Goal: Task Accomplishment & Management: Manage account settings

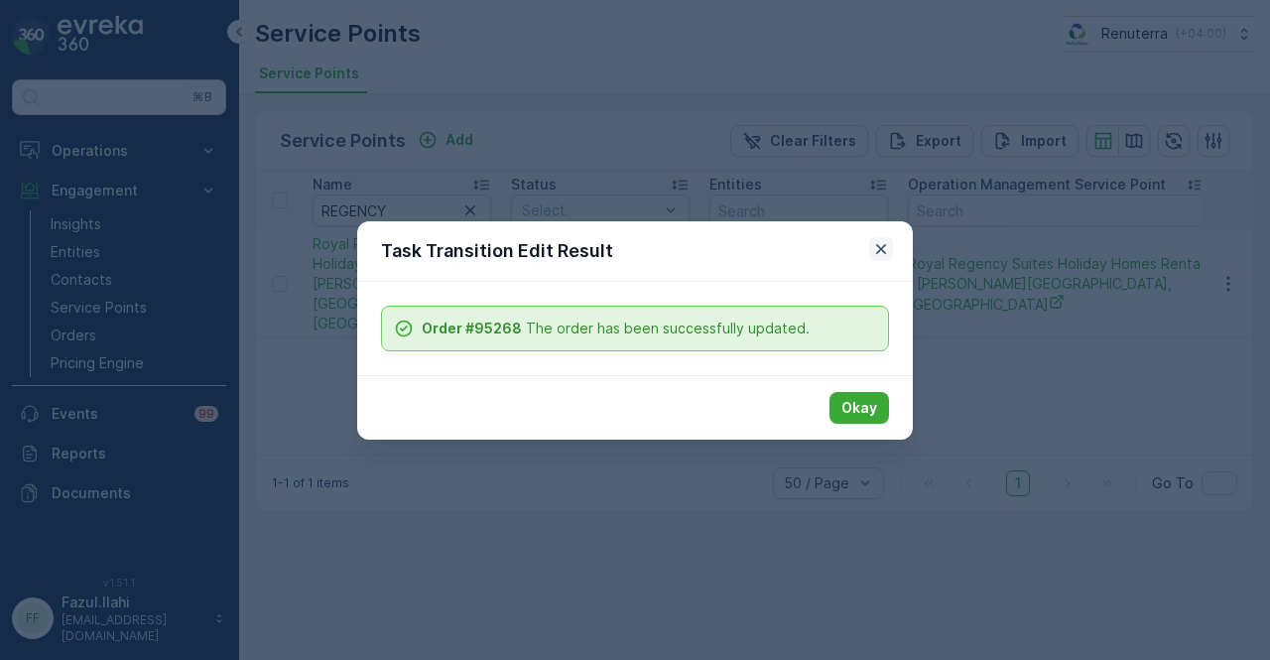
click at [876, 251] on icon "button" at bounding box center [881, 249] width 20 height 20
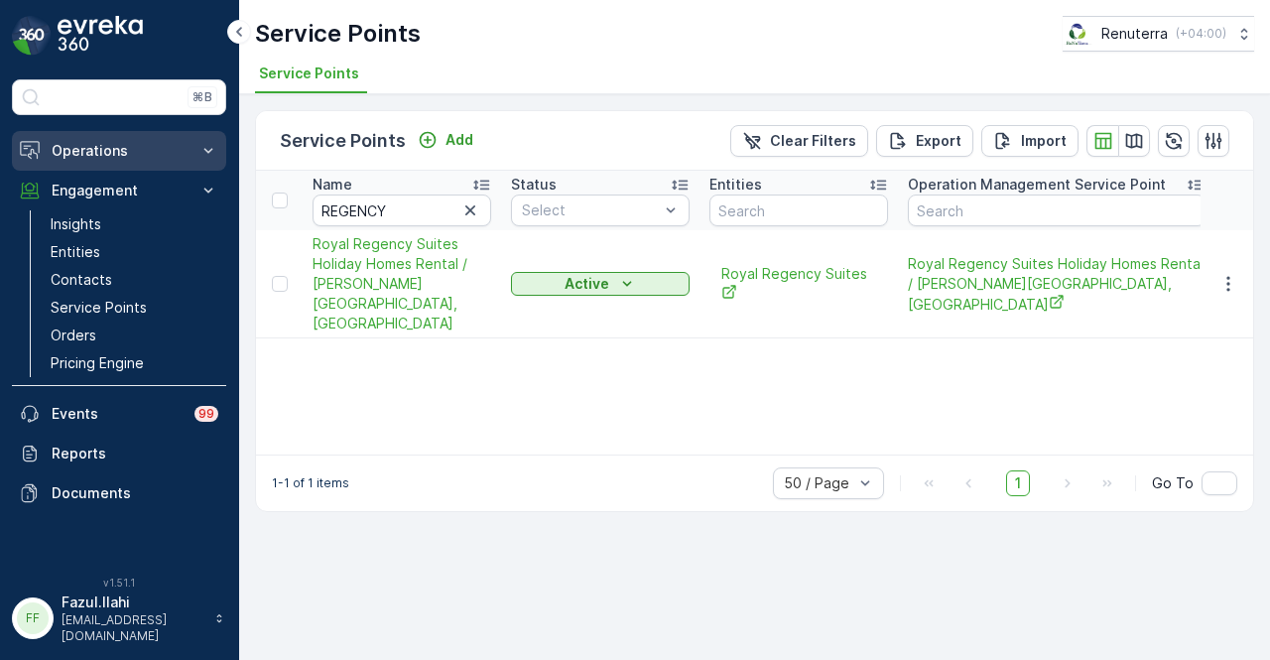
click at [172, 150] on p "Operations" at bounding box center [119, 151] width 135 height 20
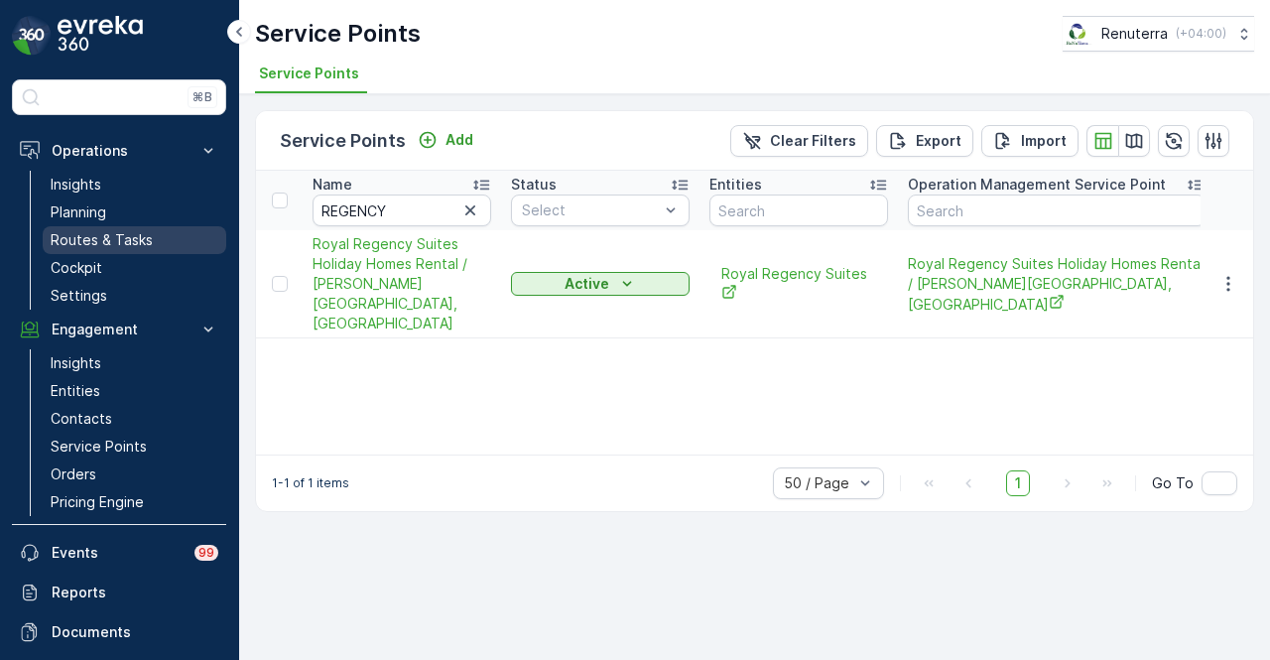
click at [151, 236] on link "Routes & Tasks" at bounding box center [135, 240] width 184 height 28
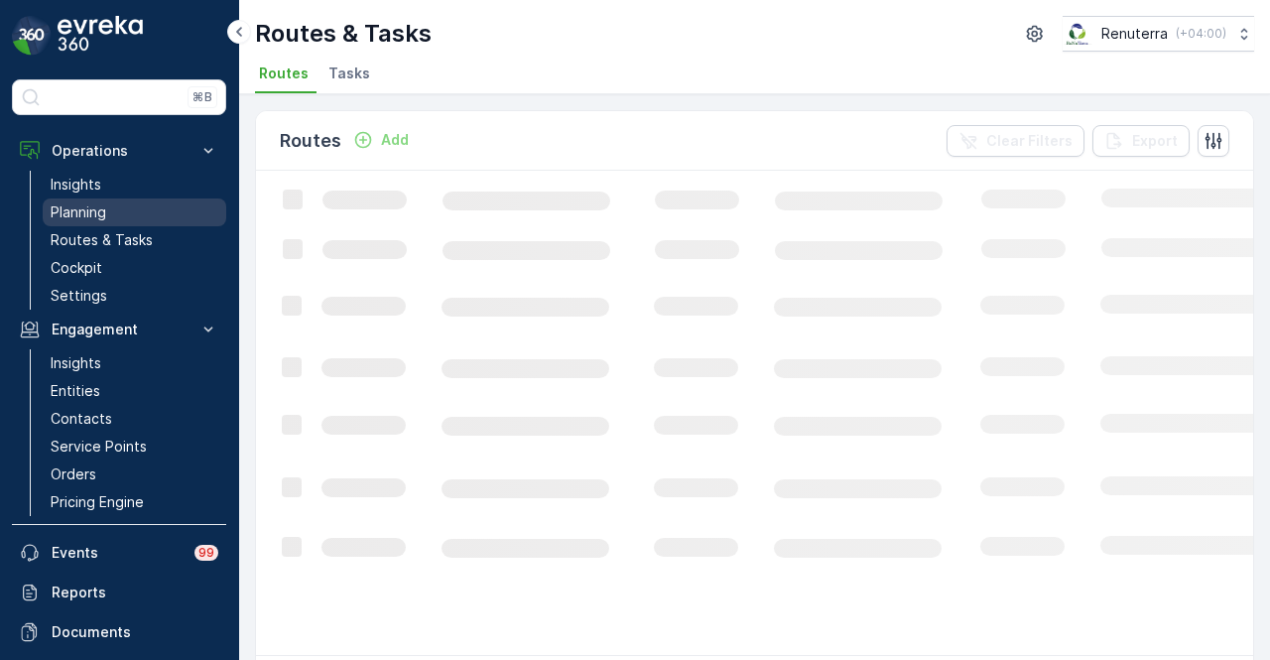
click at [147, 217] on link "Planning" at bounding box center [135, 212] width 184 height 28
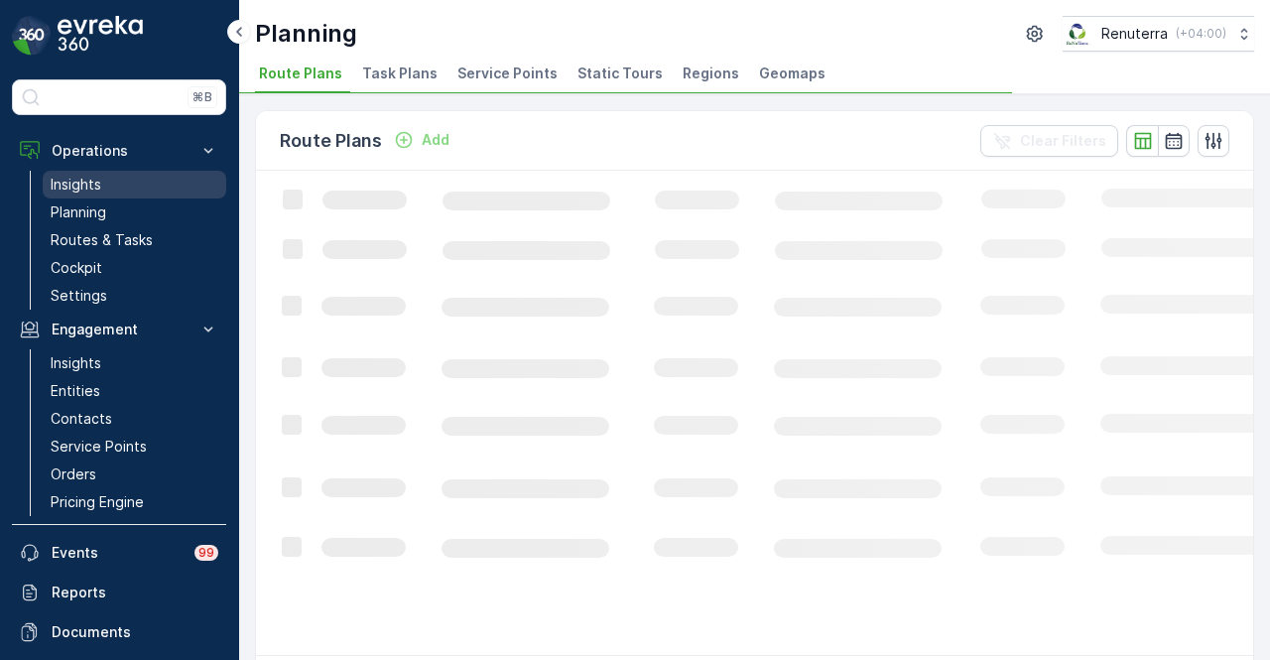
click at [145, 190] on link "Insights" at bounding box center [135, 185] width 184 height 28
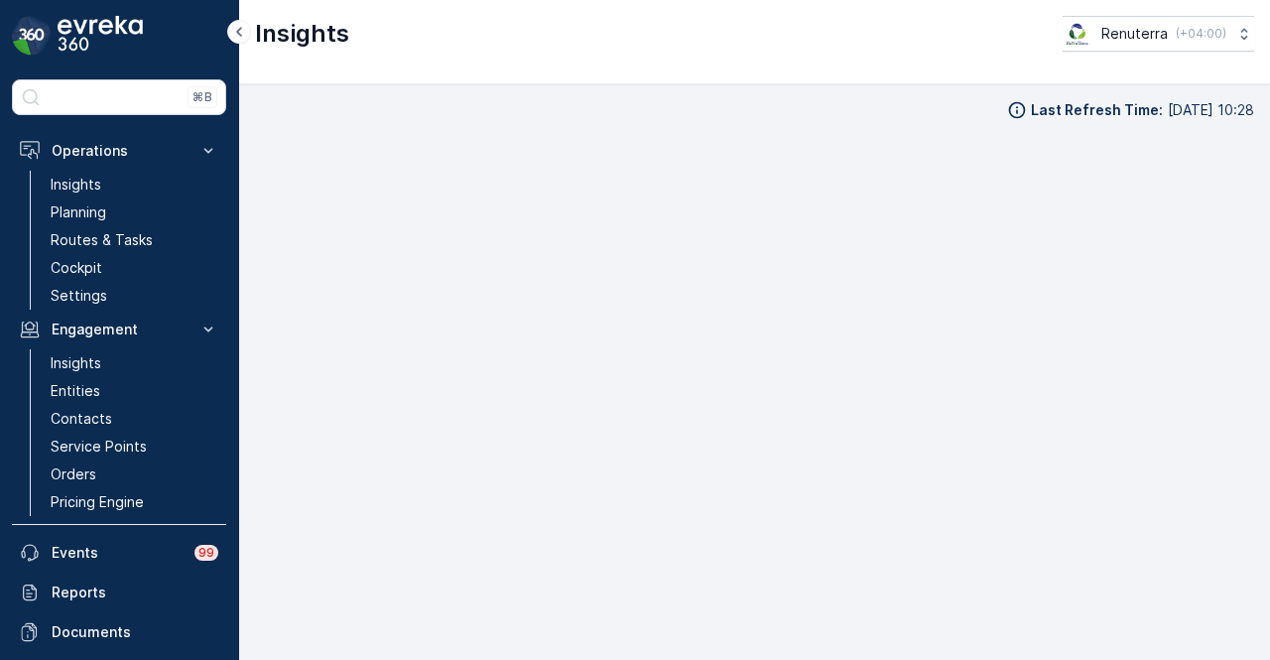
scroll to position [14, 0]
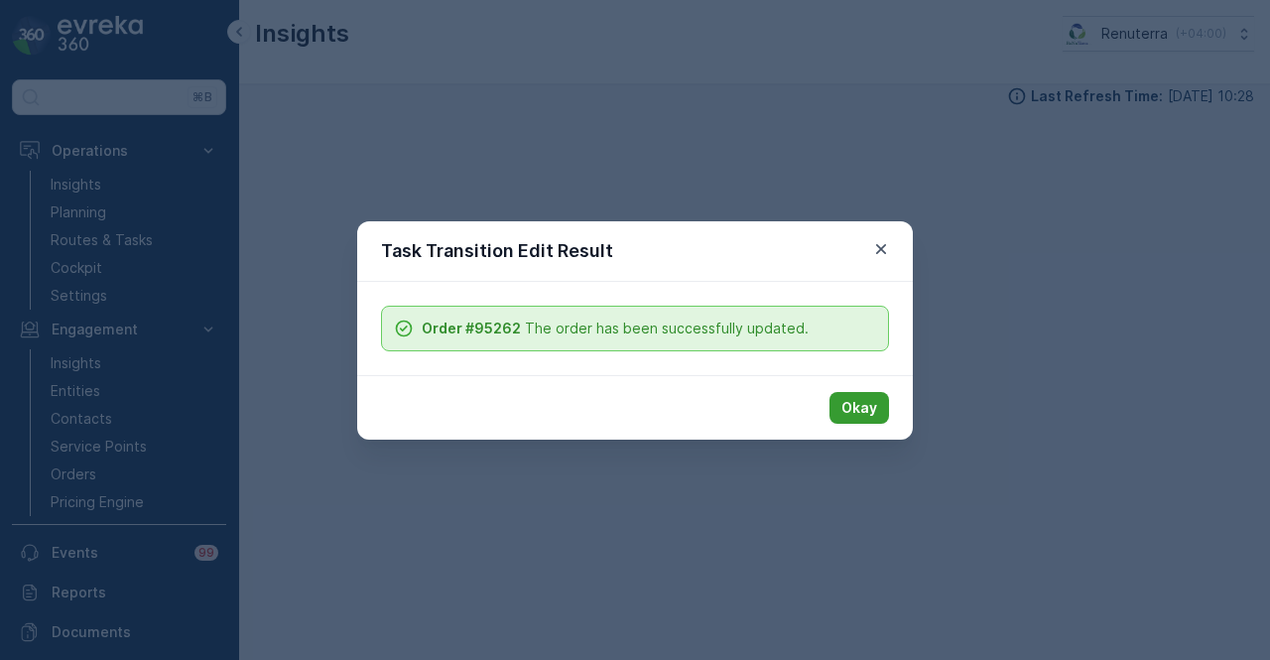
click at [854, 402] on p "Okay" at bounding box center [859, 408] width 36 height 20
click at [873, 408] on p "Okay" at bounding box center [859, 408] width 36 height 20
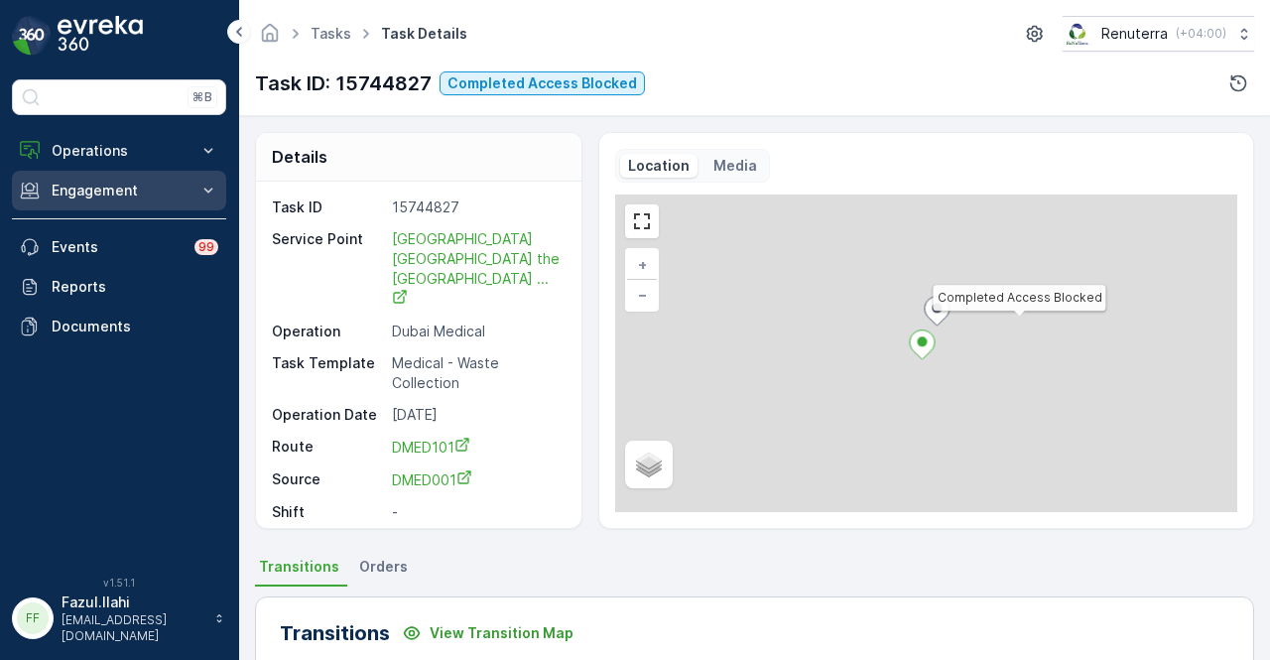
click at [175, 189] on p "Engagement" at bounding box center [119, 191] width 135 height 20
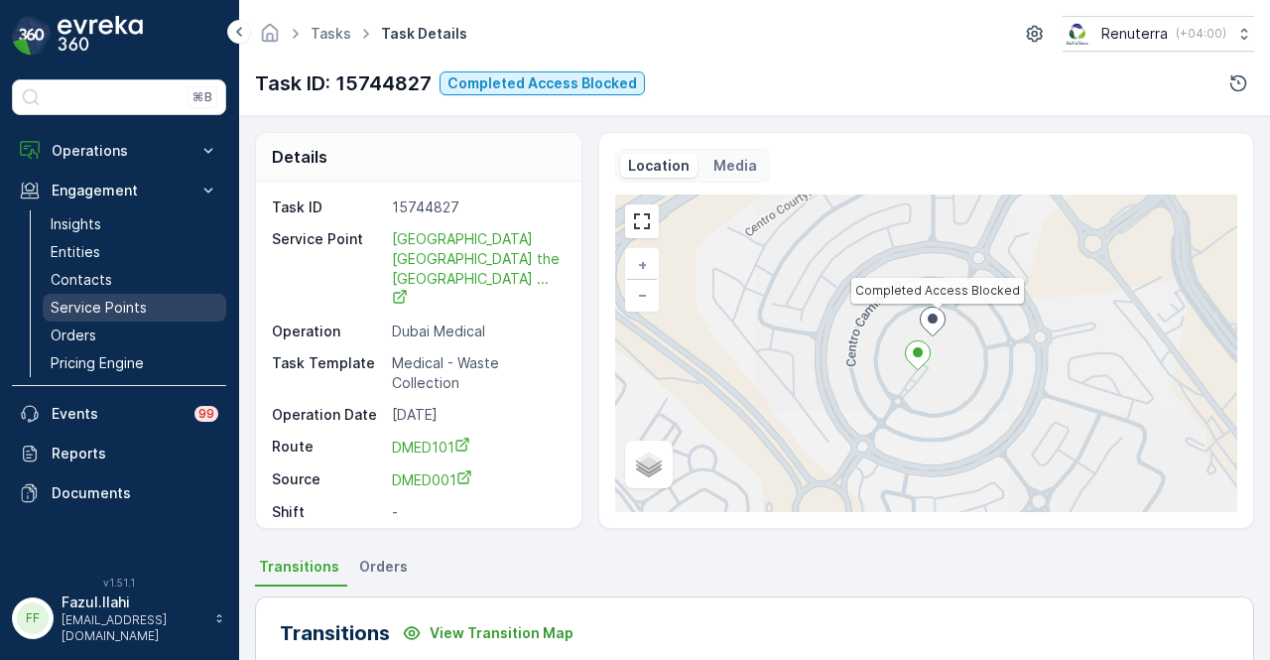
click at [143, 307] on p "Service Points" at bounding box center [99, 308] width 96 height 20
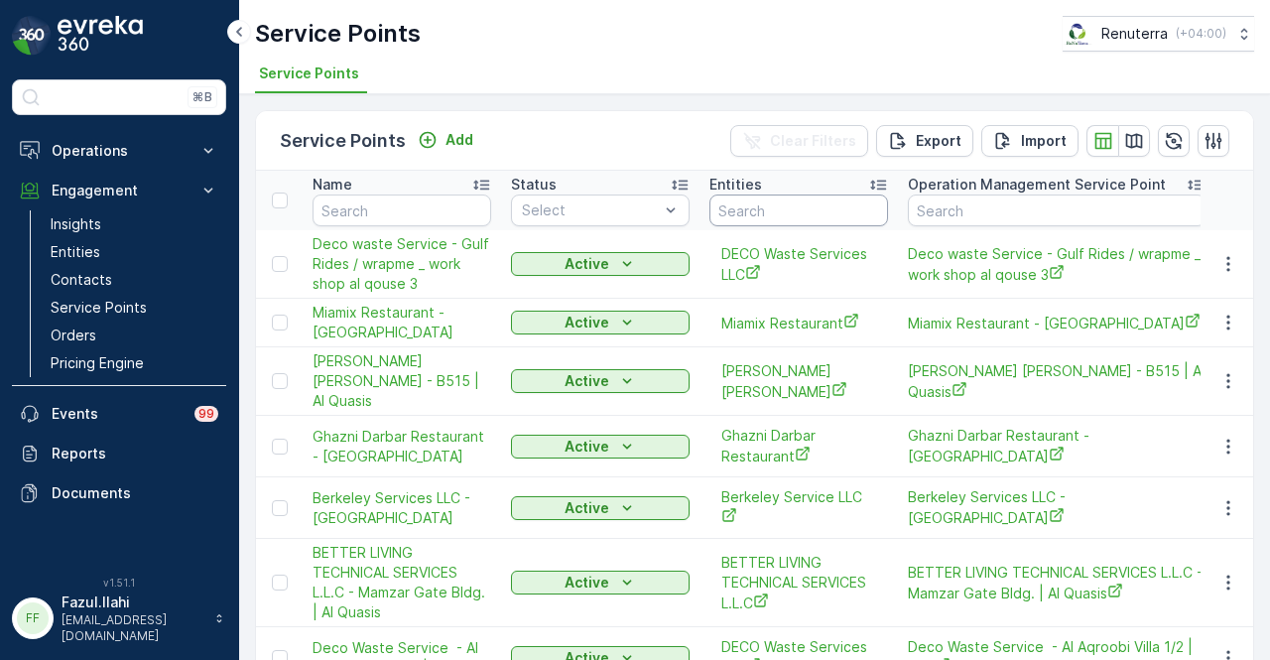
click at [796, 200] on input "text" at bounding box center [798, 210] width 179 height 32
type input "sankal"
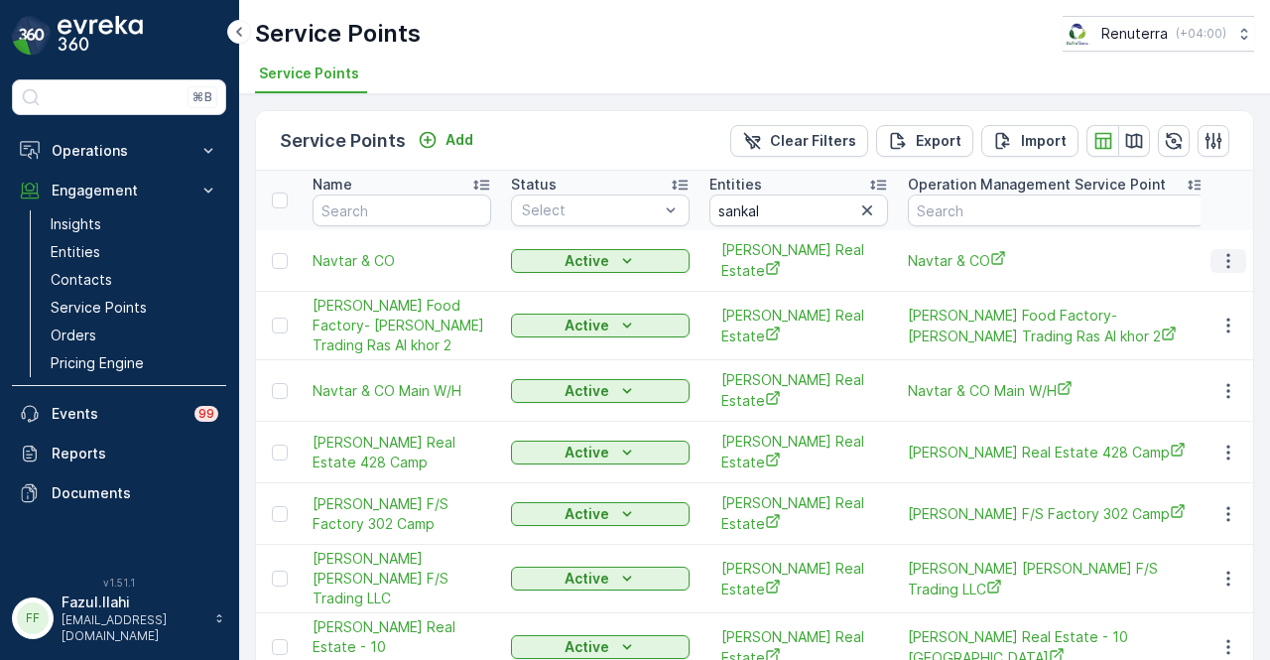
click at [1227, 253] on icon "button" at bounding box center [1228, 261] width 20 height 20
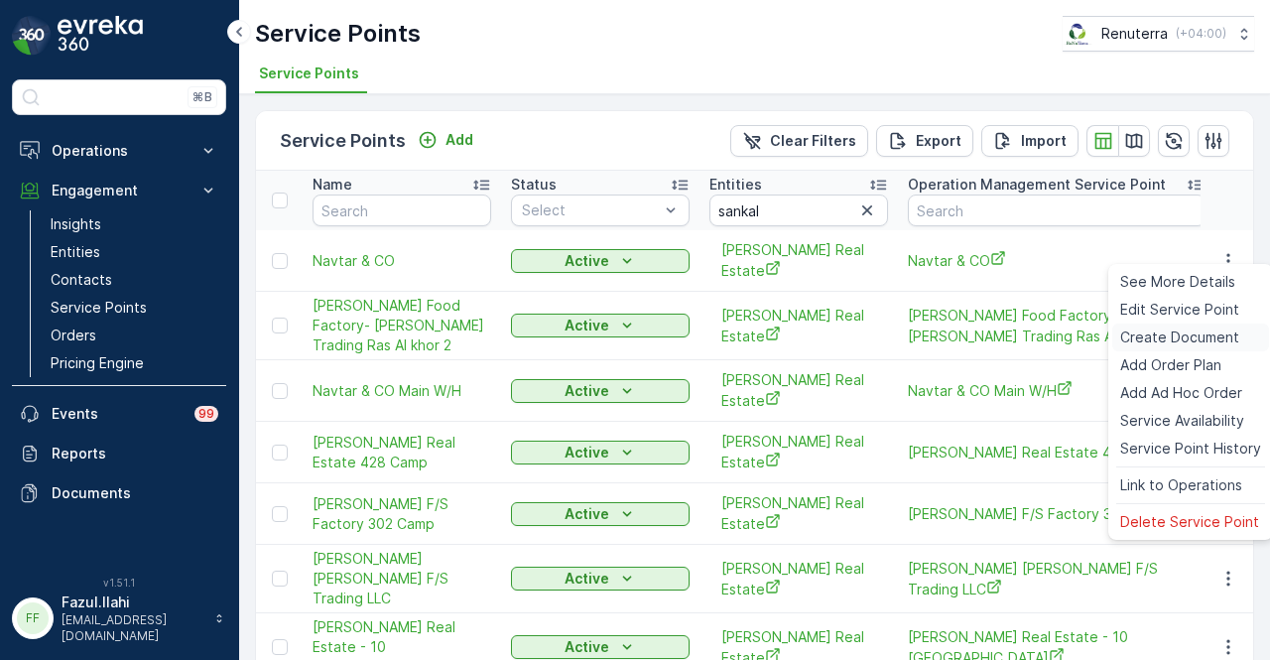
click at [1214, 332] on span "Create Document" at bounding box center [1179, 337] width 119 height 20
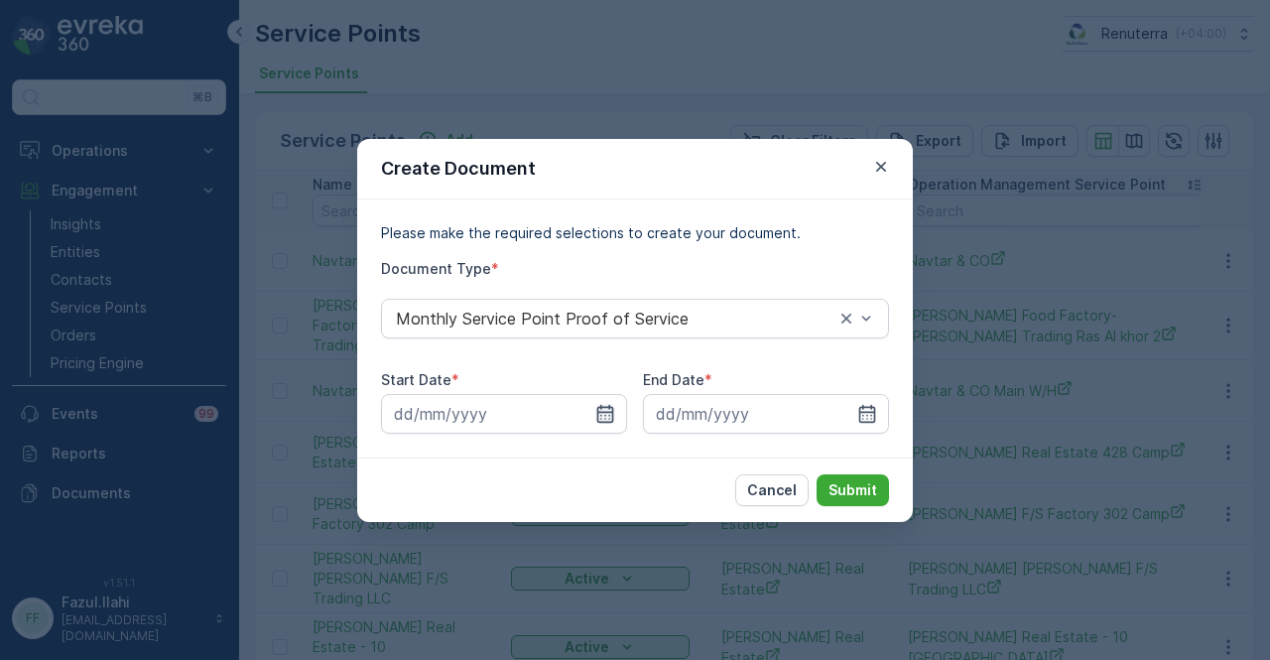
click at [595, 412] on icon "button" at bounding box center [605, 414] width 20 height 20
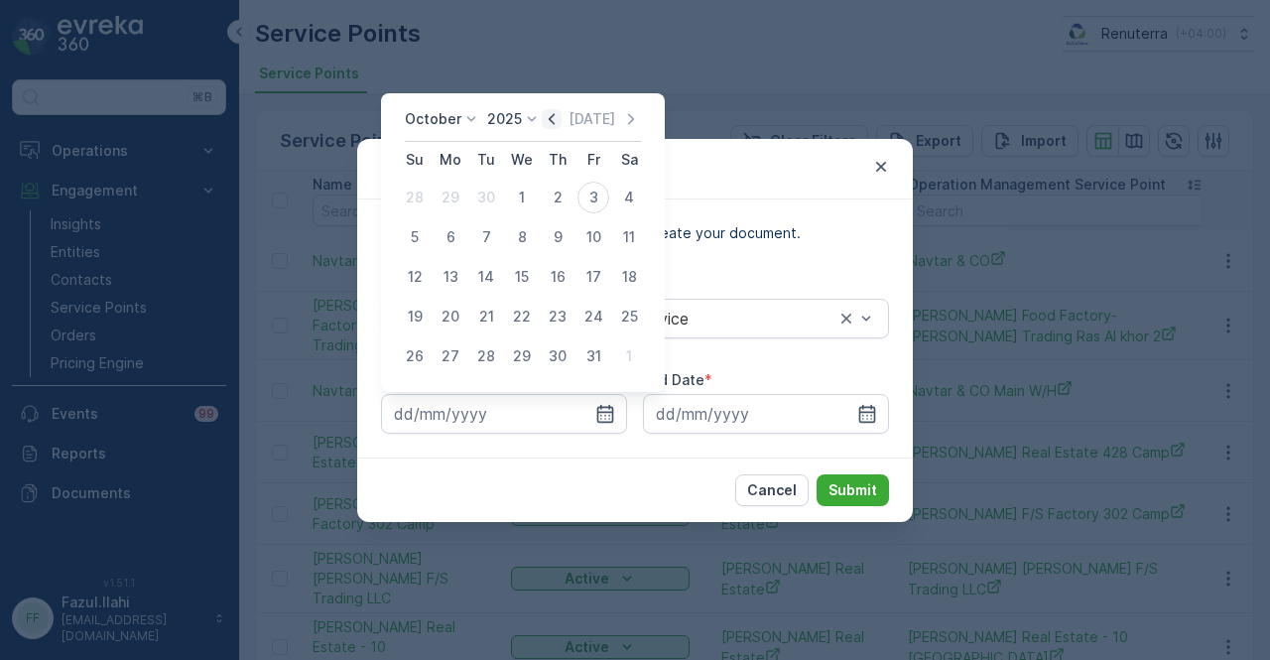
click at [562, 117] on icon "button" at bounding box center [552, 119] width 20 height 20
click at [460, 203] on div "1" at bounding box center [451, 198] width 32 height 32
type input "01.09.2025"
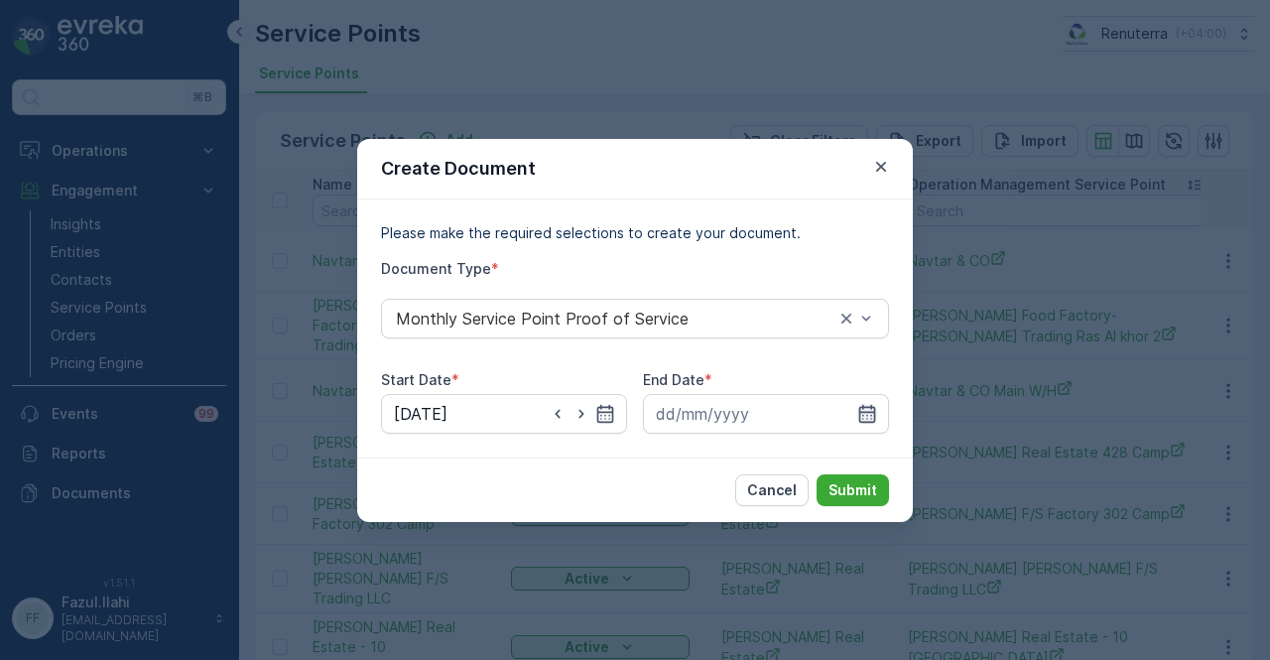
click at [871, 414] on icon "button" at bounding box center [867, 413] width 17 height 18
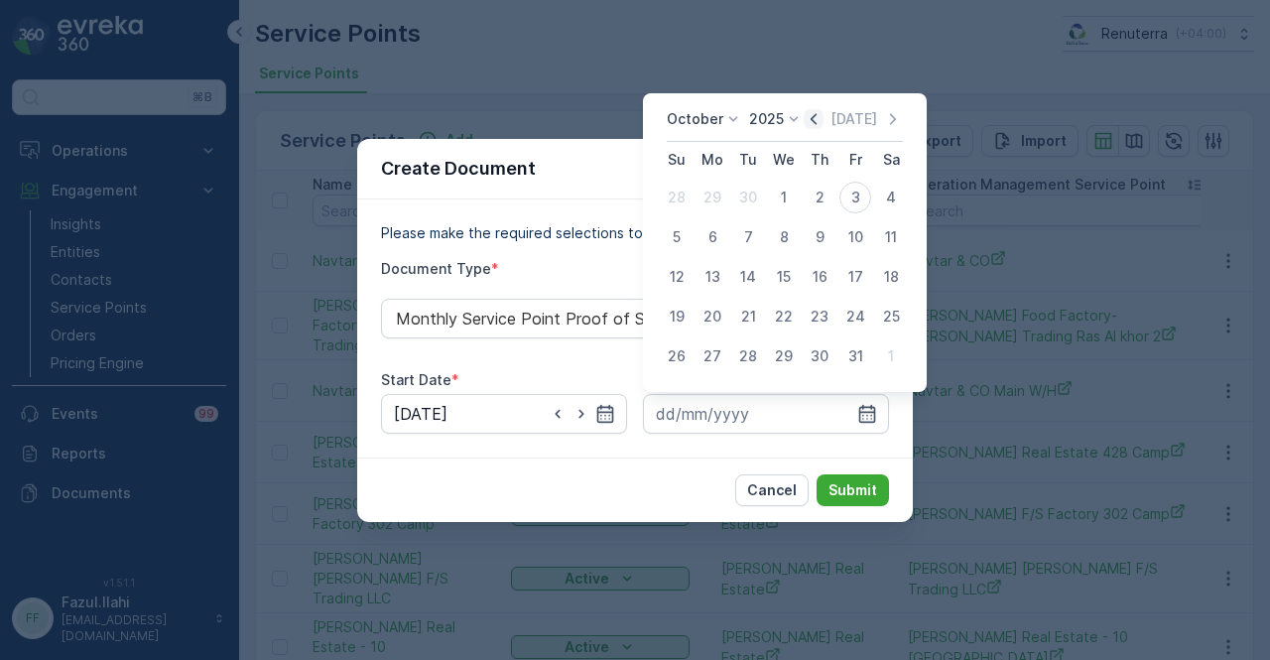
click at [821, 116] on icon "button" at bounding box center [814, 119] width 20 height 20
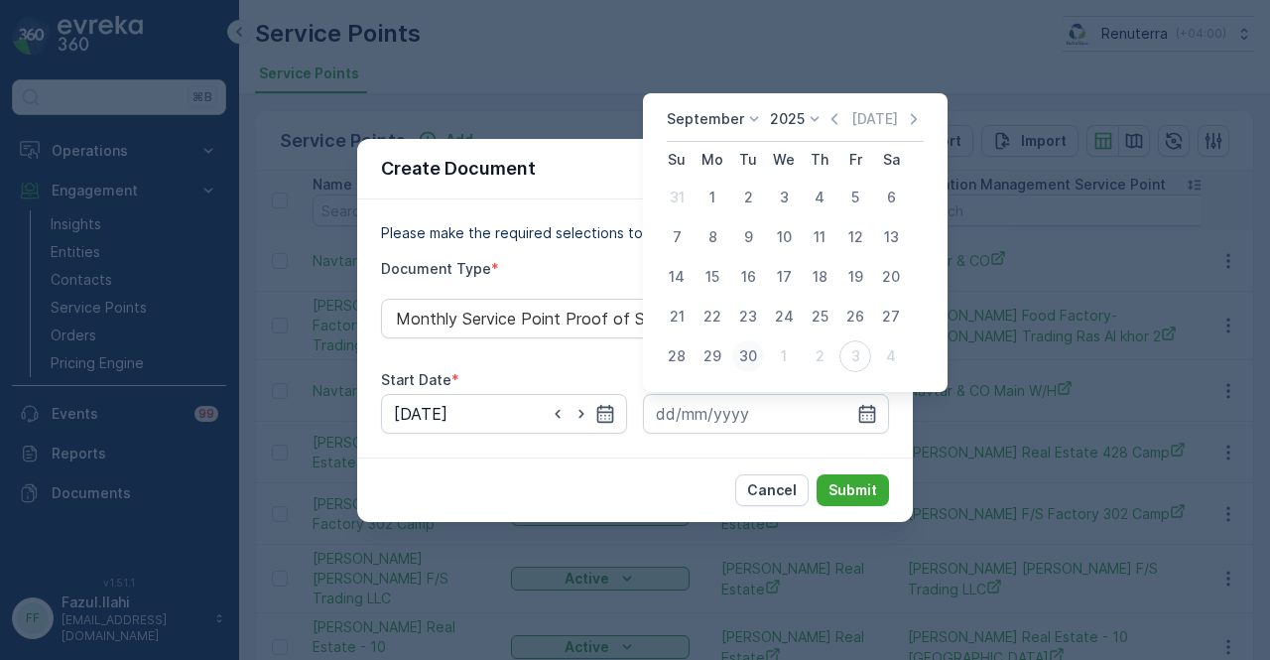
click at [748, 362] on div "30" at bounding box center [748, 356] width 32 height 32
type input "30.09.2025"
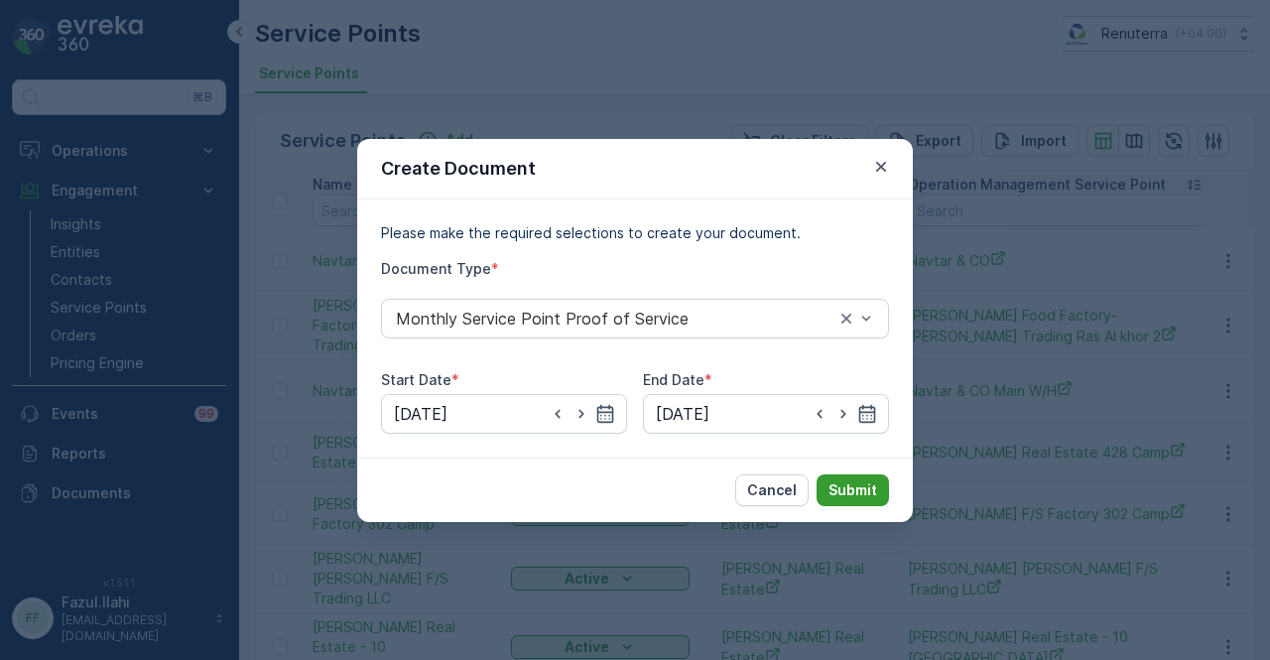
click at [826, 483] on button "Submit" at bounding box center [853, 490] width 72 height 32
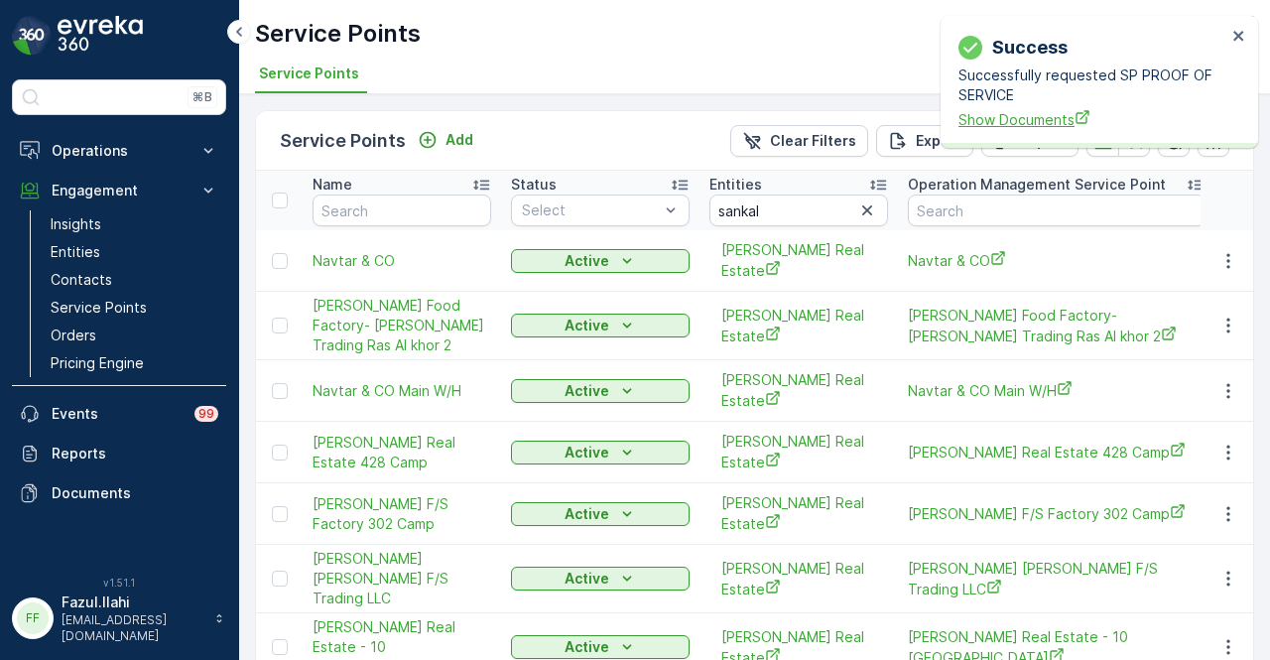
click at [1027, 122] on span "Show Documents" at bounding box center [1093, 119] width 268 height 21
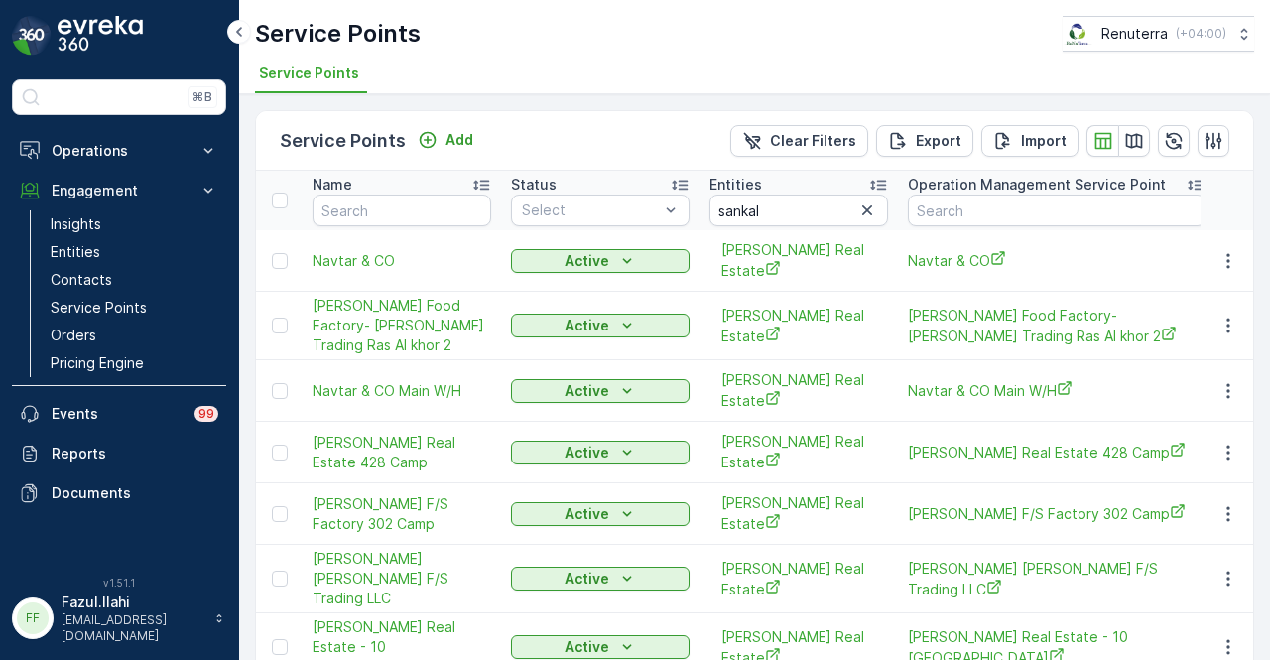
drag, startPoint x: 860, startPoint y: 210, endPoint x: 806, endPoint y: 237, distance: 60.8
click at [855, 212] on button "button" at bounding box center [867, 210] width 24 height 24
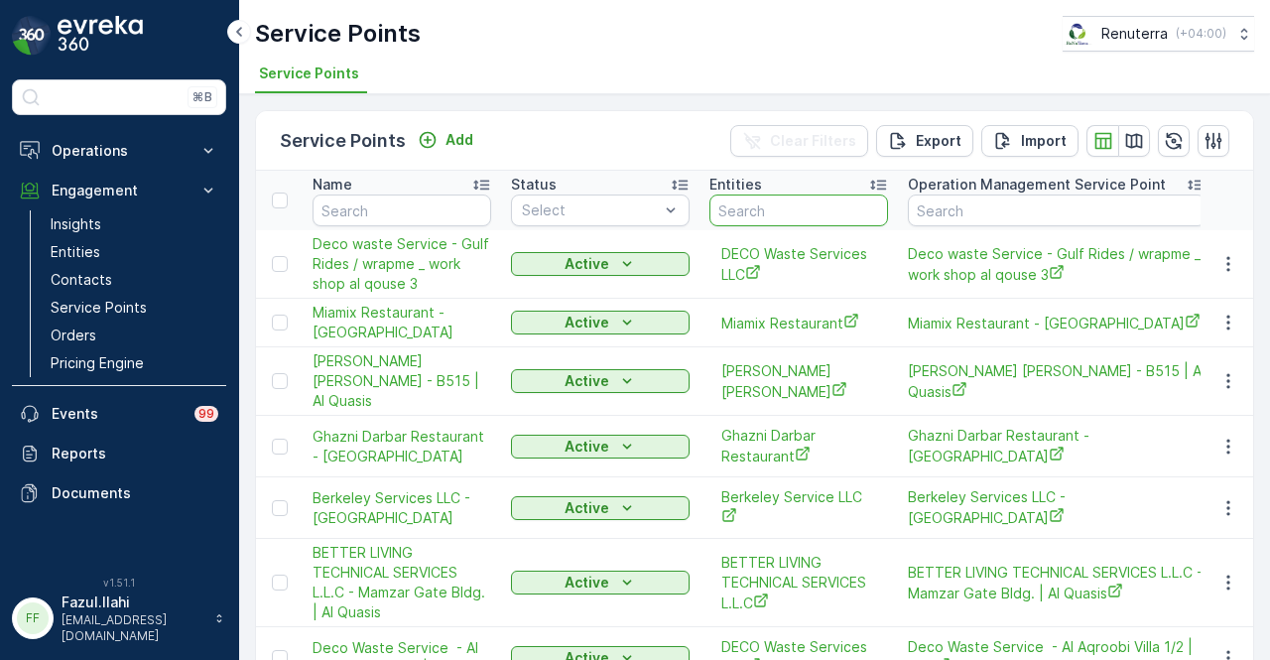
click at [764, 218] on input "text" at bounding box center [798, 210] width 179 height 32
type input "ivf"
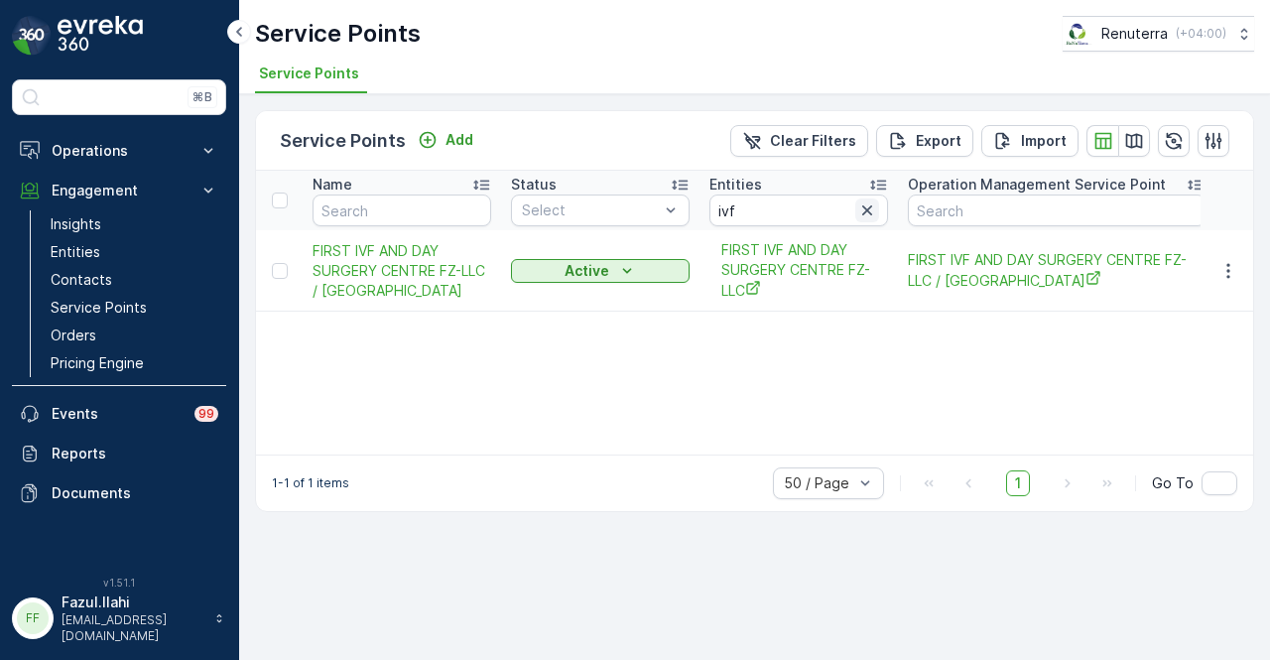
click at [872, 209] on icon "button" at bounding box center [867, 210] width 20 height 20
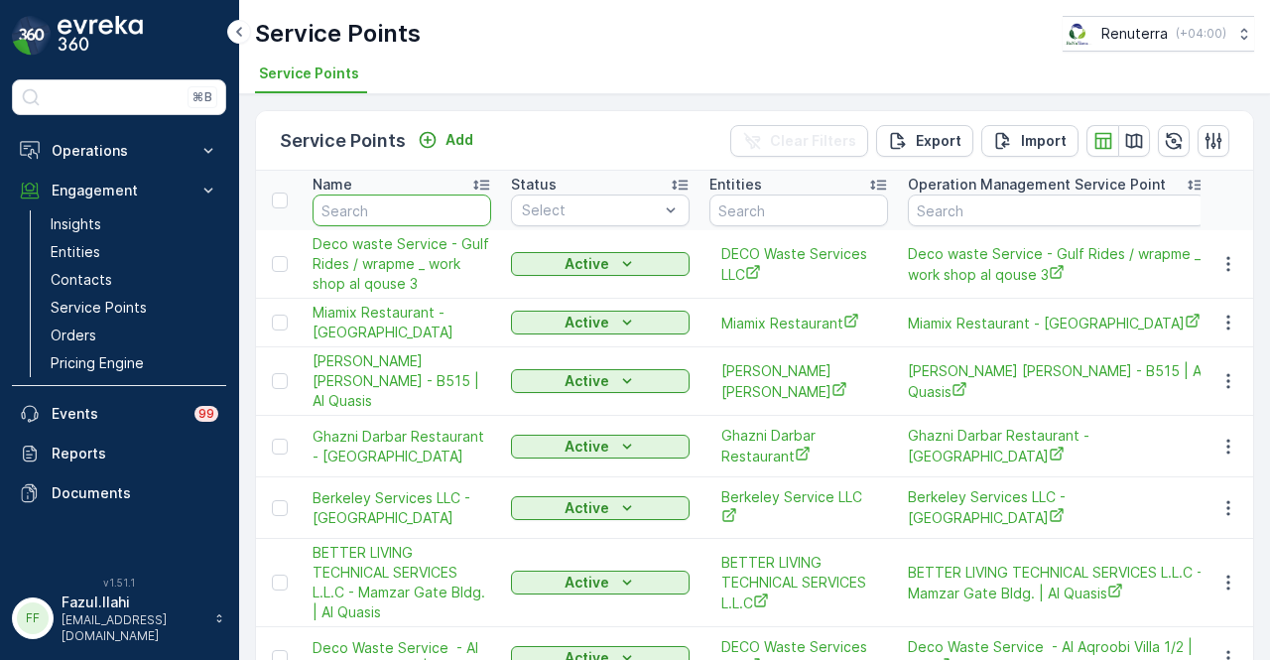
click at [398, 208] on input "text" at bounding box center [402, 210] width 179 height 32
type input "faik"
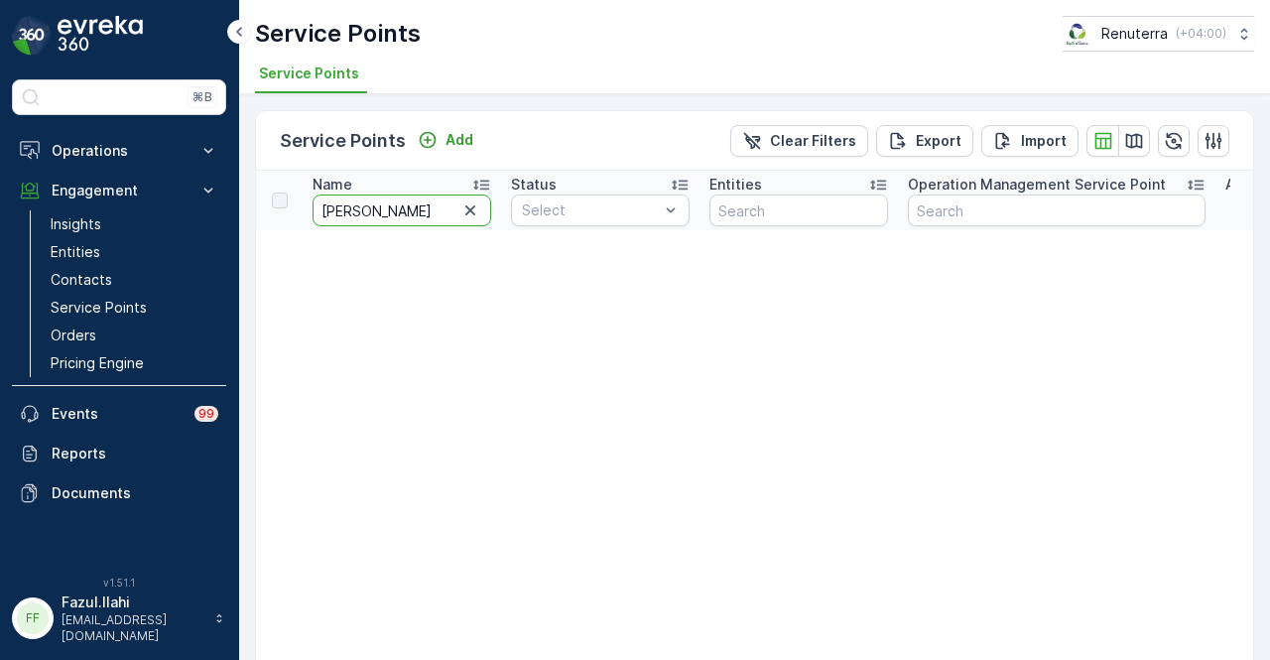
click at [381, 209] on input "faik" at bounding box center [402, 210] width 179 height 32
type input "fak"
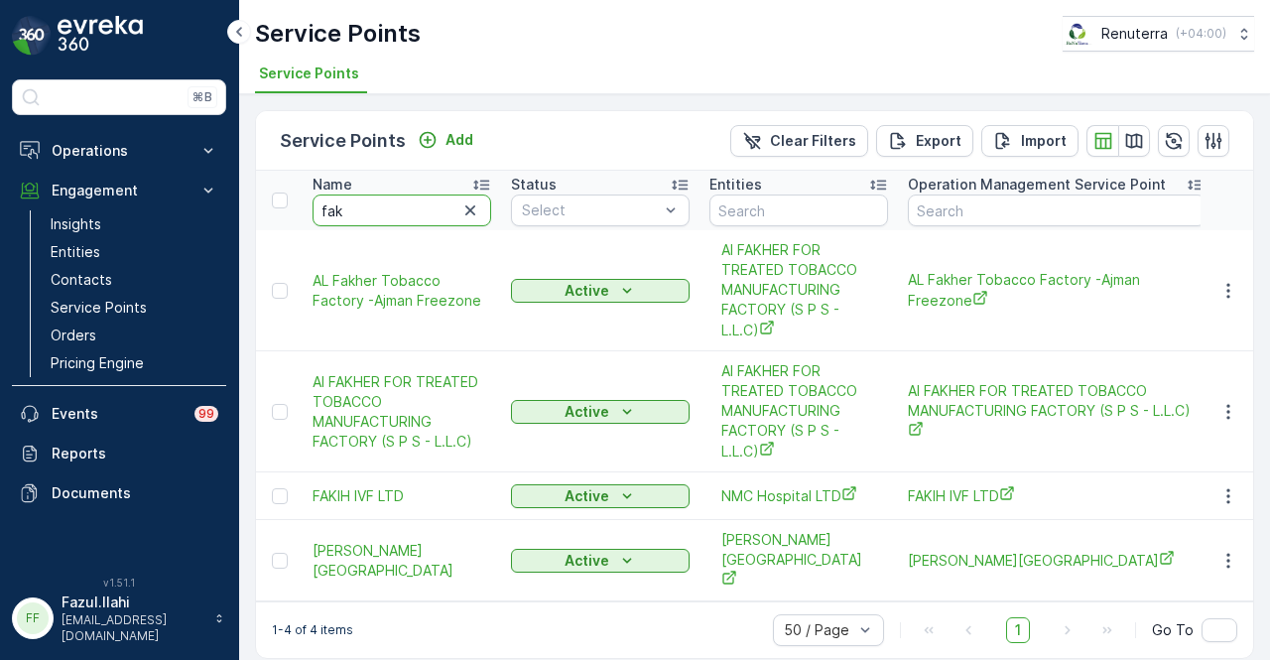
click at [397, 211] on input "fak" at bounding box center [402, 210] width 179 height 32
type input "faki"
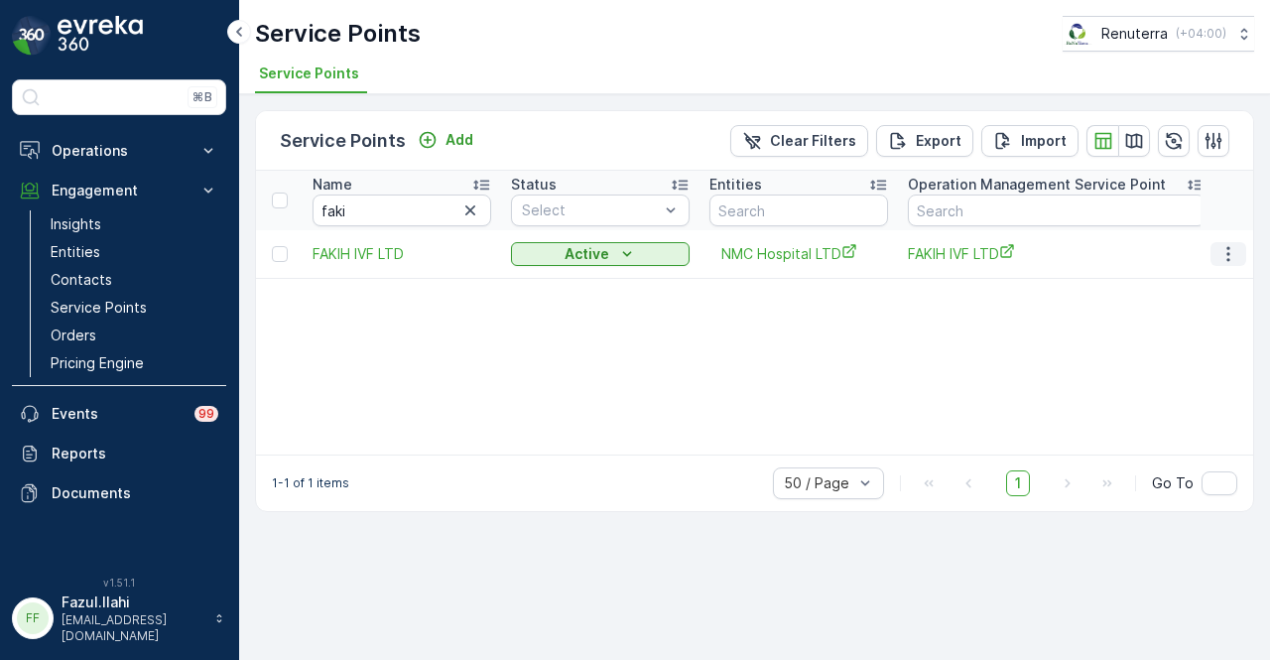
click at [1223, 244] on icon "button" at bounding box center [1228, 254] width 20 height 20
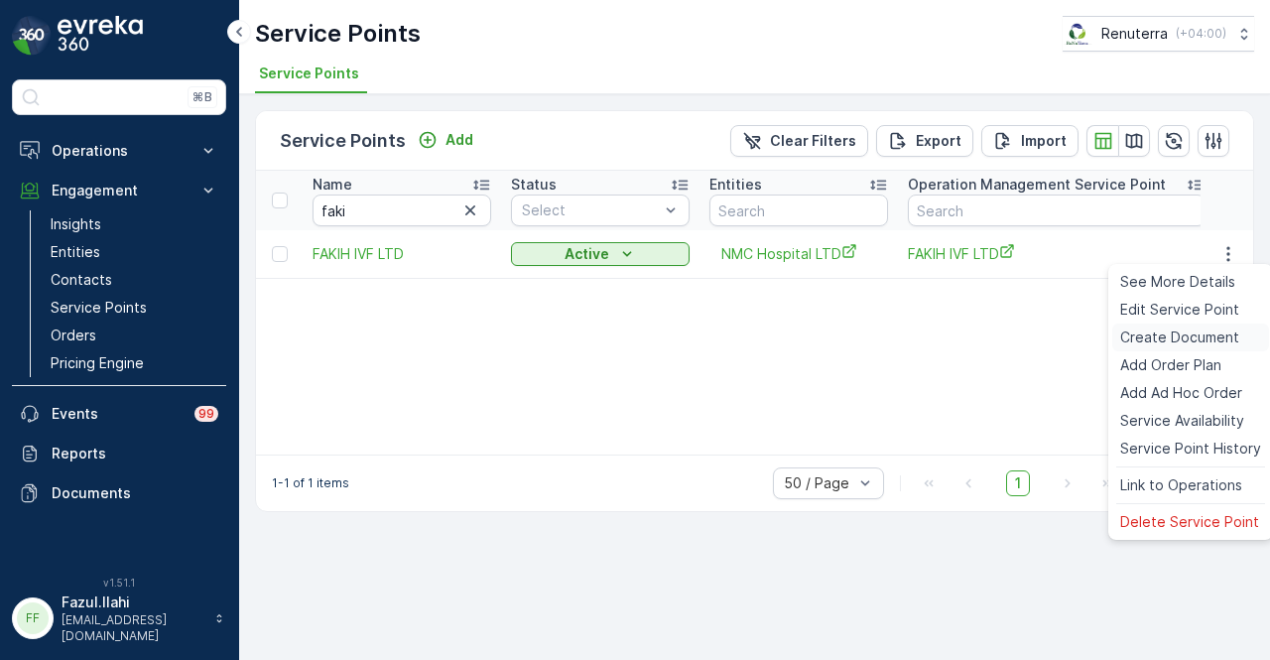
click at [1234, 340] on span "Create Document" at bounding box center [1179, 337] width 119 height 20
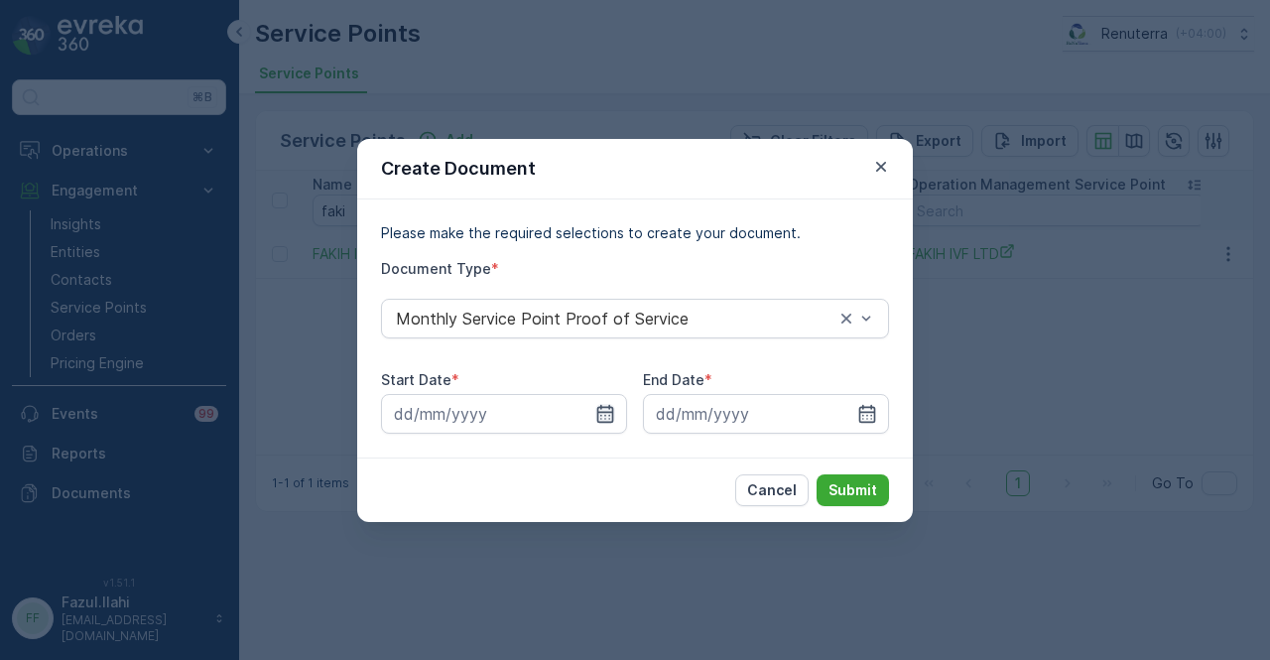
click at [598, 423] on icon "button" at bounding box center [605, 414] width 20 height 20
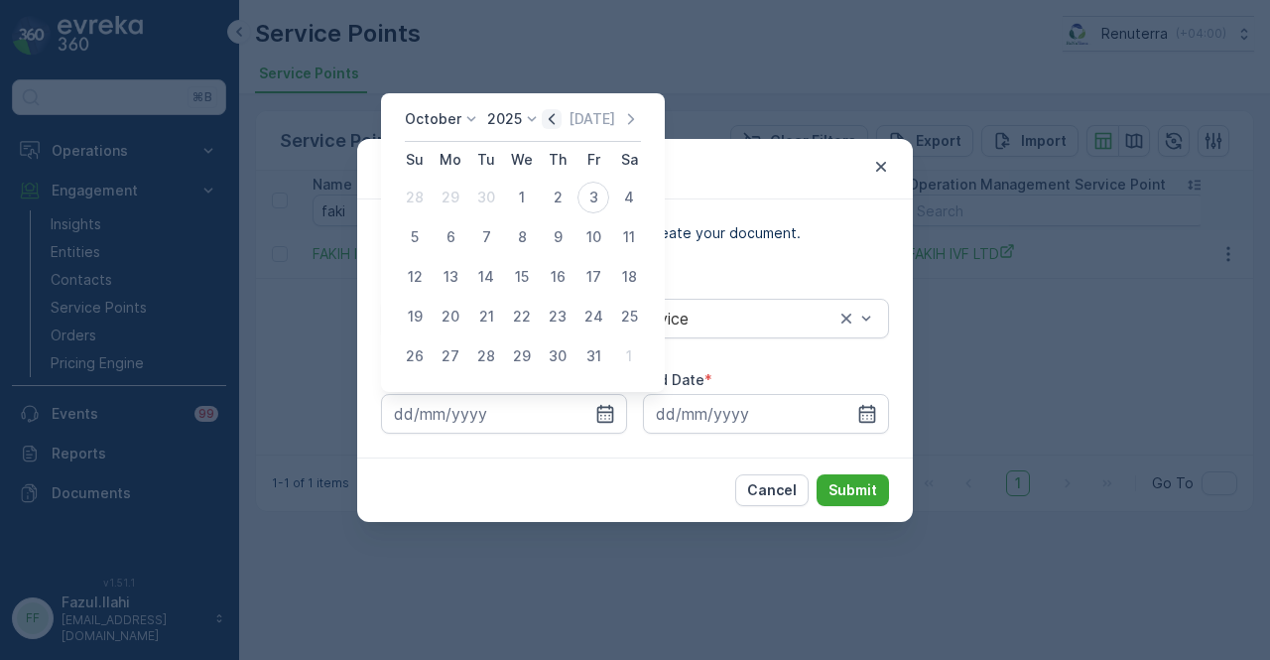
click at [550, 123] on icon "button" at bounding box center [552, 119] width 20 height 20
drag, startPoint x: 458, startPoint y: 197, endPoint x: 488, endPoint y: 219, distance: 36.9
click at [458, 198] on div "1" at bounding box center [451, 198] width 32 height 32
type input "01.09.2025"
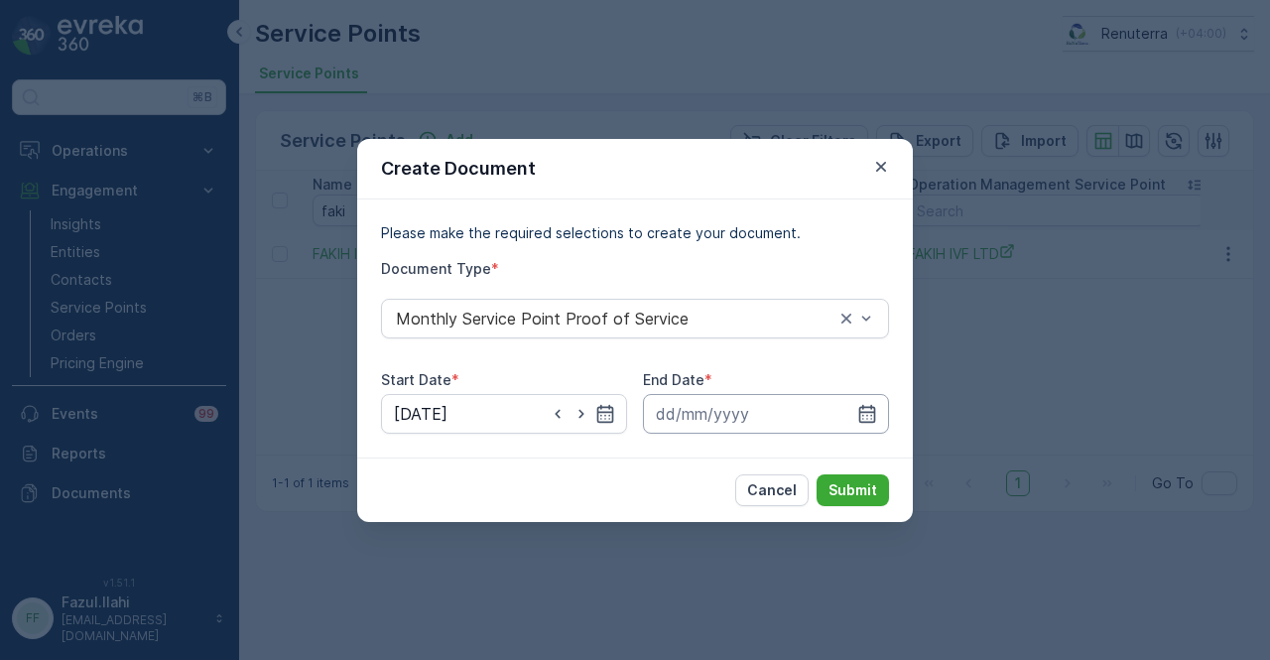
drag, startPoint x: 873, startPoint y: 414, endPoint x: 873, endPoint y: 402, distance: 11.9
click at [873, 406] on icon "button" at bounding box center [867, 414] width 20 height 20
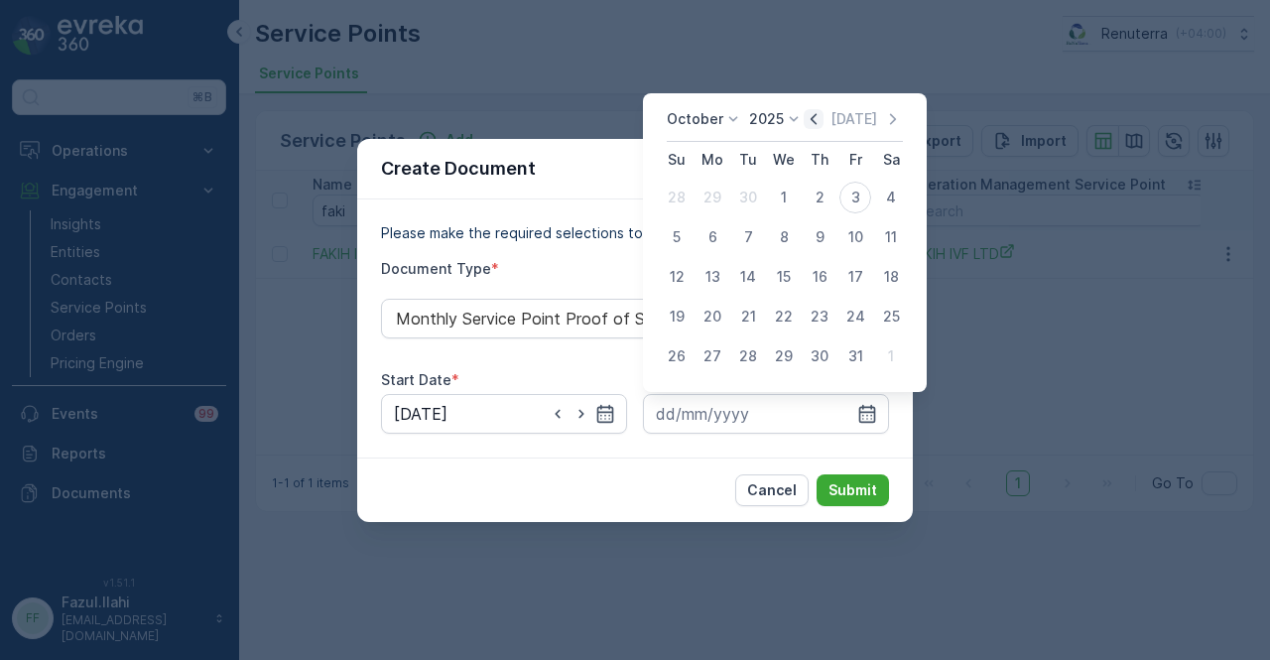
click at [809, 118] on icon "button" at bounding box center [814, 119] width 20 height 20
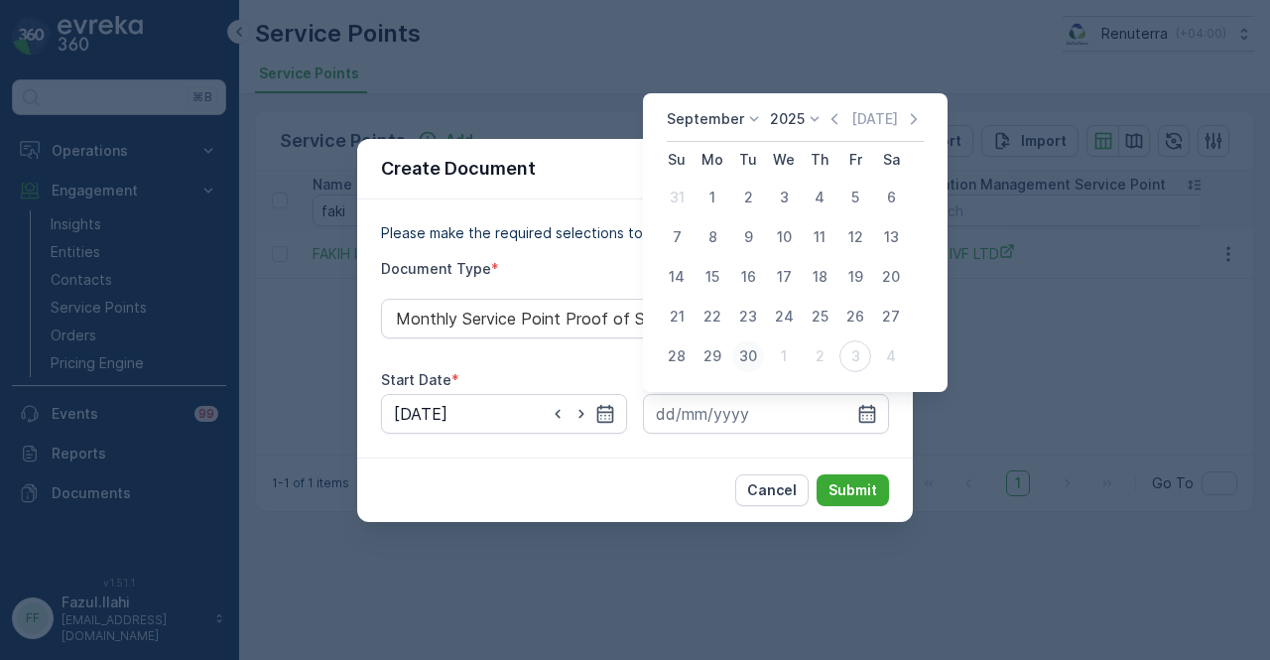
click at [760, 355] on div "30" at bounding box center [748, 356] width 32 height 32
type input "30.09.2025"
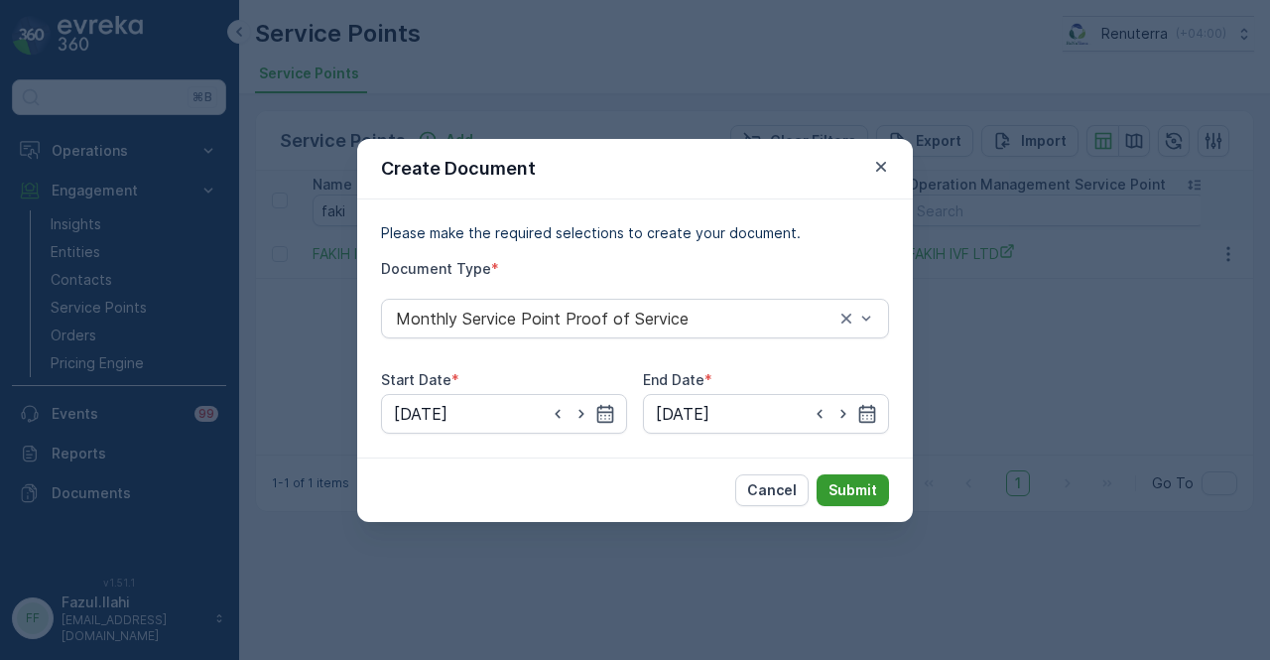
click at [832, 477] on button "Submit" at bounding box center [853, 490] width 72 height 32
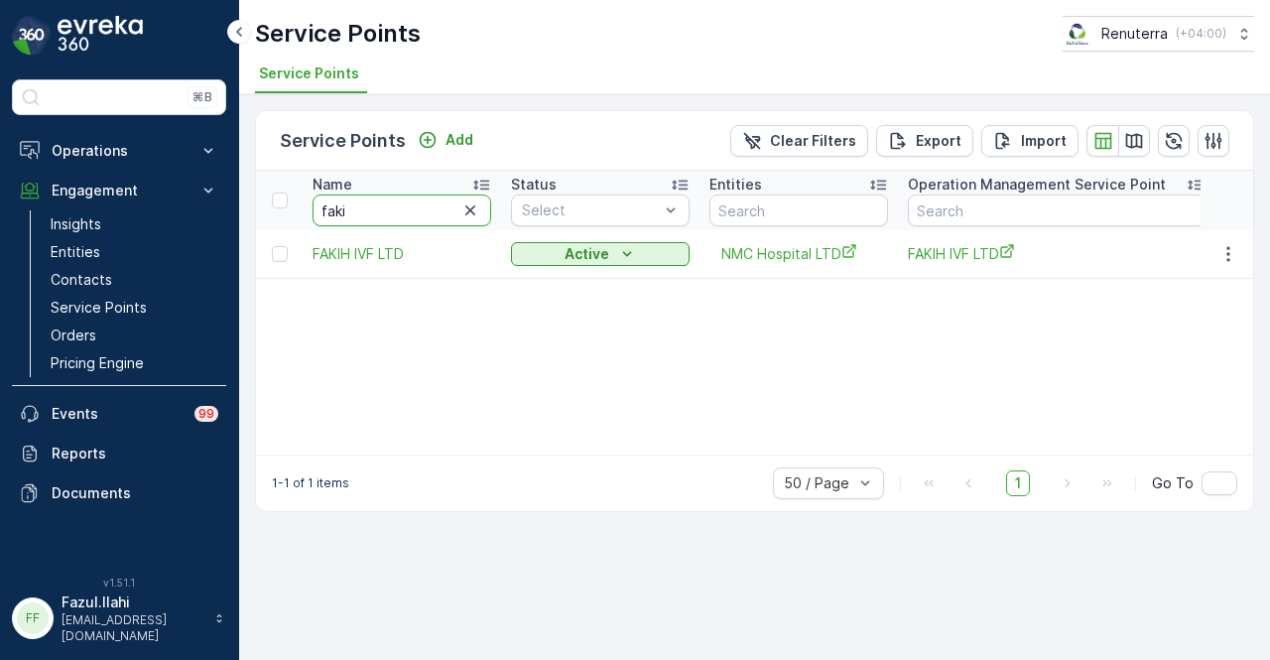
click at [423, 215] on input "faki" at bounding box center [402, 210] width 179 height 32
type input "f"
type input "iran"
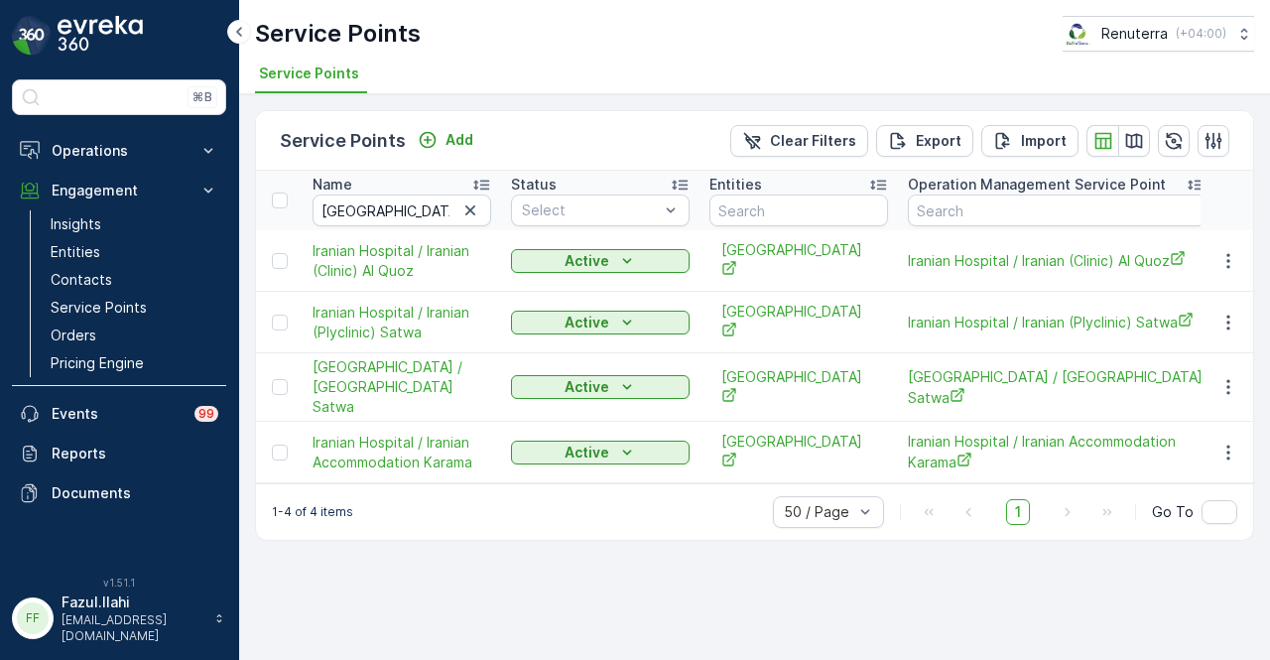
click at [1224, 361] on td at bounding box center [1228, 387] width 54 height 68
click at [1228, 377] on icon "button" at bounding box center [1228, 387] width 20 height 20
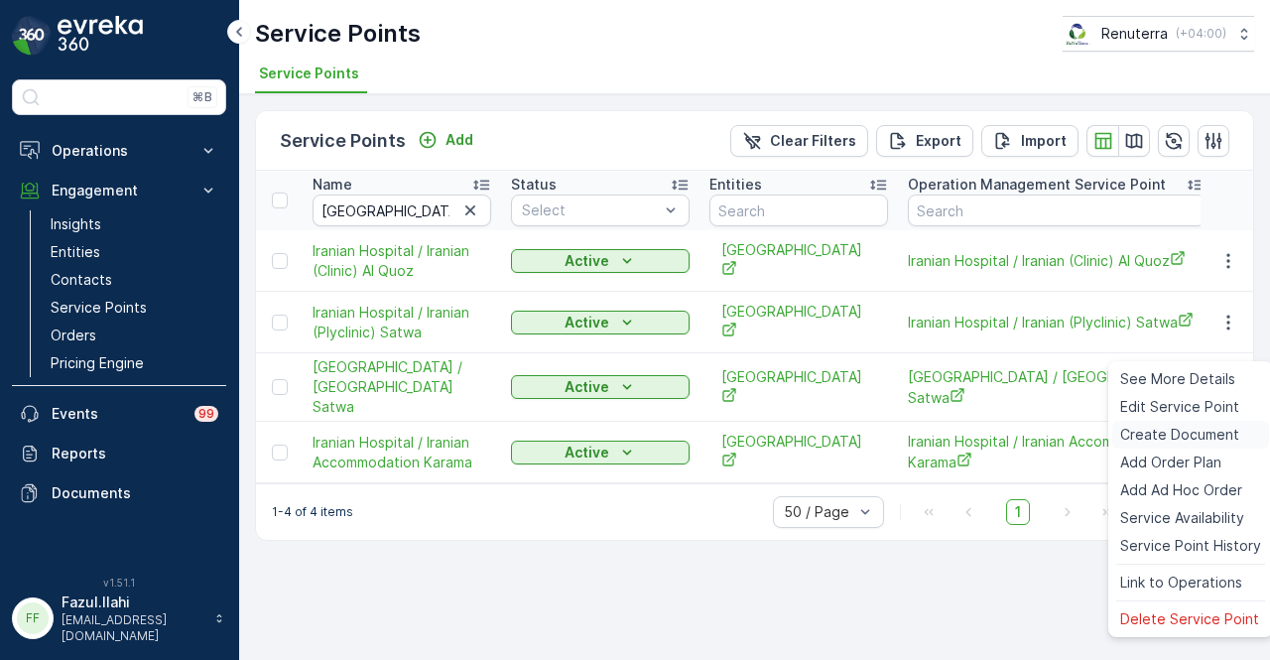
click at [1168, 430] on span "Create Document" at bounding box center [1179, 435] width 119 height 20
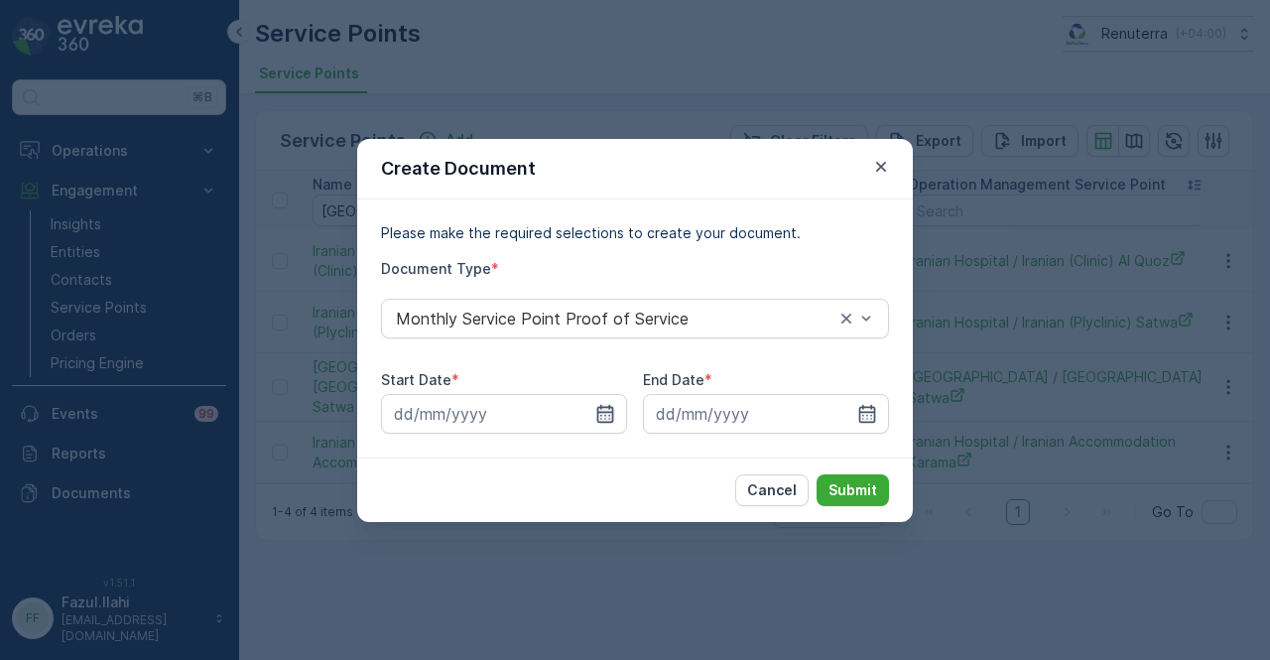
click at [609, 418] on icon "button" at bounding box center [605, 413] width 17 height 18
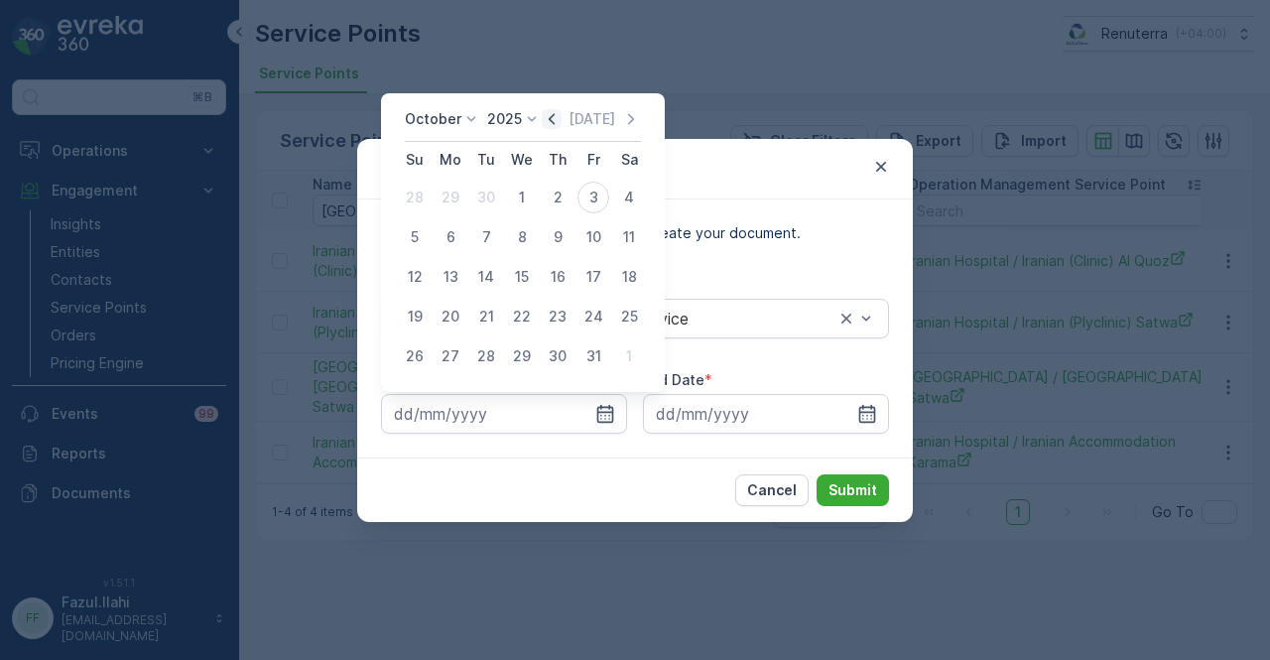
click at [550, 122] on icon "button" at bounding box center [552, 119] width 20 height 20
click at [453, 197] on div "1" at bounding box center [451, 198] width 32 height 32
type input "[DATE]"
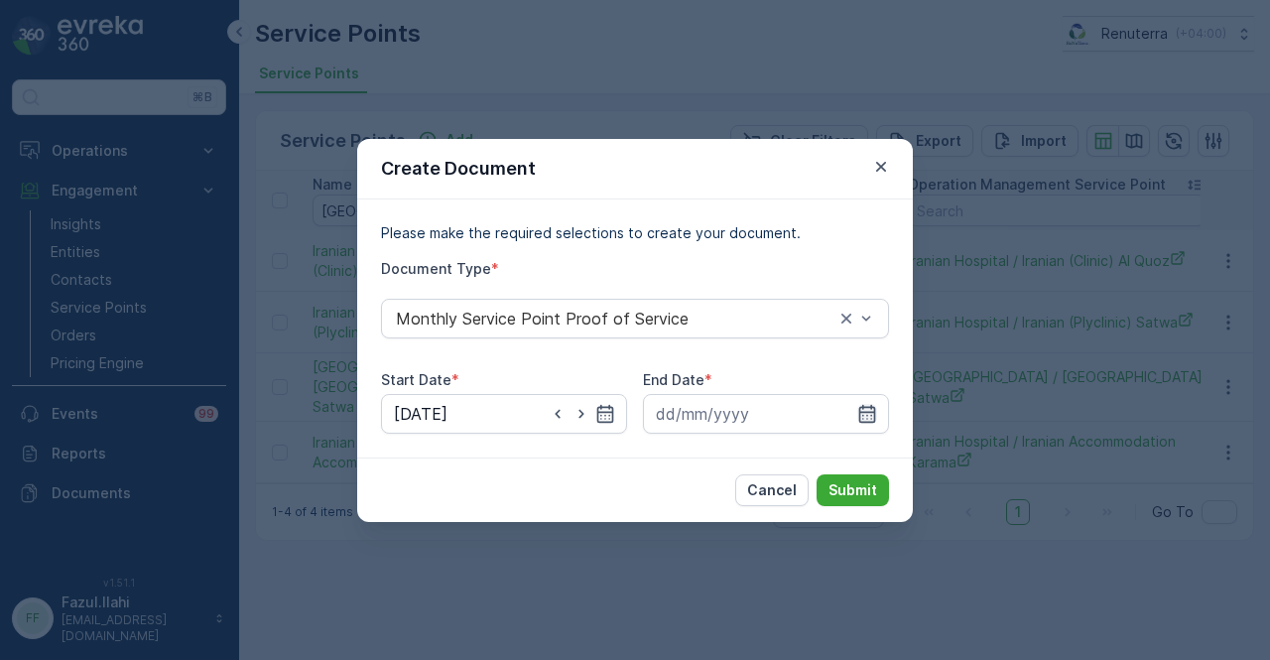
click at [867, 416] on icon "button" at bounding box center [867, 414] width 20 height 20
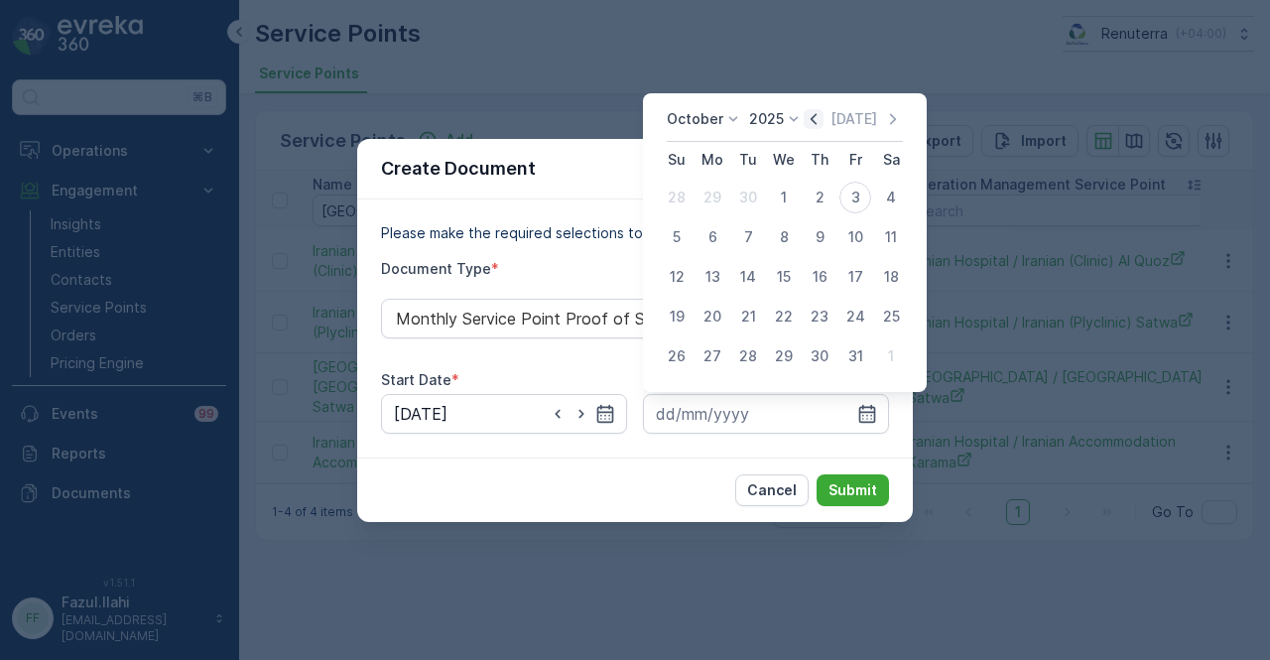
drag, startPoint x: 819, startPoint y: 104, endPoint x: 816, endPoint y: 124, distance: 20.1
click at [818, 107] on div "October 2025 Today Su Mo Tu We Th Fr Sa 28 29 30 1 2 3 4 5 6 7 8 9 10 11 12 13 …" at bounding box center [785, 242] width 284 height 299
click at [816, 124] on icon "button" at bounding box center [814, 119] width 20 height 20
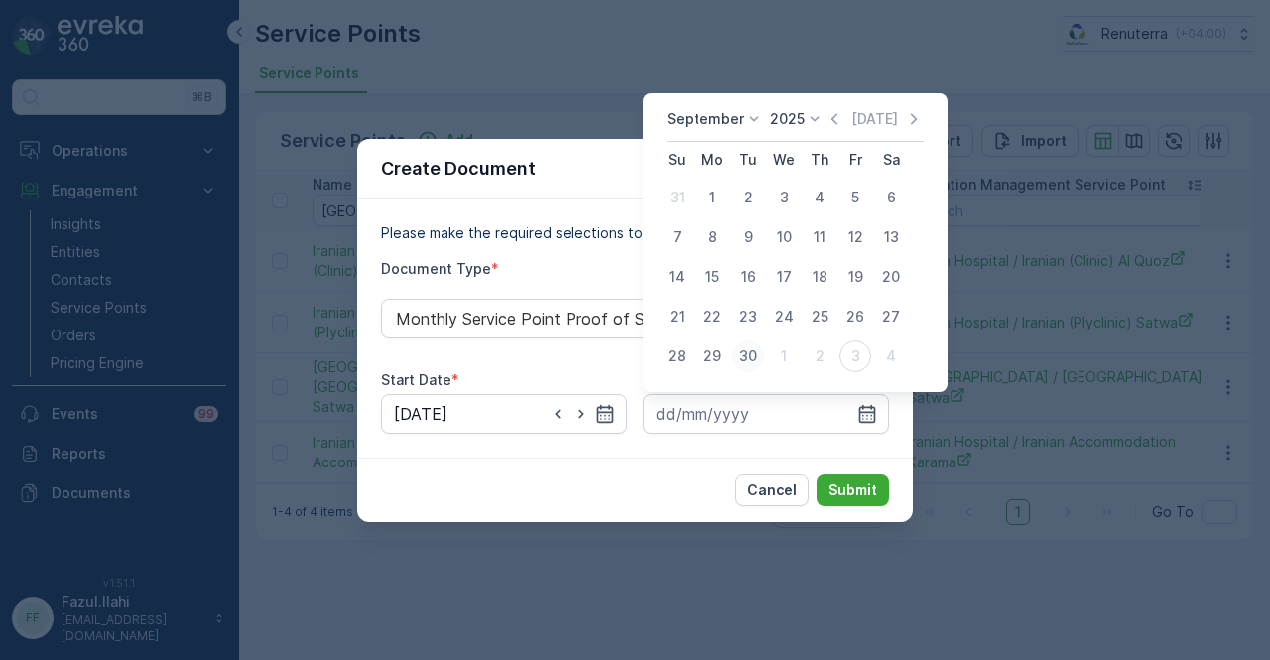
click at [748, 340] on div "30" at bounding box center [748, 356] width 32 height 32
type input "[DATE]"
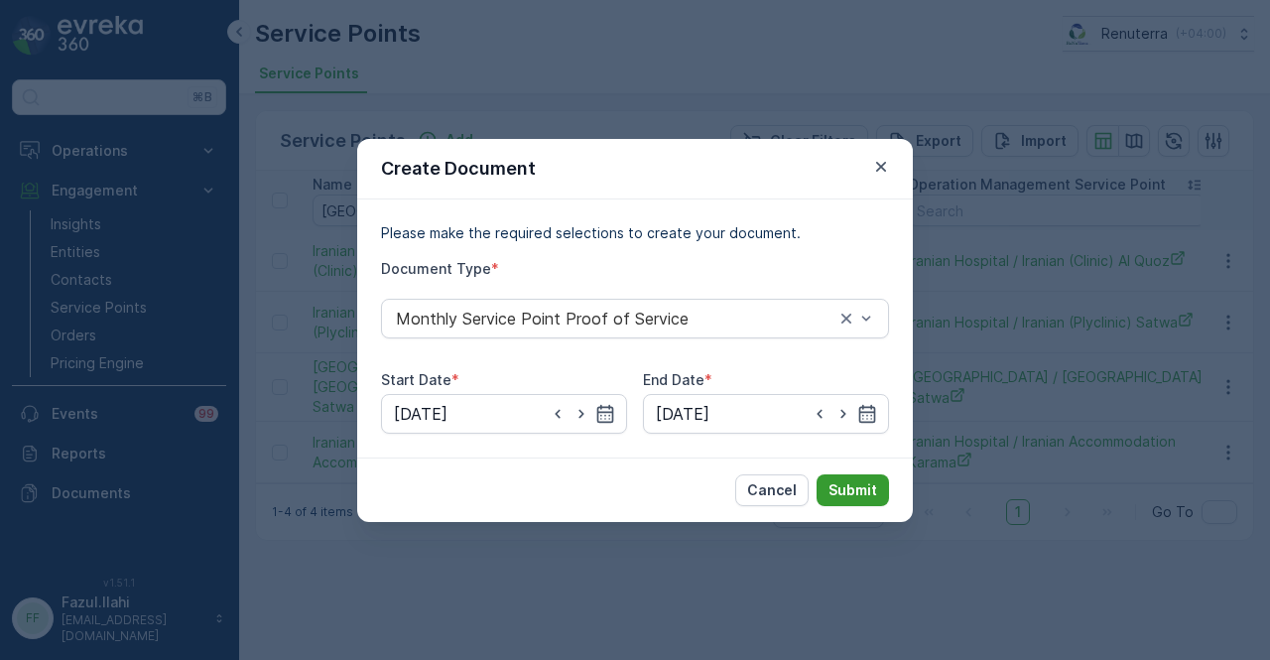
click at [838, 487] on p "Submit" at bounding box center [853, 490] width 49 height 20
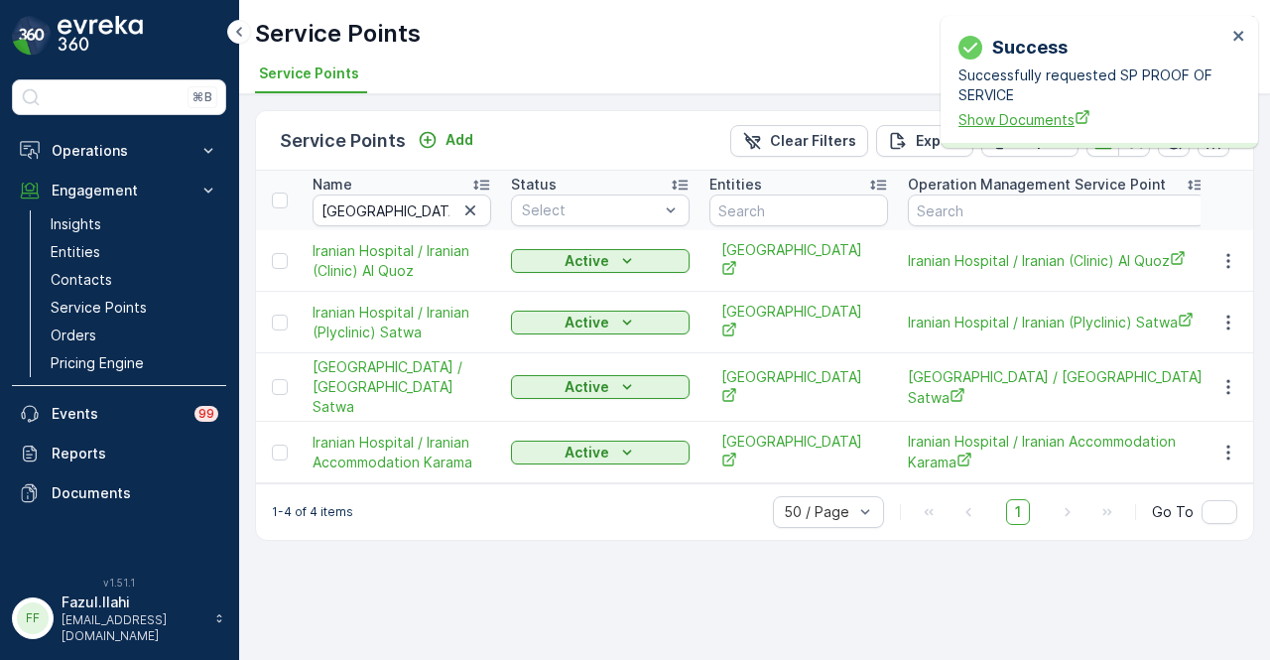
click at [1013, 116] on span "Show Documents" at bounding box center [1093, 119] width 268 height 21
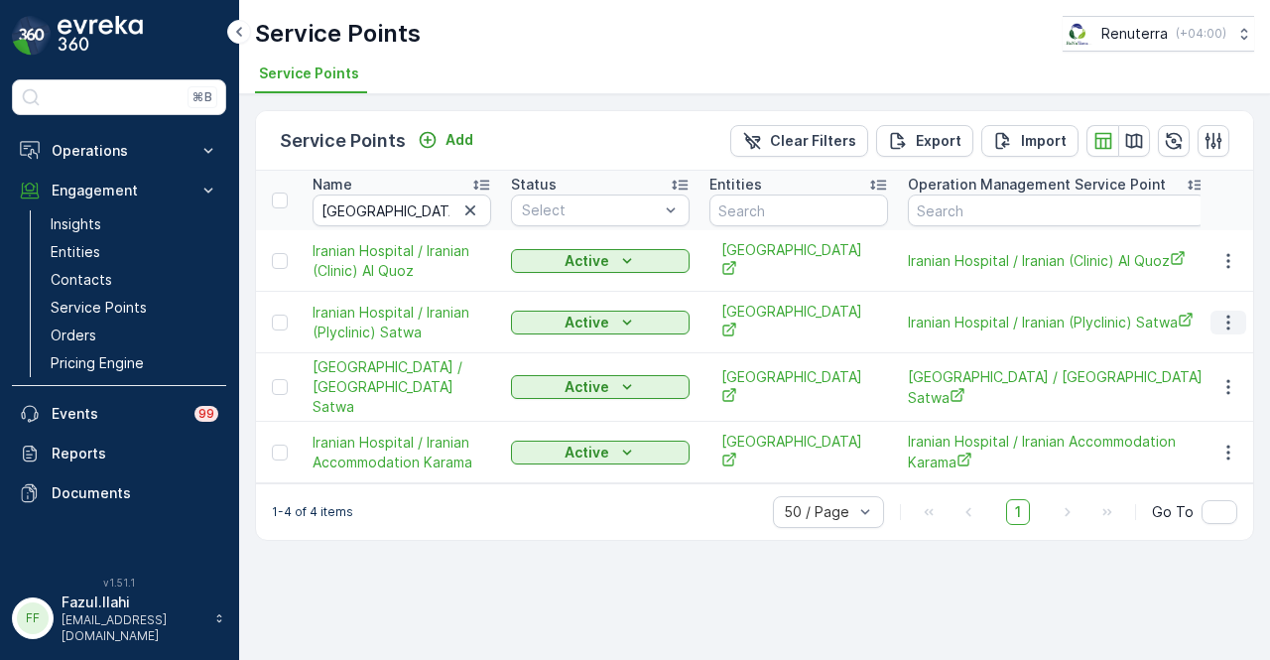
click at [1231, 313] on icon "button" at bounding box center [1228, 323] width 20 height 20
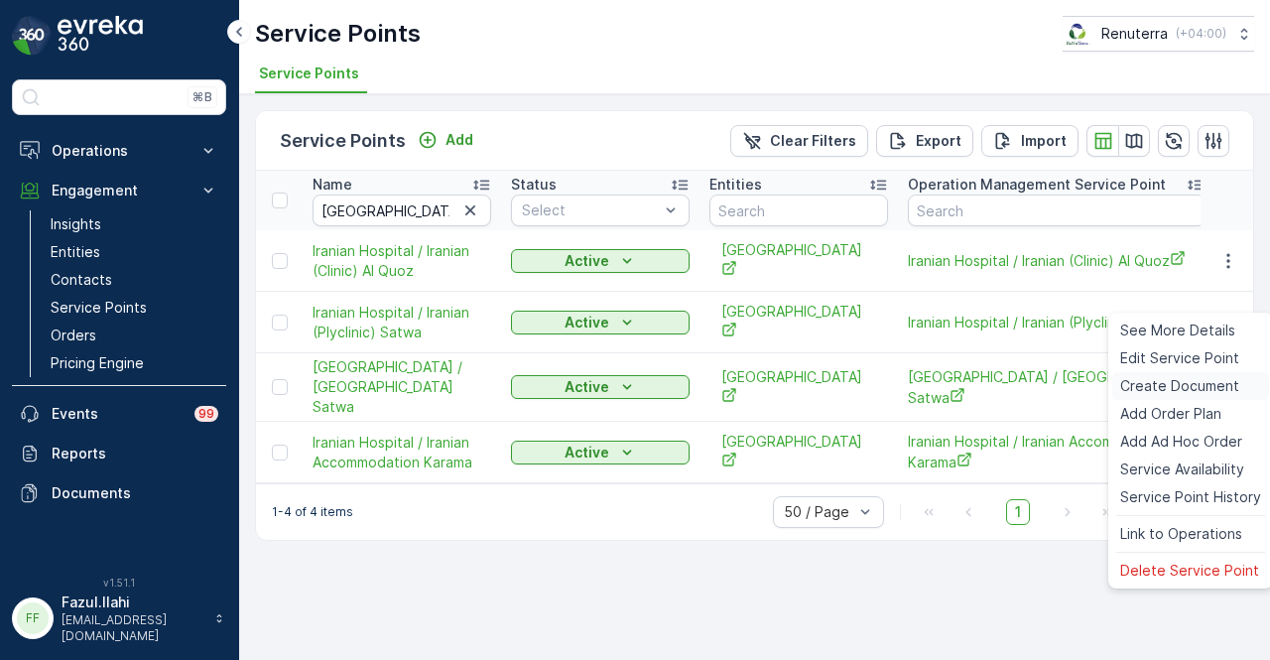
click at [1209, 383] on span "Create Document" at bounding box center [1179, 386] width 119 height 20
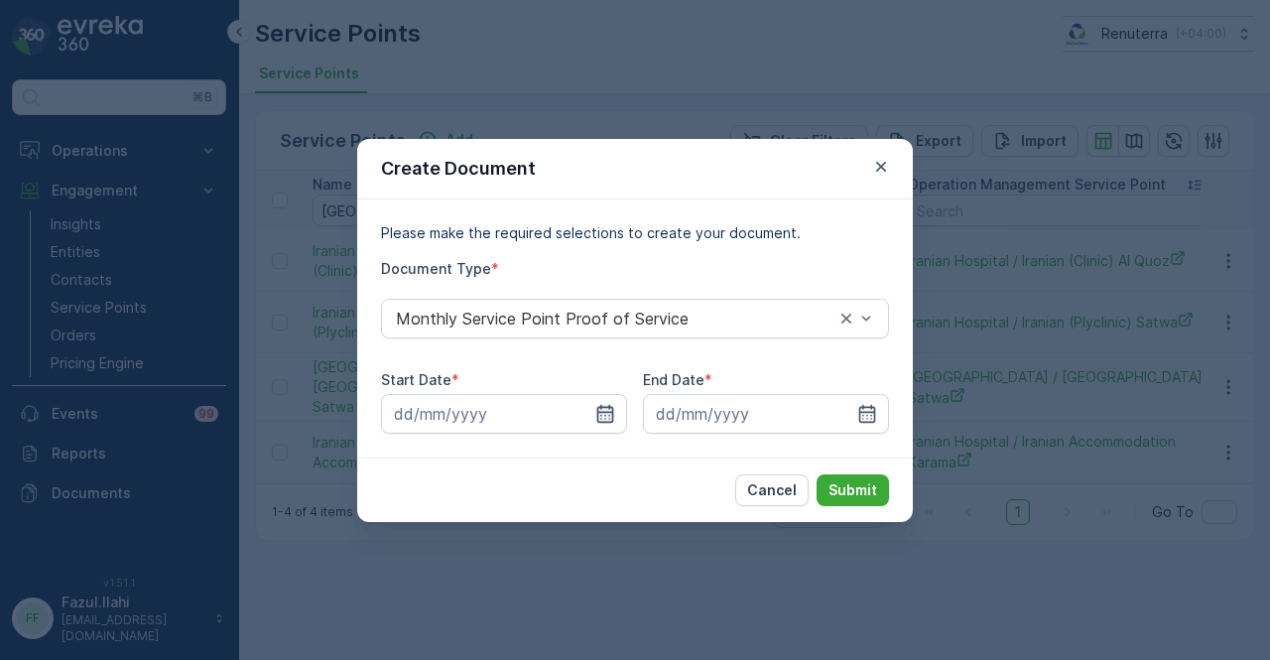
click at [600, 414] on icon "button" at bounding box center [605, 414] width 20 height 20
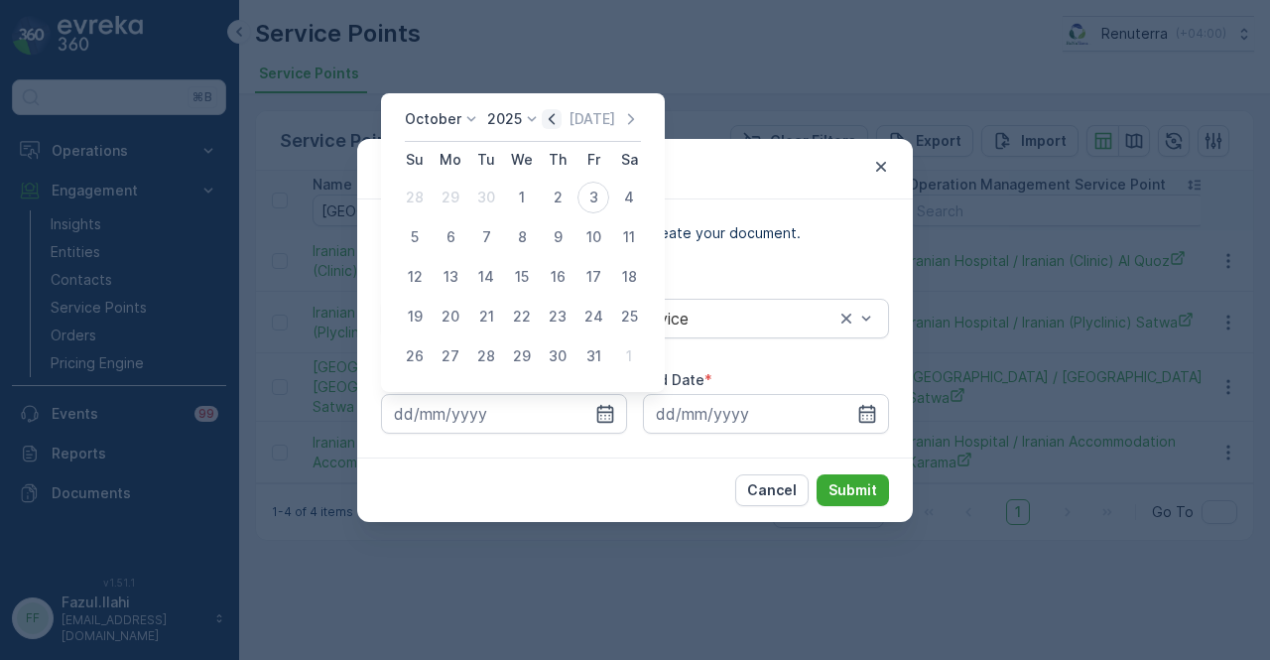
click at [556, 113] on icon "button" at bounding box center [552, 119] width 20 height 20
click at [451, 202] on div "1" at bounding box center [451, 198] width 32 height 32
type input "[DATE]"
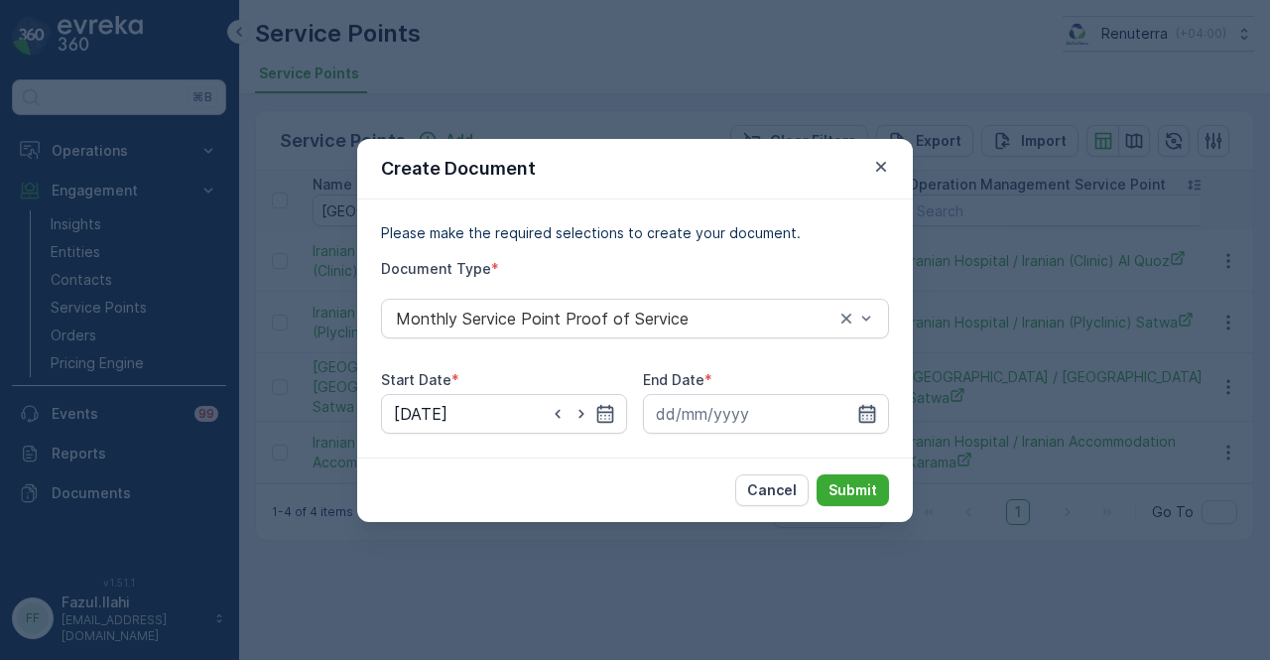
click at [857, 420] on div at bounding box center [766, 414] width 246 height 40
drag, startPoint x: 866, startPoint y: 421, endPoint x: 865, endPoint y: 402, distance: 18.9
click at [866, 418] on icon "button" at bounding box center [867, 414] width 20 height 20
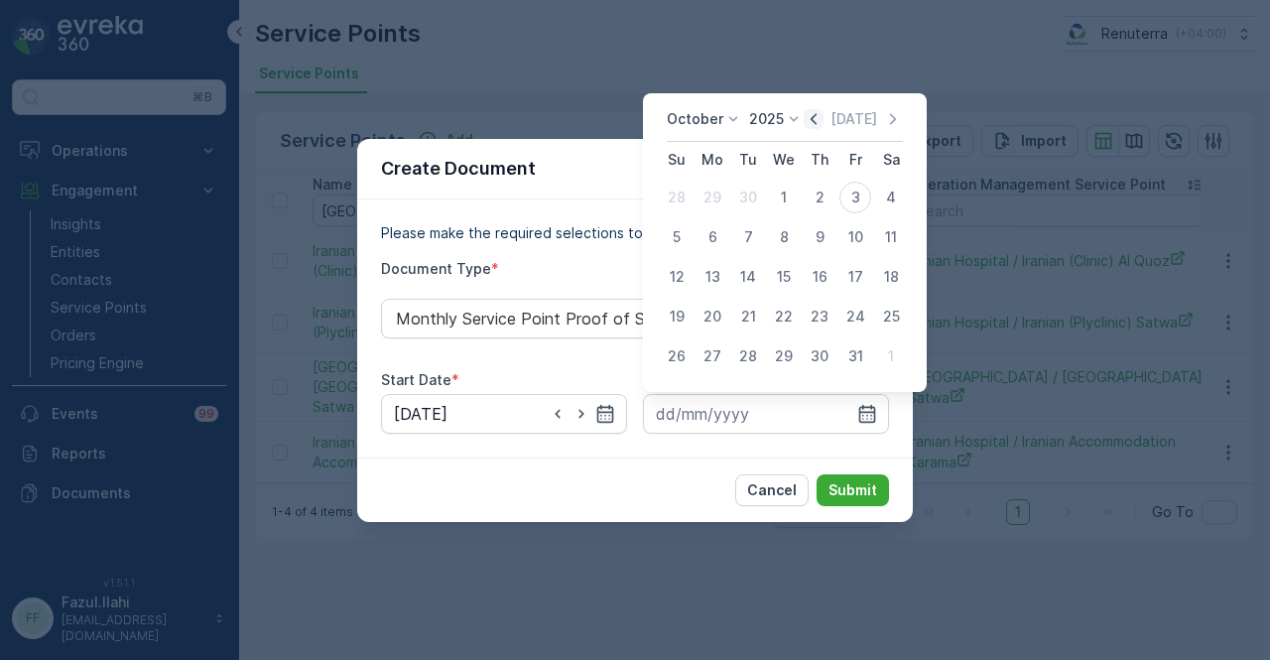
click at [813, 116] on icon "button" at bounding box center [814, 119] width 20 height 20
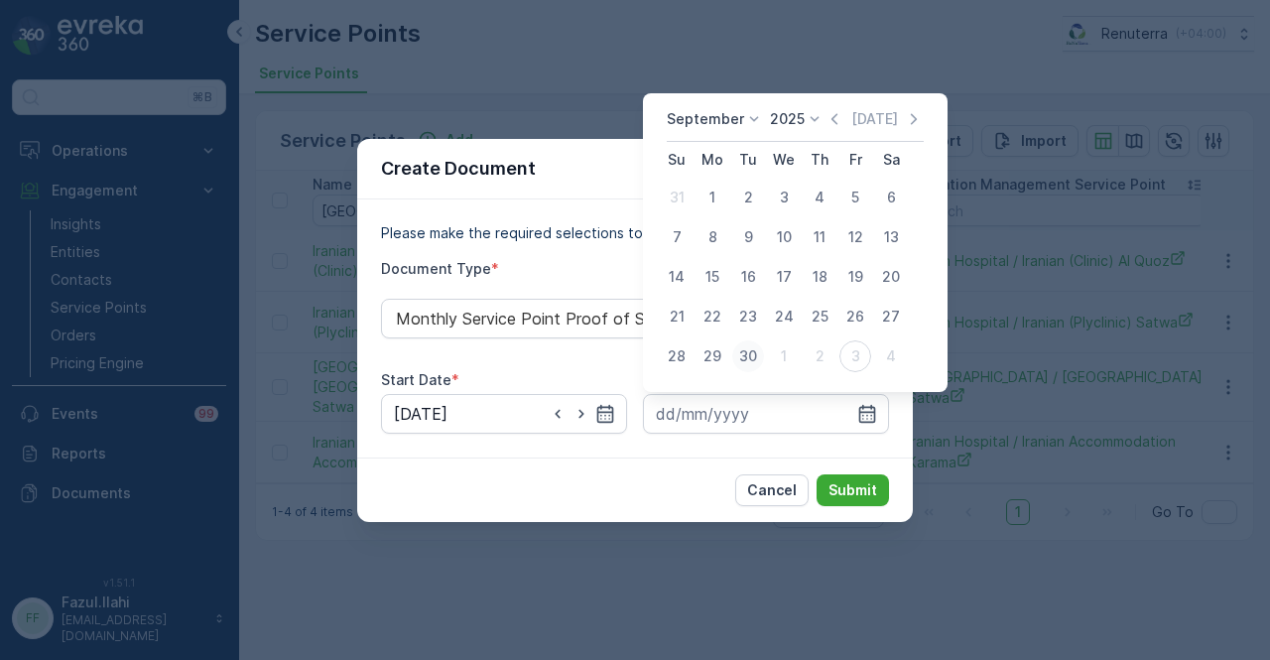
click at [738, 368] on div "30" at bounding box center [748, 356] width 32 height 32
type input "[DATE]"
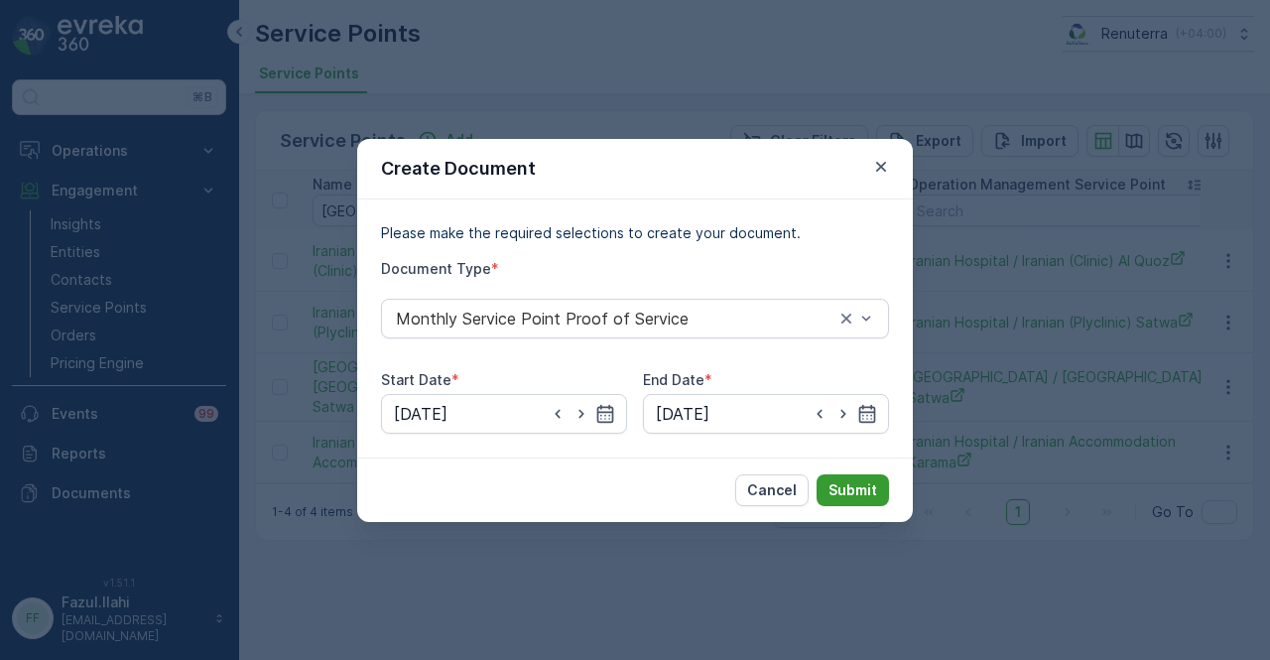
click at [873, 492] on p "Submit" at bounding box center [853, 490] width 49 height 20
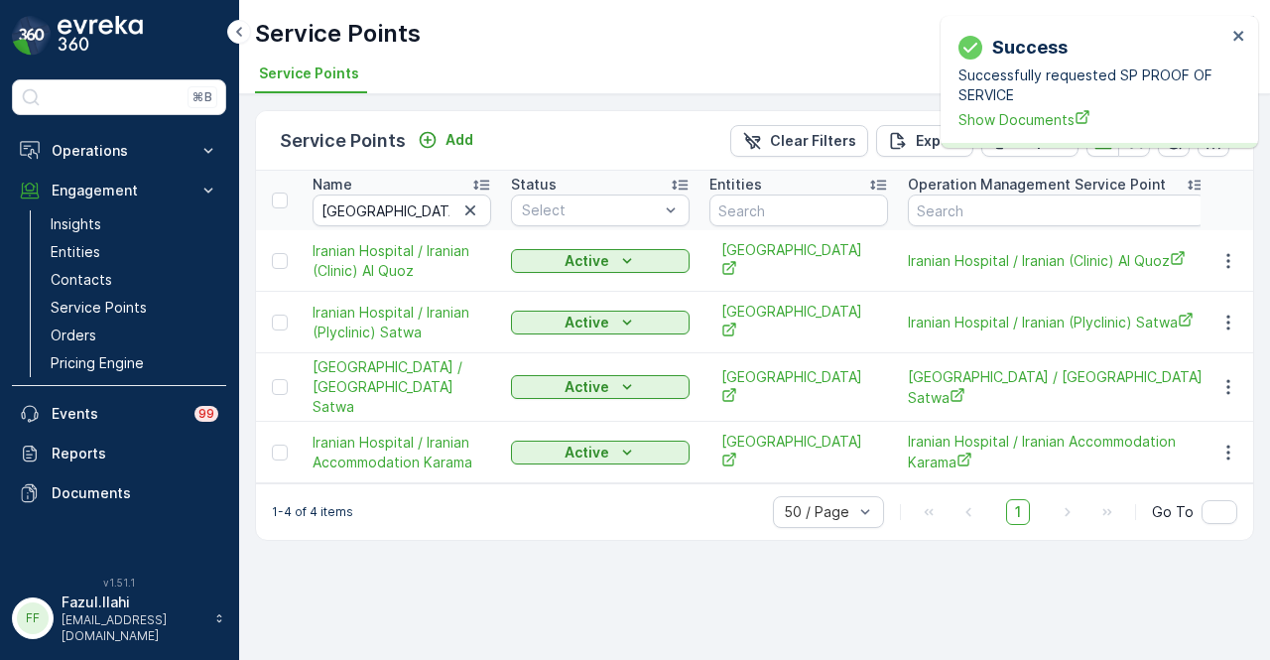
click at [1012, 106] on div "Successfully requested SP PROOF OF SERVICE Show Documents" at bounding box center [1093, 97] width 268 height 64
click at [1011, 108] on div "Successfully requested SP PROOF OF SERVICE Show Documents" at bounding box center [1093, 97] width 268 height 64
click at [1008, 112] on span "Show Documents" at bounding box center [1093, 119] width 268 height 21
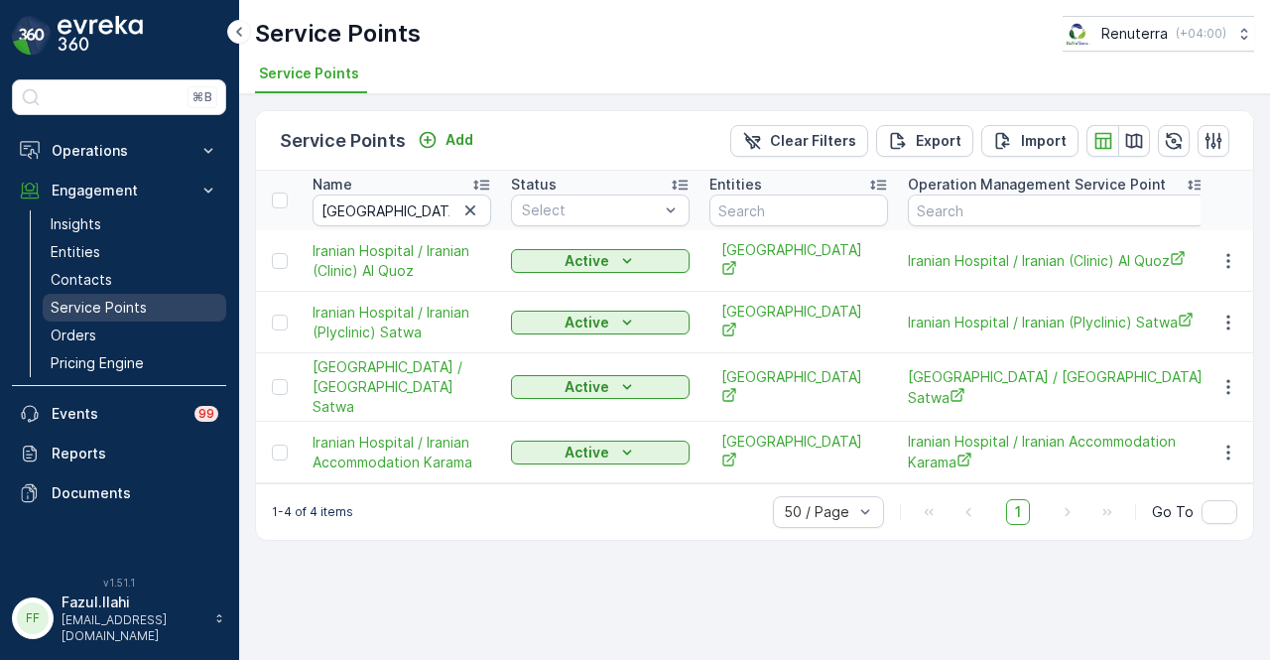
click at [140, 298] on p "Service Points" at bounding box center [99, 308] width 96 height 20
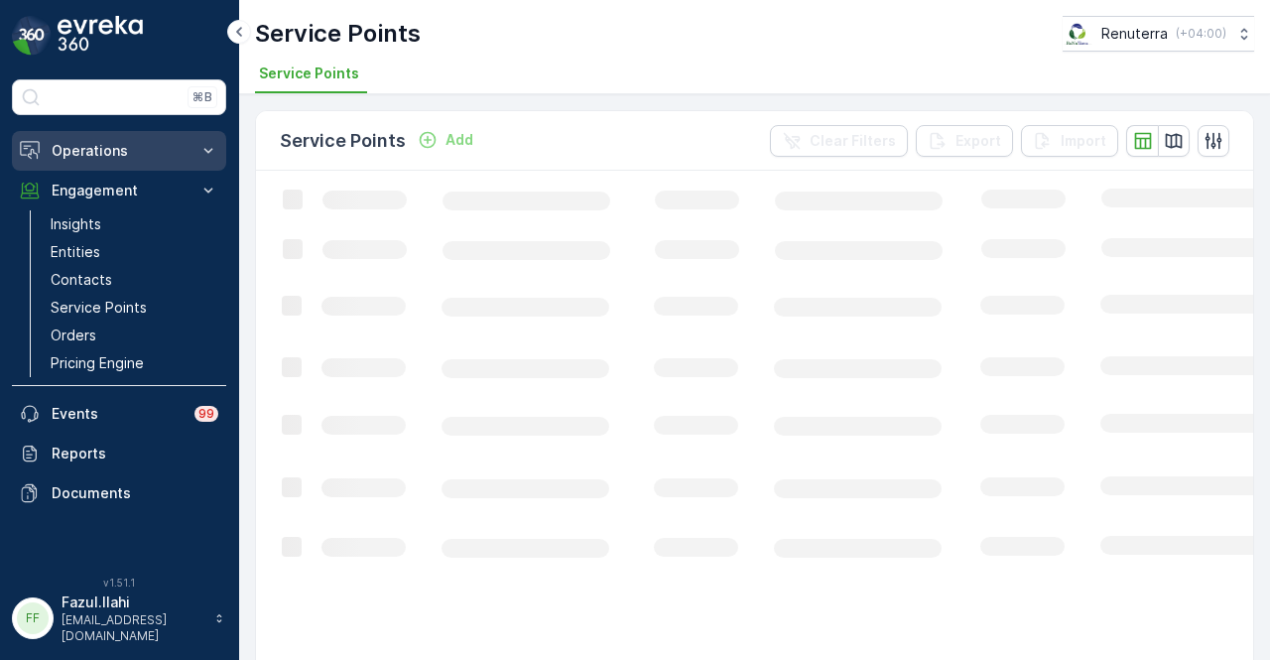
click at [153, 151] on p "Operations" at bounding box center [119, 151] width 135 height 20
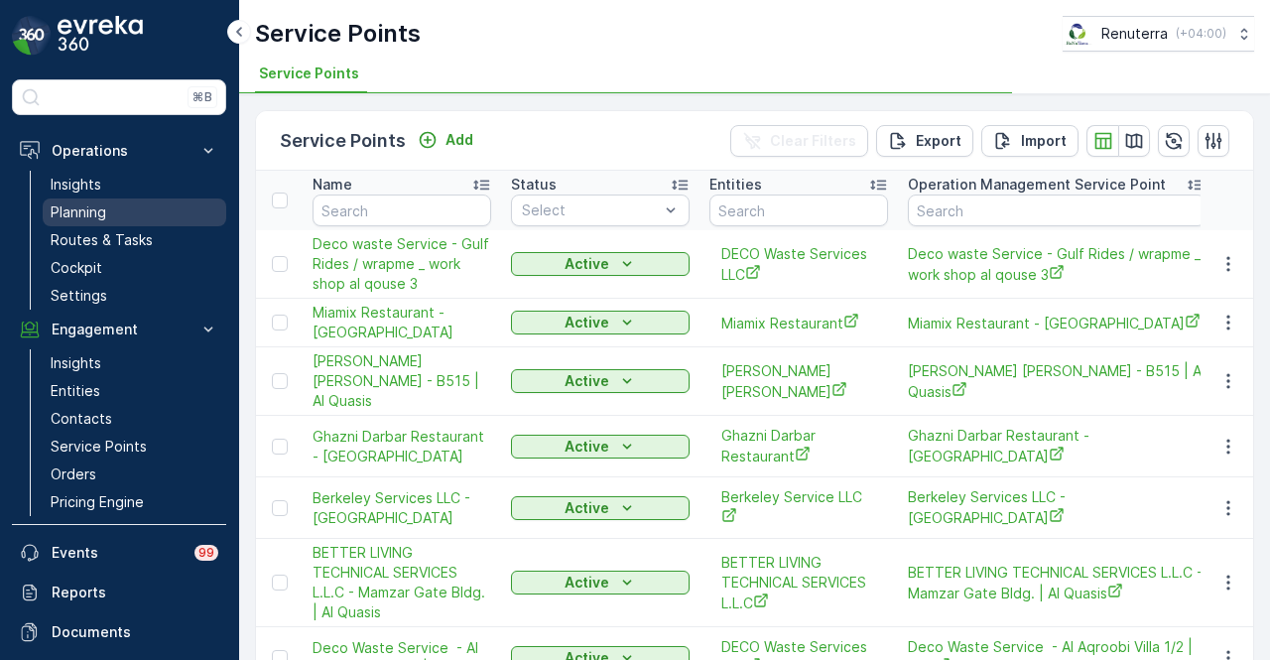
click at [137, 221] on link "Planning" at bounding box center [135, 212] width 184 height 28
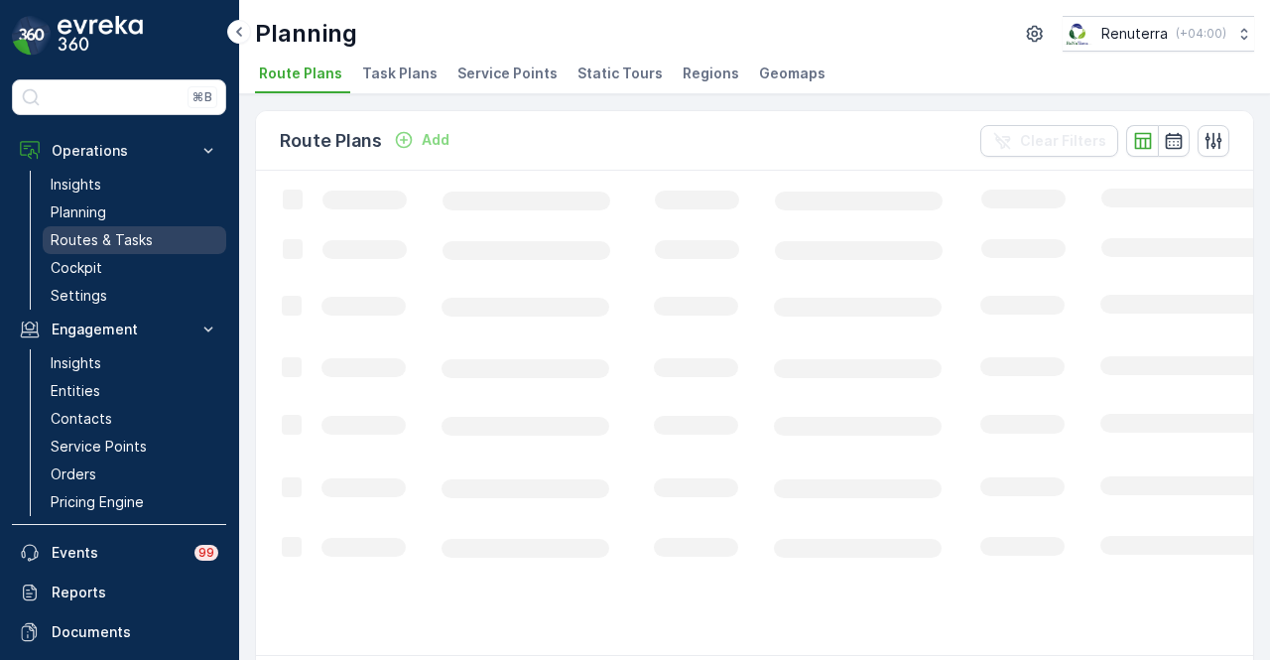
click at [130, 232] on p "Routes & Tasks" at bounding box center [102, 240] width 102 height 20
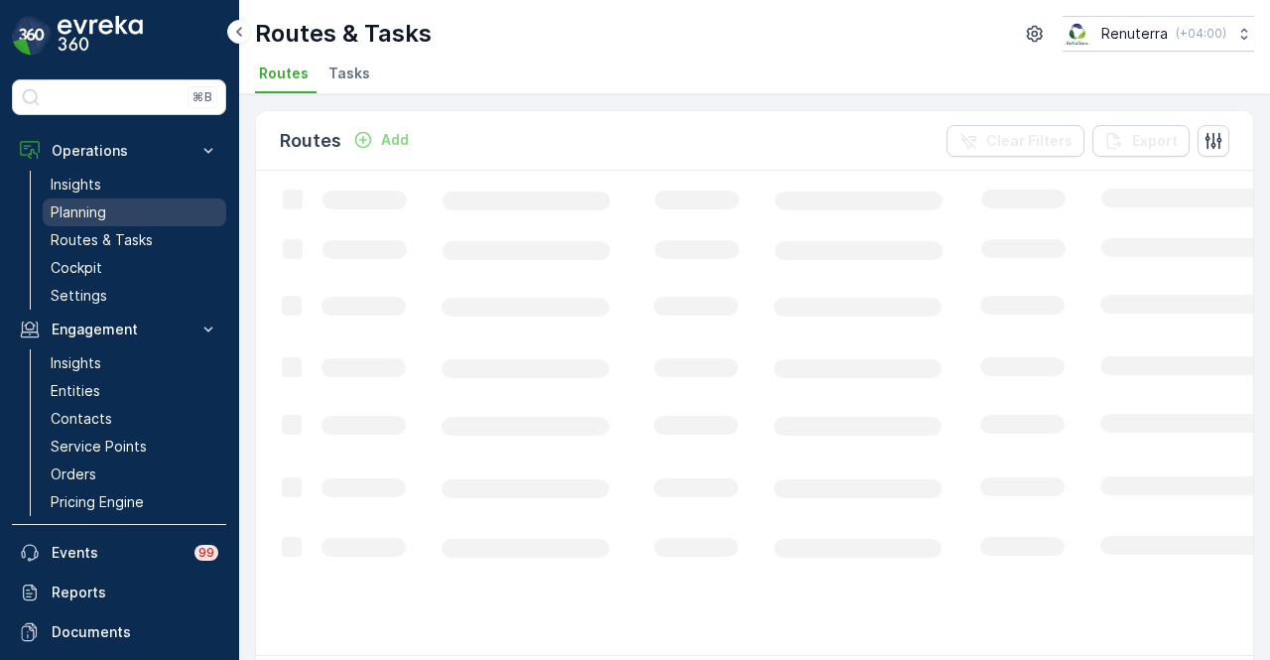
click at [141, 221] on link "Planning" at bounding box center [135, 212] width 184 height 28
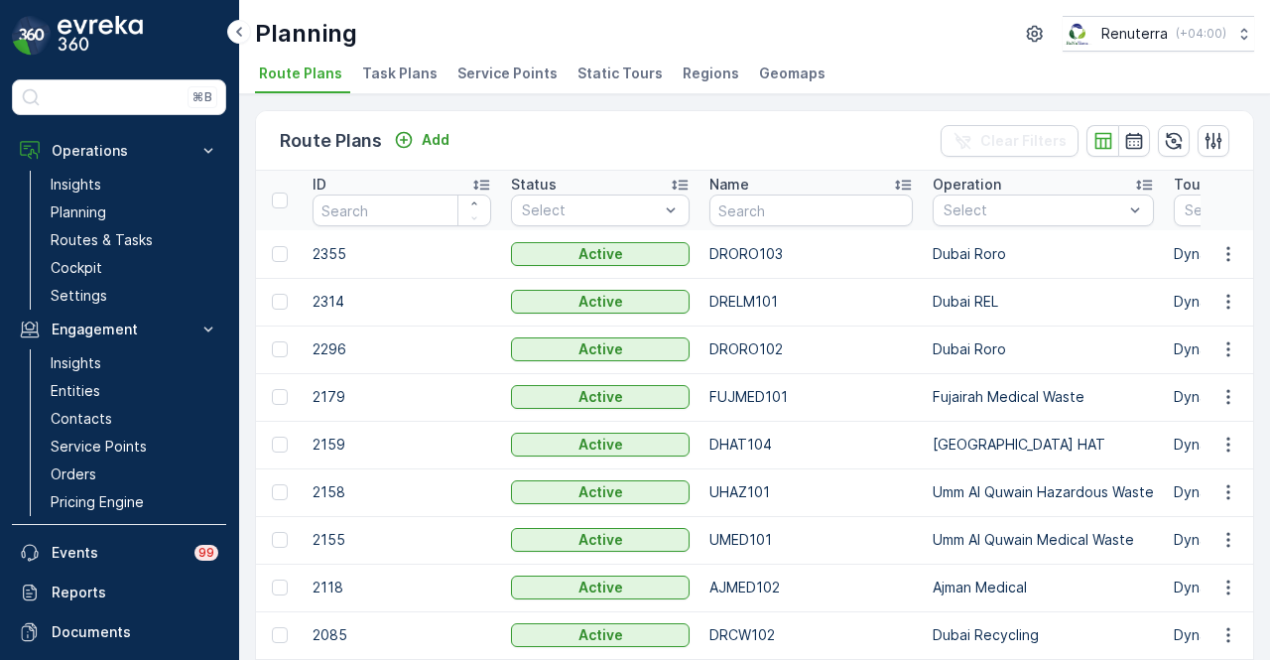
click at [538, 80] on span "Service Points" at bounding box center [507, 74] width 100 height 20
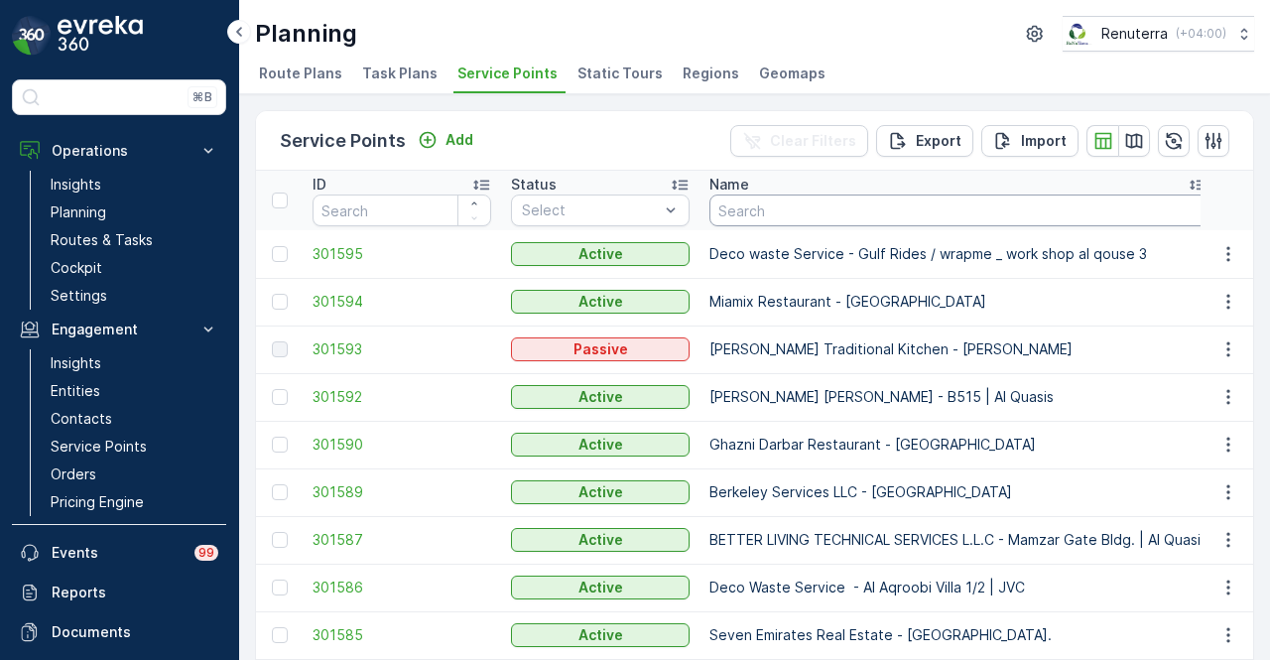
click at [755, 197] on input "text" at bounding box center [958, 210] width 498 height 32
type input "ivf"
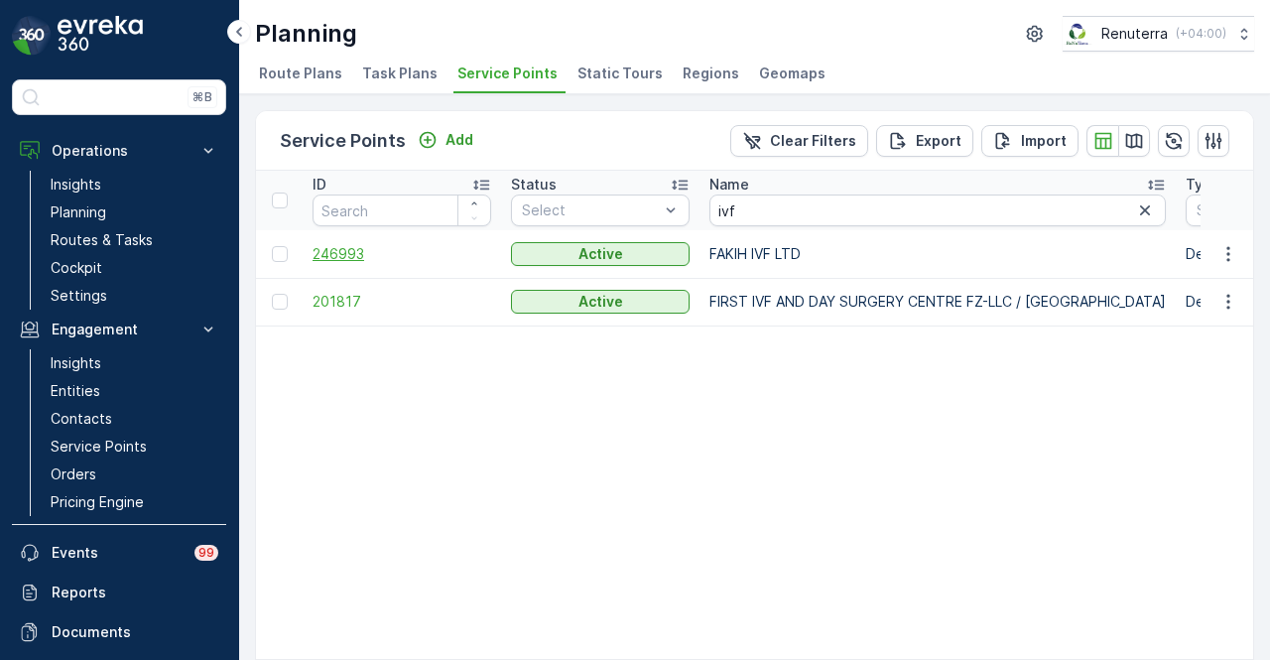
click at [333, 259] on span "246993" at bounding box center [402, 254] width 179 height 20
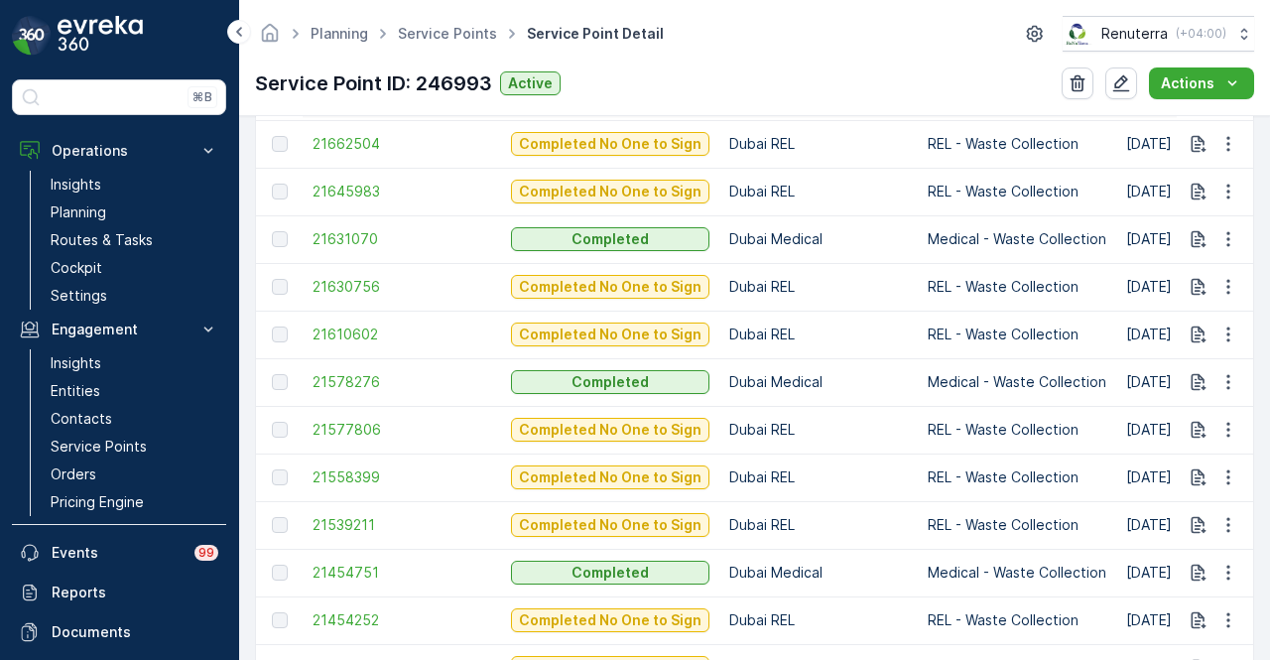
scroll to position [2048, 0]
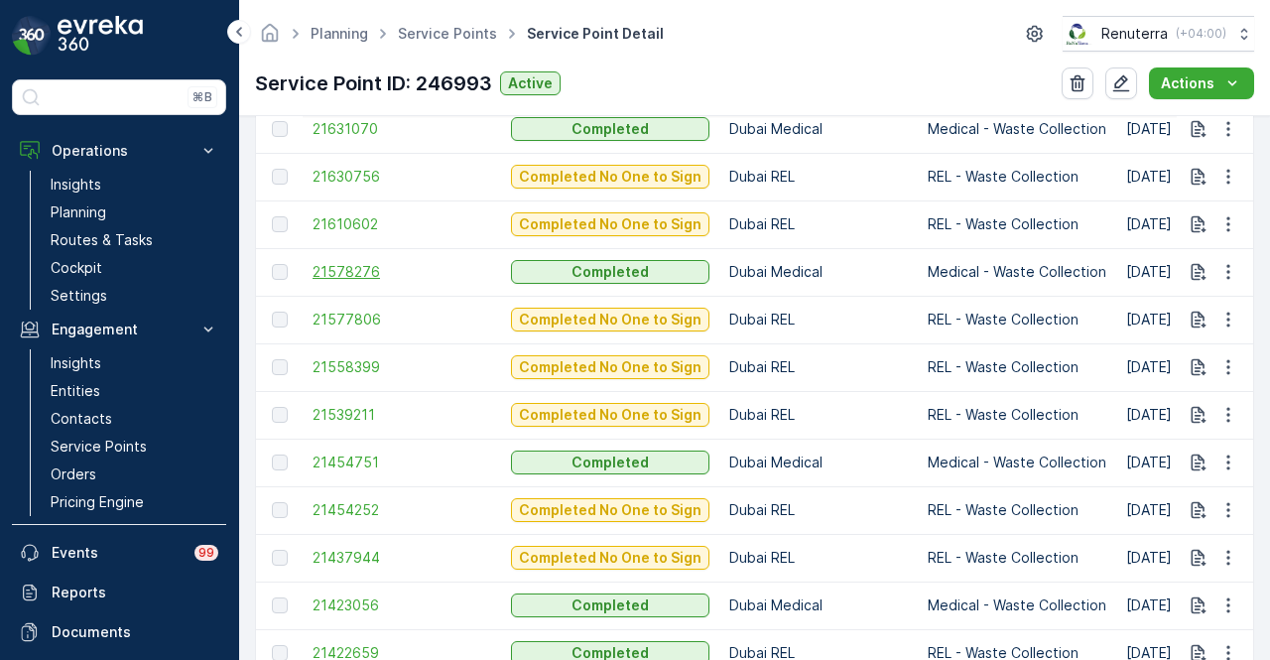
click at [362, 265] on span "21578276" at bounding box center [402, 272] width 179 height 20
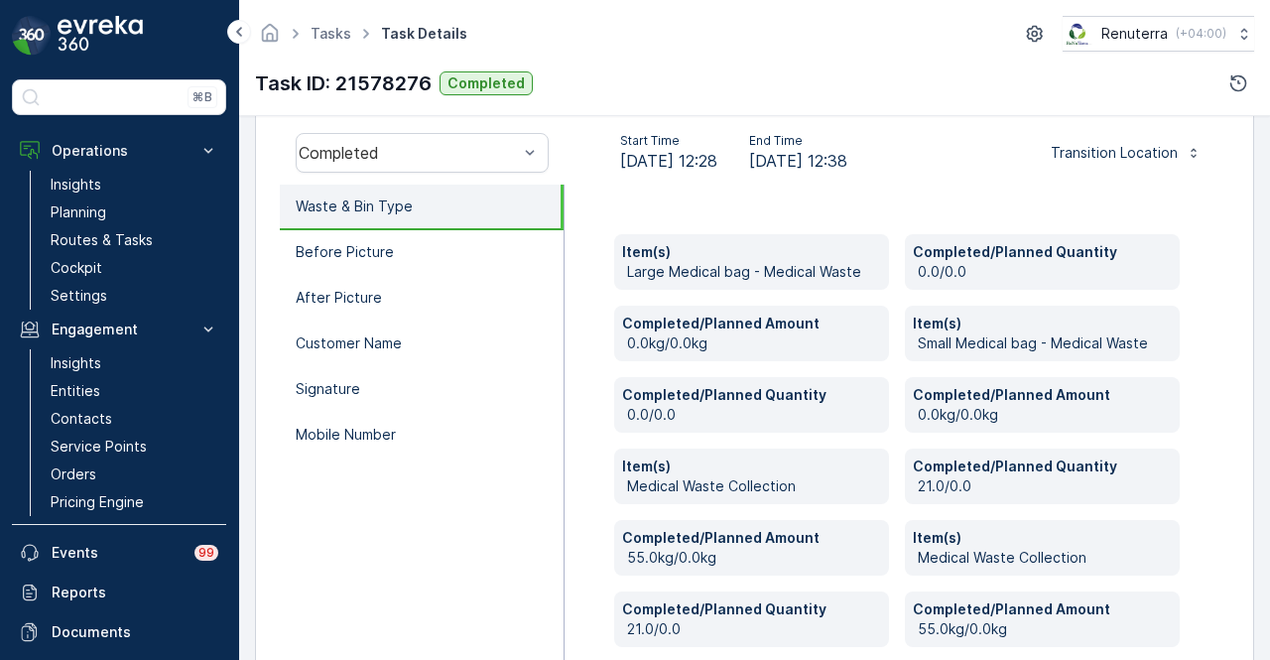
scroll to position [595, 0]
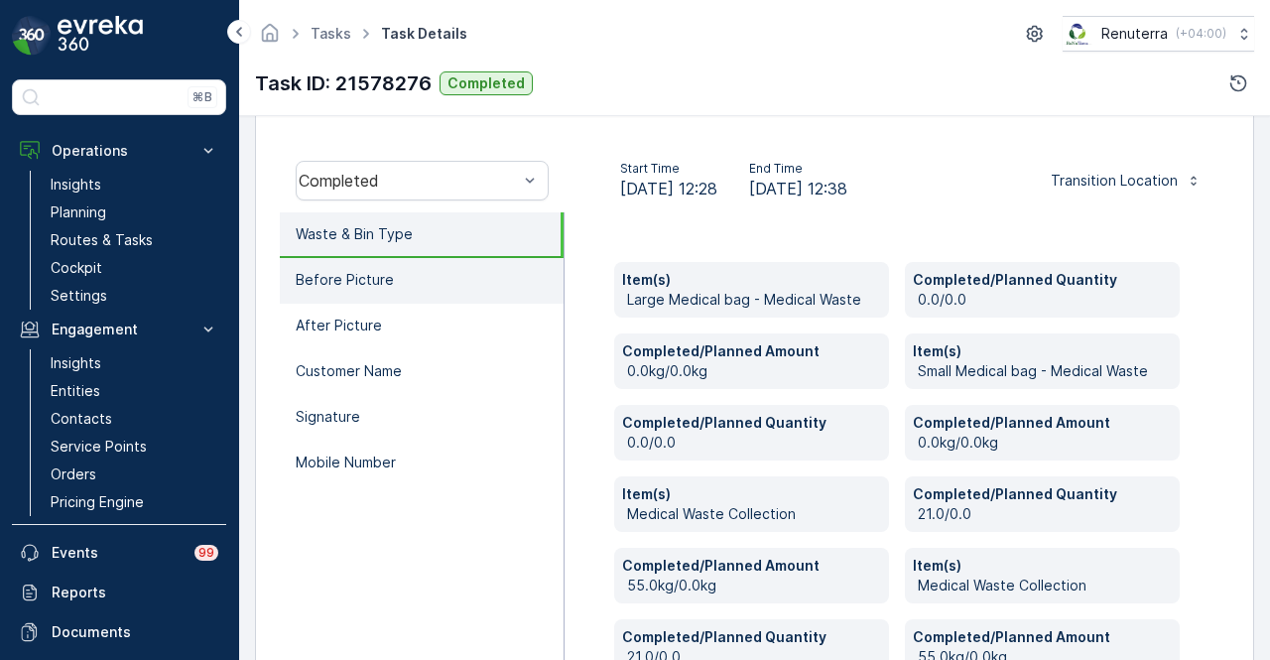
click at [488, 295] on li "Before Picture" at bounding box center [422, 281] width 284 height 46
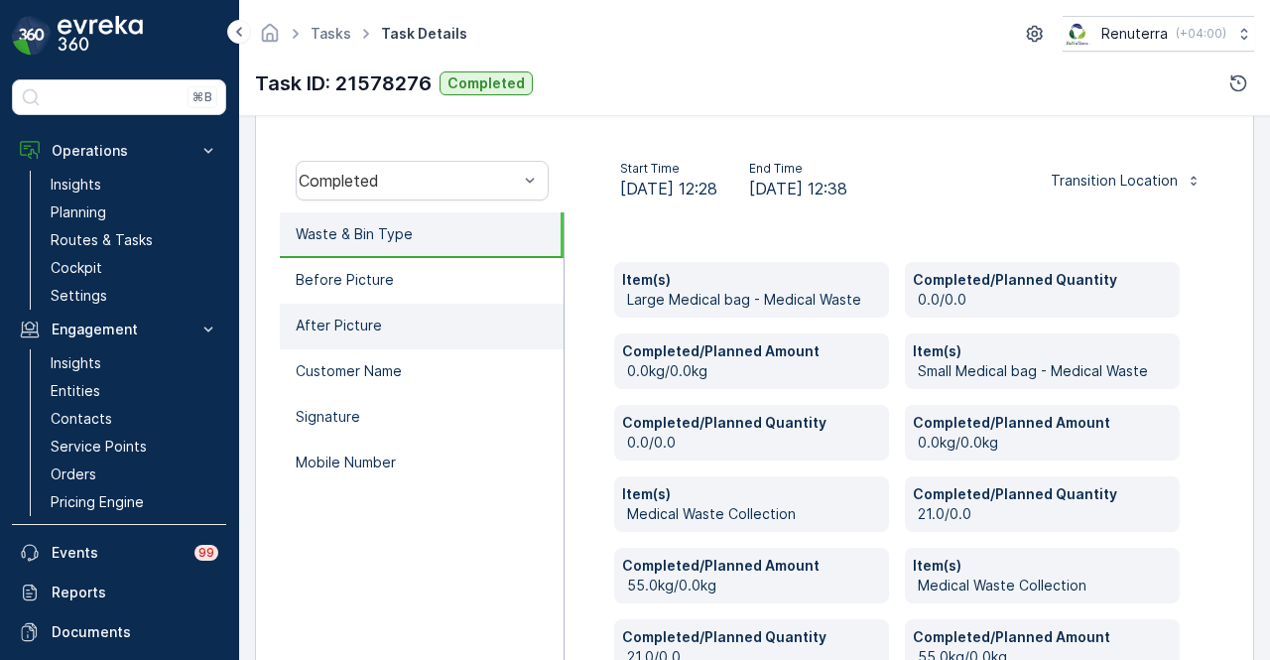
scroll to position [589, 0]
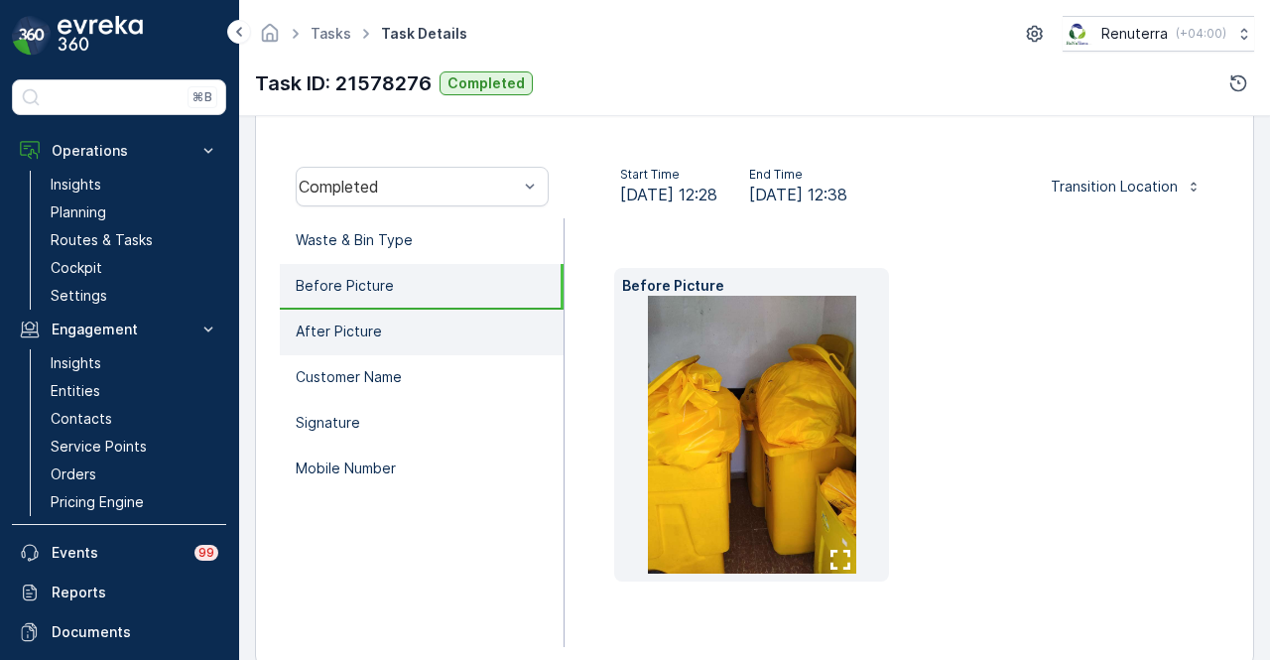
click at [479, 326] on li "After Picture" at bounding box center [422, 333] width 284 height 46
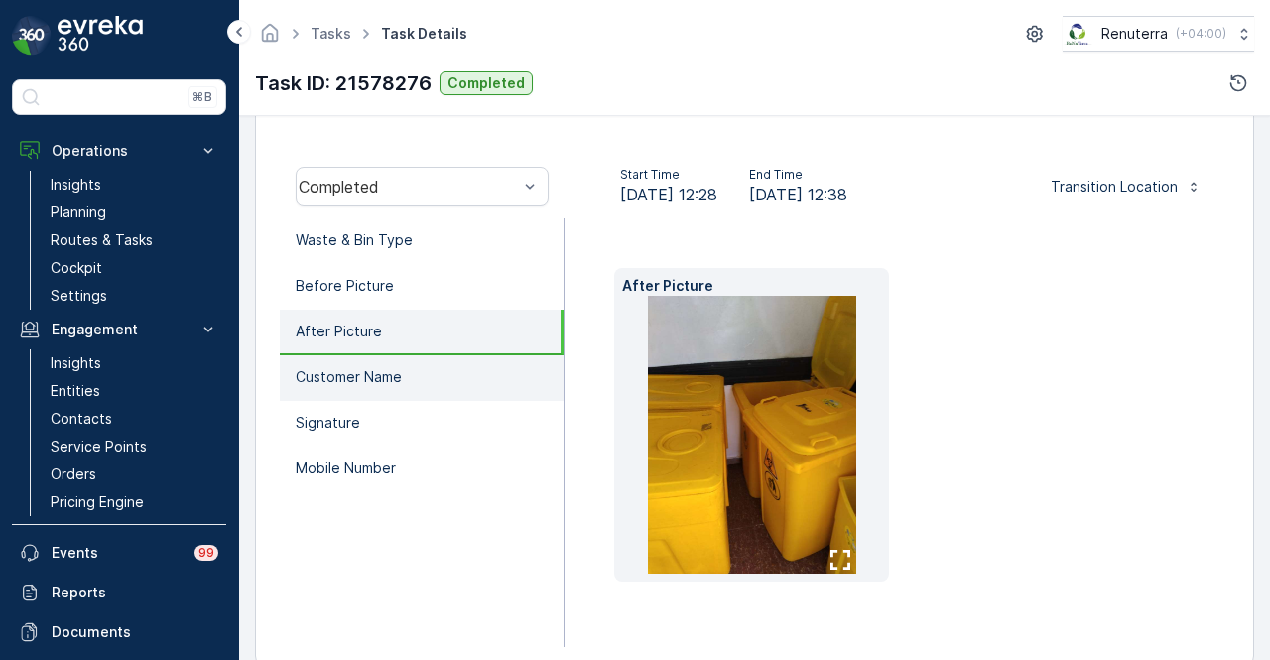
click at [465, 374] on li "Customer Name" at bounding box center [422, 378] width 284 height 46
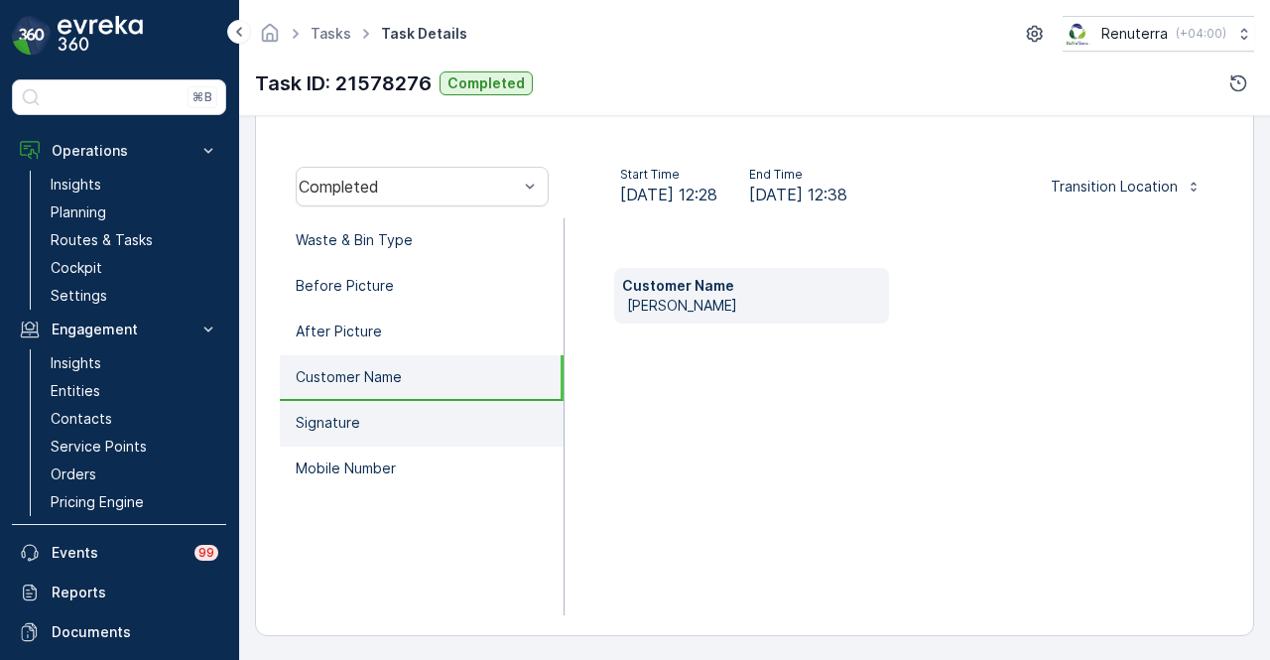
click at [450, 418] on li "Signature" at bounding box center [422, 424] width 284 height 46
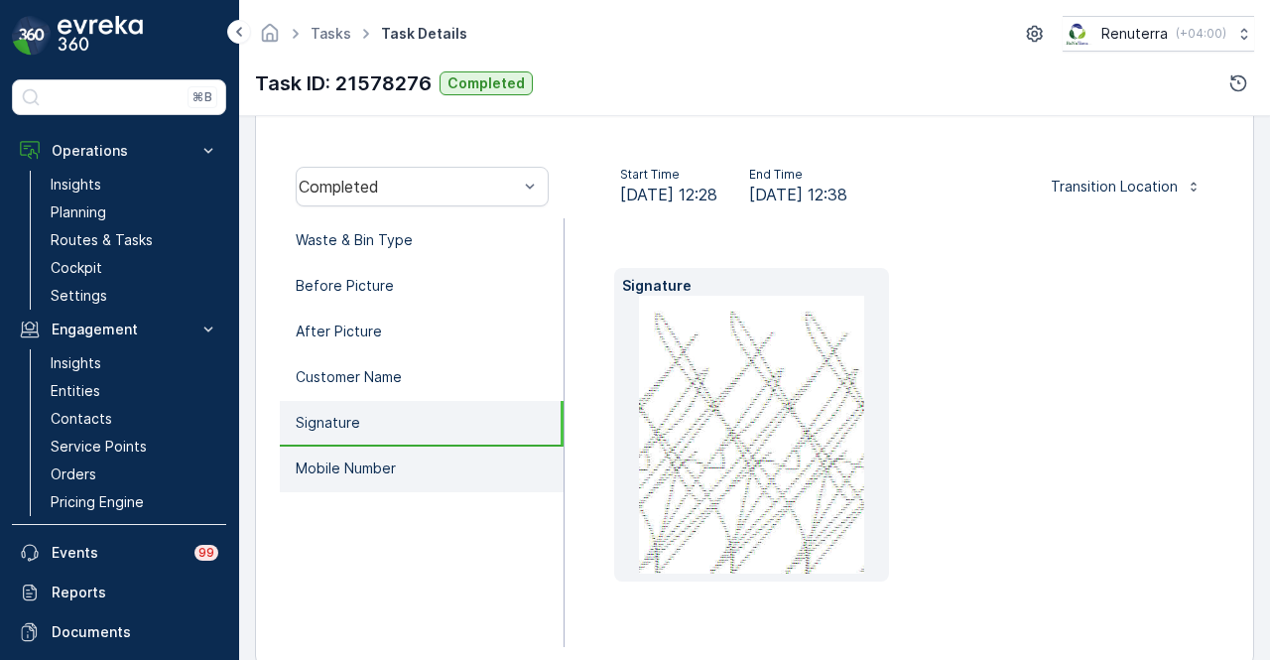
click at [447, 467] on li "Mobile Number" at bounding box center [422, 470] width 284 height 46
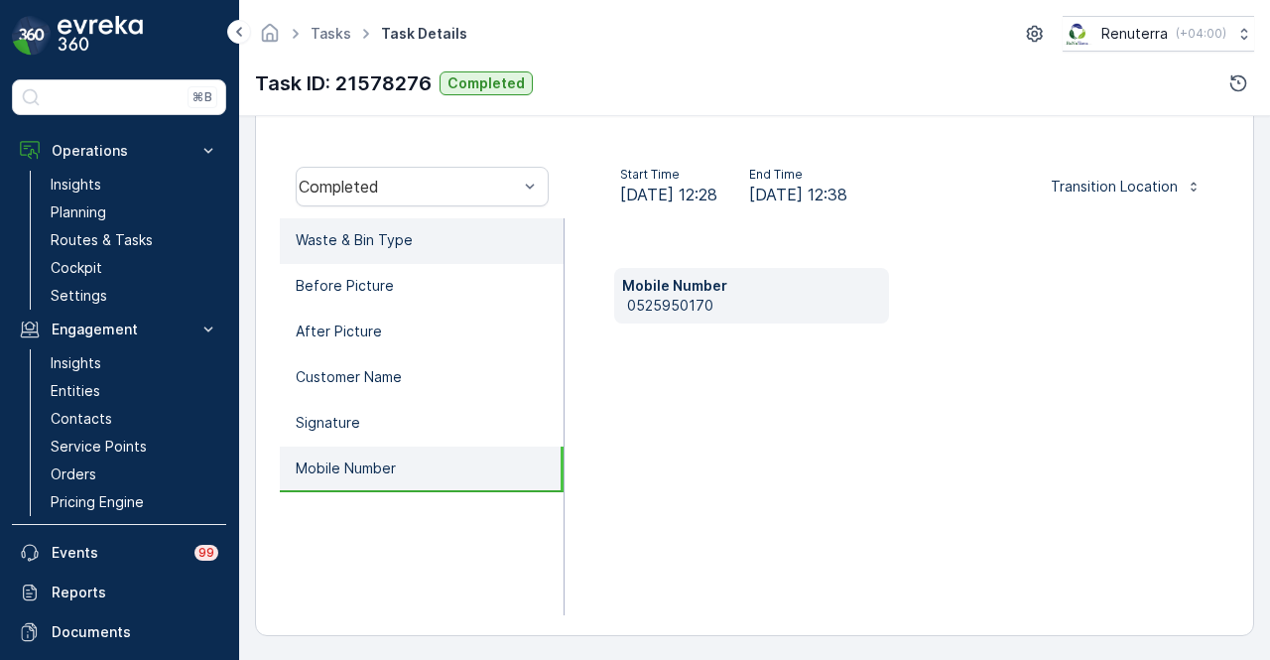
click at [466, 236] on li "Waste & Bin Type" at bounding box center [422, 241] width 284 height 46
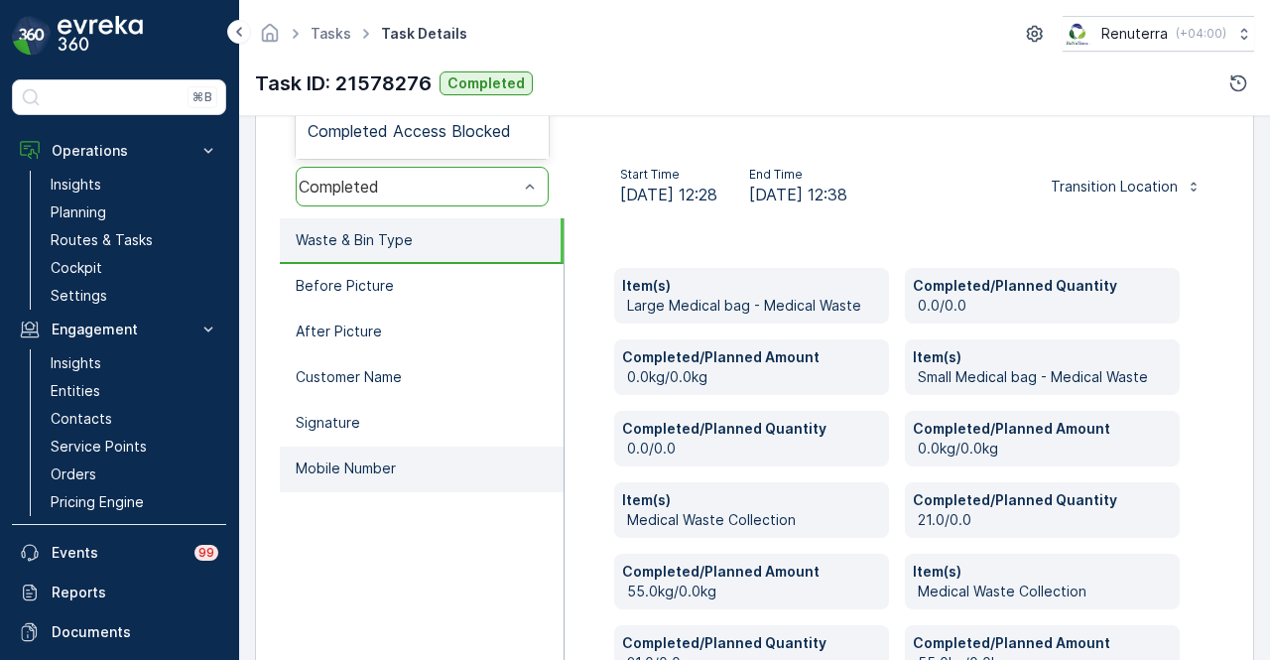
scroll to position [391, 0]
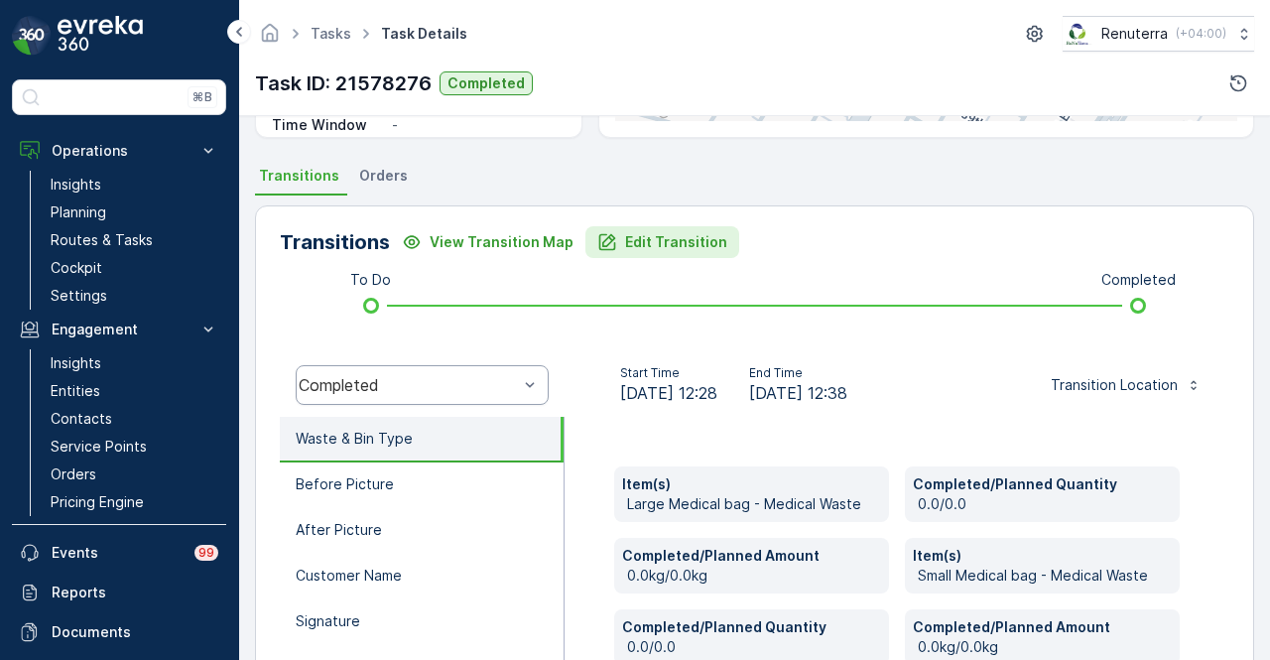
click at [663, 249] on p "Edit Transition" at bounding box center [676, 242] width 102 height 20
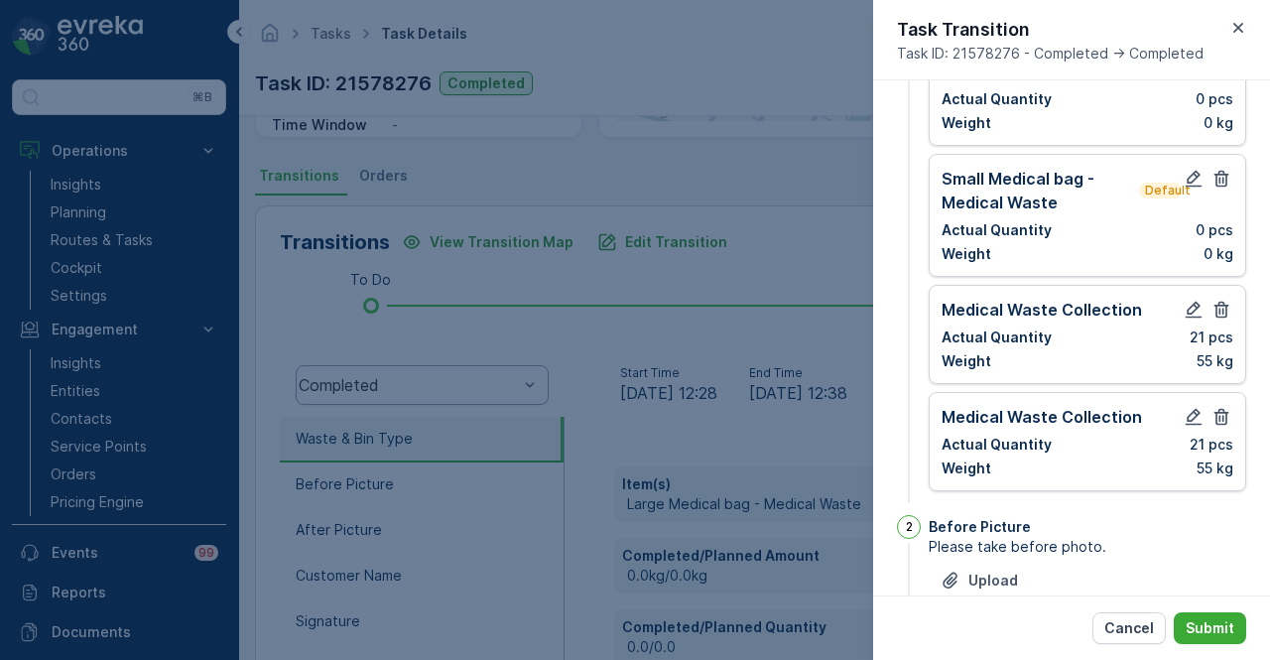
scroll to position [202, 0]
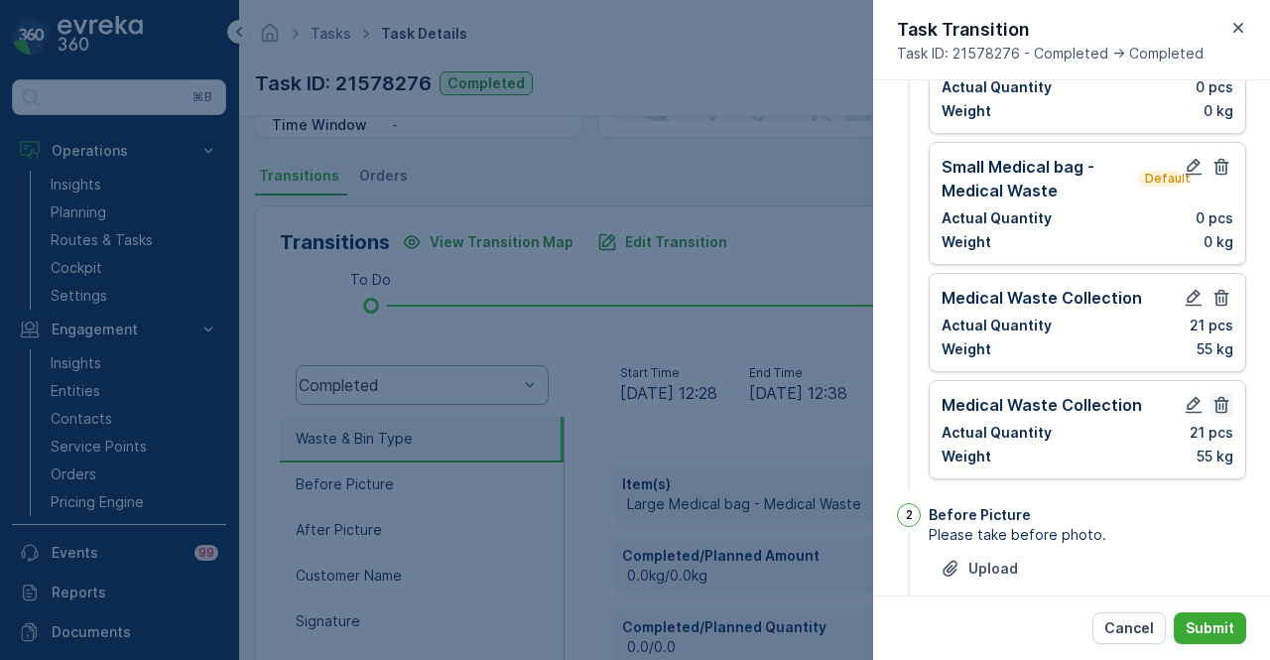
click at [1222, 395] on icon "button" at bounding box center [1222, 405] width 20 height 20
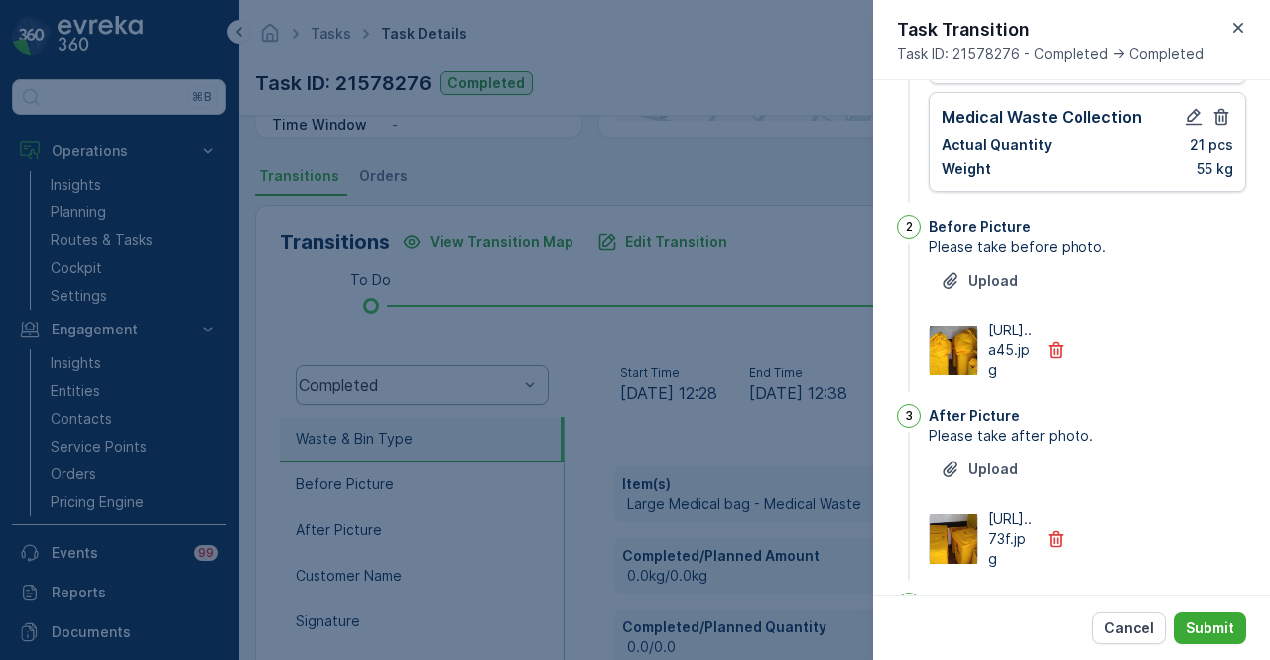
scroll to position [401, 0]
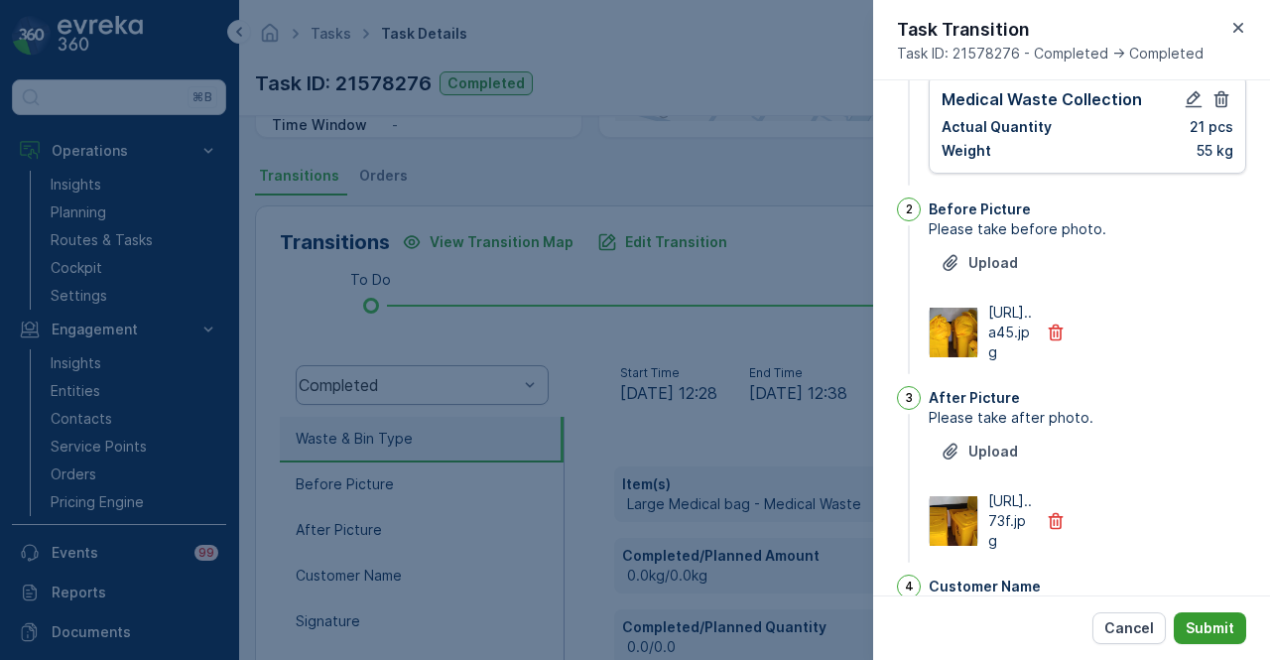
click at [1225, 628] on p "Submit" at bounding box center [1210, 628] width 49 height 20
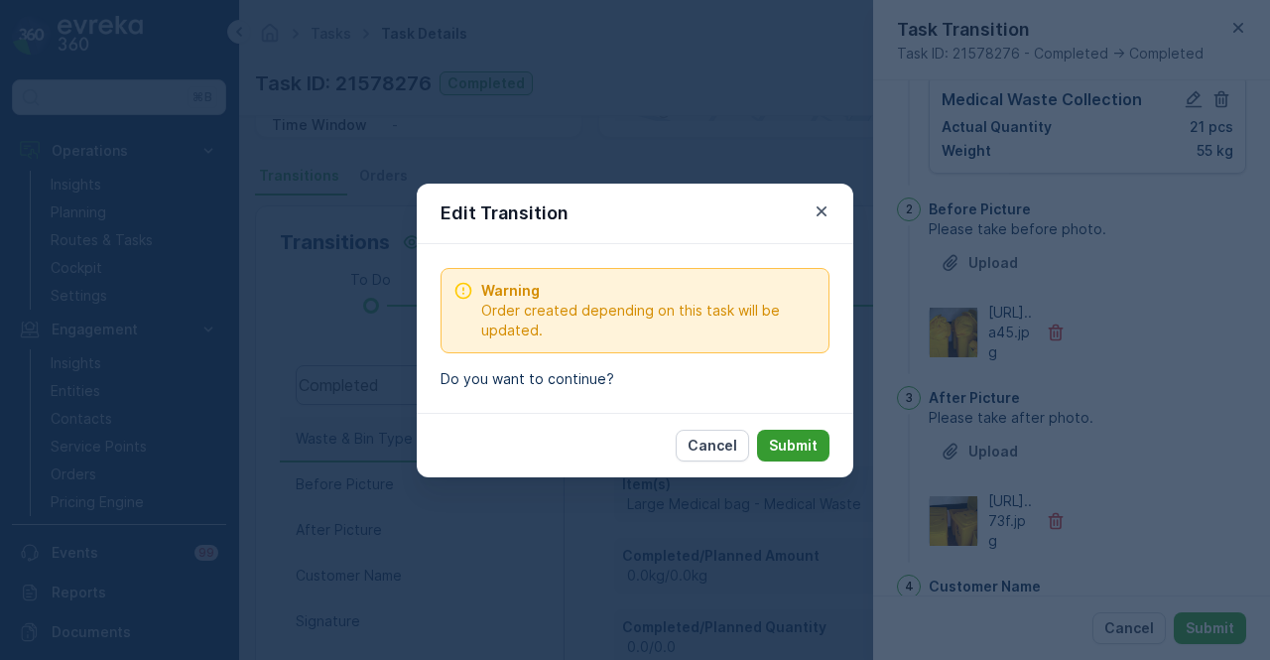
click at [818, 446] on button "Submit" at bounding box center [793, 446] width 72 height 32
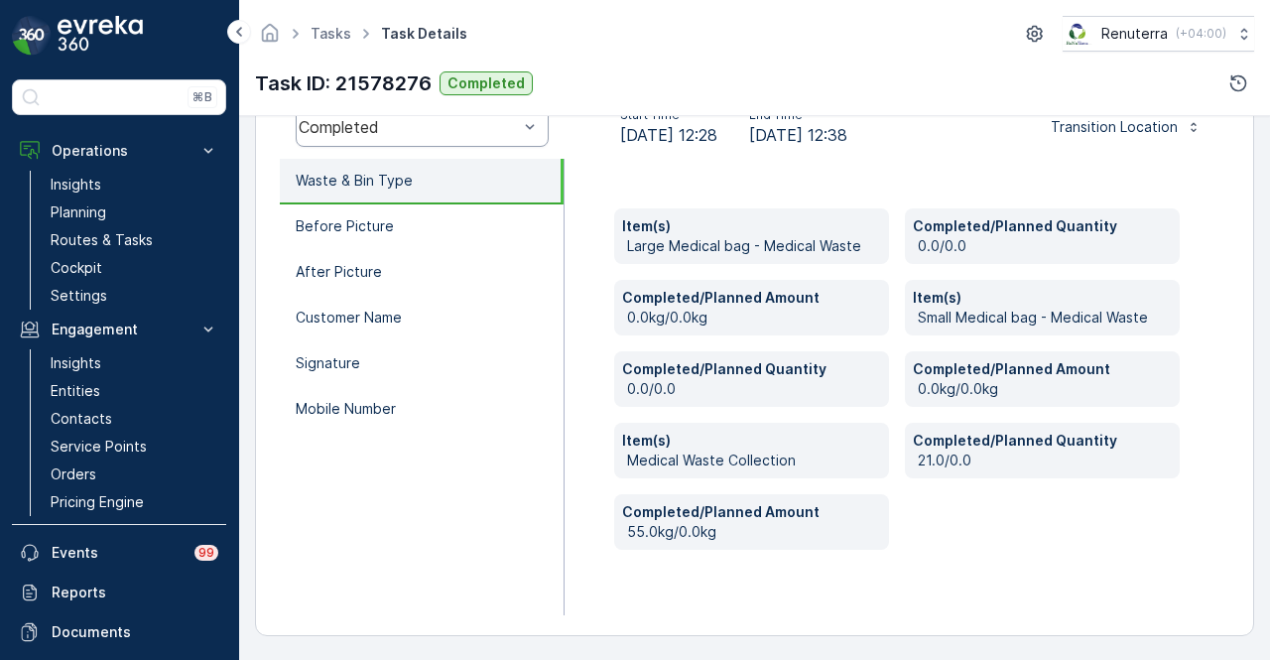
scroll to position [0, 0]
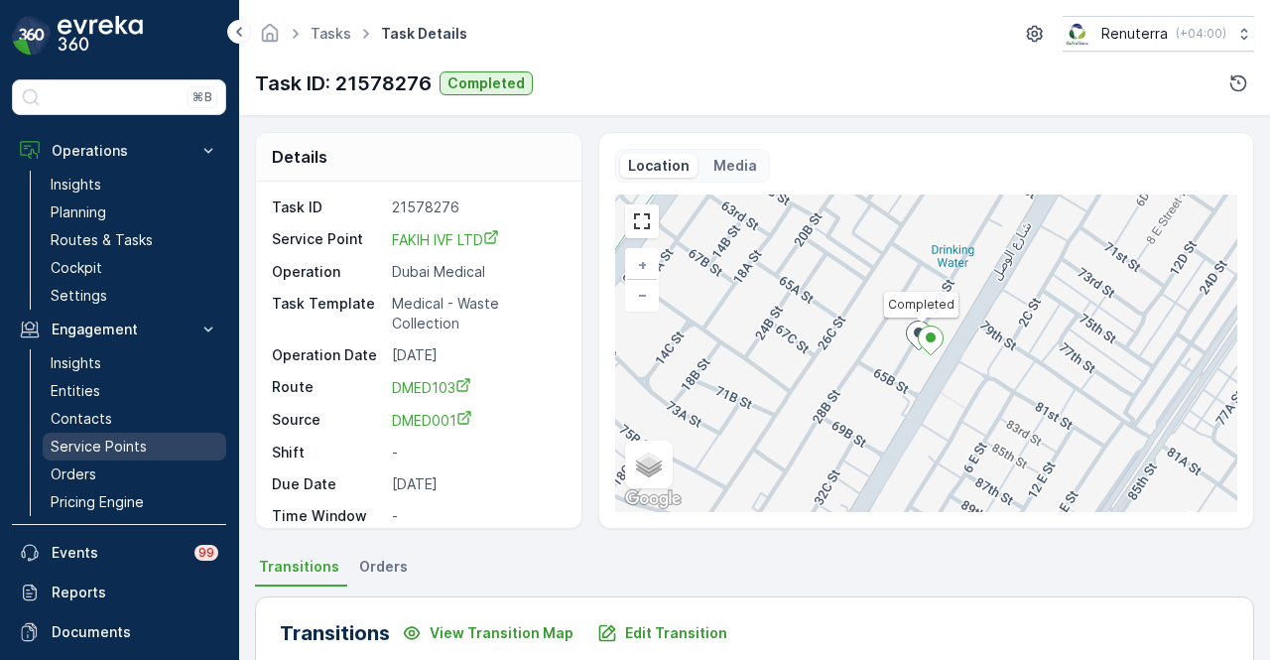
click at [130, 433] on link "Service Points" at bounding box center [135, 447] width 184 height 28
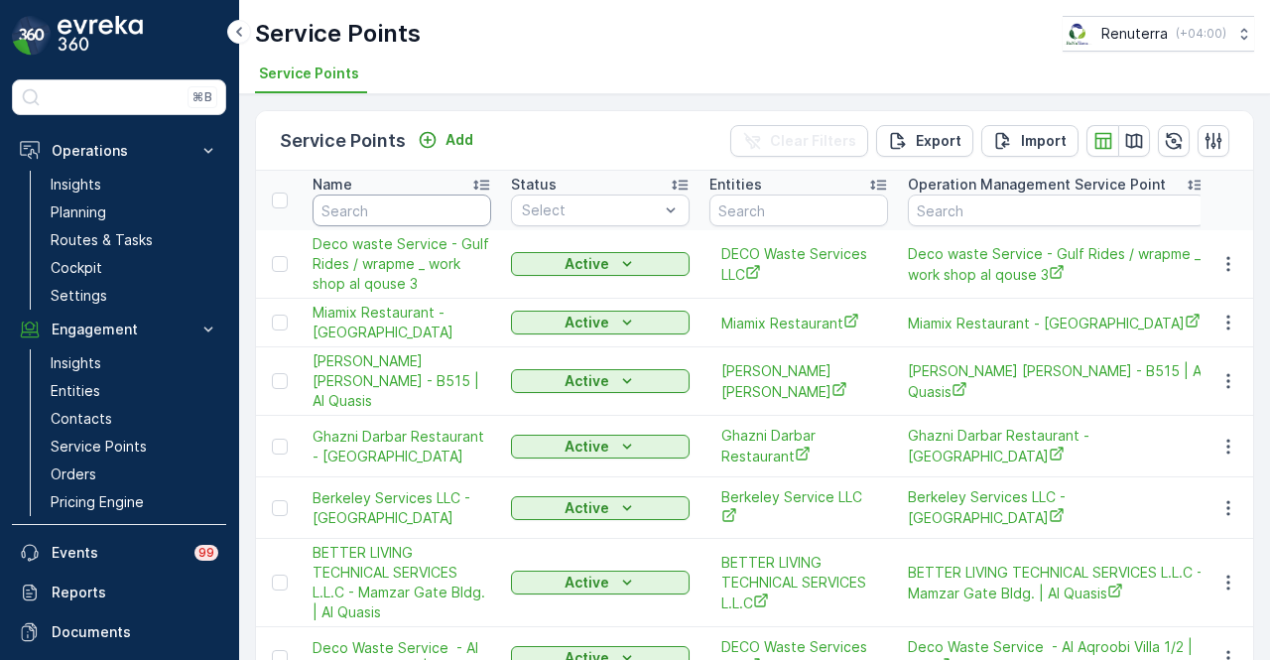
click at [380, 212] on input "text" at bounding box center [402, 210] width 179 height 32
type input "faik"
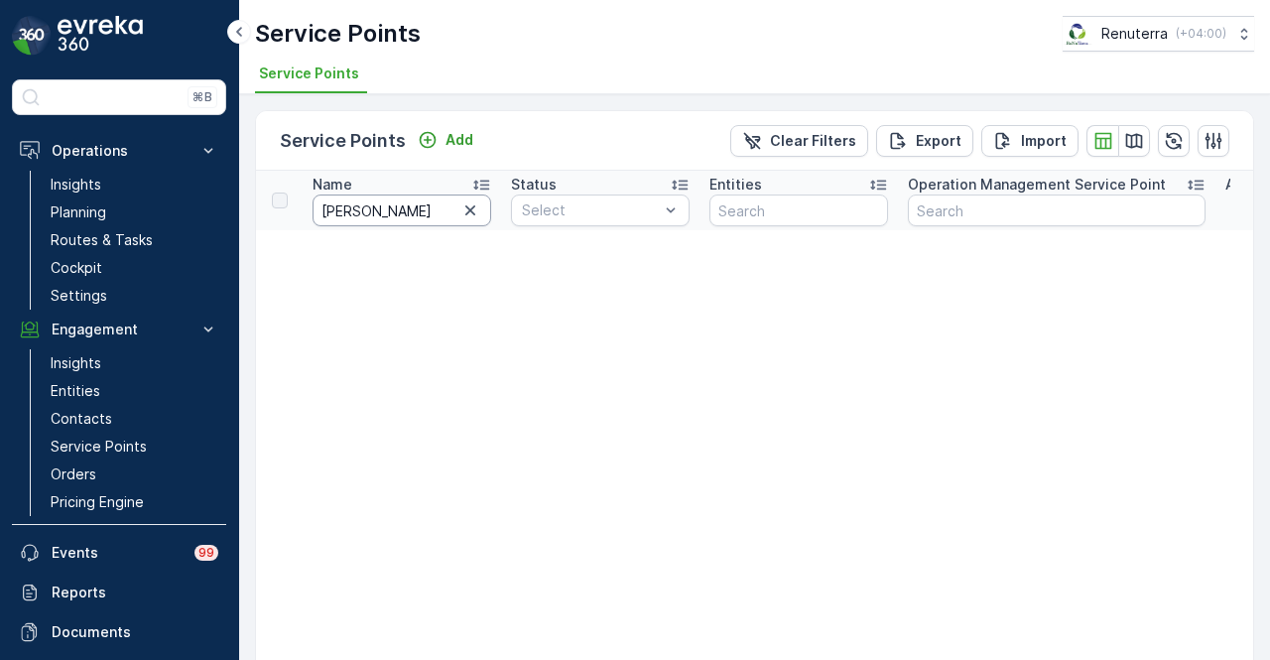
click at [380, 212] on input "faik" at bounding box center [402, 210] width 179 height 32
type input "fak"
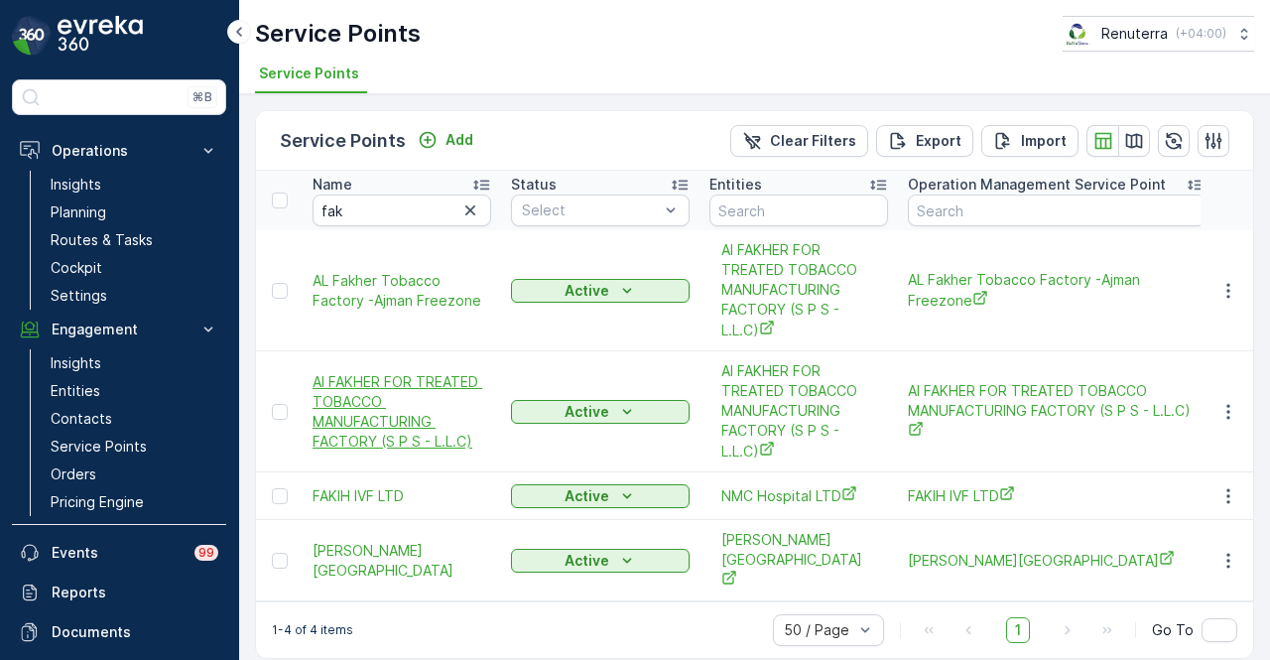
scroll to position [22, 0]
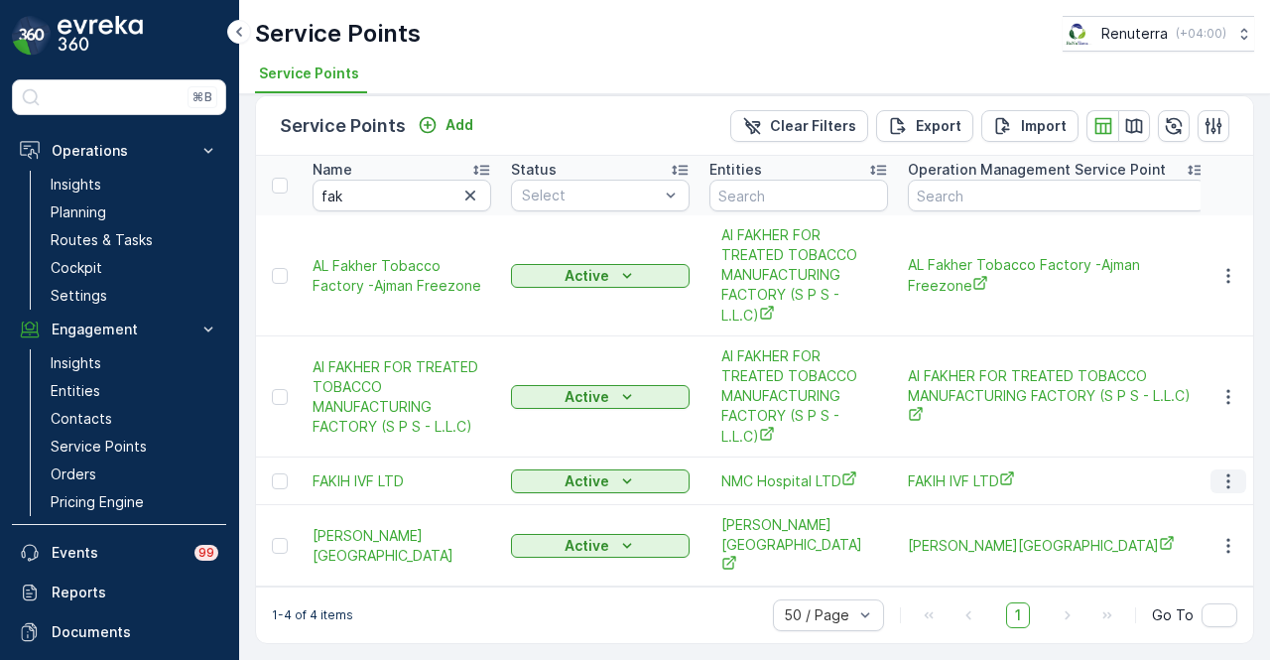
click at [1236, 469] on button "button" at bounding box center [1229, 481] width 36 height 24
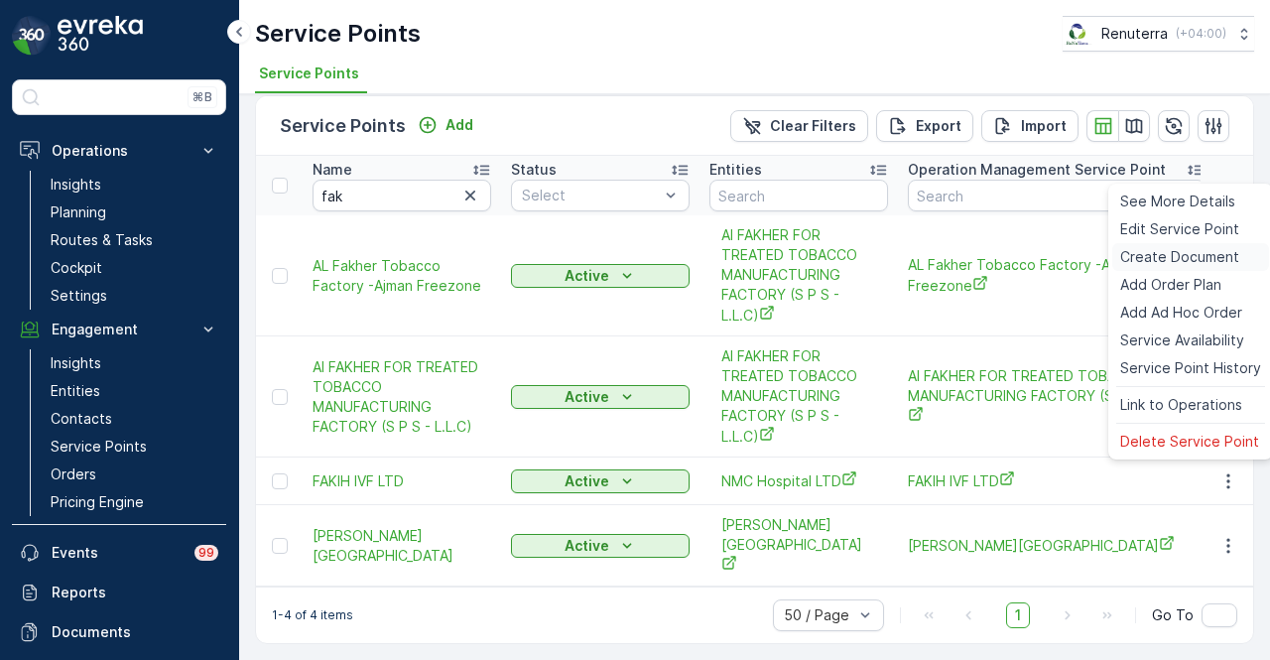
click at [1210, 257] on span "Create Document" at bounding box center [1179, 257] width 119 height 20
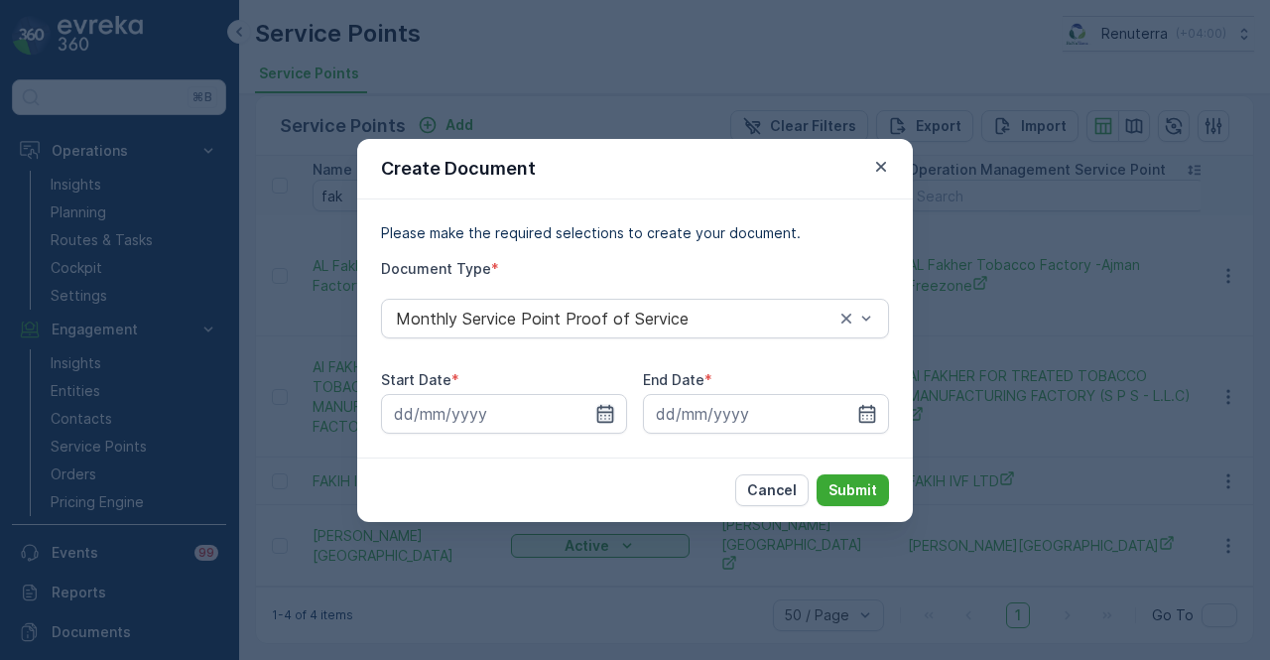
click at [613, 420] on icon "button" at bounding box center [605, 413] width 17 height 18
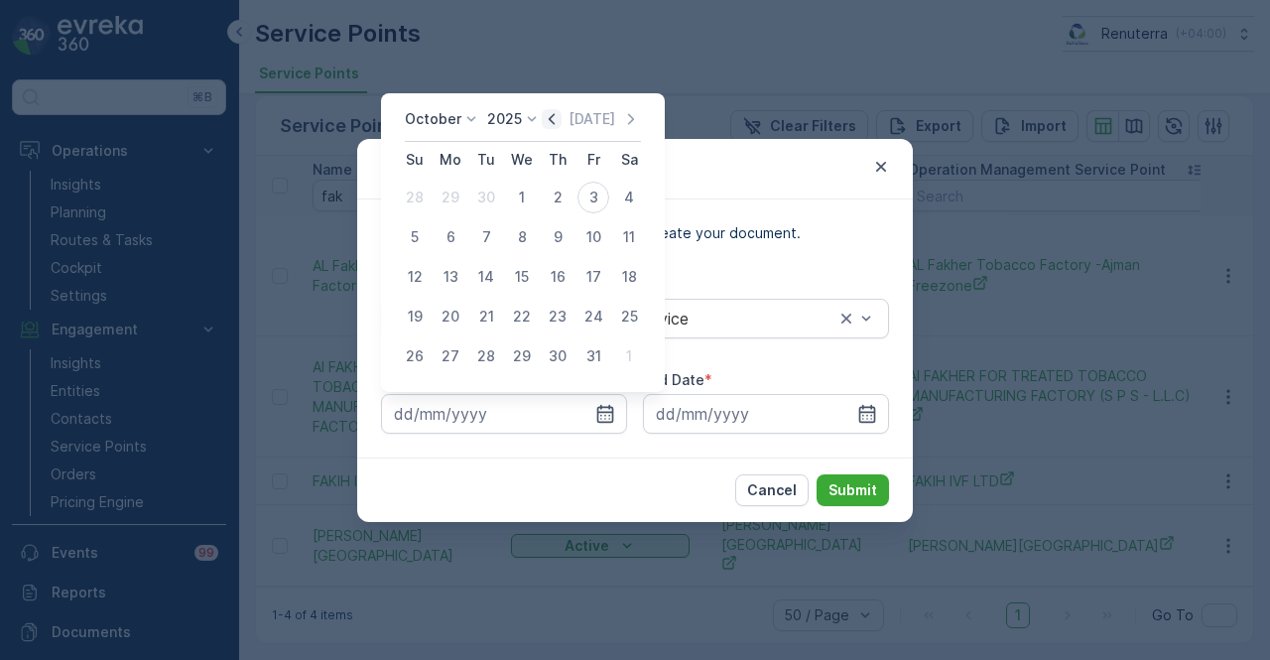
click at [554, 122] on icon "button" at bounding box center [552, 119] width 20 height 20
click at [449, 198] on div "1" at bounding box center [451, 198] width 32 height 32
type input "01.09.2025"
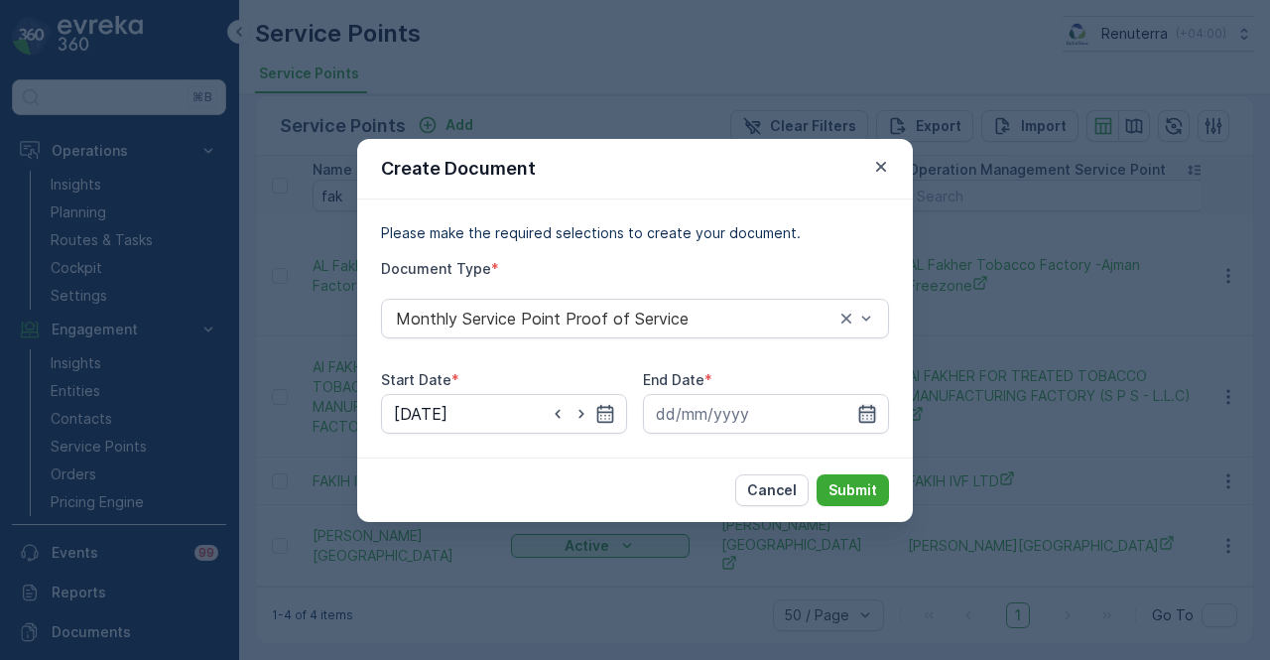
click at [868, 404] on icon "button" at bounding box center [867, 414] width 20 height 20
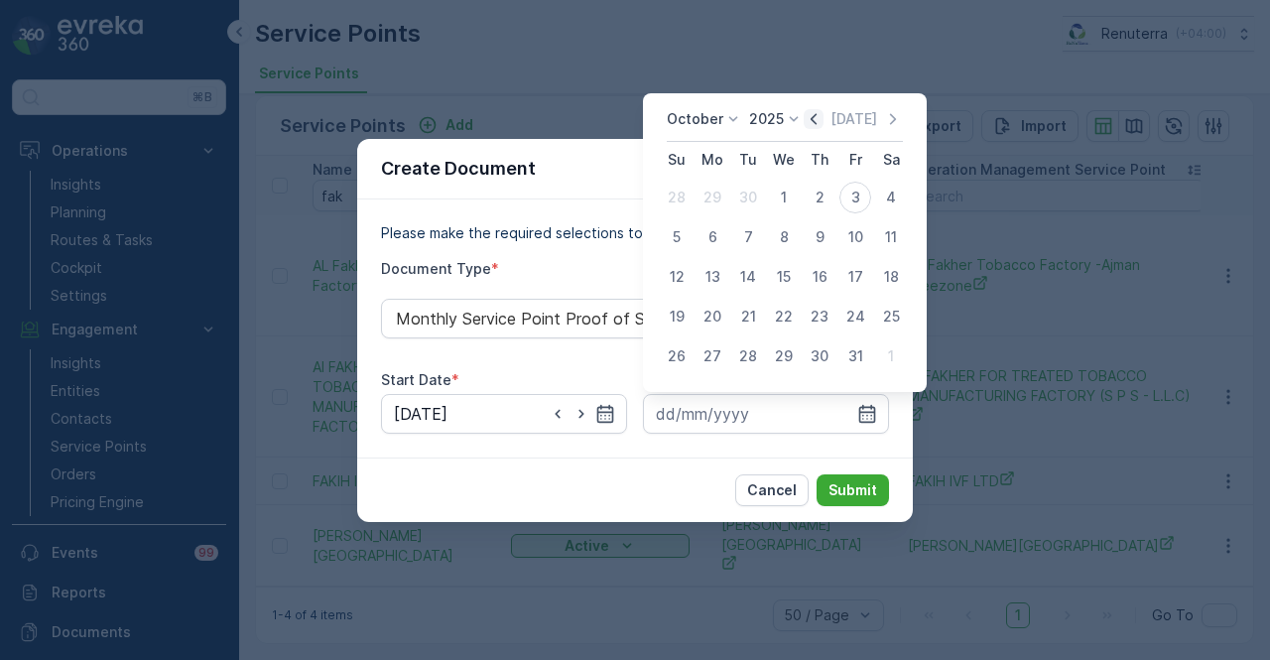
click at [812, 116] on icon "button" at bounding box center [814, 119] width 20 height 20
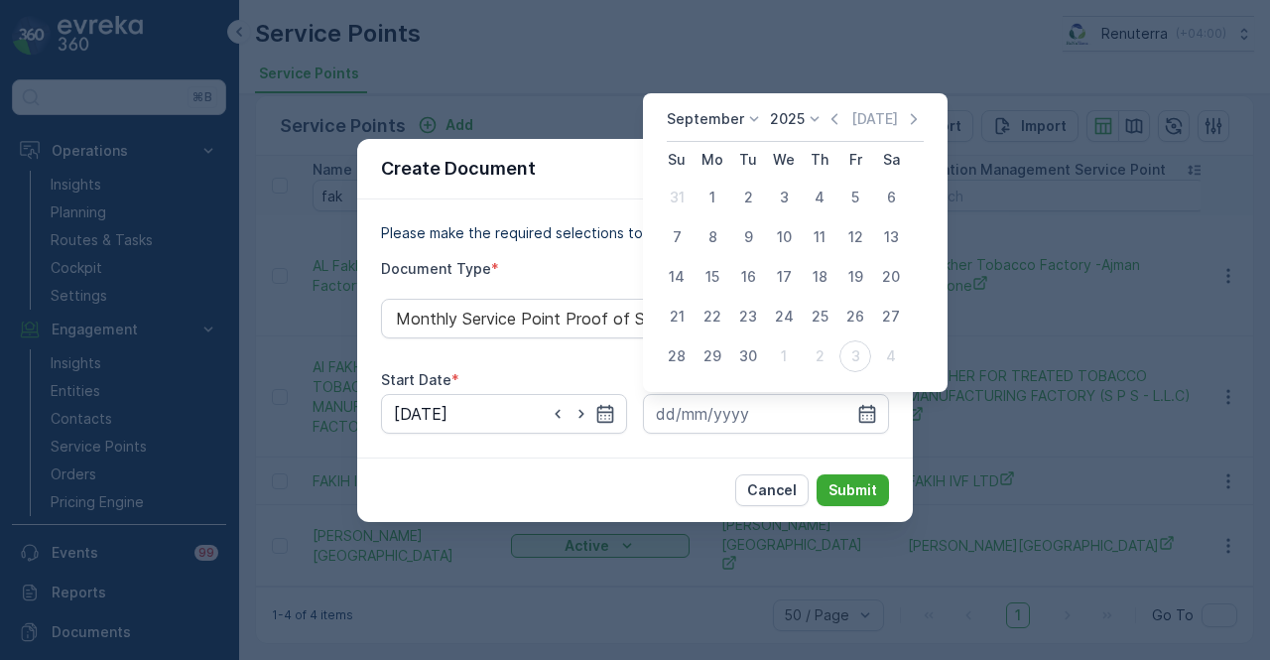
click at [744, 349] on div "30" at bounding box center [748, 356] width 32 height 32
type input "30.09.2025"
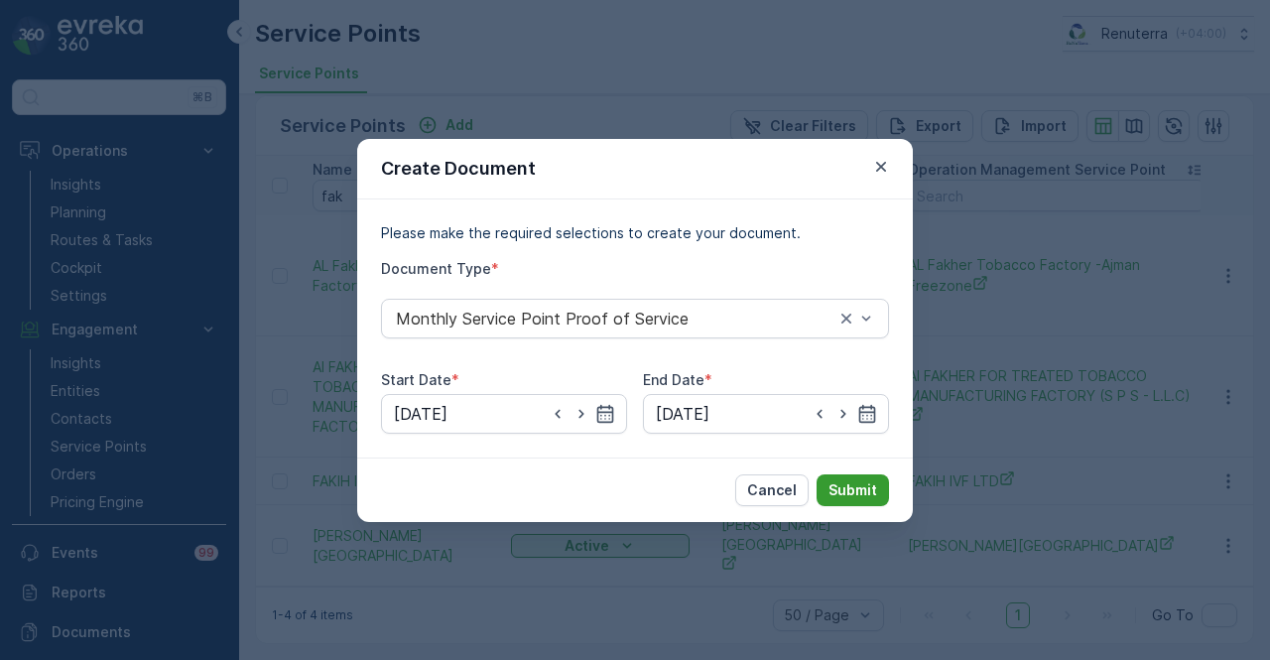
click at [847, 480] on p "Submit" at bounding box center [853, 490] width 49 height 20
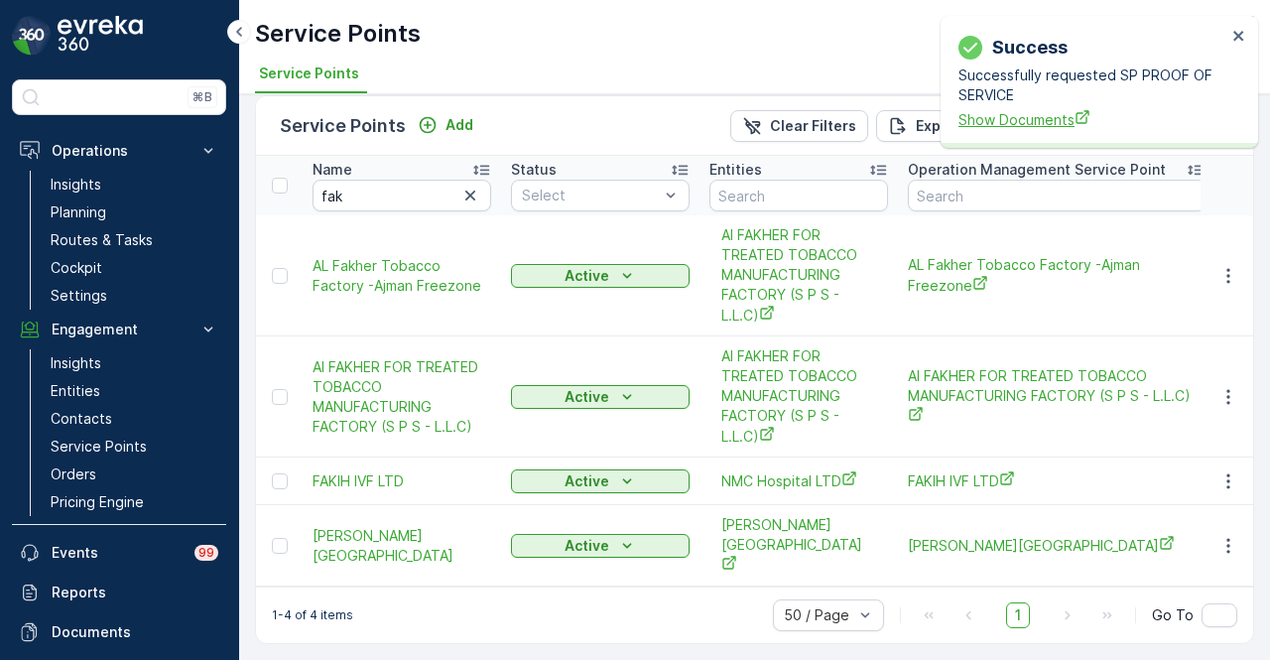
click at [1000, 129] on span "Show Documents" at bounding box center [1093, 119] width 268 height 21
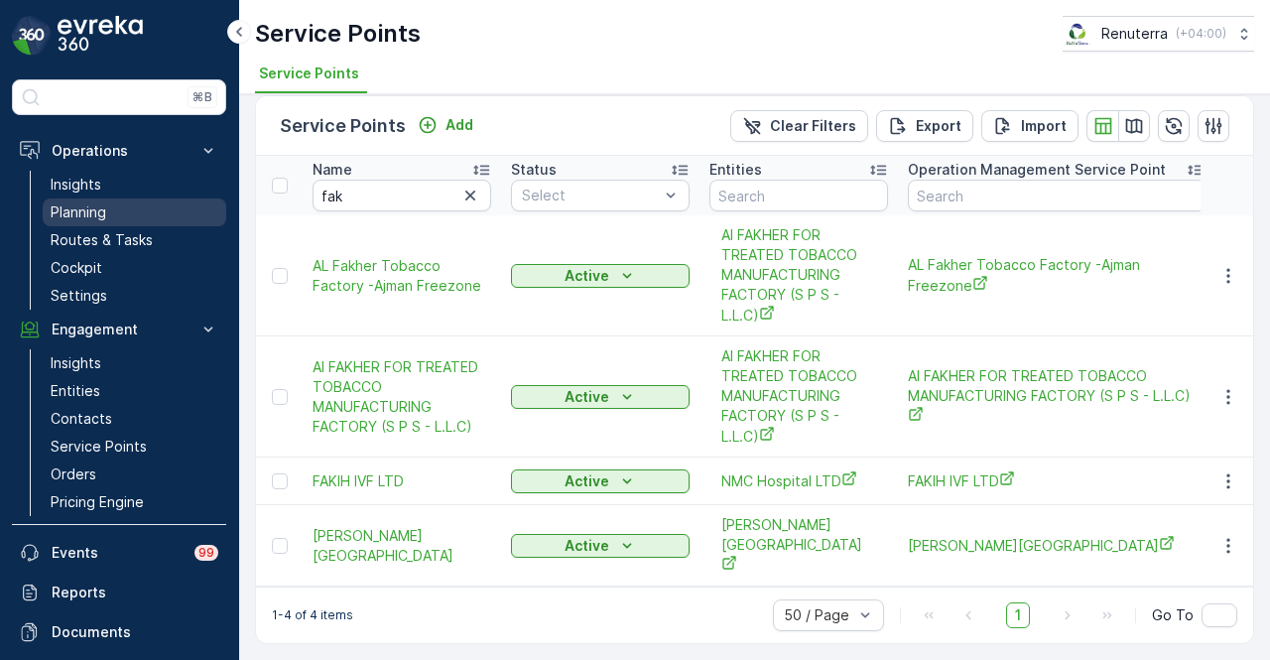
click at [148, 221] on link "Planning" at bounding box center [135, 212] width 184 height 28
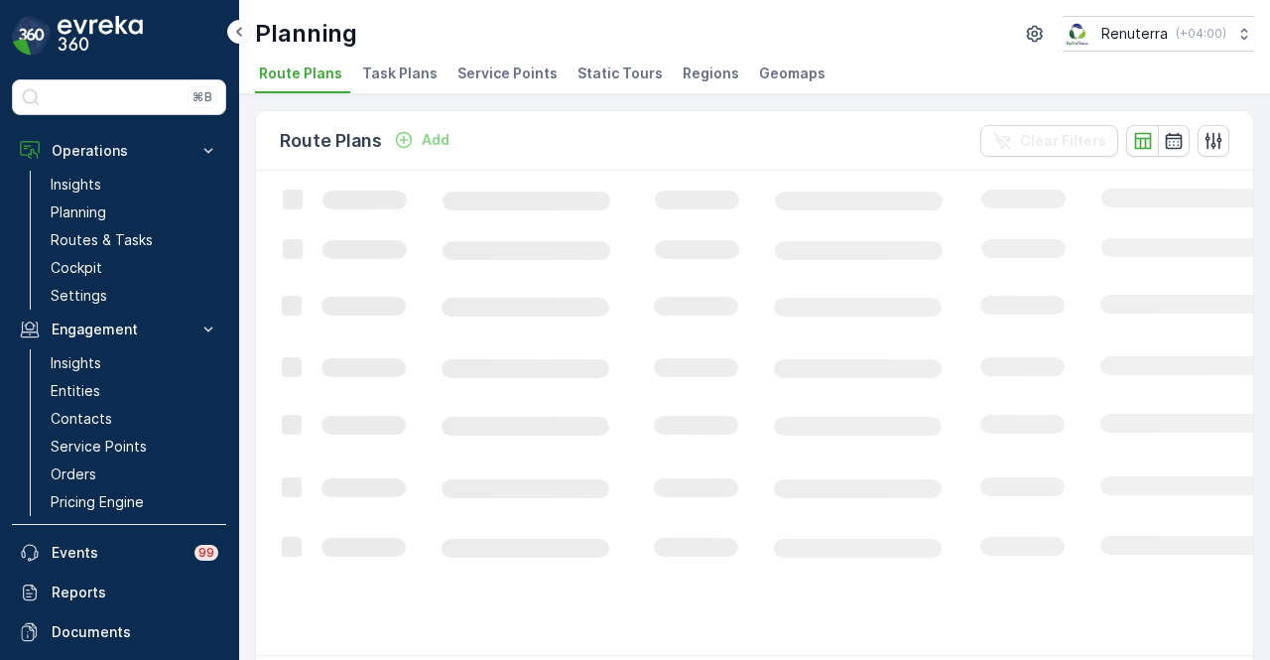
click at [508, 66] on span "Service Points" at bounding box center [507, 74] width 100 height 20
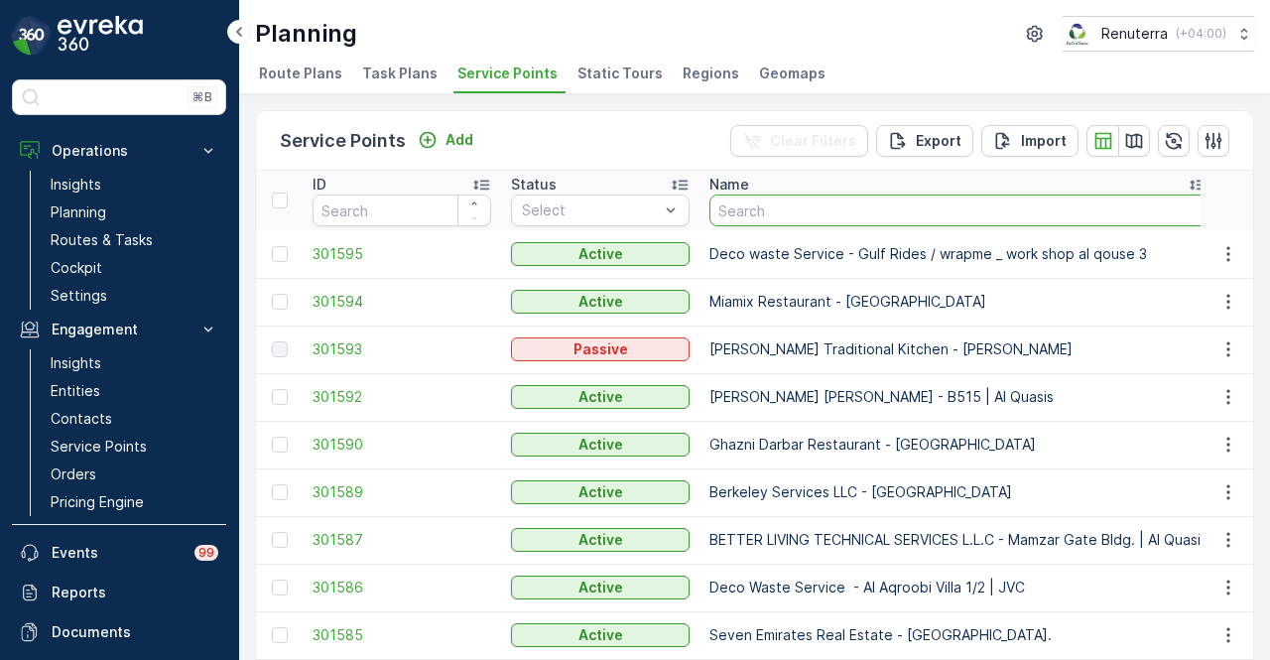
click at [779, 216] on input "text" at bounding box center [958, 210] width 498 height 32
type input "ivf"
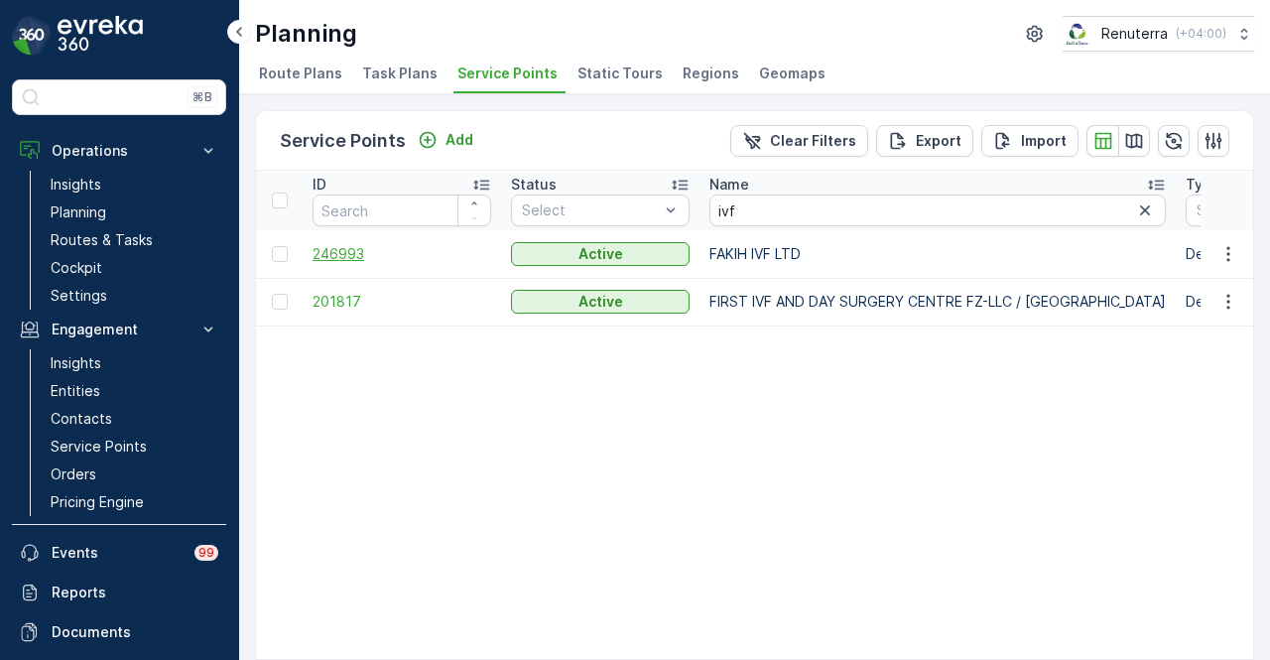
click at [353, 252] on span "246993" at bounding box center [402, 254] width 179 height 20
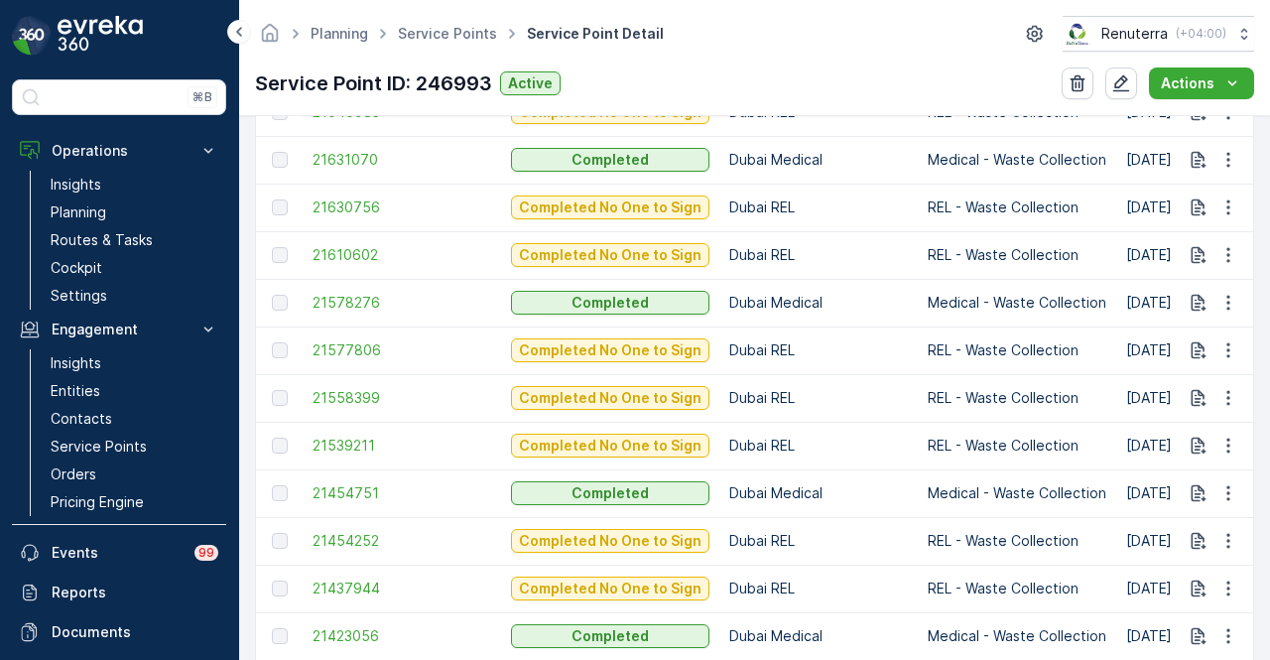
scroll to position [2048, 0]
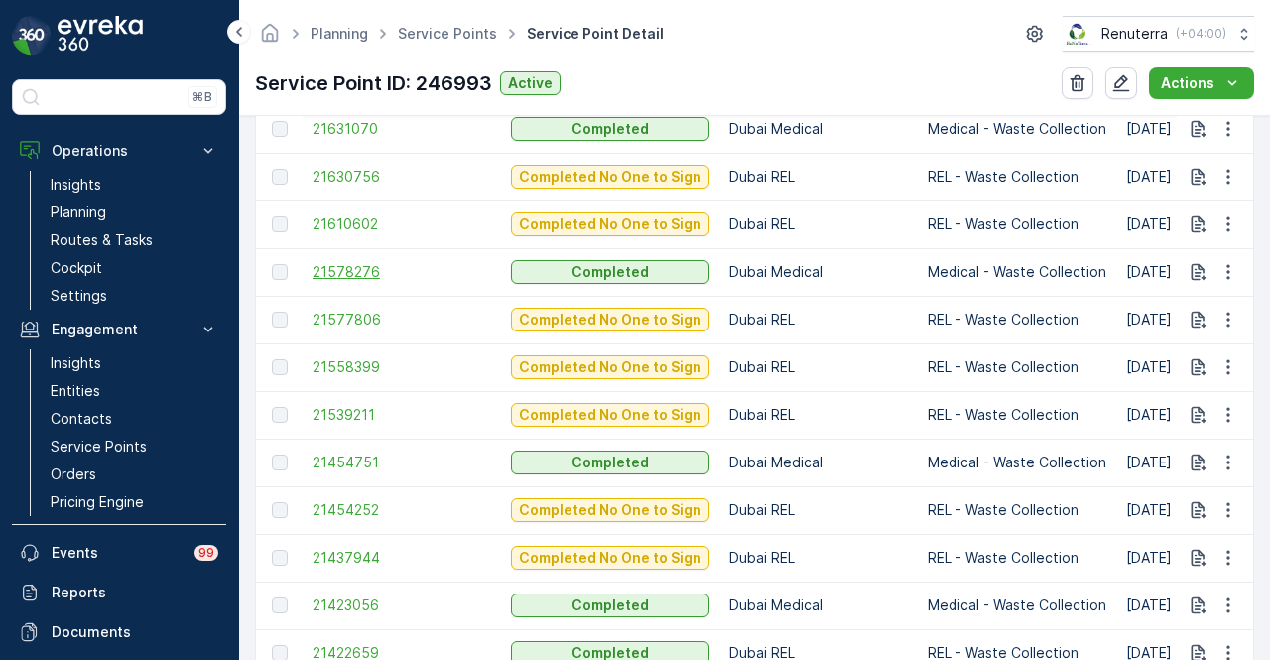
click at [367, 275] on span "21578276" at bounding box center [402, 272] width 179 height 20
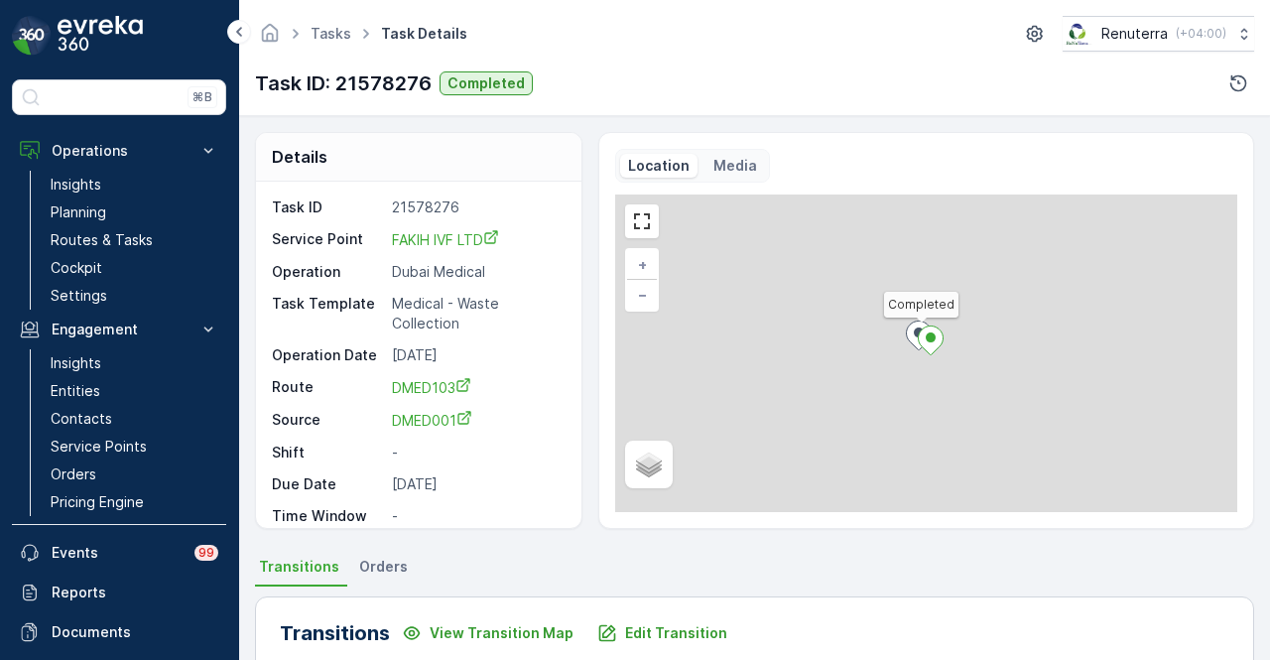
scroll to position [496, 0]
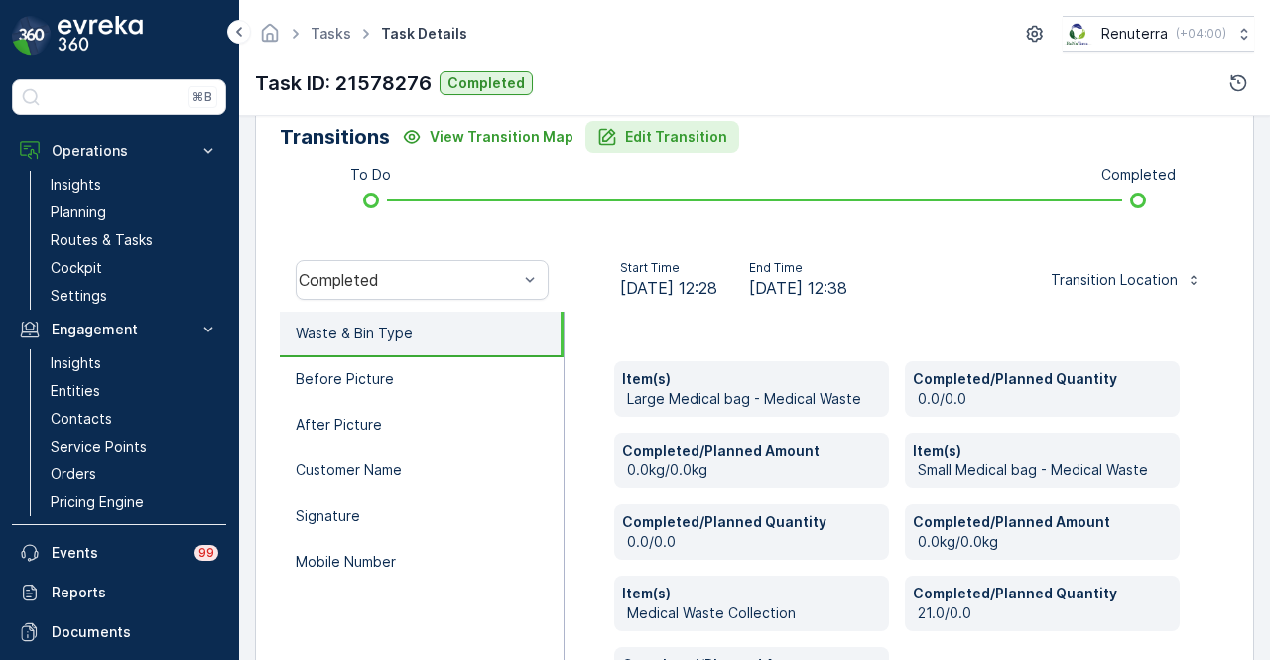
click at [649, 147] on button "Edit Transition" at bounding box center [662, 137] width 154 height 32
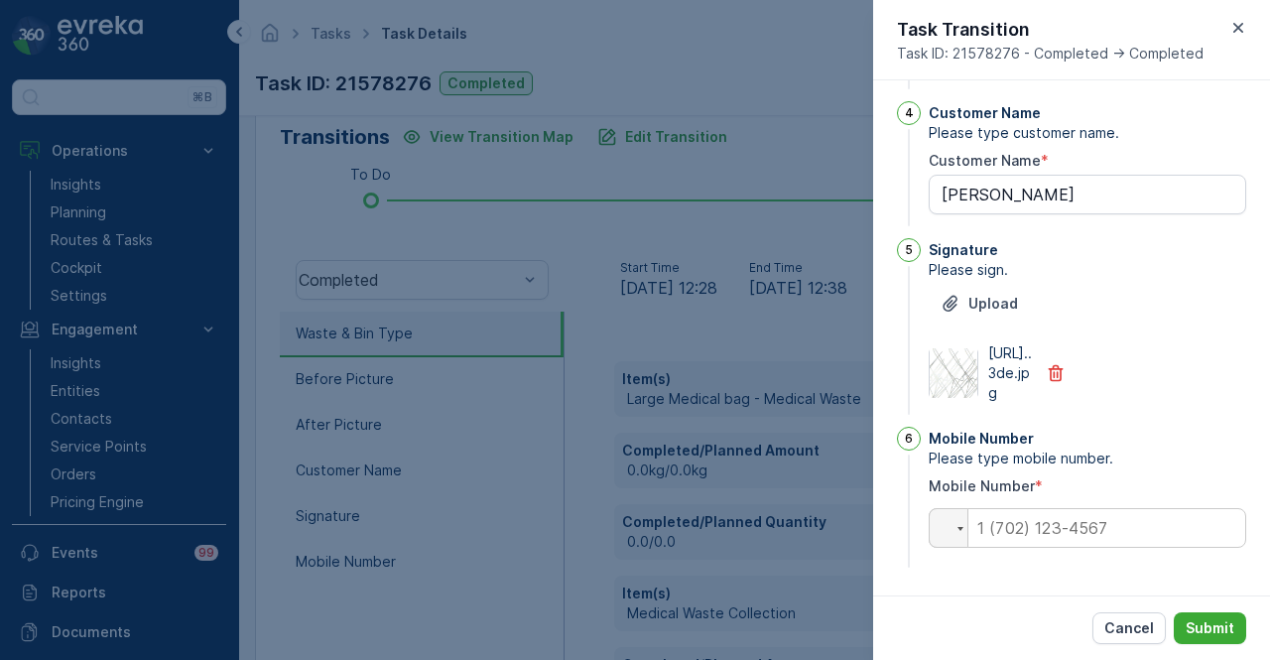
scroll to position [989, 0]
click at [1214, 624] on p "Submit" at bounding box center [1210, 628] width 49 height 20
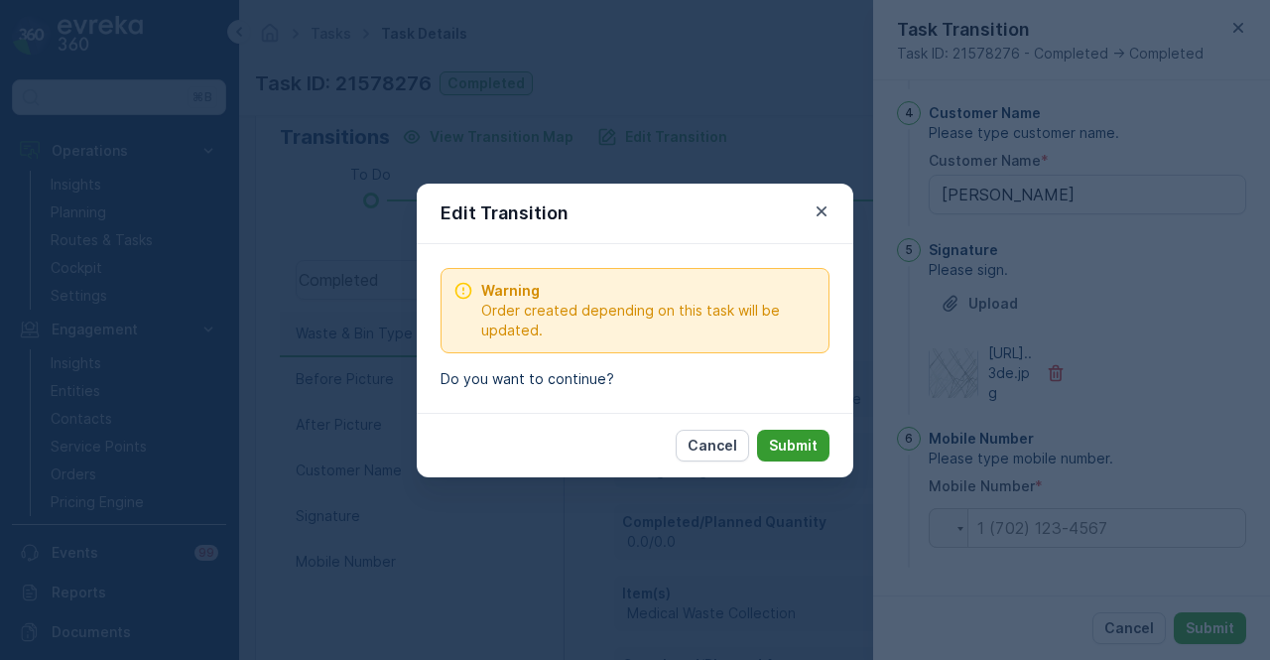
click at [806, 445] on p "Submit" at bounding box center [793, 446] width 49 height 20
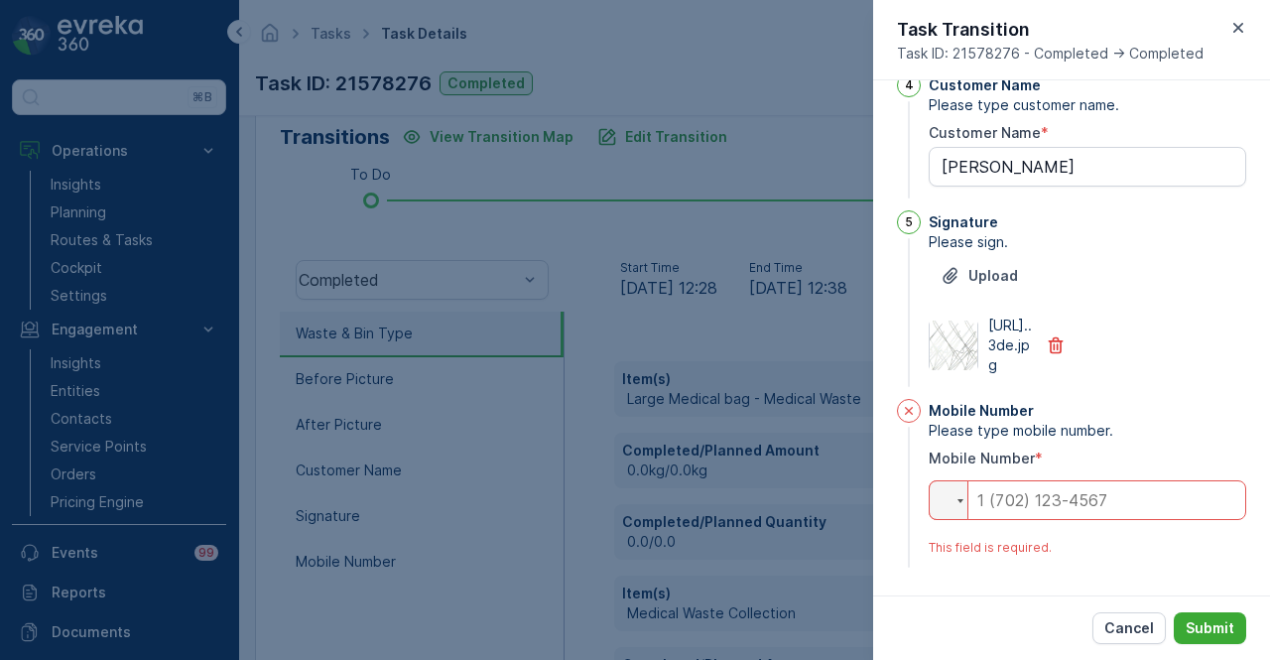
click at [1058, 520] on input "tel" at bounding box center [1088, 500] width 318 height 40
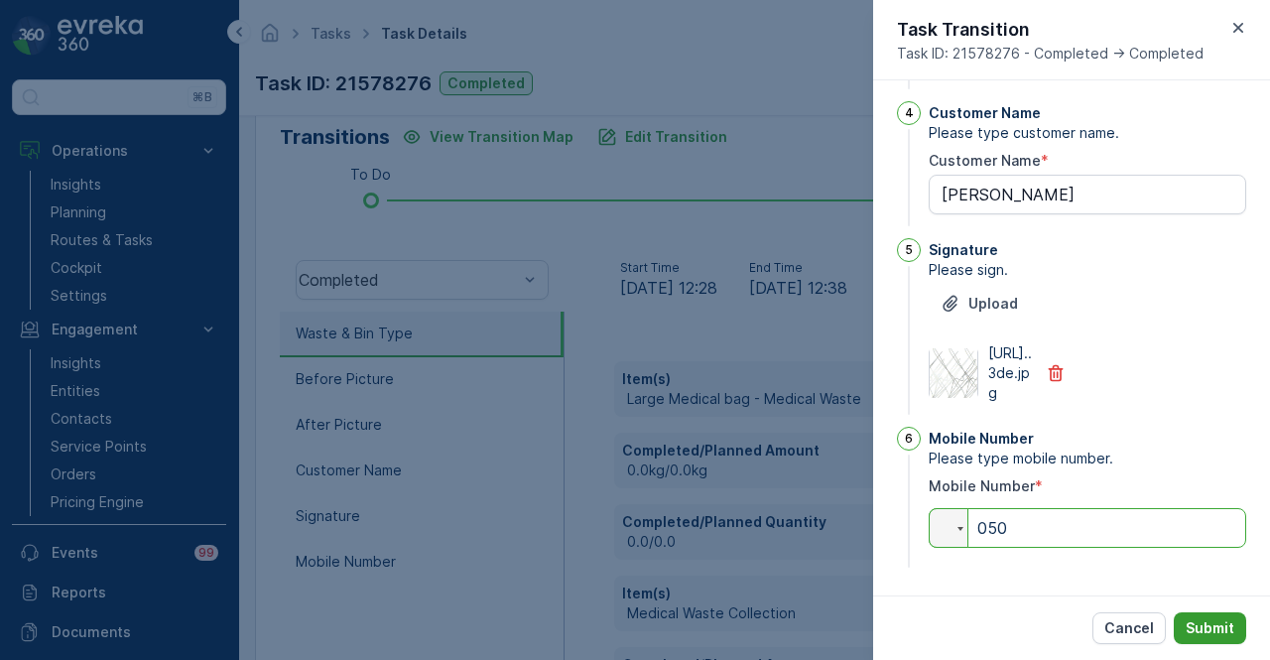
type input "050"
click at [1199, 615] on button "Submit" at bounding box center [1210, 628] width 72 height 32
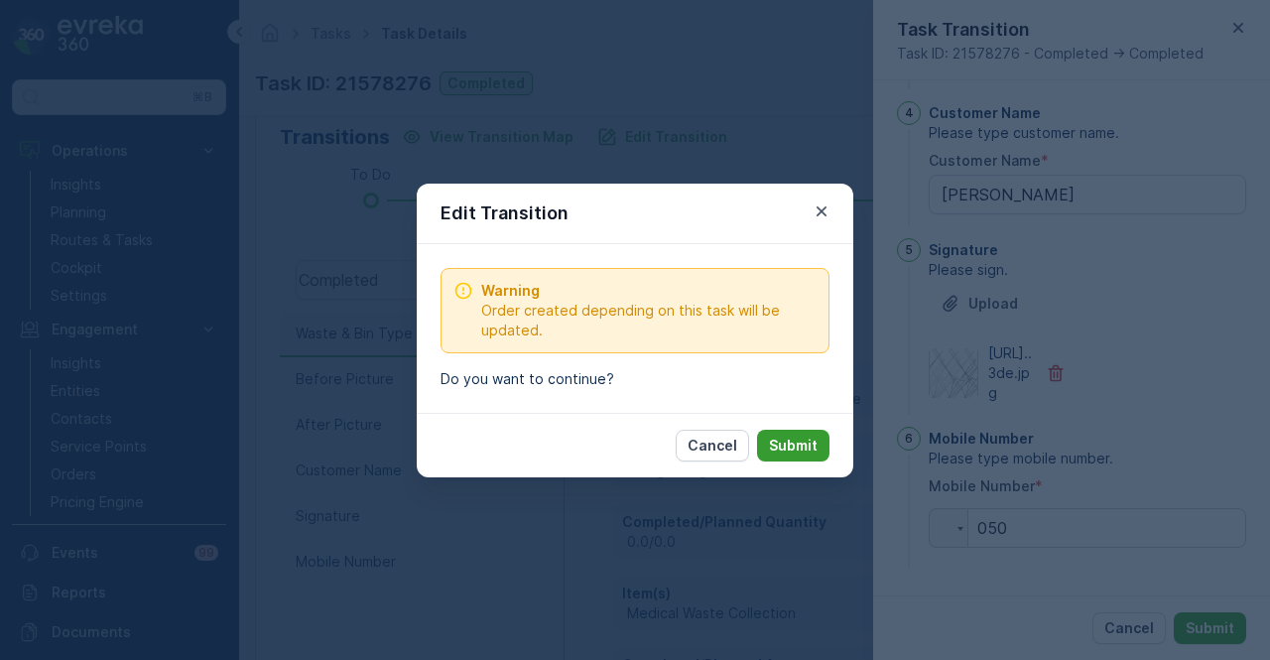
click at [812, 450] on p "Submit" at bounding box center [793, 446] width 49 height 20
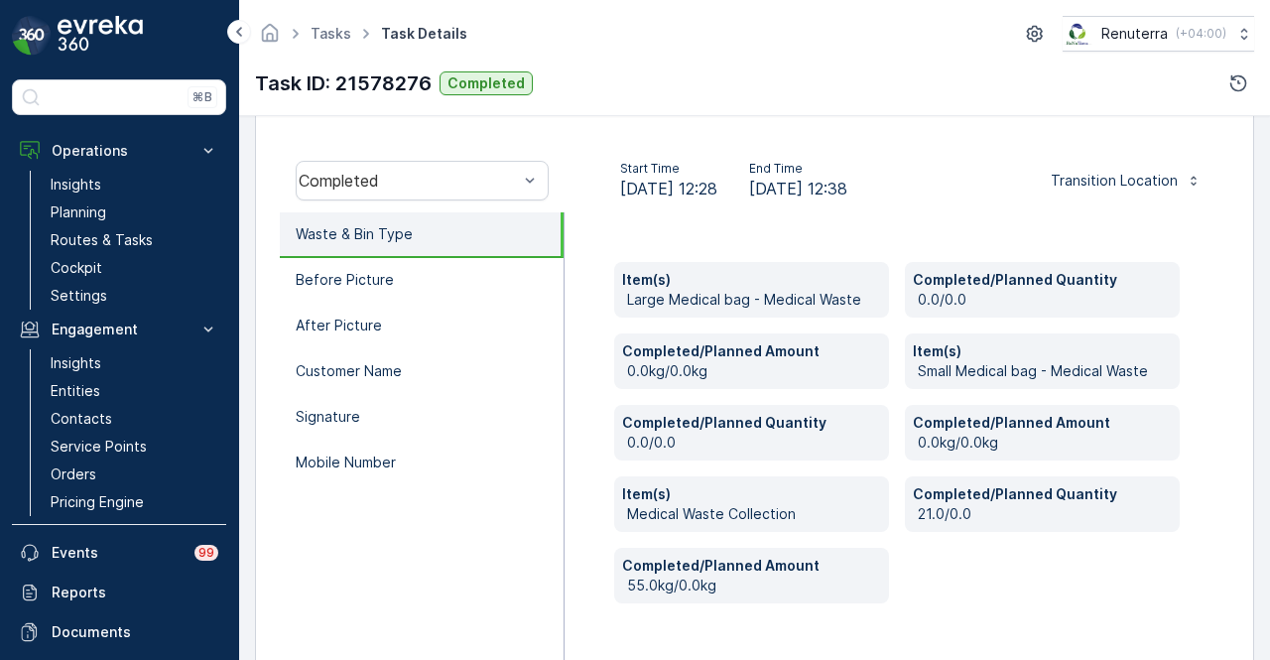
scroll to position [649, 0]
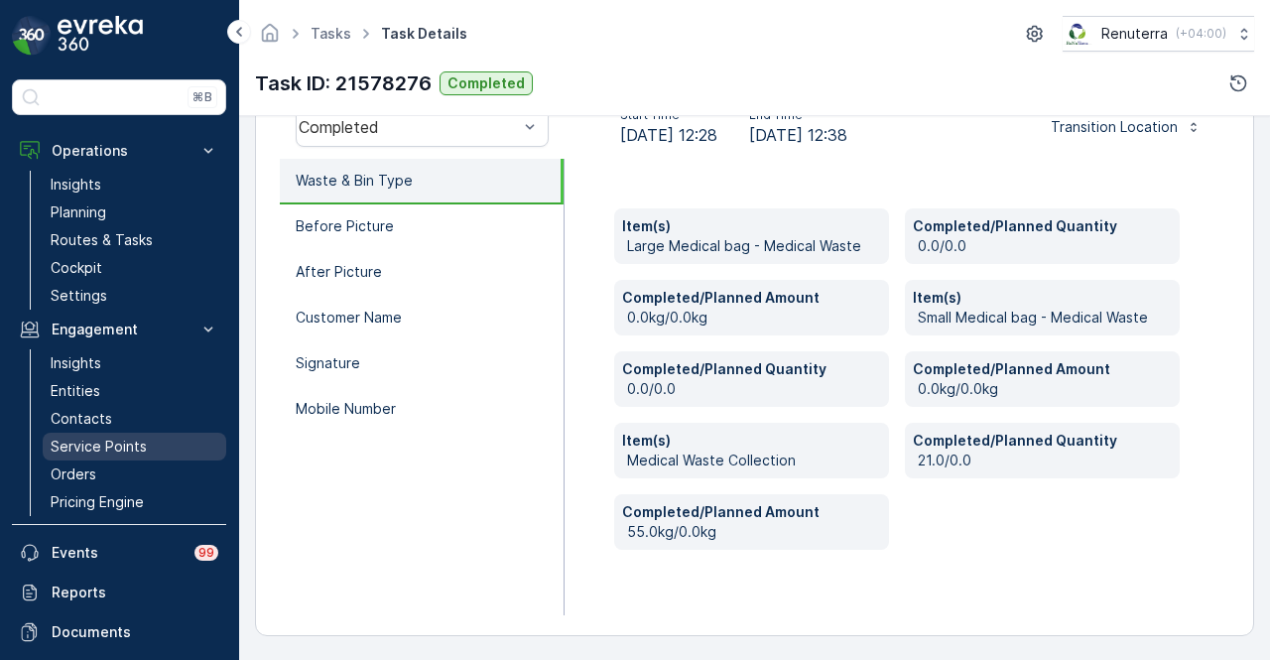
click at [136, 446] on p "Service Points" at bounding box center [99, 447] width 96 height 20
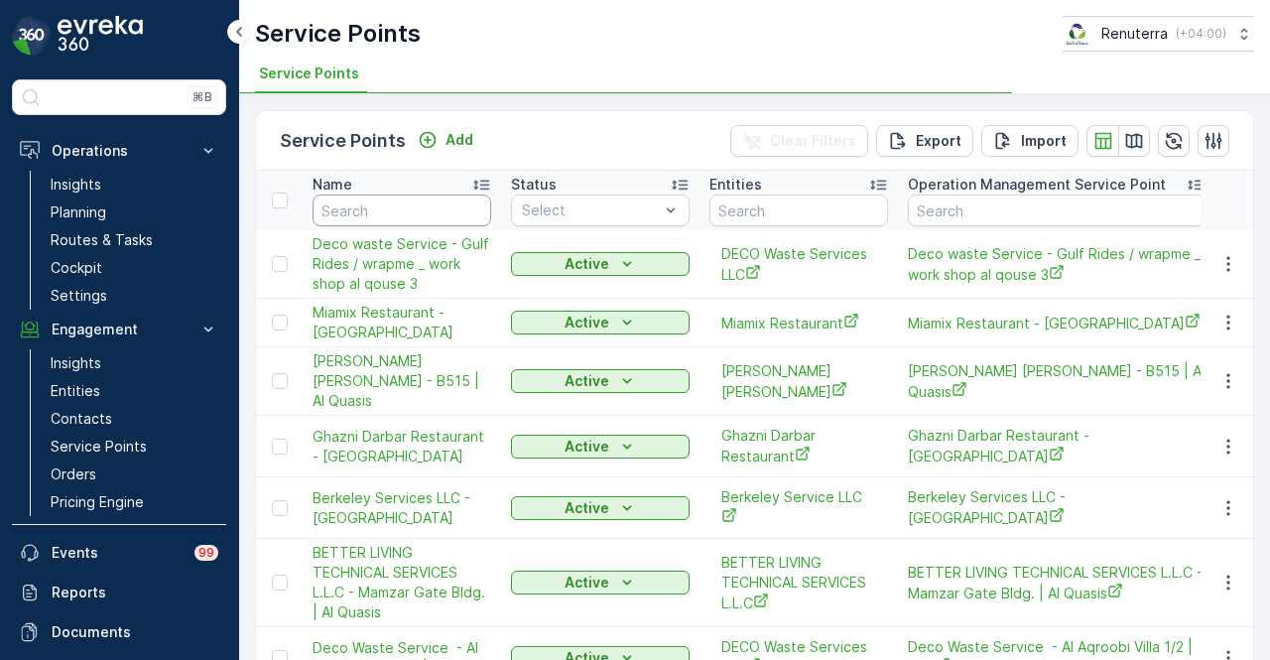
click at [417, 209] on input "text" at bounding box center [402, 210] width 179 height 32
type input "ivfd"
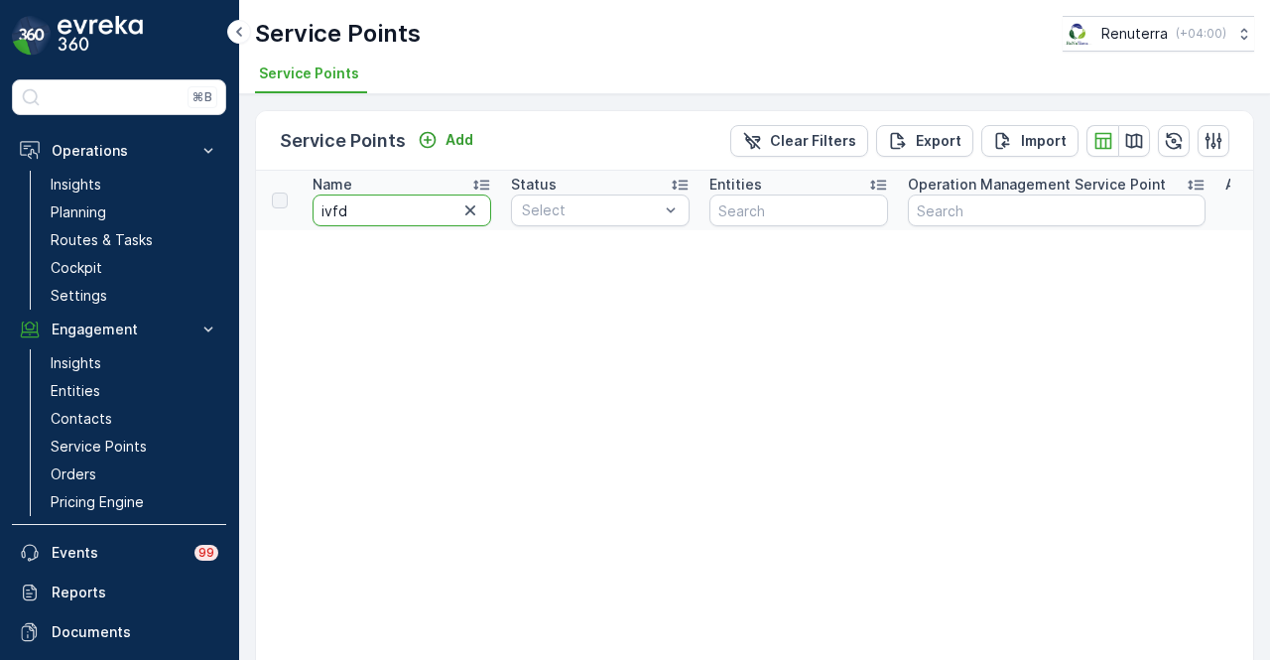
click at [417, 209] on input "ivfd" at bounding box center [402, 210] width 179 height 32
type input "ivf"
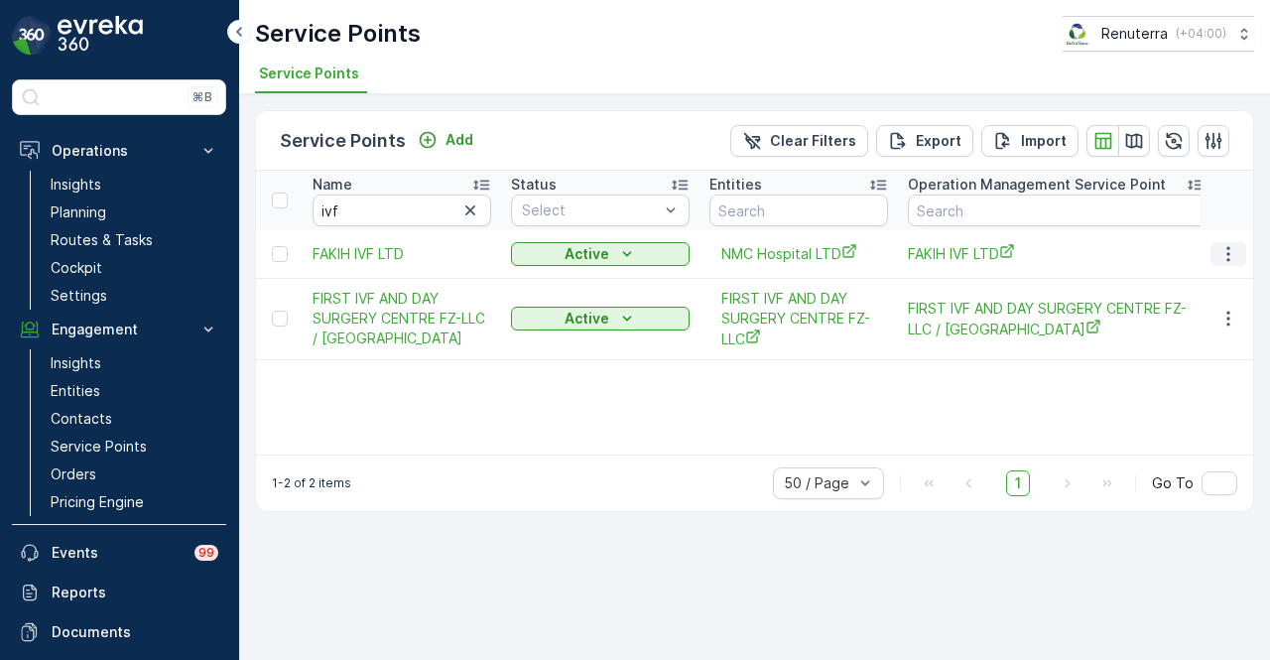
click at [1234, 249] on icon "button" at bounding box center [1228, 254] width 20 height 20
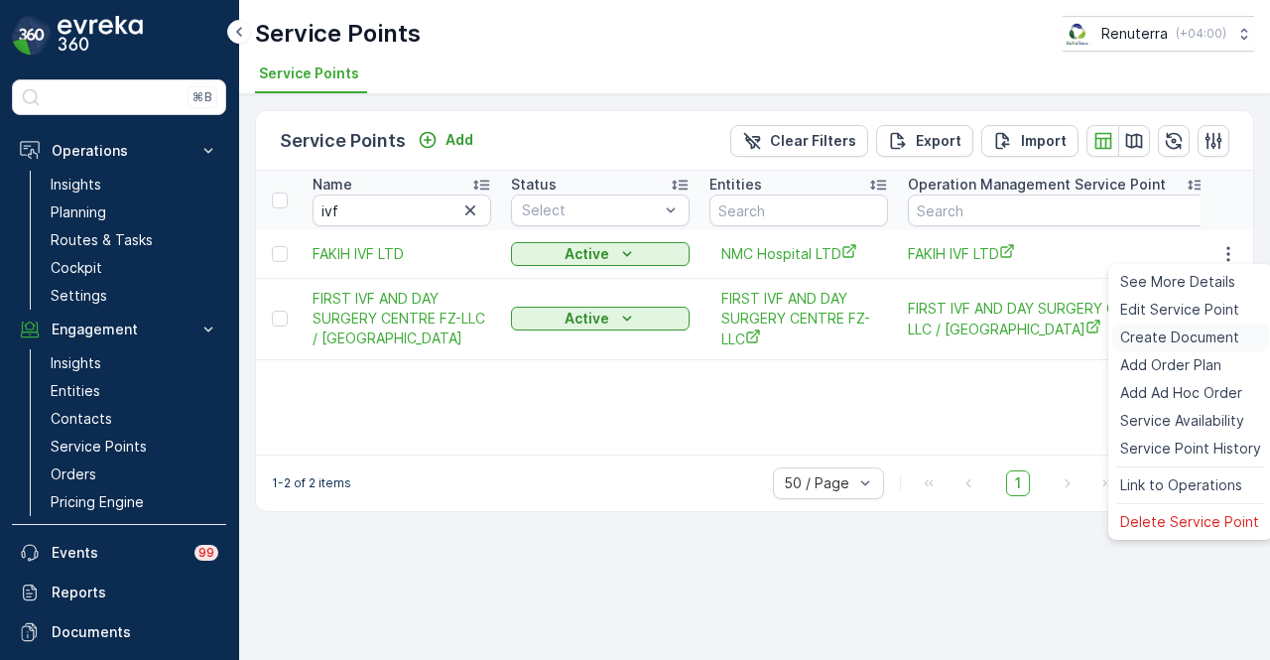
click at [1207, 336] on span "Create Document" at bounding box center [1179, 337] width 119 height 20
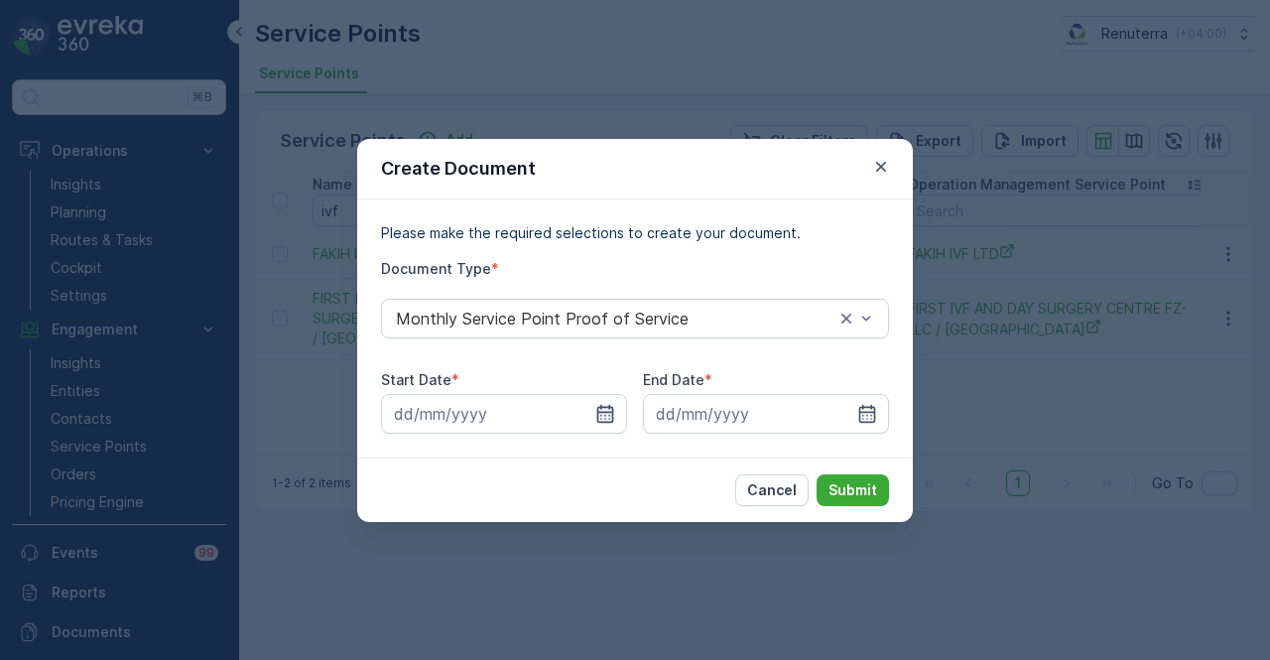
click at [611, 420] on icon "button" at bounding box center [605, 414] width 20 height 20
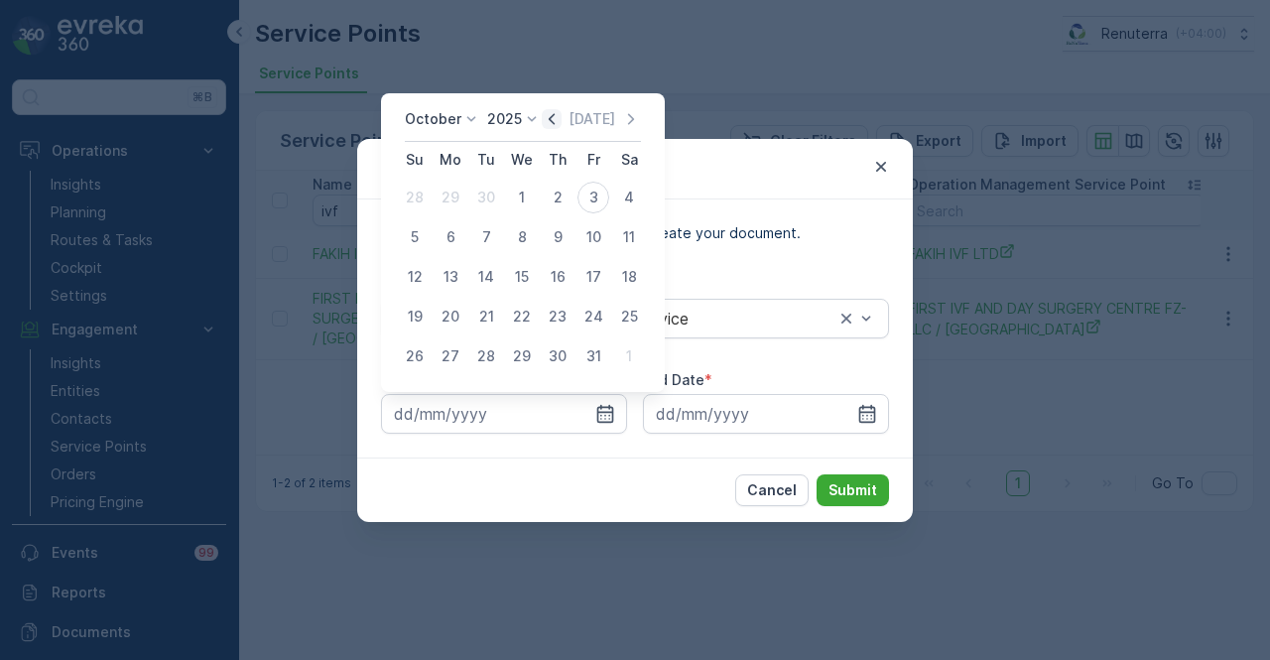
click at [554, 117] on icon "button" at bounding box center [552, 119] width 20 height 20
click at [450, 203] on div "1" at bounding box center [451, 198] width 32 height 32
type input "01.09.2025"
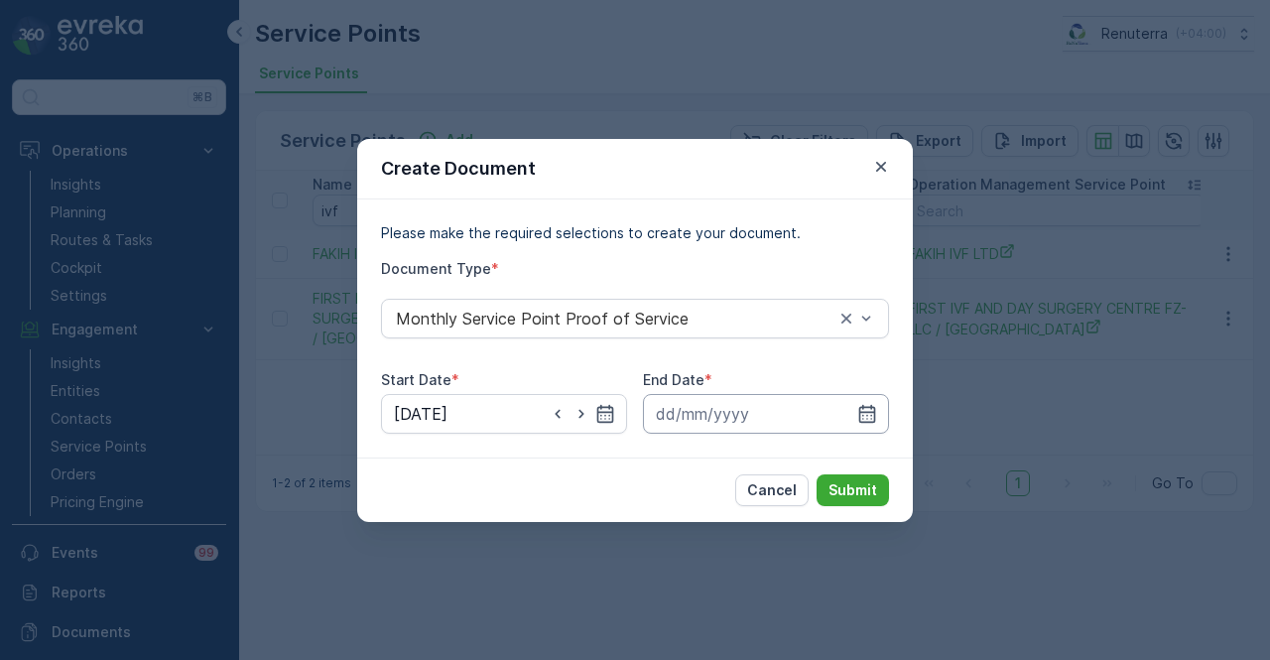
click at [881, 414] on input at bounding box center [766, 414] width 246 height 40
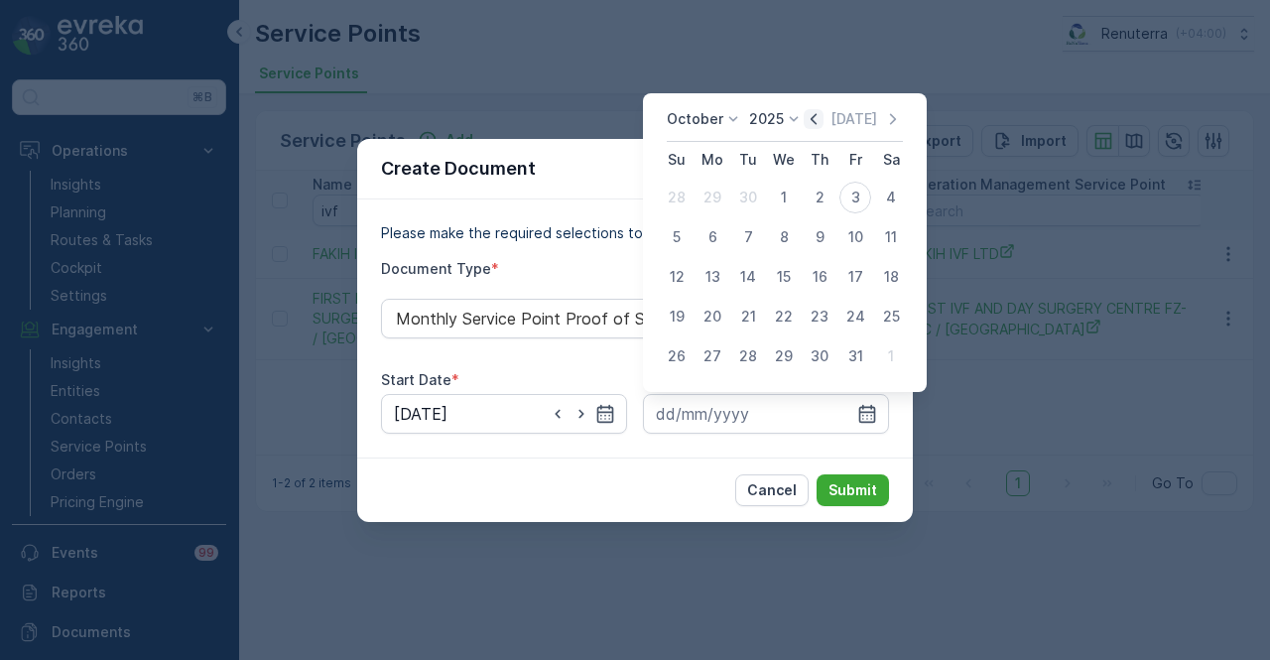
click at [813, 125] on icon "button" at bounding box center [814, 119] width 20 height 20
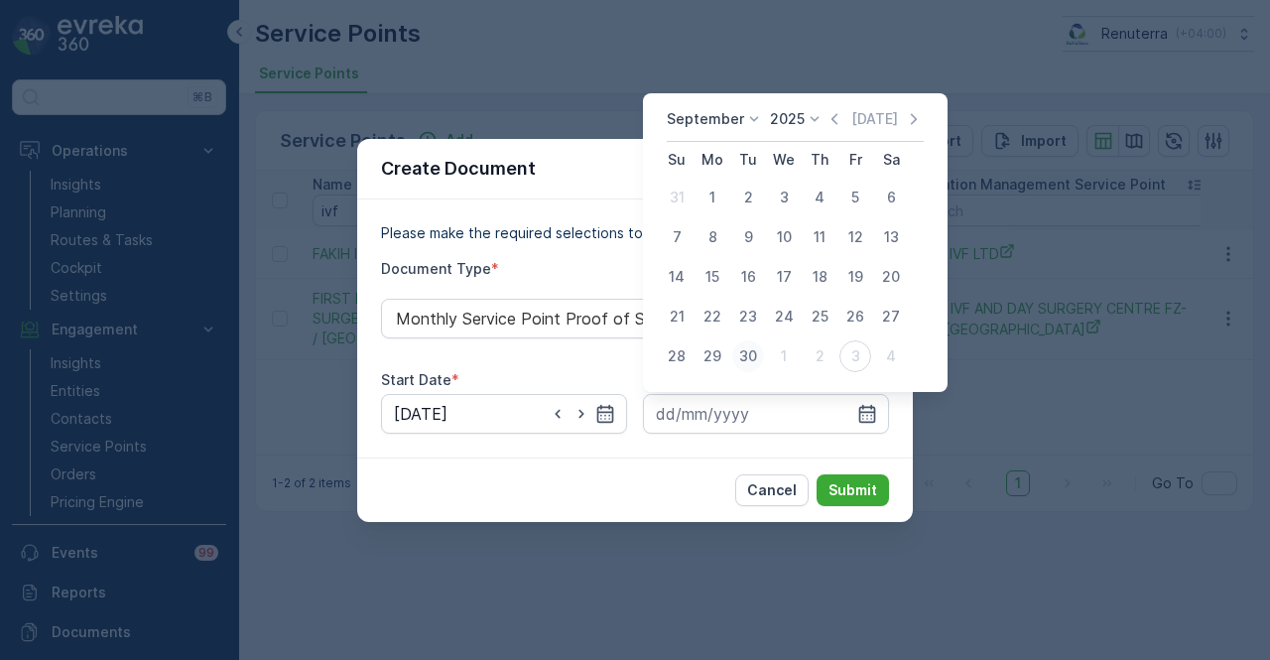
click at [734, 360] on div "30" at bounding box center [748, 356] width 32 height 32
type input "30.09.2025"
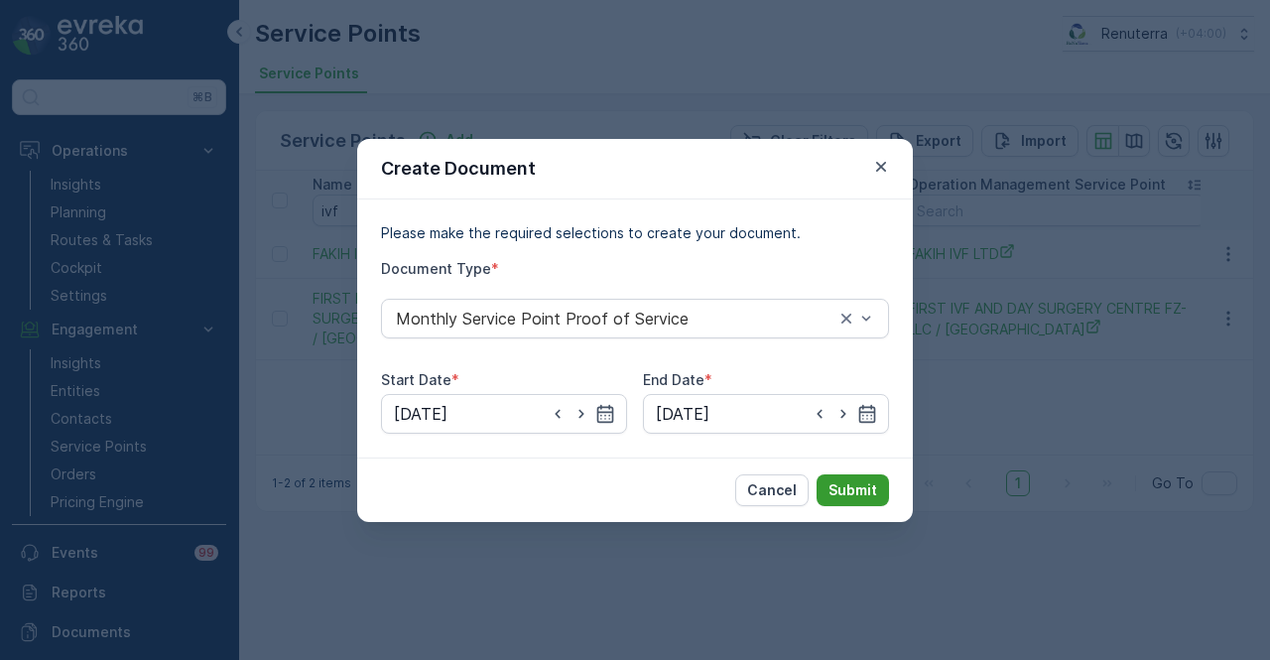
click at [831, 490] on p "Submit" at bounding box center [853, 490] width 49 height 20
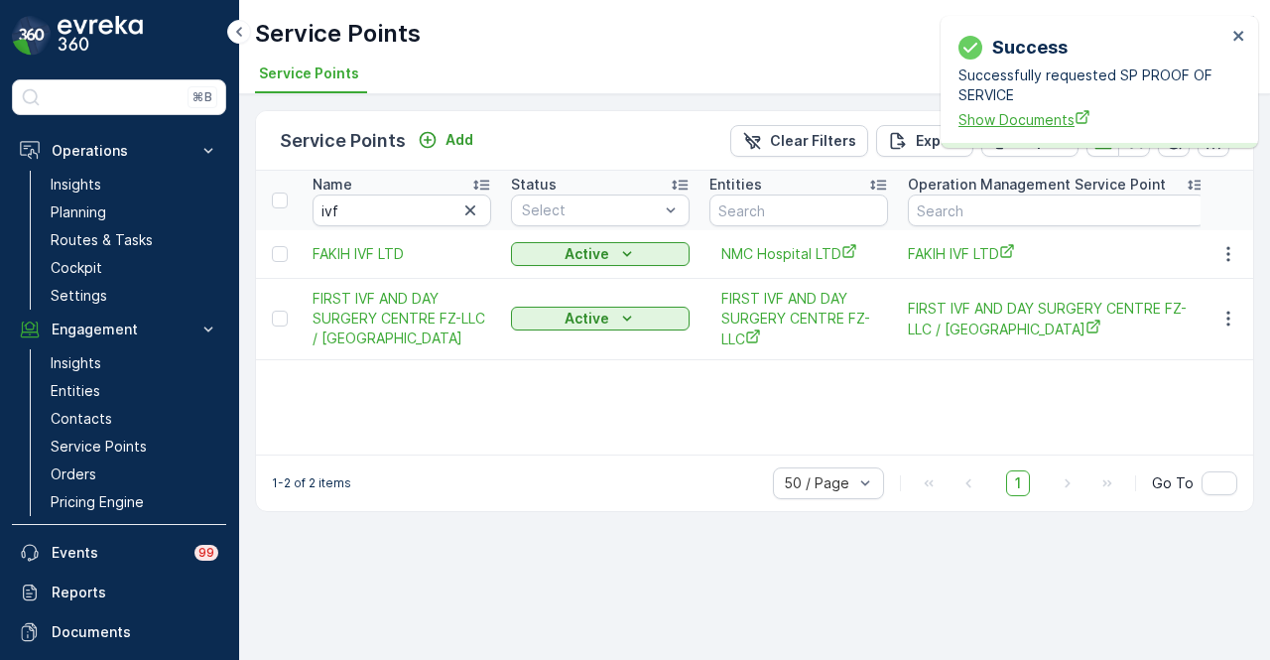
click at [996, 110] on span "Show Documents" at bounding box center [1093, 119] width 268 height 21
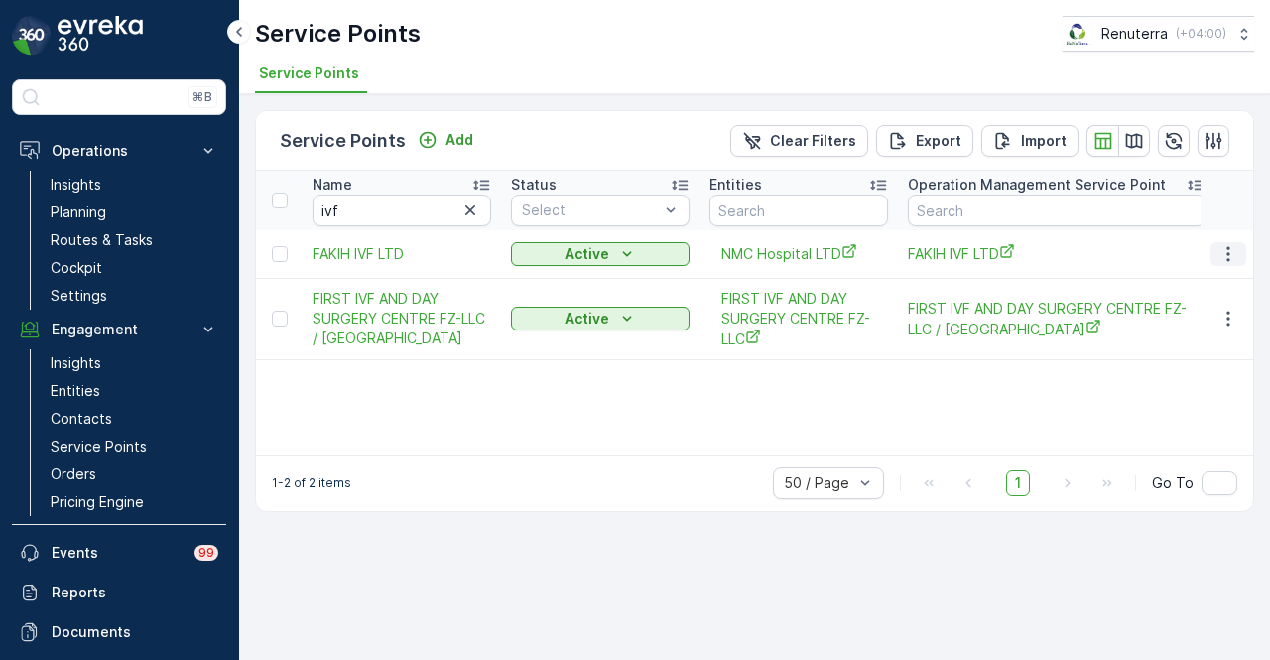
click at [1227, 251] on icon "button" at bounding box center [1227, 253] width 3 height 15
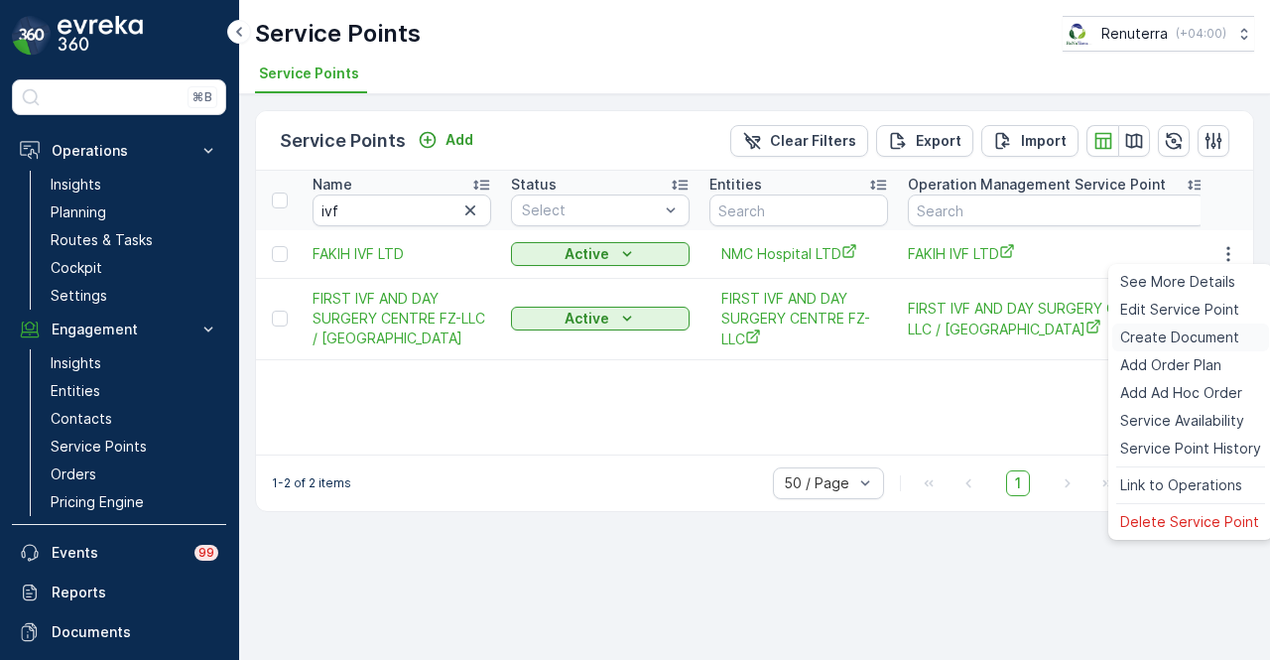
click at [1224, 330] on span "Create Document" at bounding box center [1179, 337] width 119 height 20
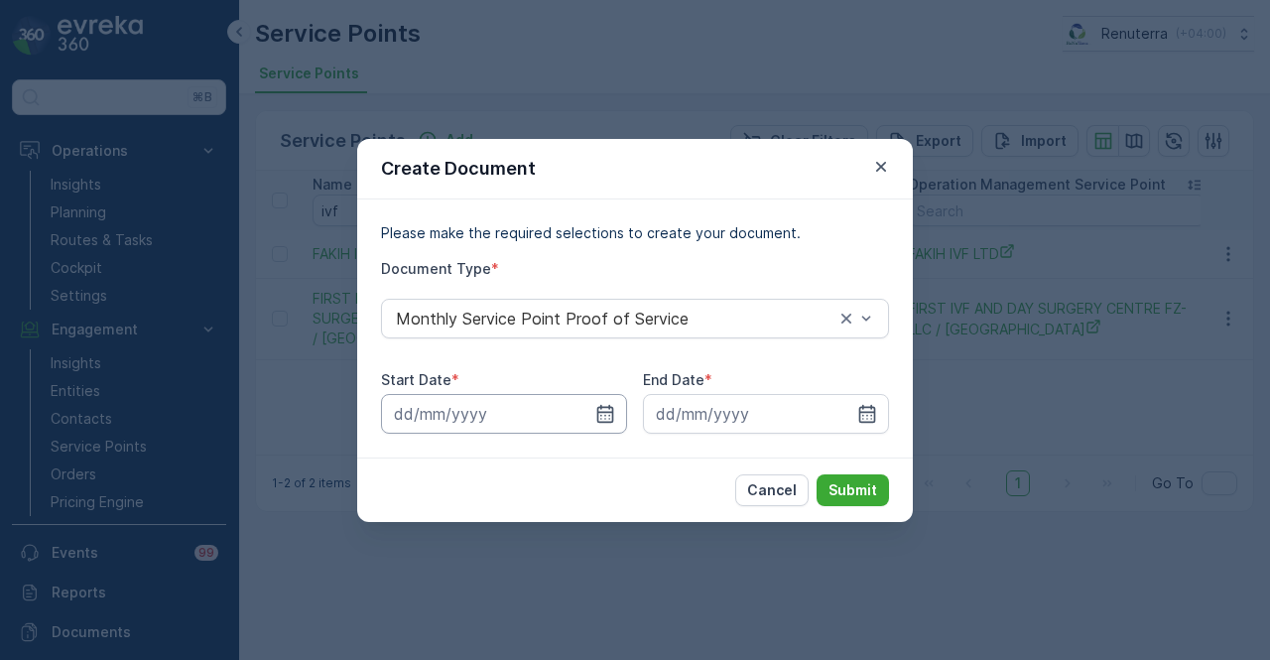
click at [619, 409] on input at bounding box center [504, 414] width 246 height 40
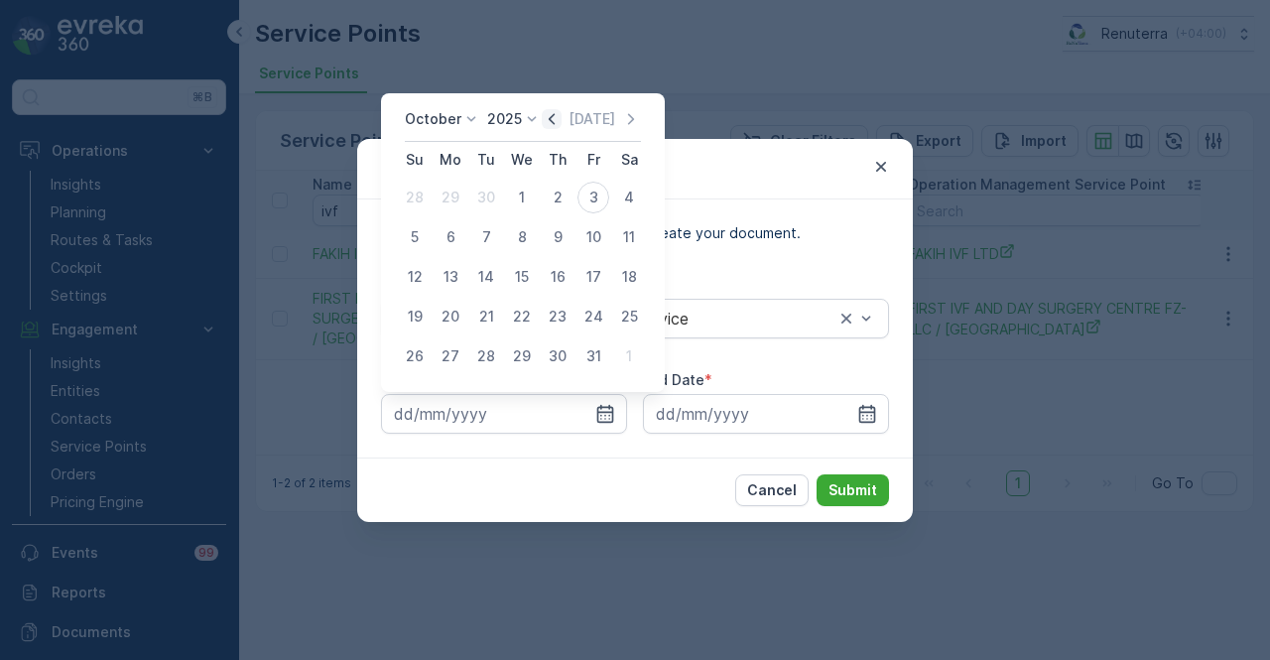
click at [556, 128] on icon "button" at bounding box center [552, 119] width 20 height 20
click at [446, 198] on div "1" at bounding box center [451, 198] width 32 height 32
type input "01.09.2025"
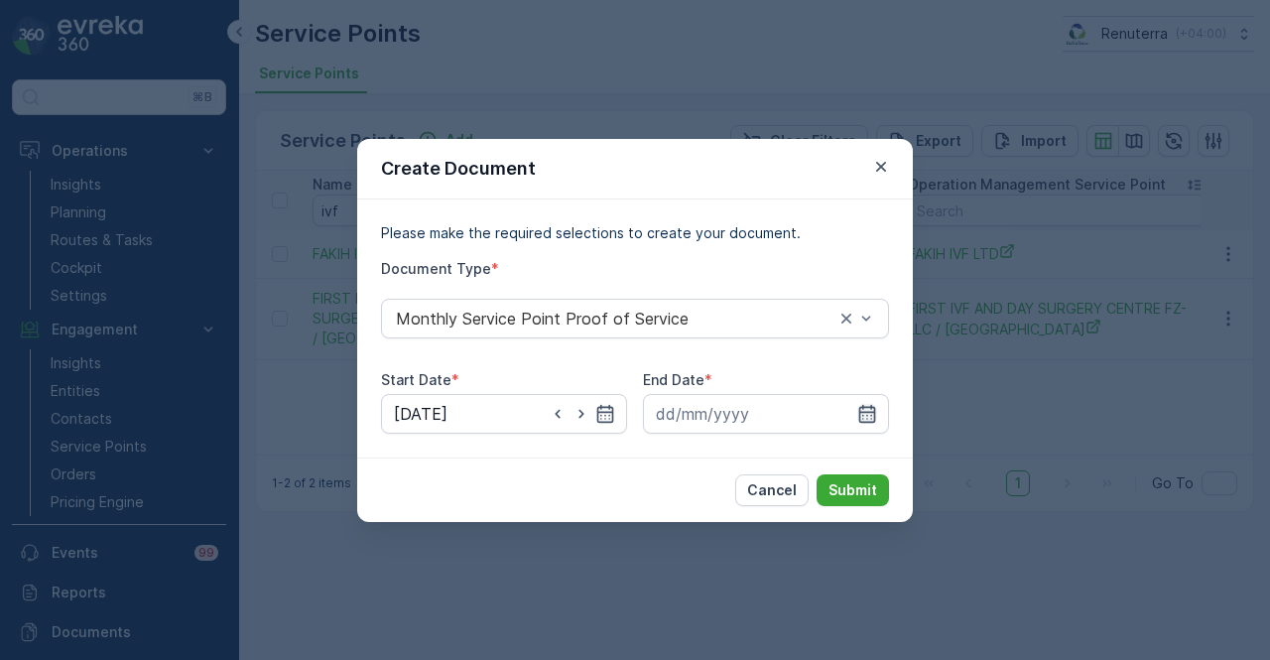
click at [871, 410] on icon "button" at bounding box center [867, 414] width 20 height 20
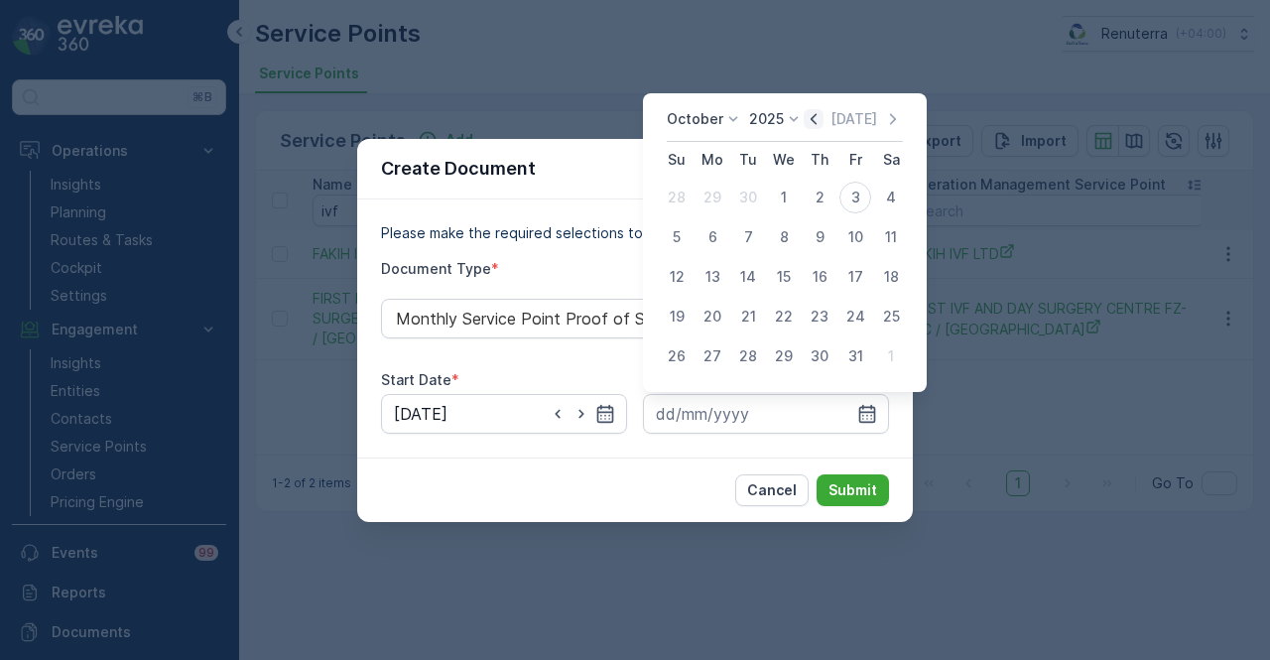
click at [813, 112] on icon "button" at bounding box center [814, 119] width 20 height 20
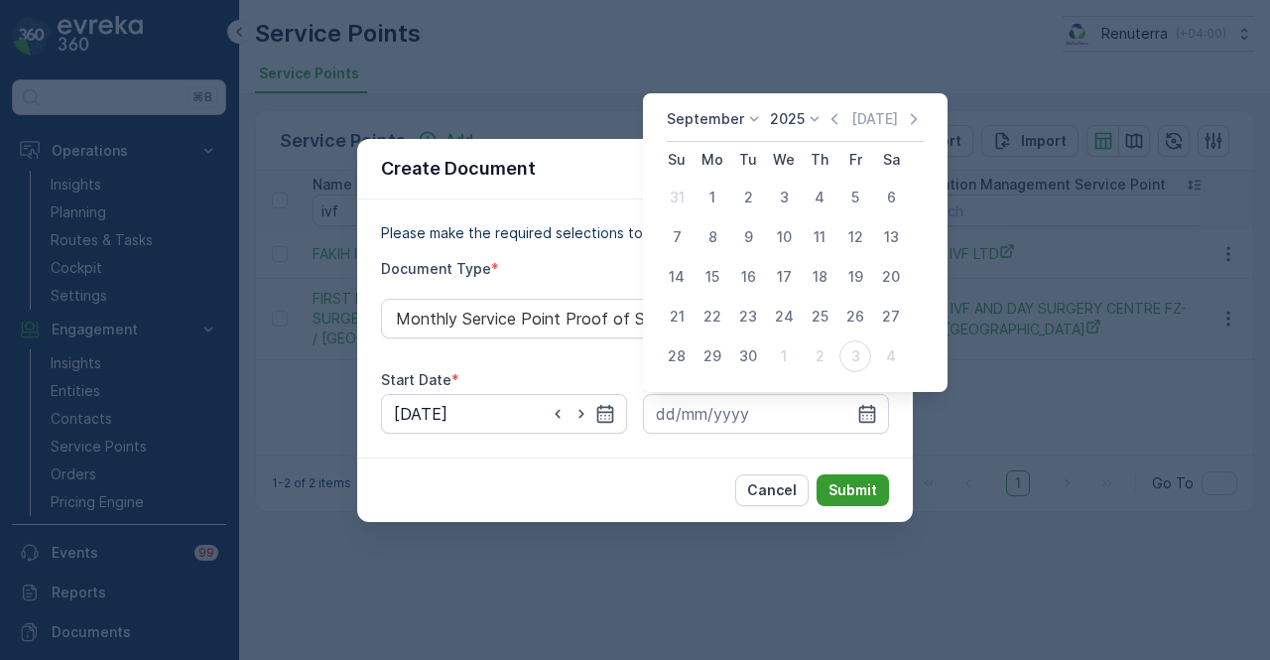
drag, startPoint x: 753, startPoint y: 353, endPoint x: 877, endPoint y: 481, distance: 178.2
click at [756, 355] on div "30" at bounding box center [748, 356] width 32 height 32
type input "30.09.2025"
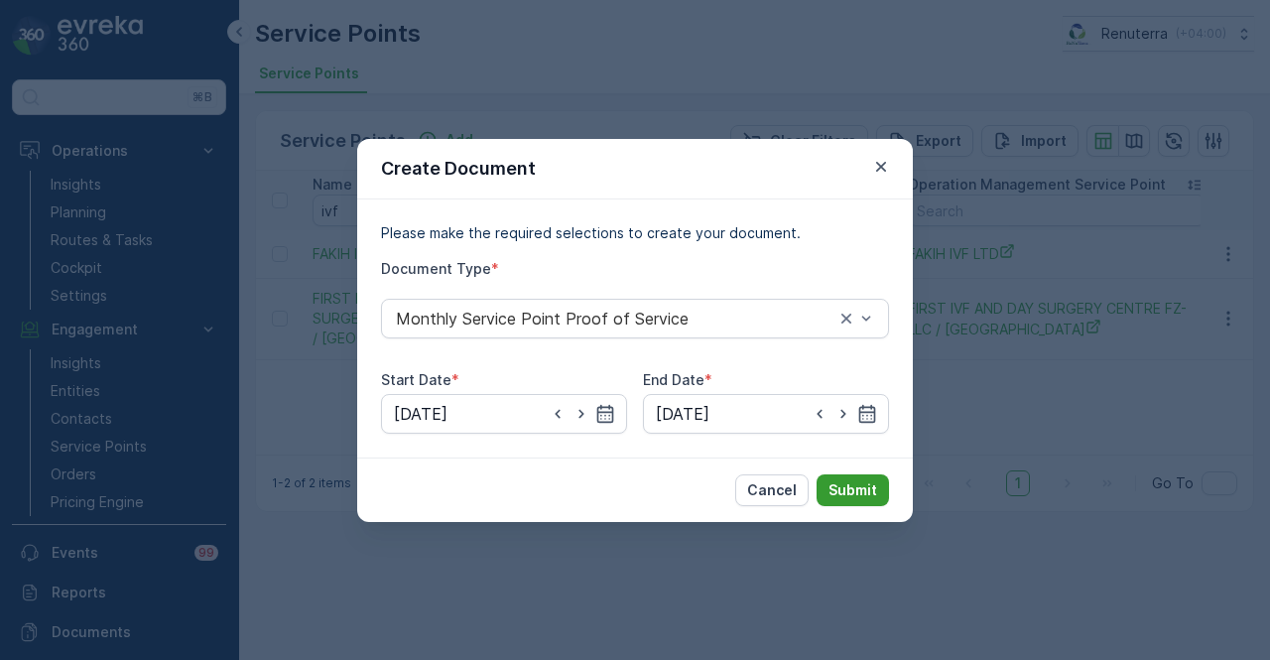
click at [873, 485] on p "Submit" at bounding box center [853, 490] width 49 height 20
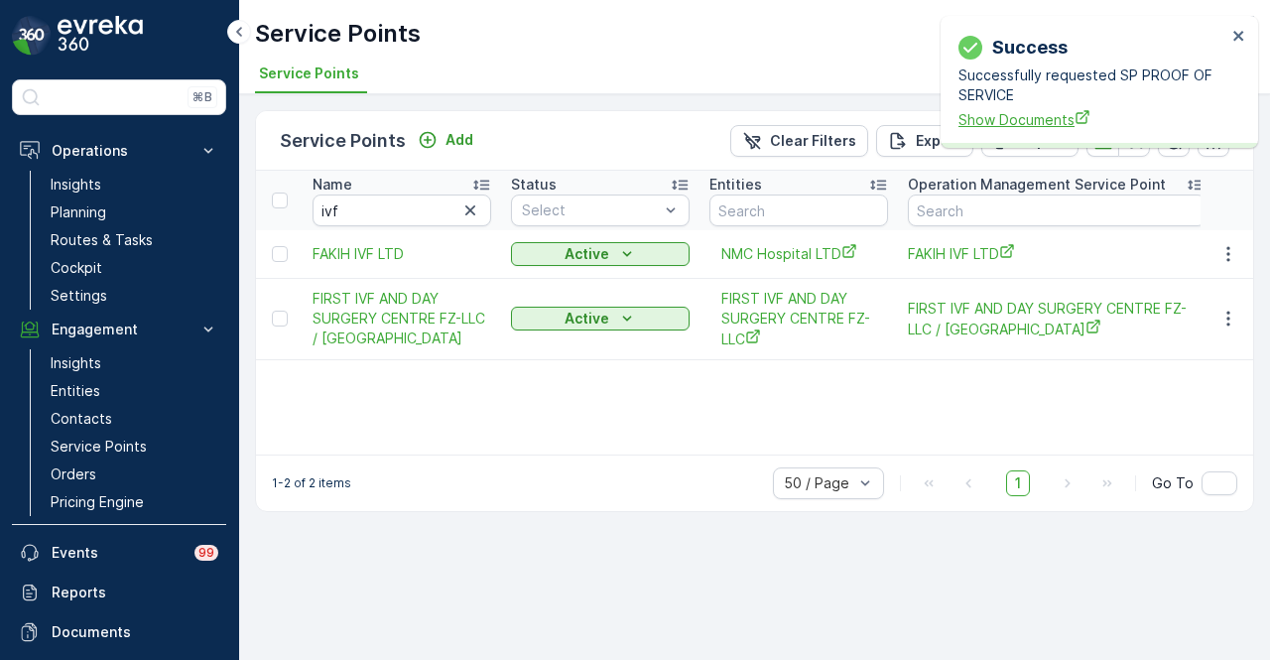
click at [1022, 127] on span "Show Documents" at bounding box center [1093, 119] width 268 height 21
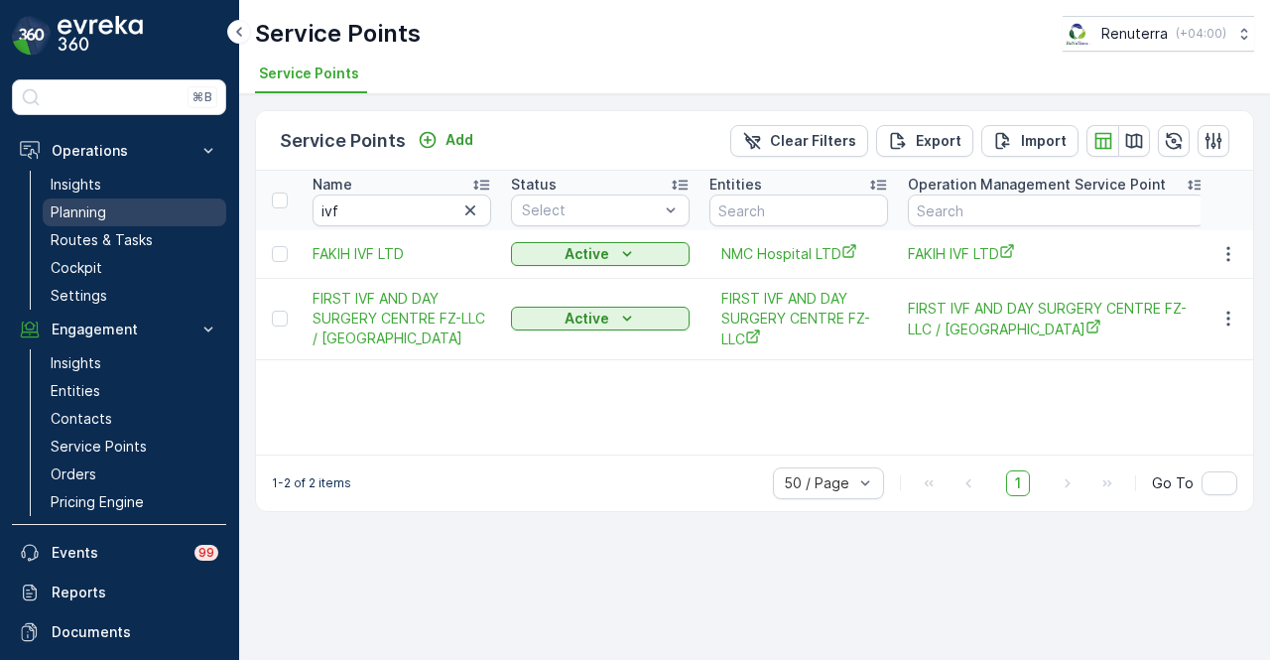
click at [134, 211] on link "Planning" at bounding box center [135, 212] width 184 height 28
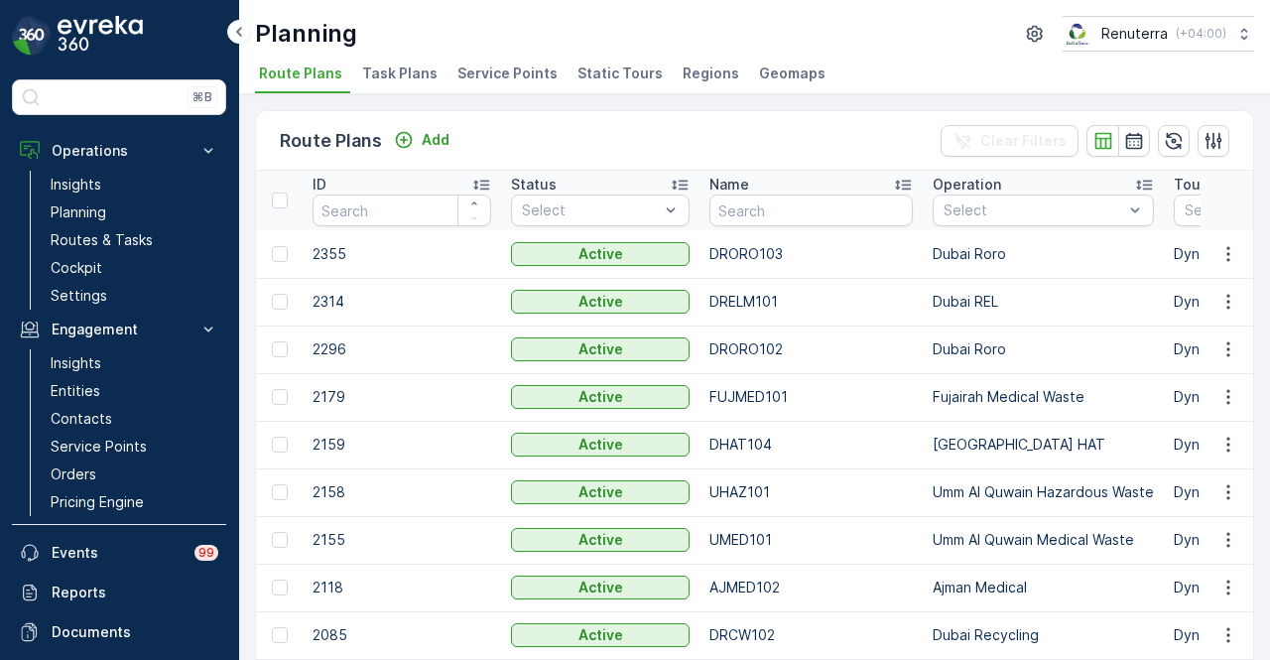
click at [488, 55] on div "Planning Renuterra ( +04:00 ) Route Plans Task Plans Service Points Static Tour…" at bounding box center [754, 47] width 1031 height 94
click at [488, 63] on li "Service Points" at bounding box center [509, 77] width 112 height 34
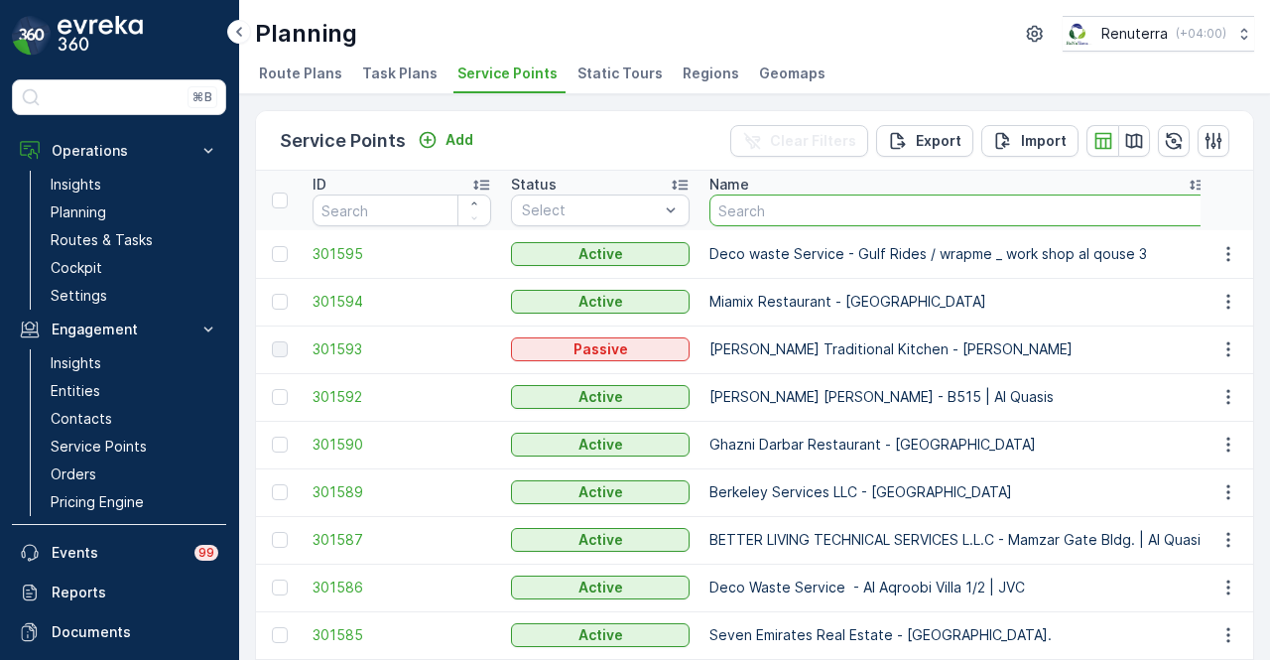
click at [833, 204] on input "text" at bounding box center [958, 210] width 498 height 32
type input "IVF"
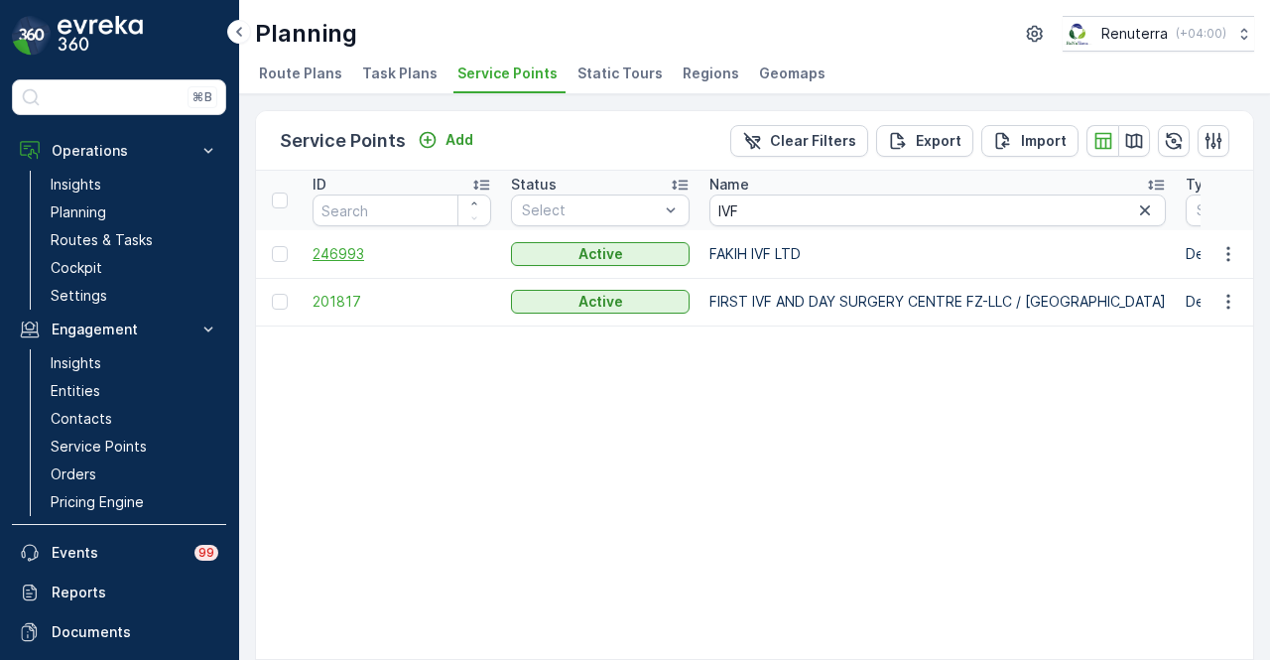
click at [331, 257] on span "246993" at bounding box center [402, 254] width 179 height 20
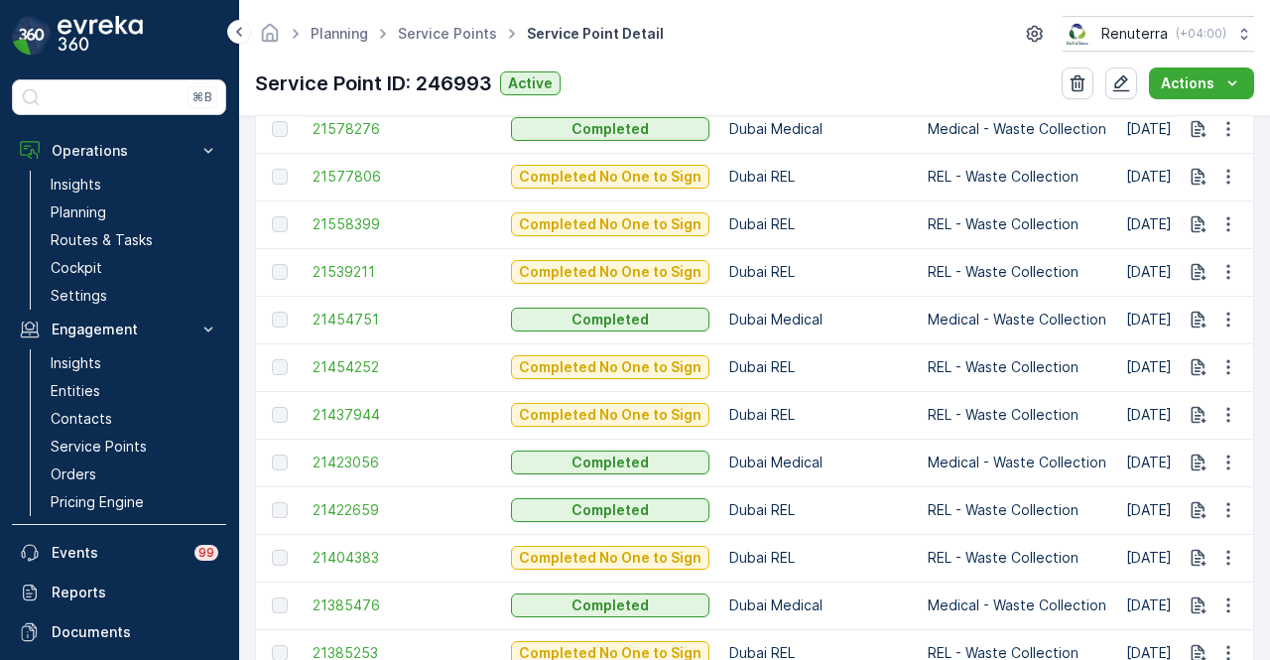
scroll to position [2084, 0]
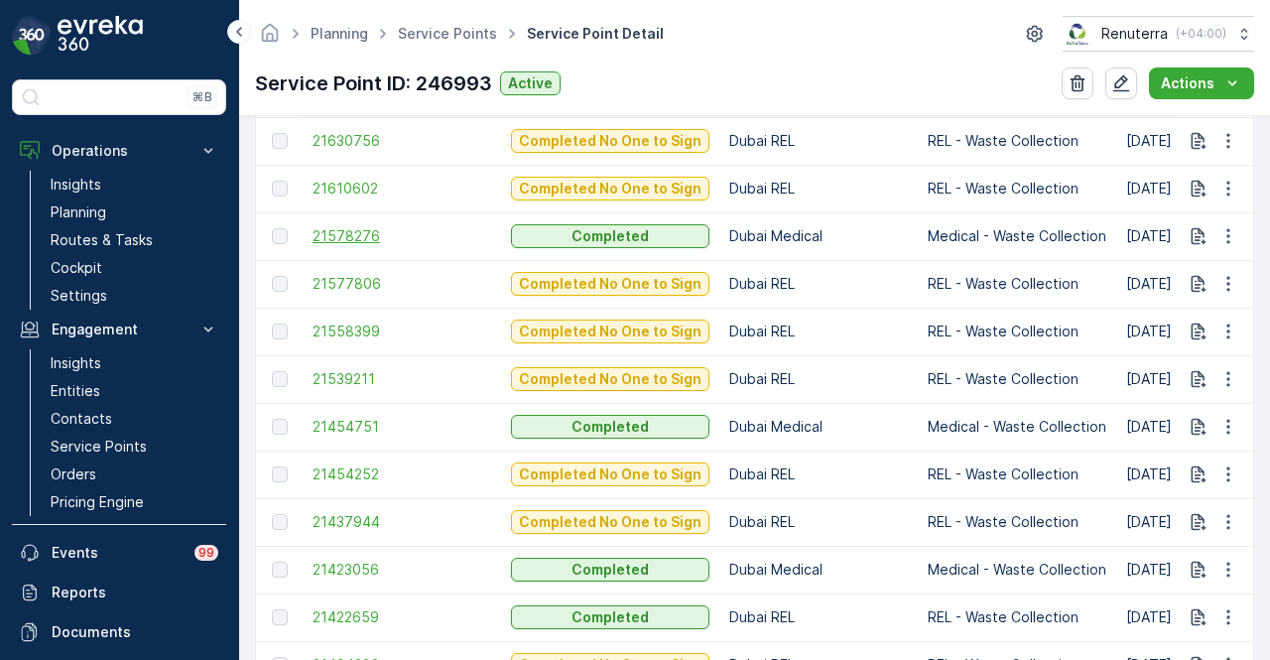
click at [362, 237] on span "21578276" at bounding box center [402, 236] width 179 height 20
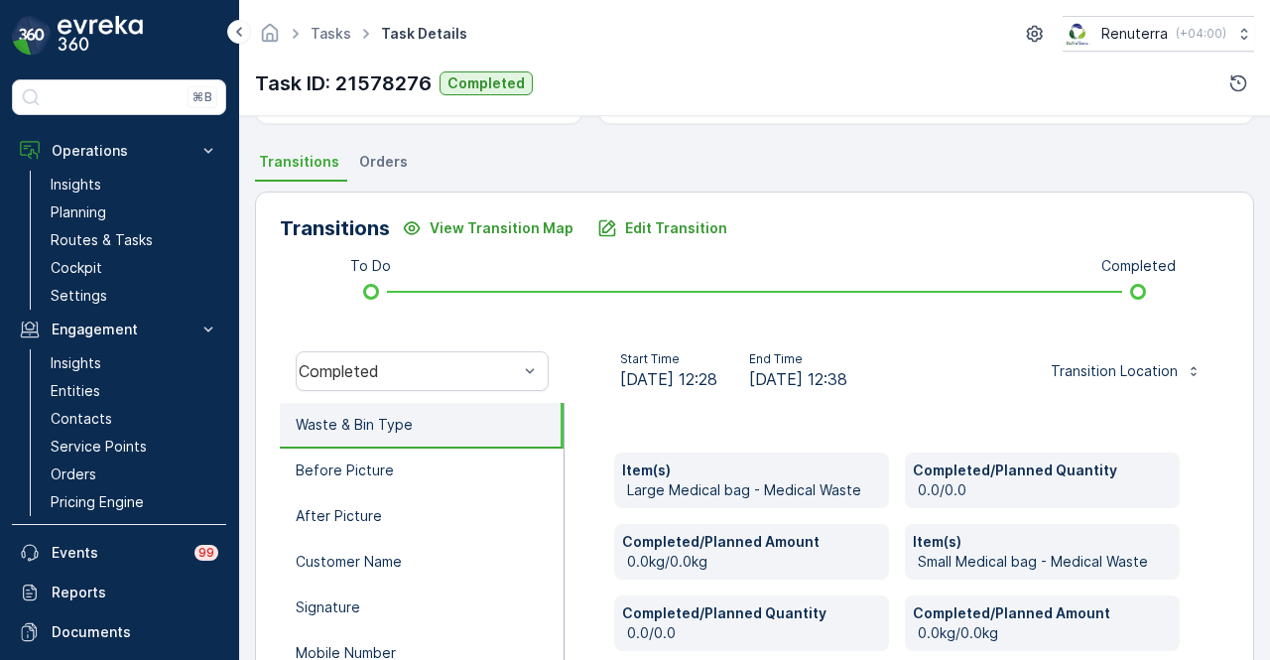
scroll to position [397, 0]
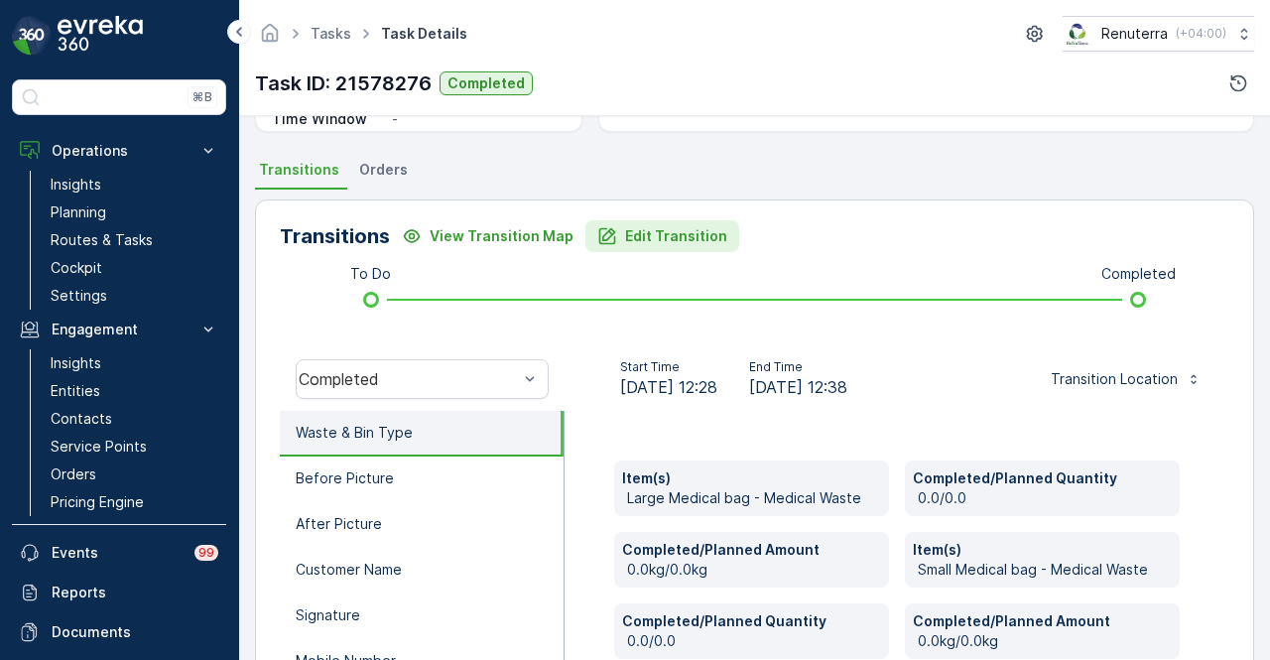
click at [659, 241] on p "Edit Transition" at bounding box center [676, 236] width 102 height 20
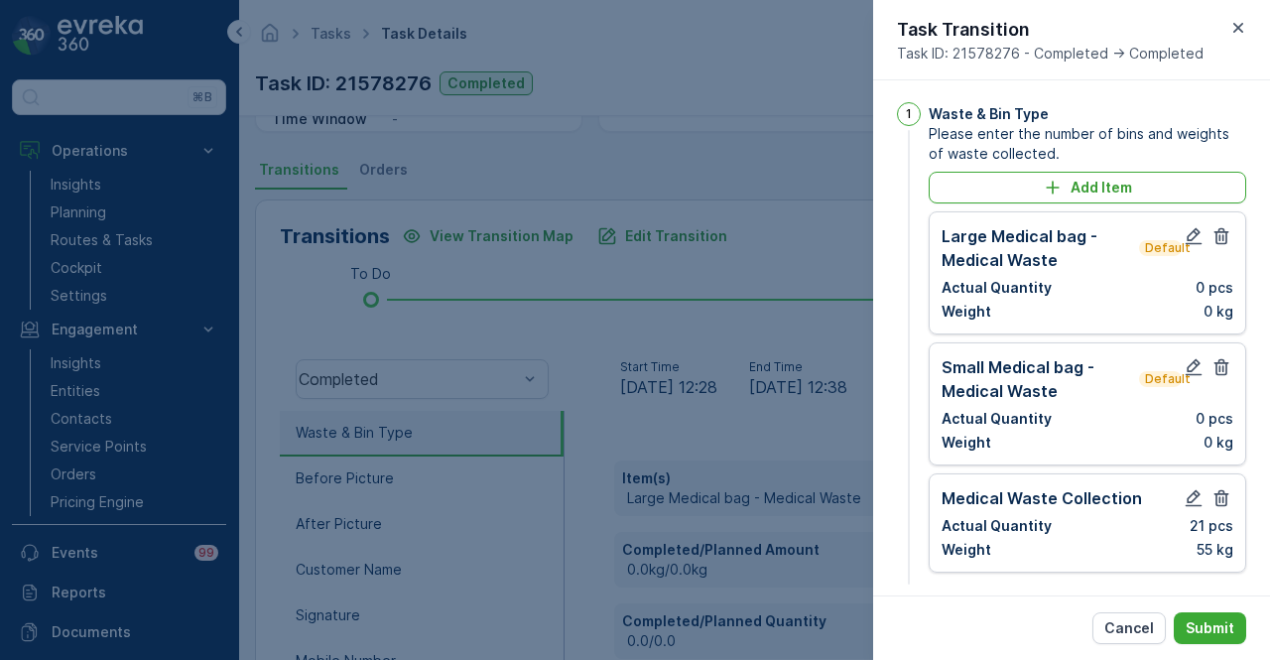
scroll to position [0, 0]
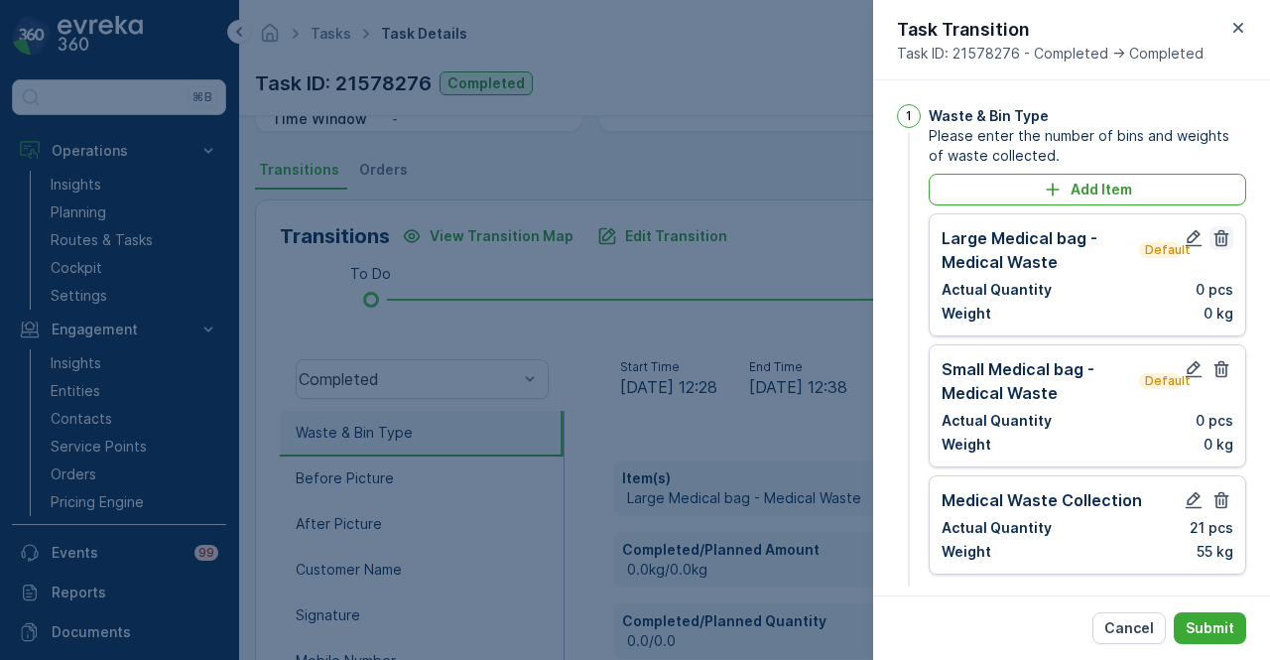
click at [1220, 231] on icon "button" at bounding box center [1221, 238] width 15 height 17
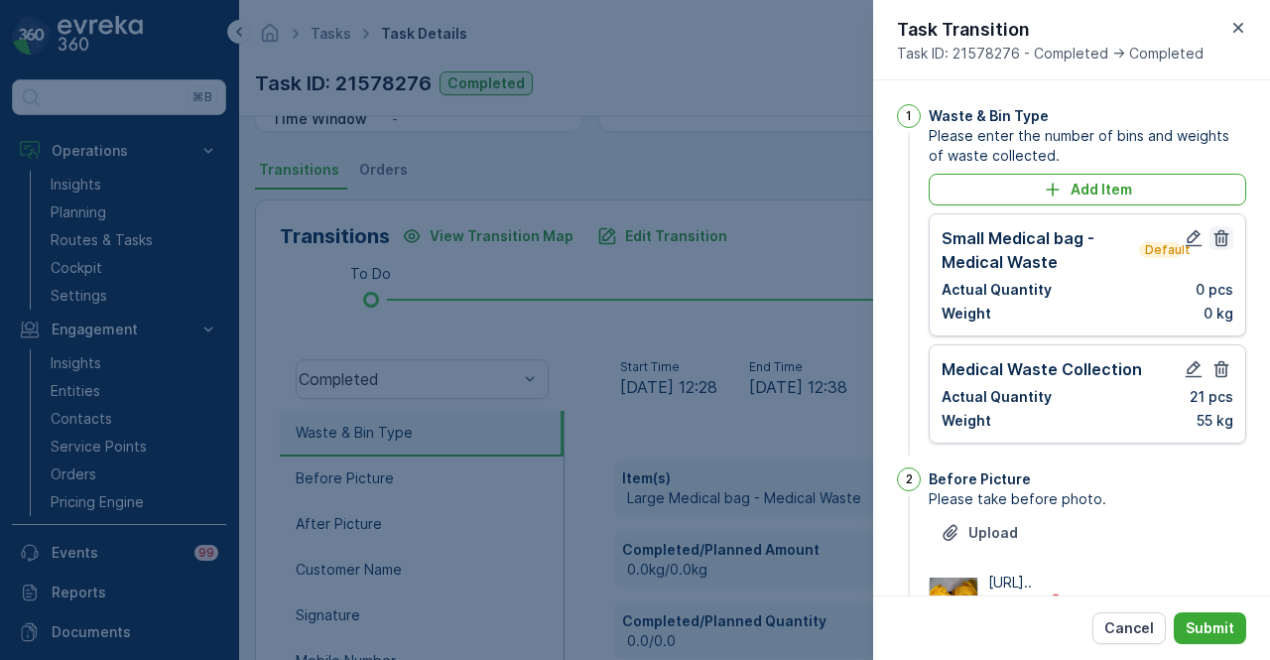
click at [1221, 235] on icon "button" at bounding box center [1221, 238] width 15 height 17
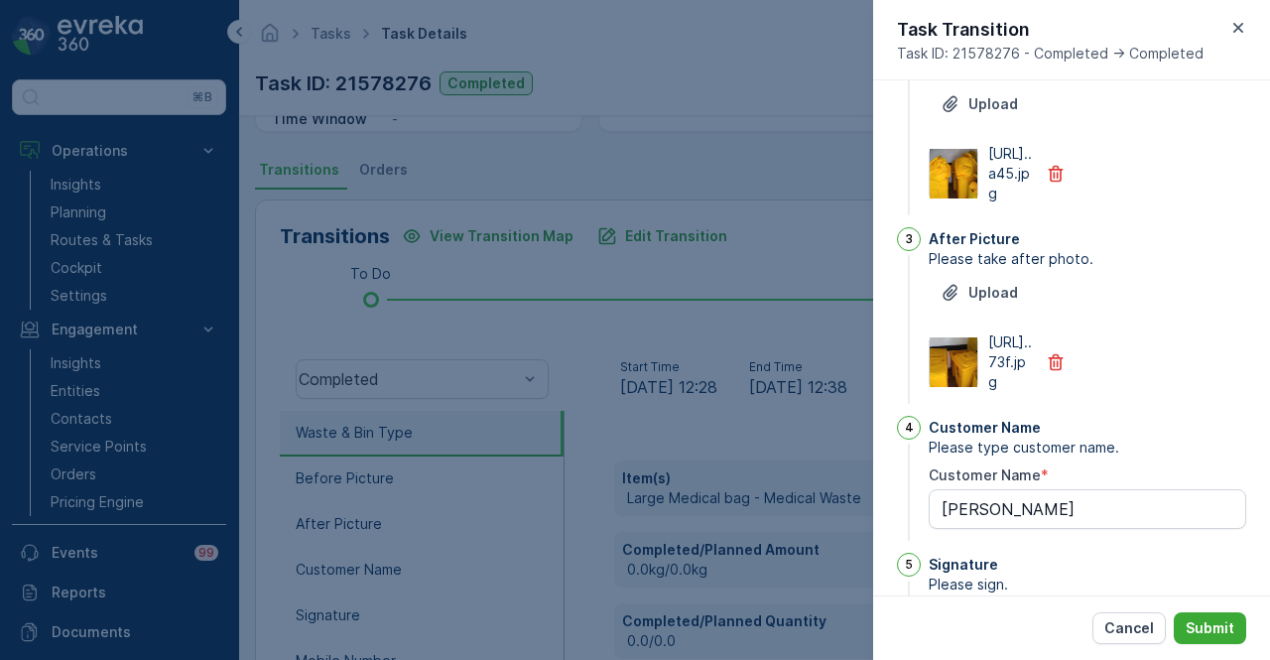
scroll to position [728, 0]
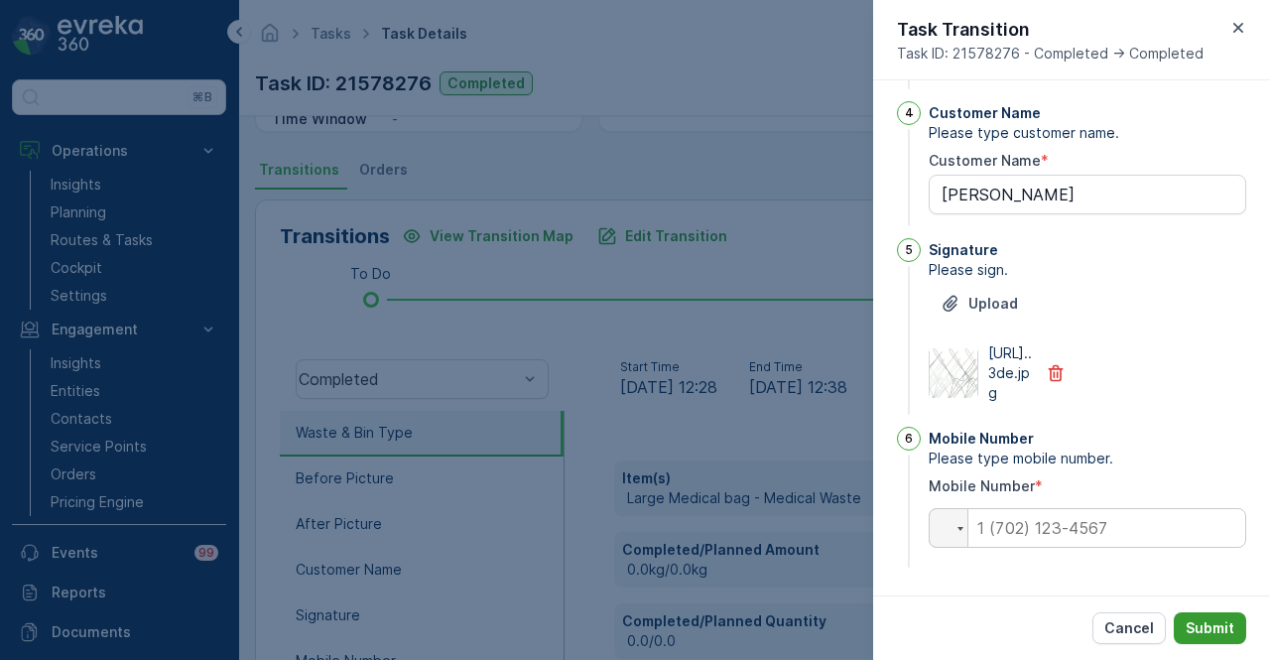
click at [1211, 619] on p "Submit" at bounding box center [1210, 628] width 49 height 20
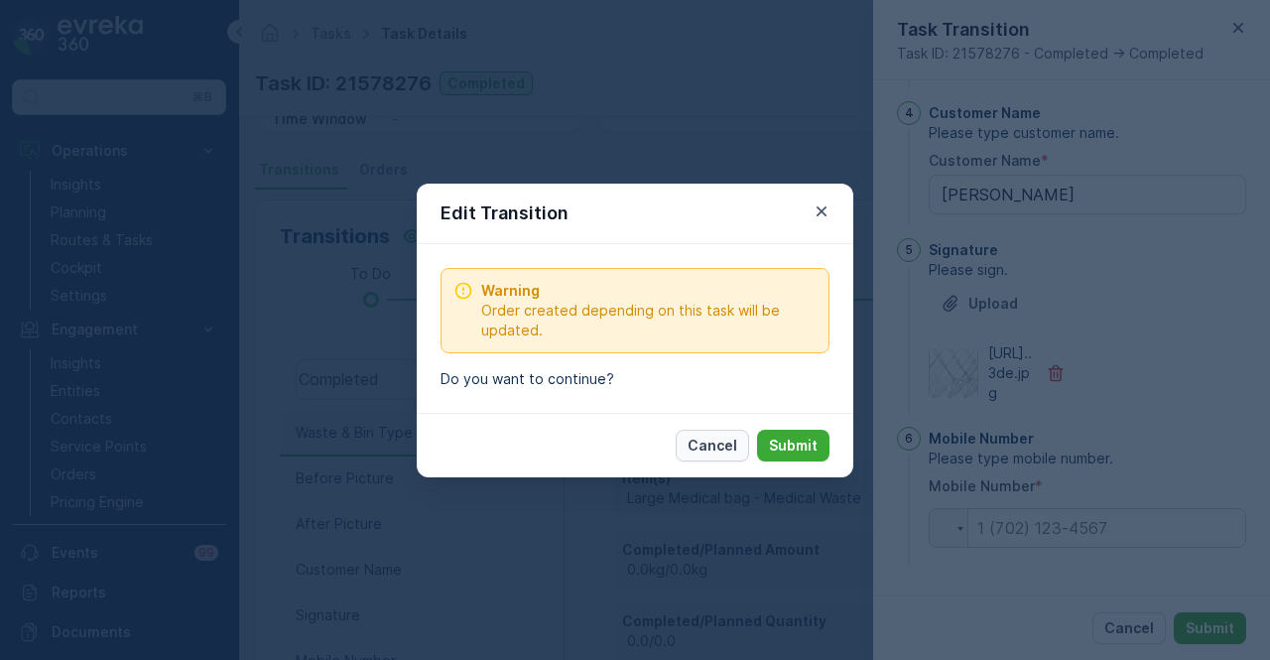
click at [697, 434] on button "Cancel" at bounding box center [712, 446] width 73 height 32
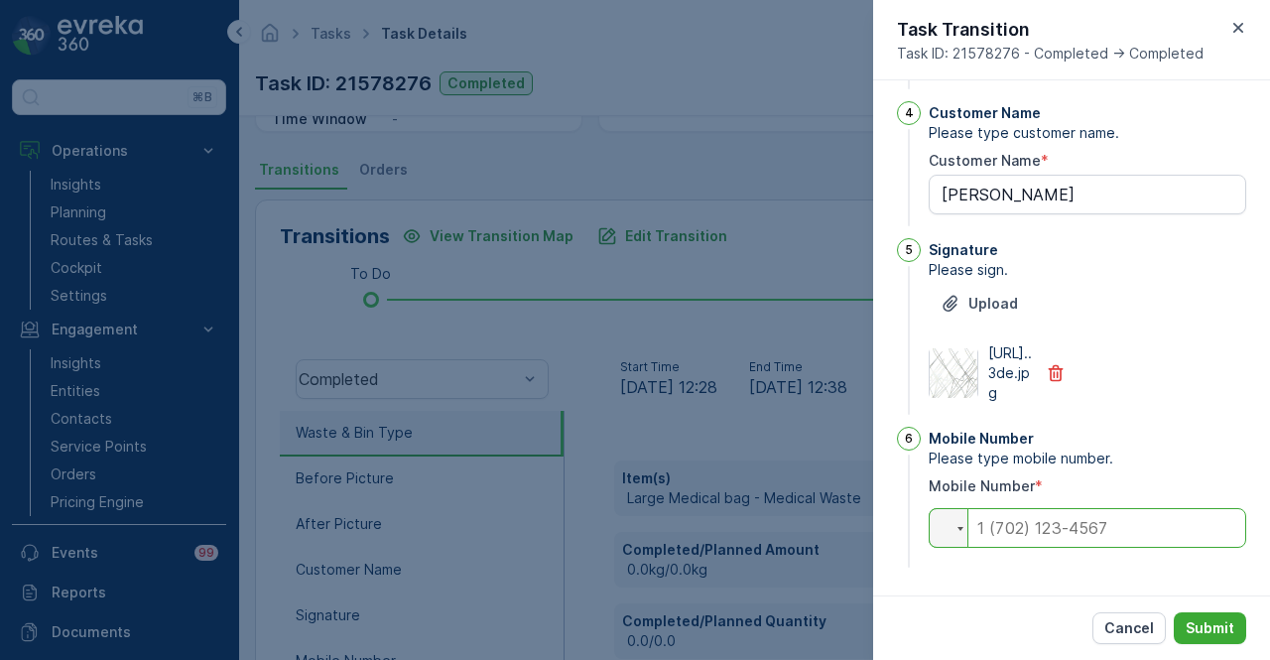
click at [988, 515] on input "tel" at bounding box center [1088, 528] width 318 height 40
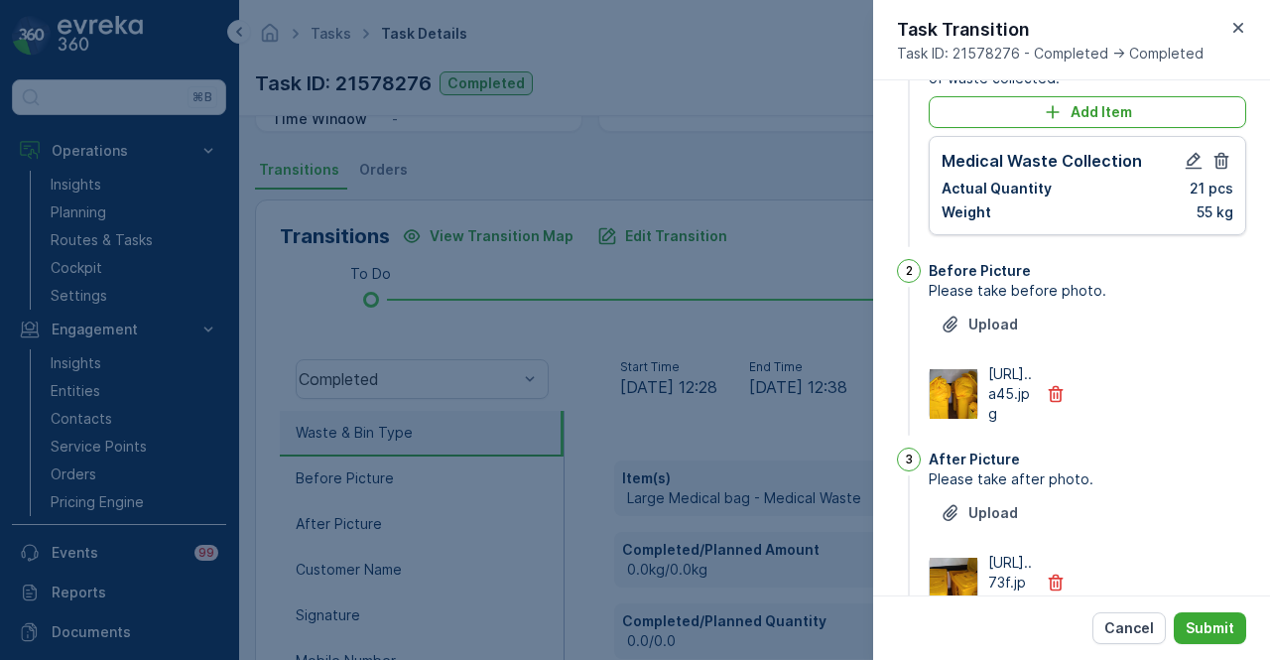
scroll to position [0, 0]
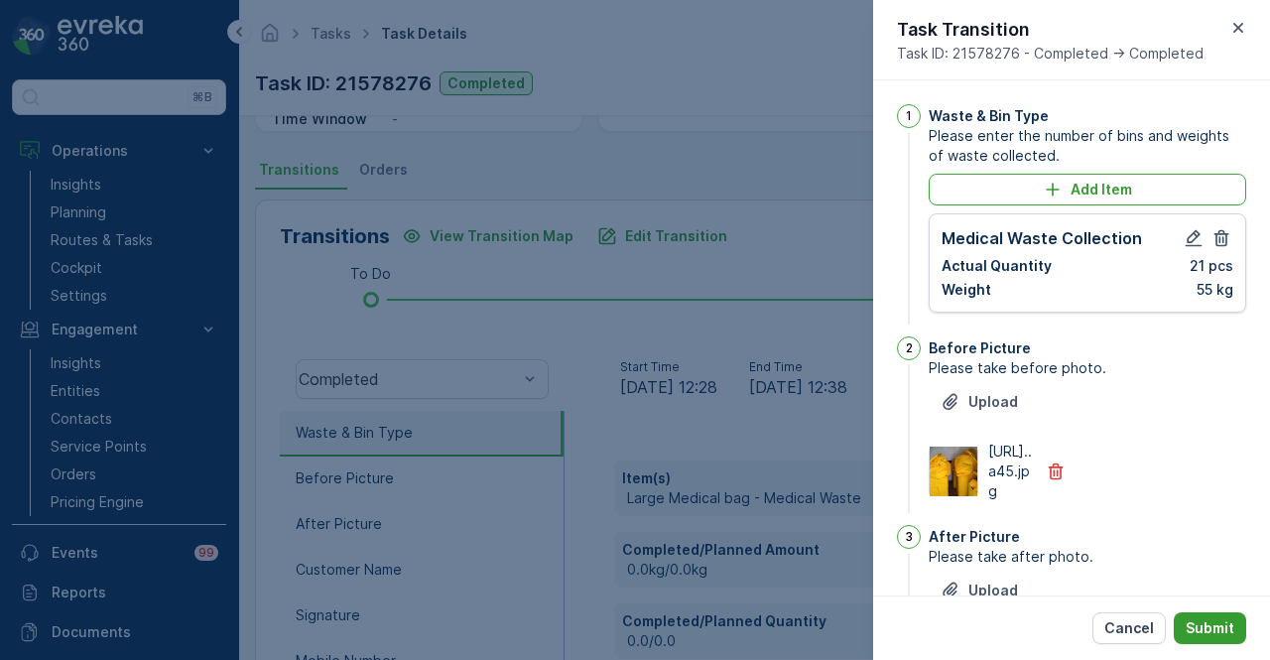
type input "050"
click at [1213, 622] on p "Submit" at bounding box center [1210, 628] width 49 height 20
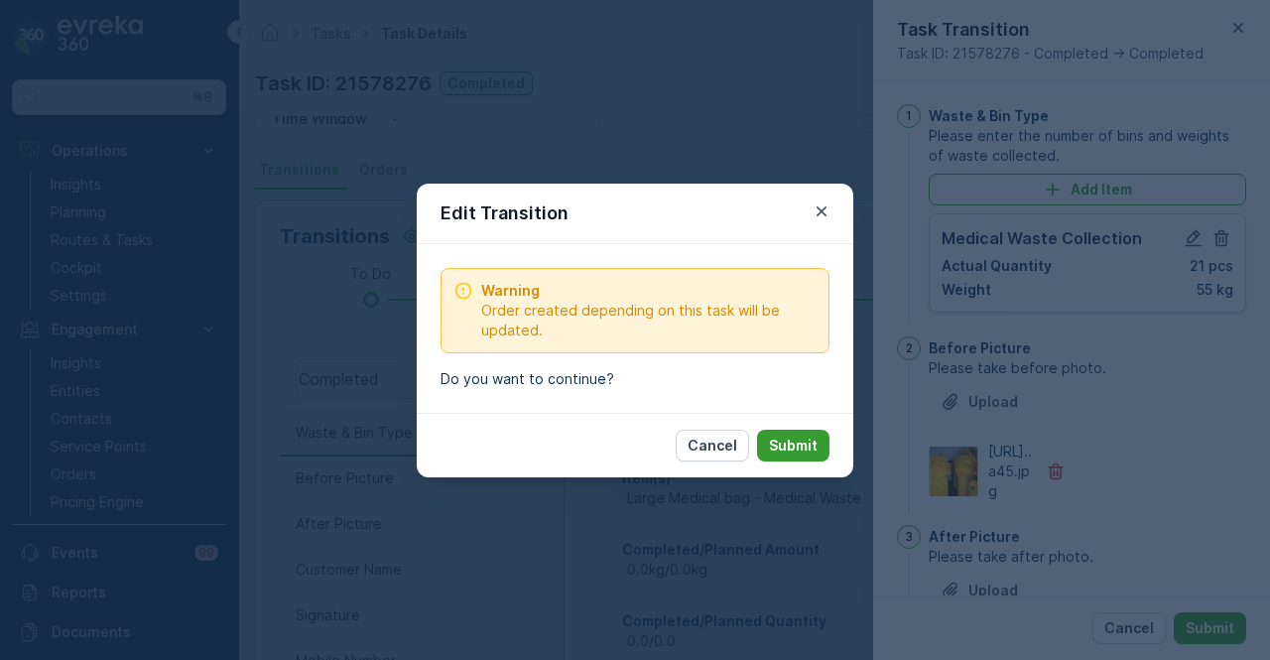
click at [803, 444] on p "Submit" at bounding box center [793, 446] width 49 height 20
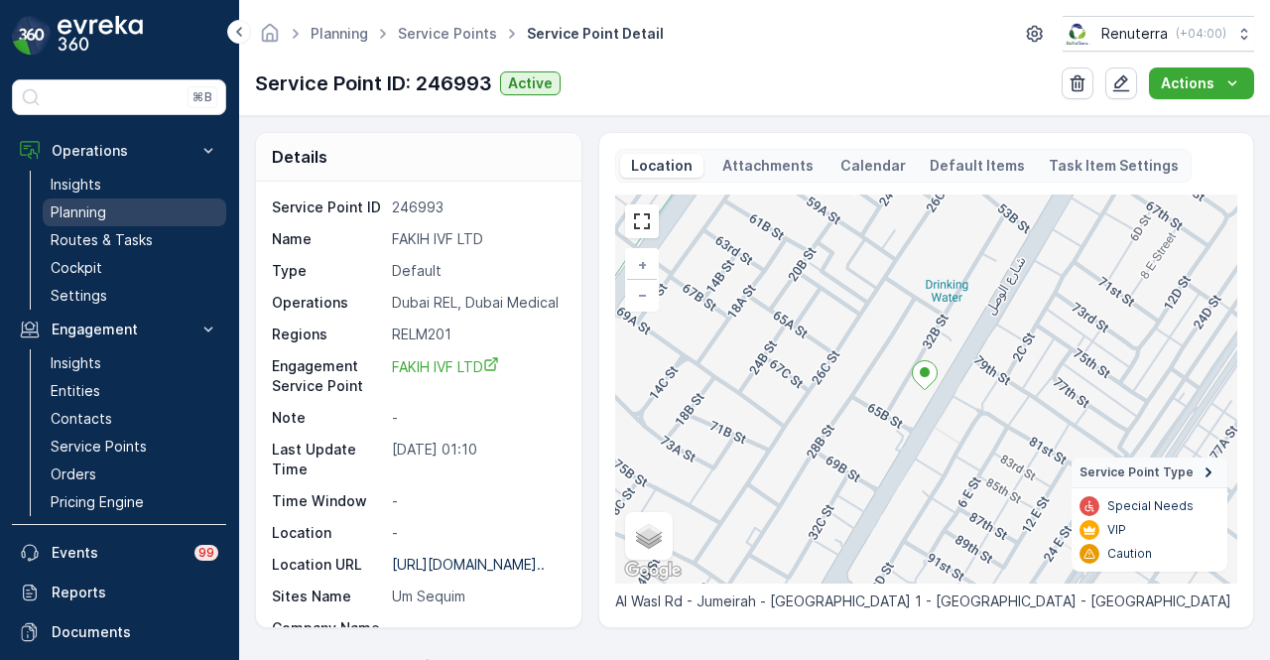
click at [129, 215] on link "Planning" at bounding box center [135, 212] width 184 height 28
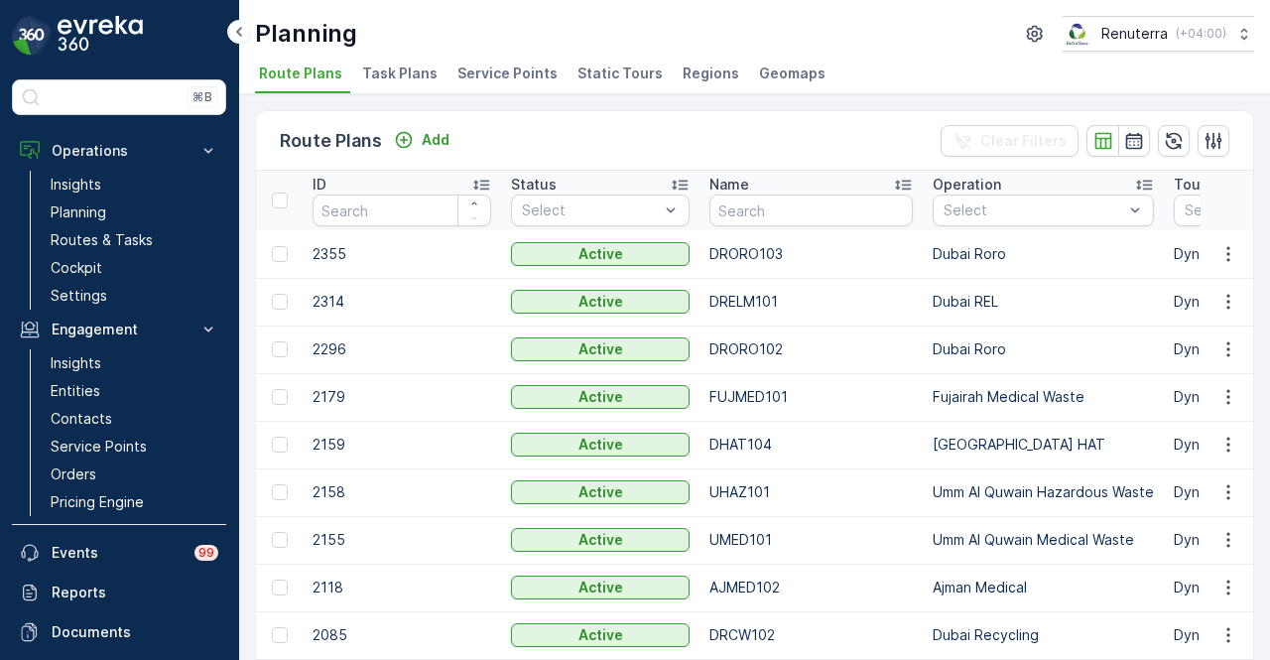
click at [481, 64] on span "Service Points" at bounding box center [507, 74] width 100 height 20
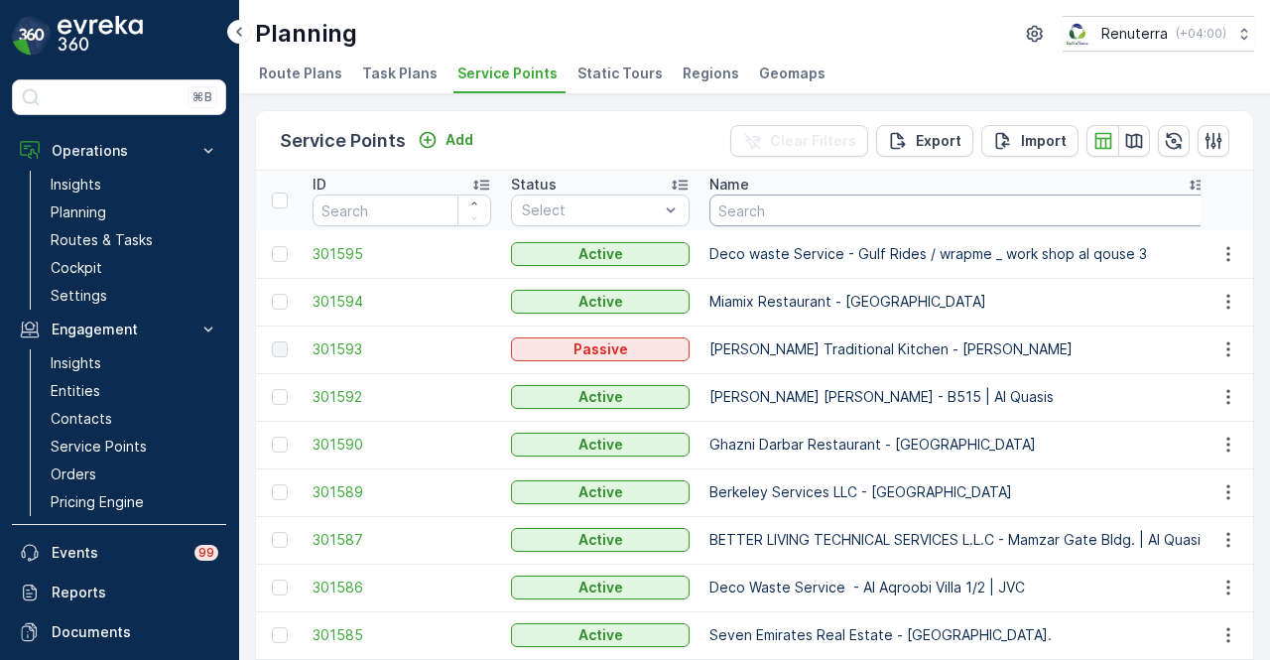
click at [882, 215] on input "text" at bounding box center [958, 210] width 498 height 32
type input "IVF"
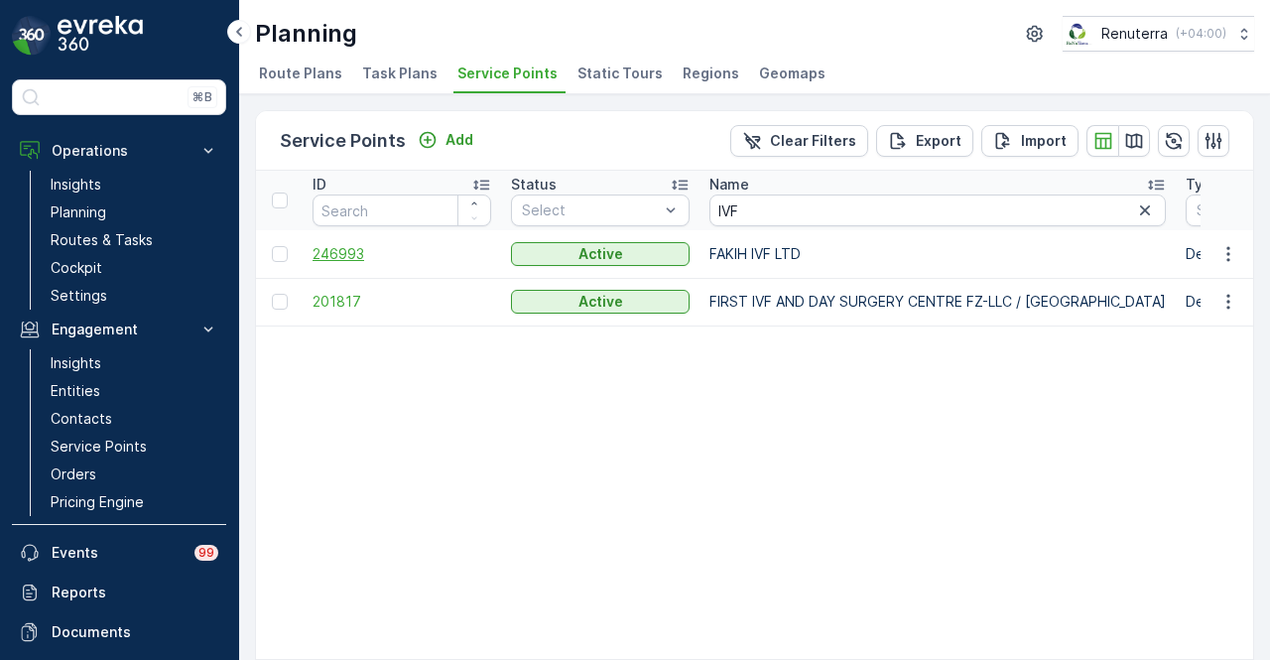
click at [353, 252] on span "246993" at bounding box center [402, 254] width 179 height 20
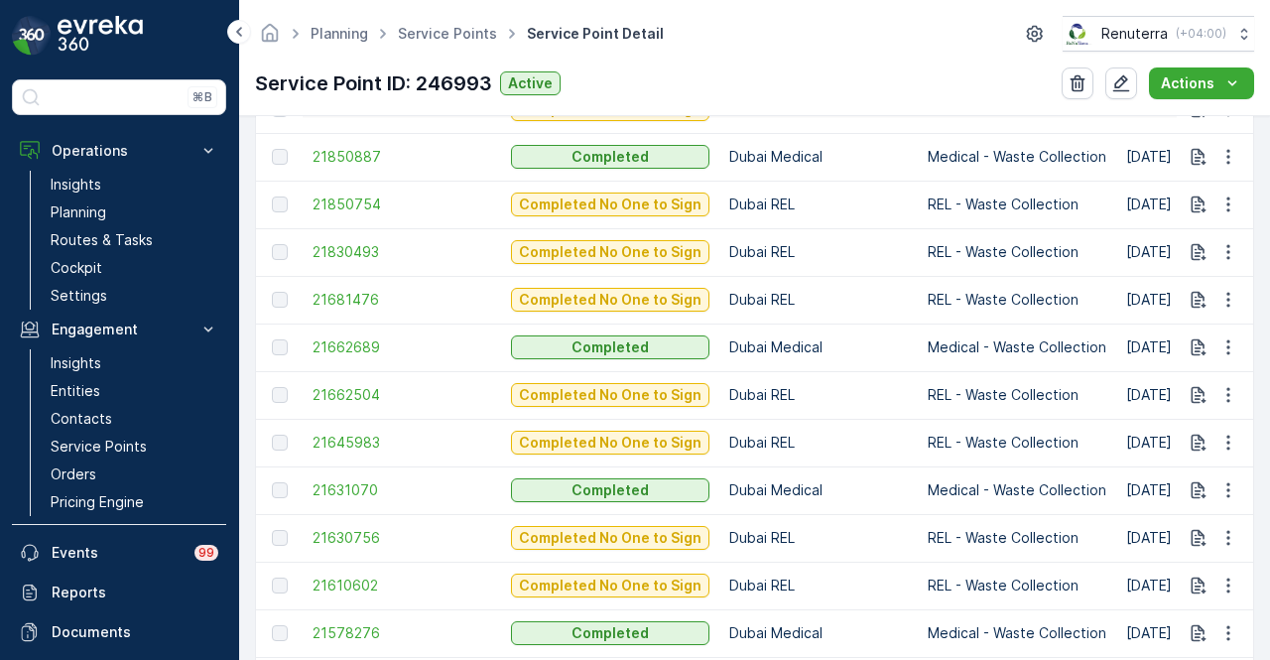
scroll to position [1786, 0]
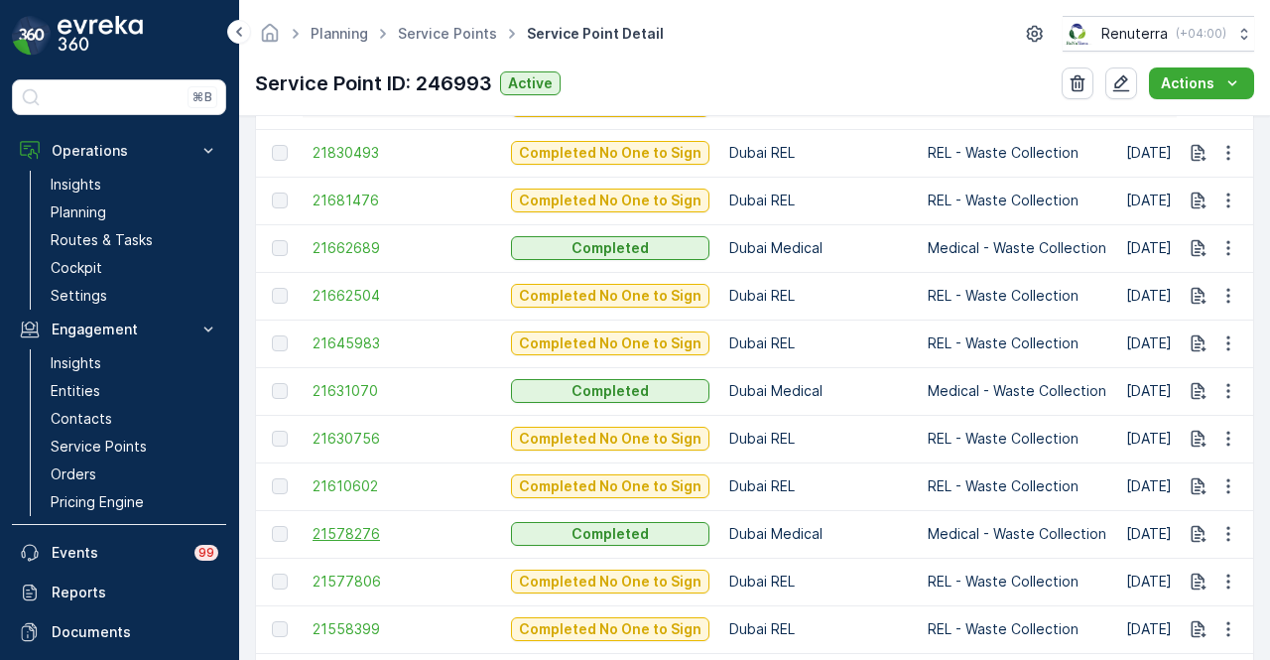
click at [335, 538] on span "21578276" at bounding box center [402, 534] width 179 height 20
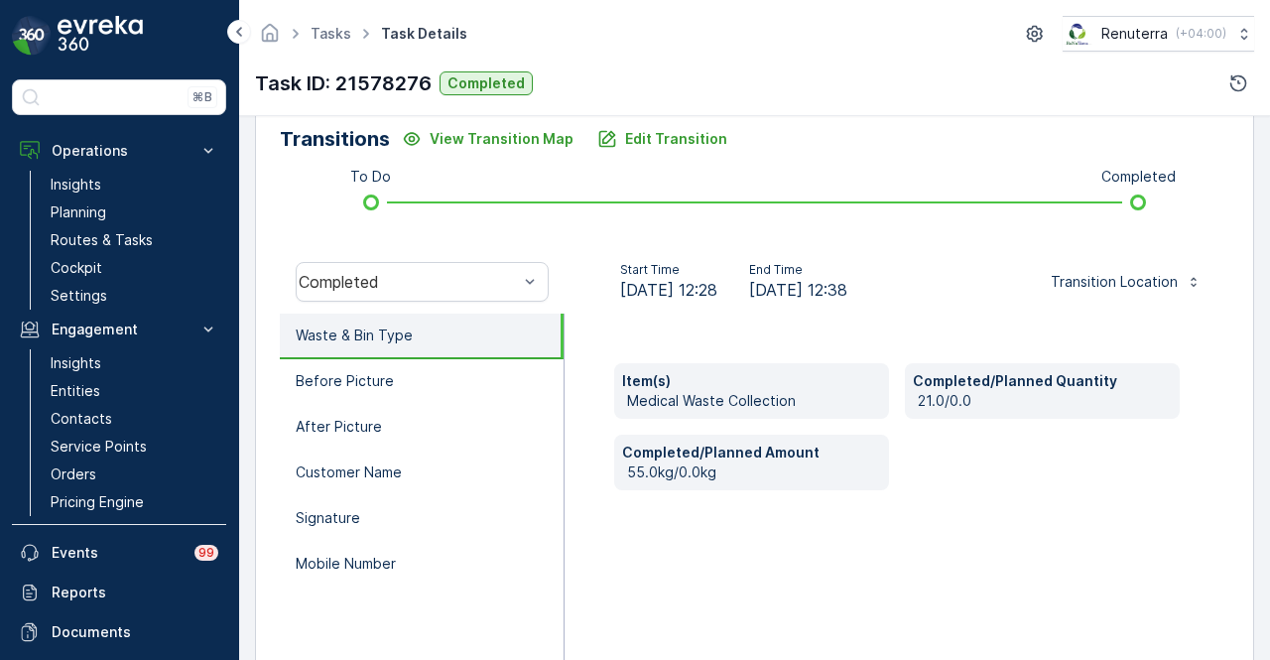
scroll to position [589, 0]
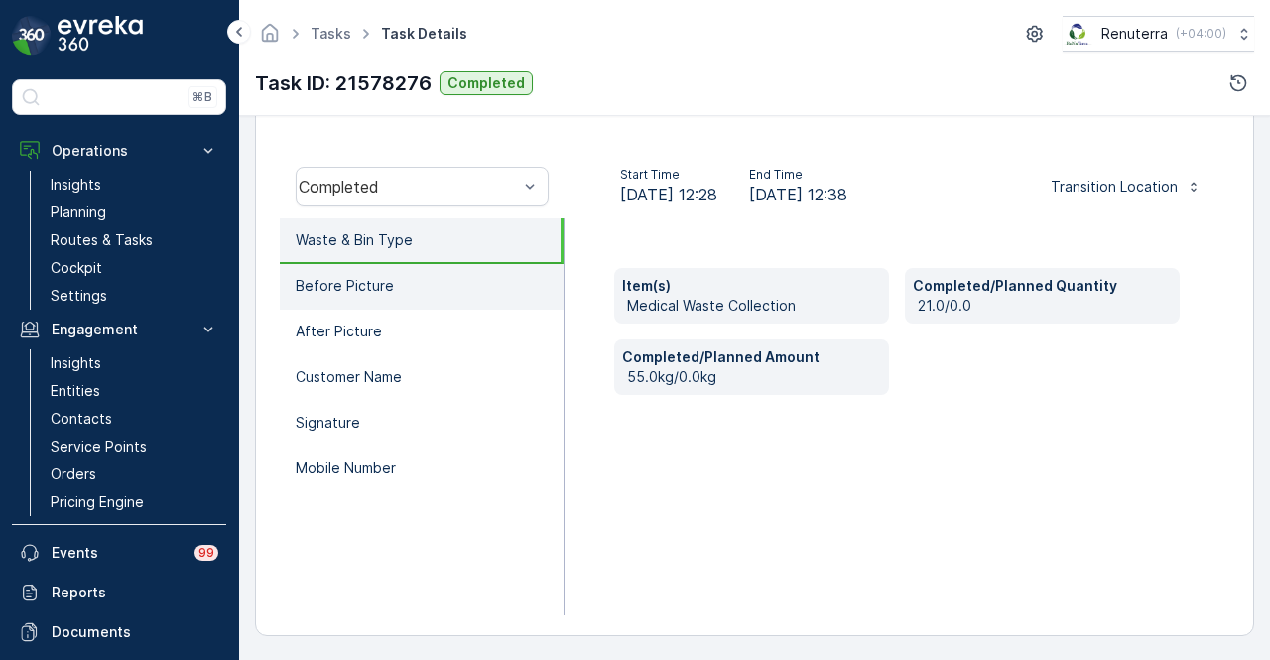
click at [452, 293] on li "Before Picture" at bounding box center [422, 287] width 284 height 46
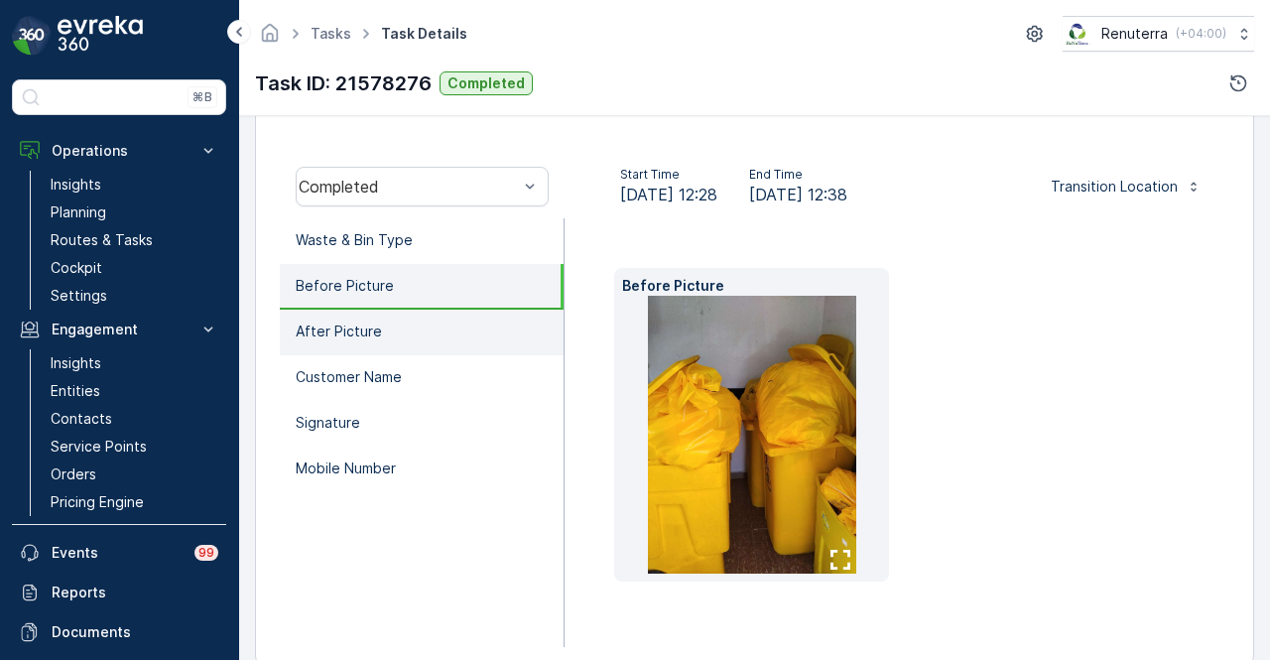
click at [448, 336] on li "After Picture" at bounding box center [422, 333] width 284 height 46
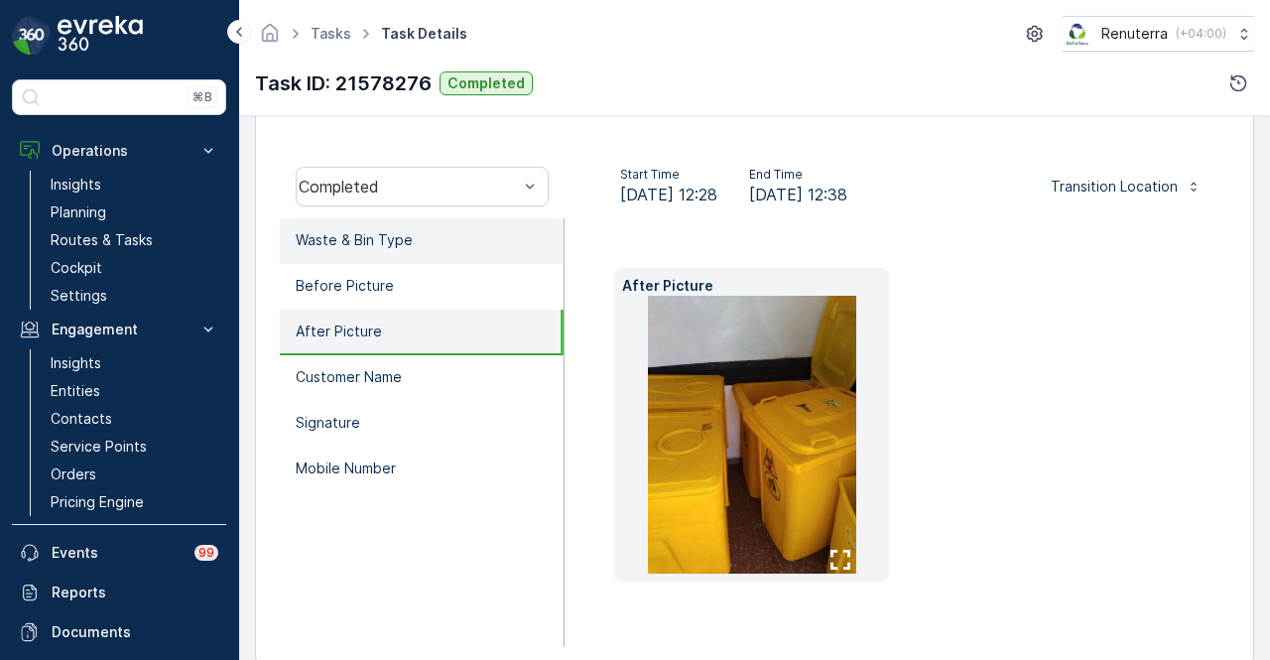
drag, startPoint x: 433, startPoint y: 249, endPoint x: 464, endPoint y: 250, distance: 31.8
click at [434, 248] on li "Waste & Bin Type" at bounding box center [422, 241] width 284 height 46
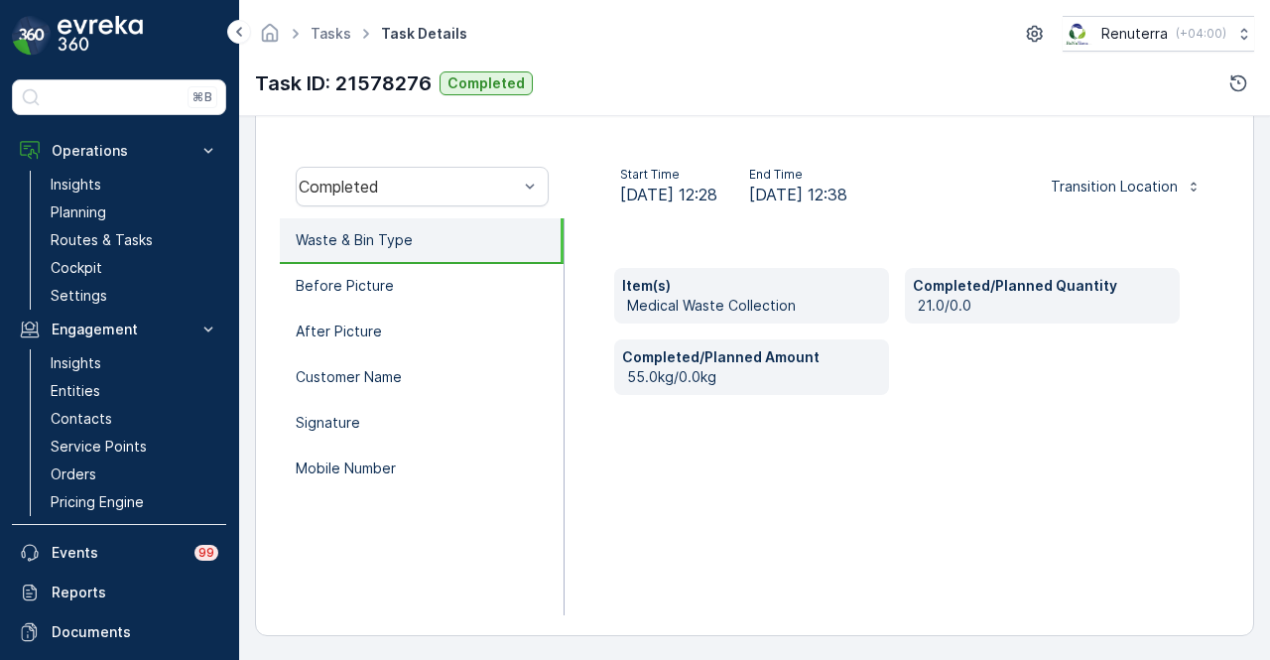
scroll to position [292, 0]
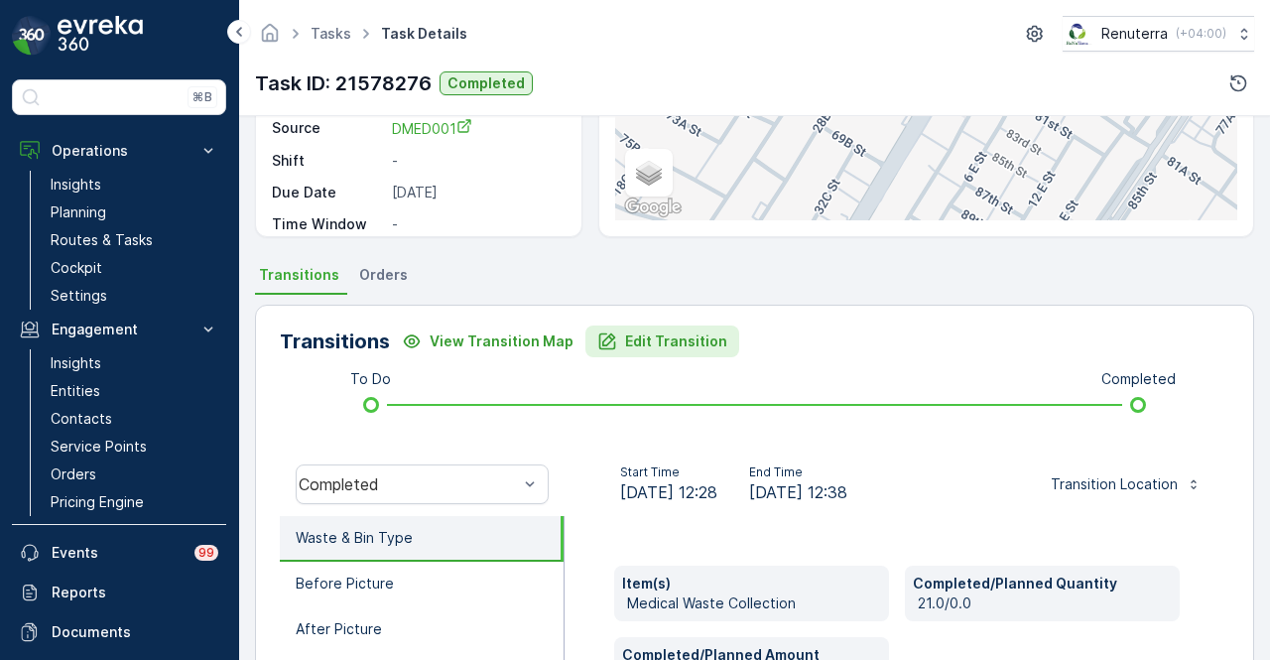
click at [647, 343] on p "Edit Transition" at bounding box center [676, 341] width 102 height 20
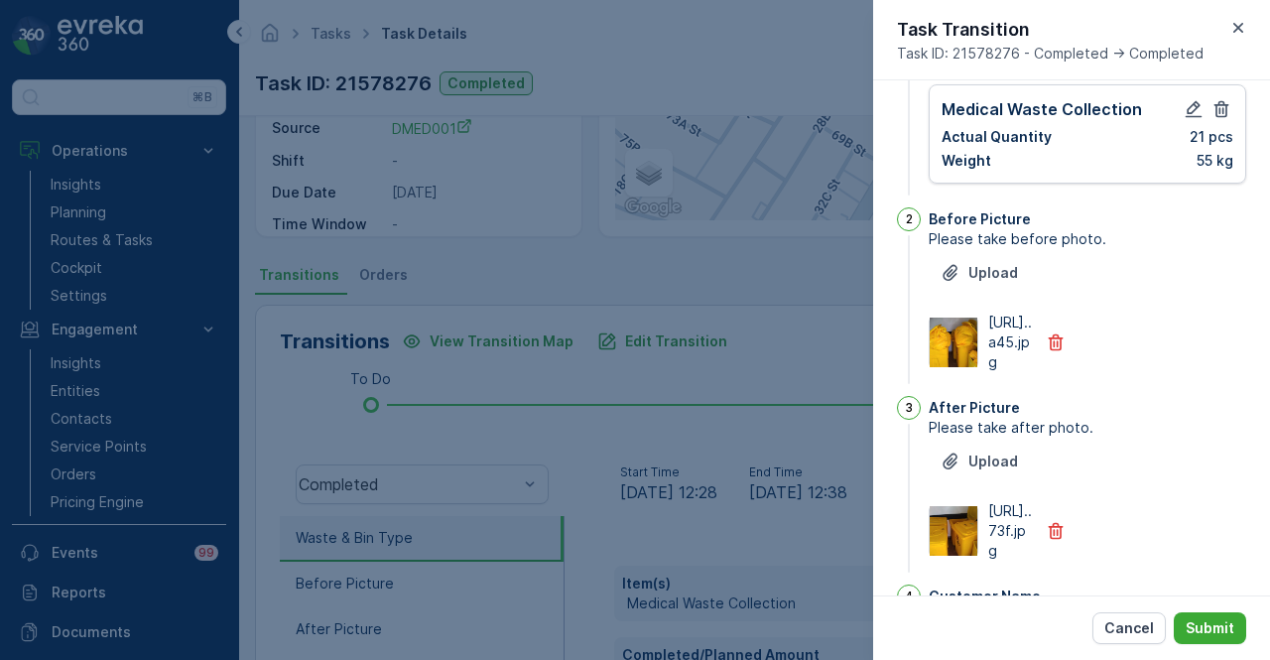
scroll to position [0, 0]
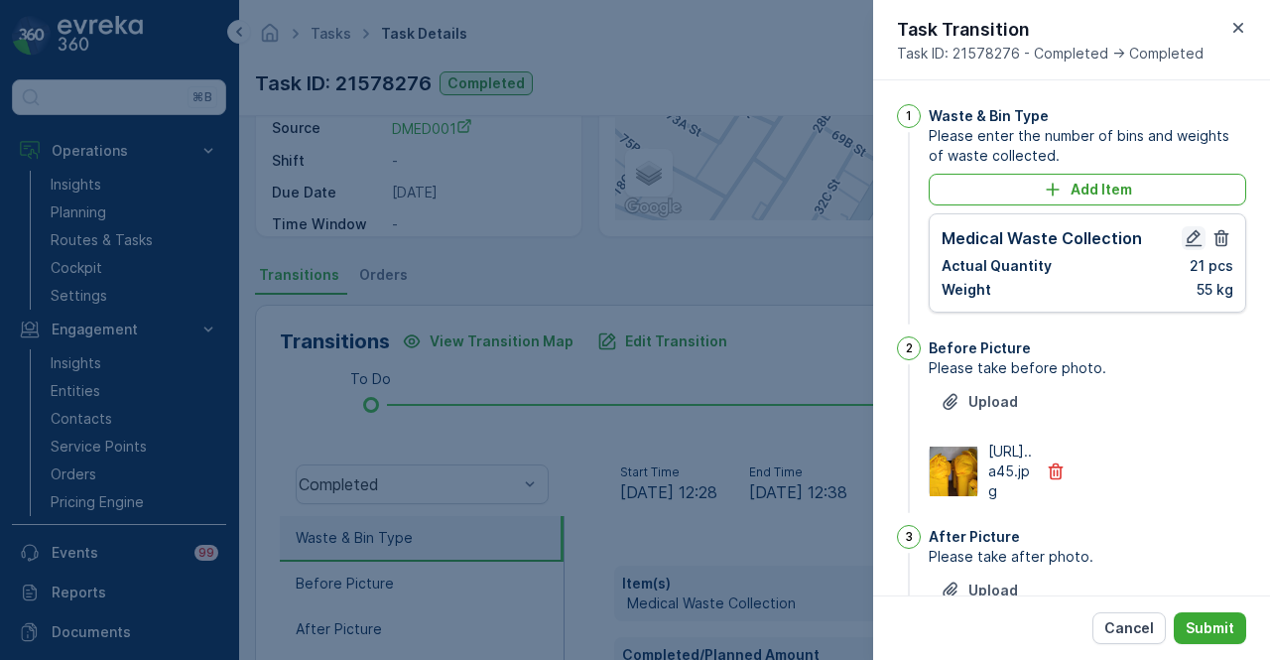
click at [1188, 233] on icon "button" at bounding box center [1194, 238] width 17 height 17
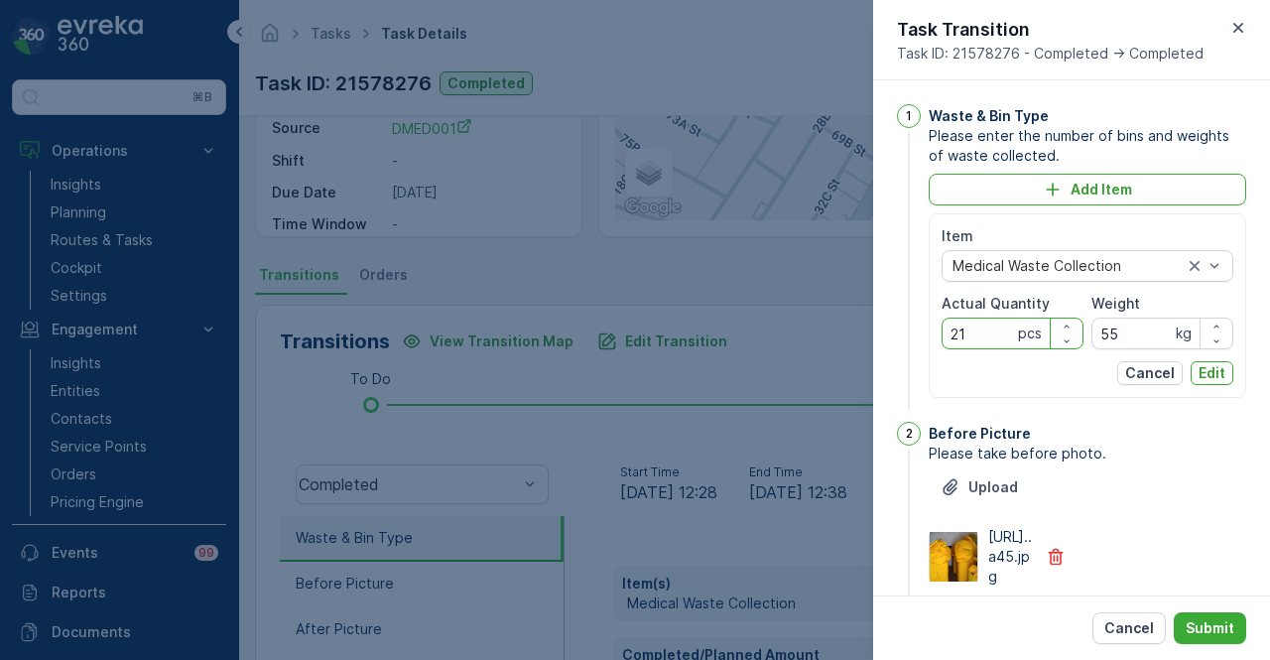
click at [980, 326] on Quantity "21" at bounding box center [1013, 334] width 142 height 32
type Quantity "2"
type Quantity "21"
click at [1130, 343] on input "55" at bounding box center [1162, 334] width 142 height 32
type input "5"
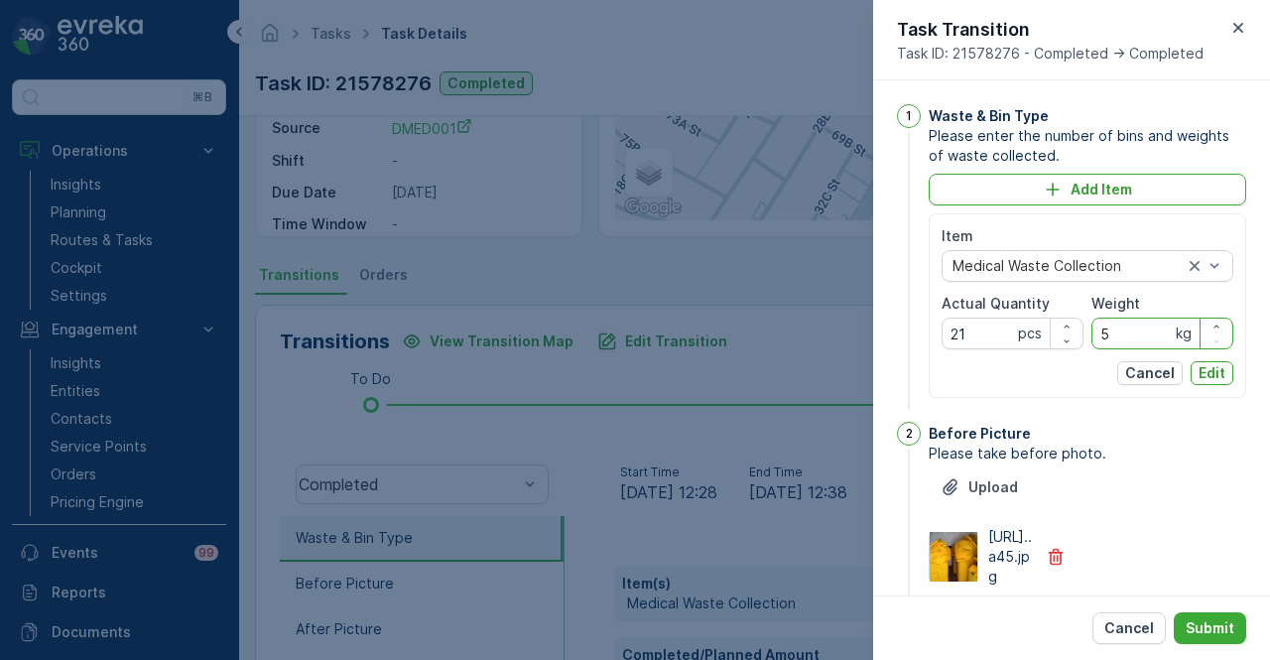
type input "55"
click at [1211, 373] on p "Edit" at bounding box center [1212, 373] width 27 height 20
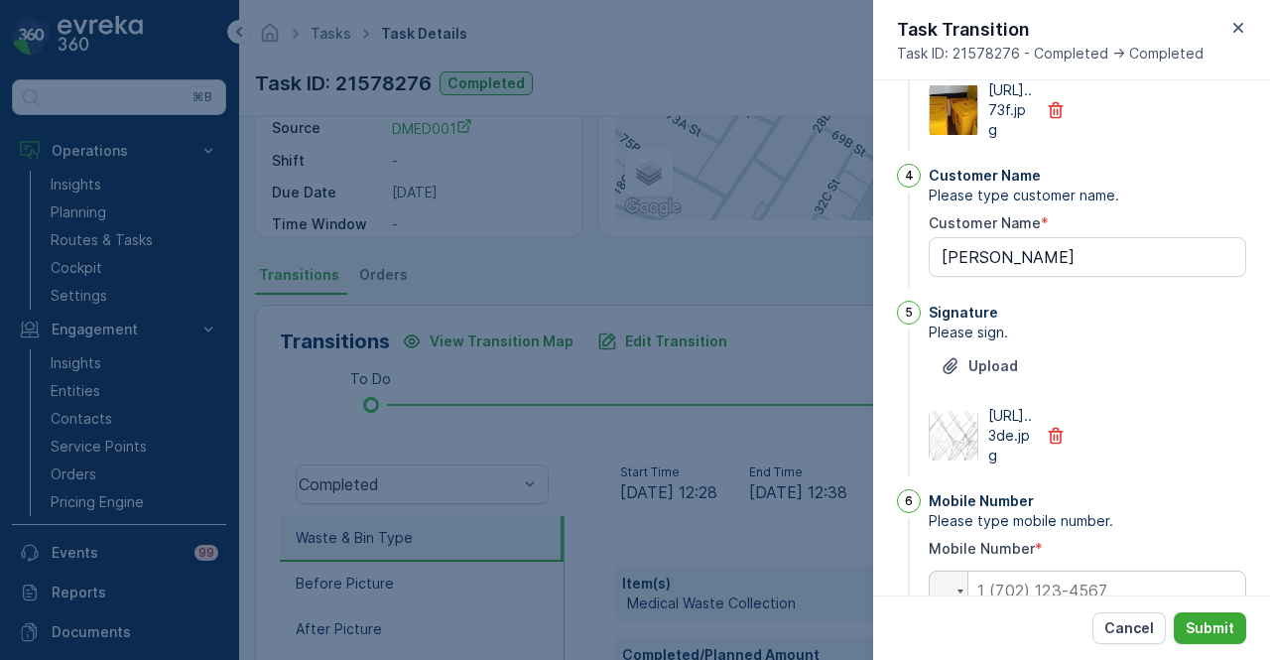
scroll to position [728, 0]
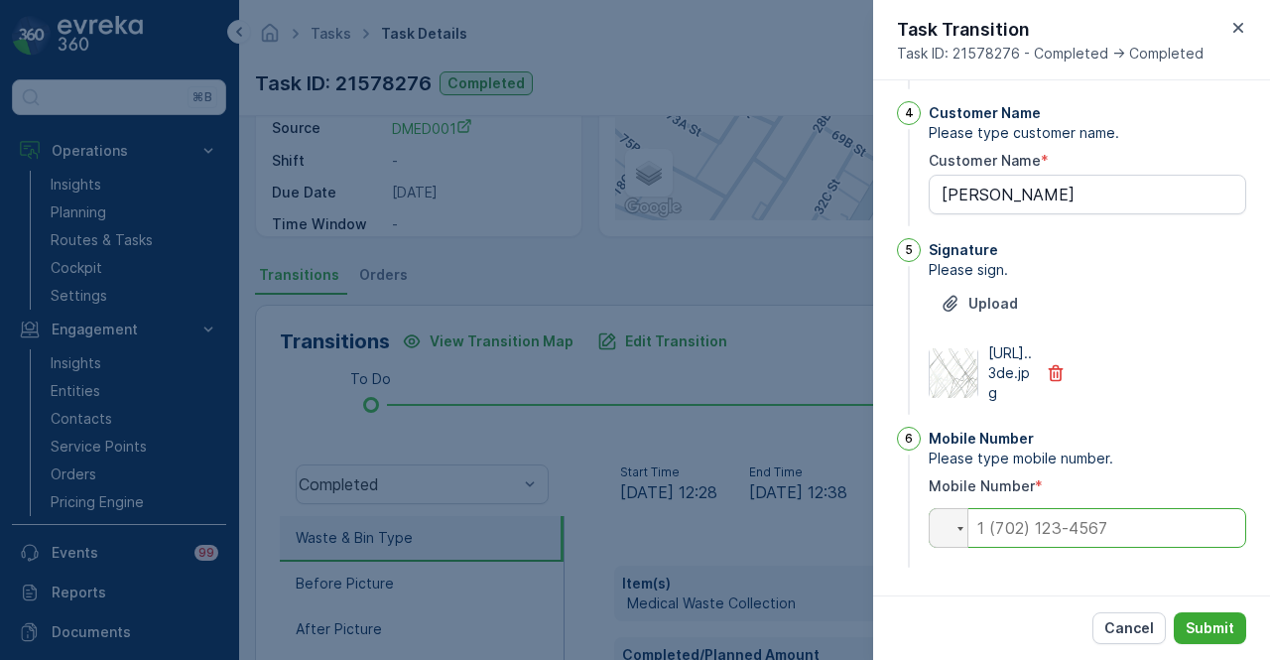
click at [1039, 526] on input "tel" at bounding box center [1088, 528] width 318 height 40
type input "050"
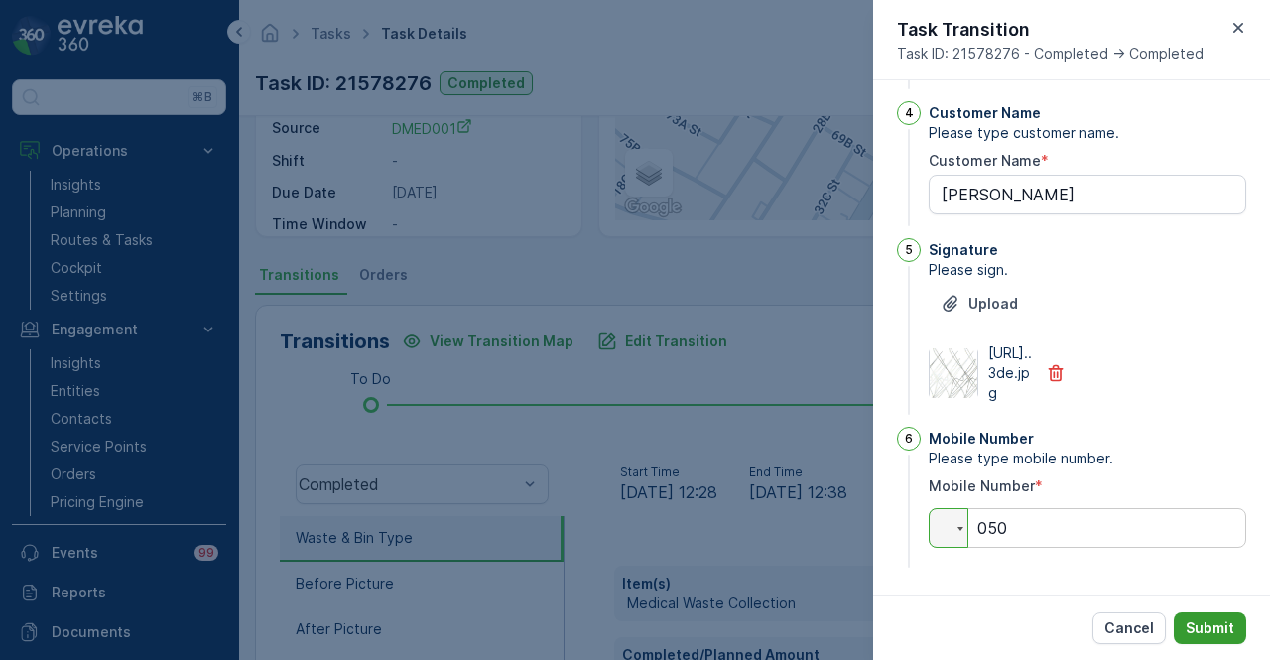
click at [1217, 616] on button "Submit" at bounding box center [1210, 628] width 72 height 32
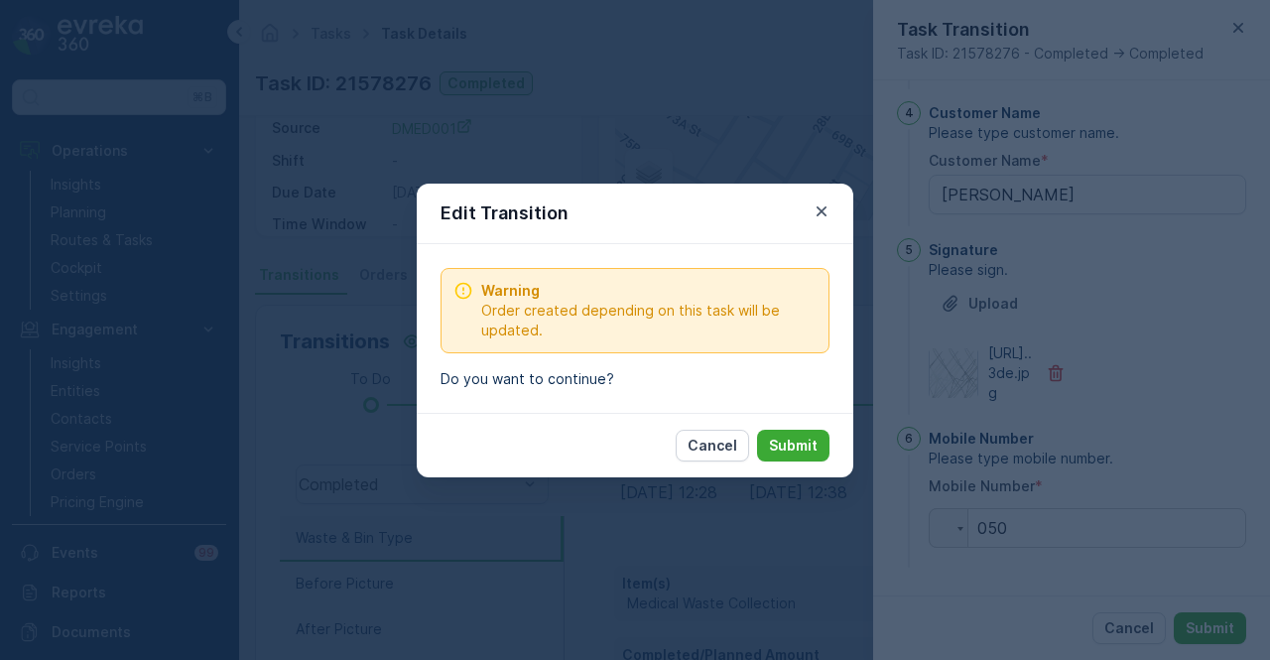
click at [792, 442] on p "Submit" at bounding box center [793, 446] width 49 height 20
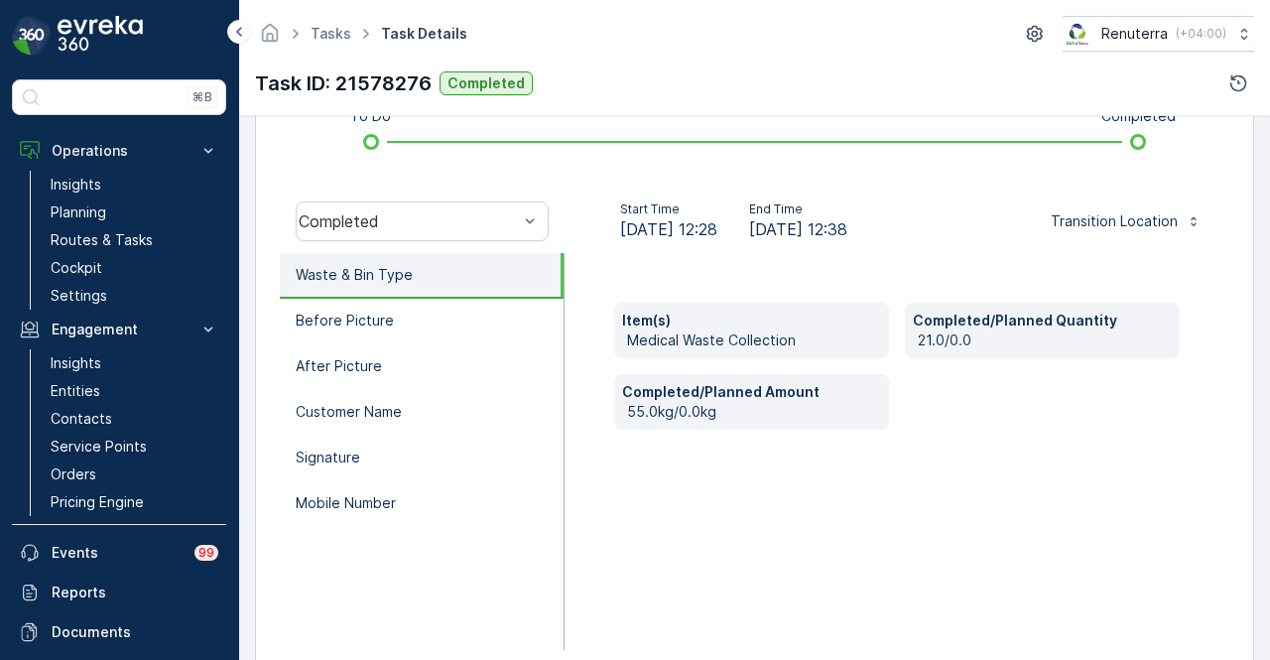
scroll to position [589, 0]
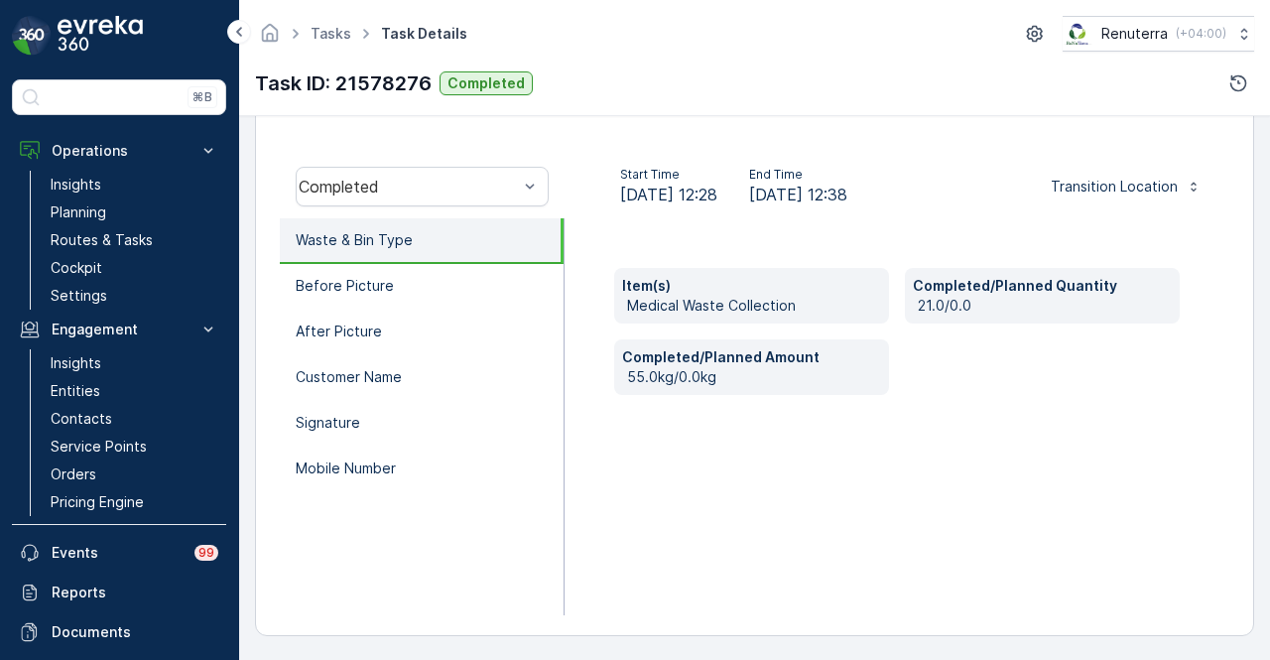
click at [691, 511] on div "Item(s) Medical Waste Collection Completed/Planned Quantity 21.0/0.0 Completed/…" at bounding box center [897, 416] width 665 height 397
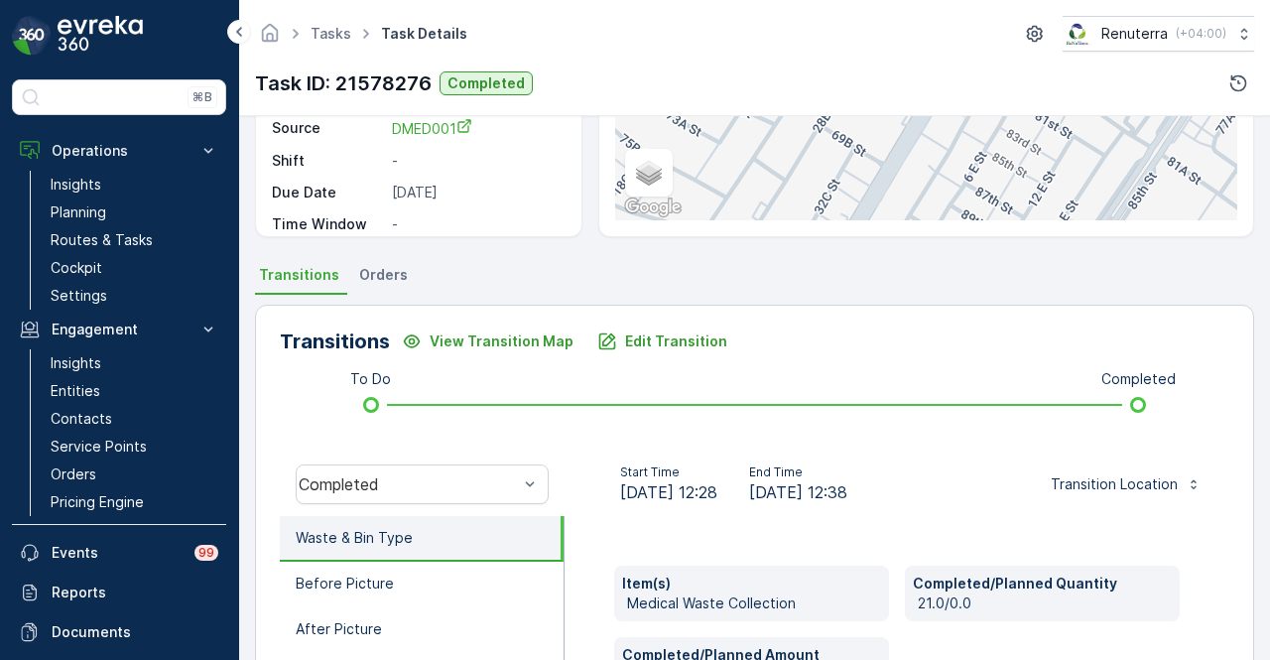
scroll to position [391, 0]
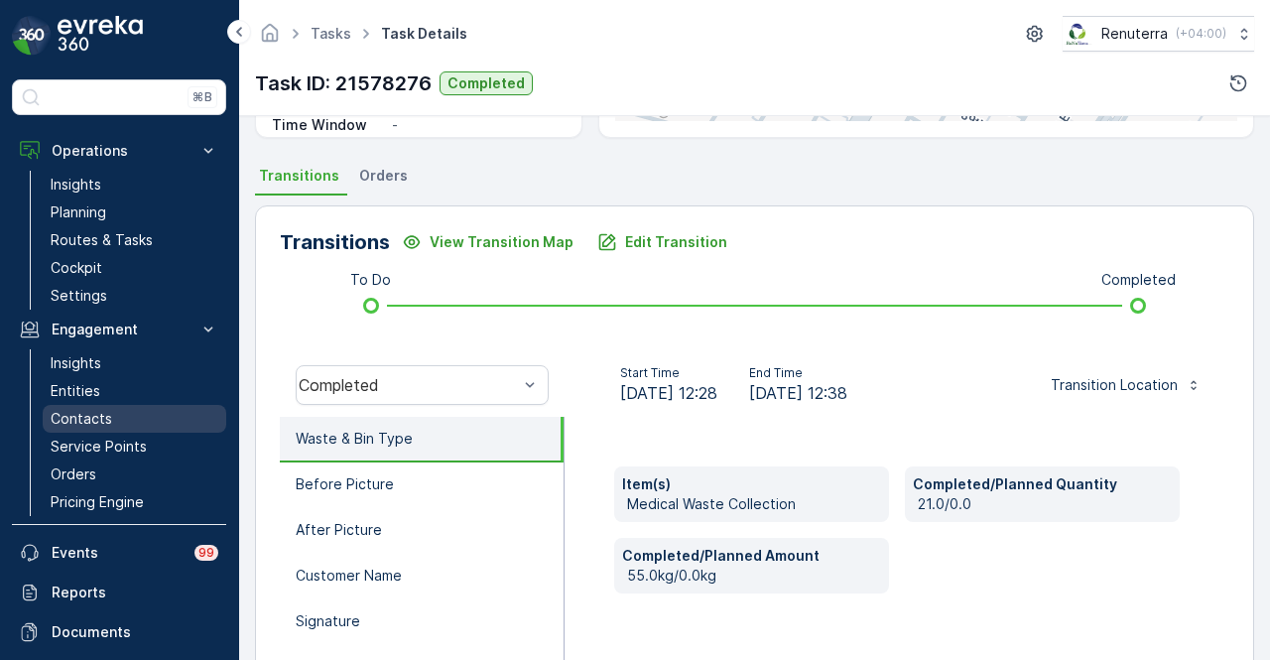
click at [168, 430] on link "Contacts" at bounding box center [135, 419] width 184 height 28
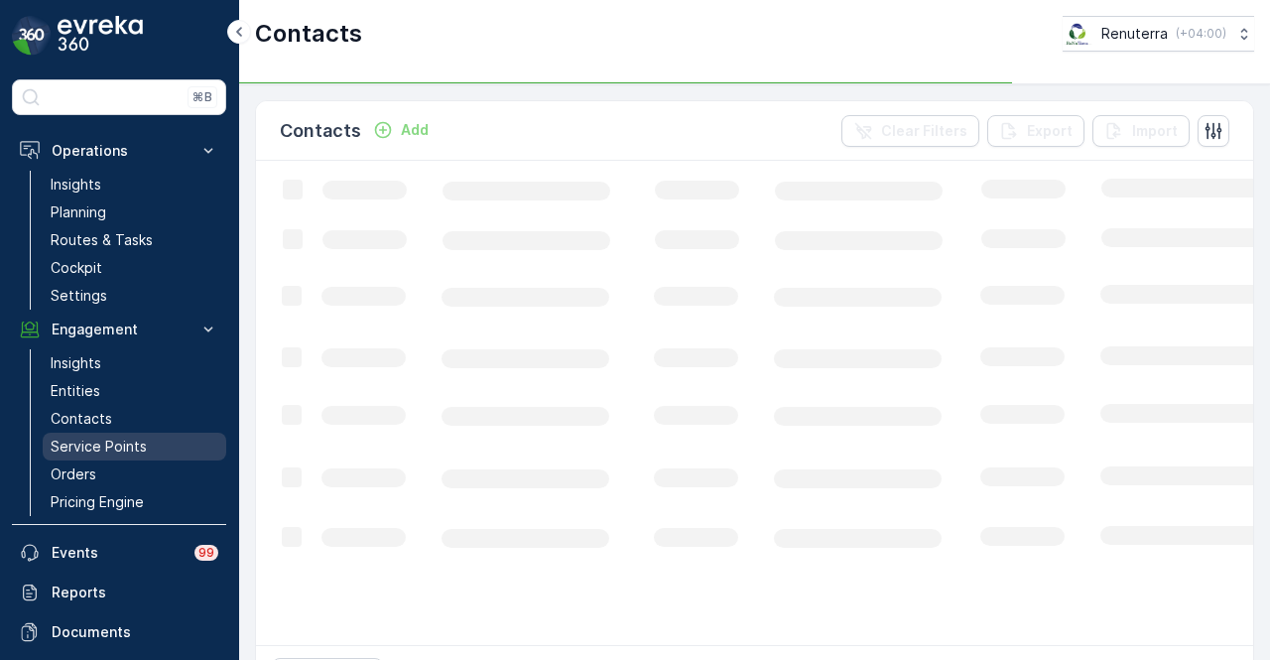
click at [167, 436] on link "Service Points" at bounding box center [135, 447] width 184 height 28
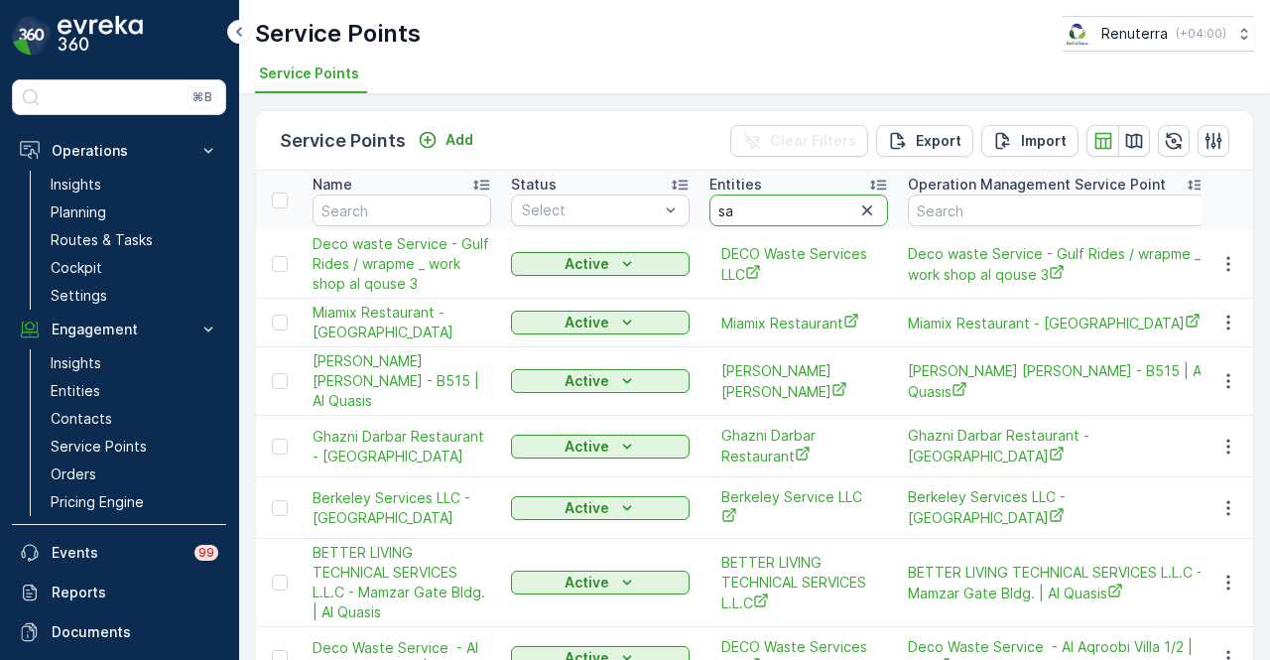
type input "san"
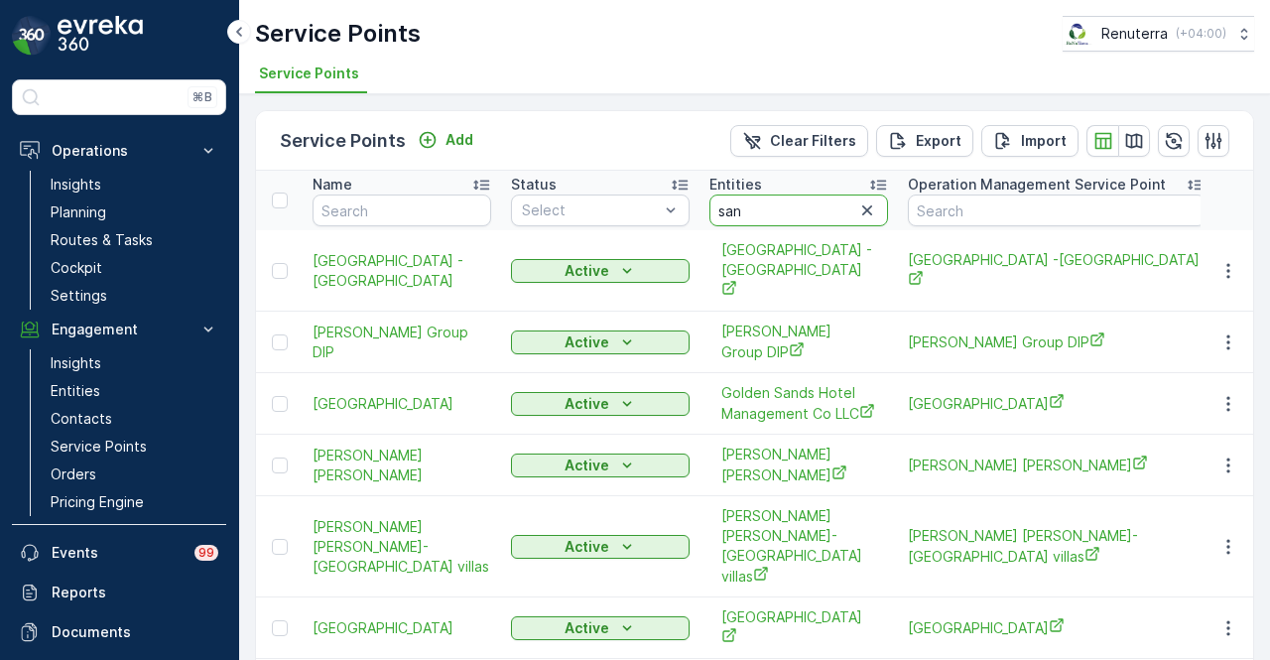
click at [804, 207] on input "san" at bounding box center [798, 210] width 179 height 32
type input "sankalp"
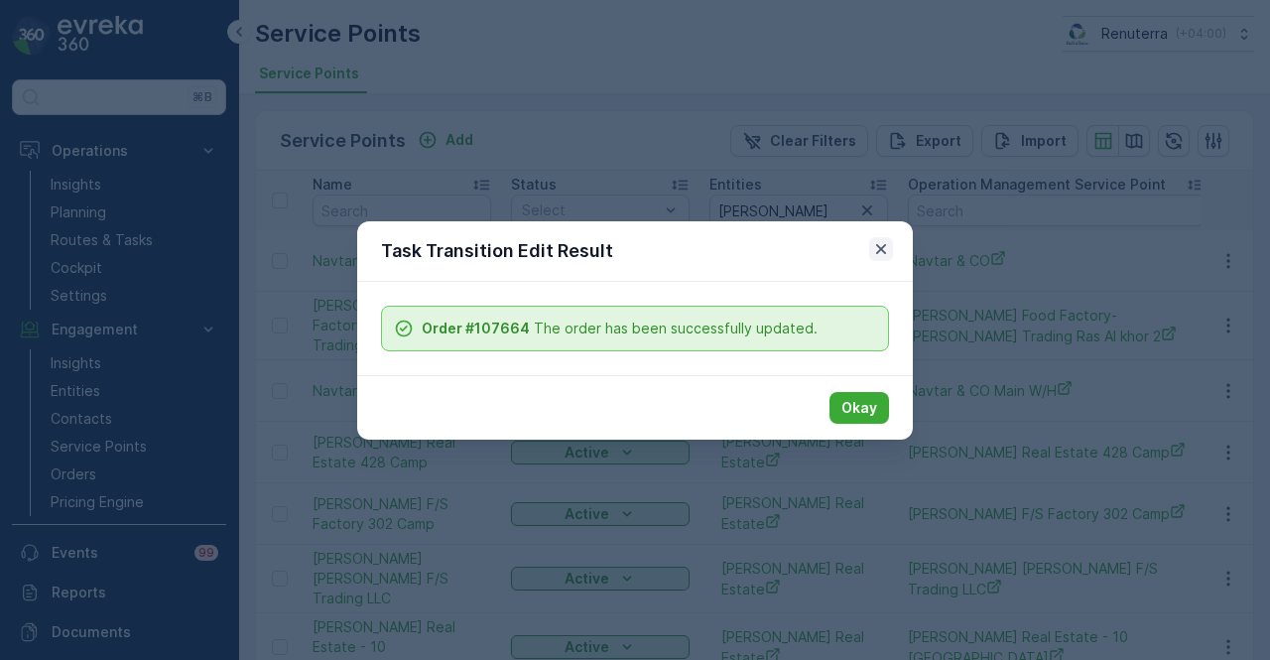
click at [884, 243] on icon "button" at bounding box center [881, 249] width 20 height 20
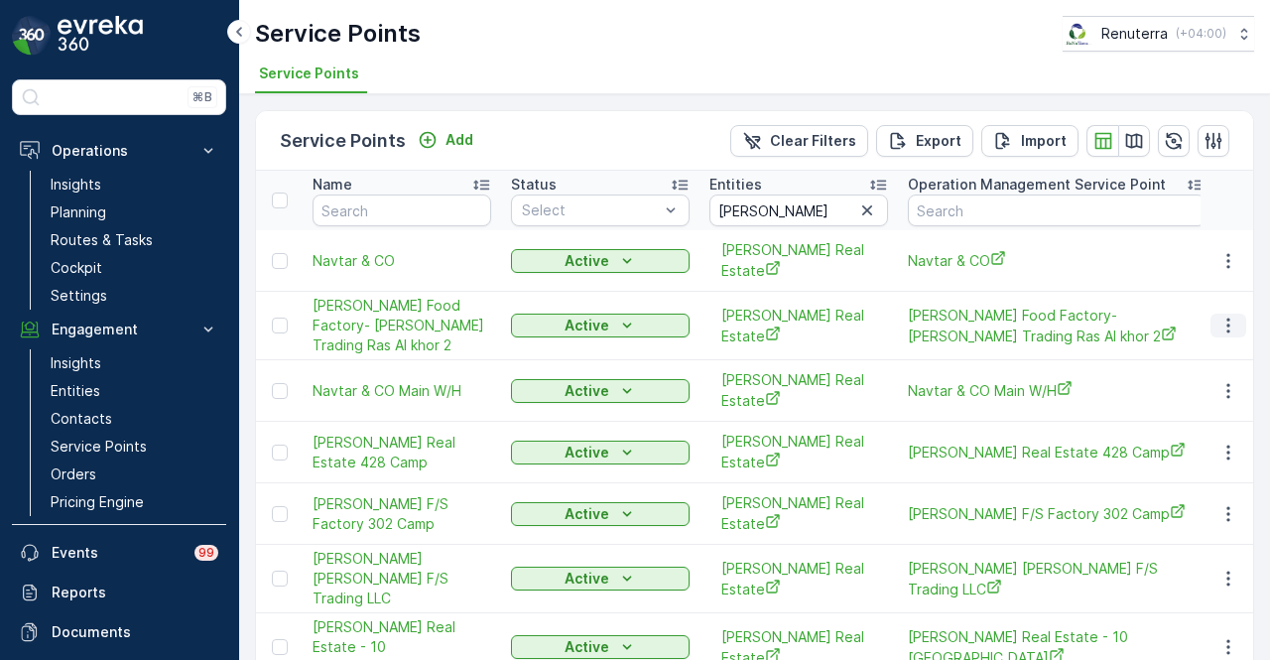
click at [1232, 316] on icon "button" at bounding box center [1228, 326] width 20 height 20
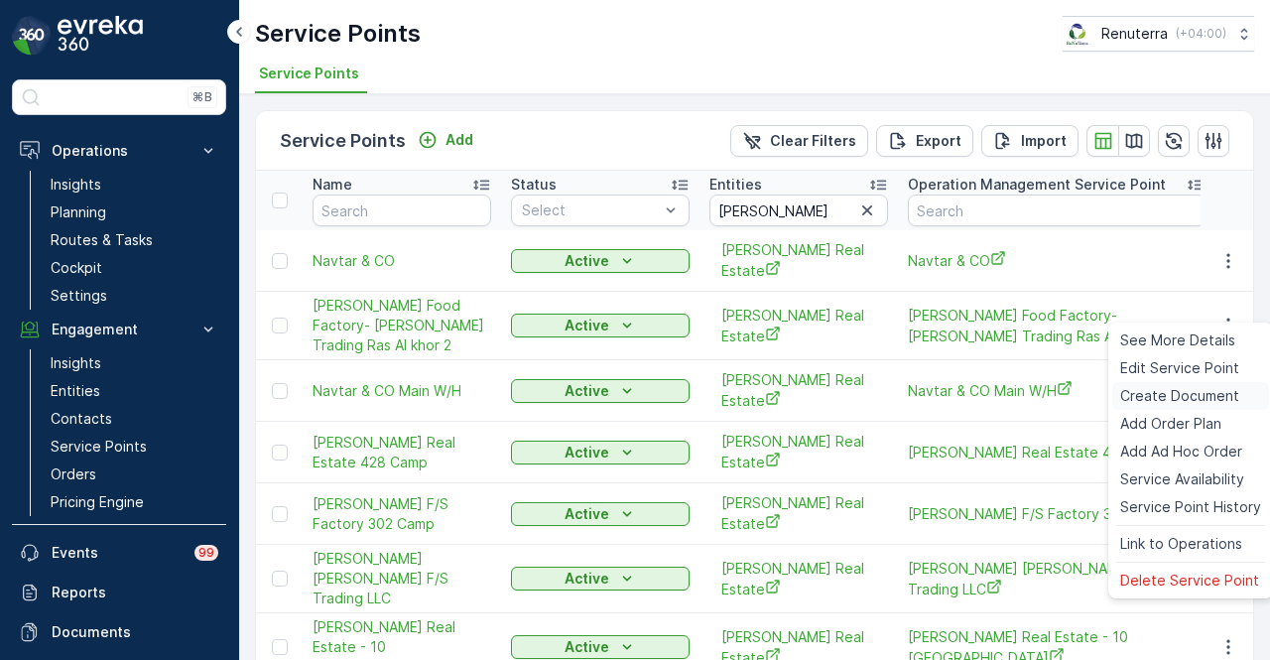
click at [1217, 386] on span "Create Document" at bounding box center [1179, 396] width 119 height 20
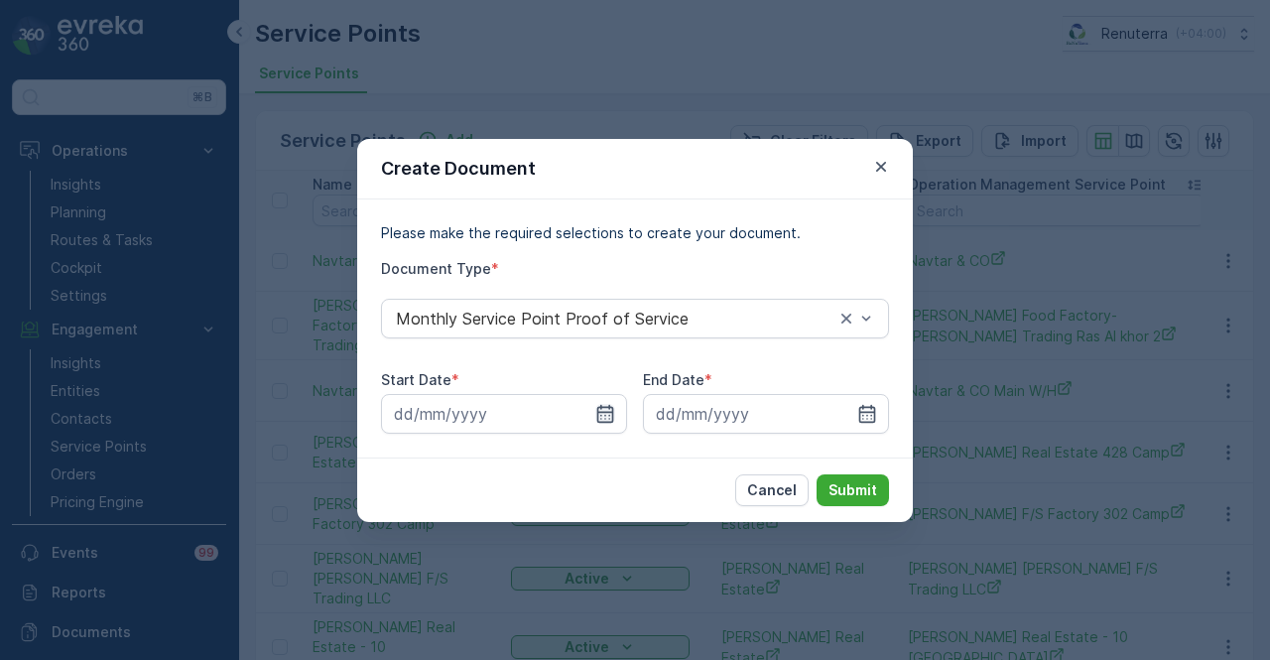
drag, startPoint x: 610, startPoint y: 433, endPoint x: 612, endPoint y: 417, distance: 16.0
click at [610, 430] on input at bounding box center [504, 414] width 246 height 40
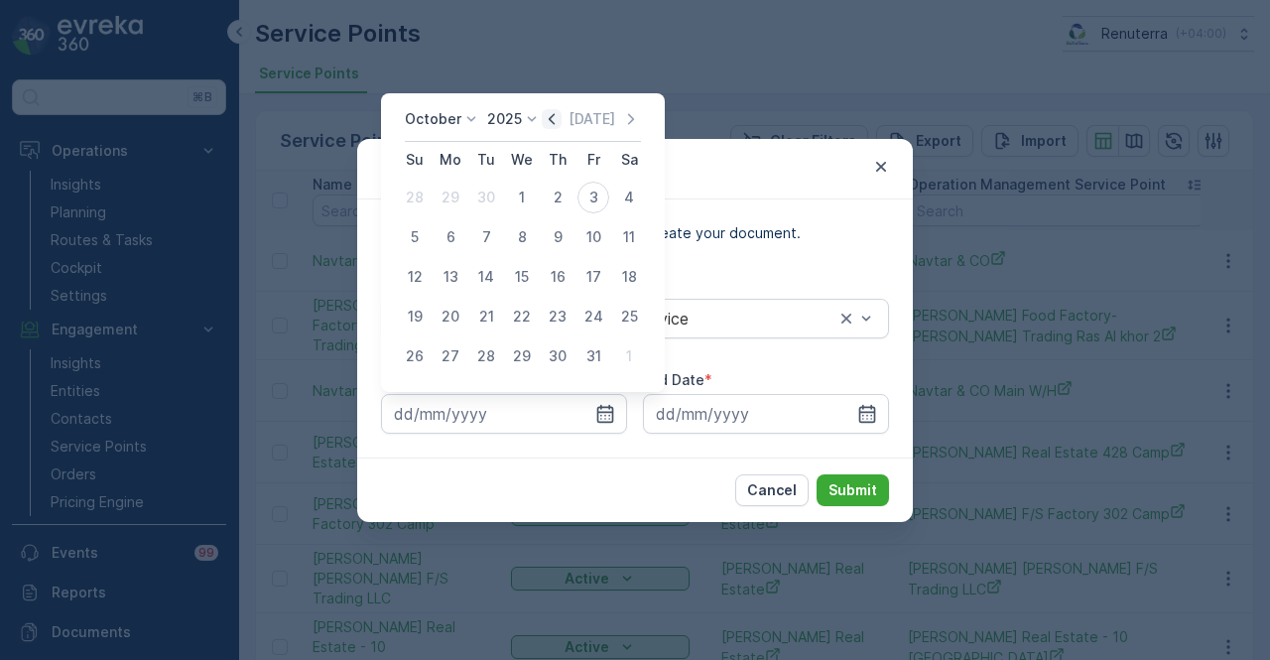
click at [552, 120] on icon "button" at bounding box center [552, 119] width 20 height 20
drag, startPoint x: 450, startPoint y: 197, endPoint x: 809, endPoint y: 342, distance: 386.4
click at [450, 198] on div "1" at bounding box center [451, 198] width 32 height 32
type input "01.09.2025"
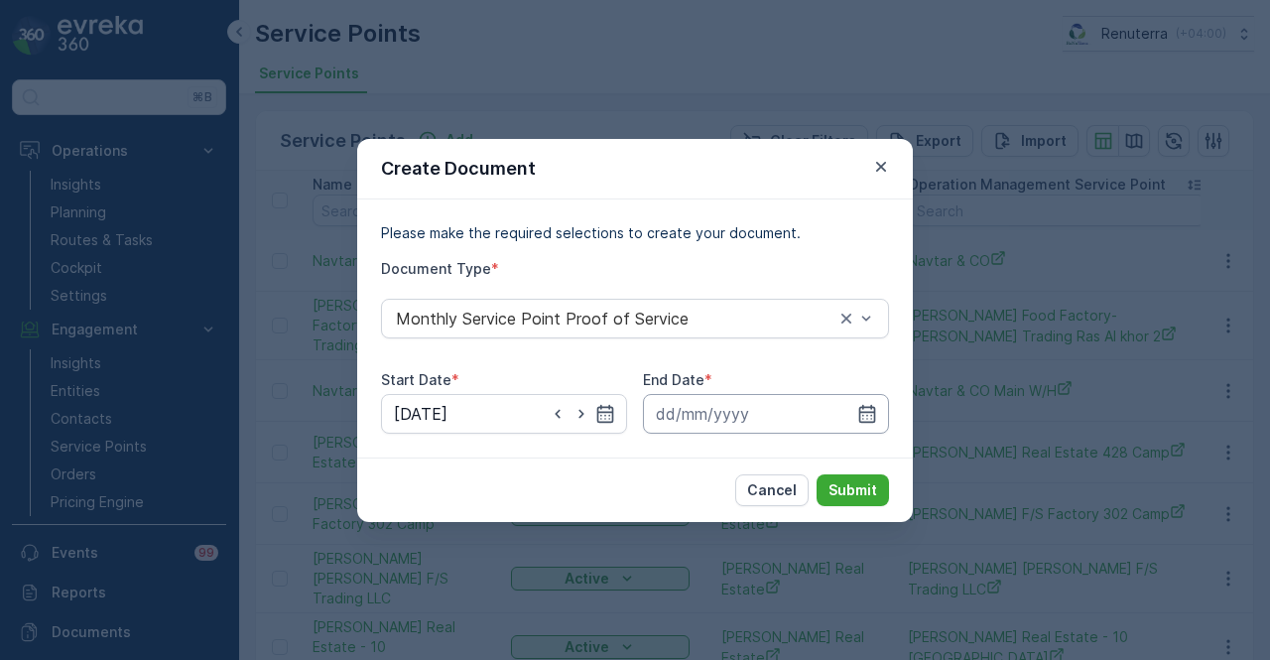
click at [861, 402] on input at bounding box center [766, 414] width 246 height 40
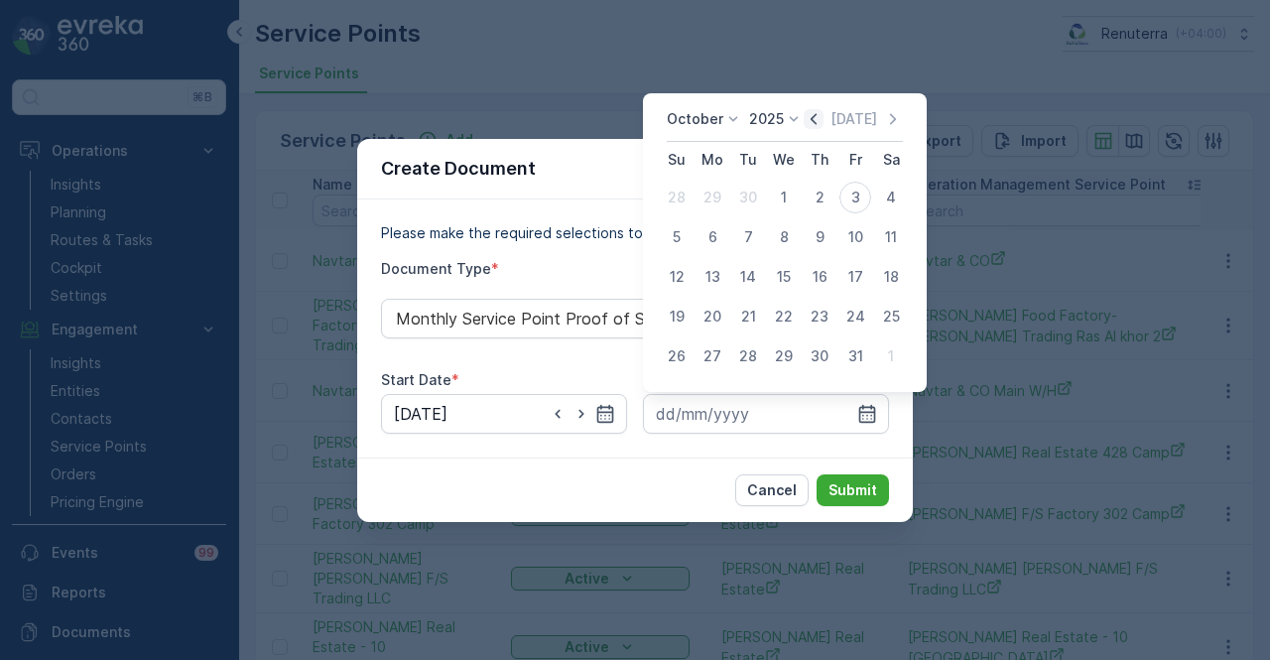
click at [824, 119] on icon "button" at bounding box center [814, 119] width 20 height 20
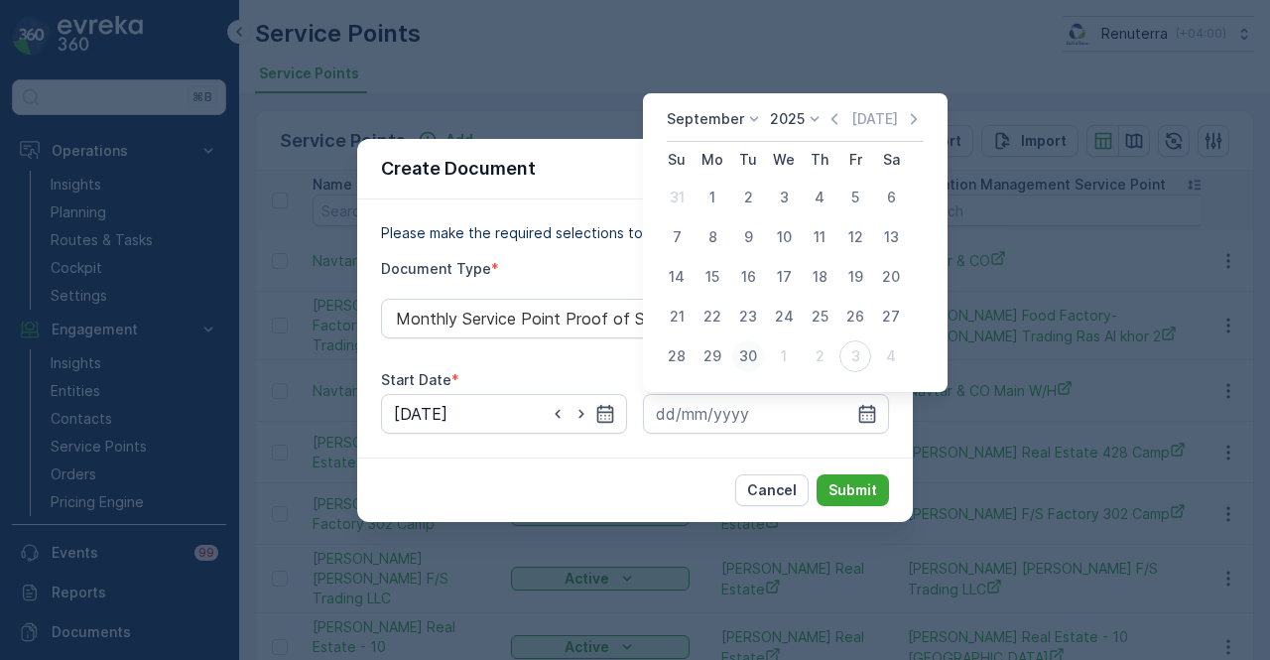
click at [758, 358] on div "30" at bounding box center [748, 356] width 32 height 32
type input "30.09.2025"
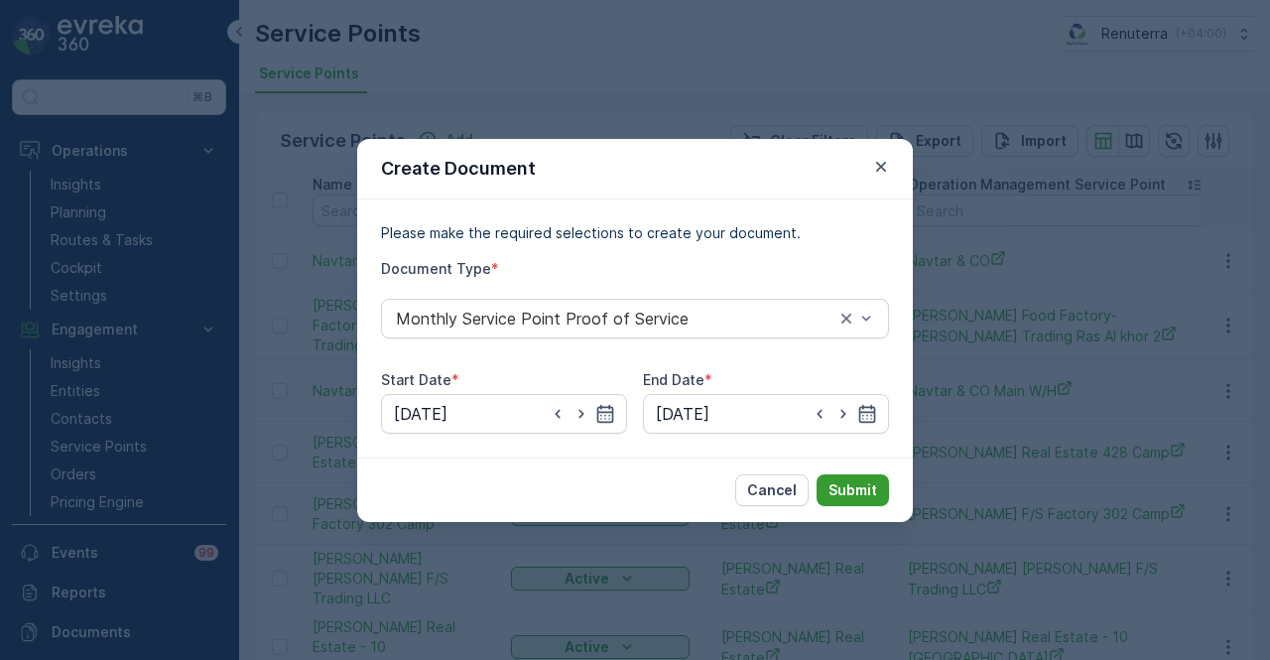
click at [837, 483] on p "Submit" at bounding box center [853, 490] width 49 height 20
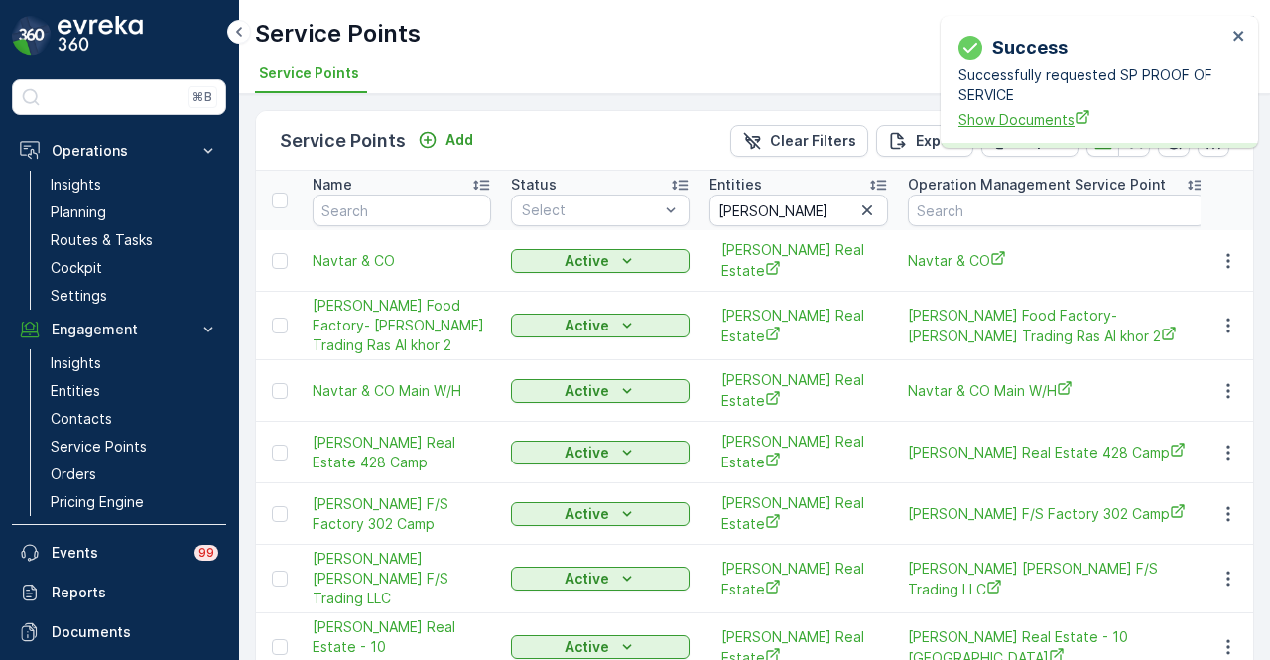
click at [994, 128] on span "Show Documents" at bounding box center [1093, 119] width 268 height 21
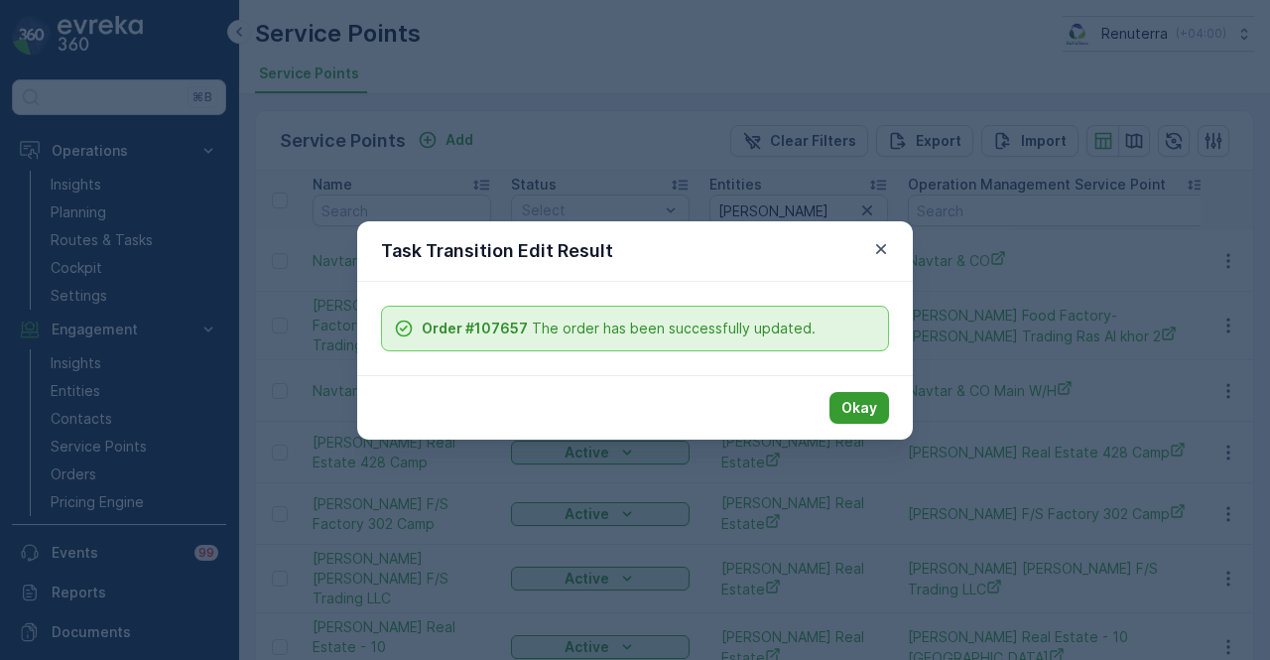
click at [870, 419] on button "Okay" at bounding box center [860, 408] width 60 height 32
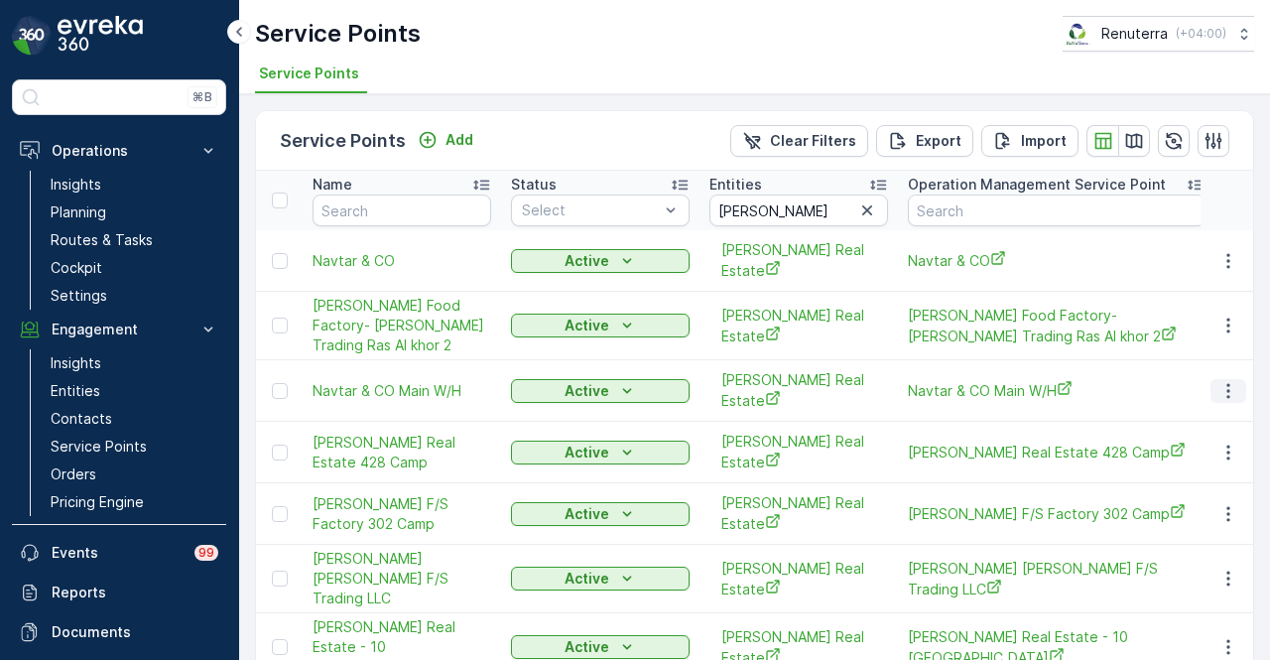
click at [1224, 381] on icon "button" at bounding box center [1228, 391] width 20 height 20
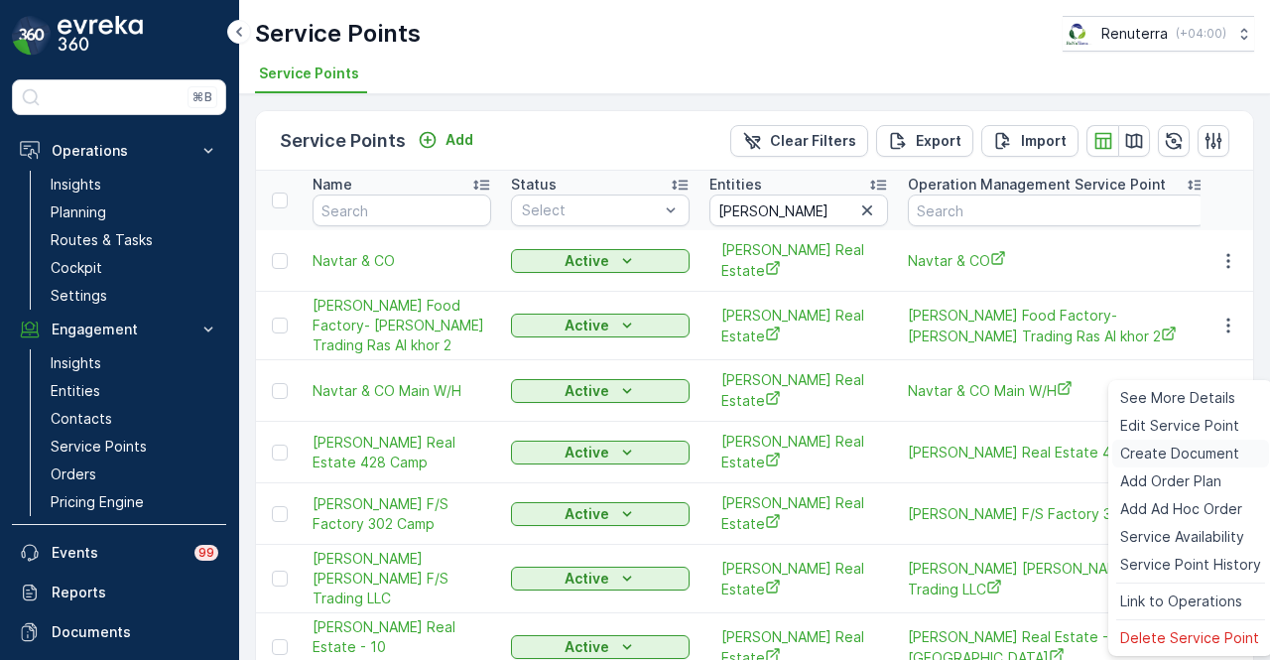
click at [1224, 447] on span "Create Document" at bounding box center [1179, 454] width 119 height 20
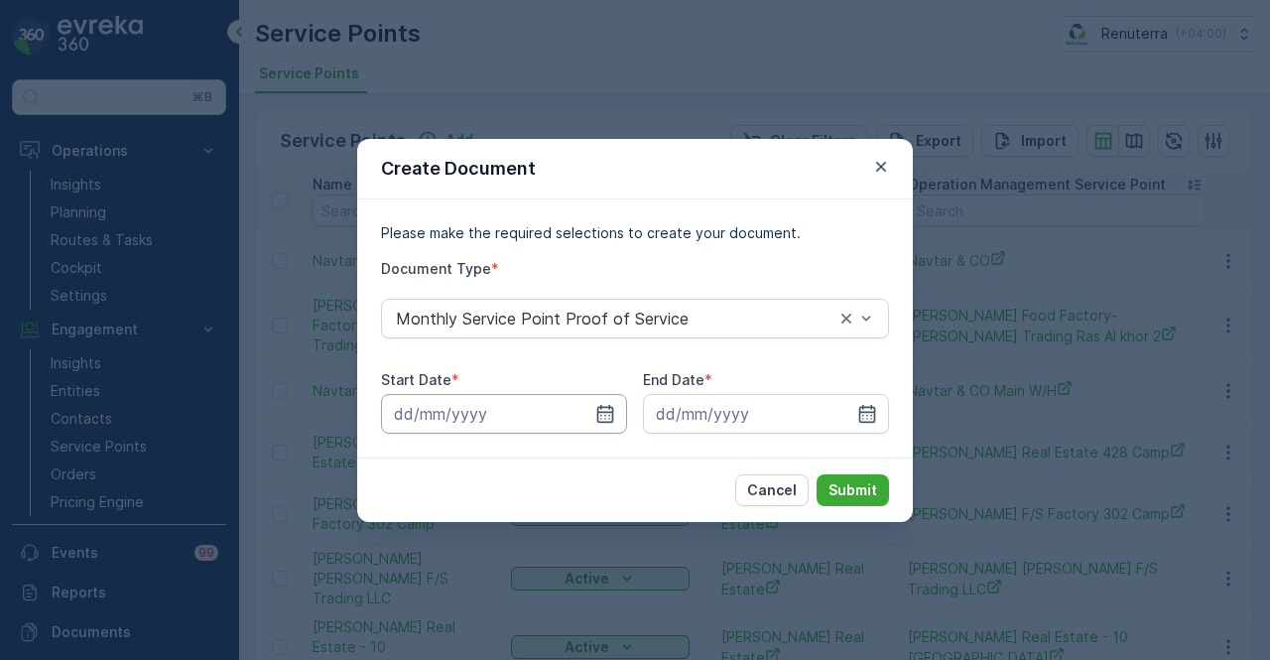
click at [588, 410] on input at bounding box center [504, 414] width 246 height 40
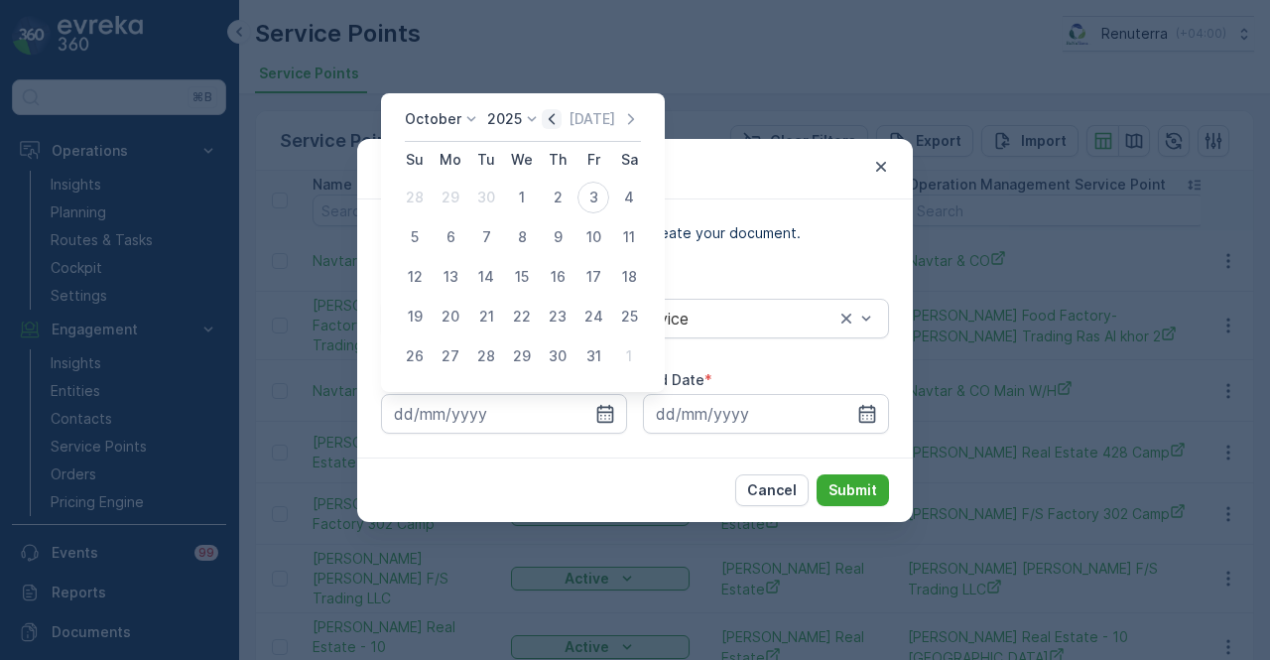
click at [558, 112] on icon "button" at bounding box center [552, 119] width 20 height 20
click at [450, 197] on div "1" at bounding box center [451, 198] width 32 height 32
type input "01.09.2025"
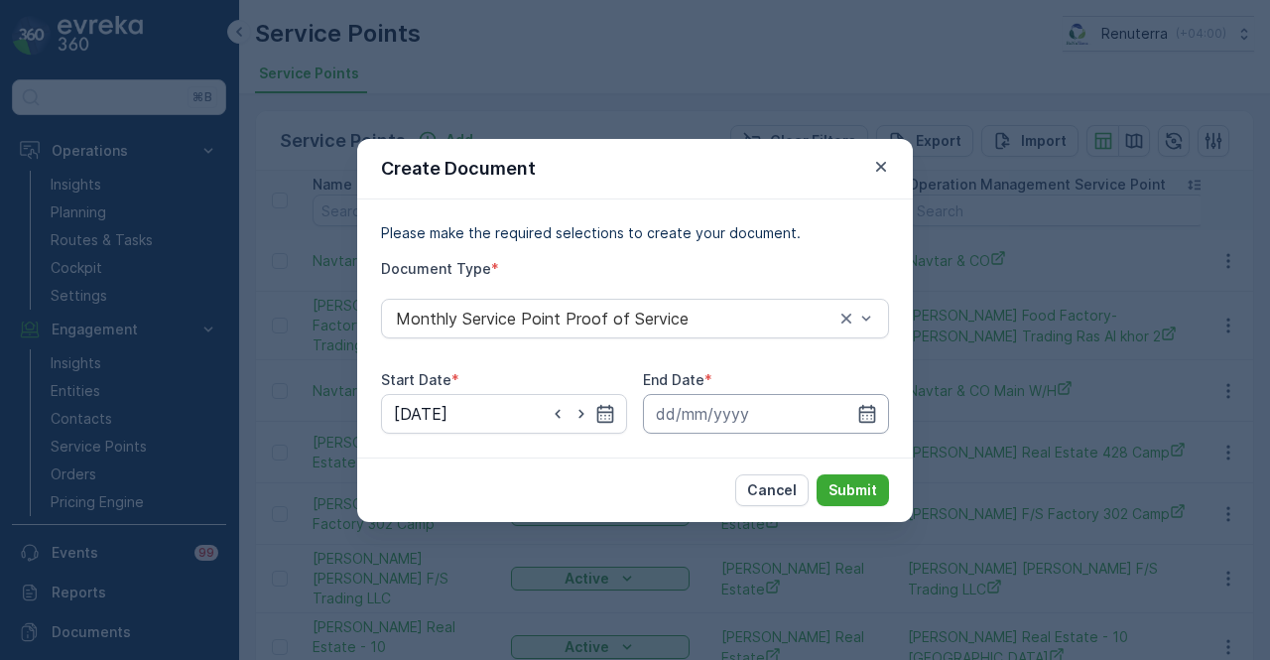
click at [883, 410] on input at bounding box center [766, 414] width 246 height 40
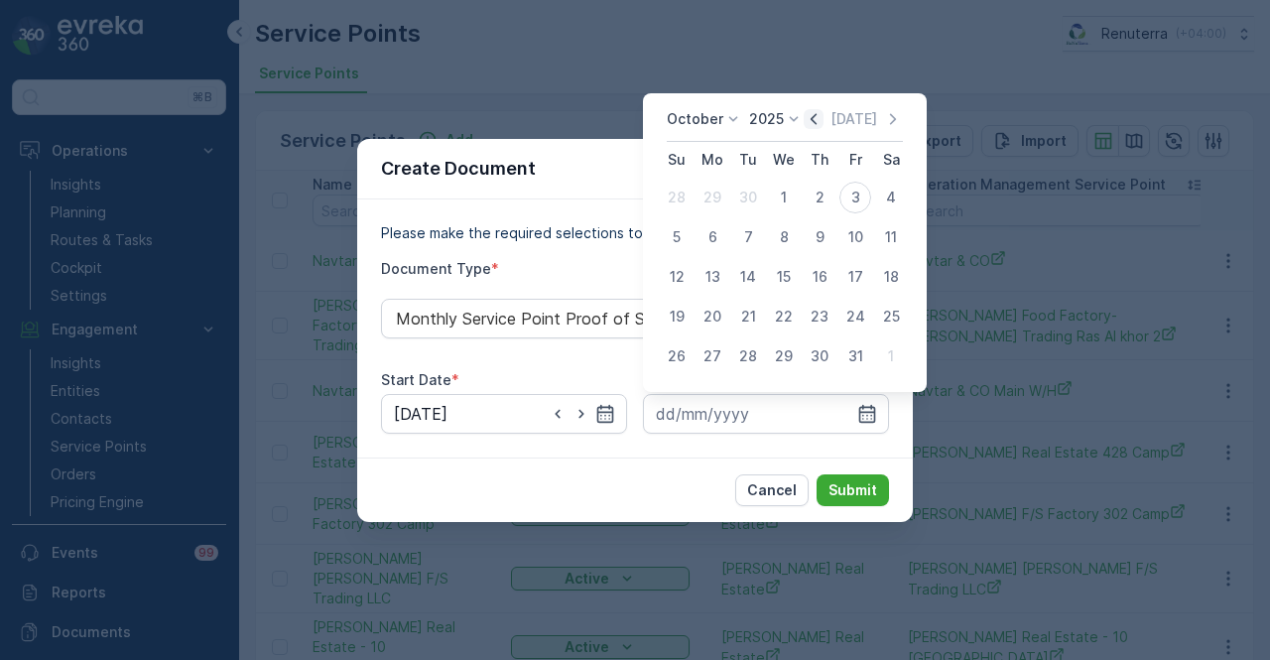
click at [823, 118] on icon "button" at bounding box center [814, 119] width 20 height 20
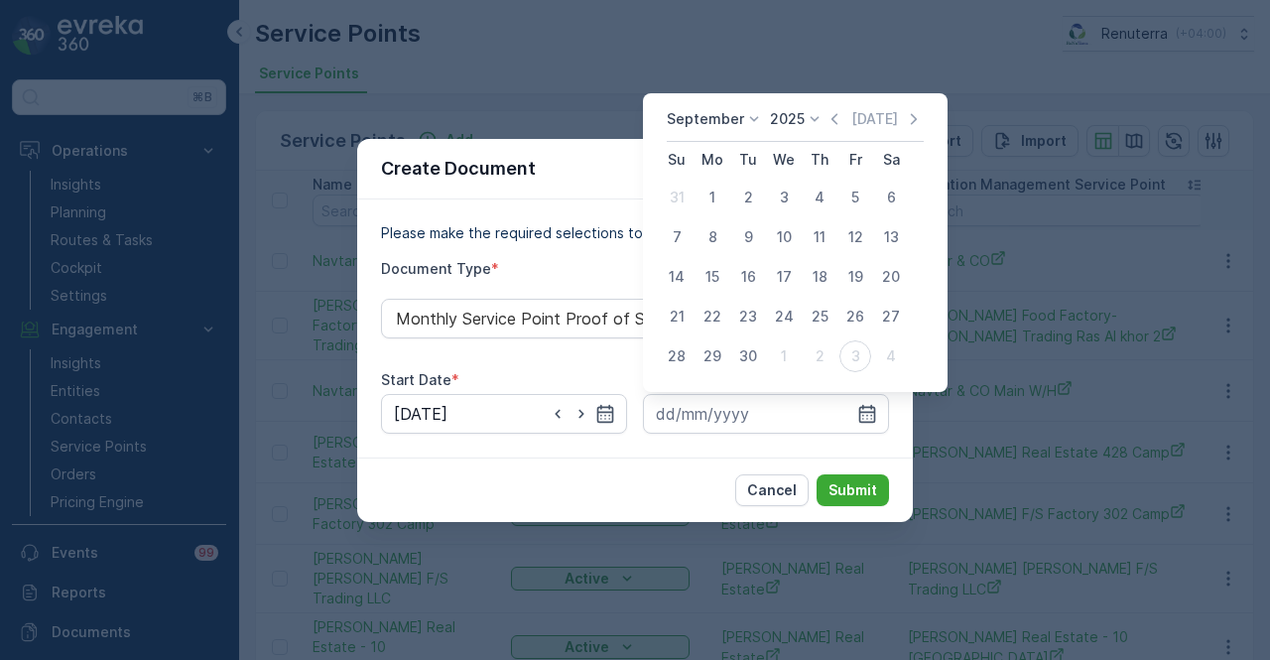
click at [754, 360] on div "30" at bounding box center [748, 356] width 32 height 32
type input "30.09.2025"
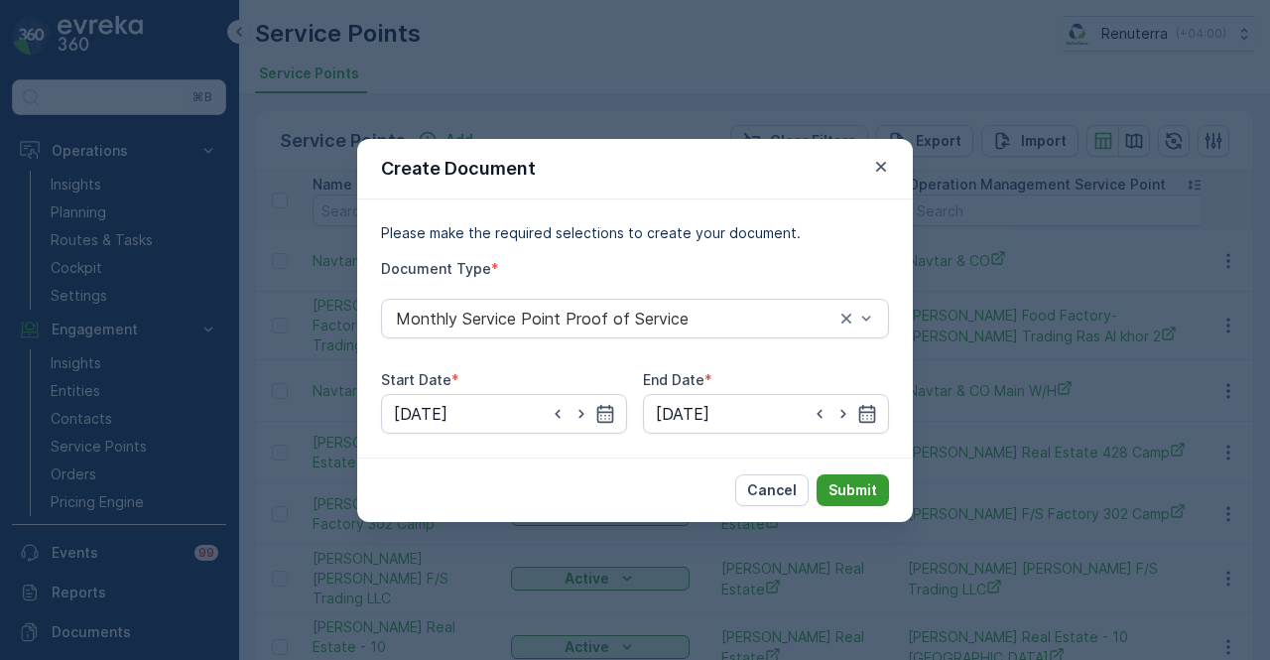
drag, startPoint x: 851, startPoint y: 494, endPoint x: 853, endPoint y: 482, distance: 12.1
click at [853, 482] on p "Submit" at bounding box center [853, 490] width 49 height 20
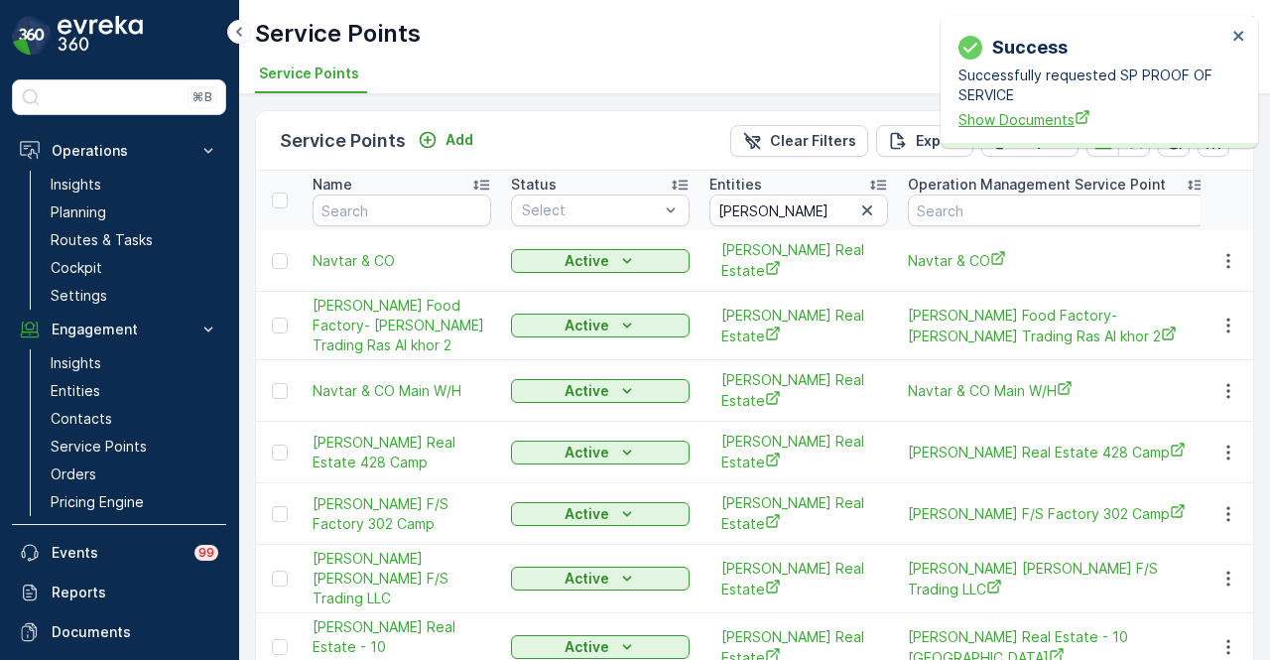
click at [992, 120] on span "Show Documents" at bounding box center [1093, 119] width 268 height 21
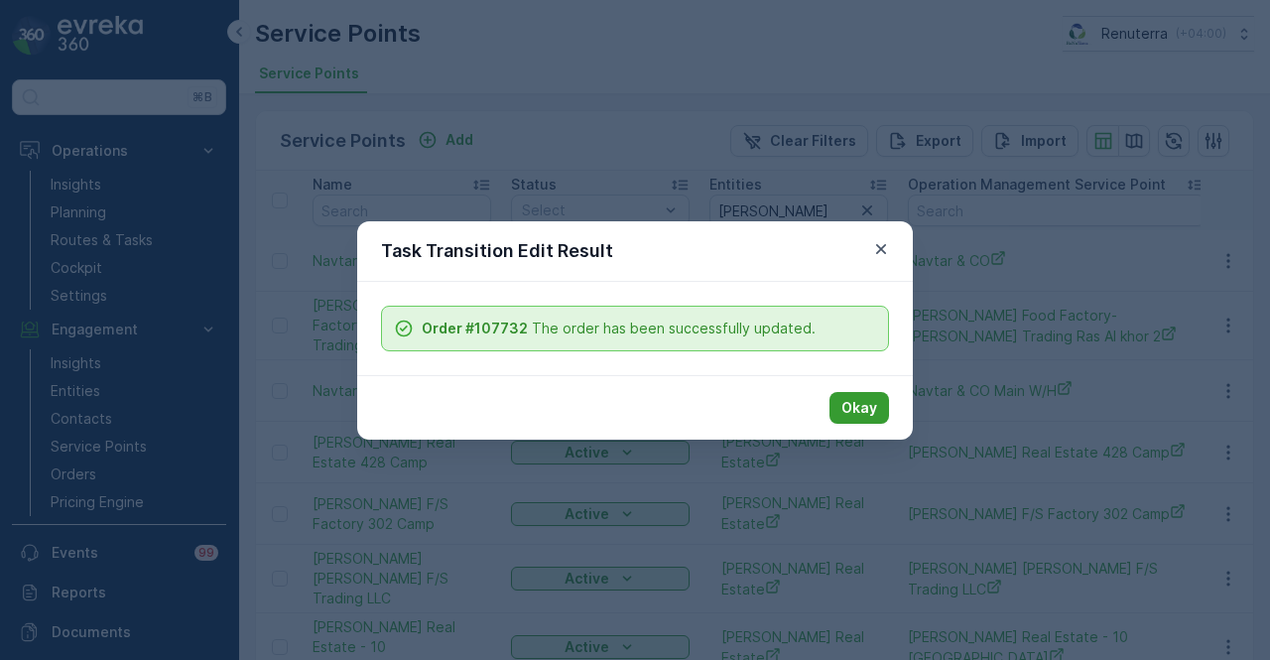
click at [873, 408] on p "Okay" at bounding box center [859, 408] width 36 height 20
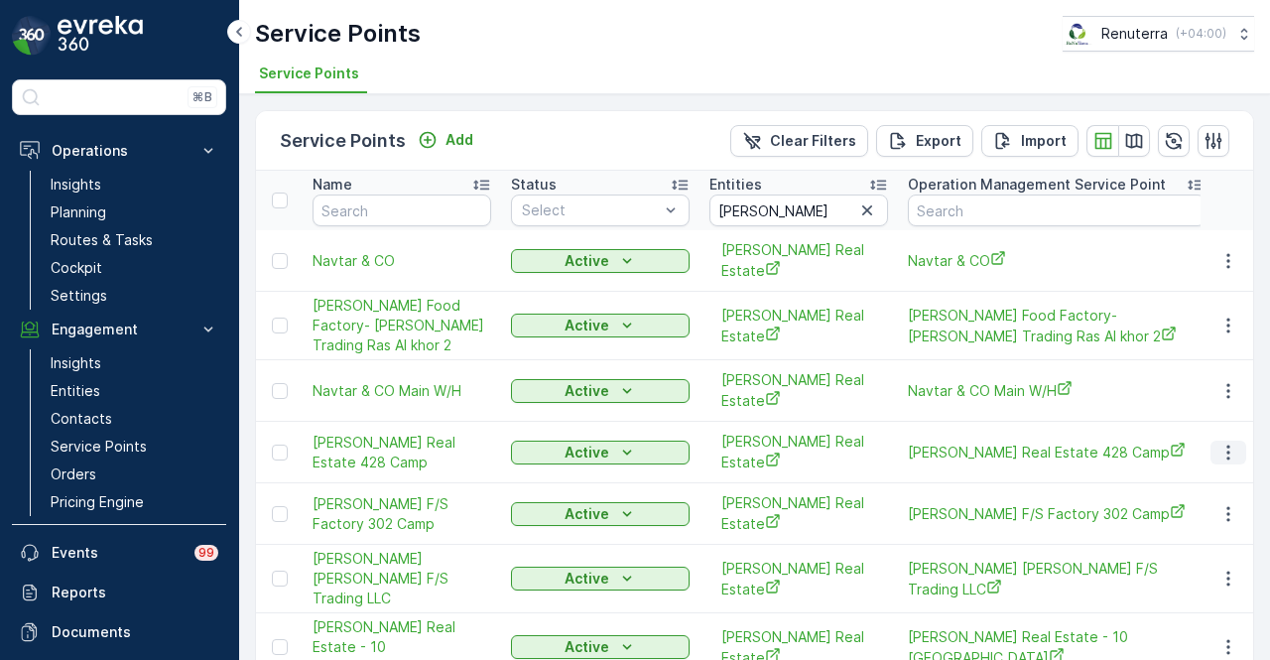
click at [1231, 443] on icon "button" at bounding box center [1228, 453] width 20 height 20
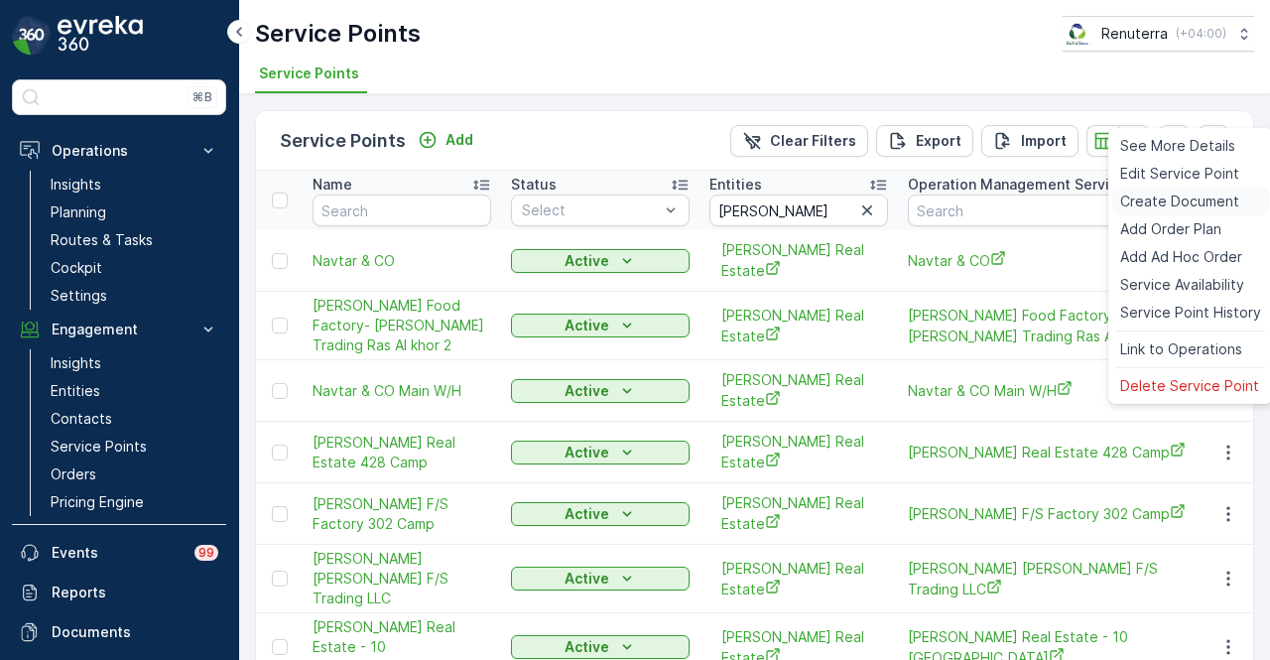
click at [1185, 201] on span "Create Document" at bounding box center [1179, 202] width 119 height 20
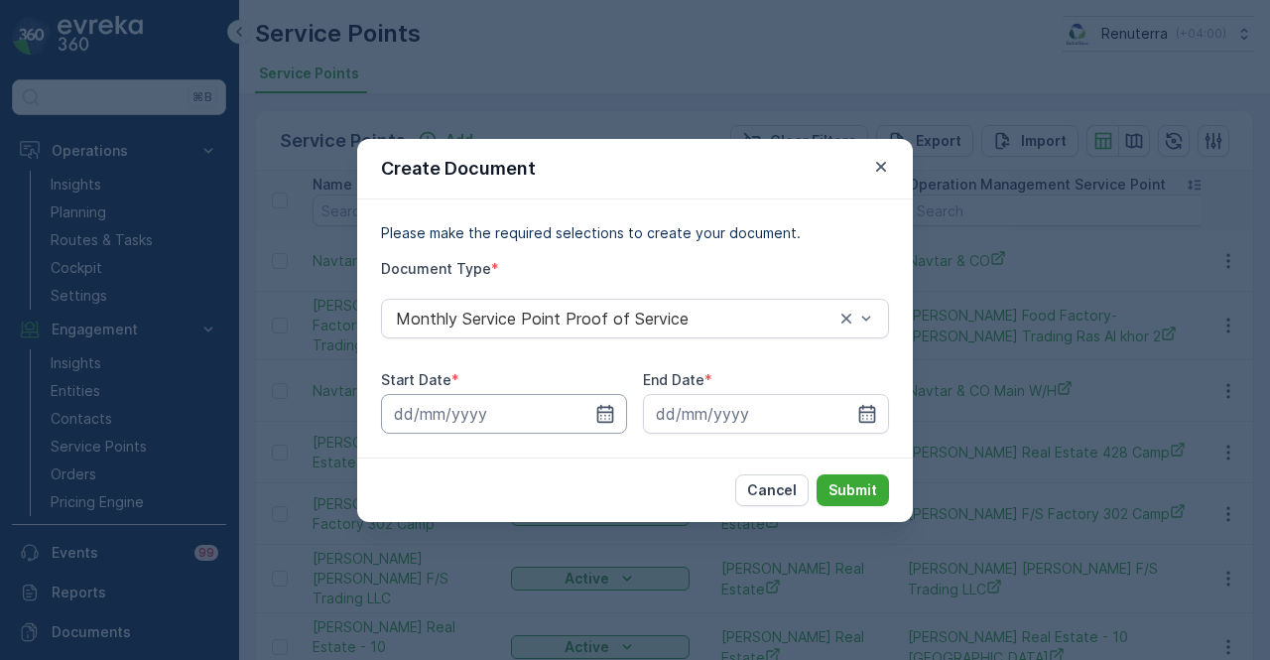
click at [599, 402] on input at bounding box center [504, 414] width 246 height 40
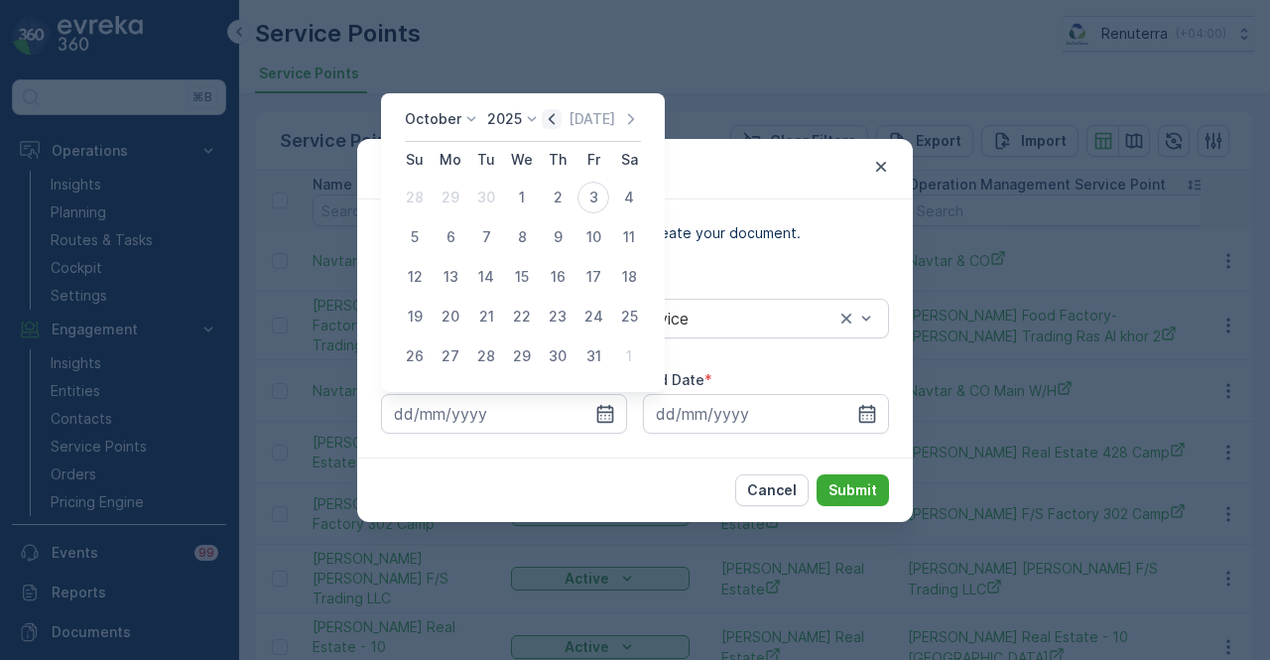
click at [556, 119] on icon "button" at bounding box center [552, 119] width 20 height 20
click at [464, 199] on div "1" at bounding box center [451, 198] width 32 height 32
type input "01.09.2025"
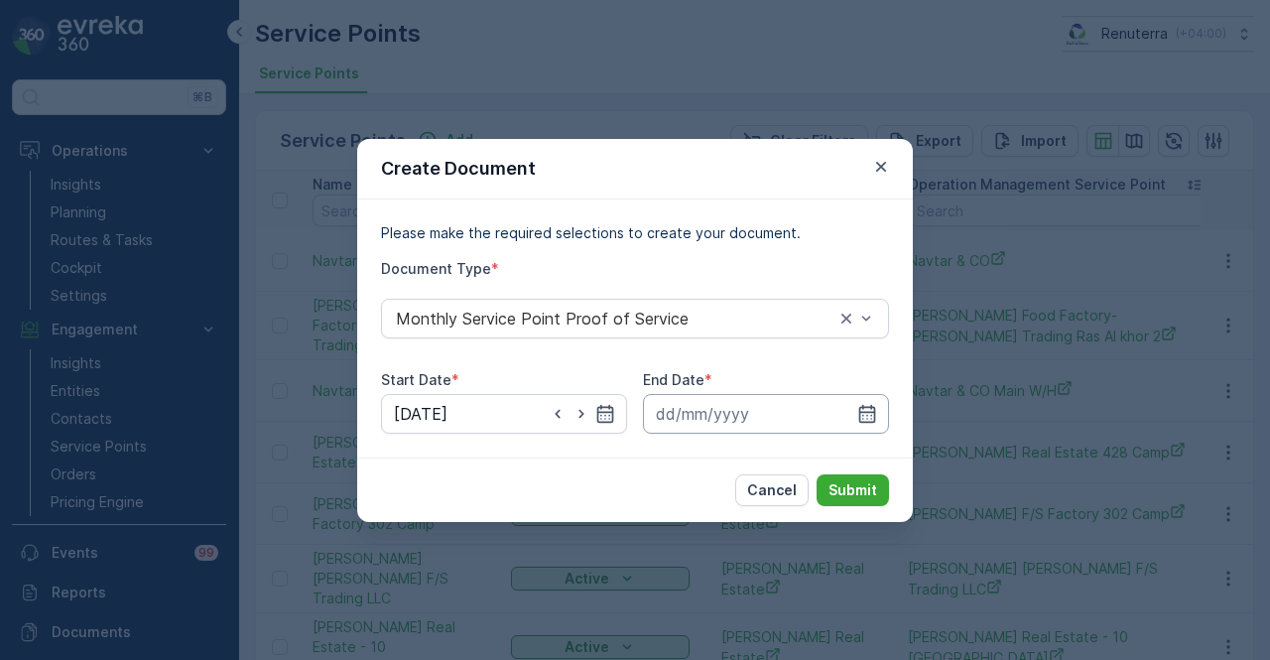
drag, startPoint x: 873, startPoint y: 419, endPoint x: 871, endPoint y: 394, distance: 24.9
click at [873, 406] on icon "button" at bounding box center [867, 414] width 20 height 20
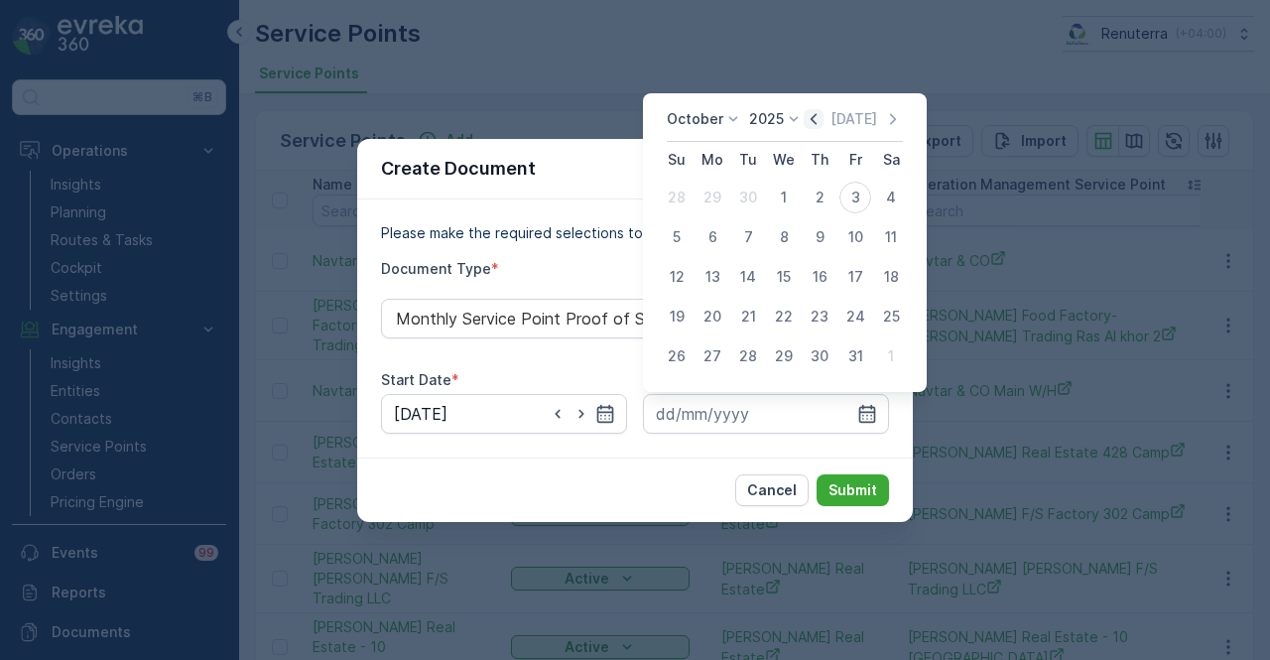
click at [818, 126] on icon "button" at bounding box center [814, 119] width 20 height 20
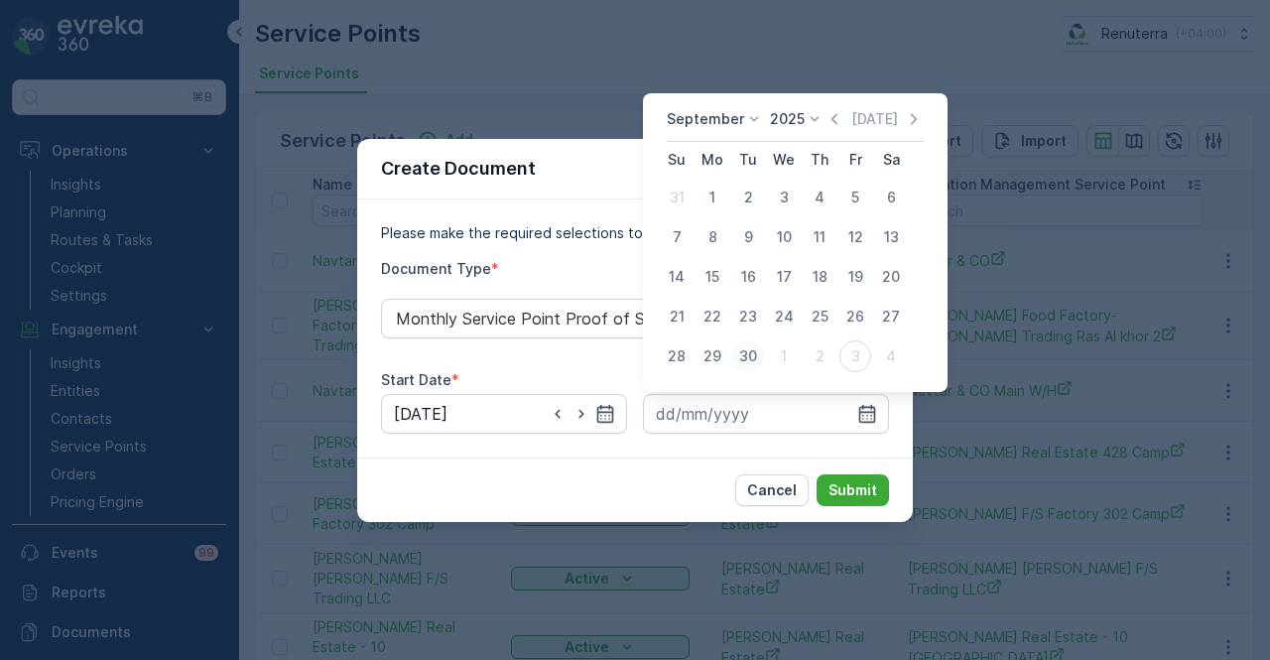
click at [753, 347] on div "30" at bounding box center [748, 356] width 32 height 32
type input "30.09.2025"
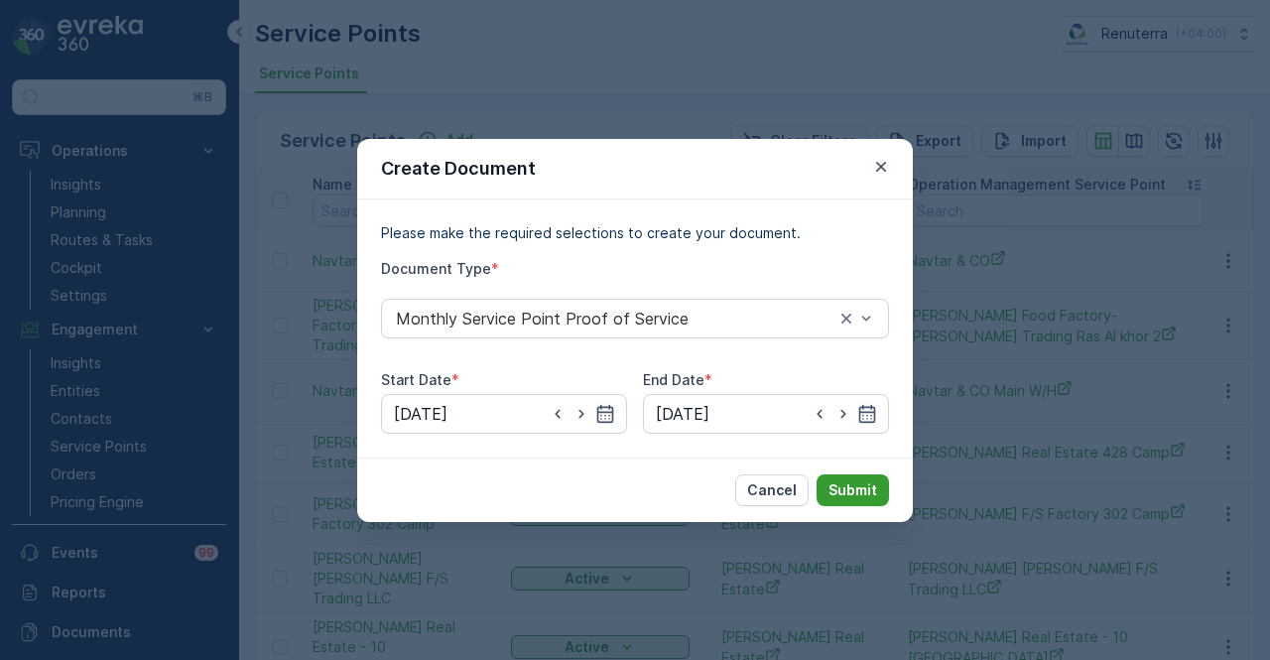
click at [845, 484] on p "Submit" at bounding box center [853, 490] width 49 height 20
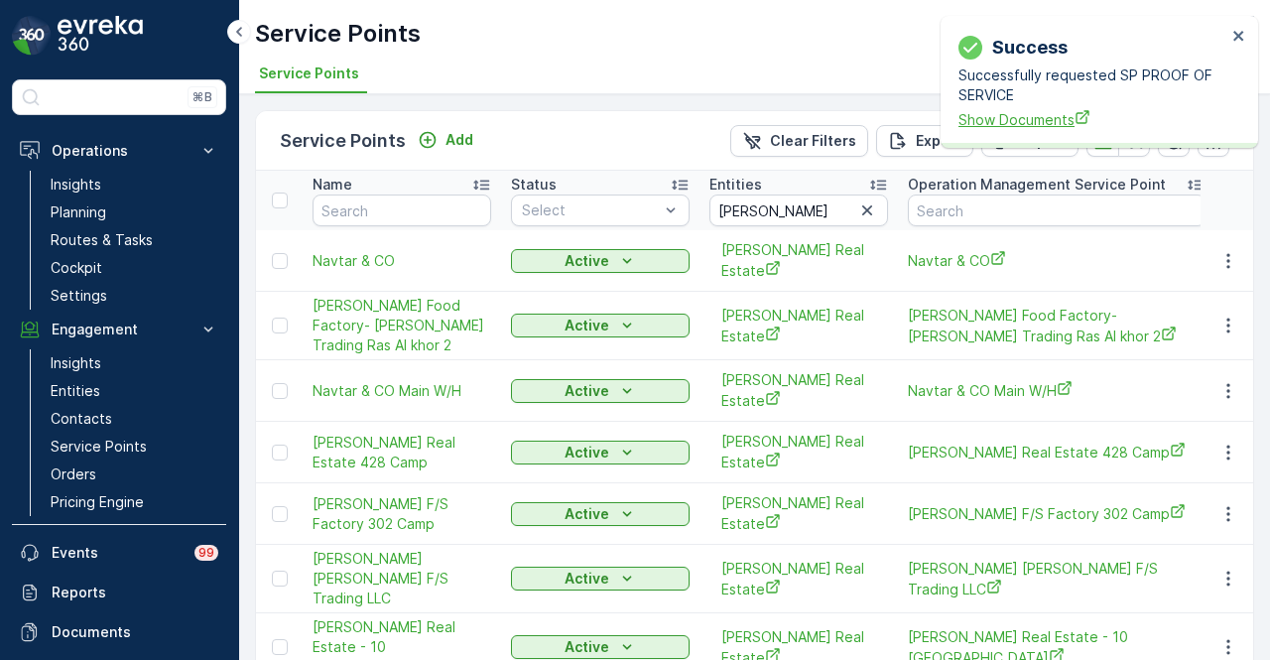
click at [1024, 123] on span "Show Documents" at bounding box center [1093, 119] width 268 height 21
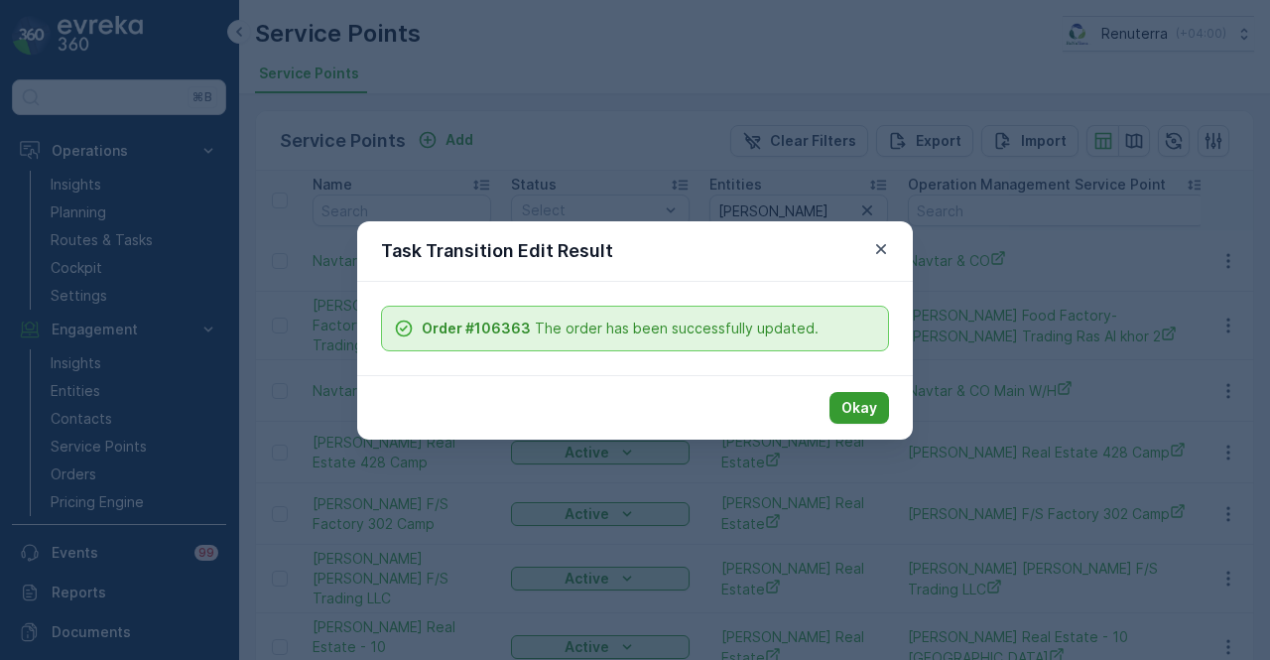
click at [885, 400] on button "Okay" at bounding box center [860, 408] width 60 height 32
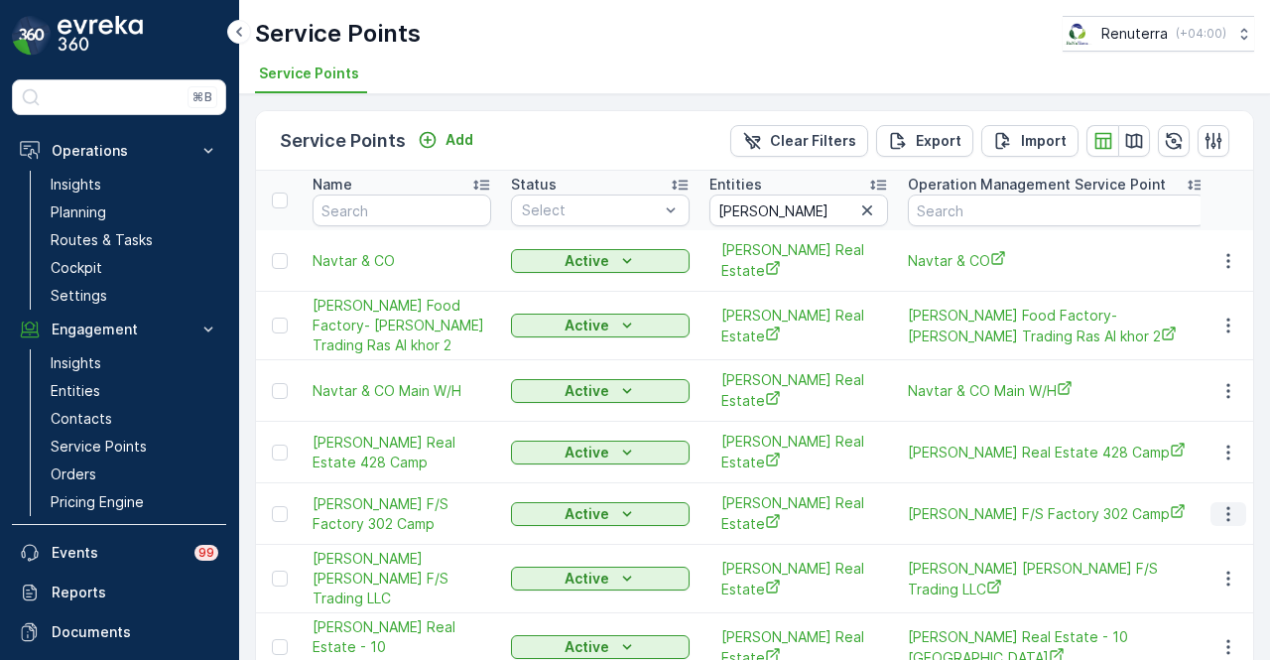
click at [1218, 504] on icon "button" at bounding box center [1228, 514] width 20 height 20
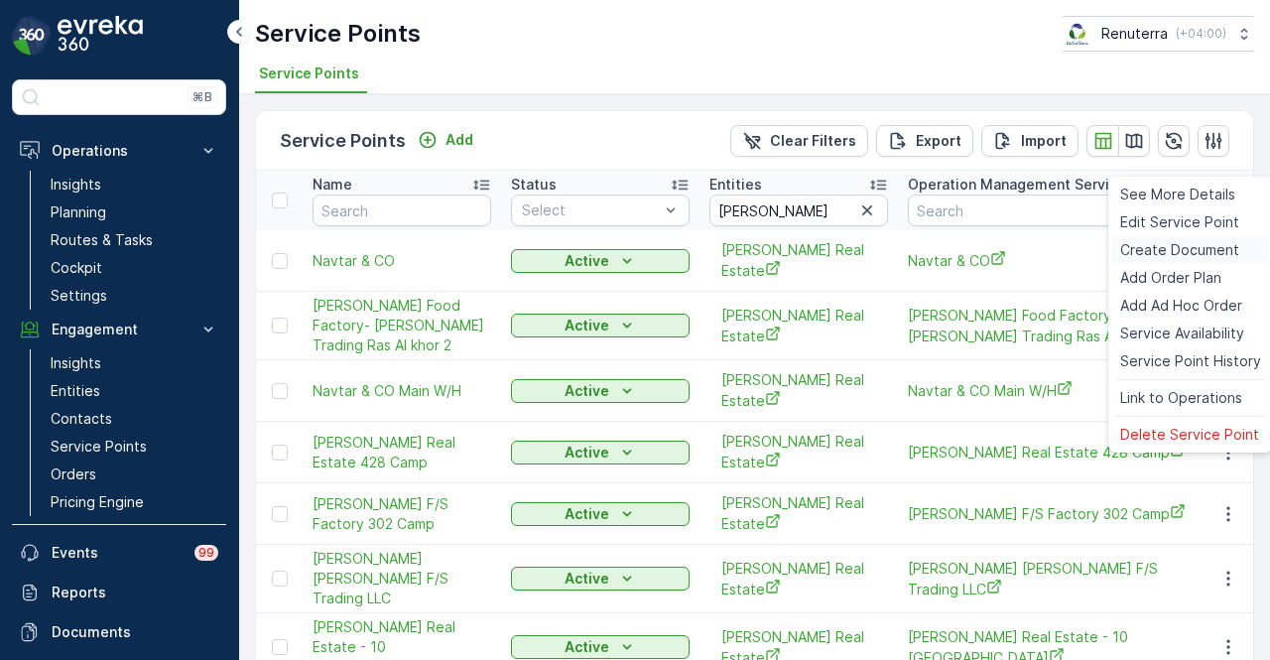
click at [1184, 247] on span "Create Document" at bounding box center [1179, 250] width 119 height 20
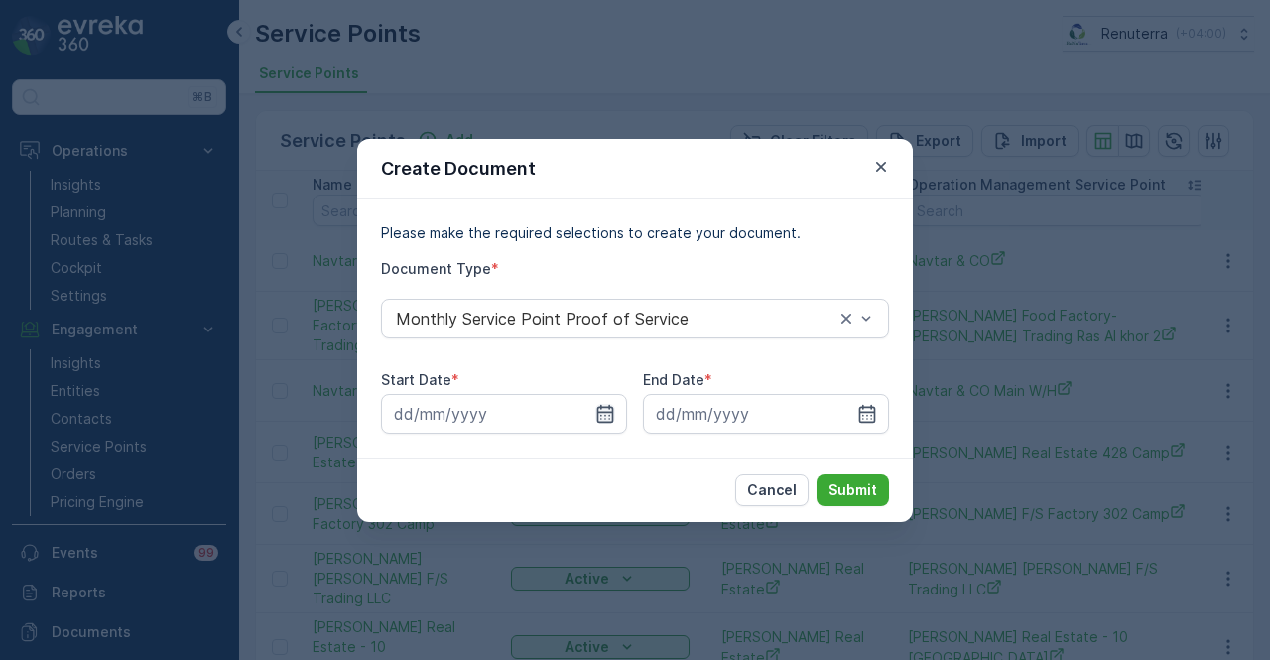
click at [607, 408] on icon "button" at bounding box center [605, 414] width 20 height 20
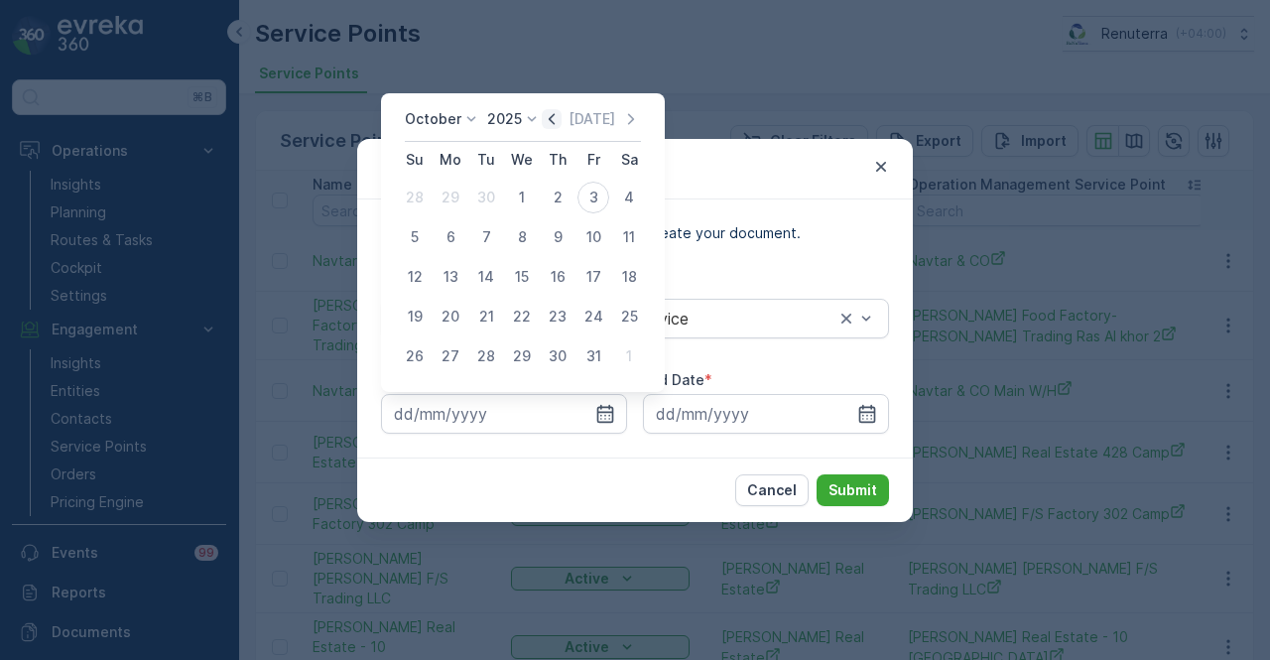
click at [558, 122] on icon "button" at bounding box center [552, 119] width 20 height 20
drag, startPoint x: 456, startPoint y: 196, endPoint x: 668, endPoint y: 326, distance: 248.1
click at [457, 199] on div "1" at bounding box center [451, 198] width 32 height 32
type input "01.09.2025"
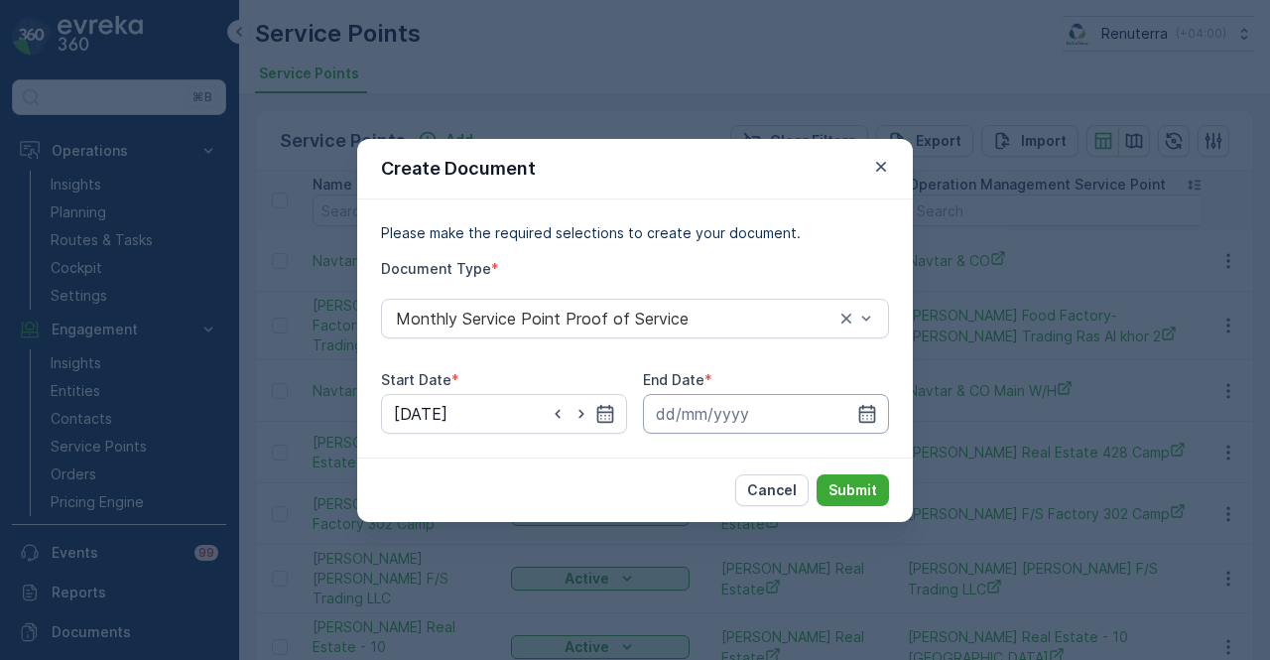
drag, startPoint x: 875, startPoint y: 410, endPoint x: 870, endPoint y: 401, distance: 10.2
click at [876, 410] on icon "button" at bounding box center [867, 414] width 20 height 20
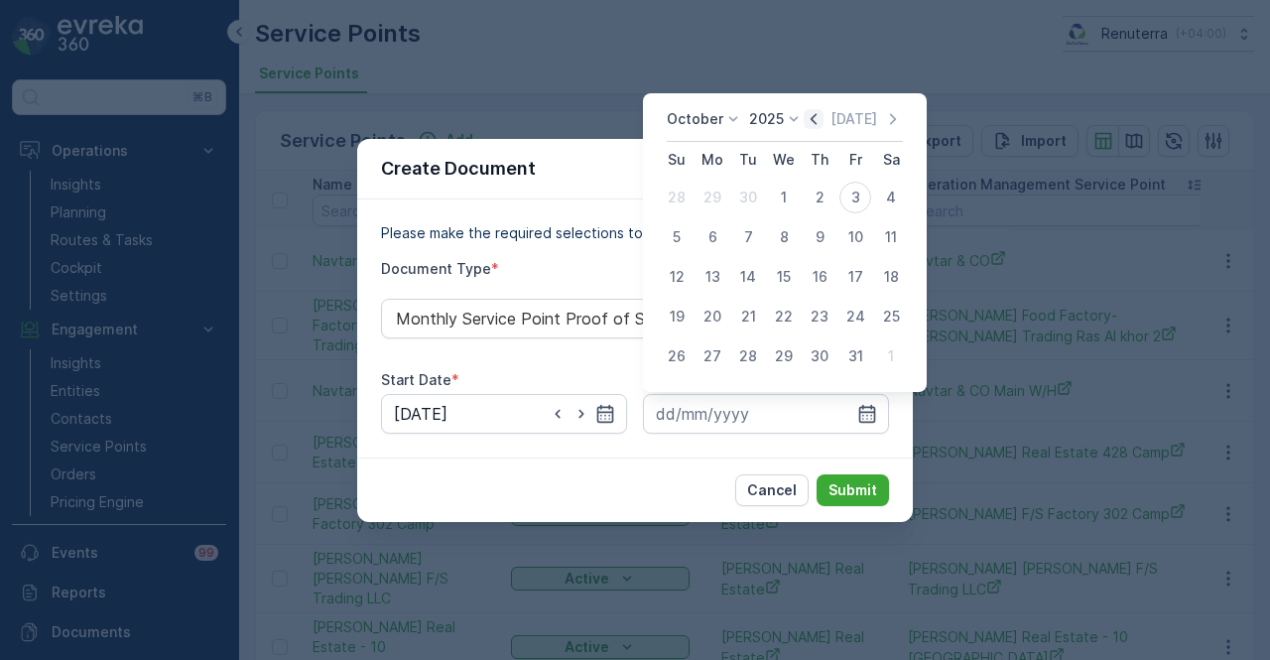
click at [816, 121] on icon "button" at bounding box center [814, 118] width 6 height 11
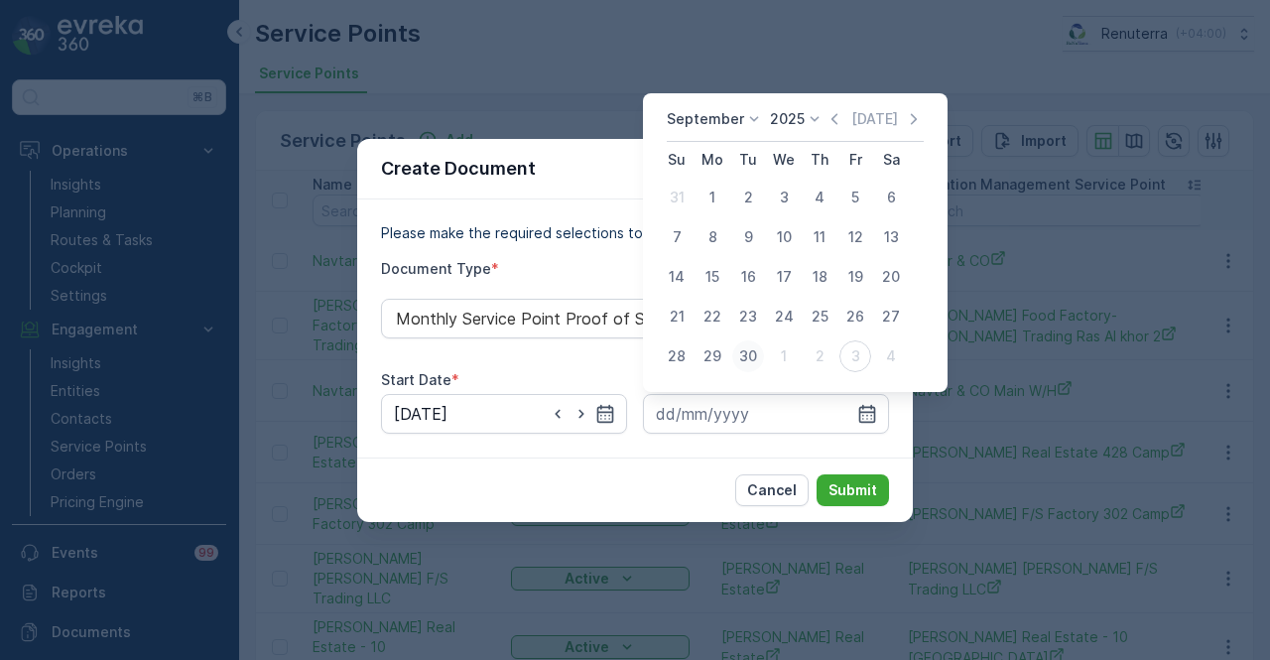
click at [748, 354] on div "30" at bounding box center [748, 356] width 32 height 32
type input "30.09.2025"
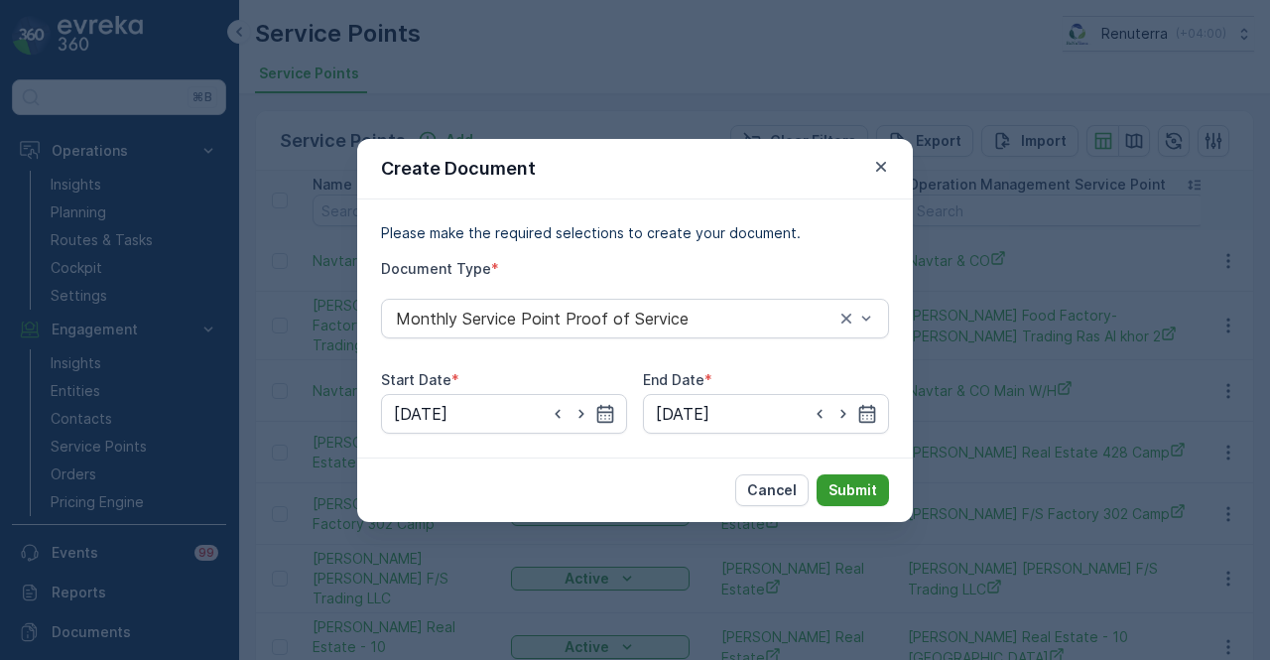
click at [865, 481] on p "Submit" at bounding box center [853, 490] width 49 height 20
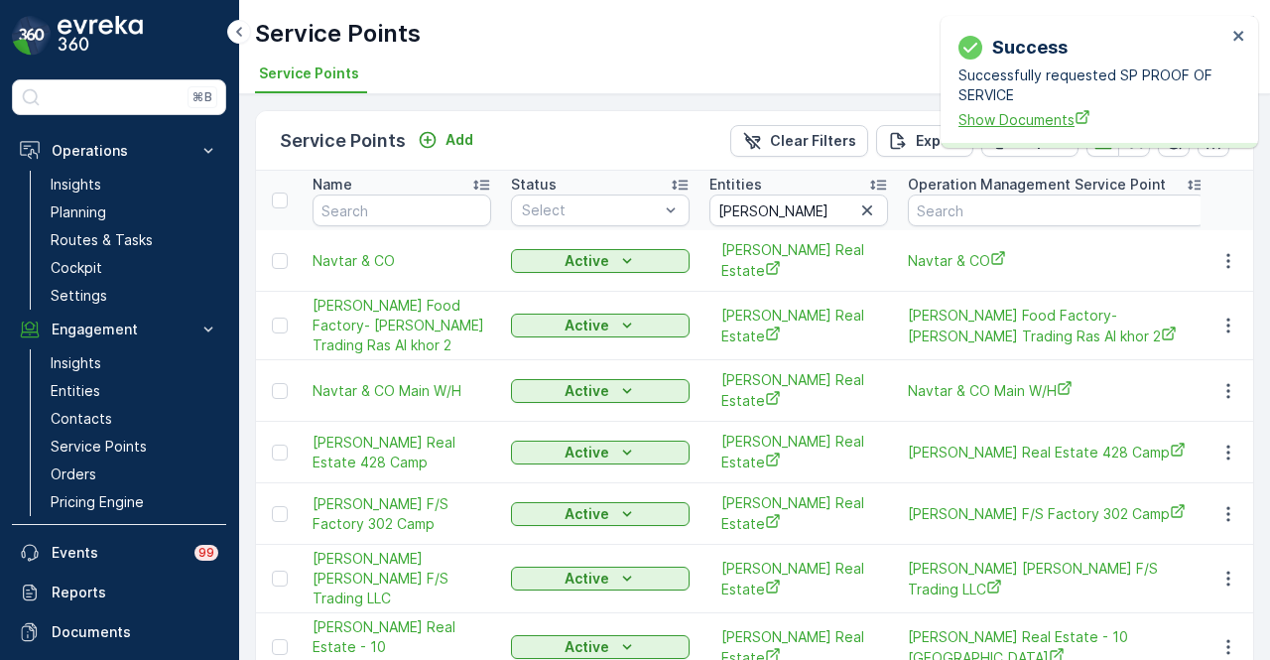
click at [1012, 114] on span "Show Documents" at bounding box center [1093, 119] width 268 height 21
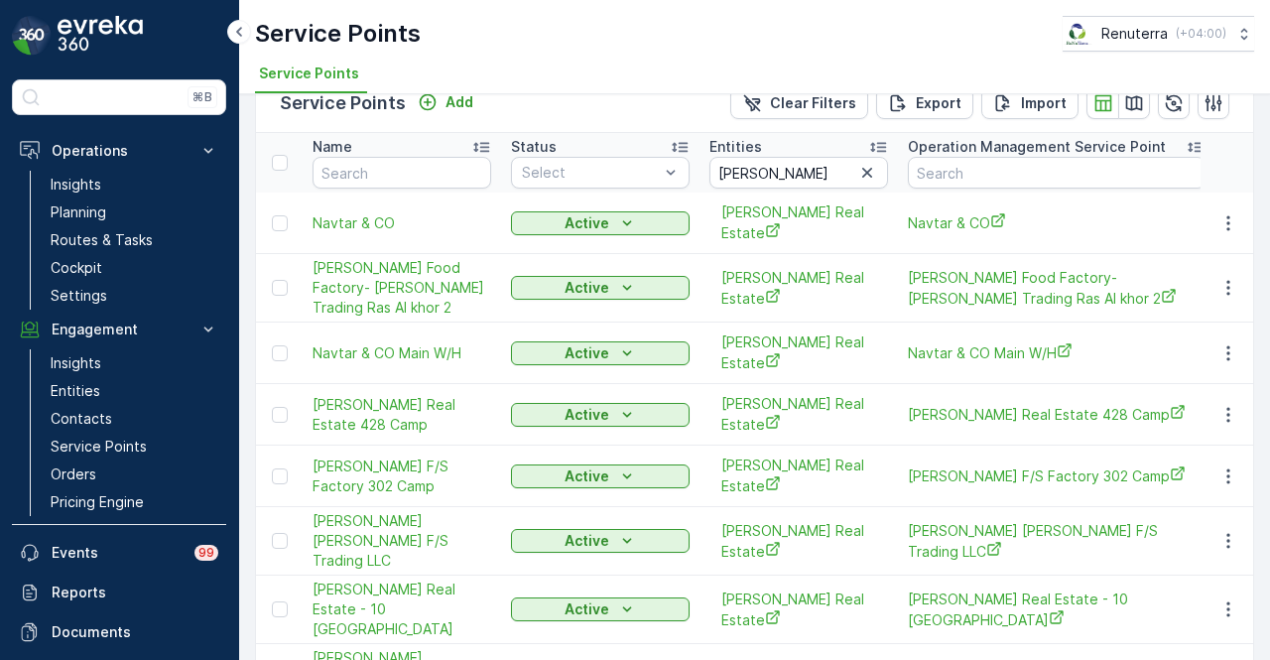
scroll to position [58, 0]
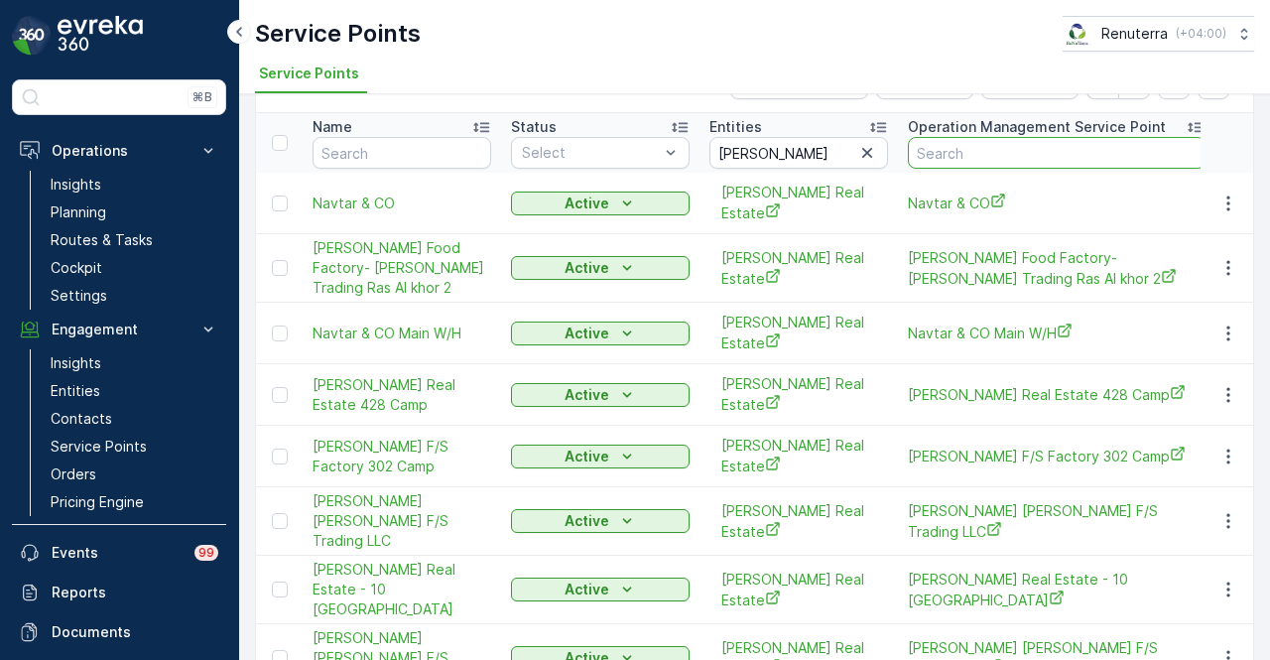
click at [1018, 148] on input "text" at bounding box center [1057, 153] width 298 height 32
paste input "Ahmed Hasan Mahboob F/S Trading LLC"
type input "Ahmed Hasan Mahboob F/S Trading LLC"
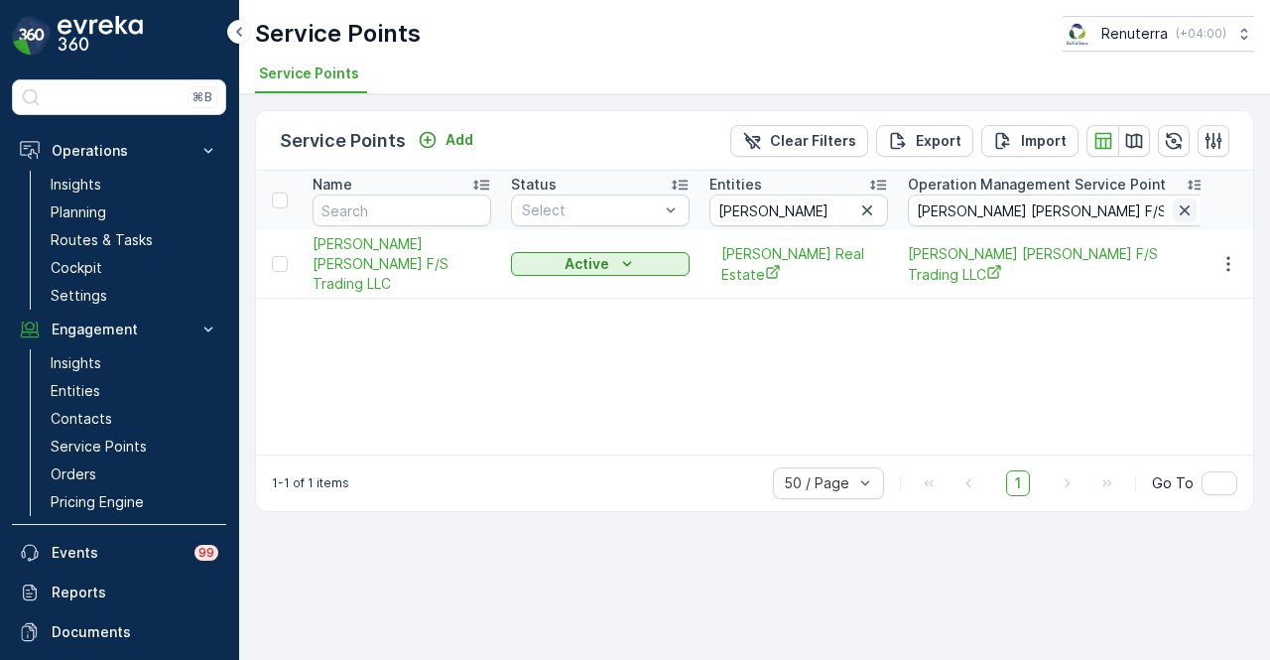
click at [1184, 203] on icon "button" at bounding box center [1185, 210] width 20 height 20
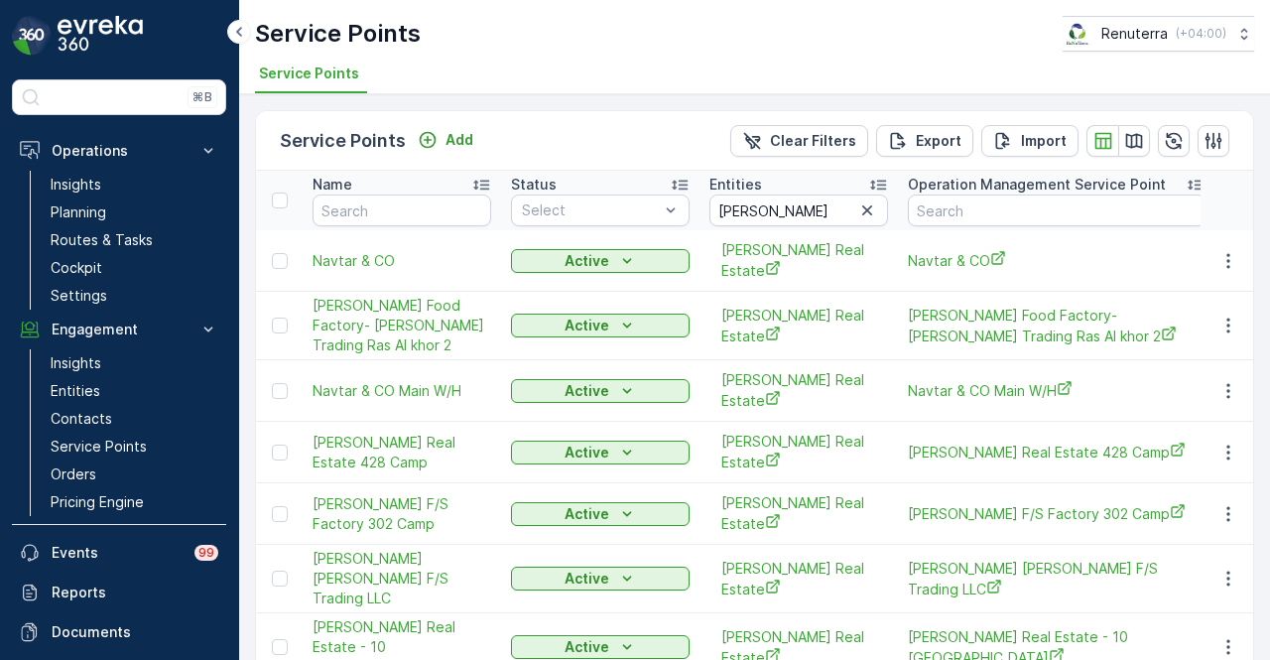
drag, startPoint x: 866, startPoint y: 204, endPoint x: 855, endPoint y: 210, distance: 12.4
click at [866, 204] on icon "button" at bounding box center [867, 210] width 20 height 20
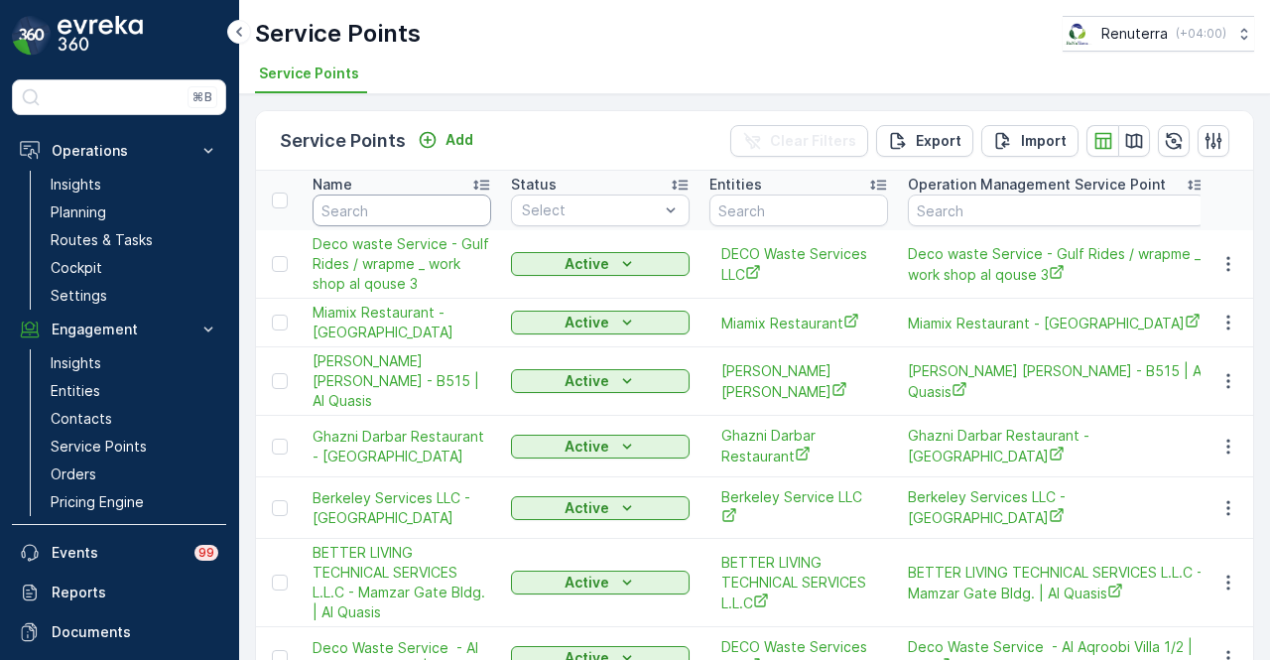
click at [447, 200] on input "text" at bounding box center [402, 210] width 179 height 32
type input "juice"
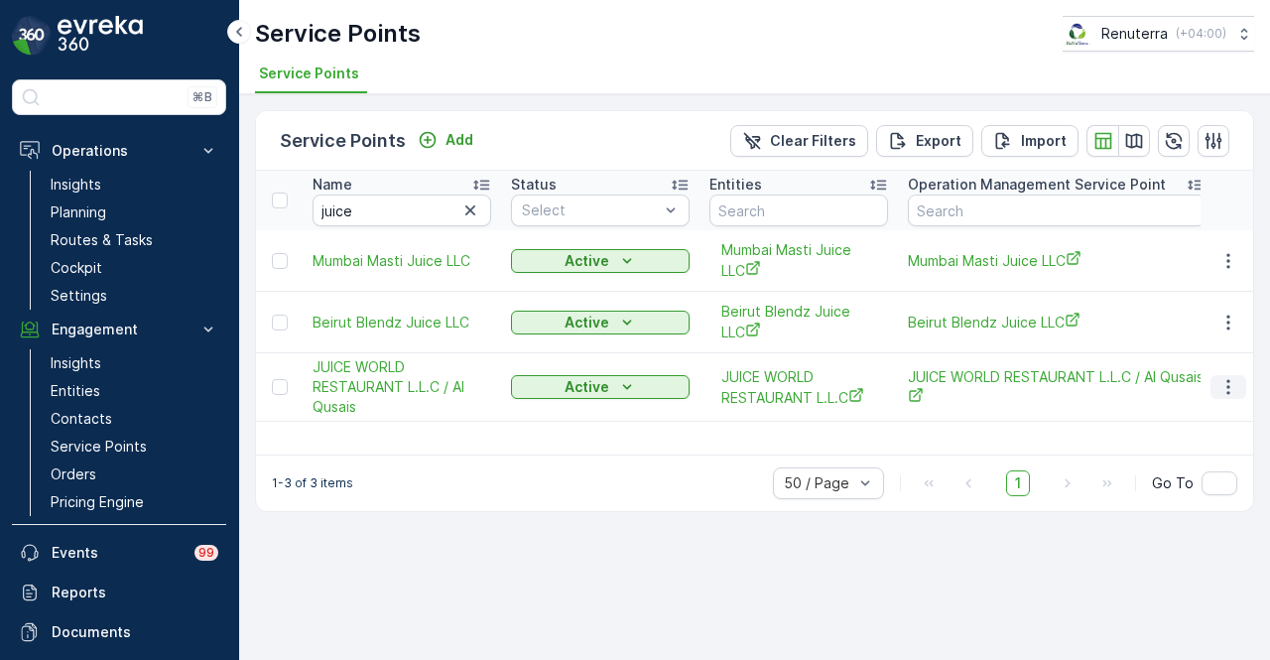
click at [1242, 376] on button "button" at bounding box center [1229, 387] width 36 height 24
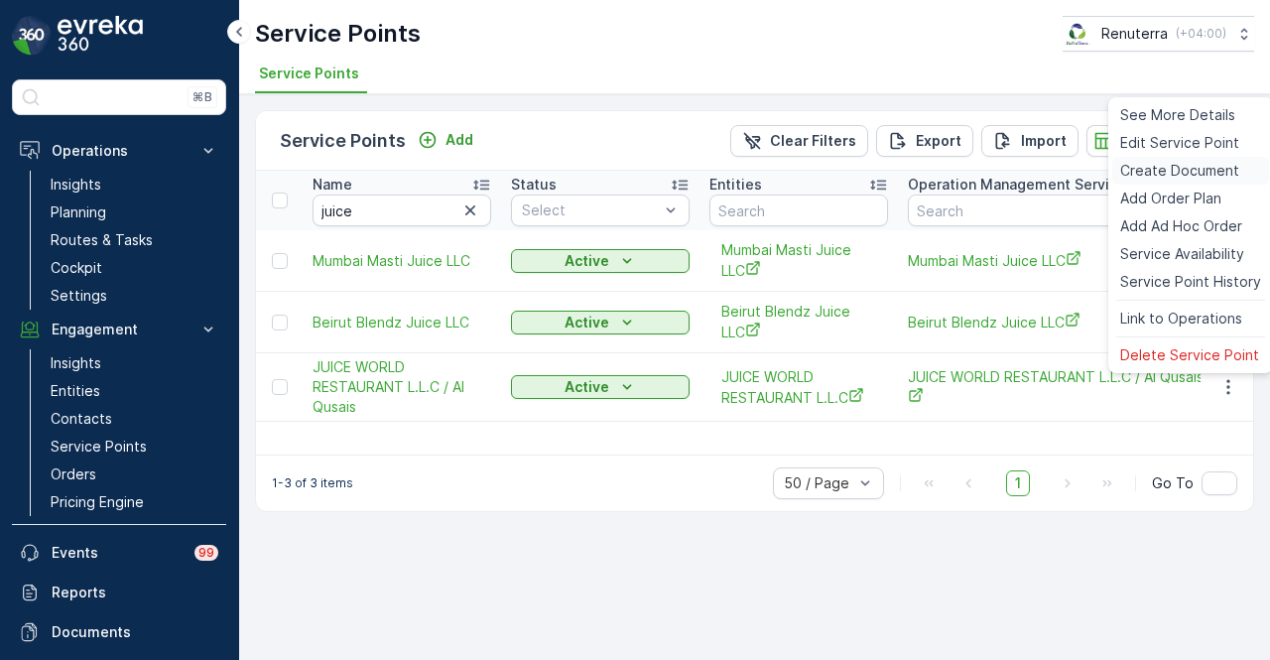
click at [1169, 169] on span "Create Document" at bounding box center [1179, 171] width 119 height 20
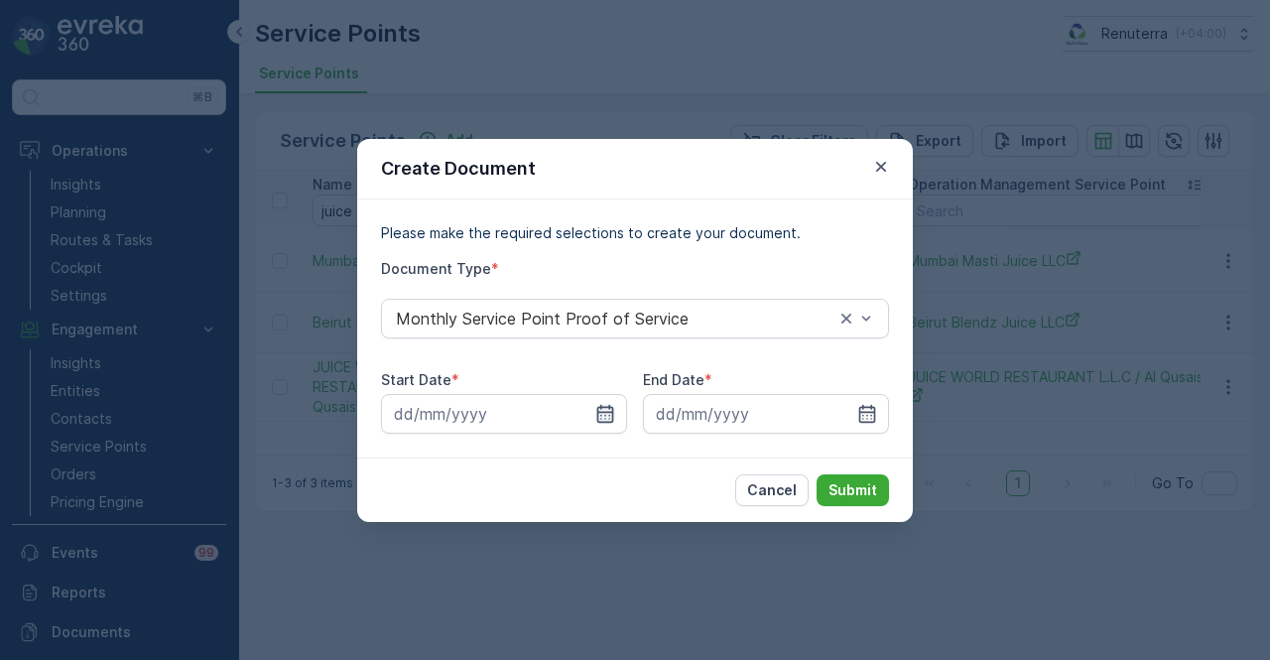
click at [598, 410] on icon "button" at bounding box center [605, 414] width 20 height 20
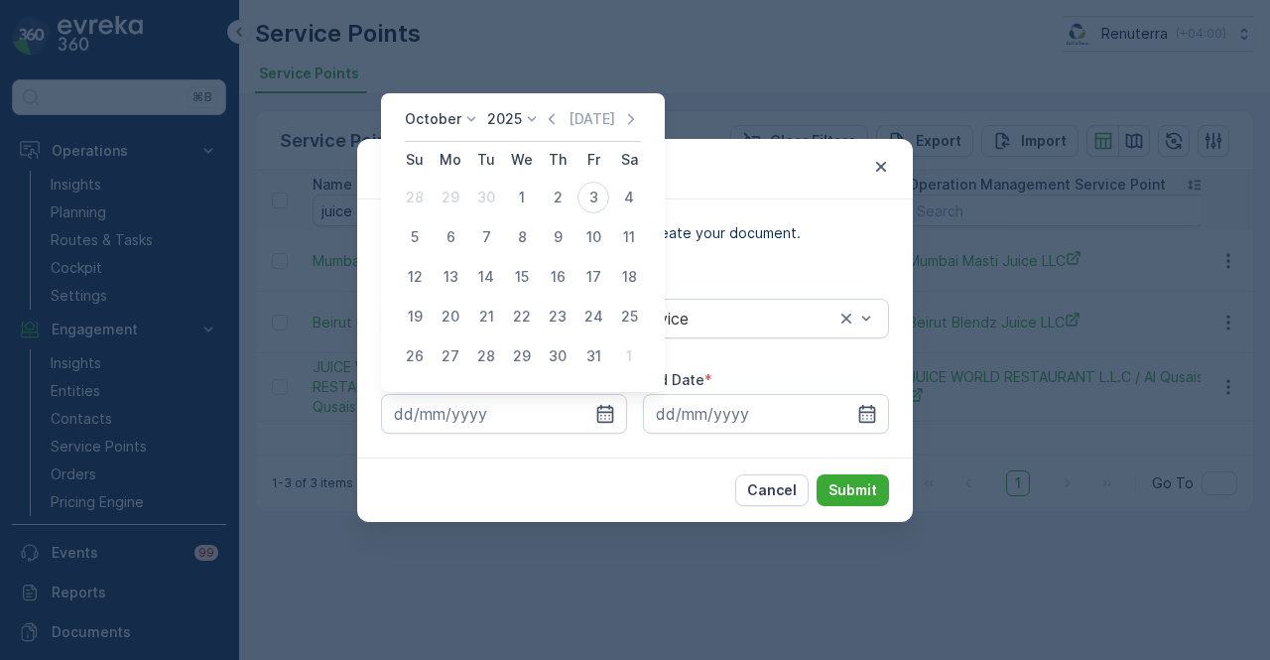
drag, startPoint x: 512, startPoint y: 190, endPoint x: 576, endPoint y: 231, distance: 76.8
click at [518, 195] on div "1" at bounding box center [522, 198] width 32 height 32
type input "01.10.2025"
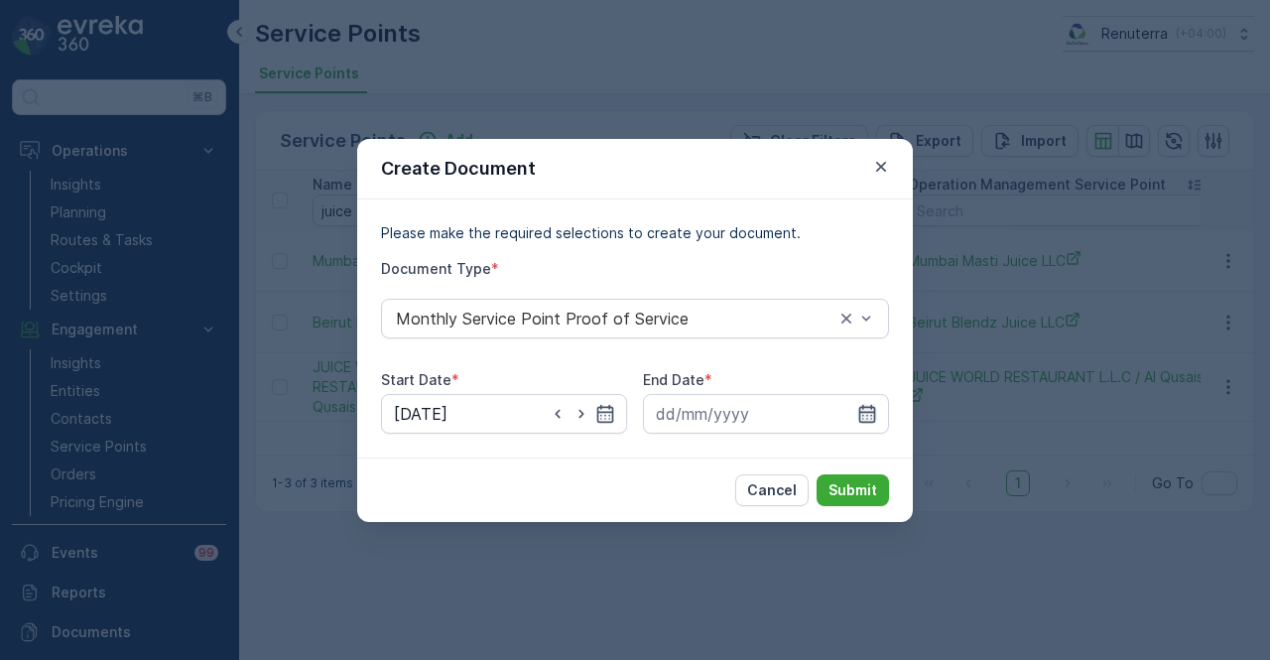
click at [860, 416] on icon "button" at bounding box center [867, 413] width 17 height 18
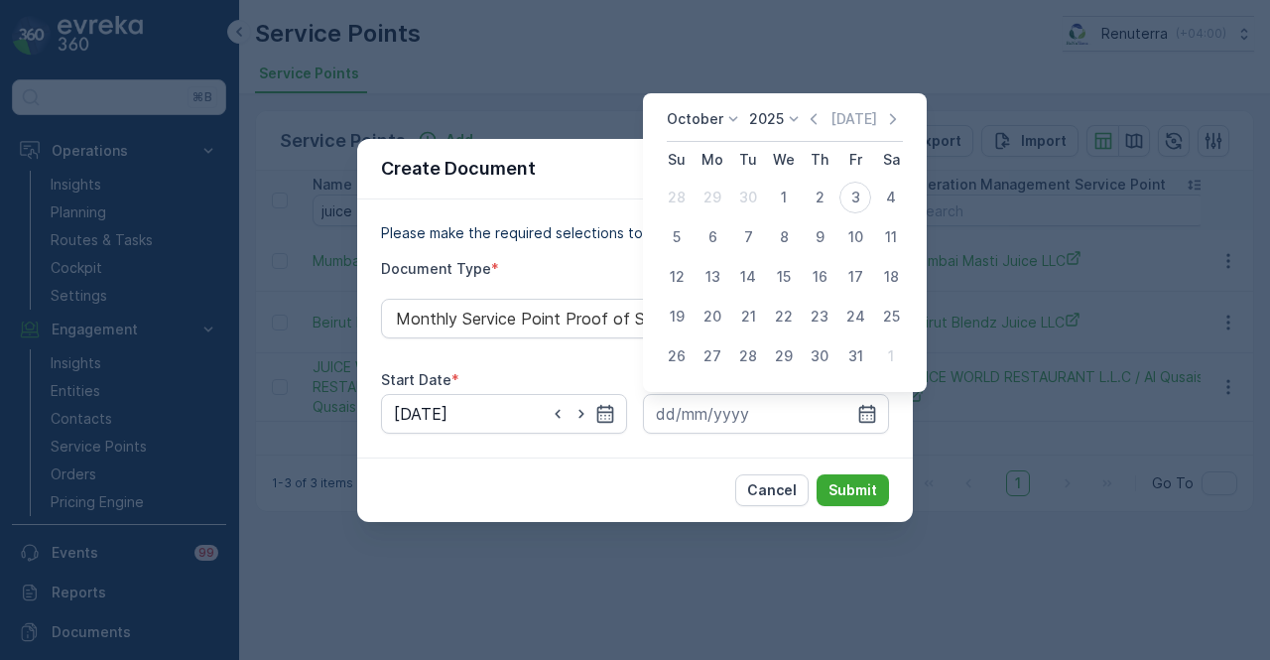
drag, startPoint x: 857, startPoint y: 197, endPoint x: 863, endPoint y: 387, distance: 189.6
click at [858, 201] on div "3" at bounding box center [855, 198] width 32 height 32
type input "03.10.2025"
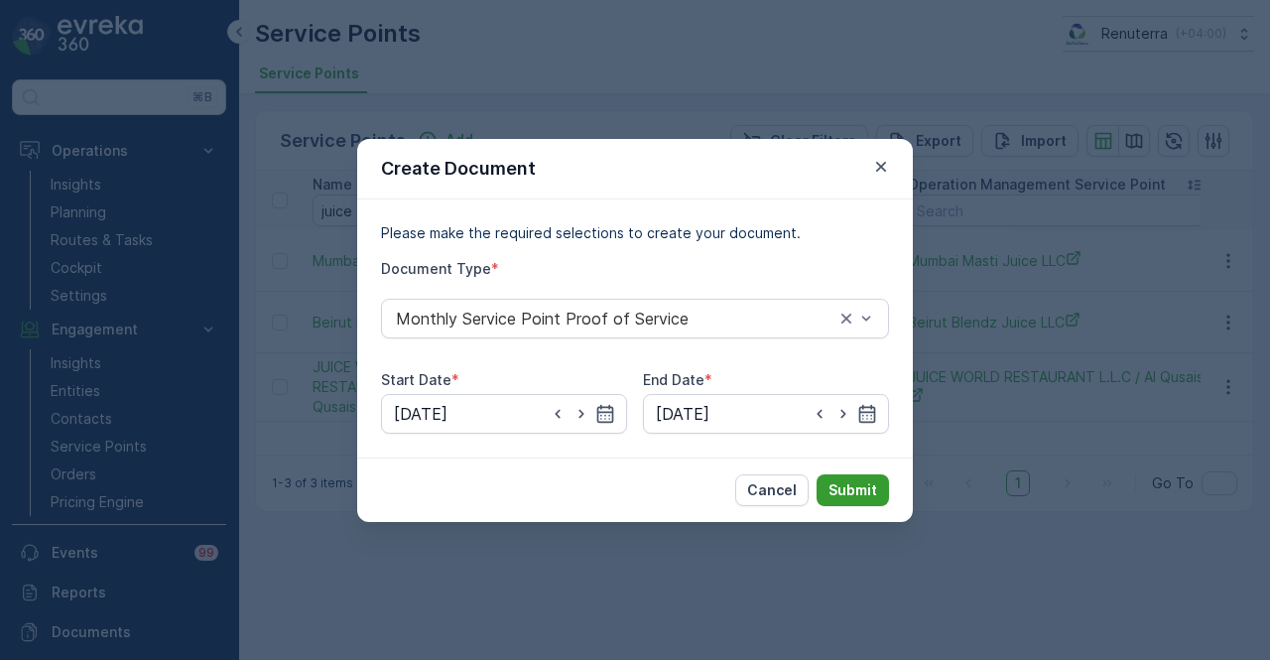
click at [861, 485] on p "Submit" at bounding box center [853, 490] width 49 height 20
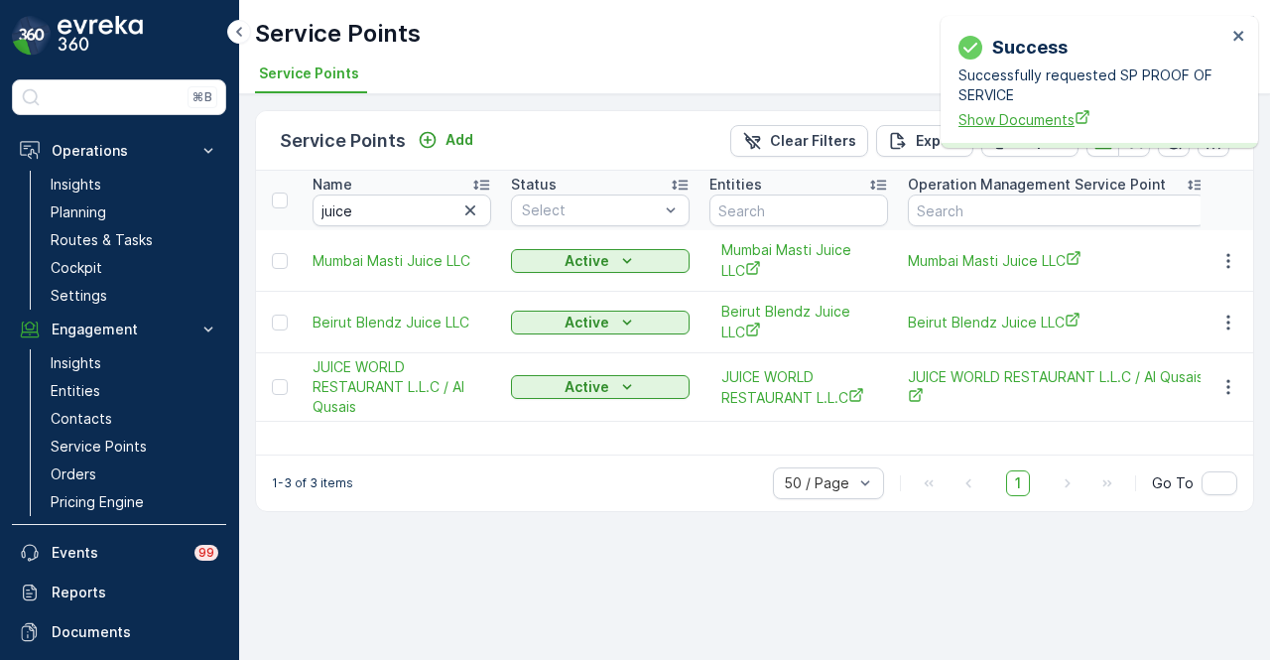
click at [1012, 118] on span "Show Documents" at bounding box center [1093, 119] width 268 height 21
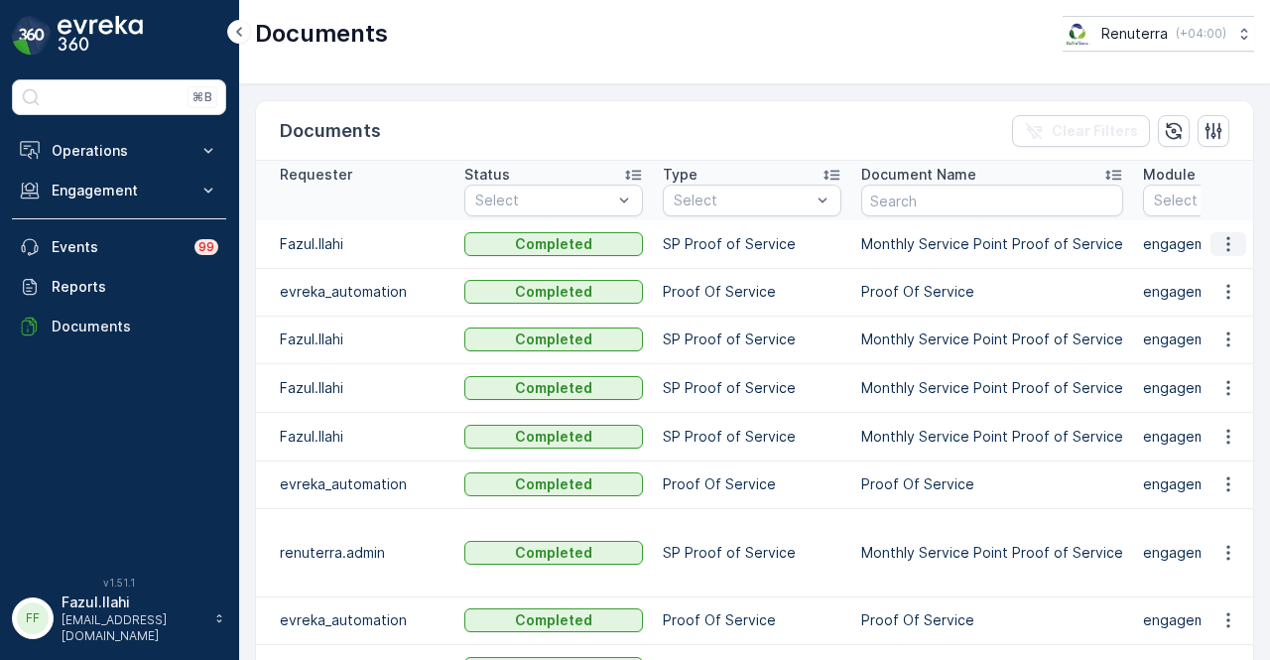
click at [1230, 247] on icon "button" at bounding box center [1228, 244] width 20 height 20
click at [1234, 282] on span "See Details" at bounding box center [1223, 272] width 76 height 20
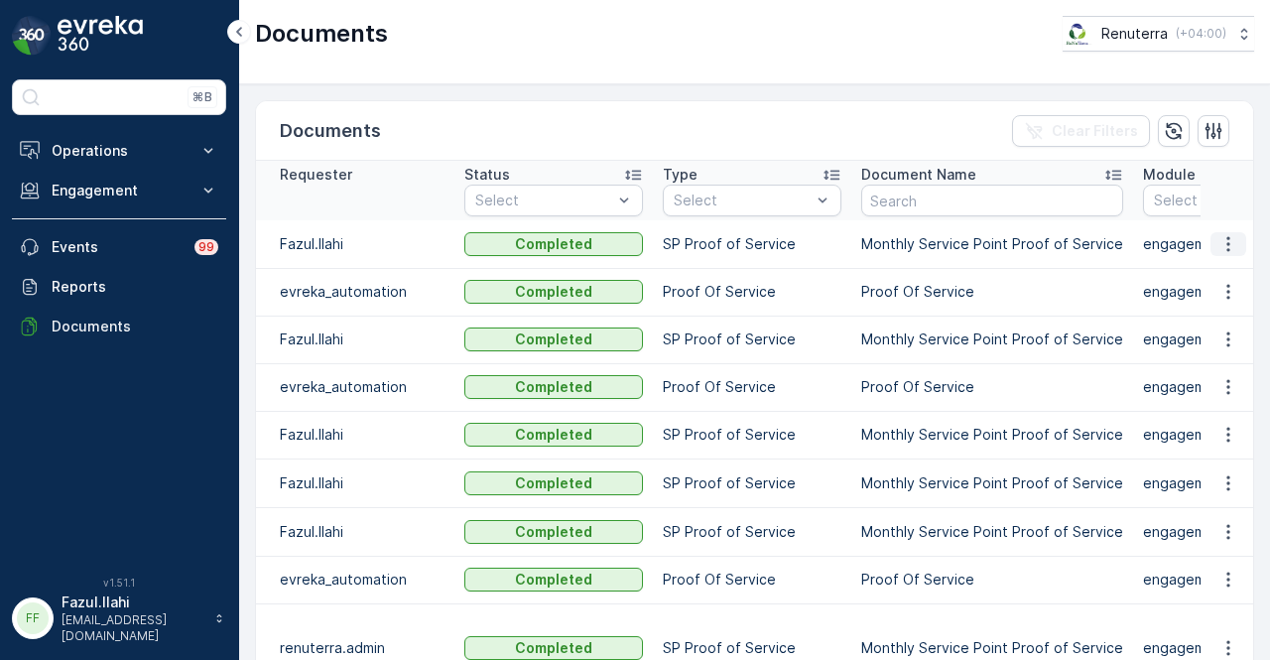
click at [1226, 241] on icon "button" at bounding box center [1227, 243] width 3 height 15
click at [1230, 271] on span "See Details" at bounding box center [1223, 272] width 76 height 20
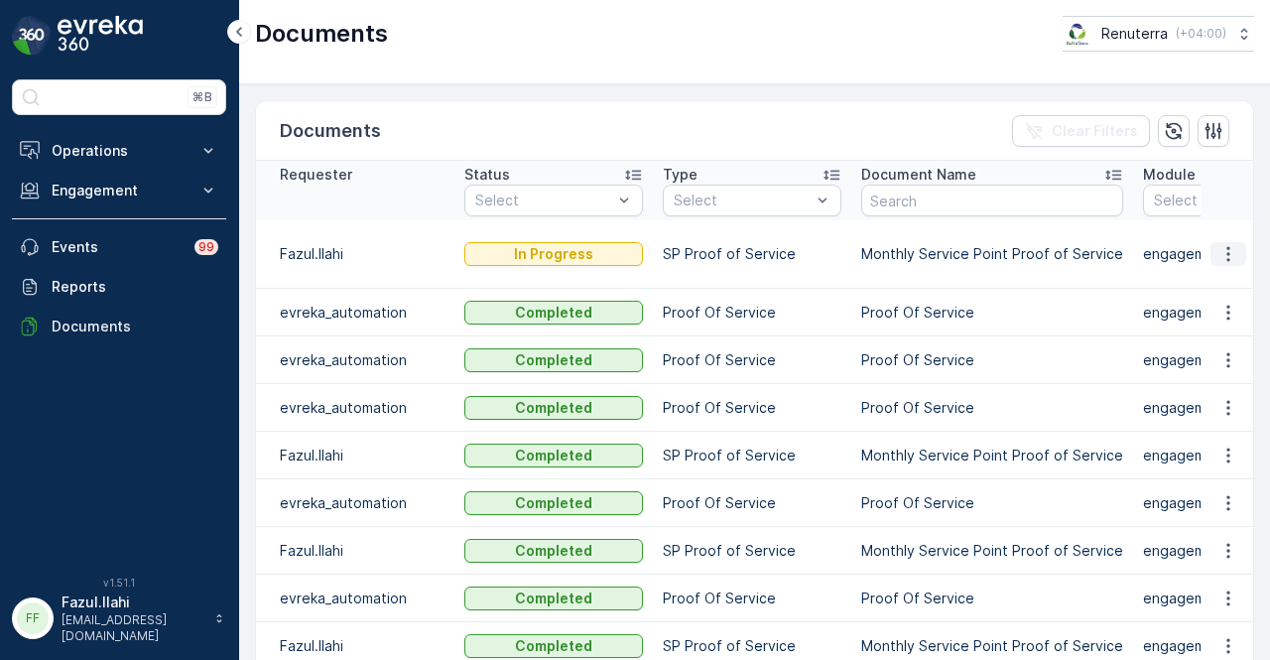
click at [1228, 248] on icon "button" at bounding box center [1228, 254] width 20 height 20
click at [437, 107] on div "Documents Clear Filters" at bounding box center [754, 131] width 997 height 60
click at [1218, 246] on icon "button" at bounding box center [1228, 254] width 20 height 20
click at [1214, 280] on span "See Details" at bounding box center [1223, 272] width 76 height 20
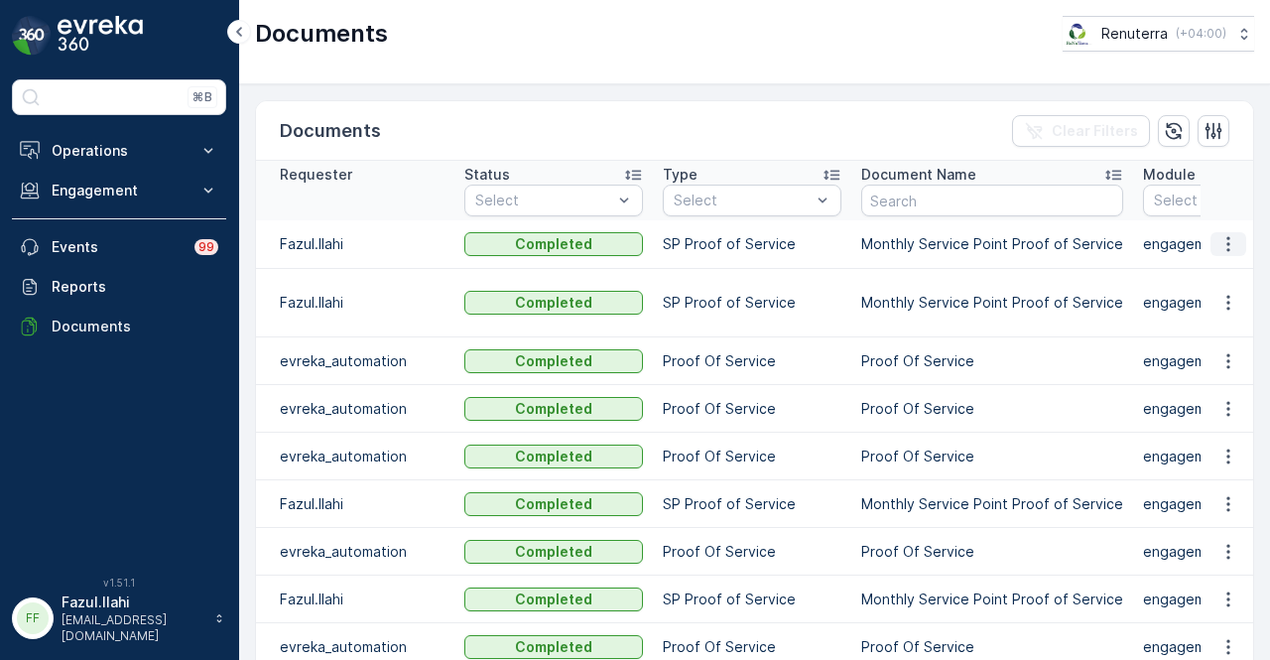
click at [1234, 243] on button "button" at bounding box center [1229, 244] width 36 height 24
drag, startPoint x: 1234, startPoint y: 252, endPoint x: 1230, endPoint y: 264, distance: 12.6
click at [1230, 264] on span "See Details" at bounding box center [1223, 272] width 76 height 20
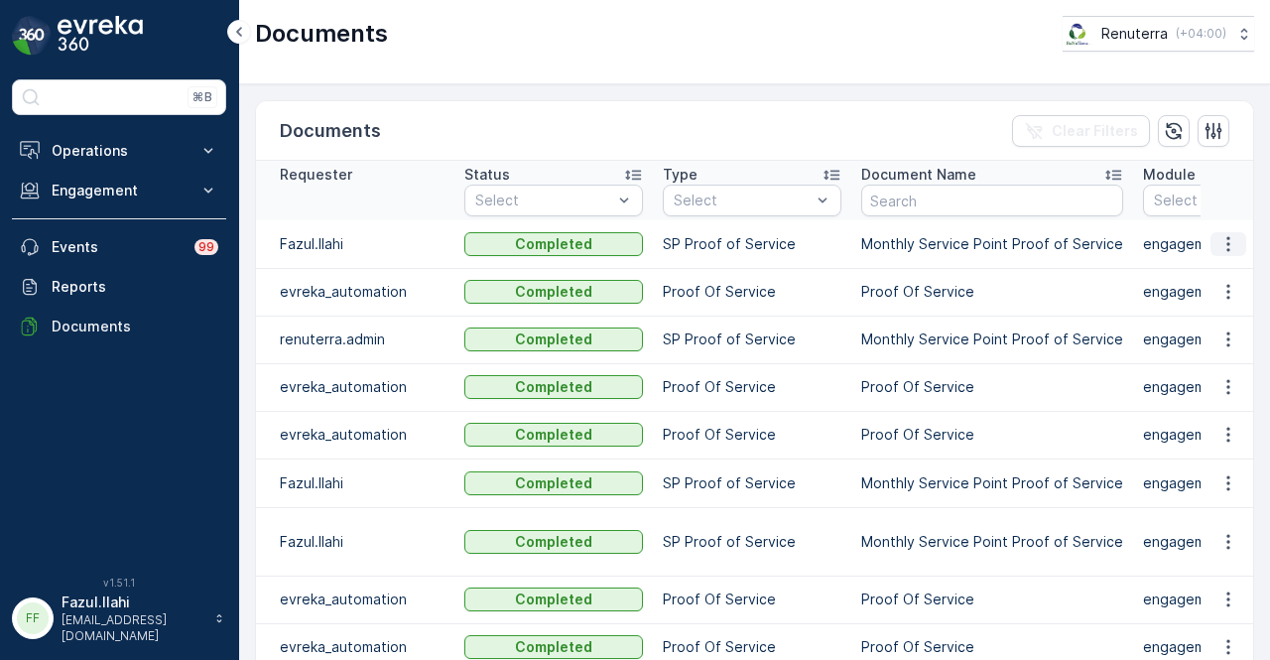
click at [1228, 247] on icon "button" at bounding box center [1228, 244] width 20 height 20
click at [1227, 271] on span "See Details" at bounding box center [1223, 272] width 76 height 20
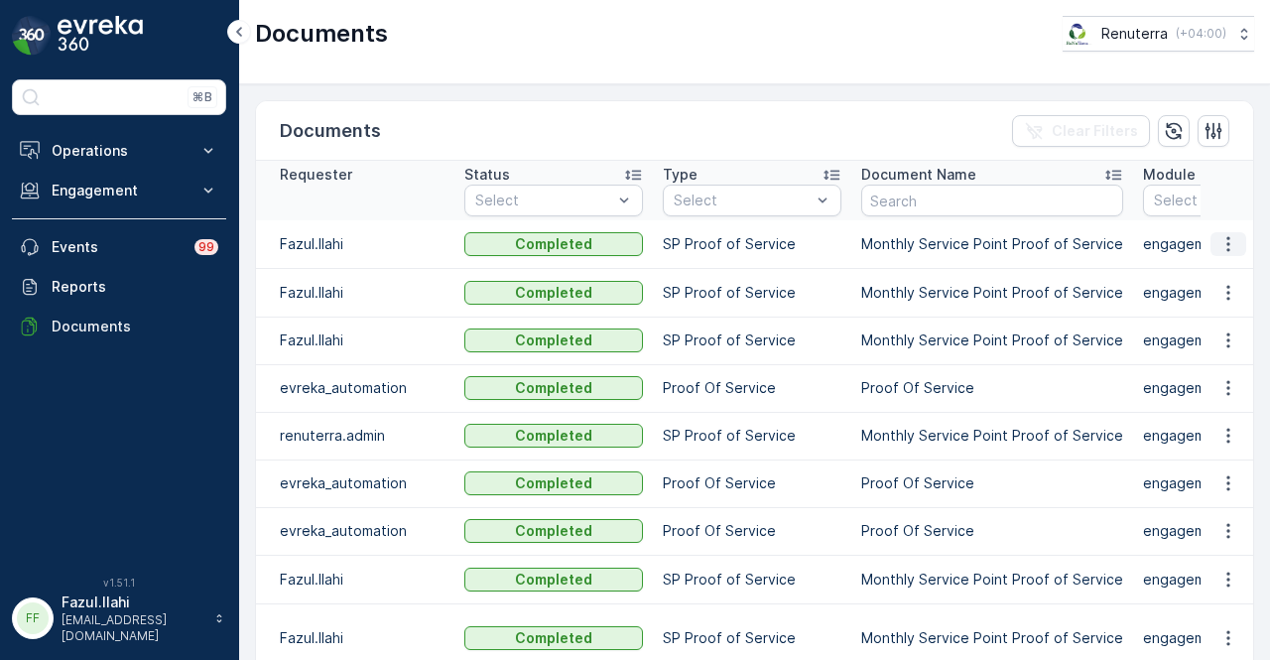
click at [1228, 239] on icon "button" at bounding box center [1228, 244] width 20 height 20
click at [1224, 264] on span "See Details" at bounding box center [1223, 272] width 76 height 20
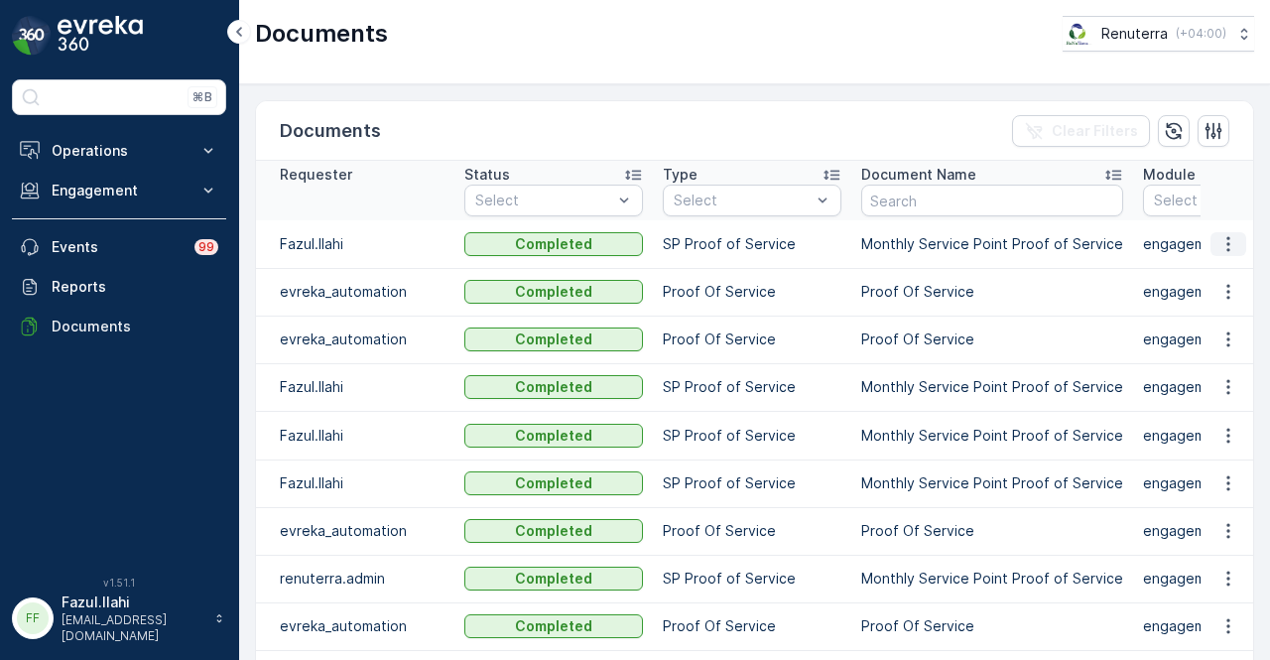
click at [1226, 248] on icon "button" at bounding box center [1227, 243] width 3 height 15
click at [1231, 273] on span "See Details" at bounding box center [1223, 272] width 76 height 20
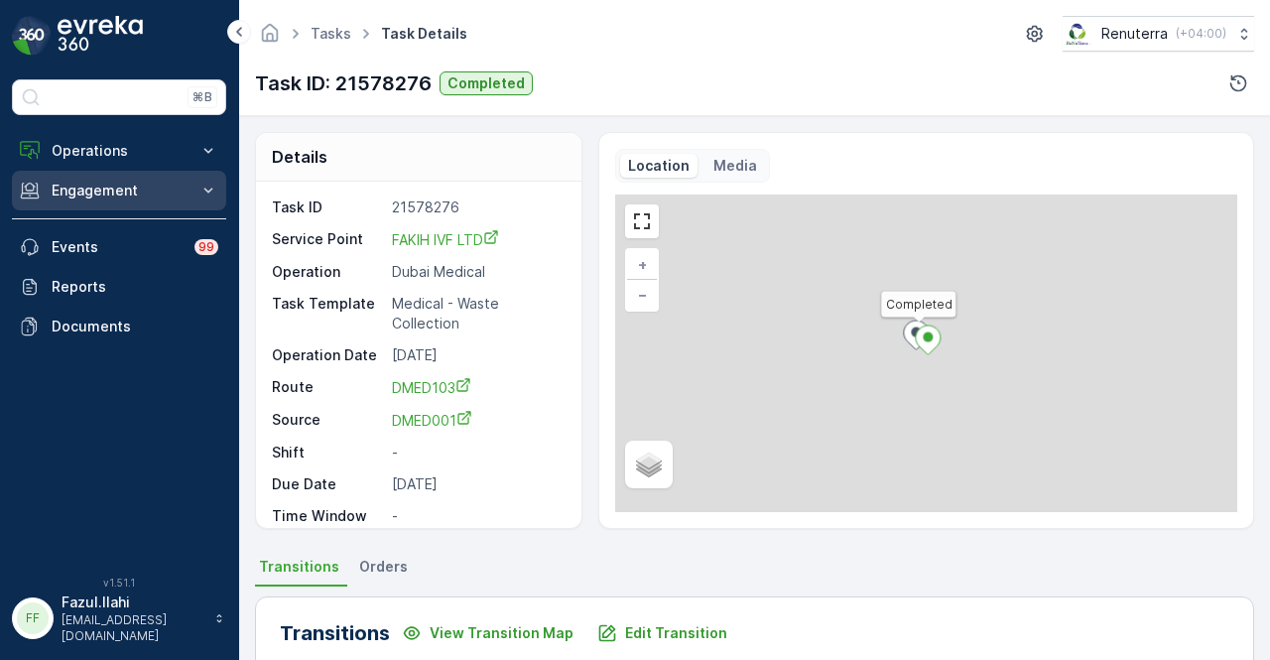
click at [164, 181] on p "Engagement" at bounding box center [119, 191] width 135 height 20
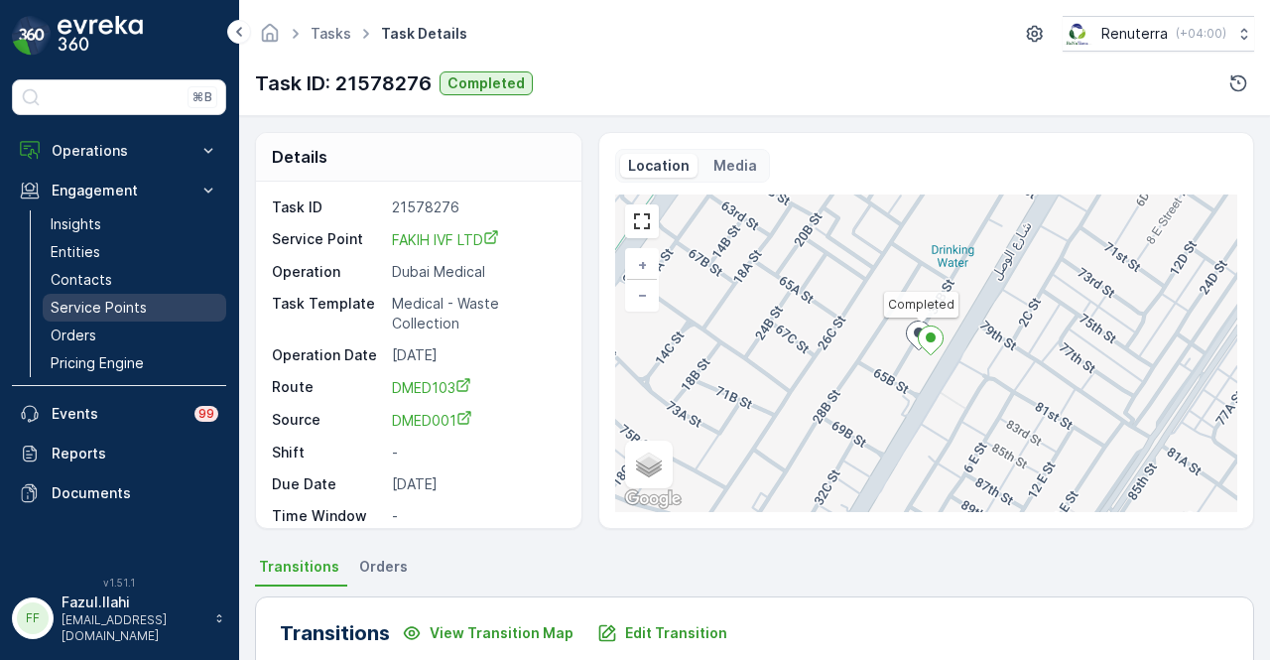
click at [139, 298] on p "Service Points" at bounding box center [99, 308] width 96 height 20
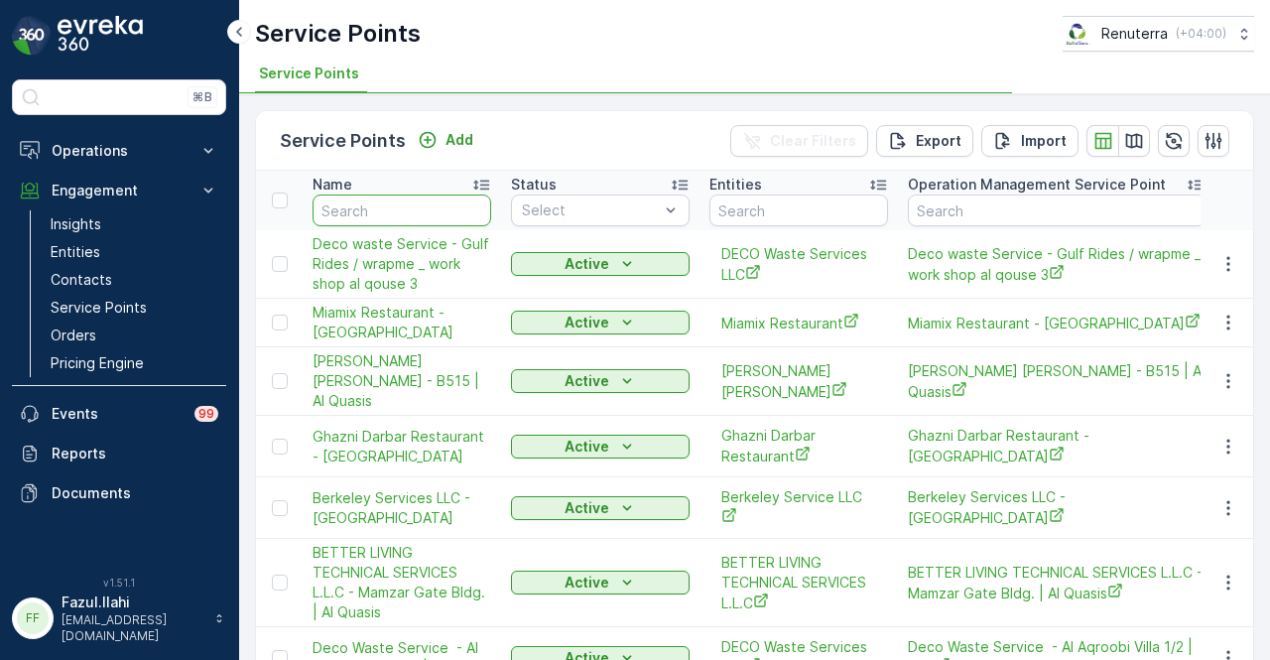
click at [409, 207] on input "text" at bounding box center [402, 210] width 179 height 32
click at [409, 207] on input "I" at bounding box center [402, 210] width 179 height 32
type input "IVF"
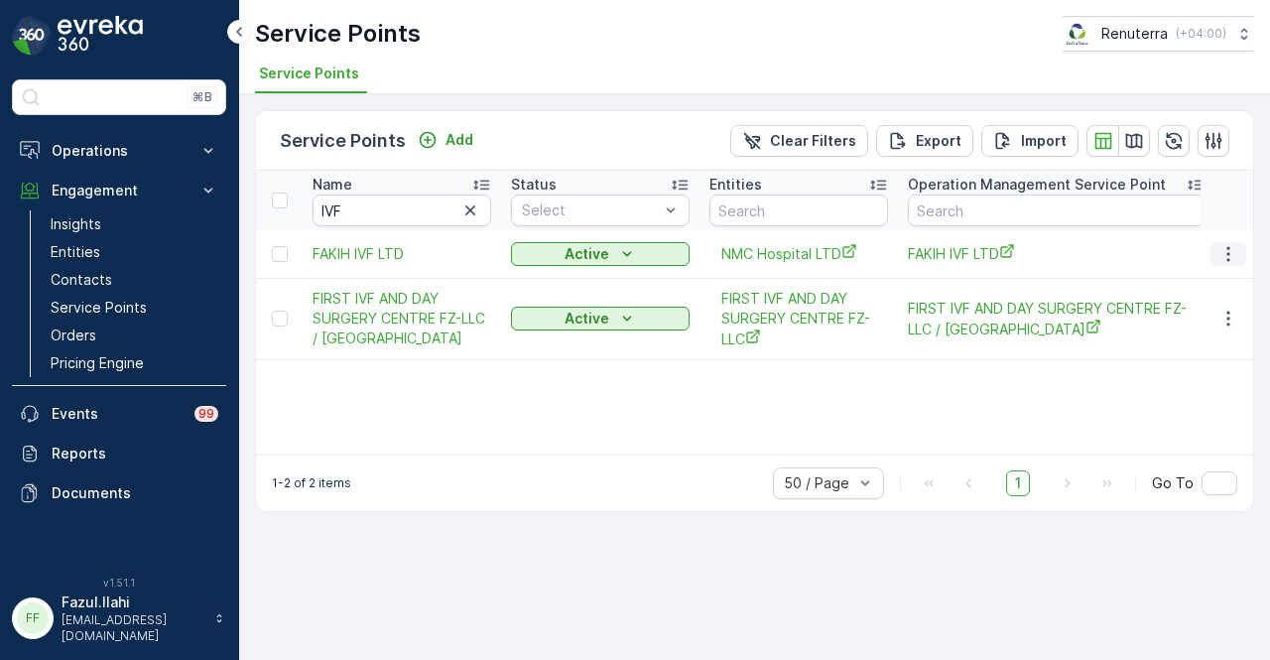
drag, startPoint x: 1224, startPoint y: 246, endPoint x: 1226, endPoint y: 260, distance: 14.0
click at [1226, 247] on icon "button" at bounding box center [1228, 254] width 20 height 20
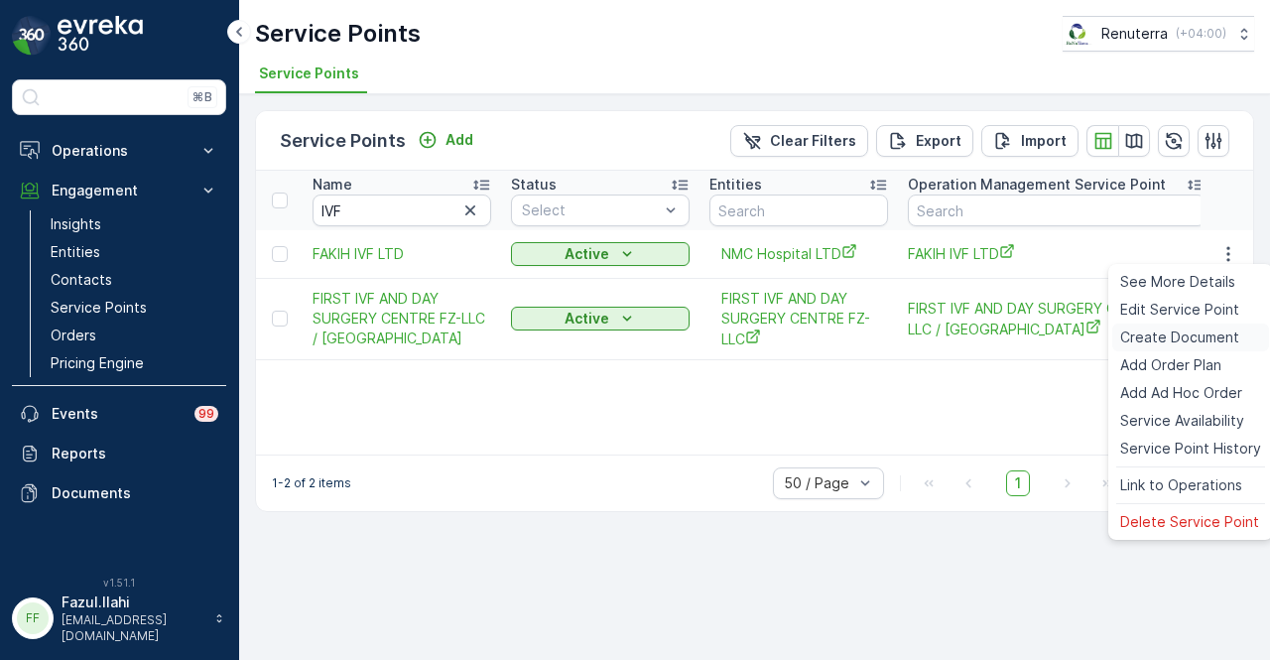
click at [1216, 331] on span "Create Document" at bounding box center [1179, 337] width 119 height 20
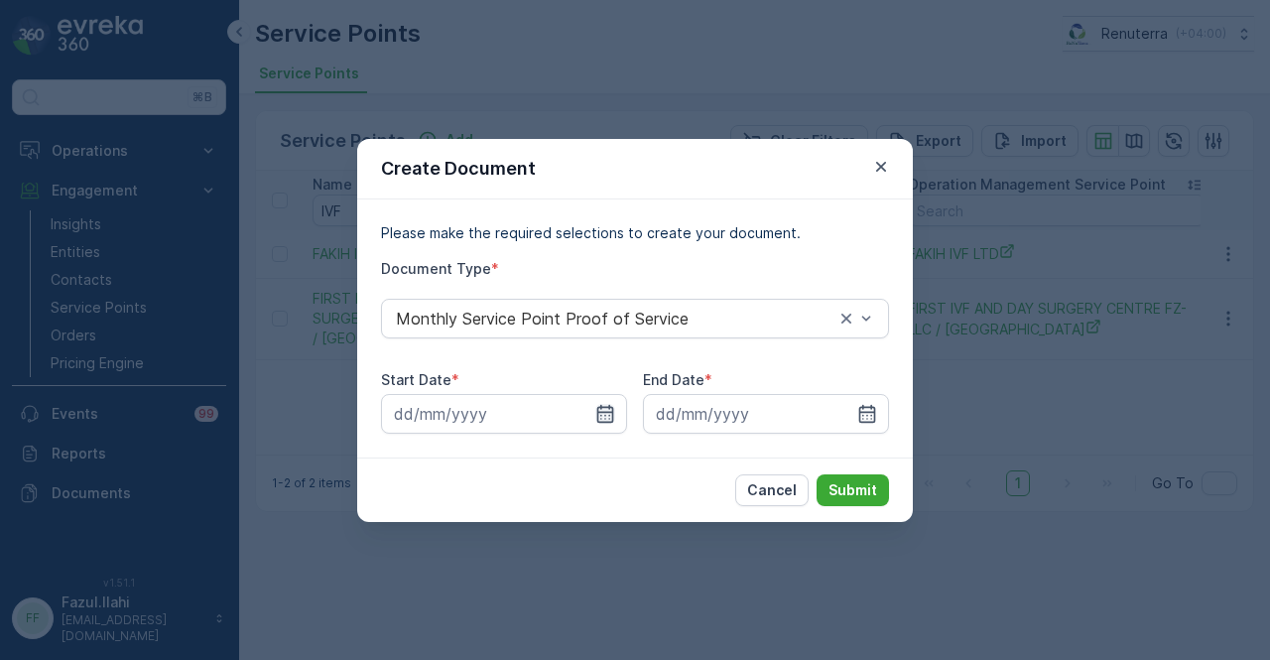
click at [604, 408] on icon "button" at bounding box center [605, 414] width 20 height 20
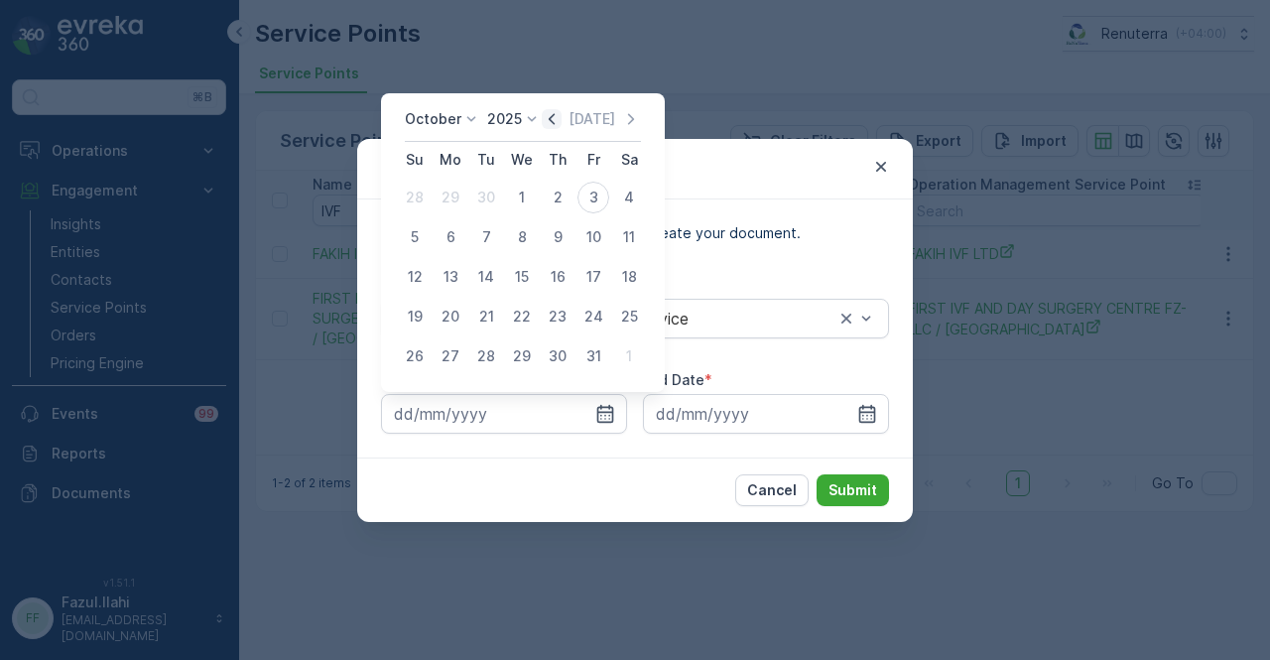
click at [562, 128] on icon "button" at bounding box center [552, 119] width 20 height 20
drag, startPoint x: 462, startPoint y: 203, endPoint x: 573, endPoint y: 258, distance: 122.9
click at [464, 204] on div "1" at bounding box center [451, 198] width 32 height 32
type input "01.09.2025"
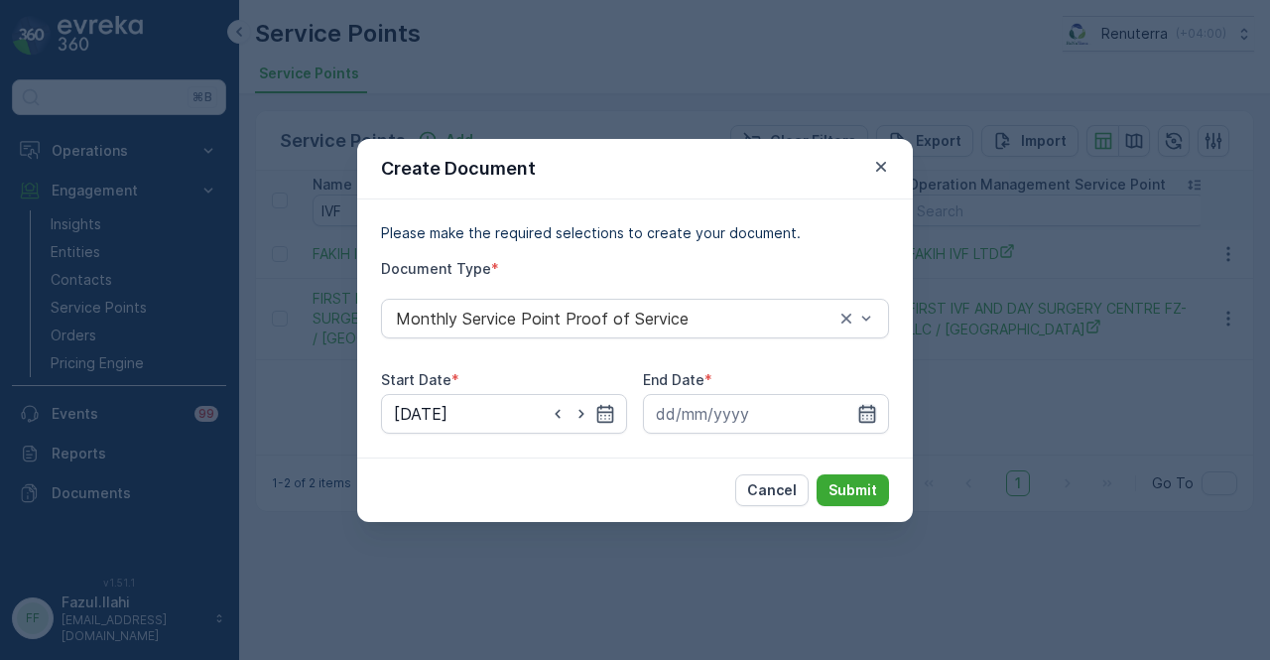
click at [873, 421] on icon "button" at bounding box center [867, 413] width 17 height 18
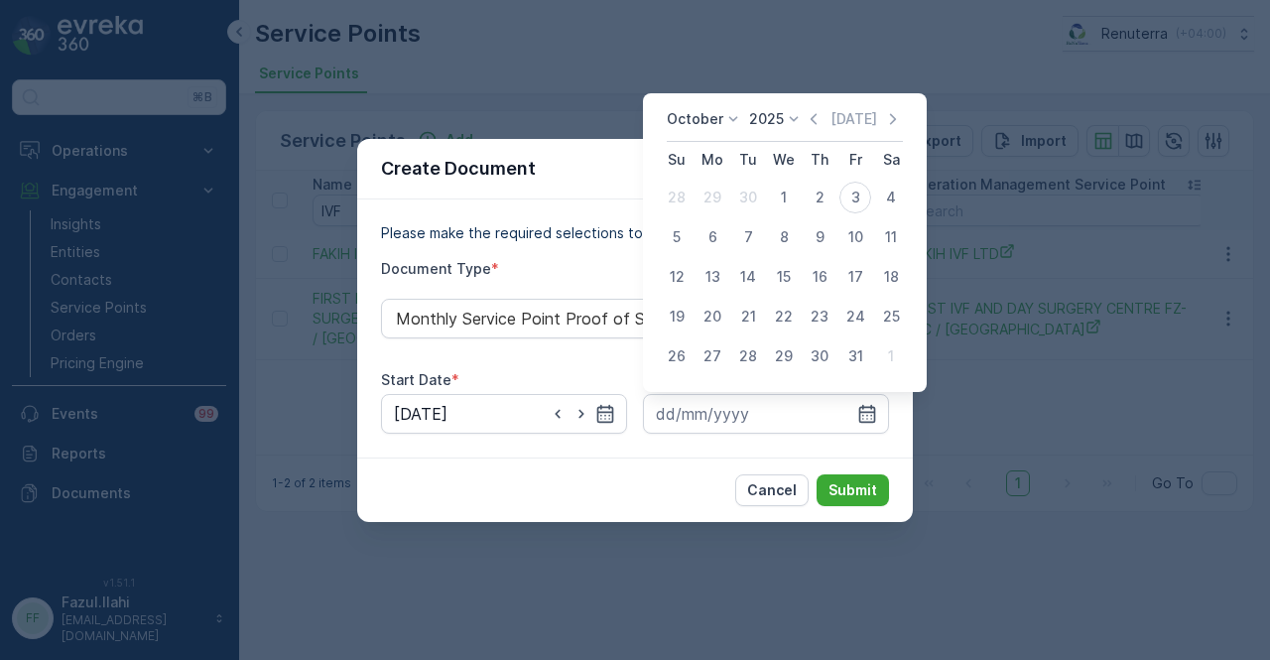
drag, startPoint x: 820, startPoint y: 124, endPoint x: 813, endPoint y: 161, distance: 37.4
click at [820, 125] on icon "button" at bounding box center [814, 119] width 20 height 20
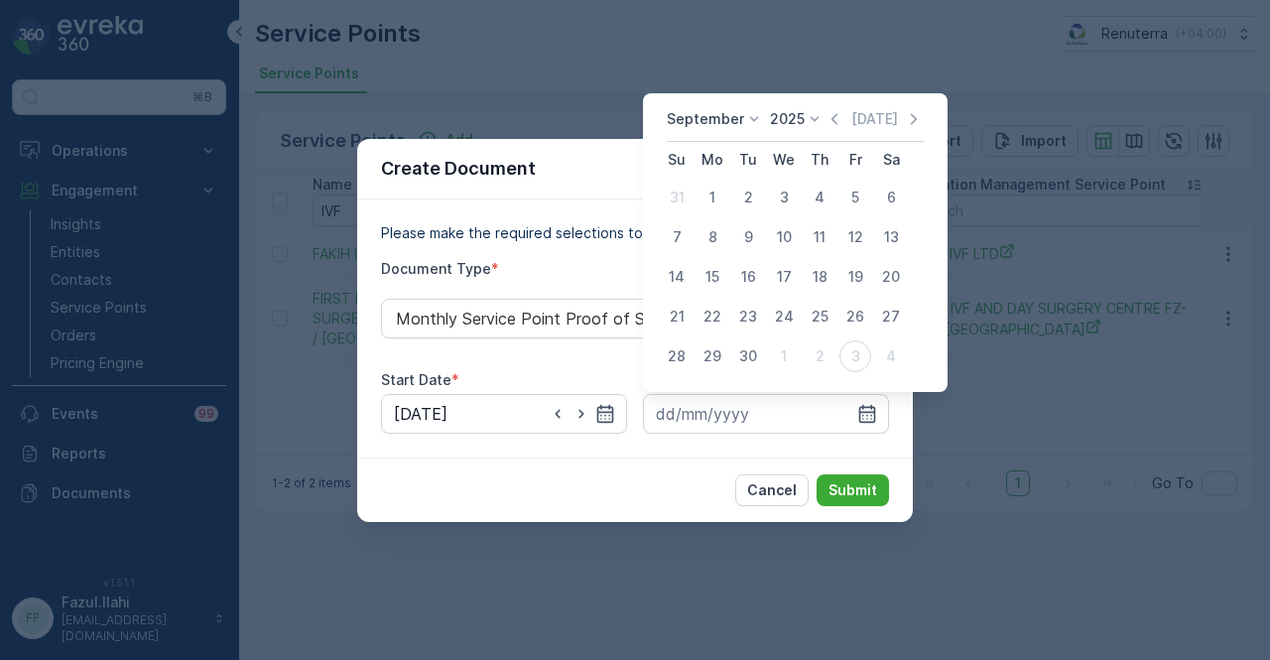
drag, startPoint x: 750, startPoint y: 354, endPoint x: 859, endPoint y: 466, distance: 156.5
click at [754, 359] on div "30" at bounding box center [748, 356] width 32 height 32
type input "30.09.2025"
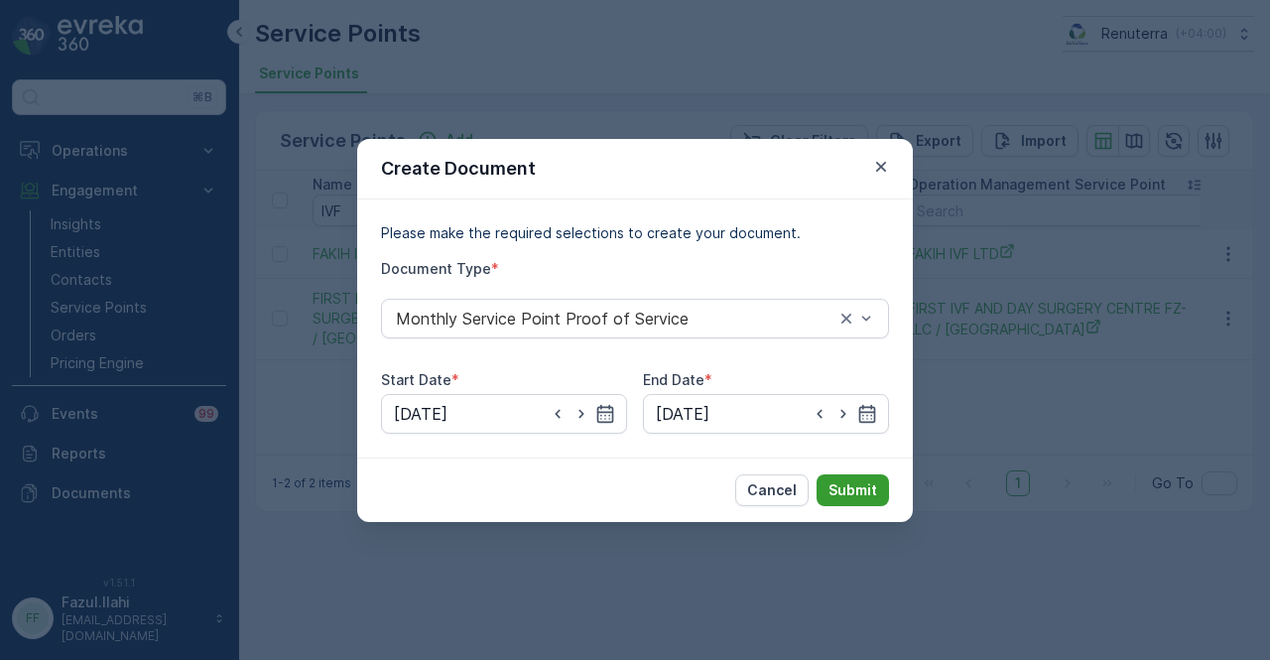
click at [861, 477] on button "Submit" at bounding box center [853, 490] width 72 height 32
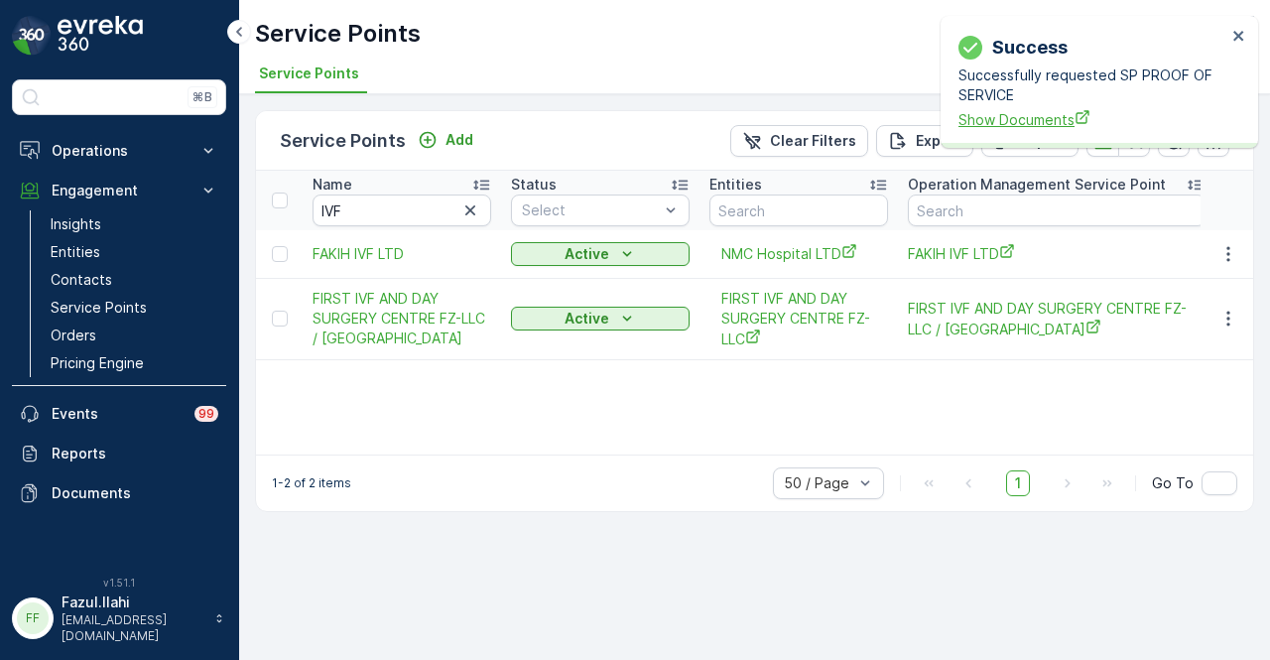
click at [1050, 116] on span "Show Documents" at bounding box center [1093, 119] width 268 height 21
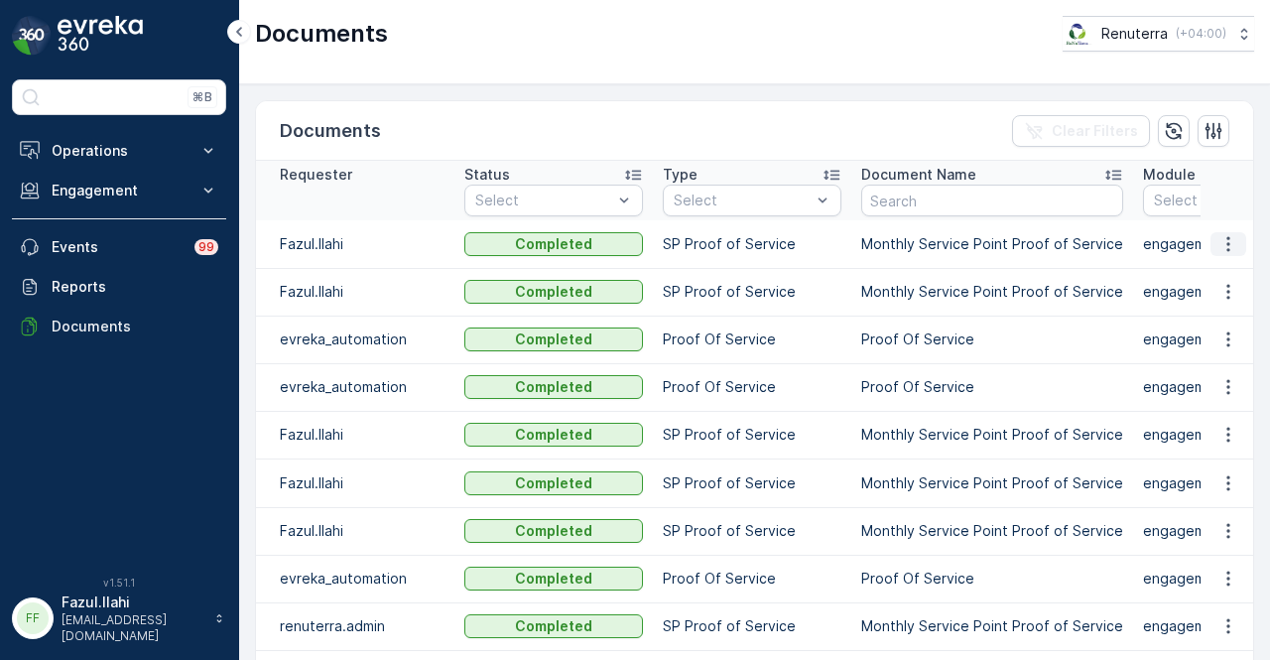
click at [1228, 243] on icon "button" at bounding box center [1228, 244] width 20 height 20
click at [1222, 272] on span "See Details" at bounding box center [1223, 272] width 76 height 20
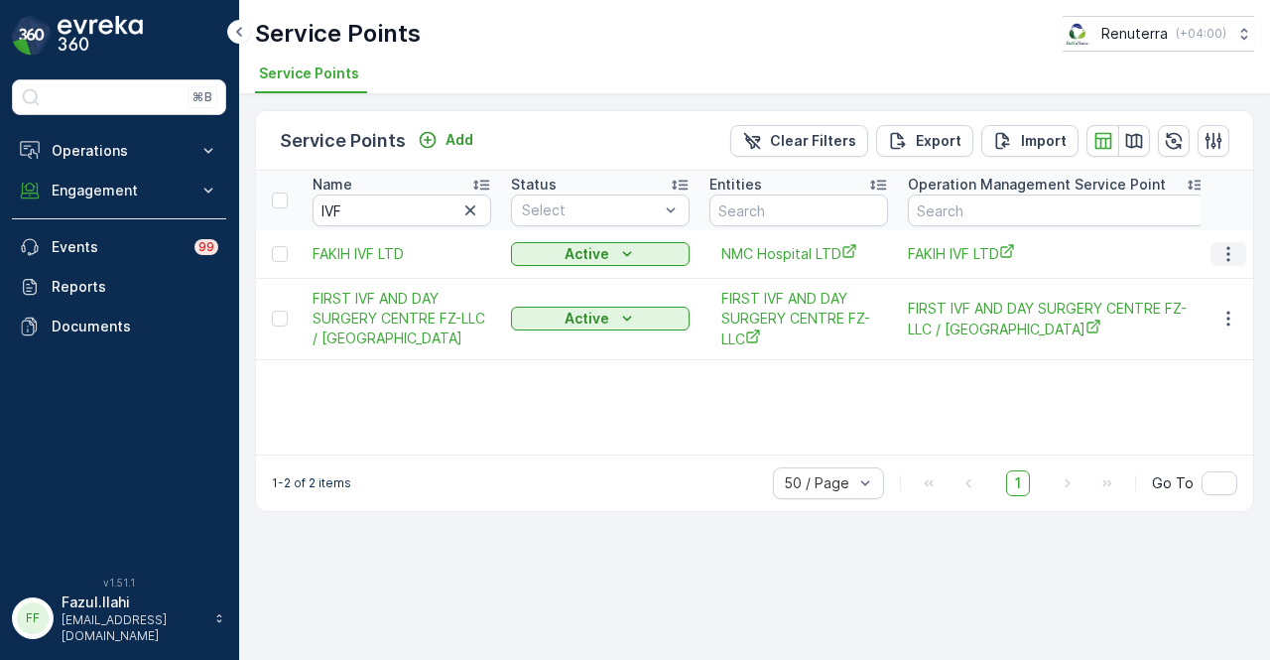
click at [1221, 253] on icon "button" at bounding box center [1228, 254] width 20 height 20
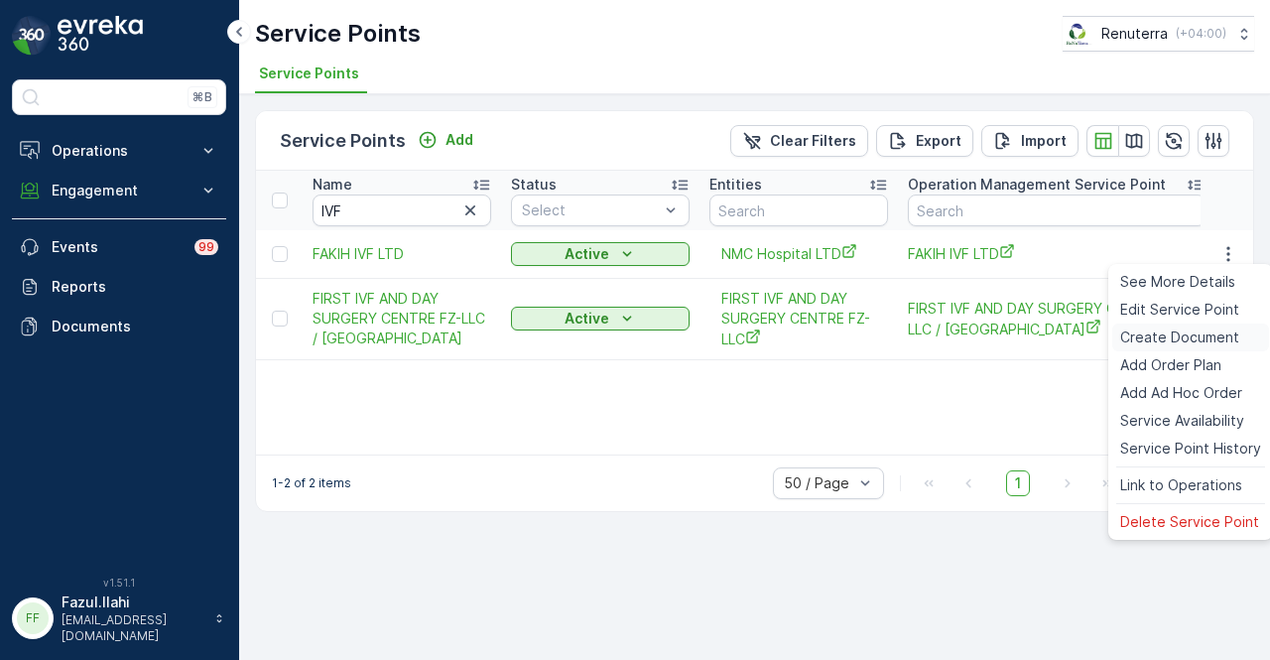
click at [1225, 331] on span "Create Document" at bounding box center [1179, 337] width 119 height 20
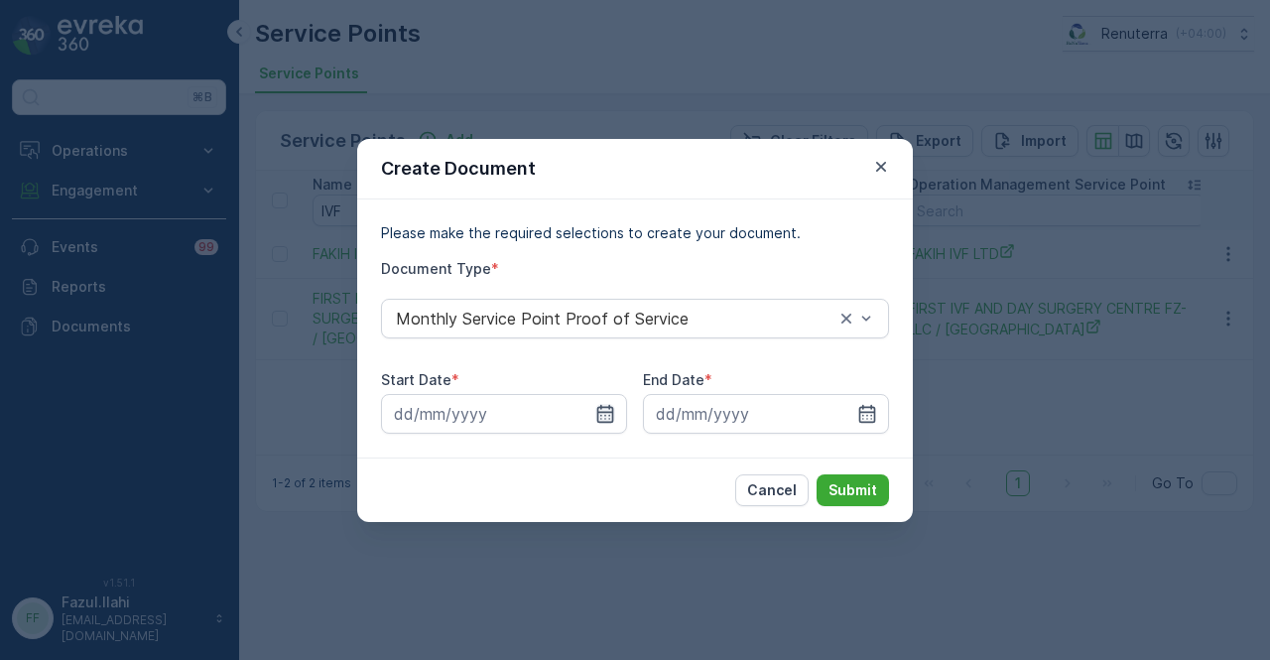
click at [609, 408] on icon "button" at bounding box center [605, 413] width 17 height 18
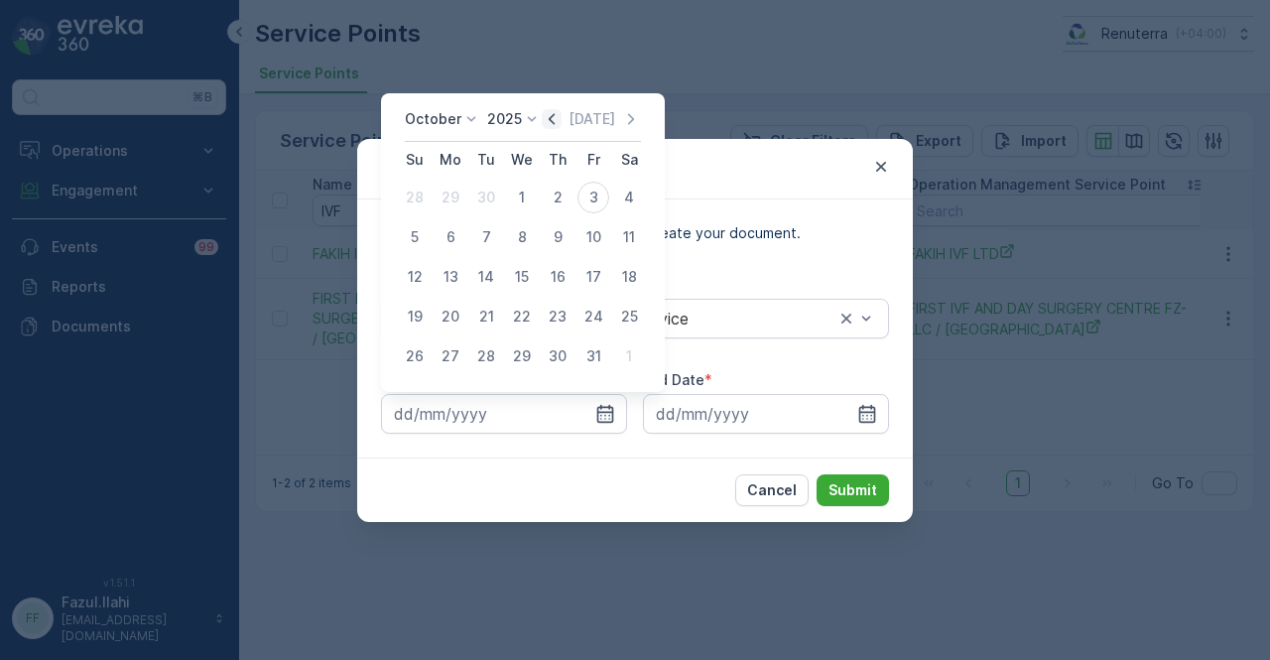
click at [560, 117] on icon "button" at bounding box center [552, 119] width 20 height 20
click at [429, 206] on button "31" at bounding box center [415, 198] width 36 height 36
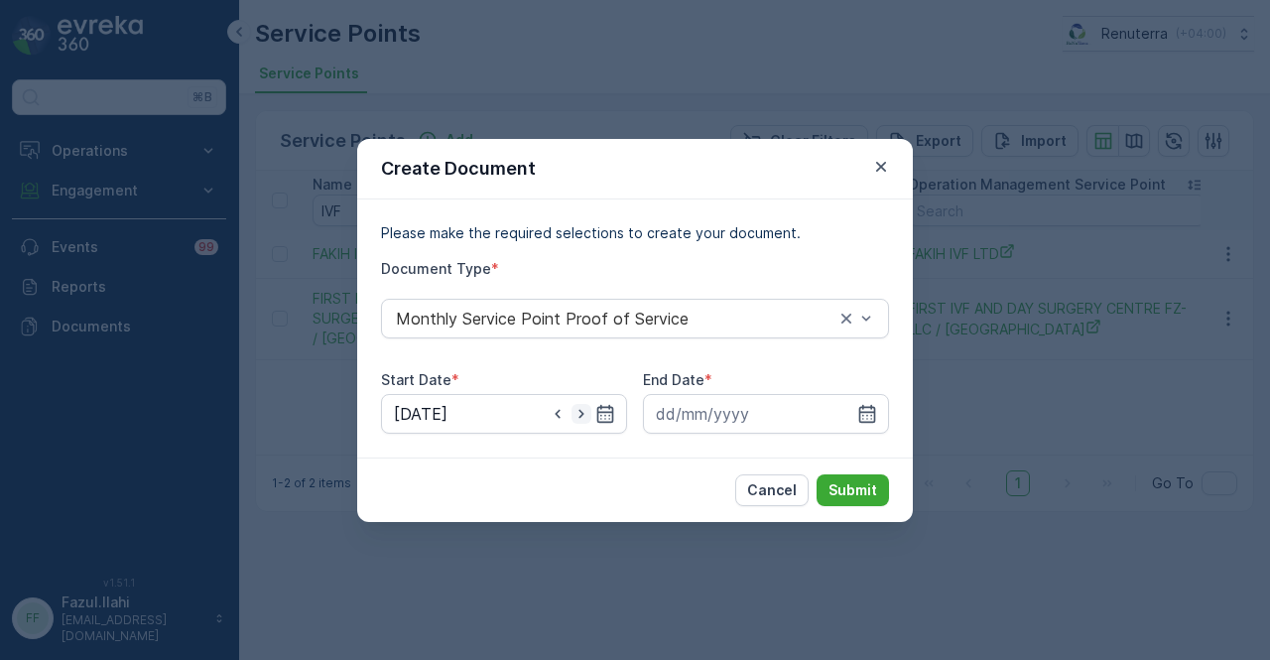
click at [579, 415] on icon "button" at bounding box center [582, 414] width 20 height 20
type input "[DATE]"
click at [871, 400] on input at bounding box center [766, 414] width 246 height 40
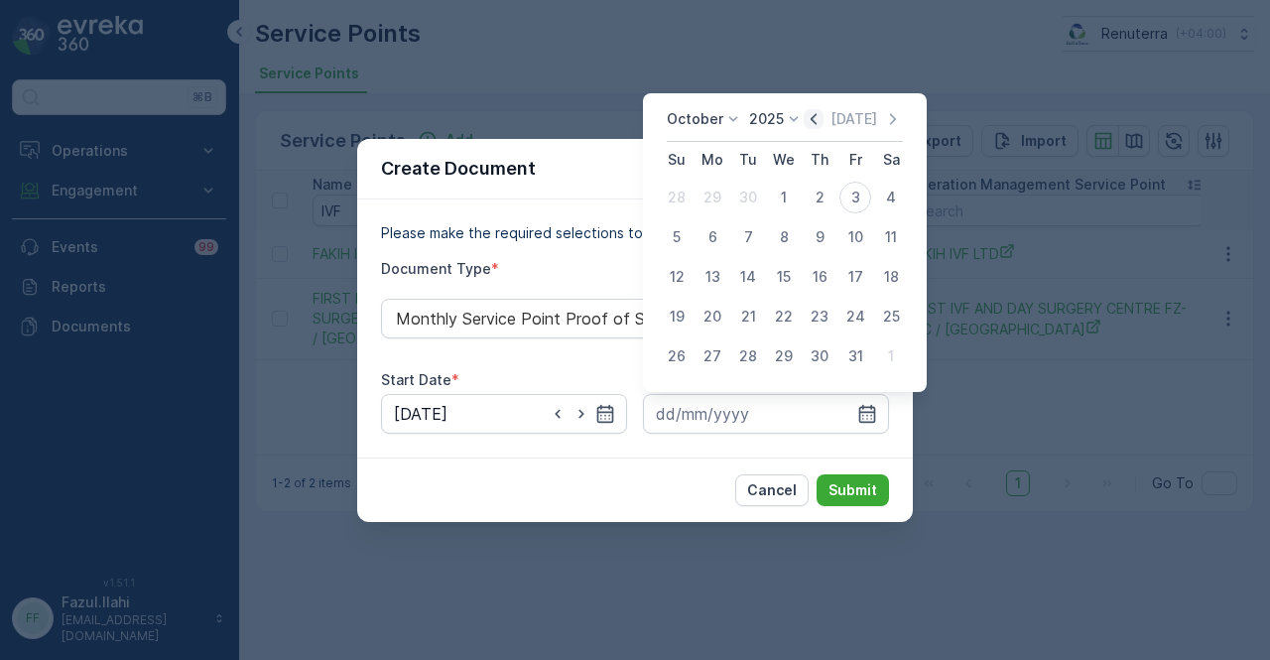
click at [813, 126] on icon "button" at bounding box center [814, 119] width 20 height 20
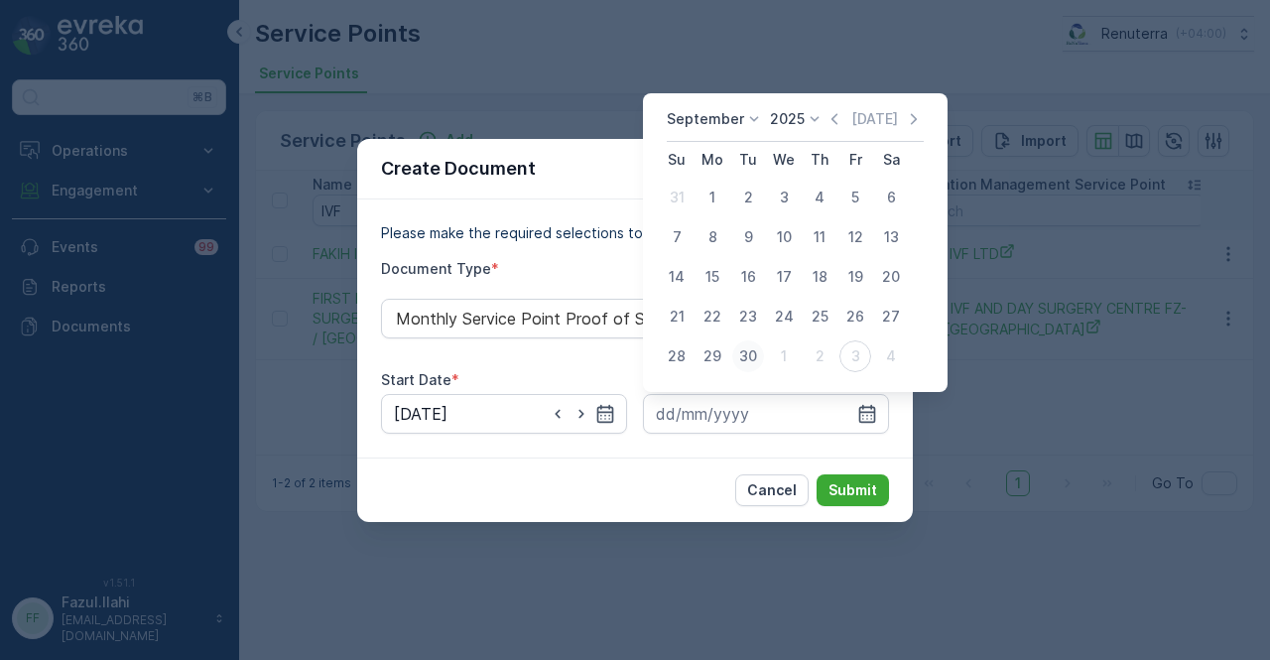
click at [758, 349] on div "30" at bounding box center [748, 356] width 32 height 32
type input "[DATE]"
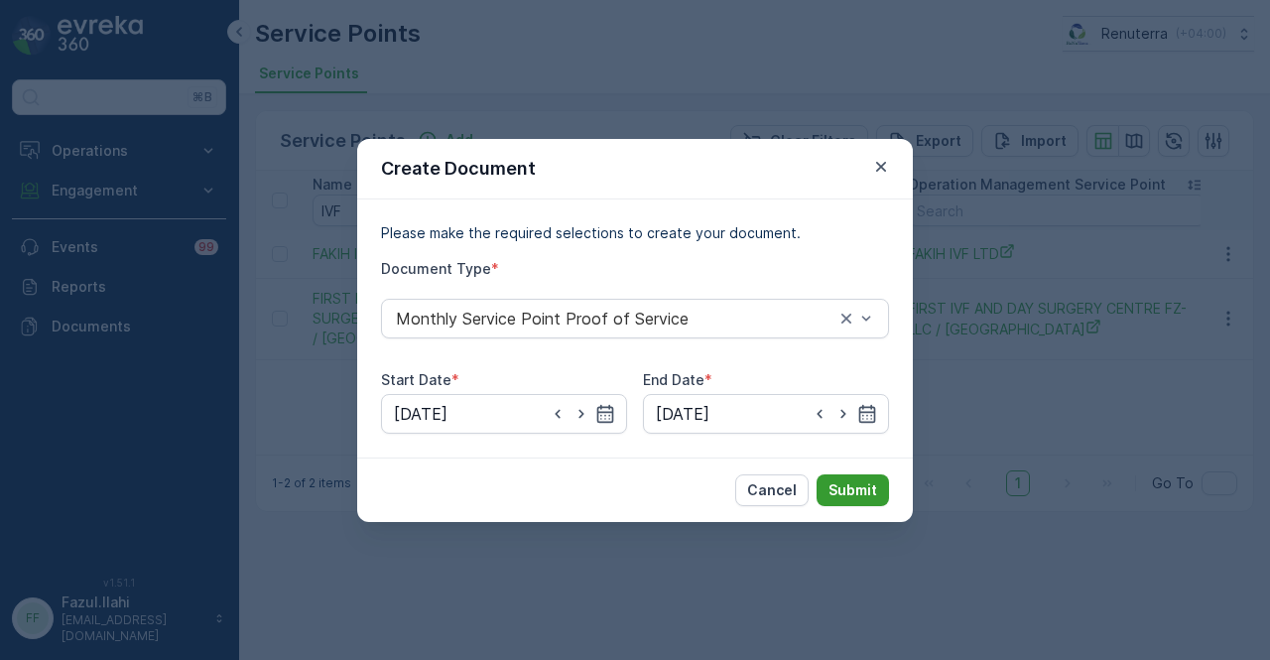
click at [843, 483] on p "Submit" at bounding box center [853, 490] width 49 height 20
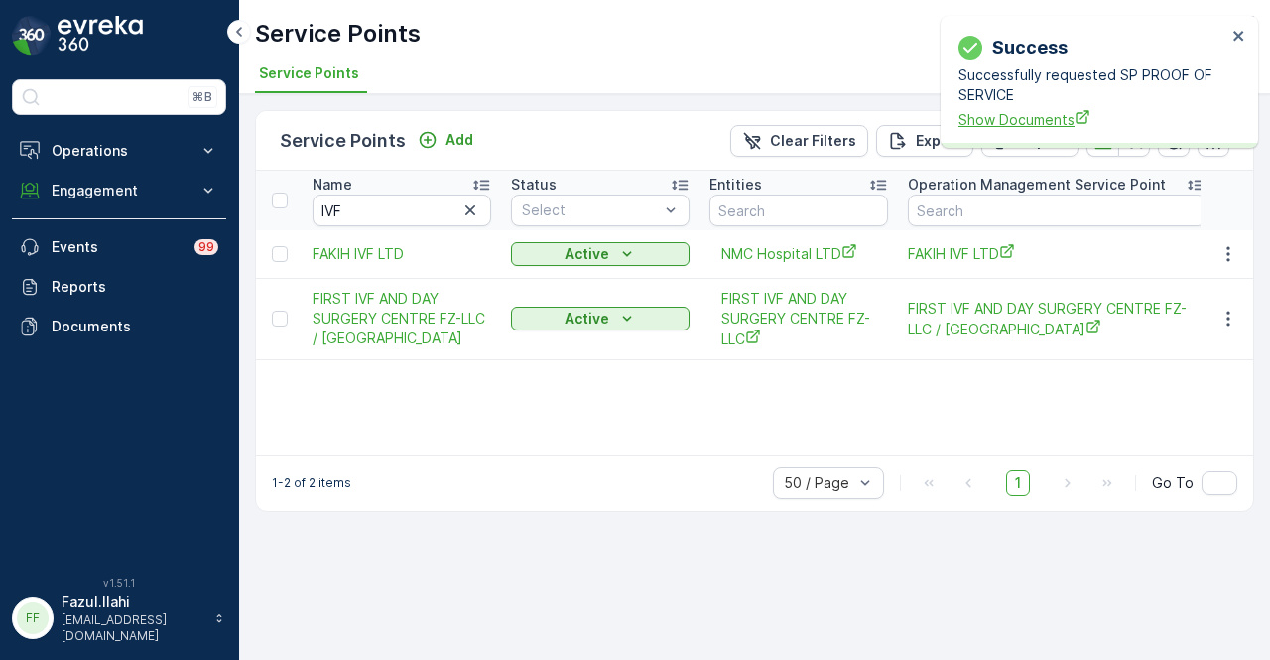
click at [999, 123] on span "Show Documents" at bounding box center [1093, 119] width 268 height 21
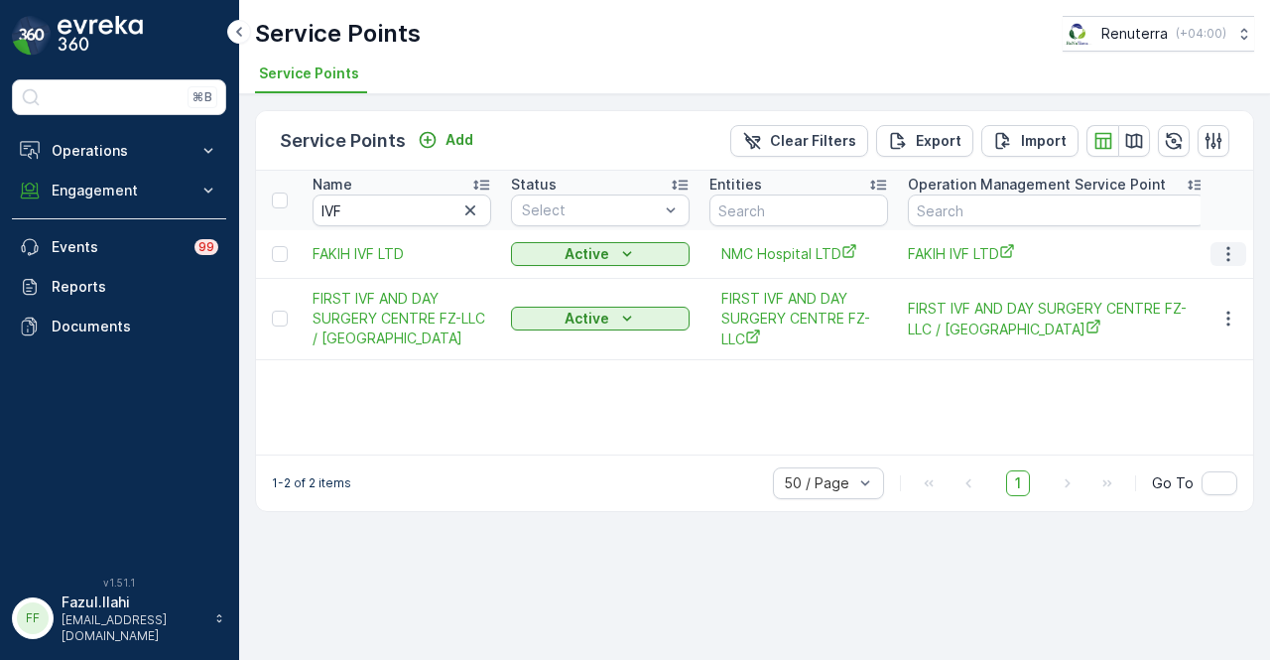
click at [1225, 255] on icon "button" at bounding box center [1228, 254] width 20 height 20
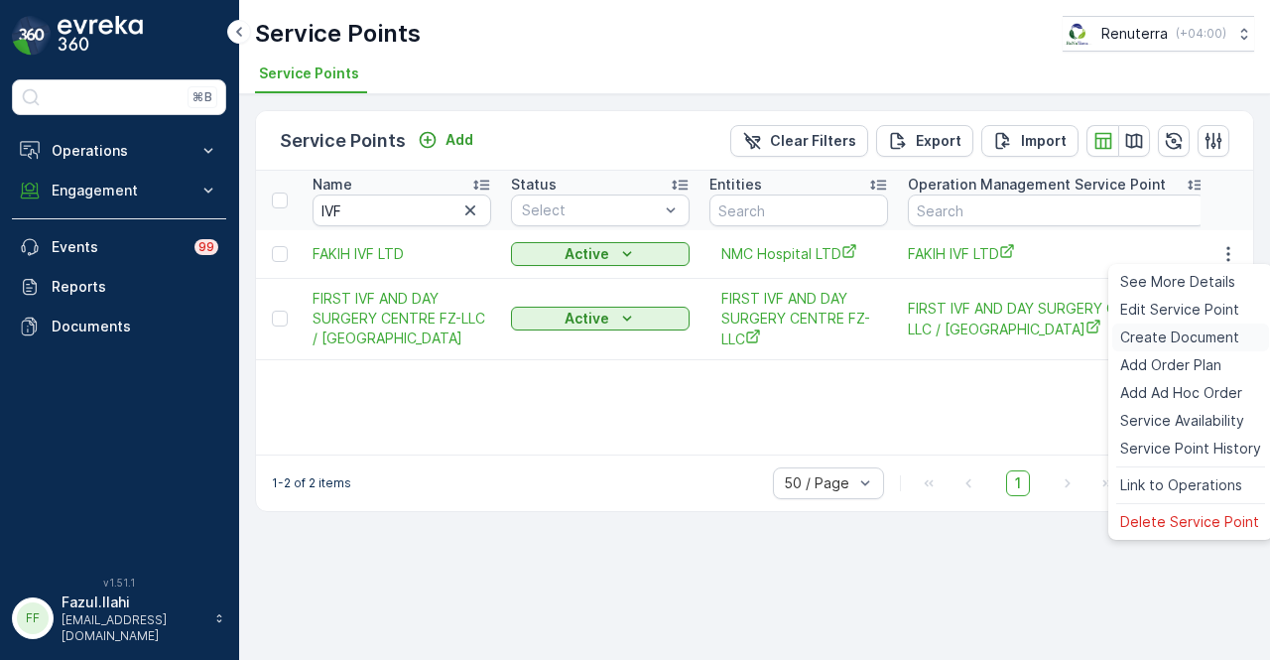
click at [1217, 344] on span "Create Document" at bounding box center [1179, 337] width 119 height 20
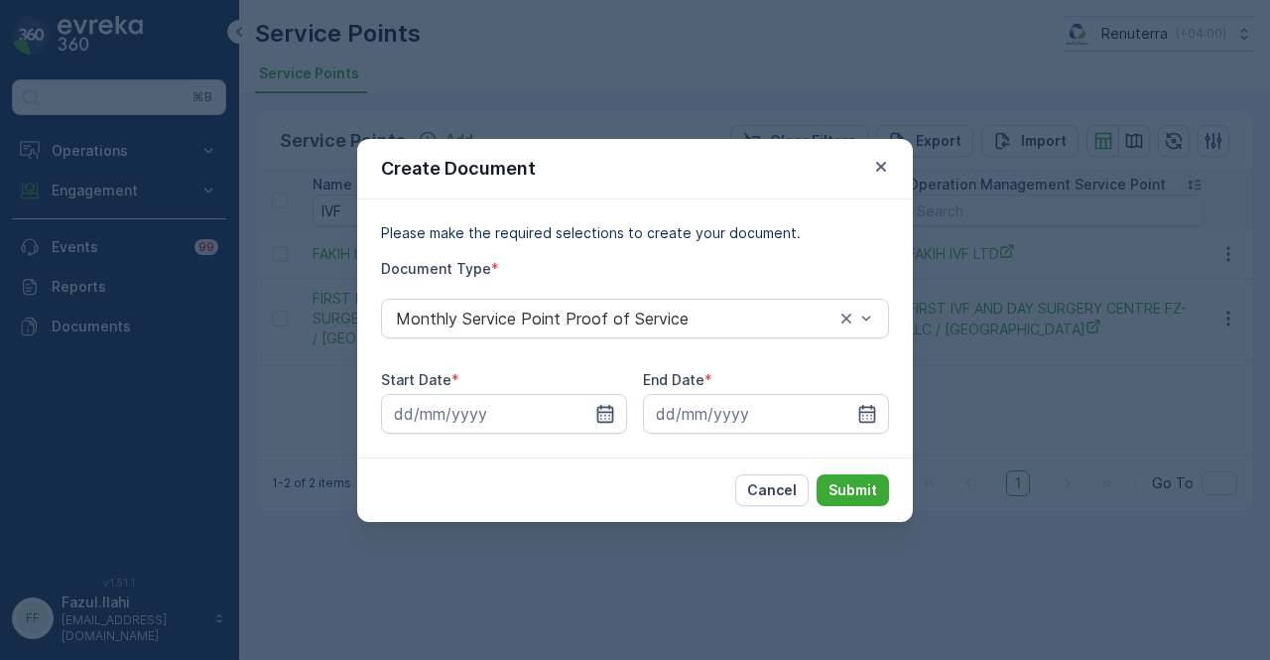
click at [611, 413] on icon "button" at bounding box center [605, 414] width 20 height 20
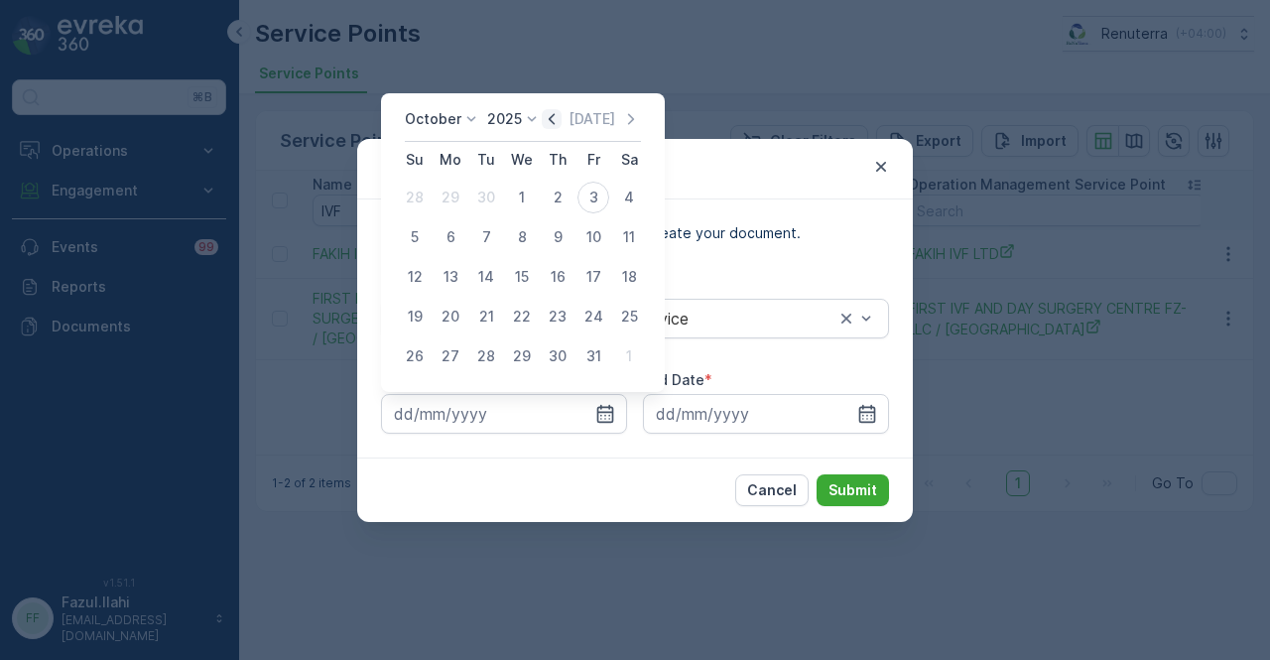
click at [550, 117] on icon "button" at bounding box center [552, 119] width 20 height 20
click at [452, 194] on div "1" at bounding box center [451, 198] width 32 height 32
type input "01.09.2025"
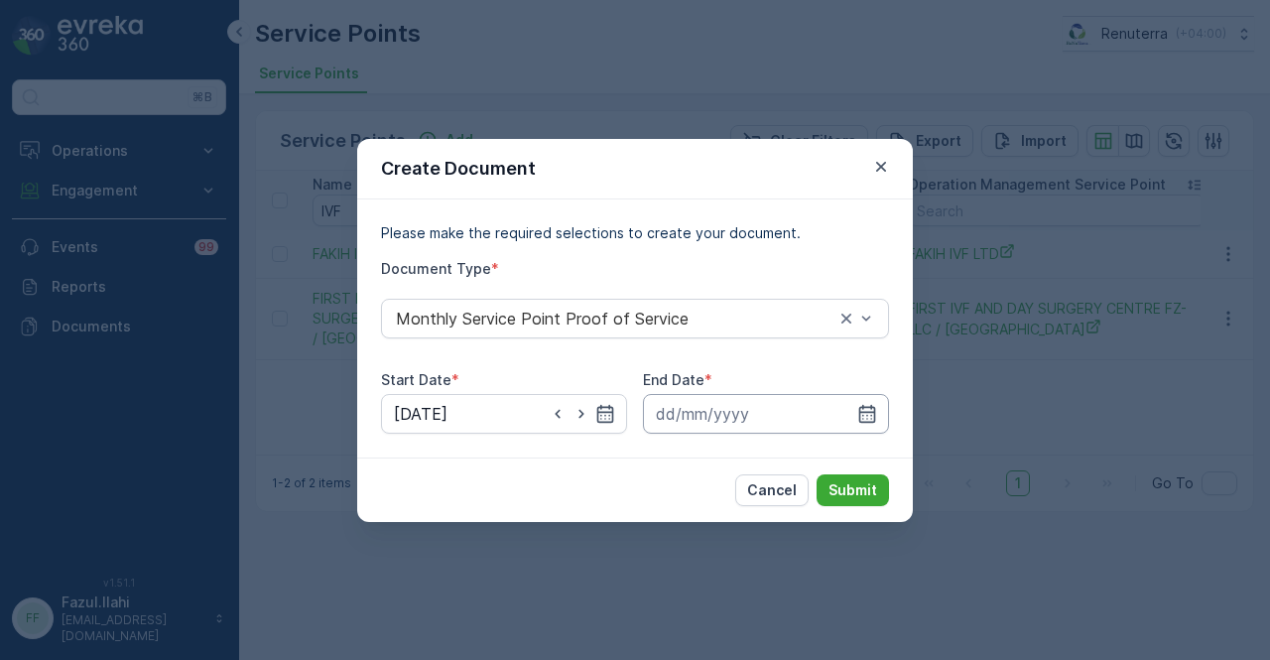
click at [881, 409] on input at bounding box center [766, 414] width 246 height 40
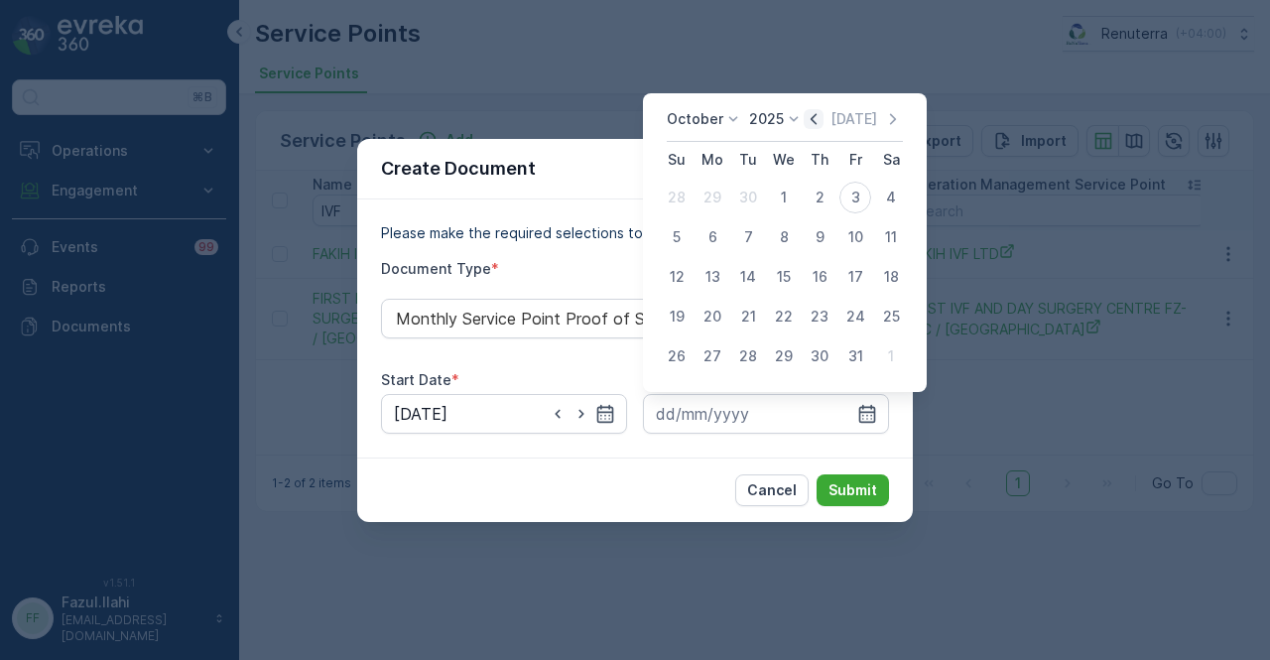
click at [812, 125] on icon "button" at bounding box center [814, 119] width 20 height 20
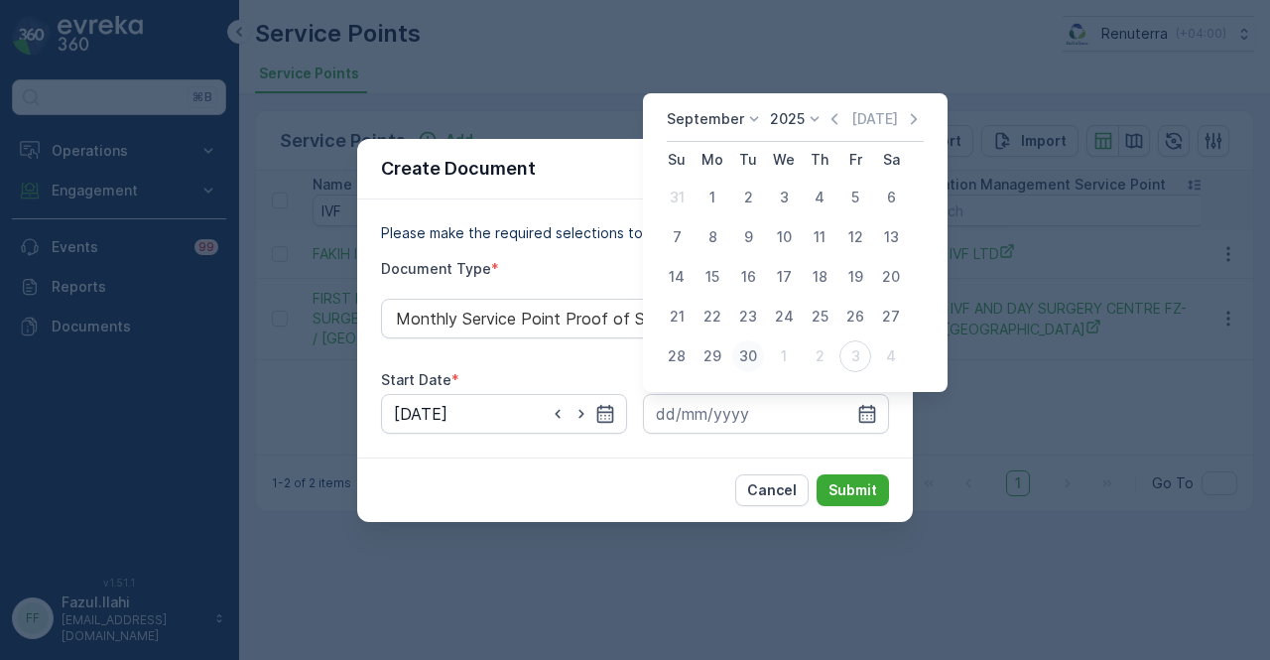
click at [754, 355] on div "30" at bounding box center [748, 356] width 32 height 32
type input "30.09.2025"
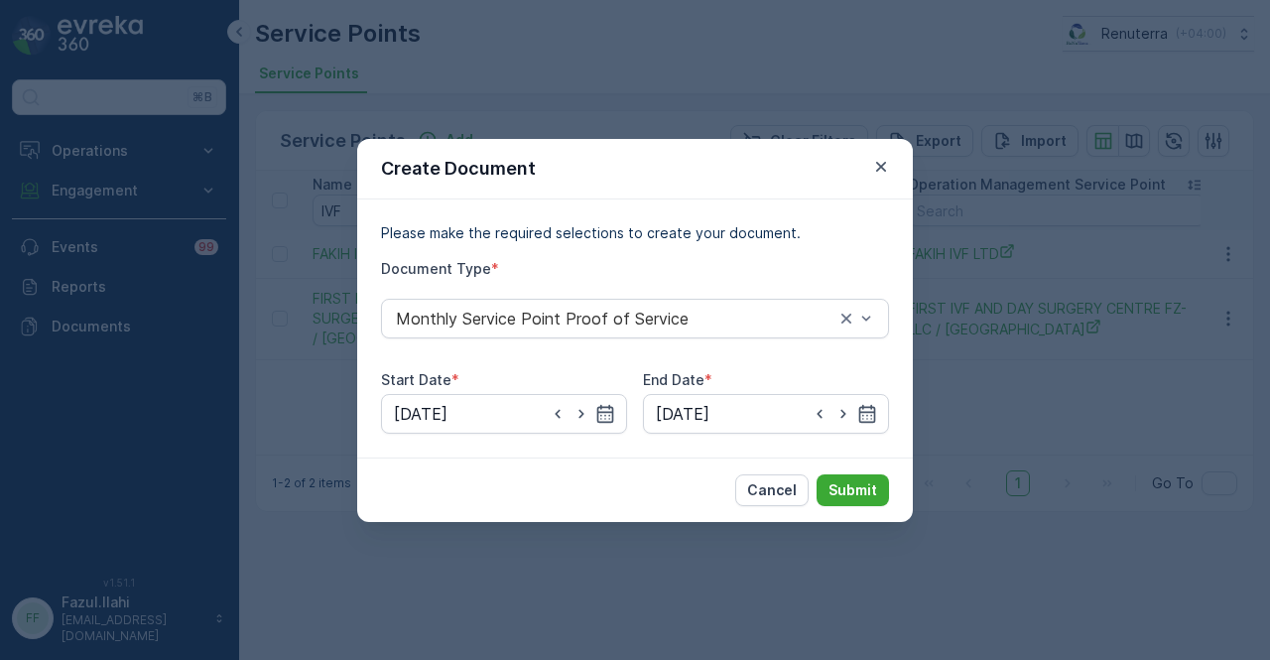
click at [847, 507] on div "Cancel Submit" at bounding box center [635, 489] width 556 height 64
click at [855, 491] on p "Submit" at bounding box center [853, 490] width 49 height 20
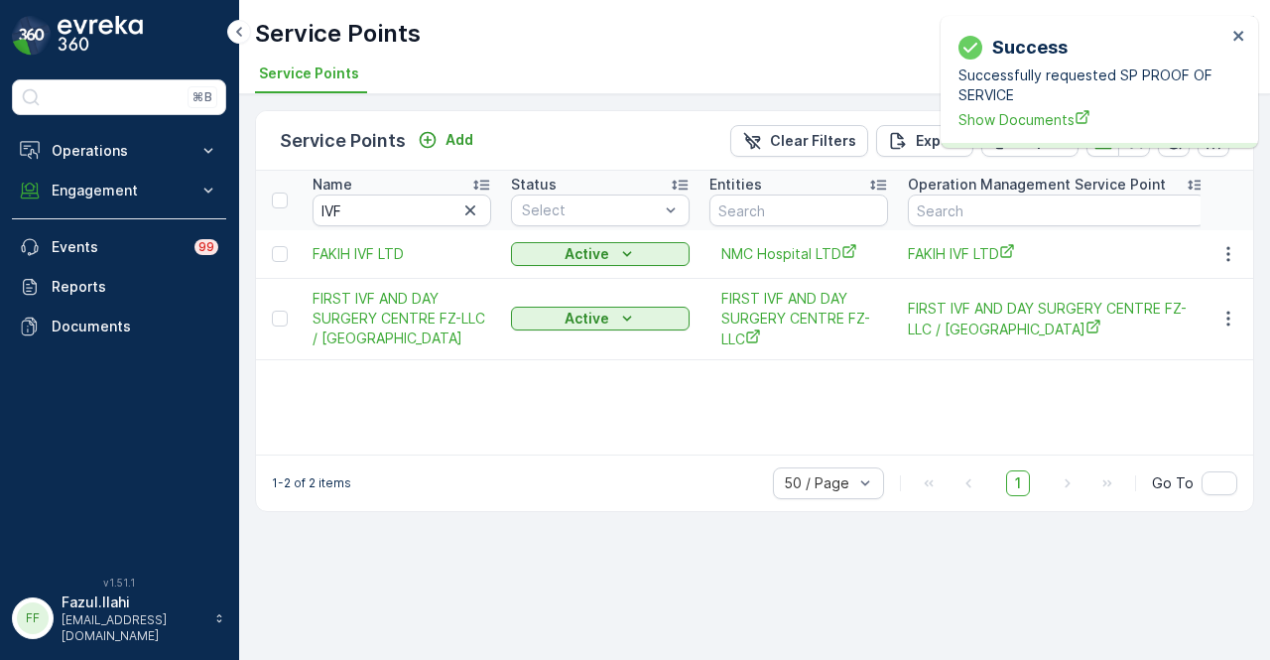
click at [1044, 130] on div "Success Successfully requested SP PROOF OF SERVICE Show Documents" at bounding box center [1093, 82] width 280 height 108
click at [1042, 122] on span "Show Documents" at bounding box center [1093, 119] width 268 height 21
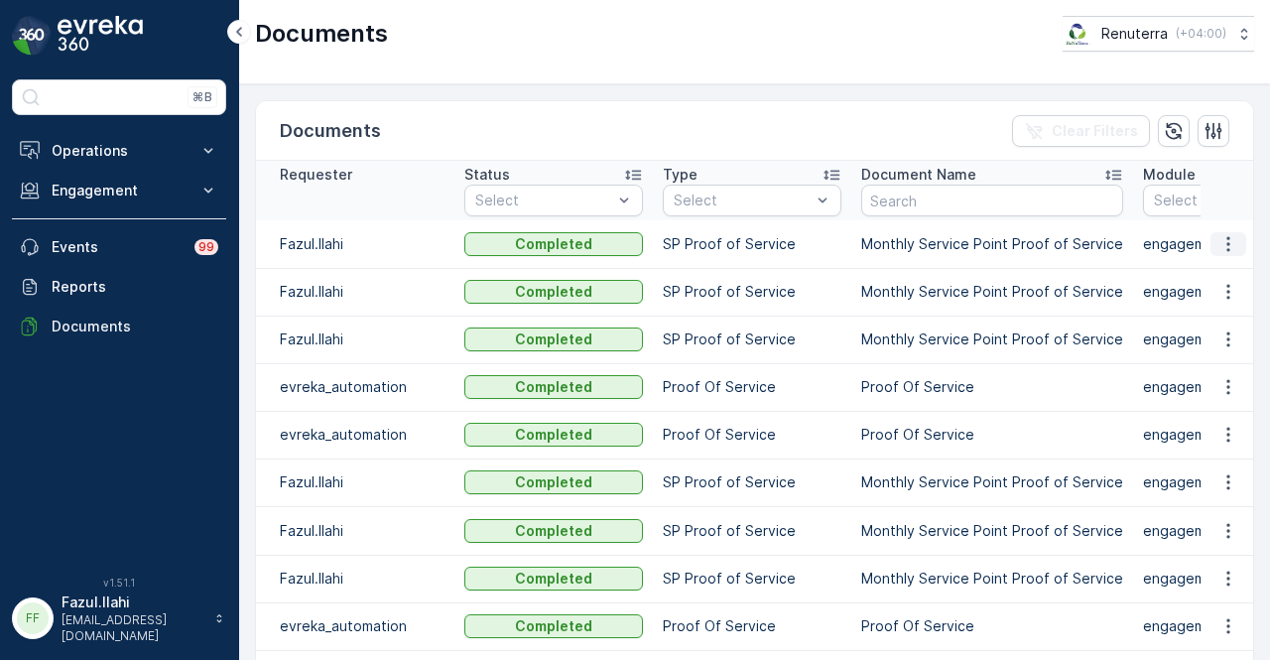
click at [1219, 246] on icon "button" at bounding box center [1228, 244] width 20 height 20
click at [1214, 275] on span "See Details" at bounding box center [1223, 272] width 76 height 20
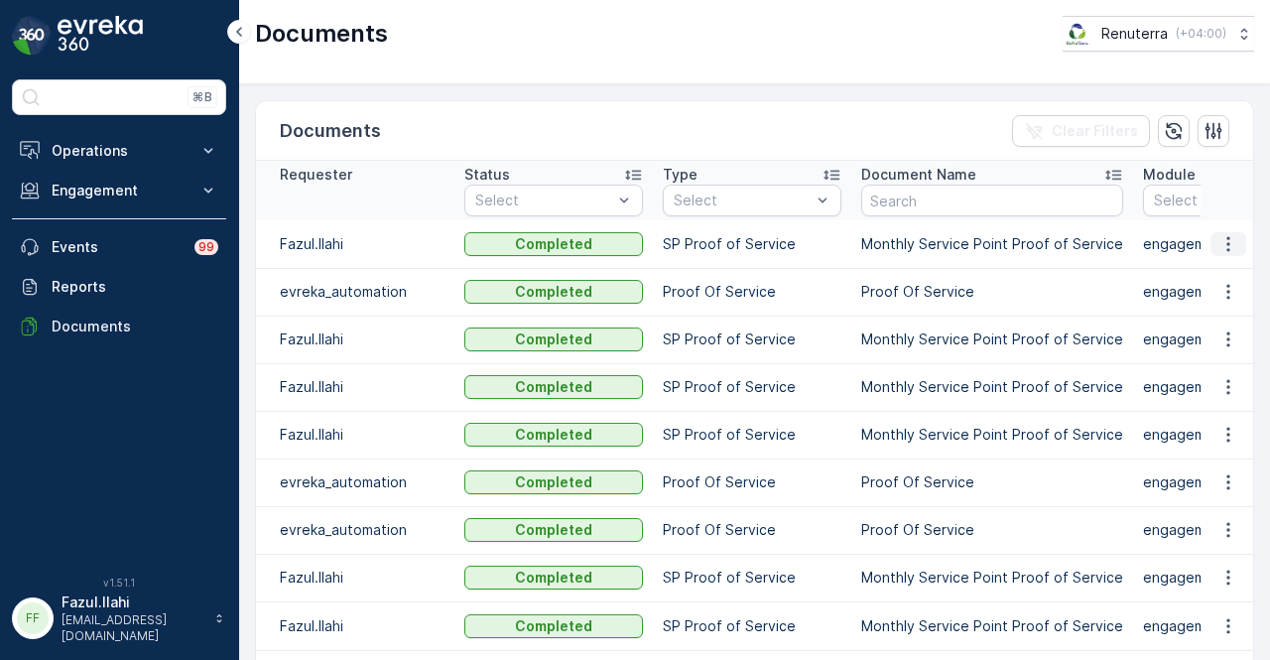
click at [1228, 237] on icon "button" at bounding box center [1228, 244] width 20 height 20
click at [1225, 273] on span "See Details" at bounding box center [1223, 272] width 76 height 20
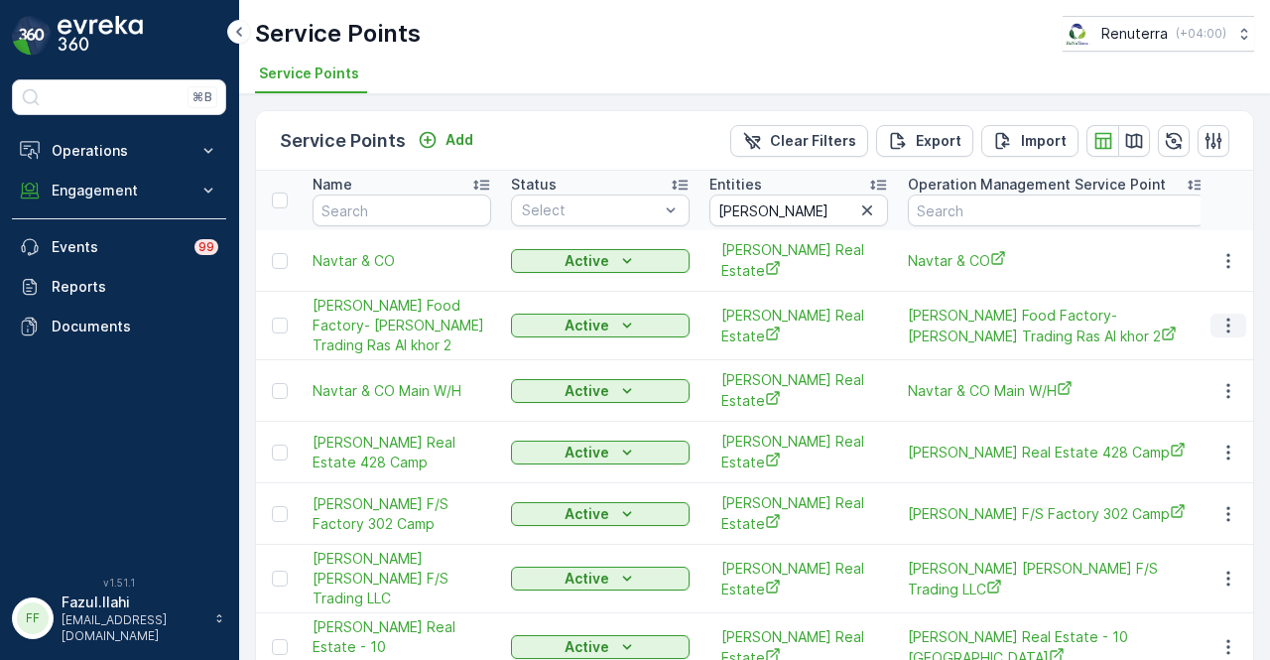
click at [1234, 314] on button "button" at bounding box center [1229, 326] width 36 height 24
click at [148, 192] on p "Engagement" at bounding box center [119, 191] width 135 height 20
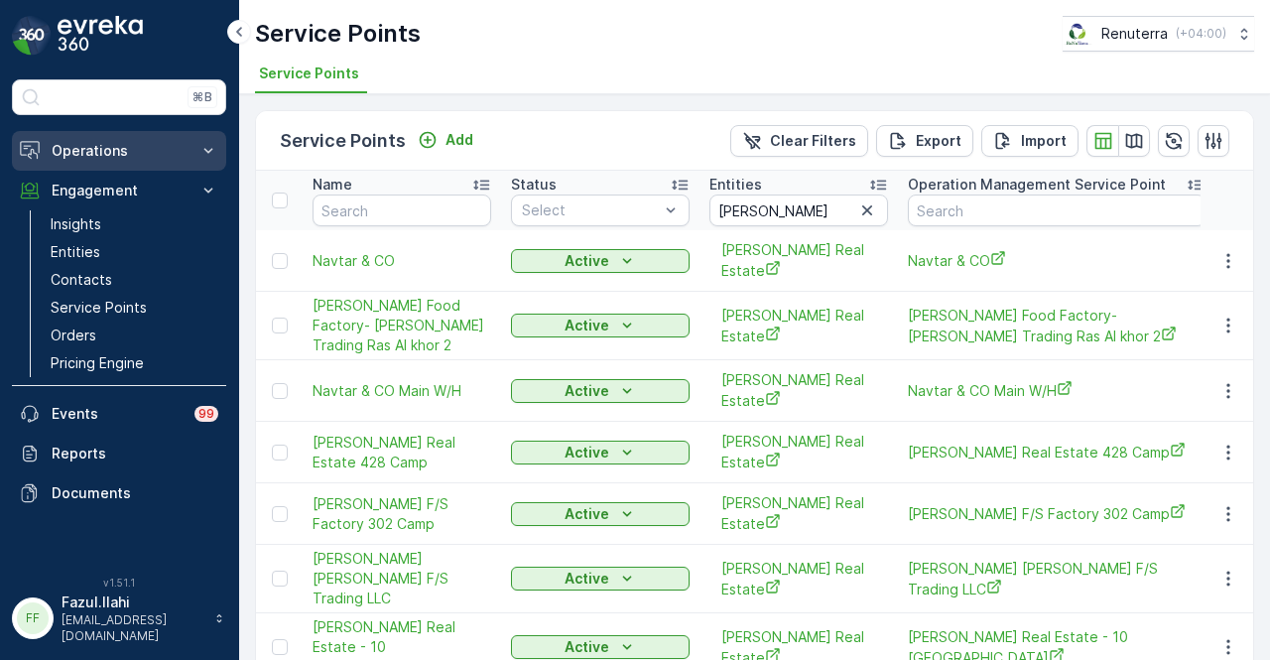
click at [177, 148] on p "Operations" at bounding box center [119, 151] width 135 height 20
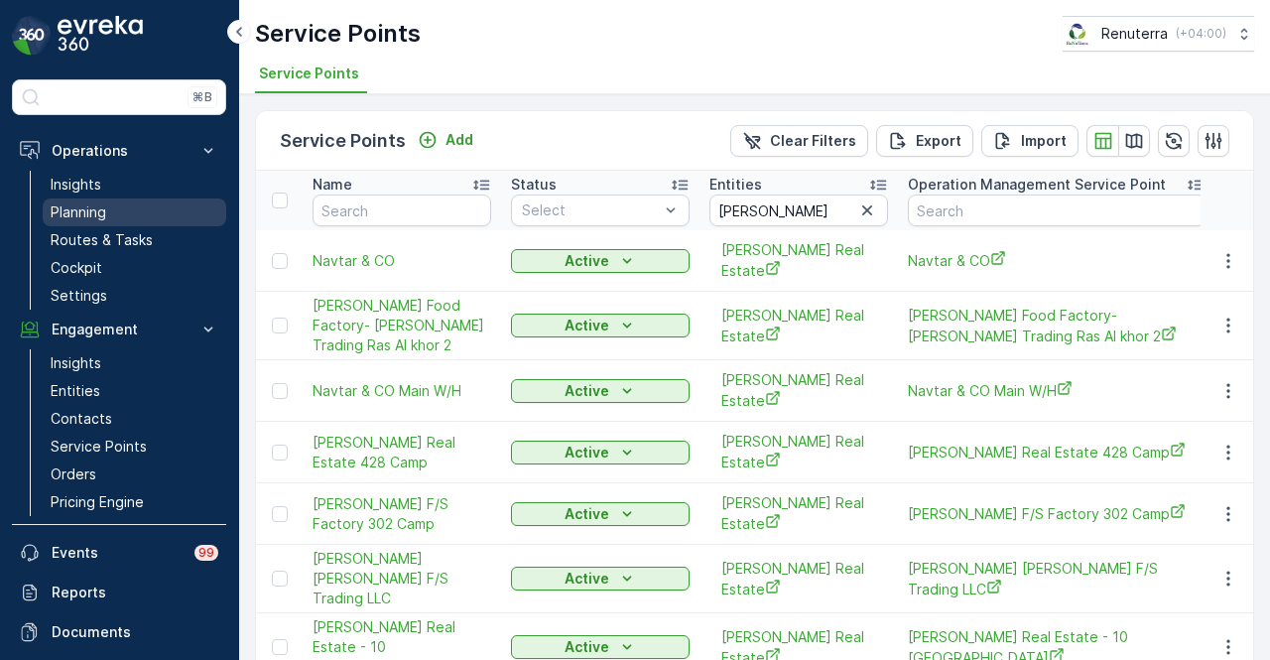
click at [139, 214] on link "Planning" at bounding box center [135, 212] width 184 height 28
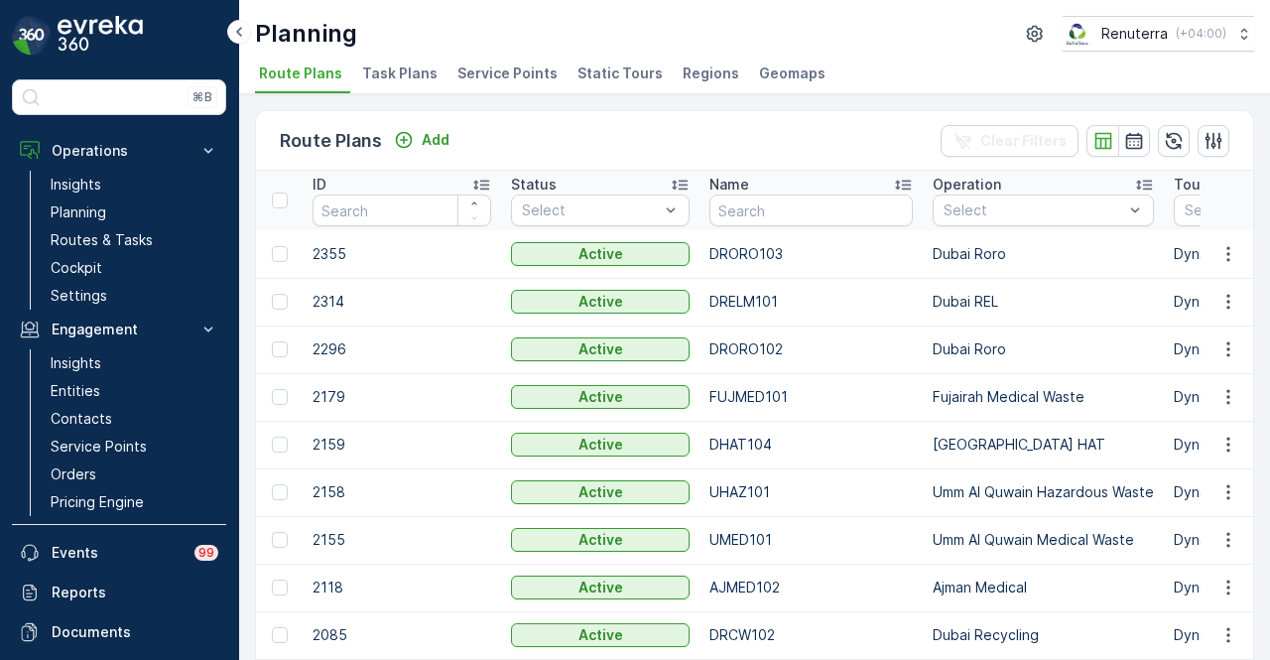
click at [500, 72] on span "Service Points" at bounding box center [507, 74] width 100 height 20
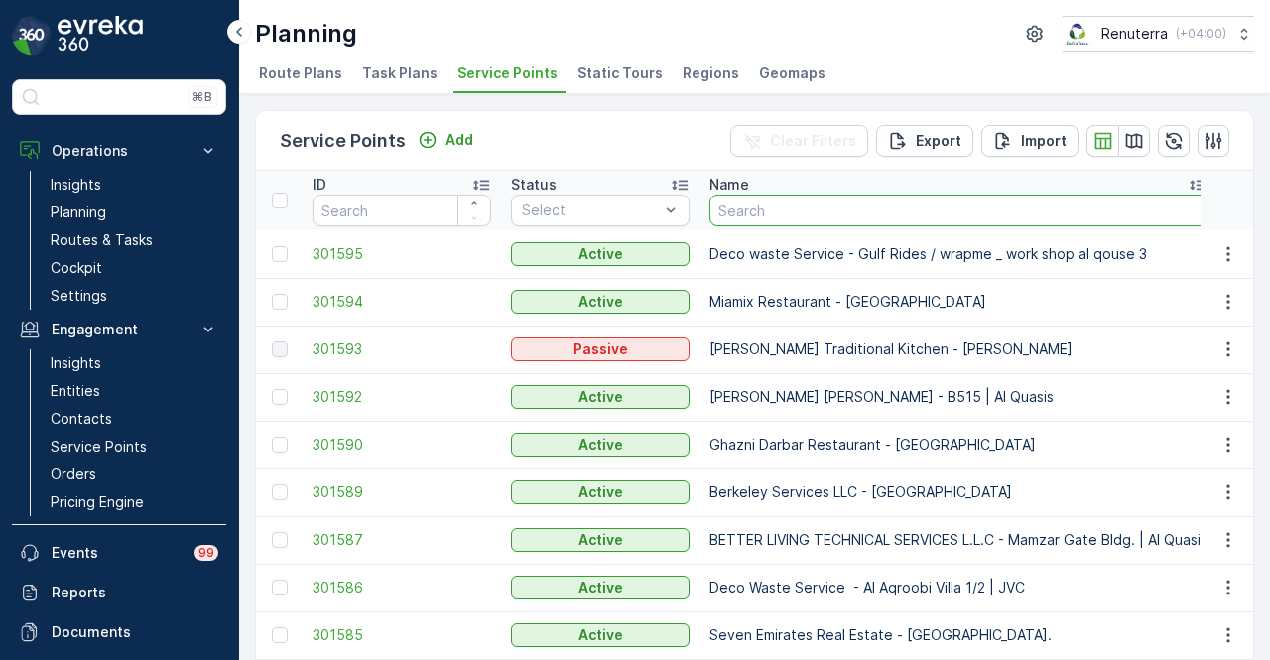
click at [784, 221] on input "text" at bounding box center [958, 210] width 498 height 32
type input "natvar"
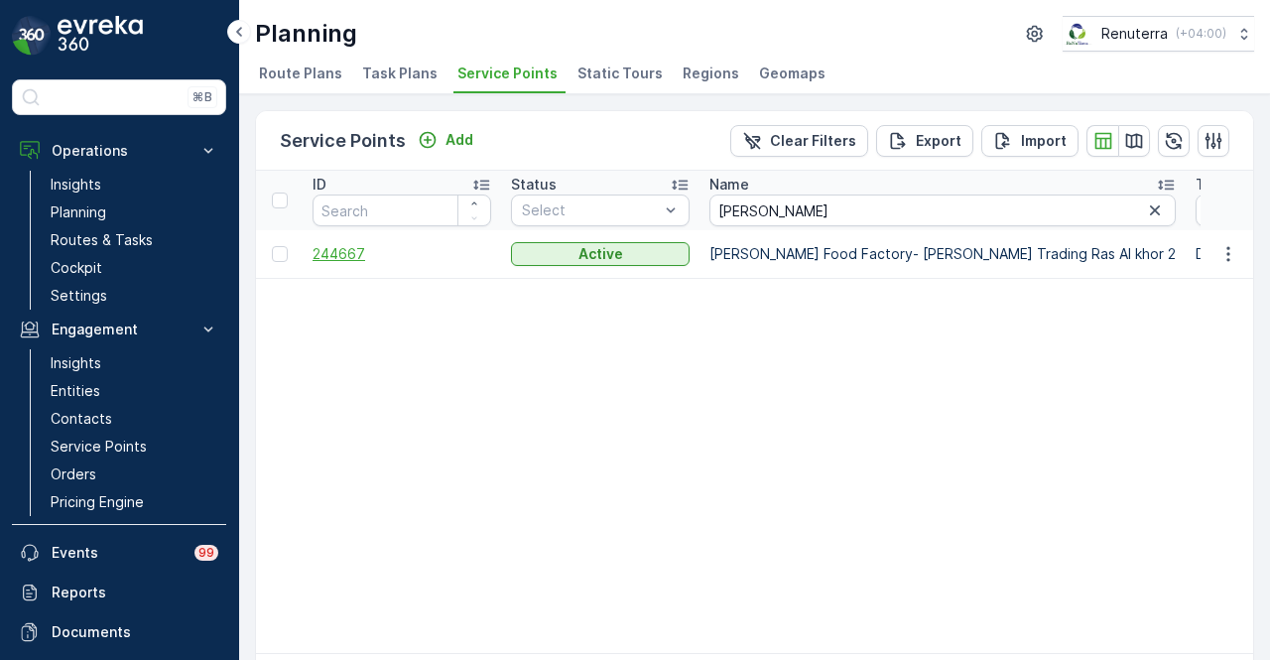
click at [339, 255] on span "244667" at bounding box center [402, 254] width 179 height 20
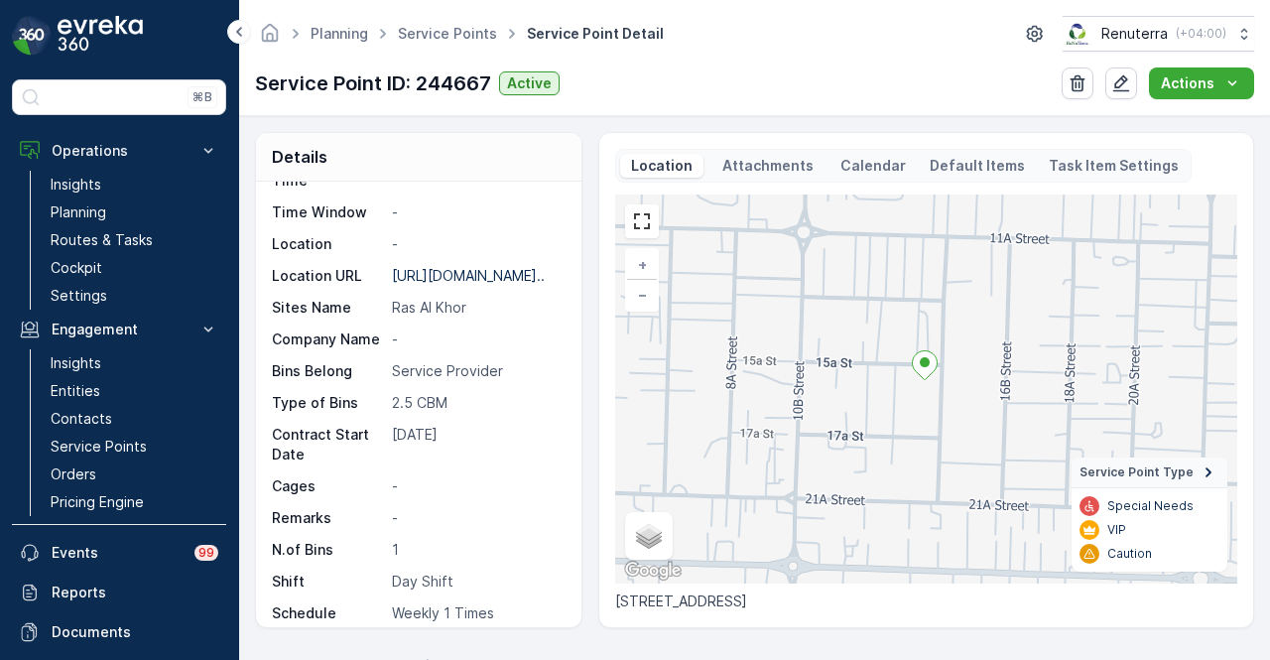
scroll to position [324, 0]
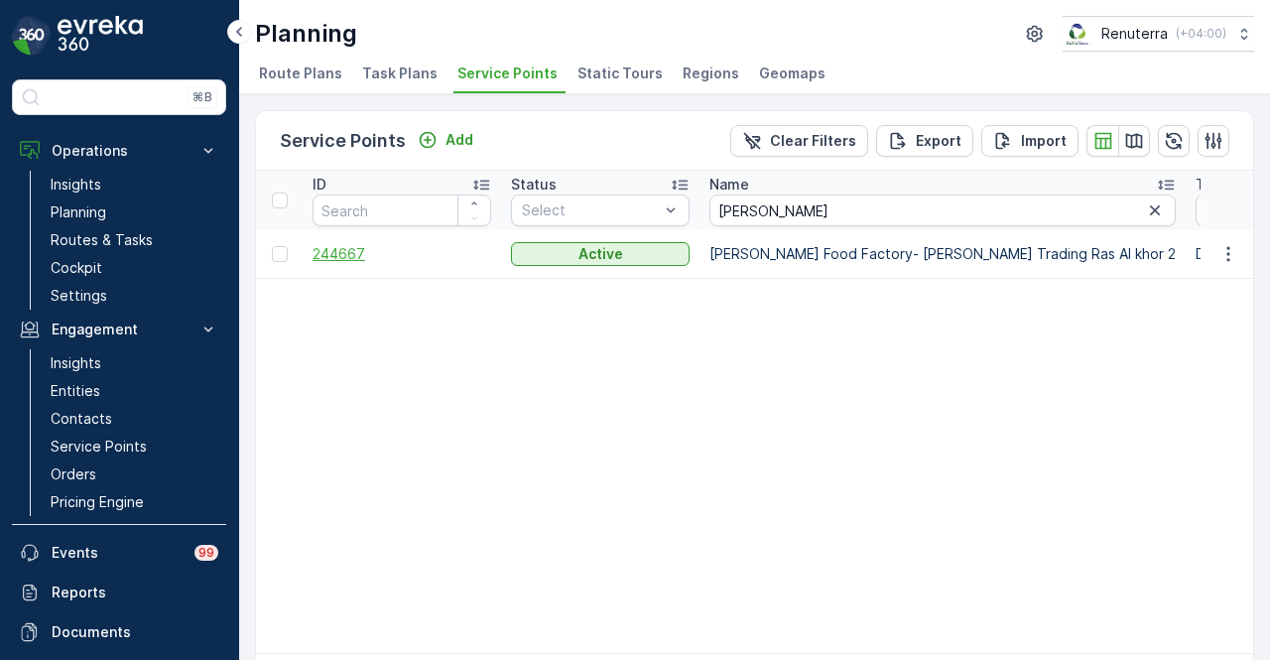
click at [346, 255] on span "244667" at bounding box center [402, 254] width 179 height 20
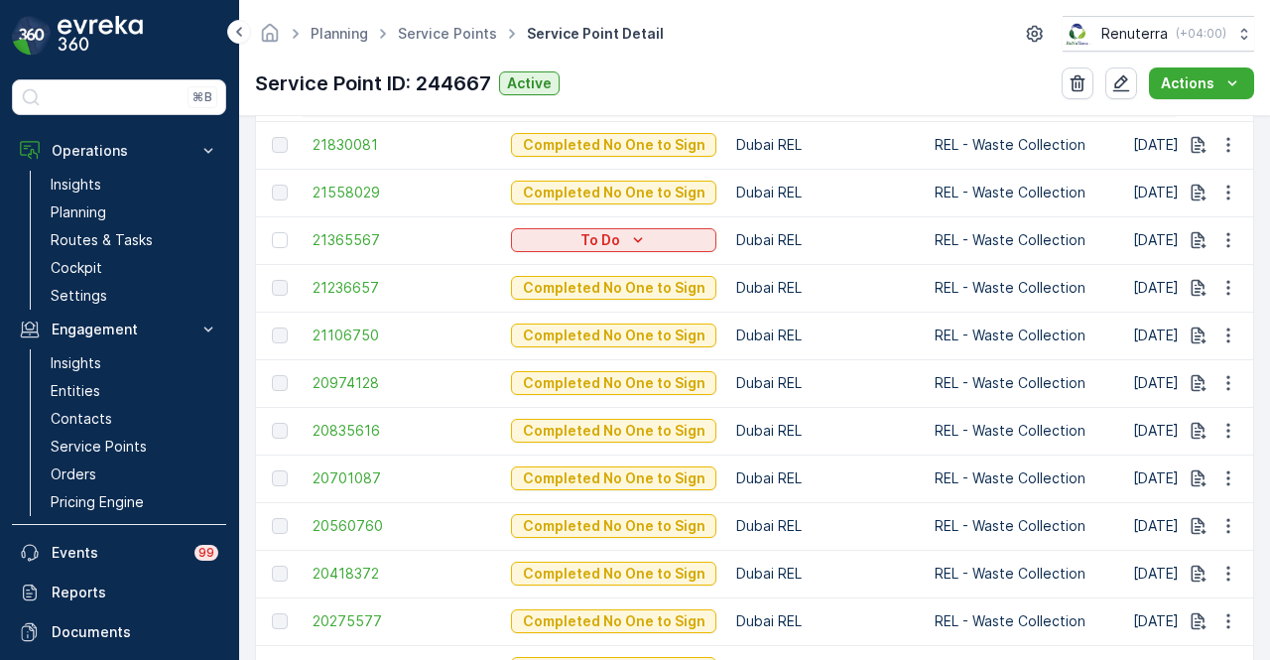
scroll to position [695, 0]
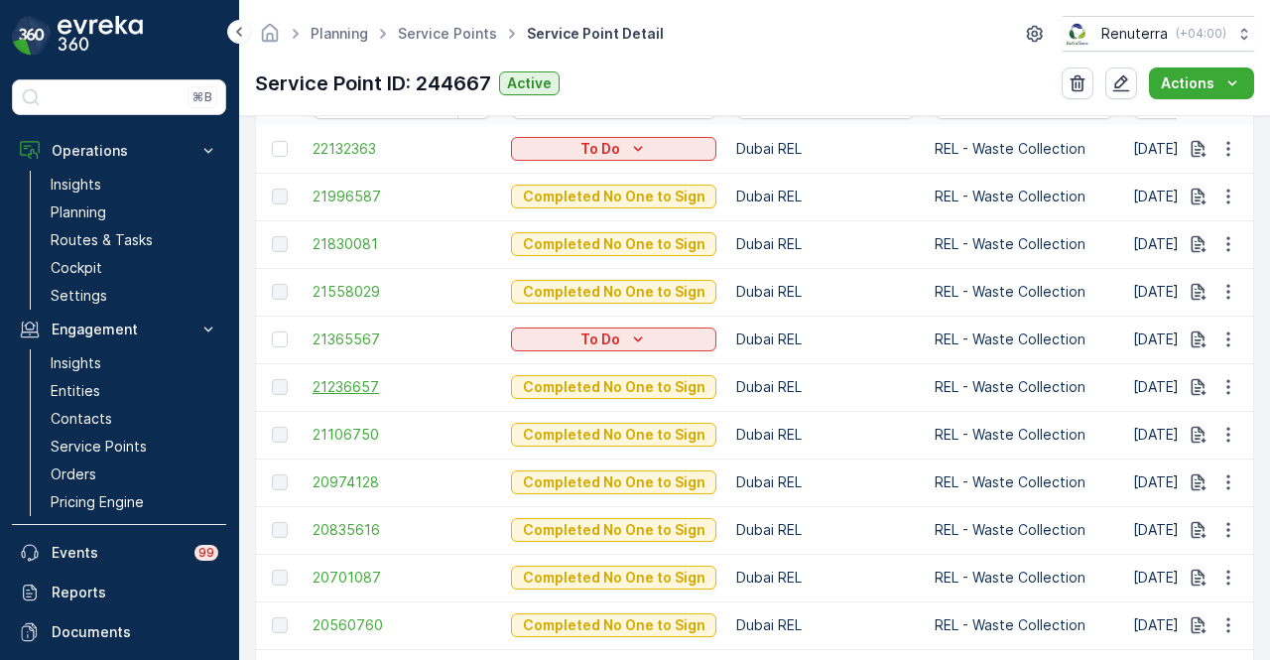
click at [367, 390] on span "21236657" at bounding box center [402, 387] width 179 height 20
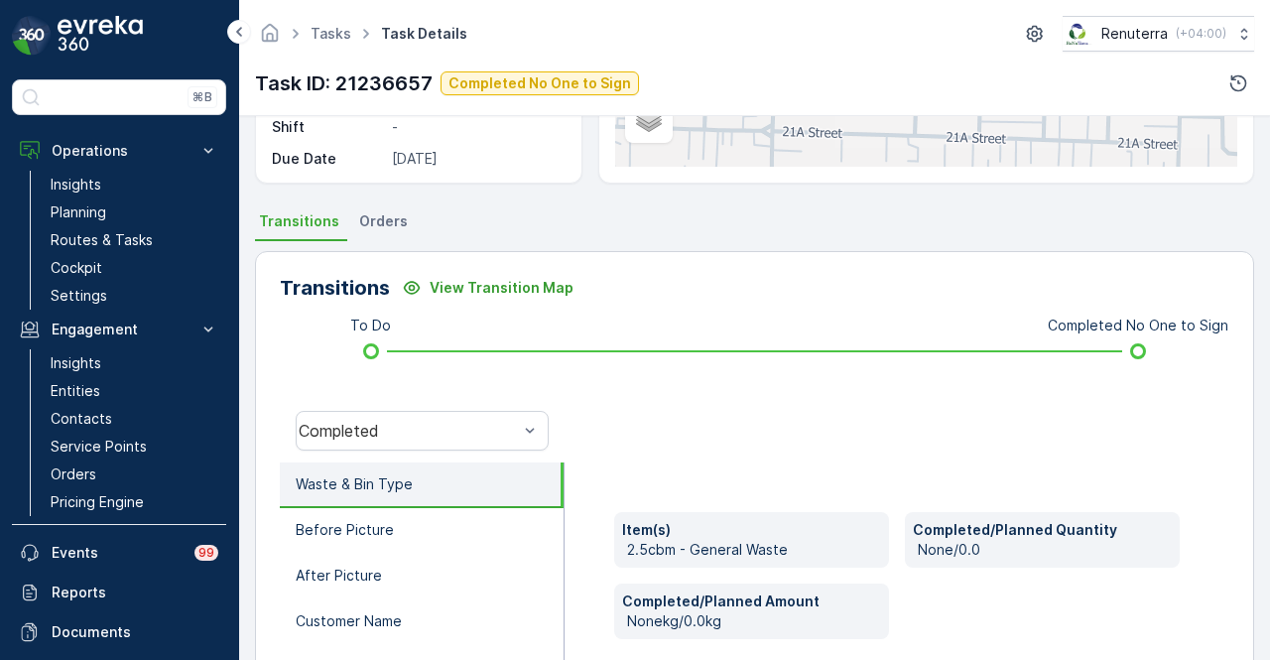
scroll to position [496, 0]
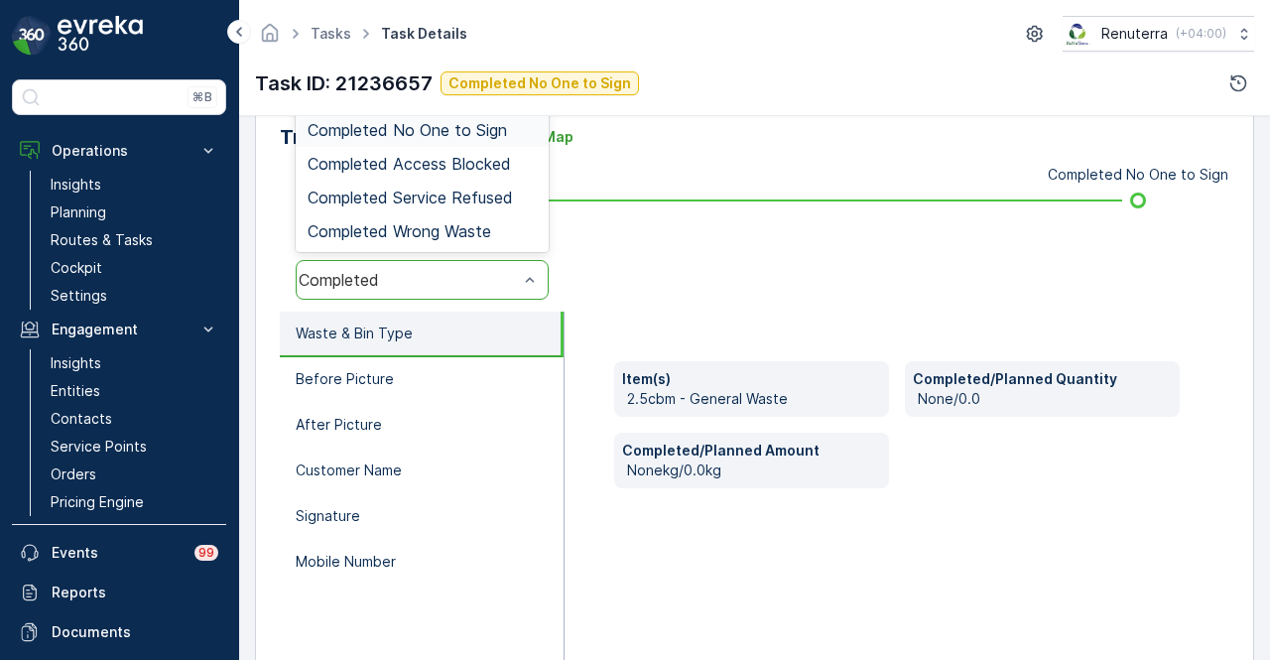
click at [488, 134] on span "Completed No One to Sign" at bounding box center [407, 130] width 199 height 18
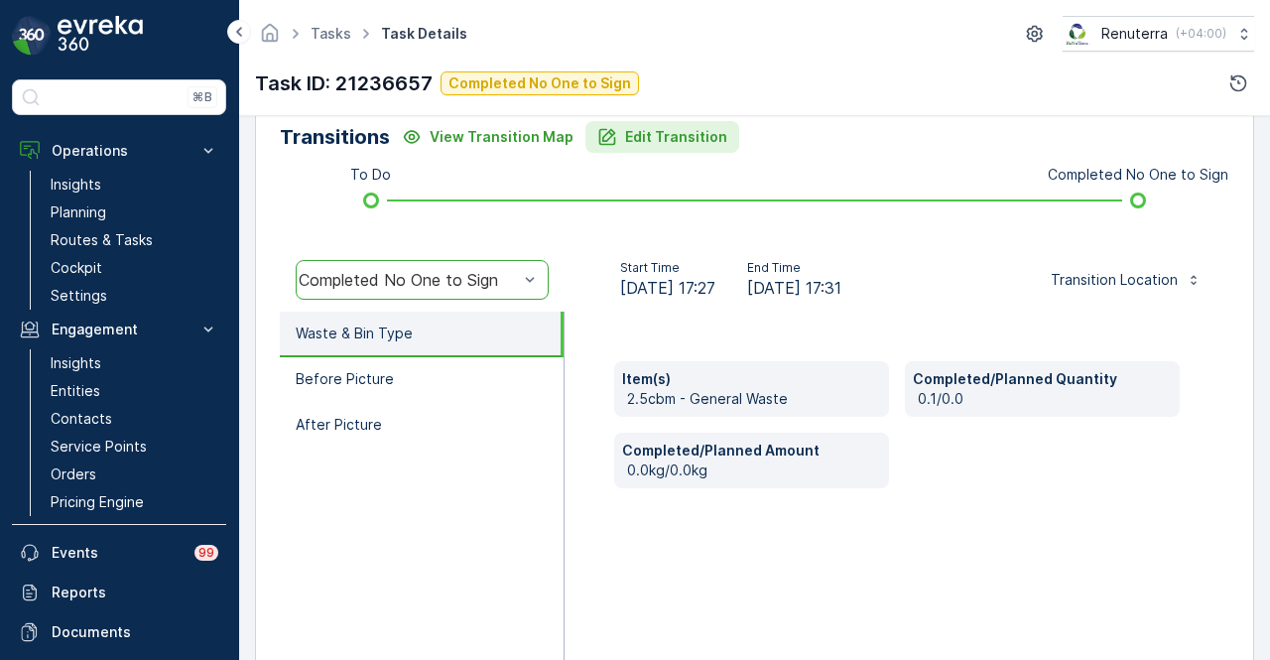
click at [655, 136] on p "Edit Transition" at bounding box center [676, 137] width 102 height 20
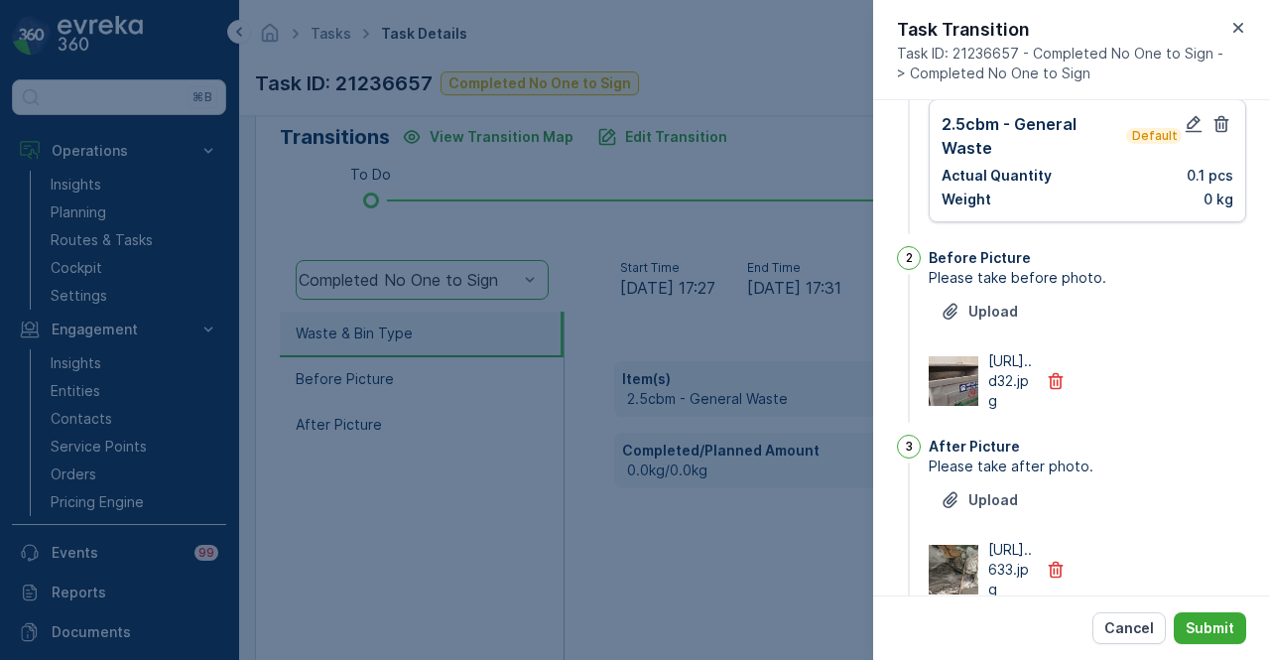
scroll to position [0, 0]
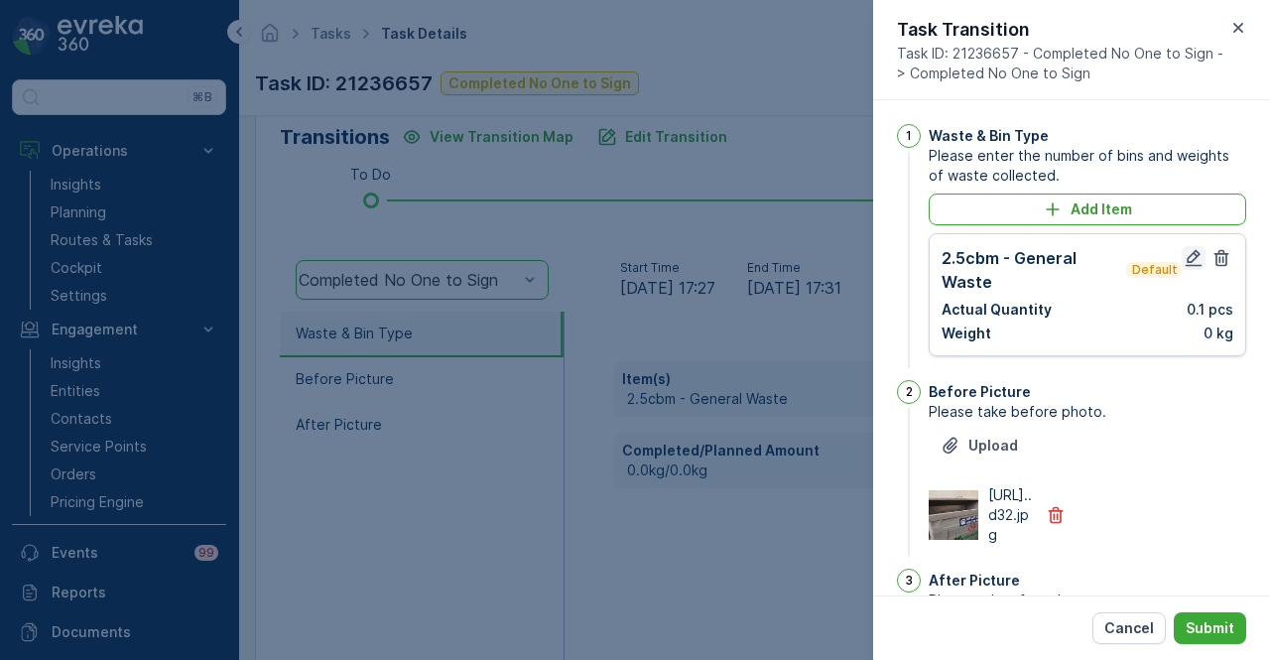
click at [1189, 257] on icon "button" at bounding box center [1194, 258] width 20 height 20
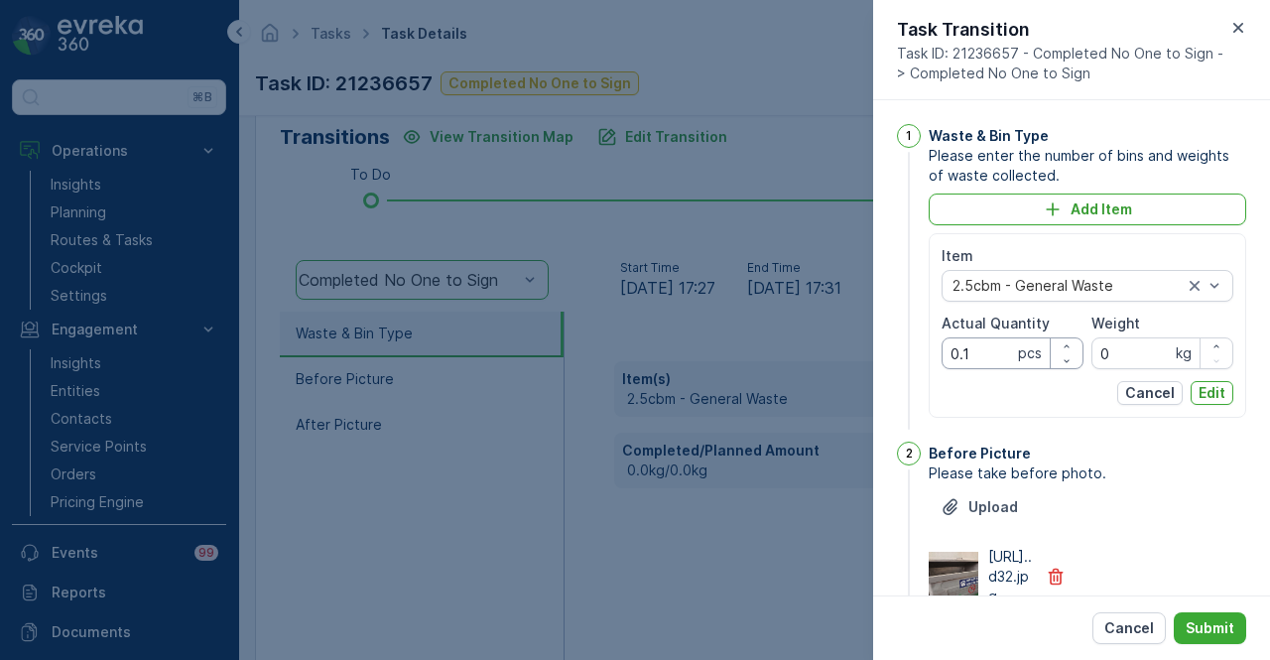
click at [997, 344] on Quantity "0.1" at bounding box center [1013, 353] width 142 height 32
type Quantity "0"
type Quantity "1"
click at [1211, 393] on p "Edit" at bounding box center [1212, 393] width 27 height 20
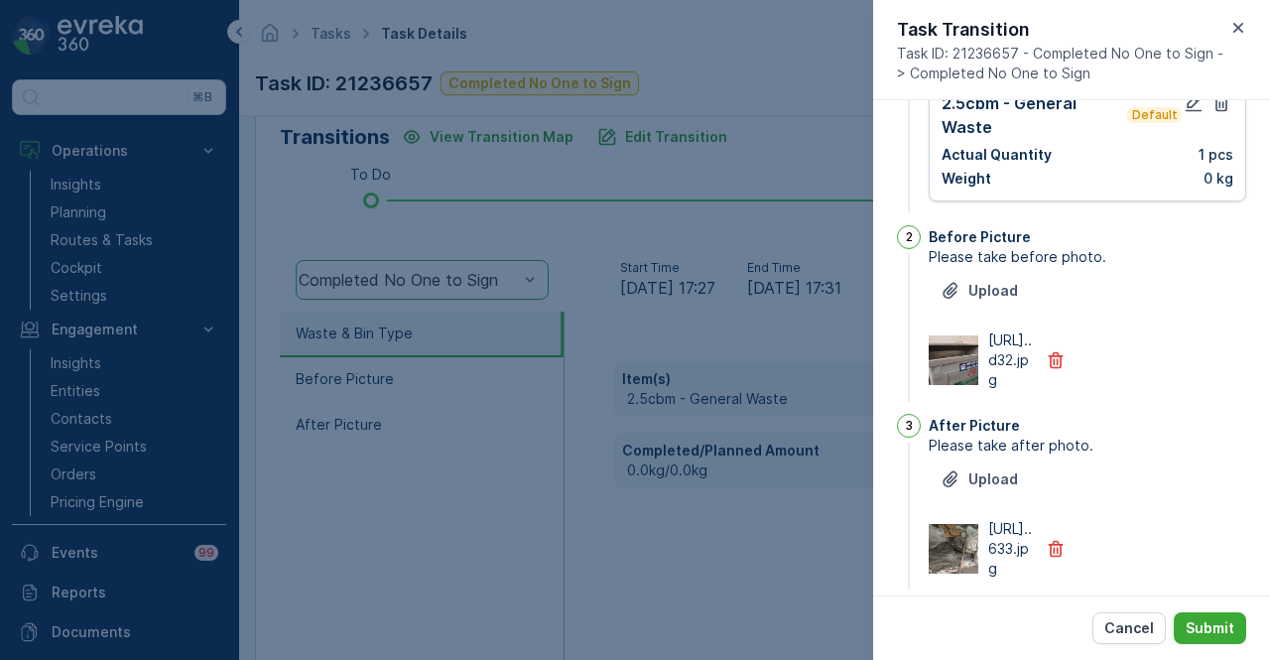
scroll to position [254, 0]
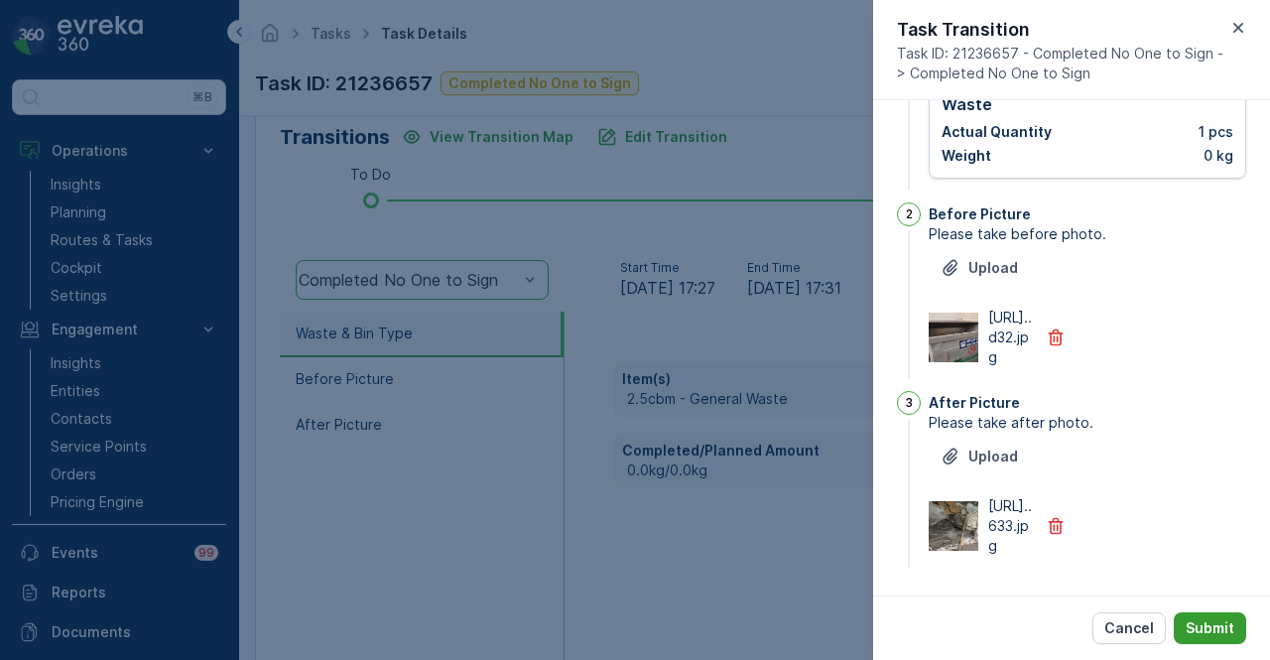
click at [1214, 620] on p "Submit" at bounding box center [1210, 628] width 49 height 20
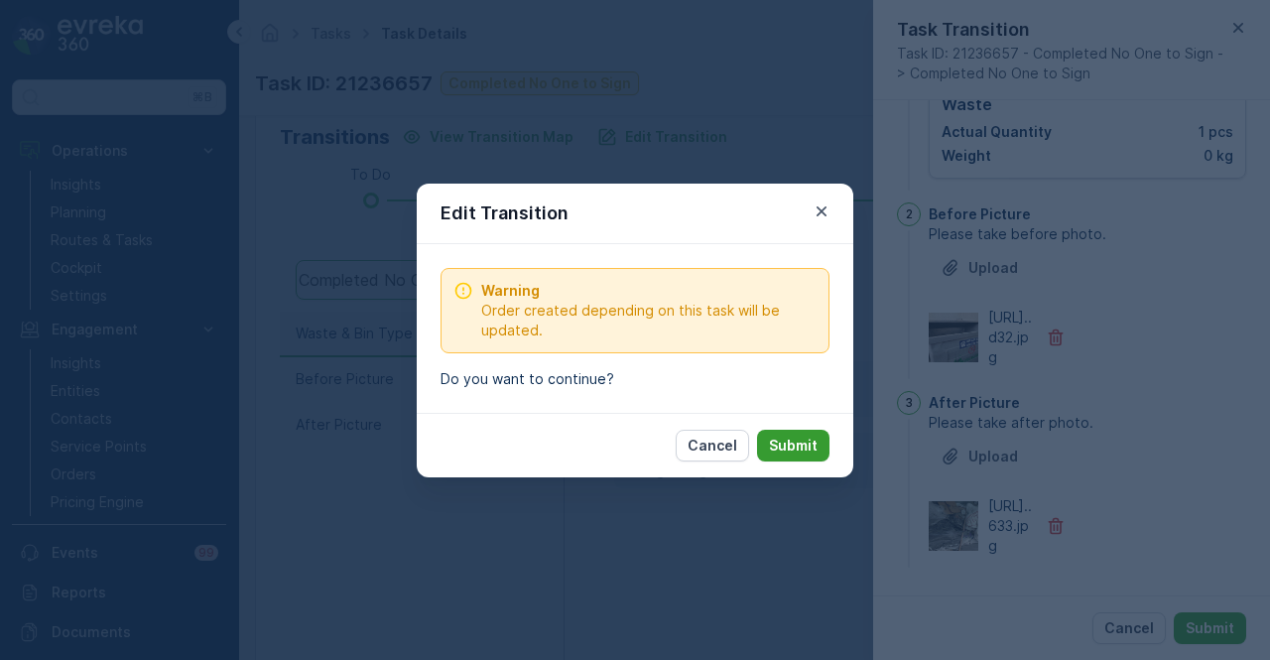
click at [786, 444] on p "Submit" at bounding box center [793, 446] width 49 height 20
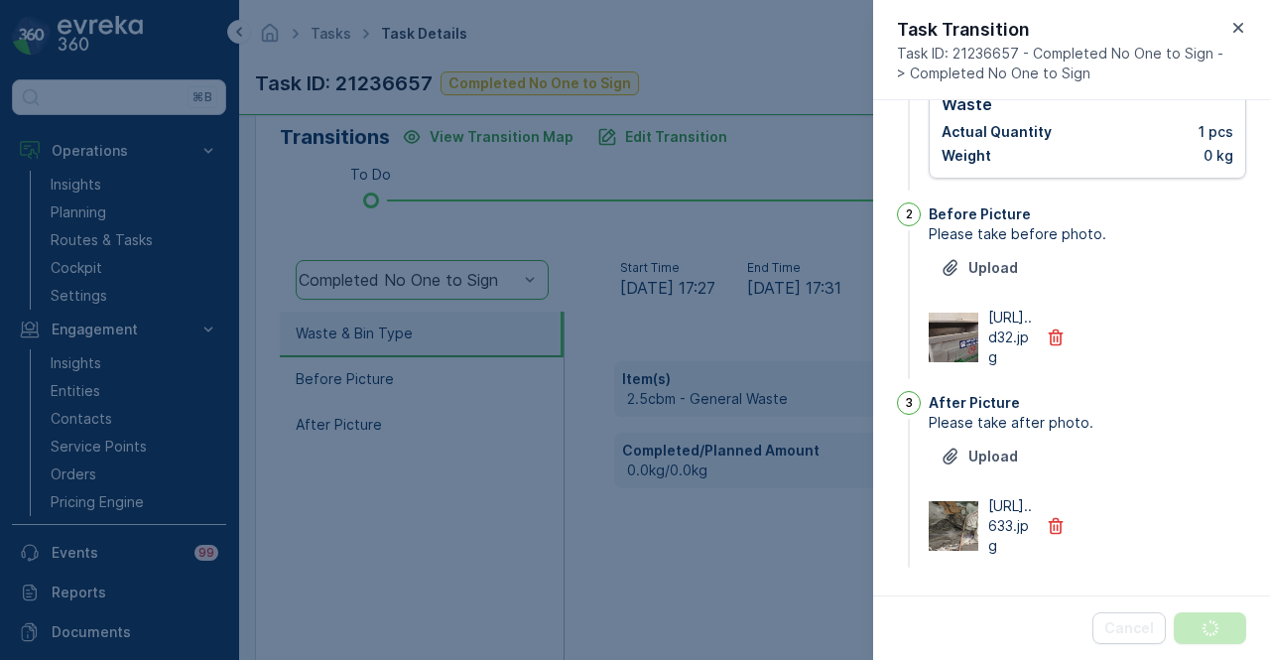
scroll to position [0, 0]
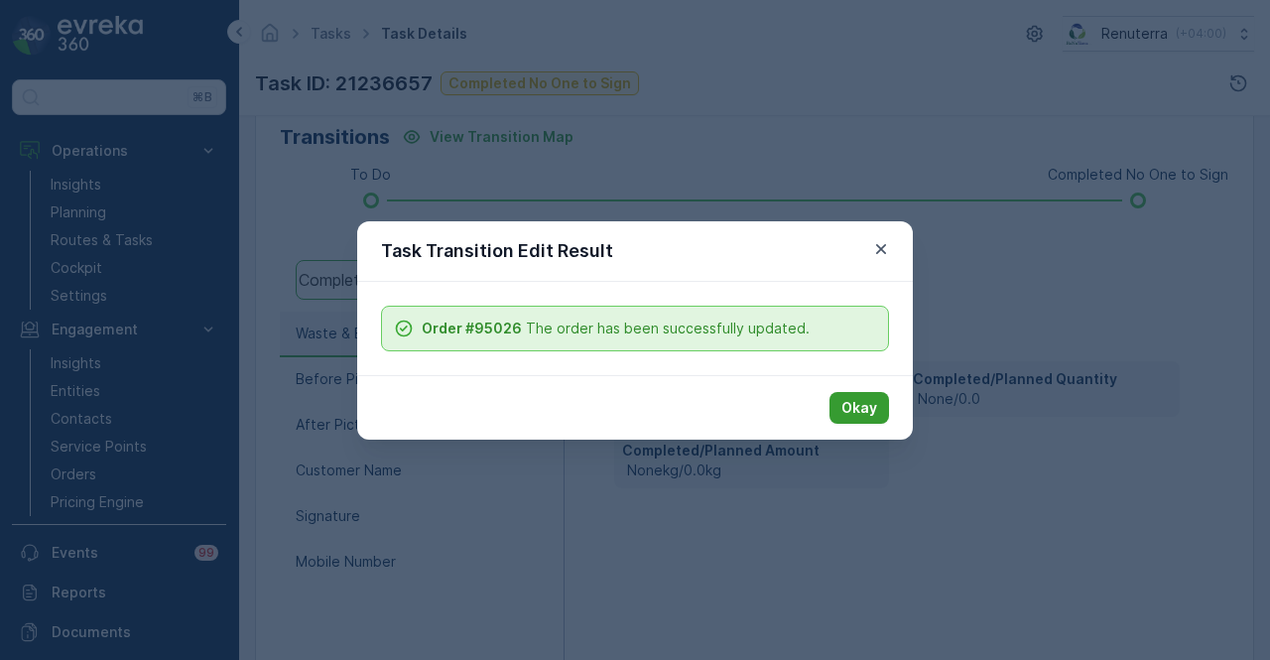
click at [851, 408] on p "Okay" at bounding box center [859, 408] width 36 height 20
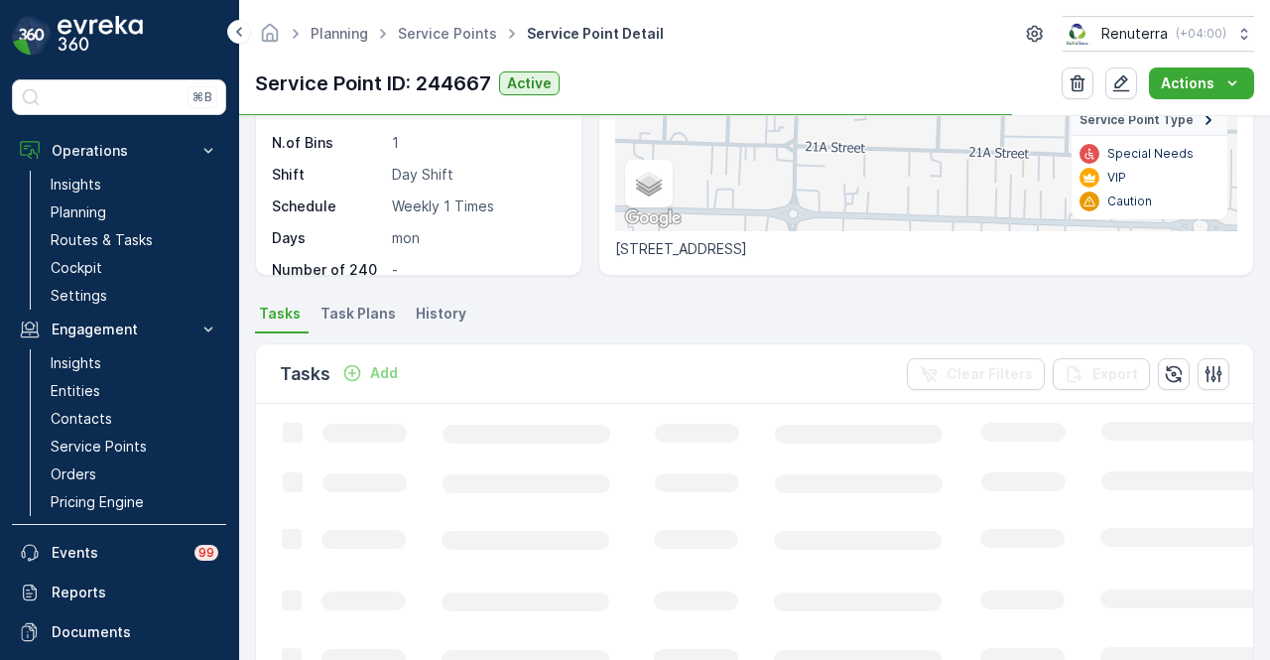
scroll to position [695, 0]
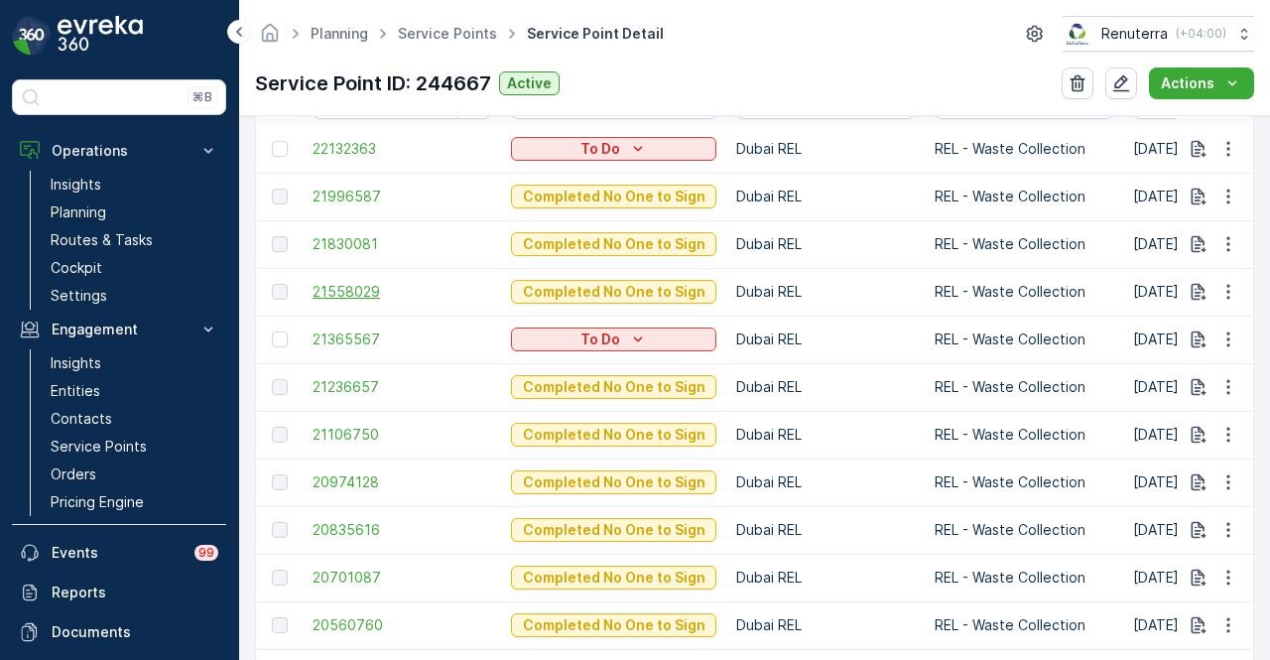
click at [360, 294] on span "21558029" at bounding box center [402, 292] width 179 height 20
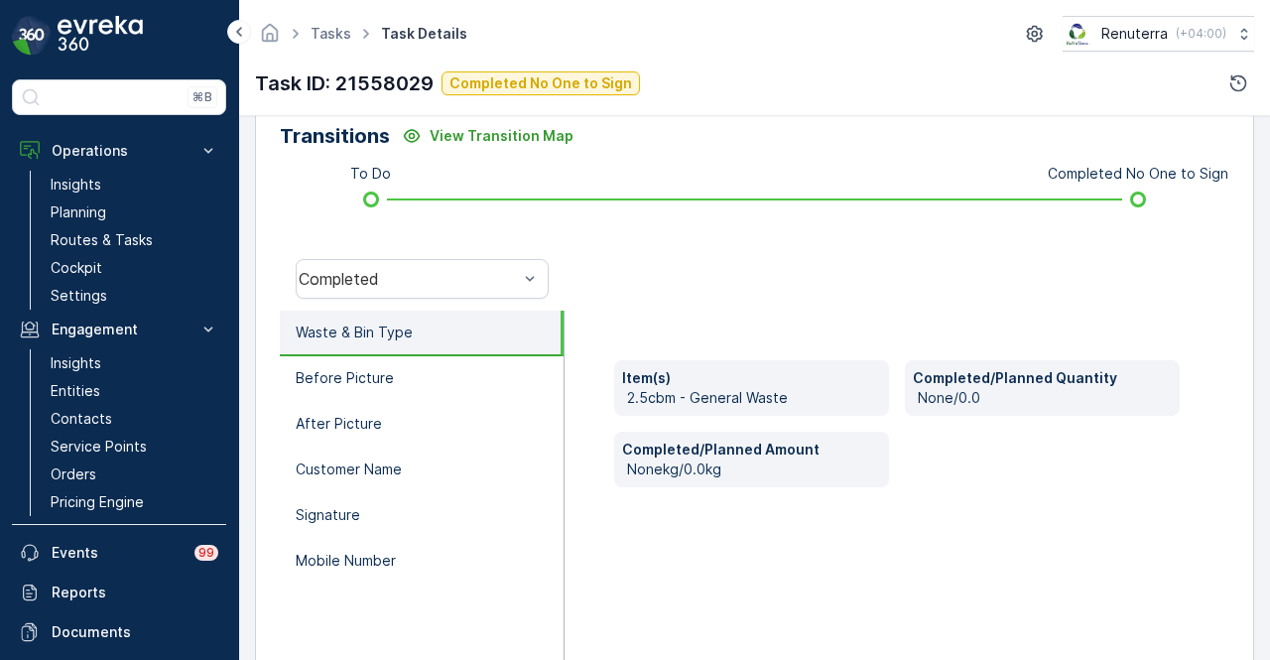
scroll to position [391, 0]
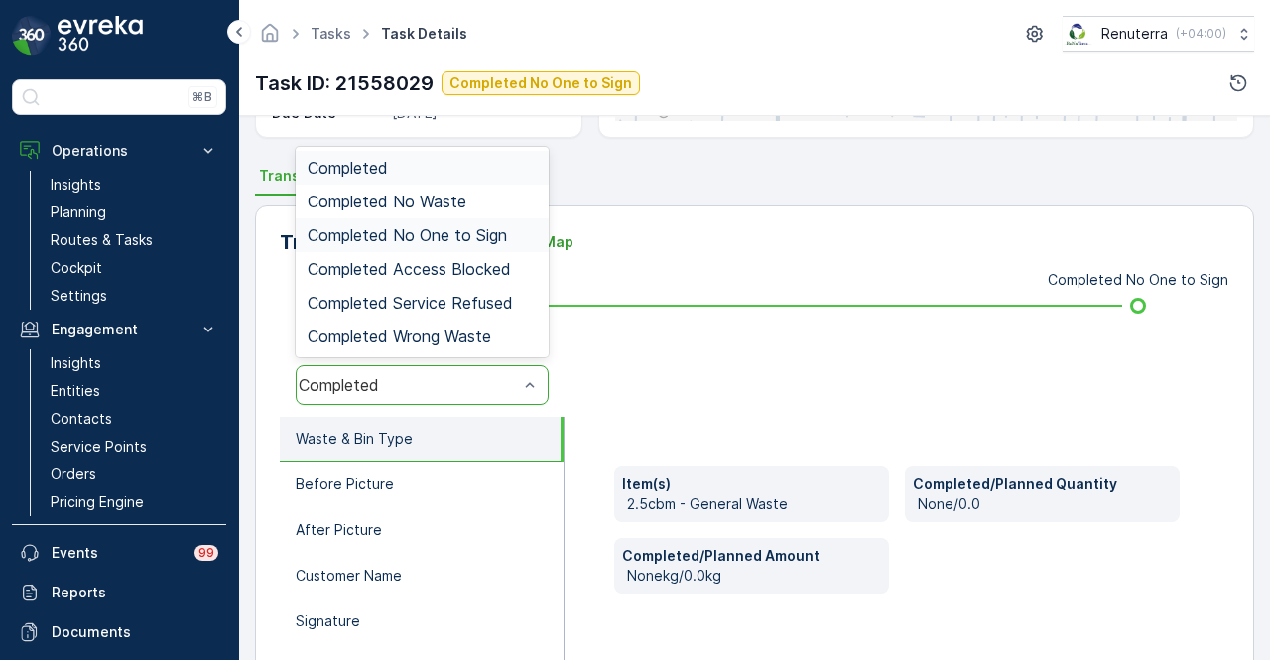
click at [486, 236] on span "Completed No One to Sign" at bounding box center [407, 235] width 199 height 18
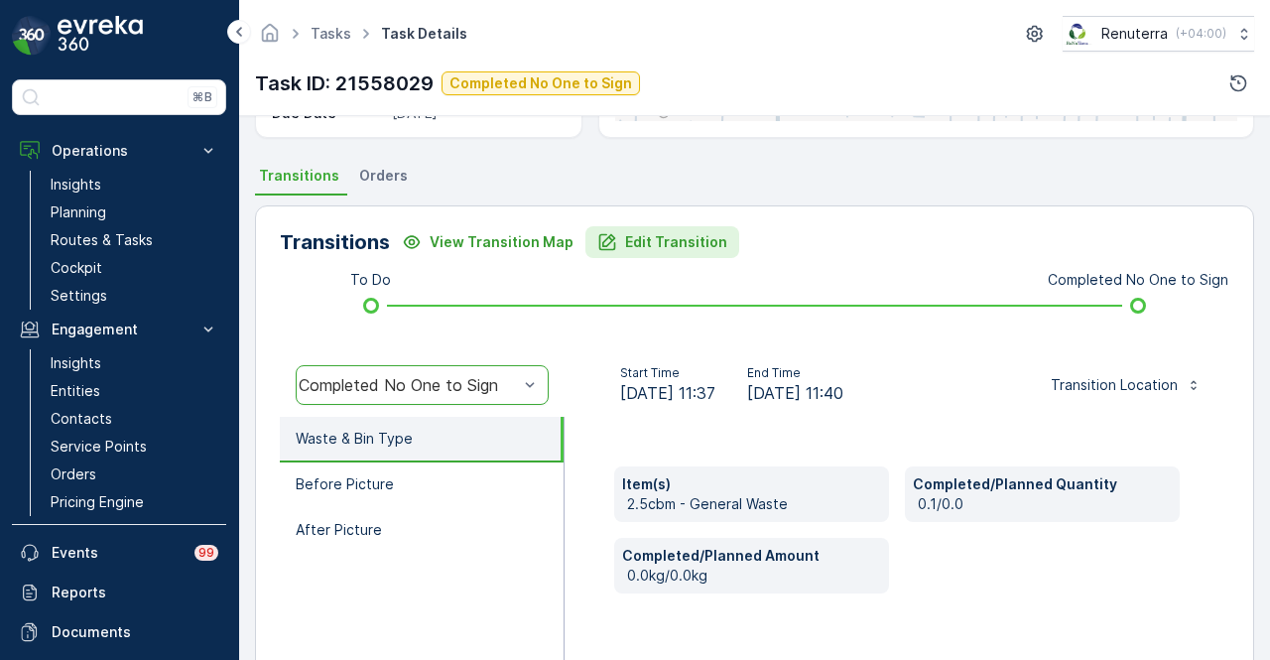
click at [653, 242] on p "Edit Transition" at bounding box center [676, 242] width 102 height 20
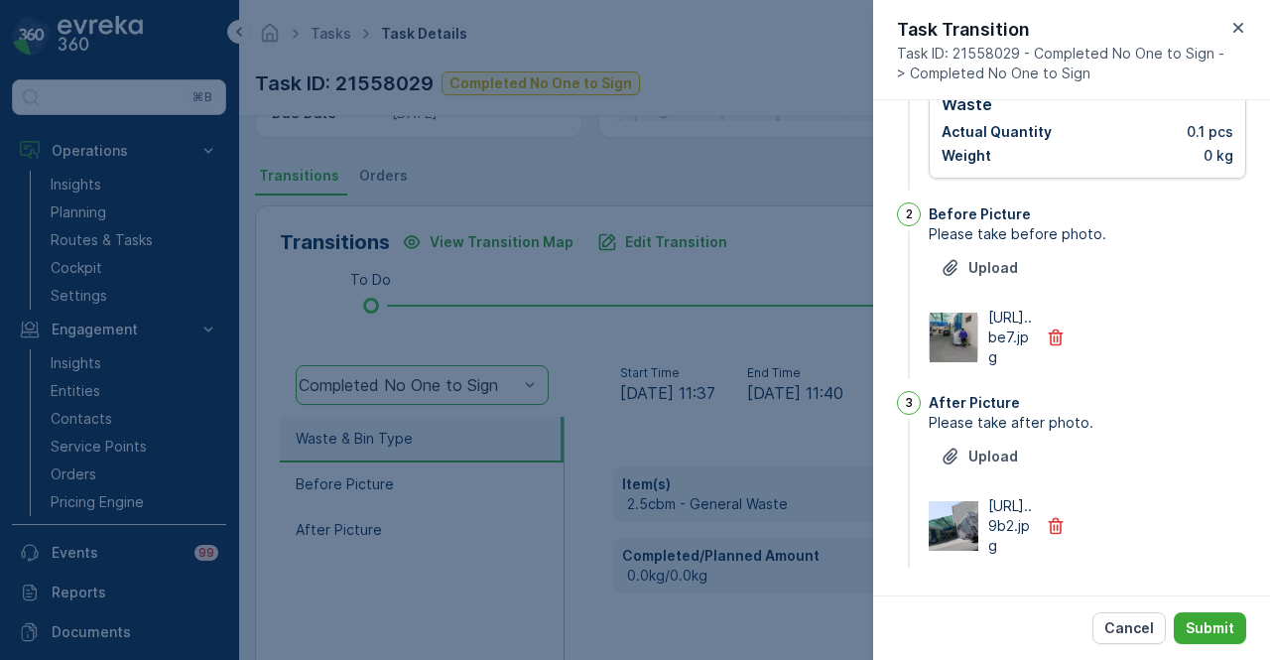
scroll to position [0, 0]
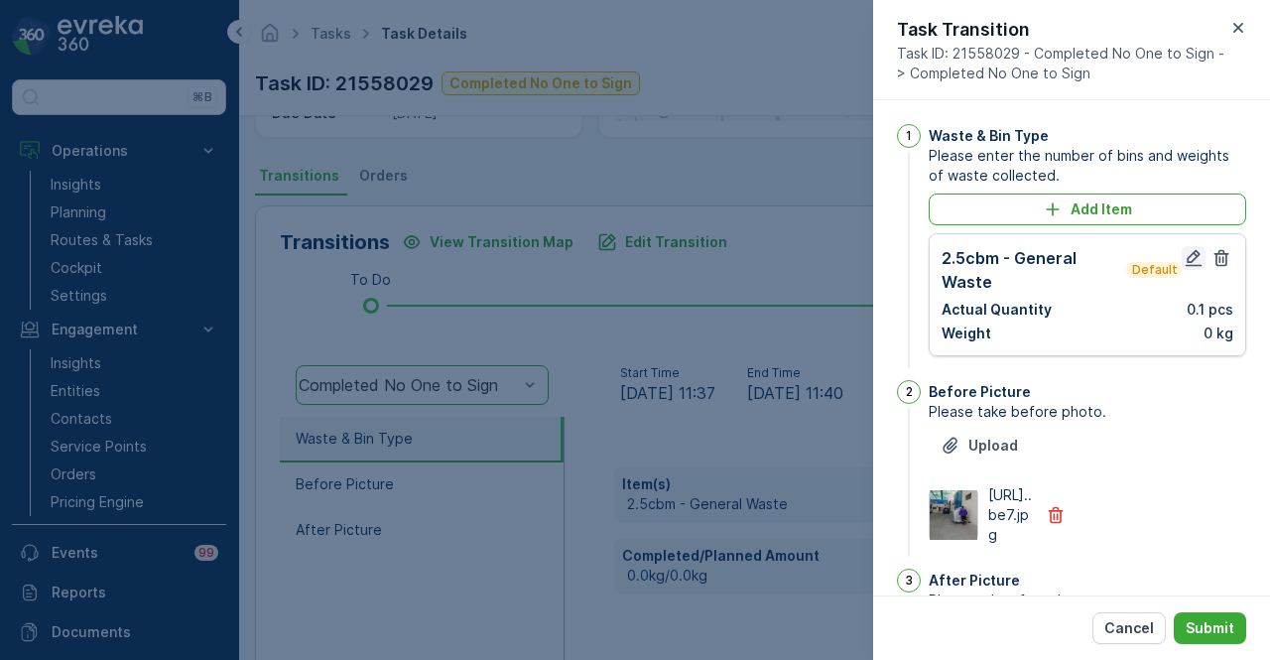
click at [1194, 252] on icon "button" at bounding box center [1194, 258] width 17 height 17
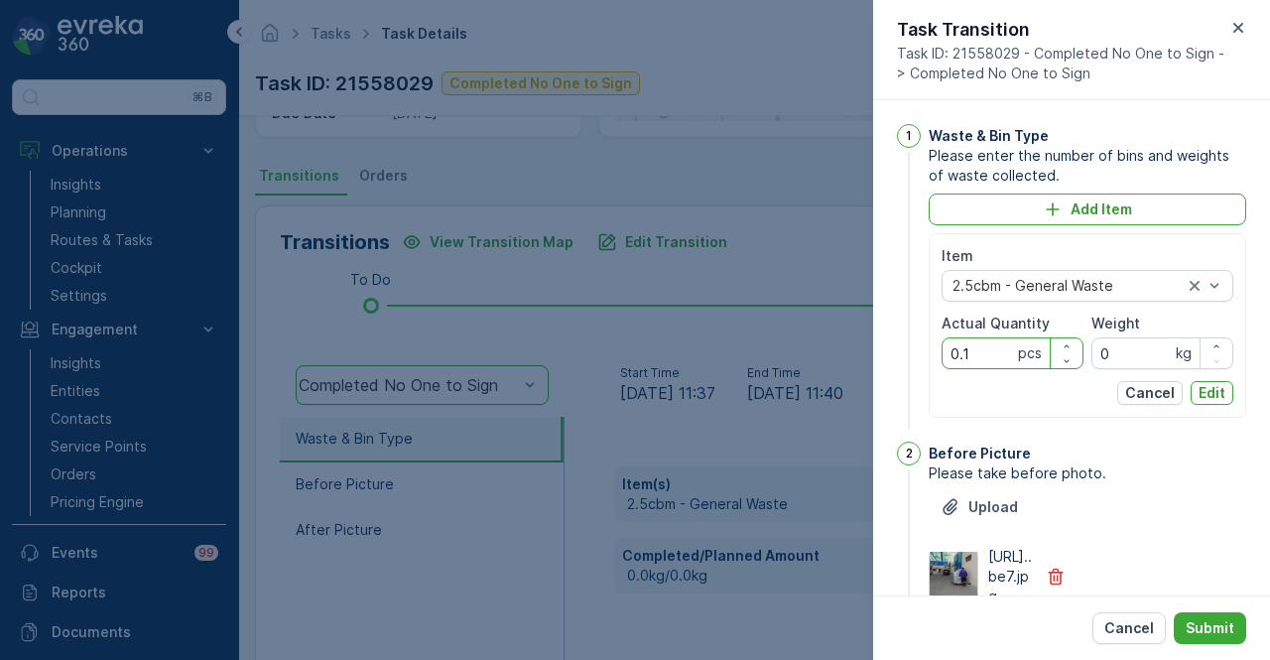
click at [978, 354] on Quantity "0.1" at bounding box center [1013, 353] width 142 height 32
type Quantity "0"
type Quantity "1"
click at [1206, 384] on p "Edit" at bounding box center [1212, 393] width 27 height 20
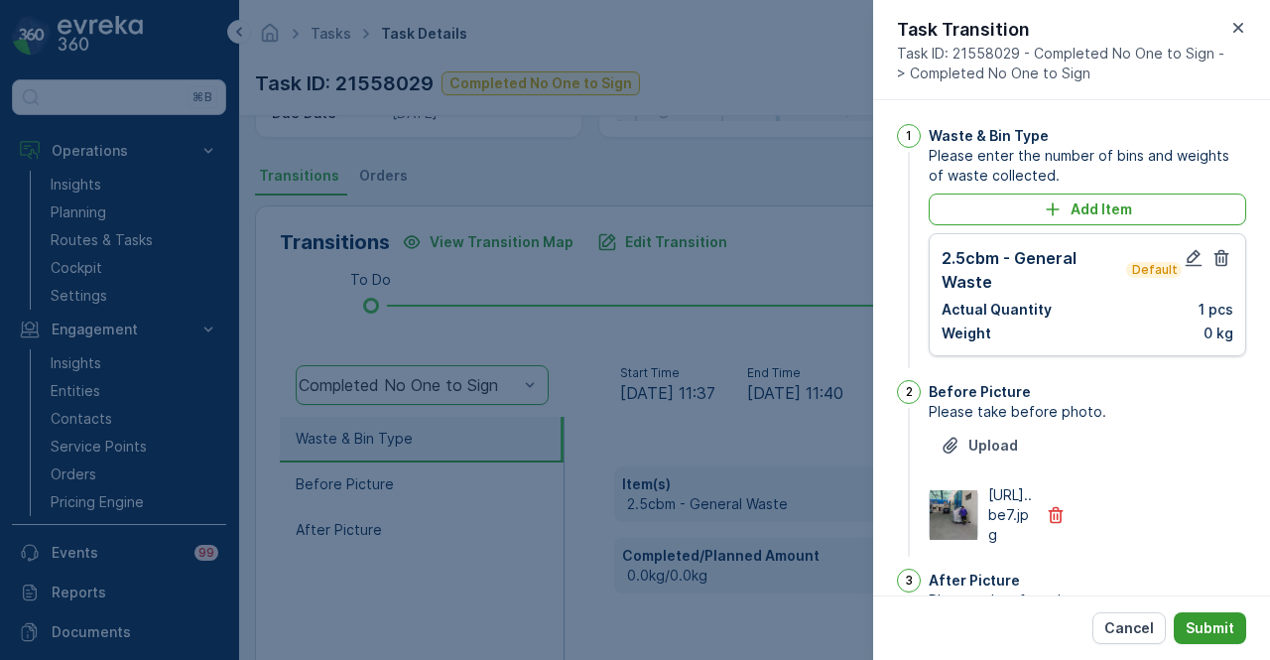
click at [1224, 624] on p "Submit" at bounding box center [1210, 628] width 49 height 20
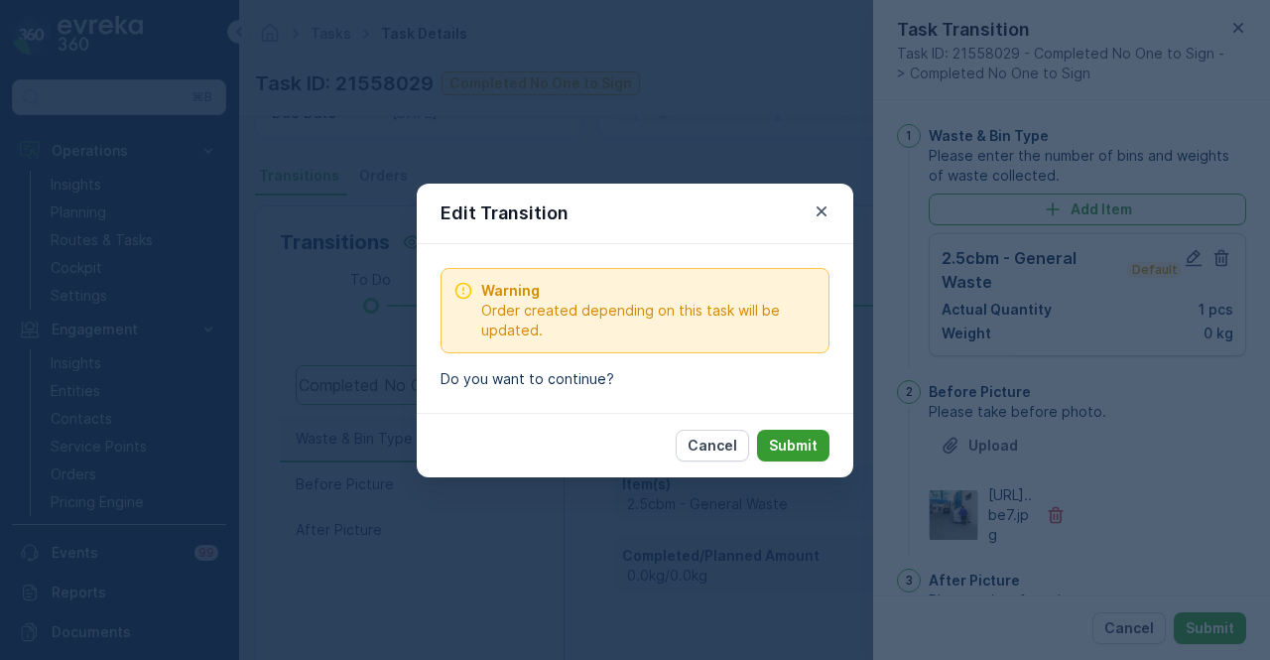
click at [810, 436] on p "Submit" at bounding box center [793, 446] width 49 height 20
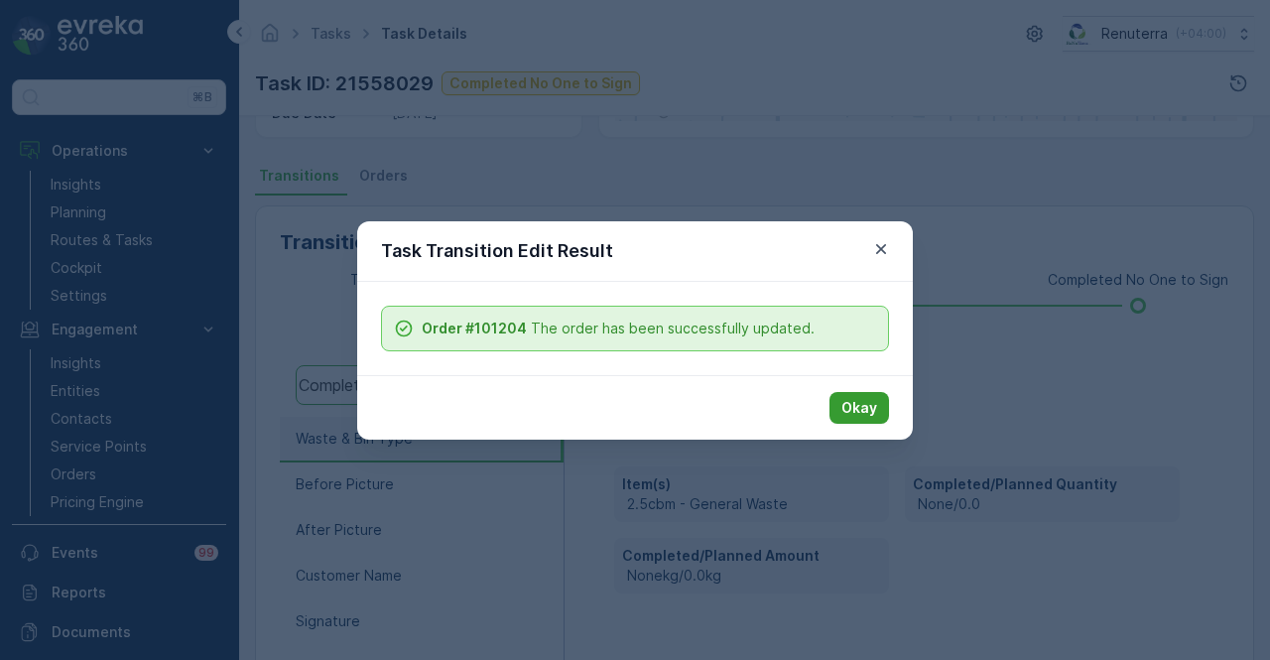
click at [839, 405] on button "Okay" at bounding box center [860, 408] width 60 height 32
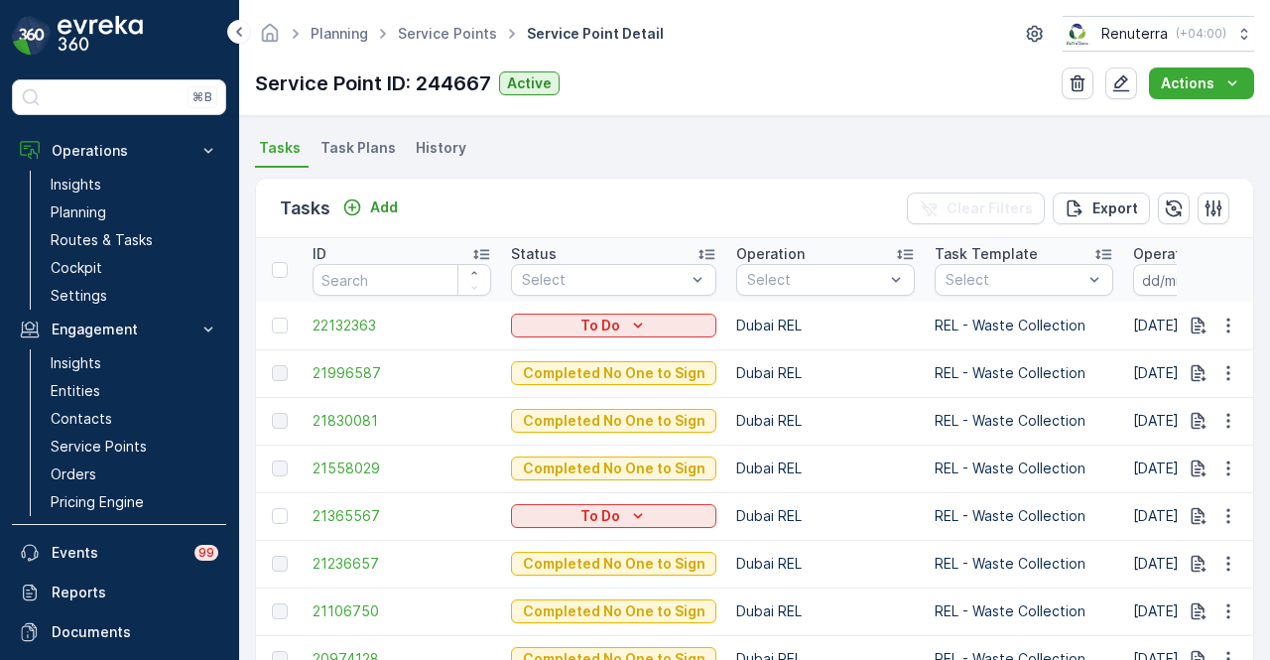
scroll to position [560, 0]
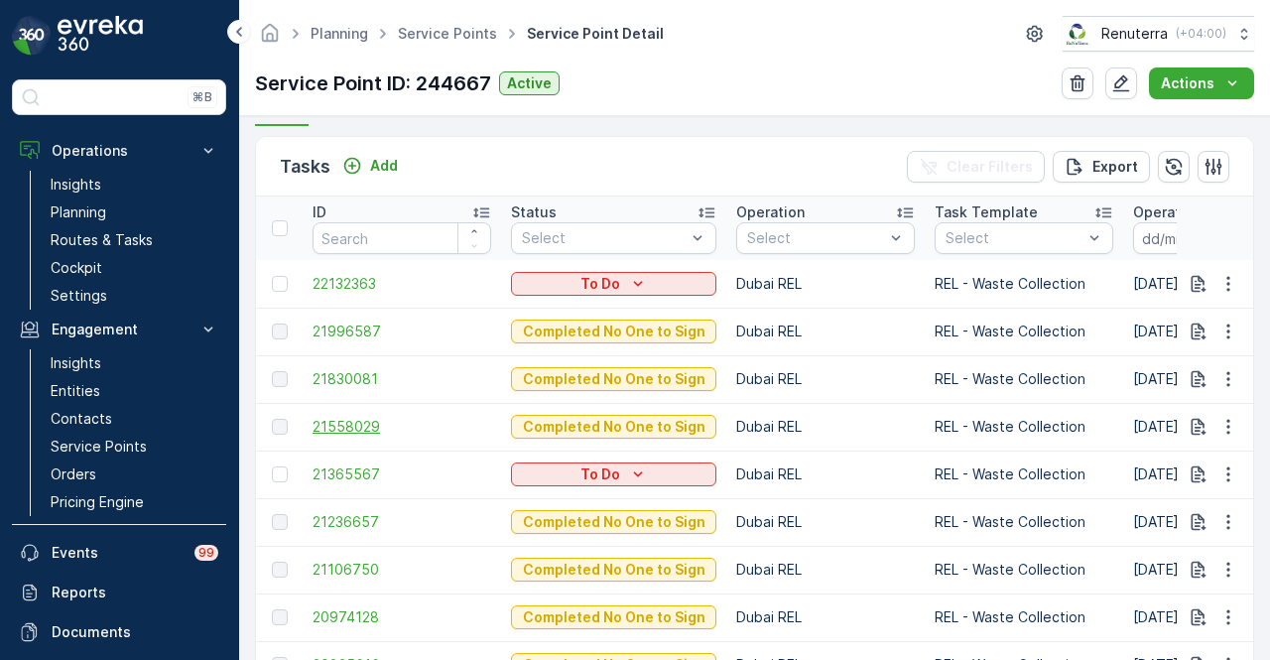
click at [362, 428] on span "21558029" at bounding box center [402, 427] width 179 height 20
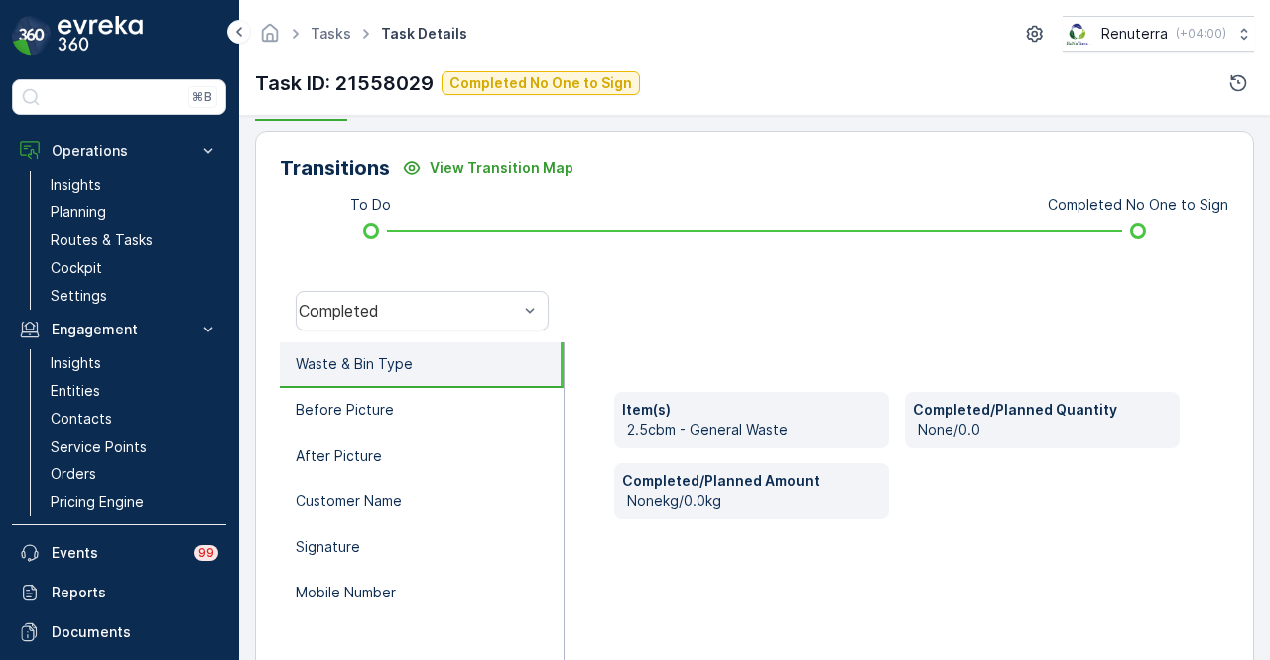
scroll to position [496, 0]
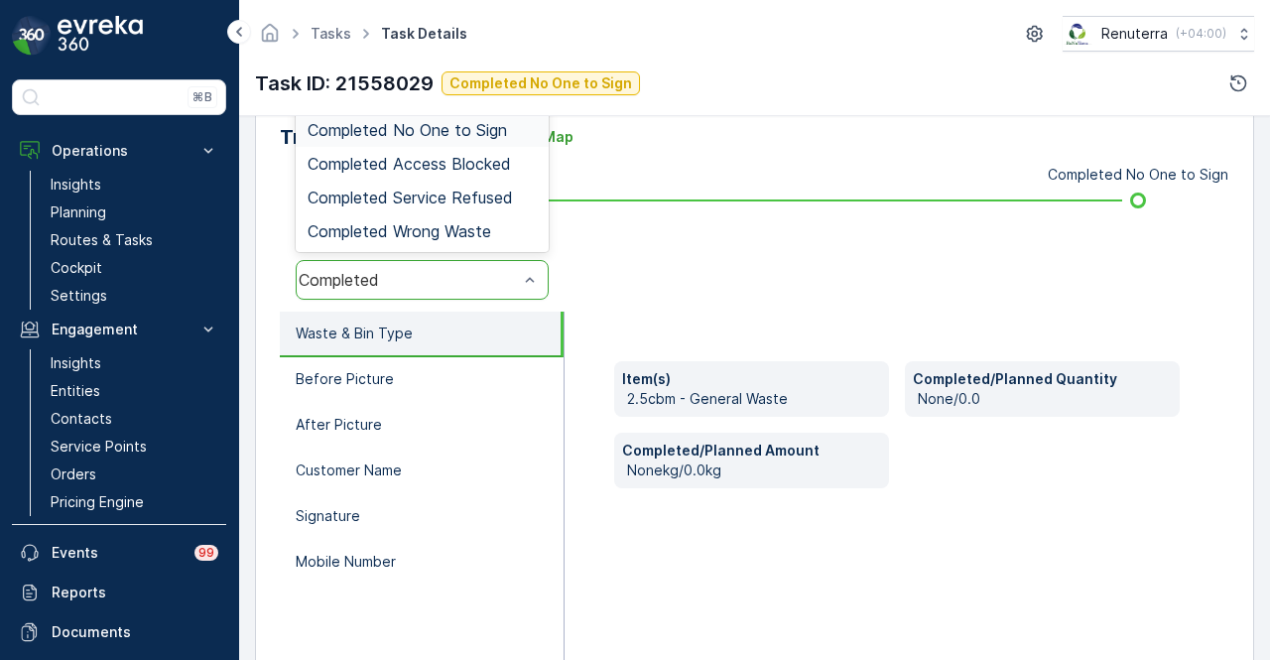
click at [477, 140] on div "Completed No One to Sign" at bounding box center [422, 130] width 253 height 34
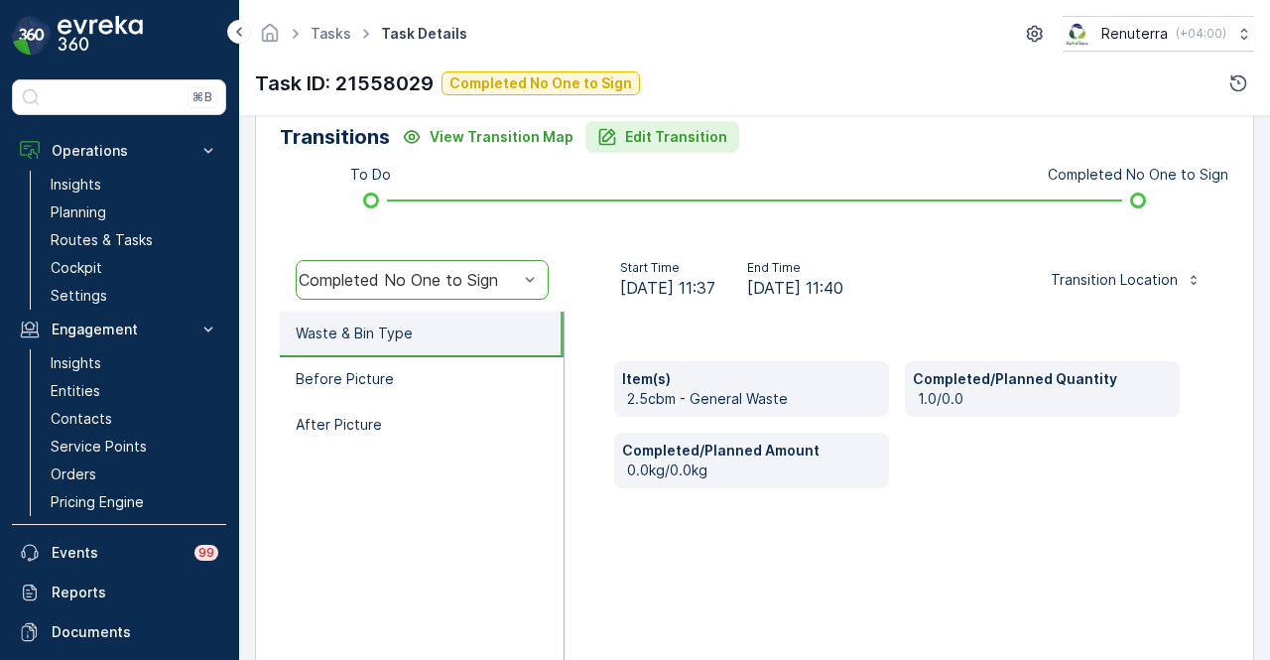
click at [678, 150] on button "Edit Transition" at bounding box center [662, 137] width 154 height 32
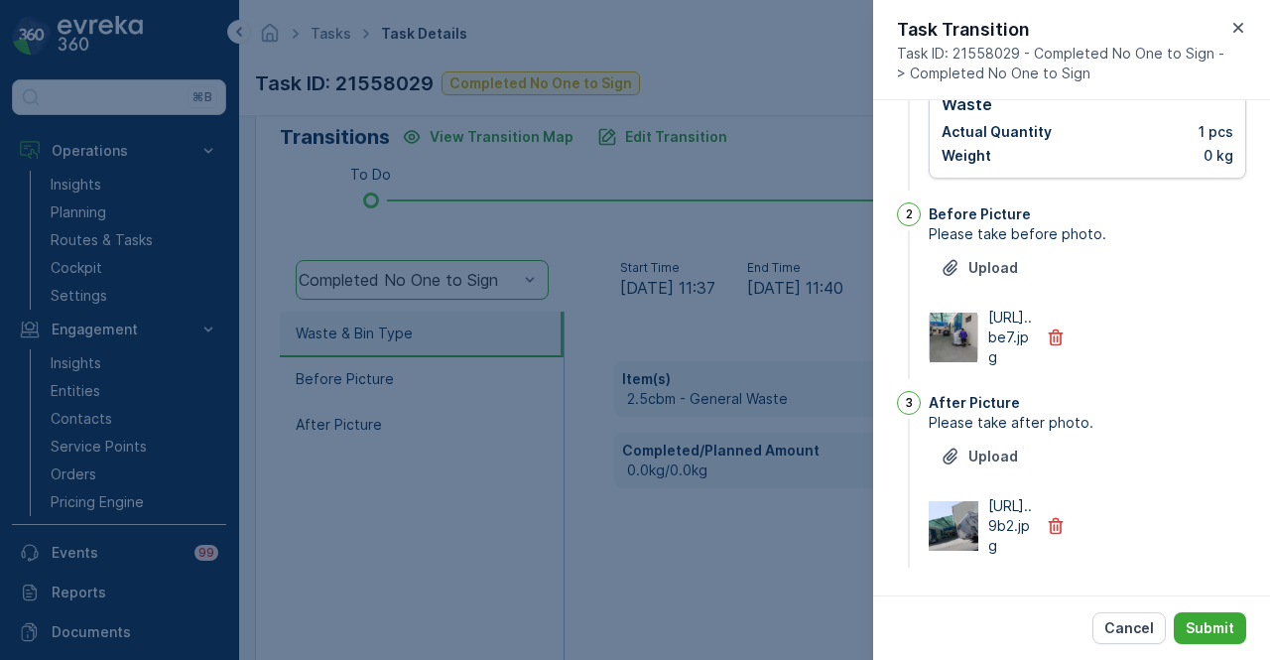
scroll to position [0, 0]
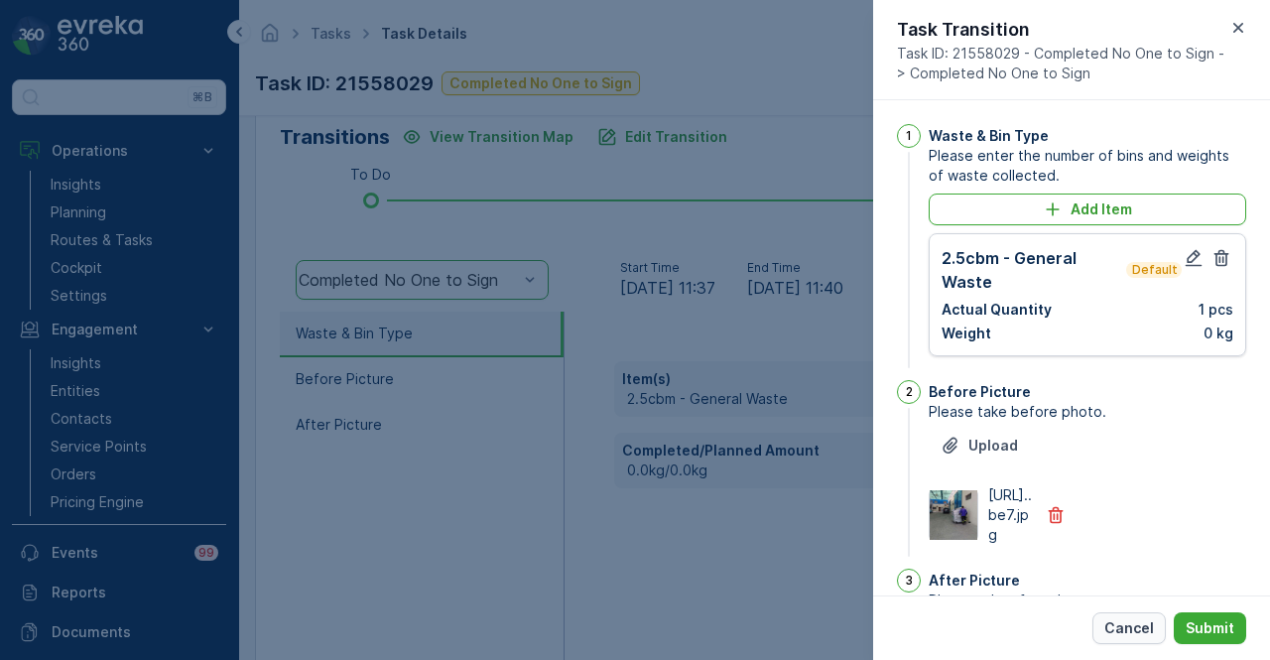
click at [1135, 623] on p "Cancel" at bounding box center [1129, 628] width 50 height 20
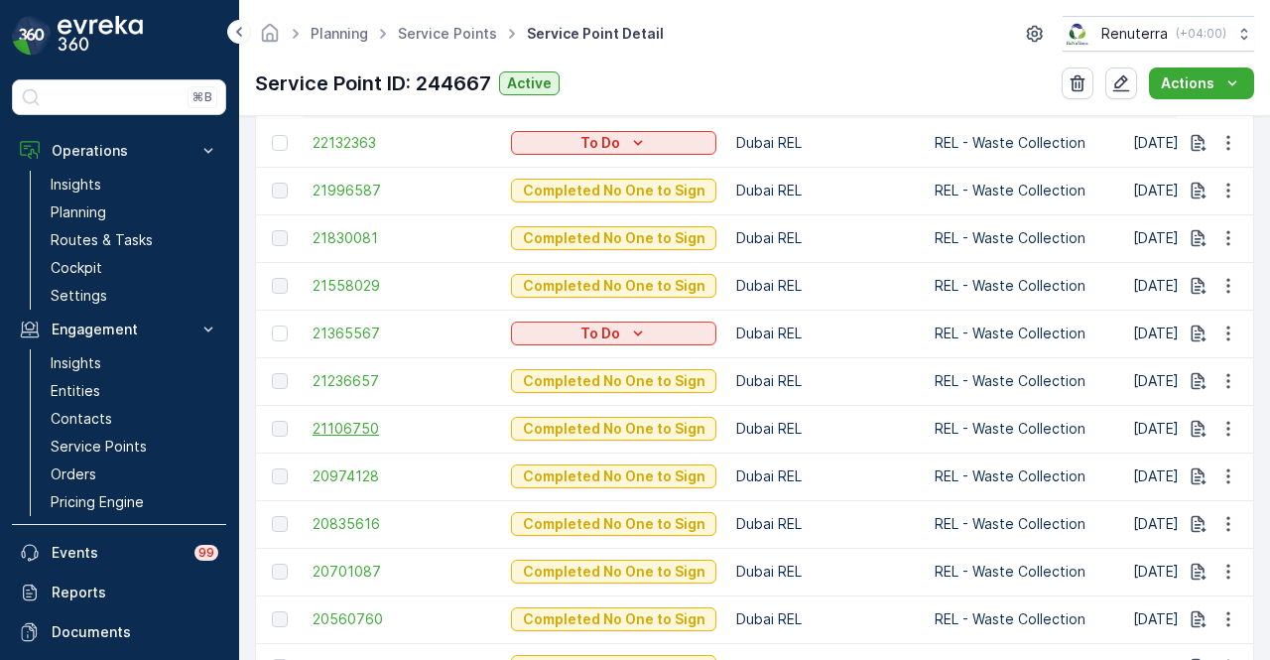
scroll to position [595, 0]
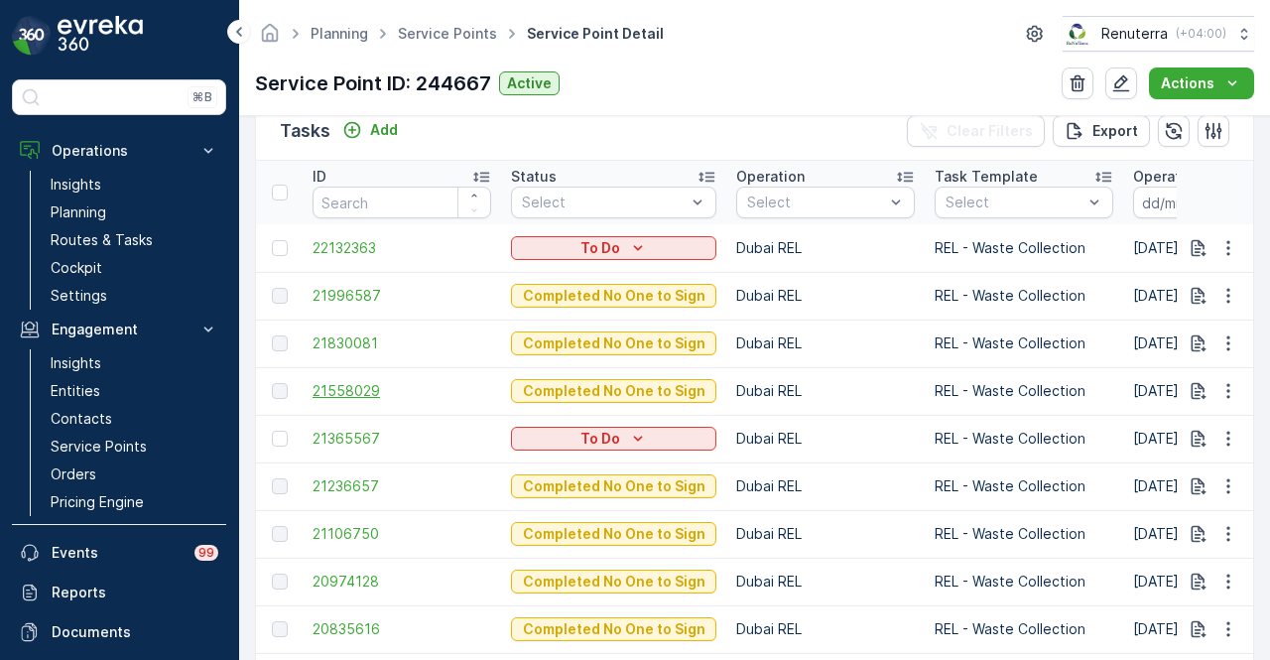
click at [349, 386] on span "21558029" at bounding box center [402, 391] width 179 height 20
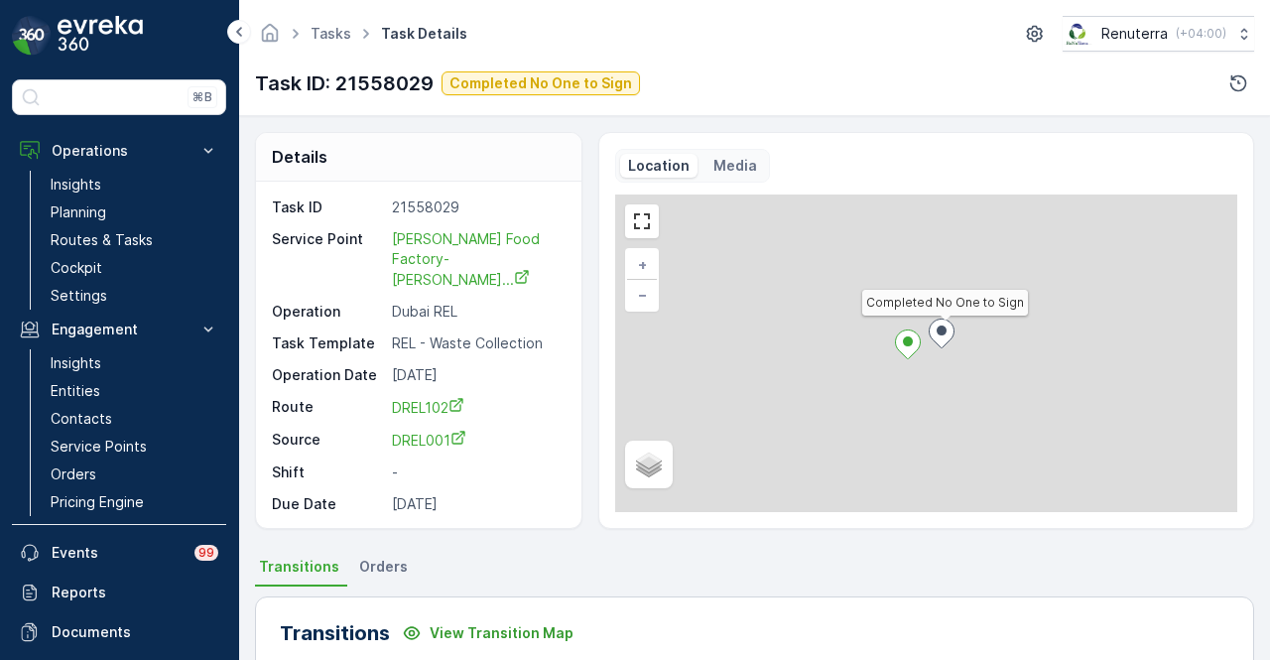
scroll to position [589, 0]
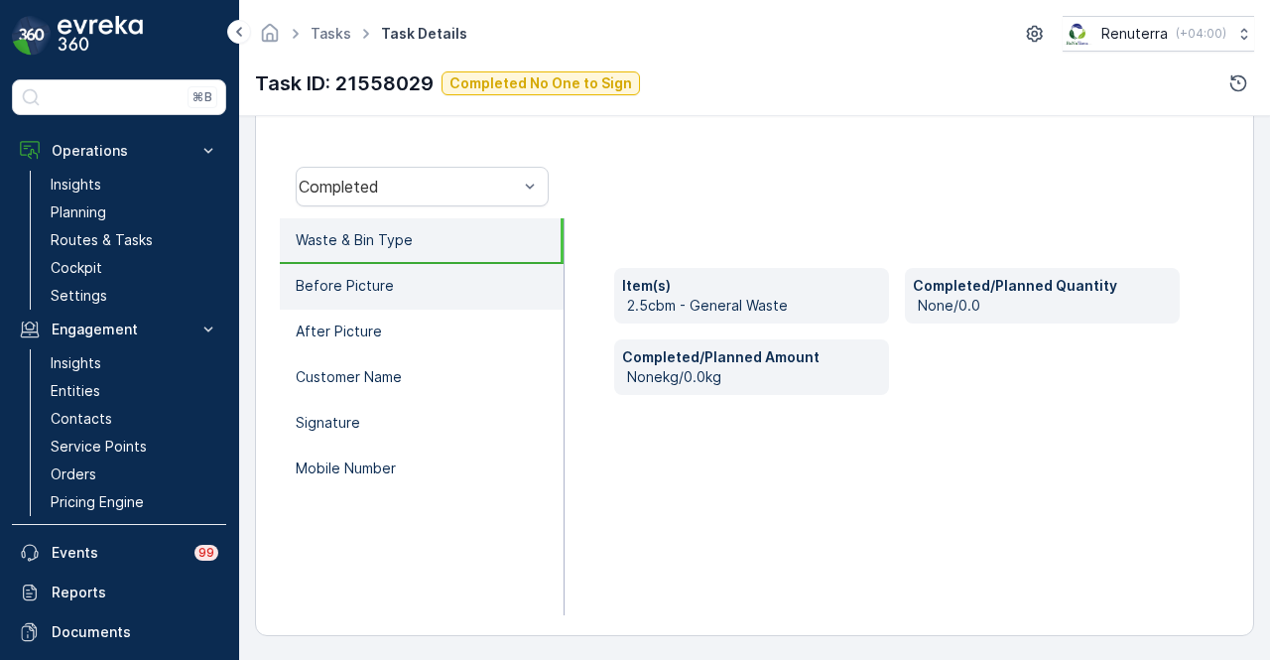
click at [480, 278] on li "Before Picture" at bounding box center [422, 287] width 284 height 46
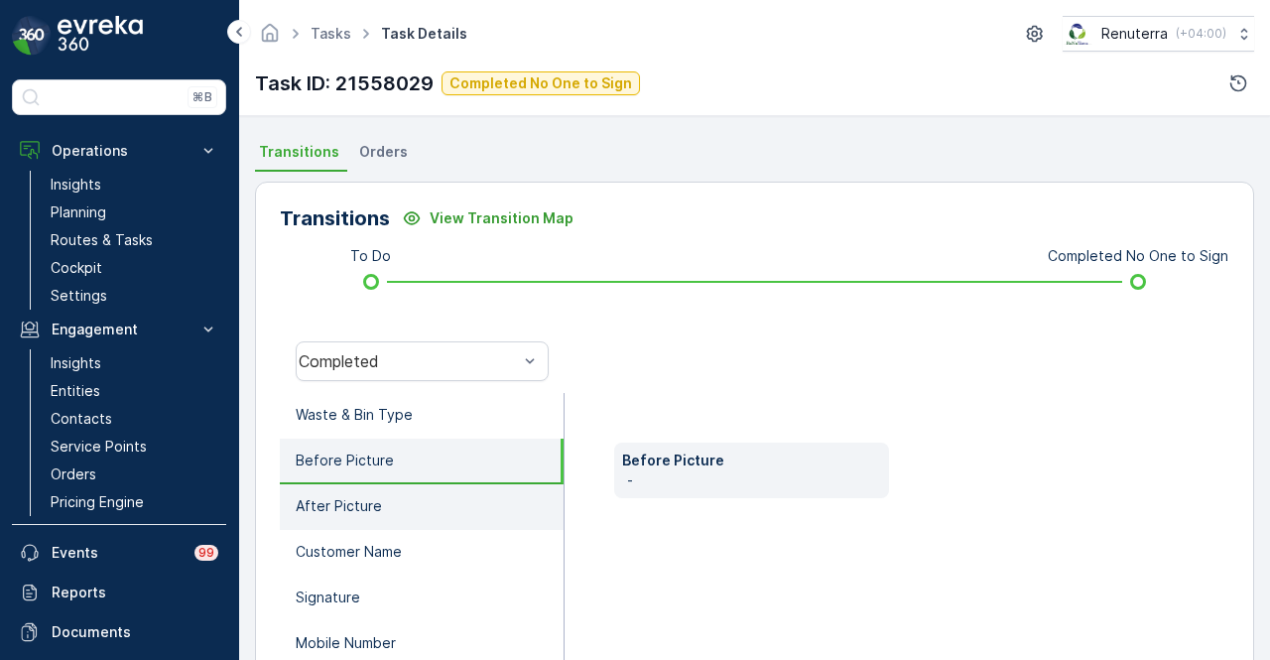
scroll to position [292, 0]
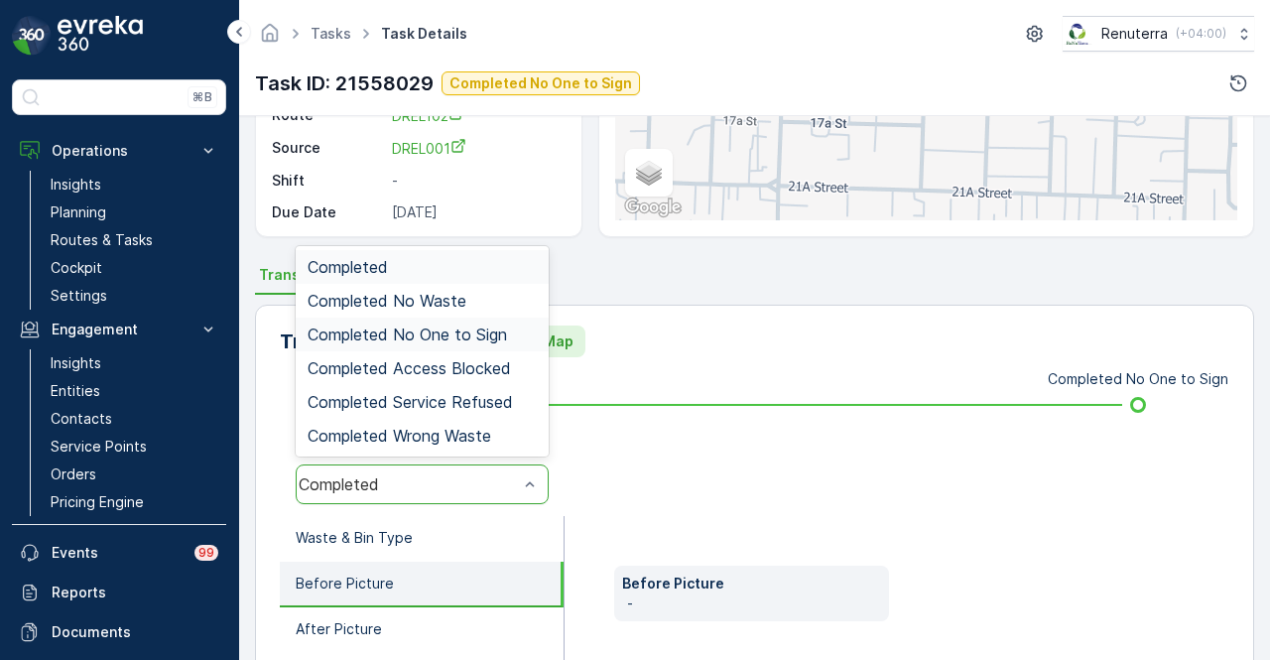
drag, startPoint x: 500, startPoint y: 328, endPoint x: 505, endPoint y: 342, distance: 14.8
click at [500, 332] on span "Completed No One to Sign" at bounding box center [407, 334] width 199 height 18
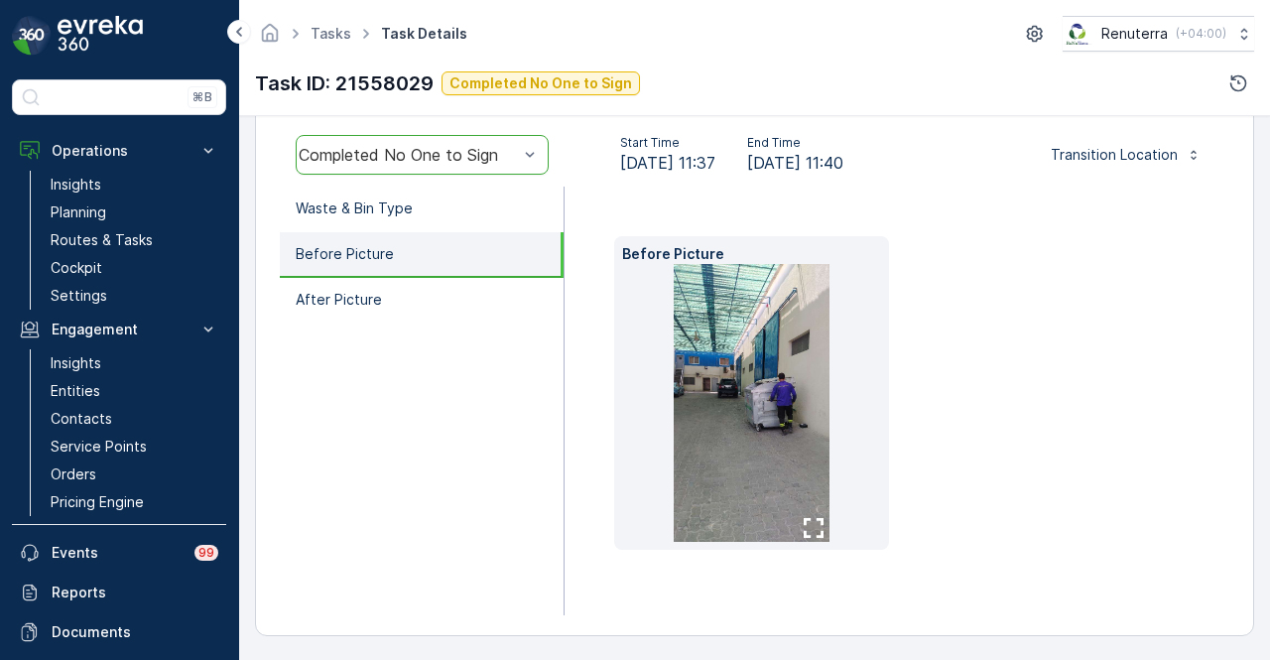
scroll to position [423, 0]
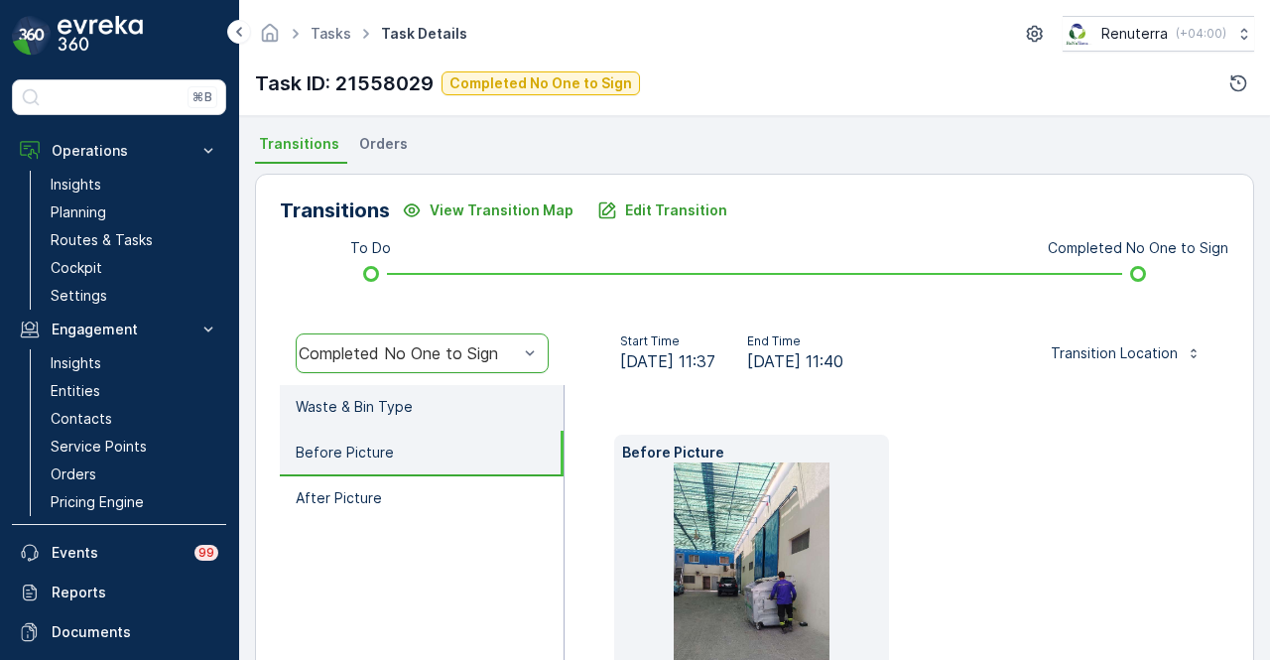
click at [482, 412] on li "Waste & Bin Type" at bounding box center [422, 408] width 284 height 46
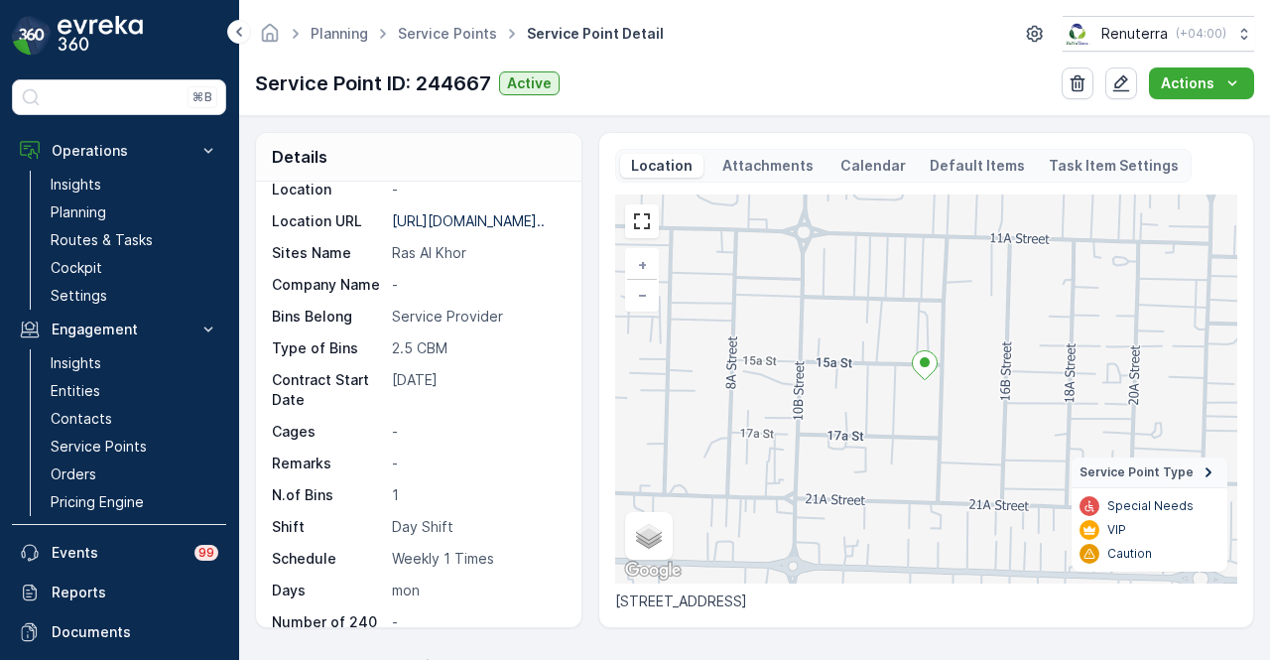
scroll to position [460, 0]
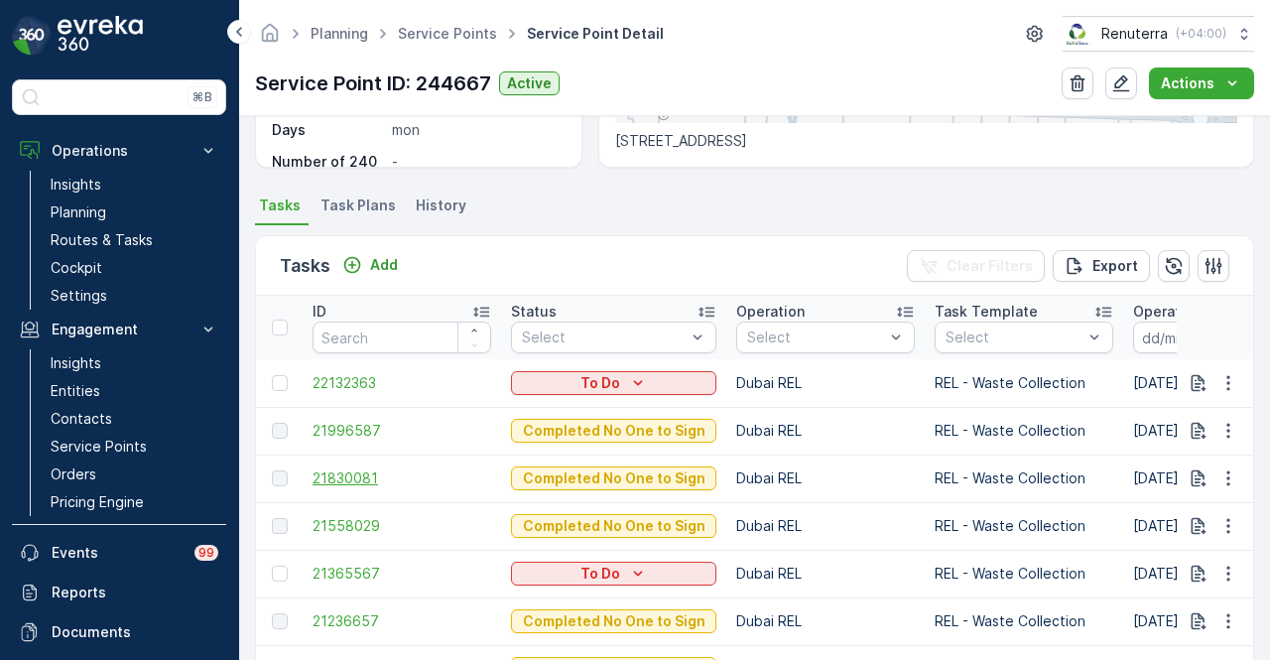
click at [346, 468] on span "21830081" at bounding box center [402, 478] width 179 height 20
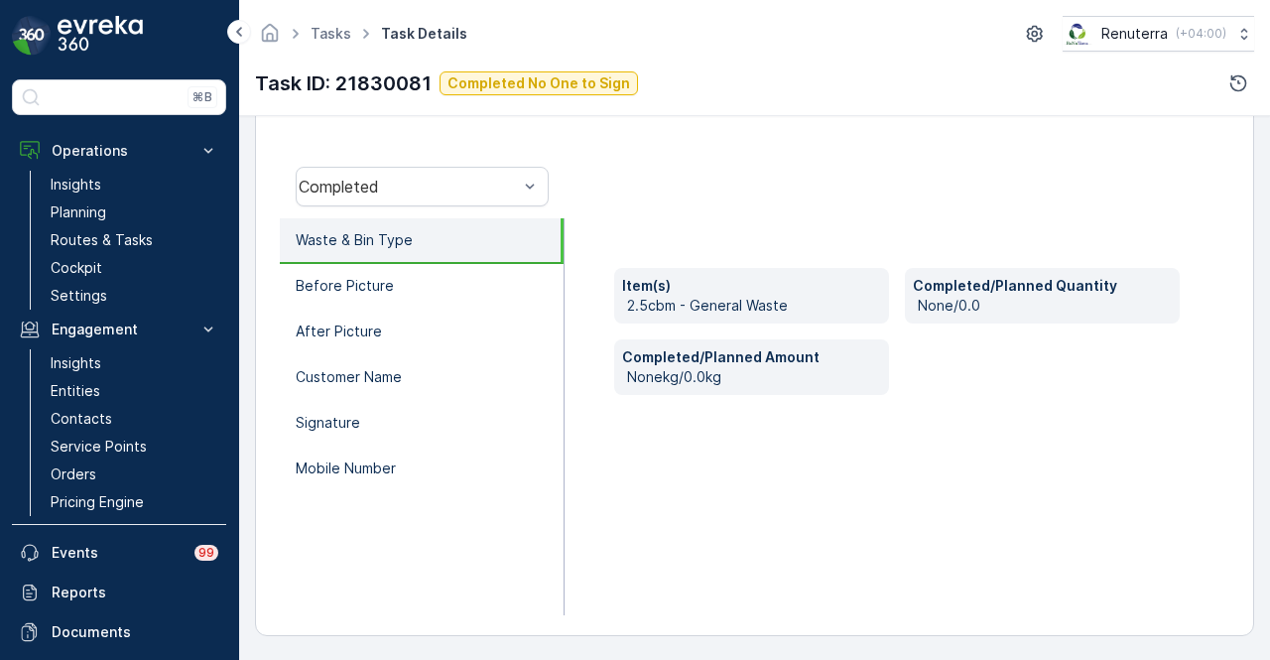
scroll to position [391, 0]
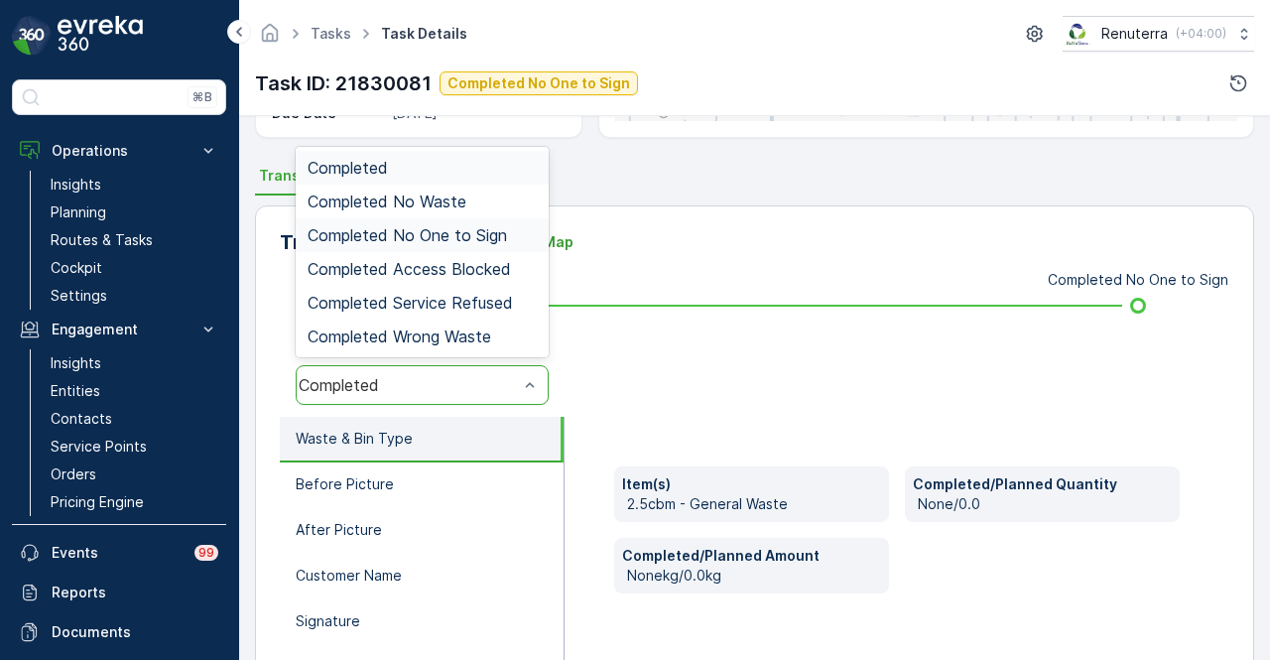
click at [502, 222] on div "Completed No One to Sign" at bounding box center [422, 235] width 253 height 34
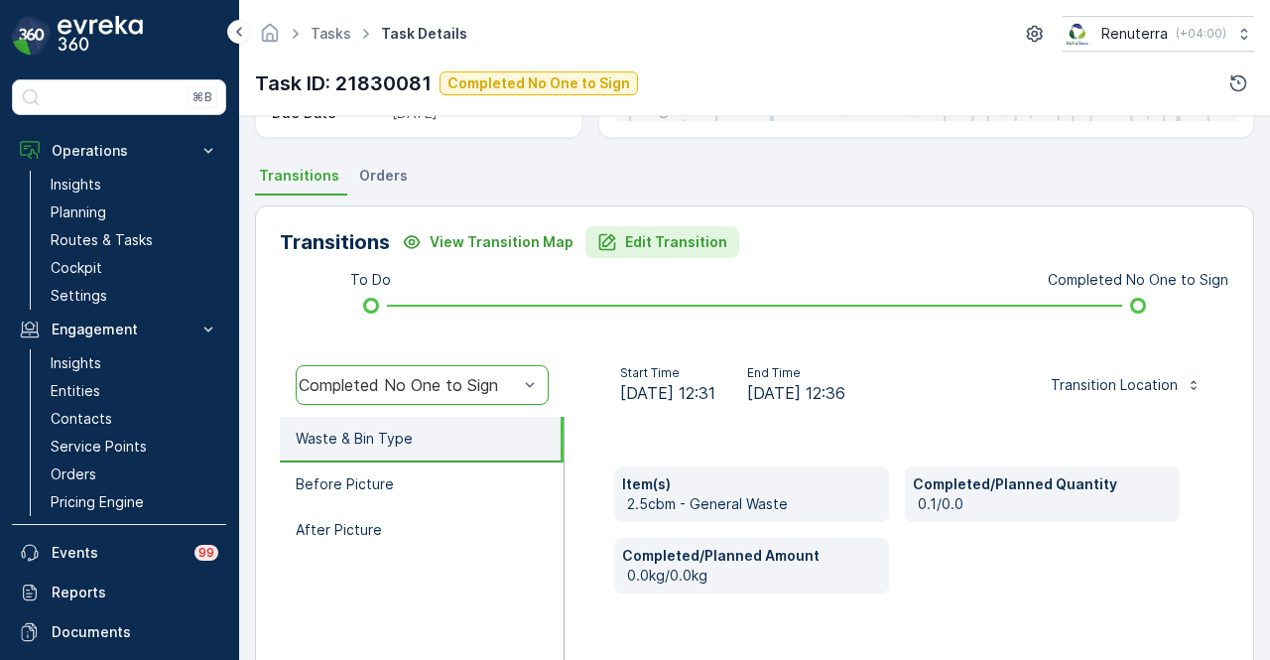
click at [676, 233] on p "Edit Transition" at bounding box center [676, 242] width 102 height 20
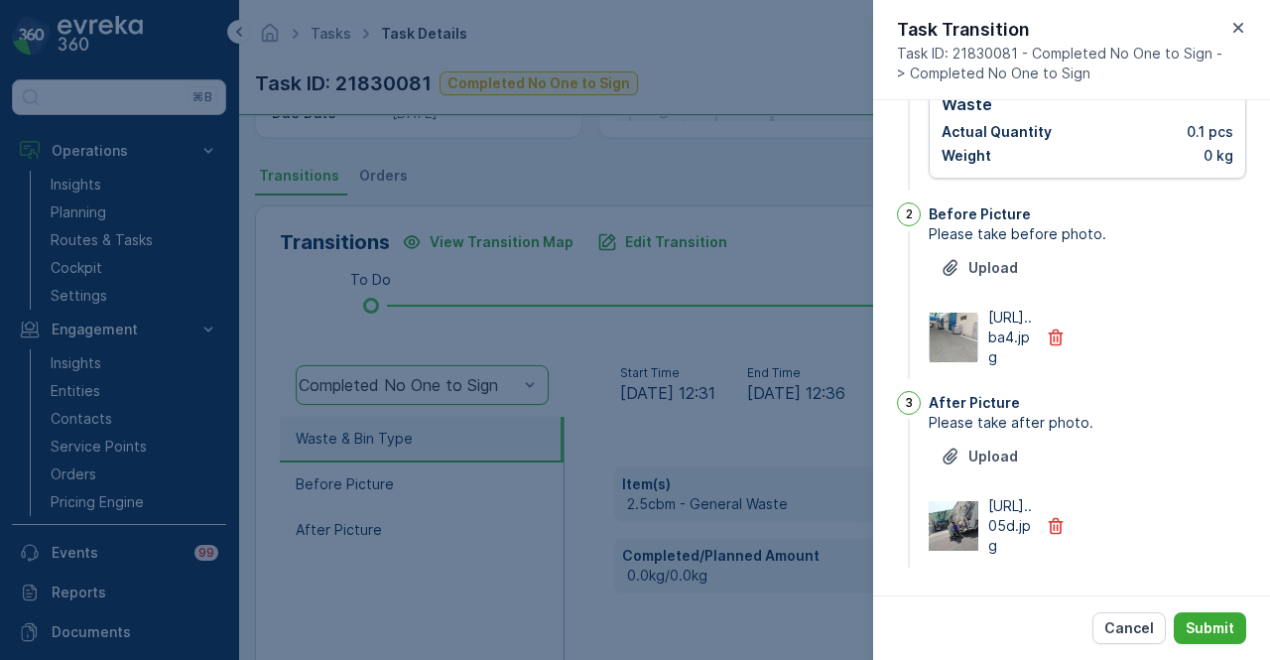
scroll to position [0, 0]
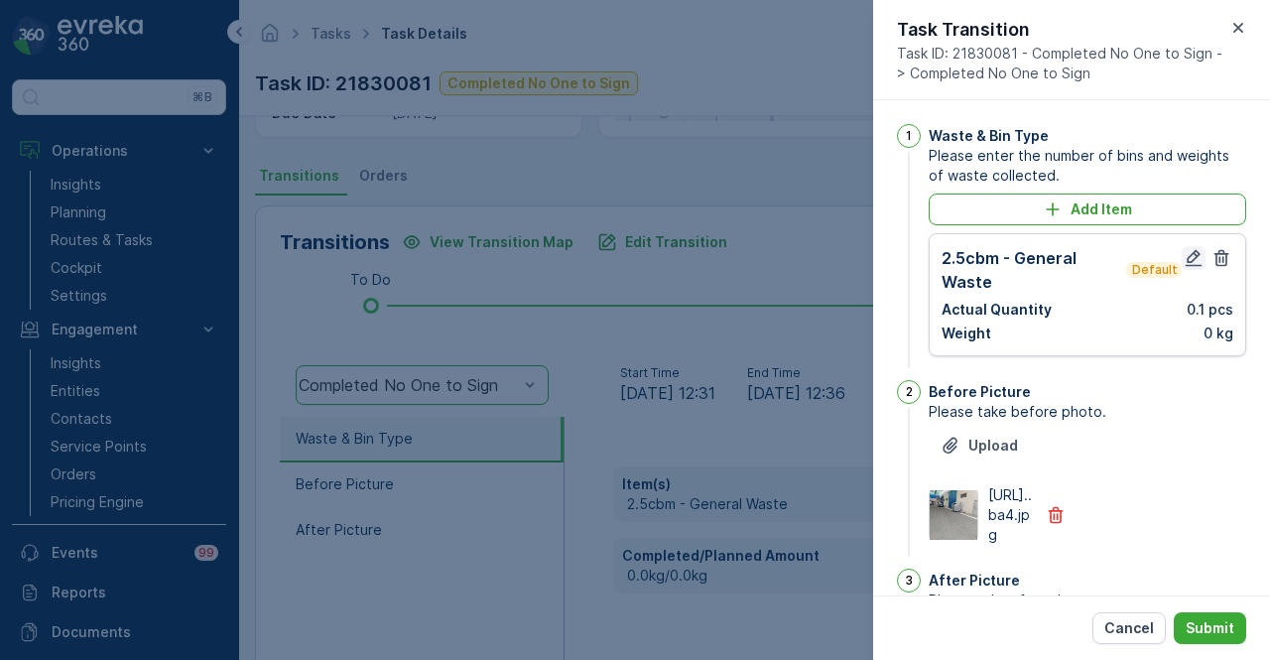
click at [1190, 257] on icon "button" at bounding box center [1194, 258] width 17 height 17
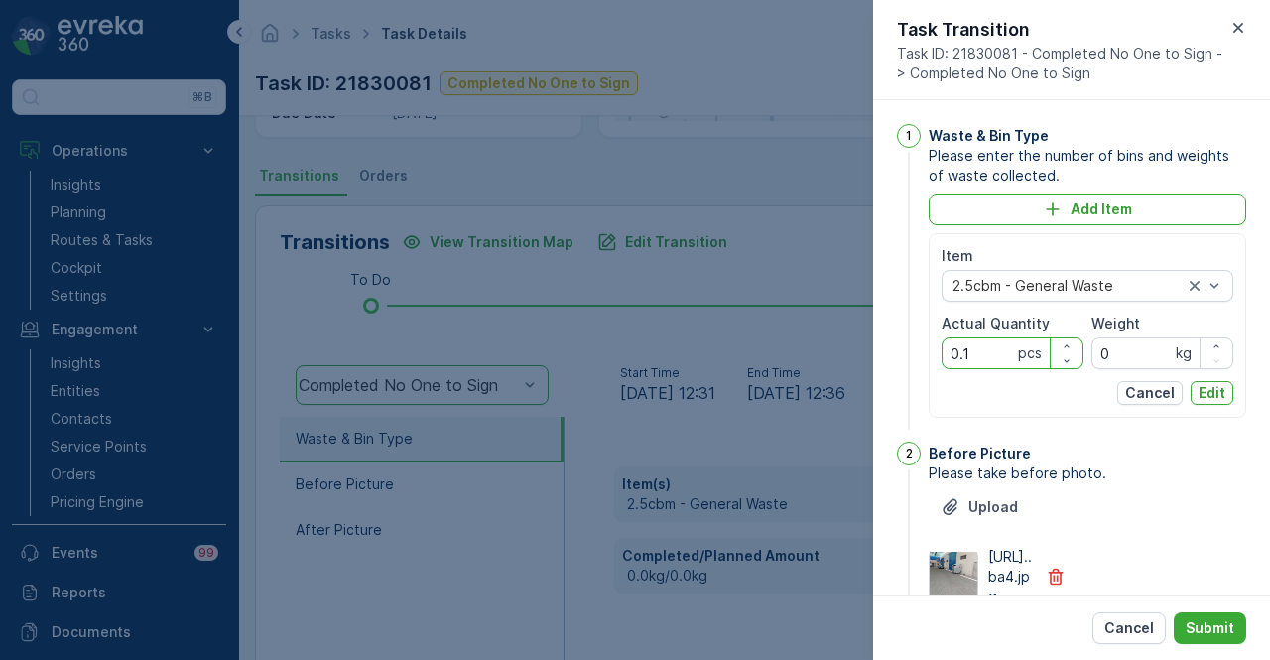
click at [986, 358] on Quantity "0.1" at bounding box center [1013, 353] width 142 height 32
type Quantity "0"
type Quantity "1"
click at [1224, 398] on button "Edit" at bounding box center [1212, 393] width 43 height 24
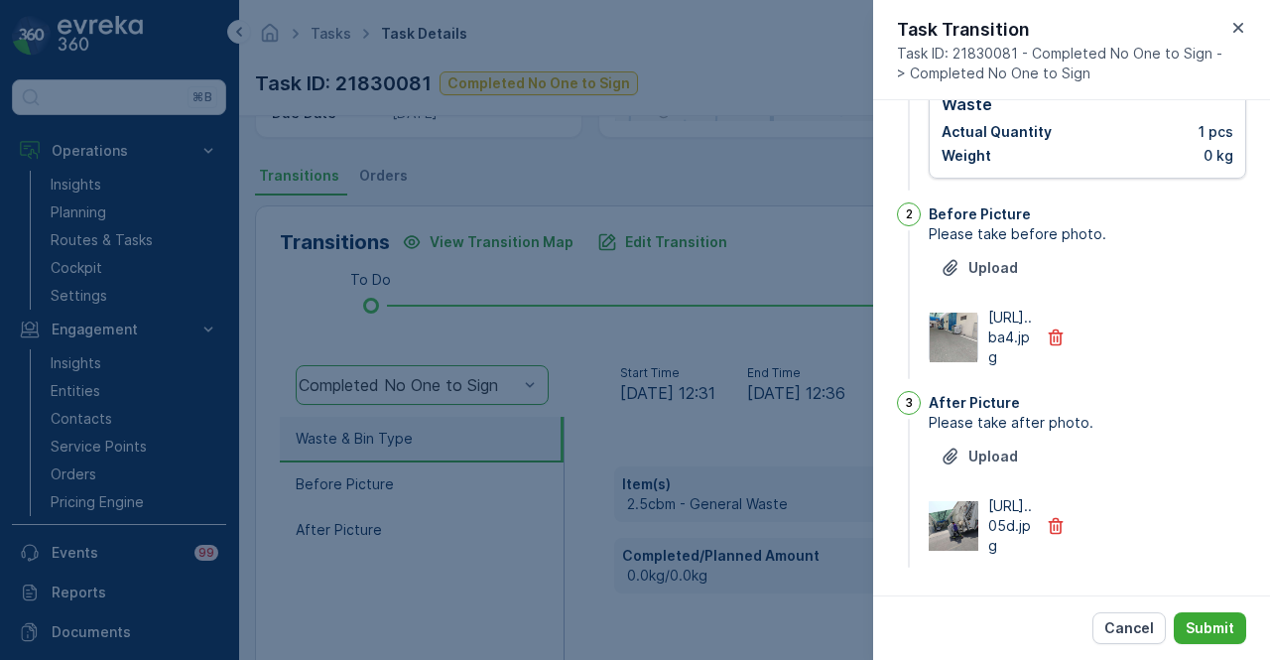
scroll to position [254, 0]
click at [1216, 617] on button "Submit" at bounding box center [1210, 628] width 72 height 32
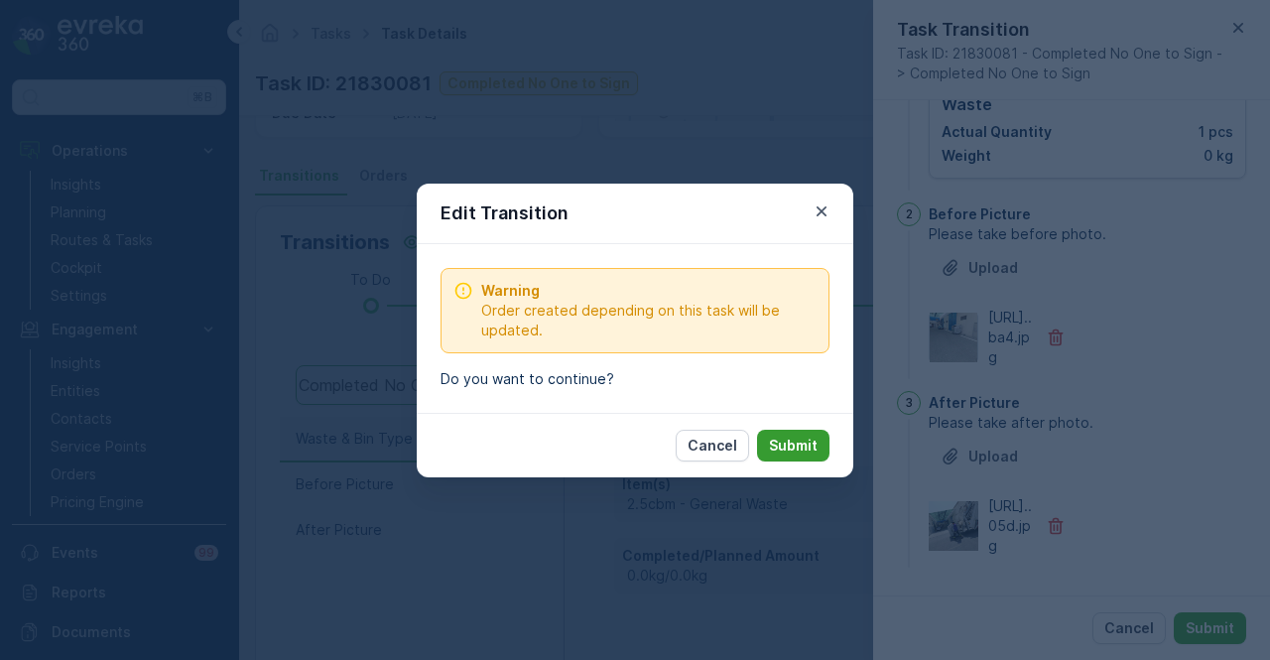
click at [799, 447] on p "Submit" at bounding box center [793, 446] width 49 height 20
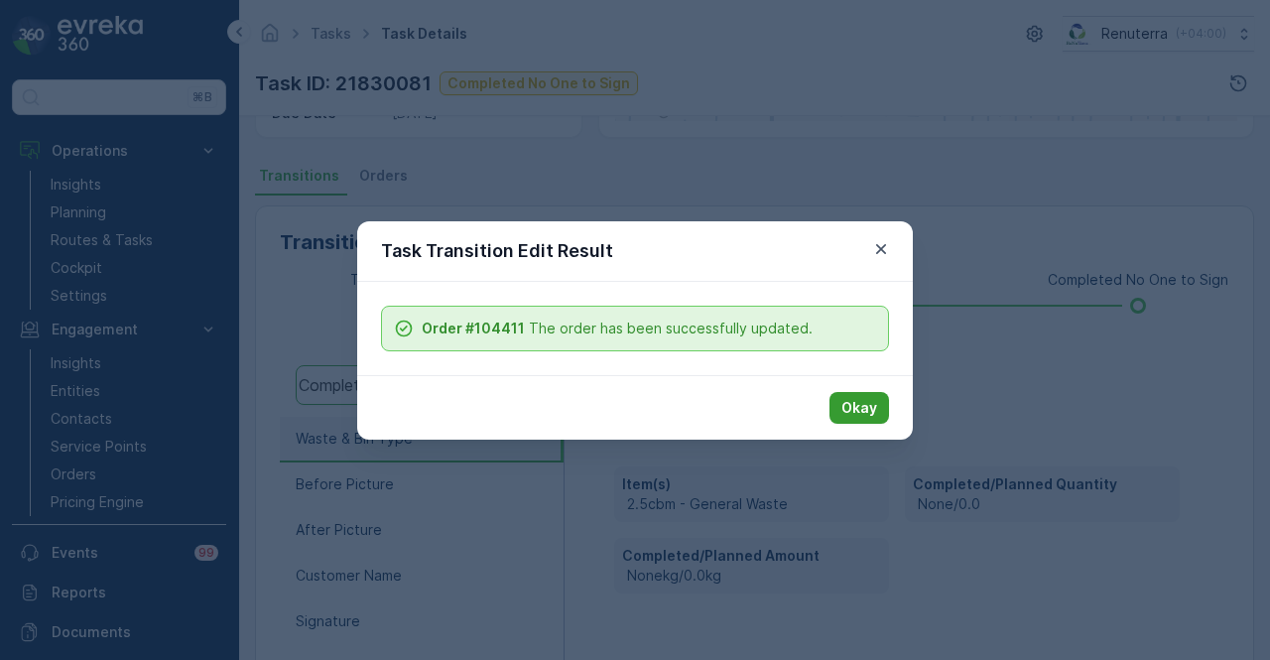
click at [851, 392] on button "Okay" at bounding box center [860, 408] width 60 height 32
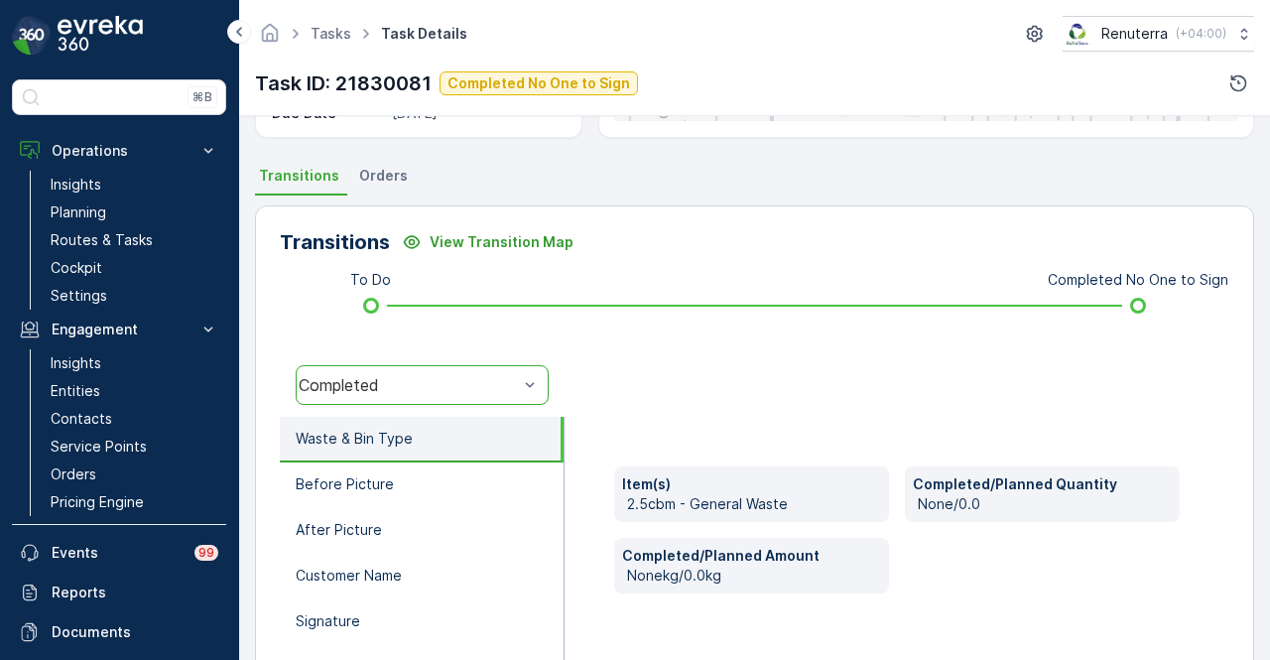
scroll to position [0, 0]
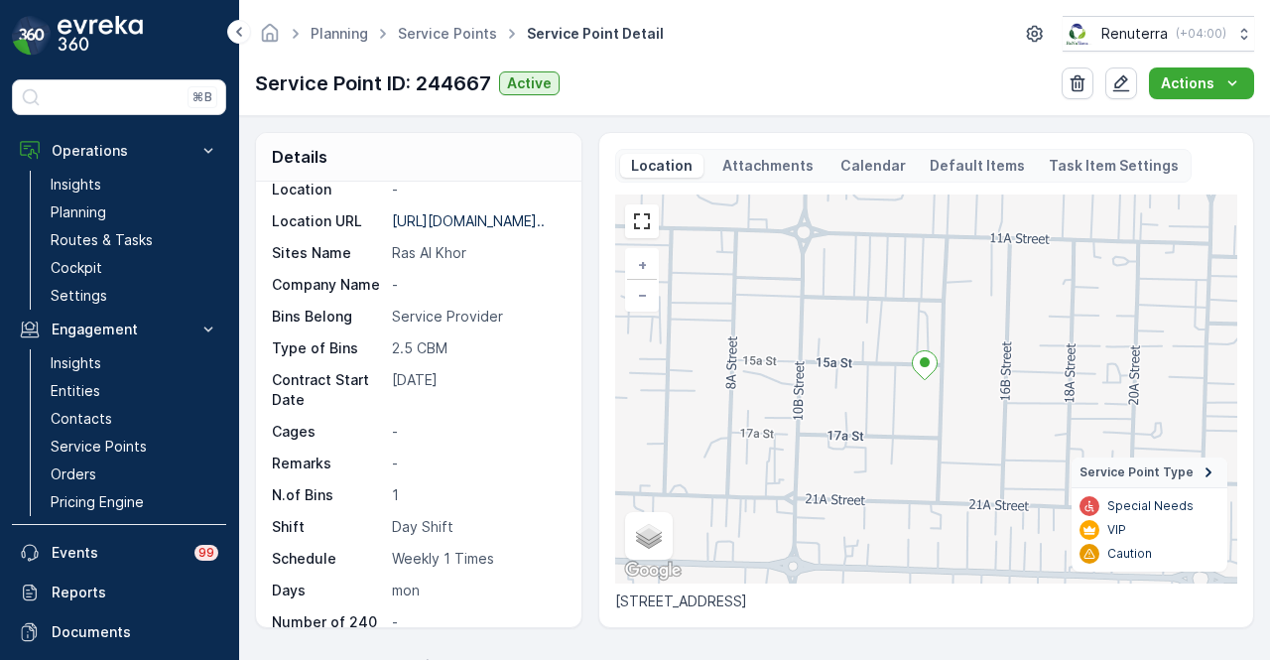
scroll to position [397, 0]
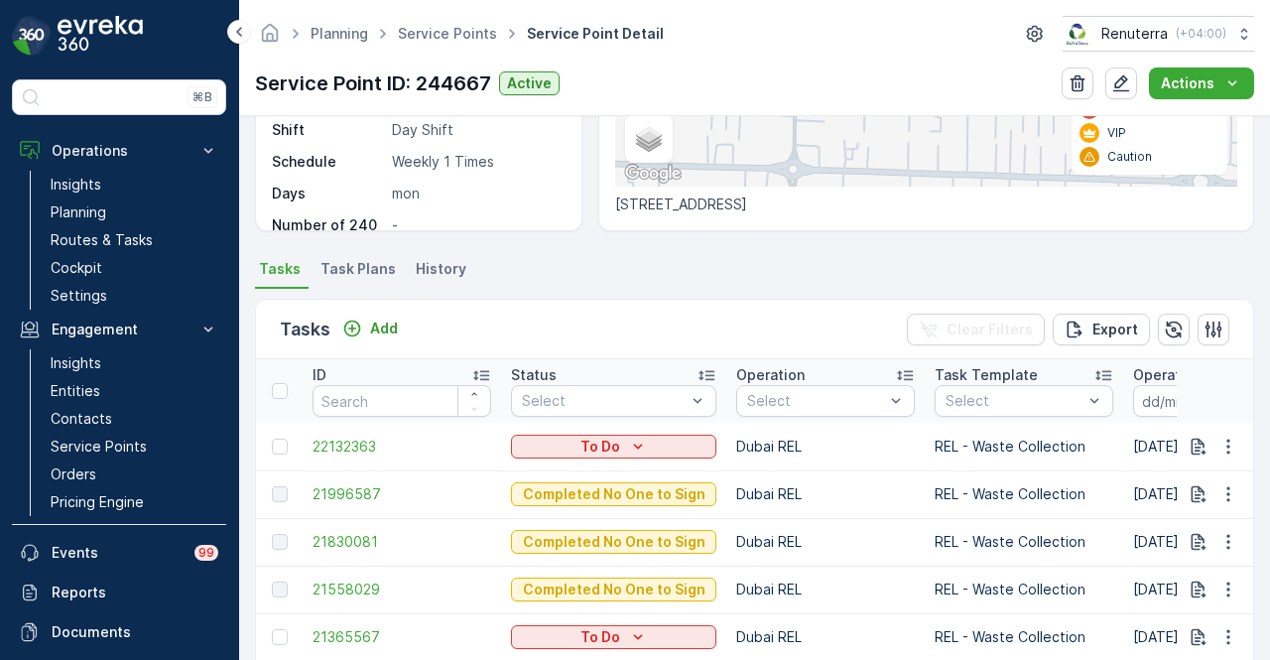
click at [339, 481] on td "21996587" at bounding box center [402, 494] width 198 height 48
click at [347, 494] on span "21996587" at bounding box center [402, 494] width 179 height 20
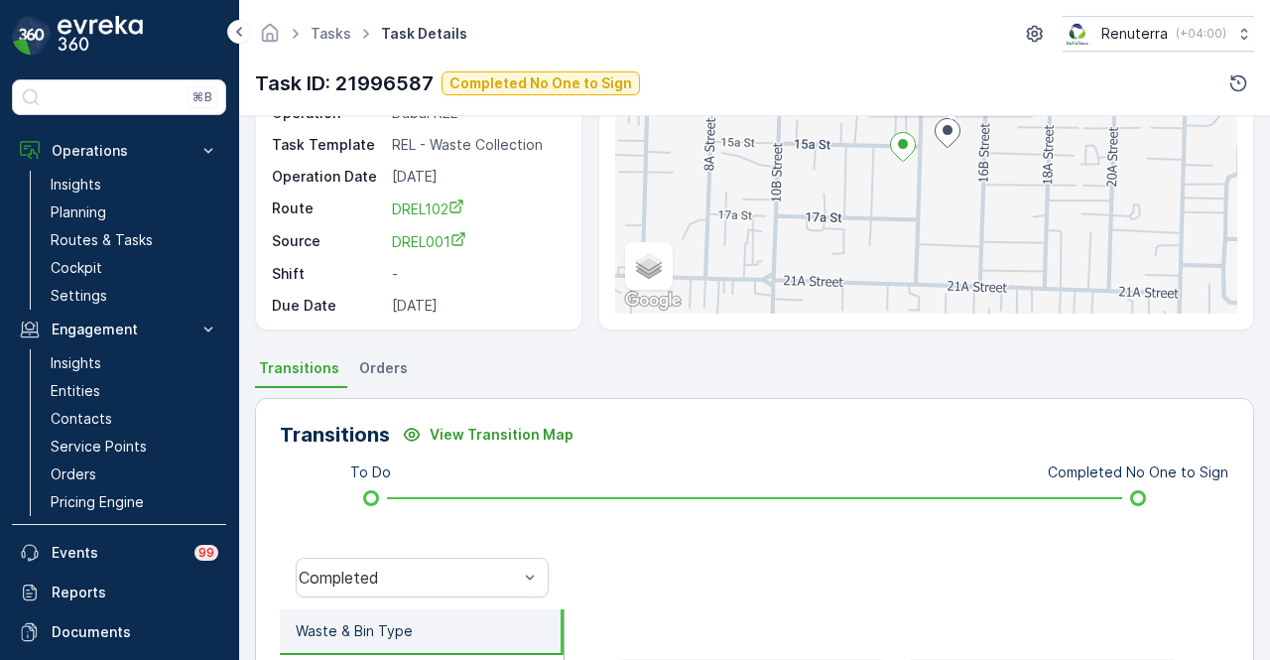
scroll to position [397, 0]
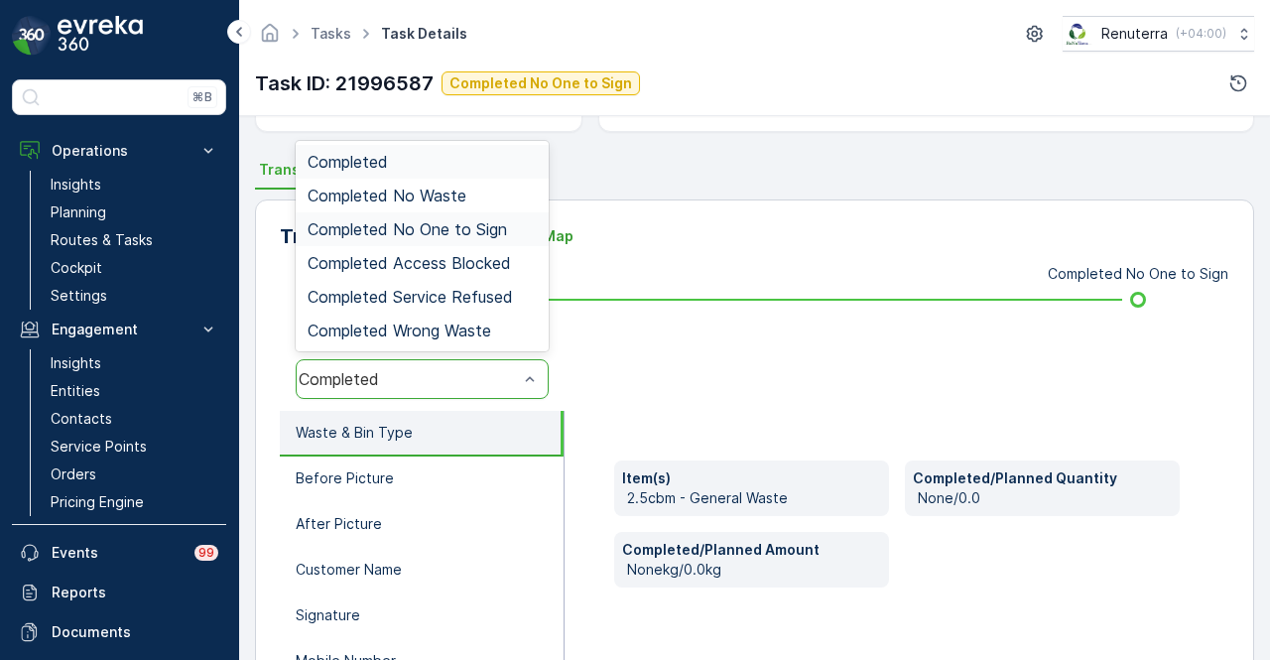
click at [509, 212] on div "Completed No One to Sign" at bounding box center [422, 229] width 253 height 34
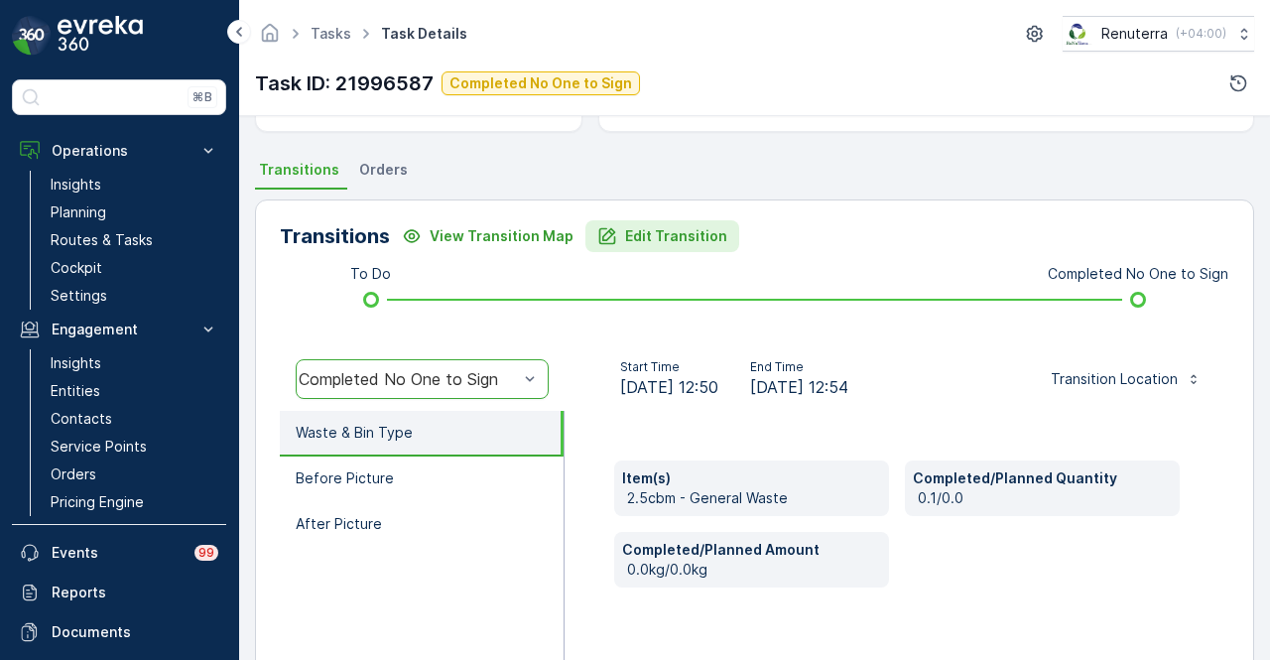
click at [643, 228] on p "Edit Transition" at bounding box center [676, 236] width 102 height 20
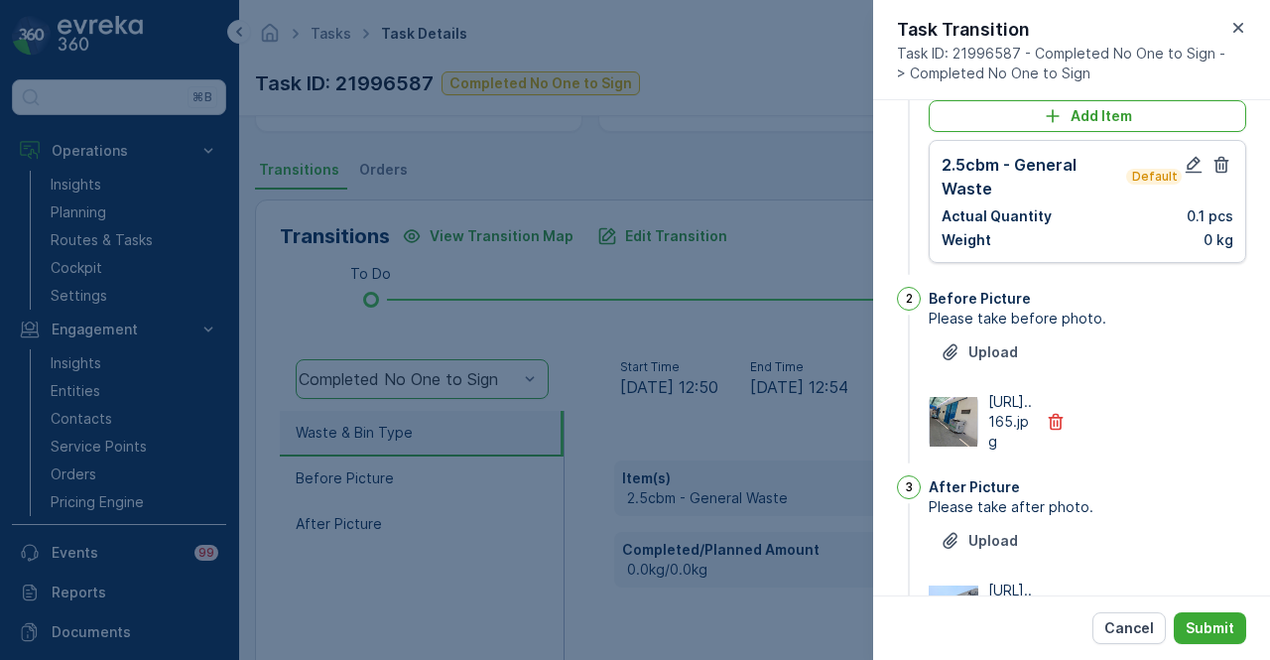
scroll to position [0, 0]
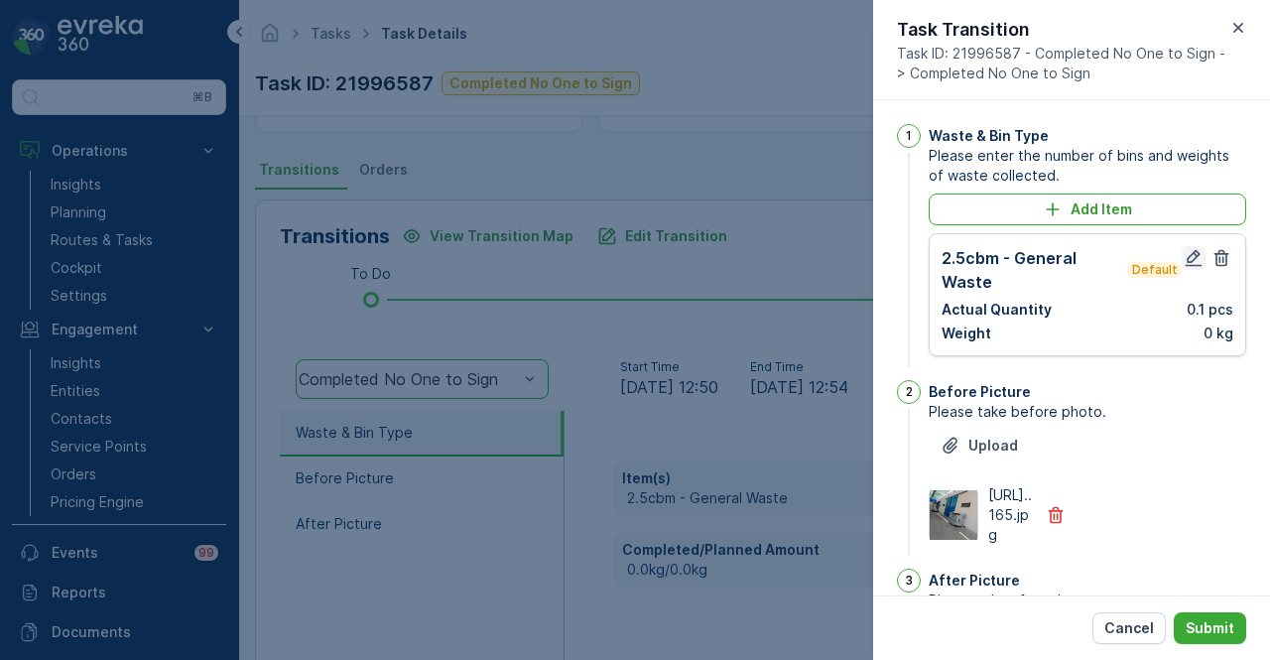
click at [1183, 267] on button "button" at bounding box center [1194, 258] width 24 height 24
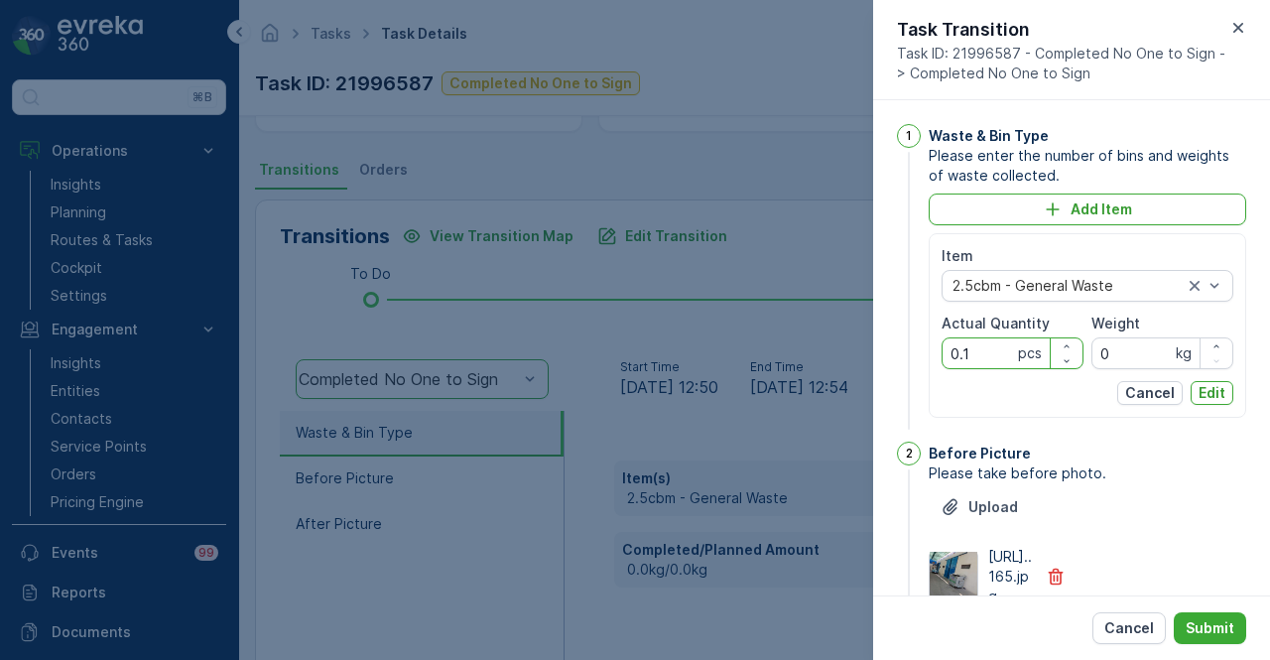
click at [993, 355] on Quantity "0.1" at bounding box center [1013, 353] width 142 height 32
type Quantity "0"
type Quantity "1"
click at [1209, 392] on p "Edit" at bounding box center [1212, 393] width 27 height 20
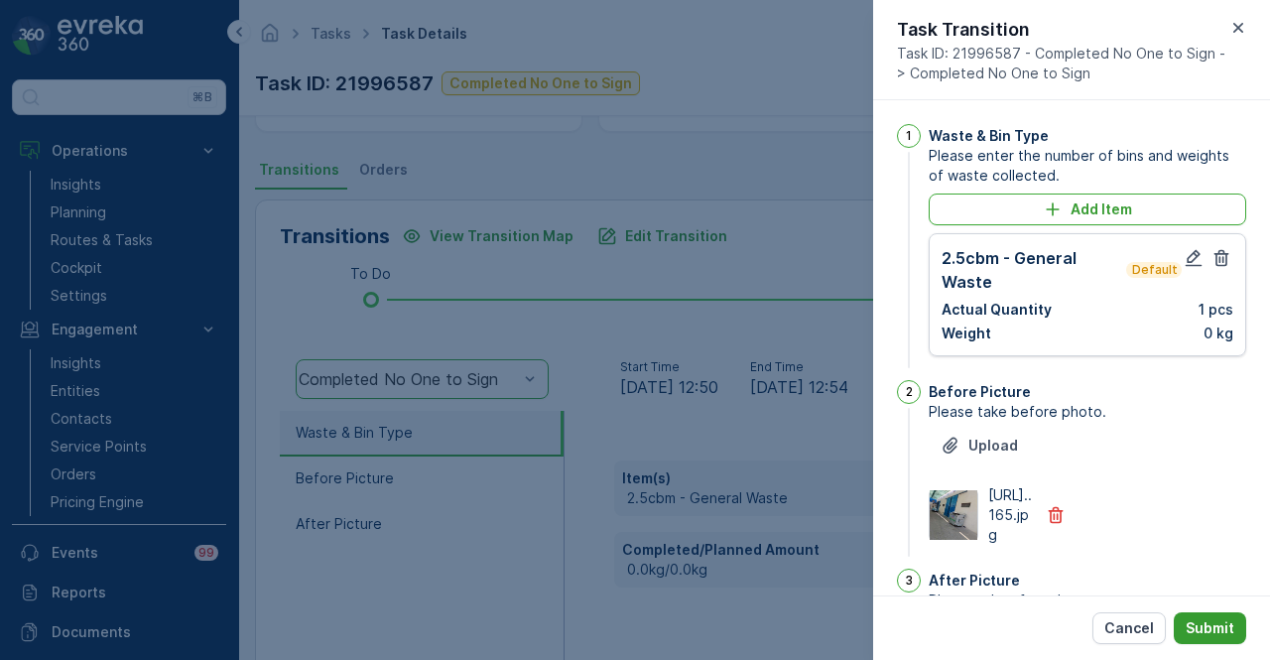
click at [1225, 628] on p "Submit" at bounding box center [1210, 628] width 49 height 20
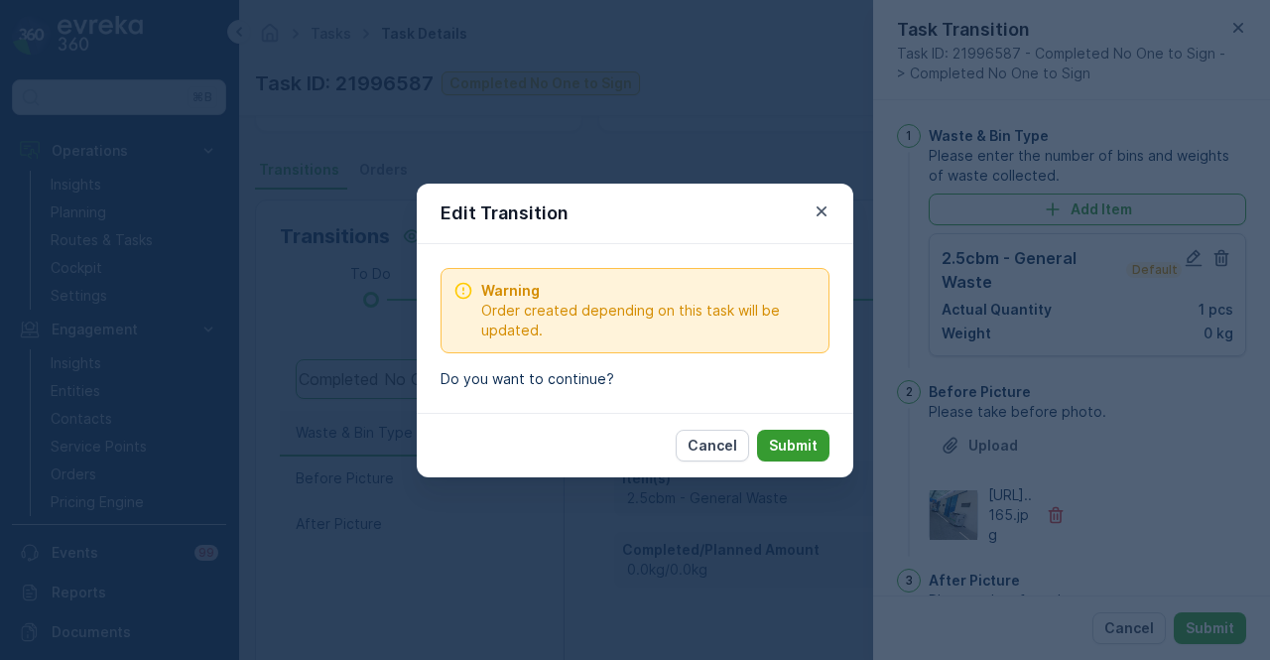
click at [765, 456] on button "Submit" at bounding box center [793, 446] width 72 height 32
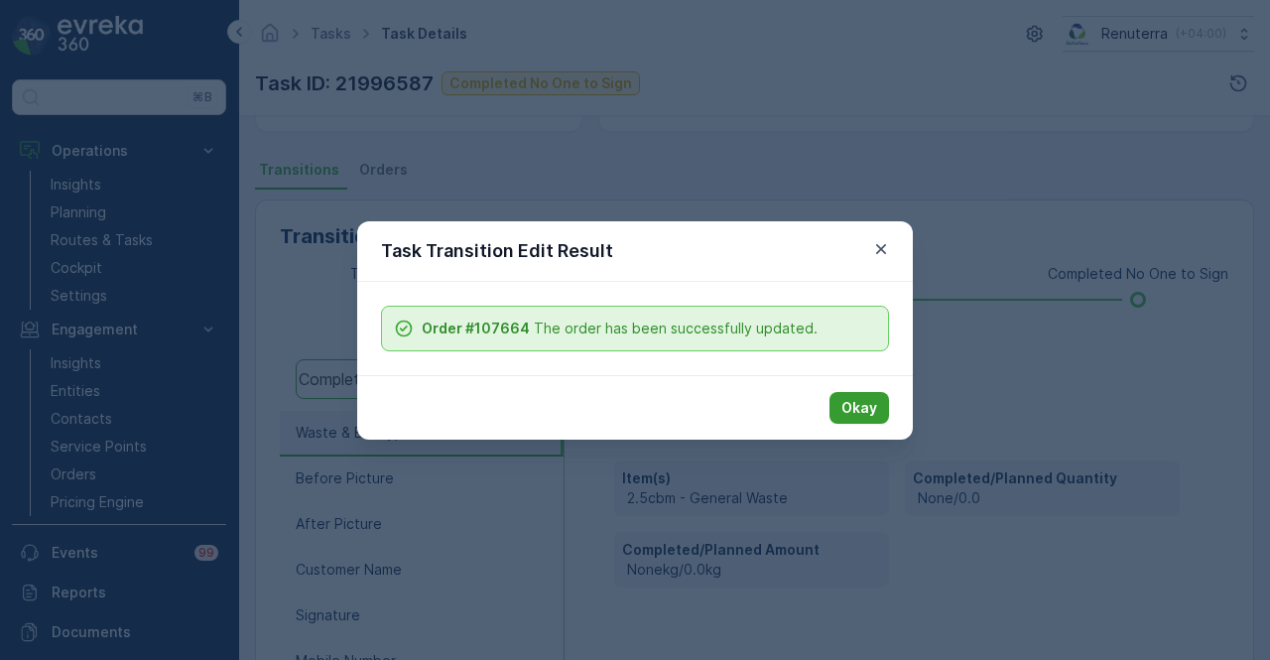
click at [853, 413] on p "Okay" at bounding box center [859, 408] width 36 height 20
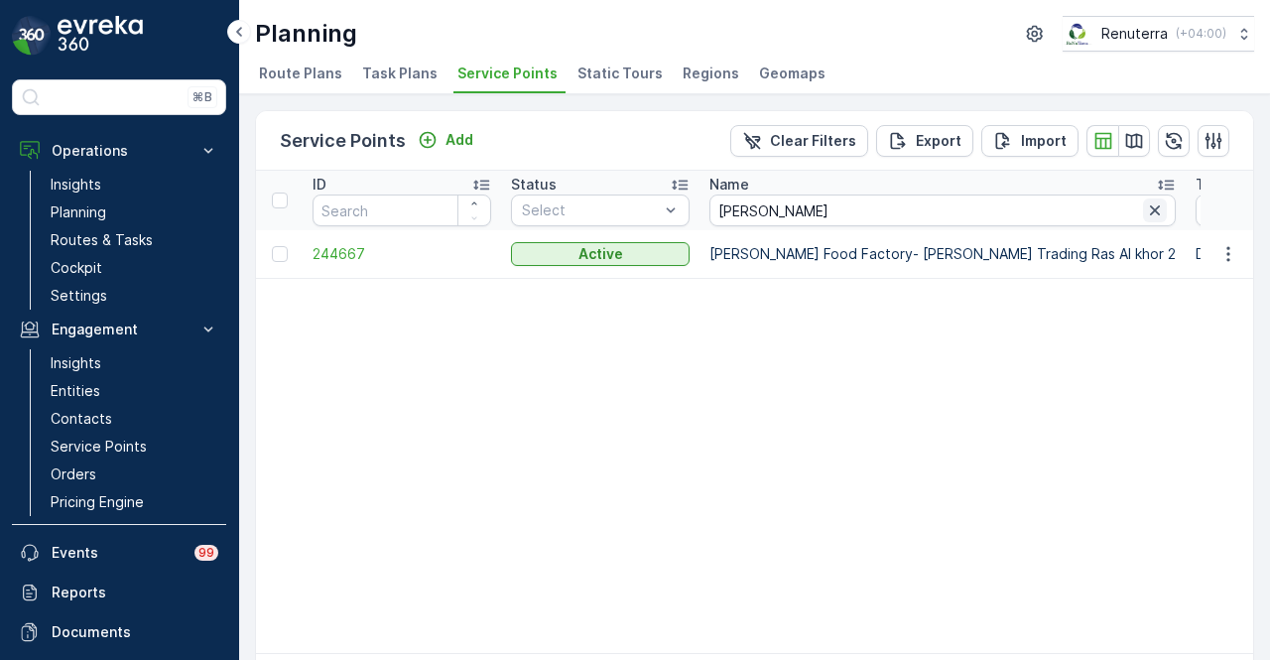
click at [1145, 211] on icon "button" at bounding box center [1155, 210] width 20 height 20
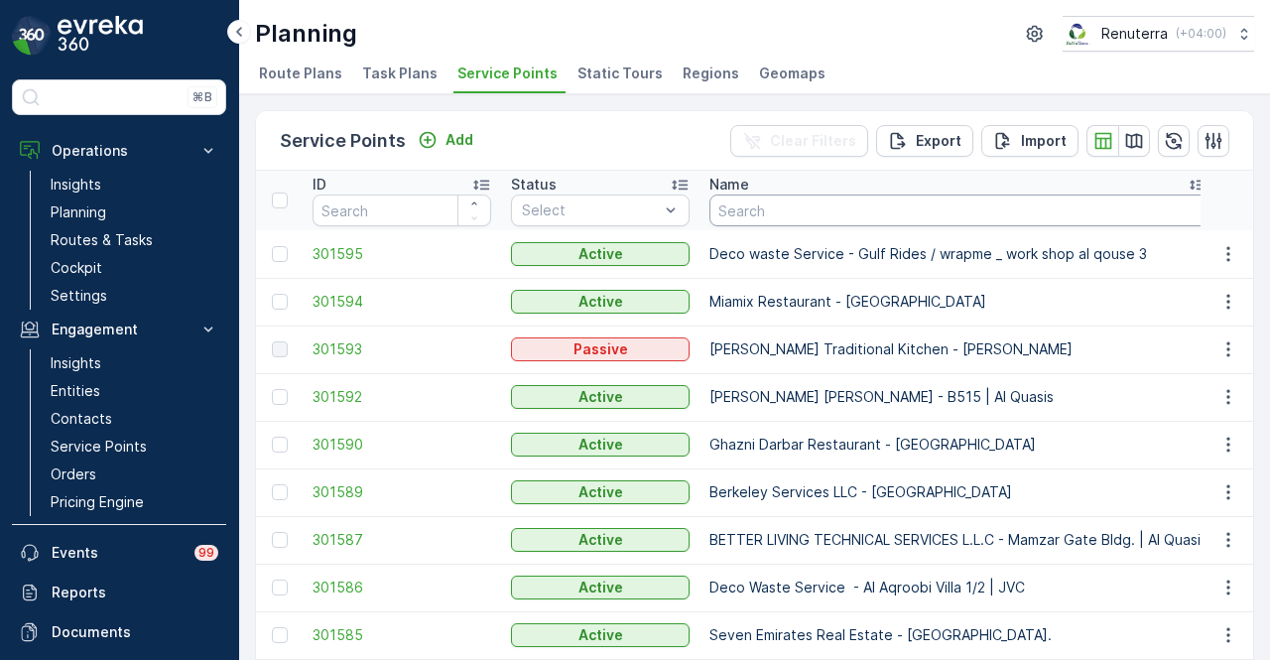
click at [824, 207] on input "text" at bounding box center [958, 210] width 498 height 32
type input "navtar"
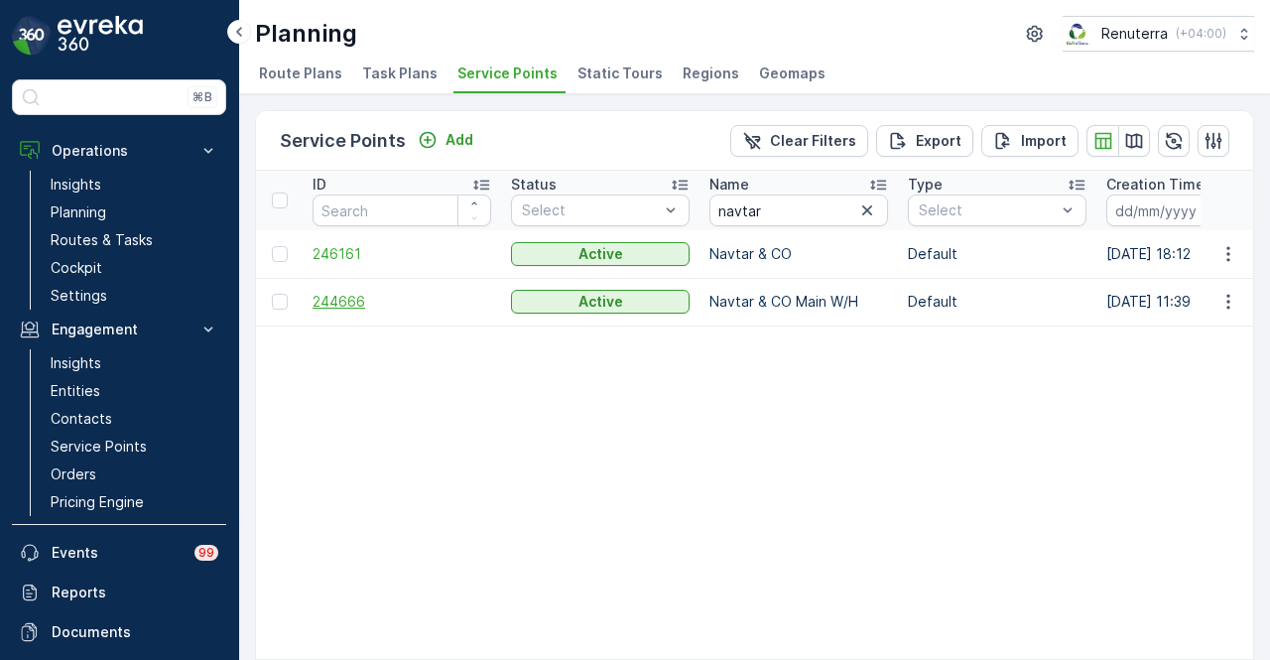
click at [341, 303] on span "244666" at bounding box center [402, 302] width 179 height 20
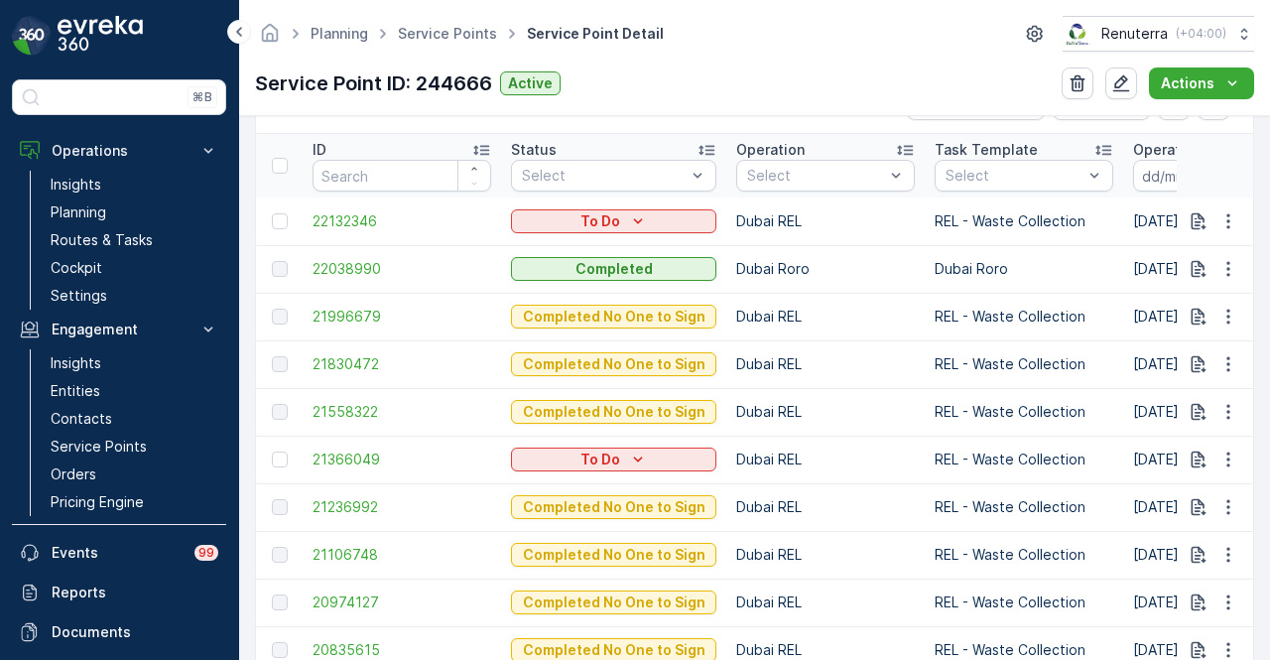
scroll to position [595, 0]
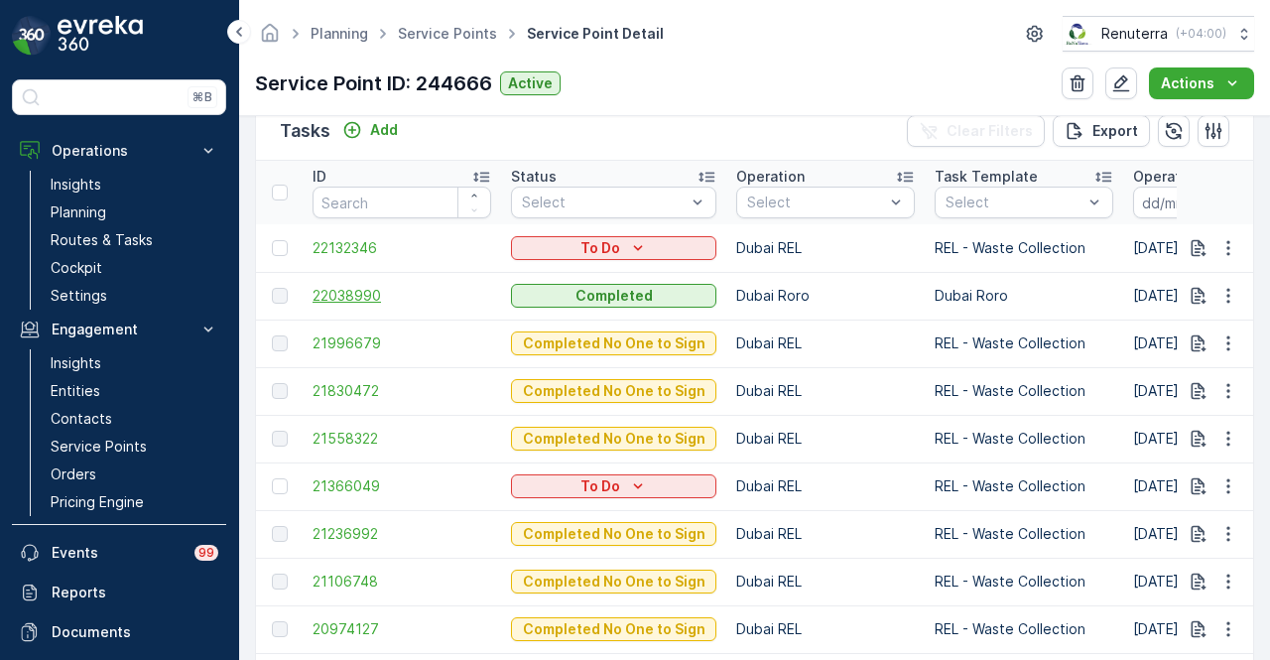
click at [378, 287] on span "22038990" at bounding box center [402, 296] width 179 height 20
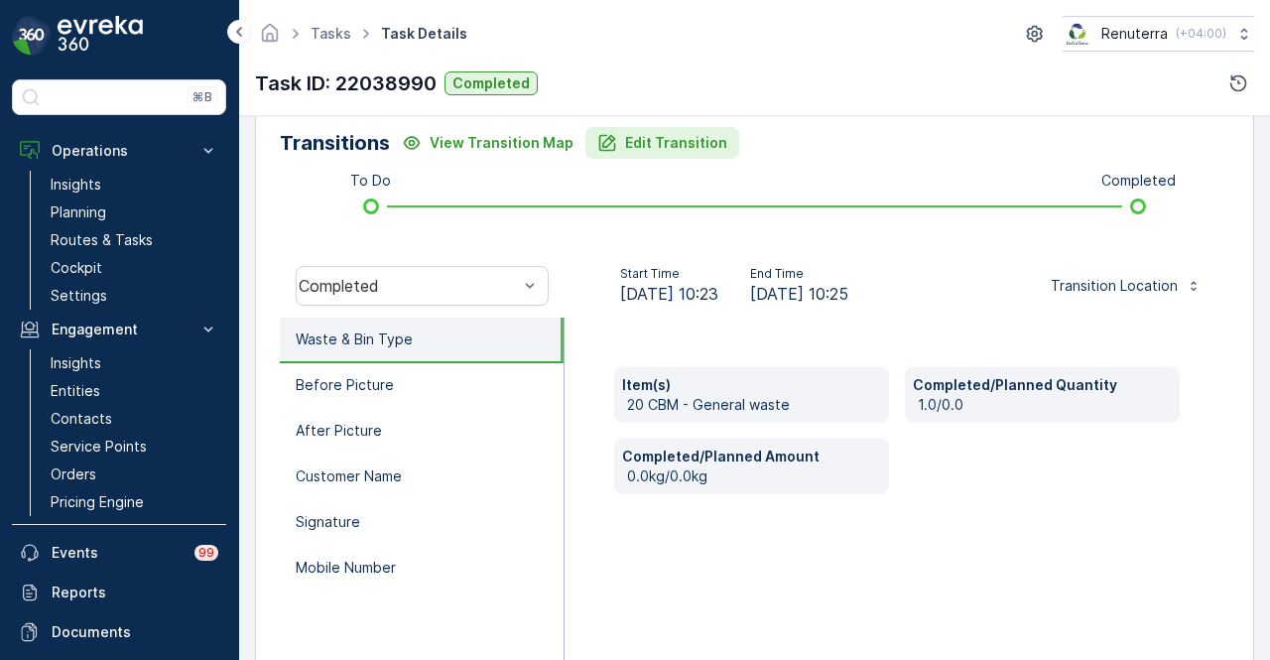
scroll to position [496, 0]
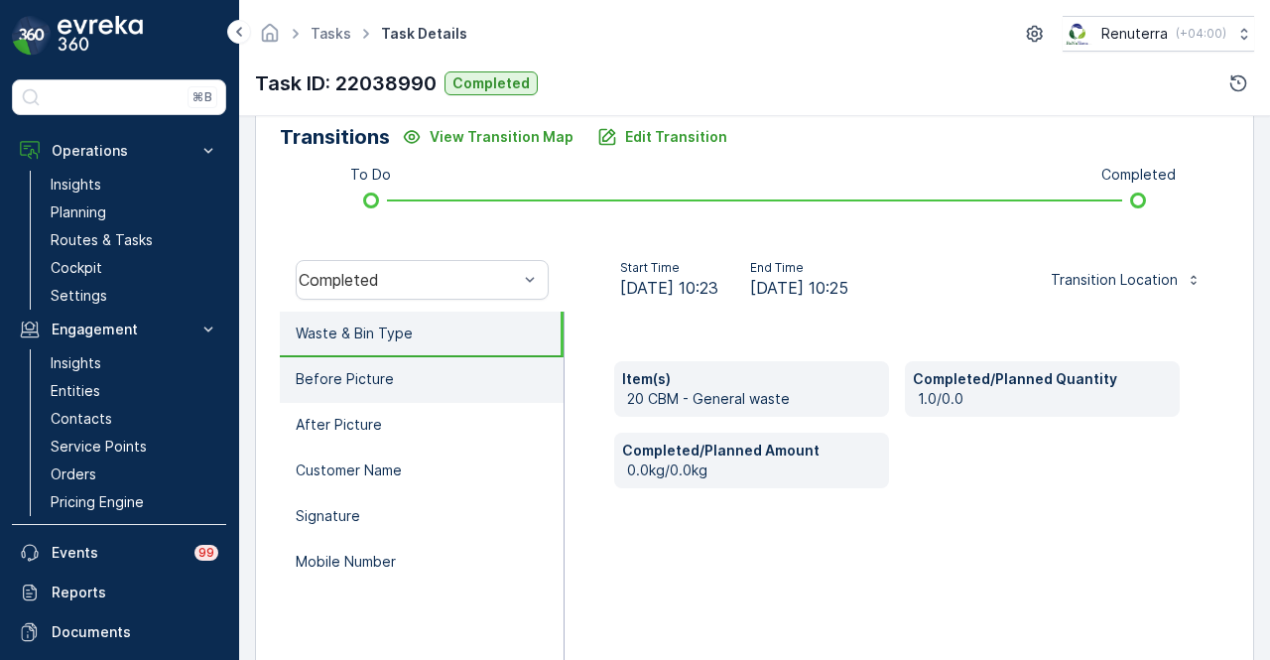
click at [450, 377] on li "Before Picture" at bounding box center [422, 380] width 284 height 46
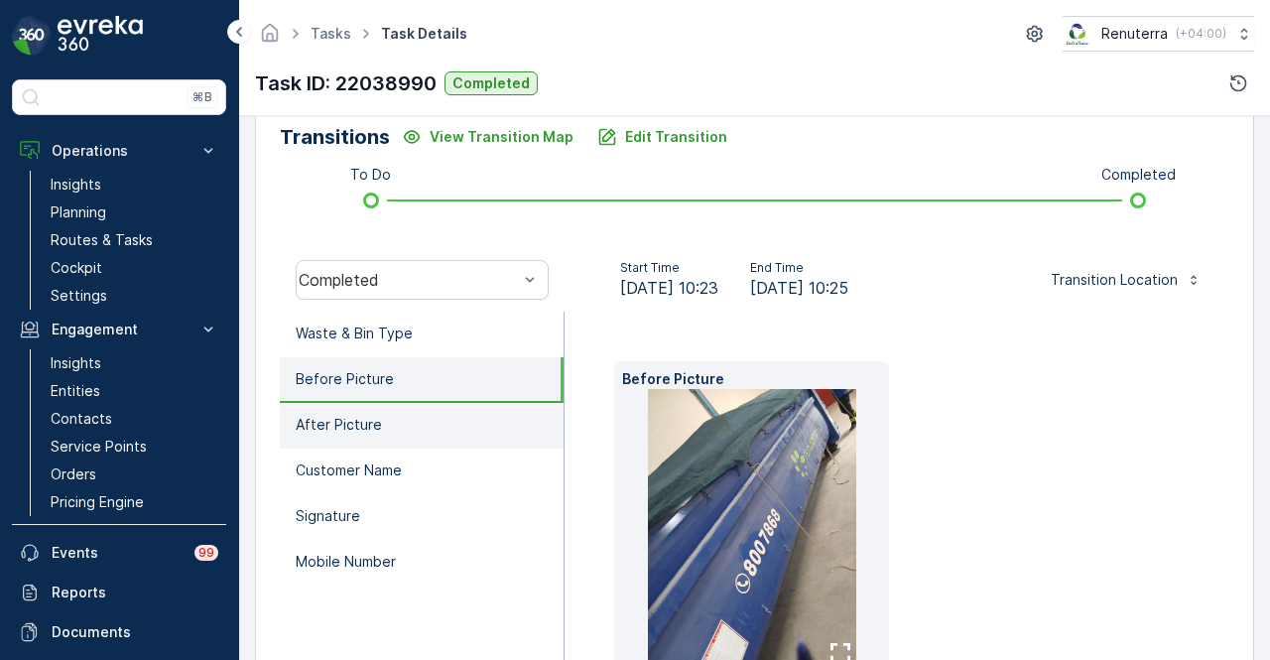
click at [474, 442] on li "After Picture" at bounding box center [422, 426] width 284 height 46
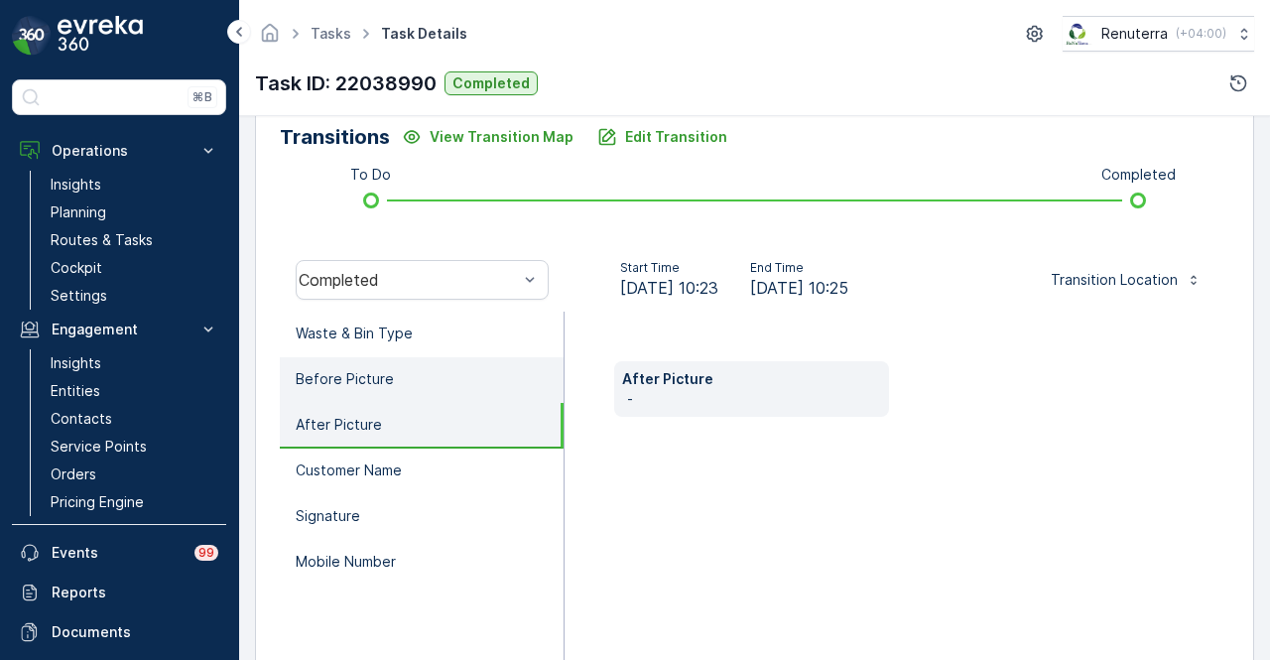
click at [480, 374] on li "Before Picture" at bounding box center [422, 380] width 284 height 46
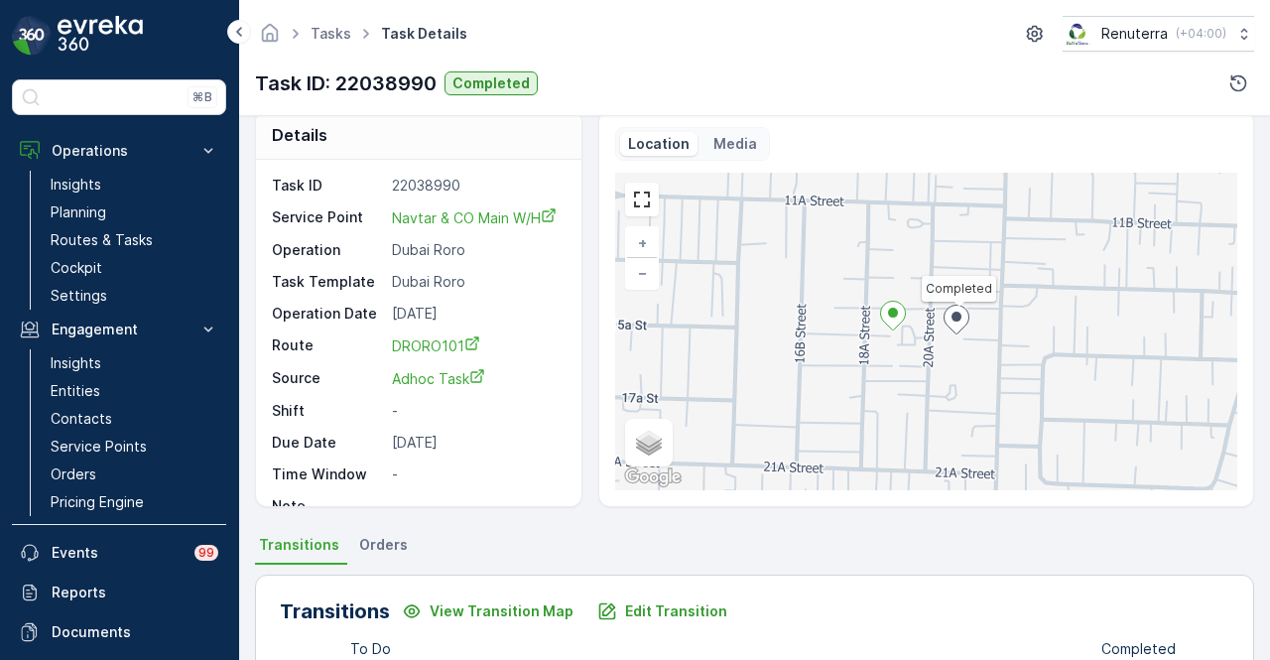
scroll to position [0, 0]
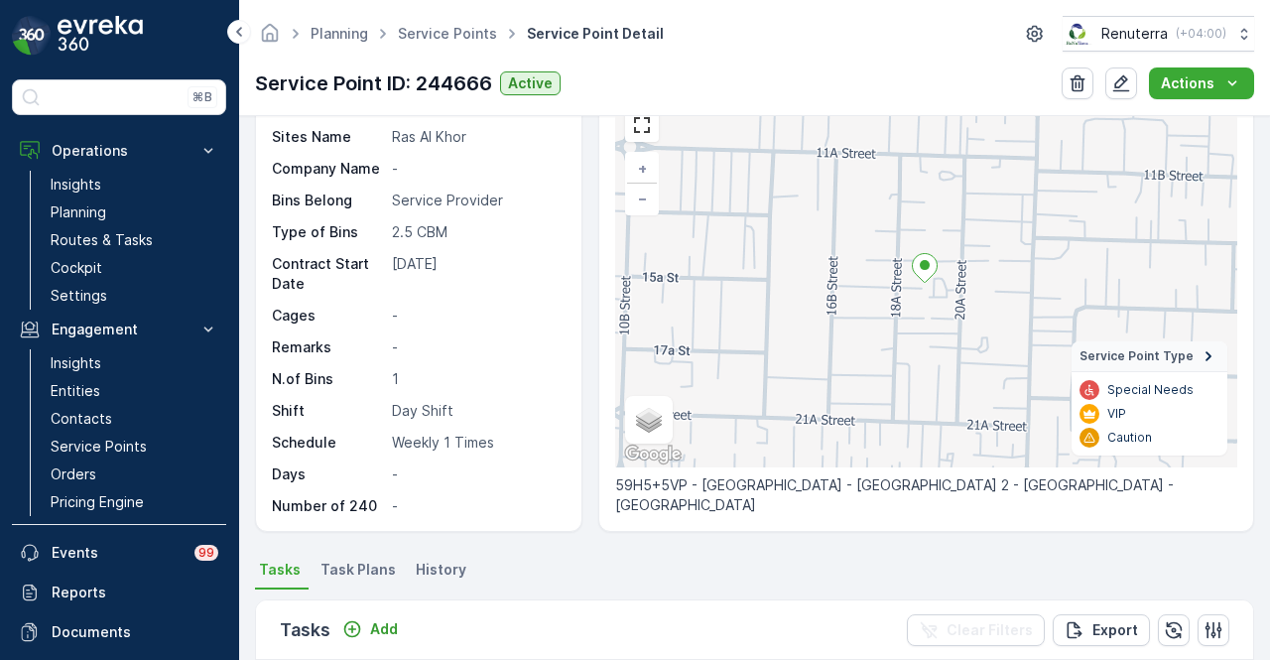
scroll to position [496, 0]
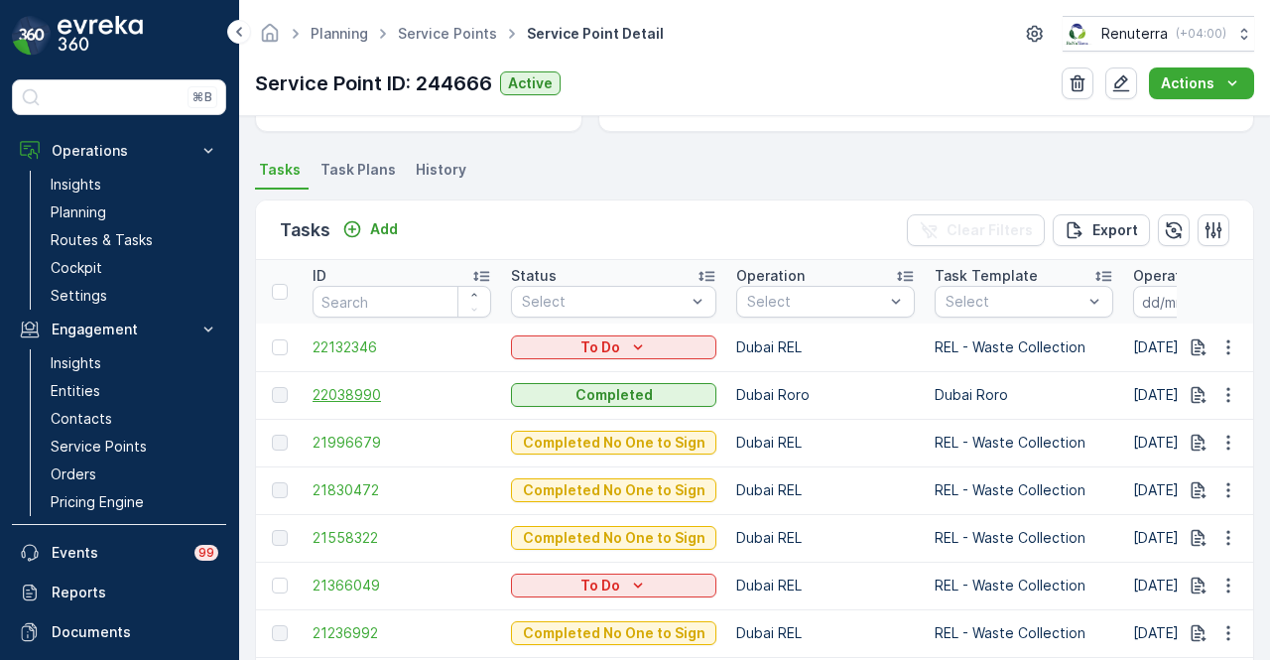
click at [369, 398] on span "22038990" at bounding box center [402, 395] width 179 height 20
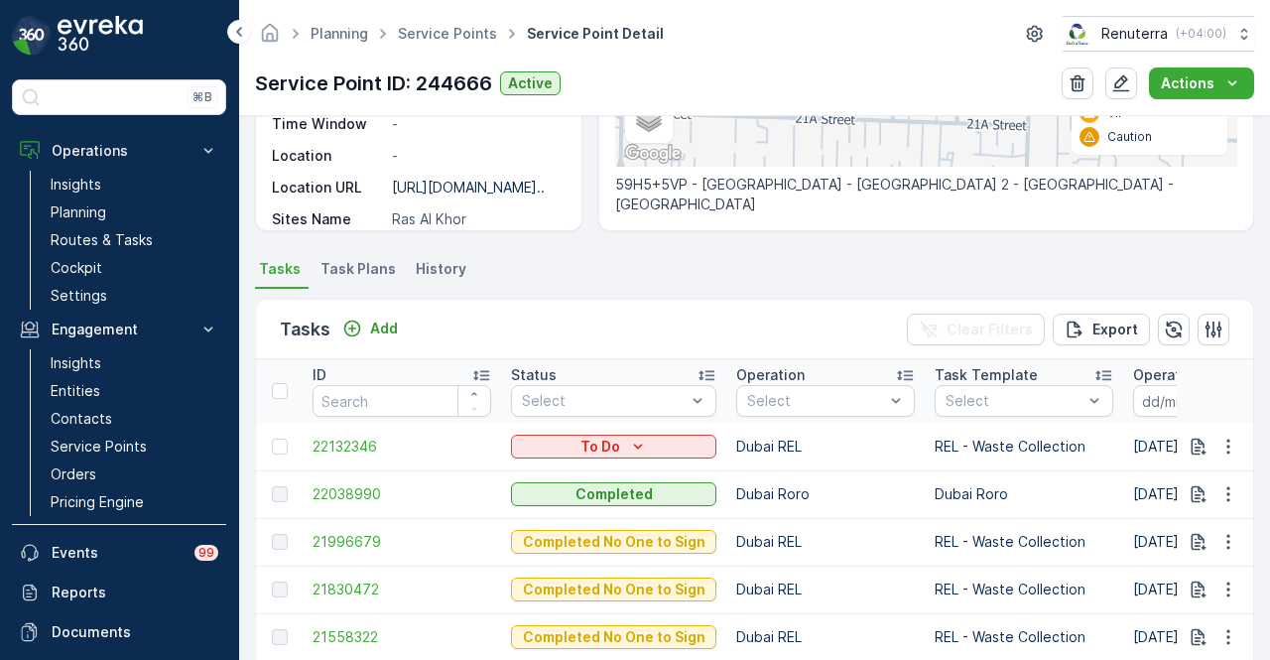
scroll to position [595, 0]
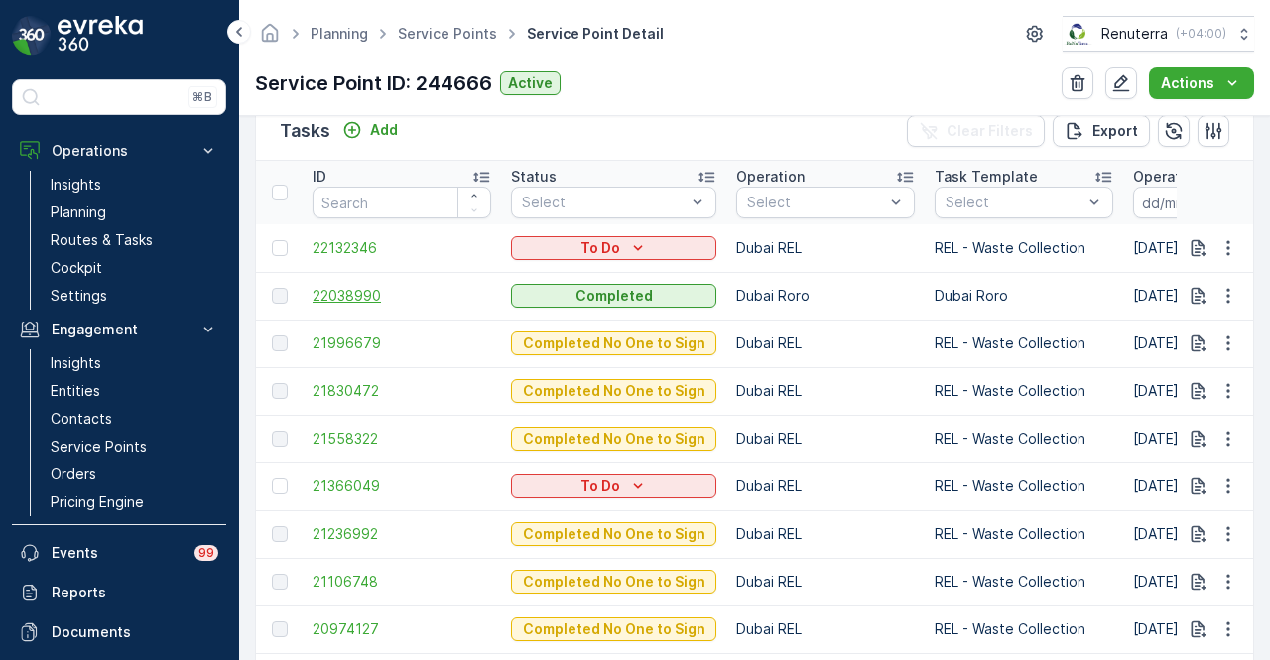
click at [325, 302] on span "22038990" at bounding box center [402, 296] width 179 height 20
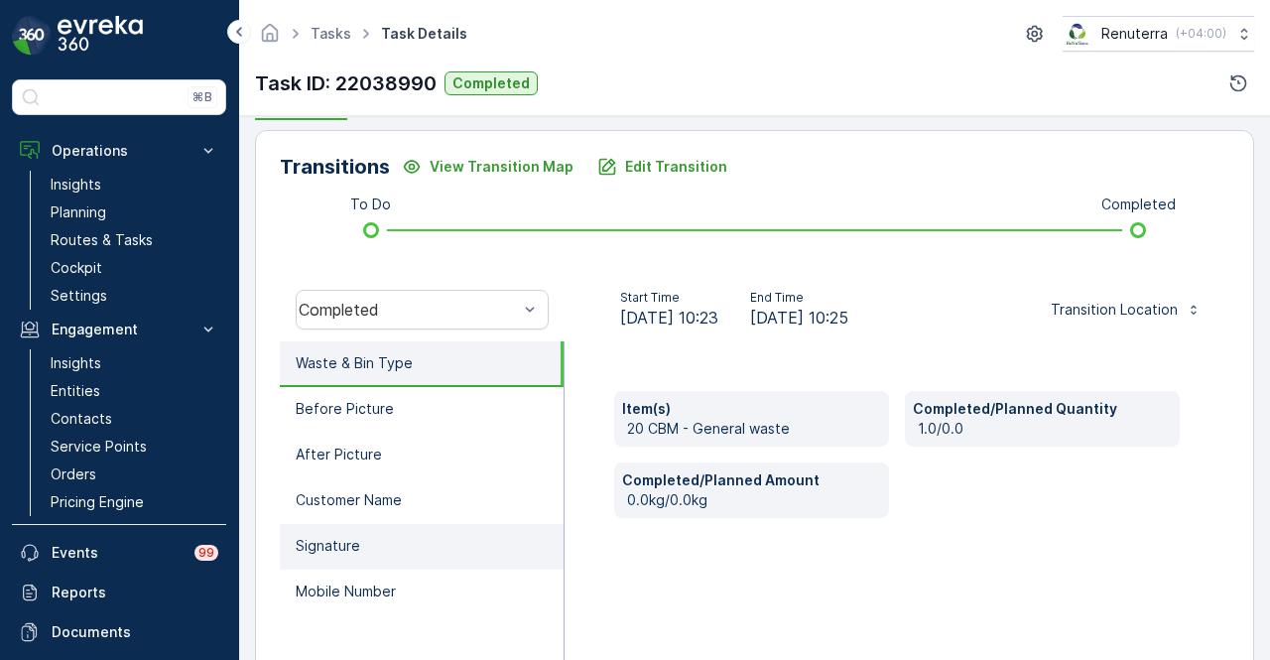
scroll to position [496, 0]
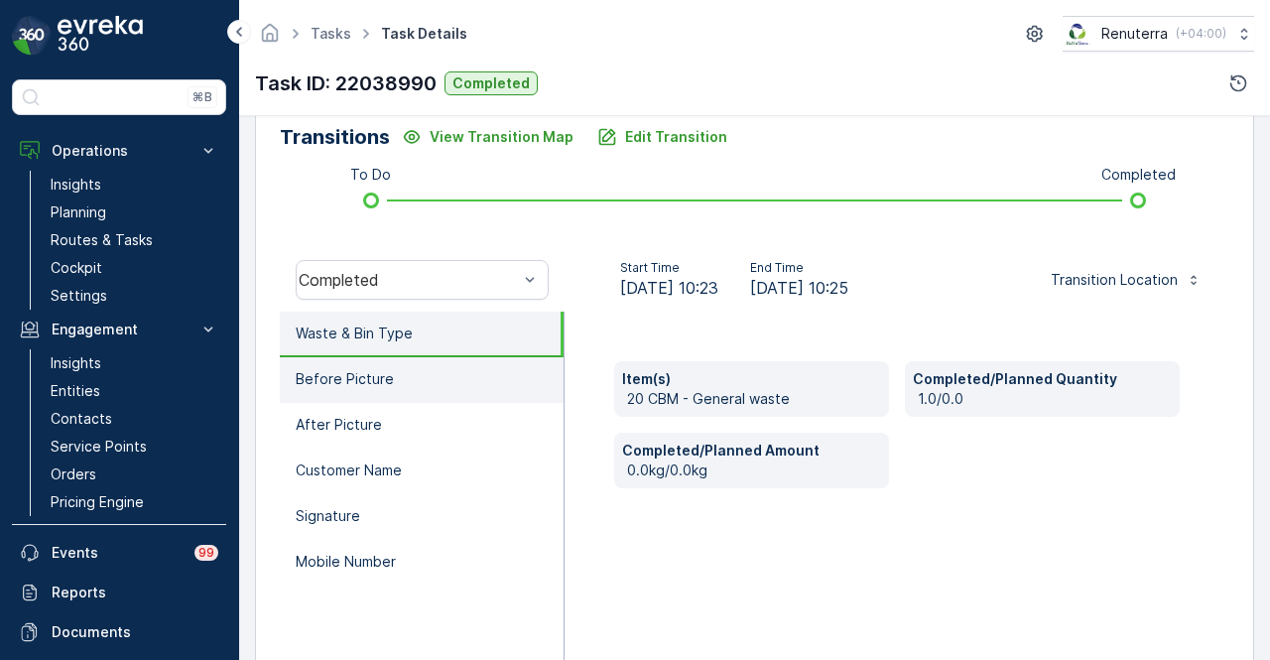
click at [460, 390] on li "Before Picture" at bounding box center [422, 380] width 284 height 46
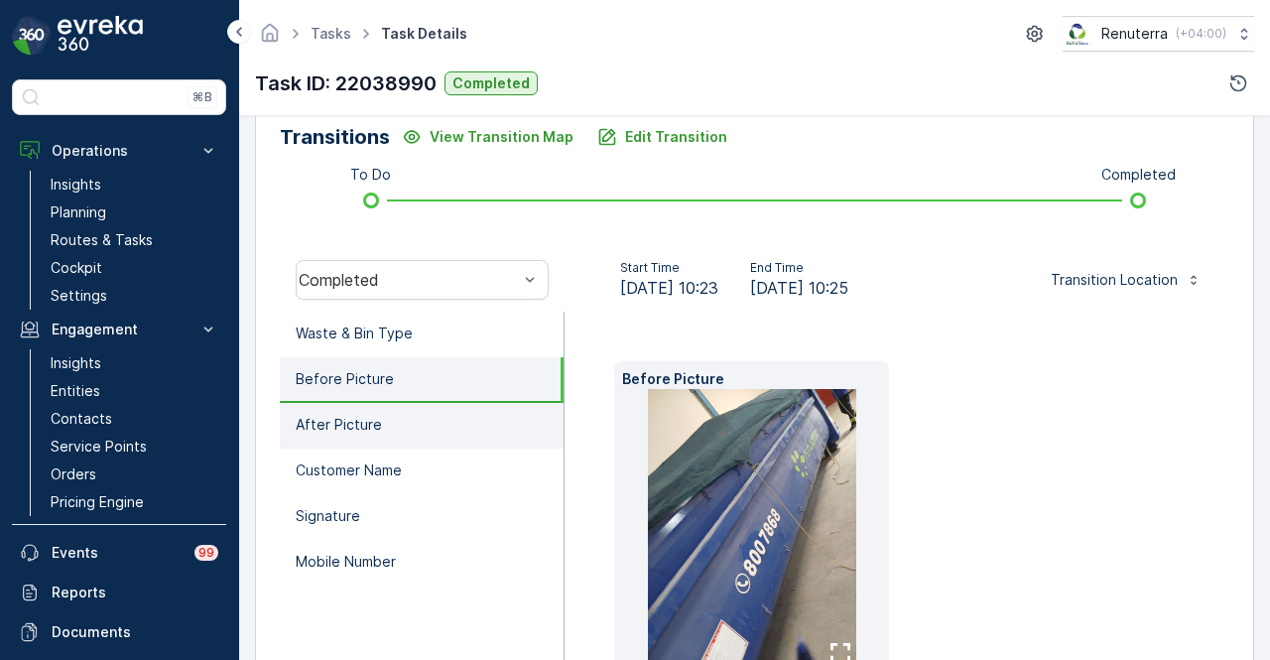
click at [460, 424] on li "After Picture" at bounding box center [422, 426] width 284 height 46
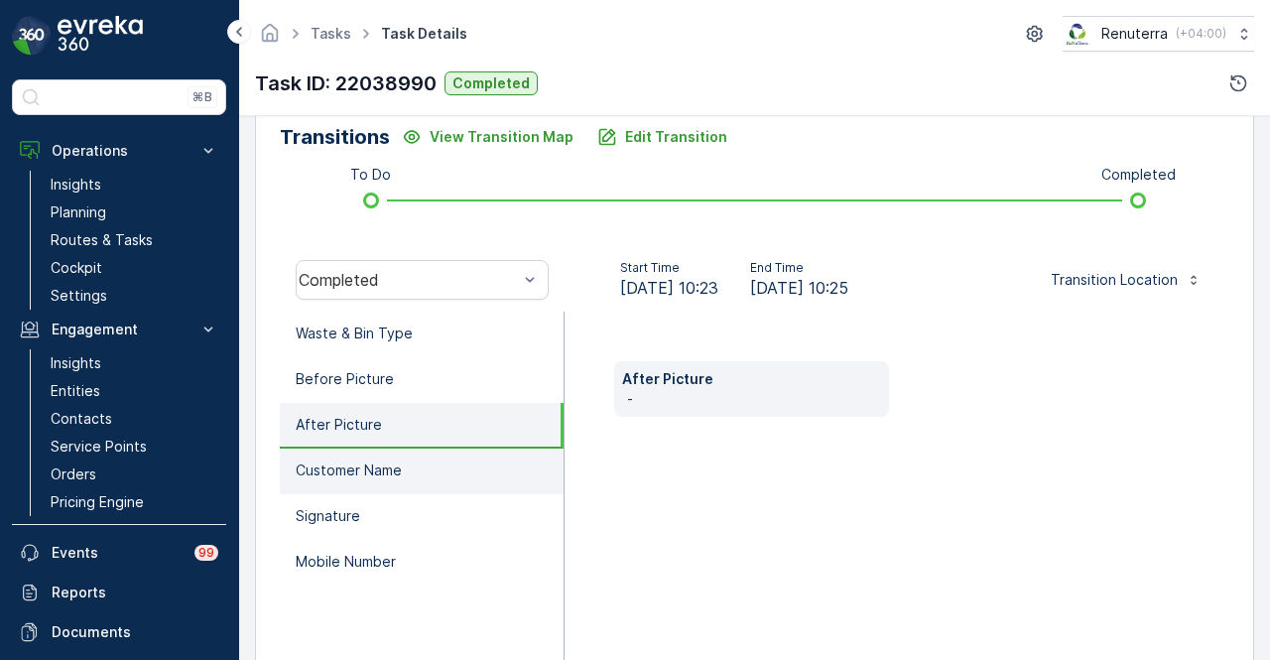
click at [450, 455] on li "Customer Name" at bounding box center [422, 471] width 284 height 46
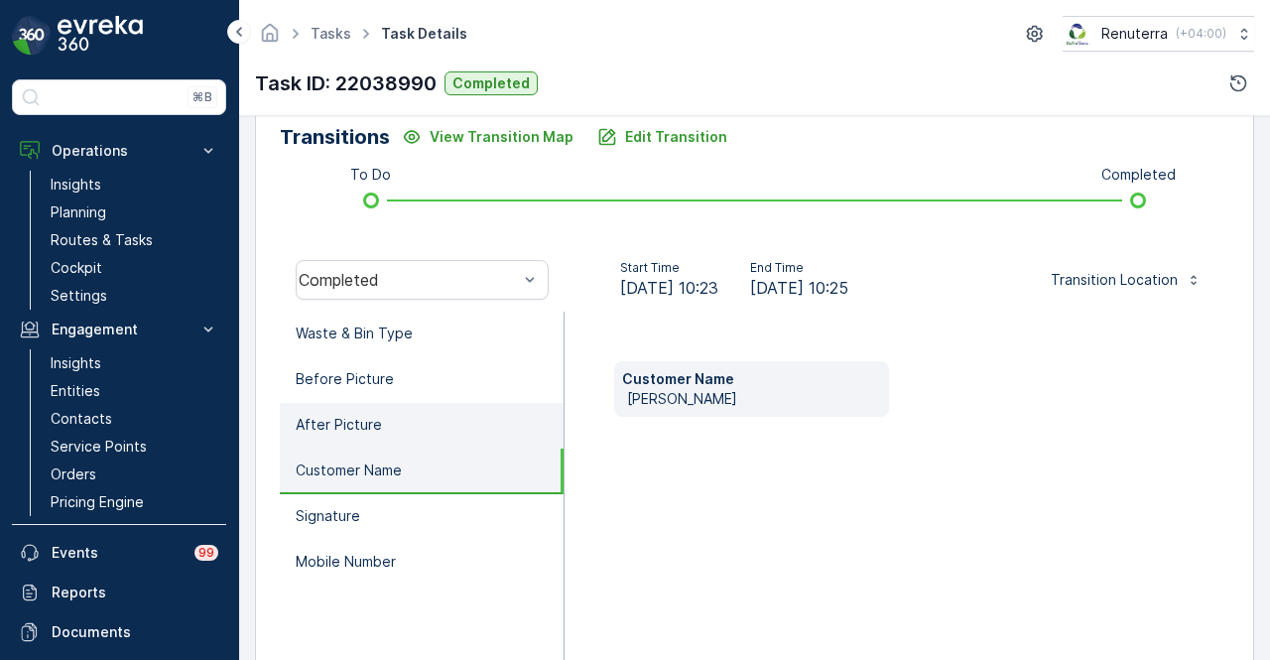
click at [452, 408] on li "After Picture" at bounding box center [422, 426] width 284 height 46
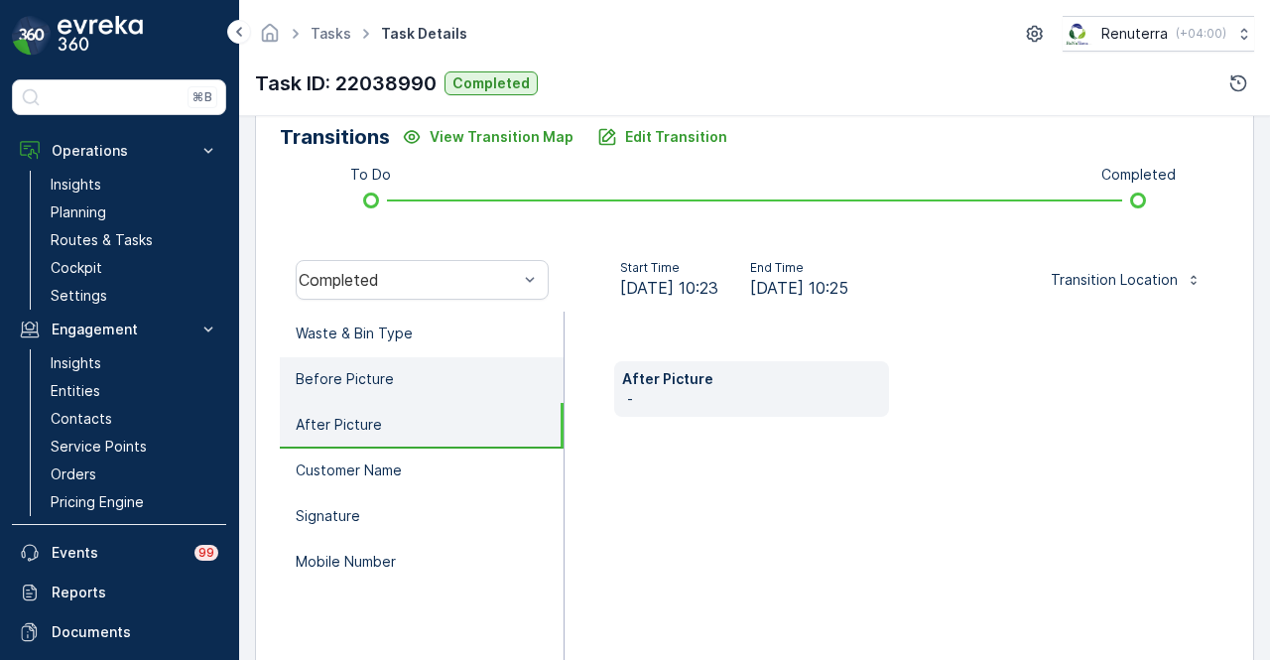
click at [461, 381] on li "Before Picture" at bounding box center [422, 380] width 284 height 46
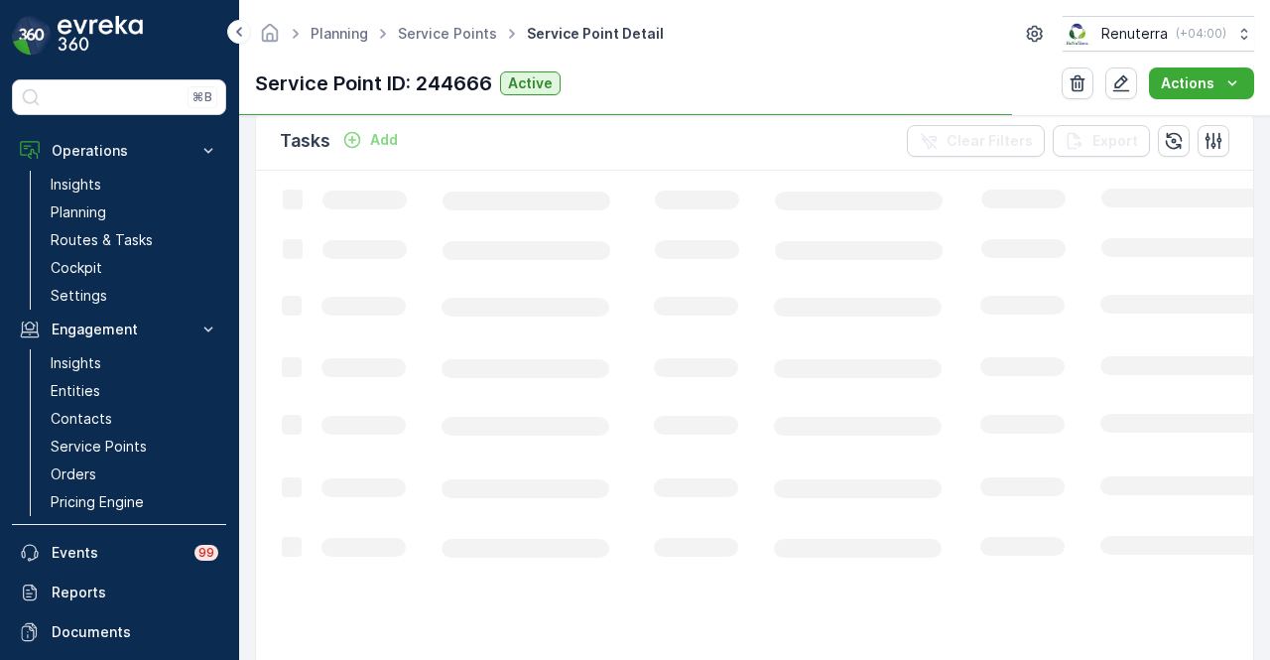
scroll to position [595, 0]
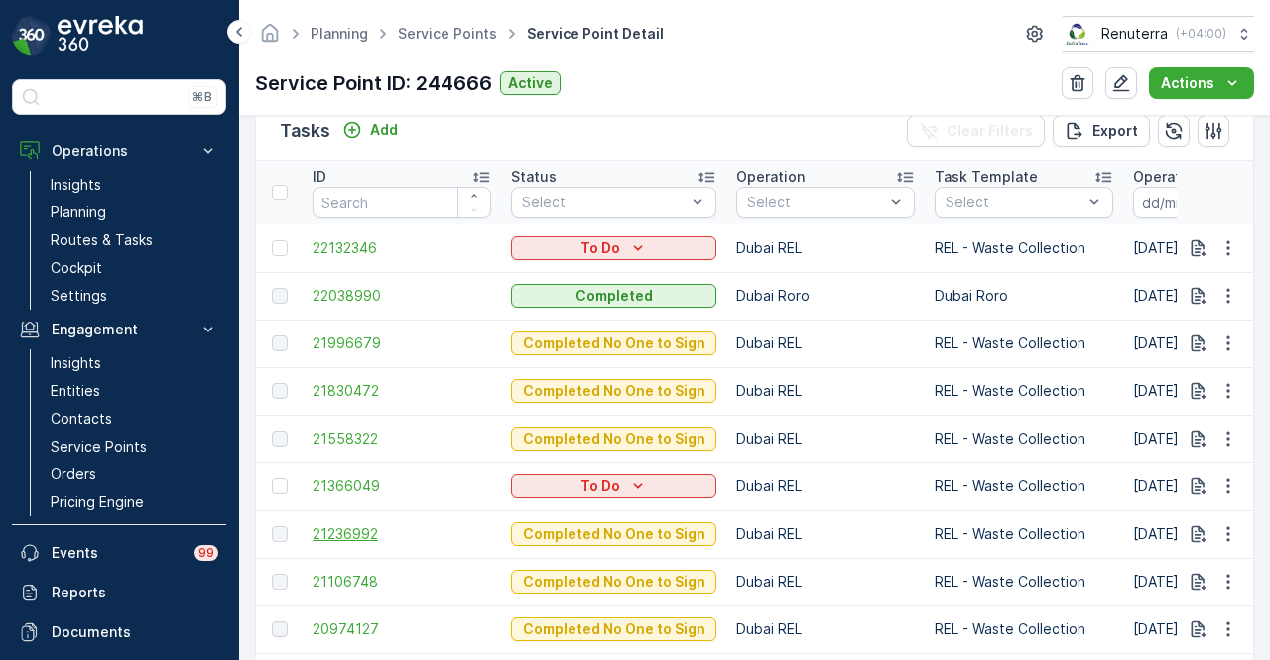
click at [368, 538] on span "21236992" at bounding box center [402, 534] width 179 height 20
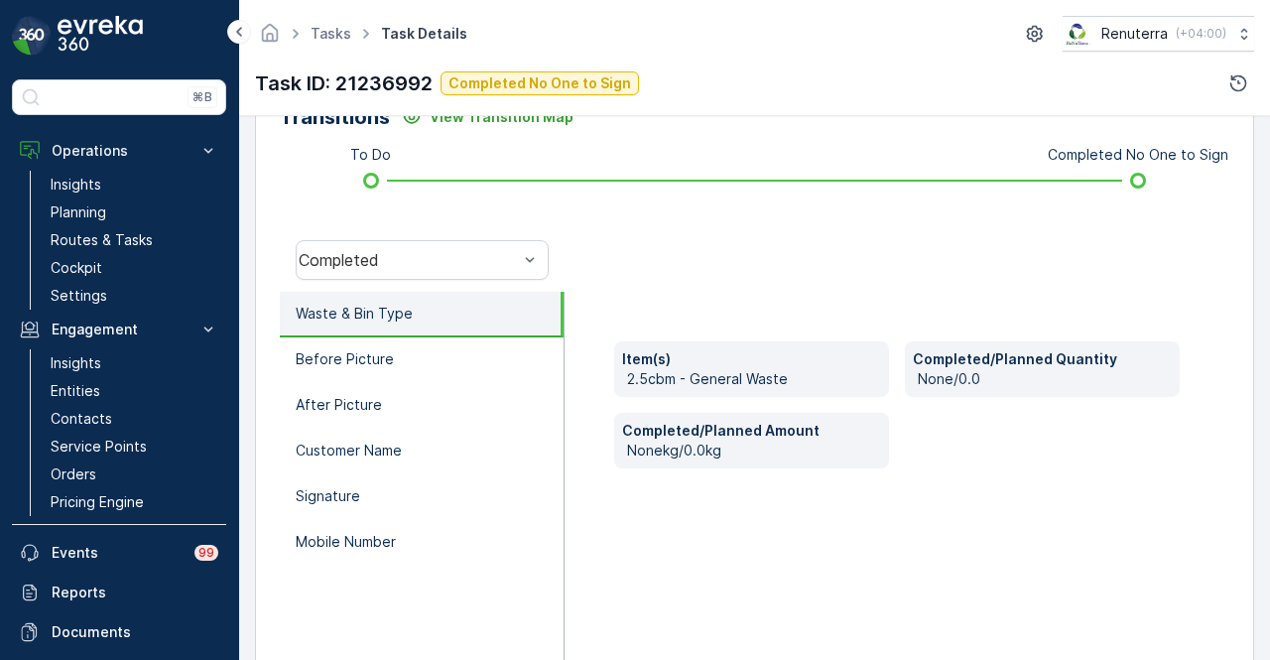
scroll to position [391, 0]
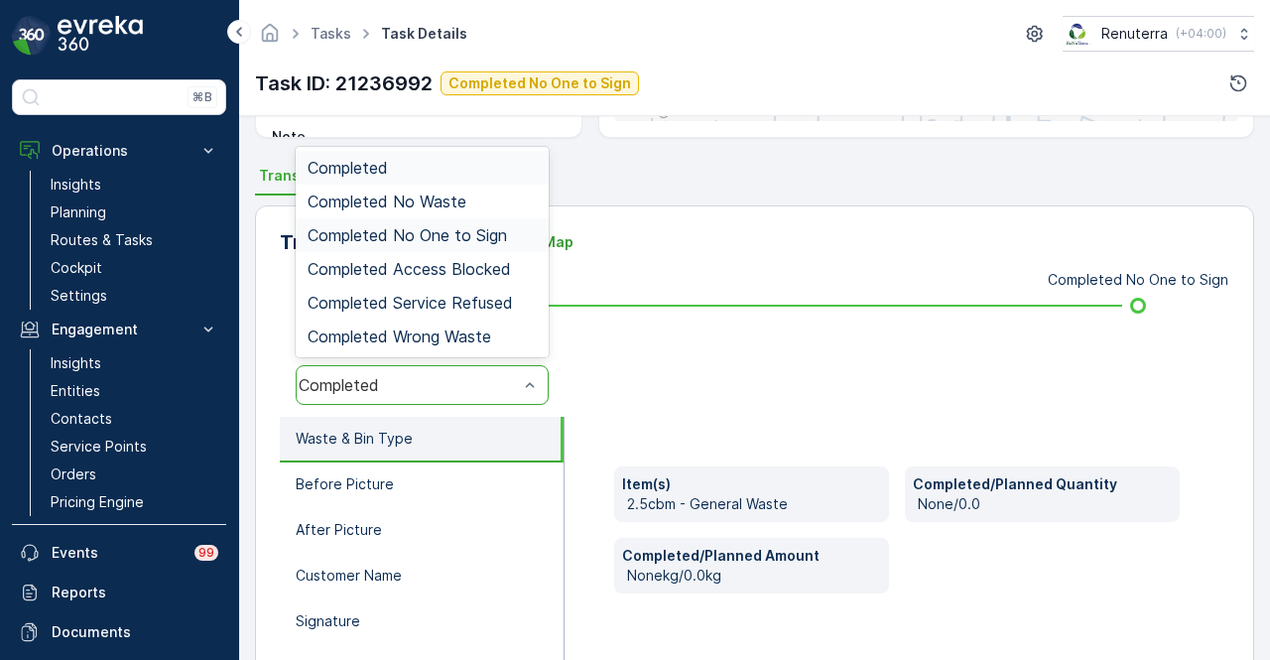
click at [496, 240] on span "Completed No One to Sign" at bounding box center [407, 235] width 199 height 18
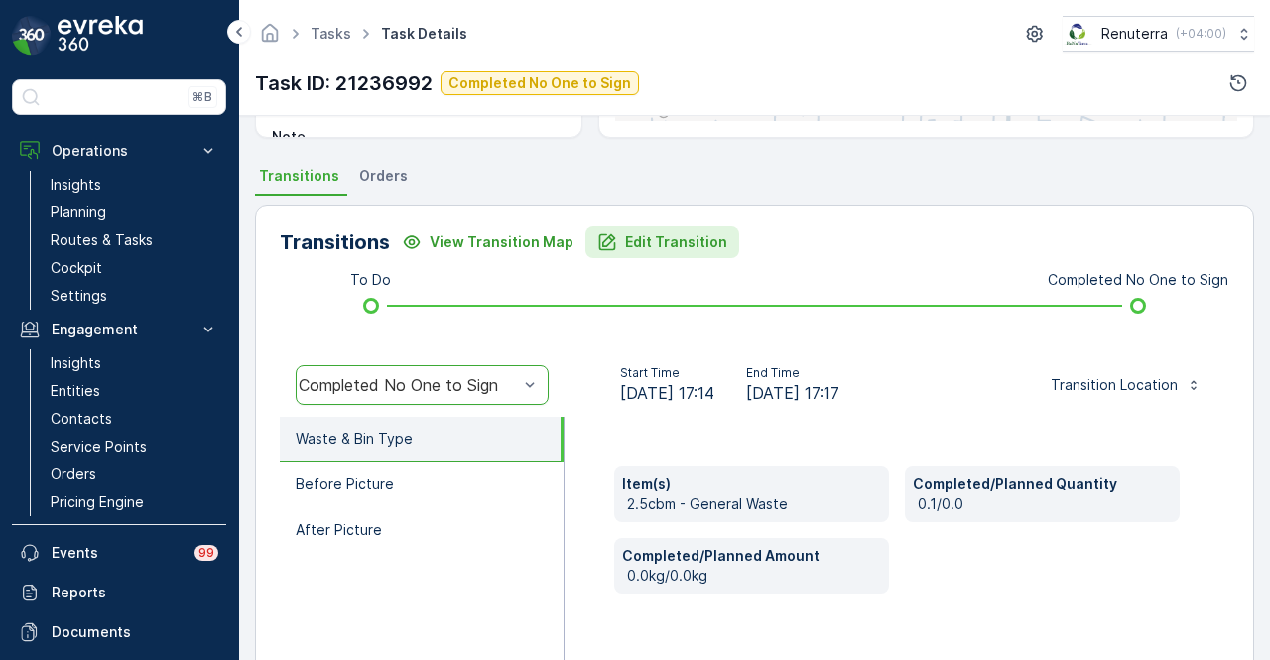
click at [635, 249] on p "Edit Transition" at bounding box center [676, 242] width 102 height 20
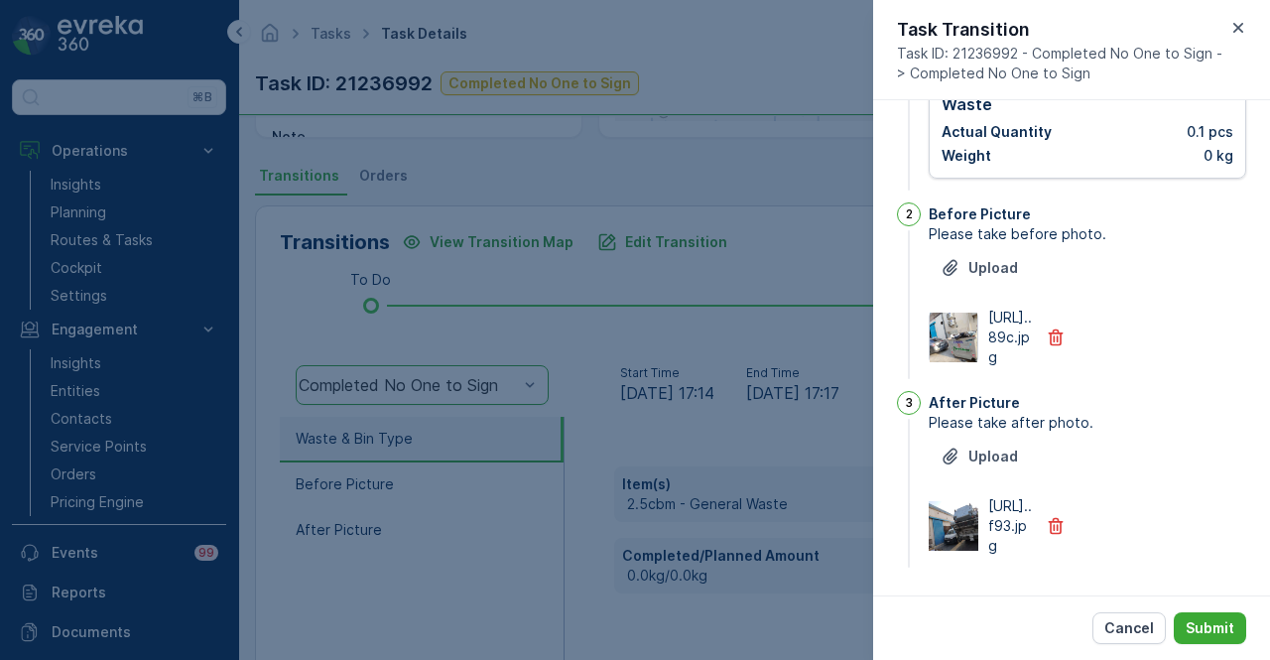
scroll to position [0, 0]
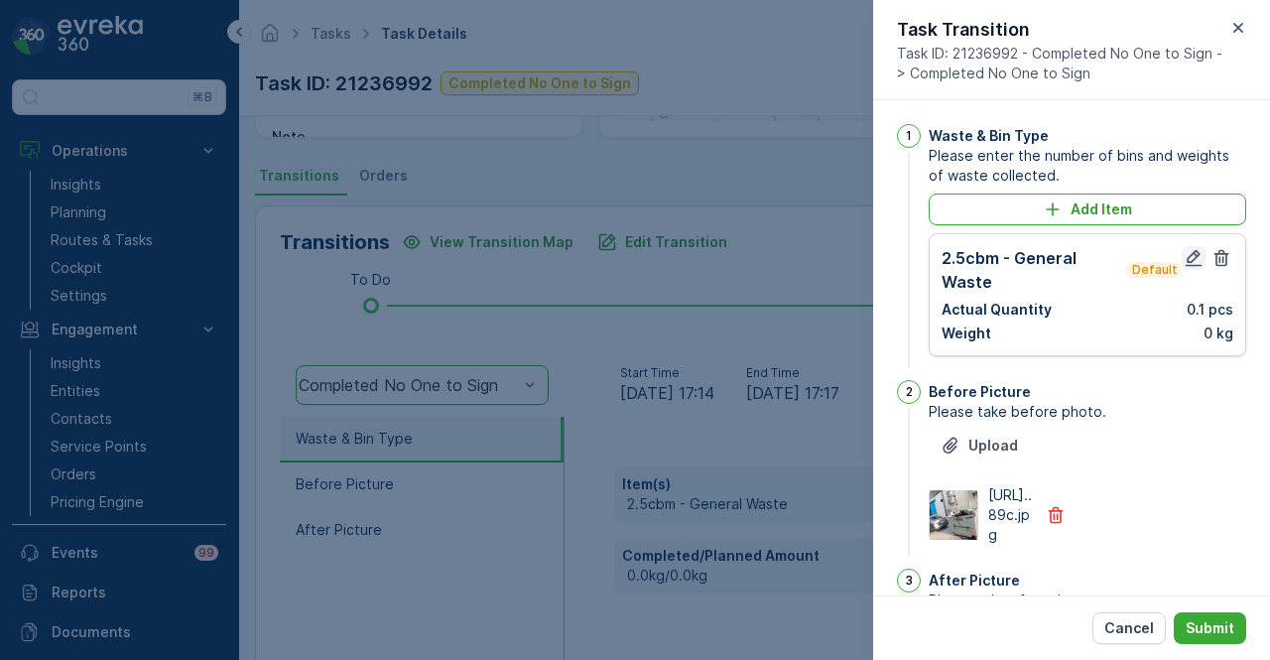
click at [1186, 265] on icon "button" at bounding box center [1194, 258] width 17 height 17
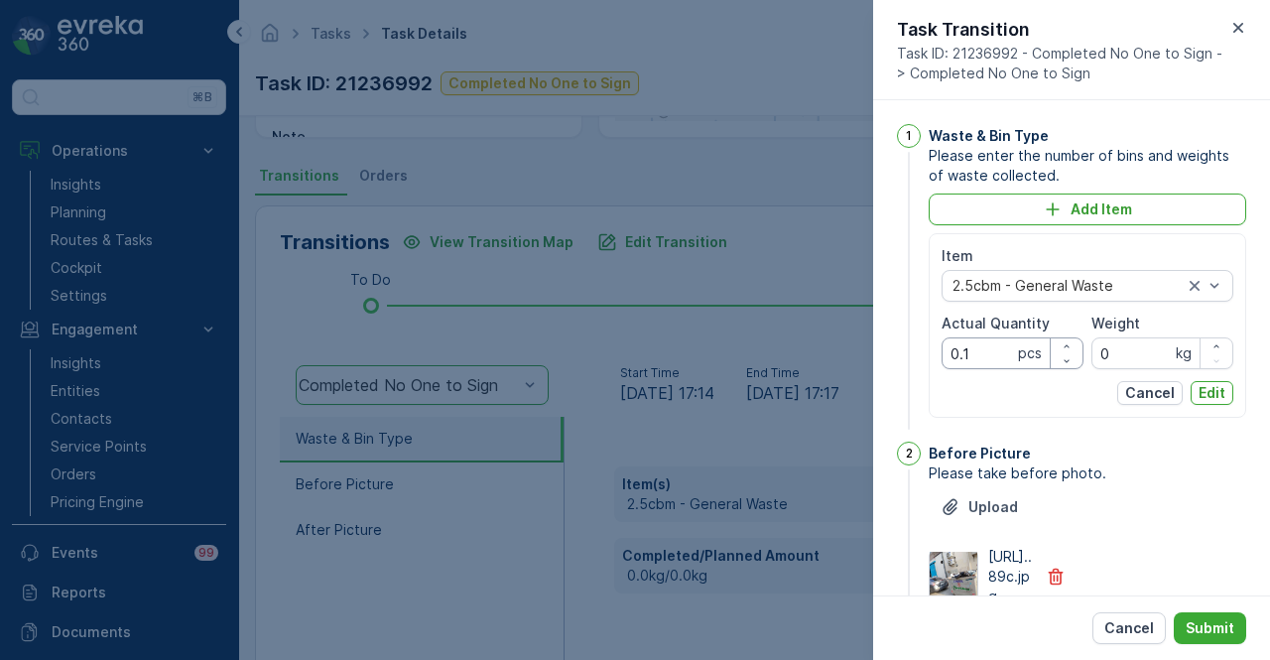
click at [989, 358] on Quantity "0.1" at bounding box center [1013, 353] width 142 height 32
type Quantity "0"
type Quantity "1"
click at [1214, 395] on p "Edit" at bounding box center [1212, 393] width 27 height 20
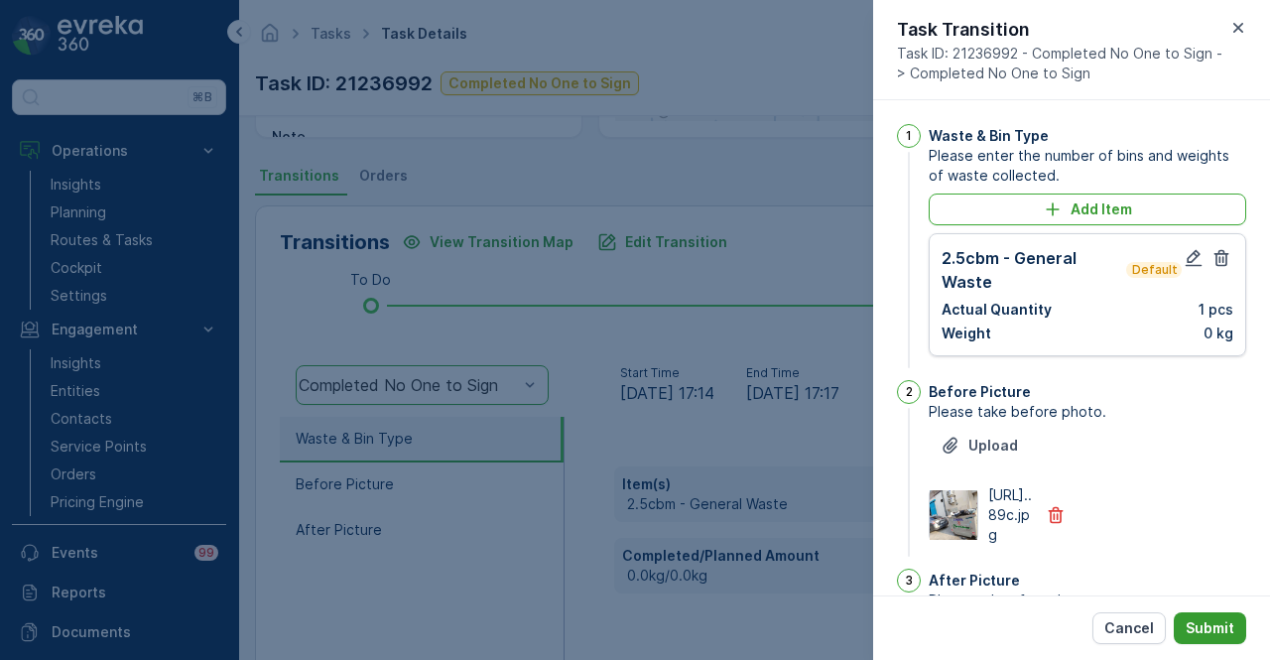
click at [1207, 617] on button "Submit" at bounding box center [1210, 628] width 72 height 32
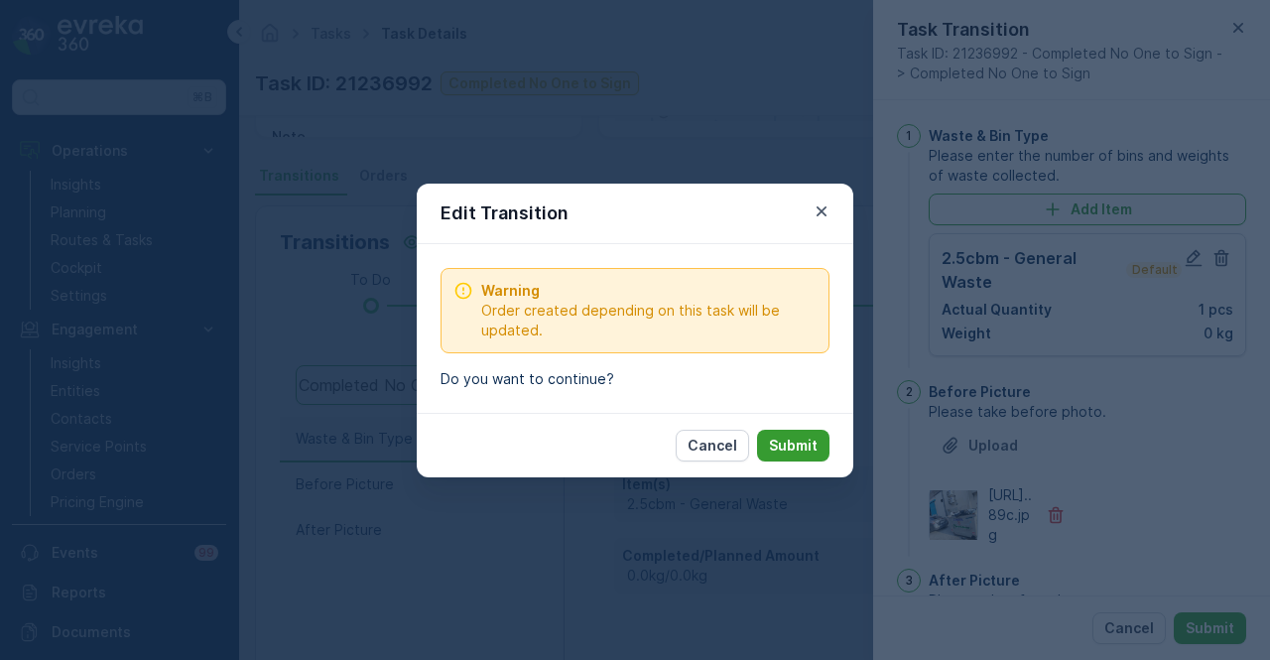
click at [794, 445] on p "Submit" at bounding box center [793, 446] width 49 height 20
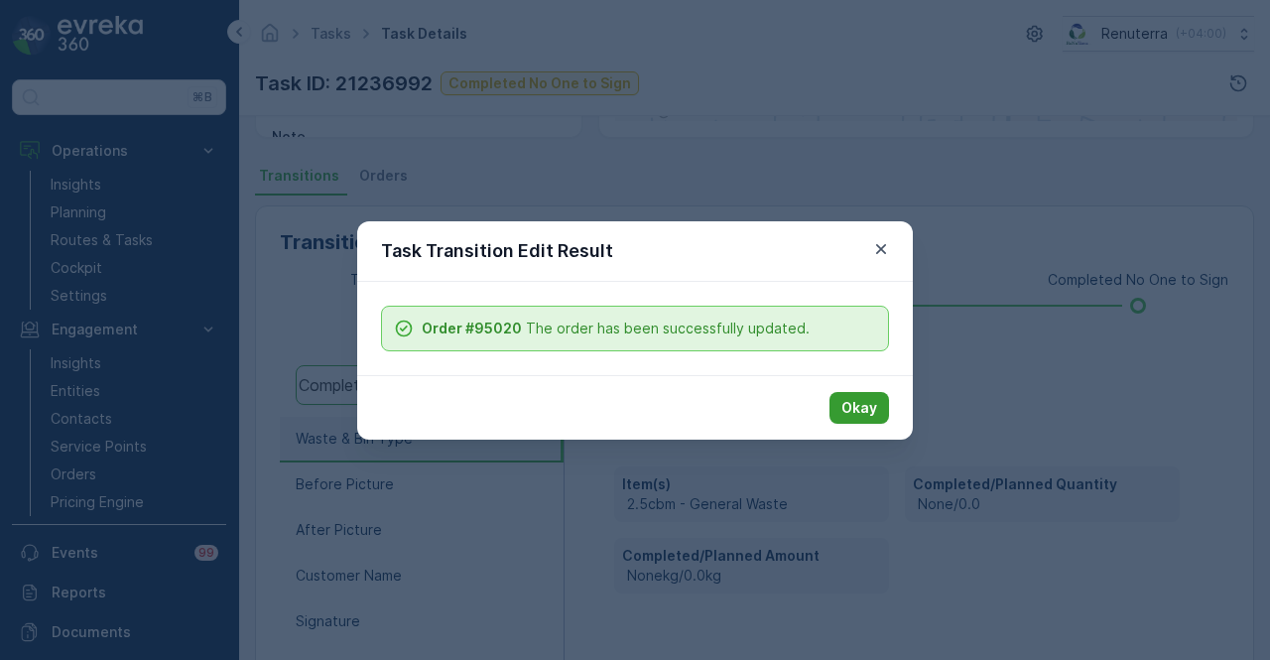
click at [855, 418] on button "Okay" at bounding box center [860, 408] width 60 height 32
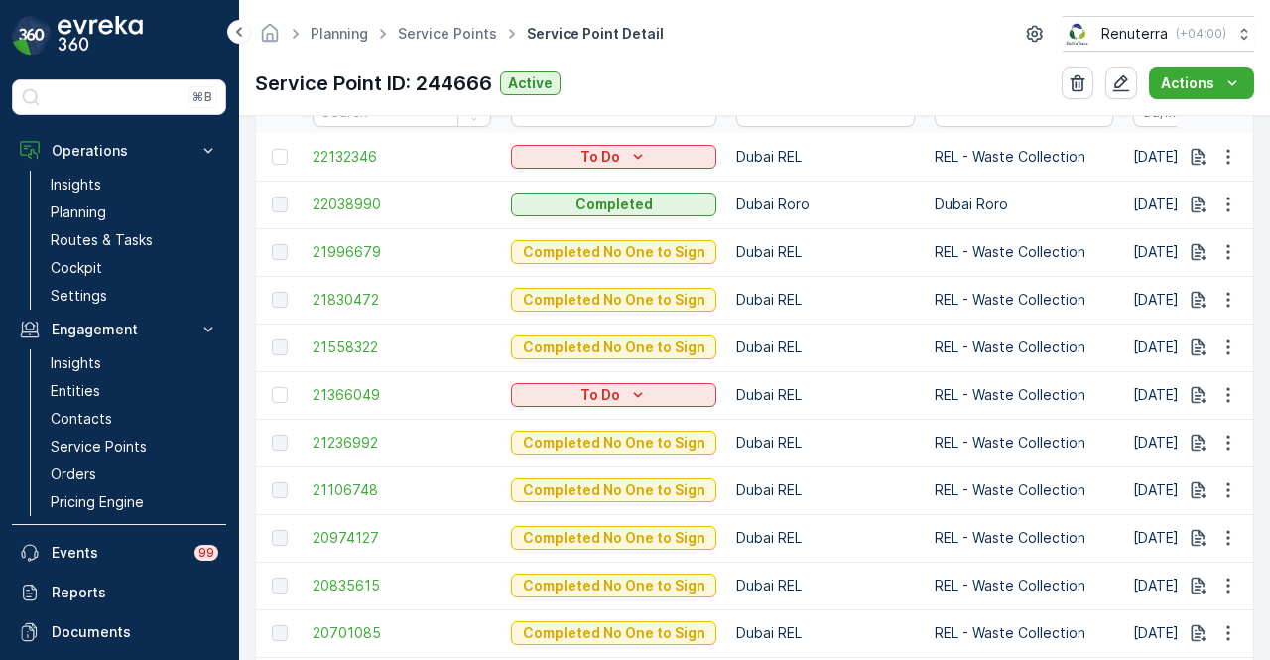
scroll to position [659, 0]
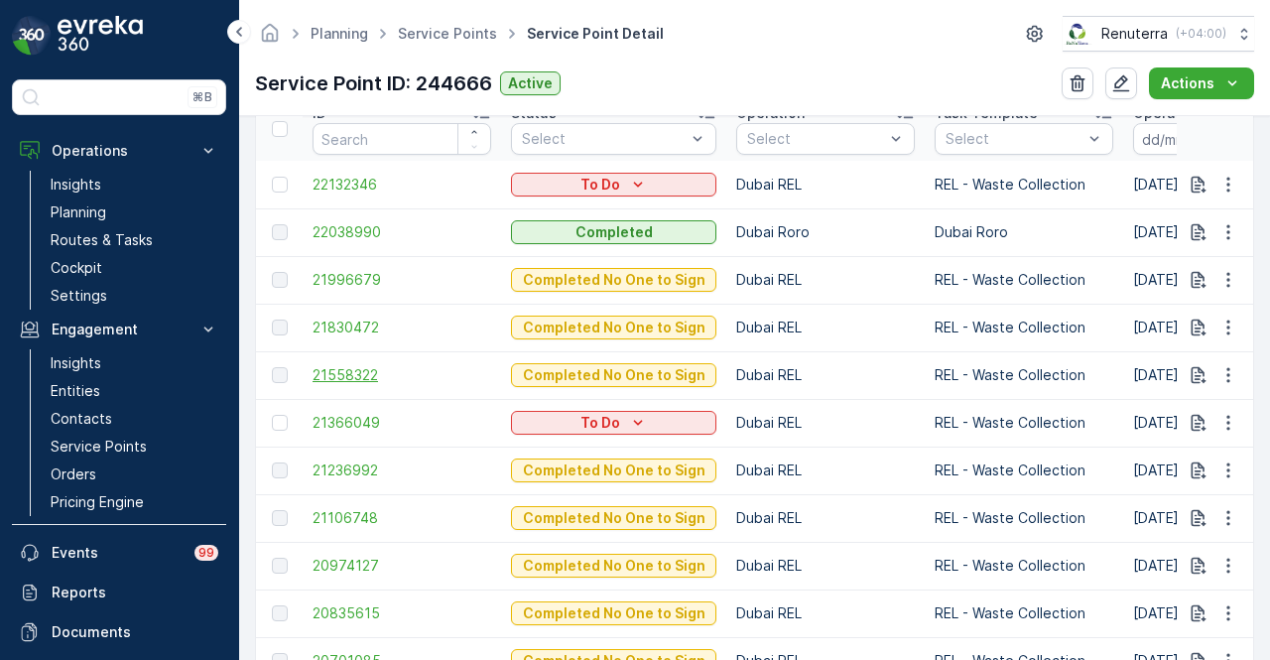
click at [358, 368] on span "21558322" at bounding box center [402, 375] width 179 height 20
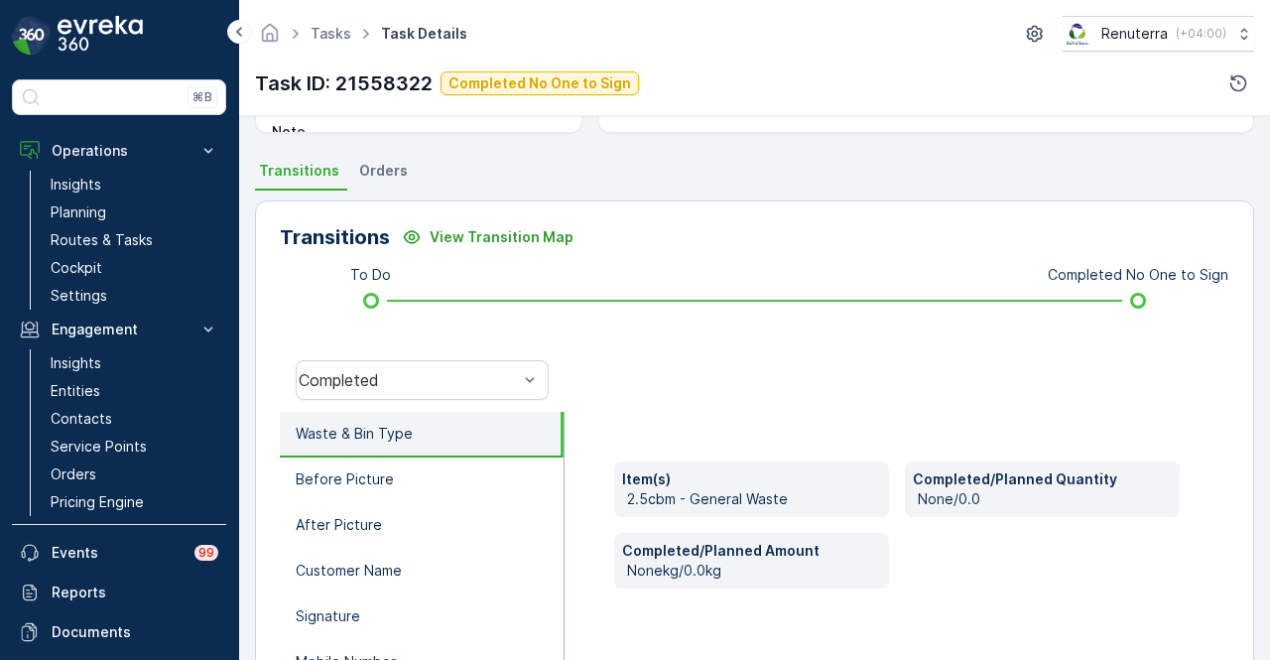
scroll to position [397, 0]
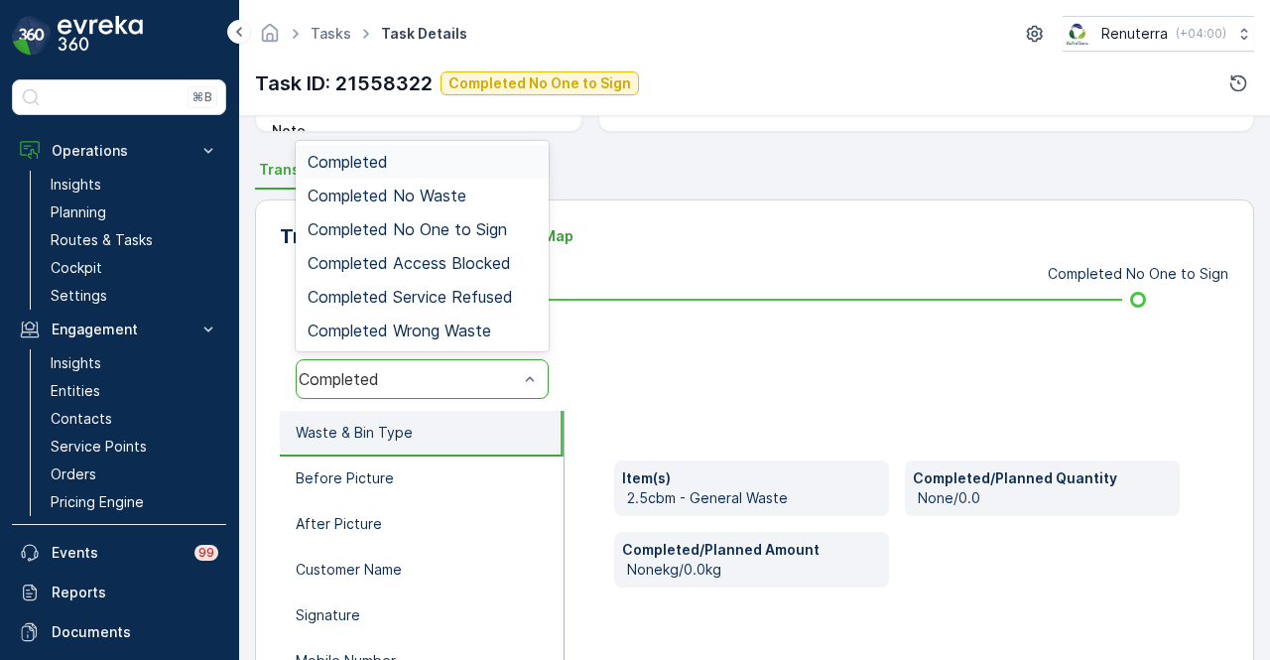
click at [469, 388] on div "Completed" at bounding box center [422, 379] width 253 height 40
click at [447, 229] on span "Completed No One to Sign" at bounding box center [407, 229] width 199 height 18
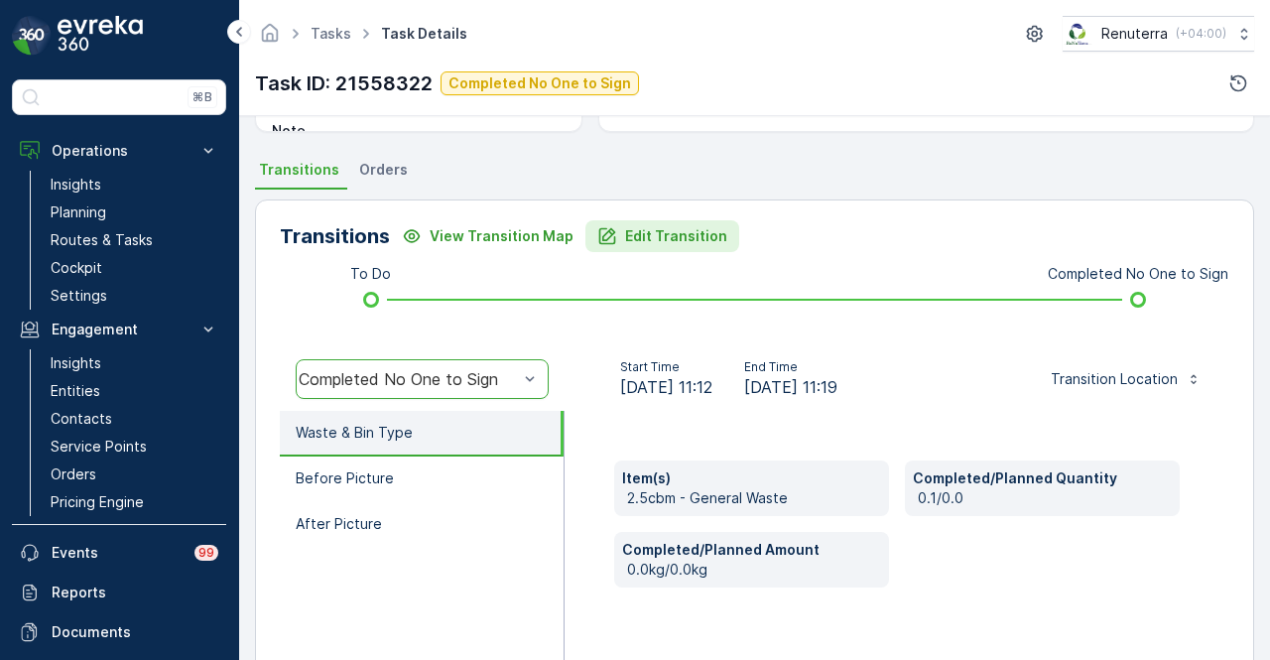
click at [626, 243] on p "Edit Transition" at bounding box center [676, 236] width 102 height 20
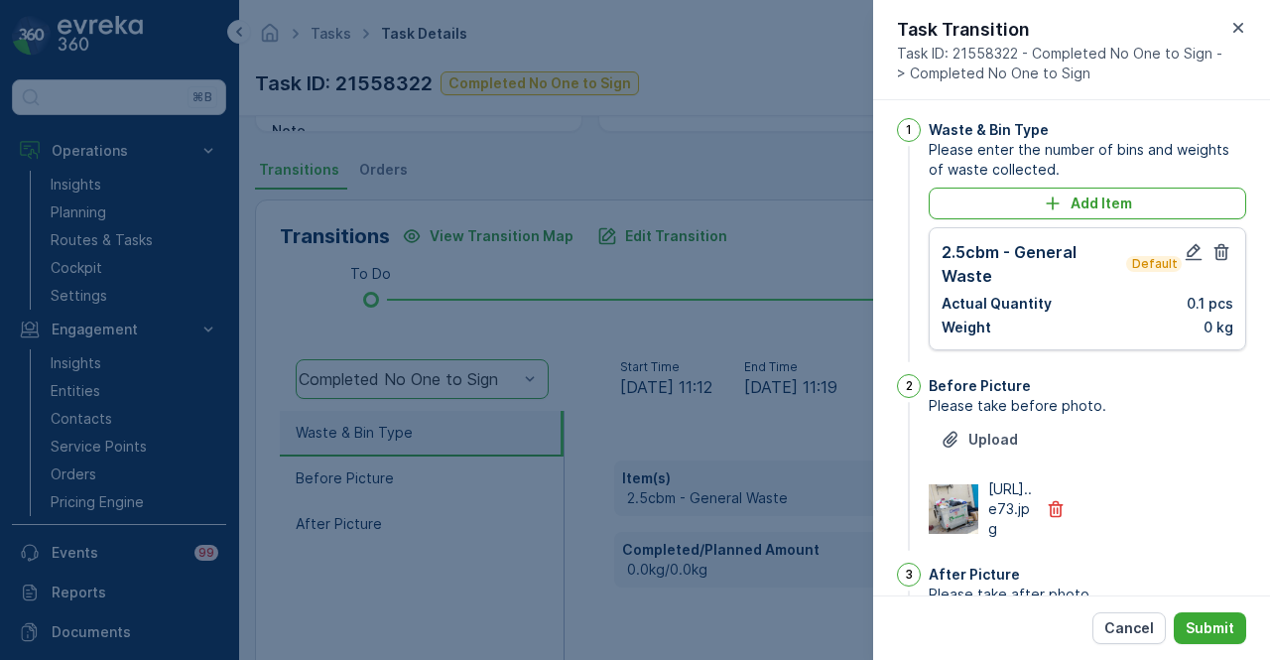
scroll to position [0, 0]
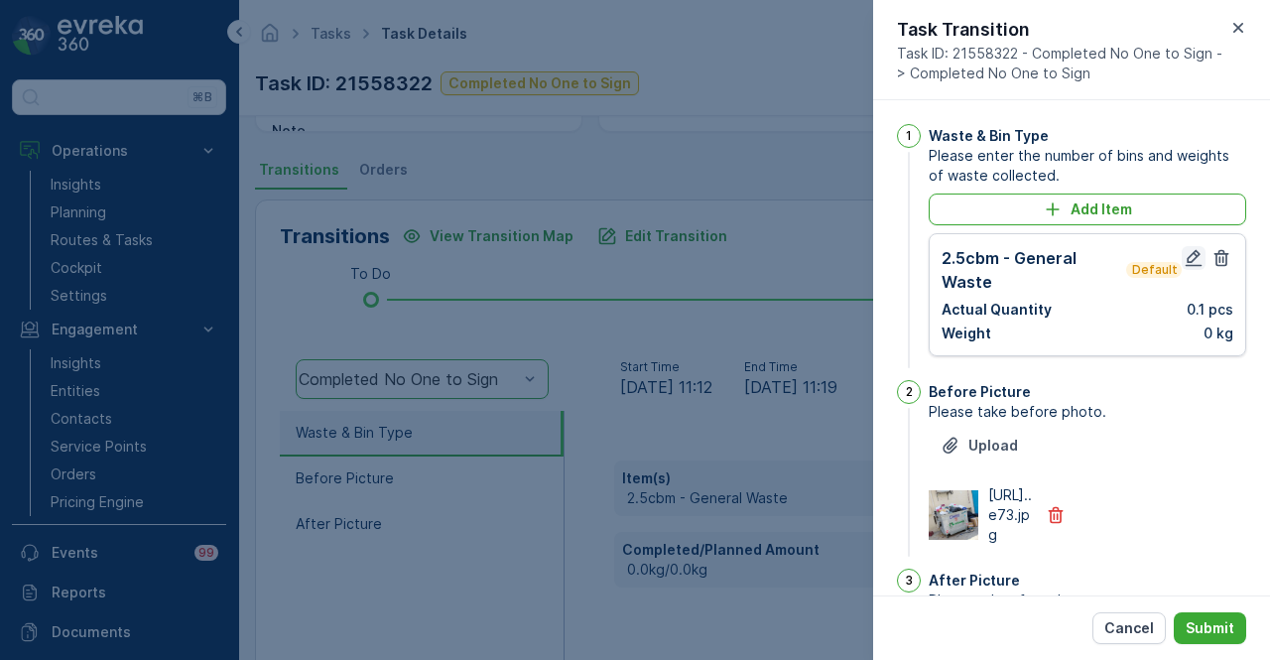
click at [1188, 255] on icon "button" at bounding box center [1194, 258] width 20 height 20
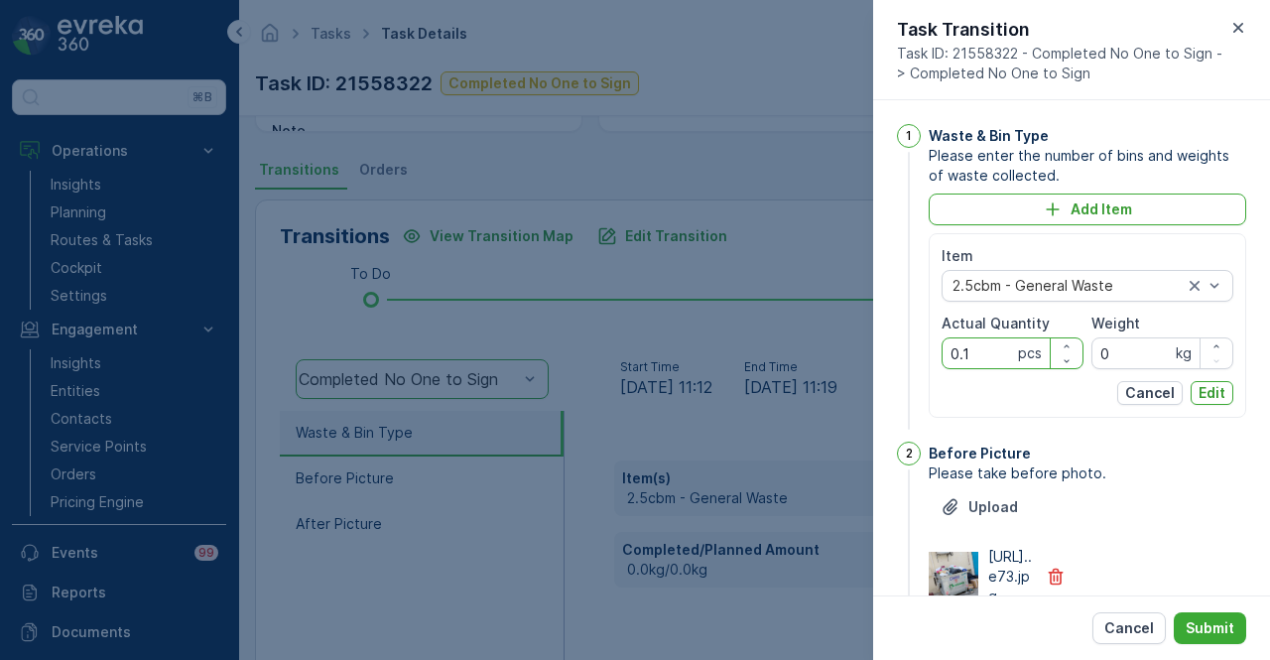
click at [984, 360] on Quantity "0.1" at bounding box center [1013, 353] width 142 height 32
type Quantity "0"
type Quantity "1"
click at [1203, 398] on p "Edit" at bounding box center [1212, 393] width 27 height 20
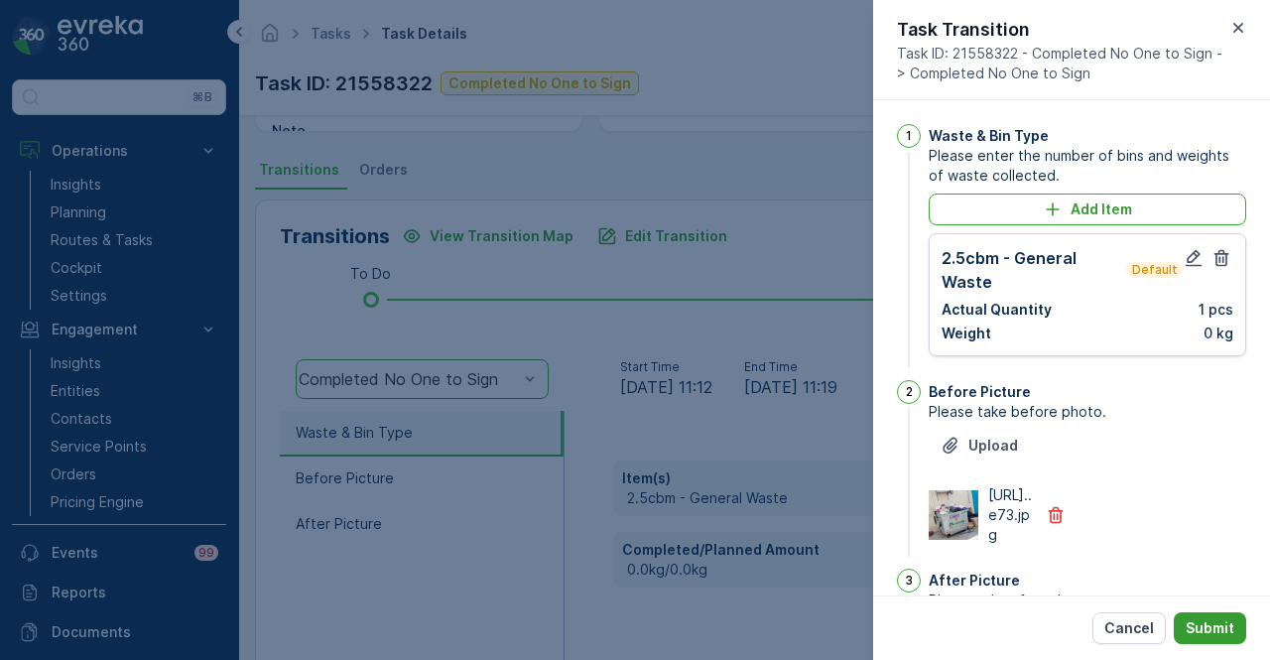
click at [1222, 622] on p "Submit" at bounding box center [1210, 628] width 49 height 20
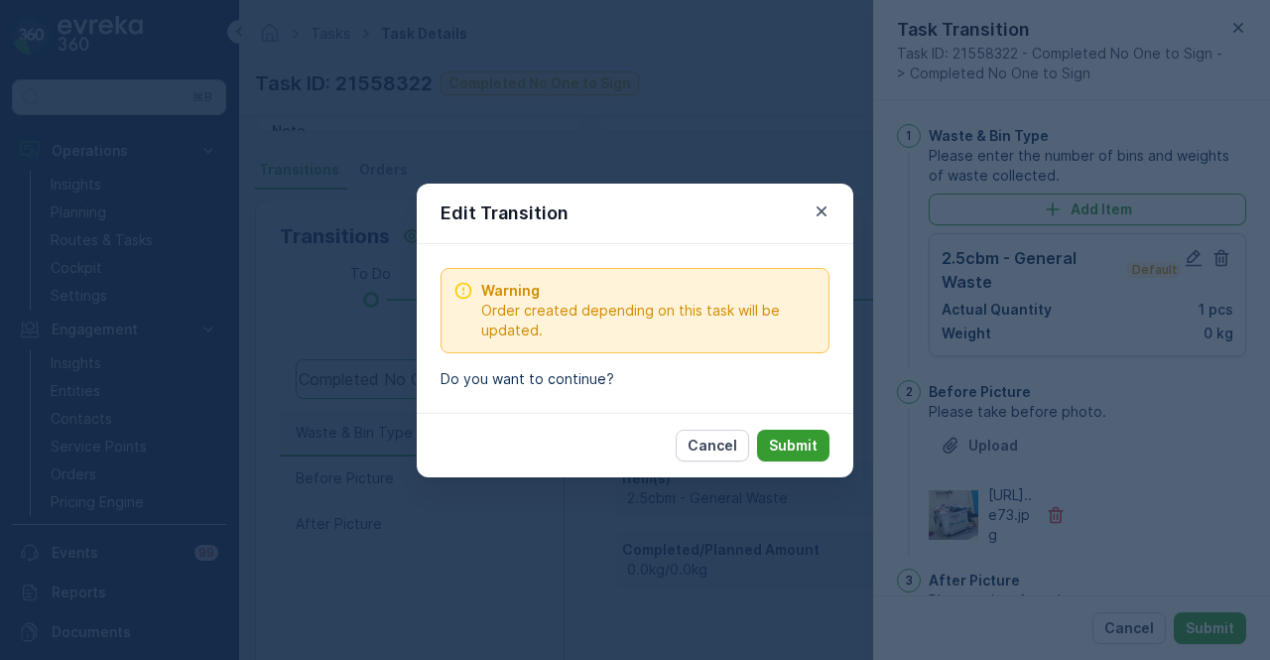
click at [805, 452] on p "Submit" at bounding box center [793, 446] width 49 height 20
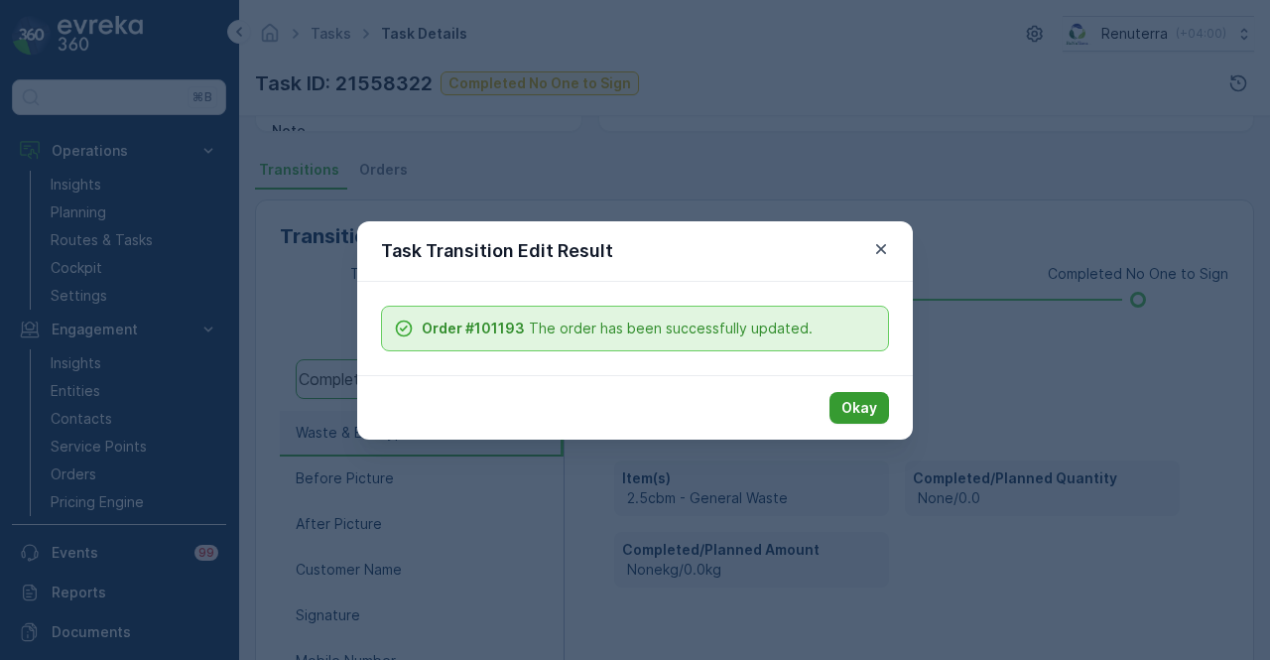
click at [857, 410] on p "Okay" at bounding box center [859, 408] width 36 height 20
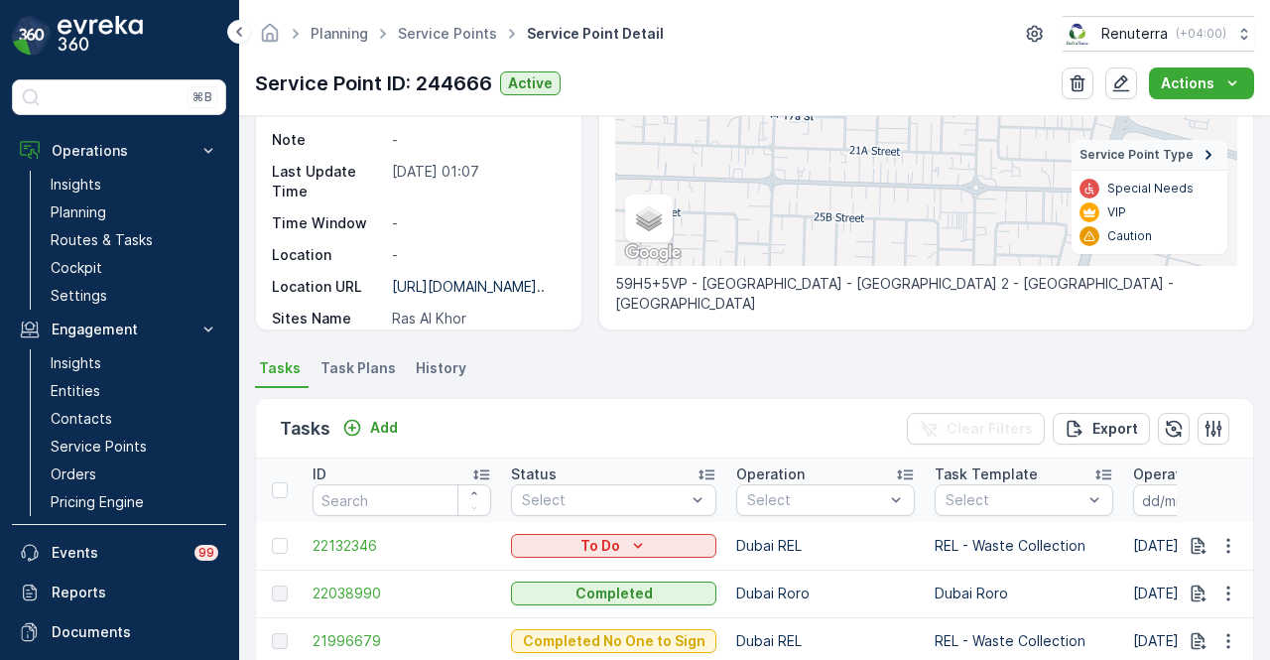
scroll to position [496, 0]
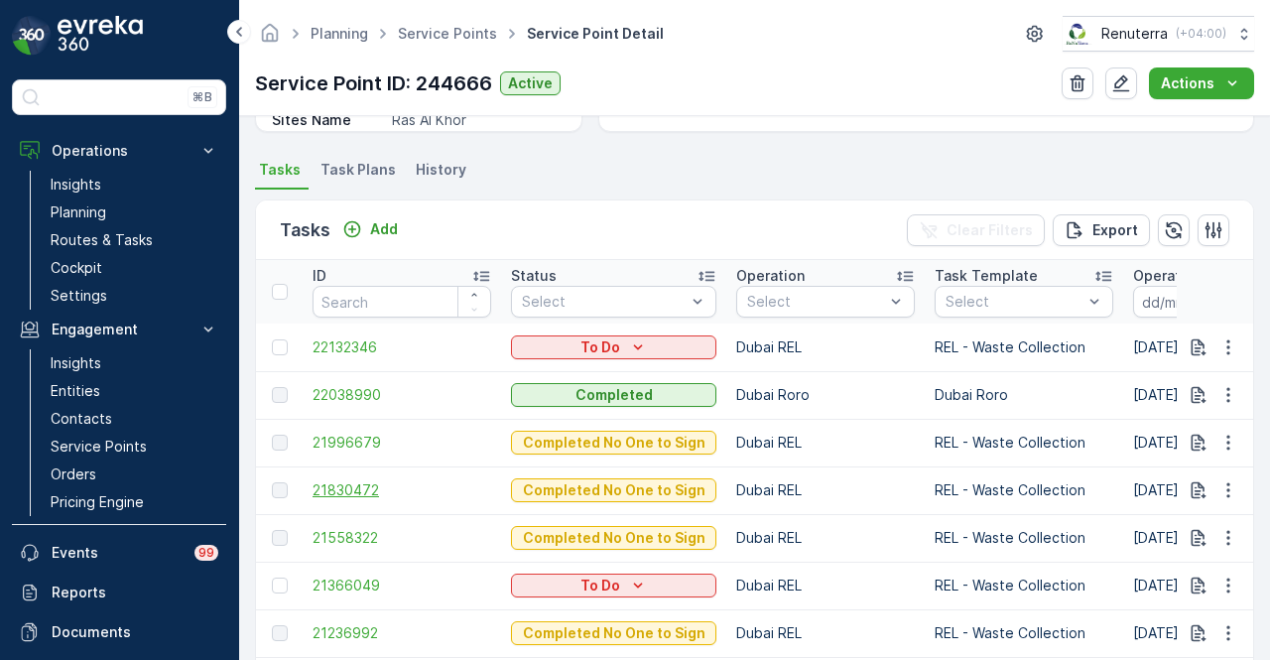
click at [357, 491] on span "21830472" at bounding box center [402, 490] width 179 height 20
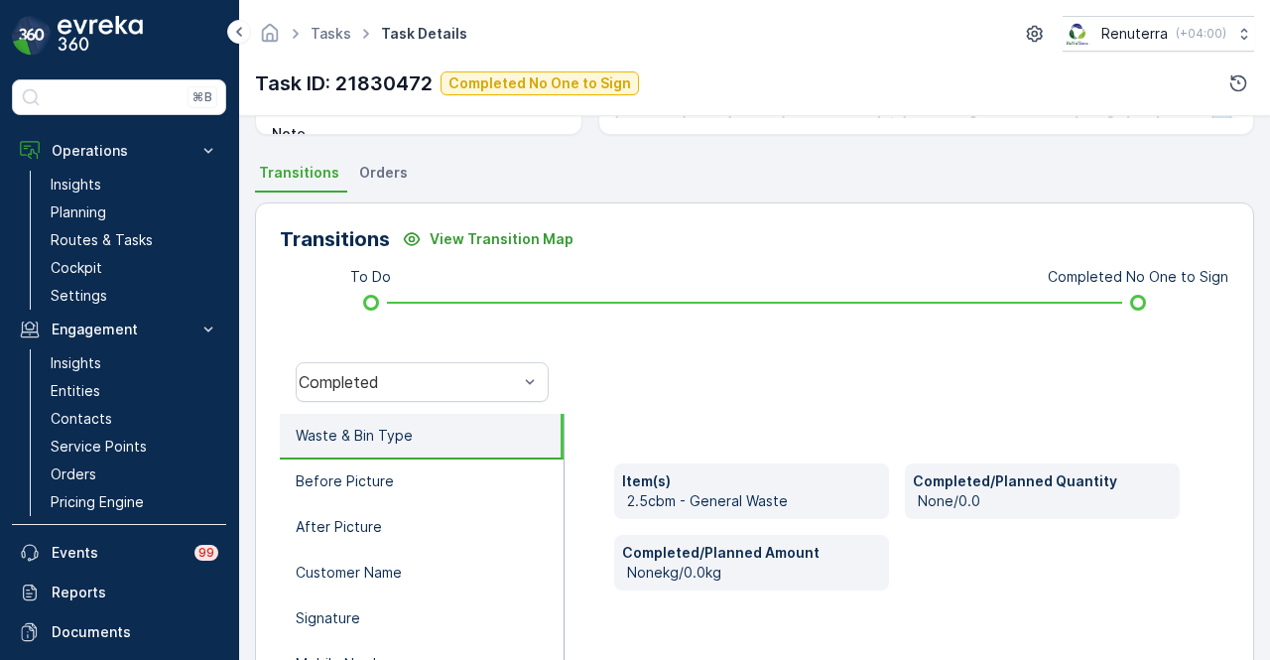
scroll to position [391, 0]
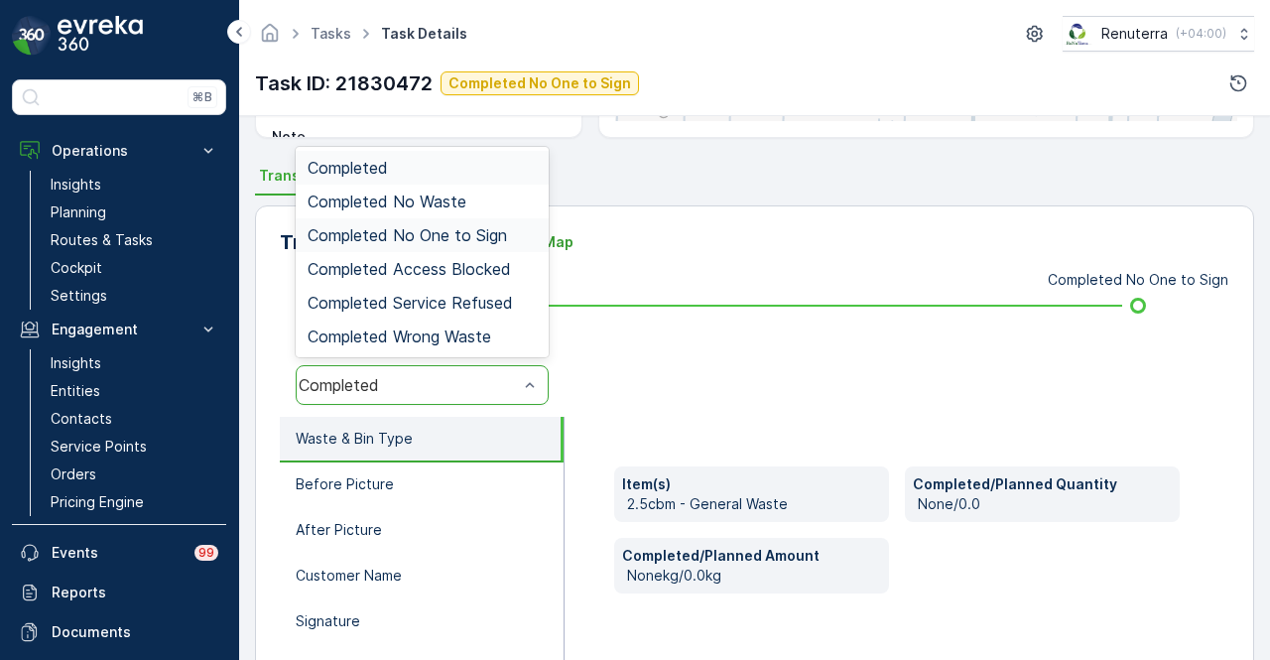
click at [511, 226] on div "Completed No One to Sign" at bounding box center [422, 235] width 229 height 18
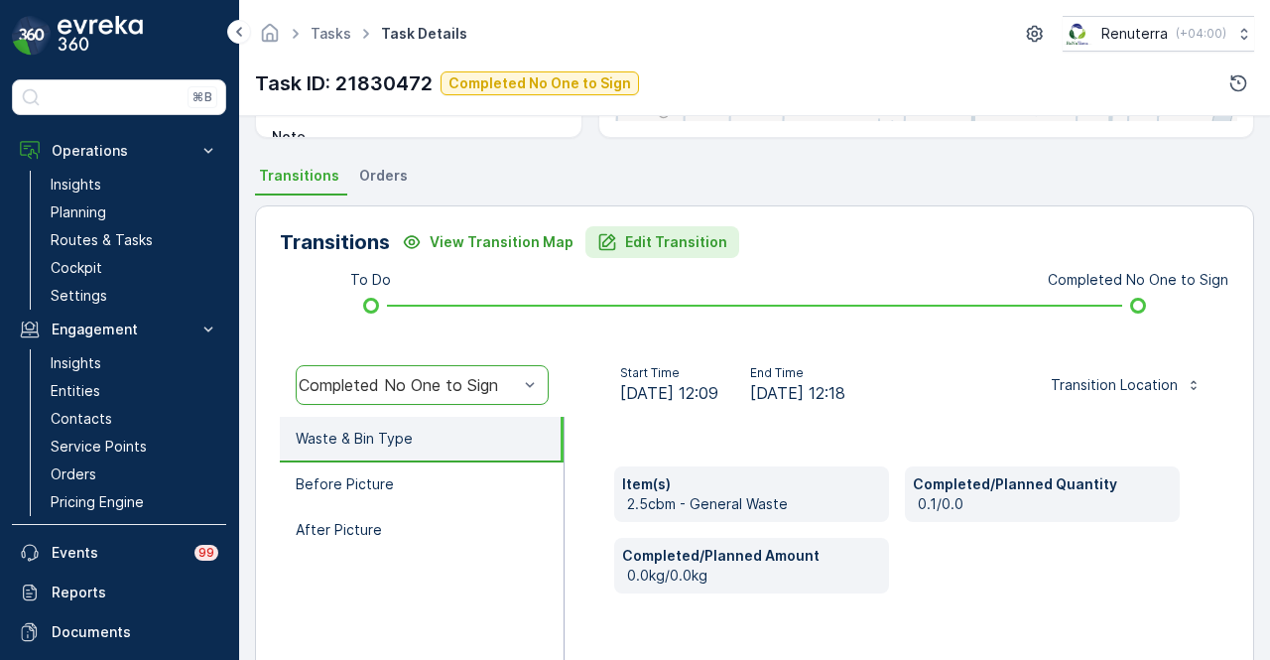
click at [675, 245] on p "Edit Transition" at bounding box center [676, 242] width 102 height 20
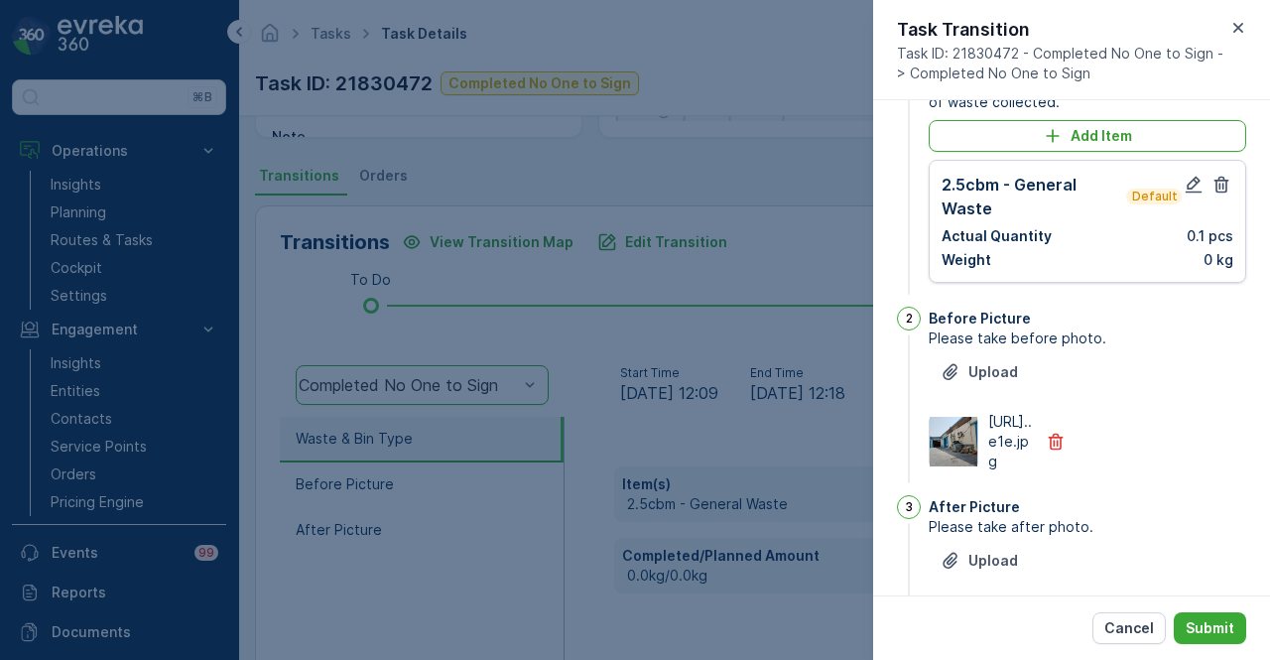
scroll to position [0, 0]
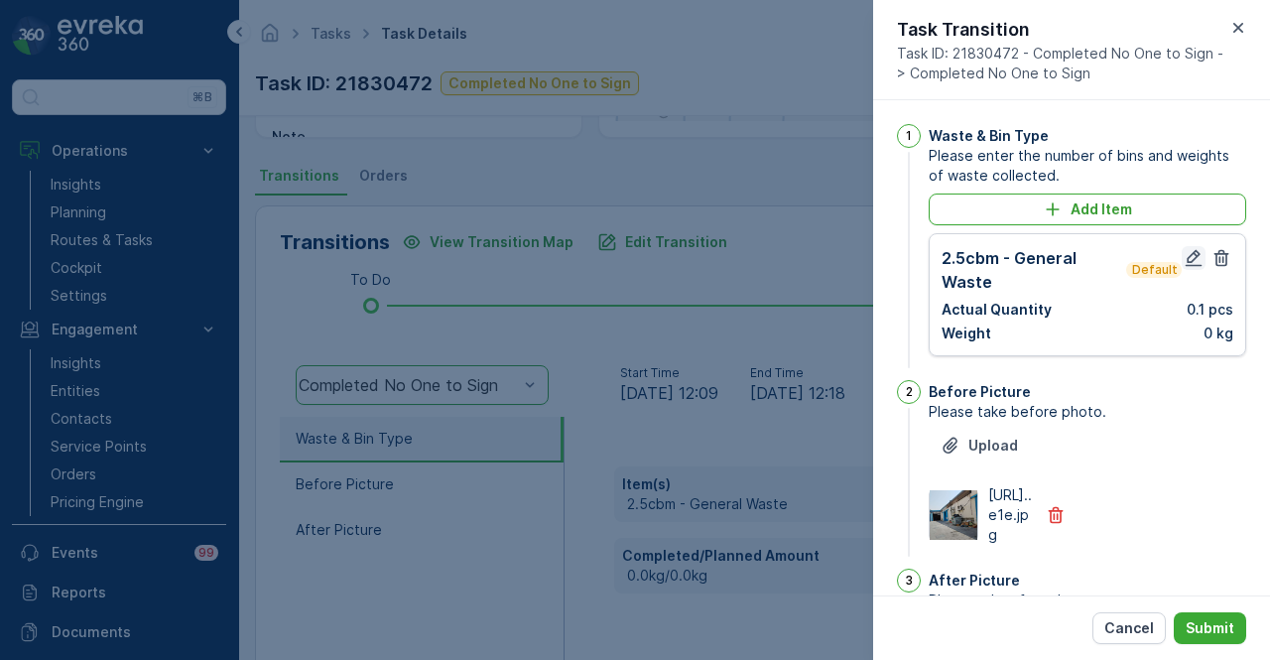
click at [1193, 258] on icon "button" at bounding box center [1194, 258] width 20 height 20
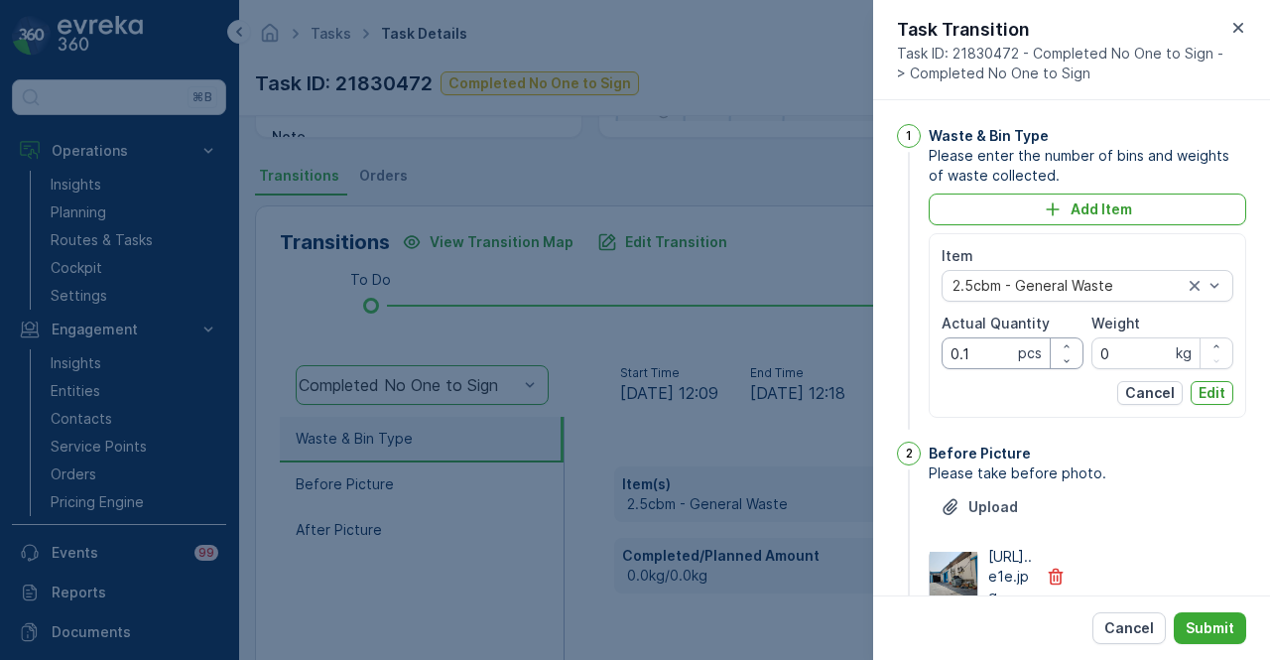
click at [994, 356] on Quantity "0.1" at bounding box center [1013, 353] width 142 height 32
type Quantity "0"
type Quantity "1"
click at [1207, 390] on p "Edit" at bounding box center [1212, 393] width 27 height 20
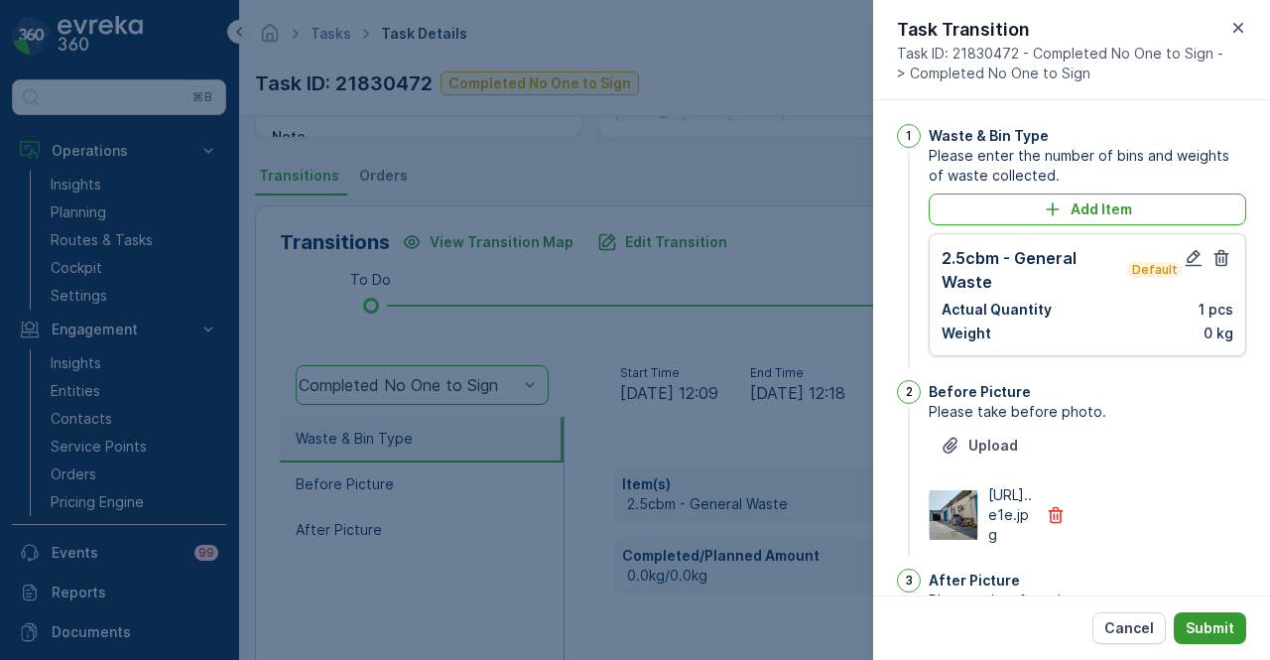
click at [1227, 627] on p "Submit" at bounding box center [1210, 628] width 49 height 20
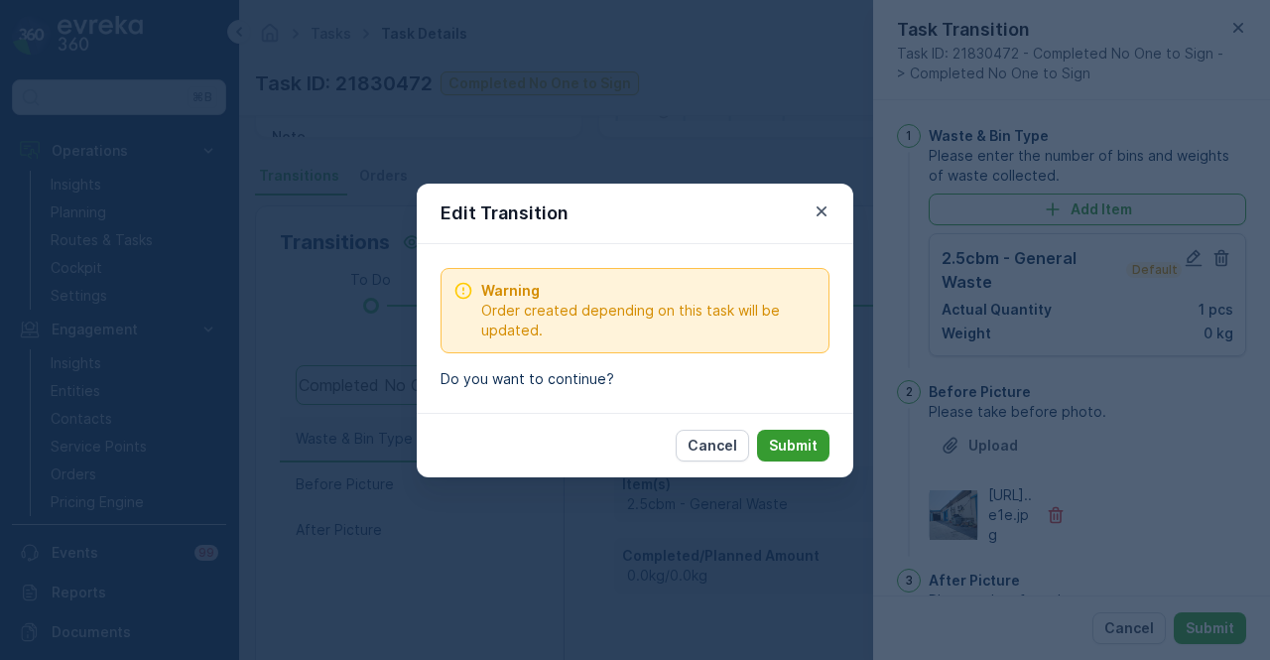
click at [806, 436] on p "Submit" at bounding box center [793, 446] width 49 height 20
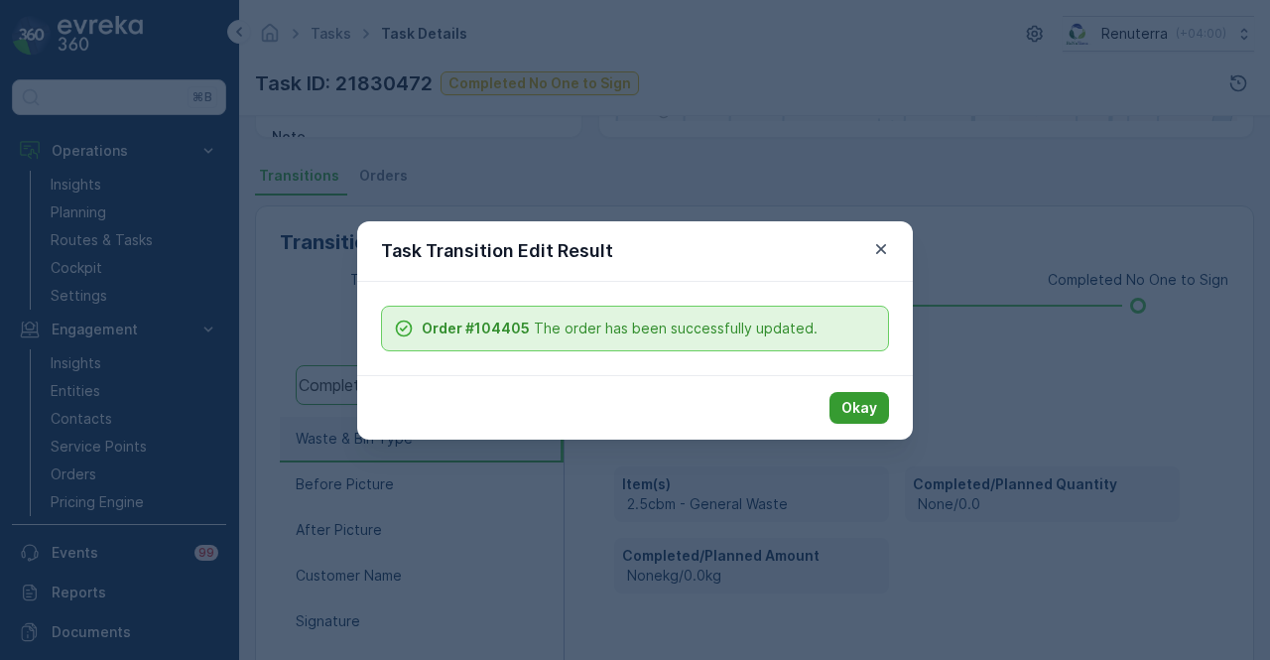
click at [872, 413] on p "Okay" at bounding box center [859, 408] width 36 height 20
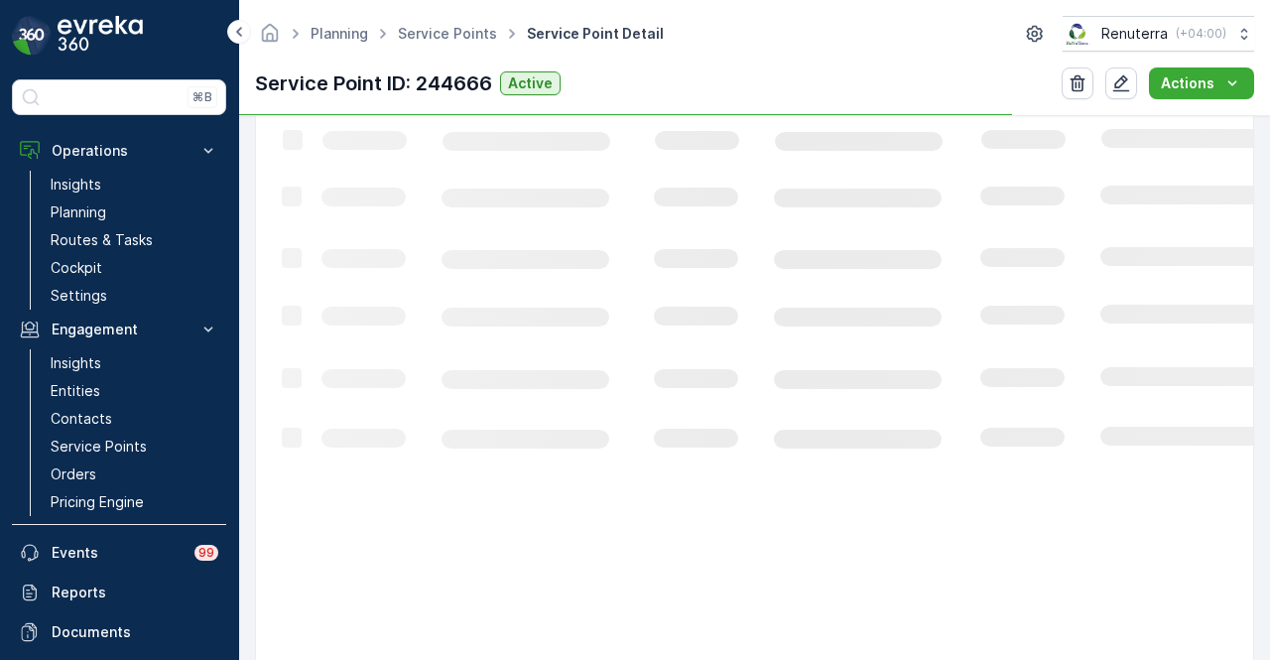
scroll to position [460, 0]
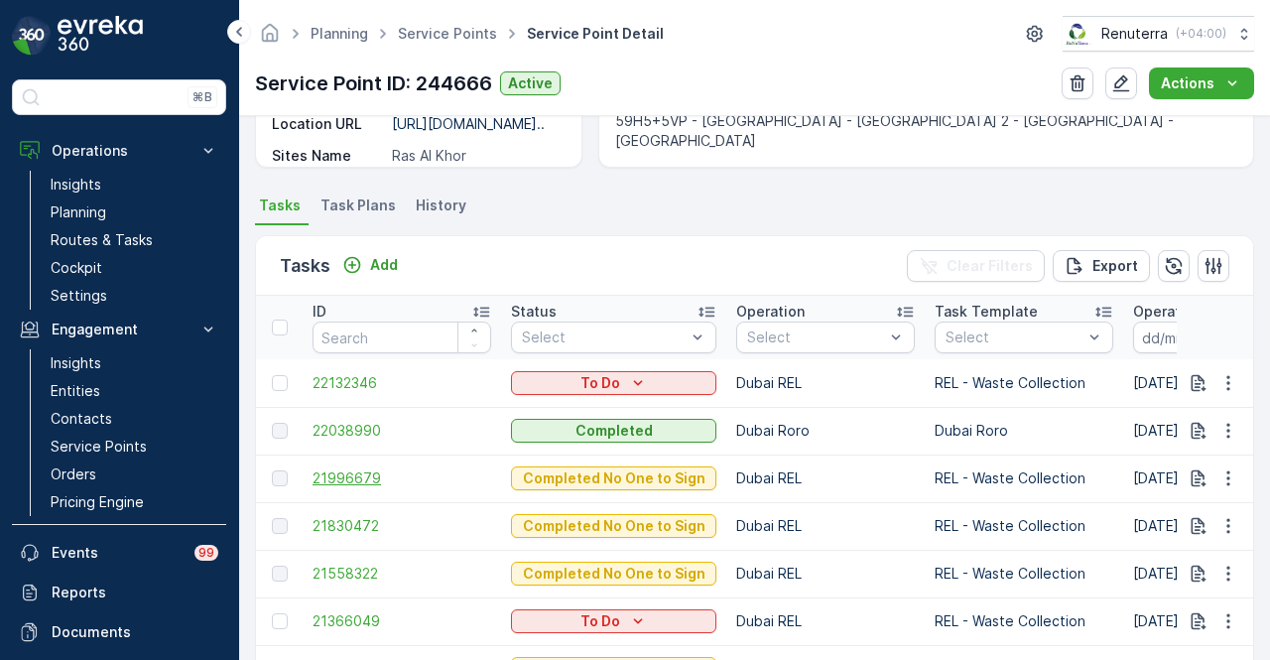
click at [334, 478] on span "21996679" at bounding box center [402, 478] width 179 height 20
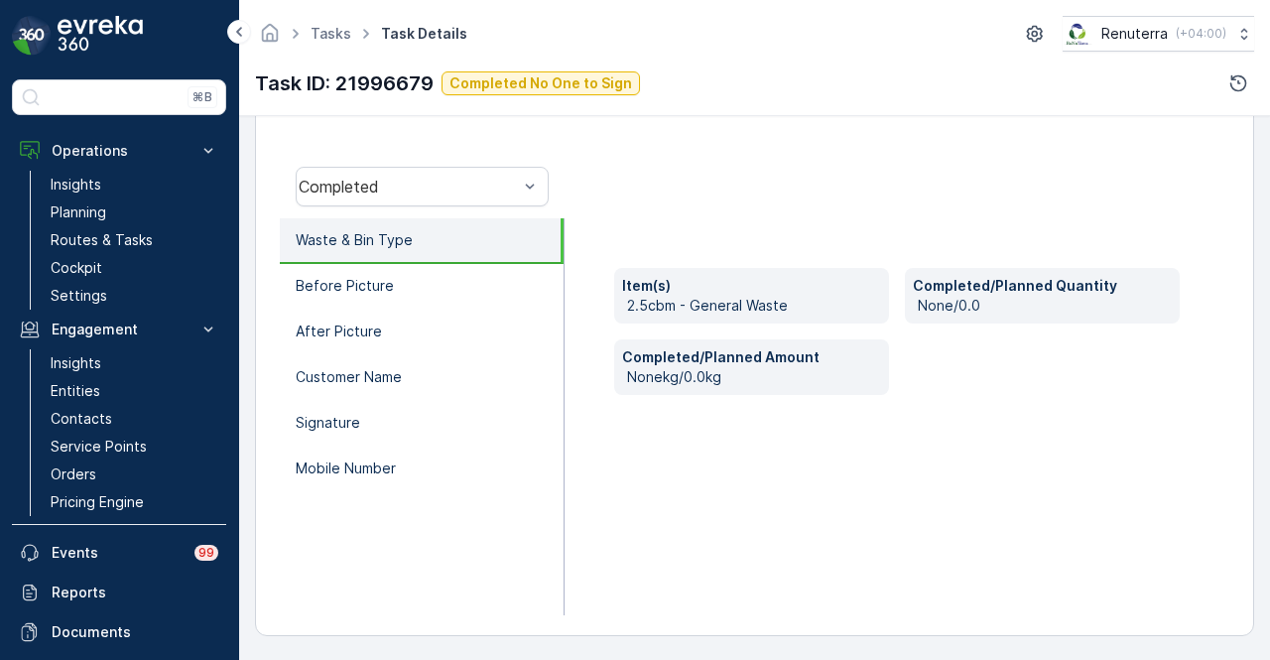
scroll to position [391, 0]
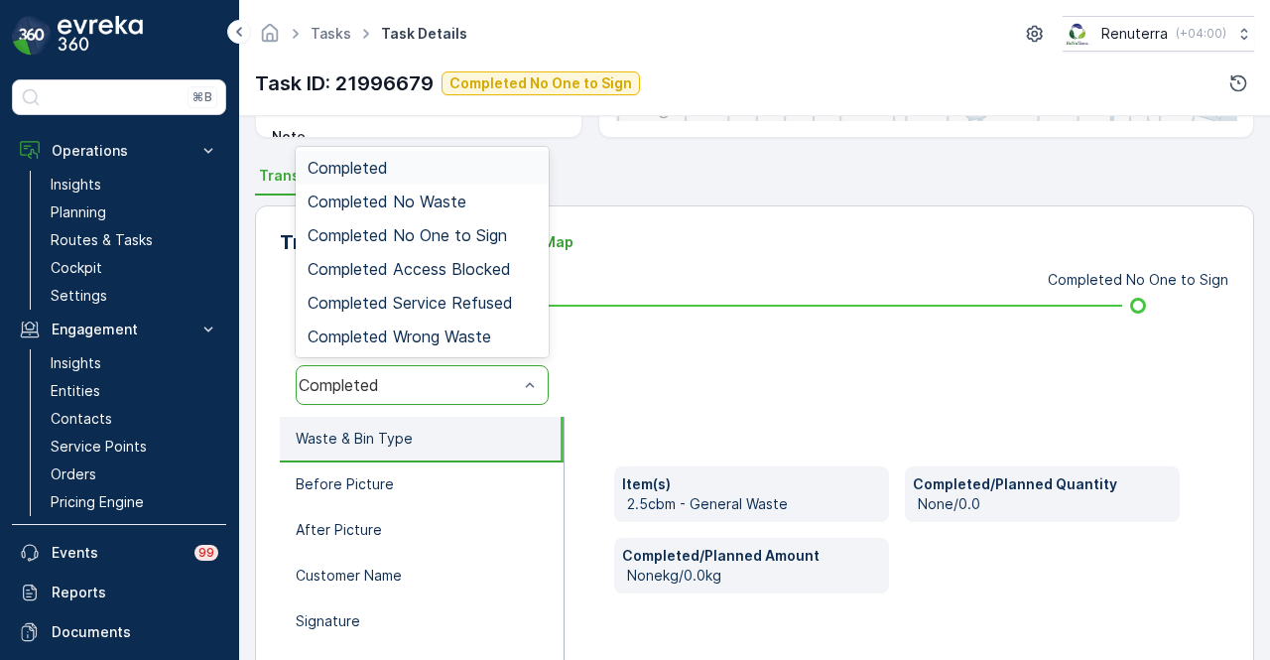
click at [526, 370] on div at bounding box center [530, 385] width 20 height 38
click at [512, 237] on div "Completed No One to Sign" at bounding box center [422, 235] width 229 height 18
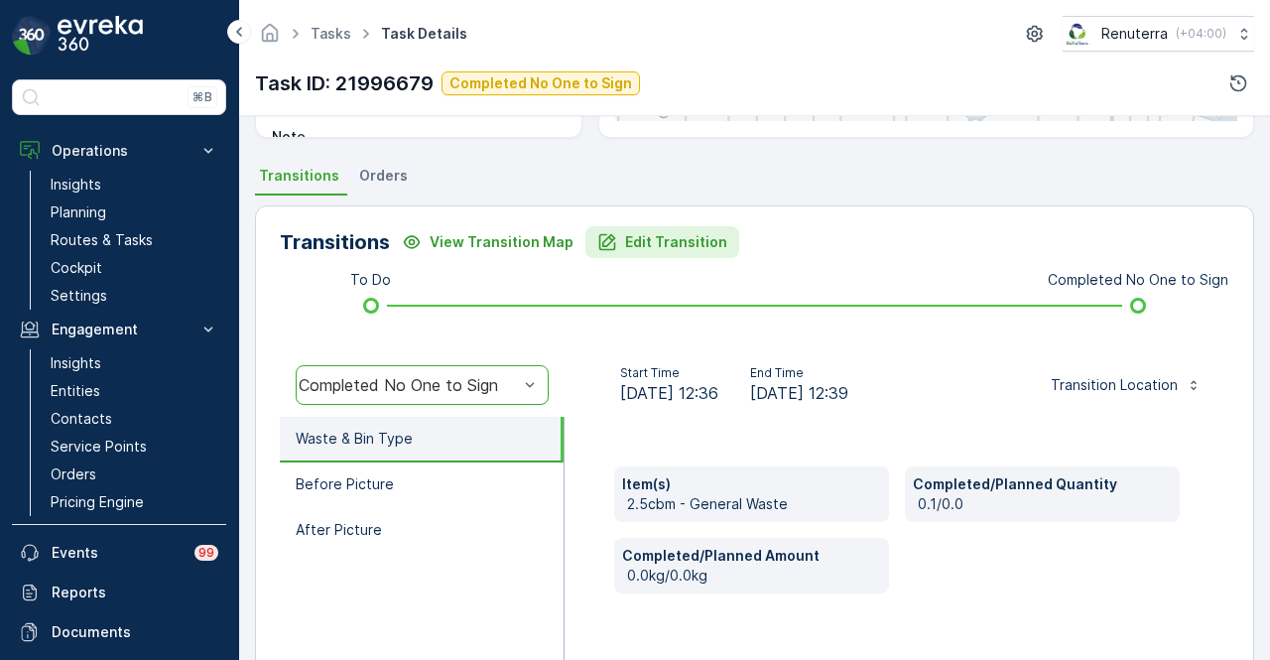
click at [701, 245] on p "Edit Transition" at bounding box center [676, 242] width 102 height 20
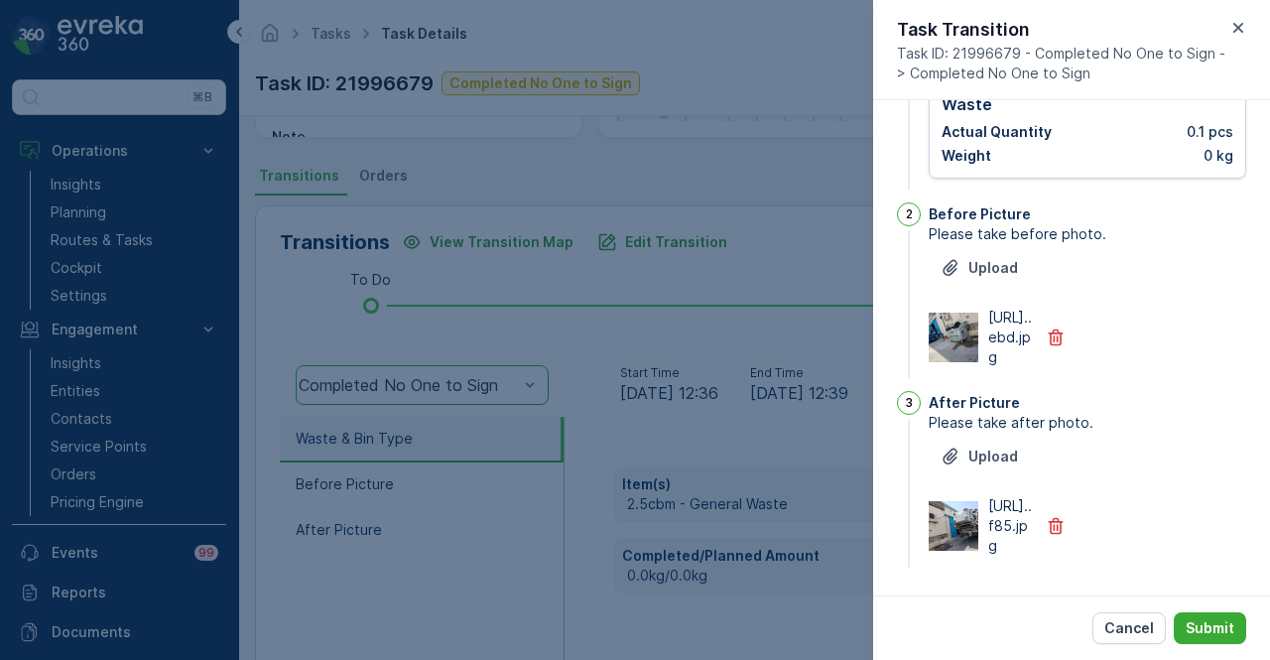
scroll to position [0, 0]
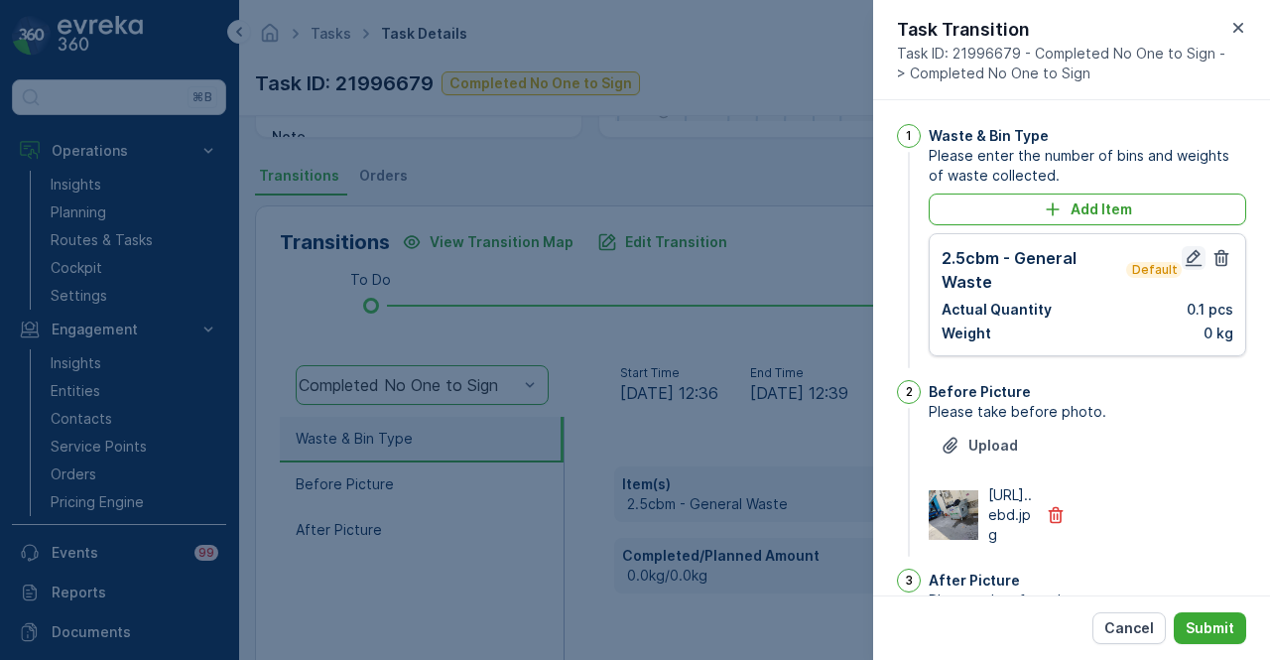
click at [1184, 256] on icon "button" at bounding box center [1194, 258] width 20 height 20
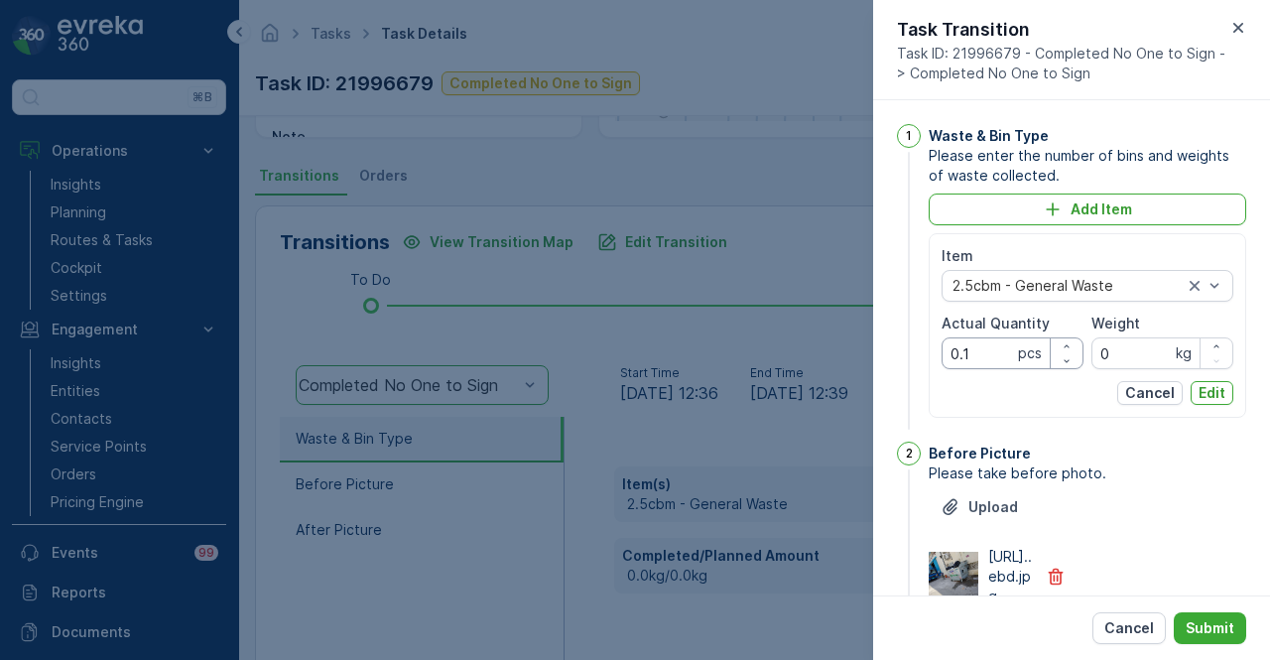
click at [993, 351] on Quantity "0.1" at bounding box center [1013, 353] width 142 height 32
type Quantity "0"
type Quantity "1"
click at [1213, 383] on p "Edit" at bounding box center [1212, 393] width 27 height 20
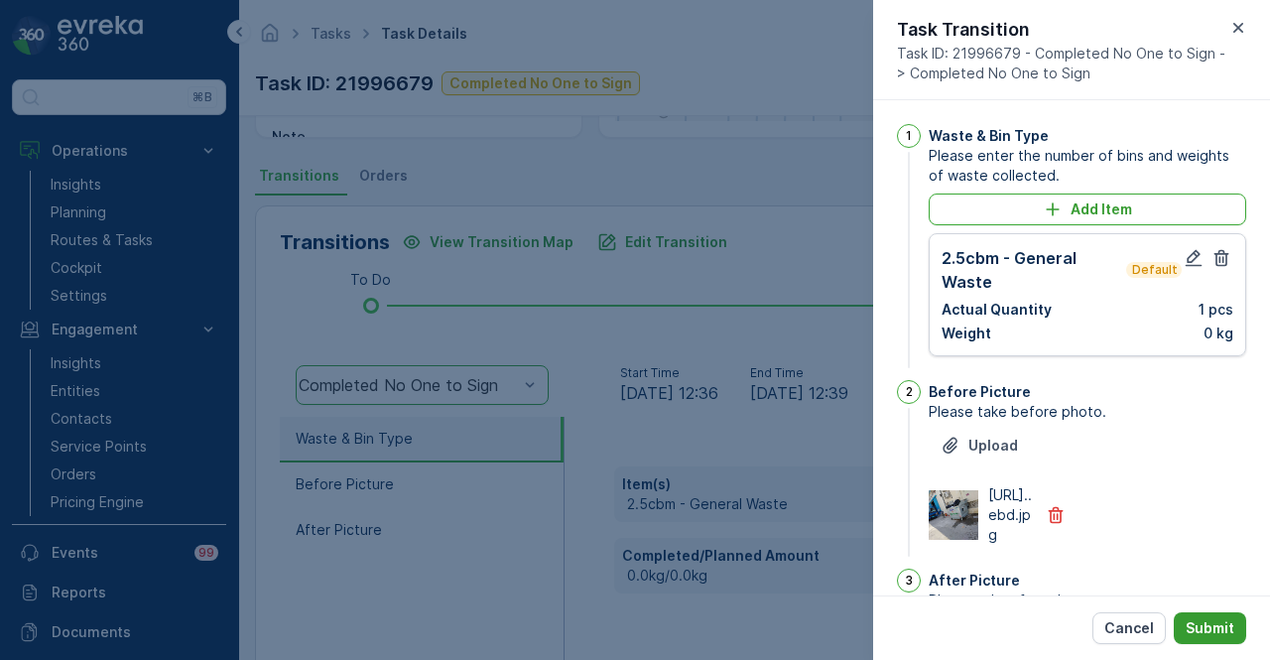
click at [1224, 630] on p "Submit" at bounding box center [1210, 628] width 49 height 20
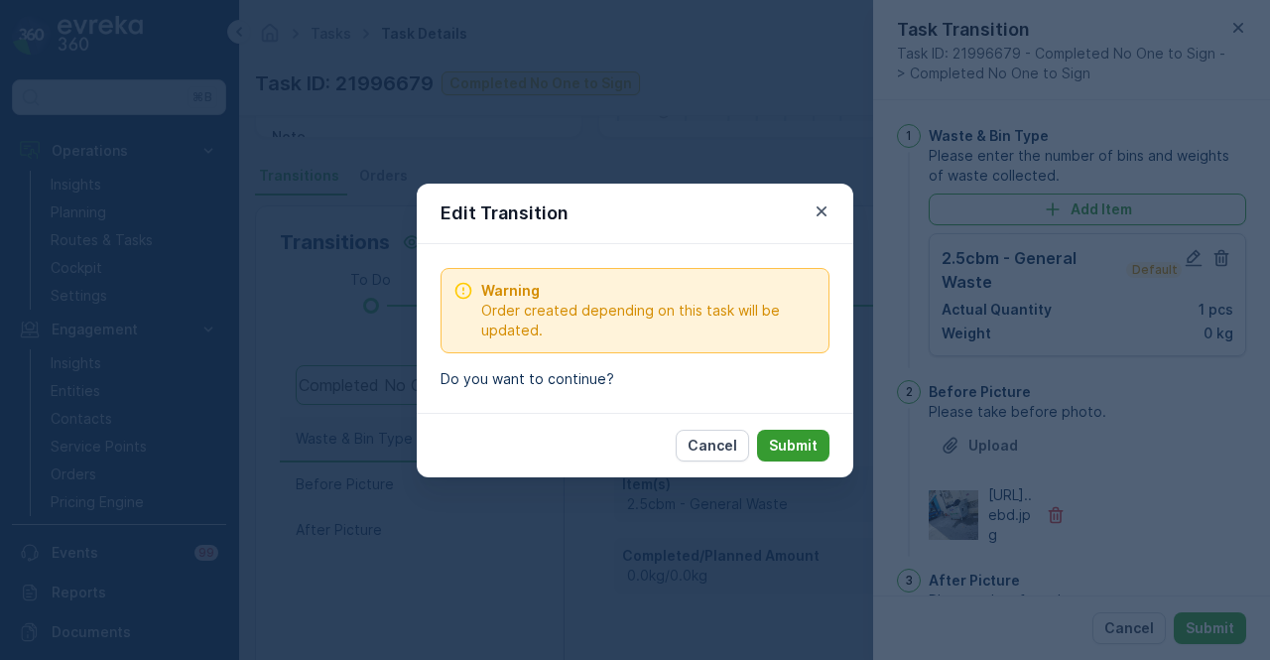
click at [814, 447] on p "Submit" at bounding box center [793, 446] width 49 height 20
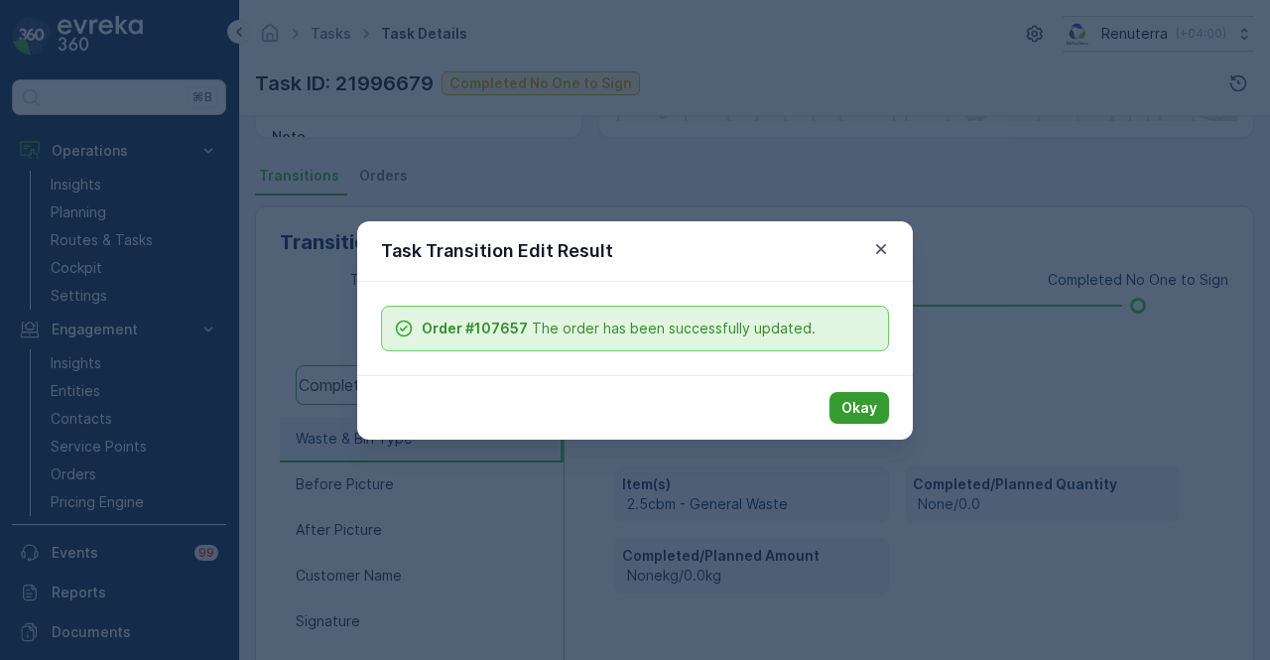
click at [879, 406] on button "Okay" at bounding box center [860, 408] width 60 height 32
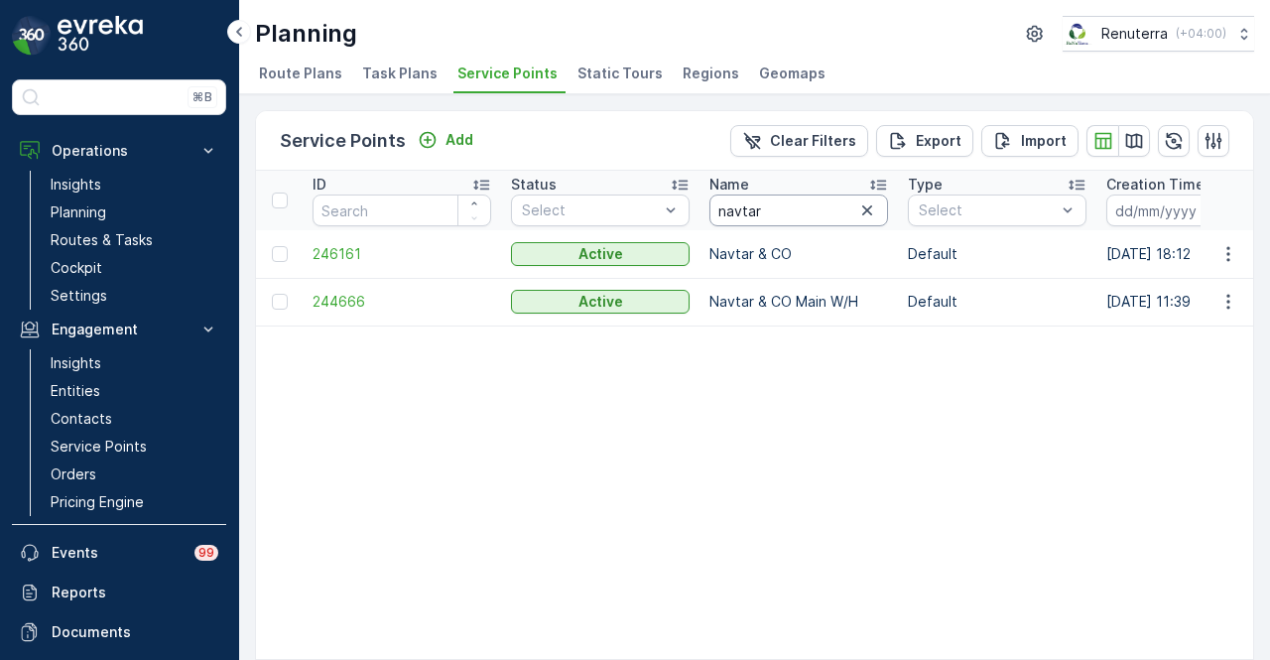
click at [792, 209] on input "navtar" at bounding box center [798, 210] width 179 height 32
type input "n"
type input "428"
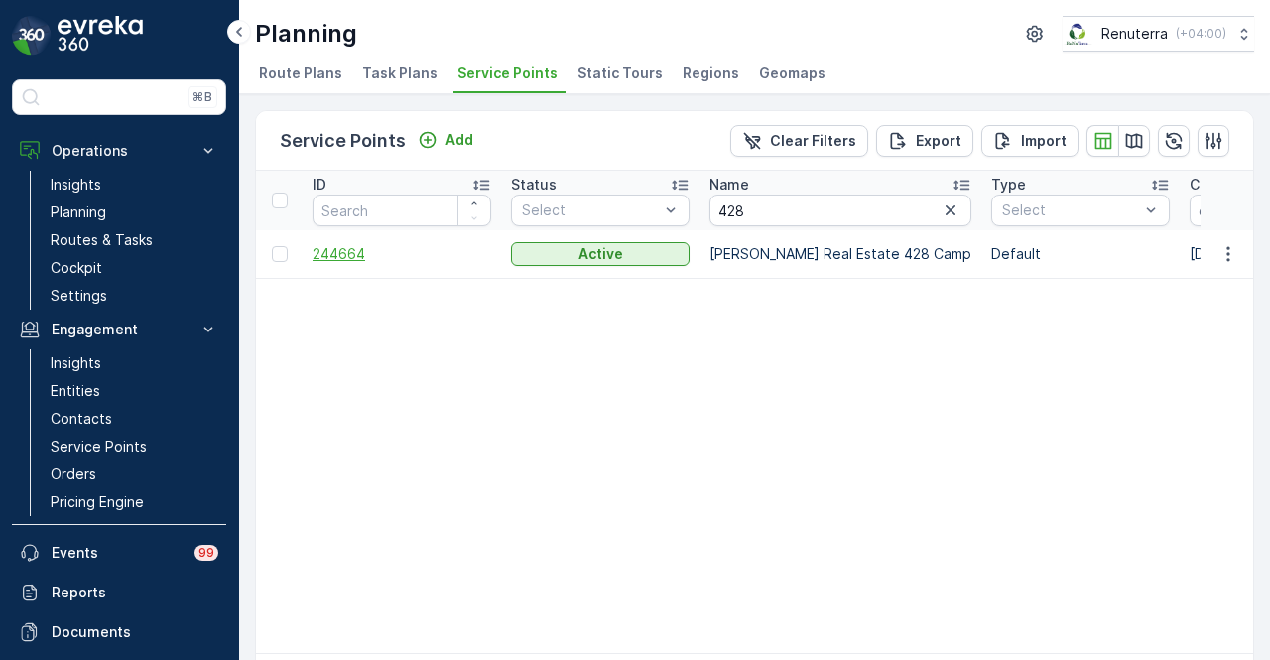
click at [330, 259] on span "244664" at bounding box center [402, 254] width 179 height 20
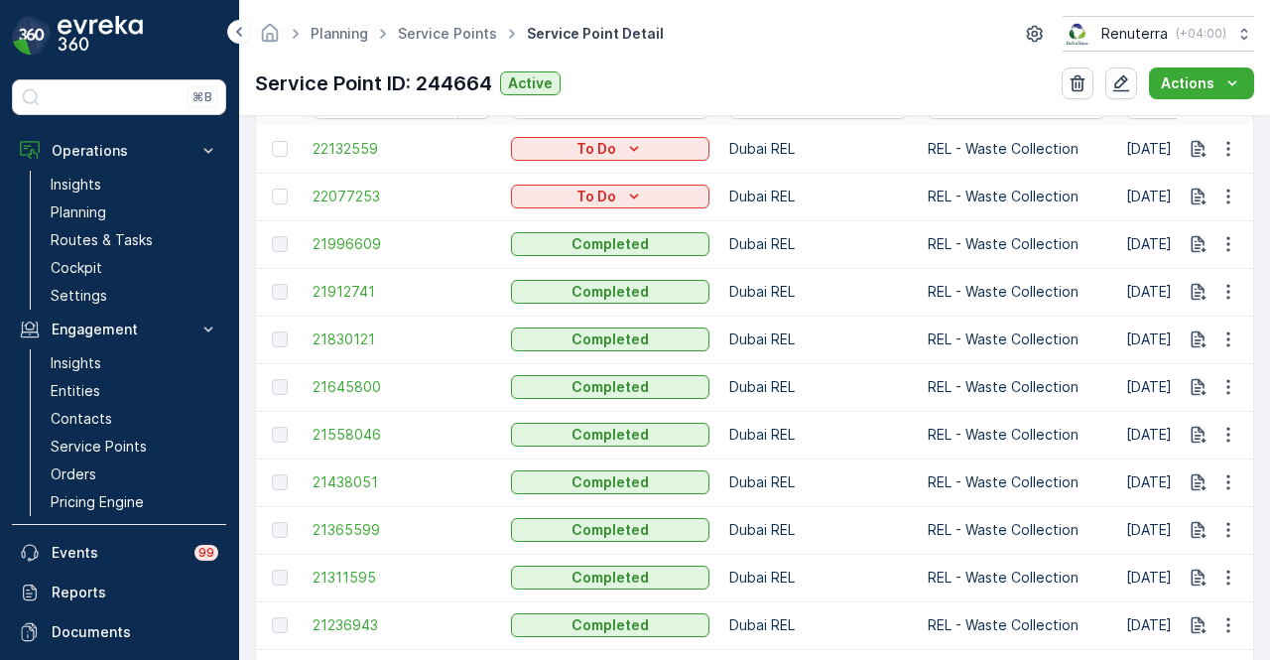
scroll to position [794, 0]
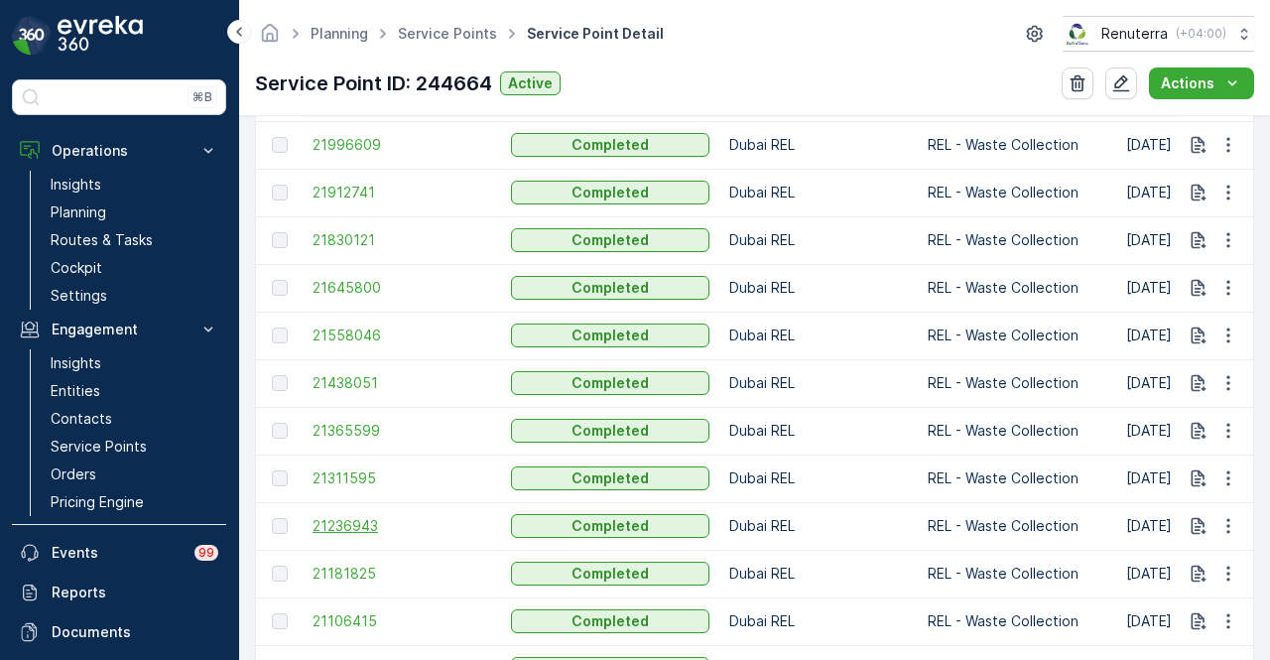
click at [368, 527] on span "21236943" at bounding box center [402, 526] width 179 height 20
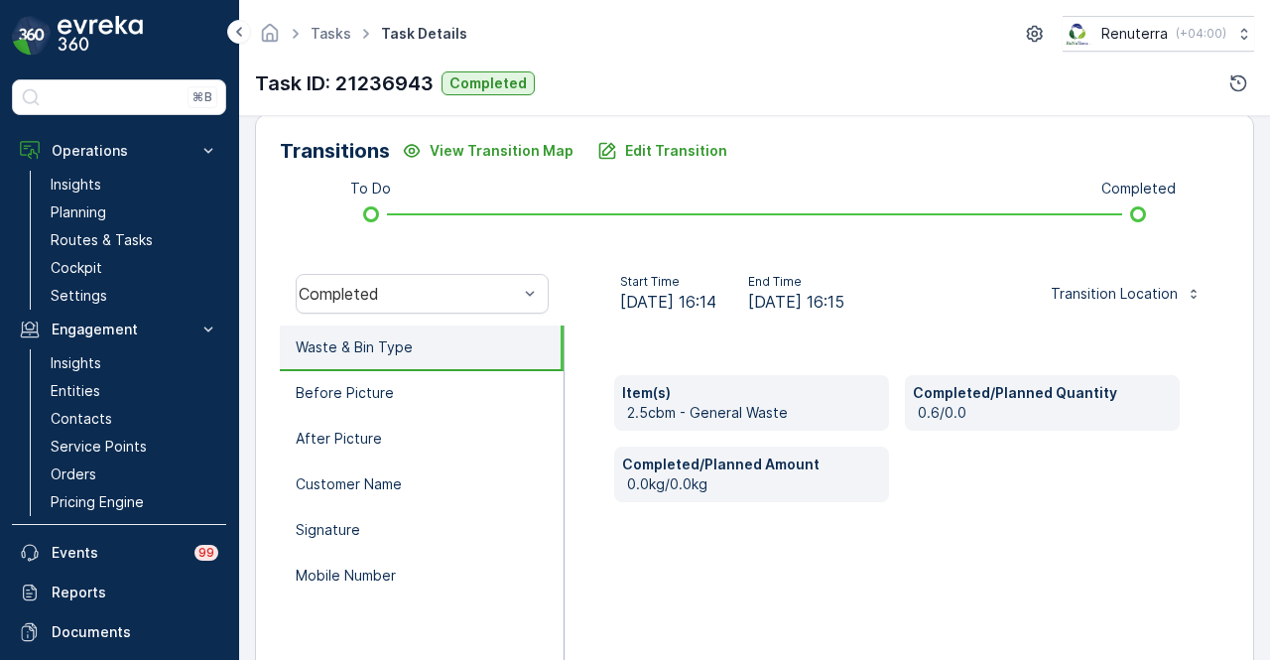
scroll to position [391, 0]
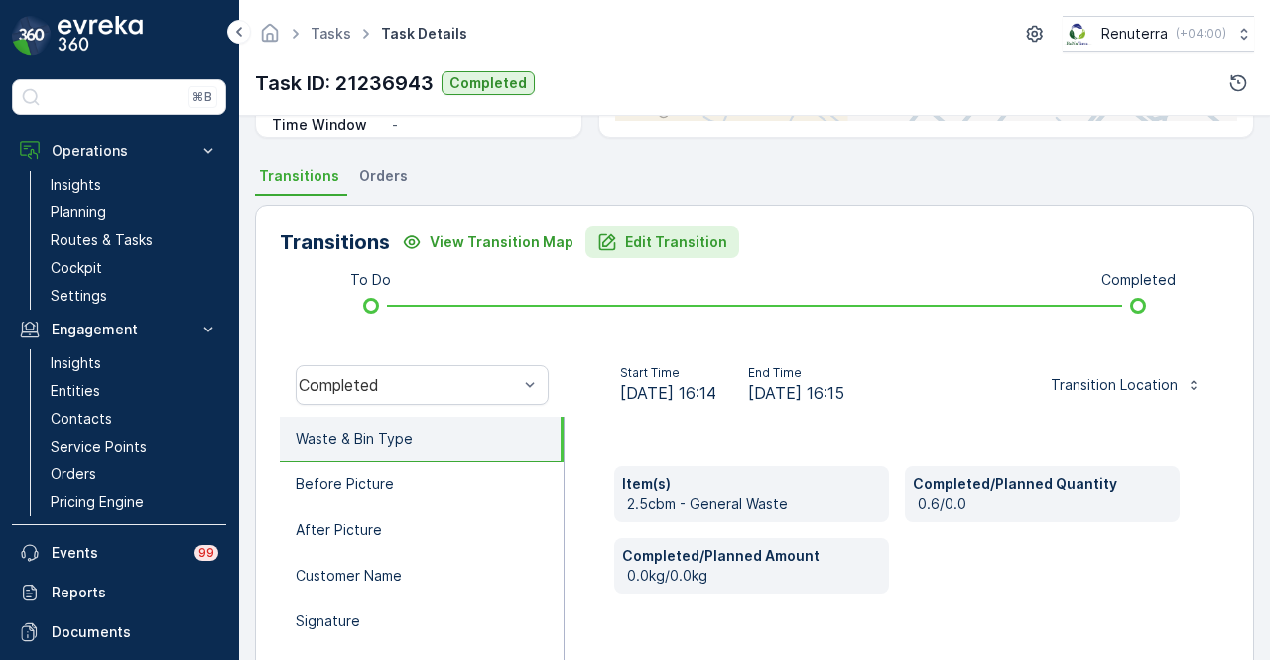
click at [681, 245] on p "Edit Transition" at bounding box center [676, 242] width 102 height 20
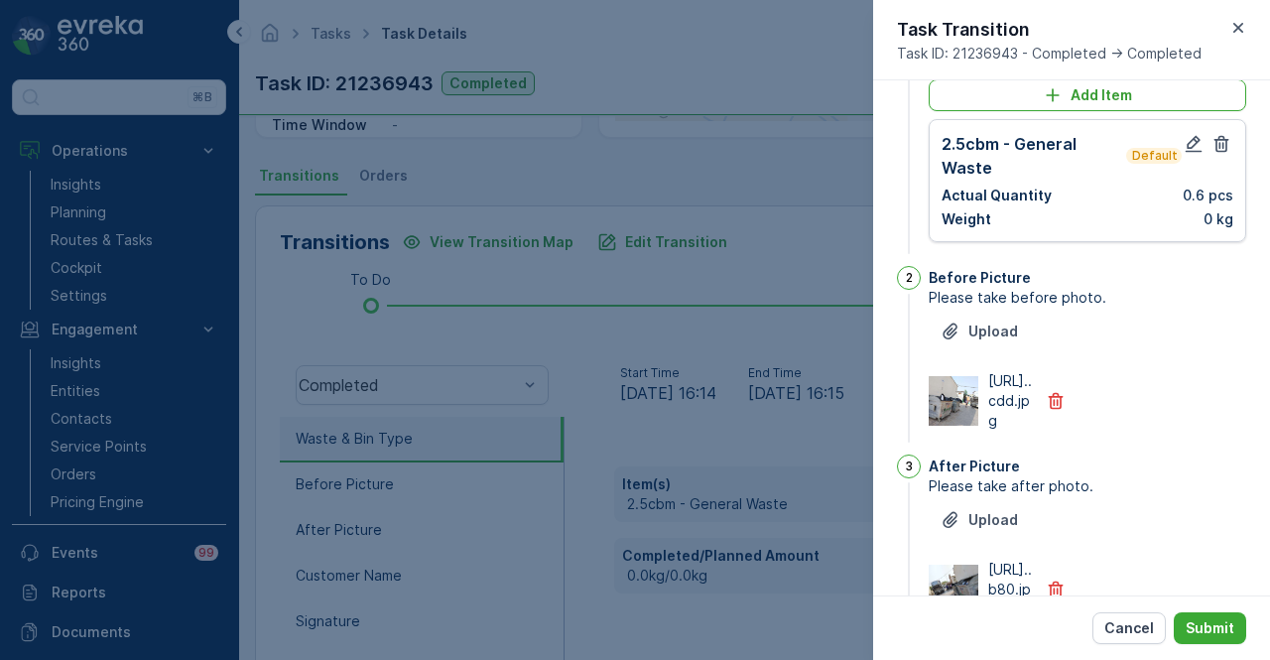
scroll to position [0, 0]
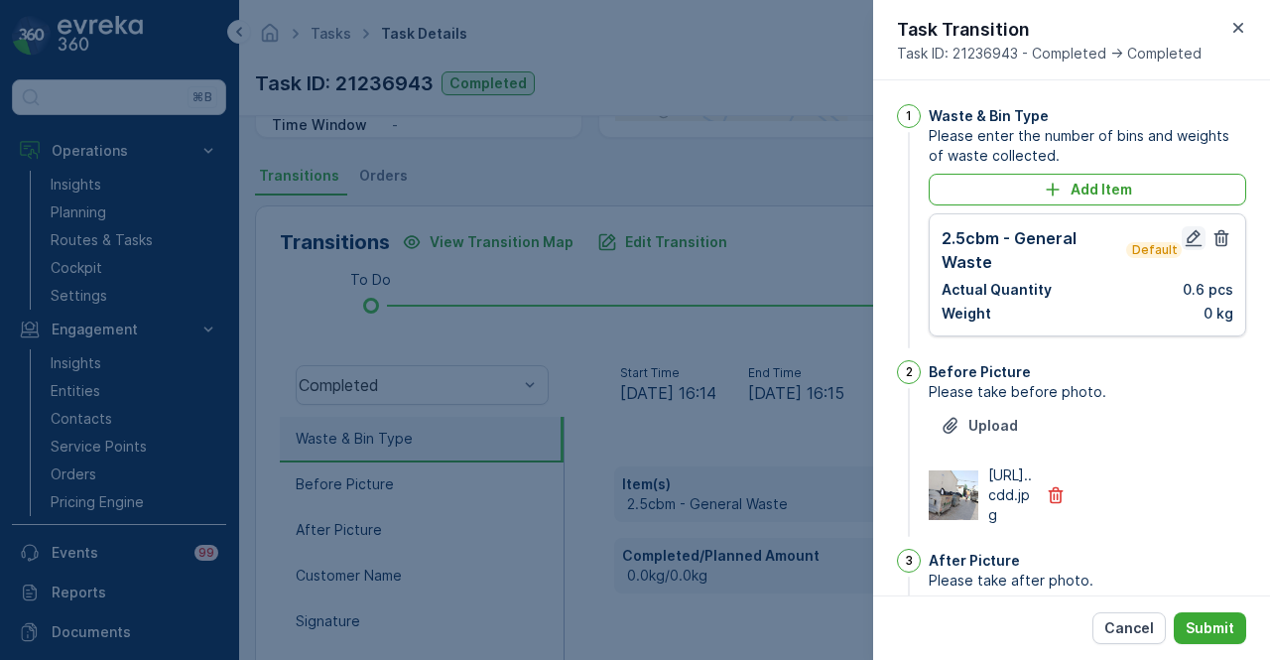
click at [1189, 230] on icon "button" at bounding box center [1194, 238] width 17 height 17
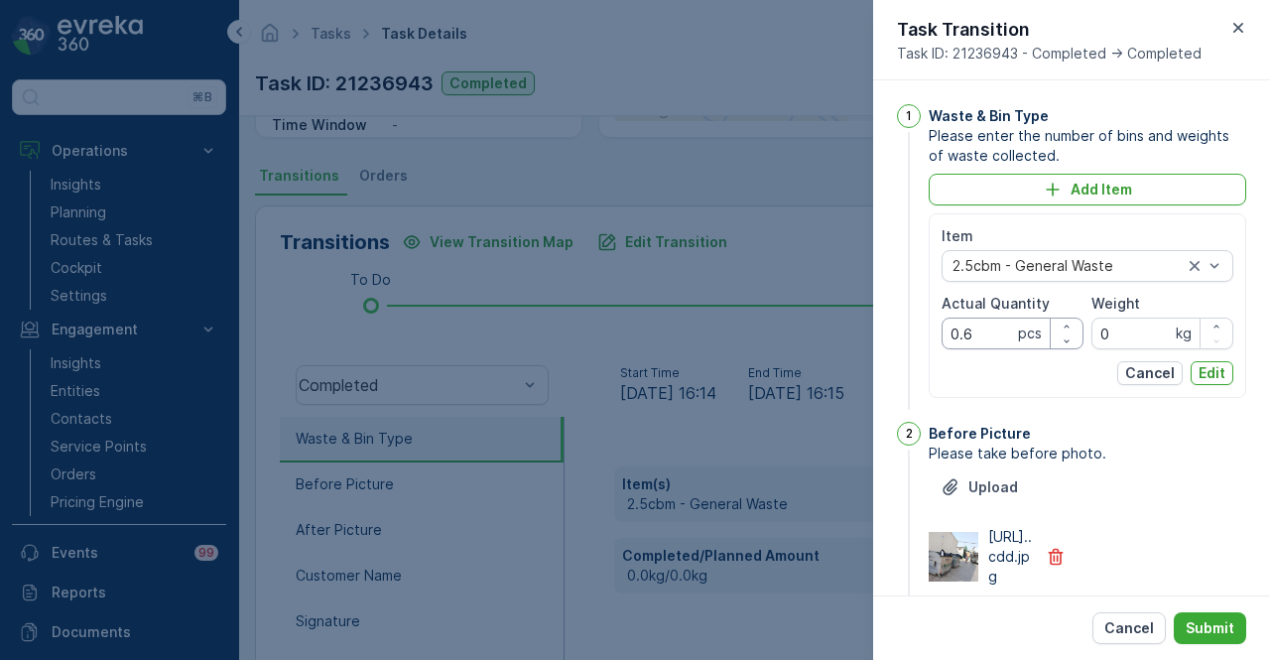
click at [977, 321] on Quantity "0.6" at bounding box center [1013, 334] width 142 height 32
type Quantity "0"
type Quantity "6"
drag, startPoint x: 1210, startPoint y: 374, endPoint x: 1225, endPoint y: 427, distance: 54.9
click at [1210, 375] on p "Edit" at bounding box center [1212, 373] width 27 height 20
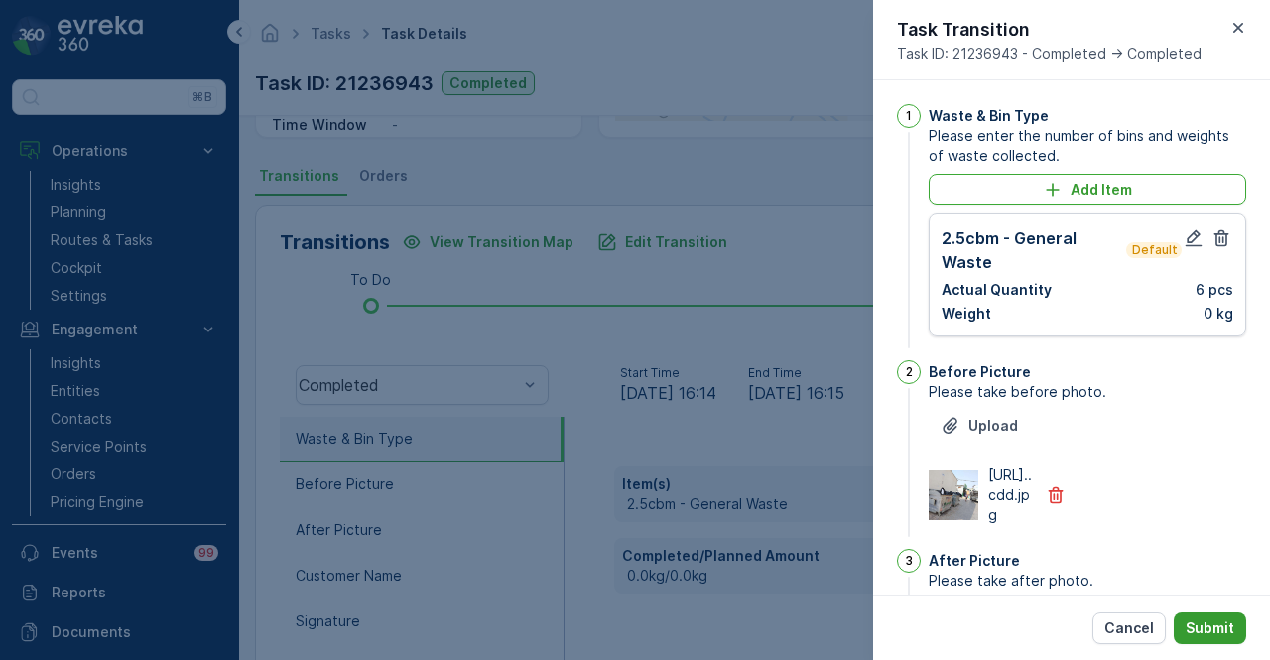
click at [1213, 612] on button "Submit" at bounding box center [1210, 628] width 72 height 32
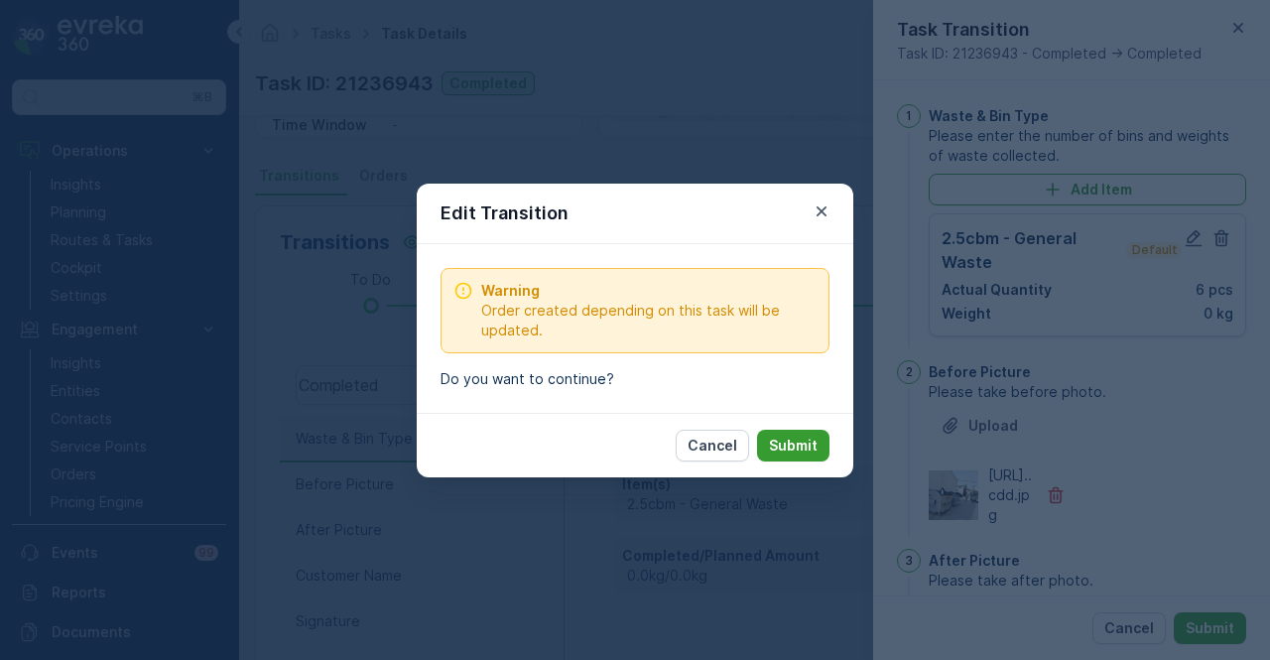
click at [799, 448] on p "Submit" at bounding box center [793, 446] width 49 height 20
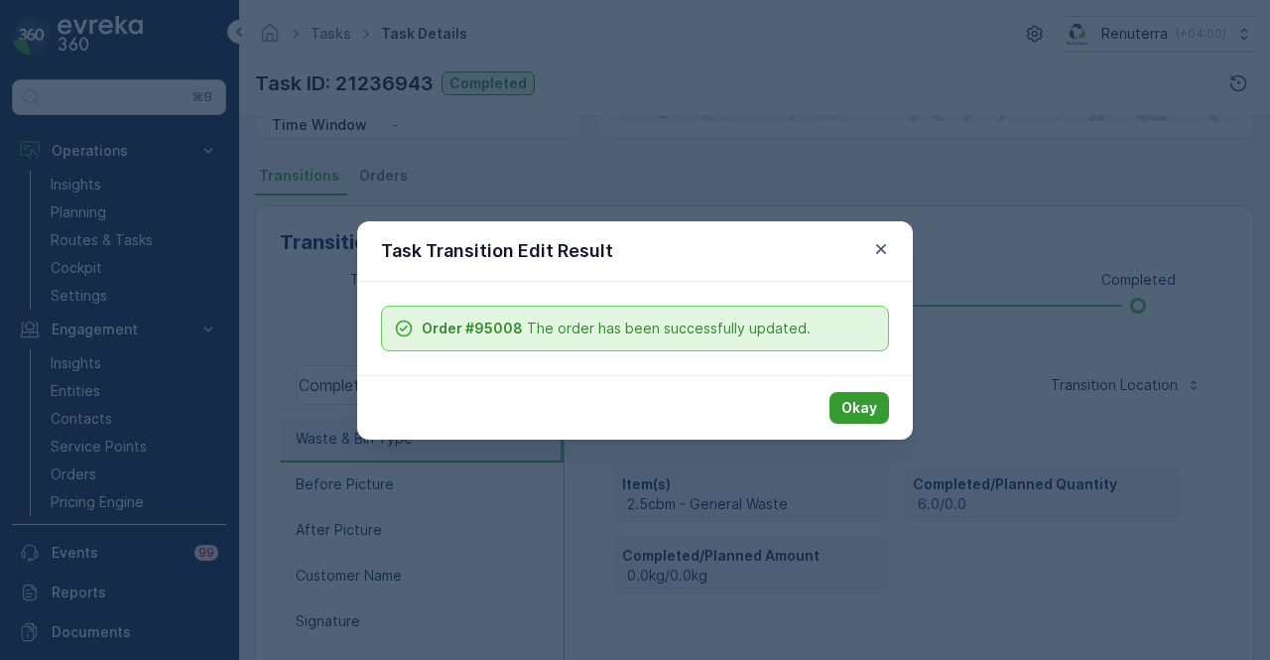
click at [869, 406] on p "Okay" at bounding box center [859, 408] width 36 height 20
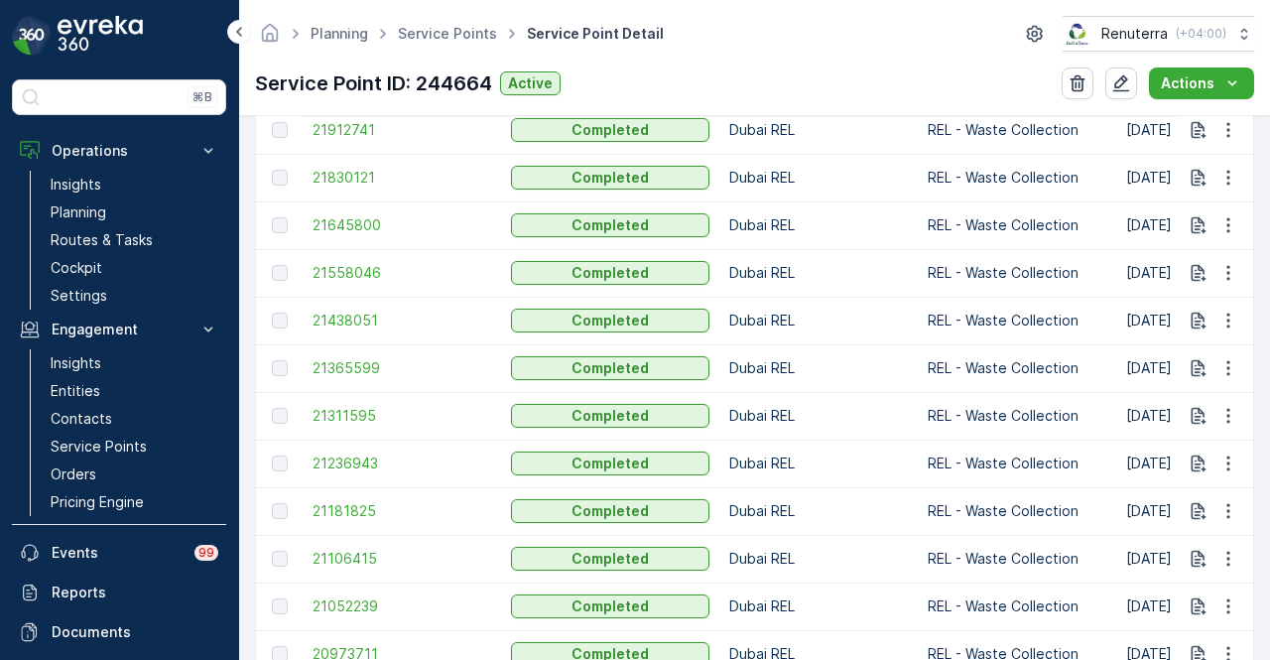
scroll to position [857, 0]
click at [331, 412] on span "21311595" at bounding box center [402, 415] width 179 height 20
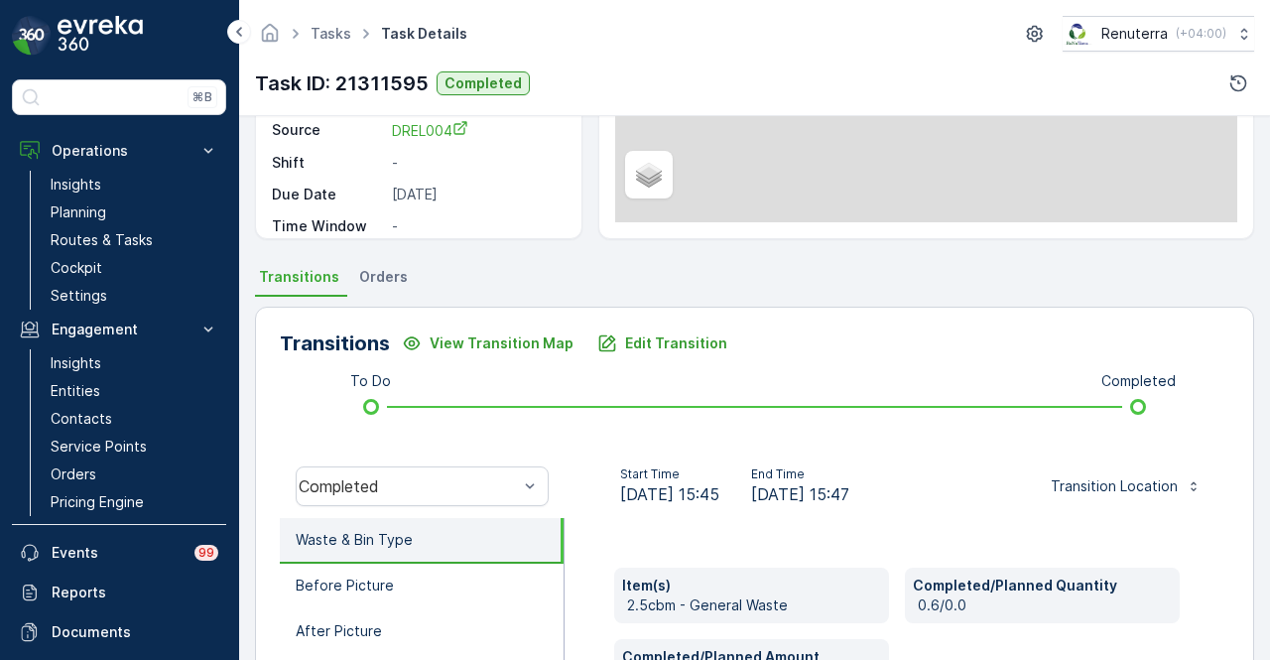
scroll to position [397, 0]
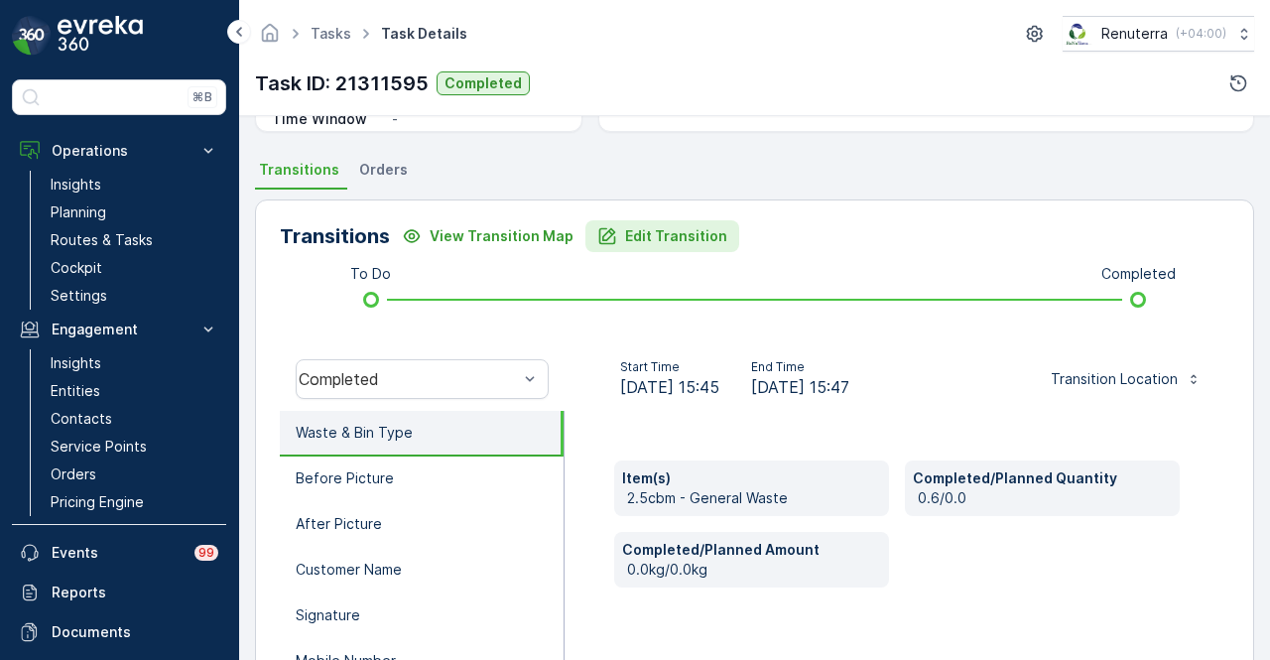
click at [670, 237] on p "Edit Transition" at bounding box center [676, 236] width 102 height 20
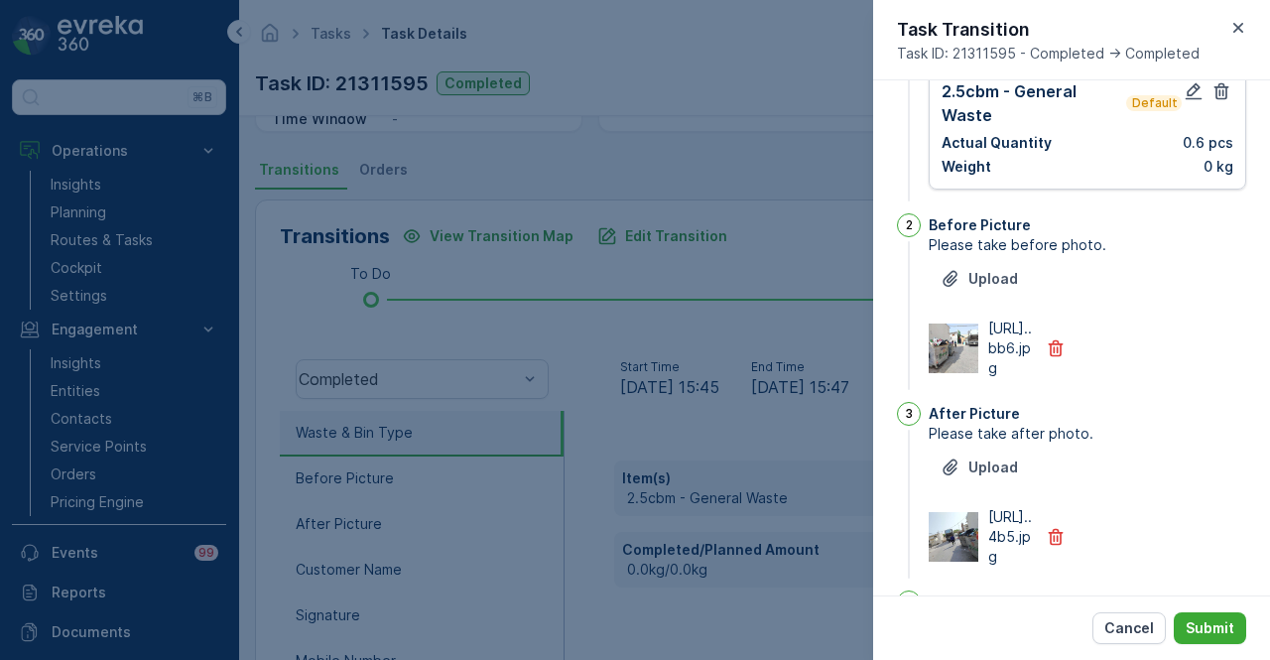
scroll to position [0, 0]
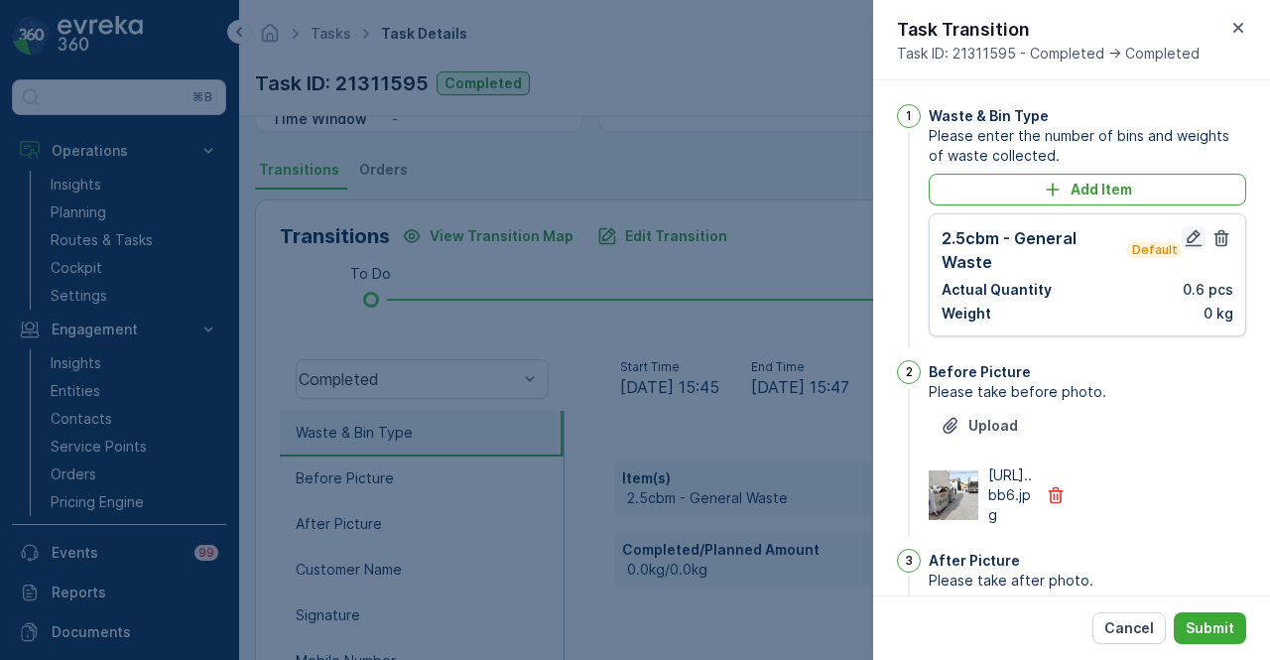
click at [1186, 242] on icon "button" at bounding box center [1194, 238] width 20 height 20
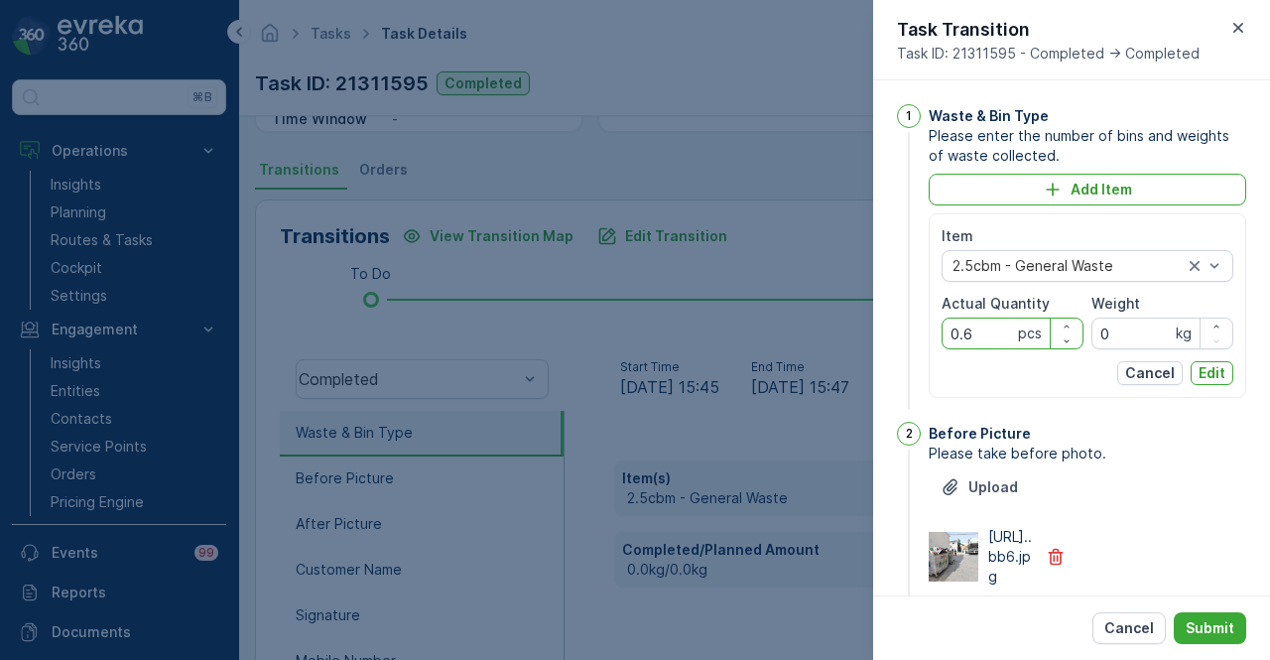
click at [988, 335] on Quantity "0.6" at bounding box center [1013, 334] width 142 height 32
type Quantity "0"
type Quantity "6"
drag, startPoint x: 1212, startPoint y: 368, endPoint x: 1238, endPoint y: 487, distance: 122.0
click at [1213, 369] on p "Edit" at bounding box center [1212, 373] width 27 height 20
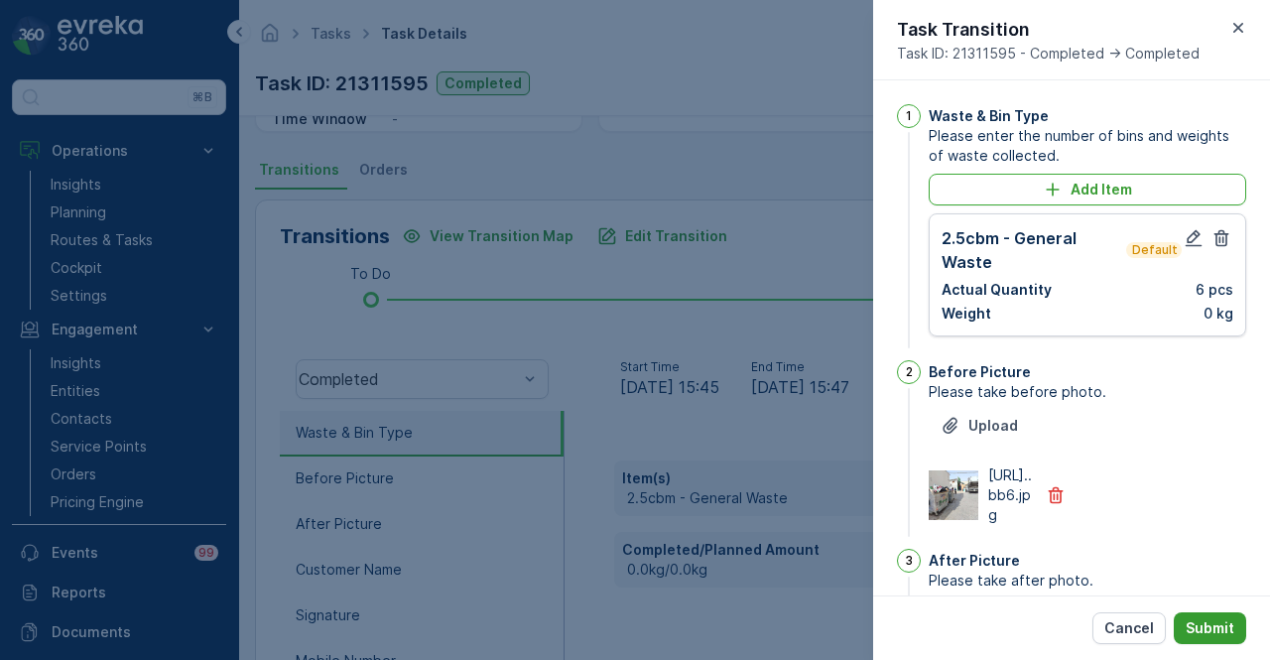
drag, startPoint x: 1246, startPoint y: 634, endPoint x: 1234, endPoint y: 636, distance: 12.1
click at [1240, 636] on div "Cancel Submit" at bounding box center [1071, 627] width 397 height 64
click at [1233, 636] on p "Submit" at bounding box center [1210, 628] width 49 height 20
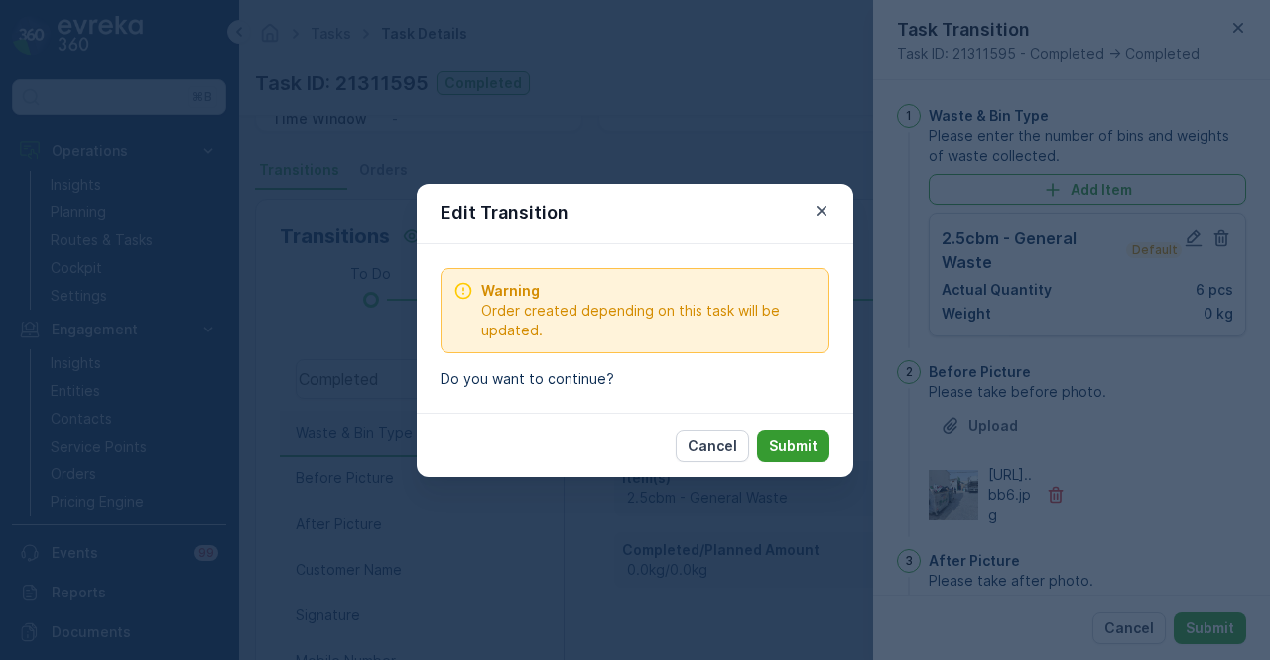
click at [788, 443] on p "Submit" at bounding box center [793, 446] width 49 height 20
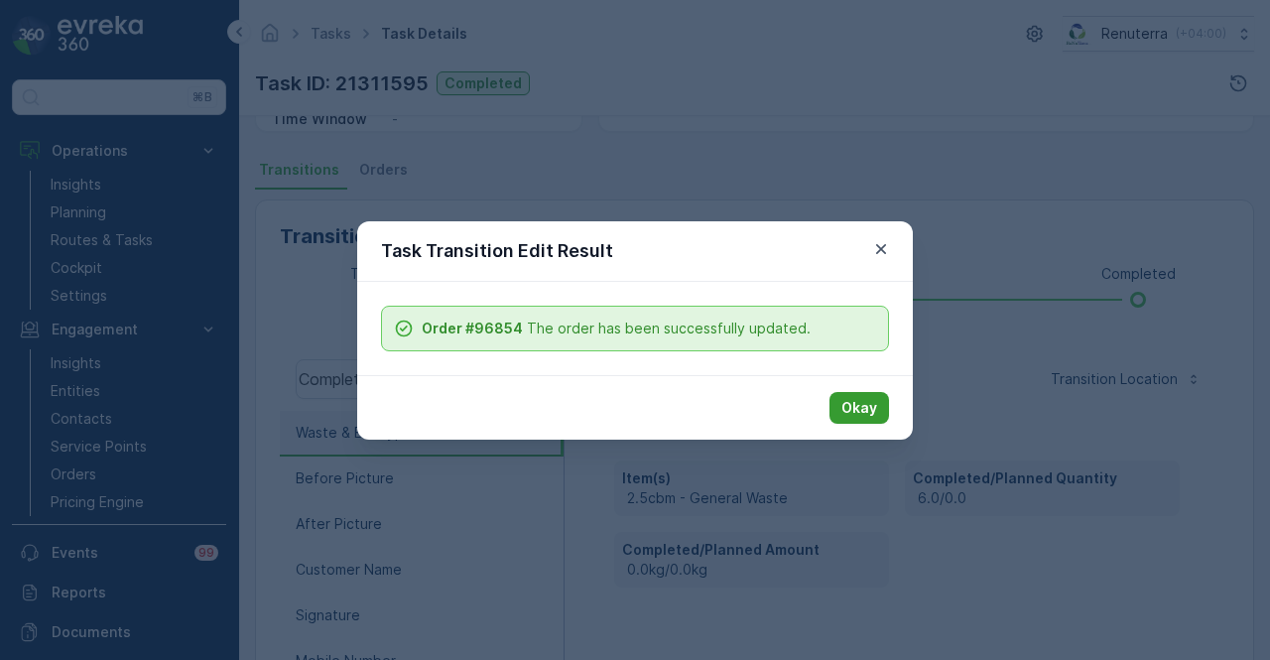
click at [857, 398] on p "Okay" at bounding box center [859, 408] width 36 height 20
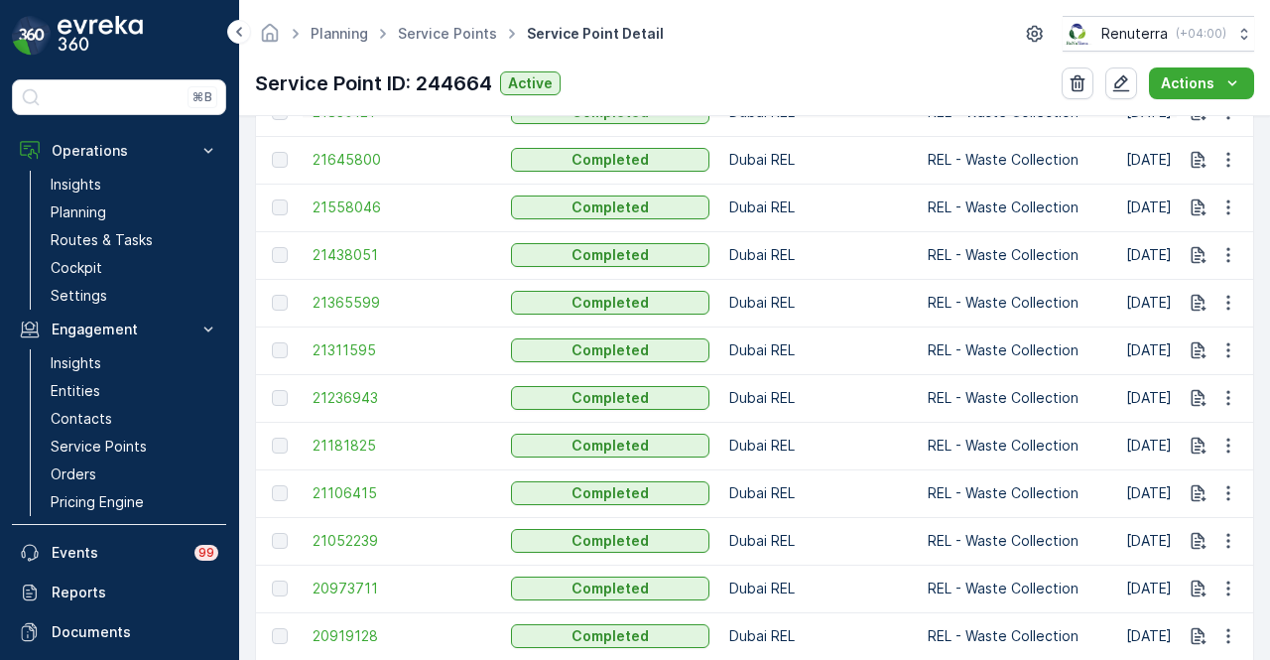
scroll to position [893, 0]
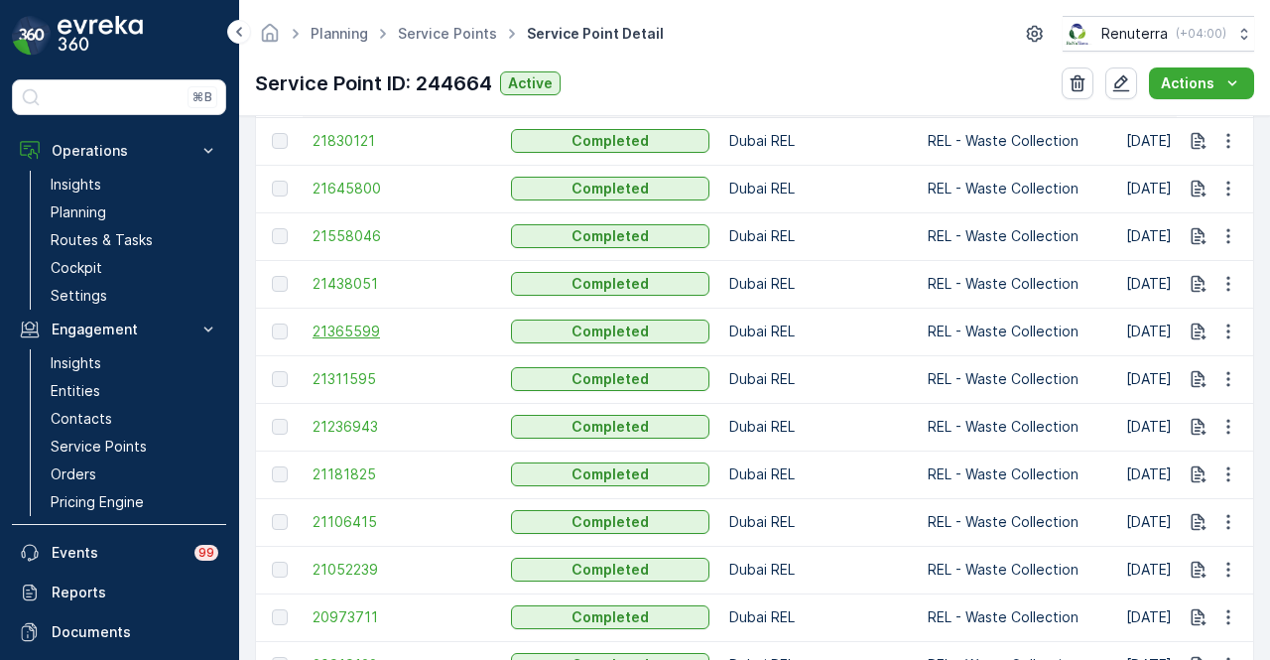
click at [348, 334] on span "21365599" at bounding box center [402, 331] width 179 height 20
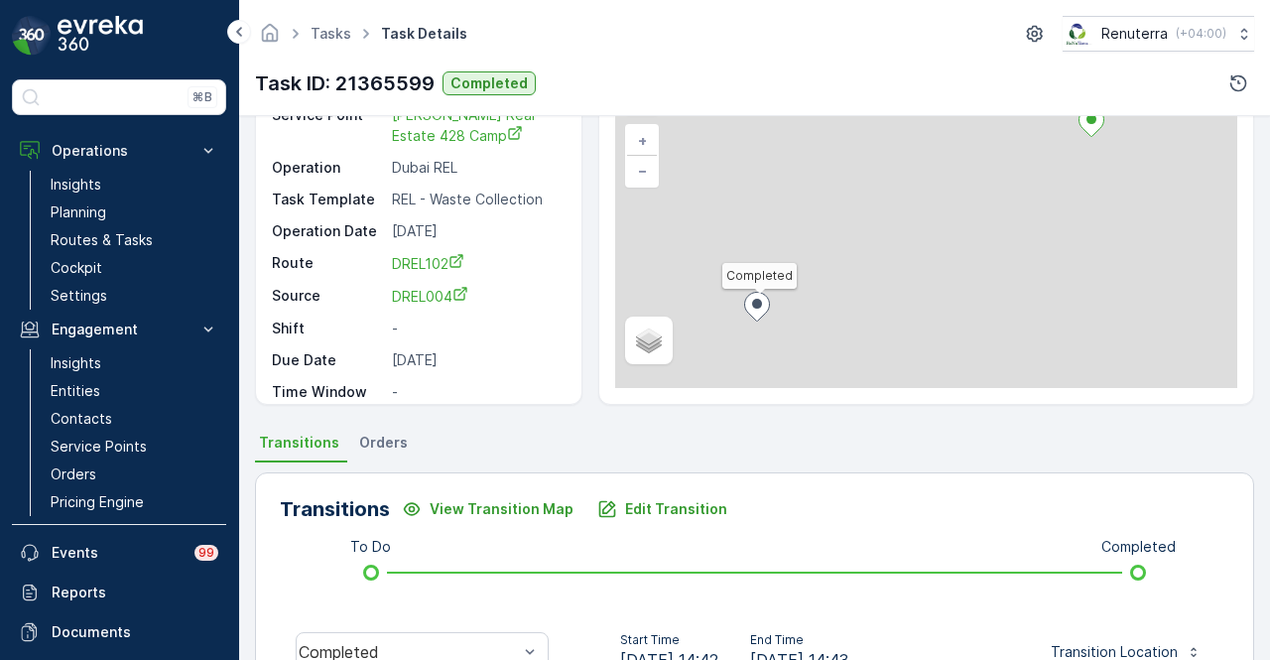
scroll to position [397, 0]
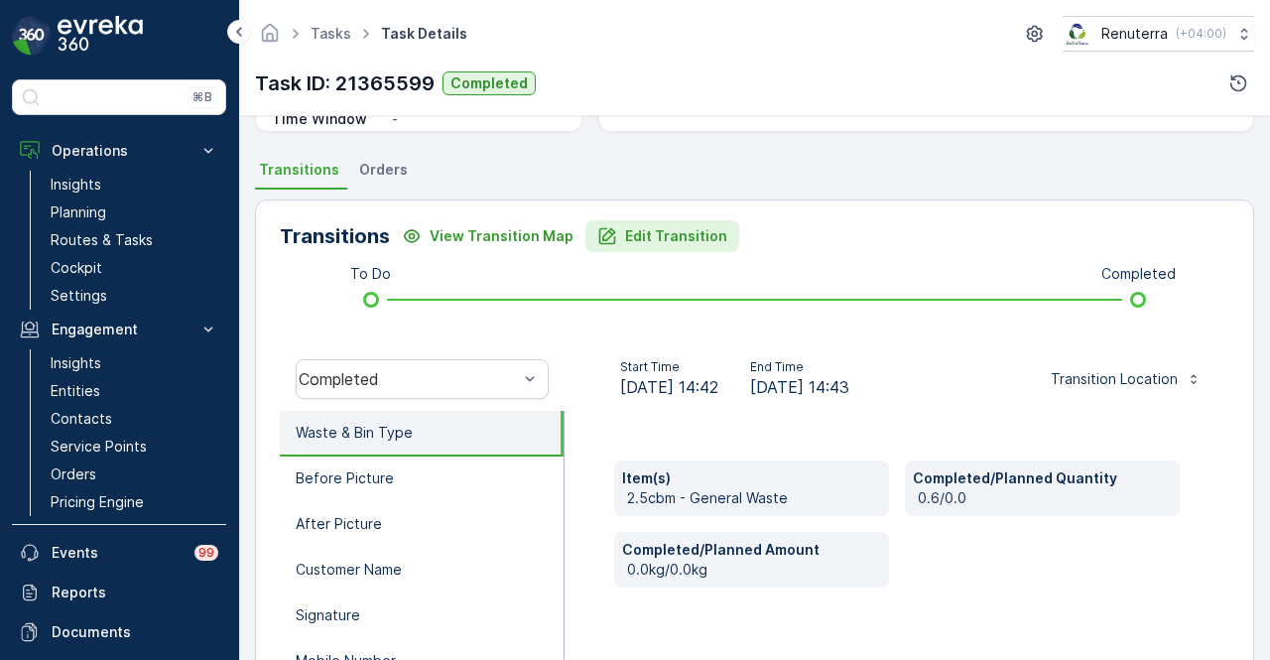
click at [658, 227] on p "Edit Transition" at bounding box center [676, 236] width 102 height 20
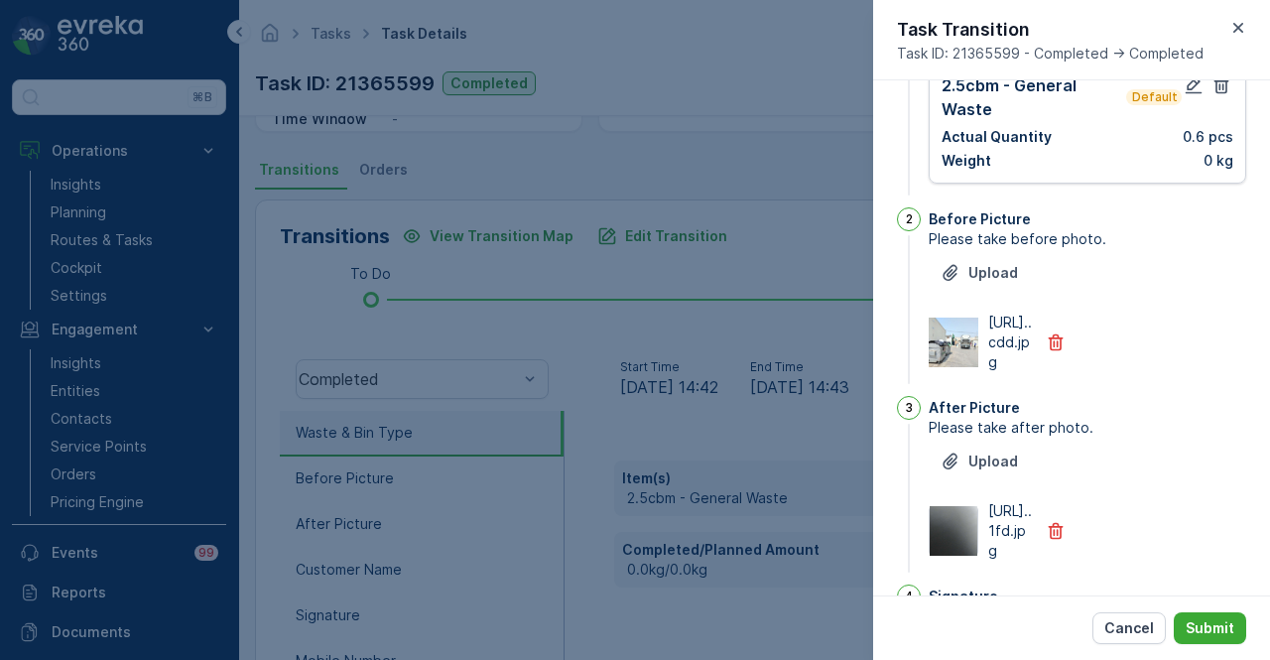
scroll to position [0, 0]
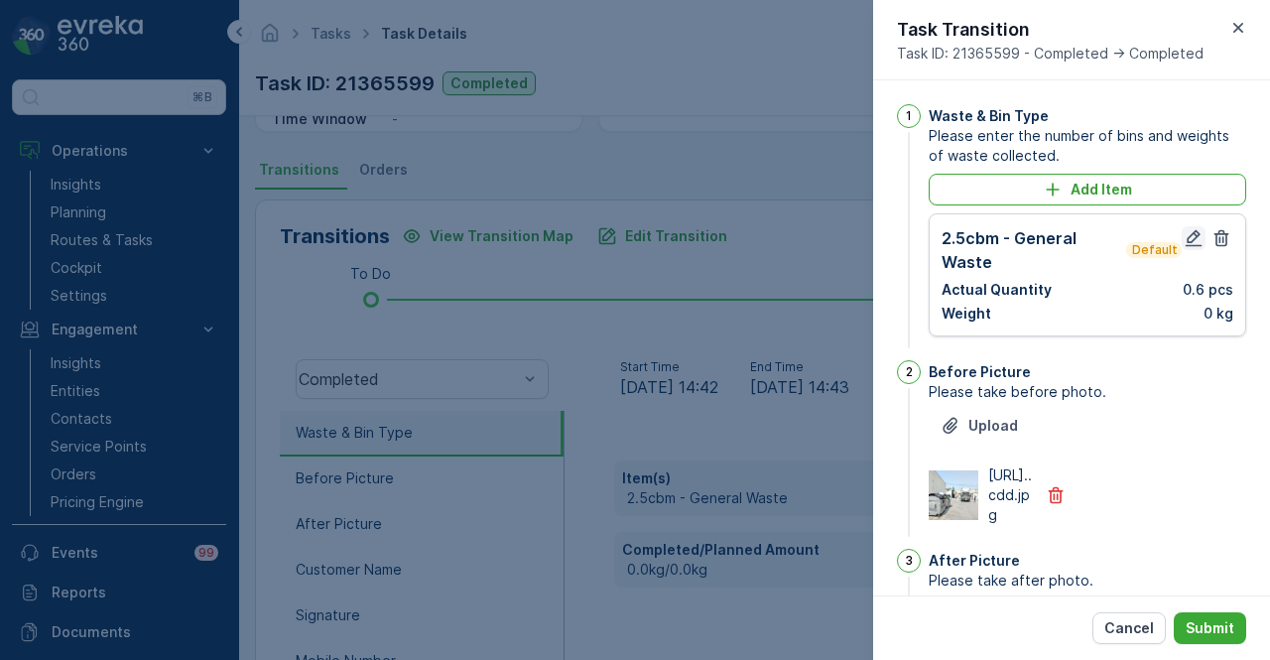
click at [1184, 244] on icon "button" at bounding box center [1194, 238] width 20 height 20
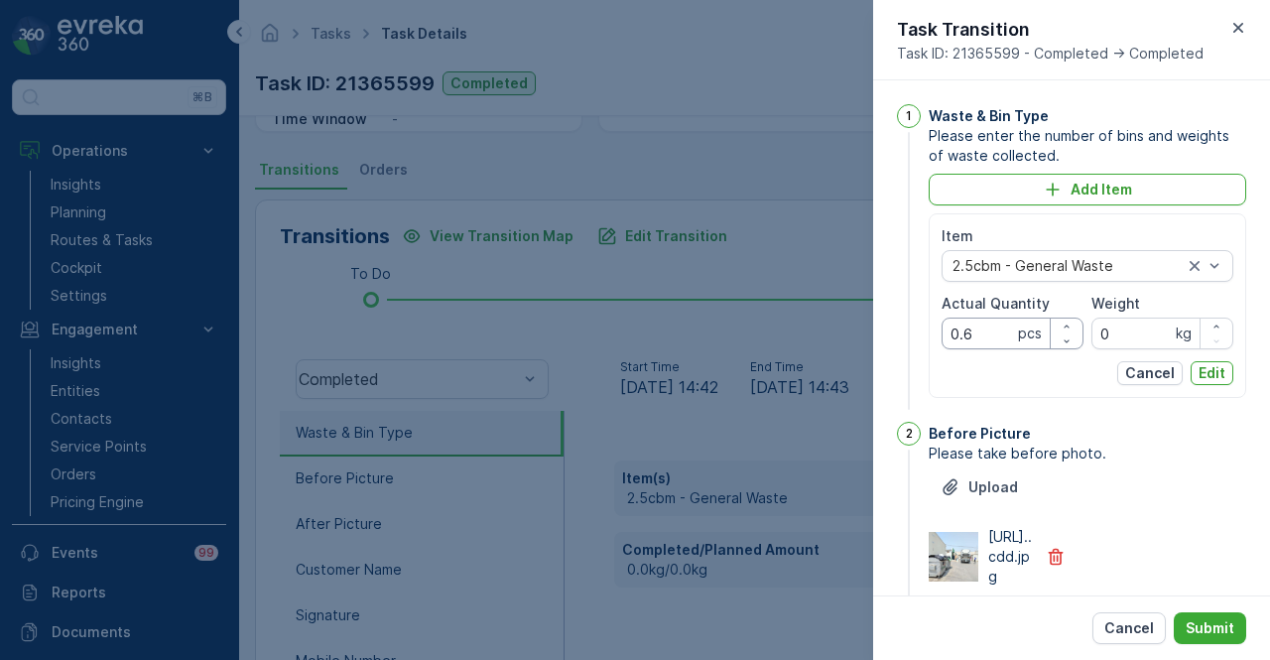
click at [988, 333] on Quantity "0.6" at bounding box center [1013, 334] width 142 height 32
type Quantity "0"
type Quantity "6"
click at [1223, 368] on button "Edit" at bounding box center [1212, 373] width 43 height 24
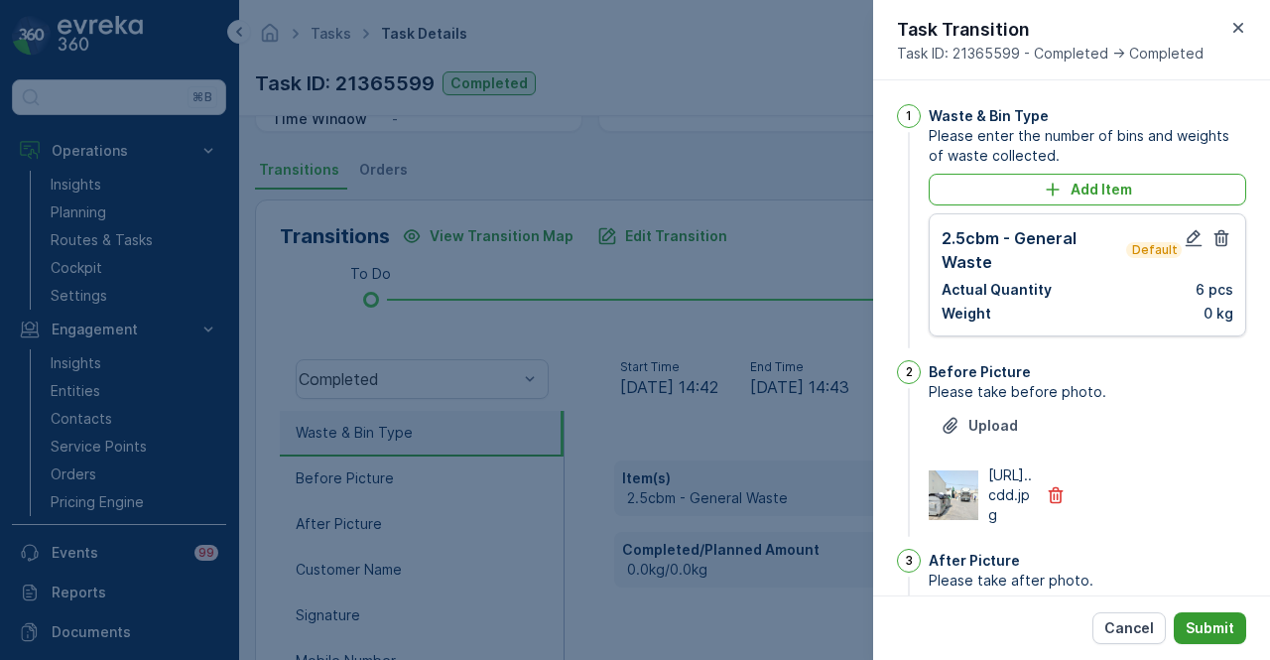
click at [1183, 636] on button "Submit" at bounding box center [1210, 628] width 72 height 32
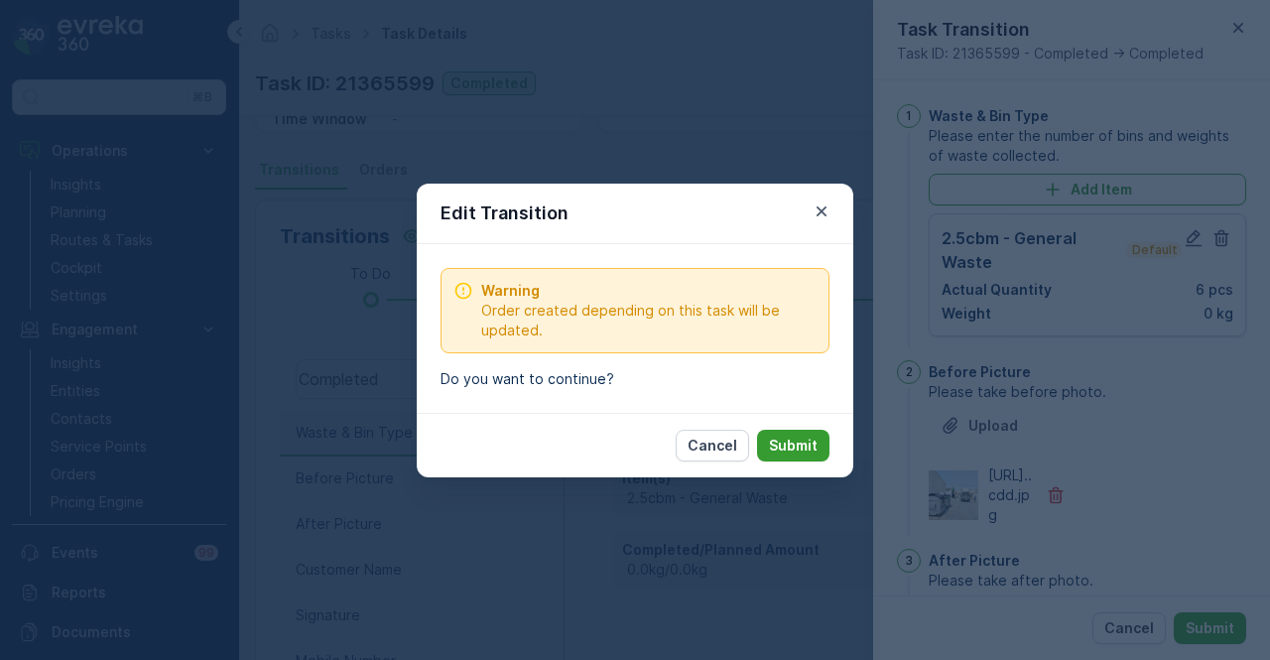
click at [808, 432] on button "Submit" at bounding box center [793, 446] width 72 height 32
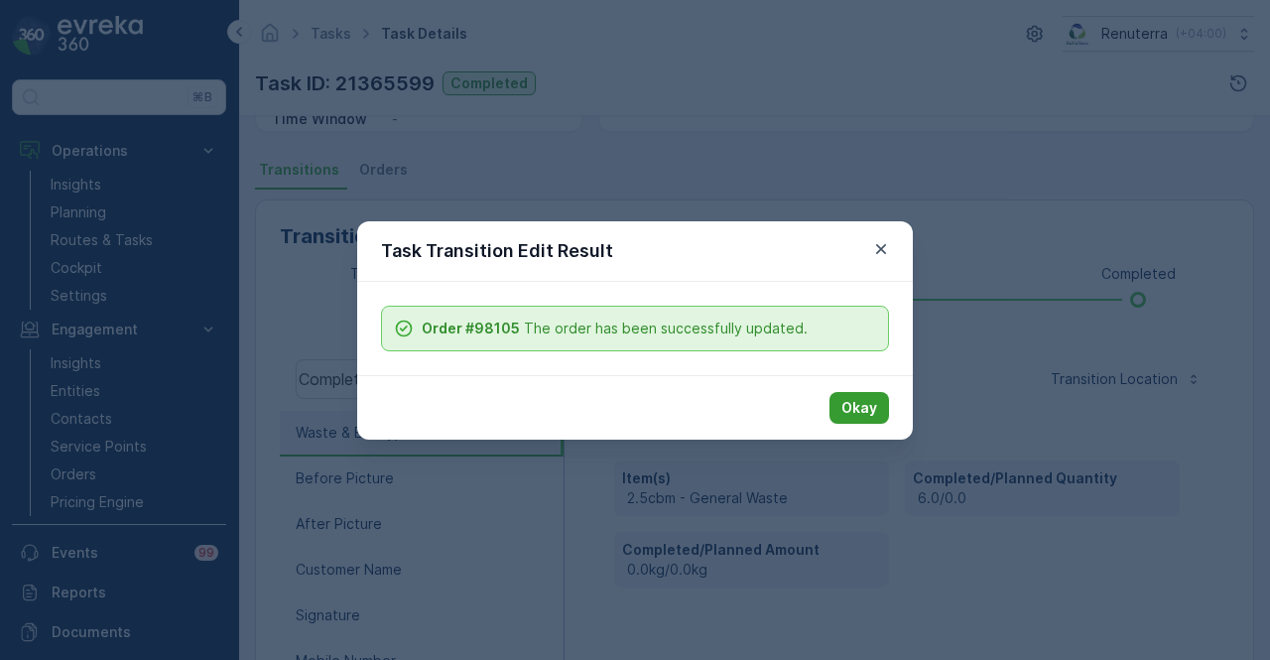
drag, startPoint x: 869, startPoint y: 410, endPoint x: 636, endPoint y: 366, distance: 237.2
click at [865, 412] on p "Okay" at bounding box center [859, 408] width 36 height 20
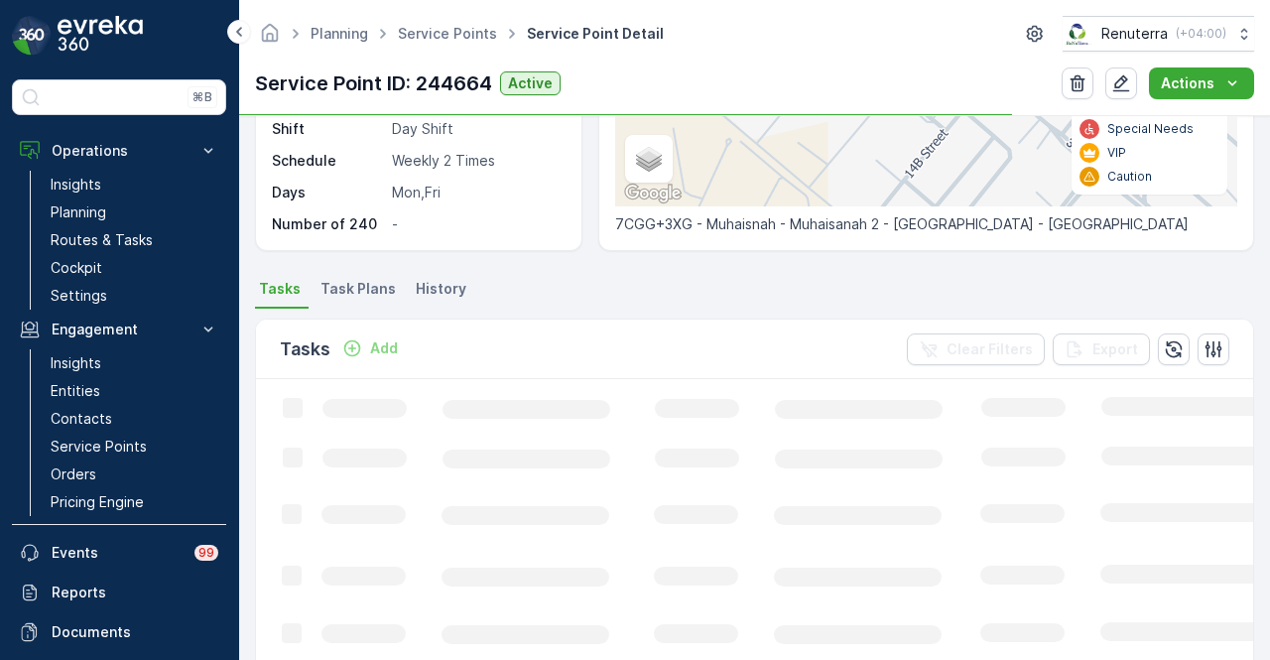
scroll to position [595, 0]
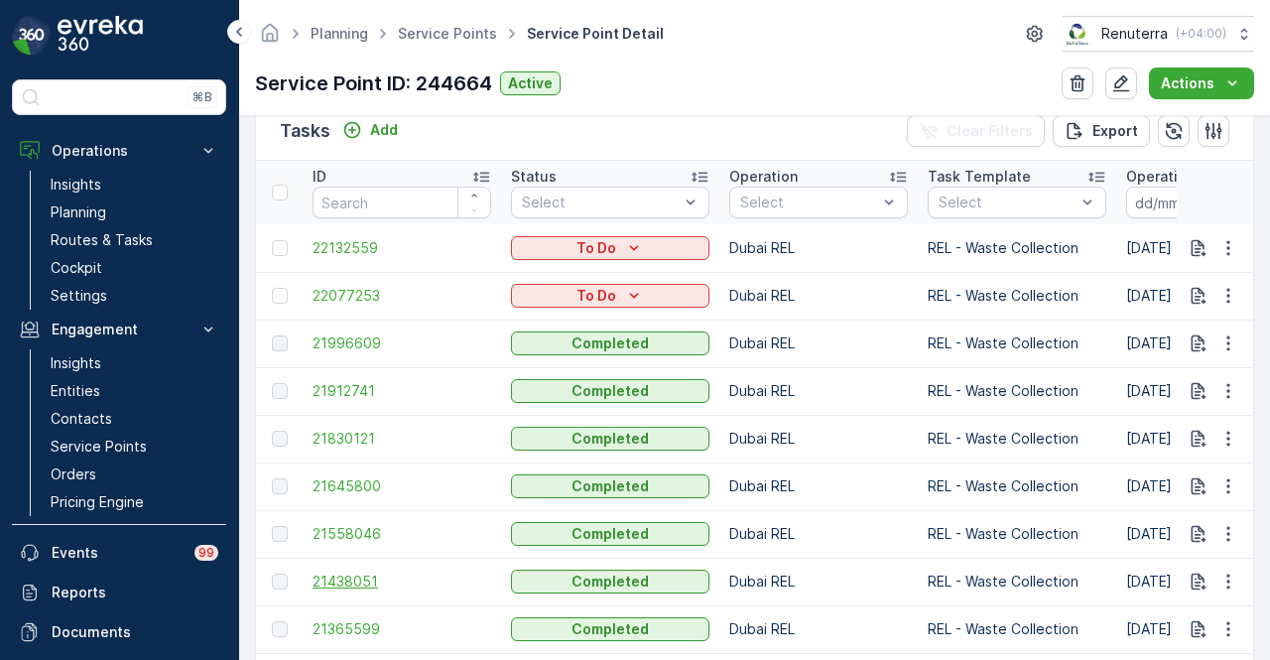
click at [358, 580] on span "21438051" at bounding box center [402, 582] width 179 height 20
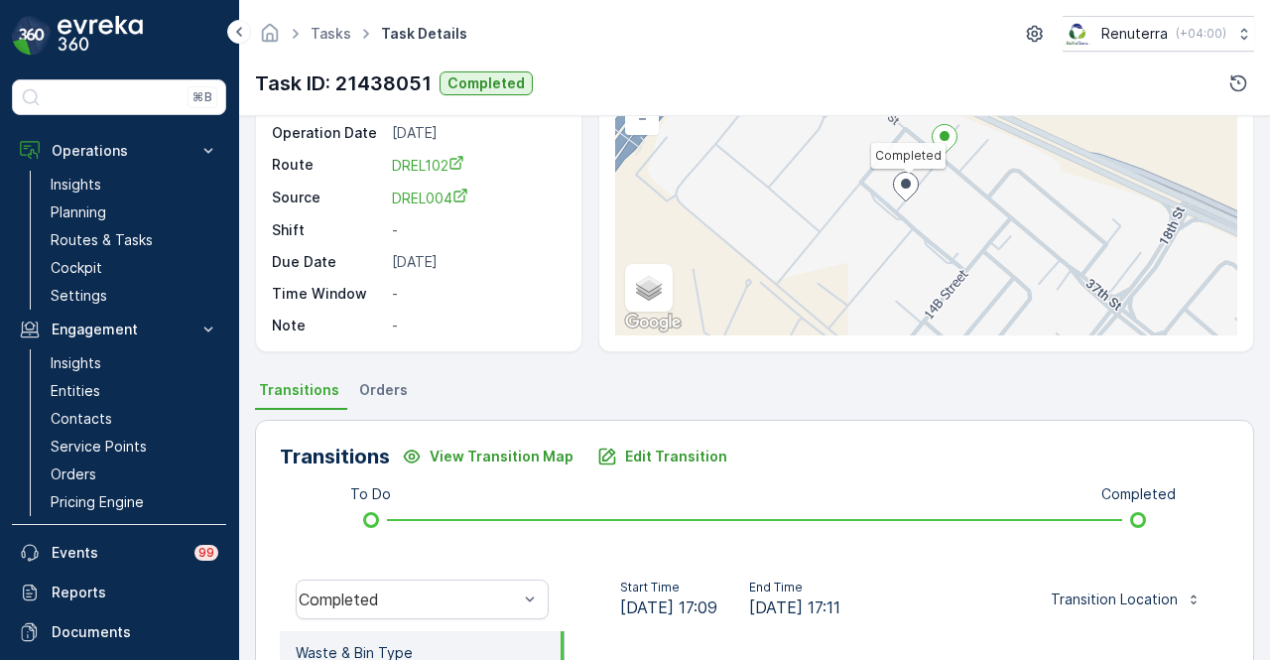
scroll to position [298, 0]
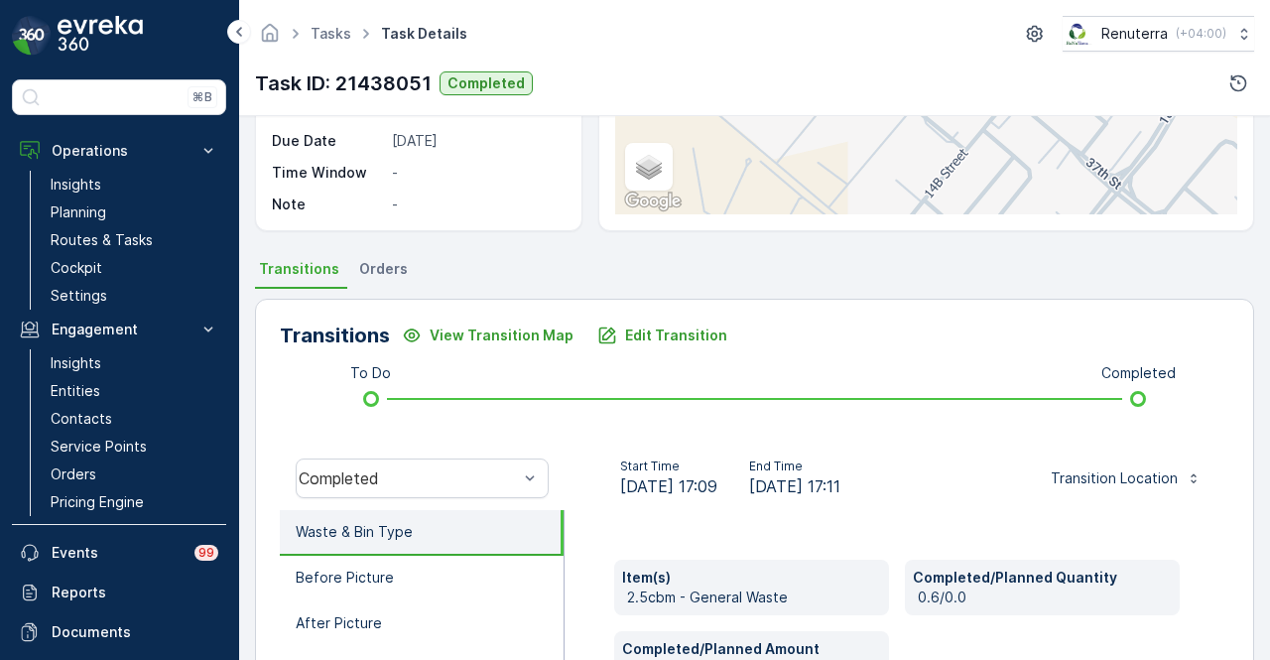
click at [641, 310] on div "Transitions View Transition Map Edit Transition To Do Completed Completed Start…" at bounding box center [754, 613] width 999 height 629
click at [641, 326] on p "Edit Transition" at bounding box center [676, 335] width 102 height 20
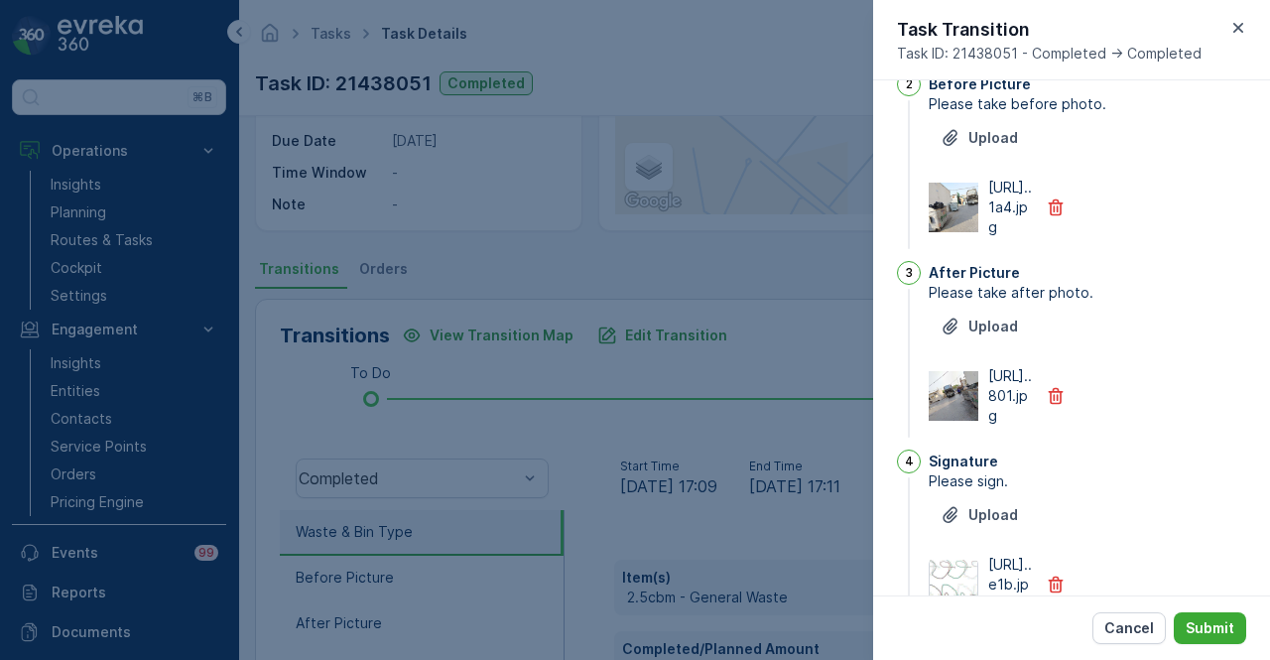
scroll to position [0, 0]
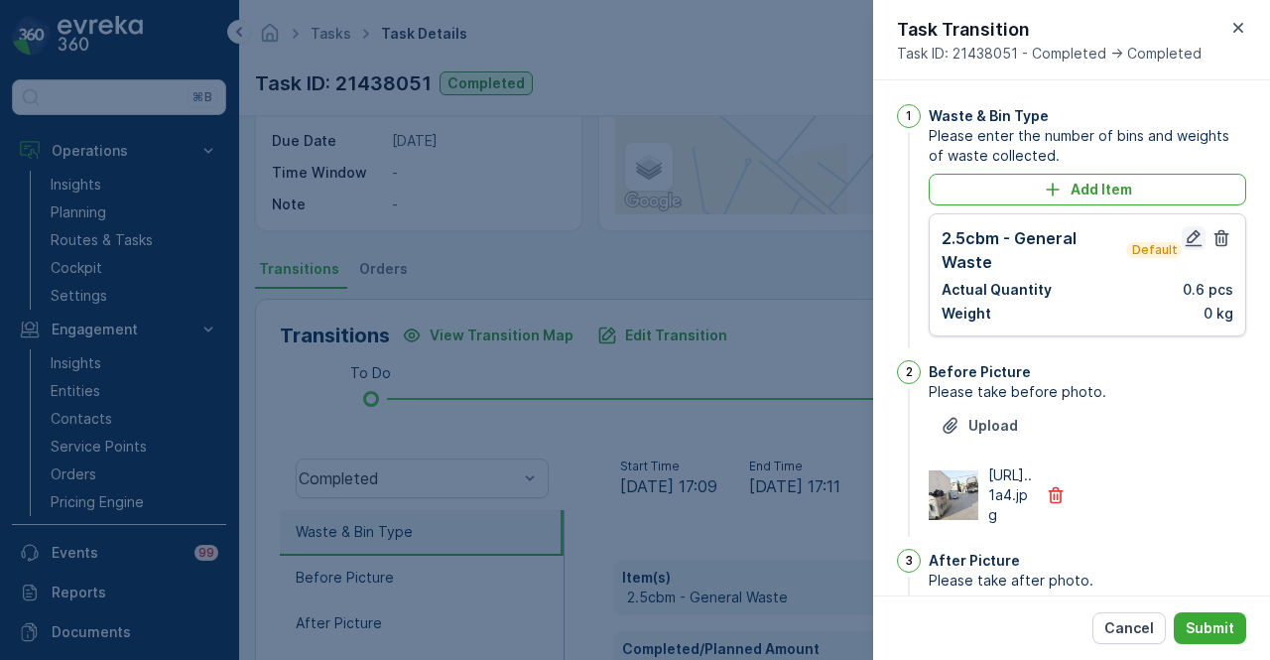
click at [1182, 239] on button "button" at bounding box center [1194, 238] width 24 height 24
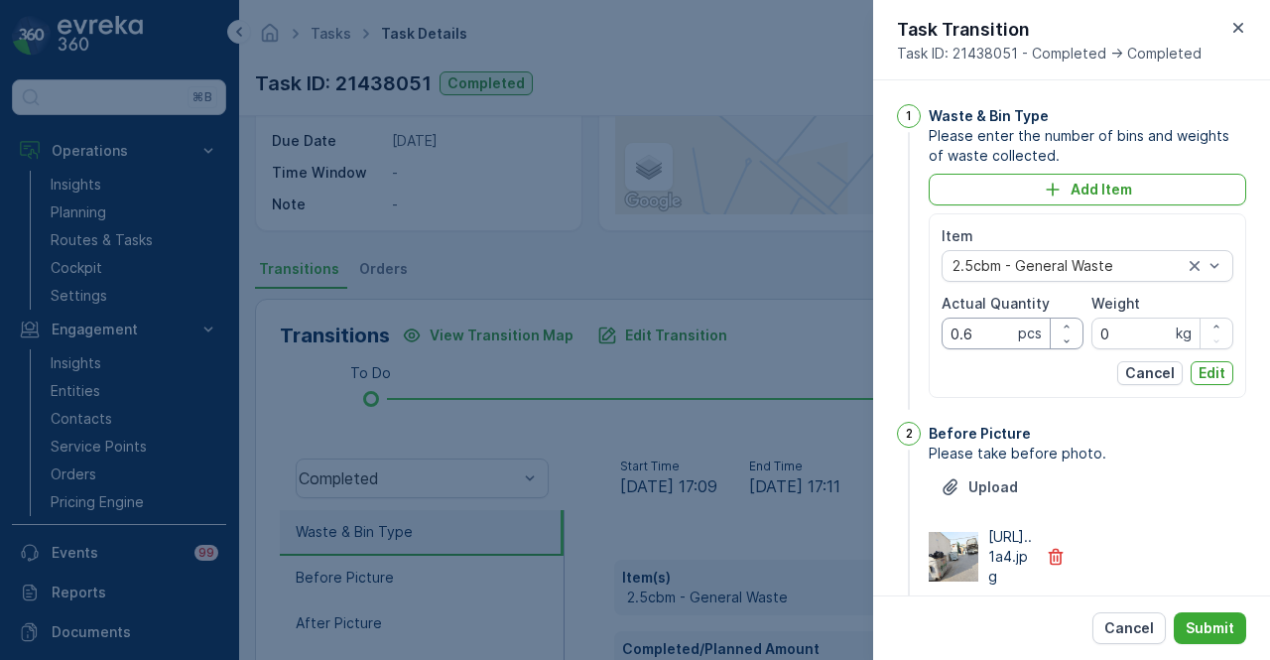
click at [990, 322] on Quantity "0.6" at bounding box center [1013, 334] width 142 height 32
type Quantity "0"
type Quantity "6"
click at [1199, 368] on p "Edit" at bounding box center [1212, 373] width 27 height 20
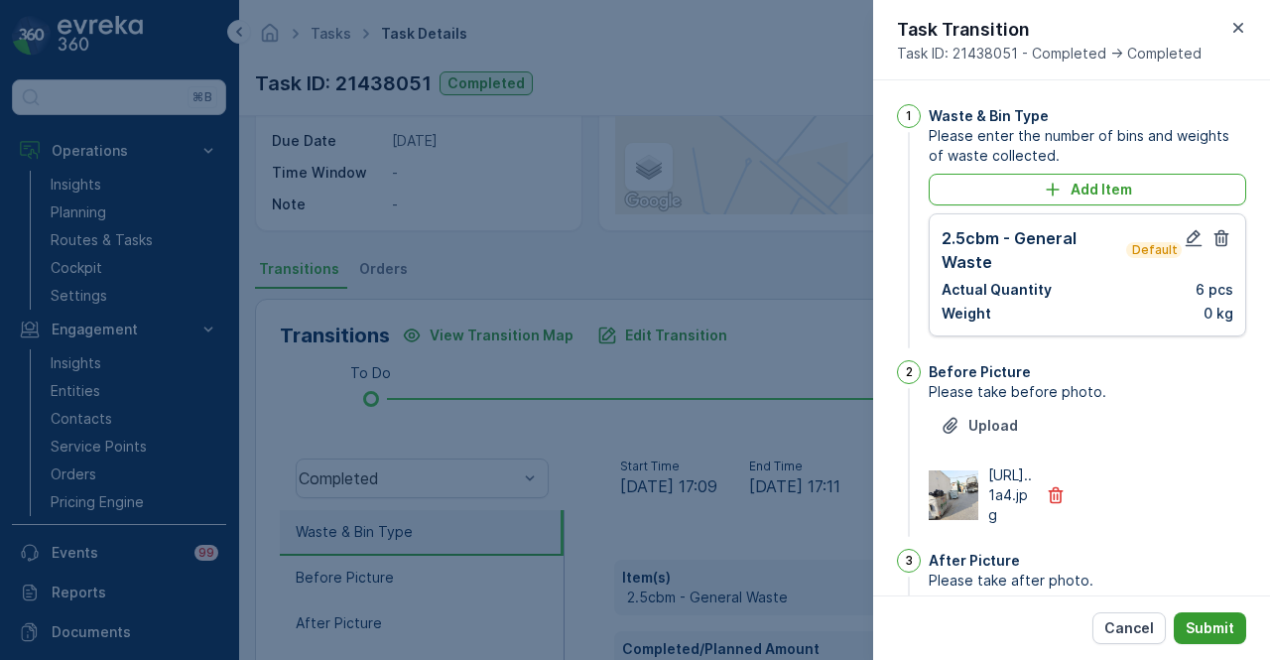
click at [1214, 631] on p "Submit" at bounding box center [1210, 628] width 49 height 20
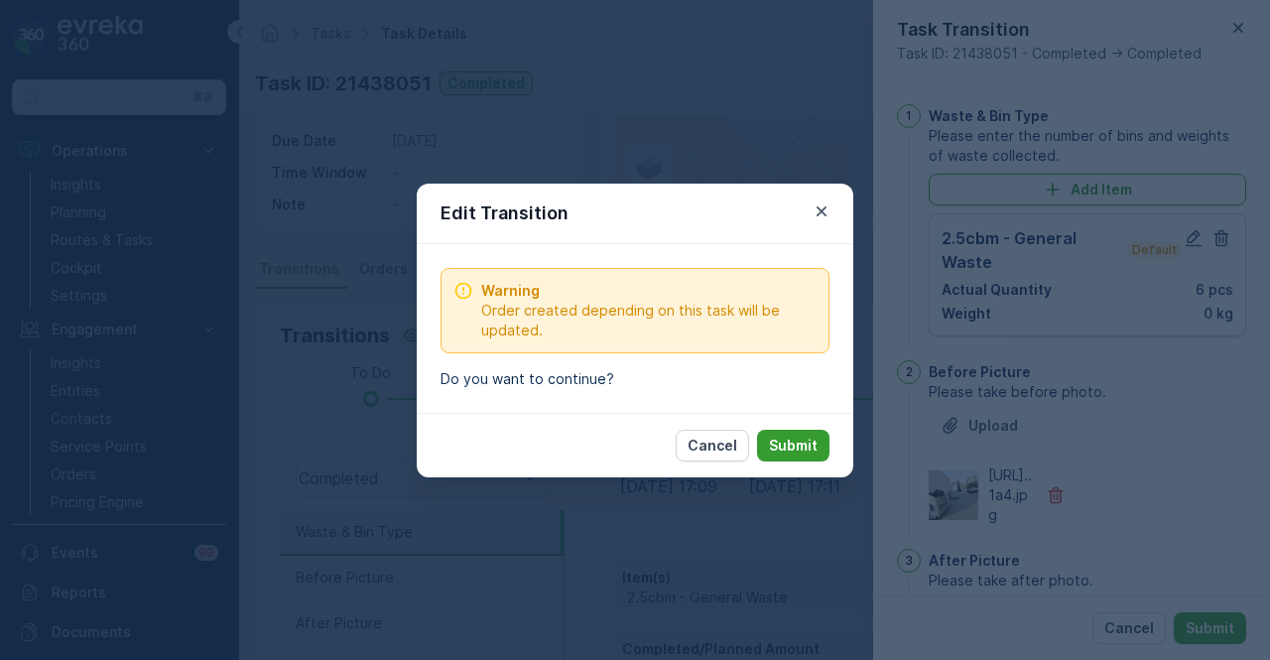
click at [782, 441] on p "Submit" at bounding box center [793, 446] width 49 height 20
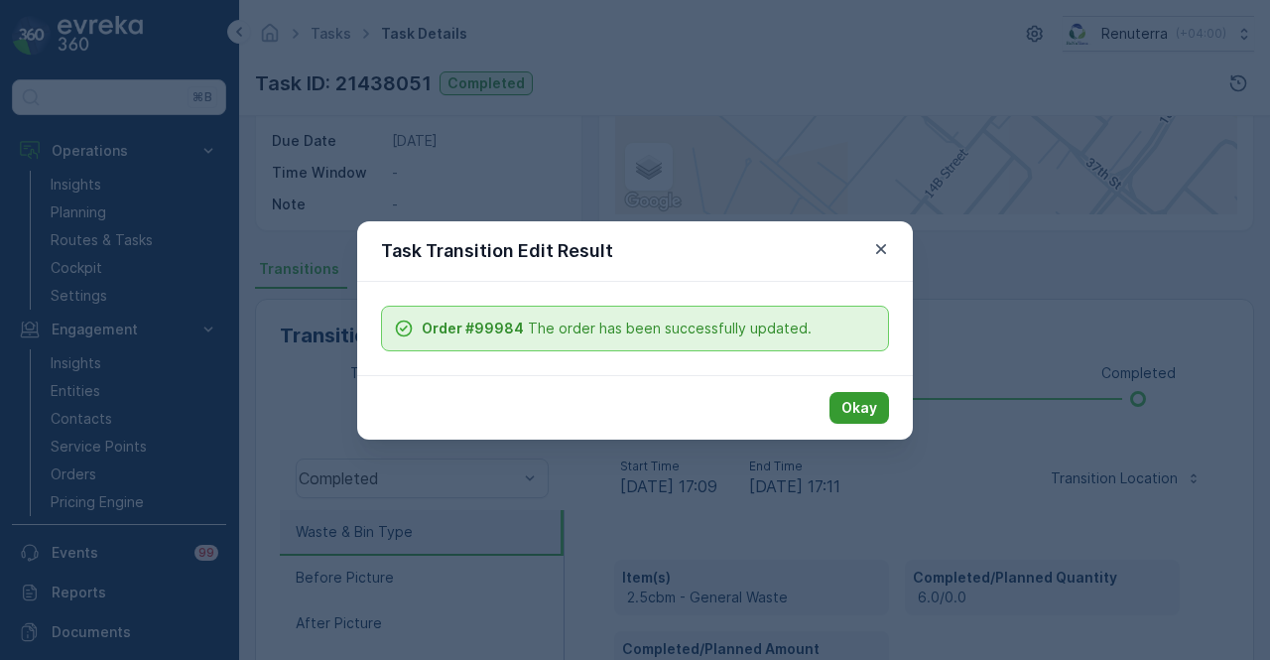
drag, startPoint x: 894, startPoint y: 384, endPoint x: 885, endPoint y: 392, distance: 11.9
click at [895, 384] on div "Okay" at bounding box center [635, 407] width 556 height 64
click at [873, 400] on p "Okay" at bounding box center [859, 408] width 36 height 20
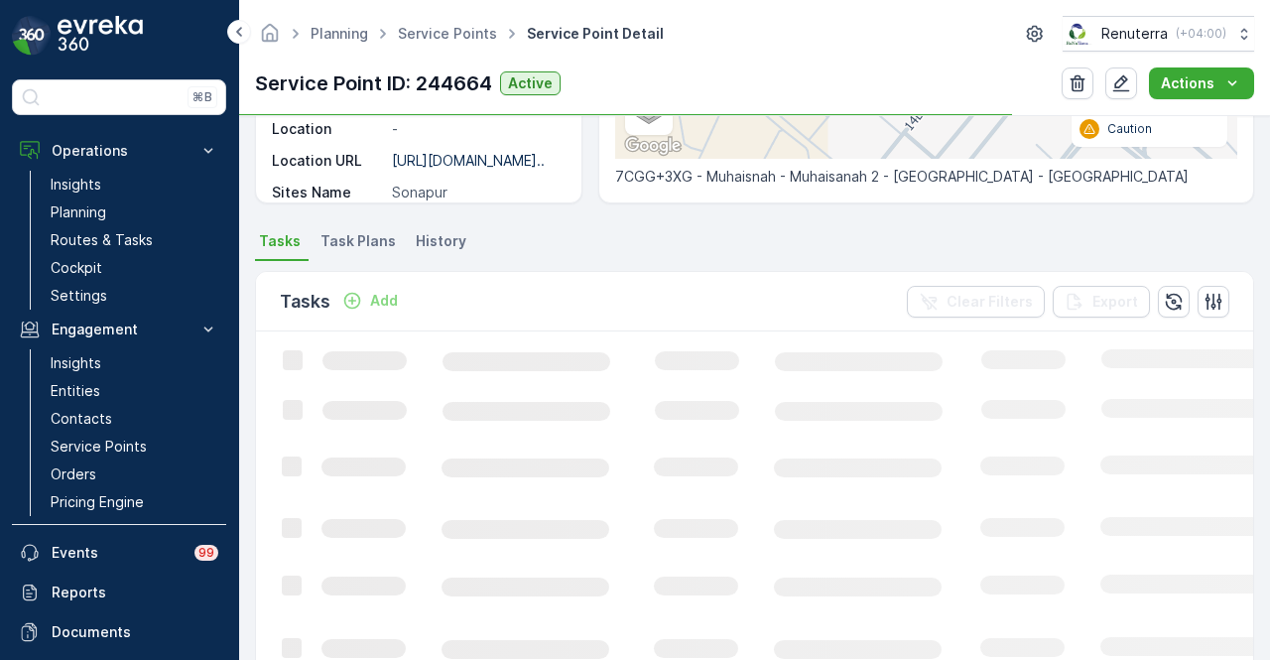
scroll to position [695, 0]
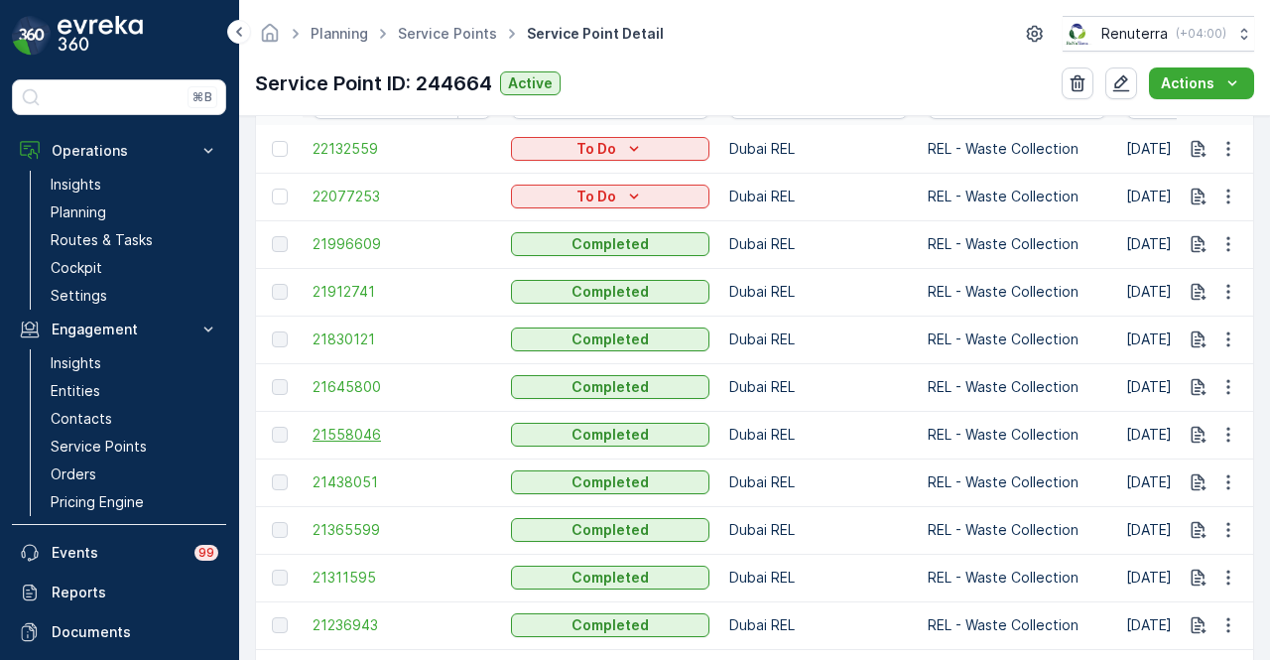
click at [367, 443] on span "21558046" at bounding box center [402, 435] width 179 height 20
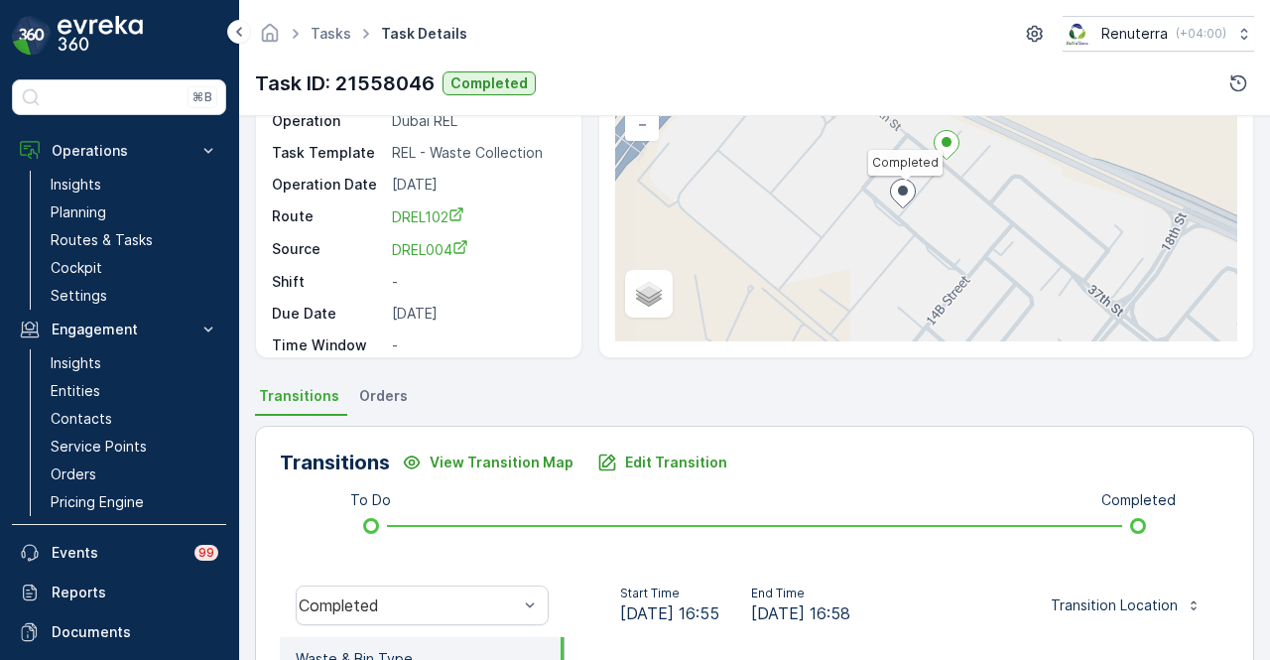
scroll to position [496, 0]
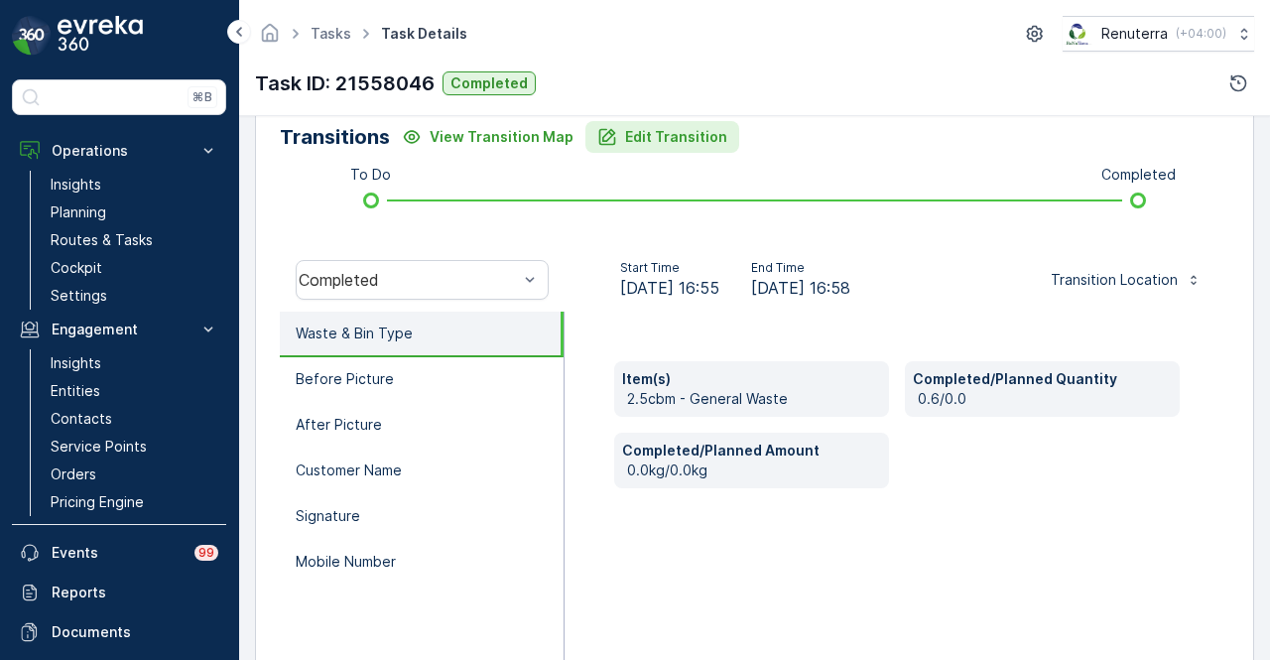
click at [662, 145] on p "Edit Transition" at bounding box center [676, 137] width 102 height 20
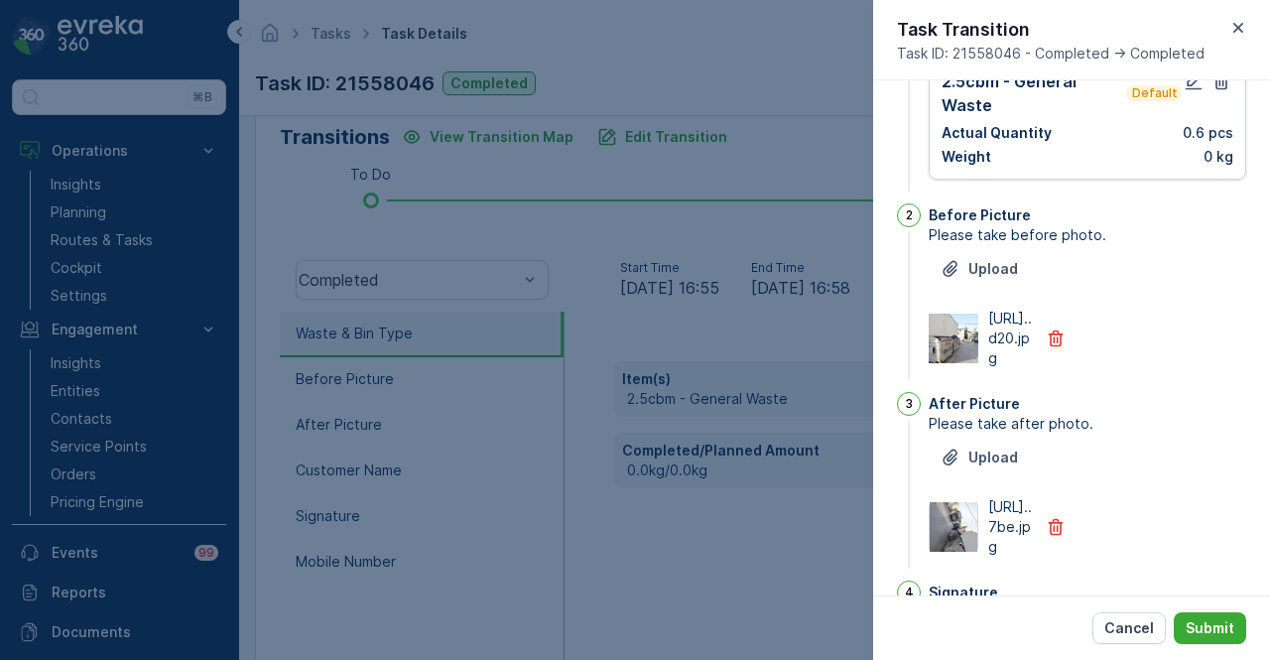
scroll to position [0, 0]
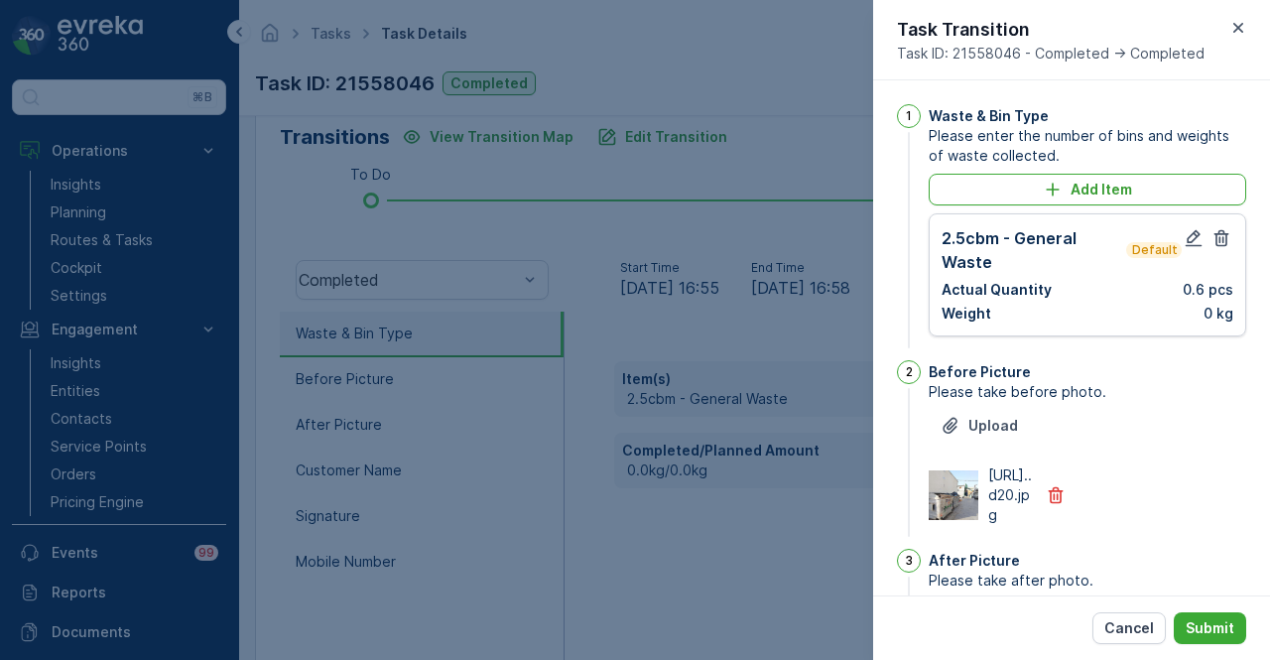
click at [1191, 221] on div "2.5cbm - General Waste Default Actual Quantity 0.6 pcs Weight 0 kg" at bounding box center [1088, 274] width 318 height 123
click at [1186, 241] on icon "button" at bounding box center [1194, 238] width 17 height 17
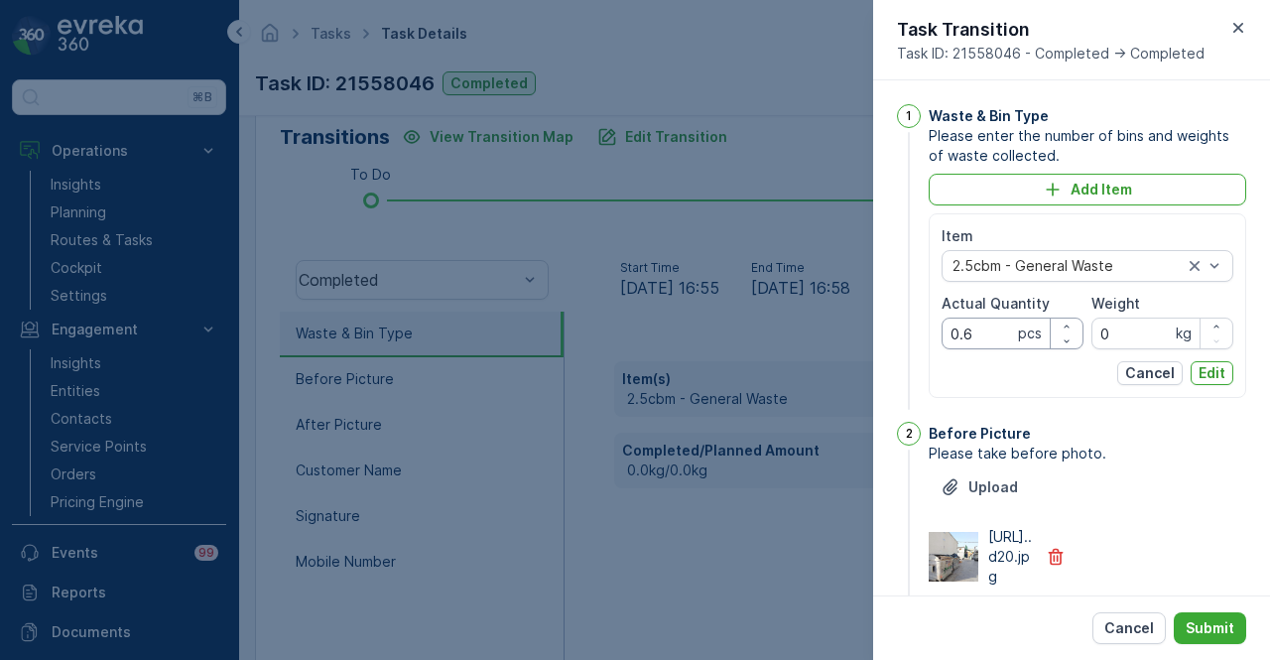
click at [989, 329] on Quantity "0.6" at bounding box center [1013, 334] width 142 height 32
type Quantity "0"
type Quantity "6"
click at [1207, 376] on p "Edit" at bounding box center [1212, 373] width 27 height 20
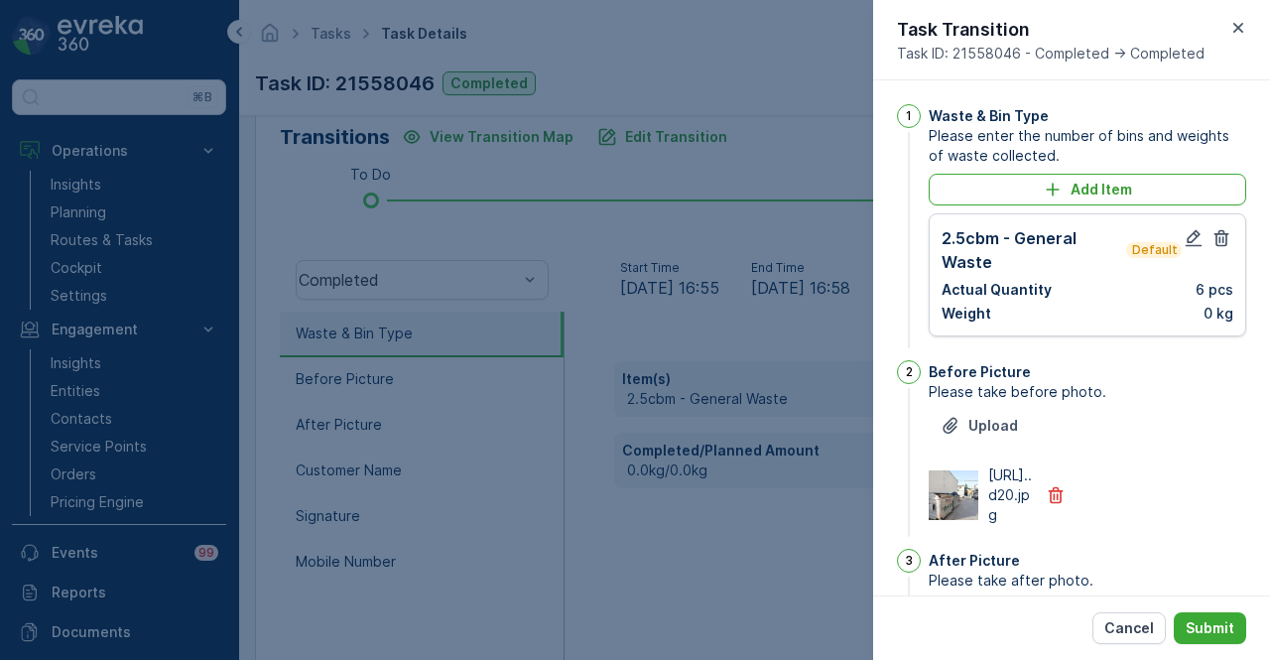
click at [1212, 611] on div "Cancel Submit" at bounding box center [1071, 627] width 397 height 64
click at [1210, 622] on p "Submit" at bounding box center [1210, 628] width 49 height 20
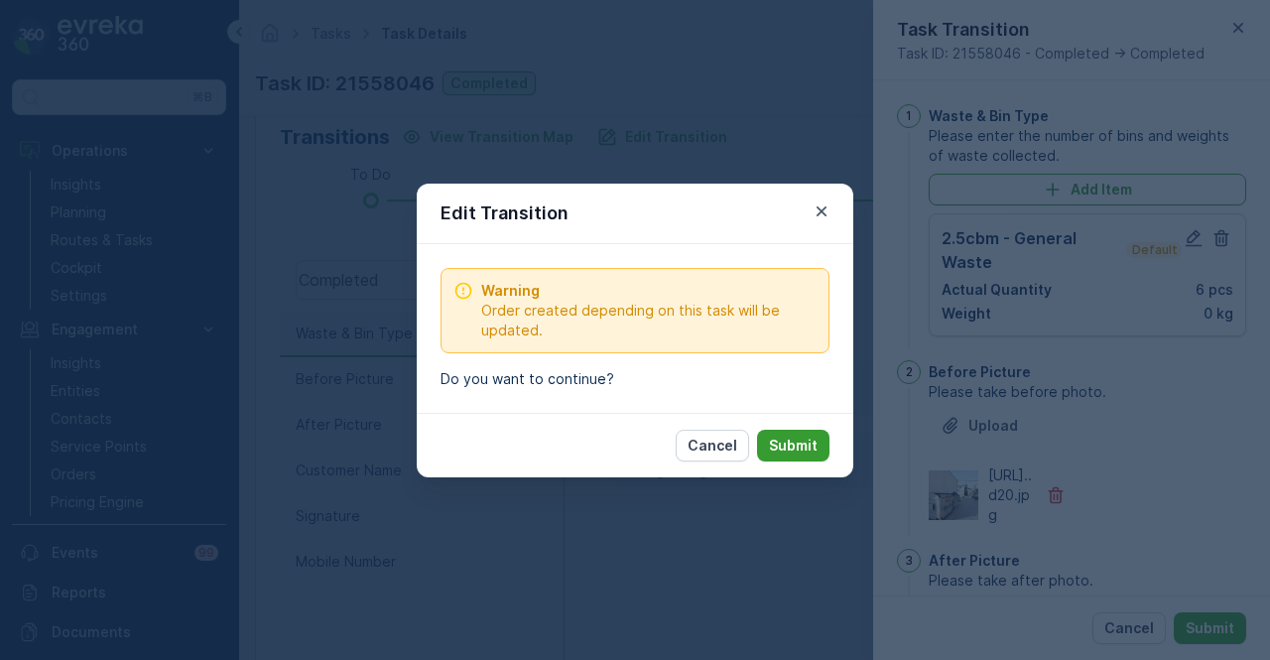
click at [805, 436] on p "Submit" at bounding box center [793, 446] width 49 height 20
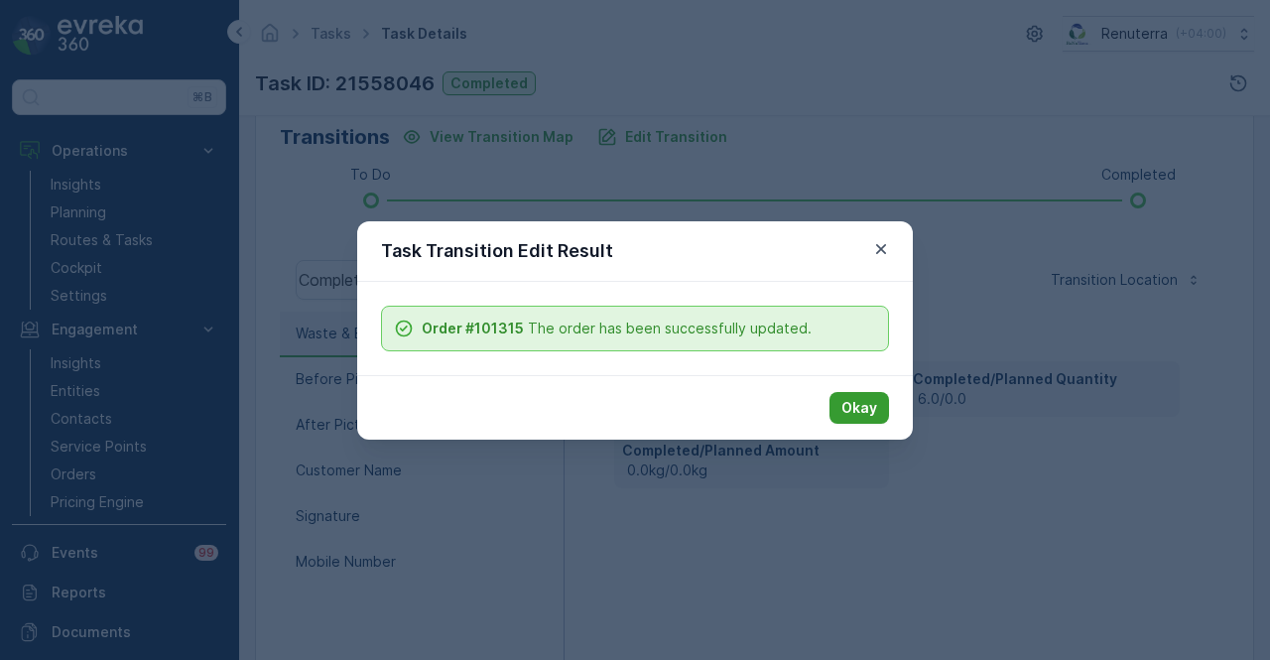
click at [877, 418] on button "Okay" at bounding box center [860, 408] width 60 height 32
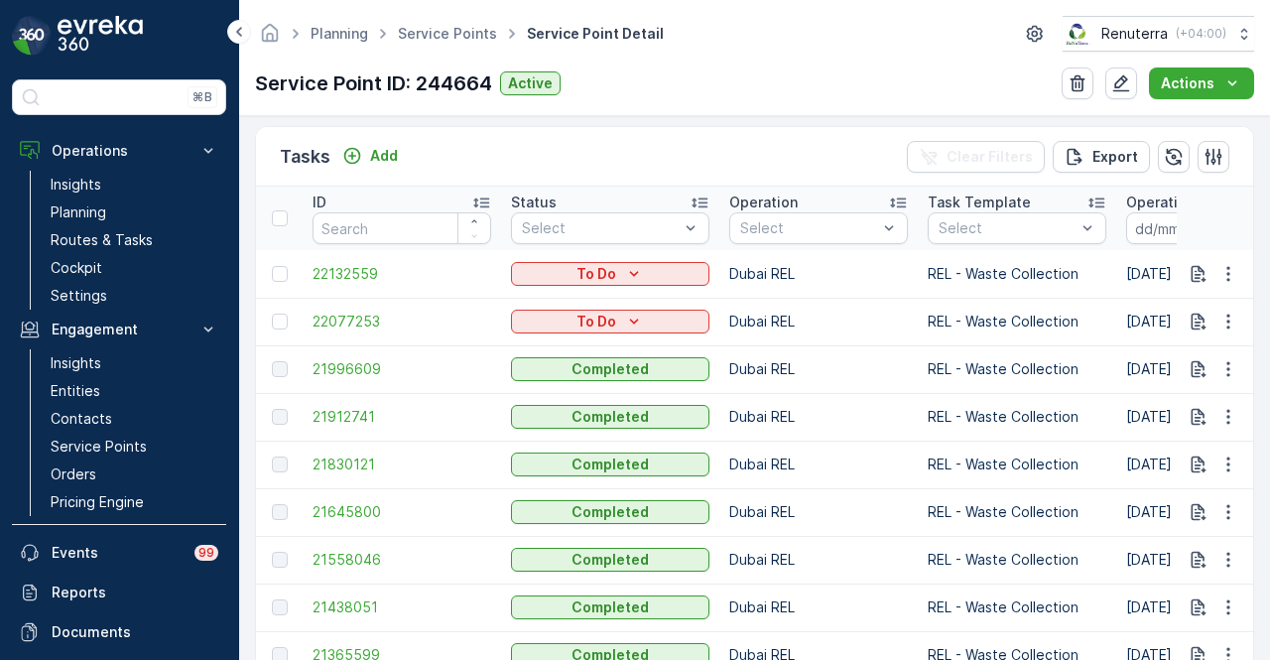
scroll to position [595, 0]
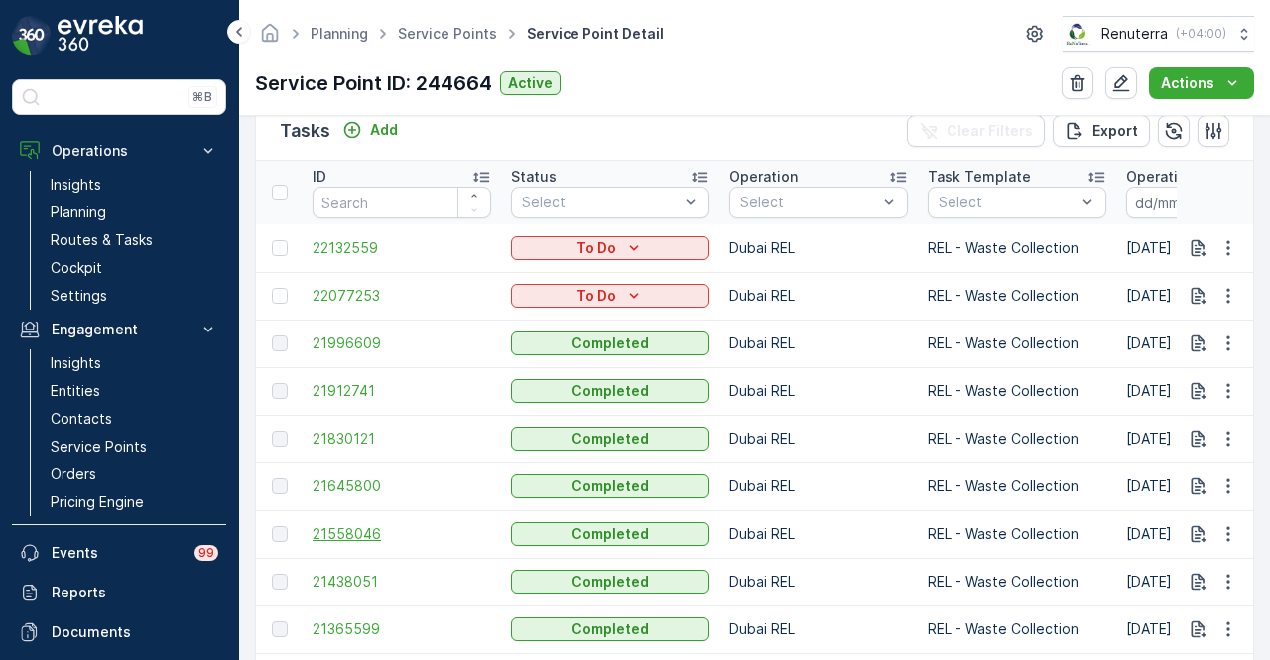
click at [379, 533] on span "21558046" at bounding box center [402, 534] width 179 height 20
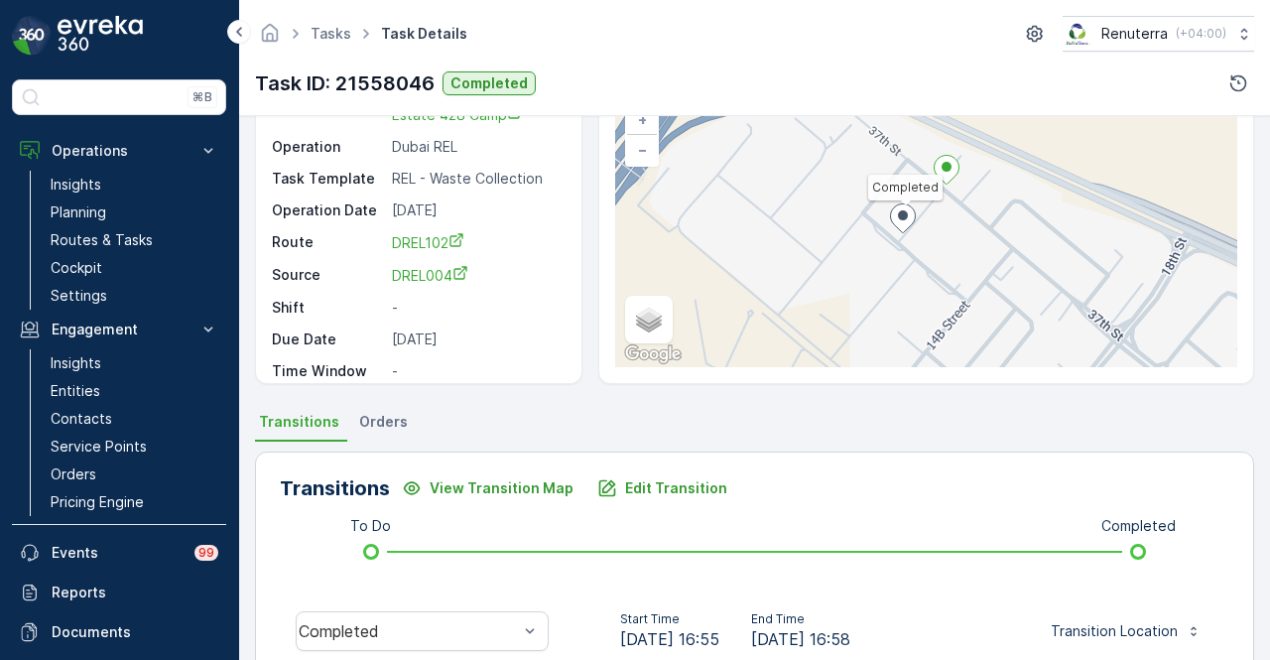
scroll to position [397, 0]
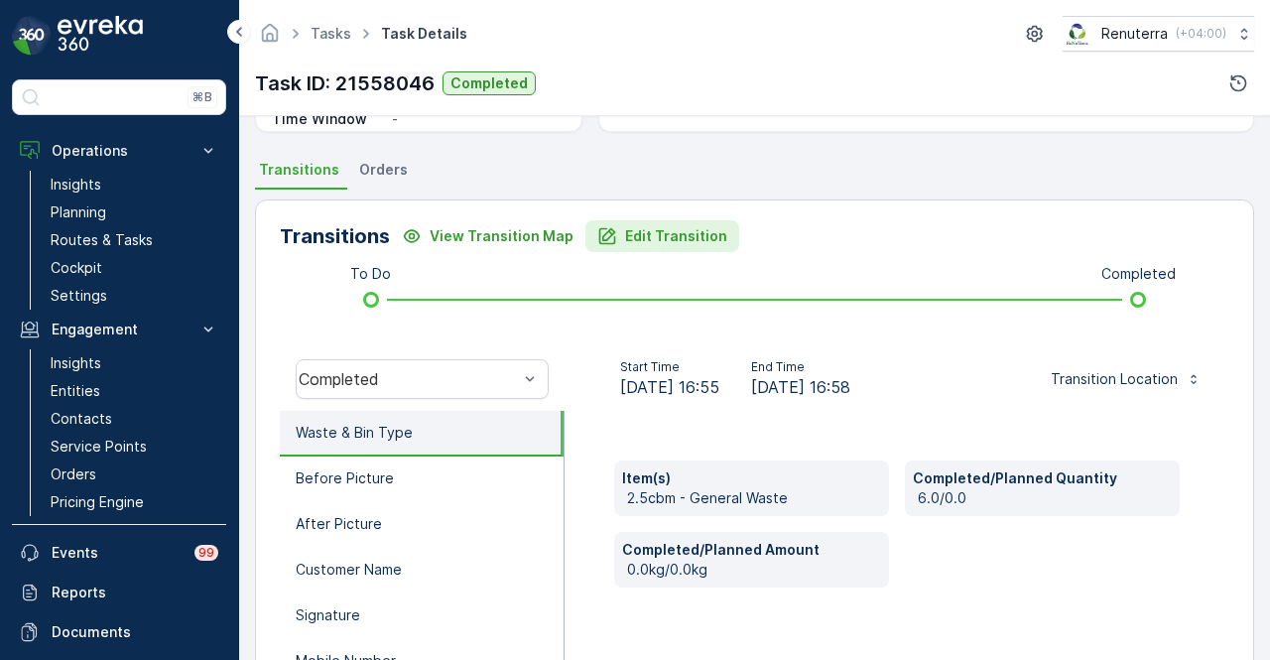
click at [663, 235] on p "Edit Transition" at bounding box center [676, 236] width 102 height 20
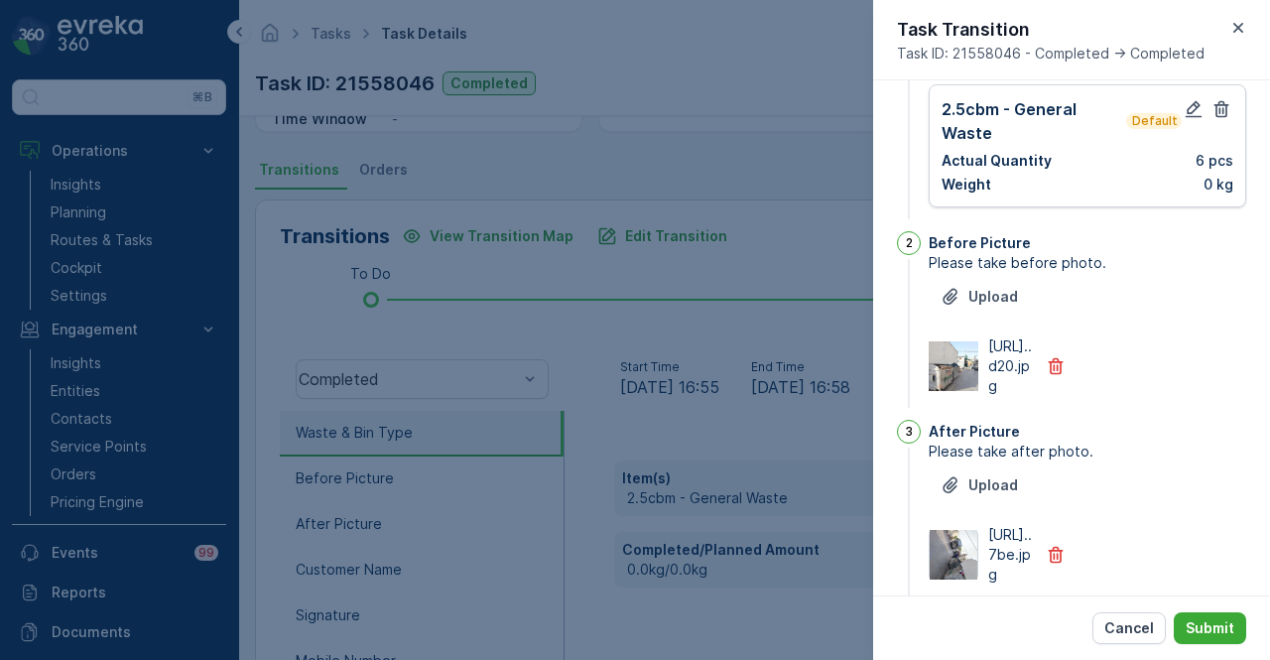
scroll to position [0, 0]
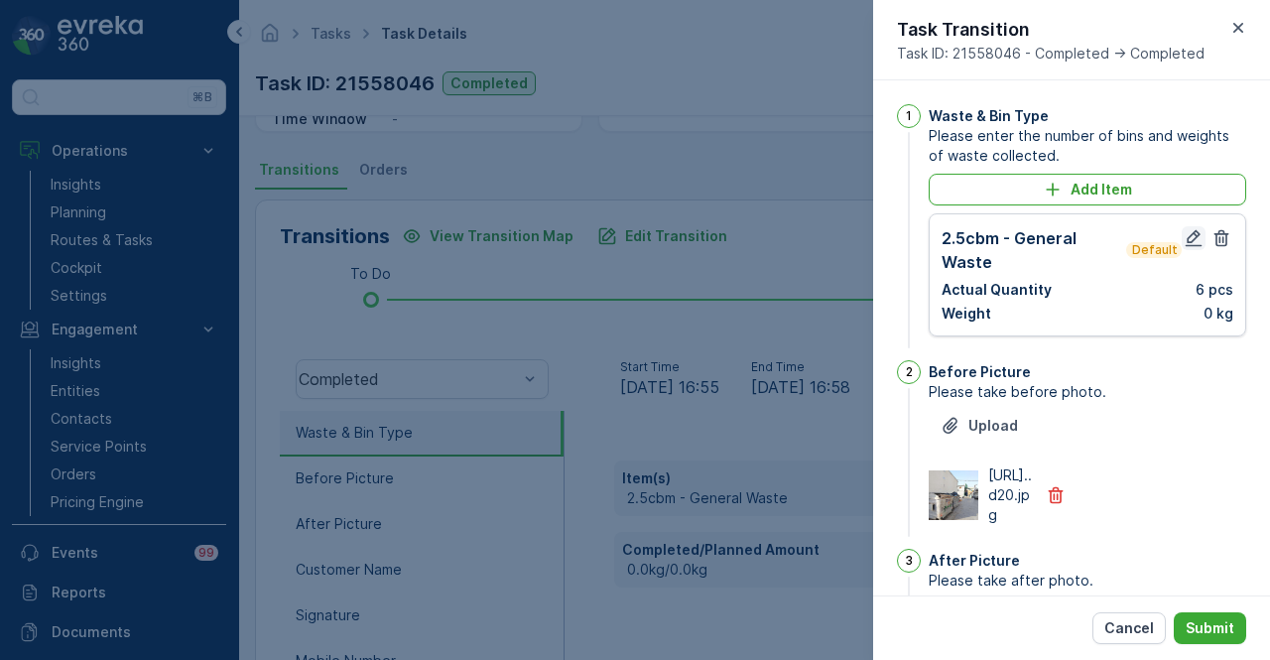
click at [1189, 242] on icon "button" at bounding box center [1194, 238] width 20 height 20
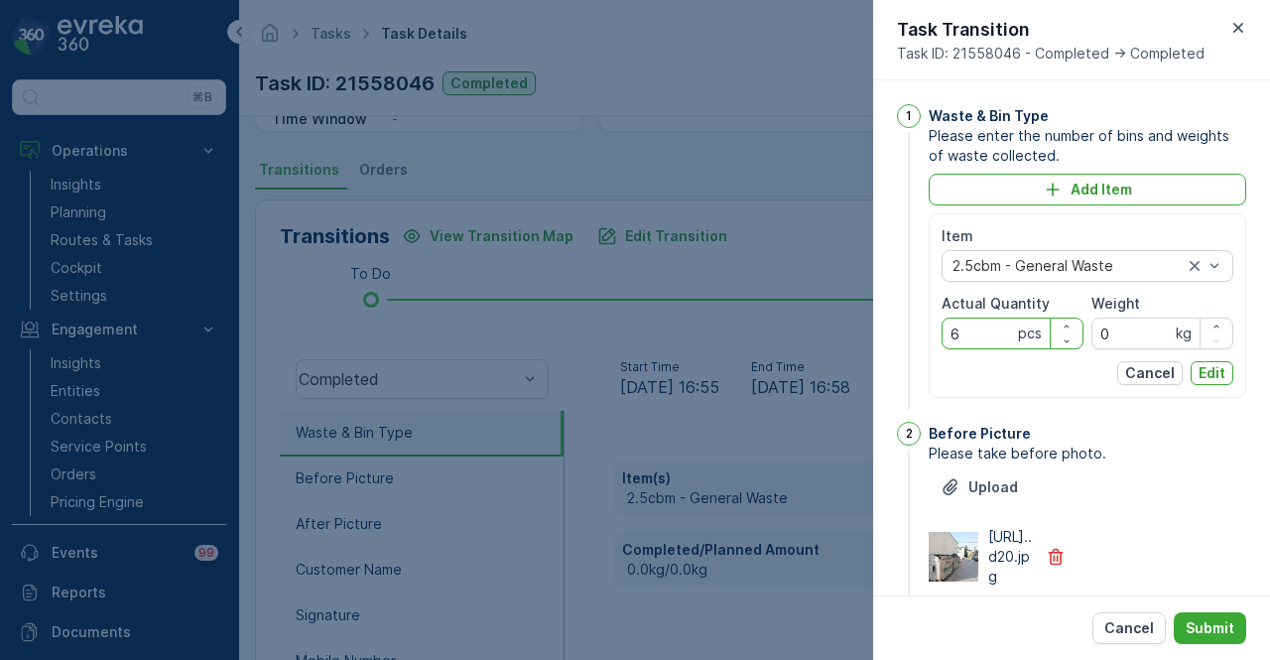
click at [1002, 330] on Quantity "6" at bounding box center [1013, 334] width 142 height 32
drag, startPoint x: 1121, startPoint y: 622, endPoint x: 1087, endPoint y: 607, distance: 36.9
click at [1121, 623] on p "Cancel" at bounding box center [1129, 628] width 50 height 20
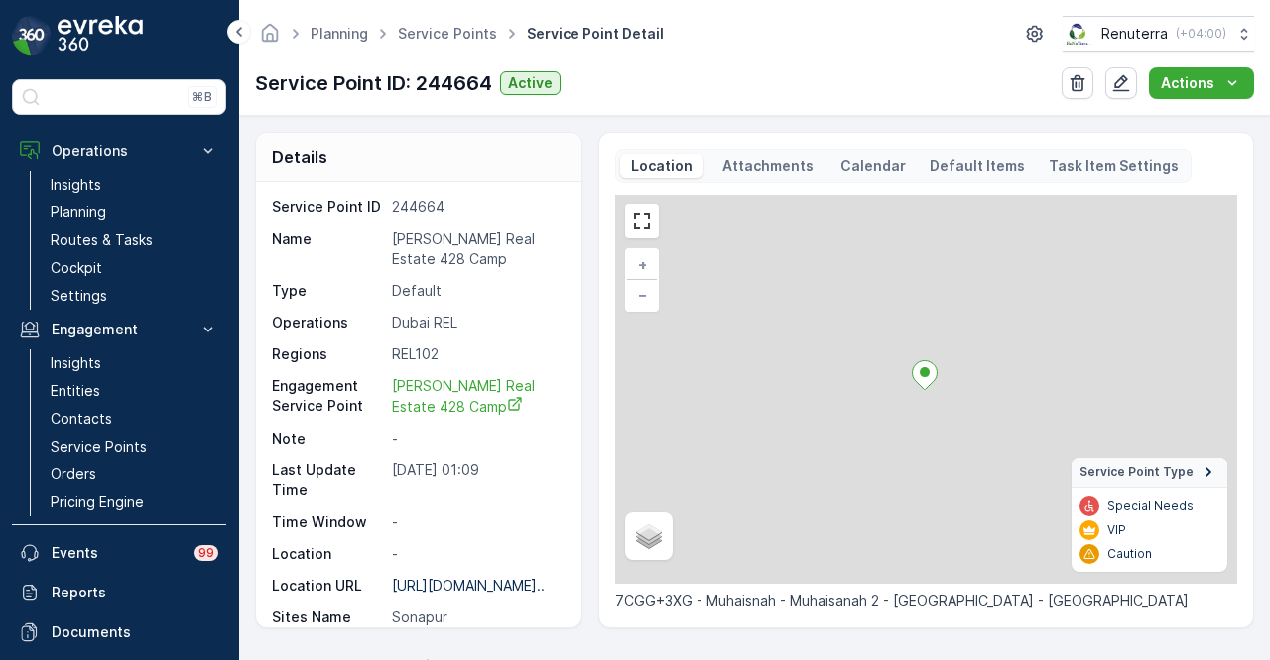
scroll to position [695, 0]
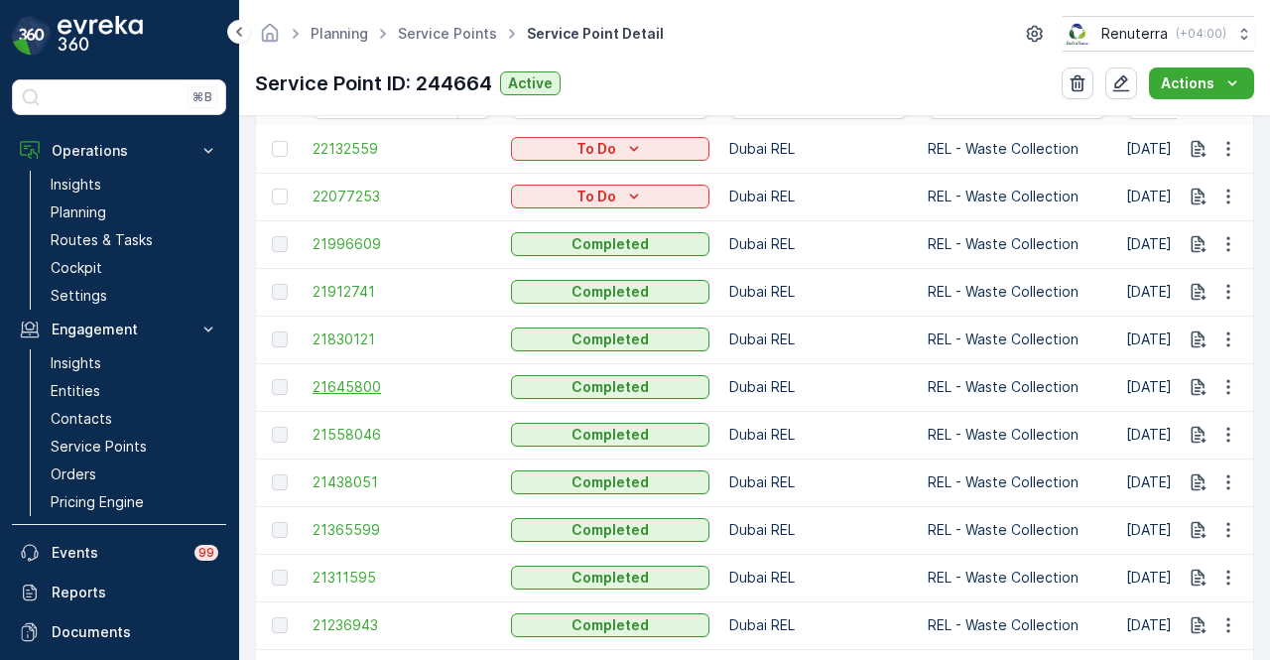
click at [385, 386] on span "21645800" at bounding box center [402, 387] width 179 height 20
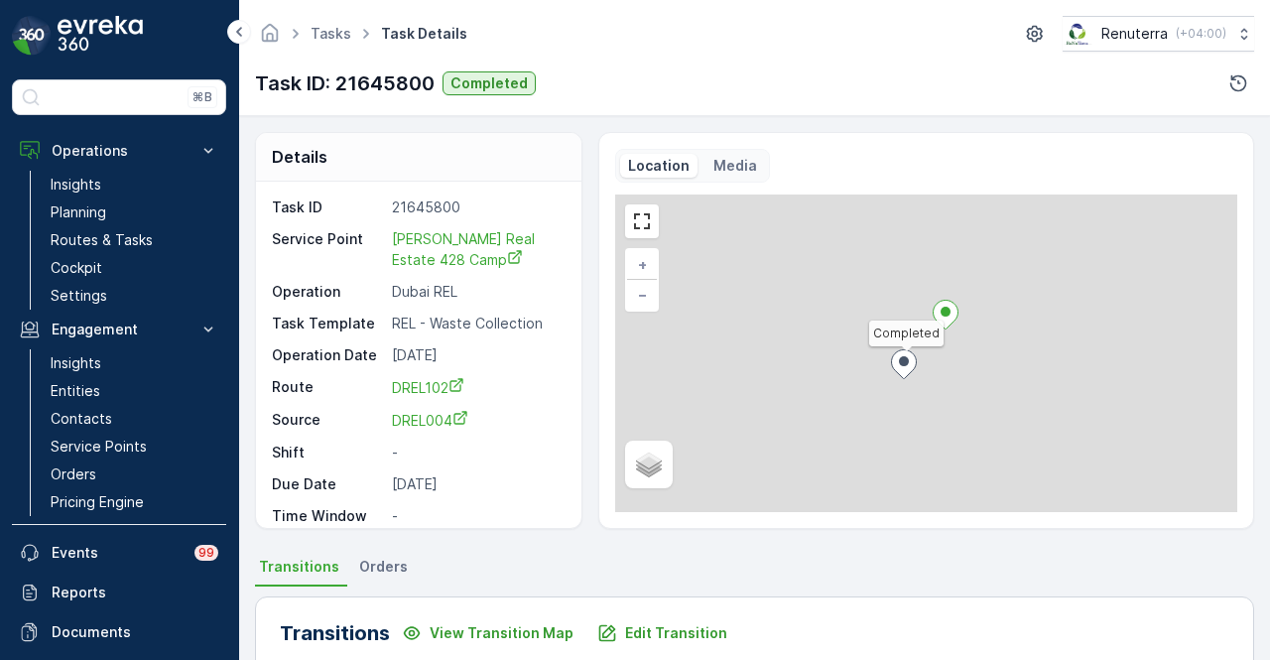
scroll to position [496, 0]
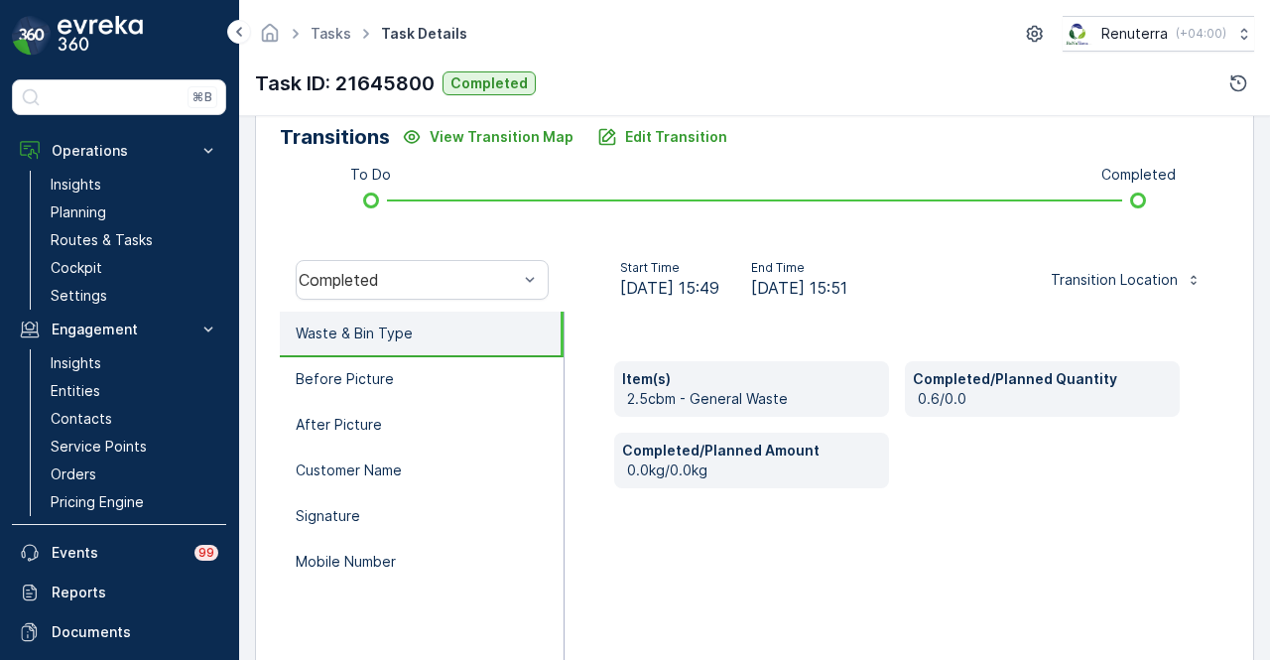
click at [640, 118] on div "Transitions View Transition Map Edit Transition To Do Completed Completed Start…" at bounding box center [754, 414] width 999 height 629
click at [638, 136] on p "Edit Transition" at bounding box center [676, 137] width 102 height 20
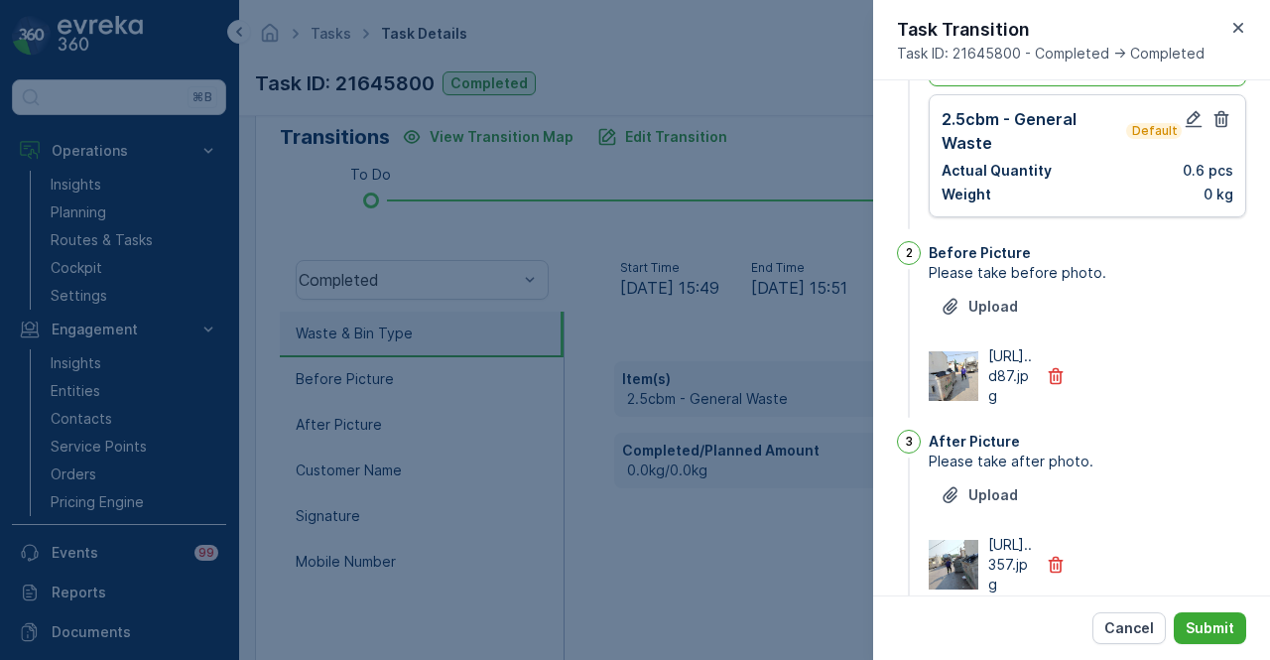
scroll to position [0, 0]
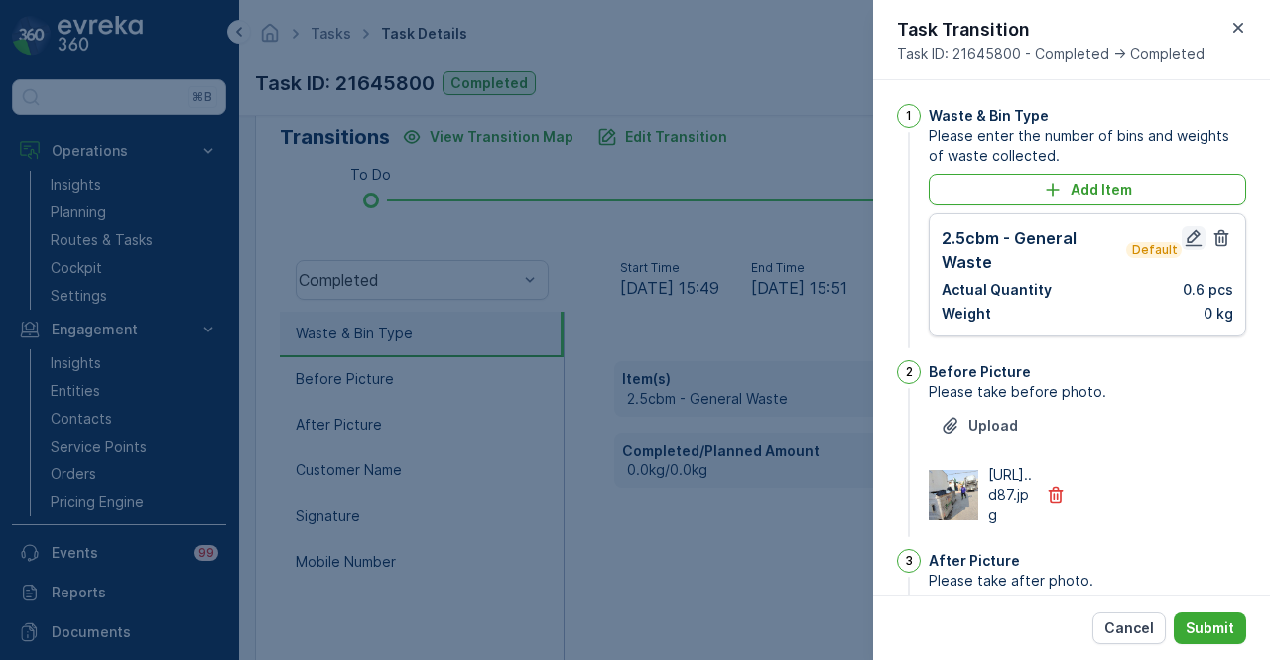
click at [1187, 237] on icon "button" at bounding box center [1194, 238] width 20 height 20
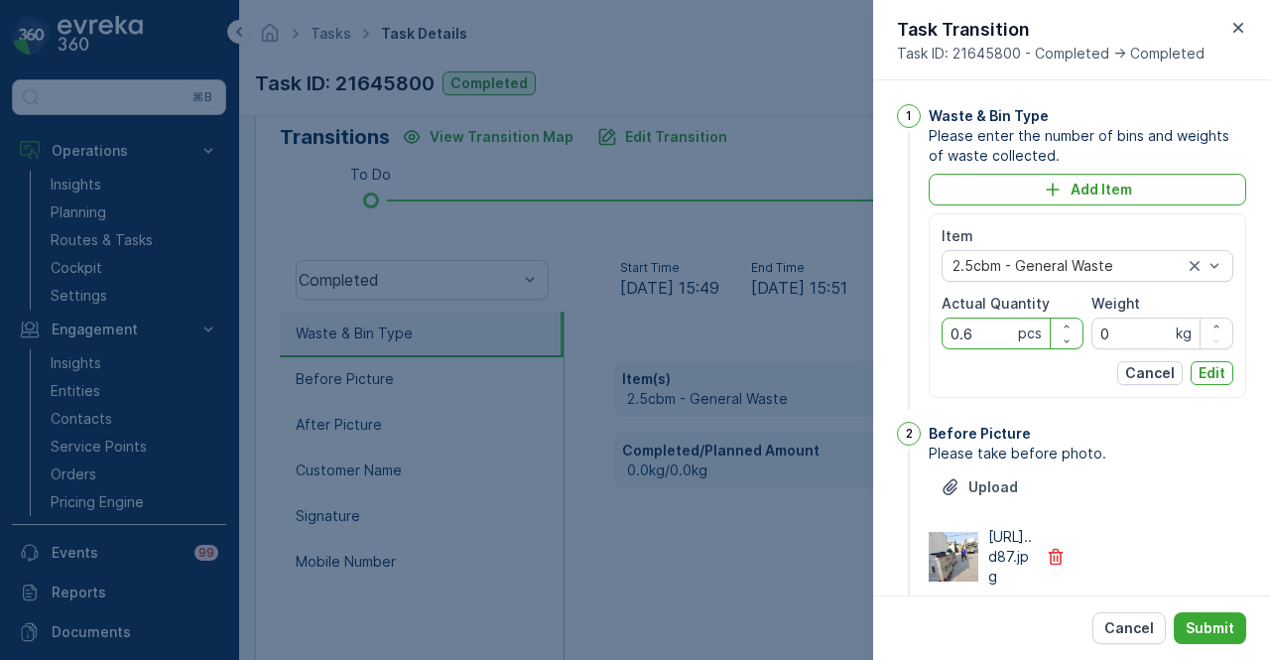
click at [990, 336] on Quantity "0.6" at bounding box center [1013, 334] width 142 height 32
type Quantity "0"
type Quantity "6"
click at [1221, 365] on button "Edit" at bounding box center [1212, 373] width 43 height 24
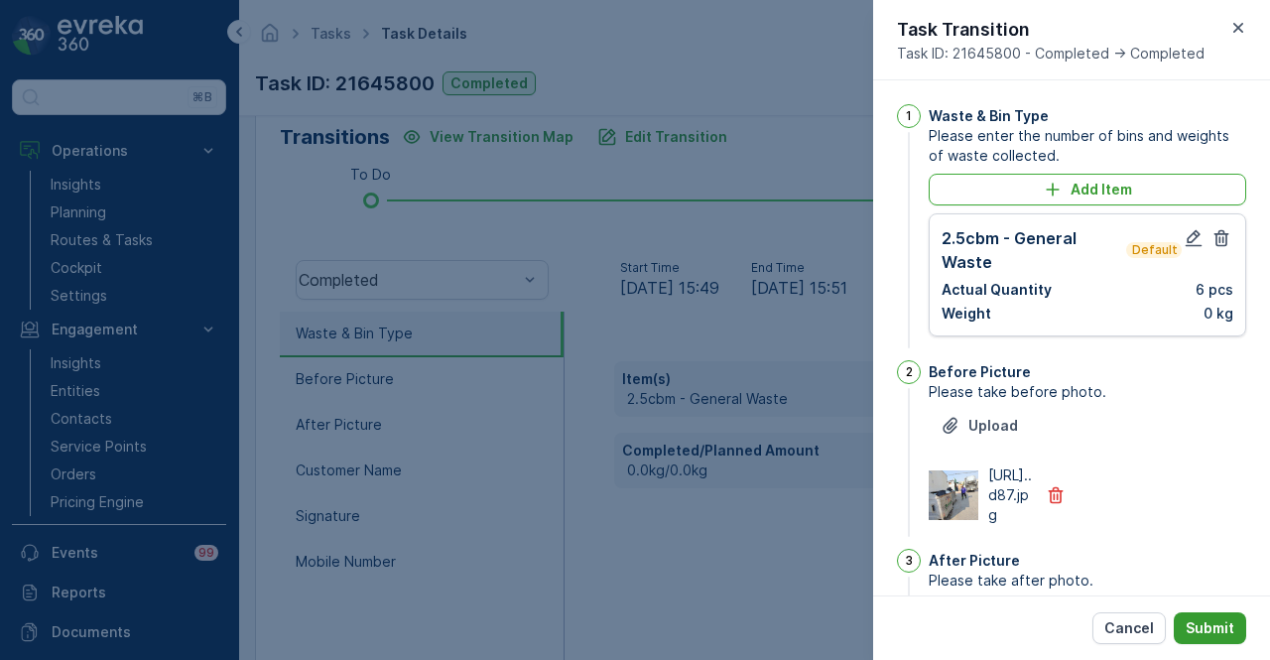
click at [1202, 640] on button "Submit" at bounding box center [1210, 628] width 72 height 32
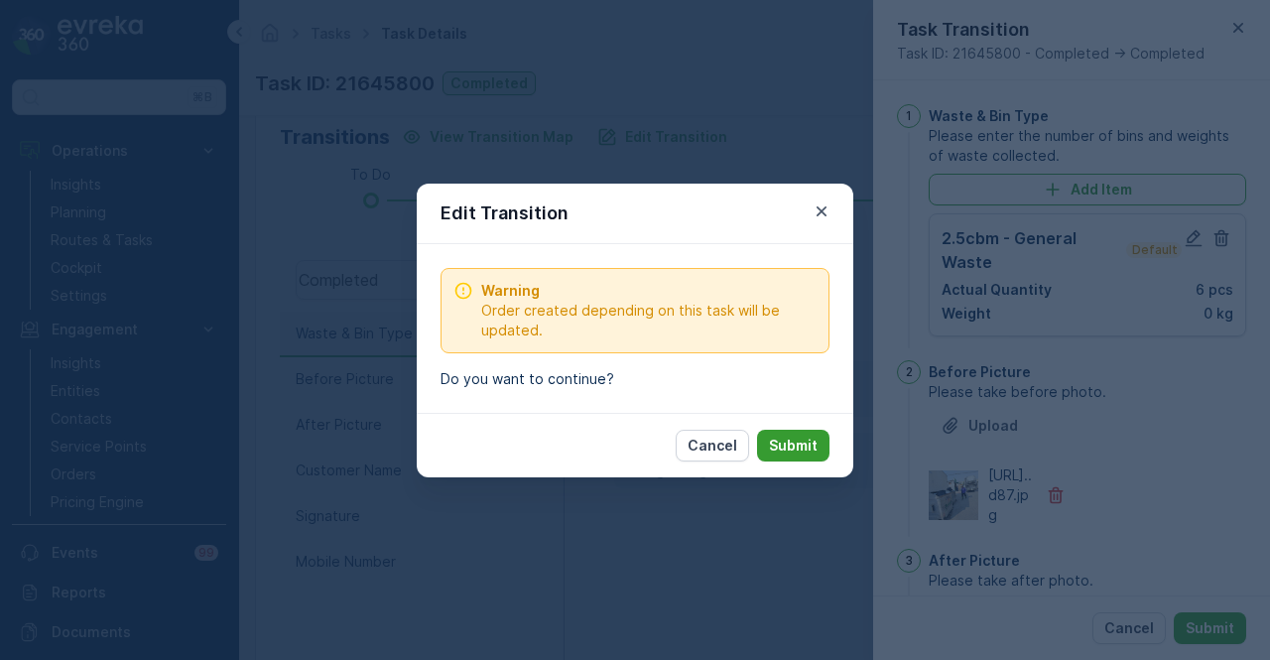
click at [784, 445] on p "Submit" at bounding box center [793, 446] width 49 height 20
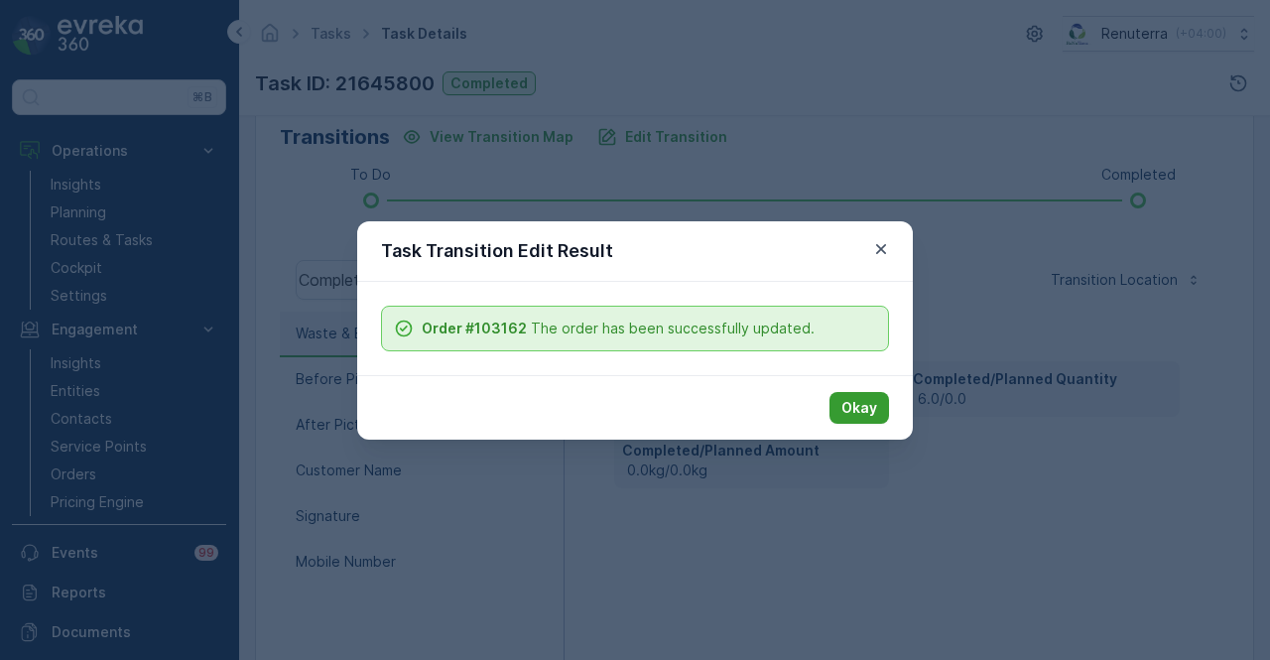
click at [841, 404] on button "Okay" at bounding box center [860, 408] width 60 height 32
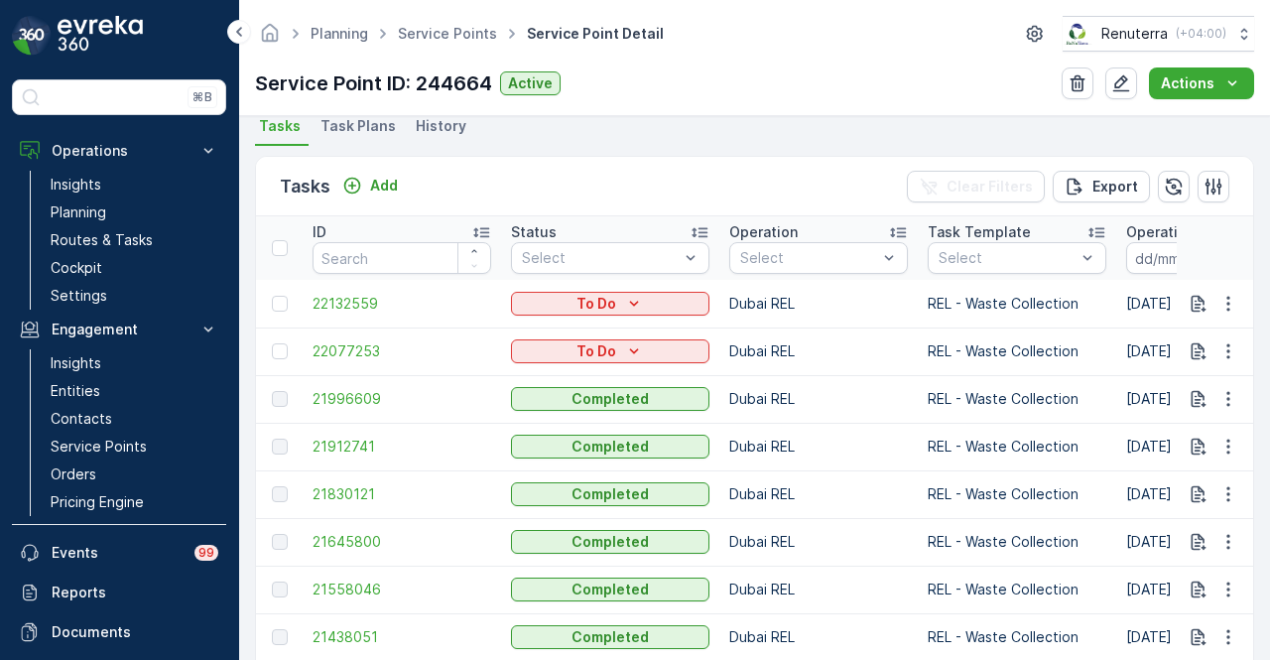
scroll to position [595, 0]
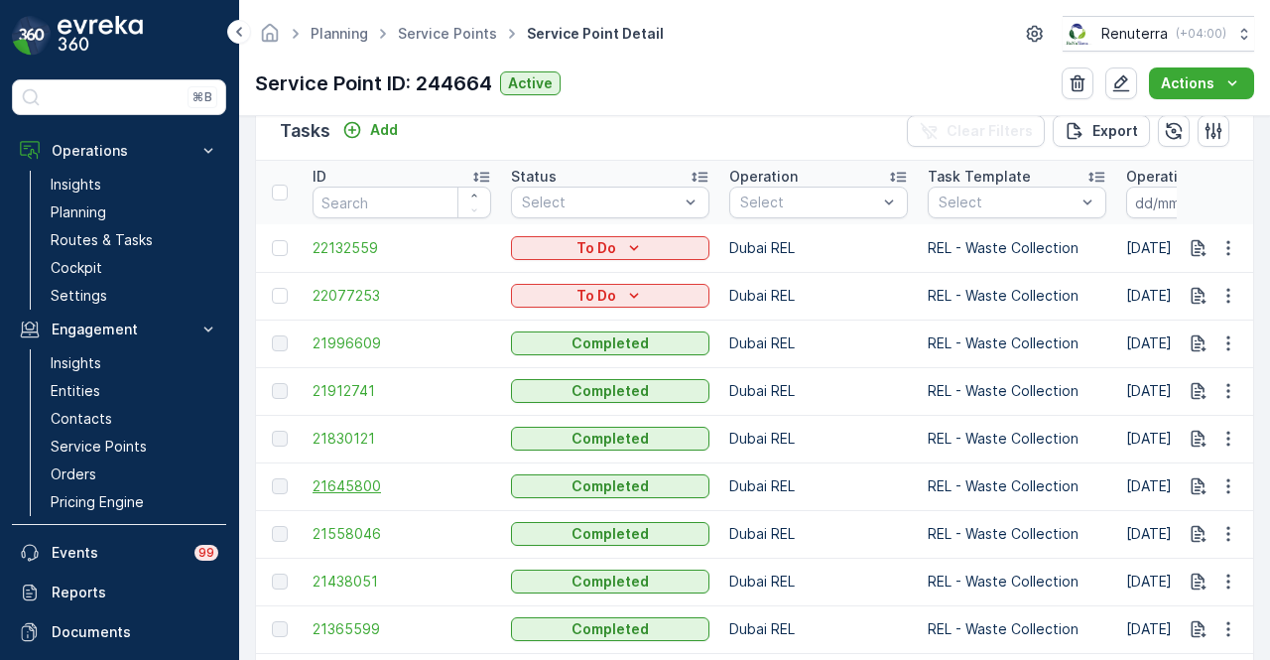
click at [339, 481] on span "21645800" at bounding box center [402, 486] width 179 height 20
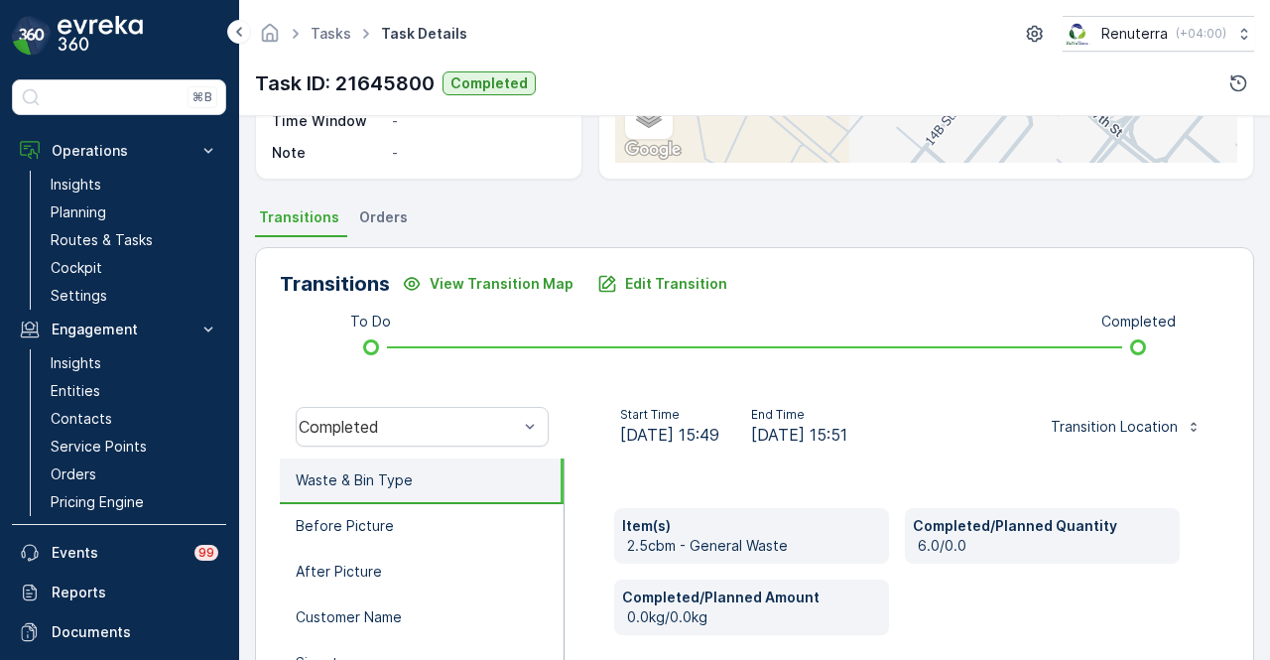
scroll to position [496, 0]
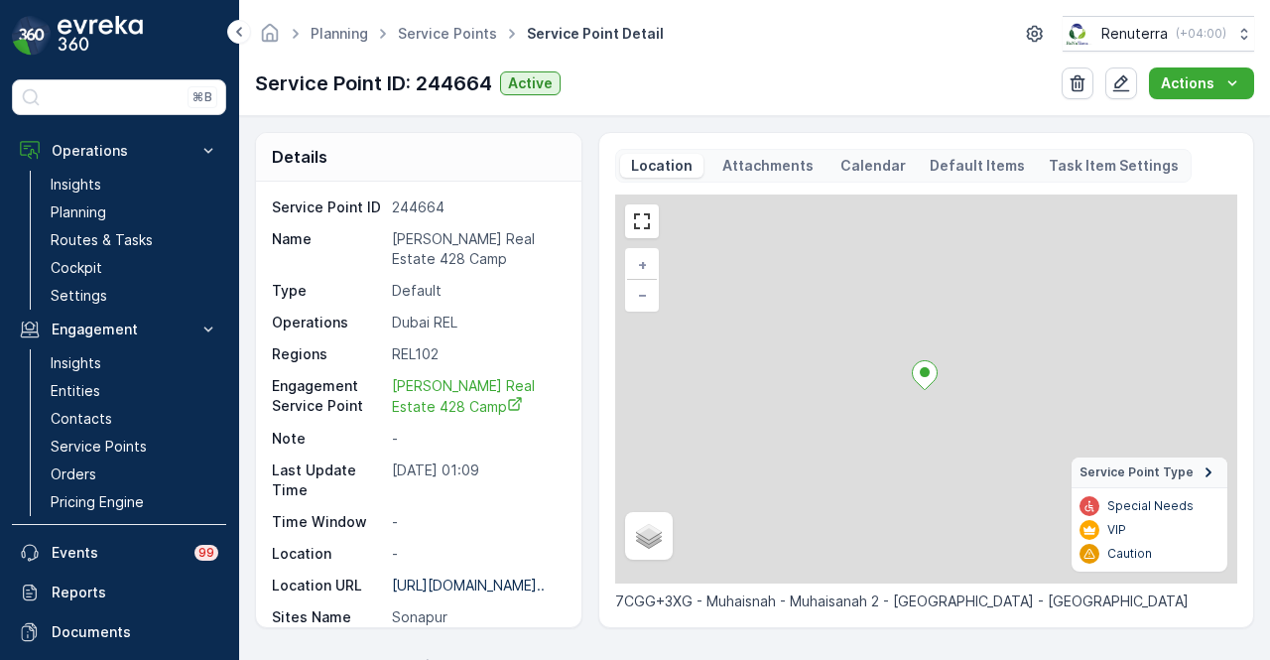
scroll to position [695, 0]
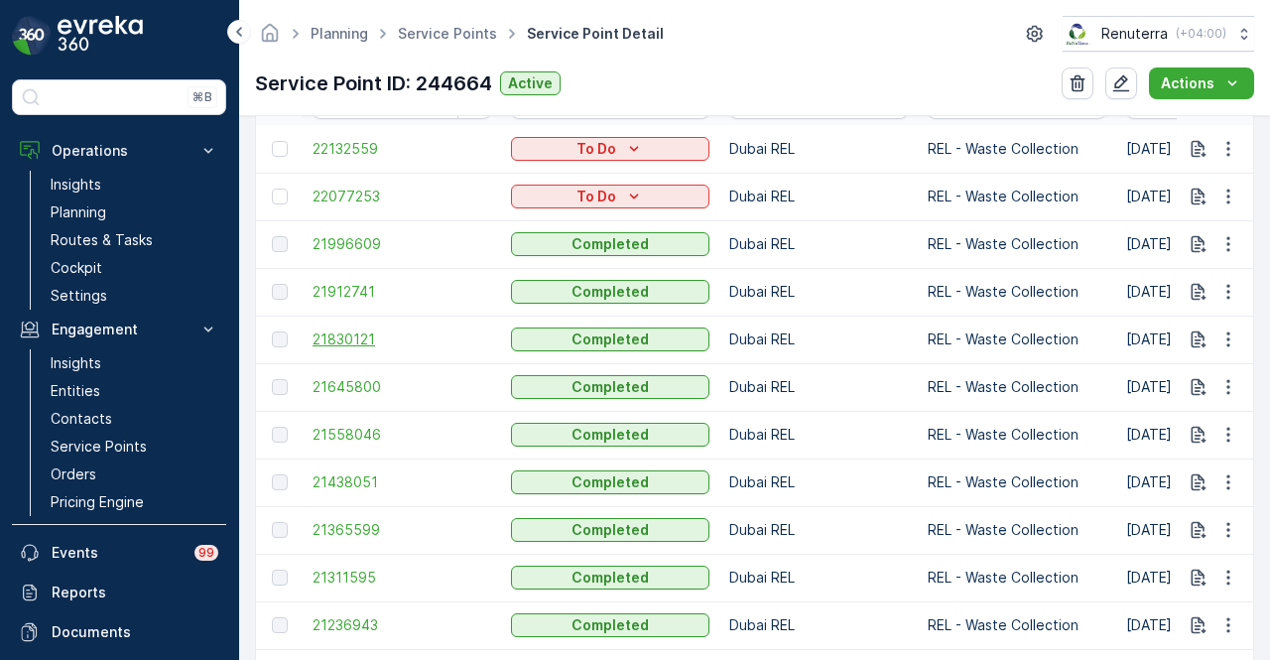
click at [347, 338] on span "21830121" at bounding box center [402, 339] width 179 height 20
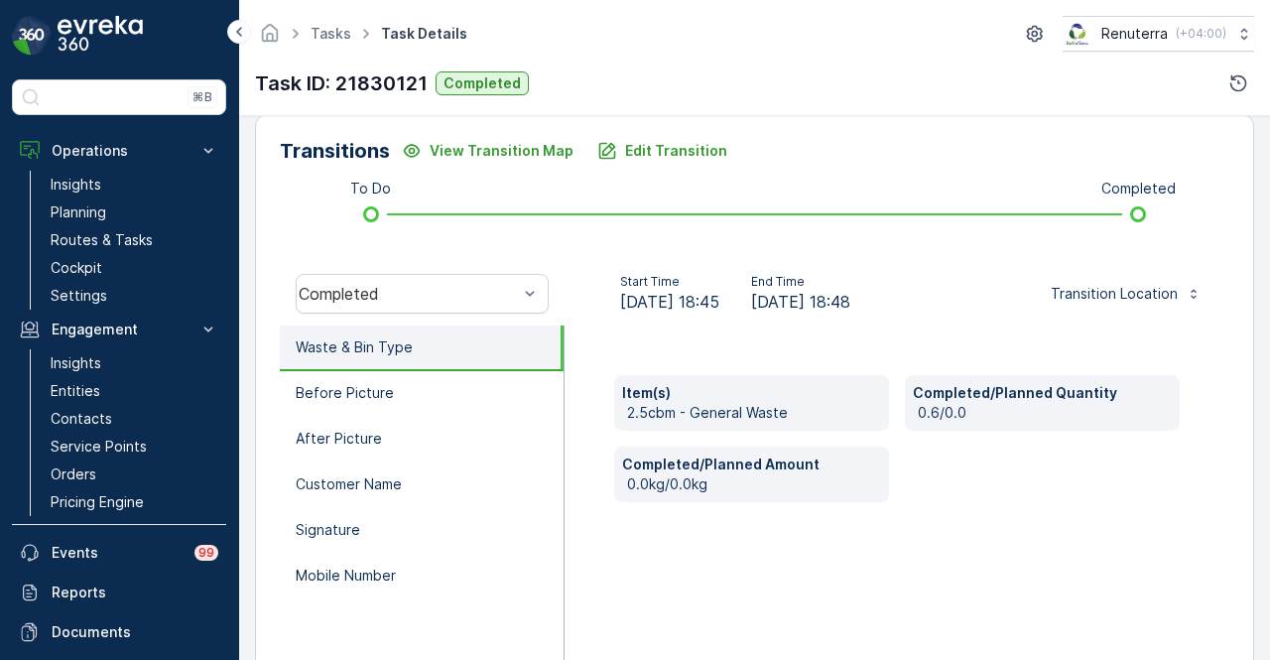
scroll to position [496, 0]
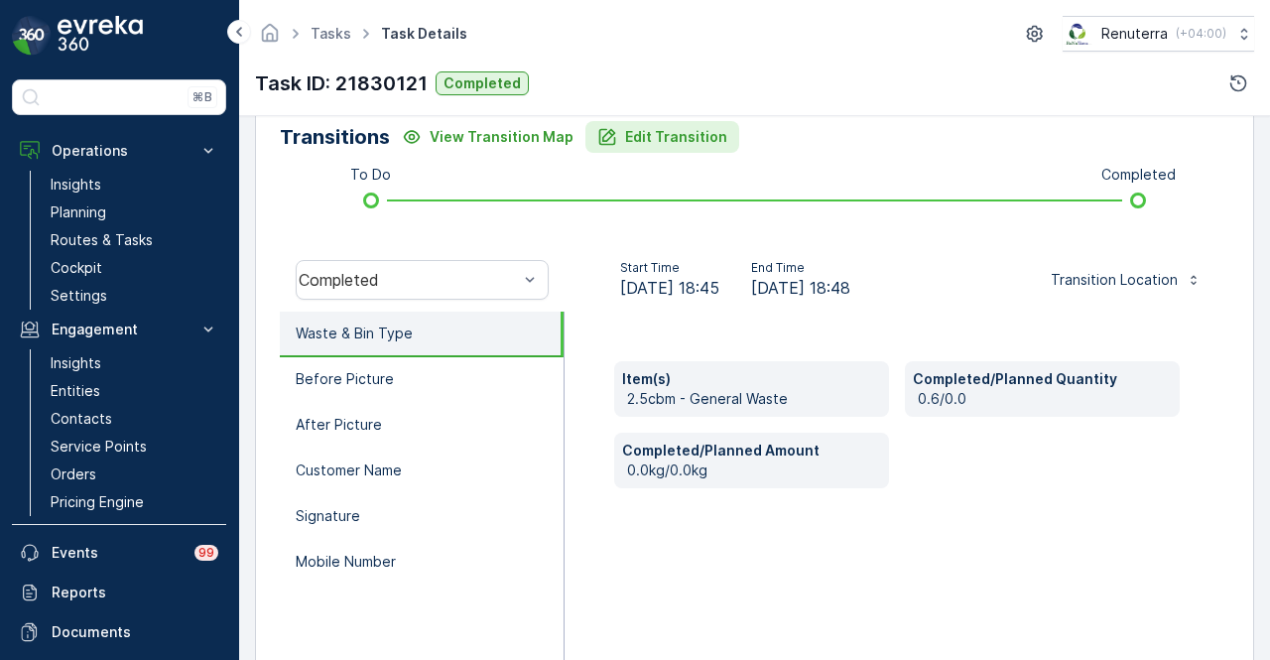
click at [695, 141] on p "Edit Transition" at bounding box center [676, 137] width 102 height 20
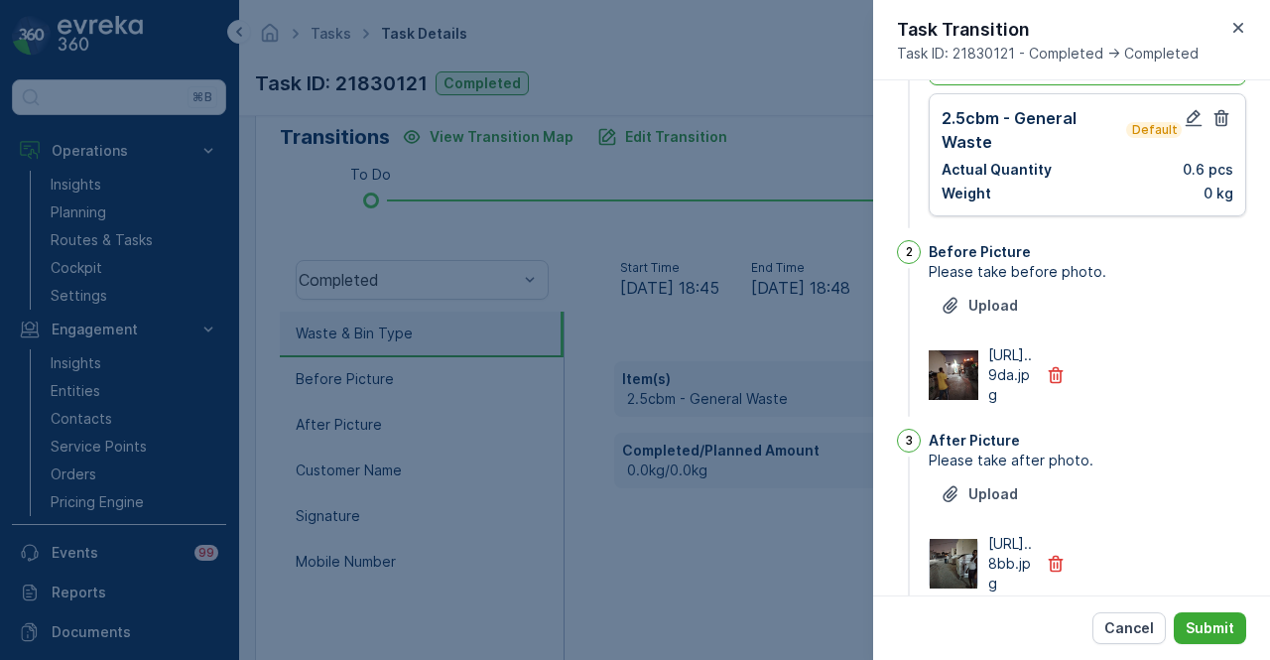
scroll to position [0, 0]
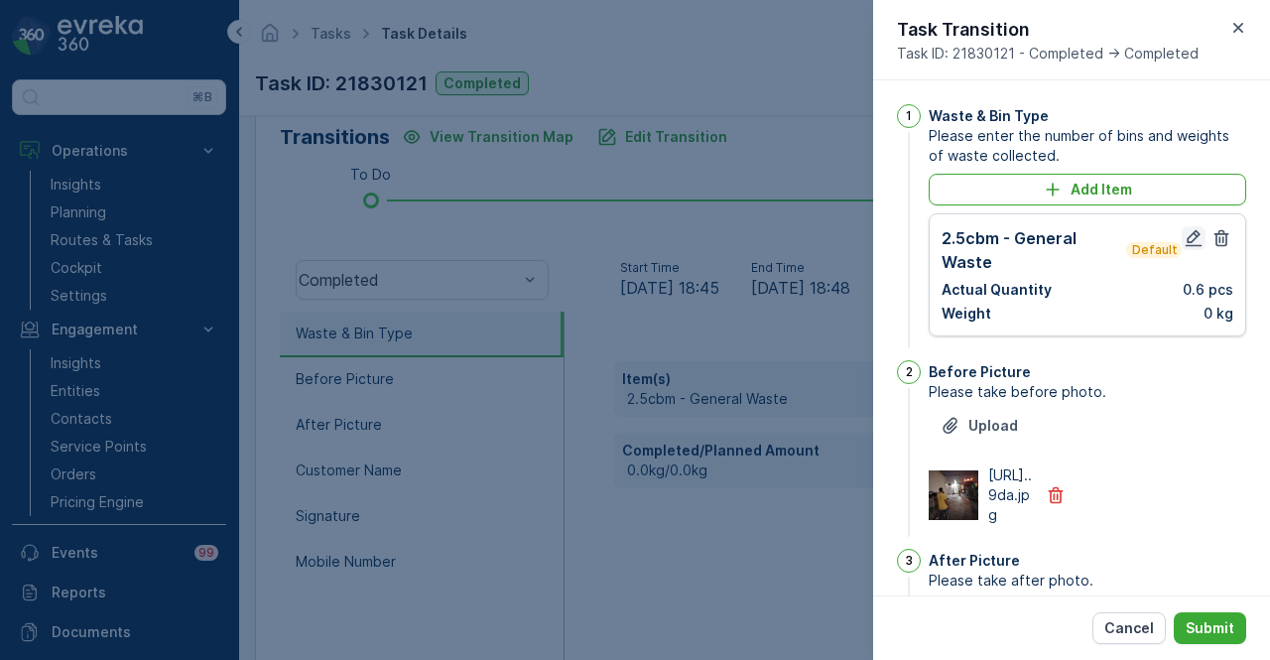
click at [1195, 235] on icon "button" at bounding box center [1194, 238] width 20 height 20
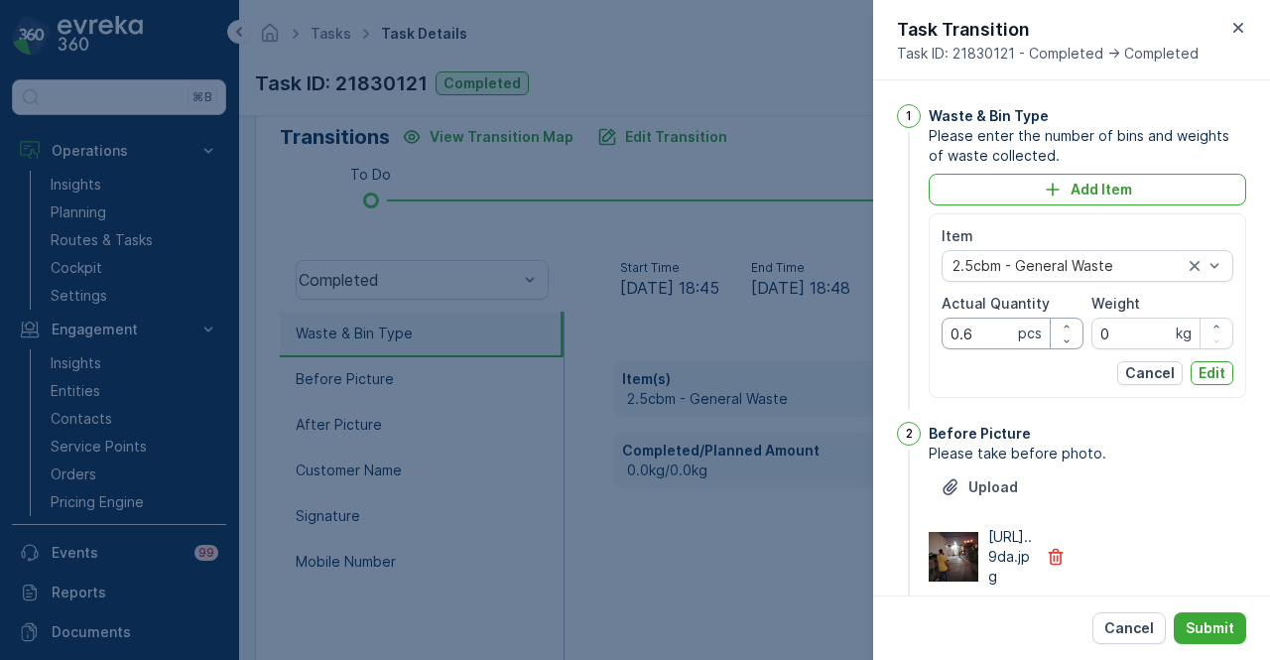
click at [996, 337] on Quantity "0.6" at bounding box center [1013, 334] width 142 height 32
type Quantity "0"
type Quantity "6"
click at [1215, 374] on p "Edit" at bounding box center [1212, 373] width 27 height 20
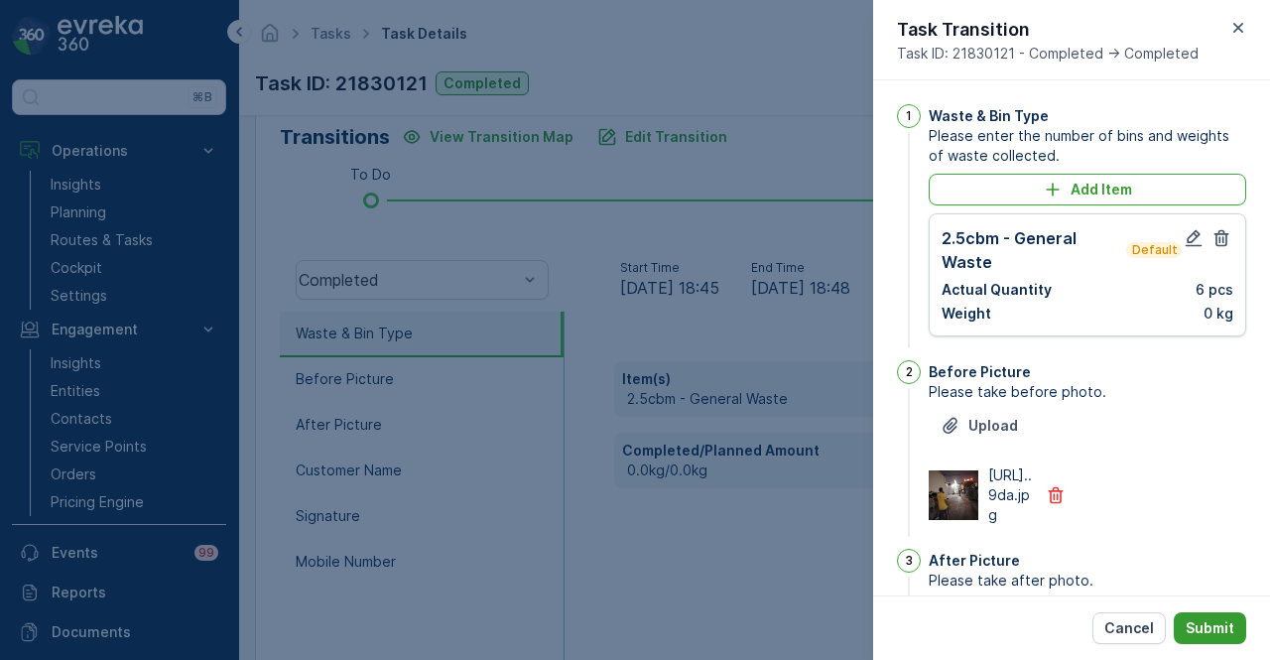
click at [1226, 640] on button "Submit" at bounding box center [1210, 628] width 72 height 32
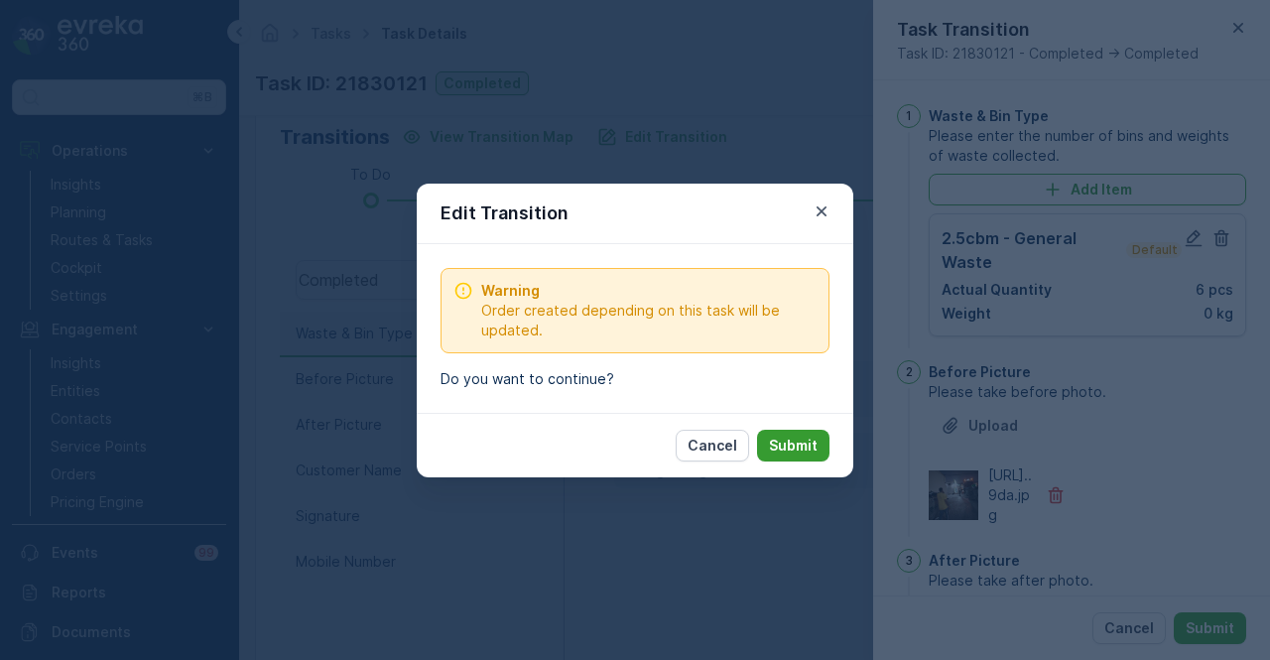
click at [814, 442] on p "Submit" at bounding box center [793, 446] width 49 height 20
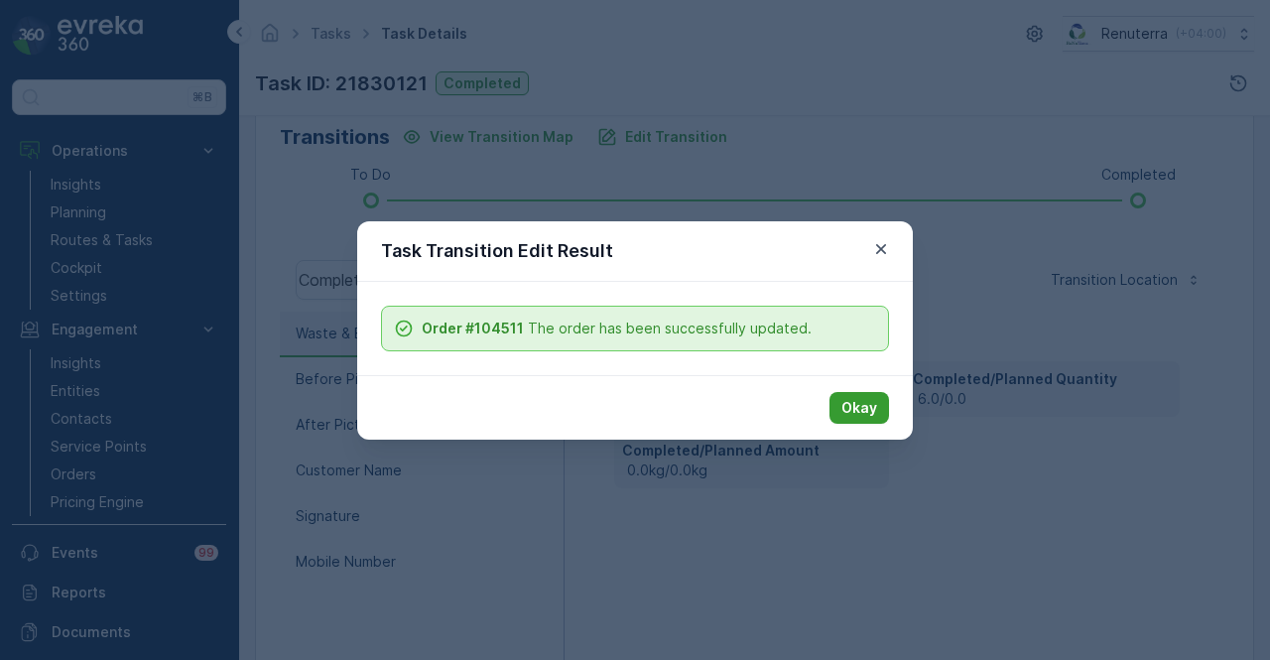
click at [856, 420] on button "Okay" at bounding box center [860, 408] width 60 height 32
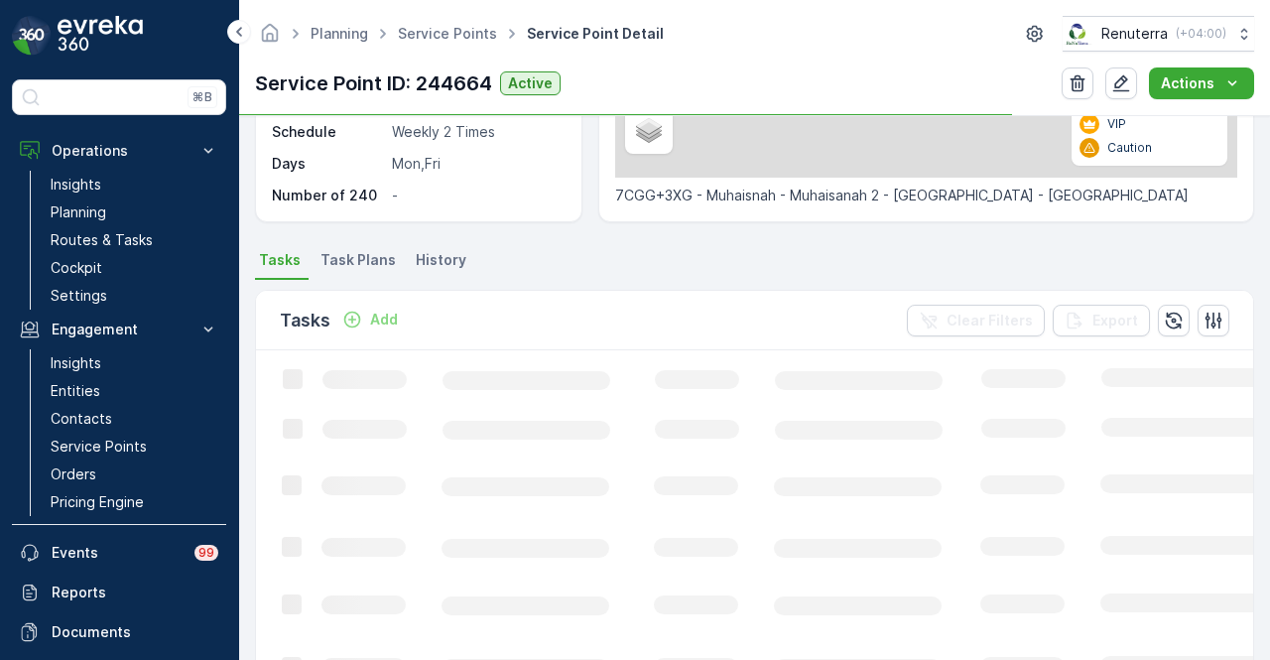
scroll to position [695, 0]
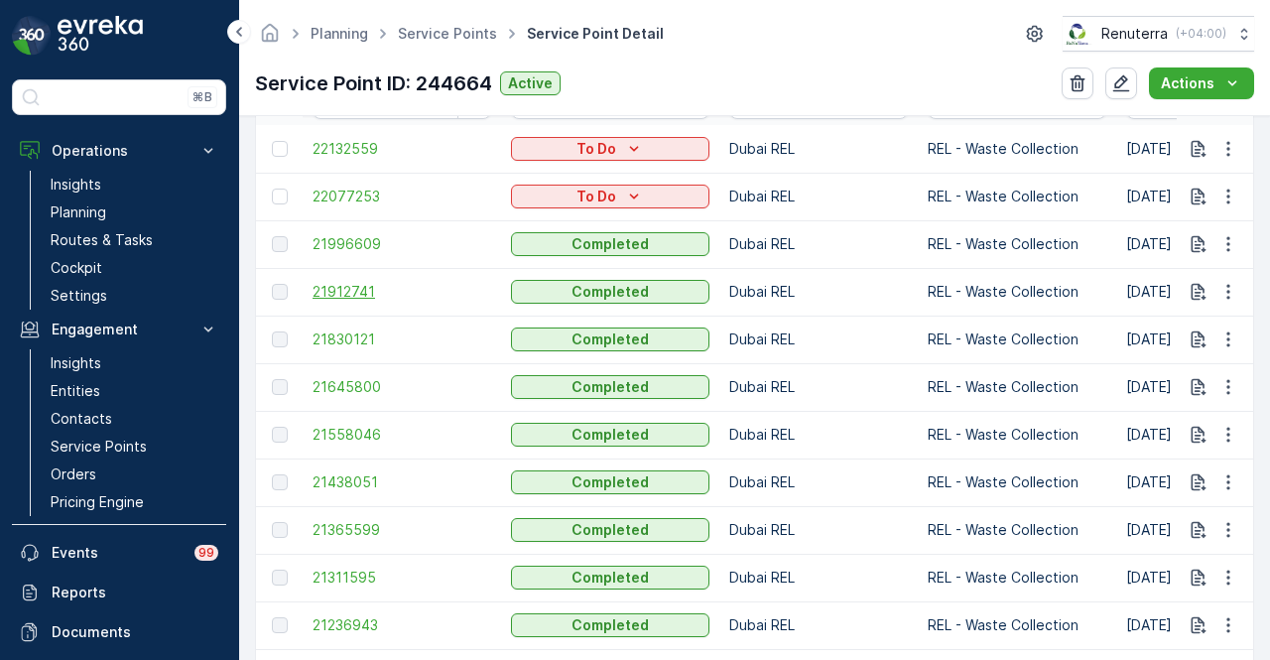
click at [342, 286] on span "21912741" at bounding box center [402, 292] width 179 height 20
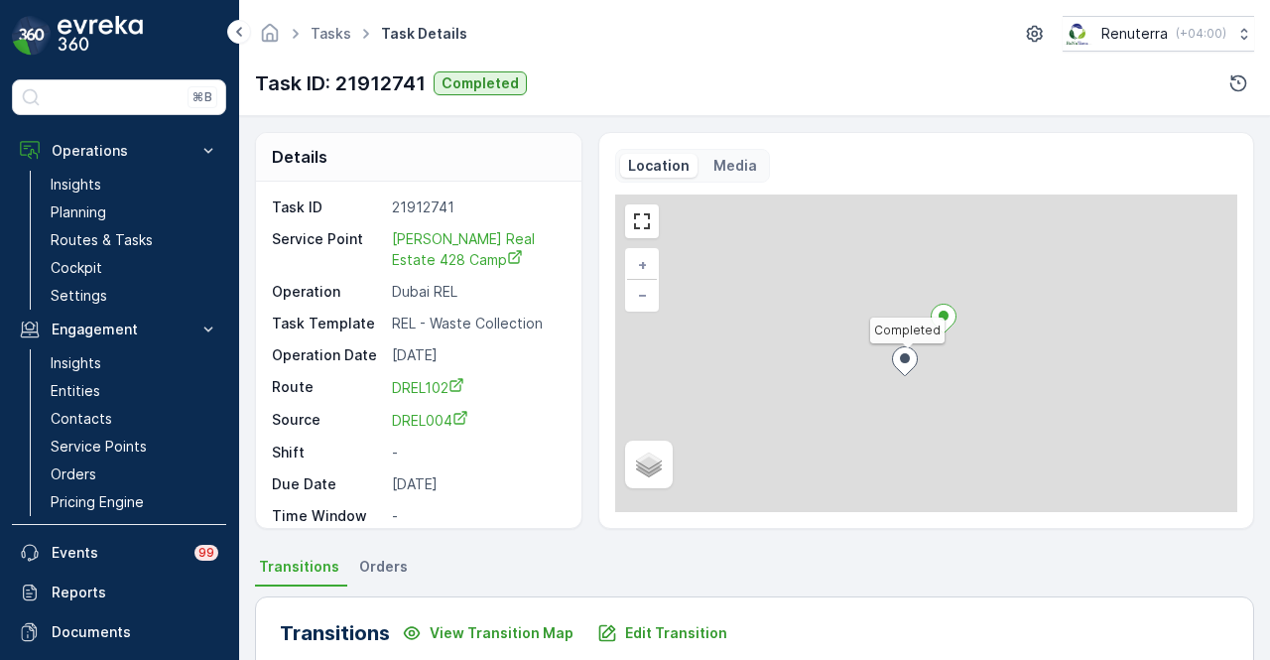
scroll to position [496, 0]
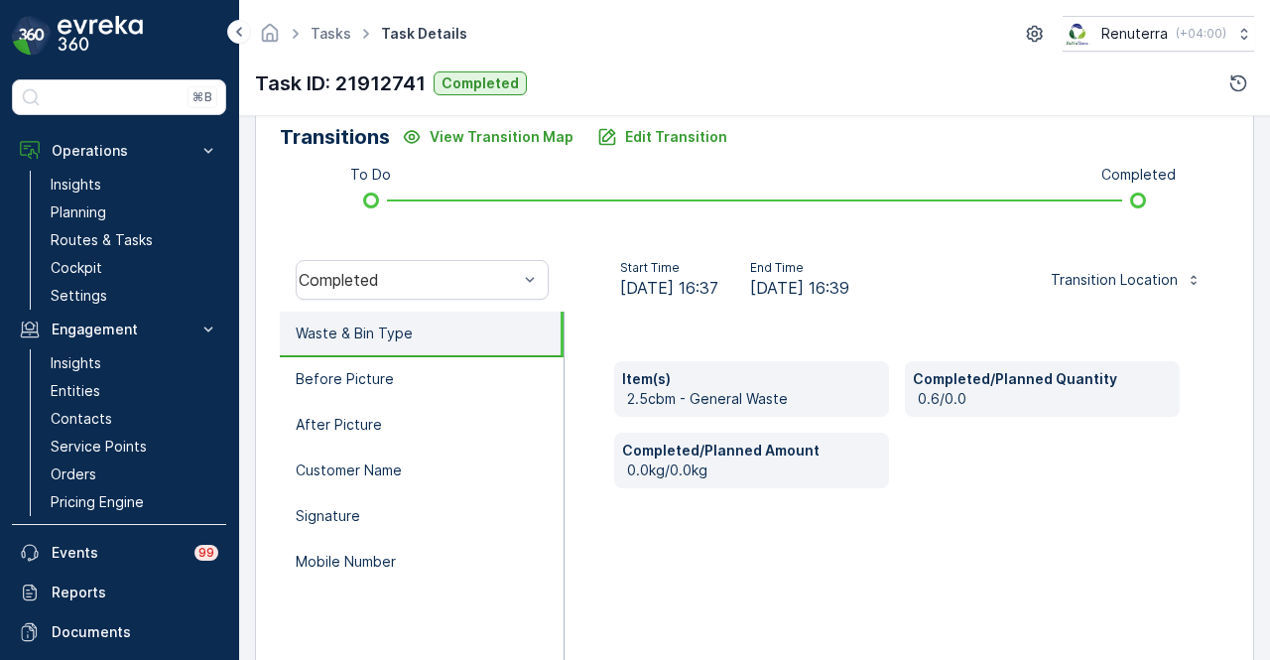
click at [677, 158] on div "Transitions View Transition Map Edit Transition To Do Completed Completed Start…" at bounding box center [754, 414] width 999 height 629
click at [669, 127] on p "Edit Transition" at bounding box center [676, 137] width 102 height 20
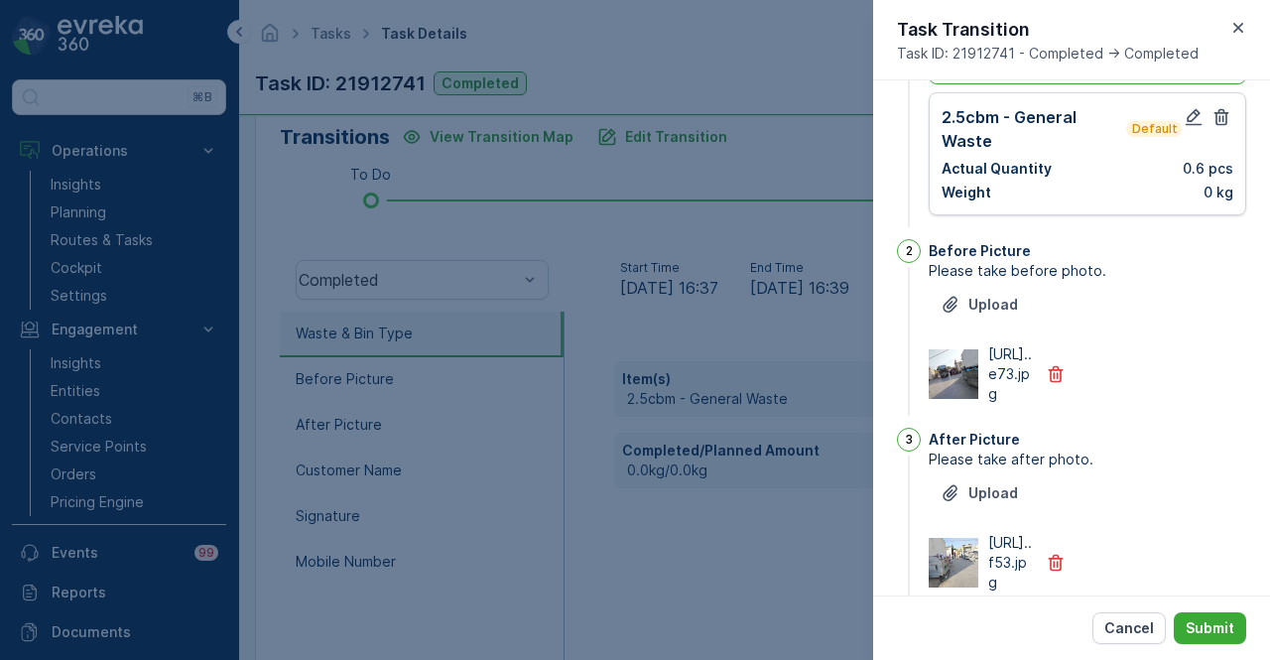
scroll to position [0, 0]
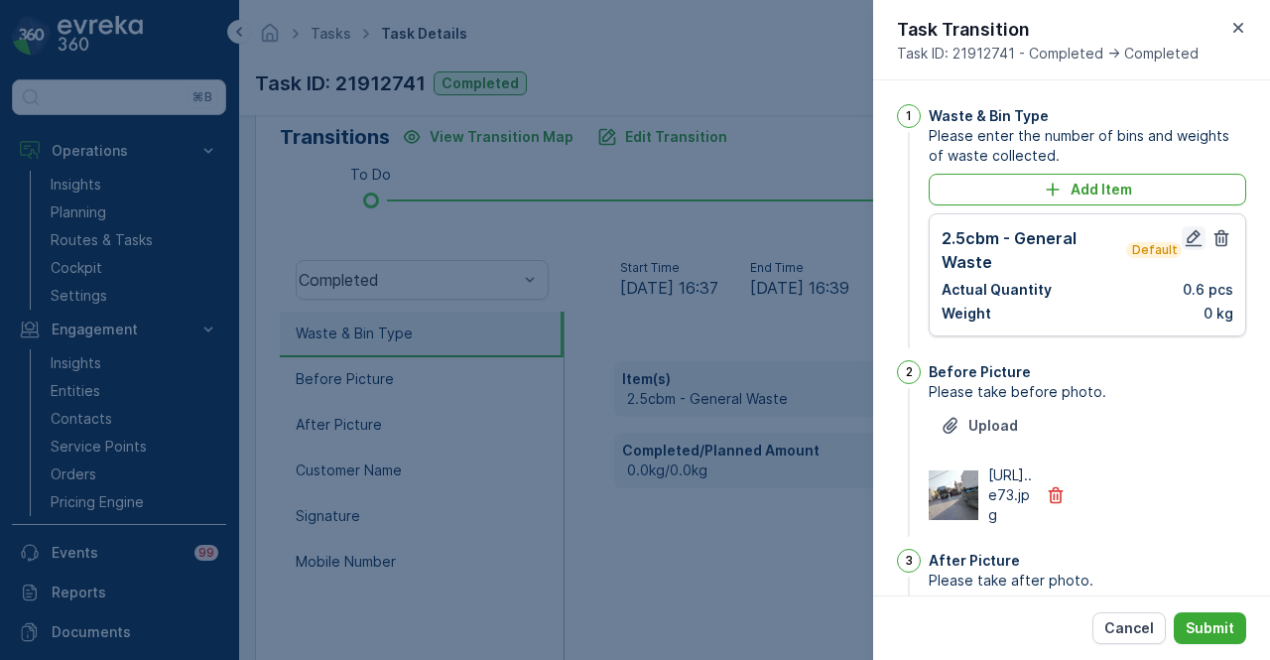
click at [1189, 237] on icon "button" at bounding box center [1194, 238] width 17 height 17
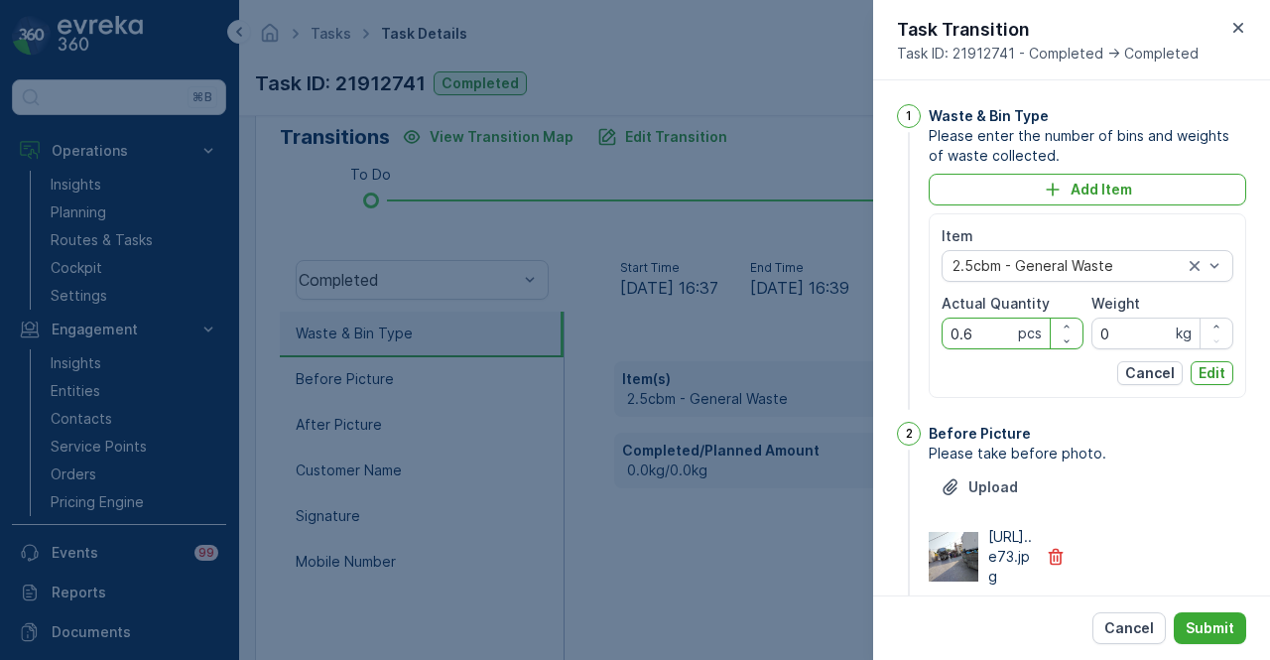
click at [990, 325] on Quantity "0.6" at bounding box center [1013, 334] width 142 height 32
type Quantity "0"
type Quantity "6"
drag, startPoint x: 1209, startPoint y: 378, endPoint x: 1210, endPoint y: 450, distance: 72.4
click at [1209, 377] on p "Edit" at bounding box center [1212, 373] width 27 height 20
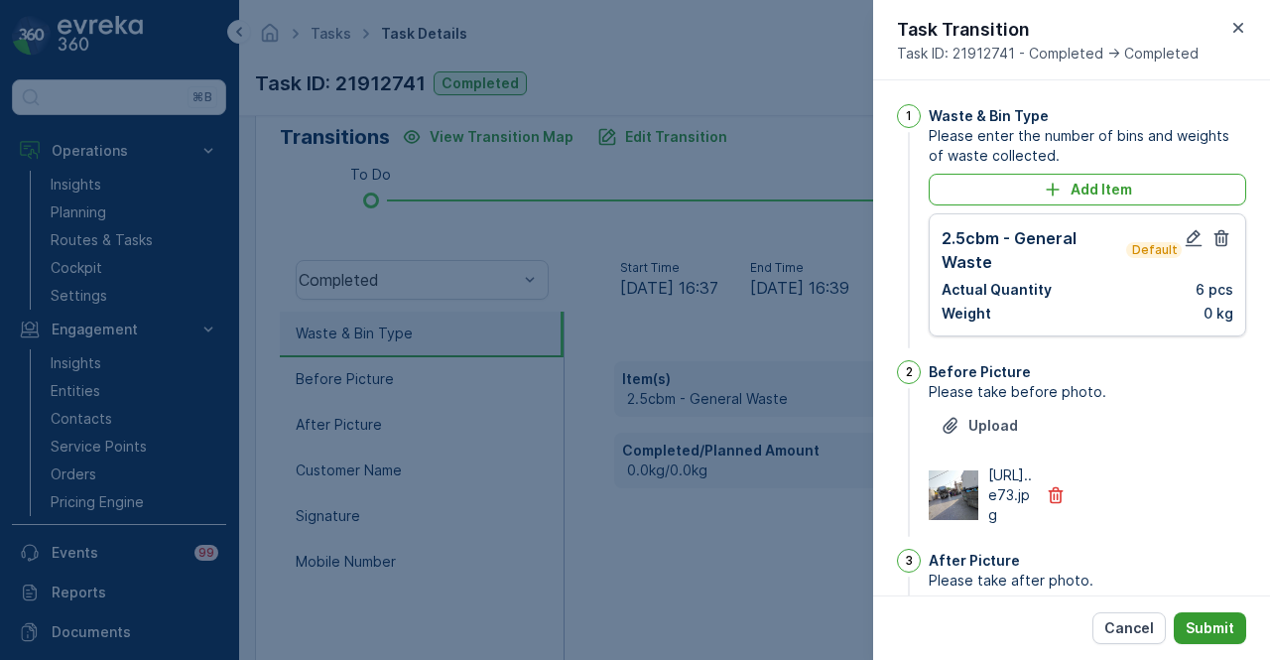
click at [1213, 620] on p "Submit" at bounding box center [1210, 628] width 49 height 20
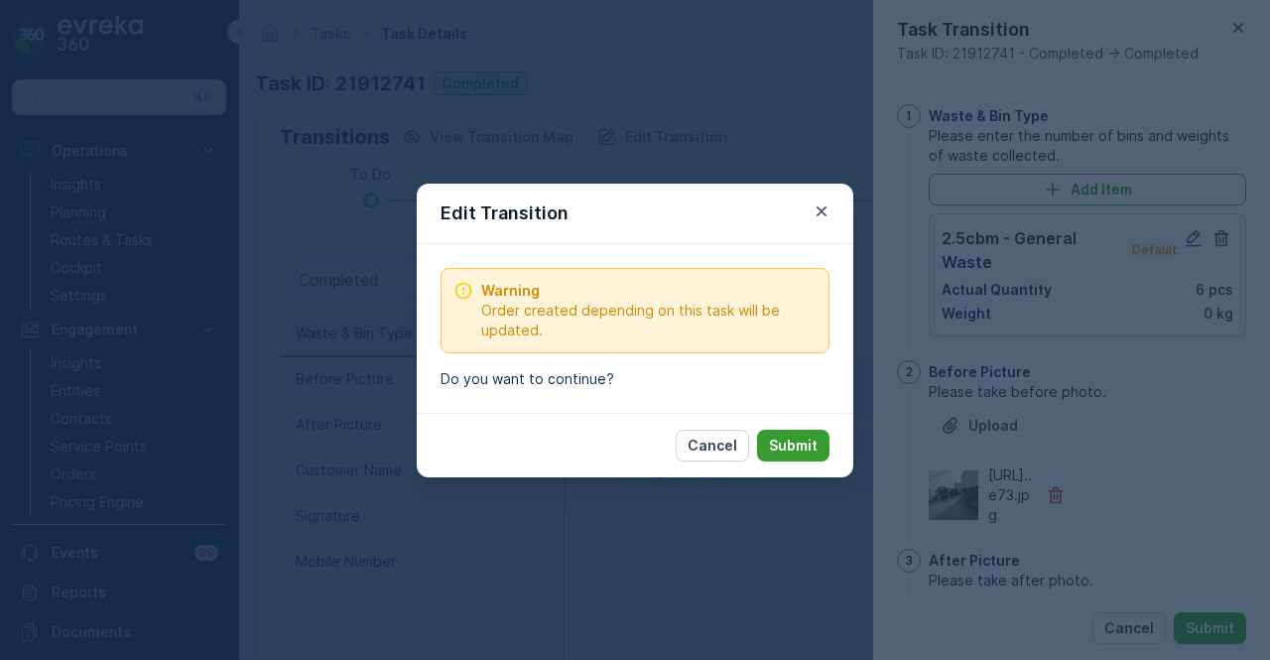
click at [809, 444] on p "Submit" at bounding box center [793, 446] width 49 height 20
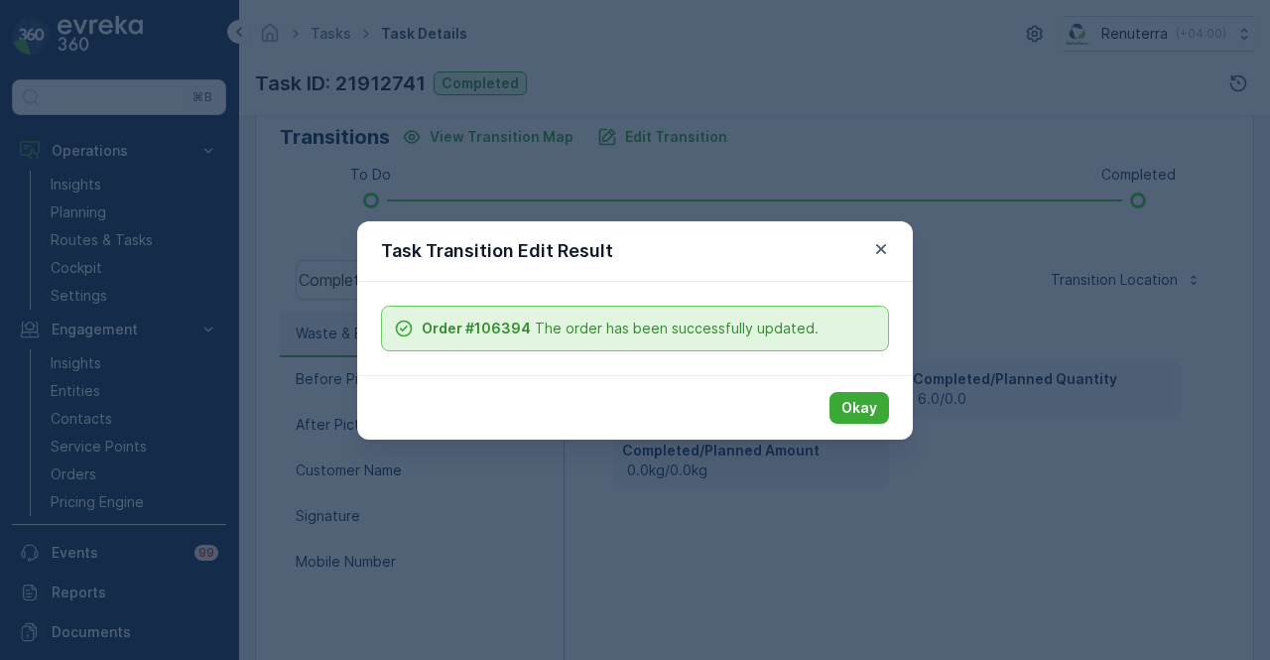
click at [830, 406] on div "Okay" at bounding box center [635, 407] width 556 height 64
click at [873, 408] on p "Okay" at bounding box center [859, 408] width 36 height 20
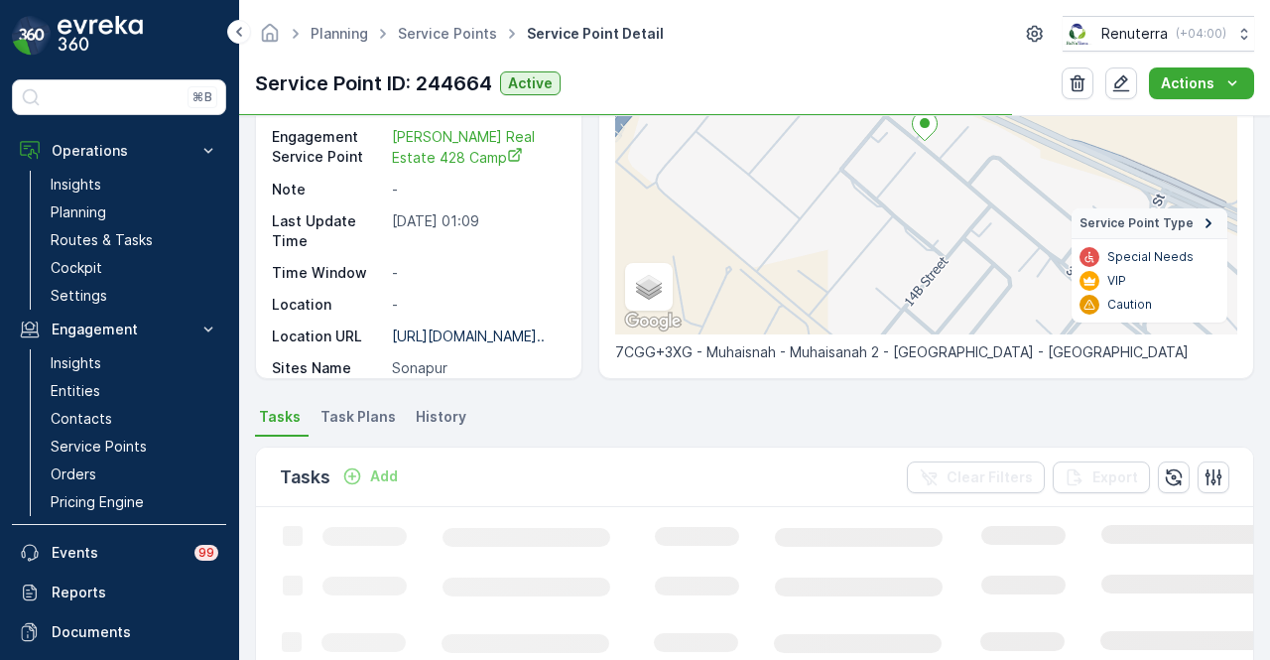
scroll to position [695, 0]
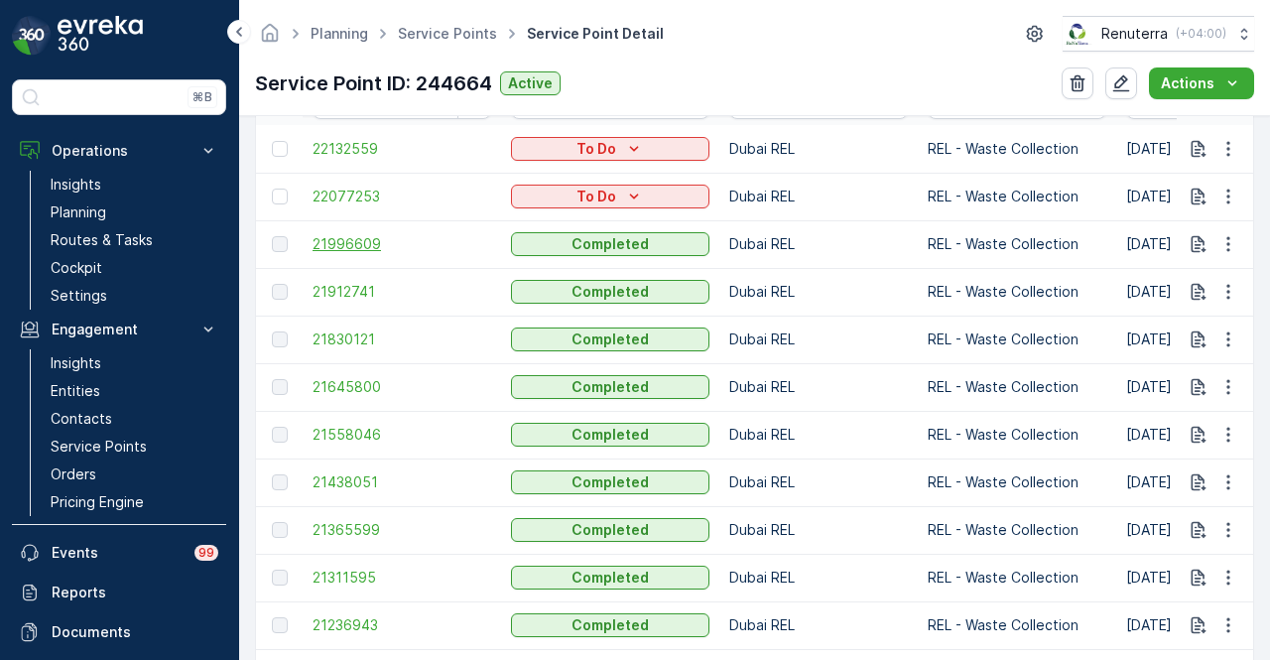
click at [369, 242] on span "21996609" at bounding box center [402, 244] width 179 height 20
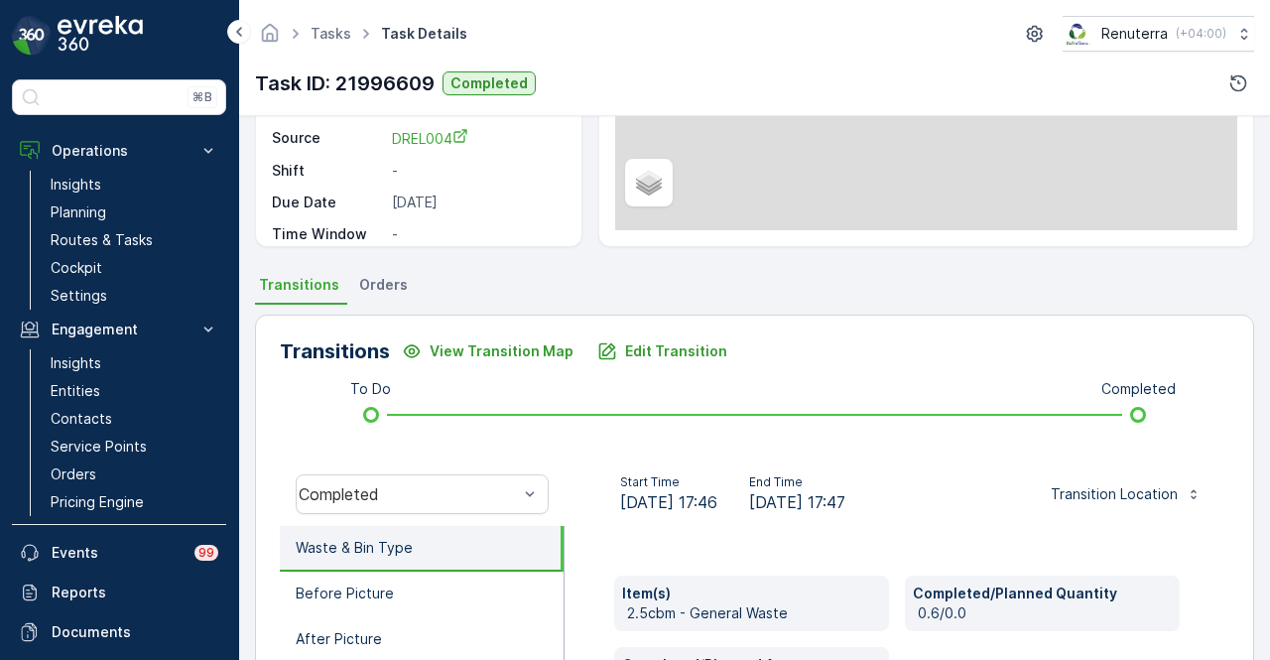
scroll to position [496, 0]
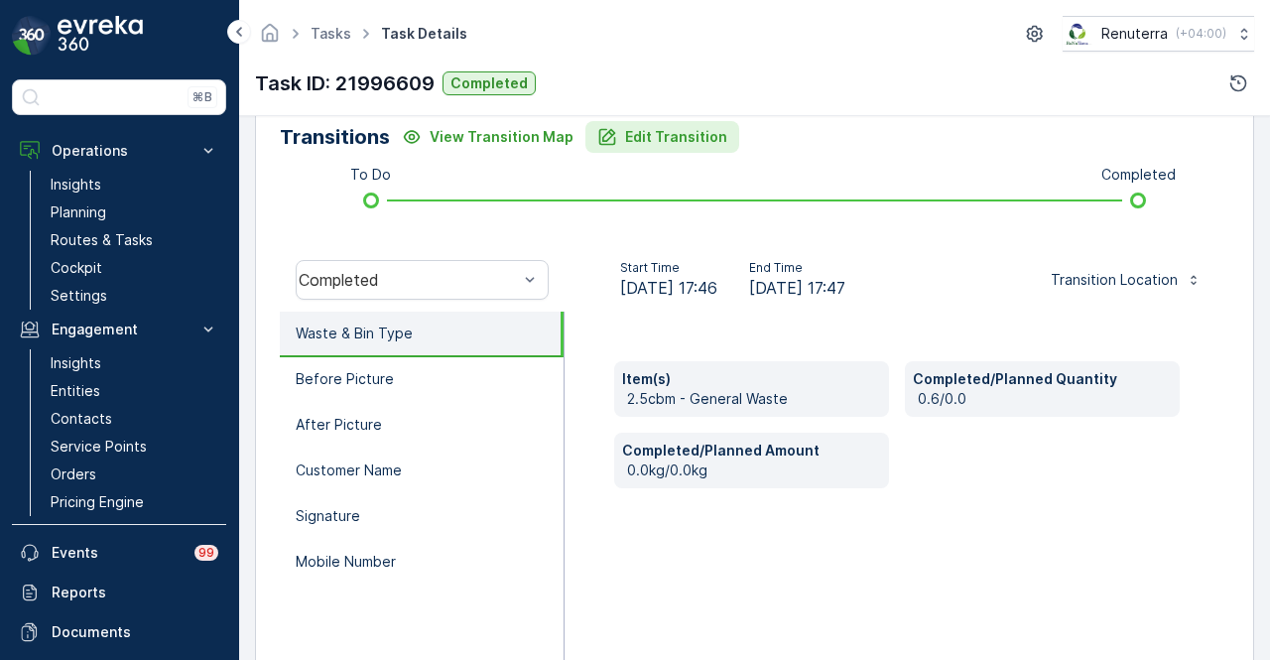
click at [692, 141] on p "Edit Transition" at bounding box center [676, 137] width 102 height 20
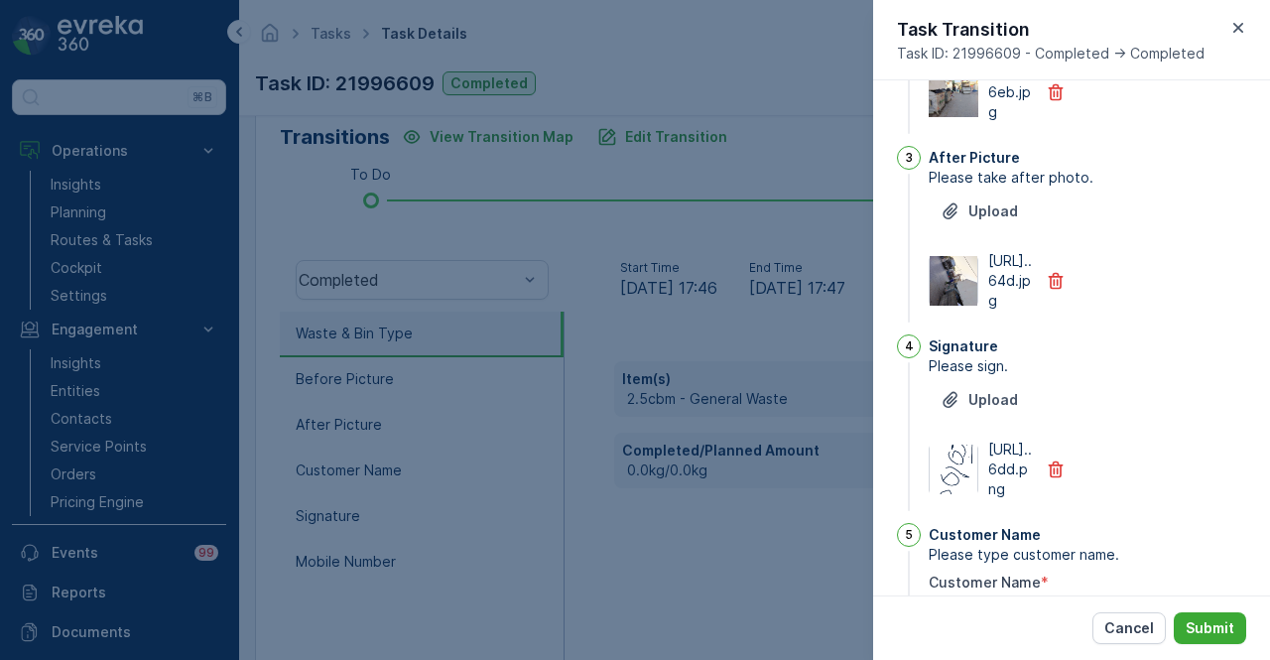
scroll to position [0, 0]
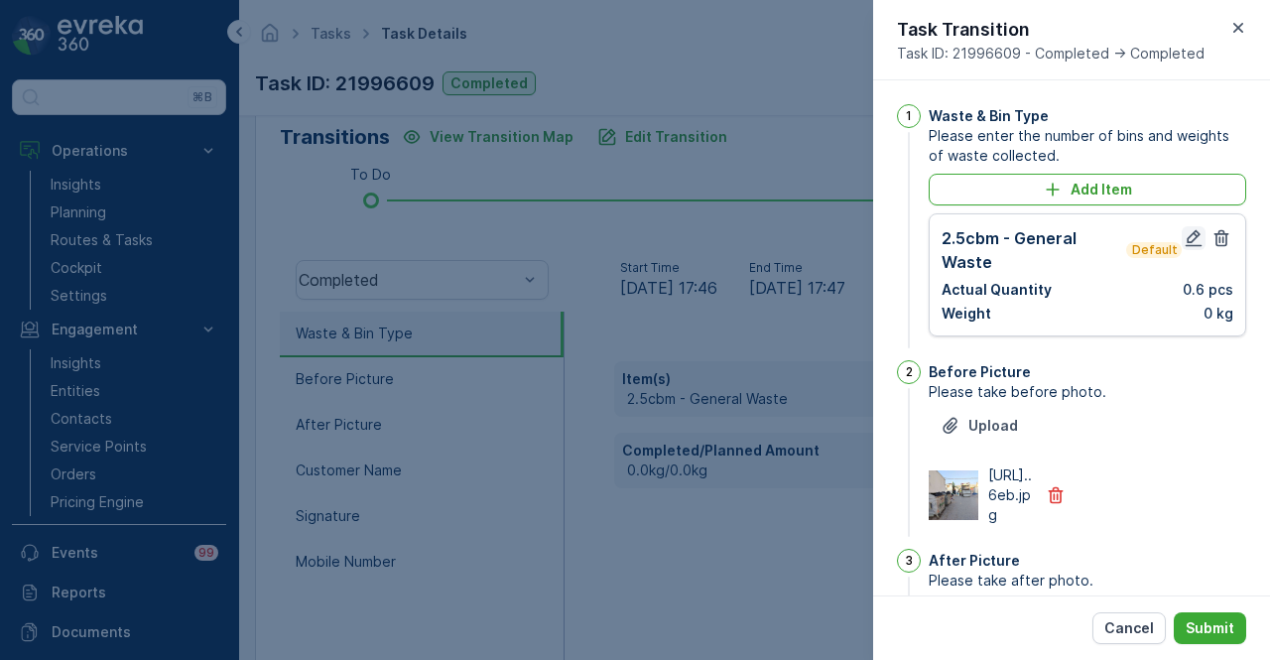
click at [1186, 244] on icon "button" at bounding box center [1194, 238] width 17 height 17
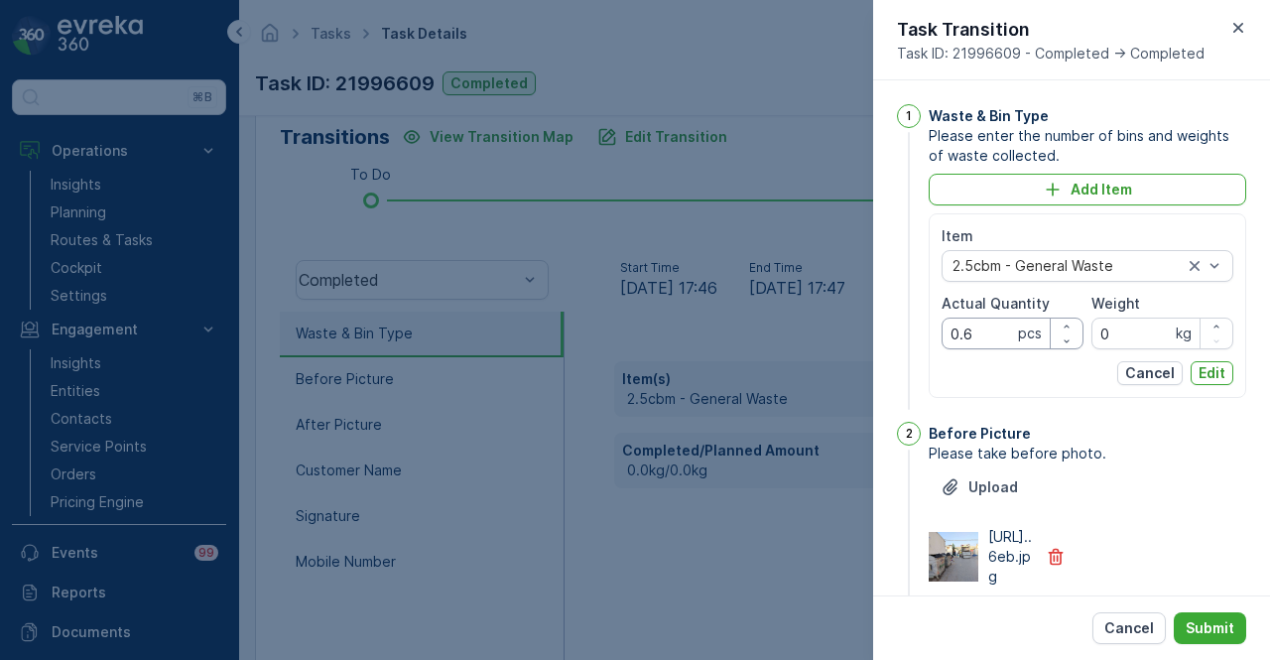
click at [975, 340] on Quantity "0.6" at bounding box center [1013, 334] width 142 height 32
type Quantity "0"
type Quantity "6"
click at [1191, 371] on button "Edit" at bounding box center [1212, 373] width 43 height 24
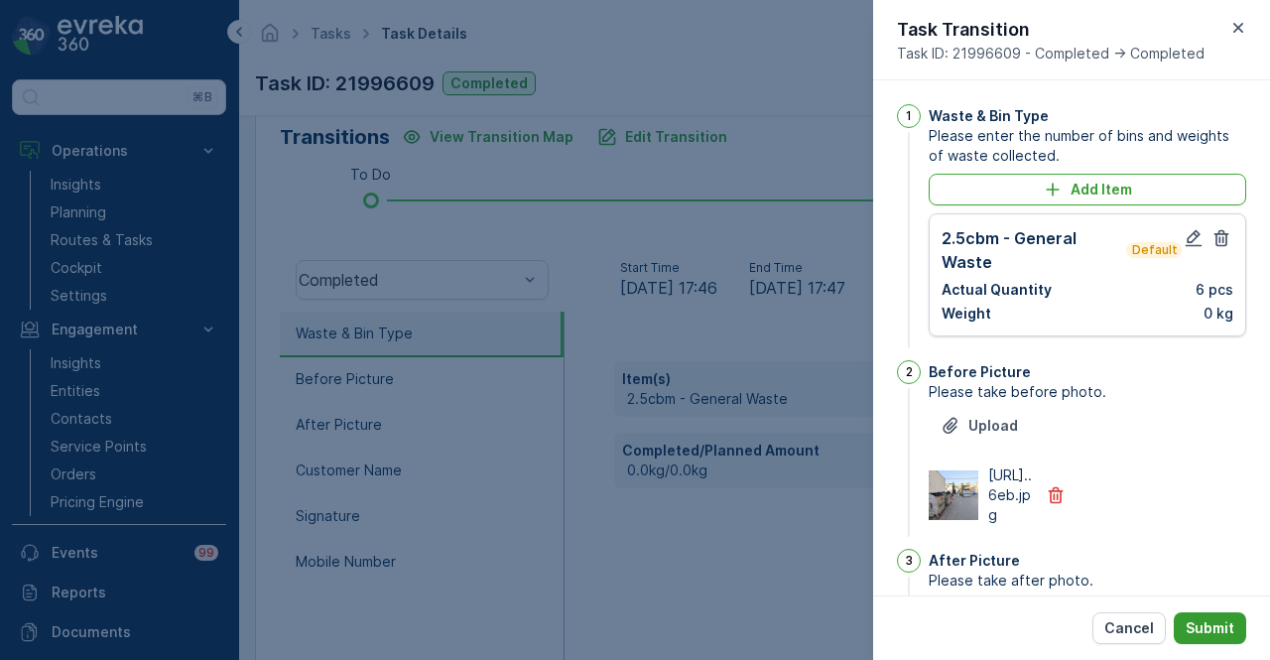
click at [1199, 631] on p "Submit" at bounding box center [1210, 628] width 49 height 20
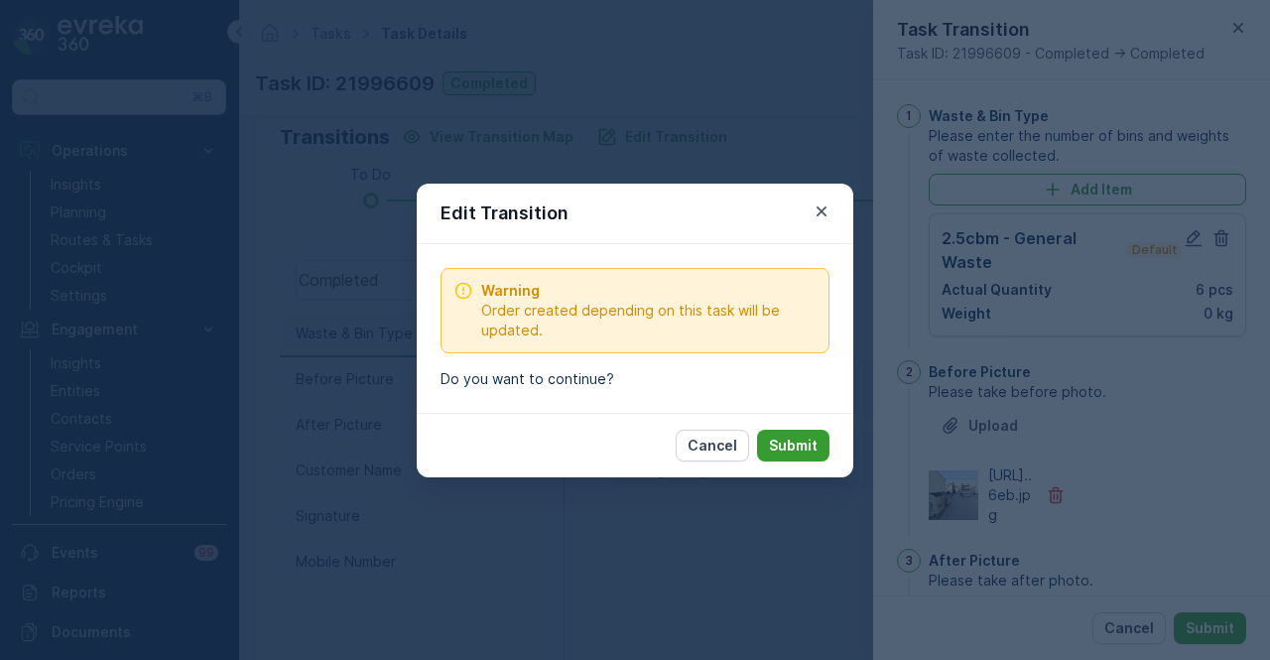
click at [799, 454] on button "Submit" at bounding box center [793, 446] width 72 height 32
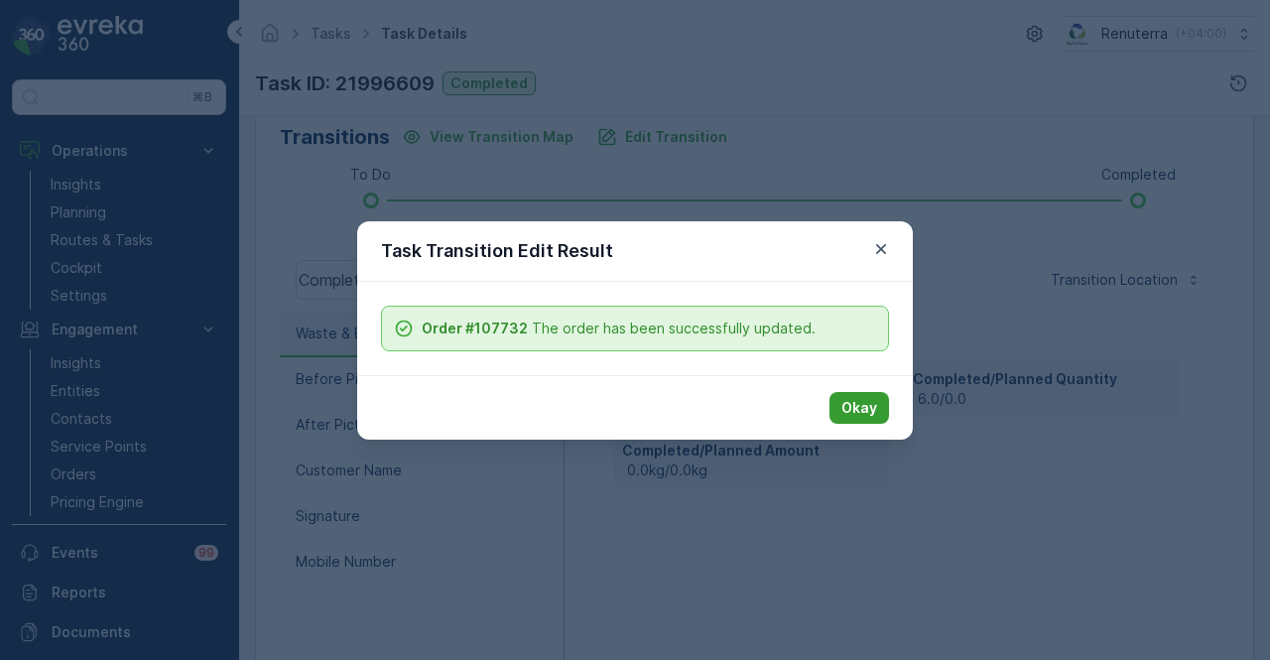
click at [865, 398] on p "Okay" at bounding box center [859, 408] width 36 height 20
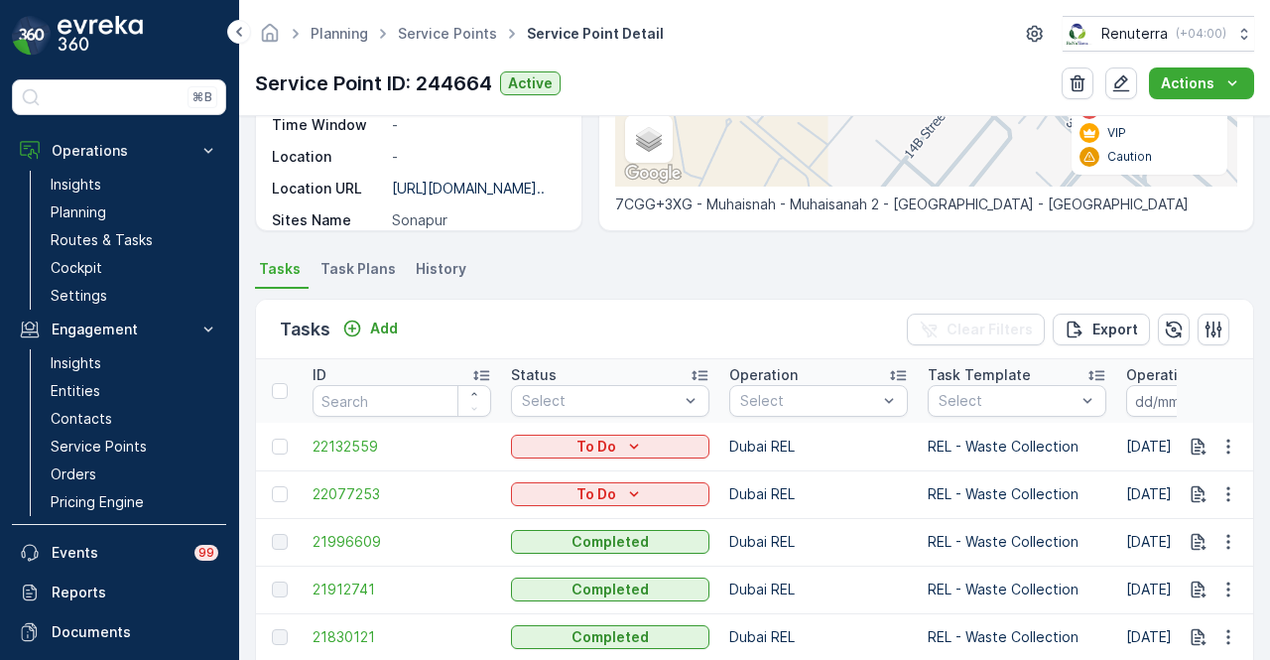
scroll to position [496, 0]
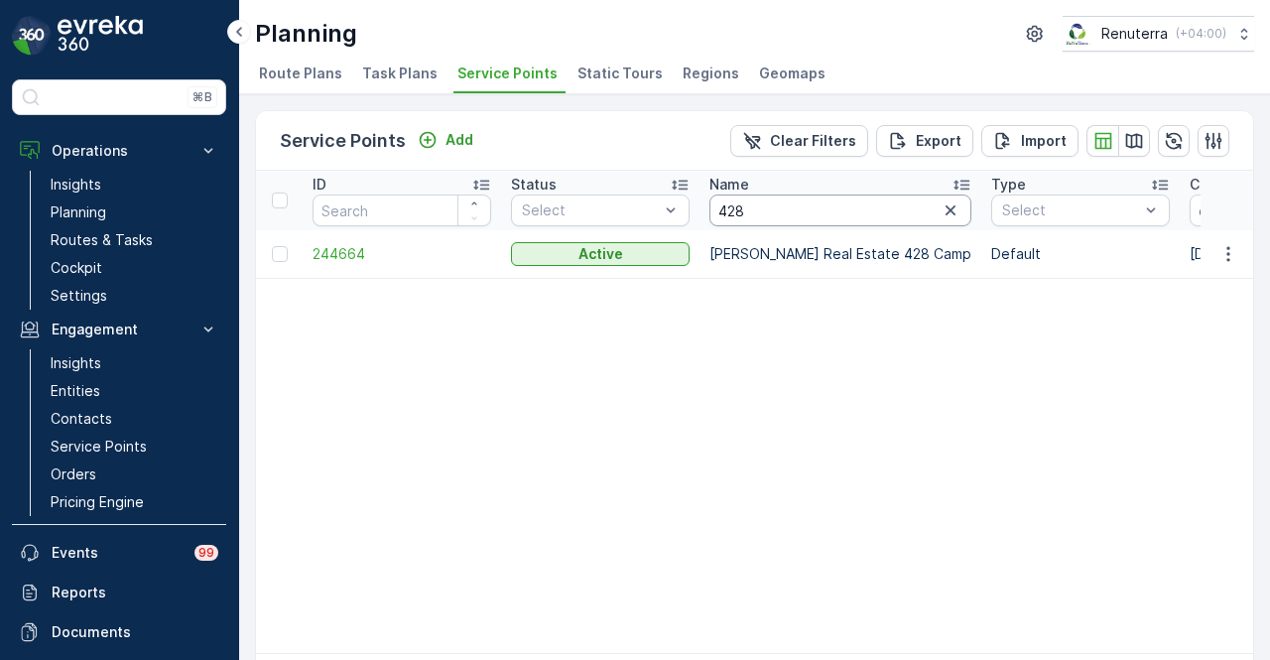
click at [818, 219] on input "428" at bounding box center [840, 210] width 262 height 32
type input "4"
type input "302"
click at [343, 251] on span "244663" at bounding box center [402, 254] width 179 height 20
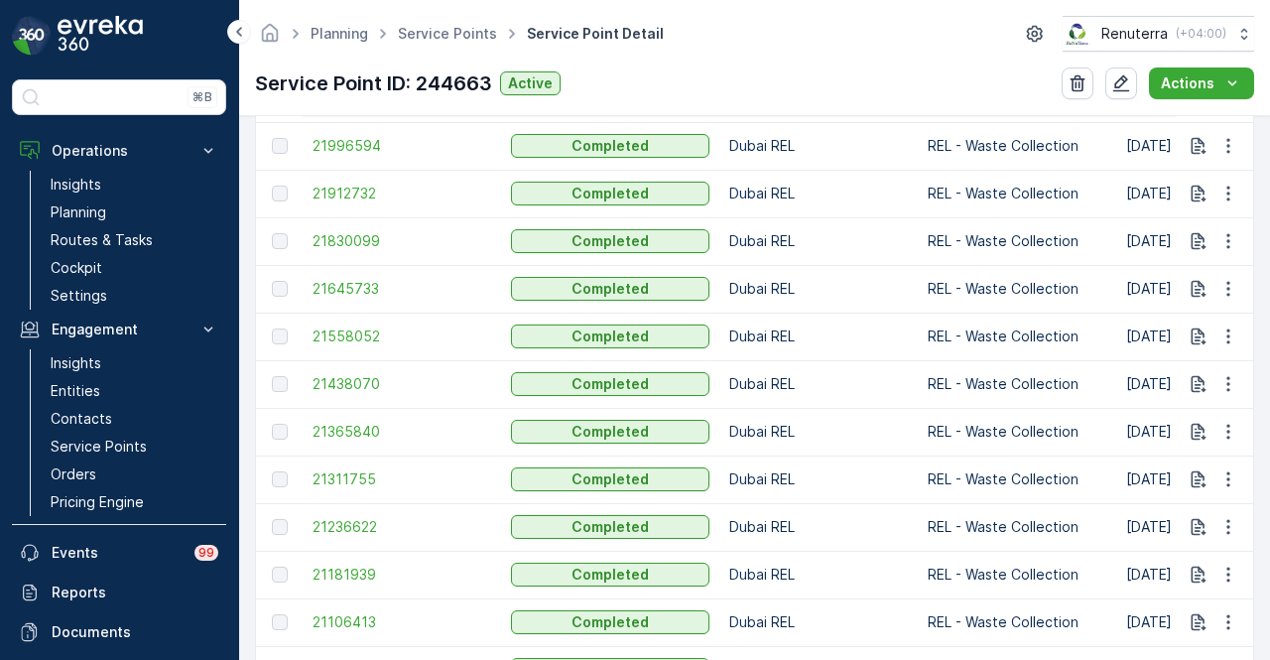
scroll to position [794, 0]
click at [335, 532] on span "21236622" at bounding box center [402, 526] width 179 height 20
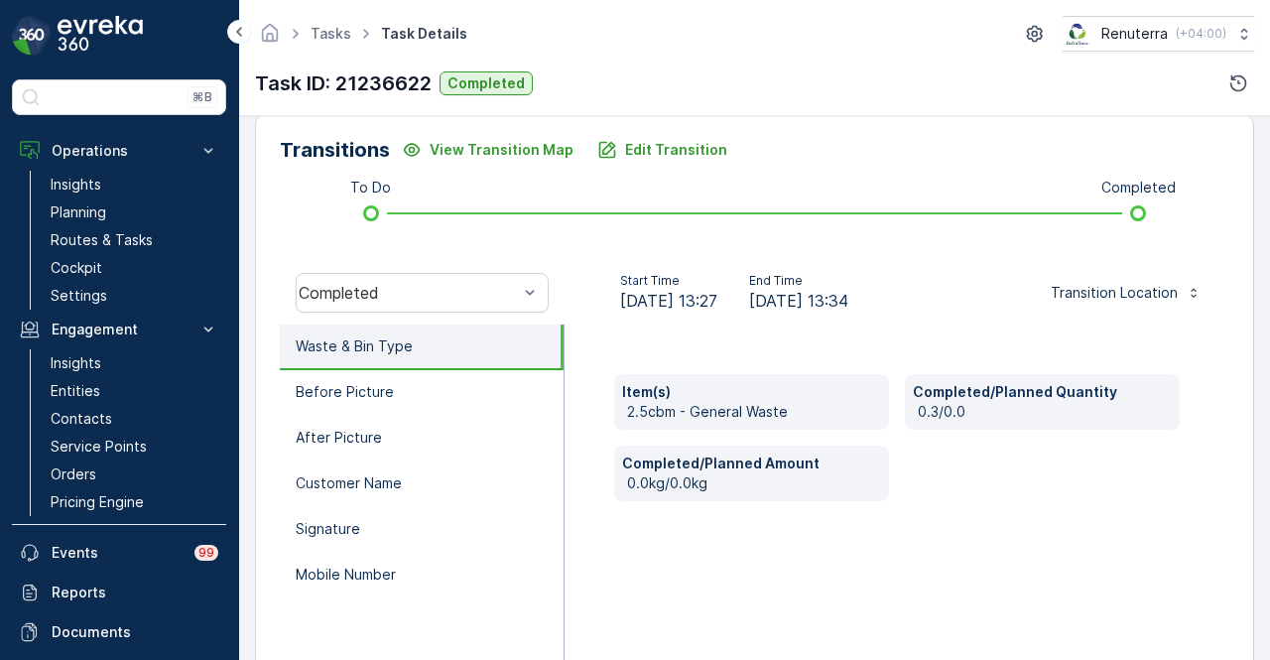
scroll to position [496, 0]
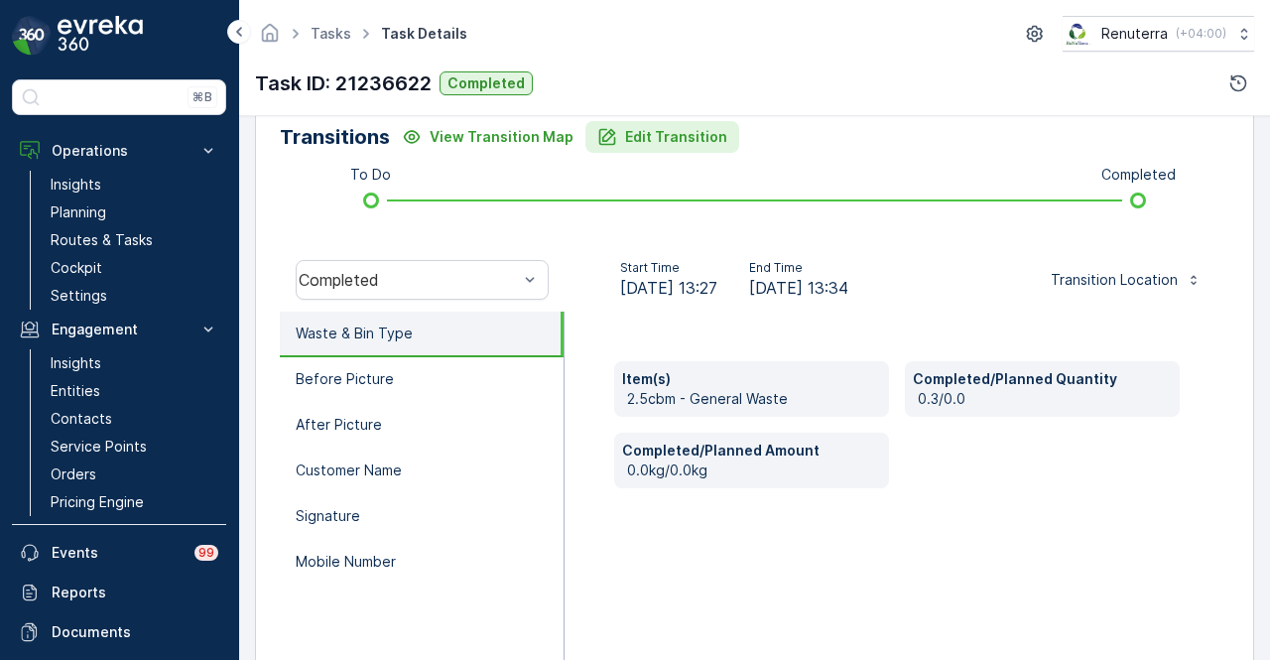
click at [648, 136] on p "Edit Transition" at bounding box center [676, 137] width 102 height 20
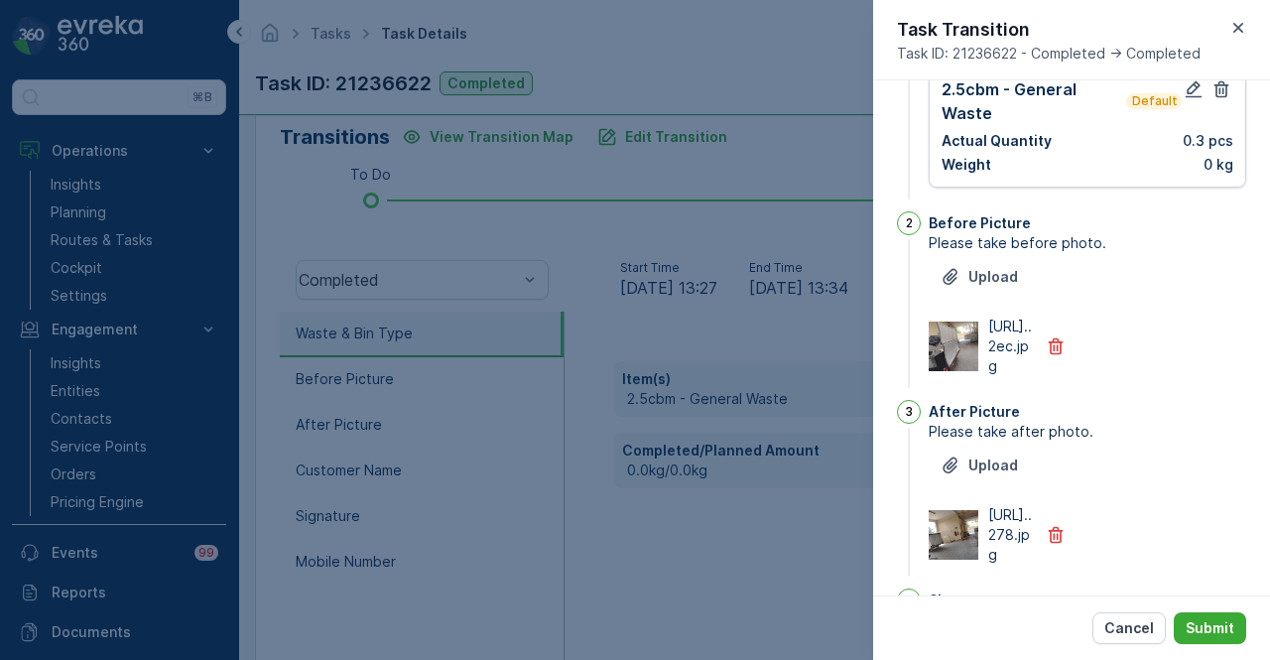
scroll to position [0, 0]
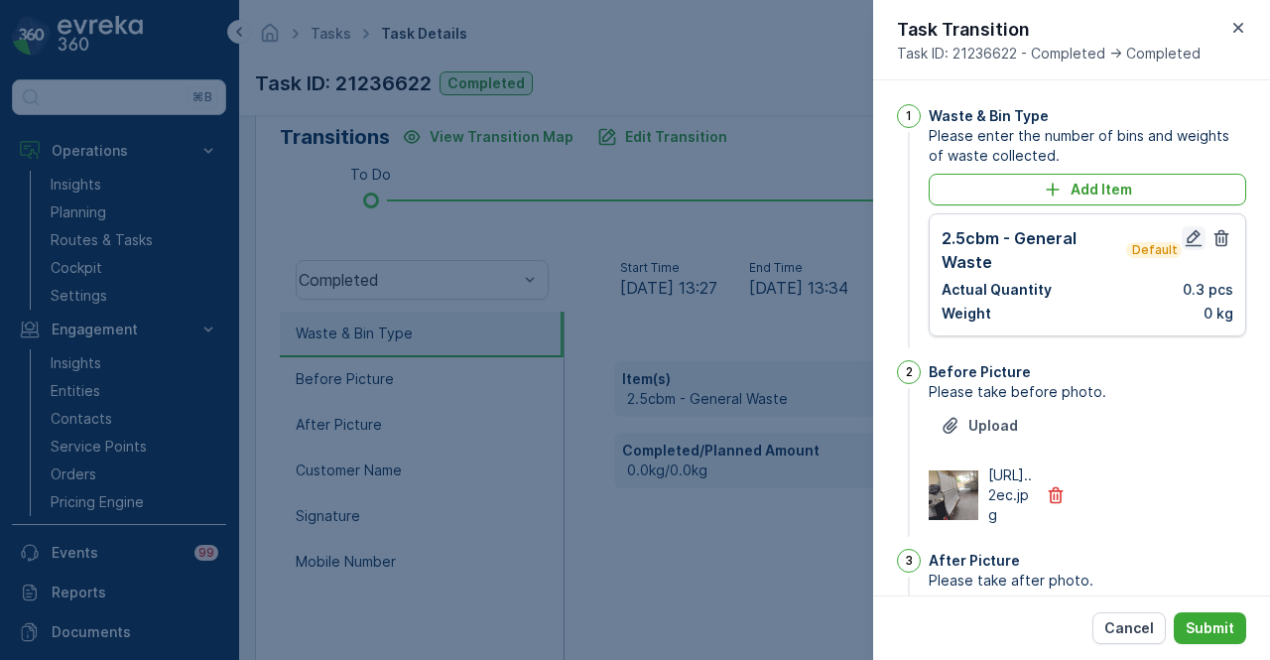
click at [1188, 236] on icon "button" at bounding box center [1194, 238] width 20 height 20
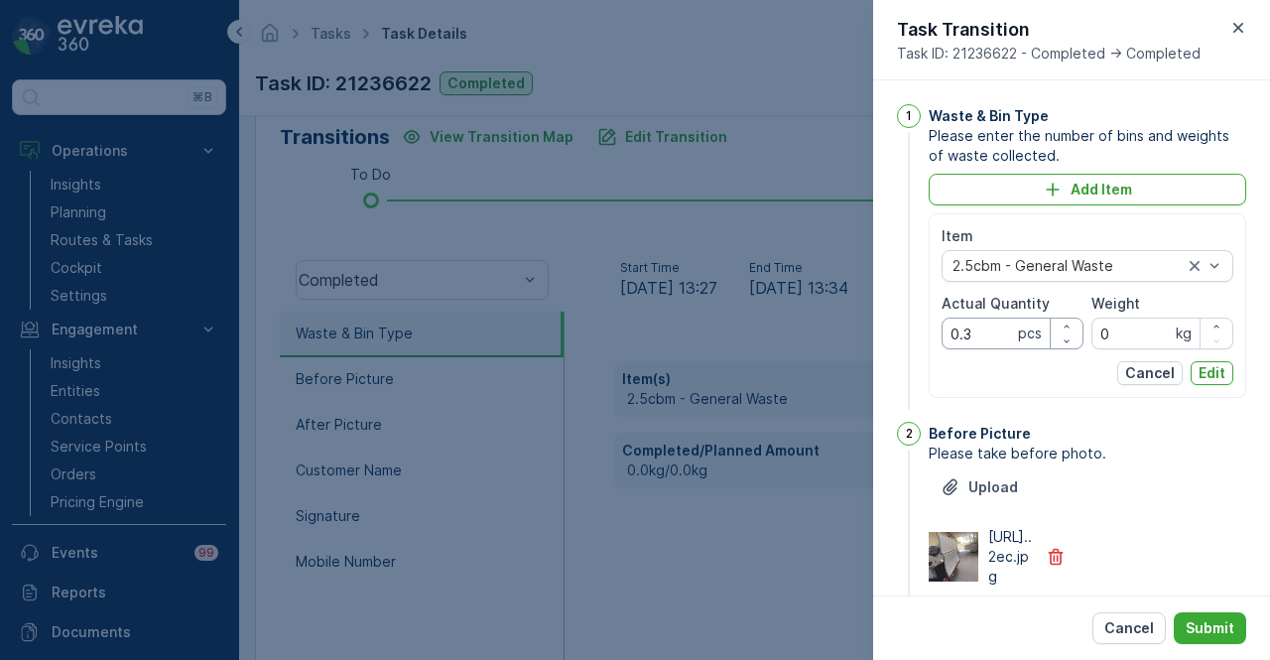
click at [998, 330] on Quantity "0.3" at bounding box center [1013, 334] width 142 height 32
type Quantity "0"
type Quantity "3"
click at [998, 386] on div "Item 2.5cbm - General Waste Actual Quantity 3 pcs Weight 0 kg Cancel Edit" at bounding box center [1088, 305] width 318 height 185
click at [1202, 370] on p "Edit" at bounding box center [1212, 373] width 27 height 20
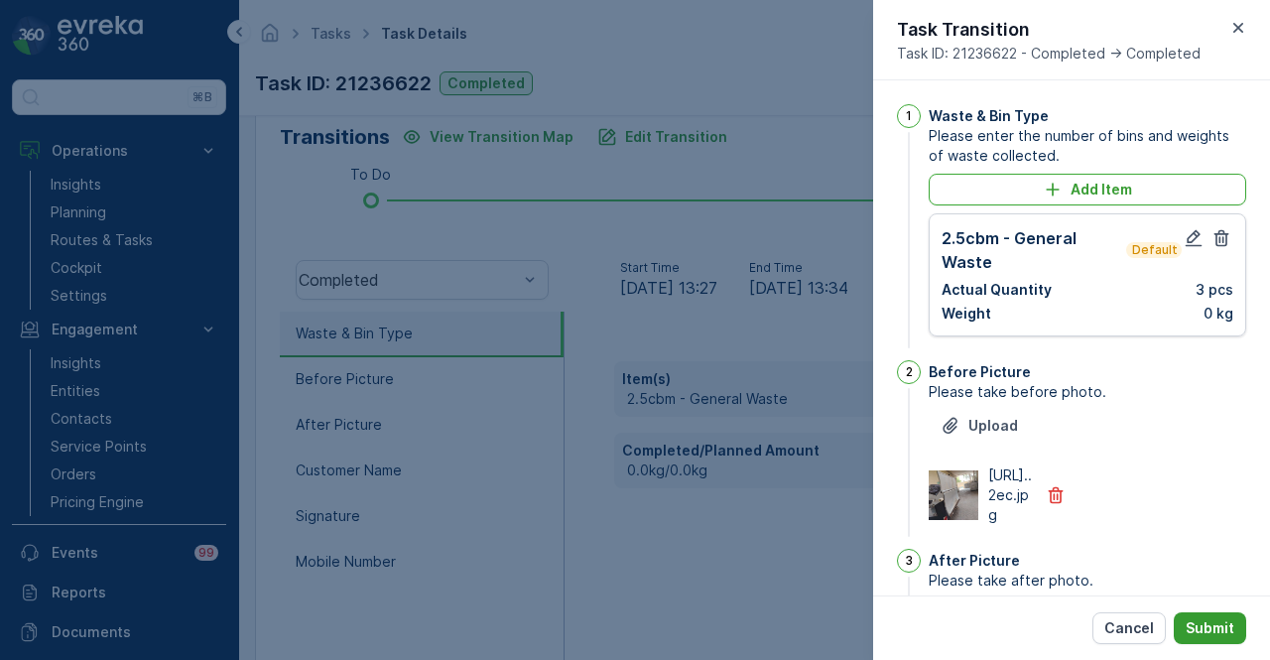
click at [1218, 638] on button "Submit" at bounding box center [1210, 628] width 72 height 32
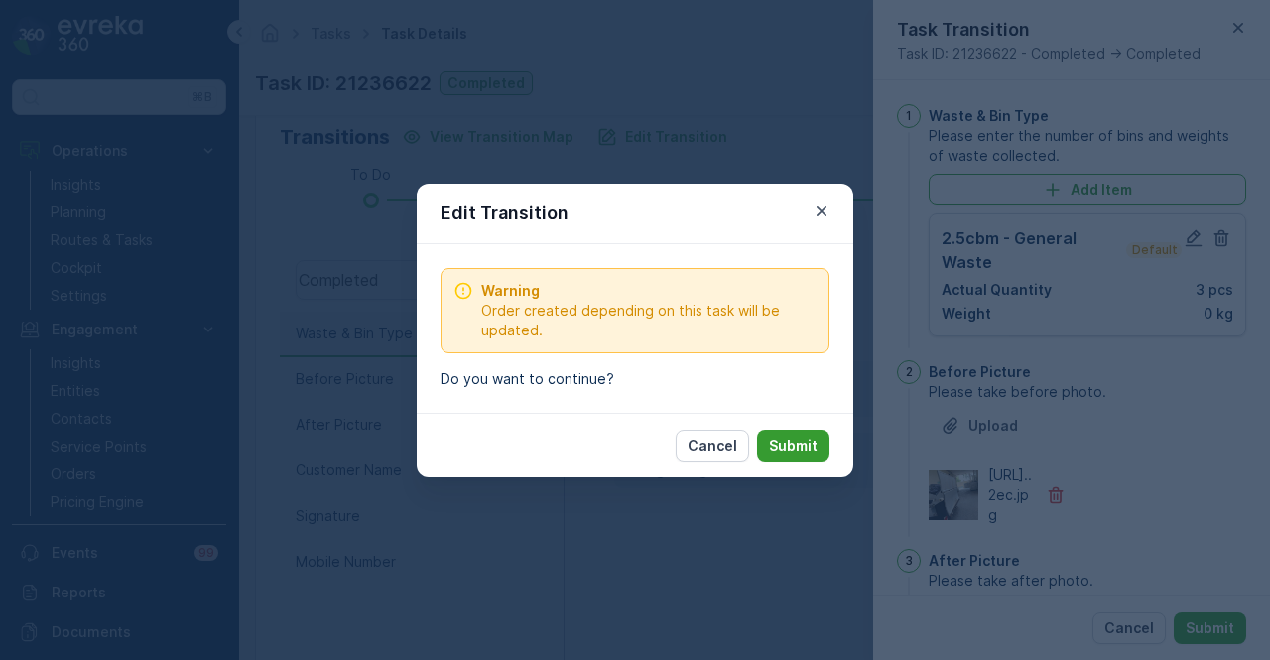
click at [809, 453] on p "Submit" at bounding box center [793, 446] width 49 height 20
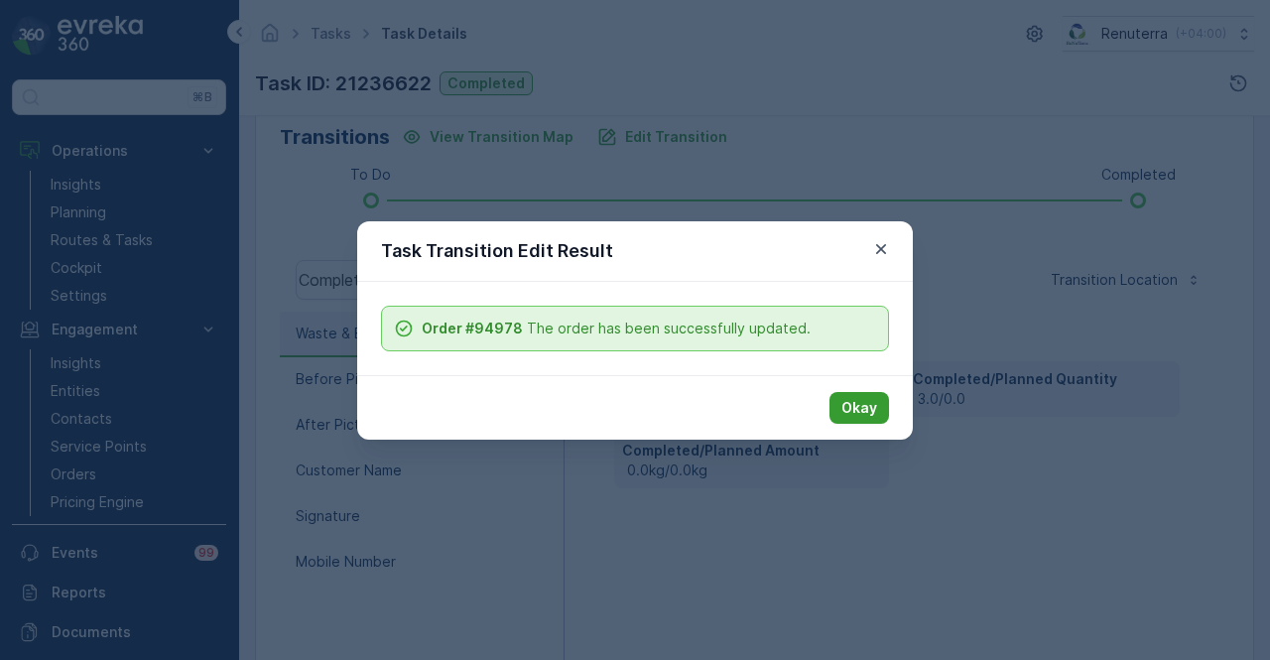
click at [855, 400] on p "Okay" at bounding box center [859, 408] width 36 height 20
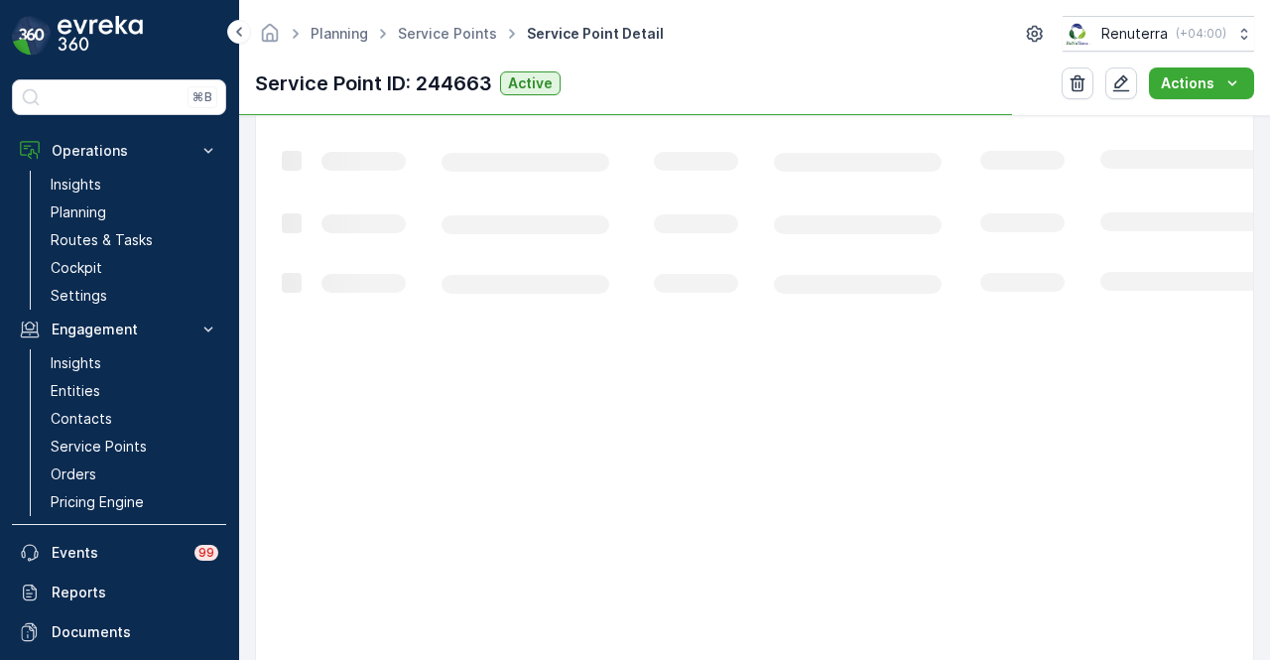
scroll to position [893, 0]
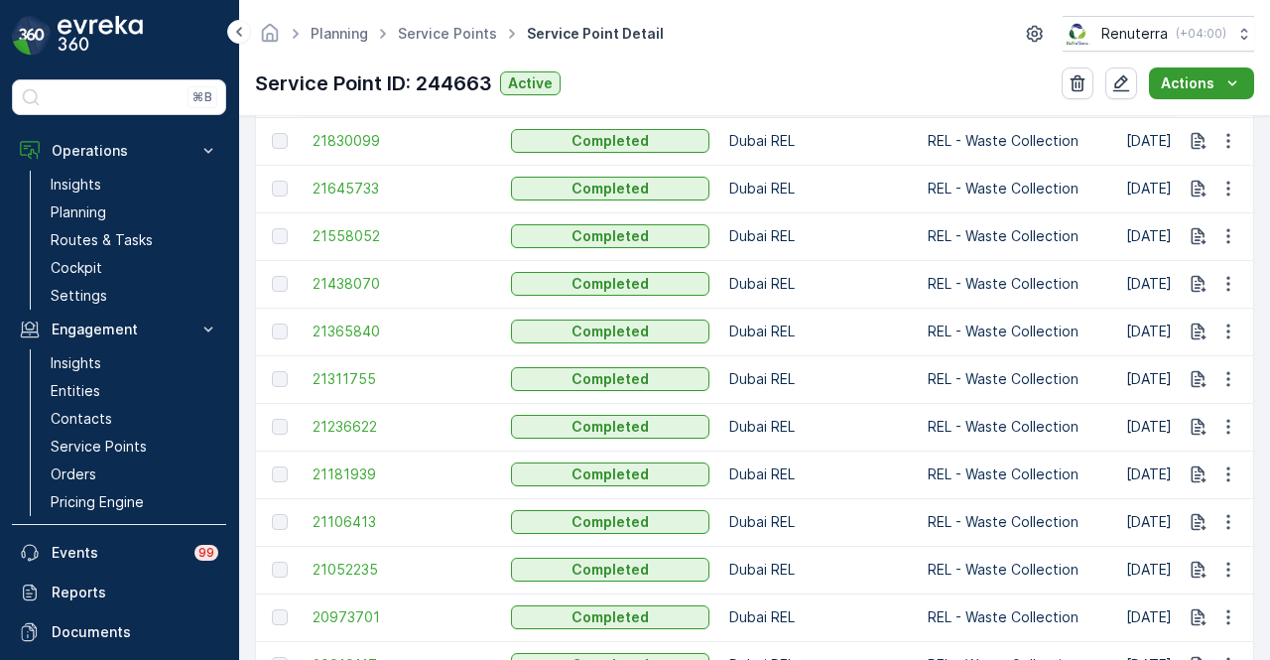
click at [1238, 86] on icon "Actions" at bounding box center [1232, 83] width 20 height 20
click at [329, 376] on span "21311755" at bounding box center [402, 379] width 179 height 20
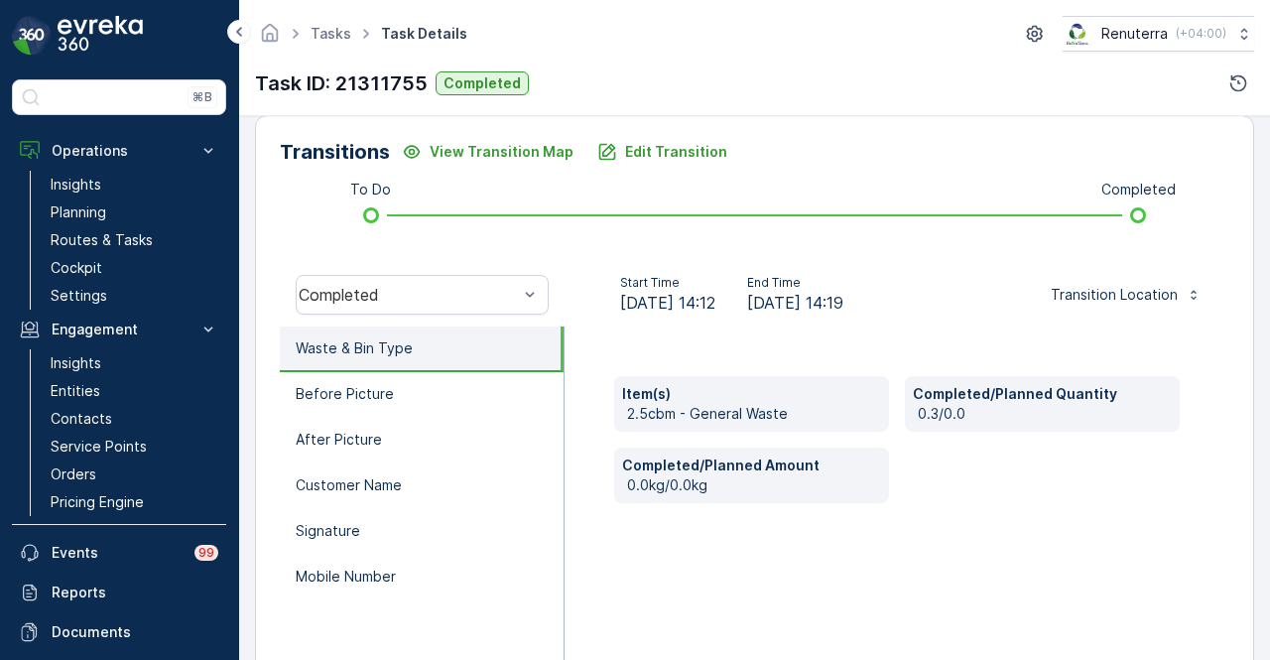
scroll to position [496, 0]
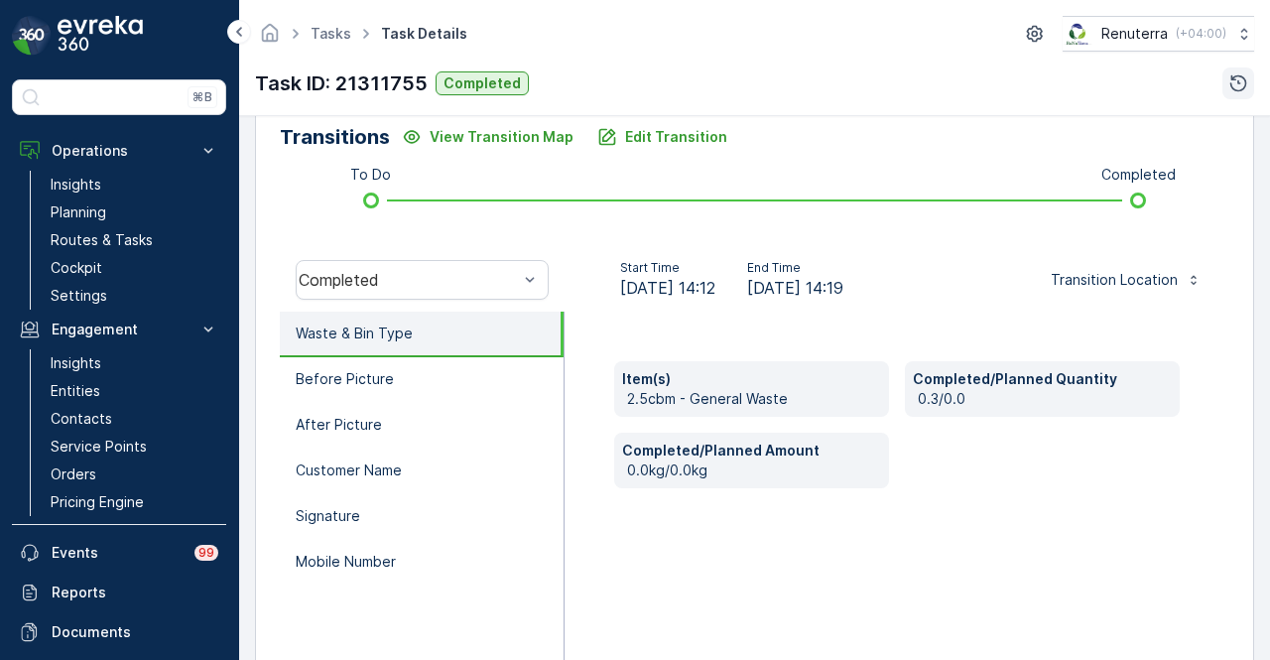
click at [1242, 87] on icon "button" at bounding box center [1238, 83] width 20 height 20
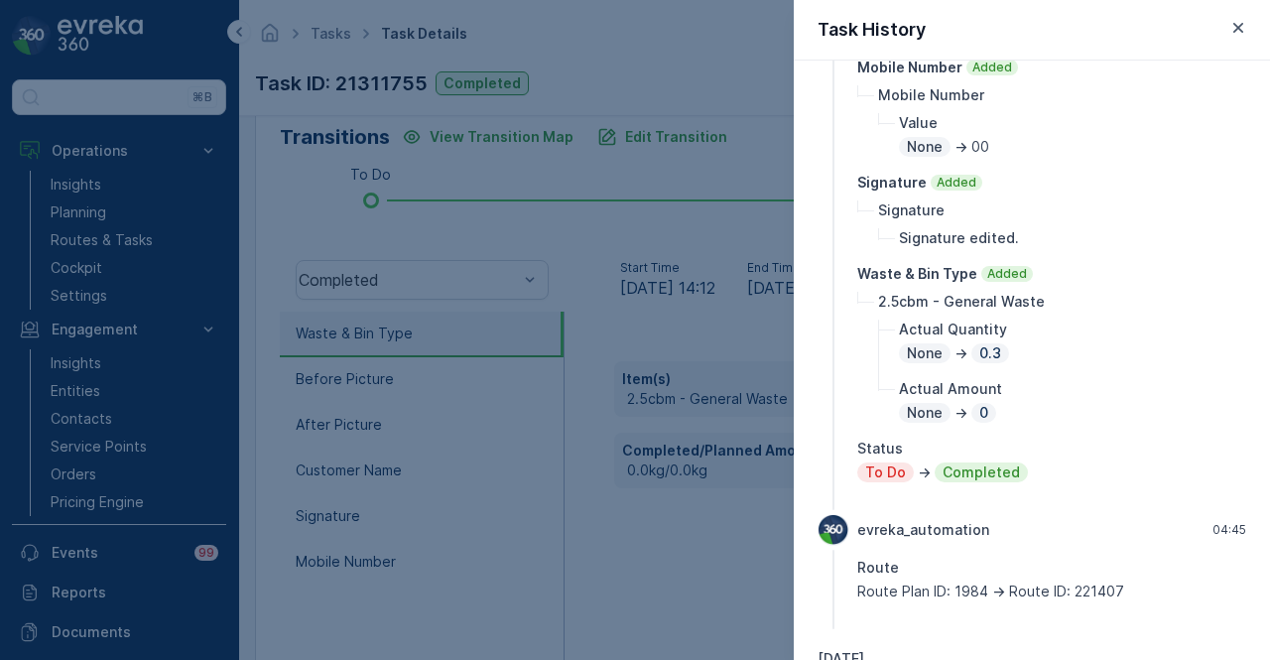
scroll to position [695, 0]
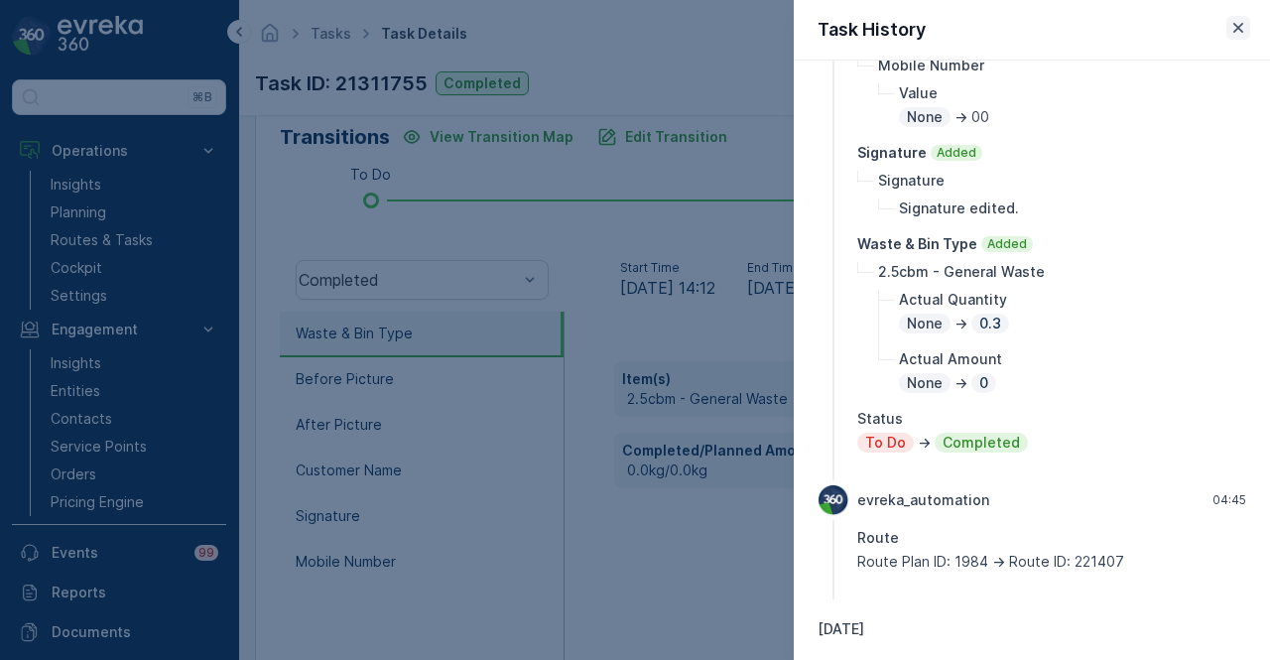
click at [1248, 29] on button "button" at bounding box center [1238, 28] width 24 height 24
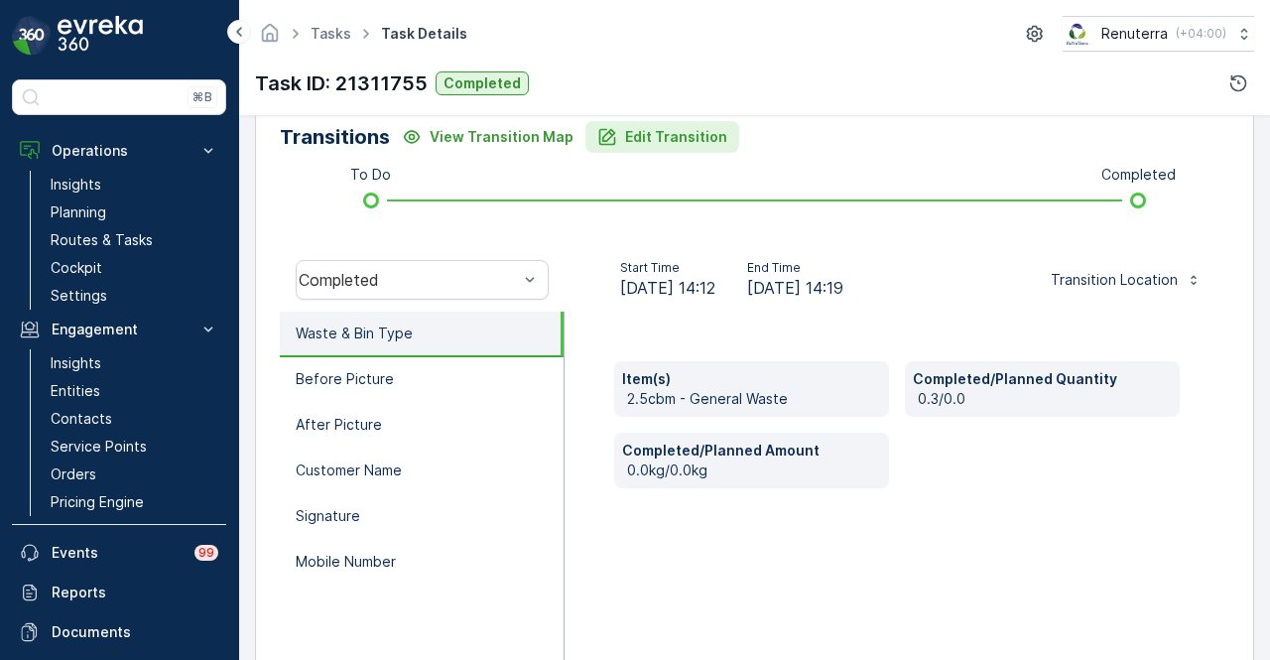
click at [691, 136] on p "Edit Transition" at bounding box center [676, 137] width 102 height 20
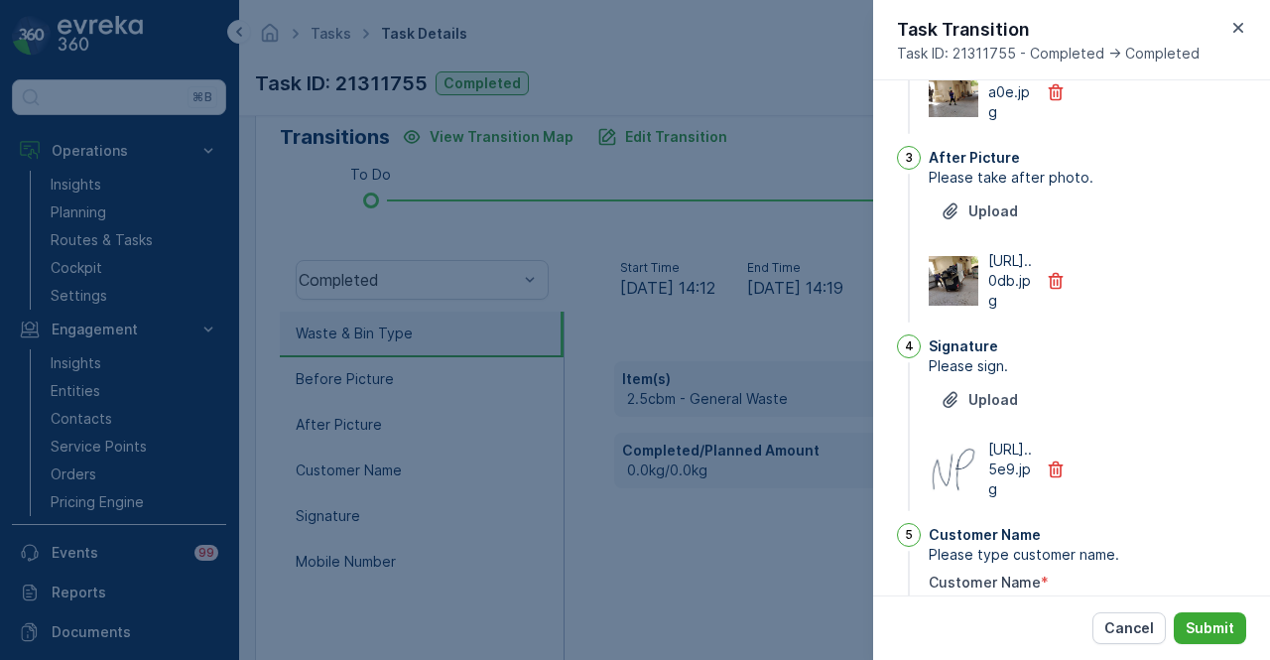
scroll to position [0, 0]
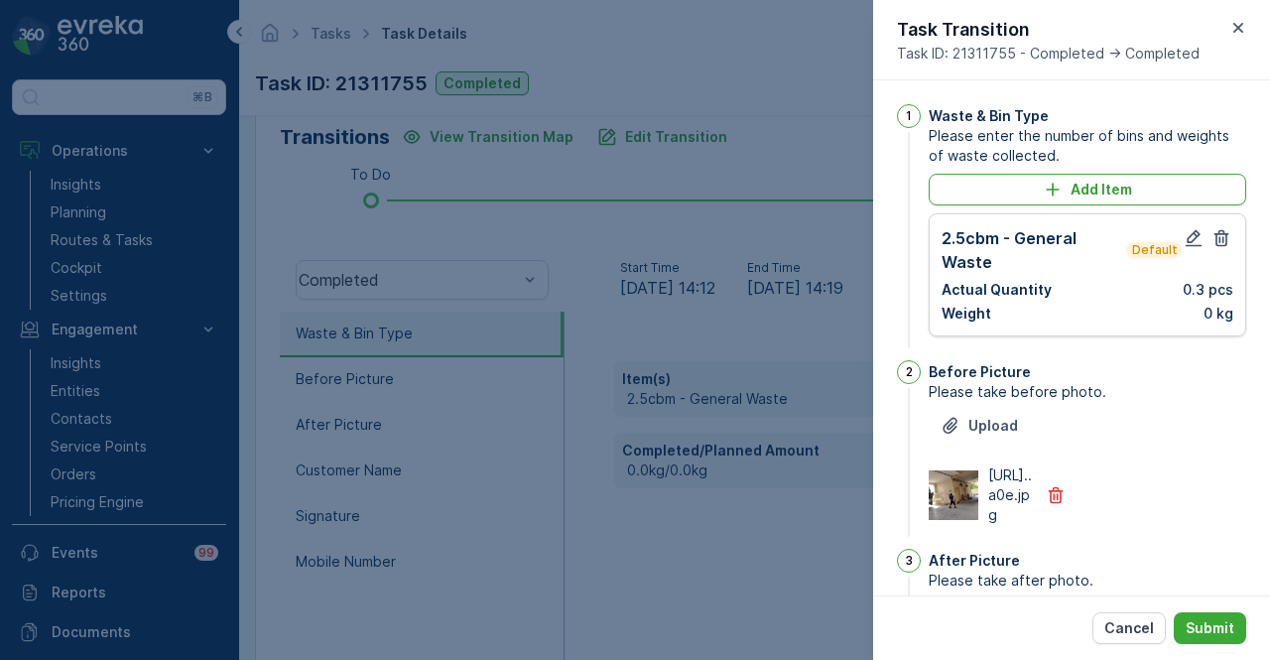
click at [1182, 227] on div at bounding box center [1208, 250] width 52 height 48
click at [1184, 231] on icon "button" at bounding box center [1194, 238] width 20 height 20
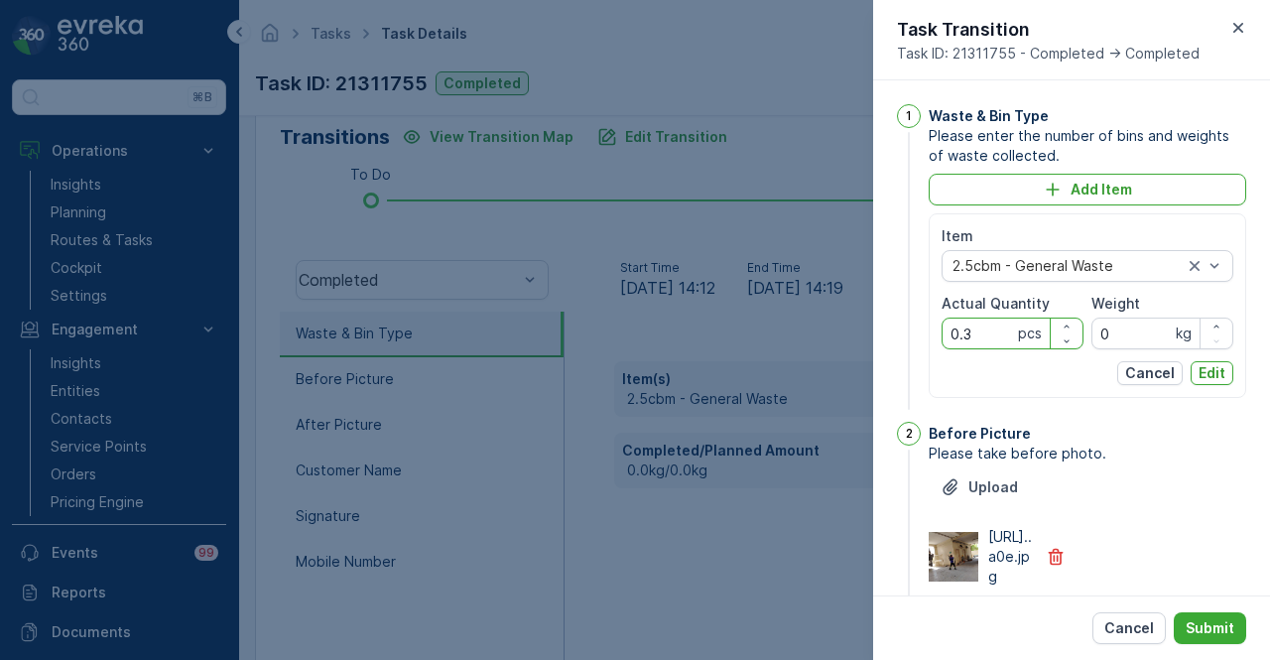
click at [970, 340] on Quantity "0.3" at bounding box center [1013, 334] width 142 height 32
type Quantity "0"
type Quantity "3"
click at [1226, 370] on button "Edit" at bounding box center [1212, 373] width 43 height 24
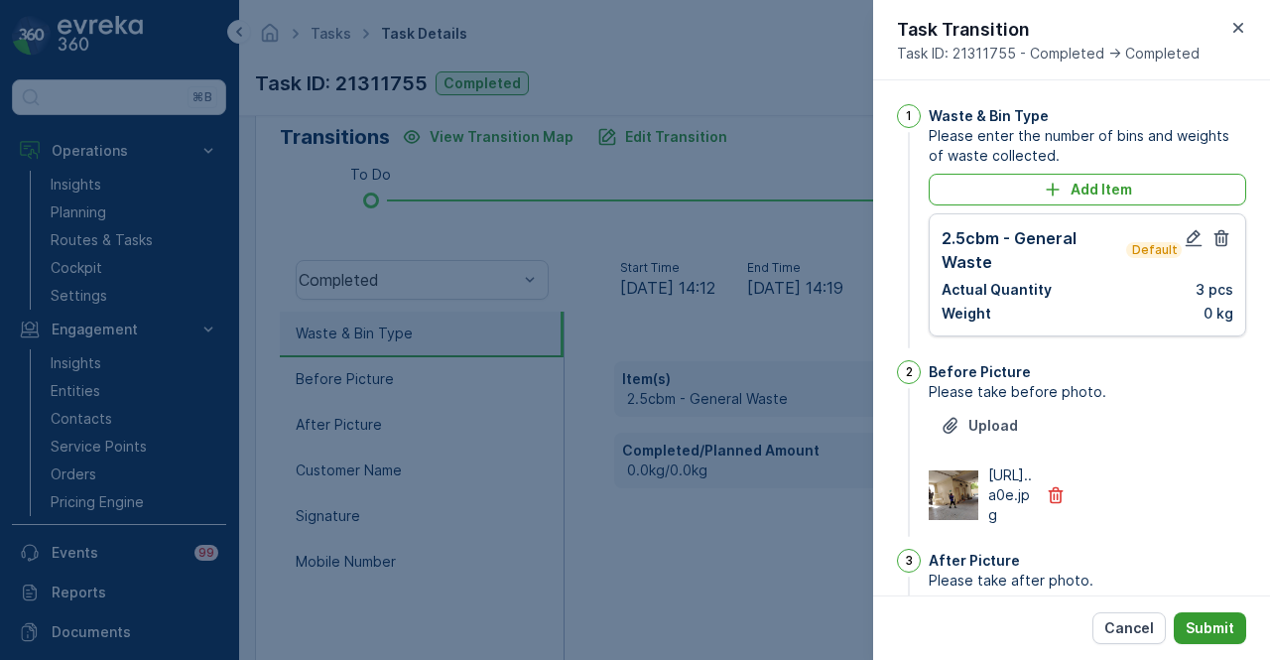
click at [1198, 622] on p "Submit" at bounding box center [1210, 628] width 49 height 20
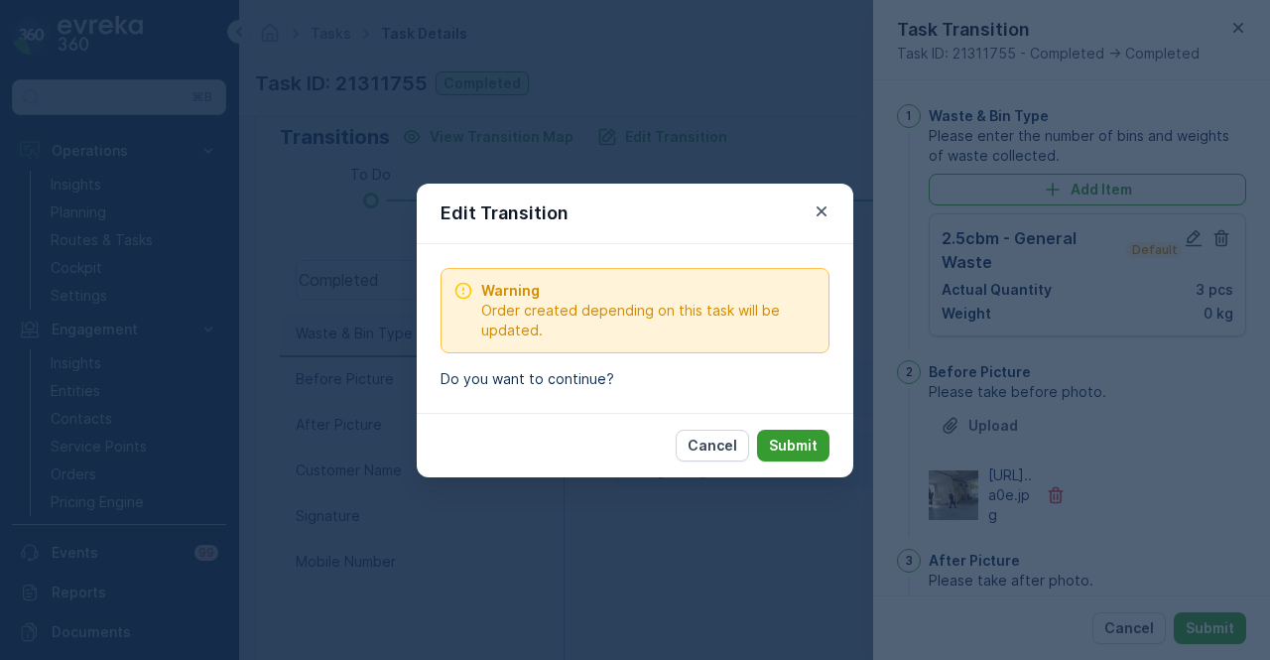
click at [818, 447] on button "Submit" at bounding box center [793, 446] width 72 height 32
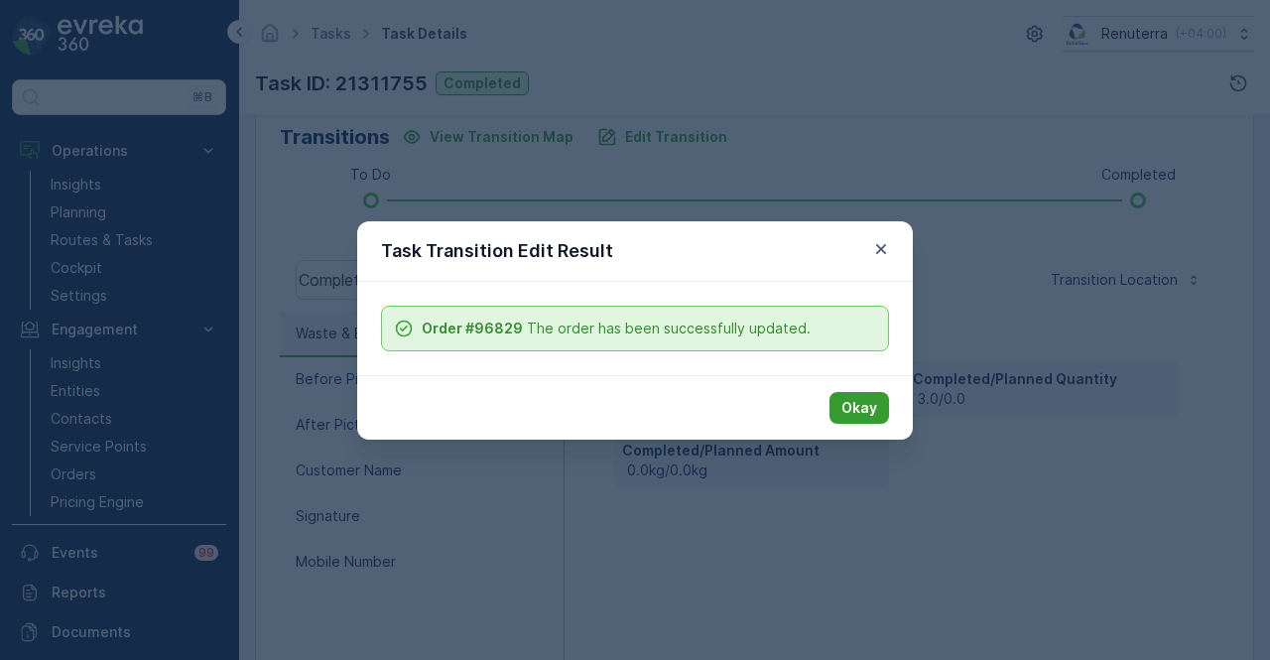
click at [857, 414] on p "Okay" at bounding box center [859, 408] width 36 height 20
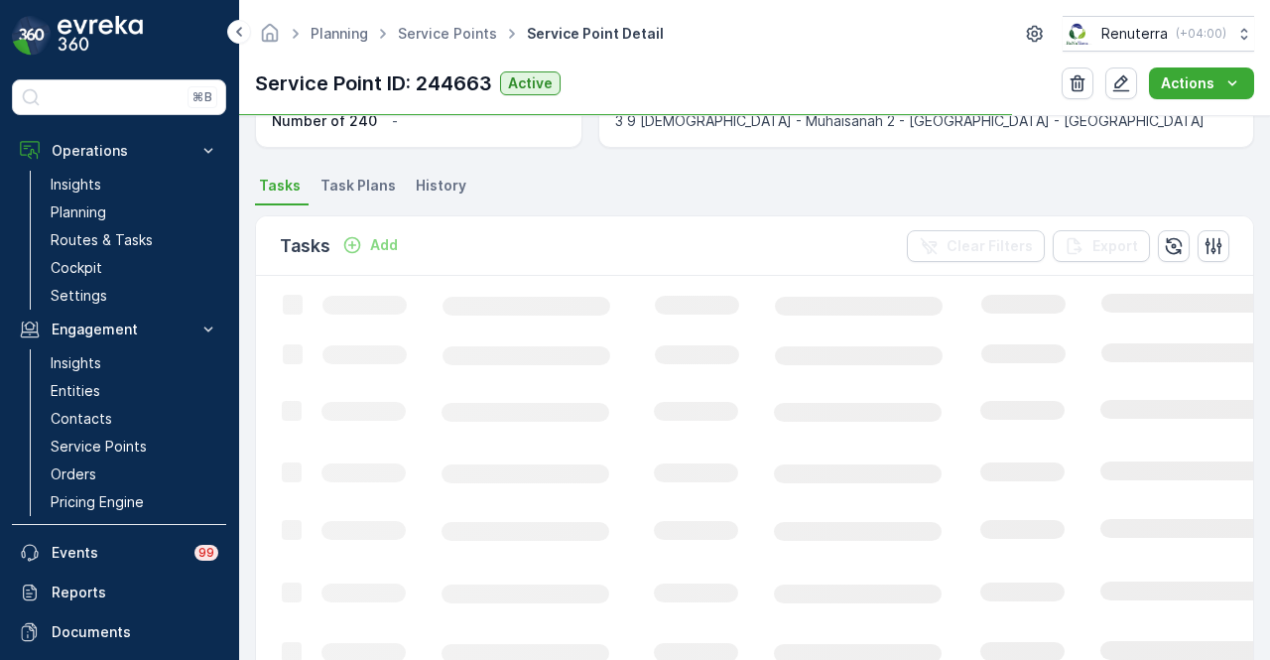
scroll to position [496, 0]
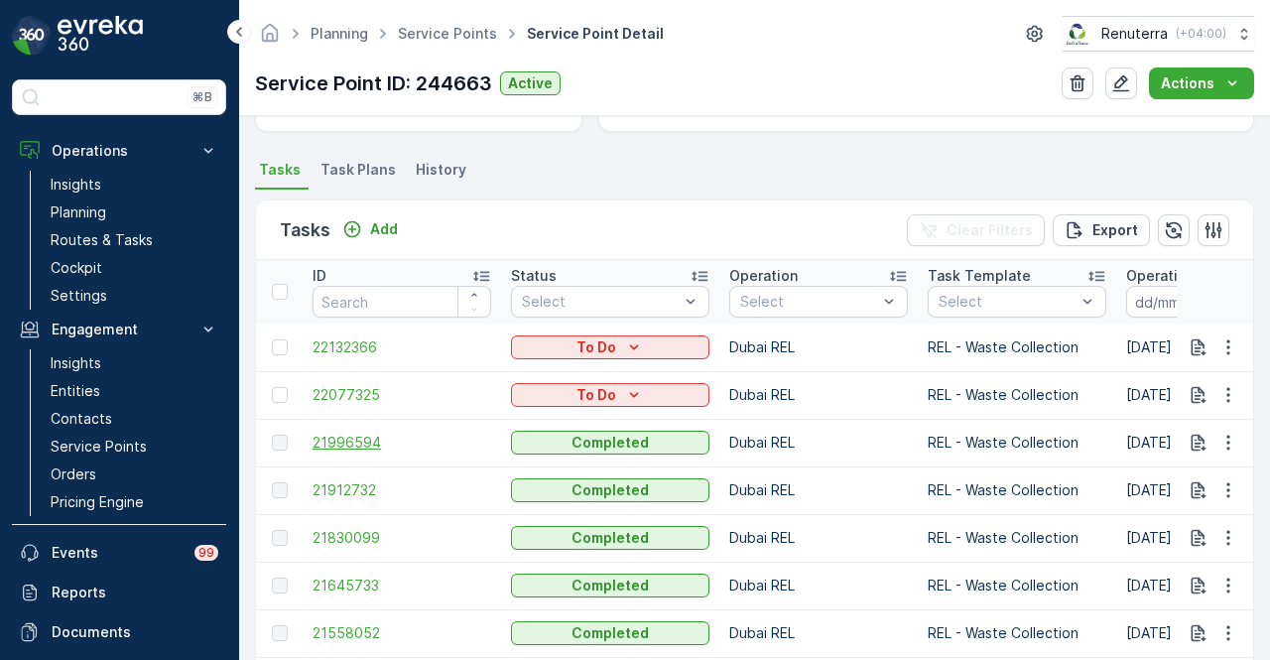
click at [351, 435] on span "21996594" at bounding box center [402, 443] width 179 height 20
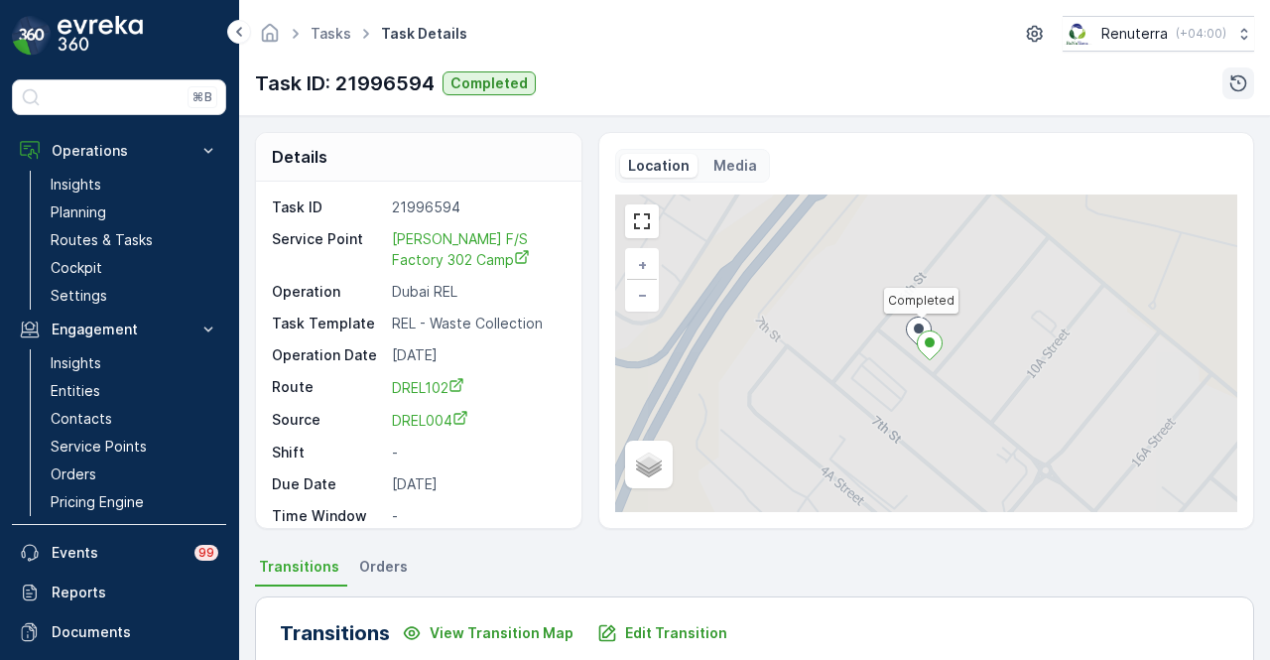
click at [1234, 89] on icon "button" at bounding box center [1238, 83] width 17 height 17
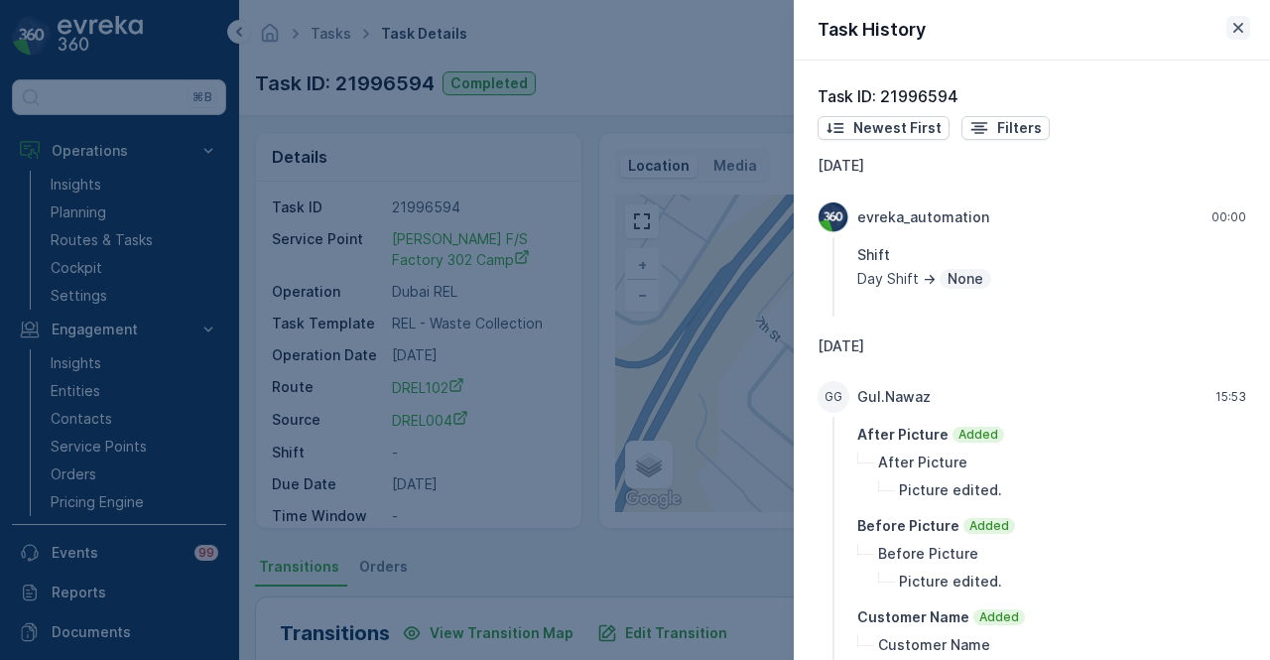
click at [1228, 23] on icon "button" at bounding box center [1238, 28] width 20 height 20
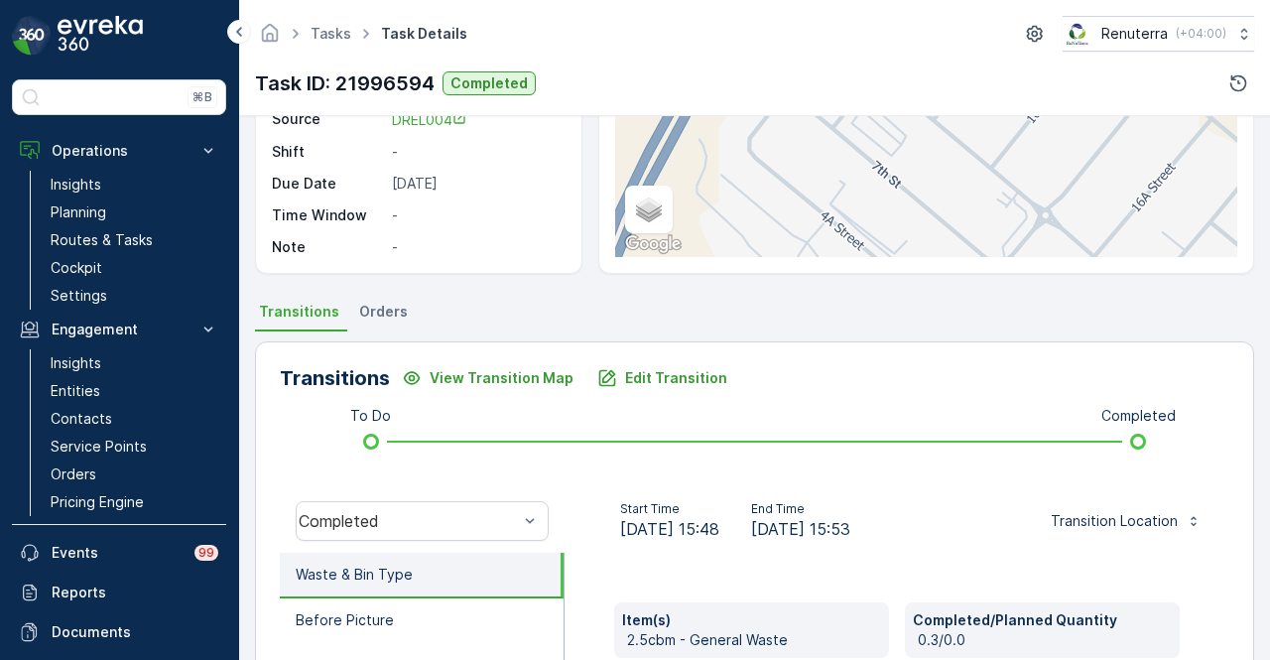
scroll to position [490, 0]
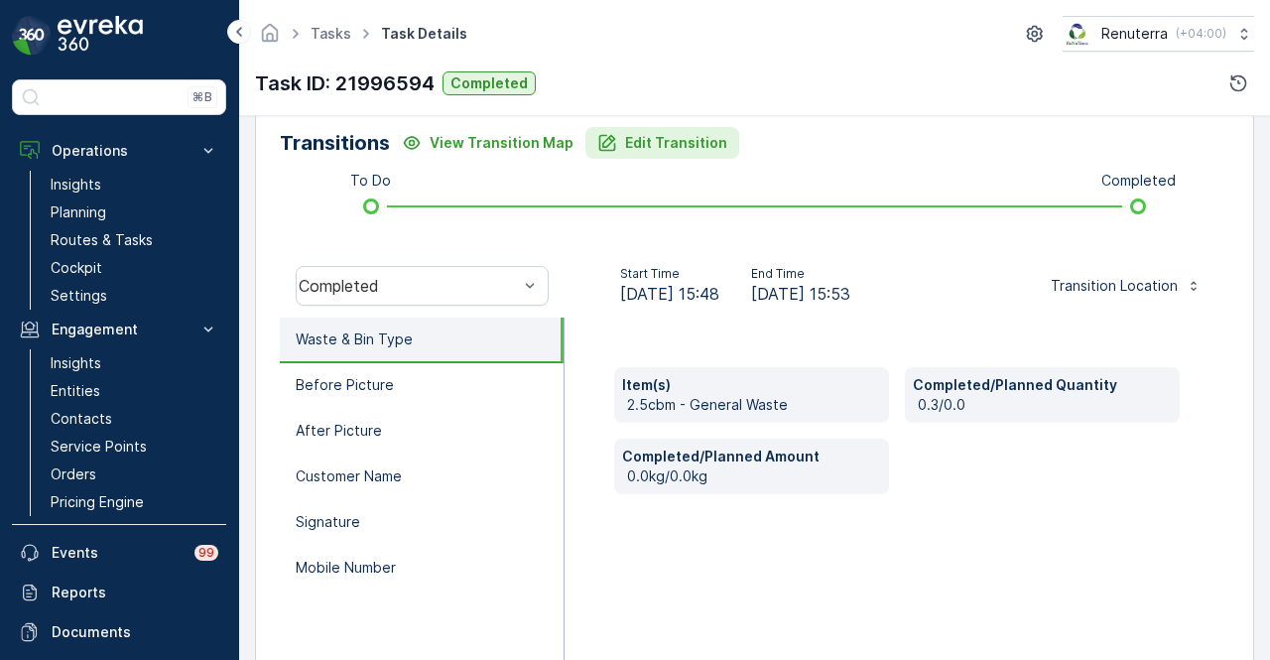
click at [689, 156] on button "Edit Transition" at bounding box center [662, 143] width 154 height 32
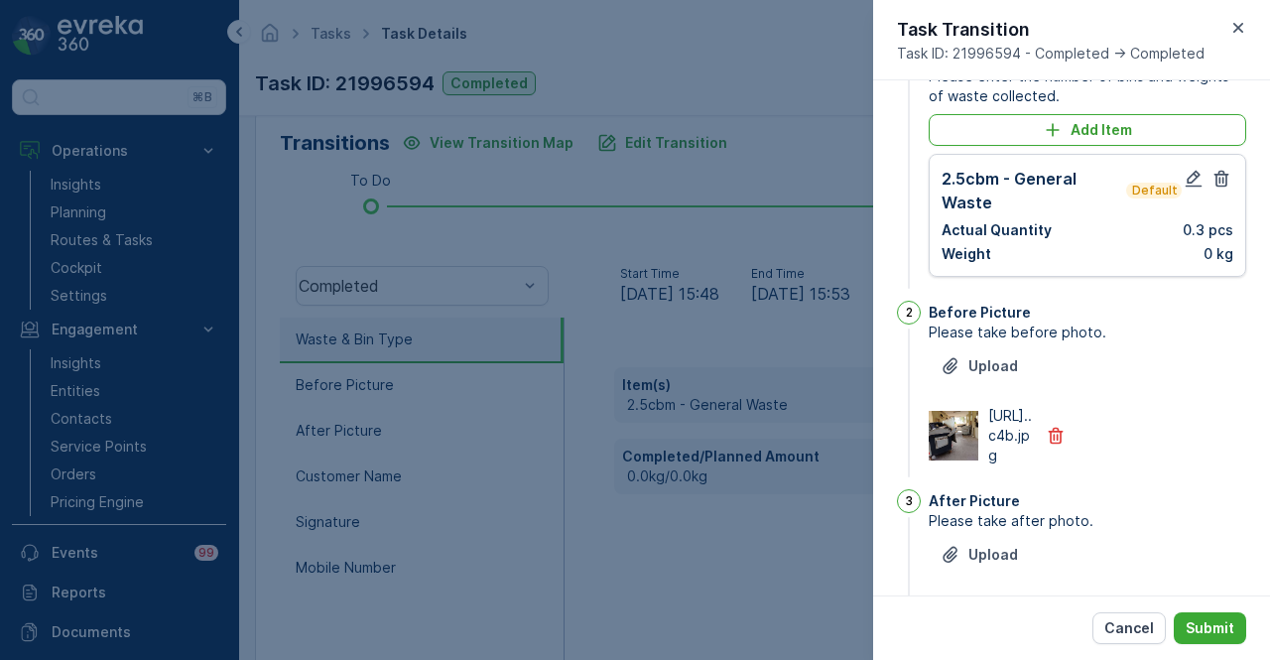
scroll to position [0, 0]
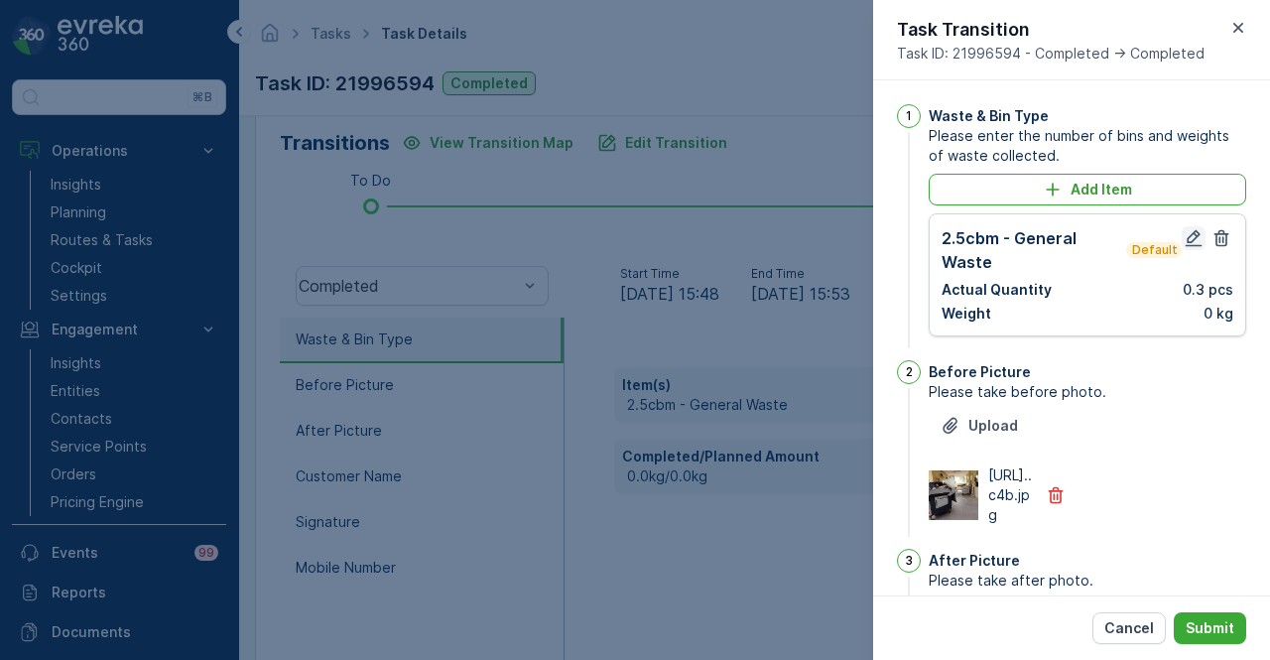
click at [1189, 233] on icon "button" at bounding box center [1194, 238] width 20 height 20
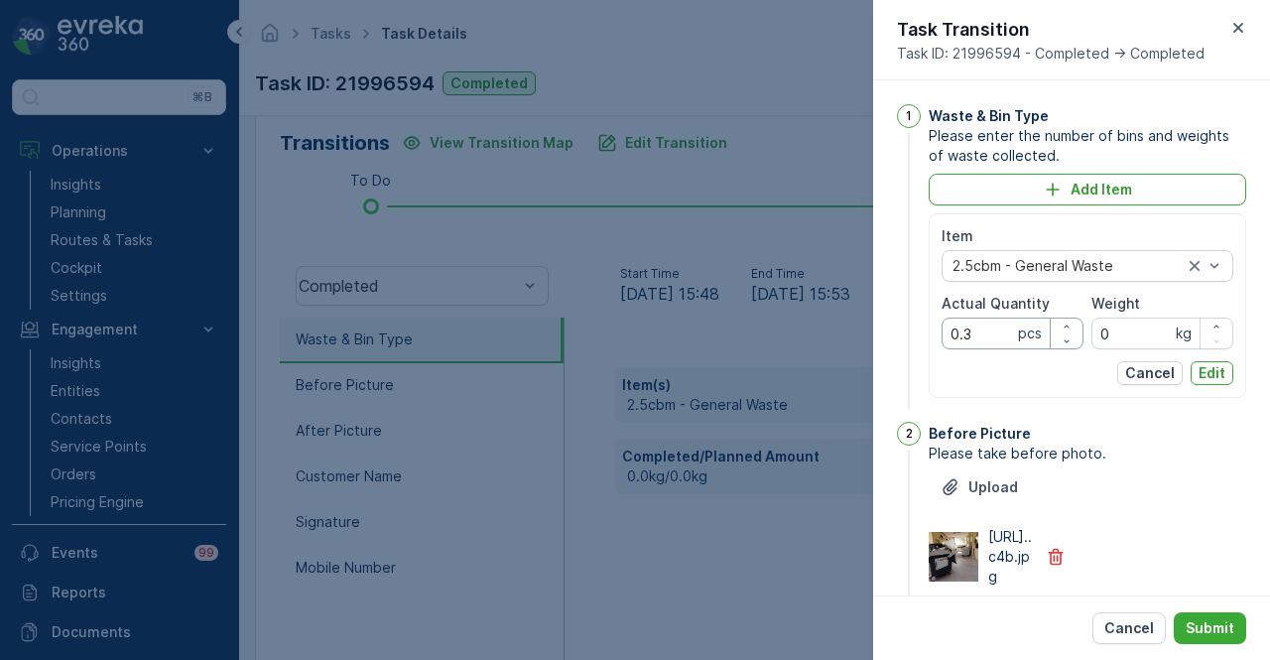
click at [999, 324] on Quantity "0.3" at bounding box center [1013, 334] width 142 height 32
type Quantity "0"
type Quantity "3"
click at [1211, 372] on p "Edit" at bounding box center [1212, 373] width 27 height 20
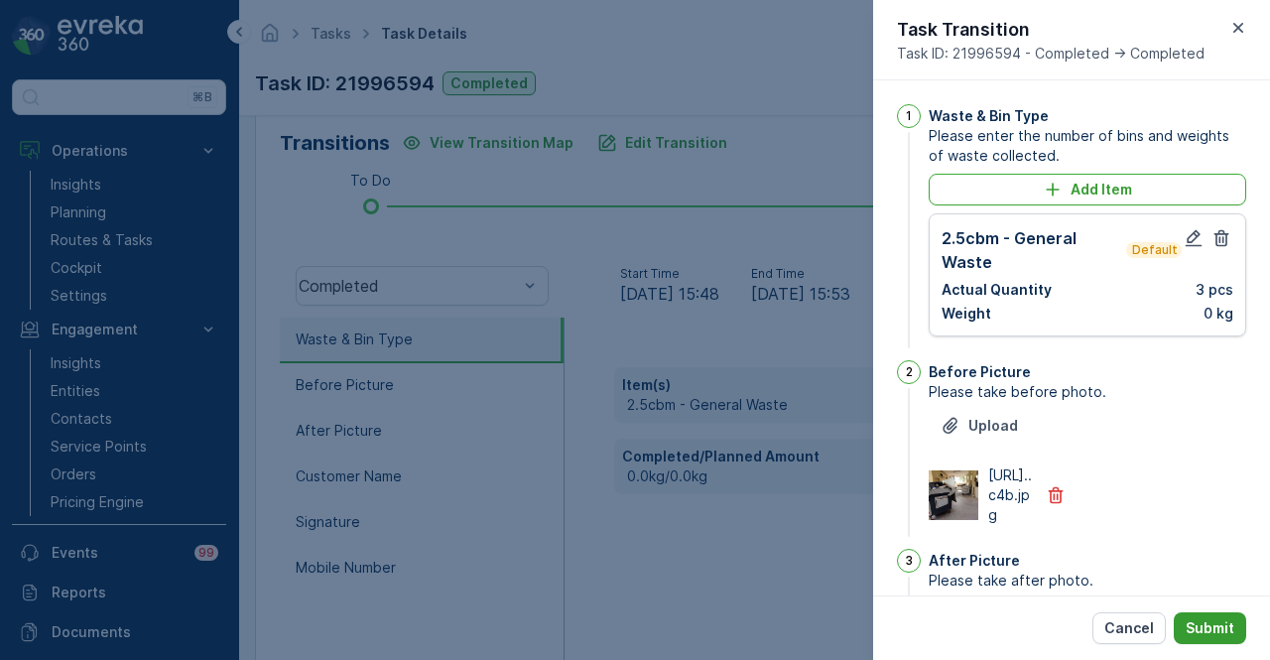
click at [1203, 614] on button "Submit" at bounding box center [1210, 628] width 72 height 32
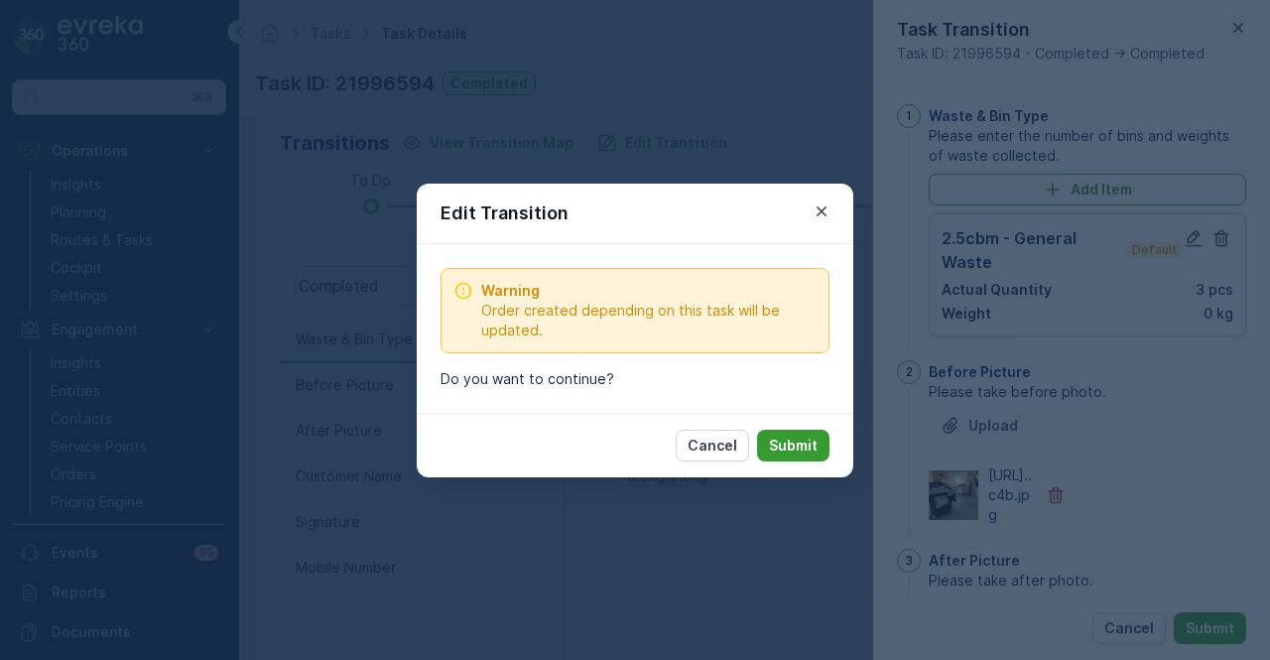
click at [780, 440] on p "Submit" at bounding box center [793, 446] width 49 height 20
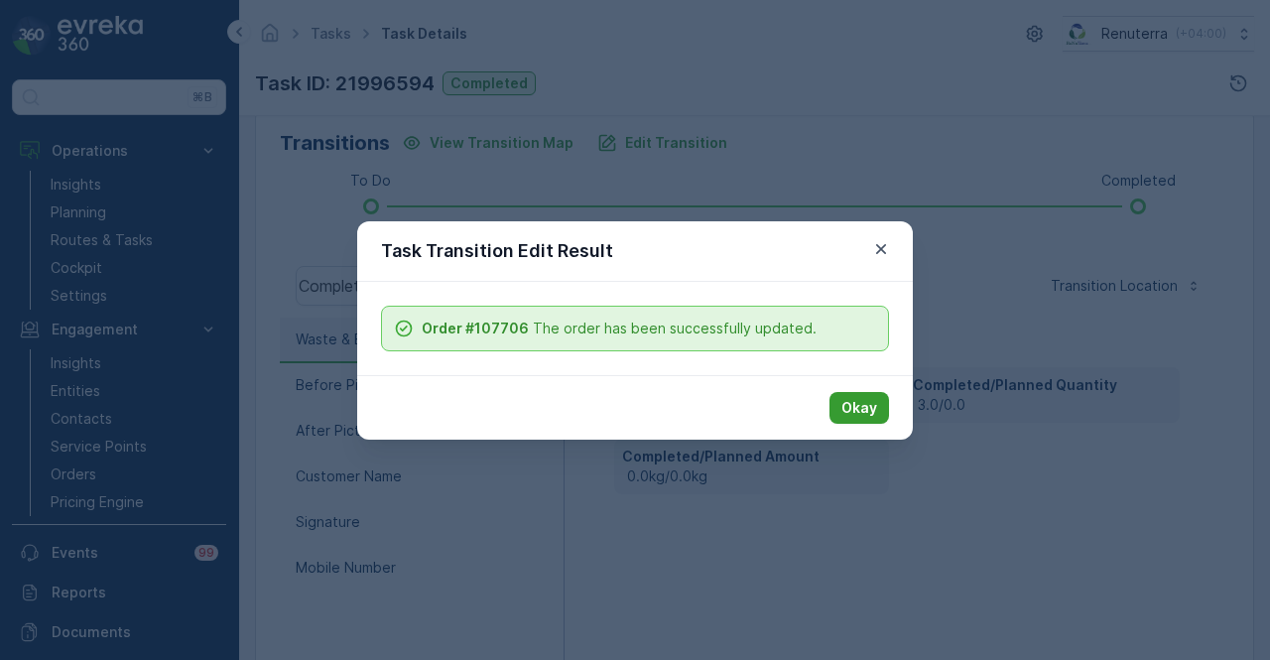
click at [867, 413] on p "Okay" at bounding box center [859, 408] width 36 height 20
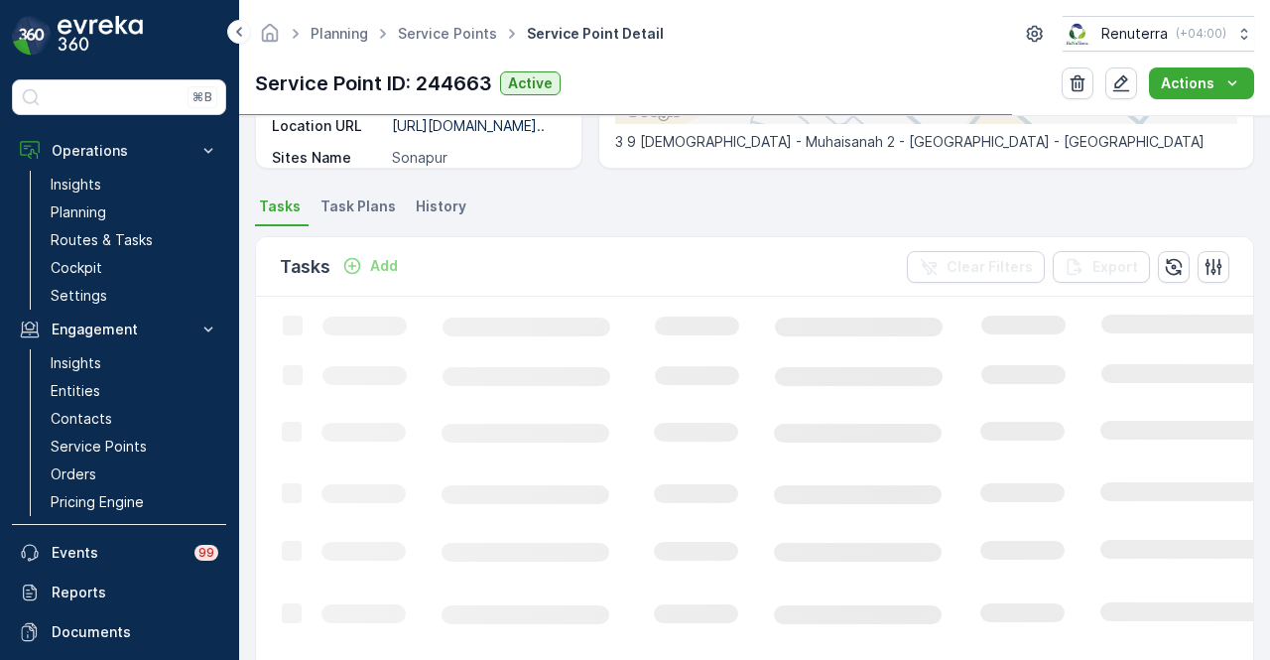
scroll to position [893, 0]
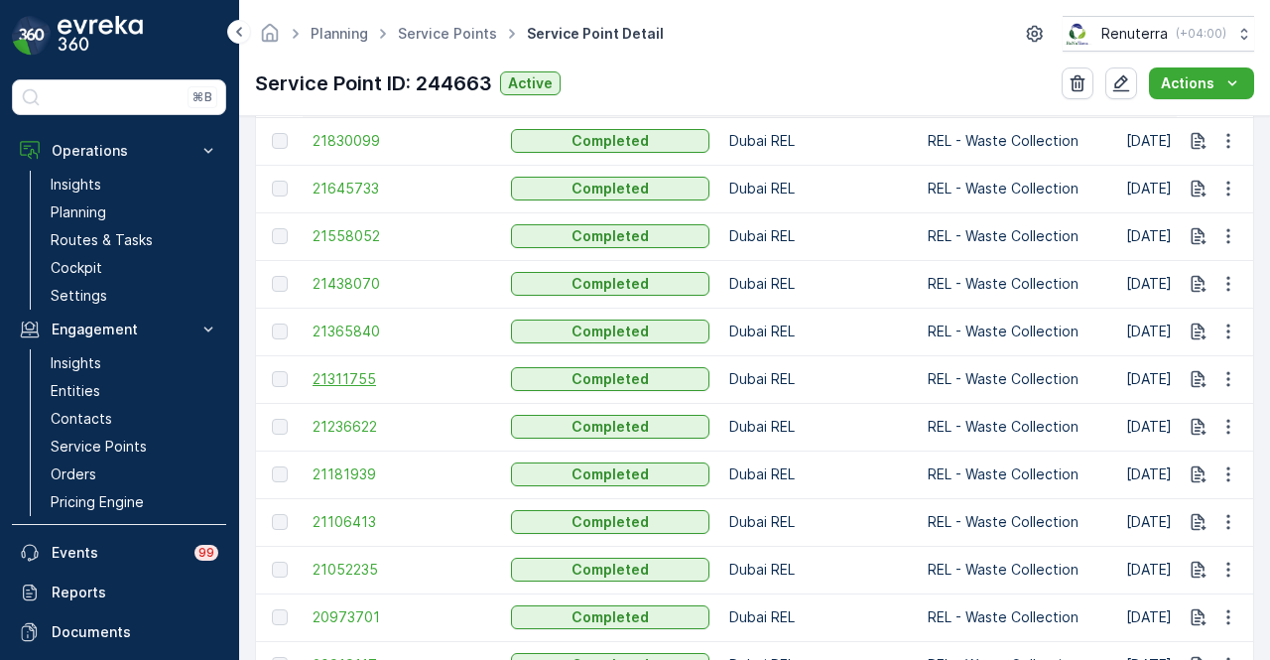
click at [361, 380] on span "21311755" at bounding box center [402, 379] width 179 height 20
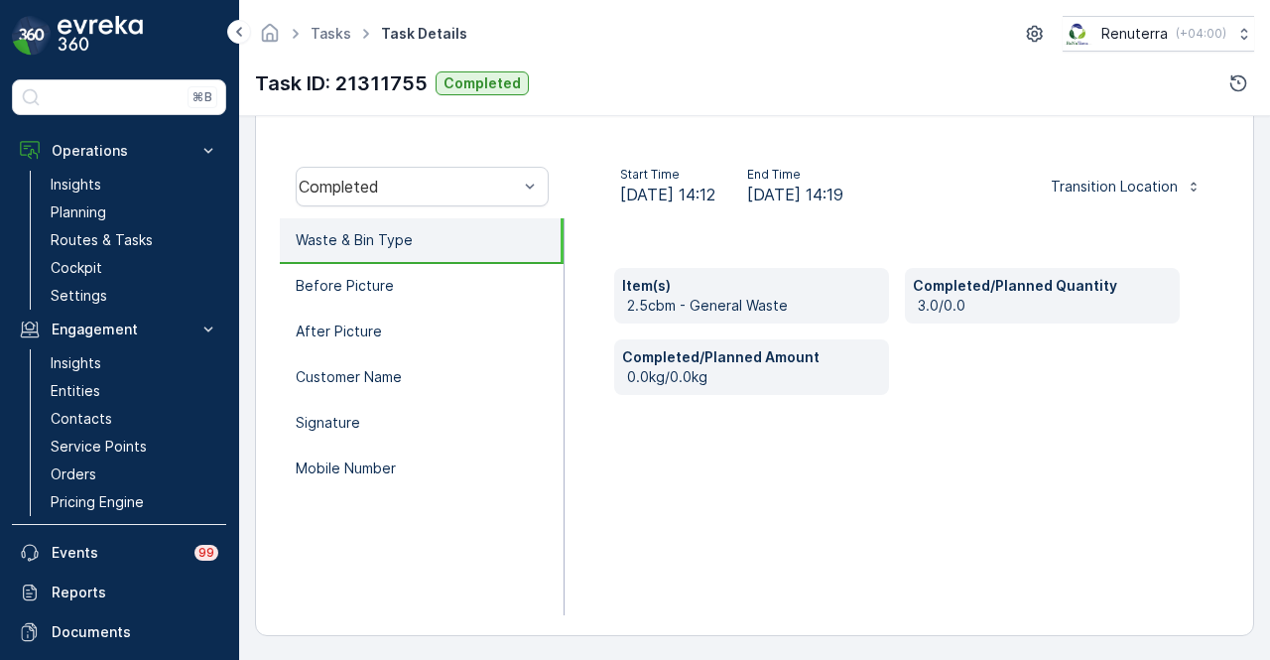
scroll to position [292, 0]
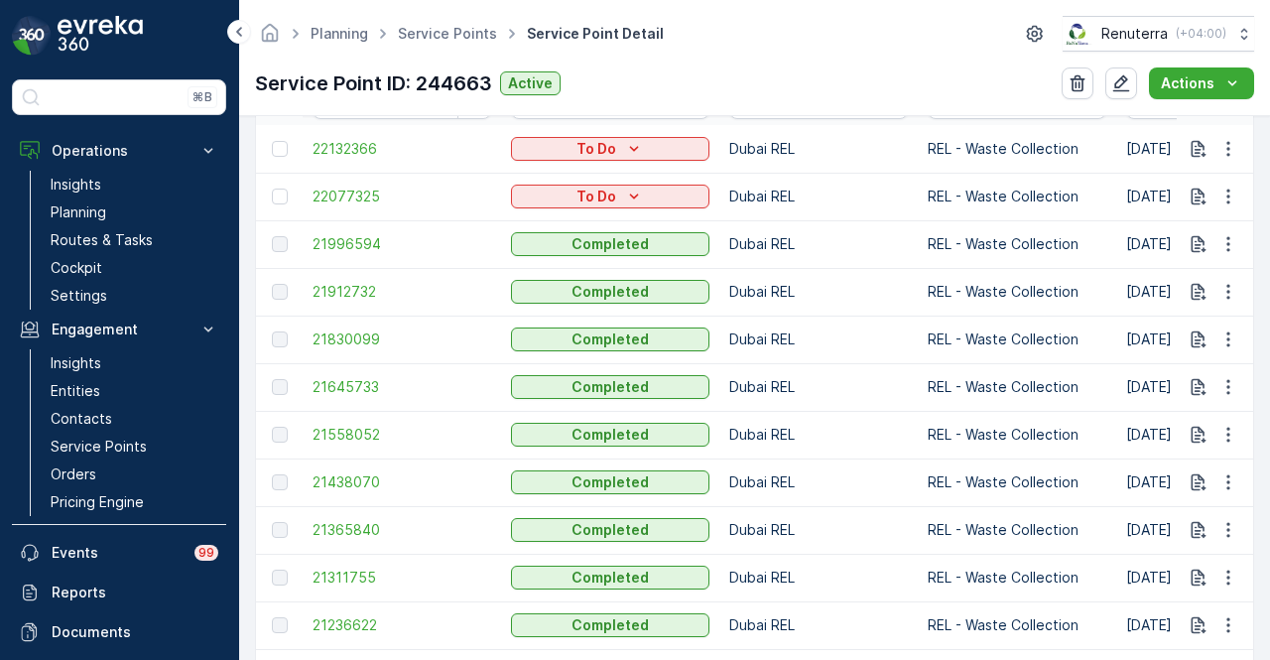
scroll to position [893, 0]
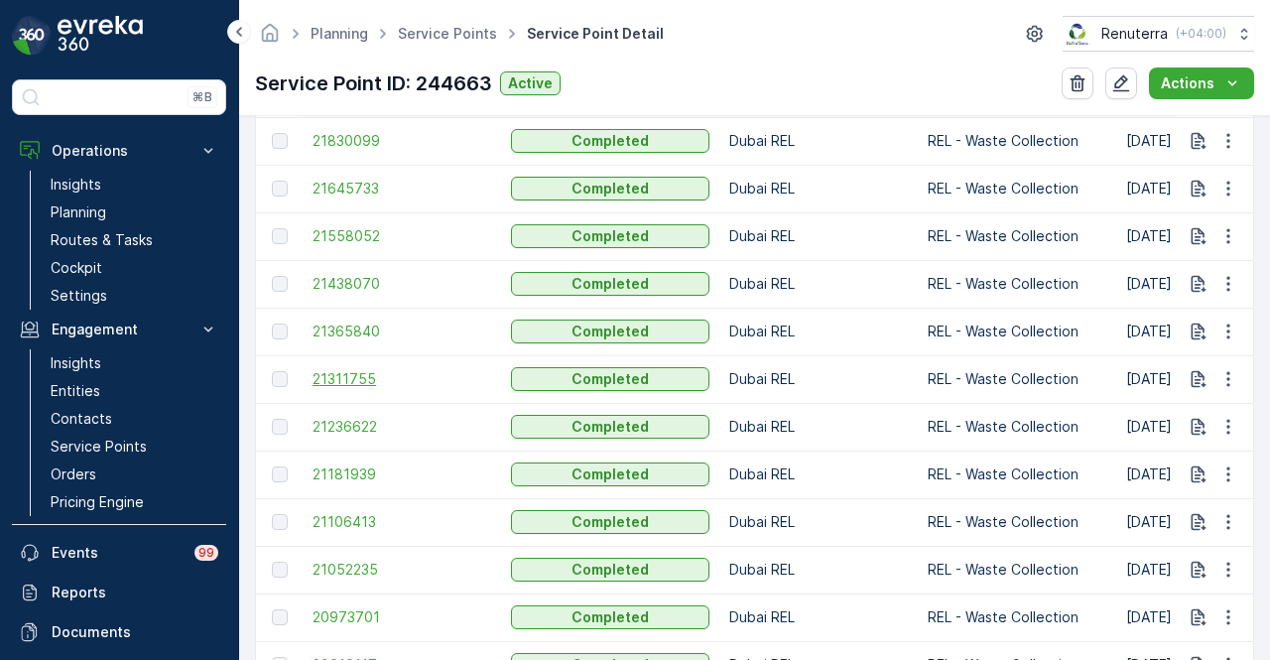
click at [343, 382] on span "21311755" at bounding box center [402, 379] width 179 height 20
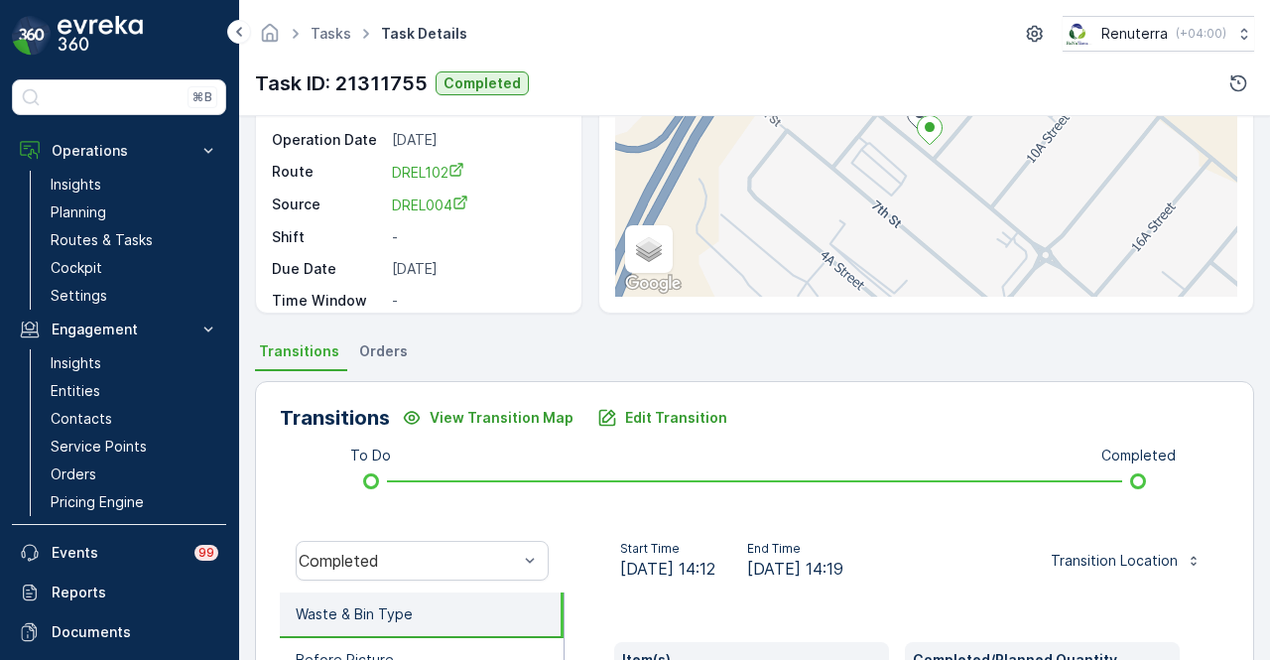
scroll to position [589, 0]
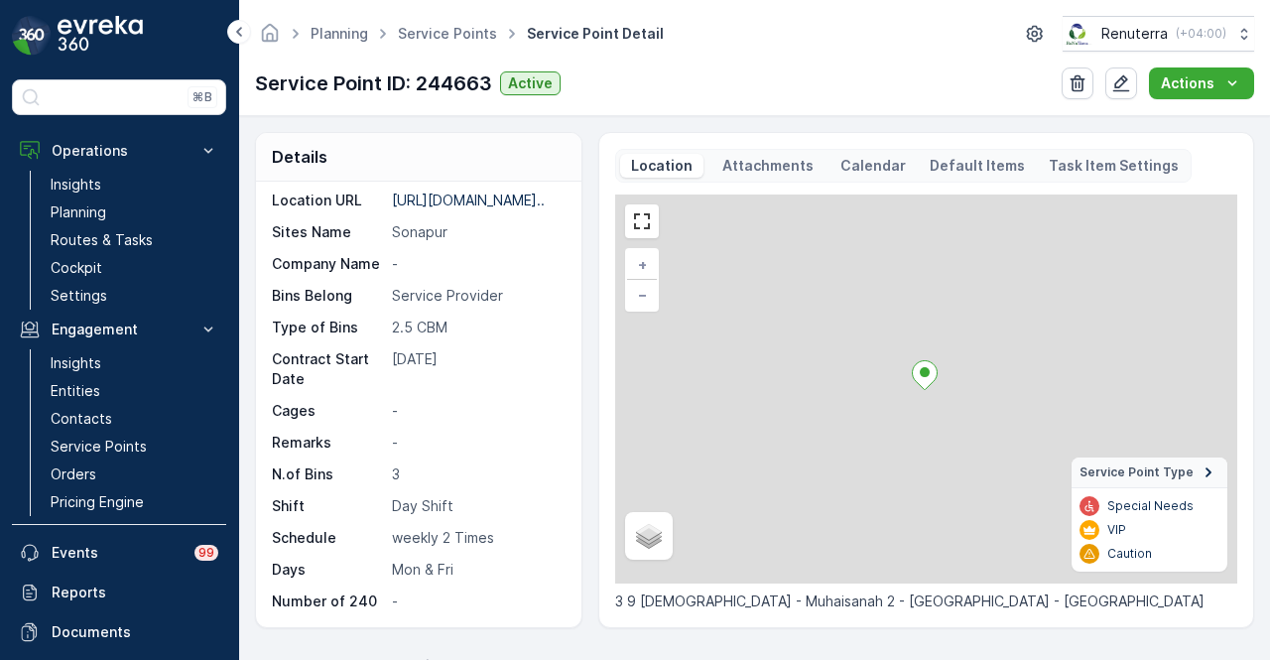
scroll to position [695, 0]
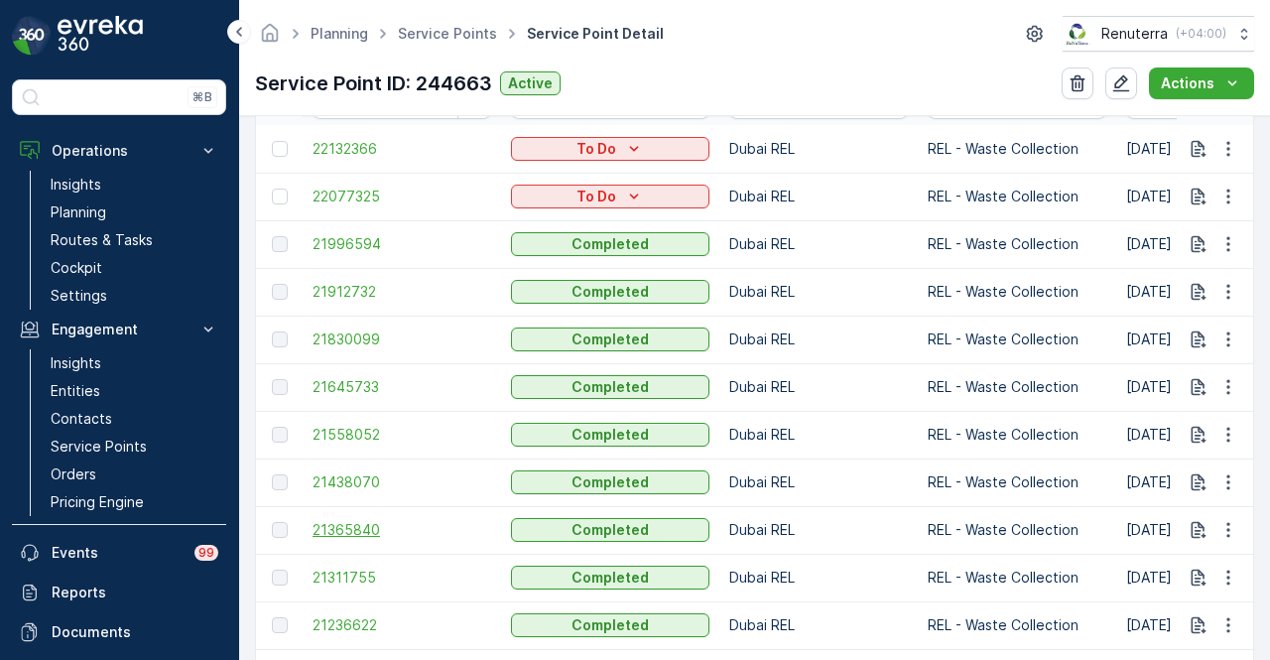
click at [363, 529] on span "21365840" at bounding box center [402, 530] width 179 height 20
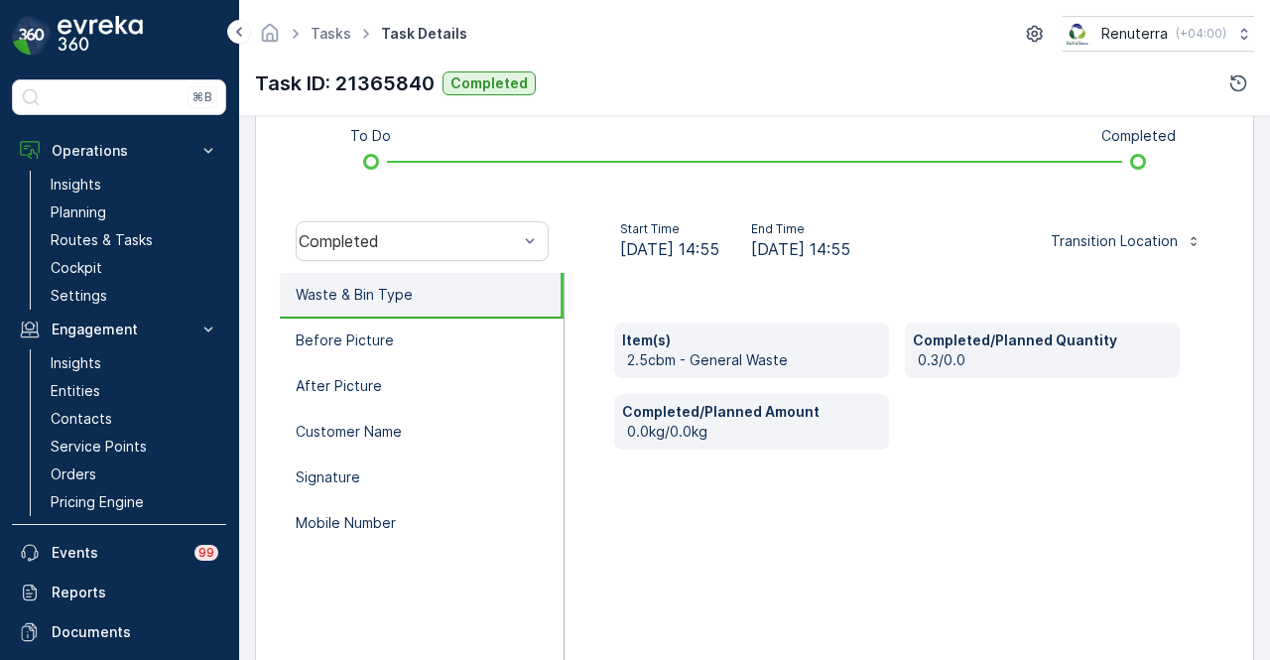
scroll to position [490, 0]
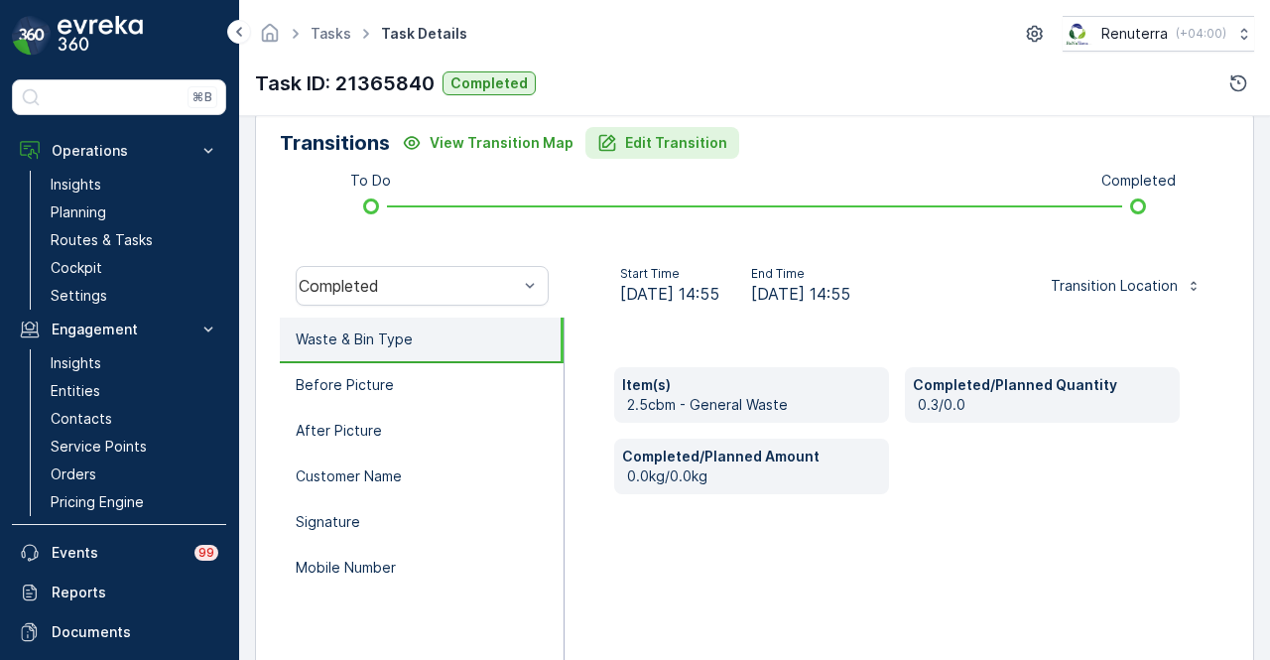
click at [700, 128] on button "Edit Transition" at bounding box center [662, 143] width 154 height 32
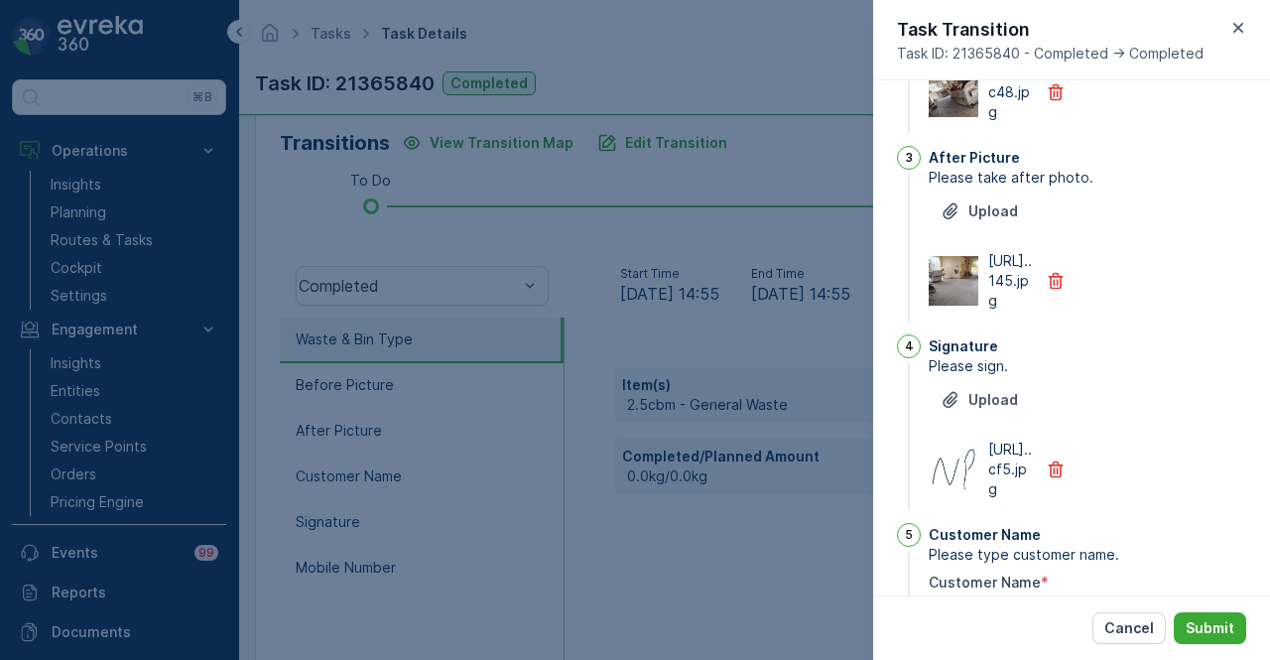
scroll to position [0, 0]
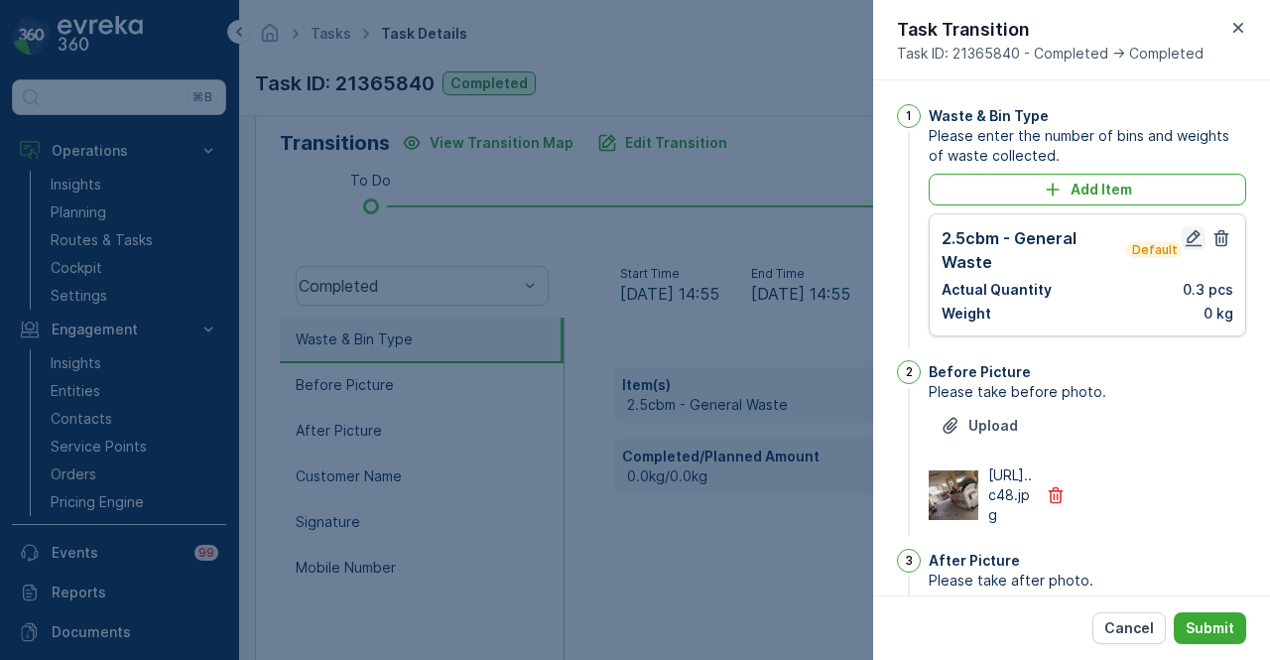
click at [1188, 242] on icon "button" at bounding box center [1194, 238] width 20 height 20
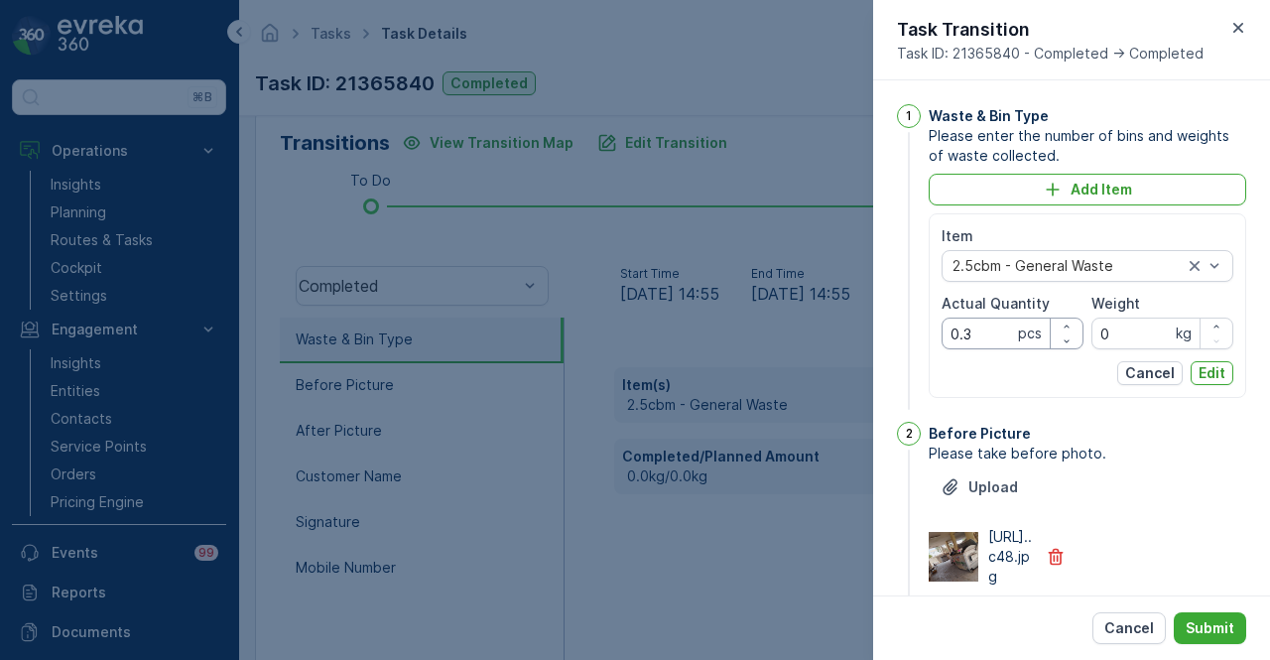
click at [980, 330] on Quantity "0.3" at bounding box center [1013, 334] width 142 height 32
type Quantity "0"
type Quantity "3"
click at [1222, 372] on button "Edit" at bounding box center [1212, 373] width 43 height 24
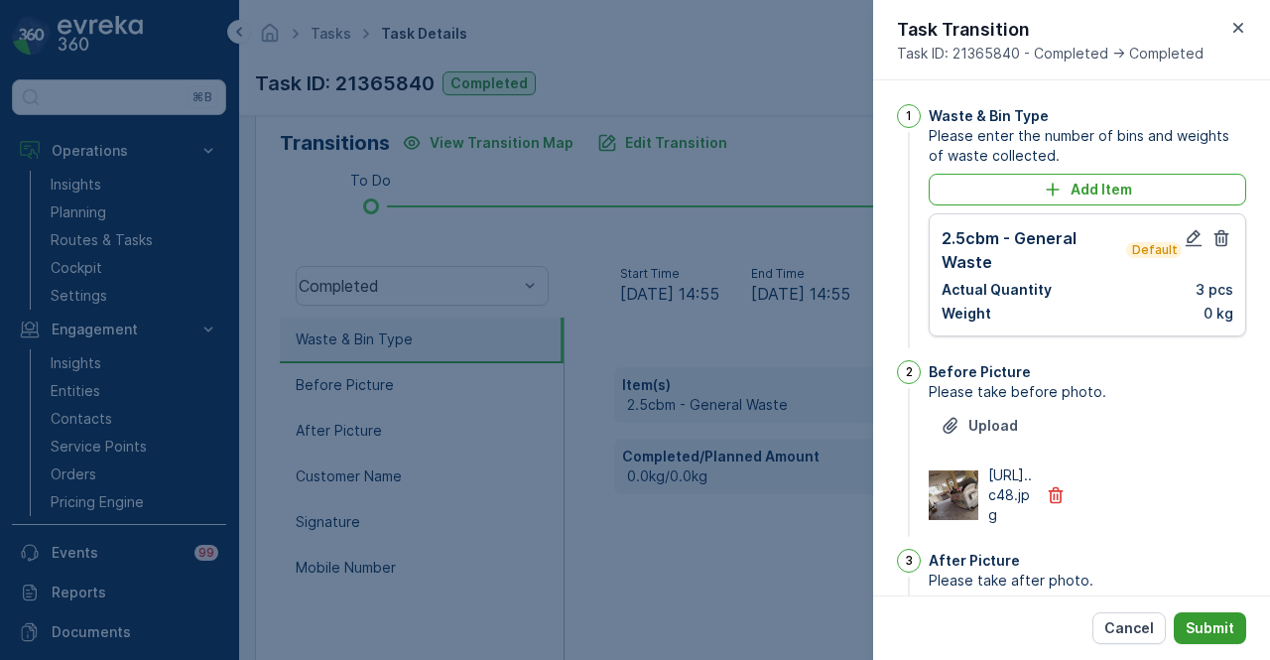
click at [1212, 633] on p "Submit" at bounding box center [1210, 628] width 49 height 20
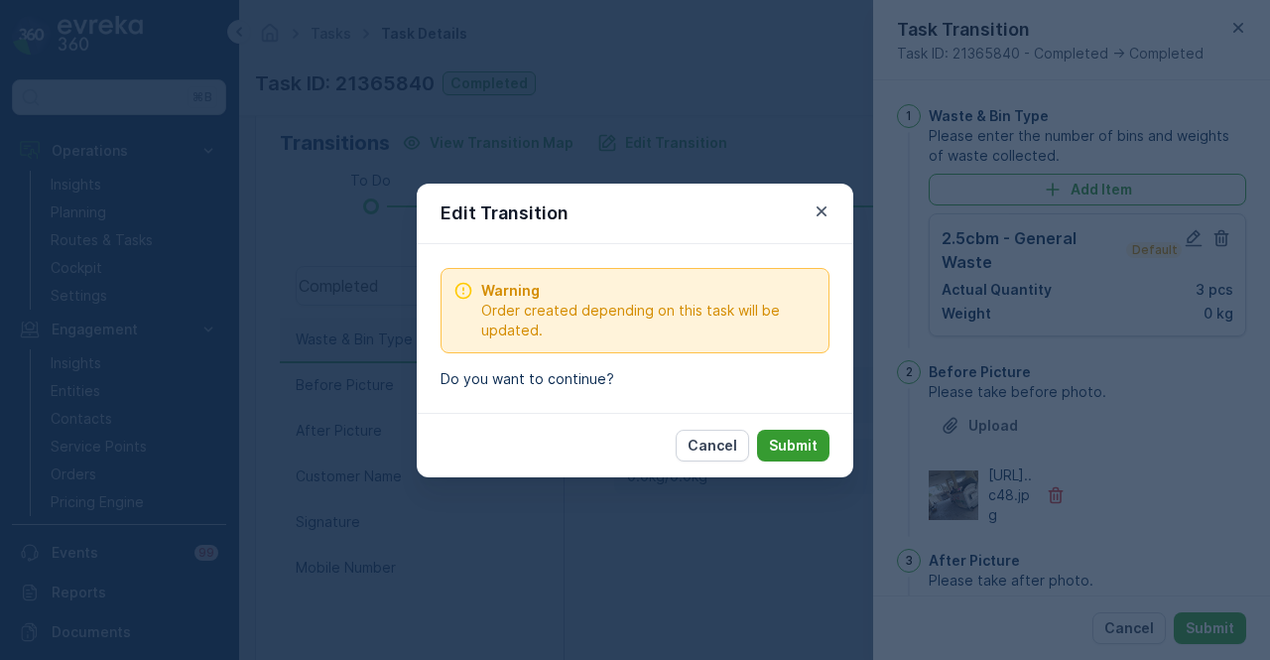
click at [787, 444] on p "Submit" at bounding box center [793, 446] width 49 height 20
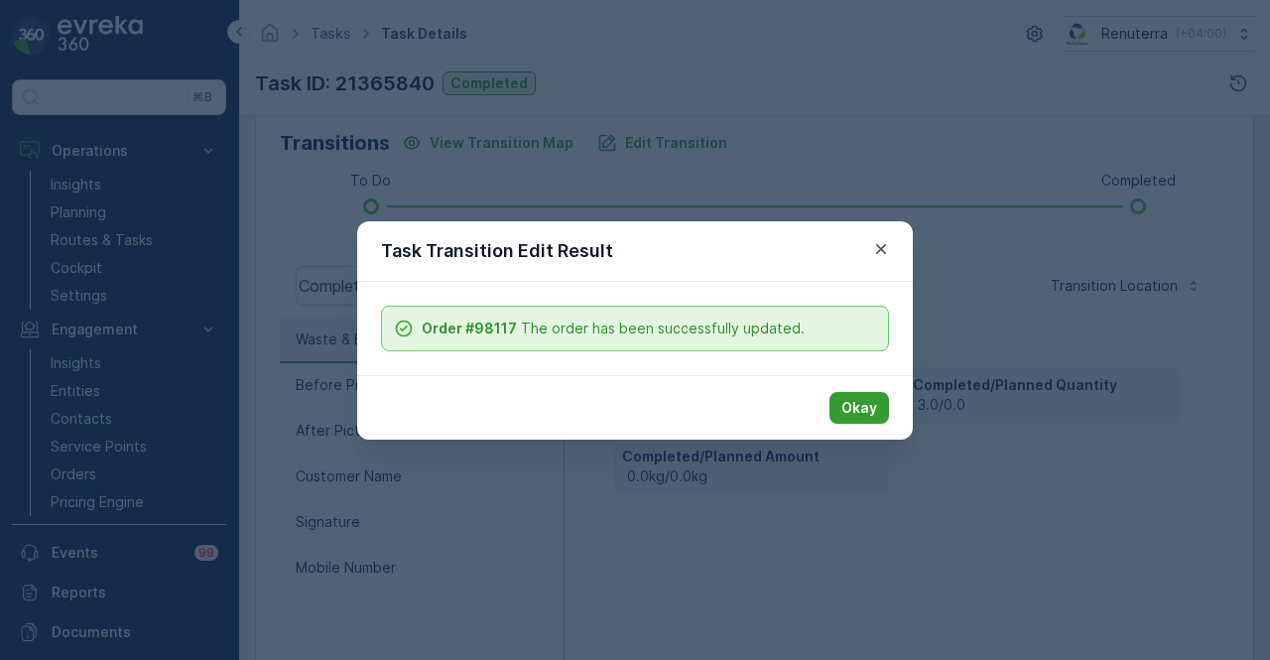
click at [861, 399] on p "Okay" at bounding box center [859, 408] width 36 height 20
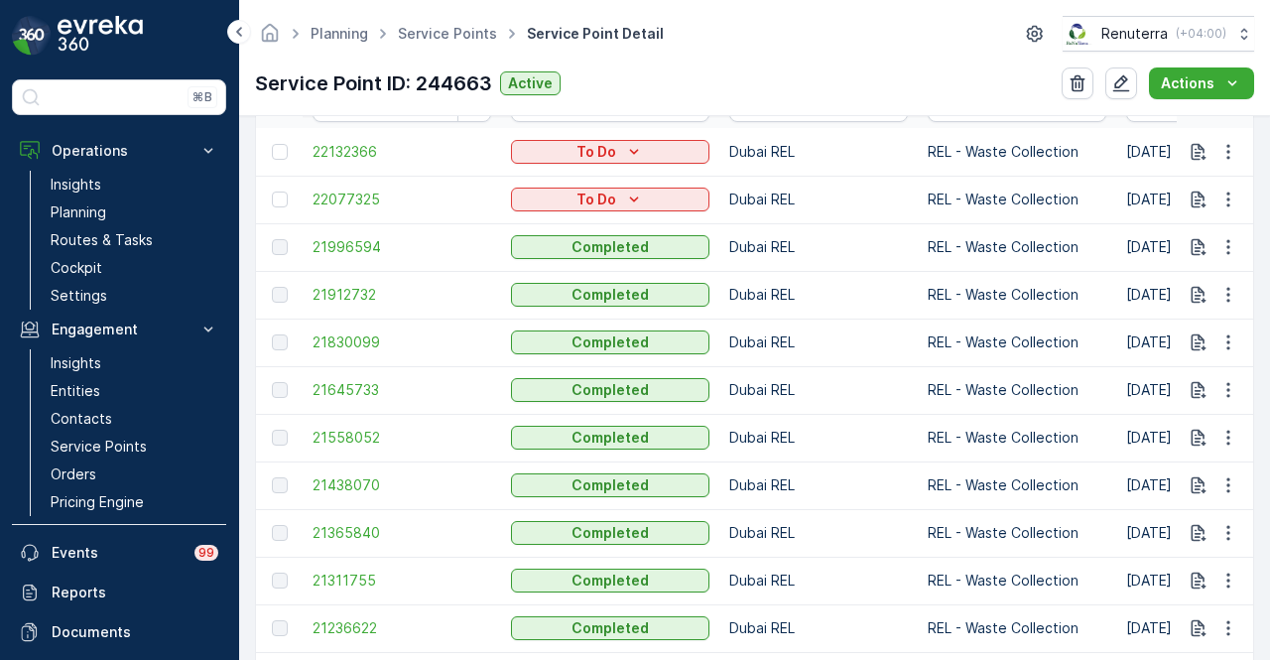
scroll to position [695, 0]
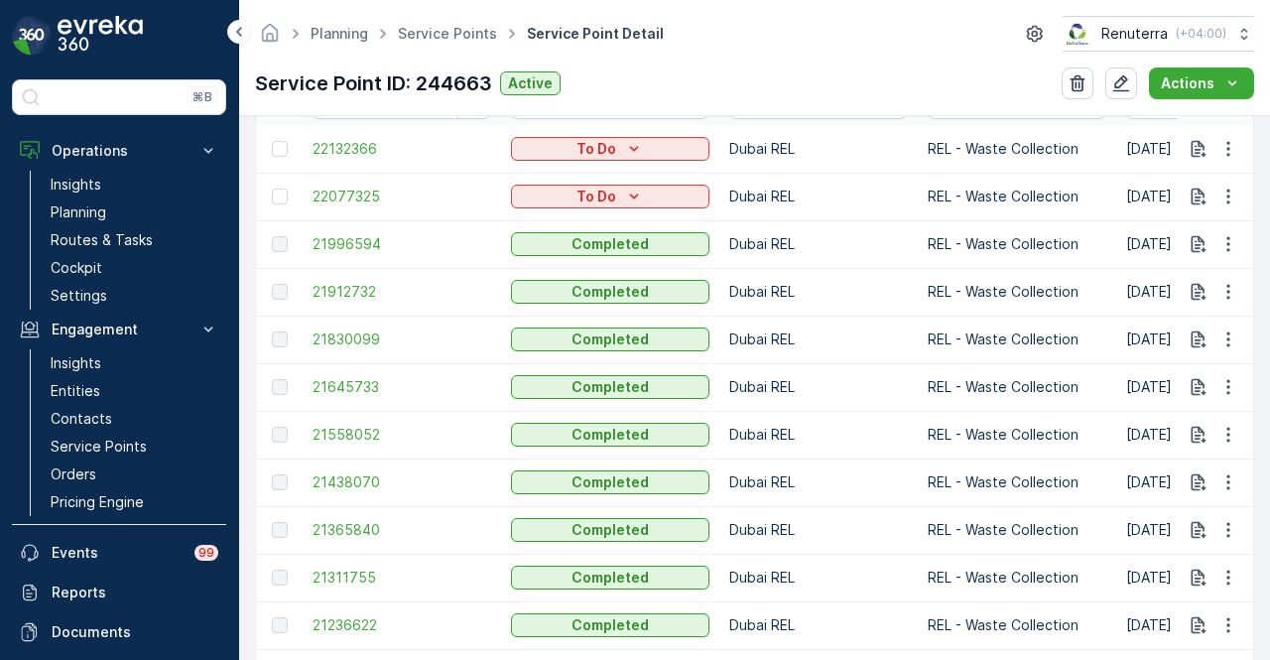
click at [325, 469] on td "21438070" at bounding box center [402, 482] width 198 height 48
click at [348, 488] on span "21438070" at bounding box center [402, 482] width 179 height 20
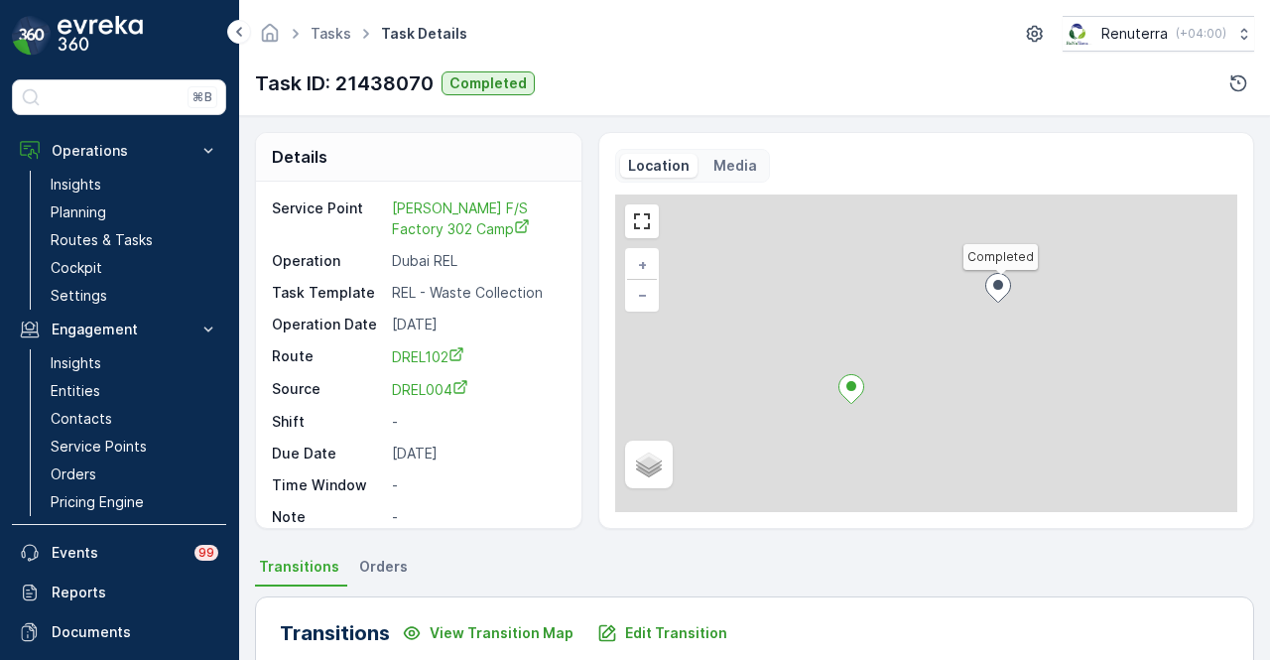
scroll to position [46, 0]
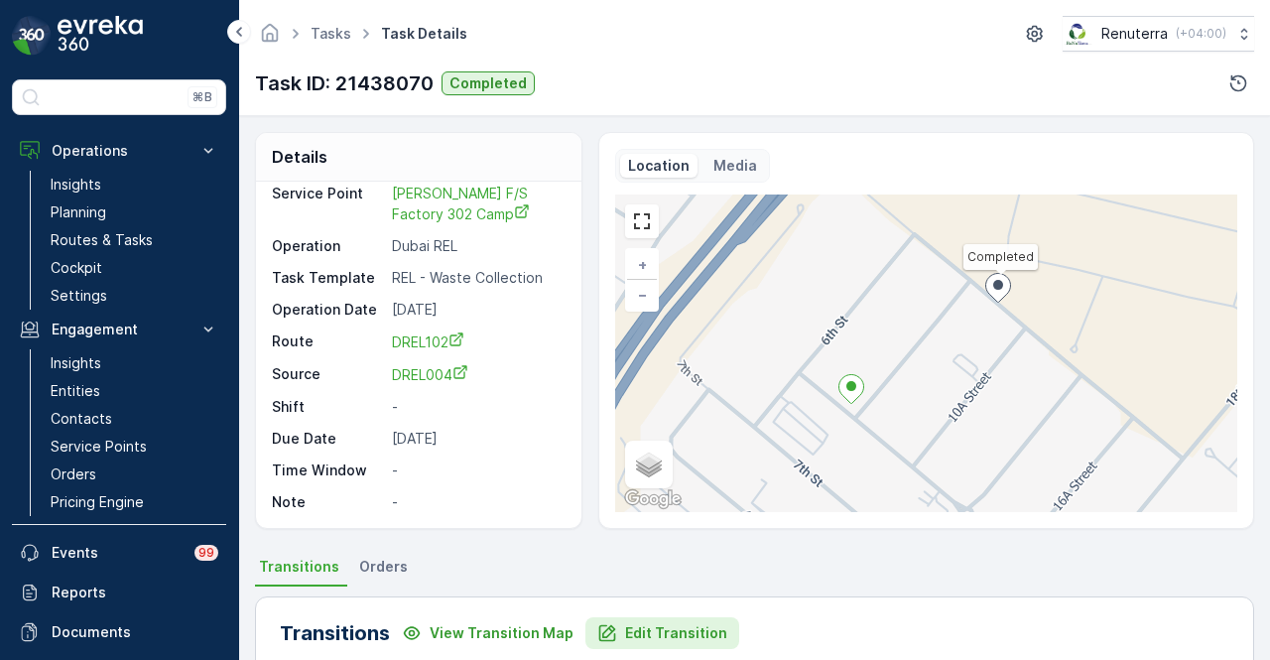
click at [635, 620] on button "Edit Transition" at bounding box center [662, 633] width 154 height 32
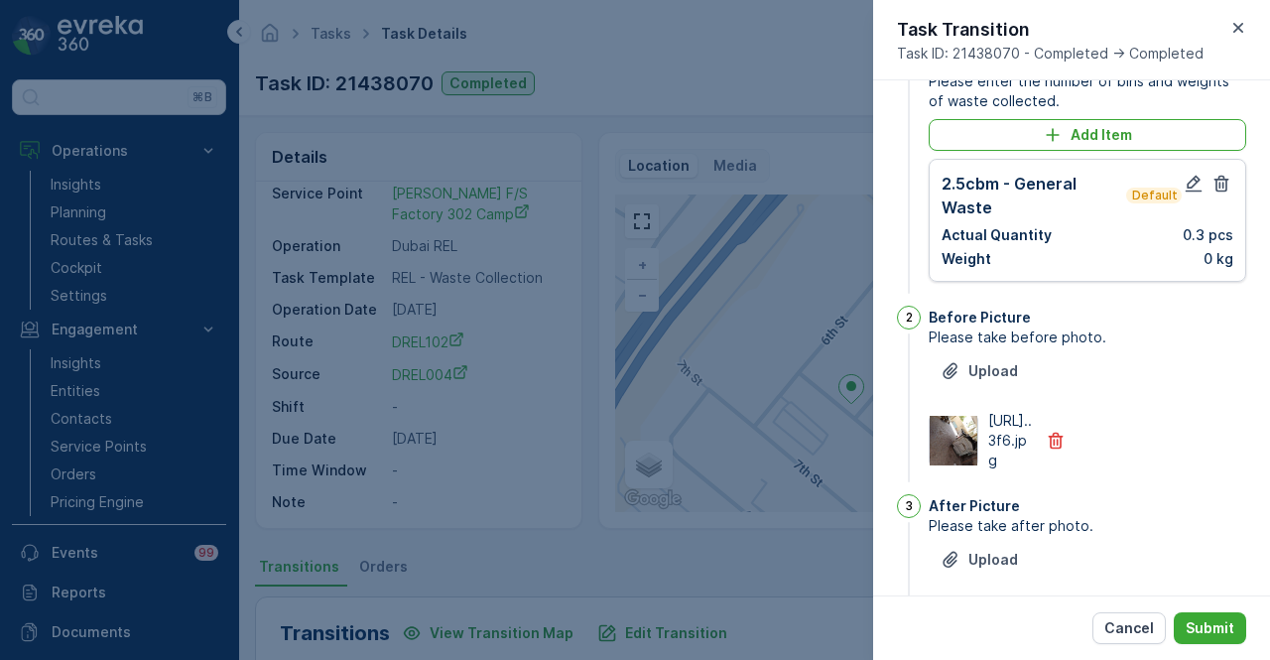
scroll to position [0, 0]
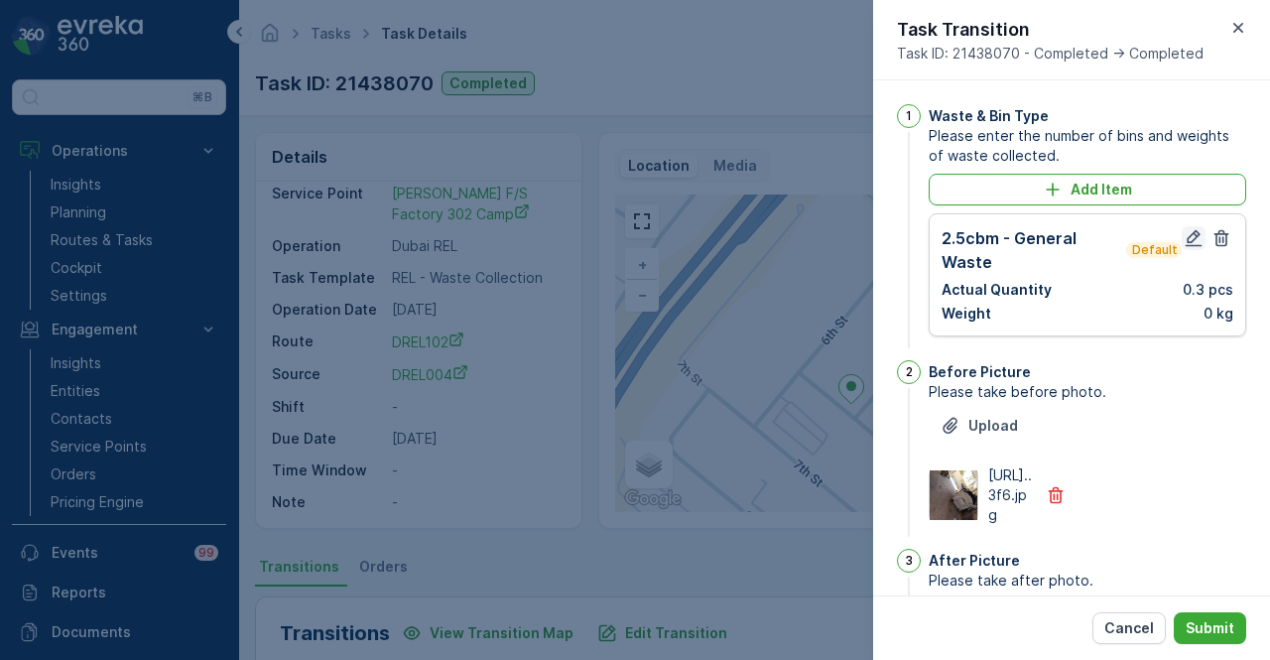
click at [1186, 238] on icon "button" at bounding box center [1194, 238] width 20 height 20
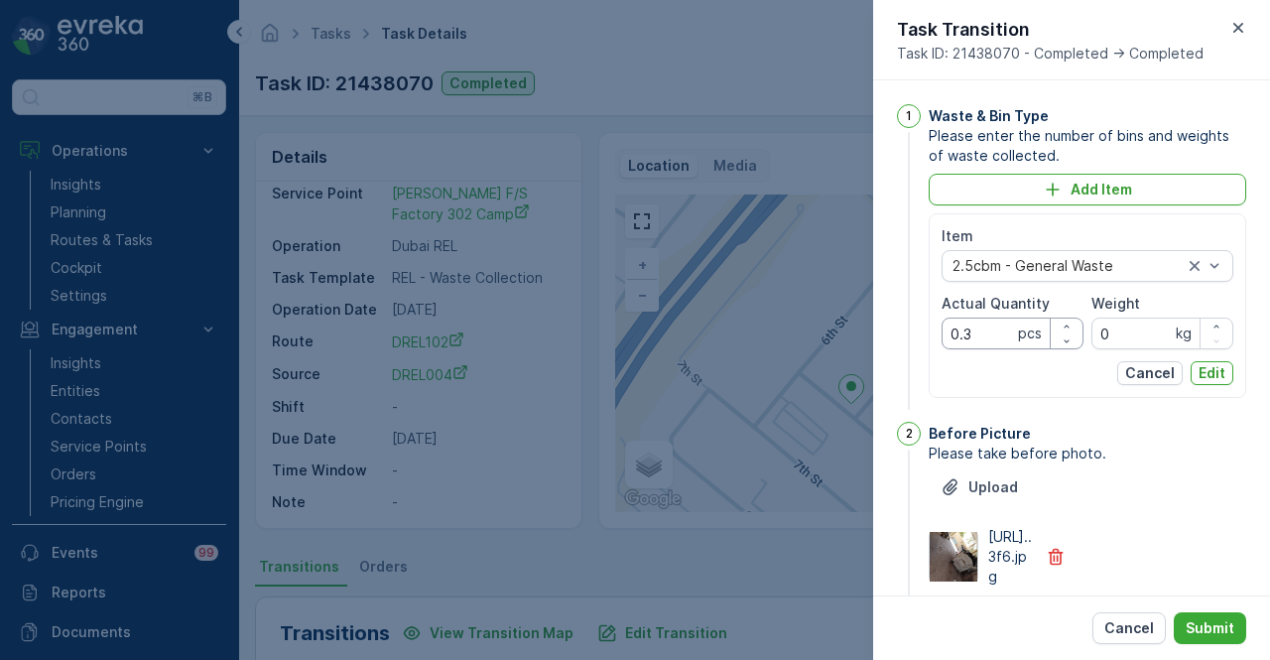
click at [986, 340] on Quantity "0.3" at bounding box center [1013, 334] width 142 height 32
type Quantity "0"
type Quantity "3"
click at [1205, 377] on p "Edit" at bounding box center [1212, 373] width 27 height 20
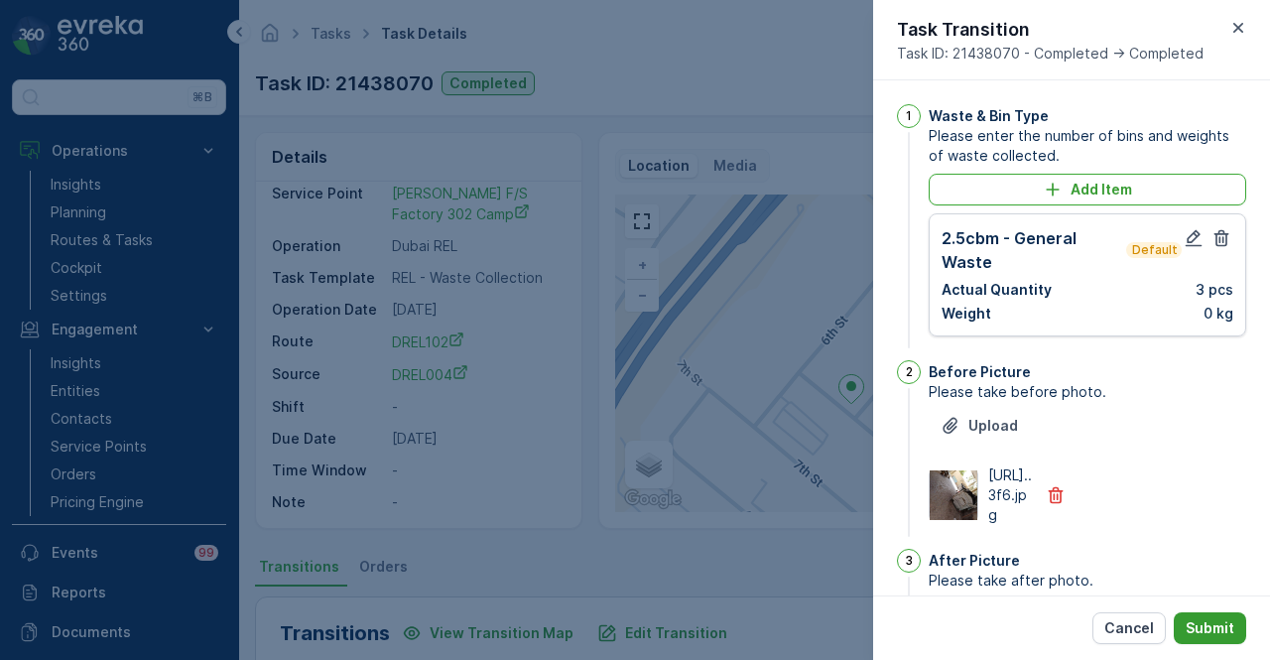
click at [1205, 628] on p "Submit" at bounding box center [1210, 628] width 49 height 20
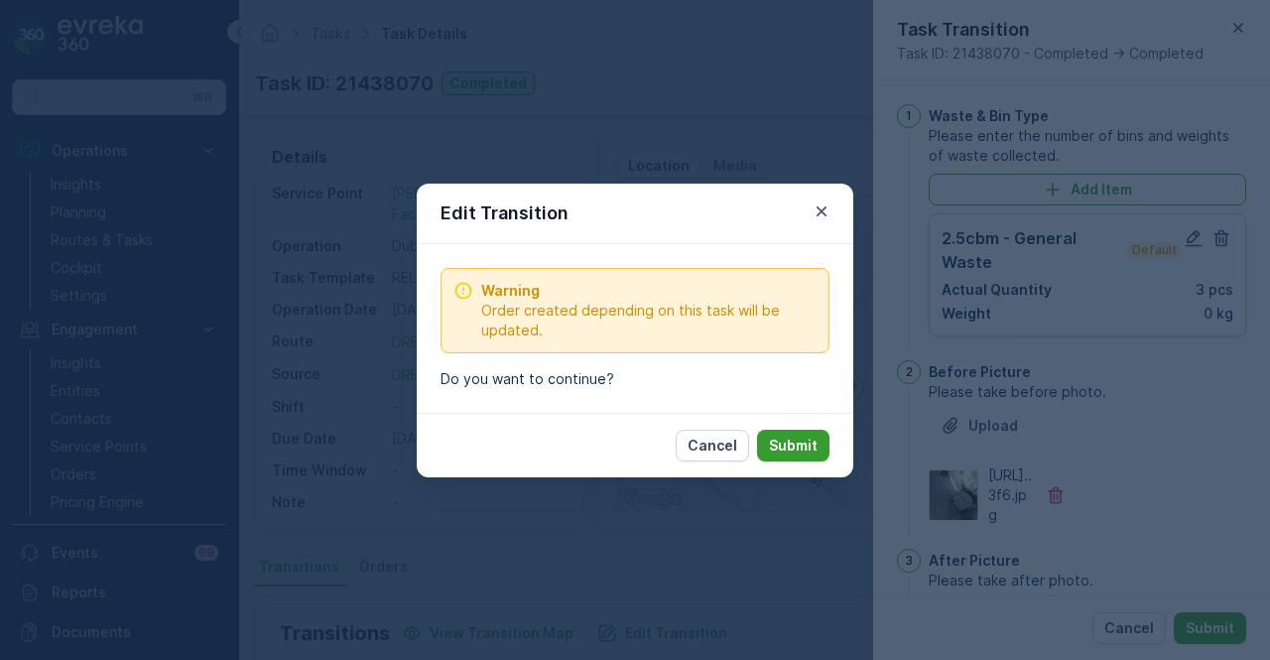
click at [804, 439] on p "Submit" at bounding box center [793, 446] width 49 height 20
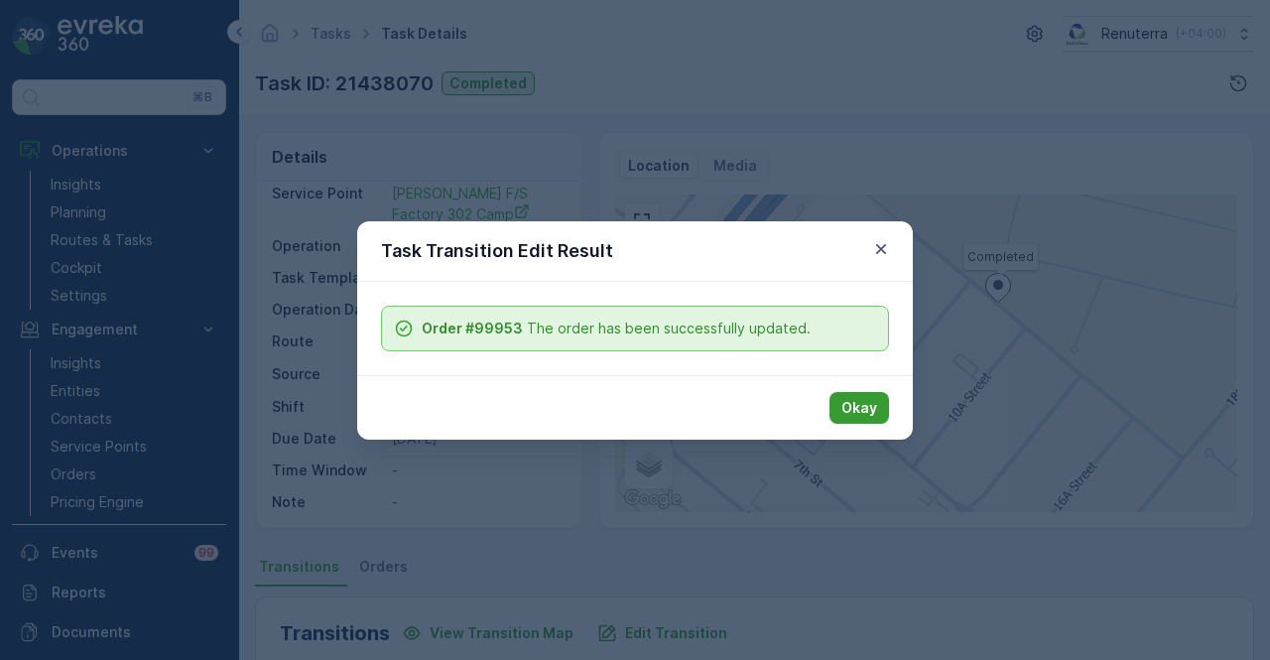
click at [860, 399] on p "Okay" at bounding box center [859, 408] width 36 height 20
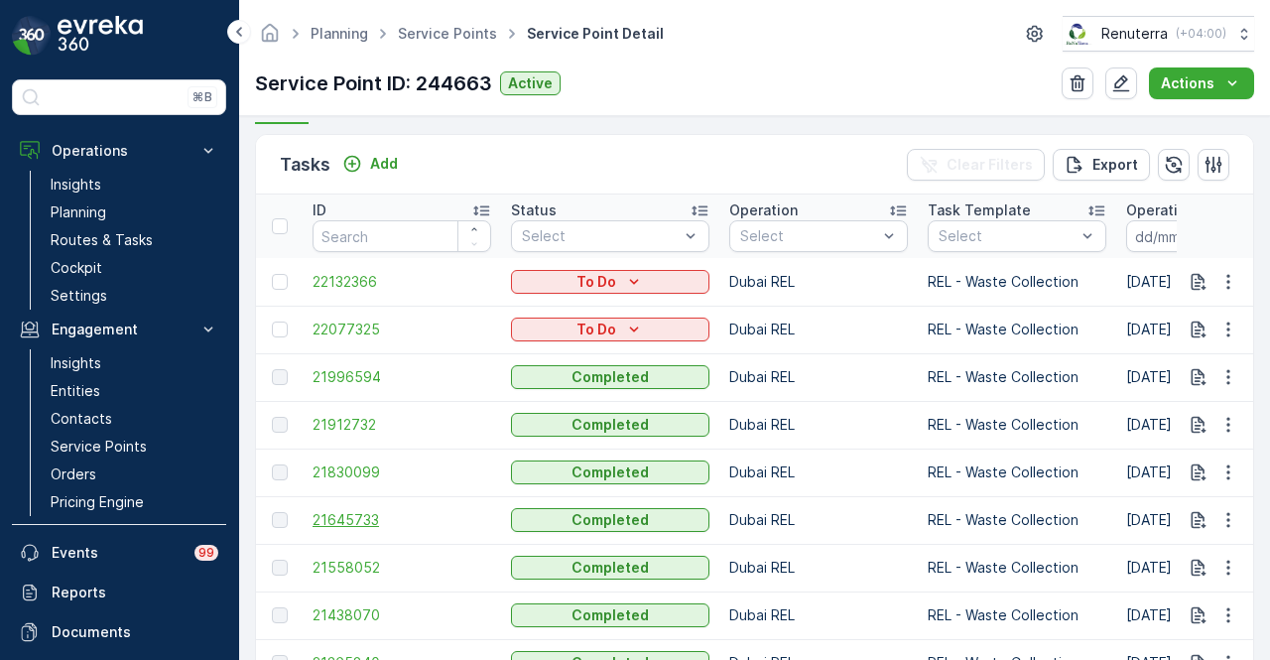
scroll to position [695, 0]
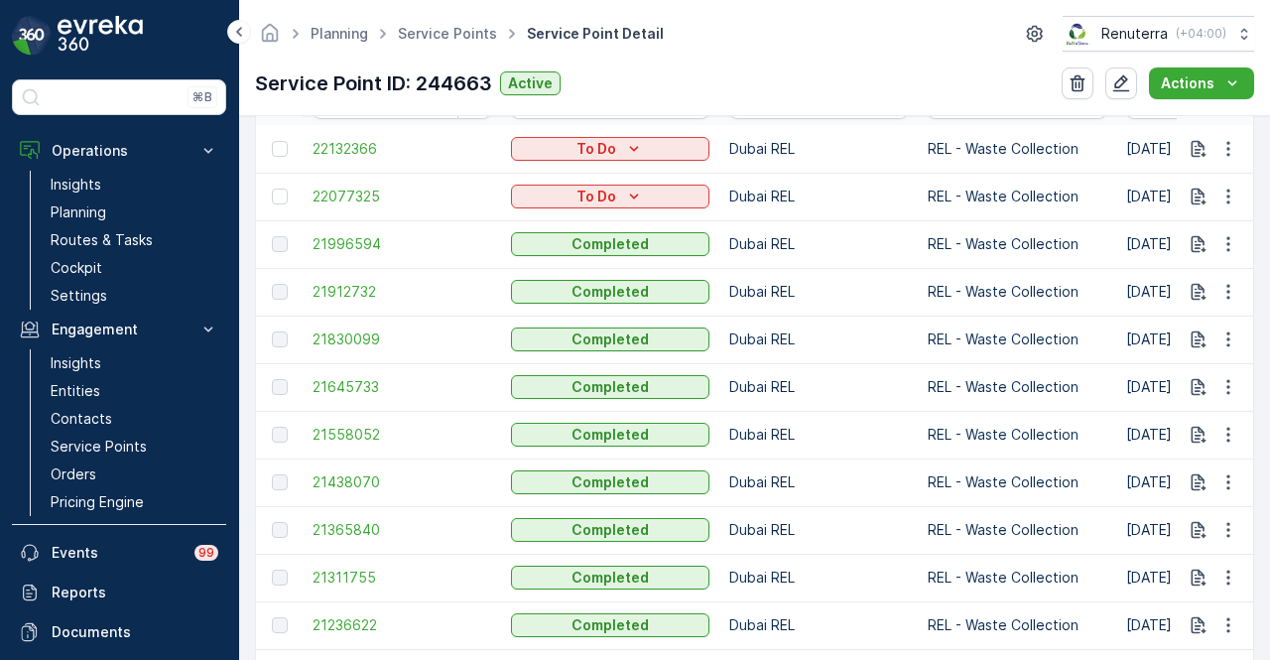
click at [325, 398] on td "21645733" at bounding box center [402, 387] width 198 height 48
click at [334, 390] on span "21645733" at bounding box center [402, 387] width 179 height 20
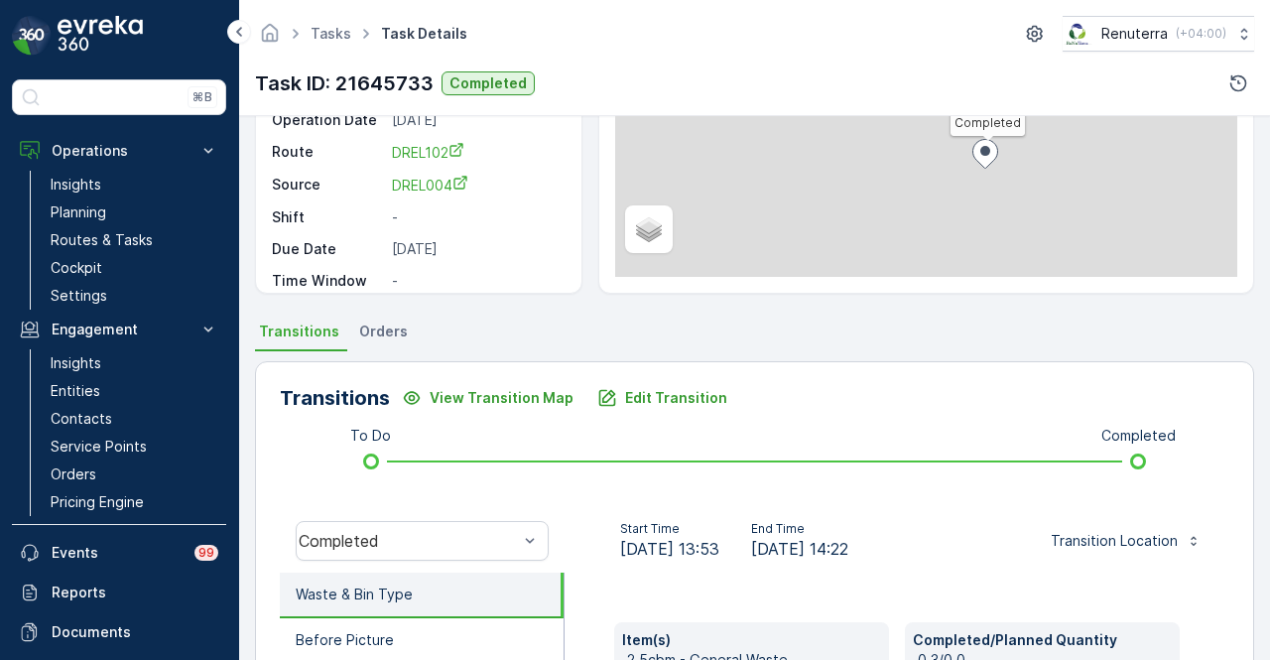
scroll to position [496, 0]
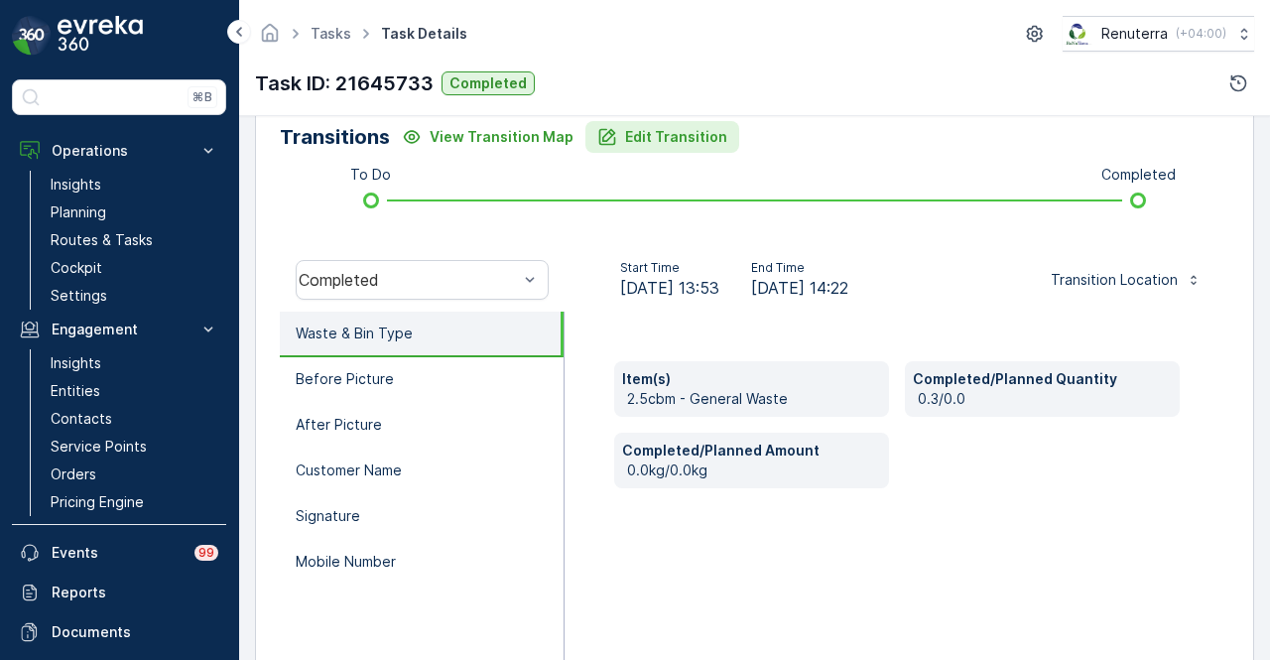
click at [681, 137] on p "Edit Transition" at bounding box center [676, 137] width 102 height 20
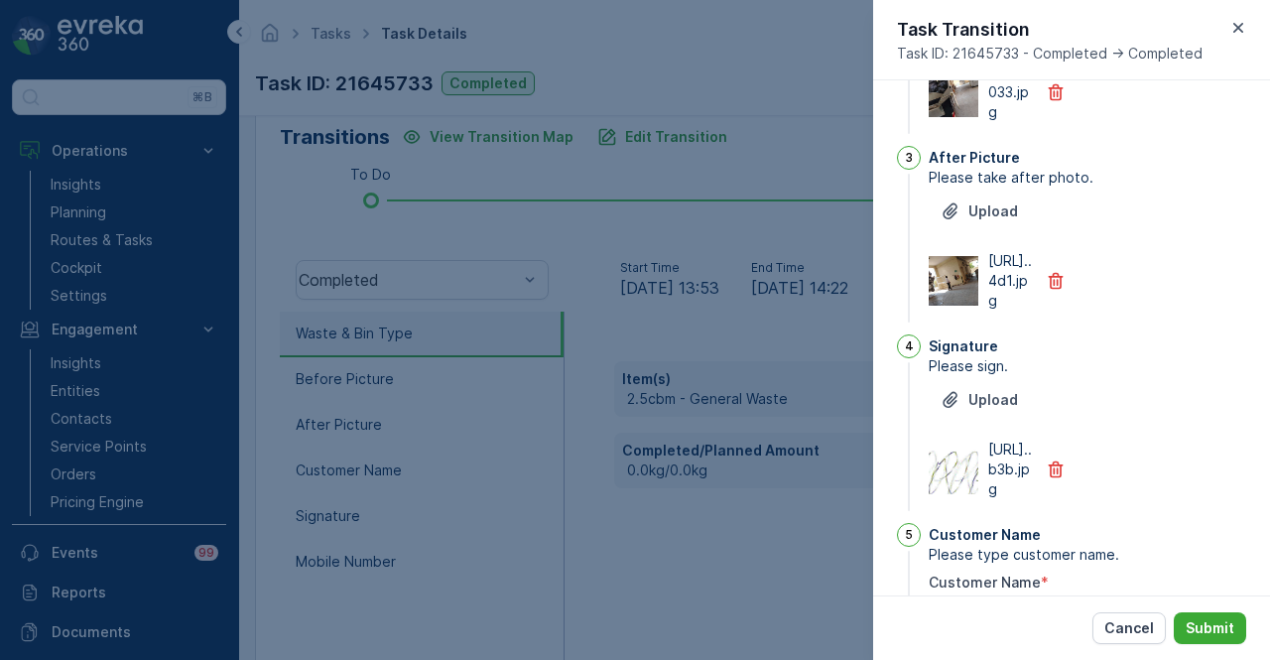
scroll to position [0, 0]
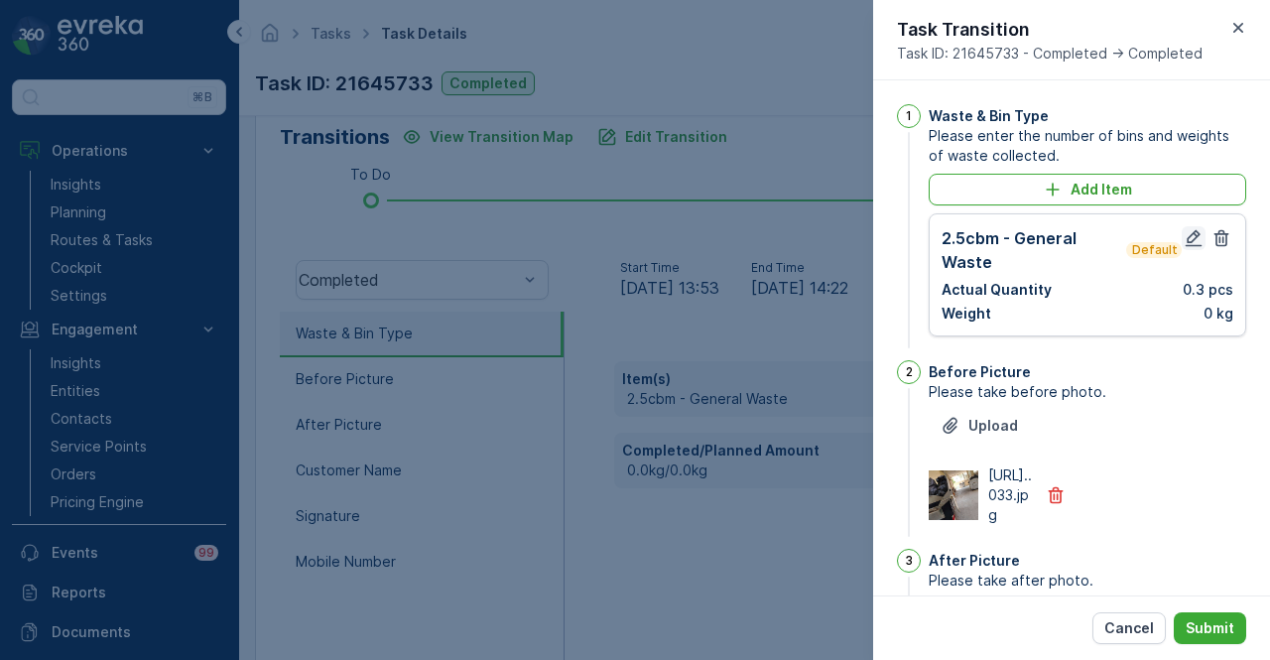
click at [1189, 231] on icon "button" at bounding box center [1194, 238] width 17 height 17
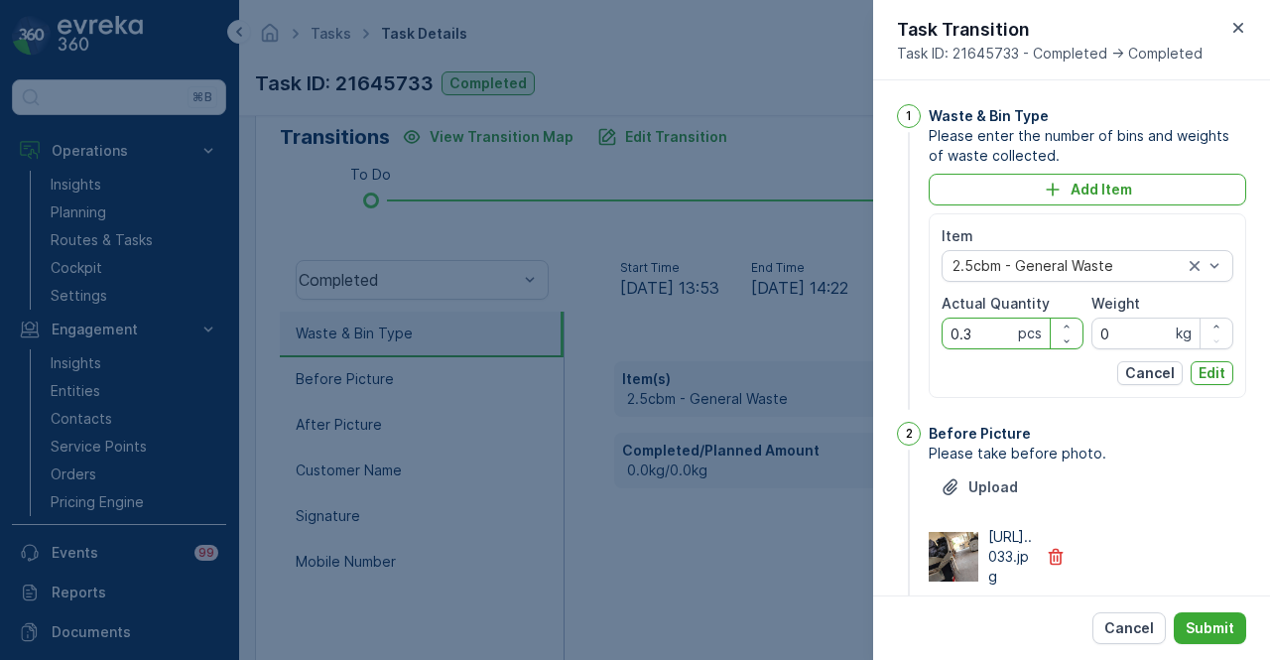
click at [982, 336] on Quantity "0.3" at bounding box center [1013, 334] width 142 height 32
type Quantity "0"
type Quantity "3"
click at [1226, 366] on button "Edit" at bounding box center [1212, 373] width 43 height 24
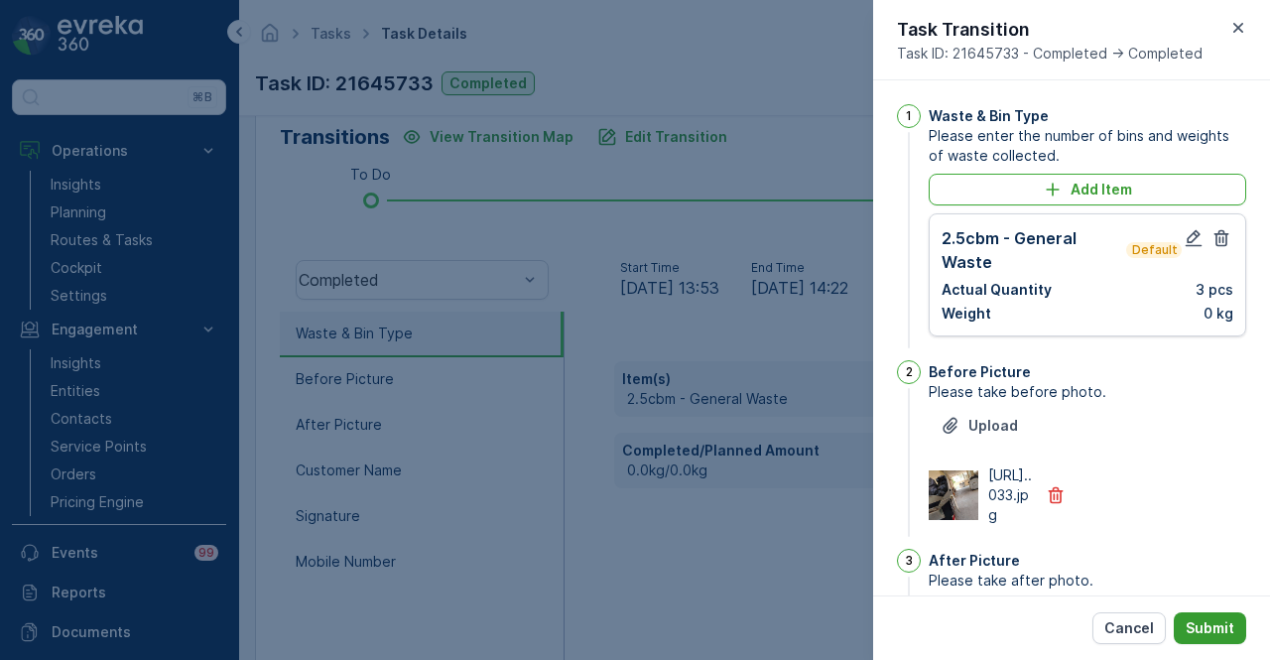
click at [1213, 626] on p "Submit" at bounding box center [1210, 628] width 49 height 20
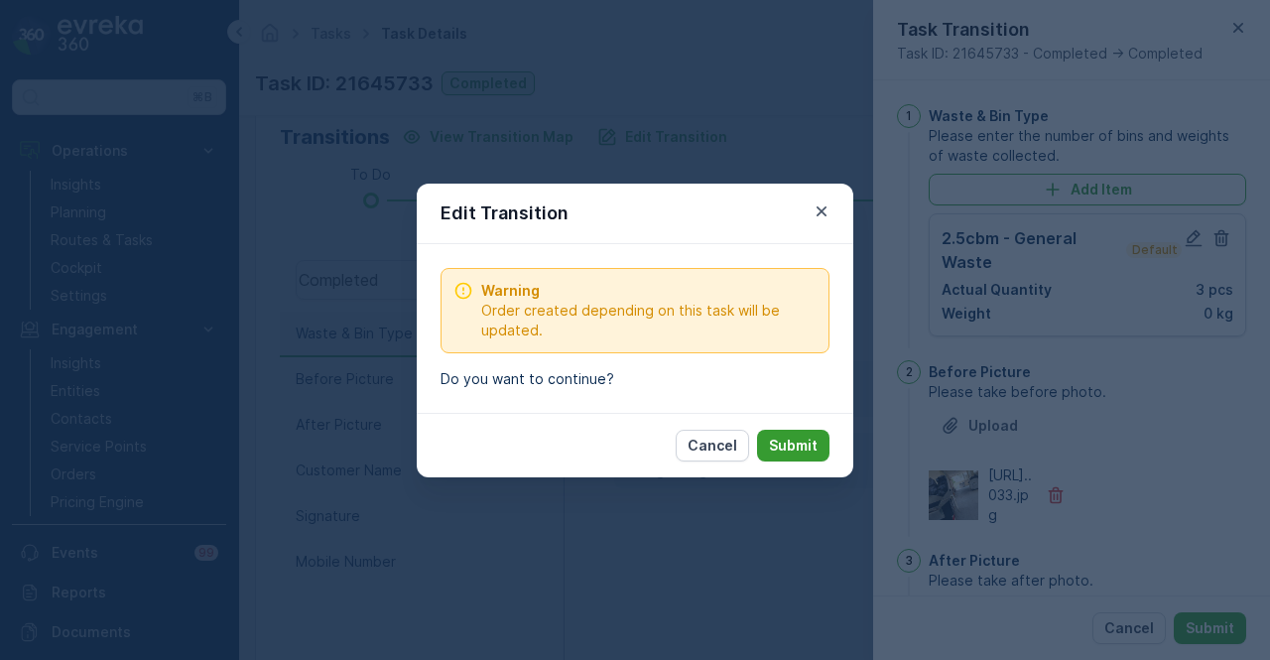
click at [776, 432] on button "Submit" at bounding box center [793, 446] width 72 height 32
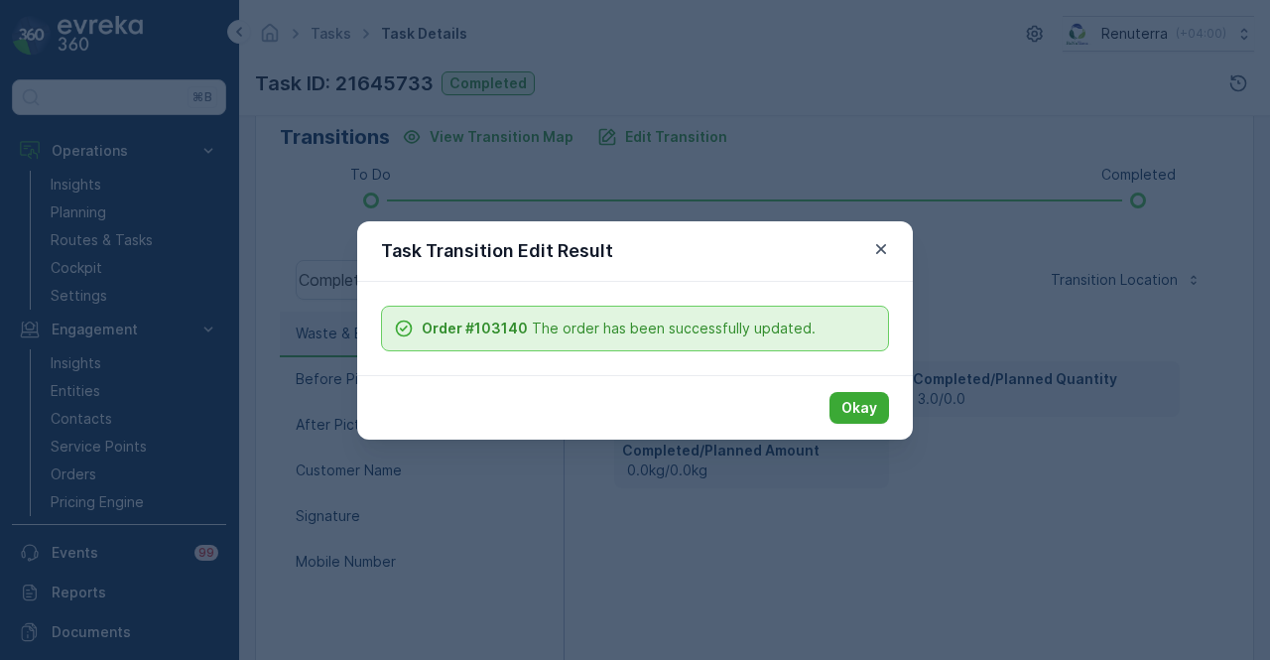
drag, startPoint x: 863, startPoint y: 411, endPoint x: 693, endPoint y: 522, distance: 203.7
click at [863, 412] on p "Okay" at bounding box center [859, 408] width 36 height 20
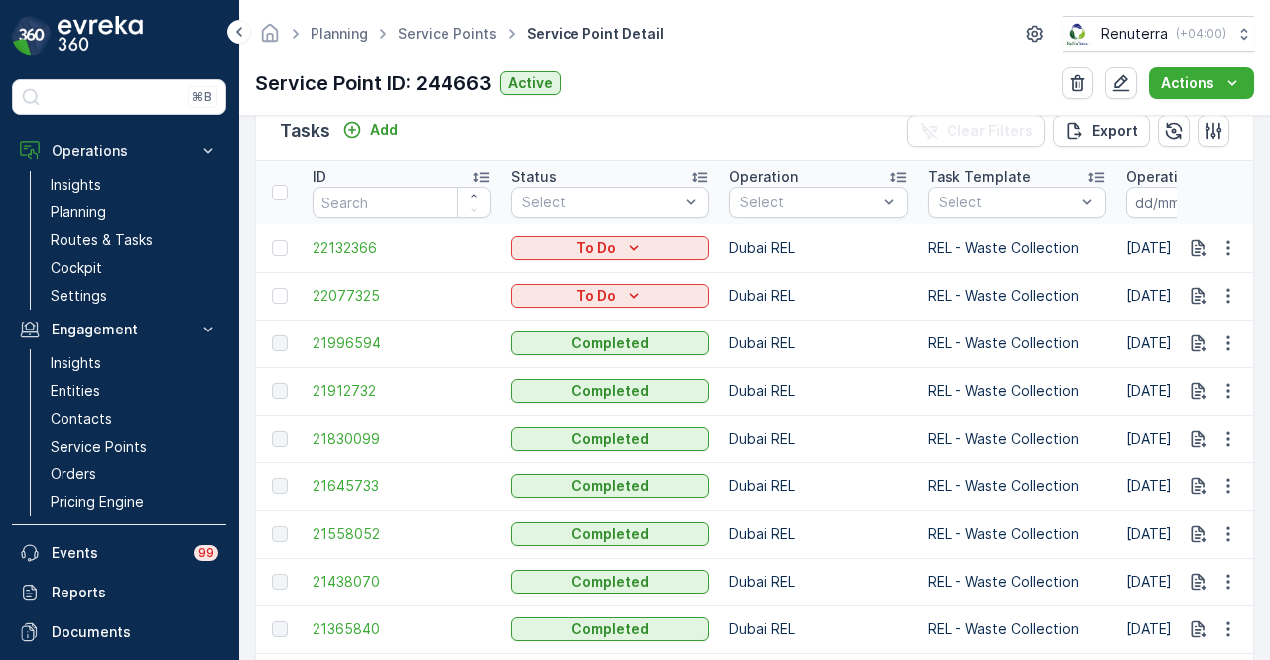
scroll to position [695, 0]
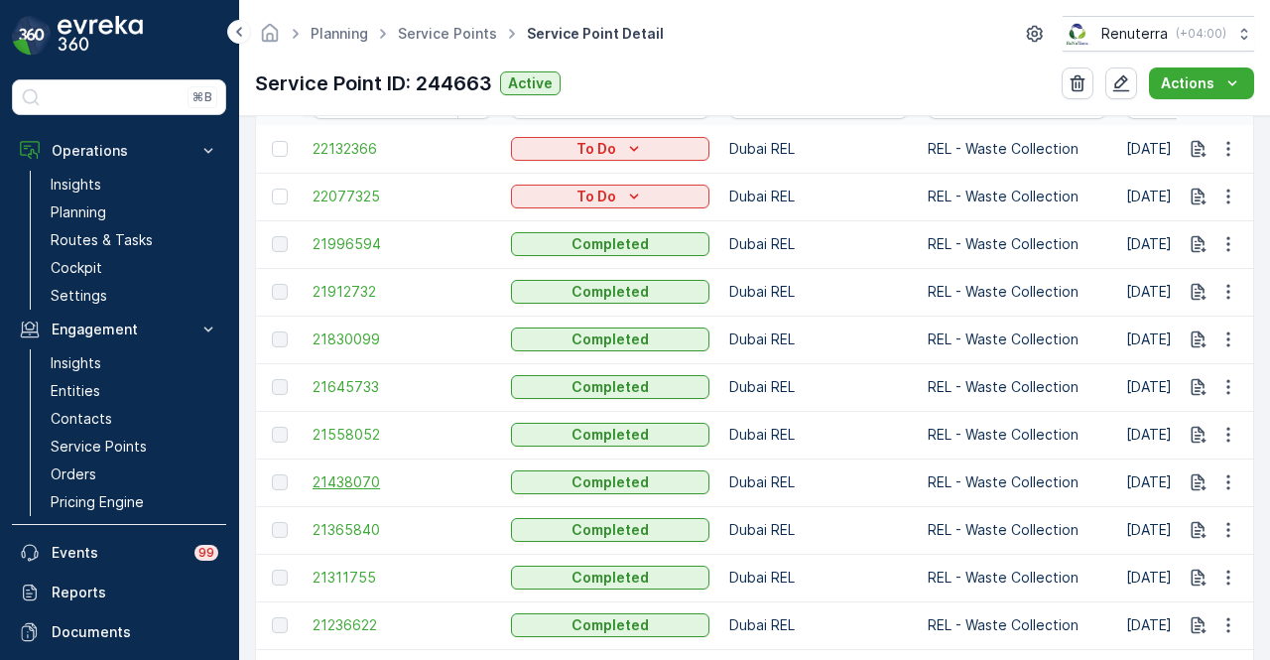
click at [363, 472] on span "21438070" at bounding box center [402, 482] width 179 height 20
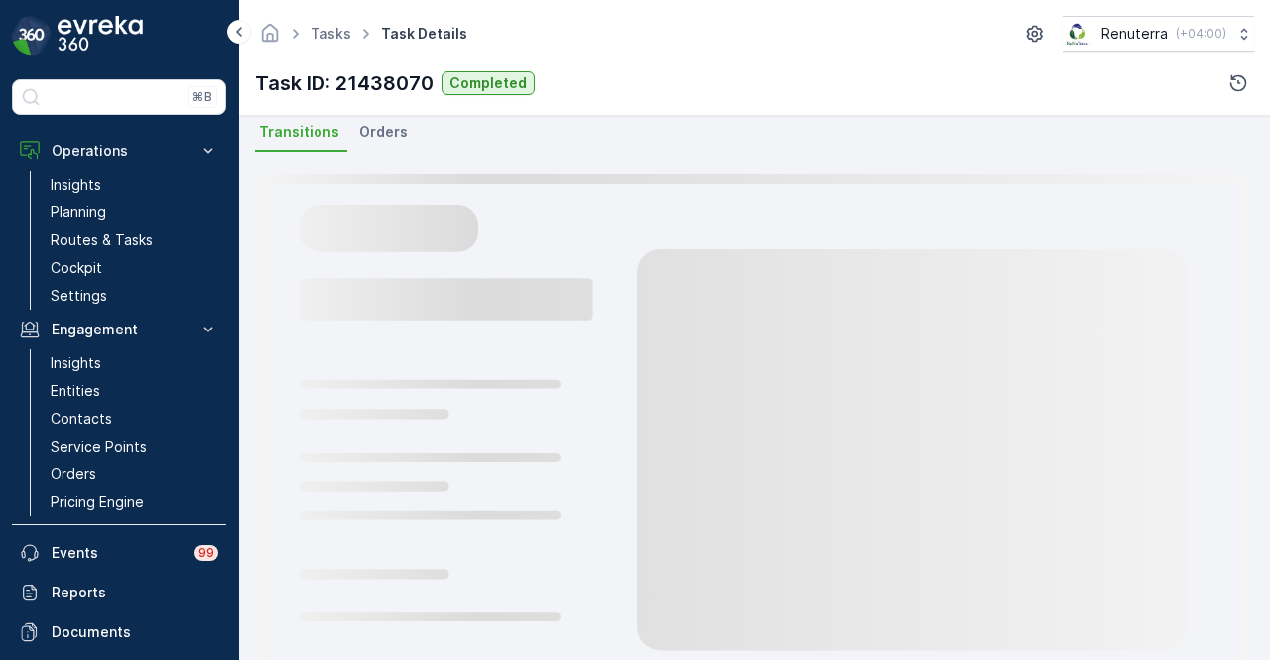
scroll to position [494, 0]
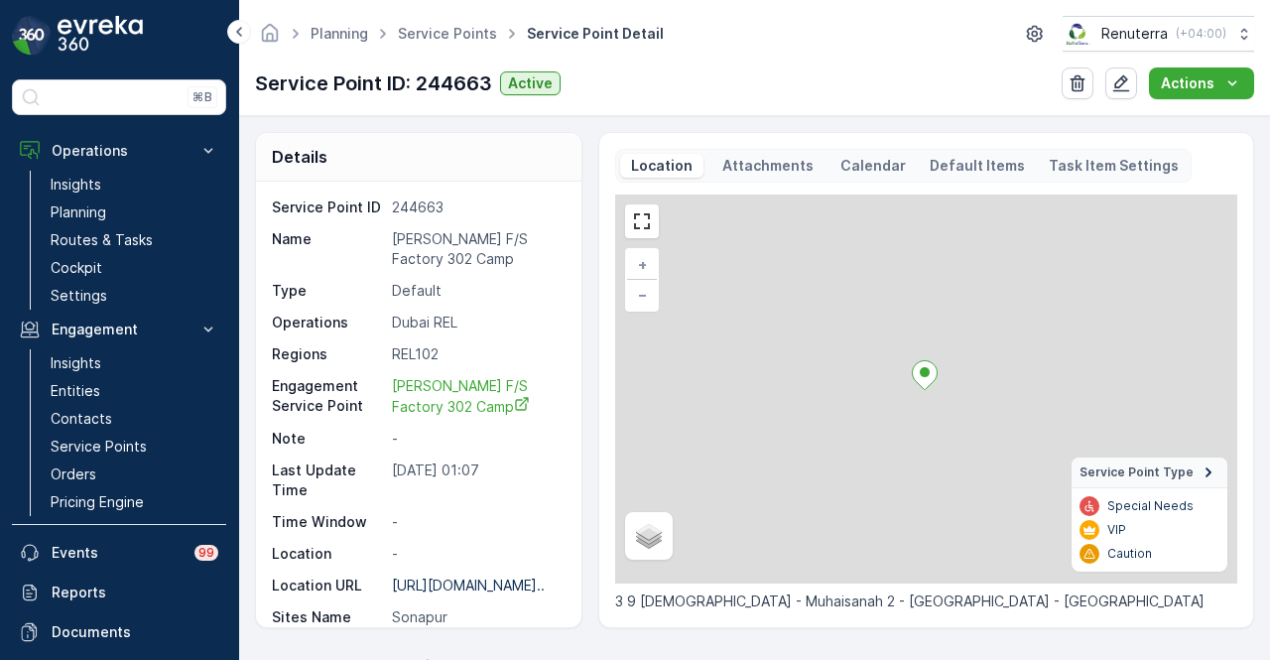
scroll to position [893, 0]
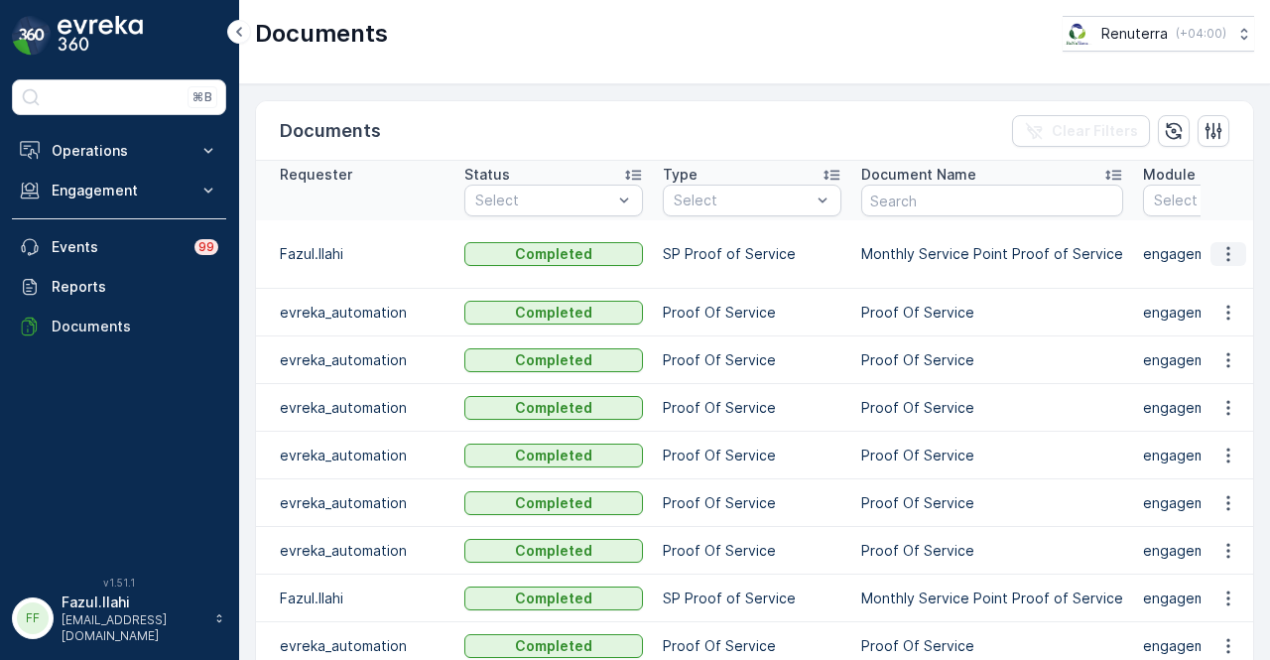
click at [1222, 256] on icon "button" at bounding box center [1228, 254] width 20 height 20
click at [1211, 301] on button "button" at bounding box center [1229, 313] width 36 height 24
click at [1211, 252] on button "button" at bounding box center [1229, 254] width 36 height 24
click at [1213, 267] on ul "See Details" at bounding box center [1223, 282] width 100 height 36
click at [1213, 274] on span "See Details" at bounding box center [1223, 282] width 76 height 20
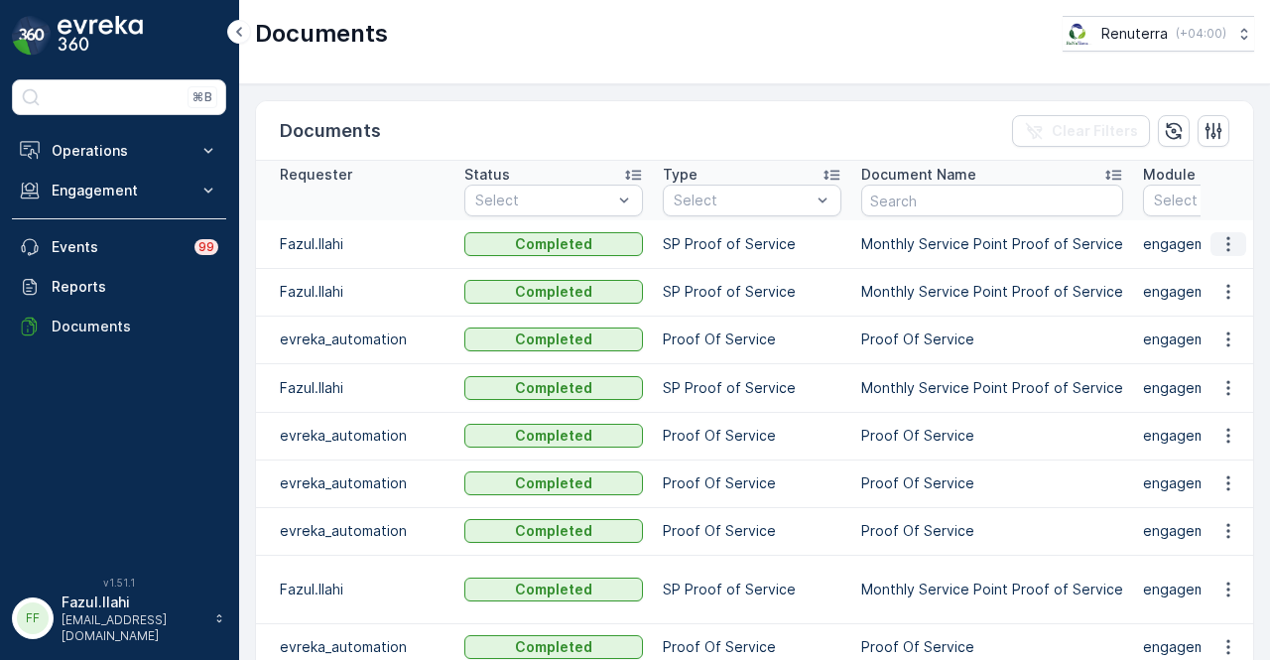
click at [1232, 246] on icon "button" at bounding box center [1228, 244] width 20 height 20
click at [1232, 275] on span "See Details" at bounding box center [1223, 272] width 76 height 20
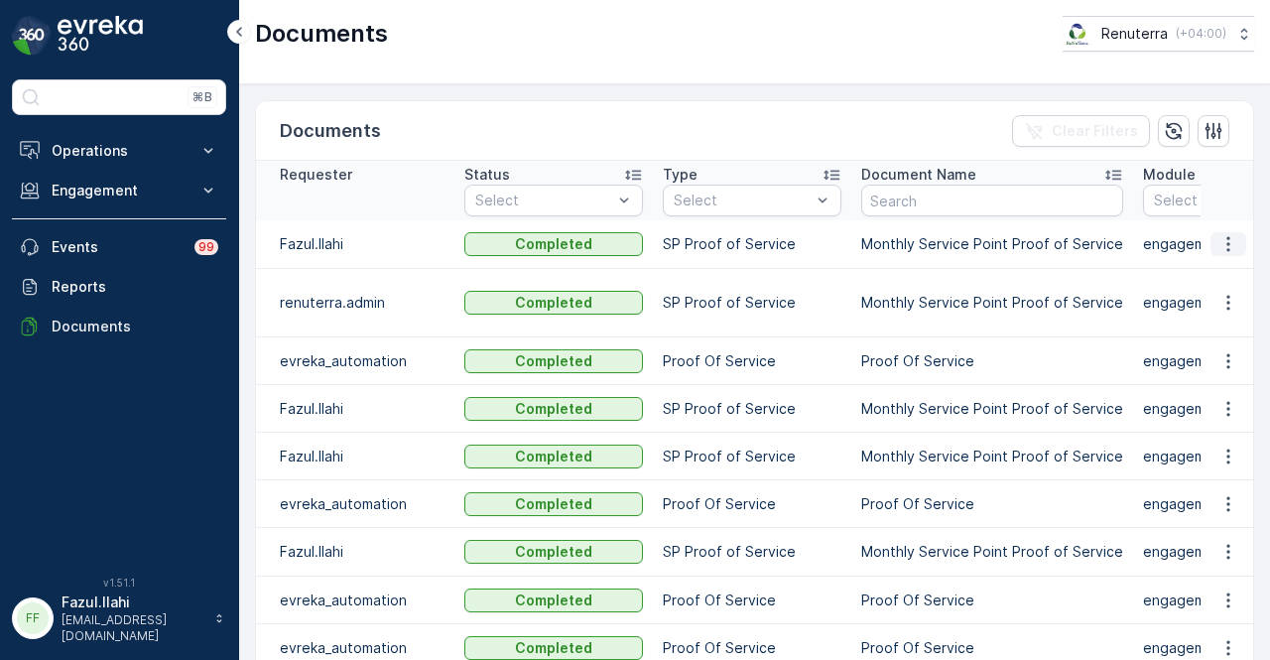
click at [1239, 250] on button "button" at bounding box center [1229, 244] width 36 height 24
click at [1236, 270] on span "See Details" at bounding box center [1223, 272] width 76 height 20
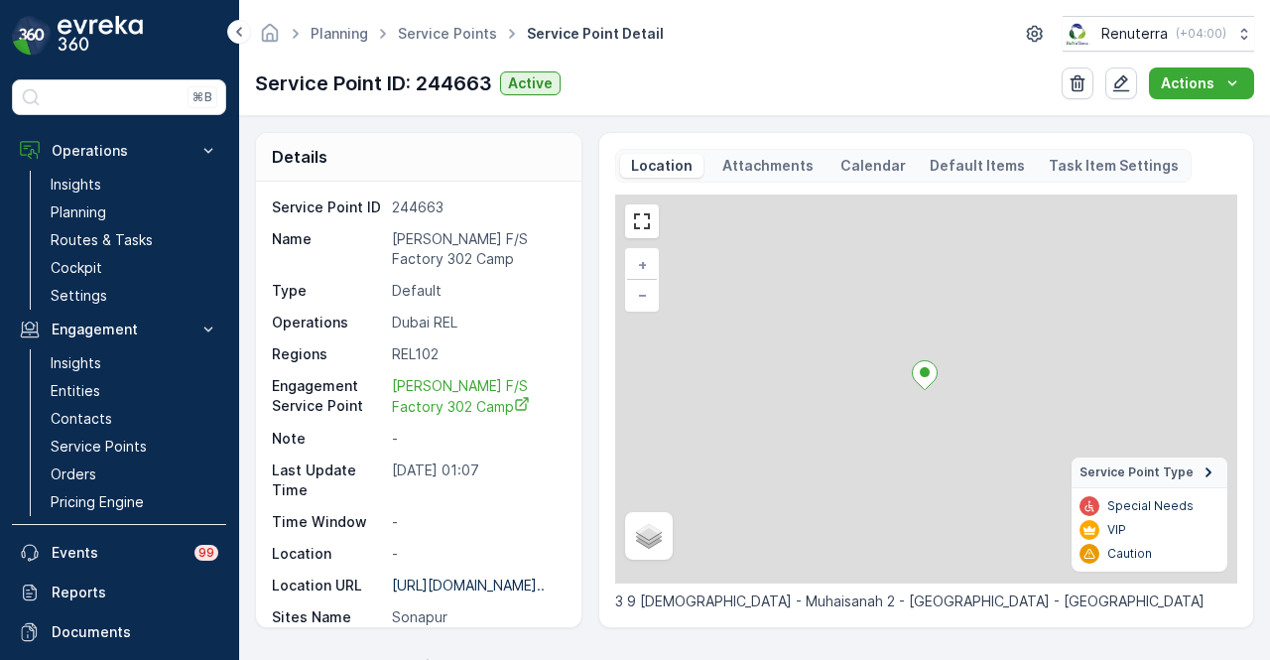
scroll to position [893, 0]
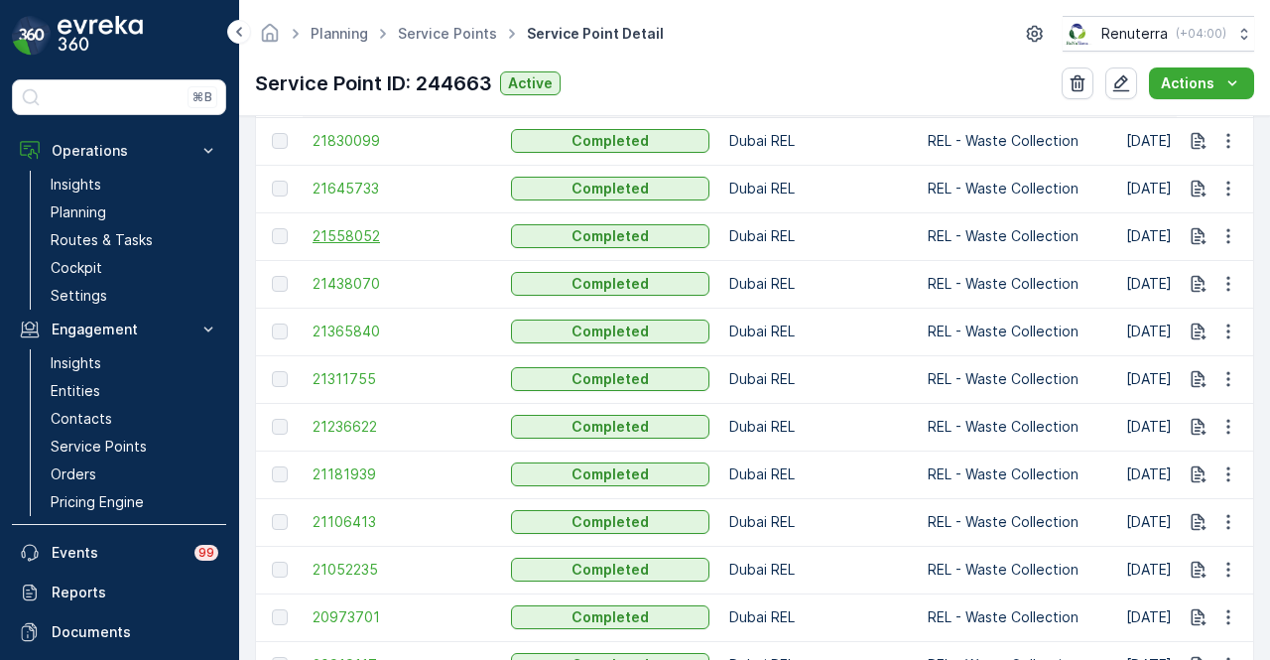
click at [361, 238] on span "21558052" at bounding box center [402, 236] width 179 height 20
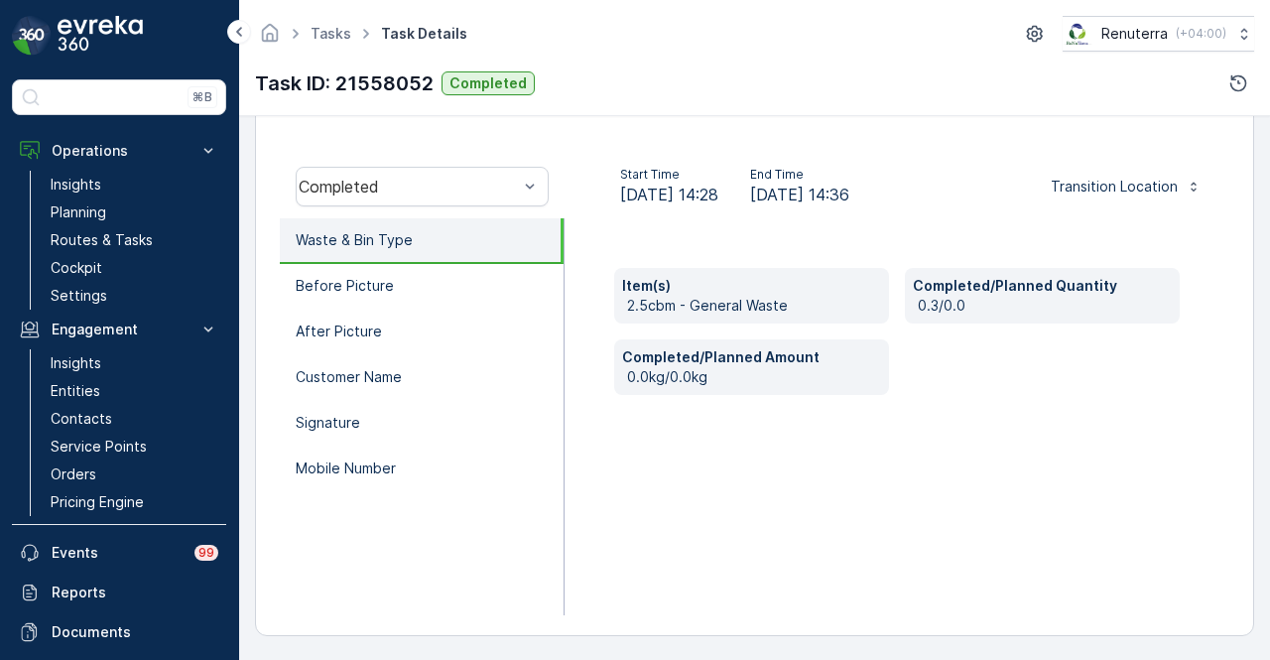
scroll to position [292, 0]
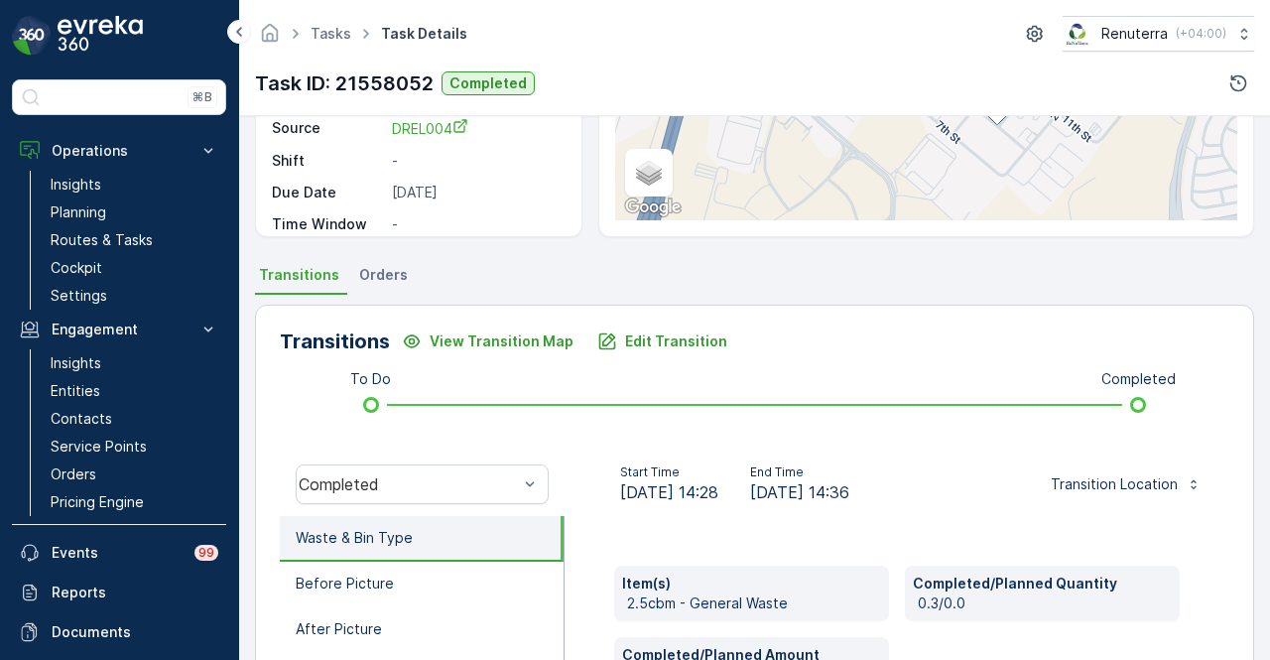
click at [662, 359] on div "Transitions View Transition Map Edit Transition To Do Completed Completed Start…" at bounding box center [754, 619] width 999 height 629
click at [684, 322] on div "Transitions View Transition Map Edit Transition To Do Completed Completed Start…" at bounding box center [754, 619] width 999 height 629
click at [681, 336] on p "Edit Transition" at bounding box center [676, 341] width 102 height 20
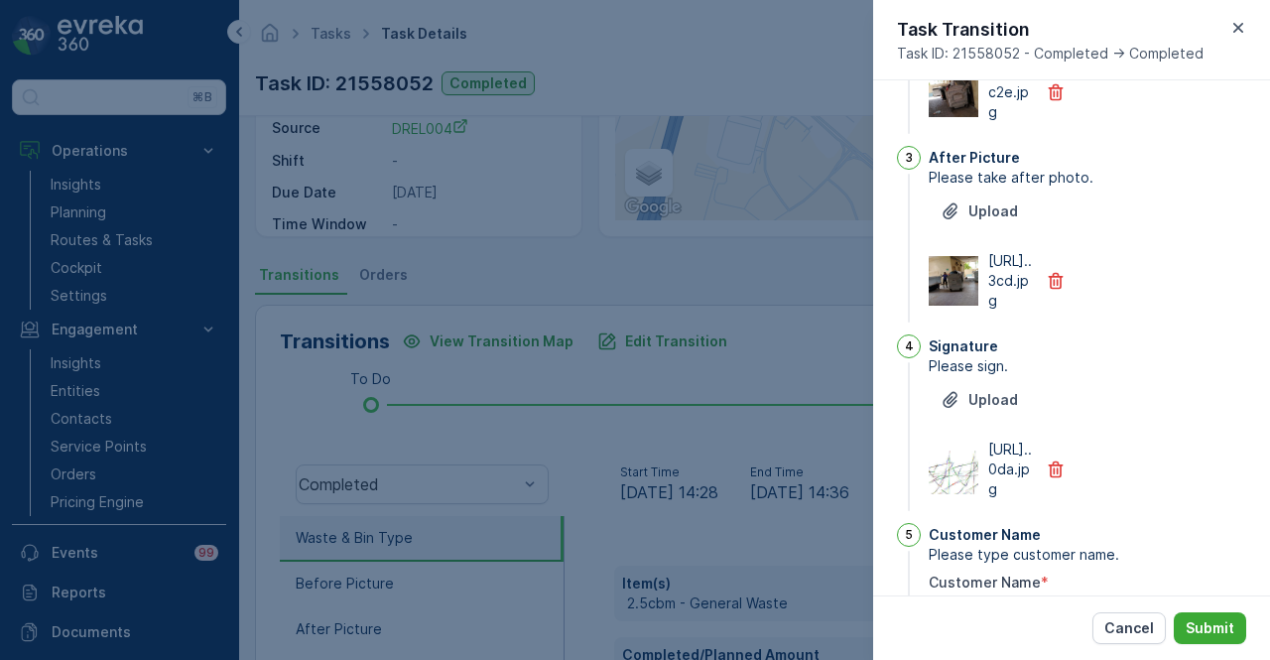
scroll to position [0, 0]
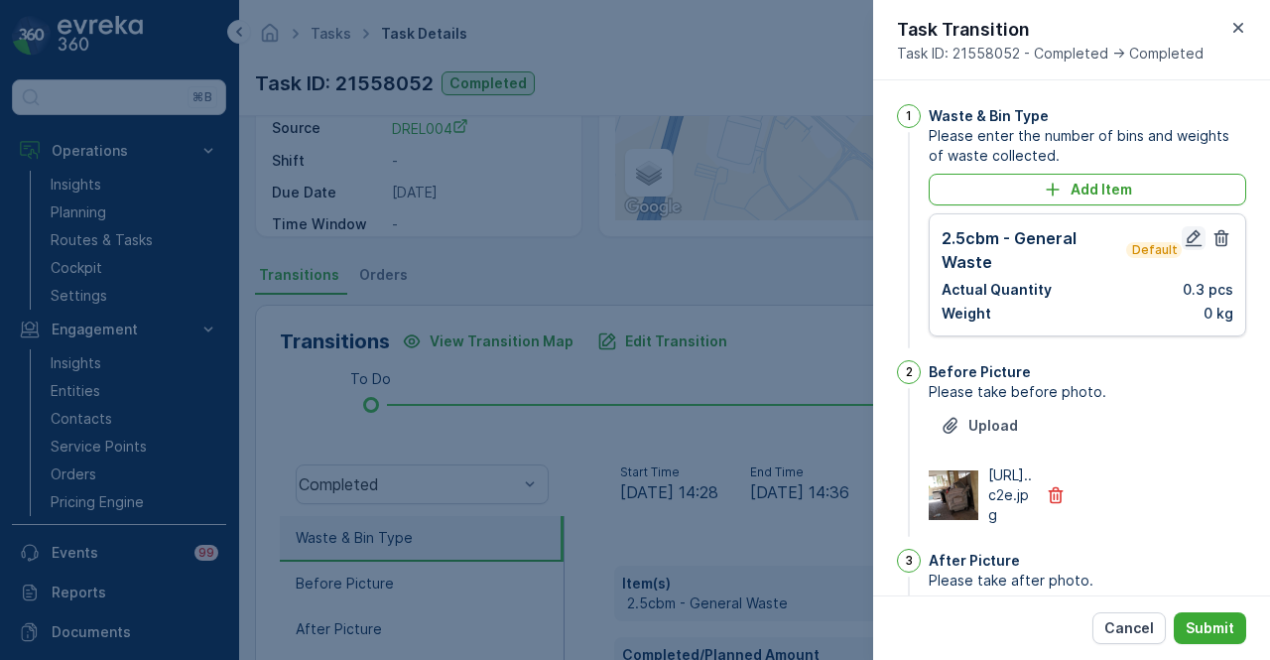
click at [1186, 235] on icon "button" at bounding box center [1194, 238] width 17 height 17
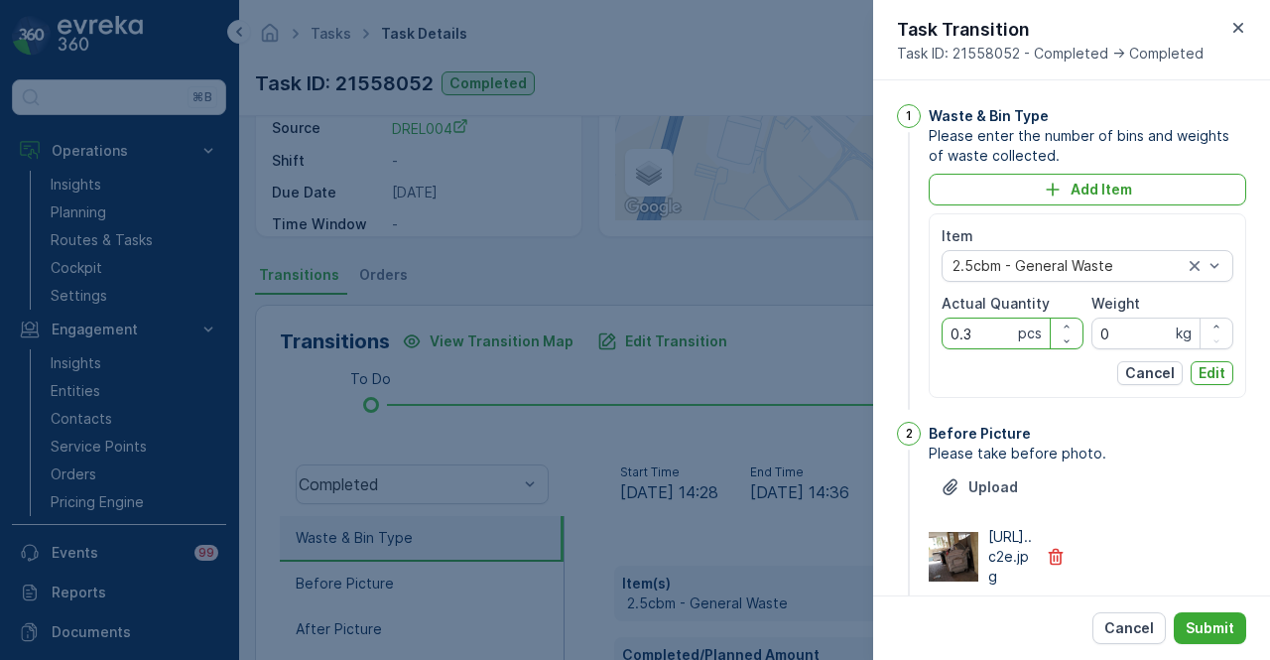
click at [989, 330] on Quantity "0.3" at bounding box center [1013, 334] width 142 height 32
type Quantity "0"
type Quantity "3"
click at [1193, 370] on button "Edit" at bounding box center [1212, 373] width 43 height 24
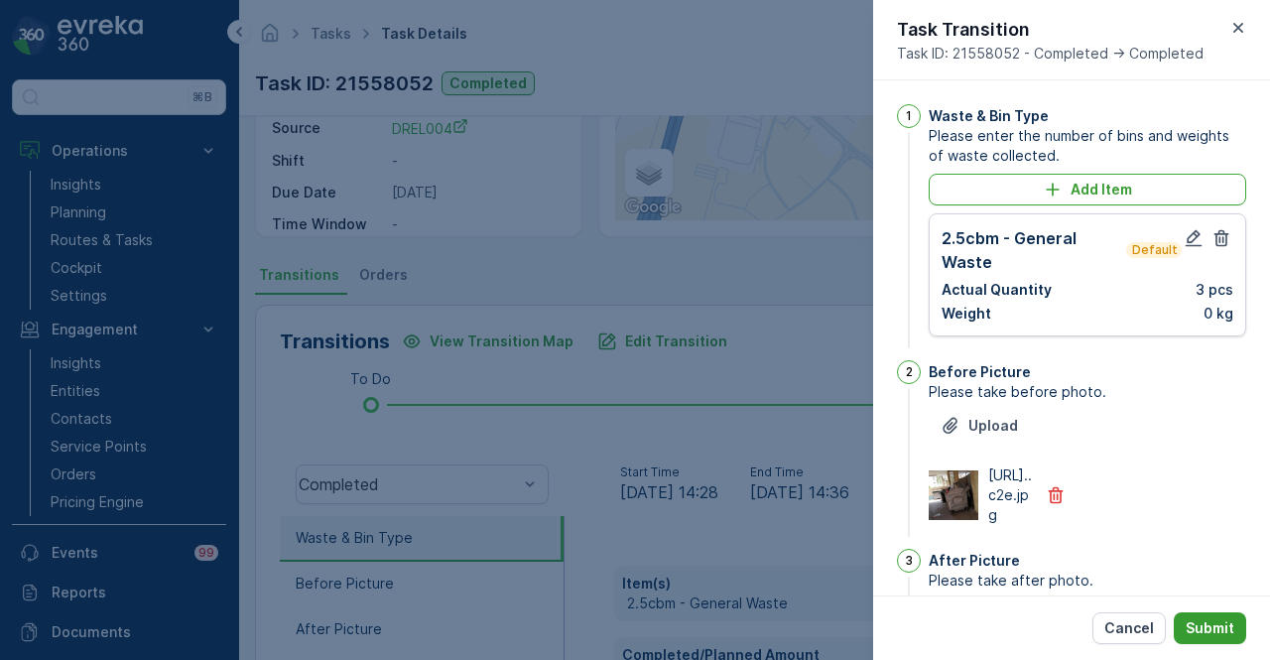
click at [1225, 620] on p "Submit" at bounding box center [1210, 628] width 49 height 20
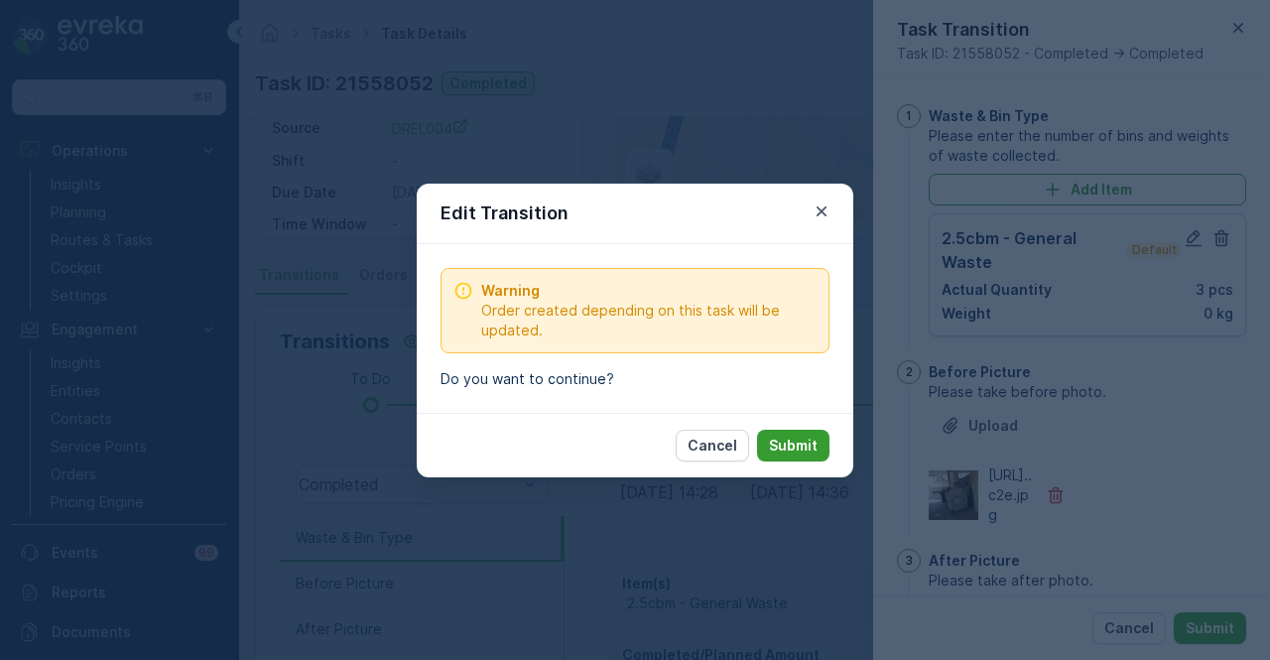
click at [820, 432] on button "Submit" at bounding box center [793, 446] width 72 height 32
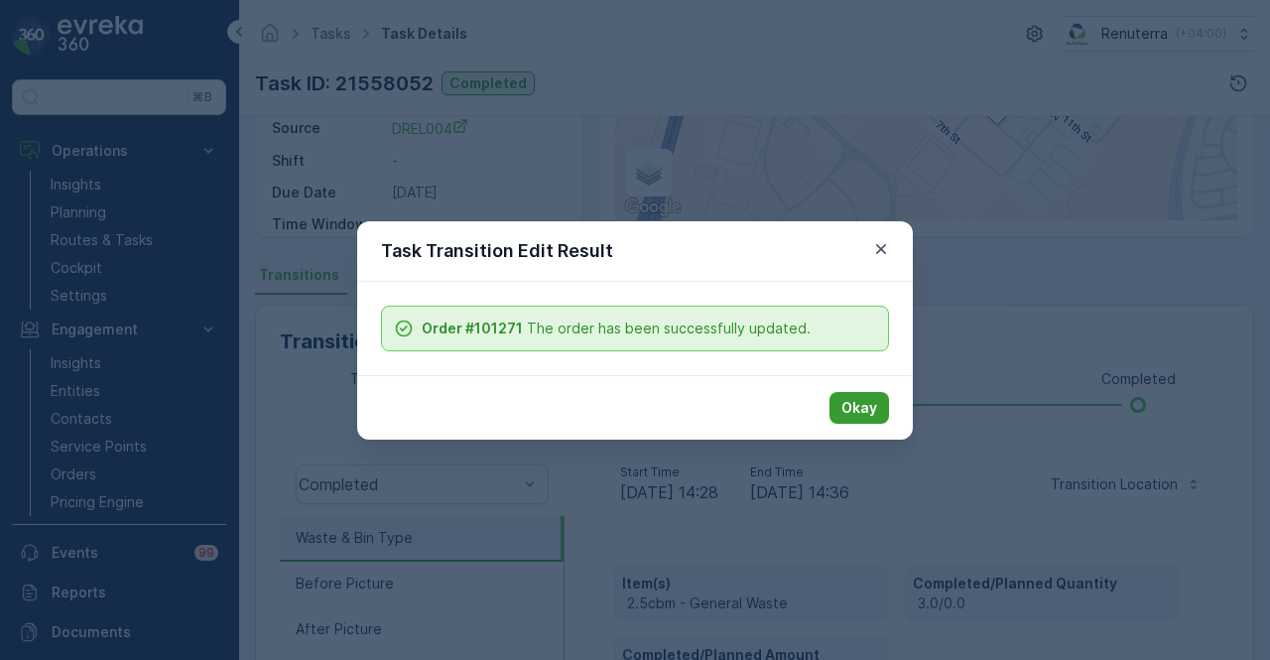
click at [870, 407] on p "Okay" at bounding box center [859, 408] width 36 height 20
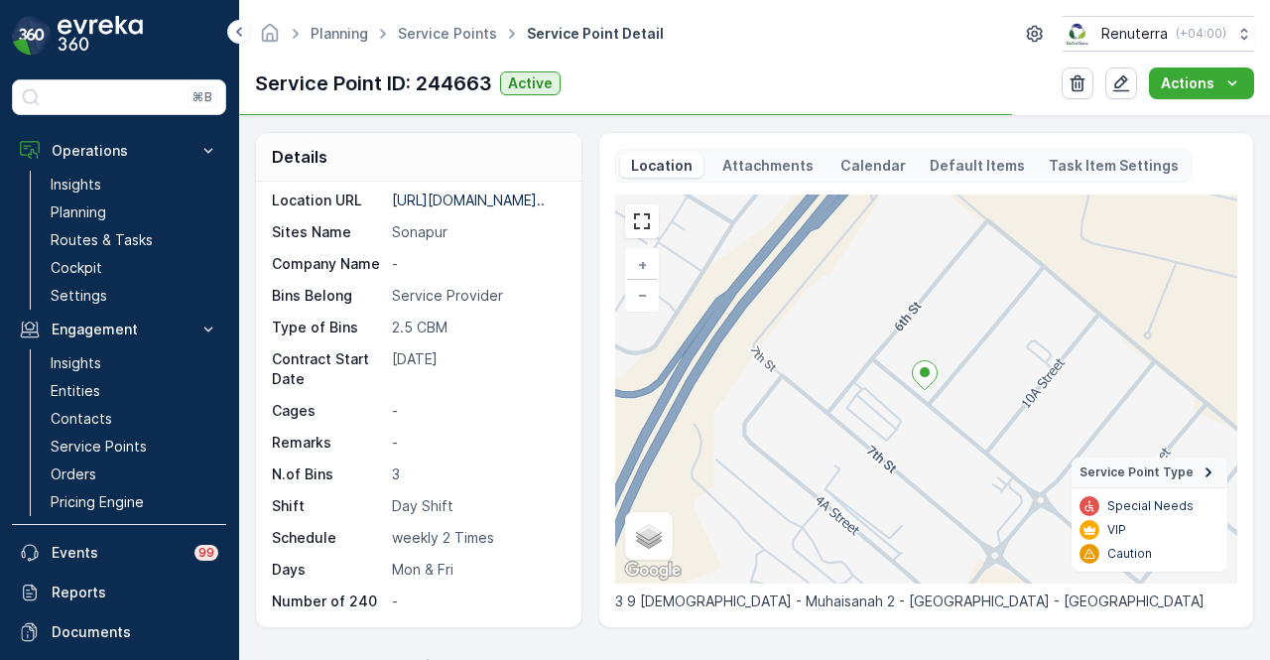
scroll to position [496, 0]
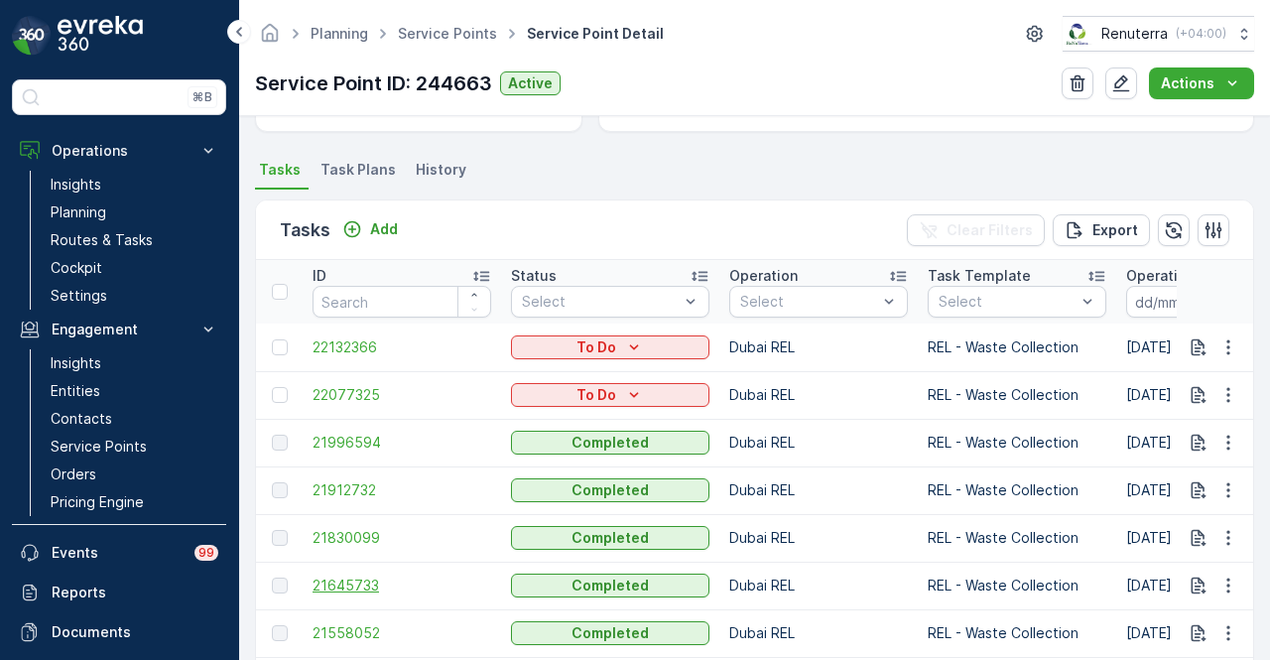
click at [369, 588] on span "21645733" at bounding box center [402, 585] width 179 height 20
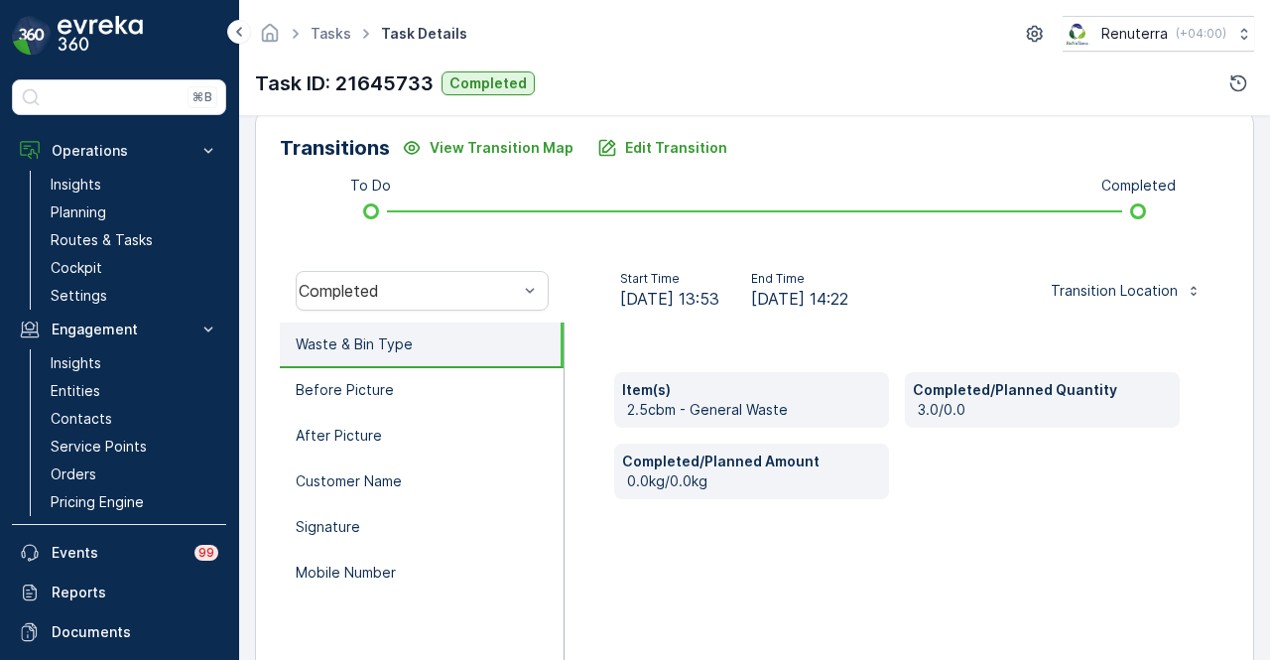
scroll to position [496, 0]
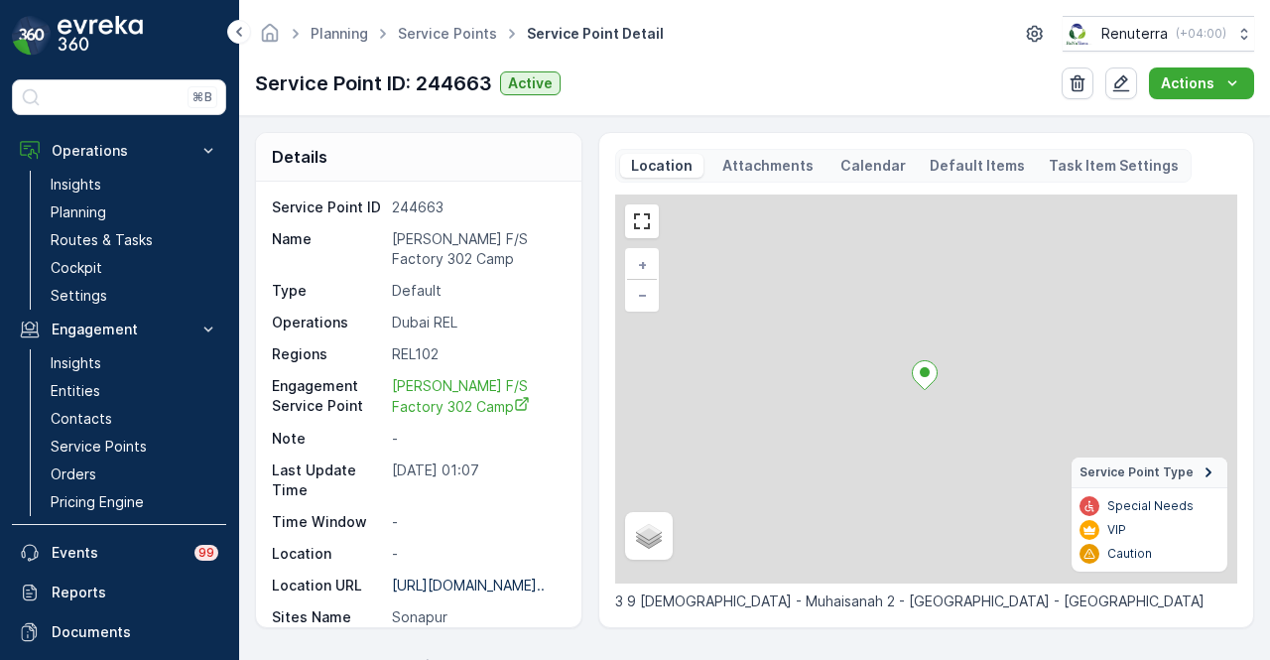
scroll to position [794, 0]
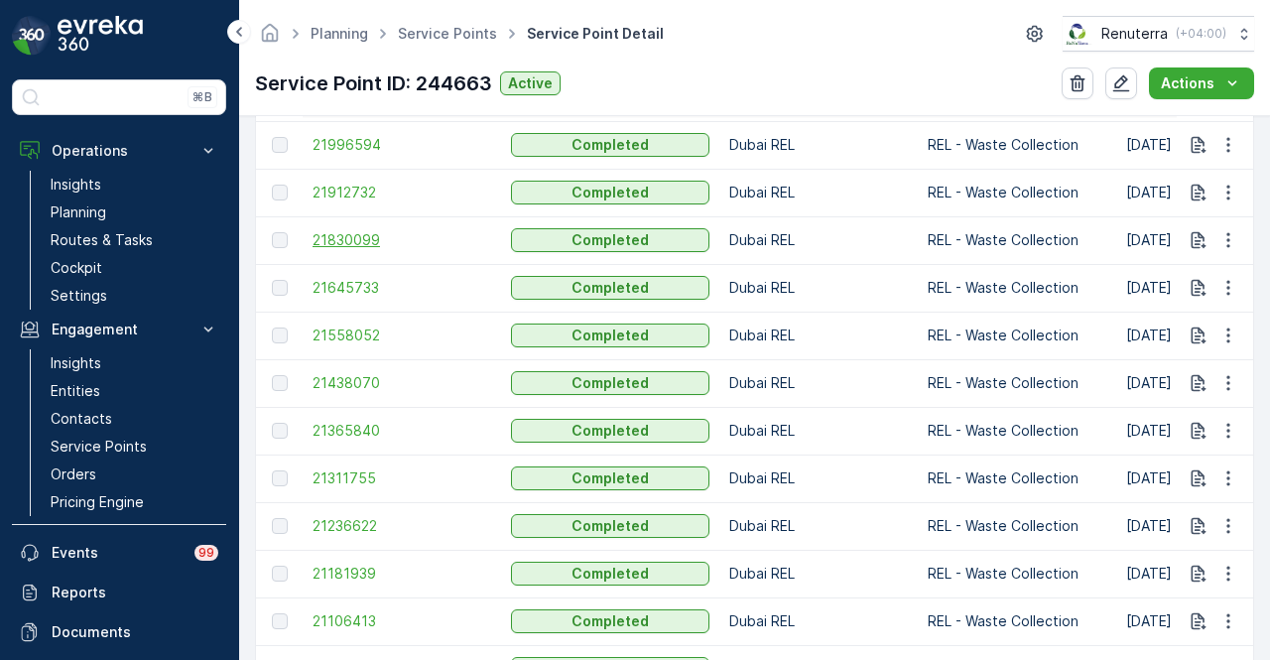
click at [357, 242] on span "21830099" at bounding box center [402, 240] width 179 height 20
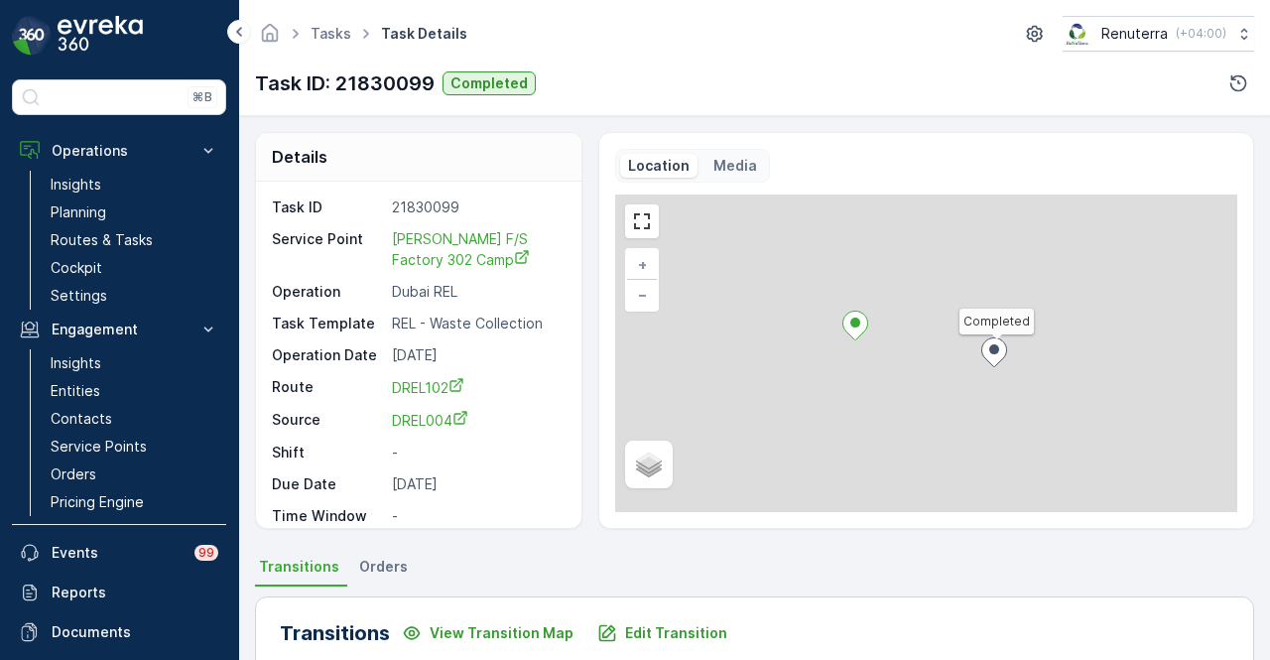
scroll to position [397, 0]
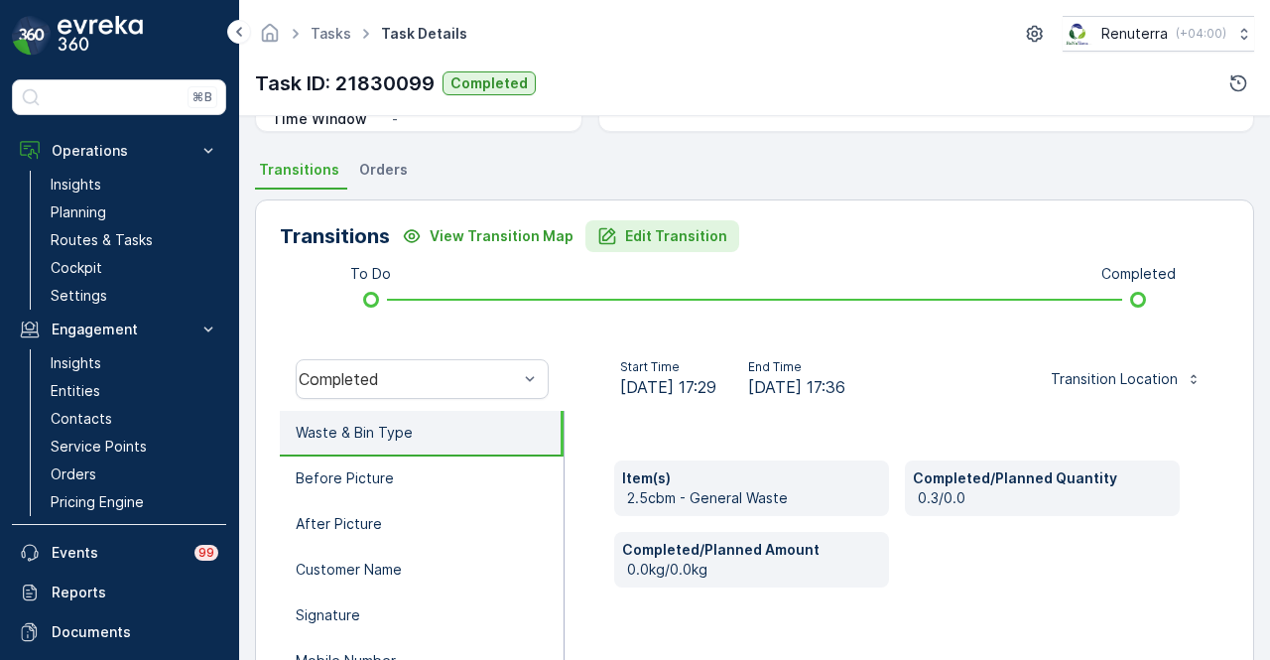
click at [665, 237] on p "Edit Transition" at bounding box center [676, 236] width 102 height 20
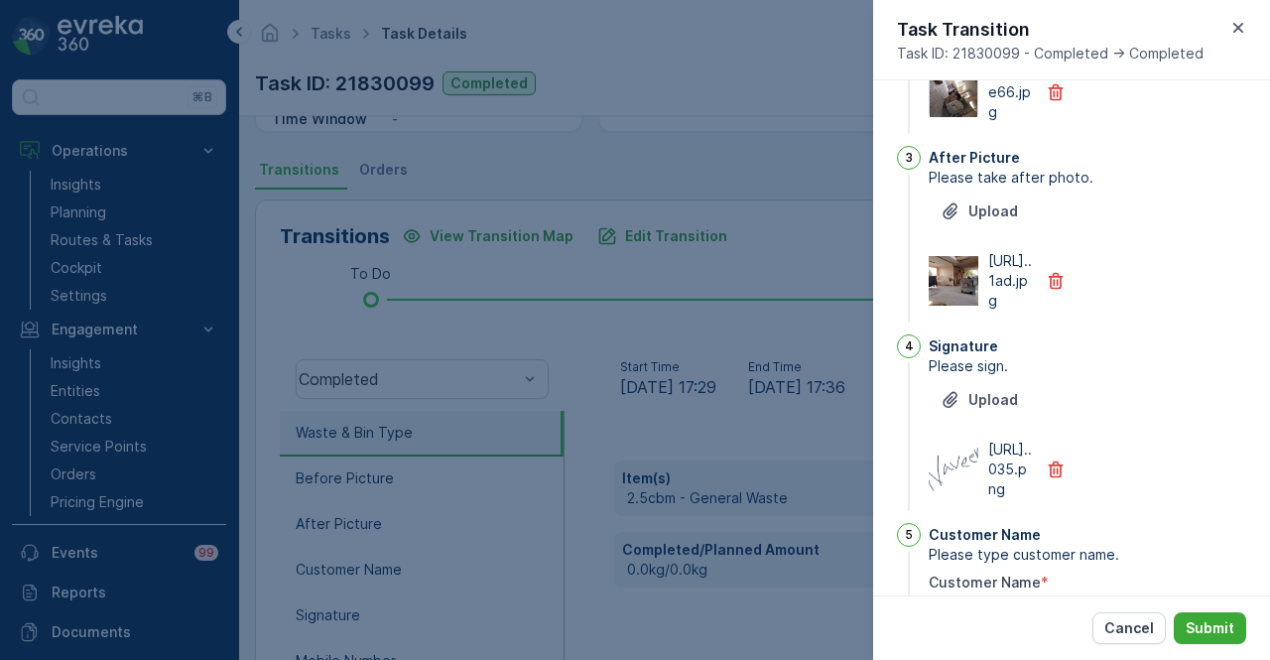
scroll to position [6, 0]
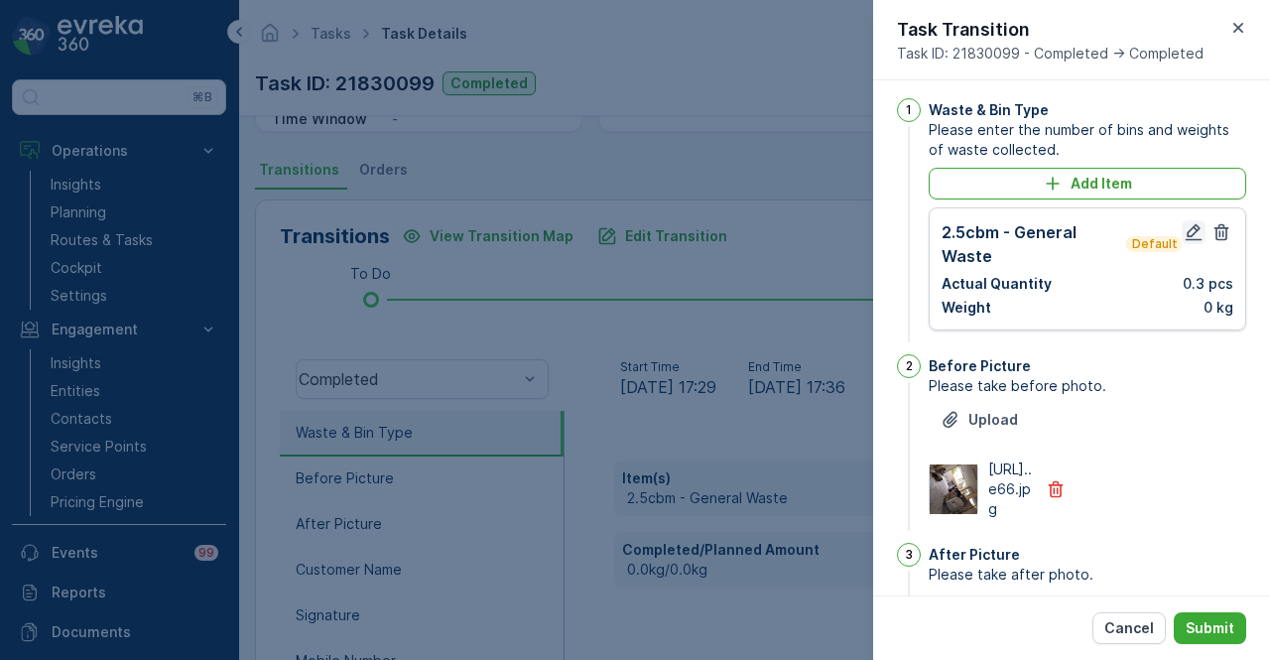
click at [1182, 229] on button "button" at bounding box center [1194, 232] width 24 height 24
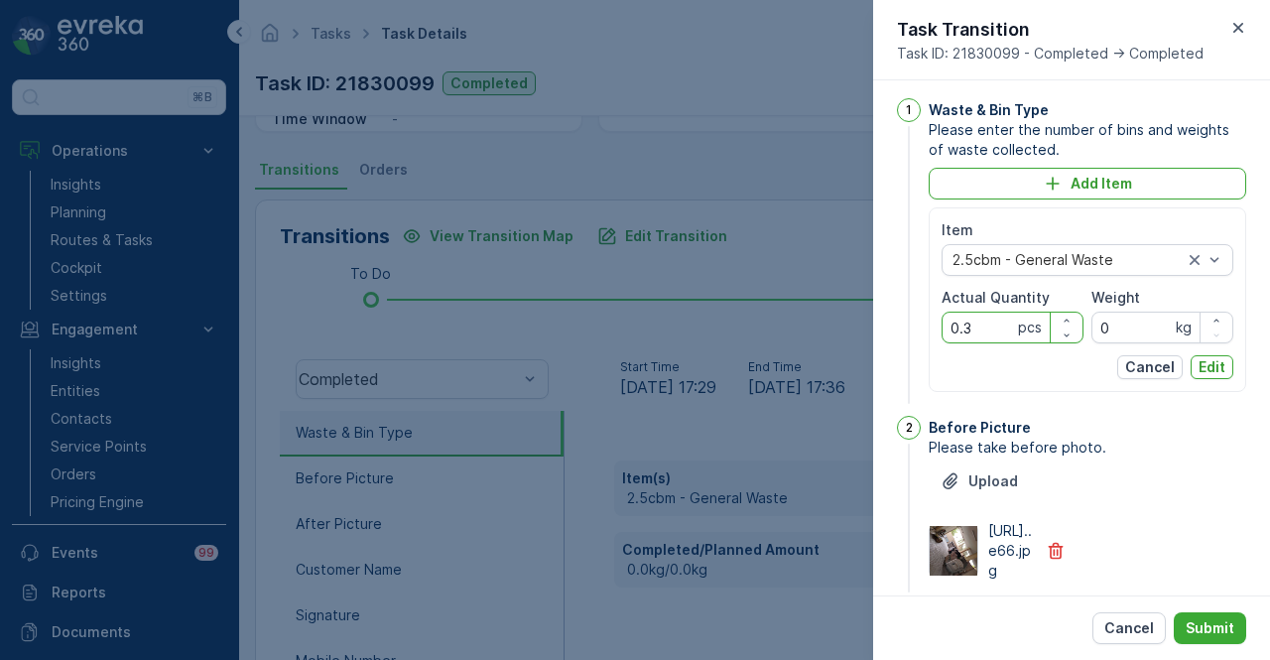
click at [990, 319] on Quantity "0.3" at bounding box center [1013, 328] width 142 height 32
type Quantity "0"
type Quantity "3"
click at [1201, 361] on p "Edit" at bounding box center [1212, 367] width 27 height 20
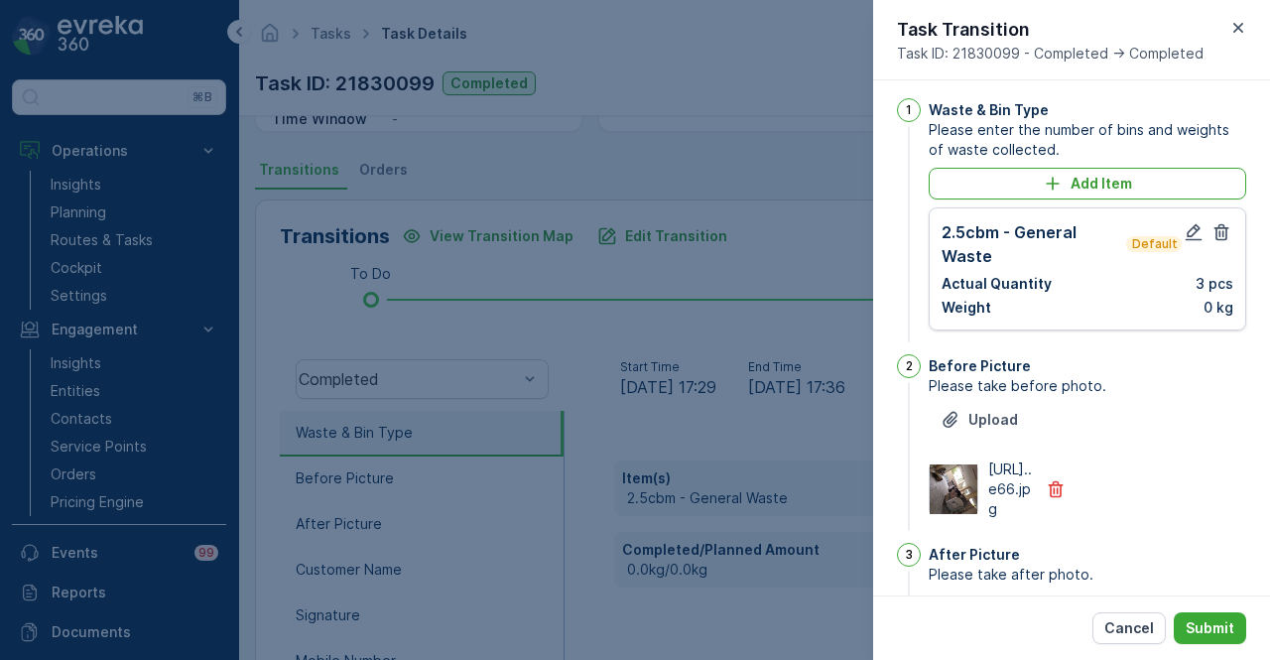
click at [1216, 645] on div "Cancel Submit" at bounding box center [1071, 627] width 397 height 64
click at [1189, 624] on p "Submit" at bounding box center [1210, 628] width 49 height 20
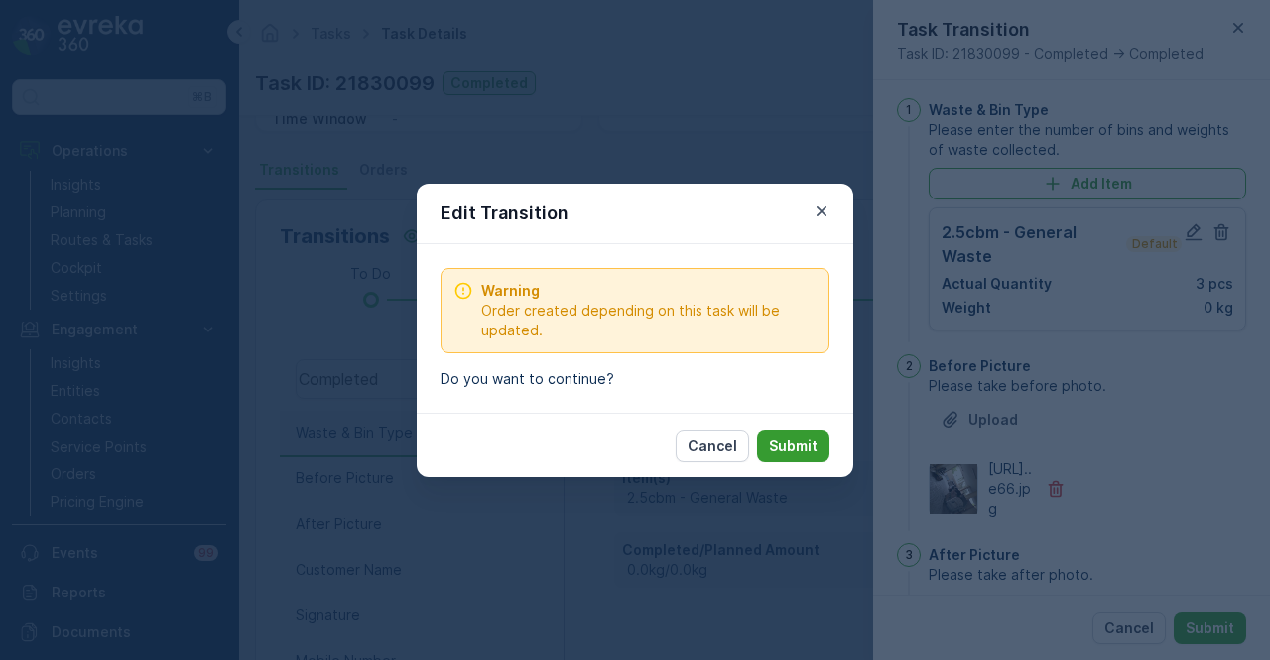
click at [815, 459] on button "Submit" at bounding box center [793, 446] width 72 height 32
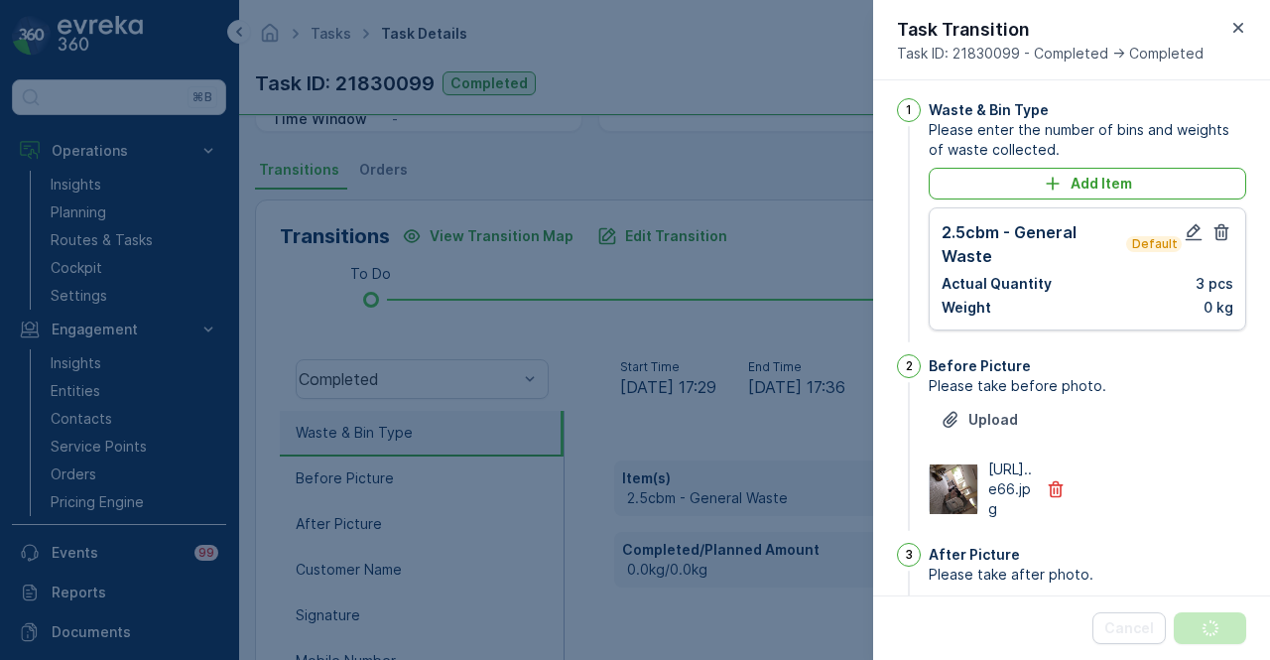
scroll to position [0, 0]
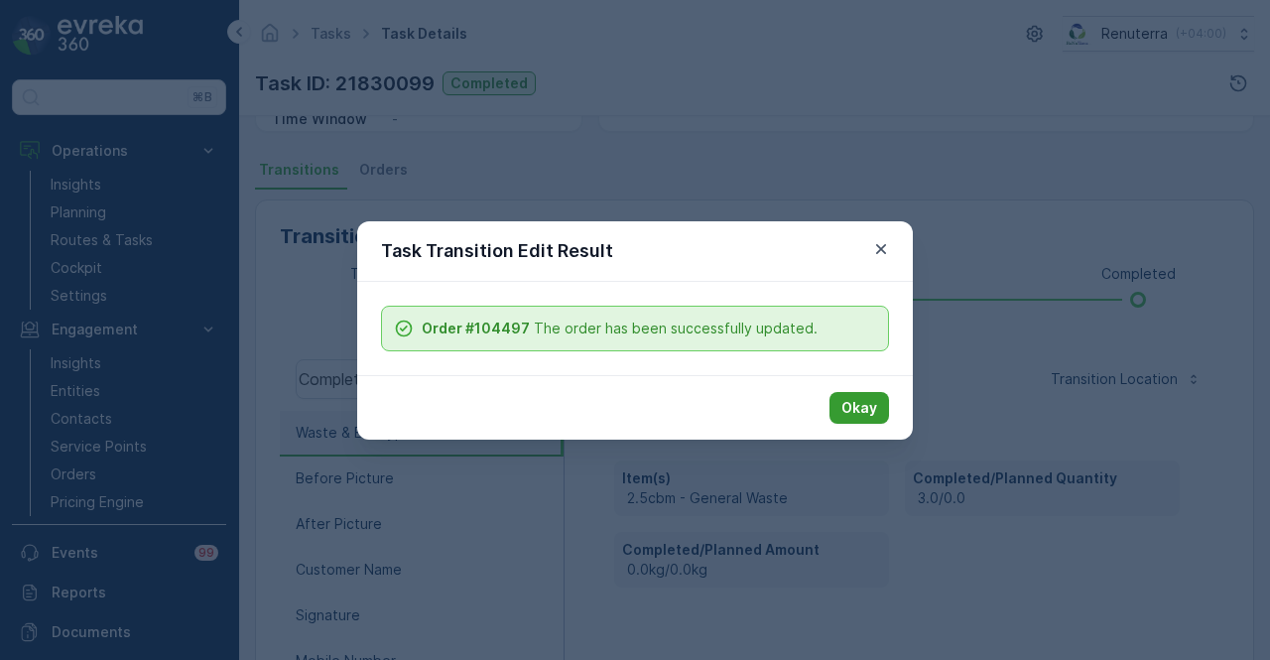
click at [868, 398] on p "Okay" at bounding box center [859, 408] width 36 height 20
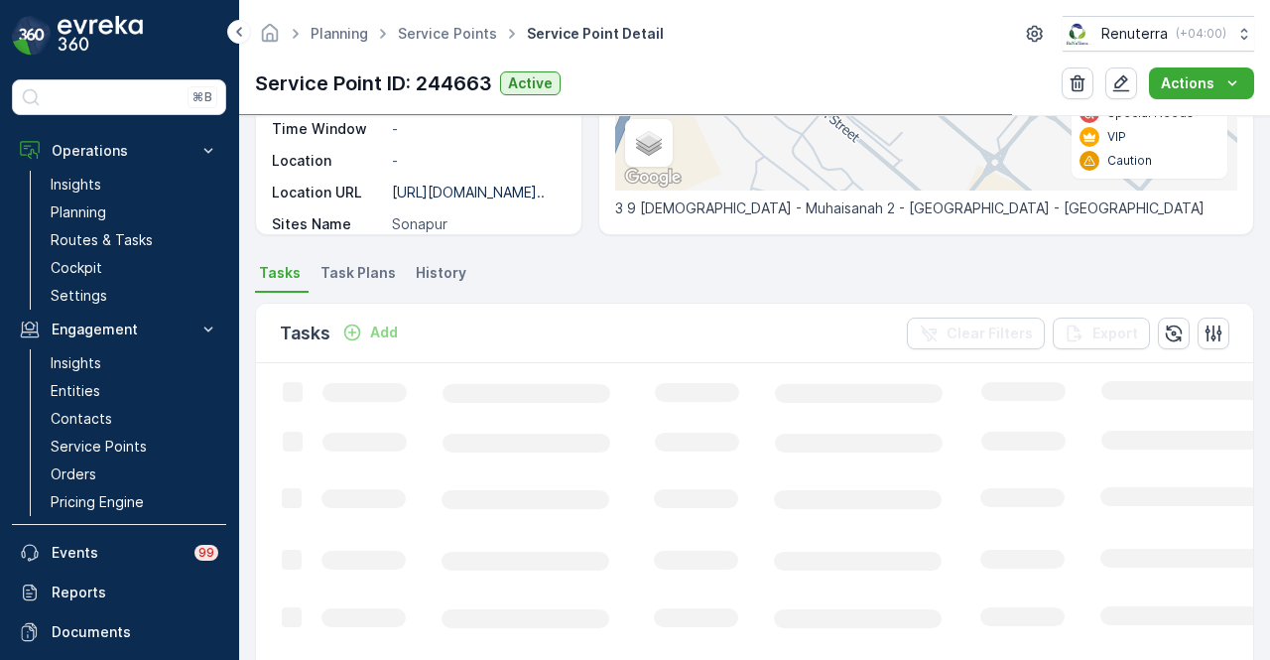
scroll to position [460, 0]
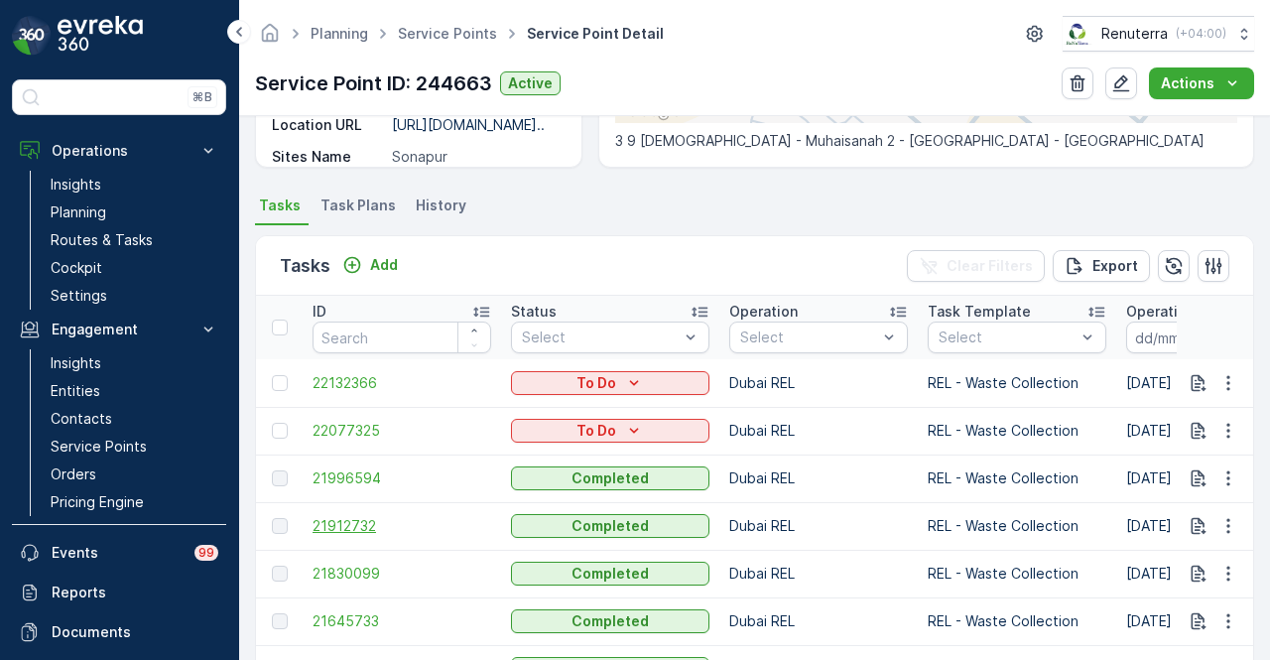
click at [372, 516] on span "21912732" at bounding box center [402, 526] width 179 height 20
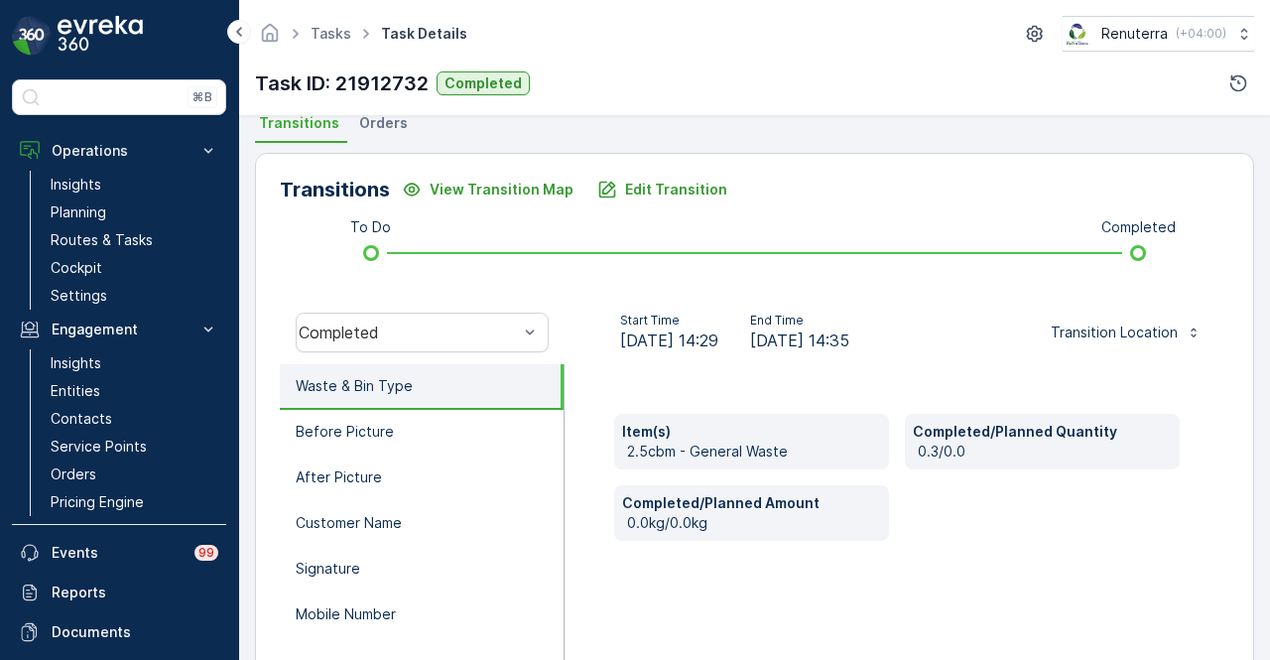
scroll to position [391, 0]
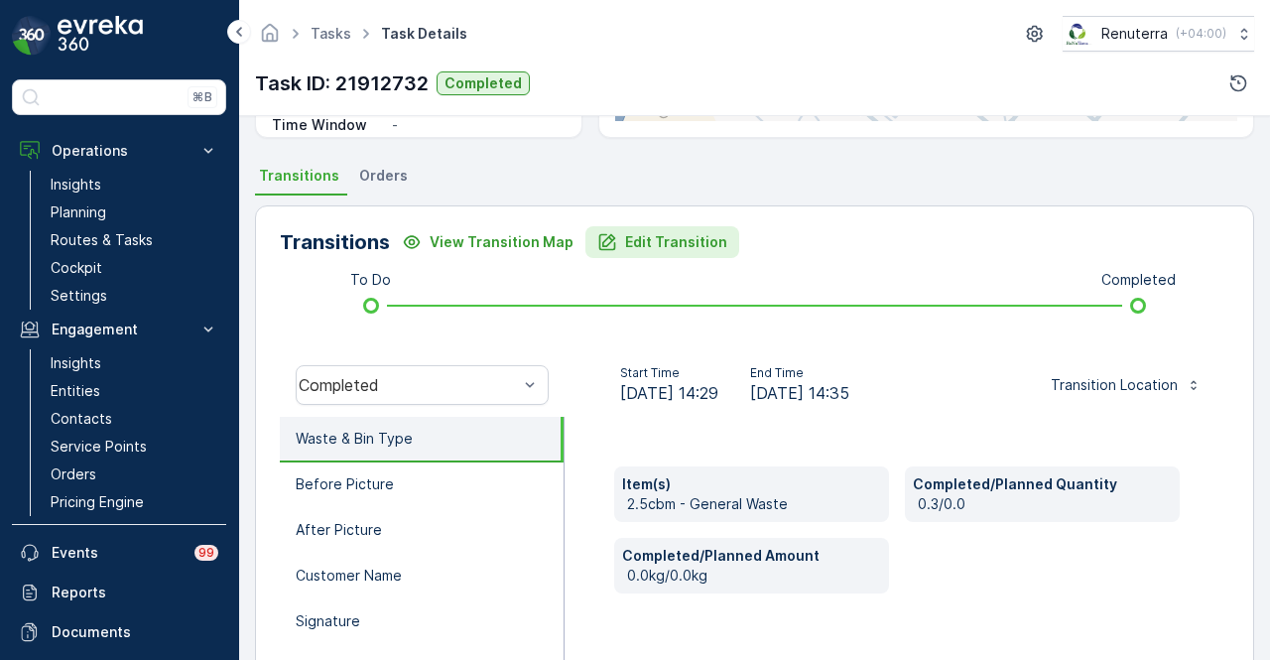
click at [678, 229] on button "Edit Transition" at bounding box center [662, 242] width 154 height 32
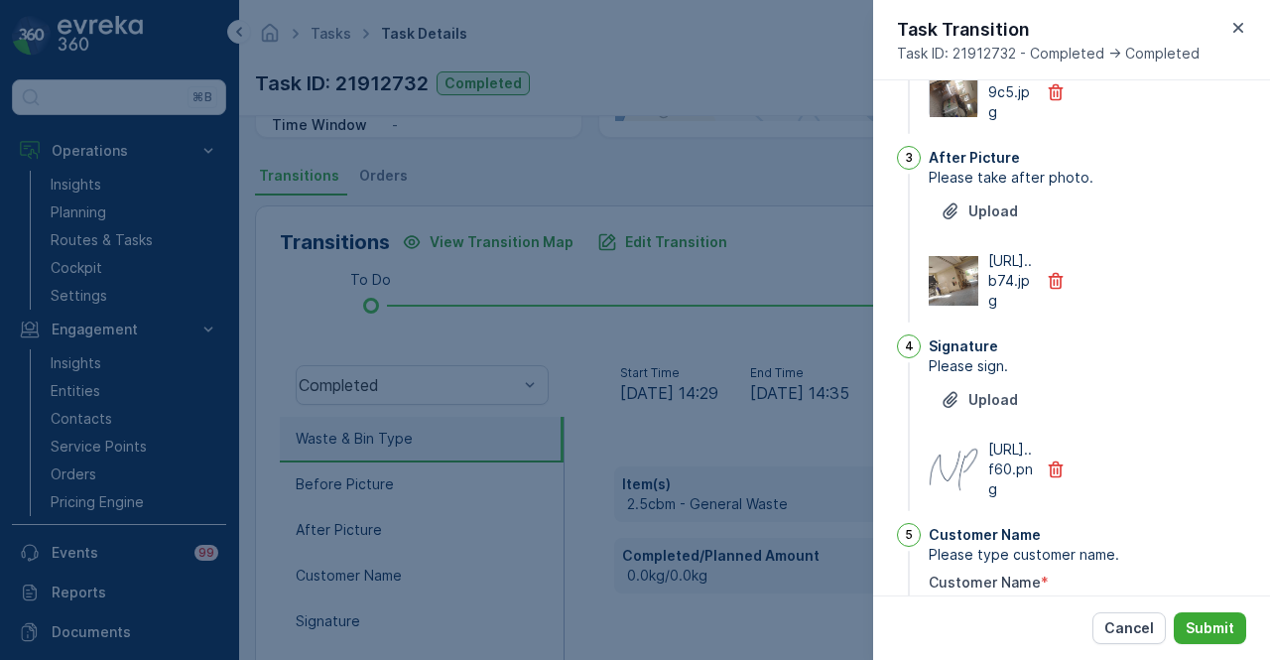
scroll to position [0, 0]
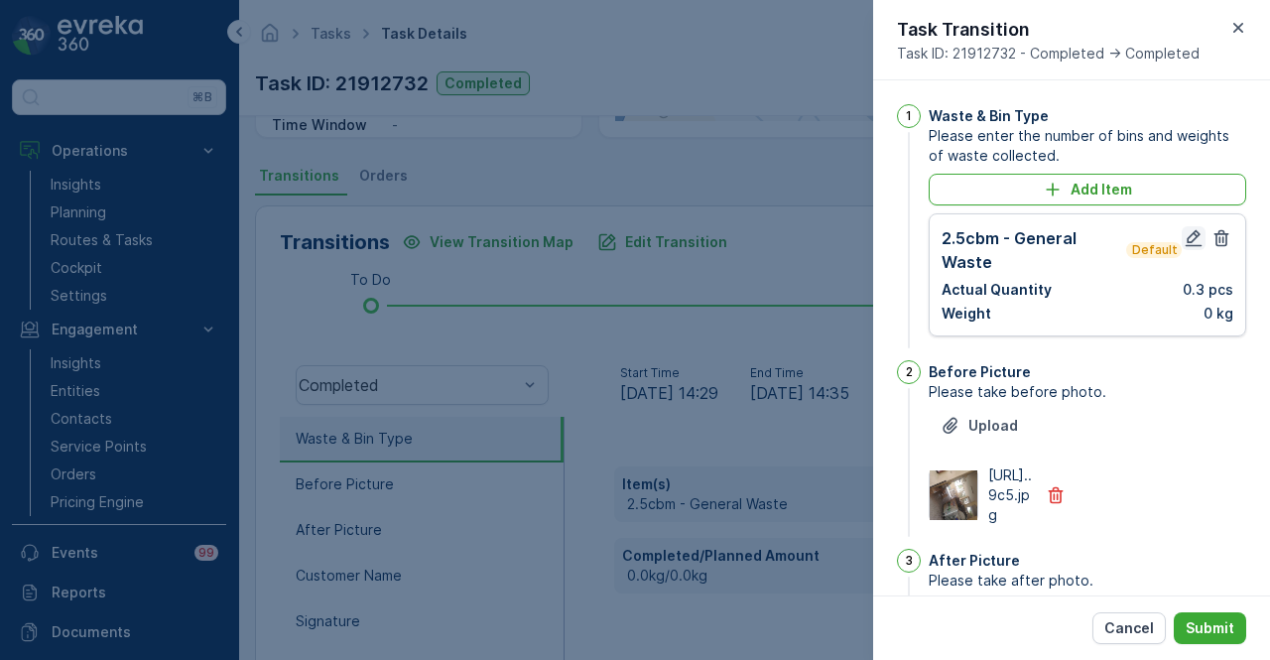
click at [1193, 238] on icon "button" at bounding box center [1194, 238] width 20 height 20
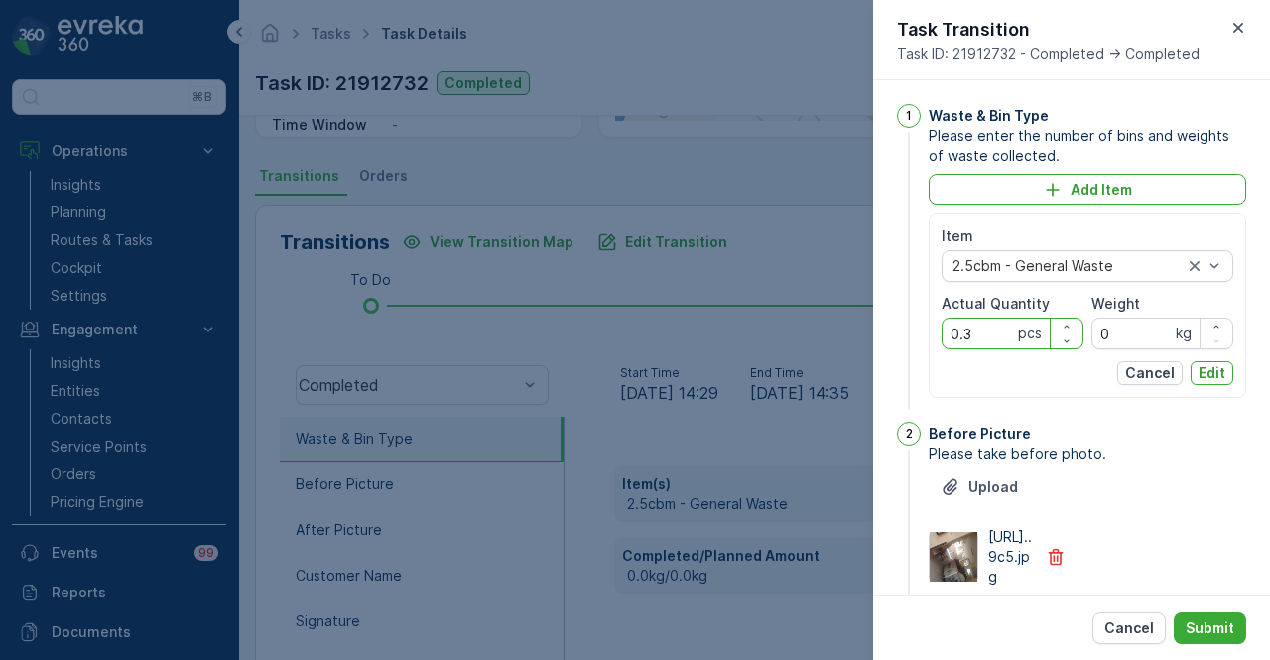
click at [987, 325] on Quantity "0.3" at bounding box center [1013, 334] width 142 height 32
type Quantity "0"
type Quantity "3"
click at [1211, 375] on p "Edit" at bounding box center [1212, 373] width 27 height 20
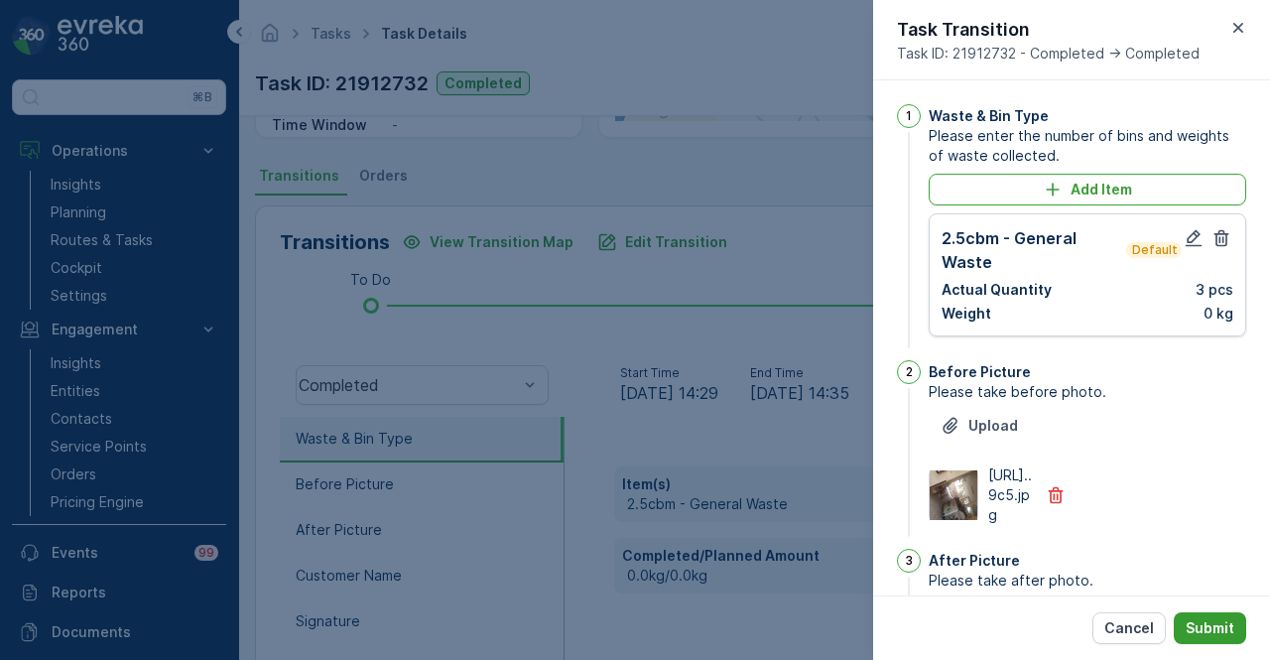
click at [1201, 622] on p "Submit" at bounding box center [1210, 628] width 49 height 20
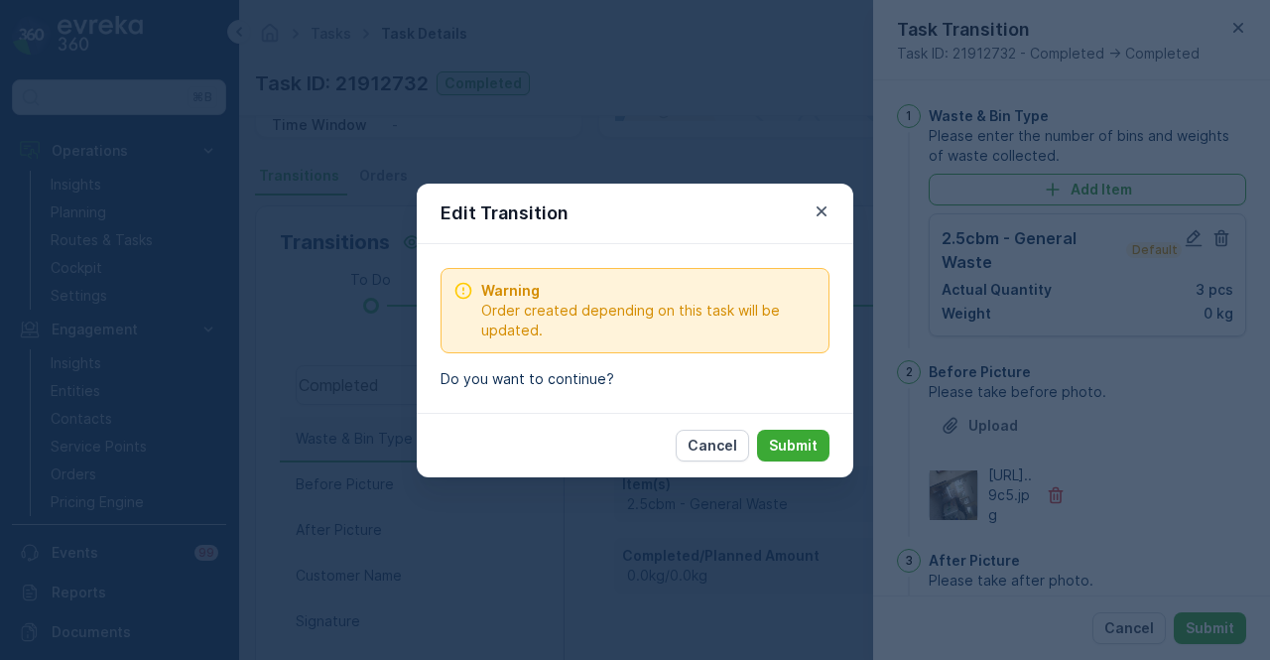
click at [816, 444] on p "Submit" at bounding box center [793, 446] width 49 height 20
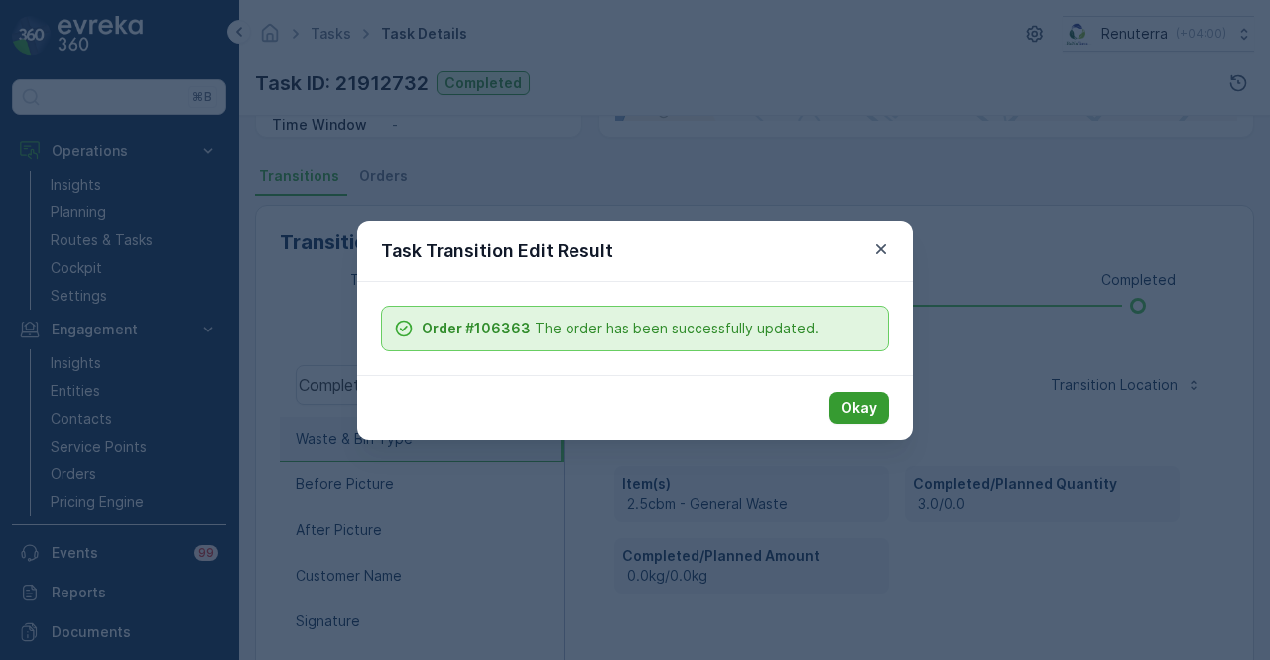
click at [857, 404] on p "Okay" at bounding box center [859, 408] width 36 height 20
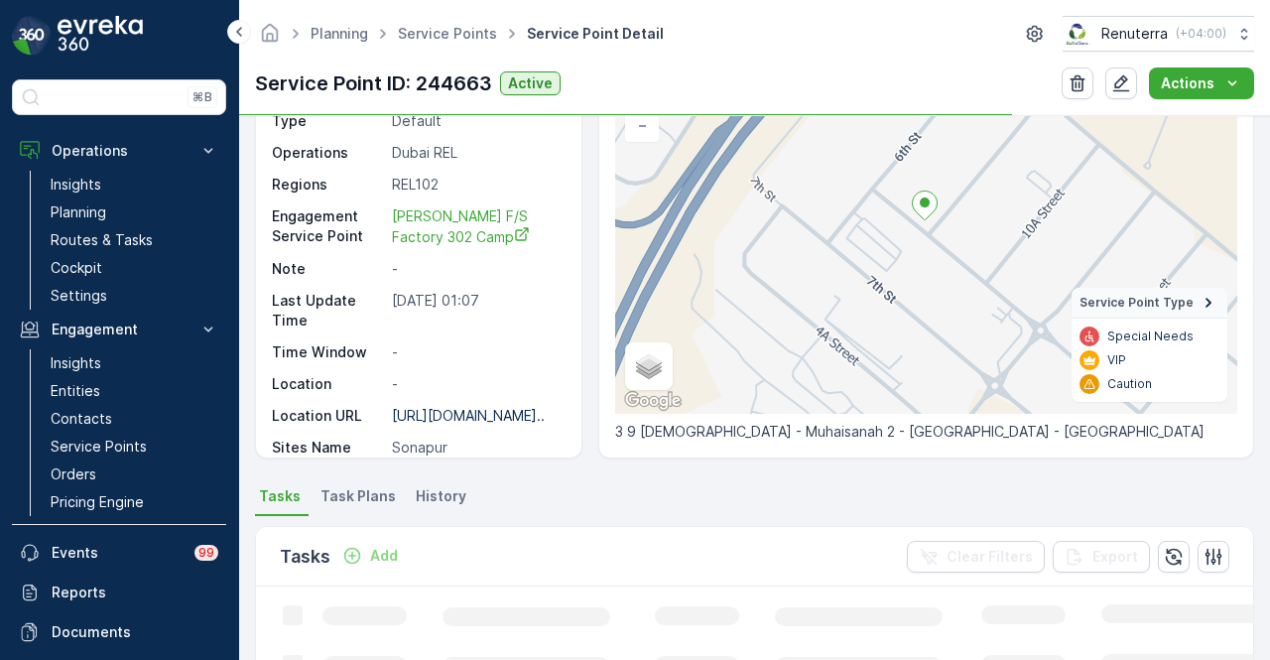
scroll to position [595, 0]
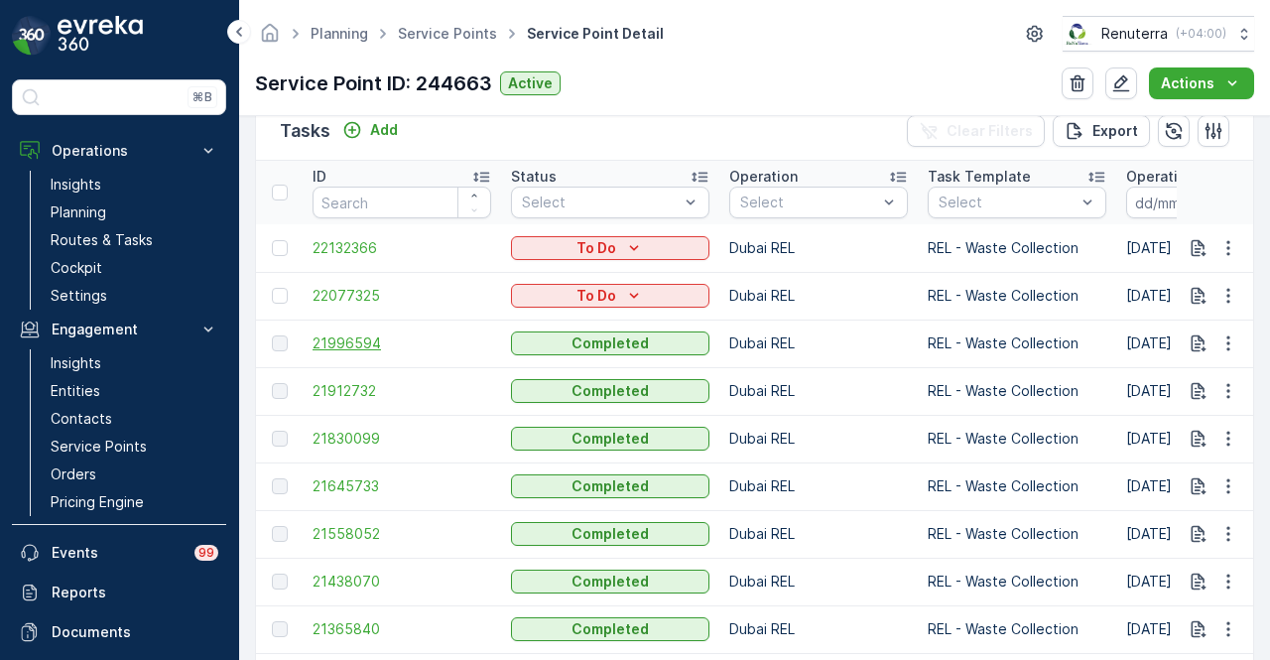
click at [359, 335] on span "21996594" at bounding box center [402, 343] width 179 height 20
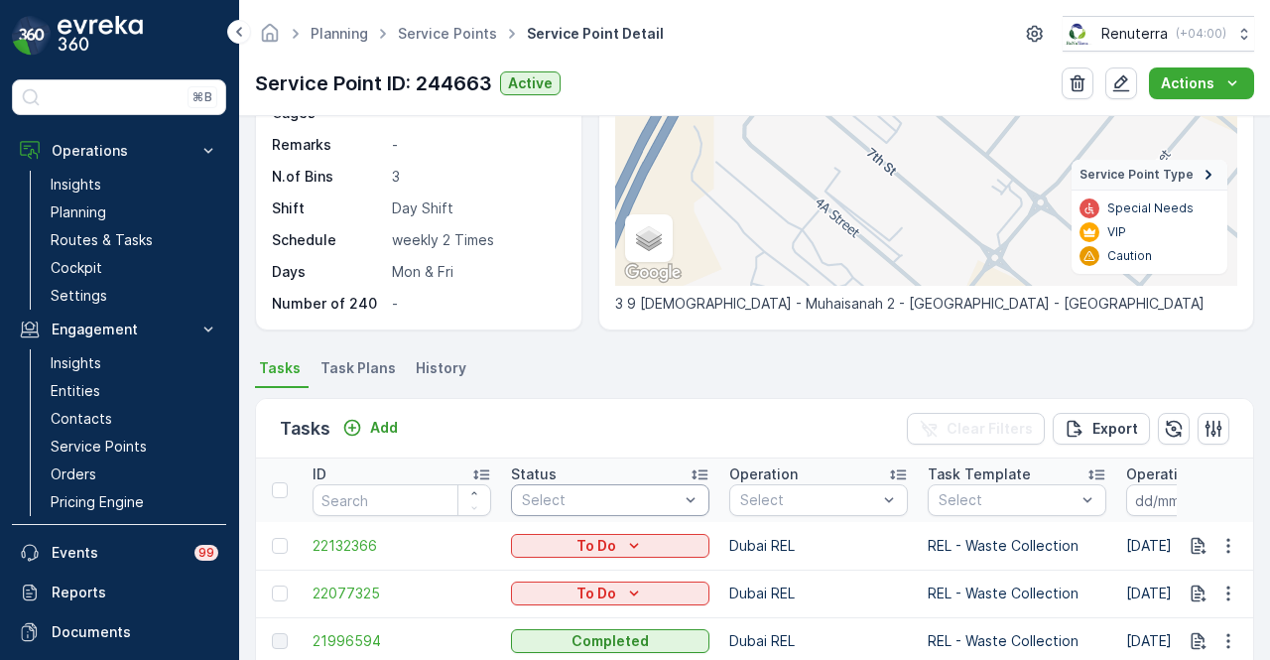
scroll to position [496, 0]
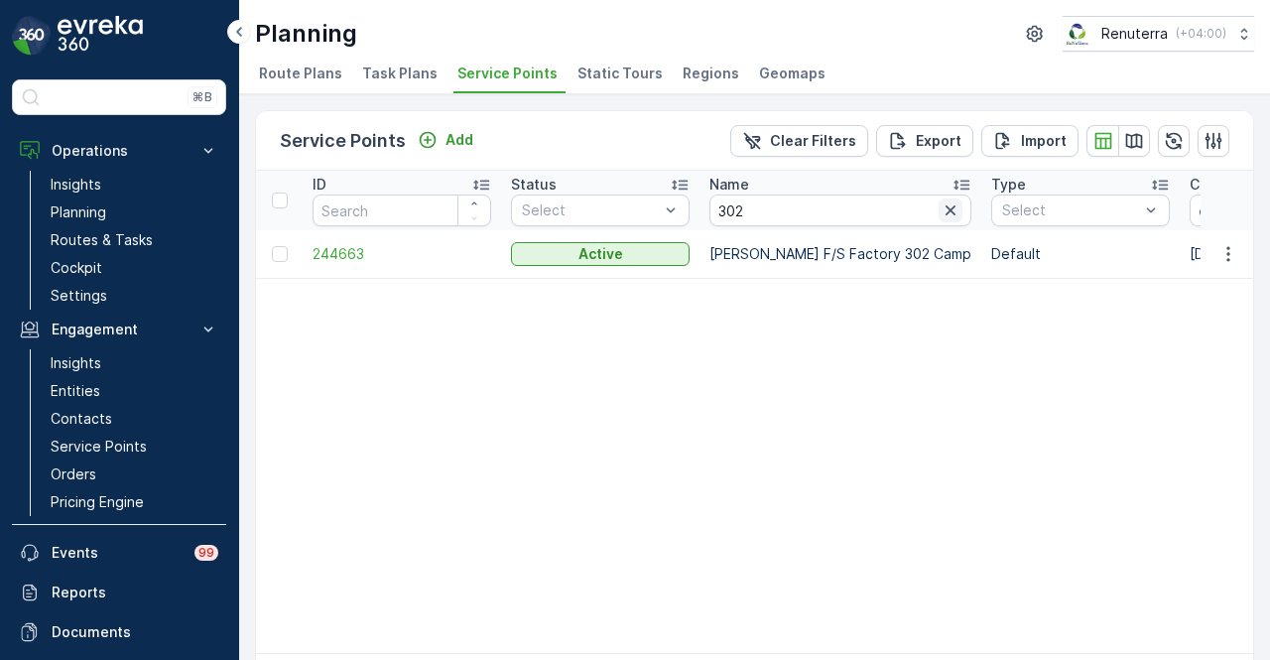
click at [941, 214] on icon "button" at bounding box center [951, 210] width 20 height 20
click at [754, 214] on input "text" at bounding box center [840, 210] width 262 height 32
paste input "Ahmed Hasan Mahboob F/S Trading LLC"
type input "Ahmed Hasan Mahboob F/S Trading LLC"
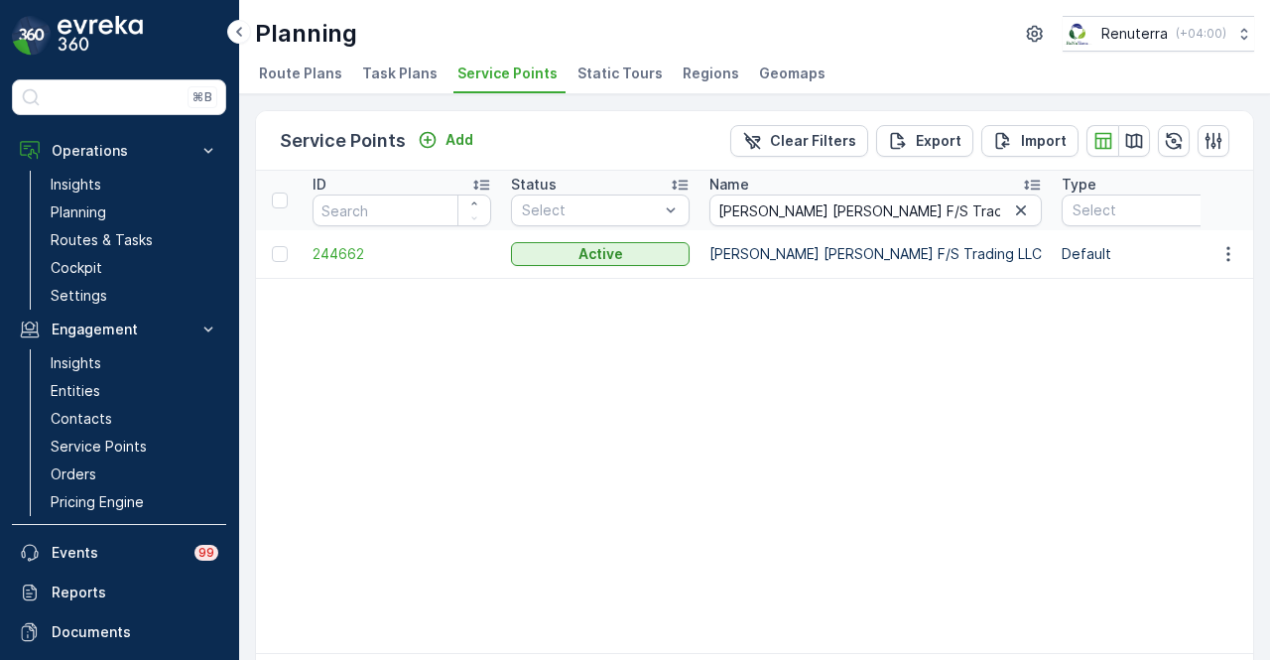
click at [318, 239] on td "244662" at bounding box center [402, 254] width 198 height 48
click at [323, 245] on span "244662" at bounding box center [402, 254] width 179 height 20
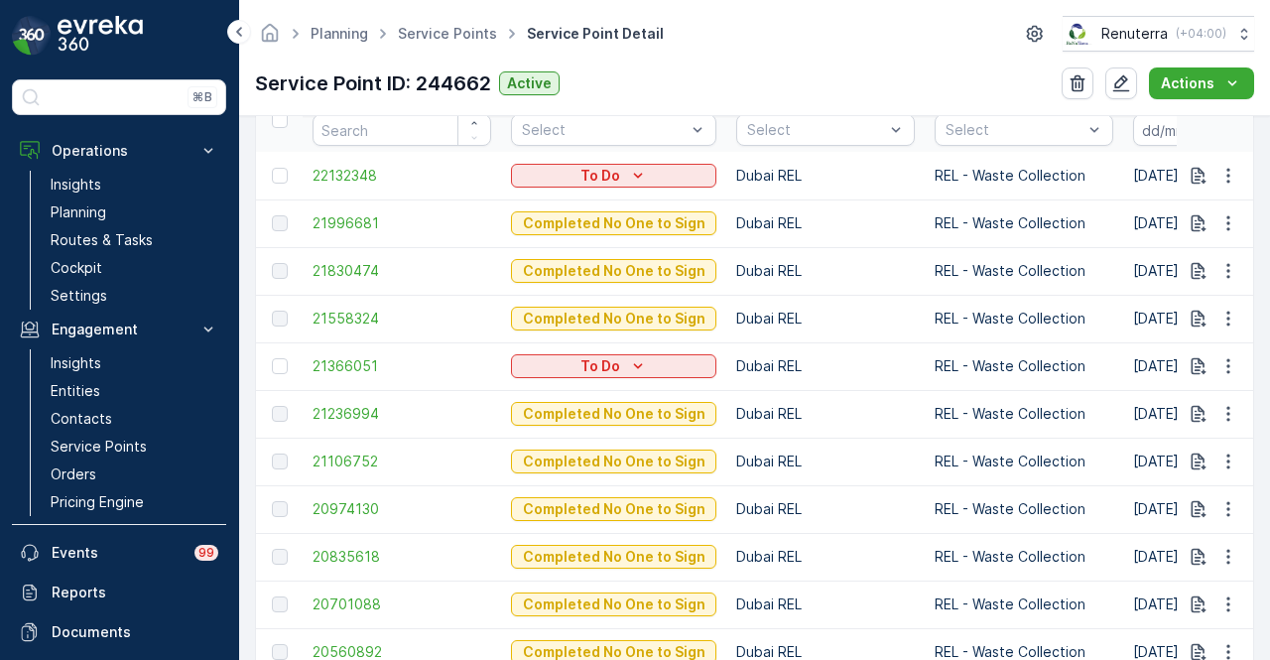
scroll to position [758, 0]
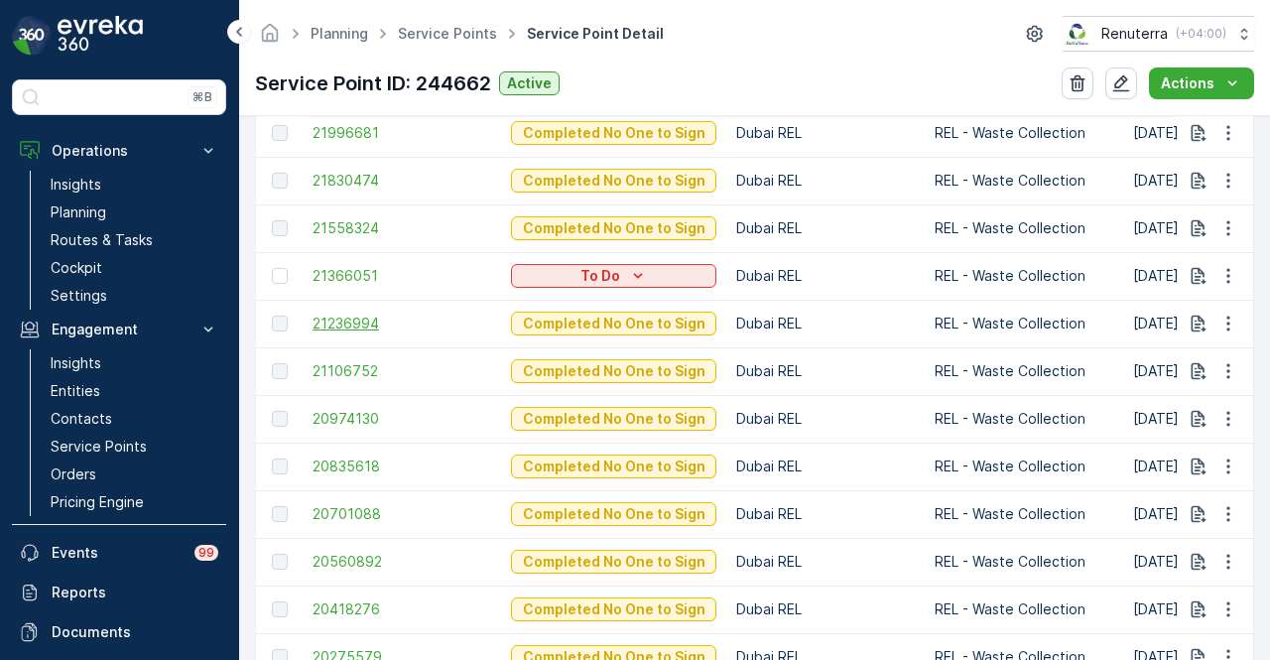
click at [358, 328] on span "21236994" at bounding box center [402, 324] width 179 height 20
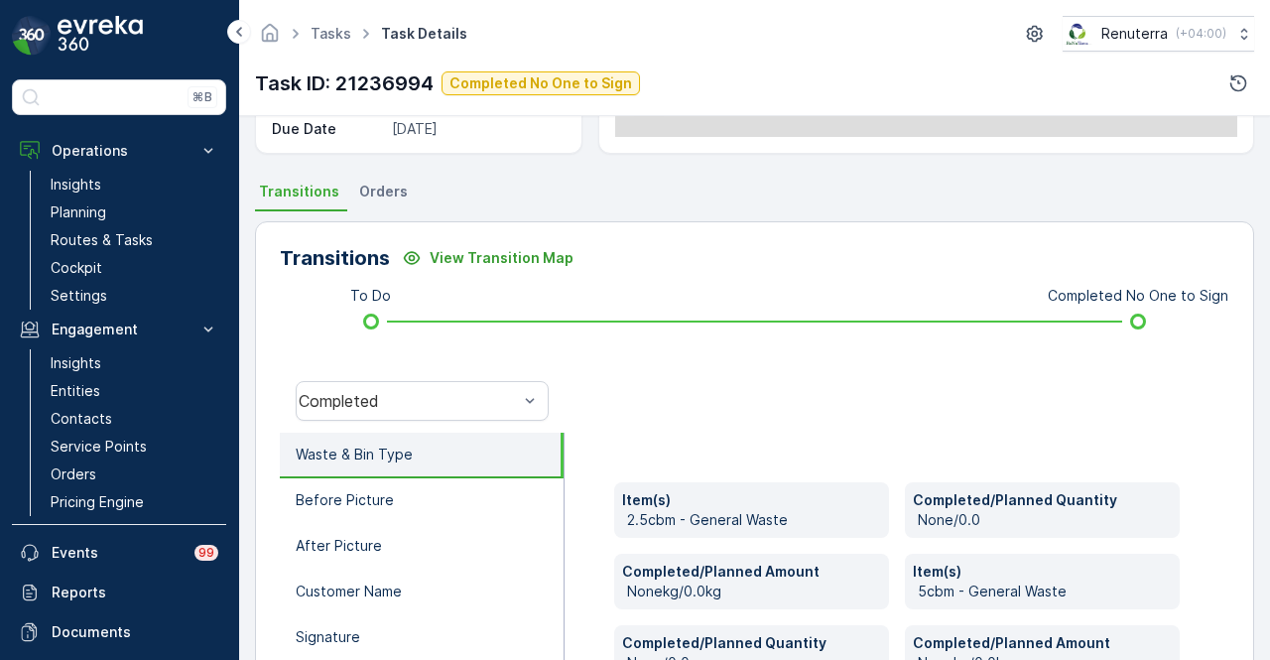
scroll to position [589, 0]
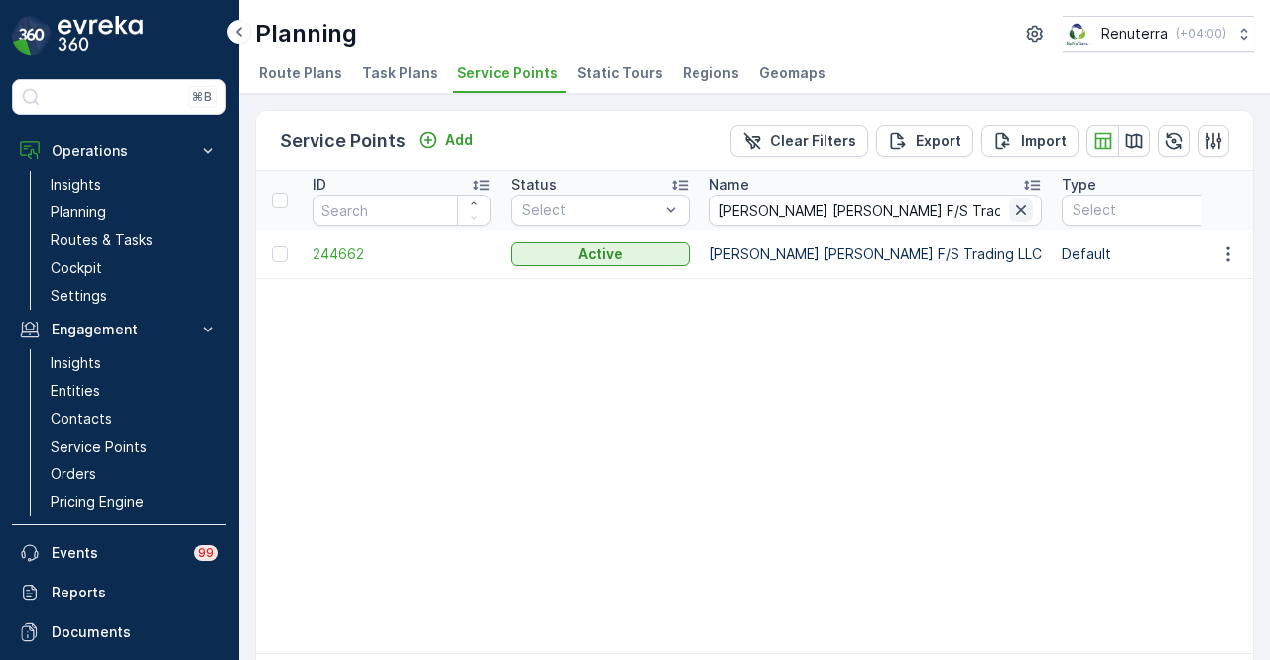
click at [1011, 206] on icon "button" at bounding box center [1021, 210] width 20 height 20
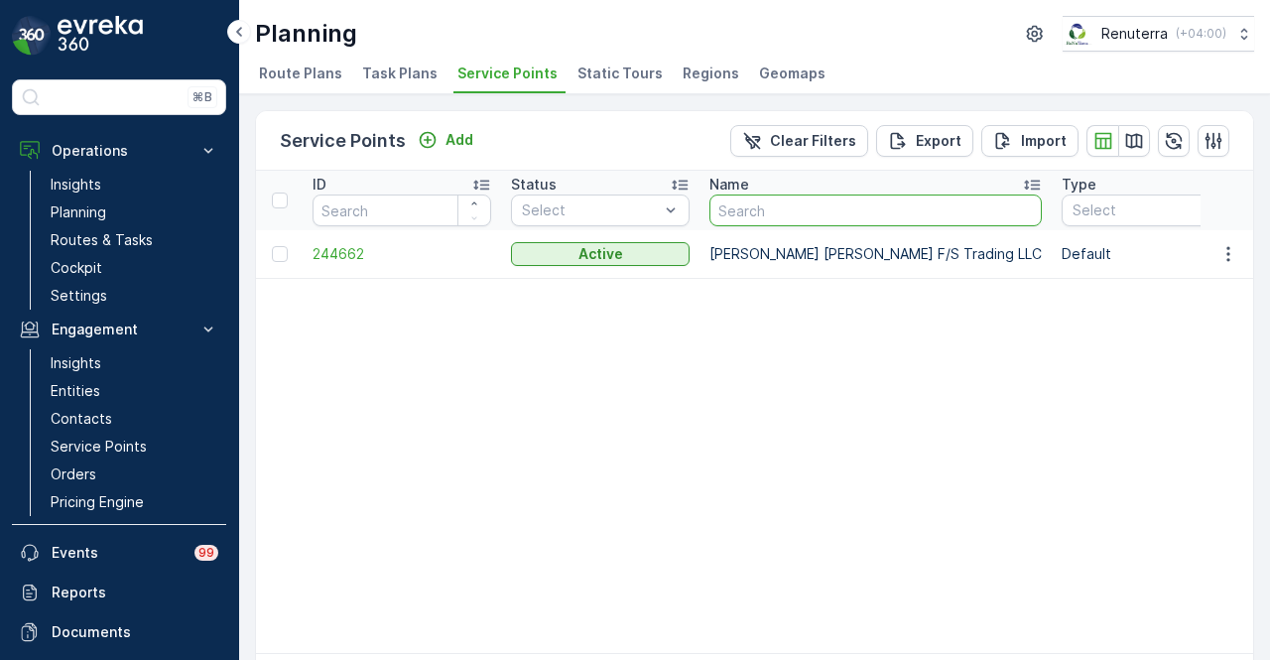
click at [818, 215] on input "text" at bounding box center [875, 210] width 332 height 32
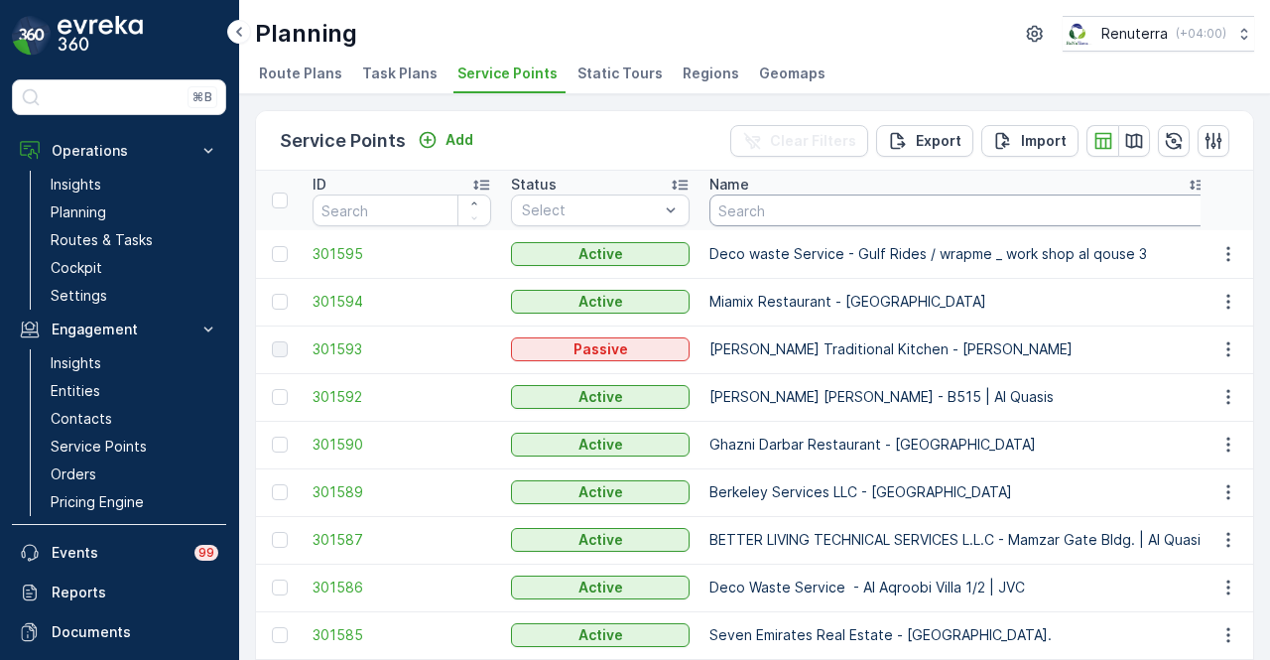
click at [818, 215] on input "text" at bounding box center [958, 210] width 498 height 32
type input "white t"
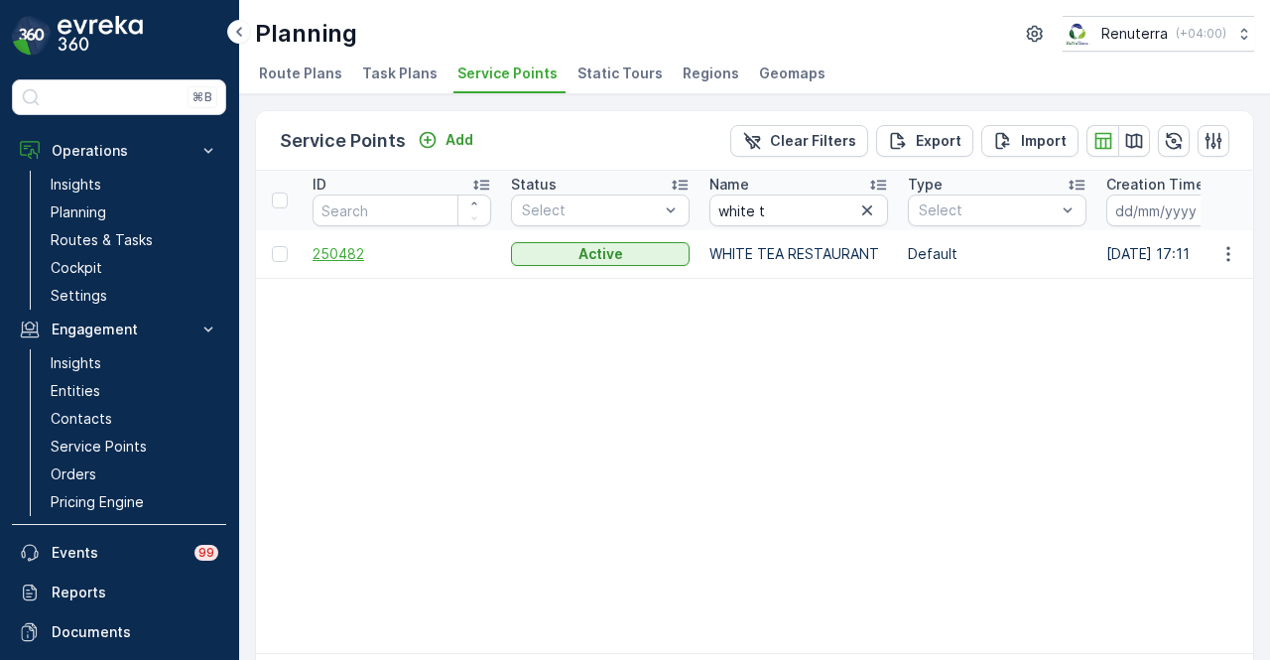
click at [330, 257] on span "250482" at bounding box center [402, 254] width 179 height 20
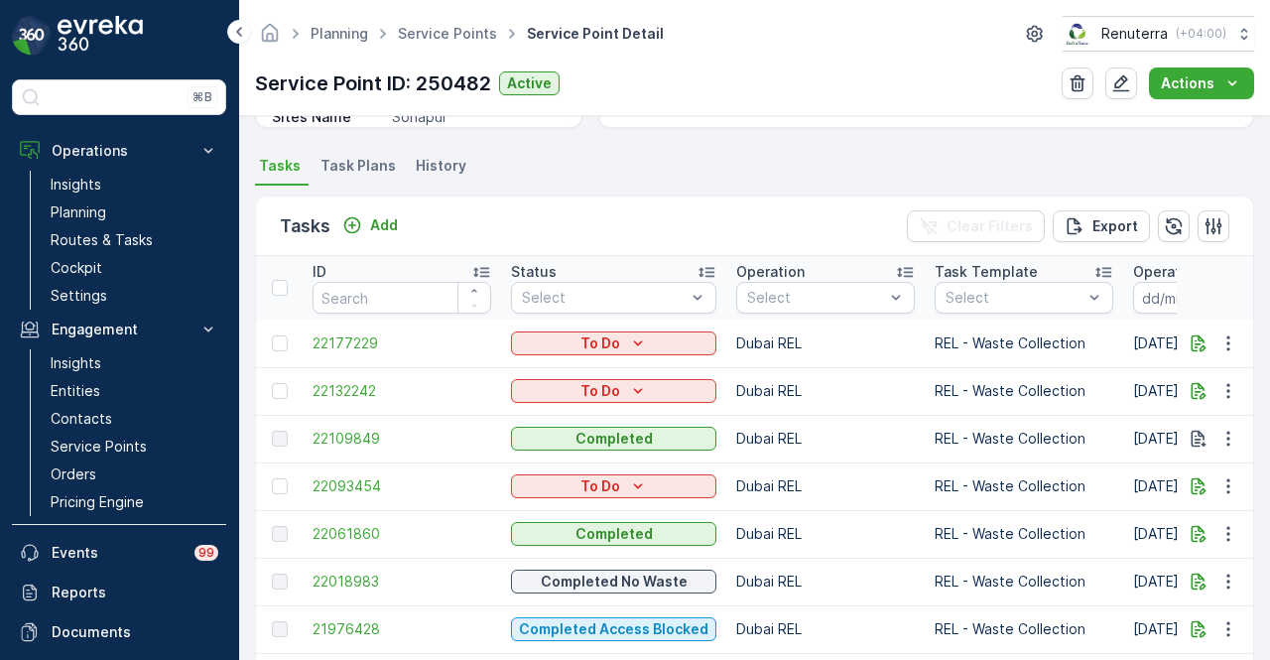
scroll to position [560, 0]
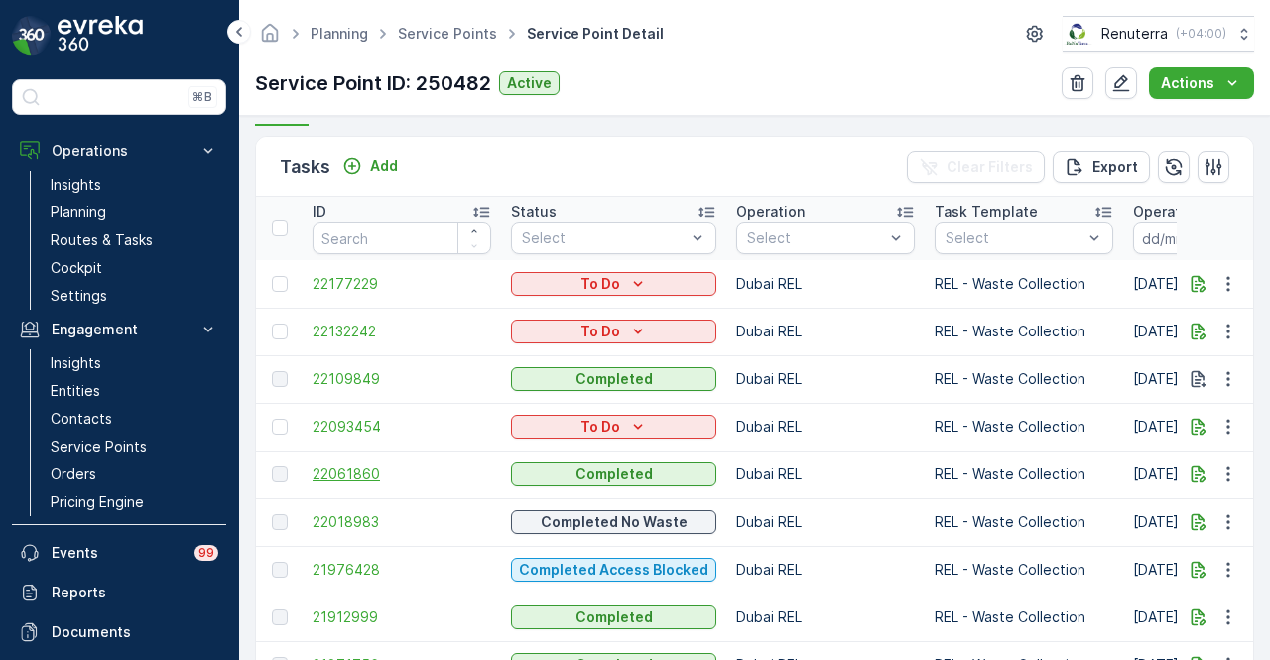
click at [347, 472] on span "22061860" at bounding box center [402, 474] width 179 height 20
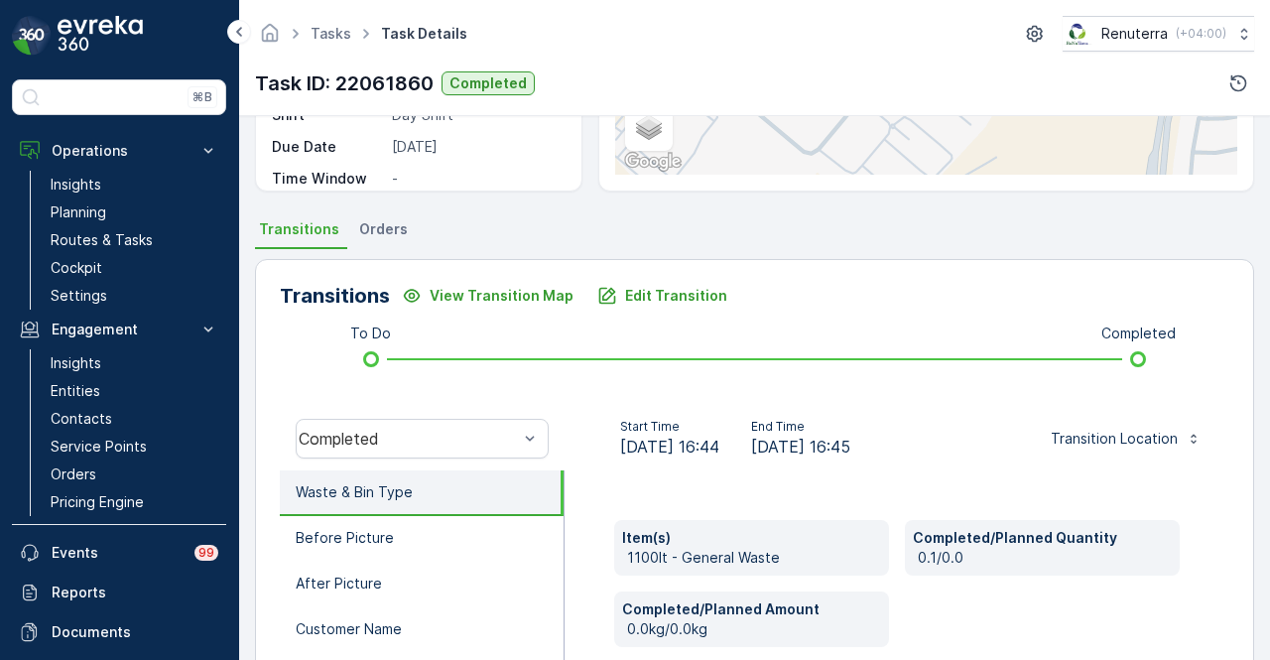
scroll to position [292, 0]
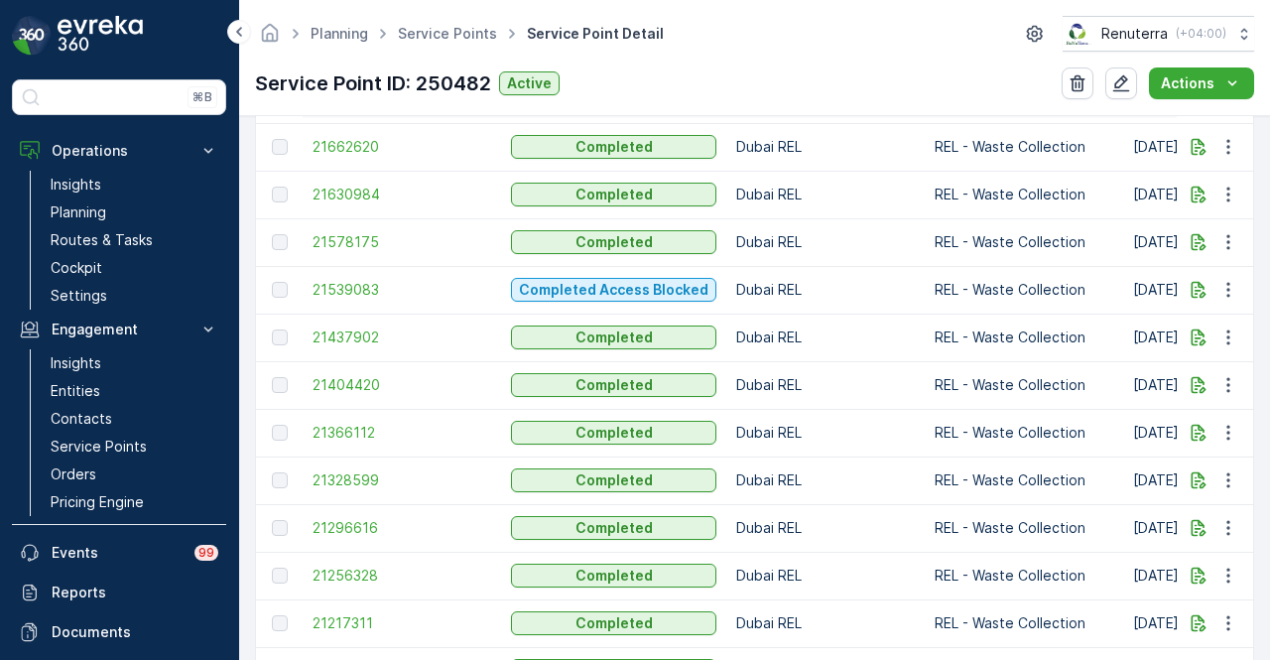
scroll to position [1191, 0]
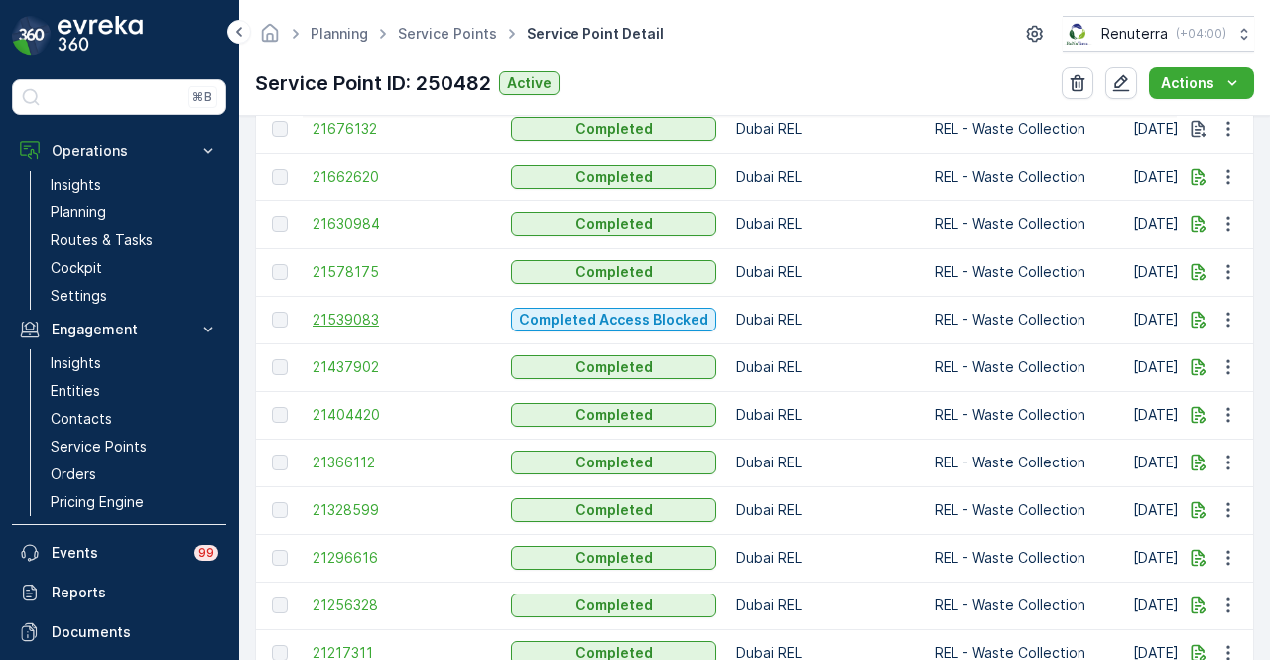
click at [349, 315] on span "21539083" at bounding box center [402, 320] width 179 height 20
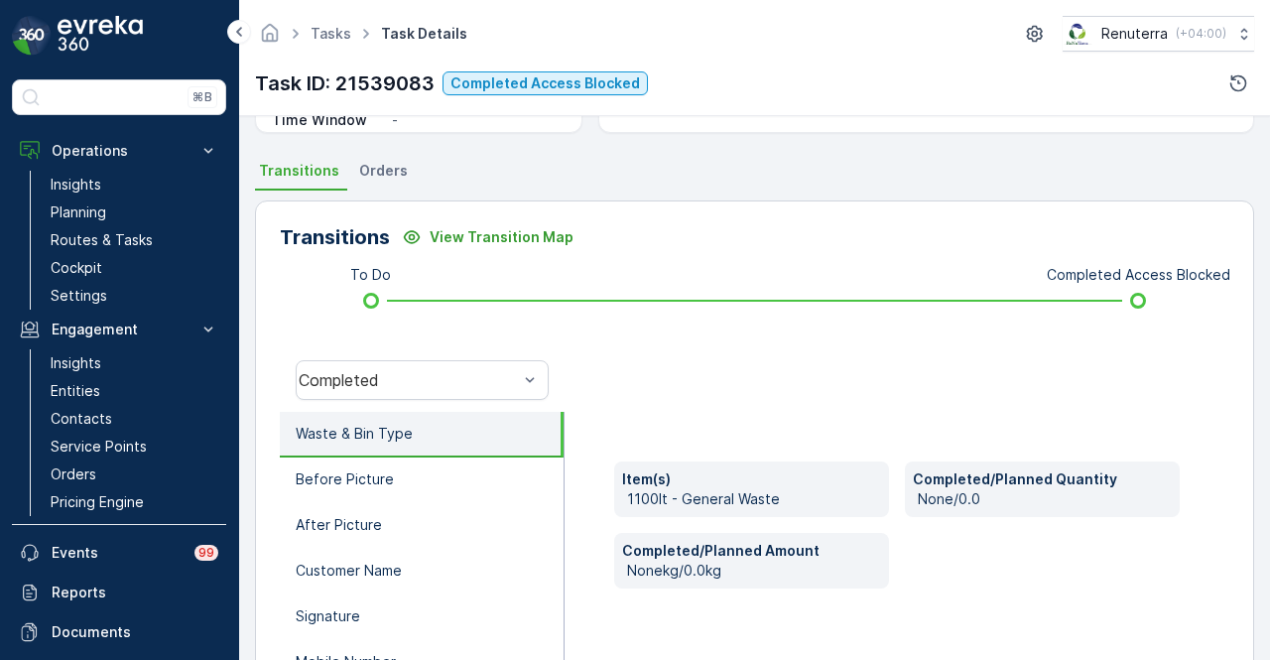
scroll to position [397, 0]
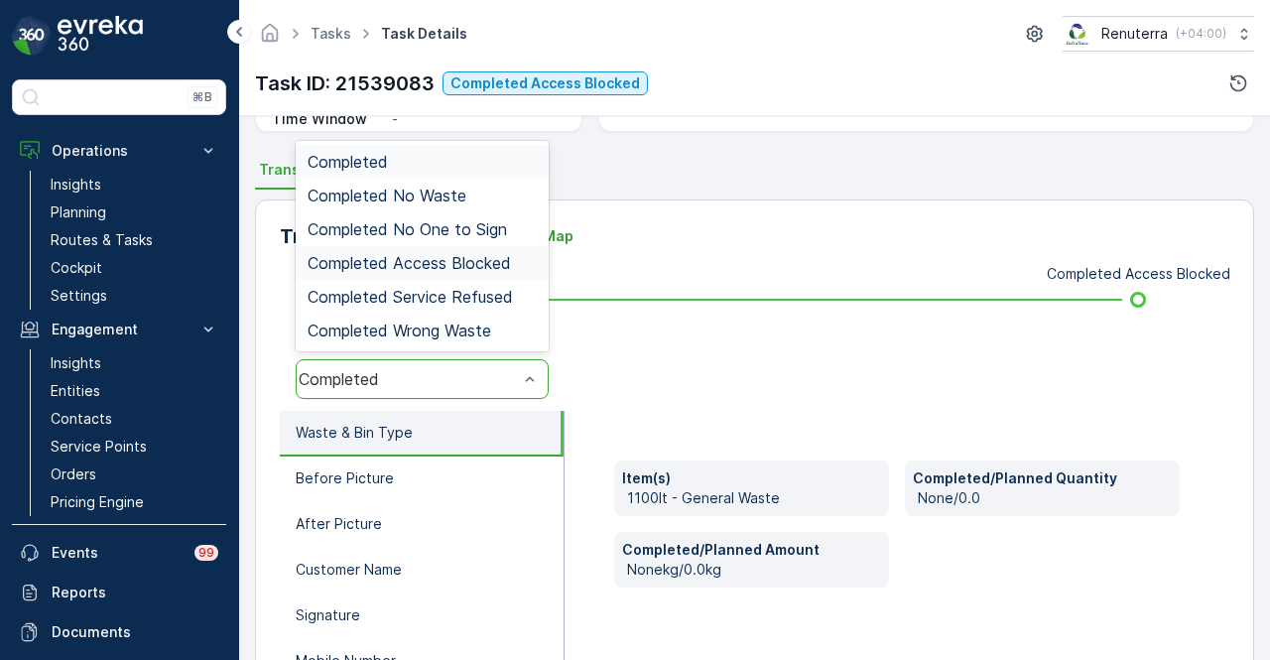
click at [502, 261] on span "Completed Access Blocked" at bounding box center [409, 263] width 203 height 18
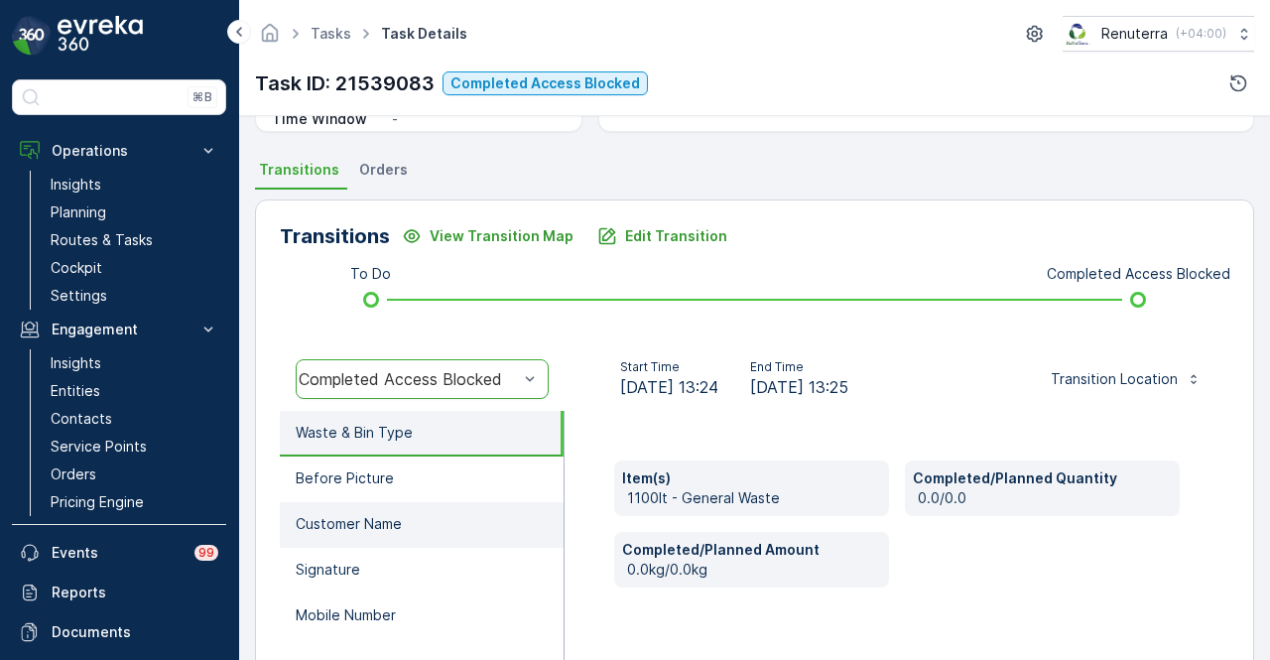
click at [472, 510] on li "Customer Name" at bounding box center [422, 525] width 284 height 46
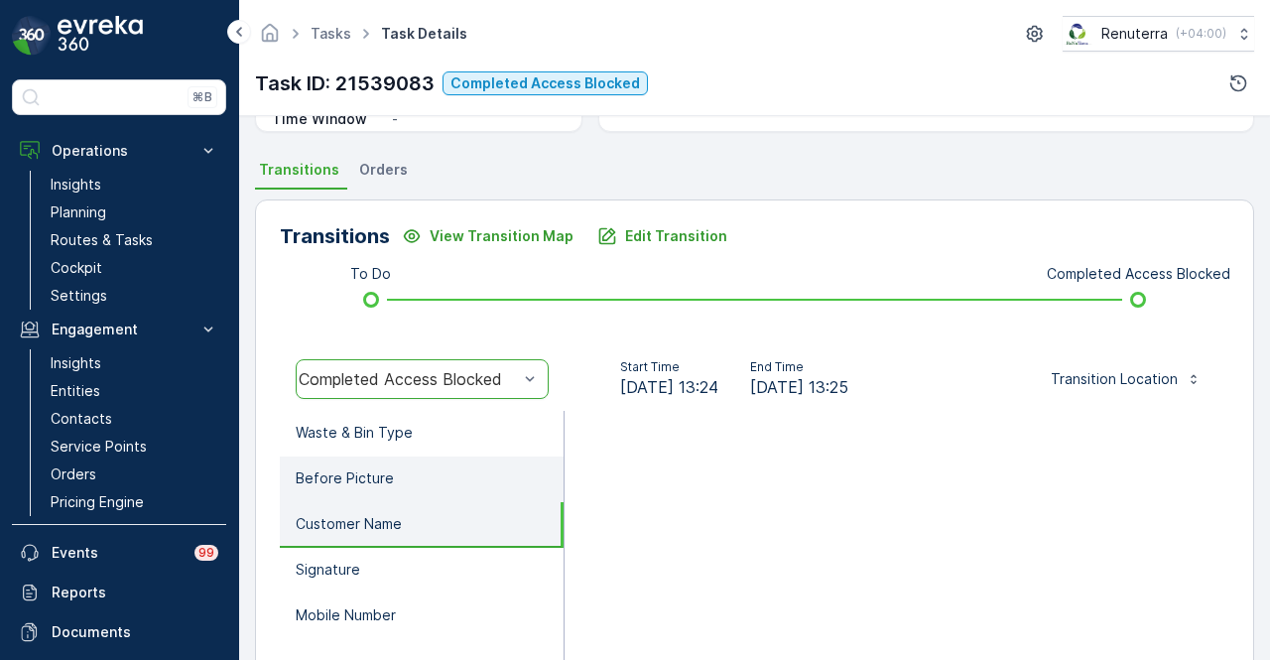
click at [471, 471] on li "Before Picture" at bounding box center [422, 479] width 284 height 46
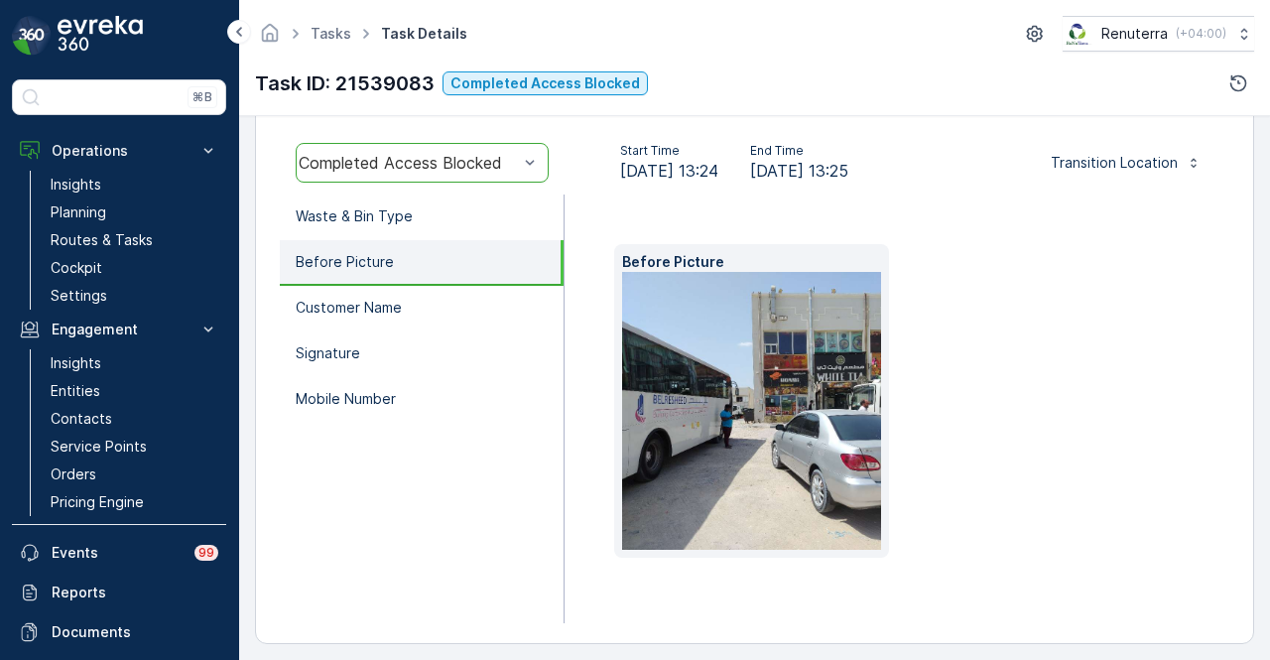
scroll to position [621, 0]
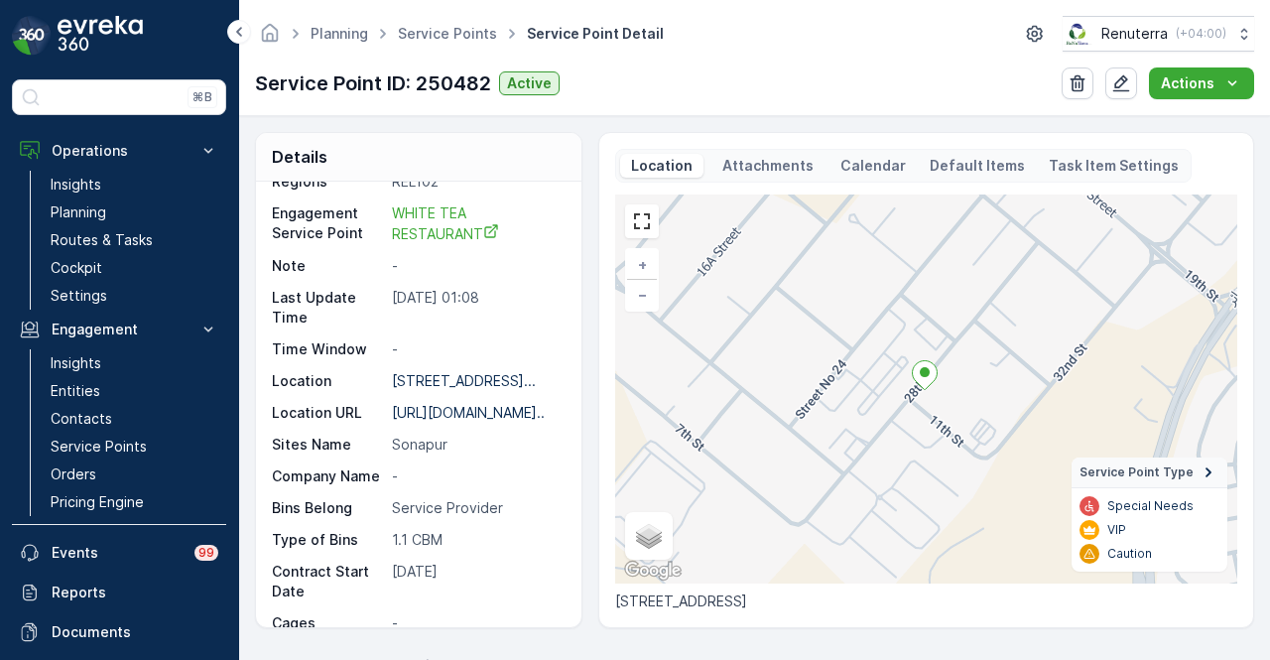
scroll to position [424, 0]
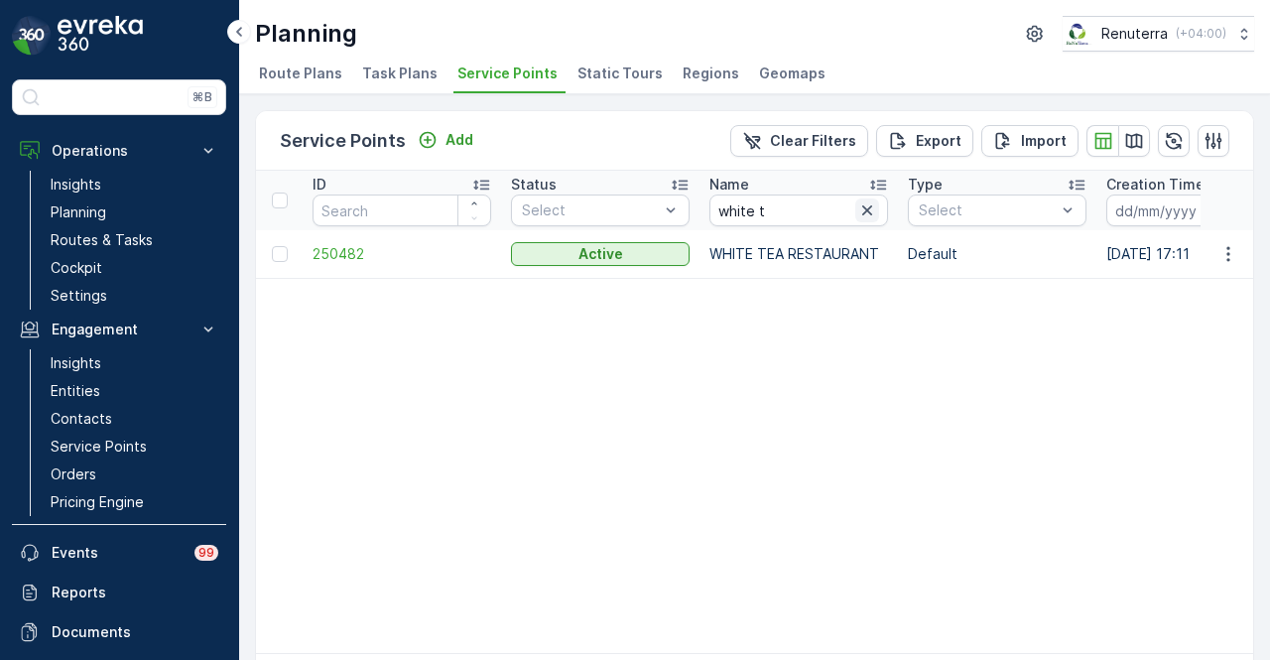
click at [875, 212] on icon "button" at bounding box center [867, 210] width 20 height 20
click at [765, 212] on input "text" at bounding box center [798, 210] width 179 height 32
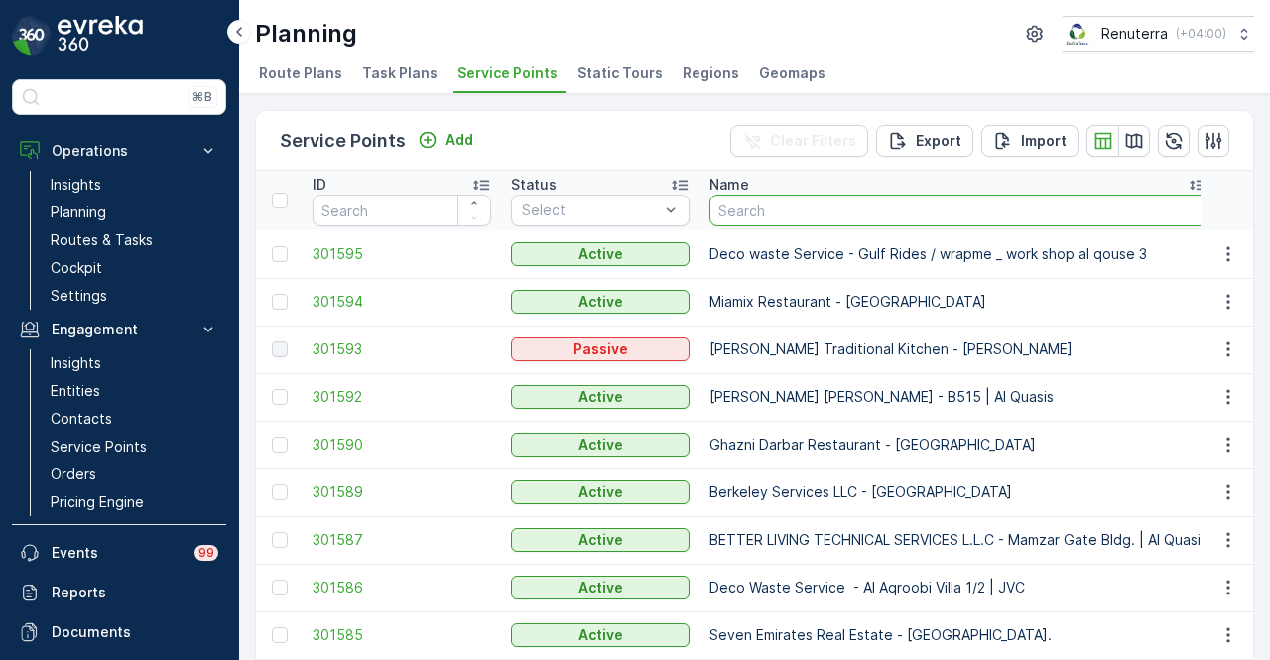
click at [765, 212] on input "text" at bounding box center [958, 210] width 498 height 32
type input "juice"
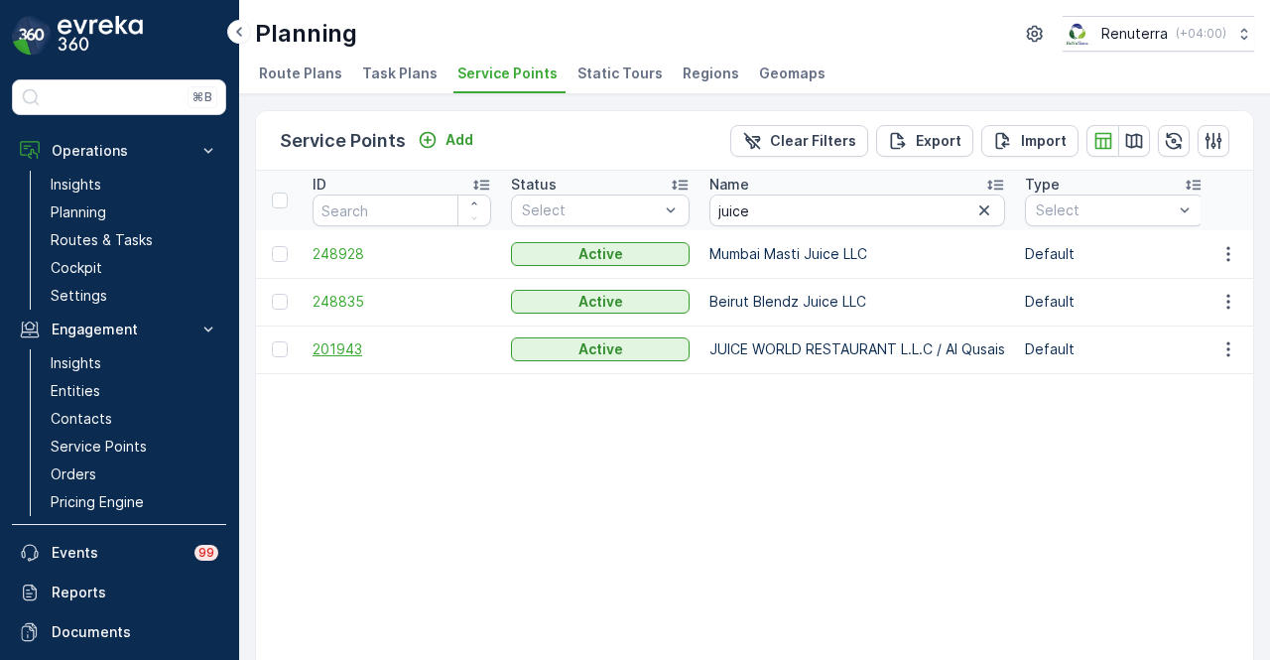
click at [350, 341] on span "201943" at bounding box center [402, 349] width 179 height 20
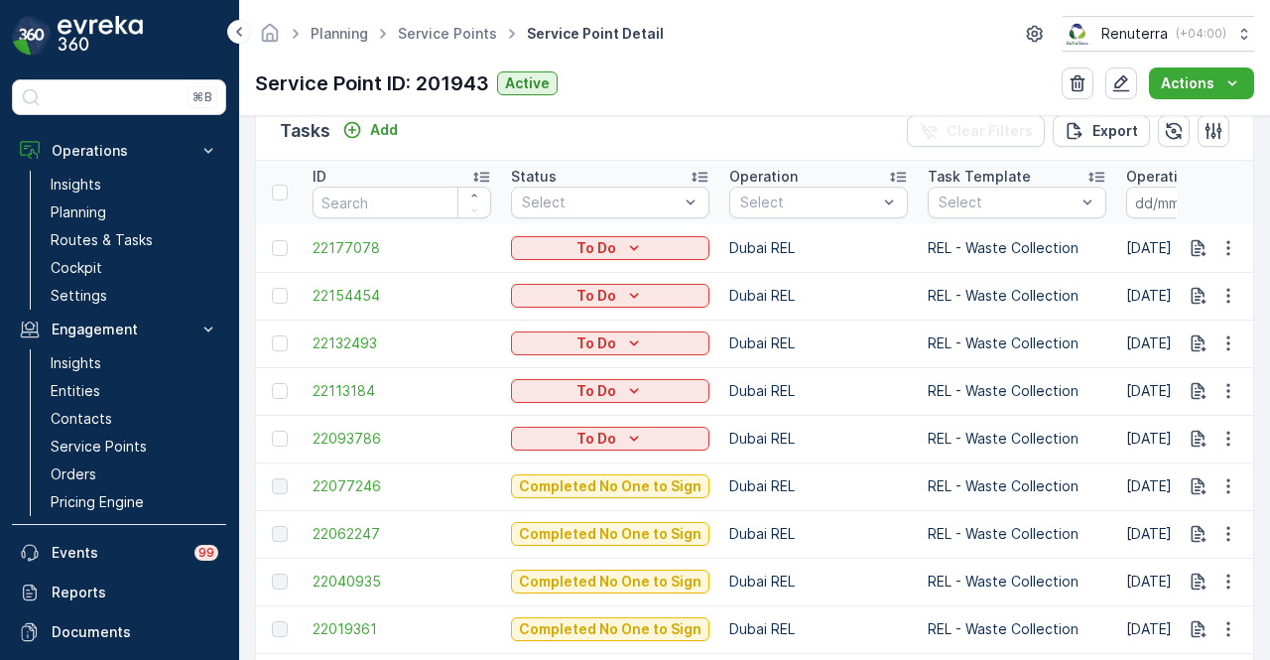
scroll to position [695, 0]
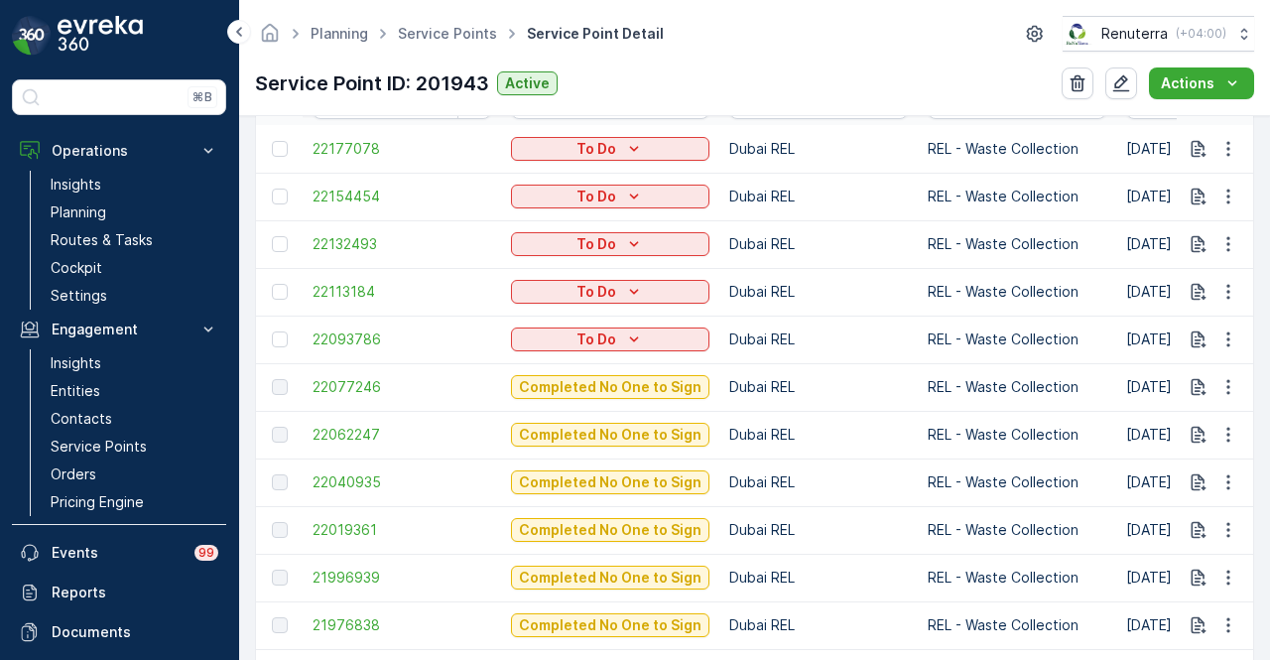
click at [335, 466] on td "22040935" at bounding box center [402, 482] width 198 height 48
click at [348, 477] on span "22040935" at bounding box center [402, 482] width 179 height 20
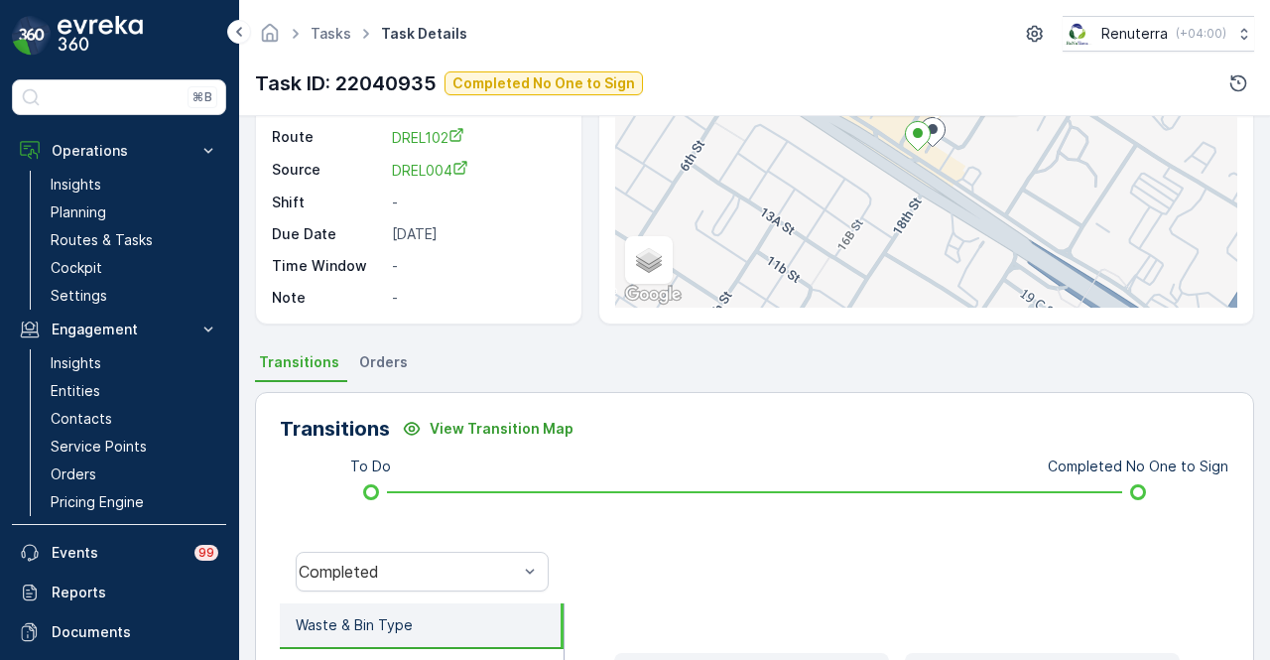
scroll to position [192, 0]
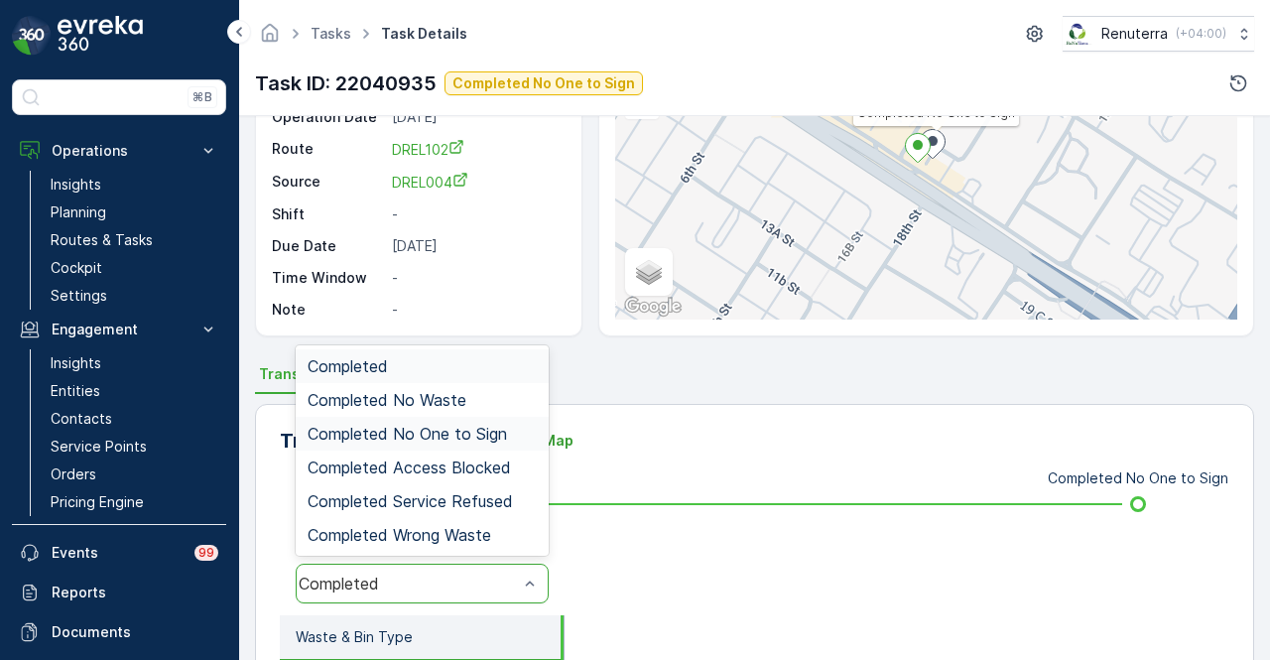
click at [500, 434] on span "Completed No One to Sign" at bounding box center [407, 434] width 199 height 18
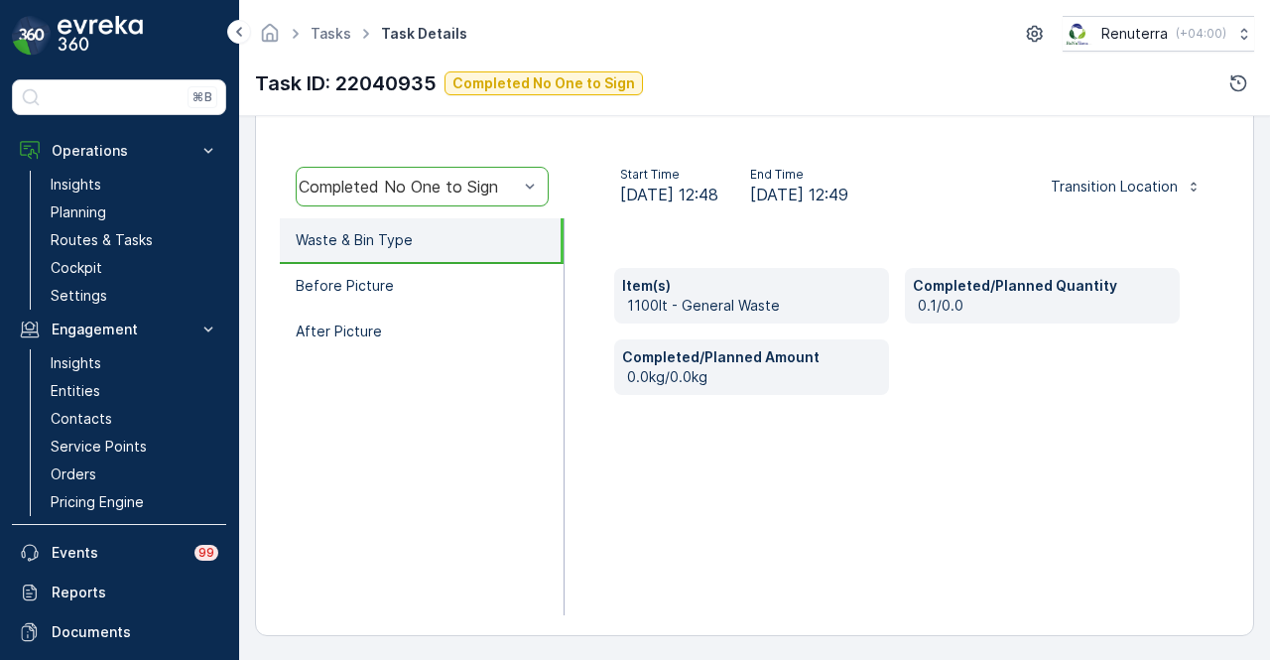
scroll to position [490, 0]
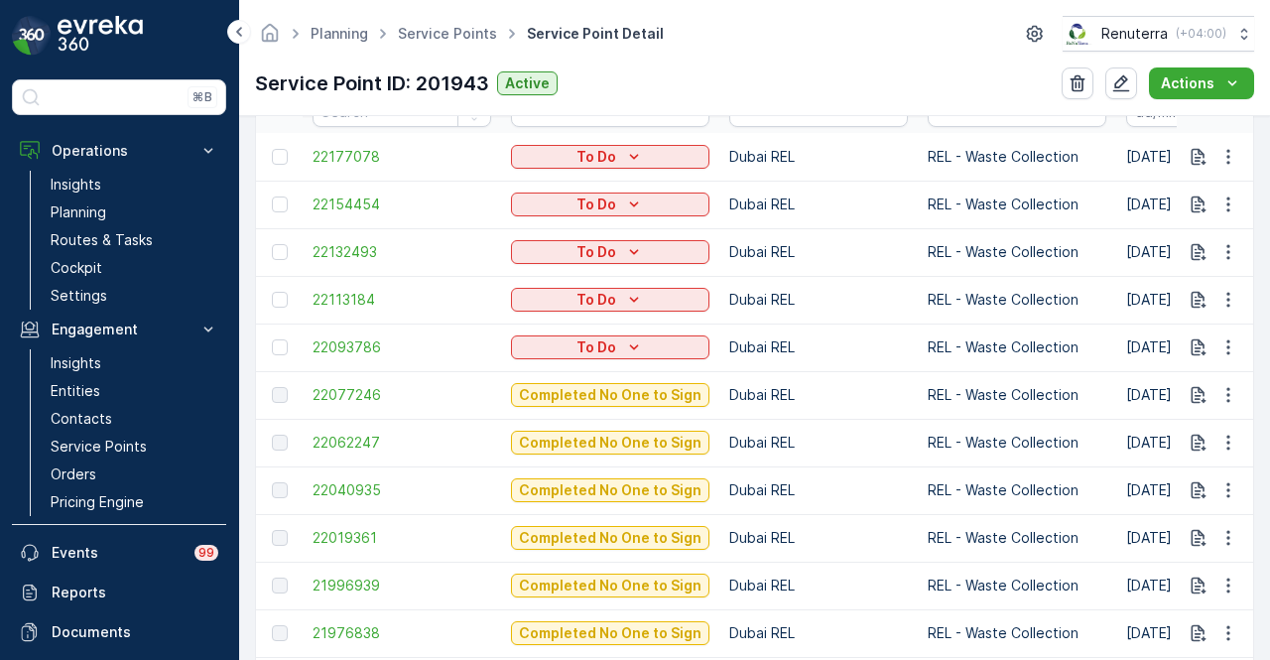
scroll to position [695, 0]
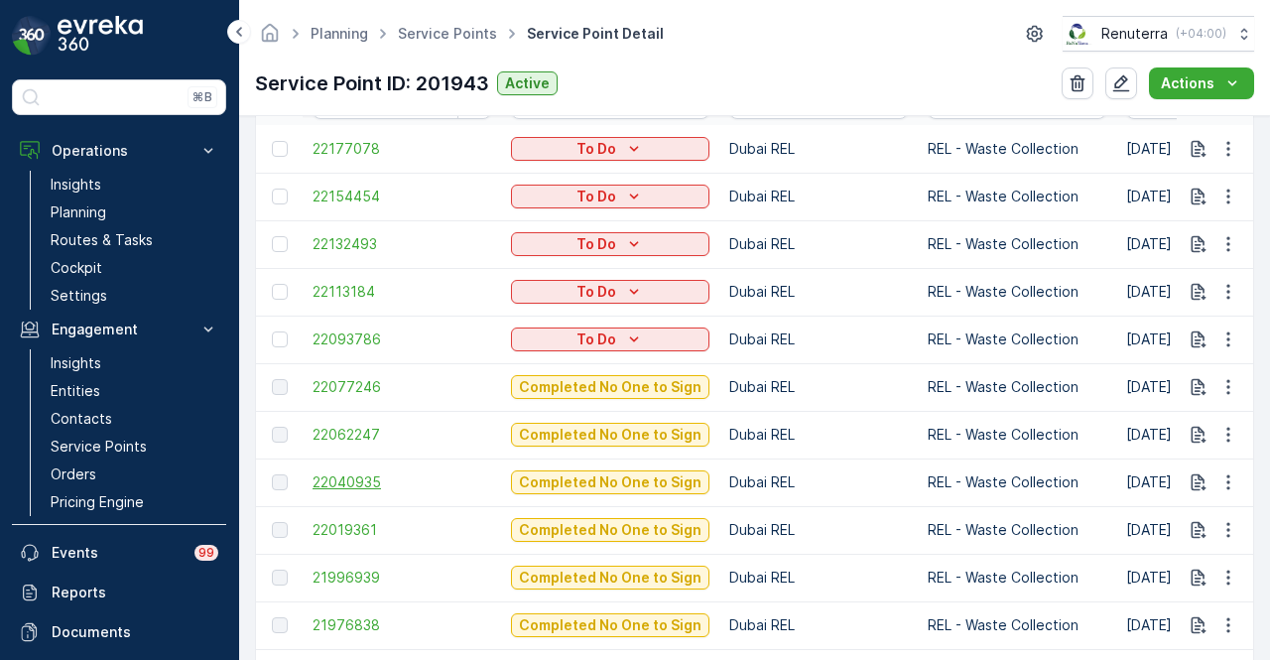
click at [367, 475] on span "22040935" at bounding box center [402, 482] width 179 height 20
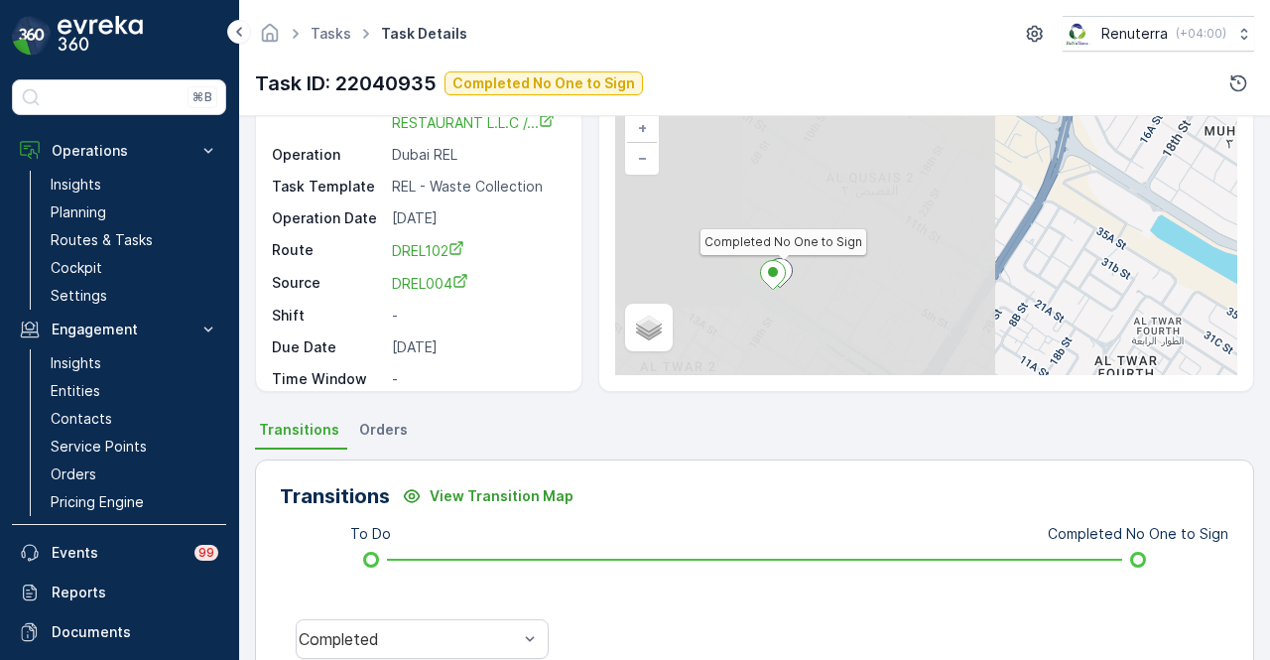
scroll to position [397, 0]
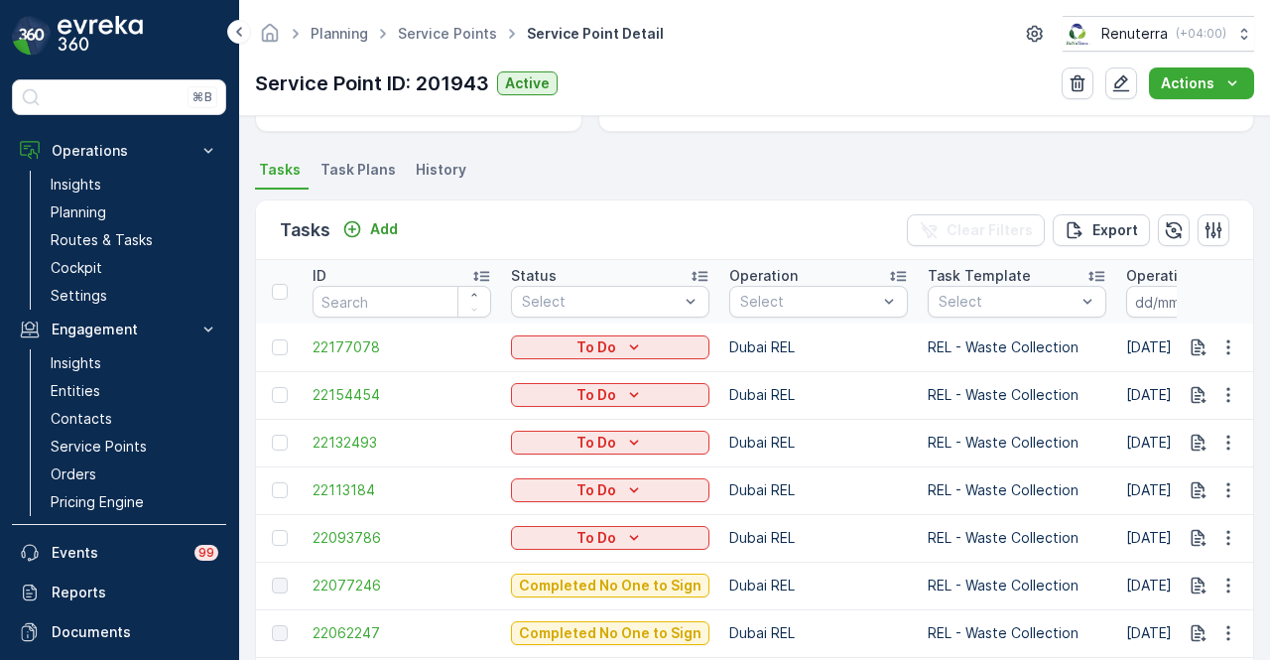
scroll to position [595, 0]
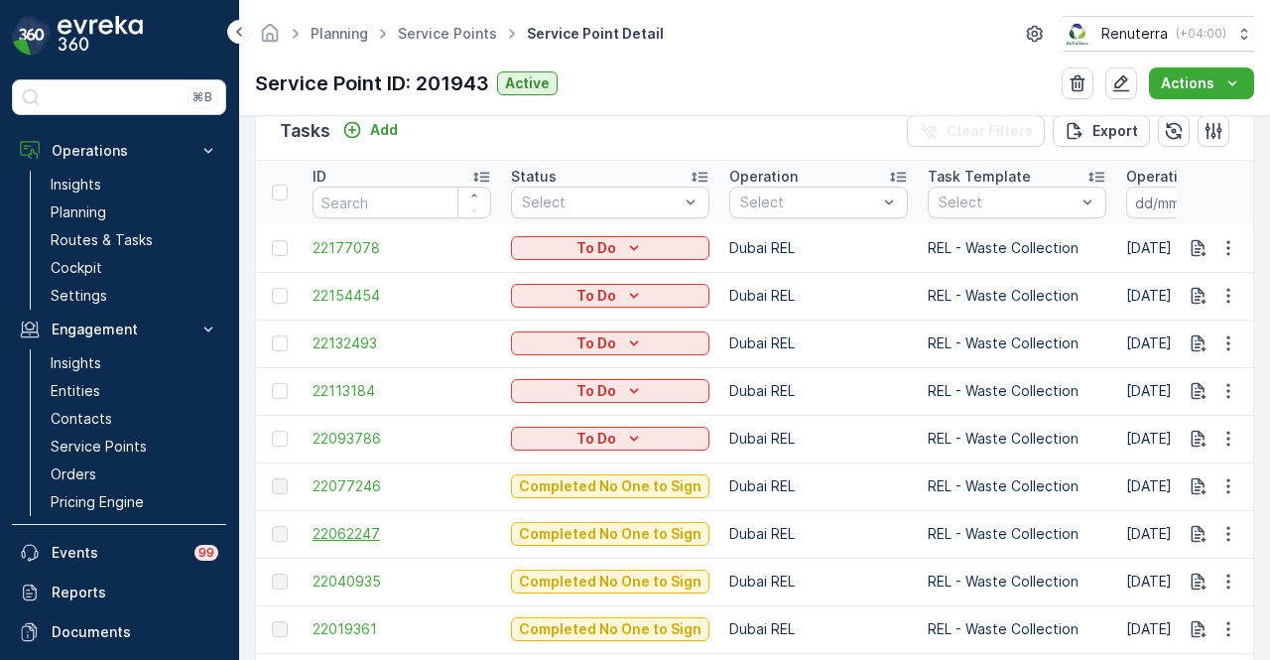
click at [316, 524] on span "22062247" at bounding box center [402, 534] width 179 height 20
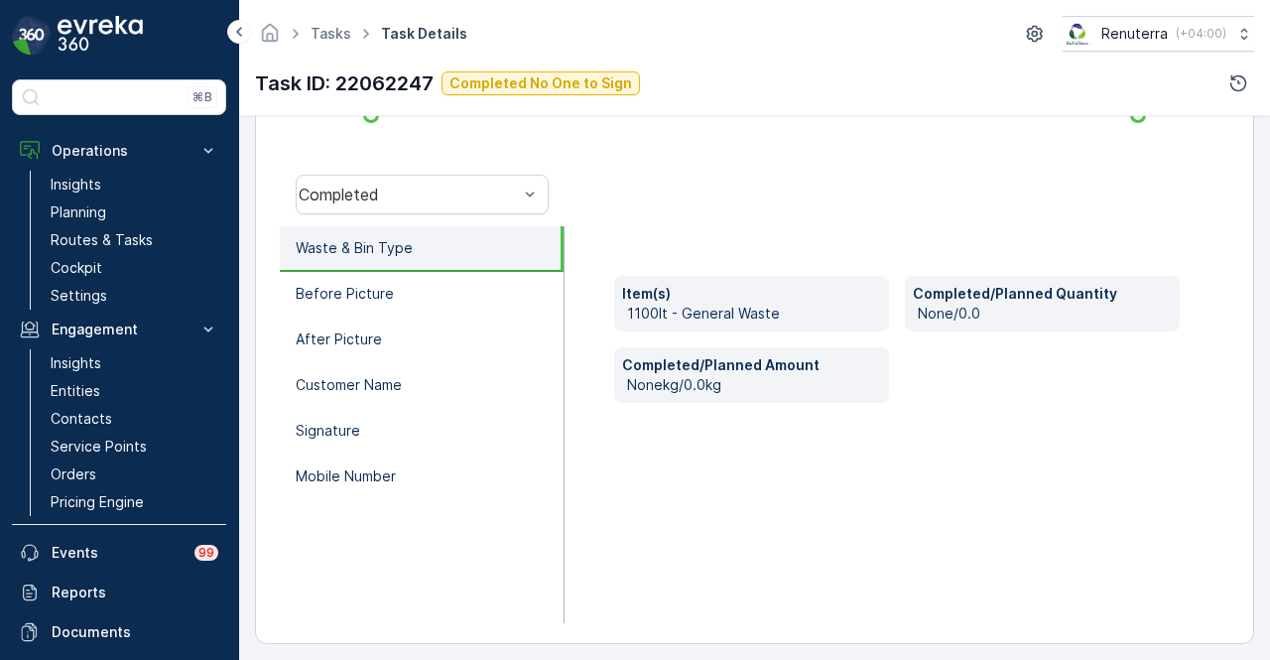
scroll to position [589, 0]
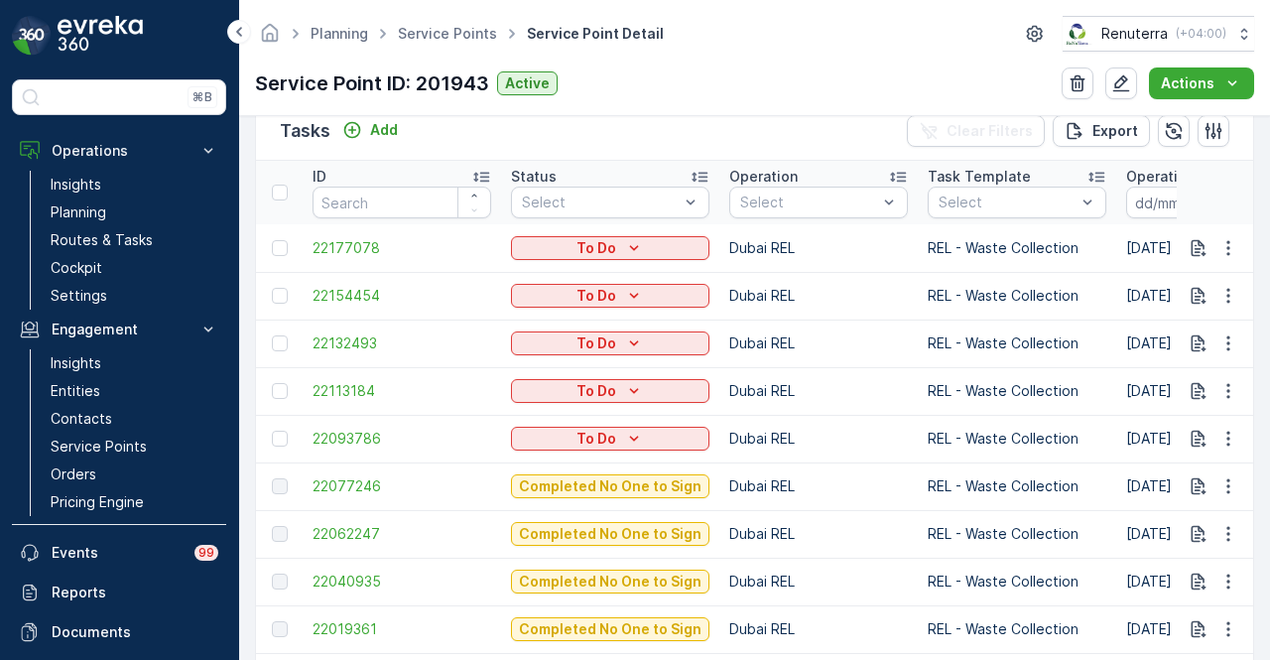
scroll to position [794, 0]
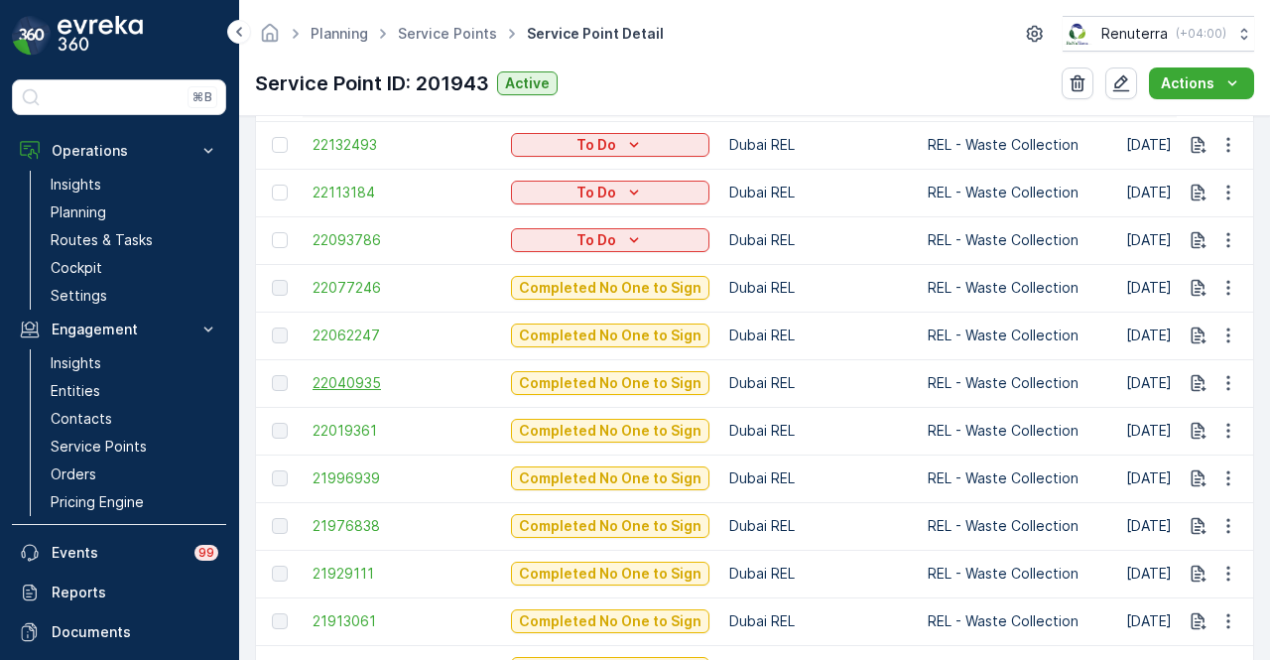
click at [340, 383] on span "22040935" at bounding box center [402, 383] width 179 height 20
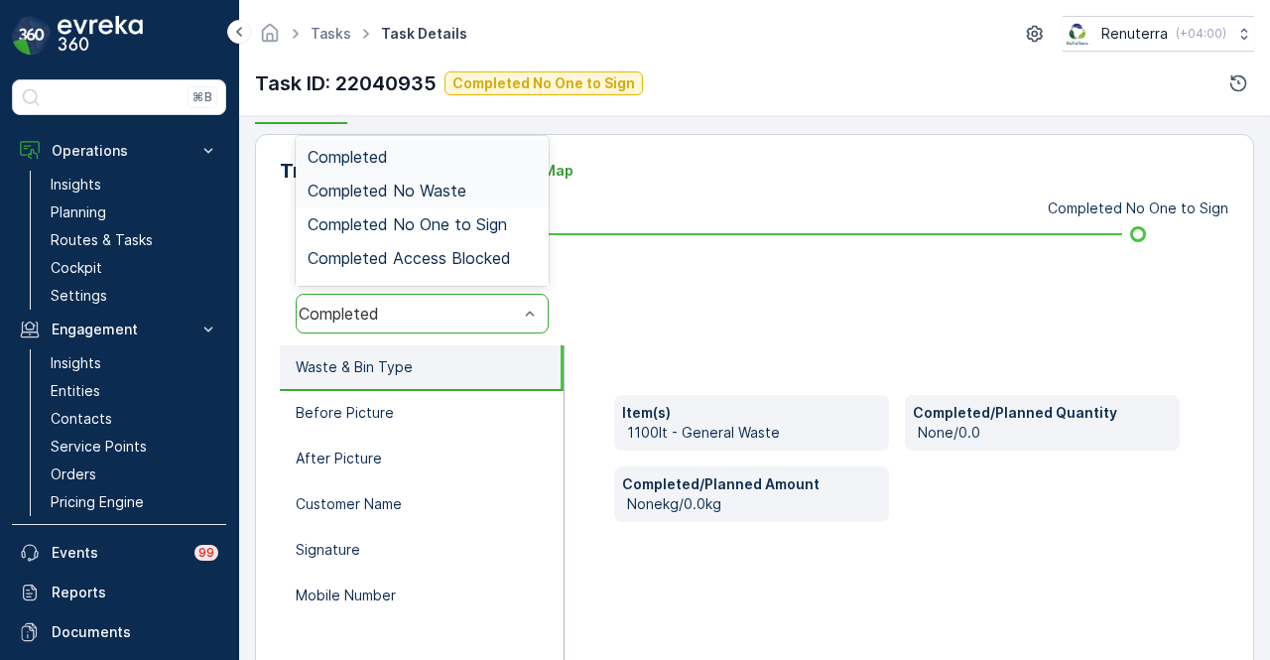
scroll to position [391, 0]
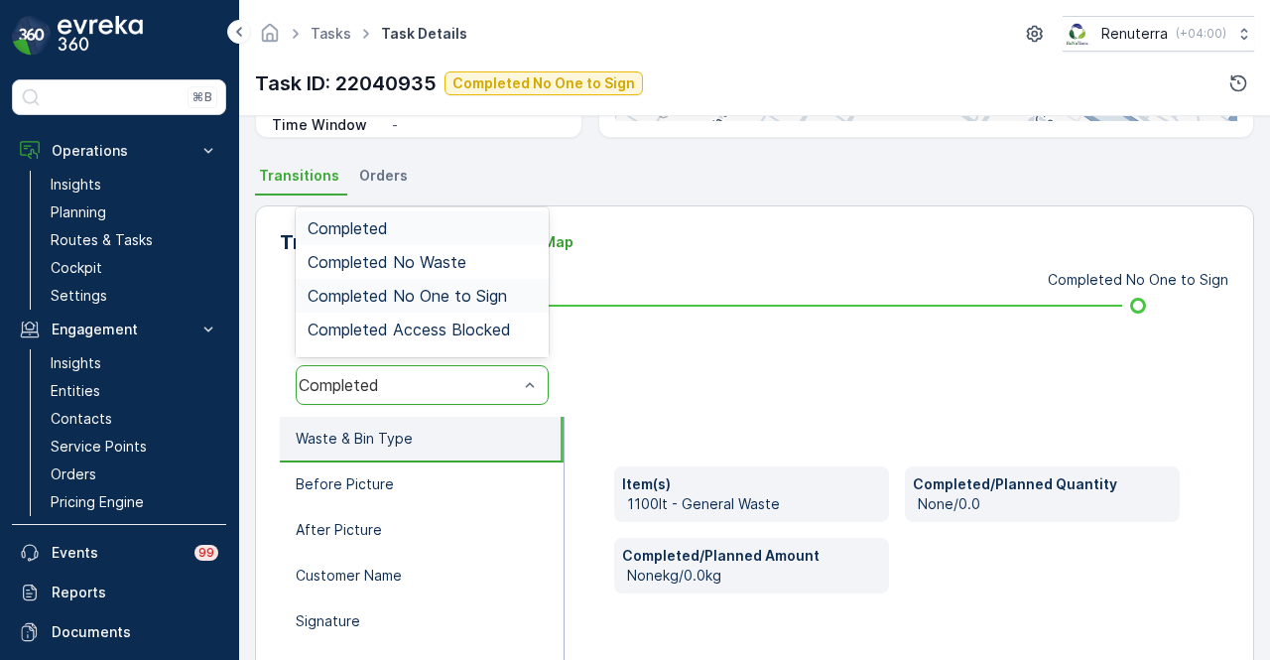
drag, startPoint x: 488, startPoint y: 292, endPoint x: 612, endPoint y: 380, distance: 152.3
click at [499, 300] on span "Completed No One to Sign" at bounding box center [407, 296] width 199 height 18
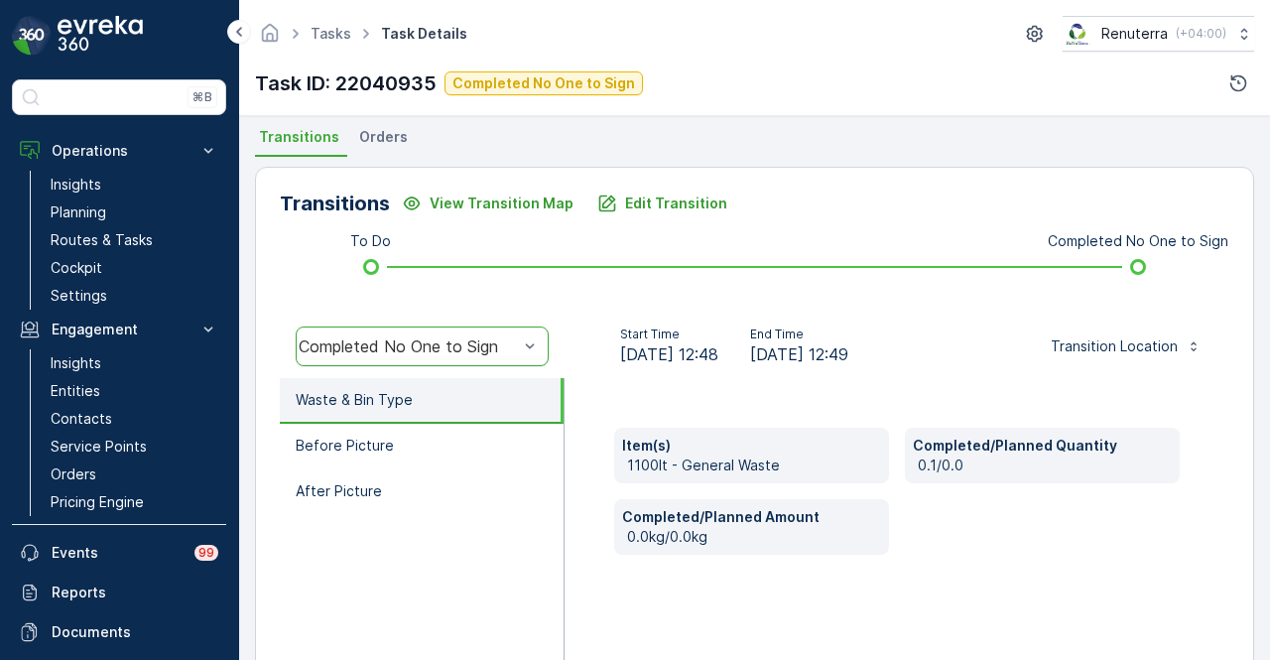
scroll to position [490, 0]
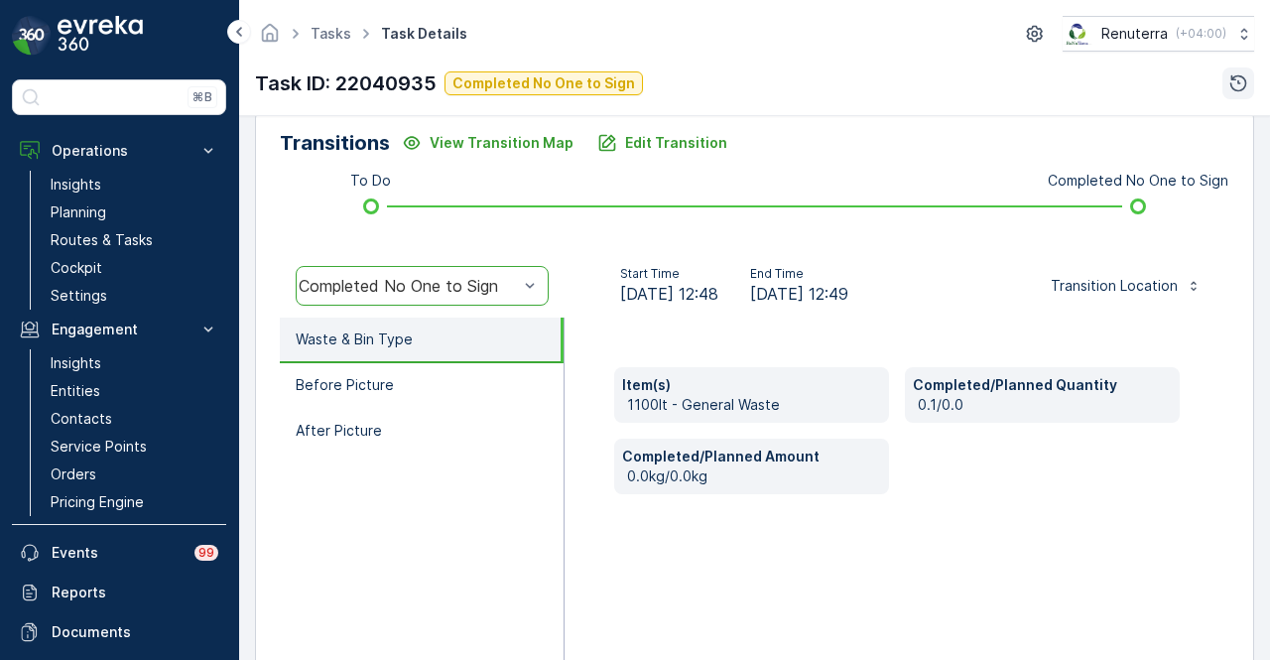
click at [1234, 84] on icon "button" at bounding box center [1238, 83] width 20 height 20
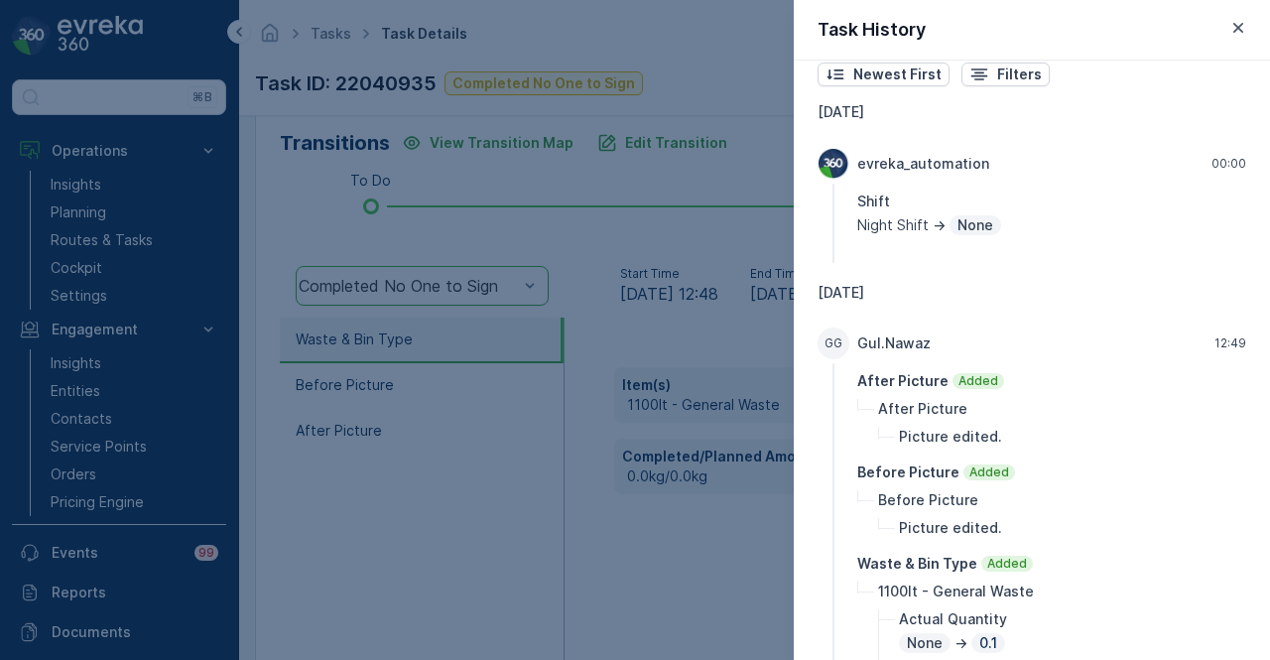
scroll to position [0, 0]
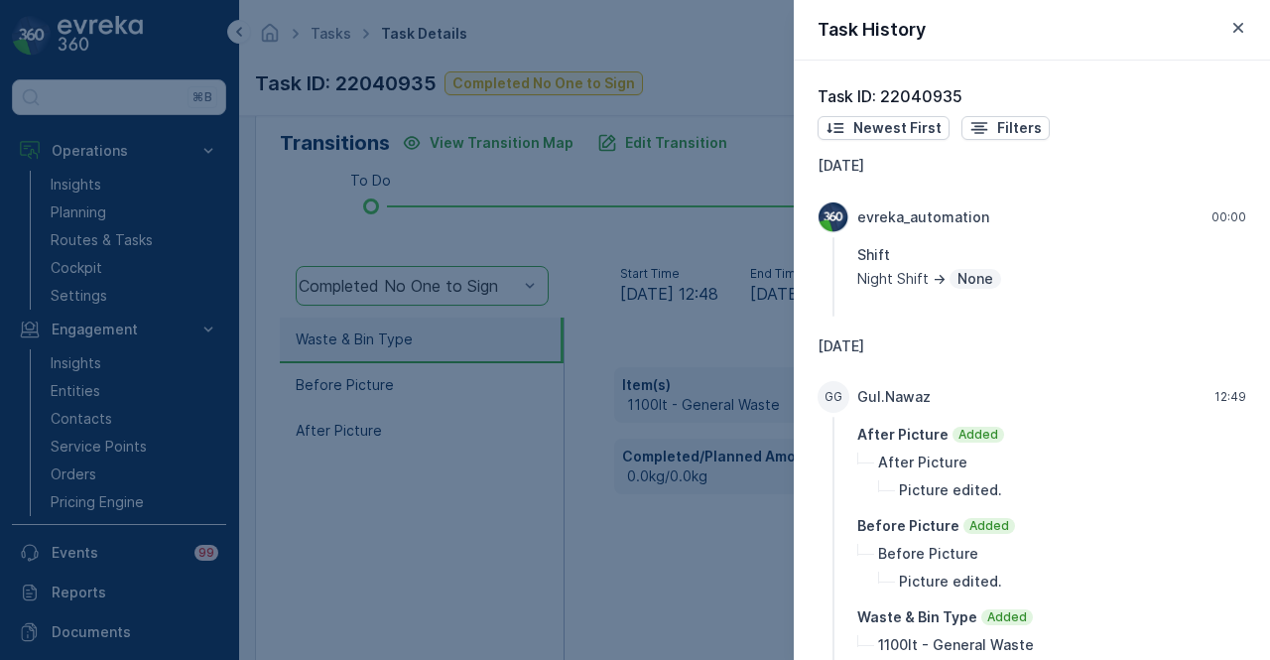
click at [632, 549] on div at bounding box center [635, 330] width 1270 height 660
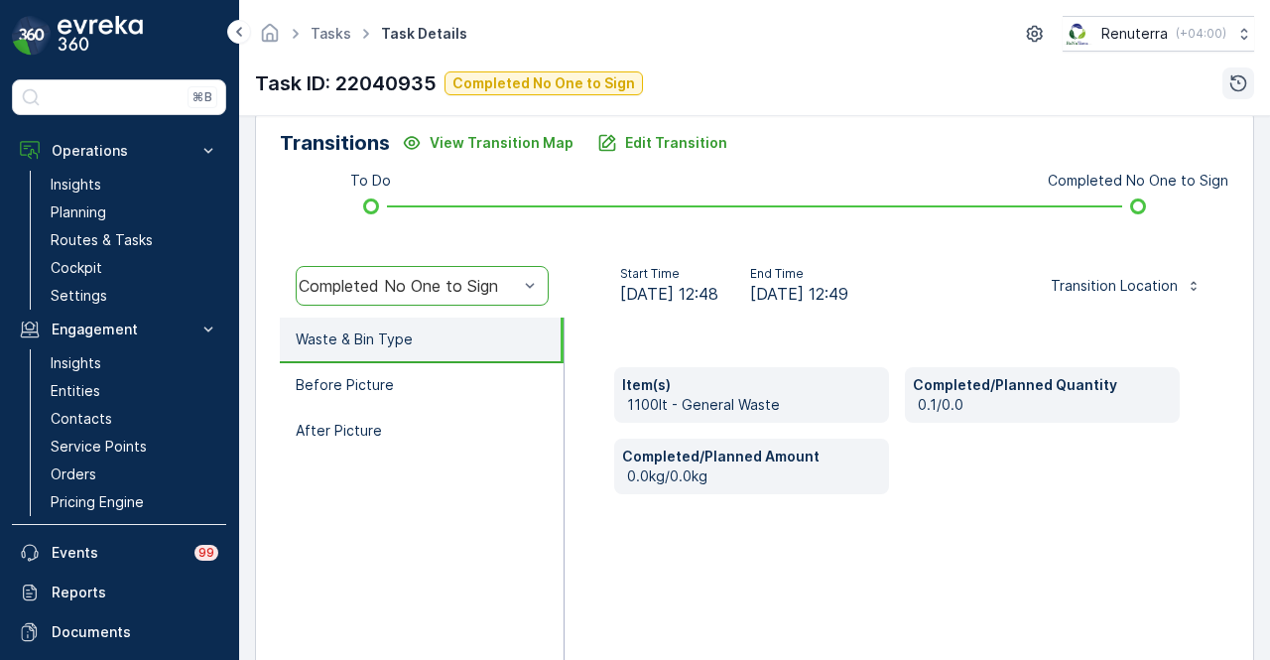
click at [1244, 78] on icon "button" at bounding box center [1238, 83] width 17 height 17
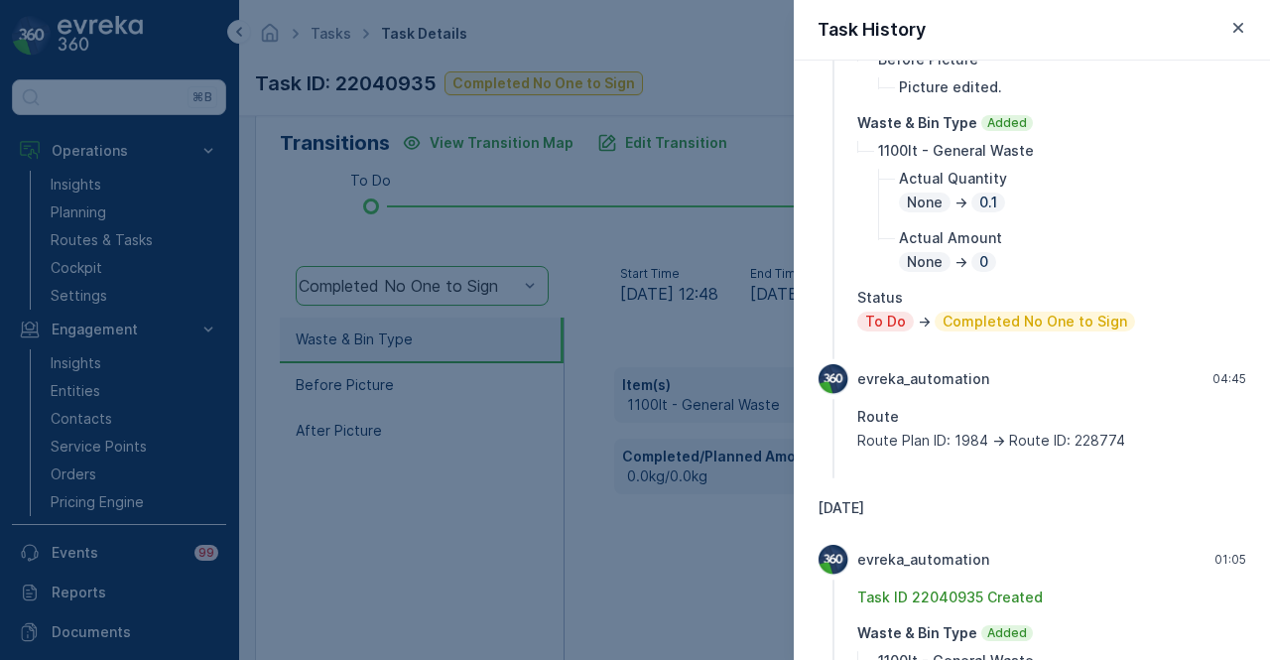
scroll to position [397, 0]
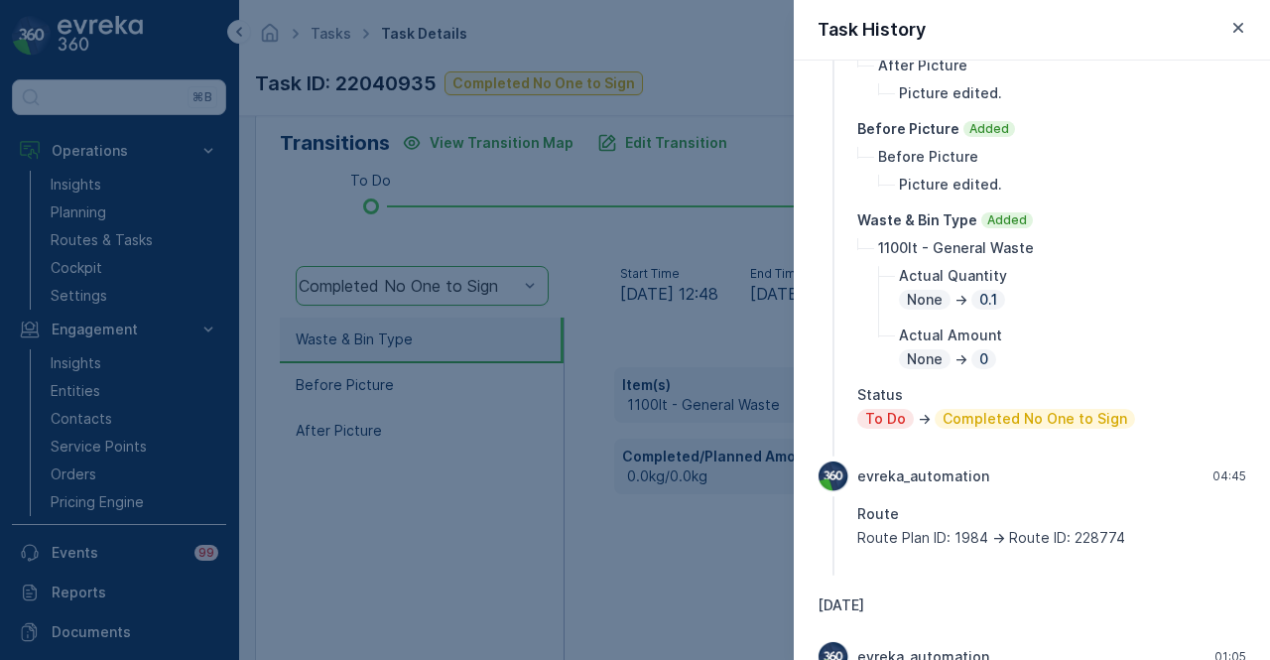
click at [683, 555] on div at bounding box center [635, 330] width 1270 height 660
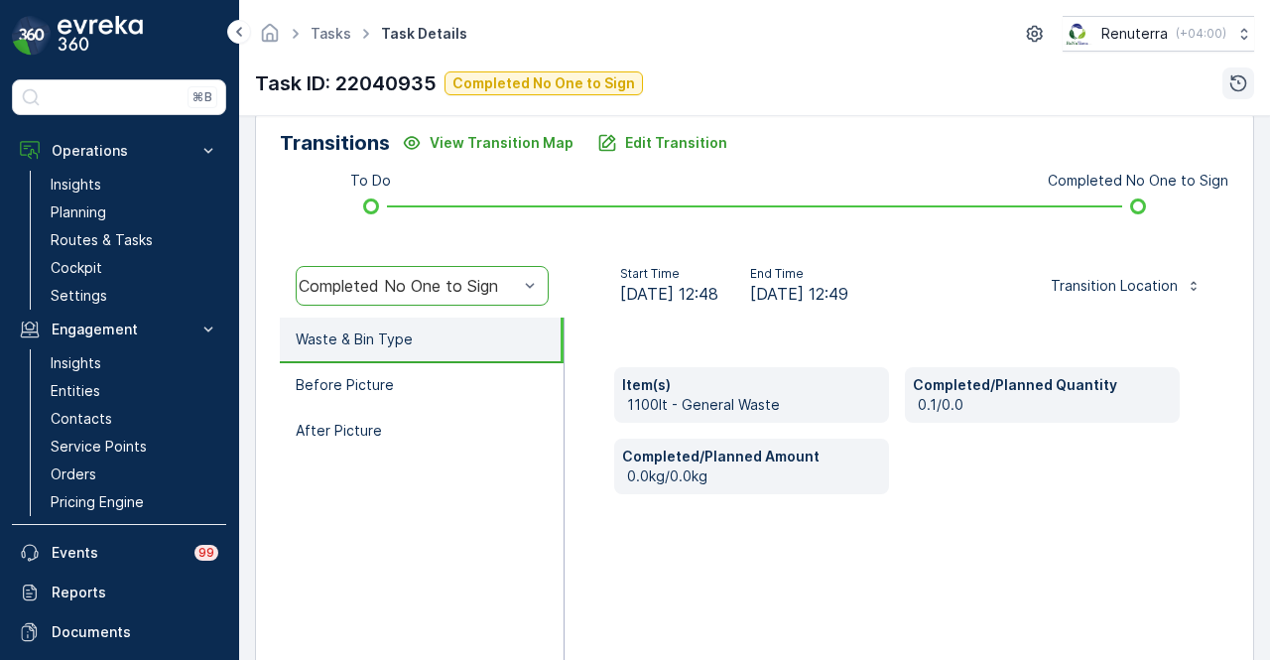
click at [1246, 83] on icon "button" at bounding box center [1238, 83] width 20 height 20
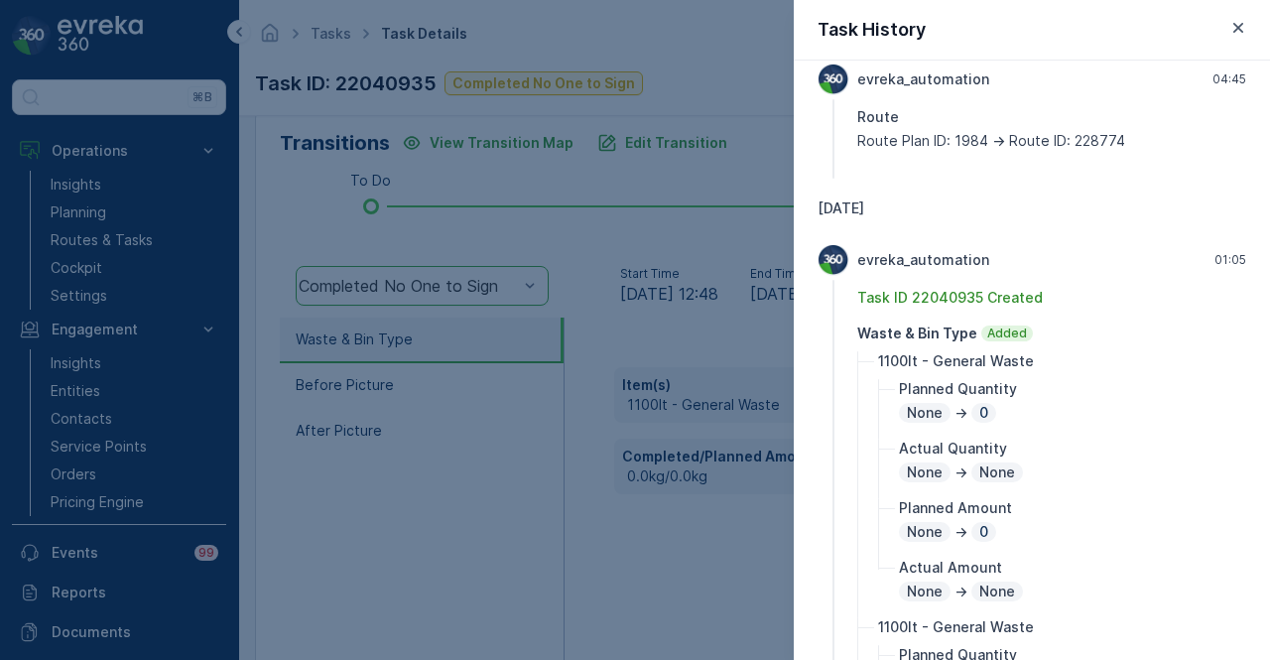
scroll to position [496, 0]
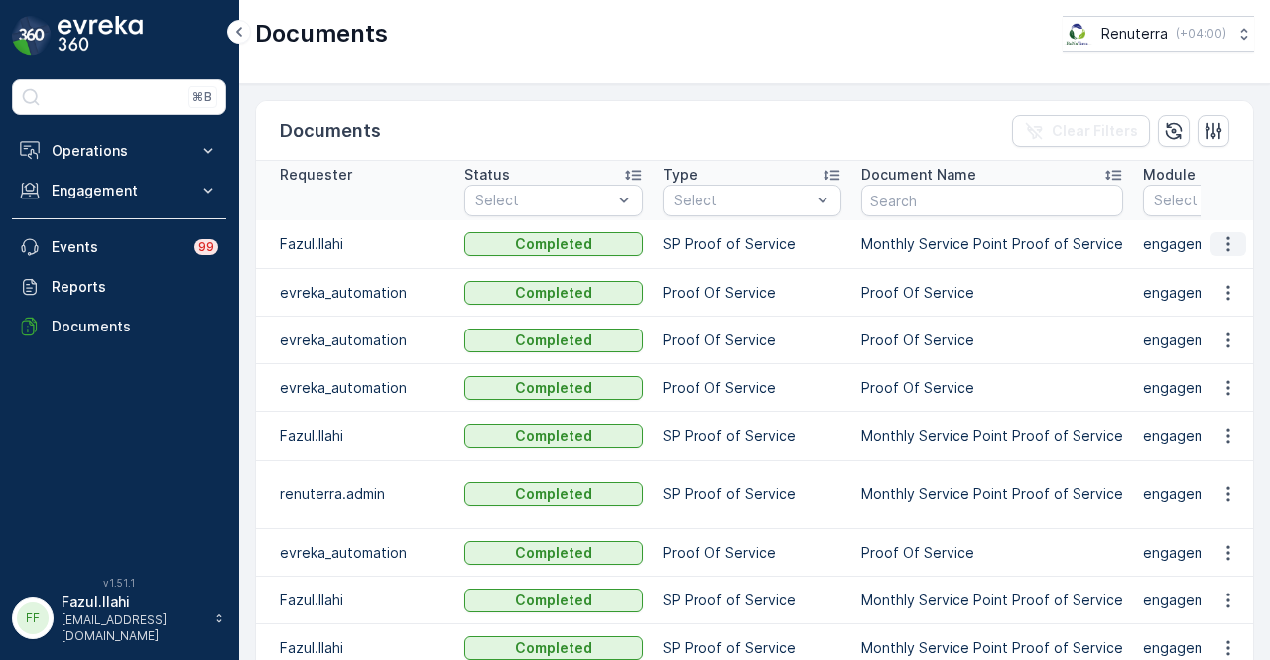
click at [1231, 245] on icon "button" at bounding box center [1228, 244] width 20 height 20
click at [1230, 281] on span "See Details" at bounding box center [1223, 272] width 76 height 20
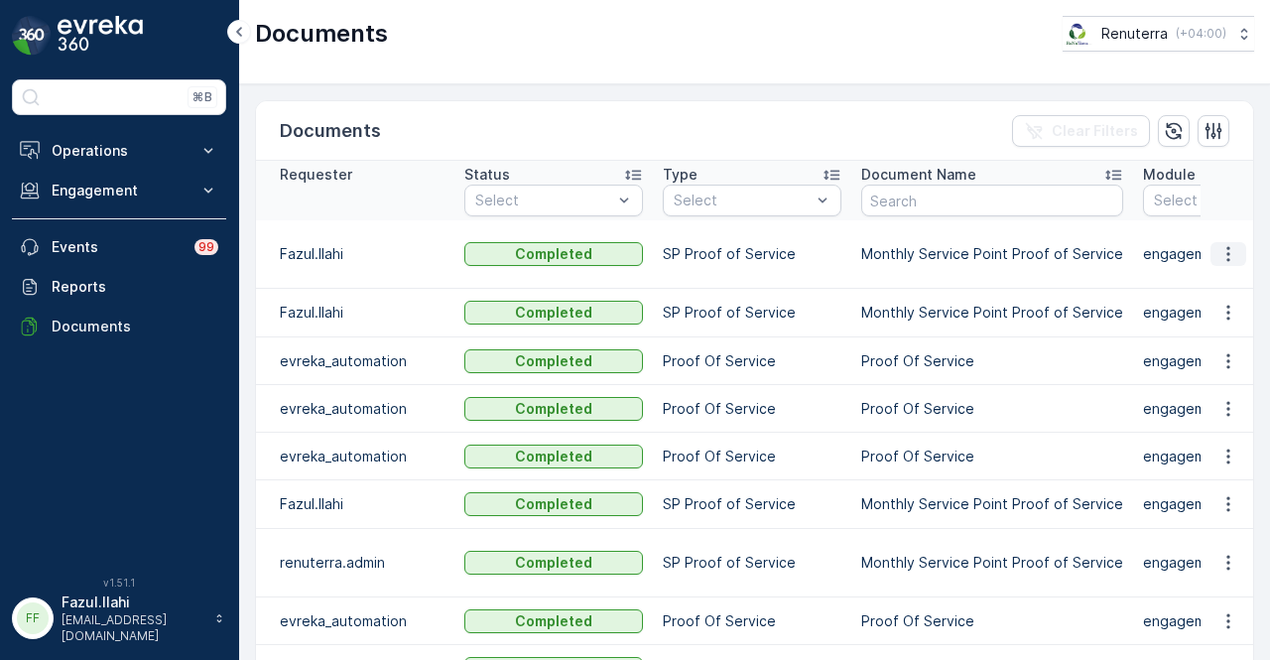
click at [1211, 245] on button "button" at bounding box center [1229, 254] width 36 height 24
click at [1217, 277] on span "See Details" at bounding box center [1223, 282] width 76 height 20
